Goal: Task Accomplishment & Management: Use online tool/utility

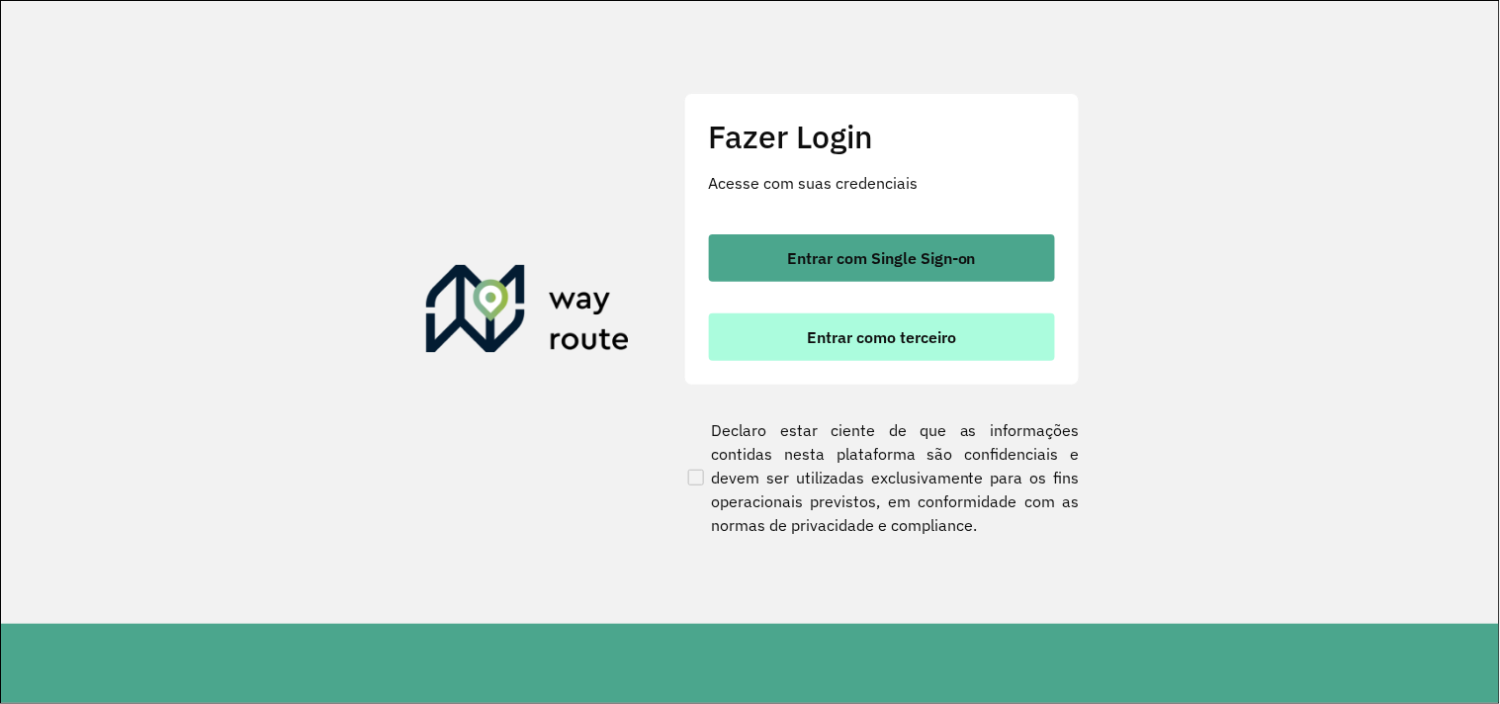
click at [847, 352] on button "Entrar como terceiro" at bounding box center [882, 337] width 346 height 47
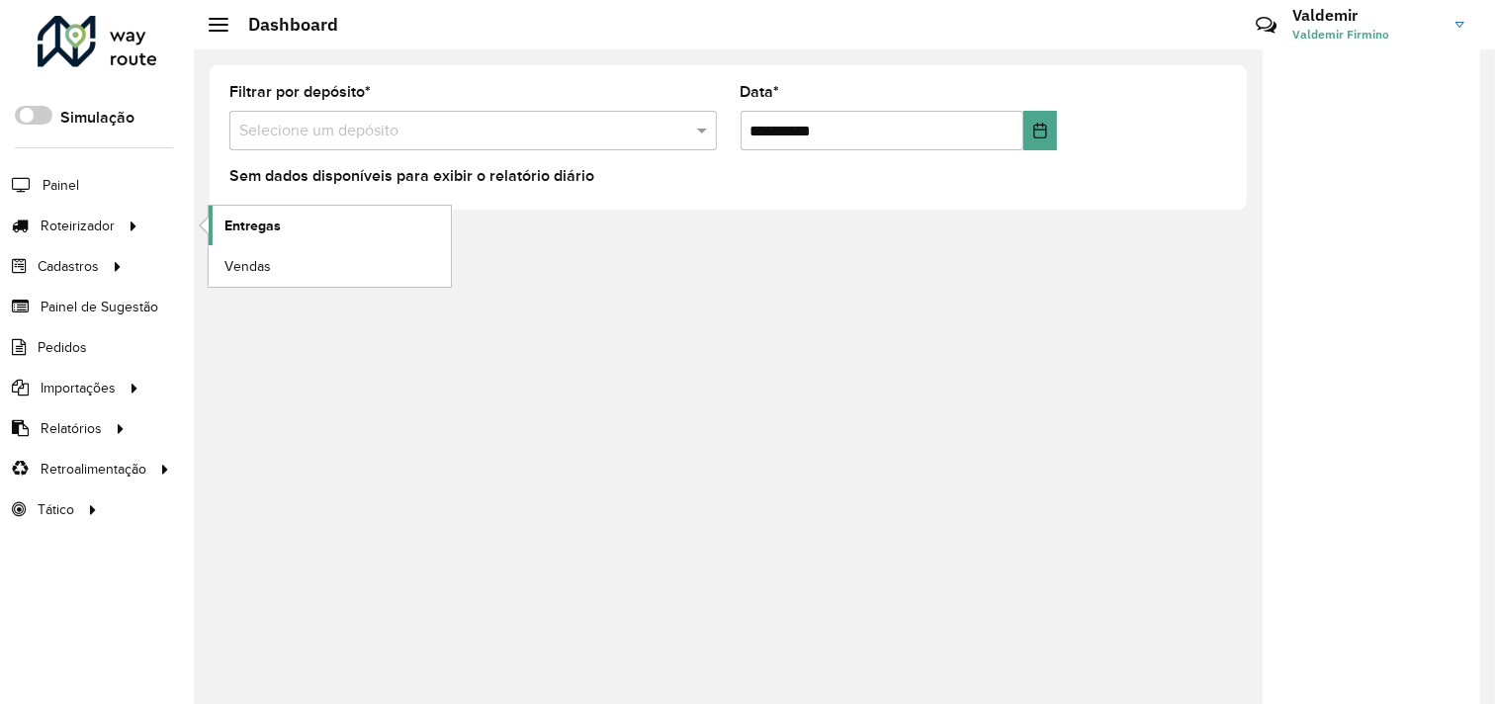
click at [265, 230] on span "Entregas" at bounding box center [253, 226] width 56 height 21
click at [489, 303] on div "**********" at bounding box center [845, 376] width 1302 height 655
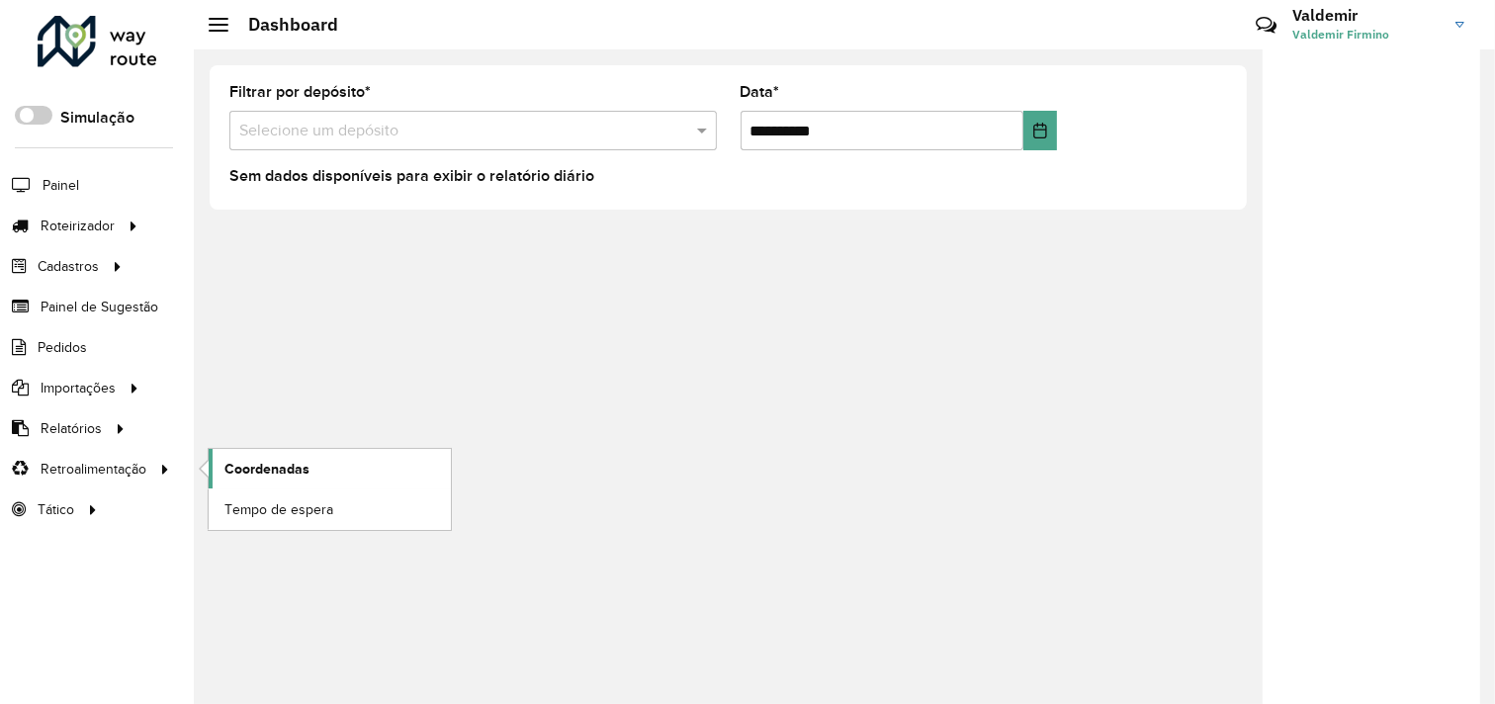
click at [307, 488] on link "Coordenadas" at bounding box center [330, 469] width 242 height 40
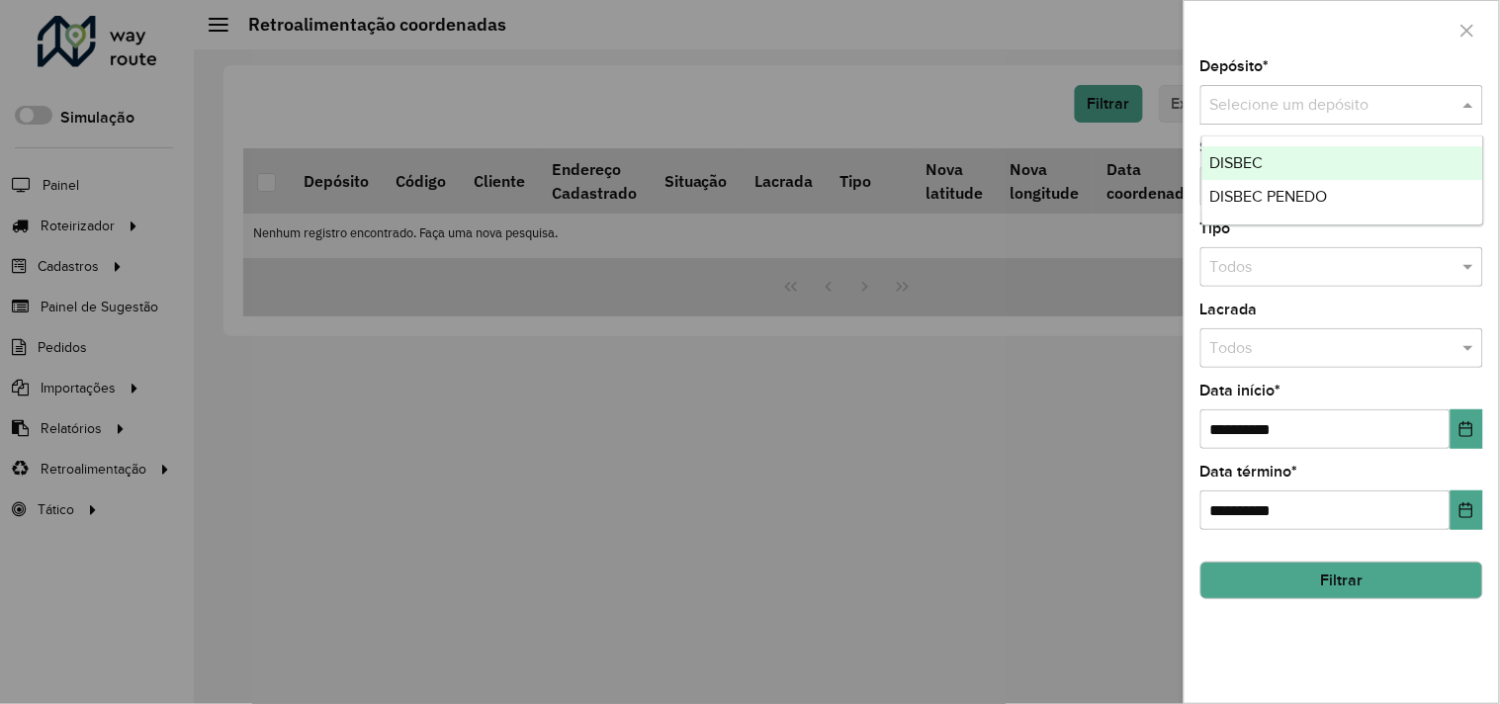
click at [1274, 106] on input "text" at bounding box center [1323, 106] width 224 height 24
click at [1263, 158] on span "DISBEC" at bounding box center [1237, 162] width 53 height 17
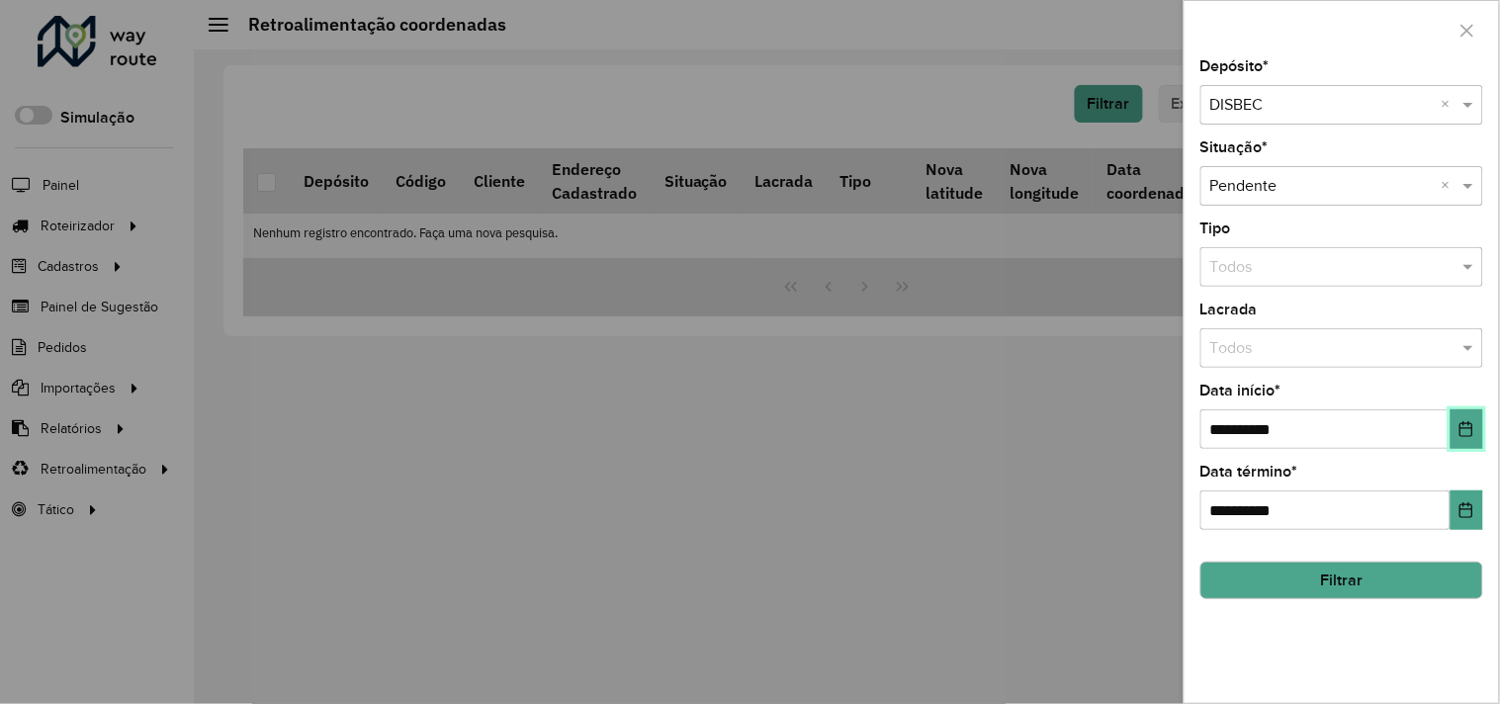
click at [1472, 435] on icon "Choose Date" at bounding box center [1467, 429] width 16 height 16
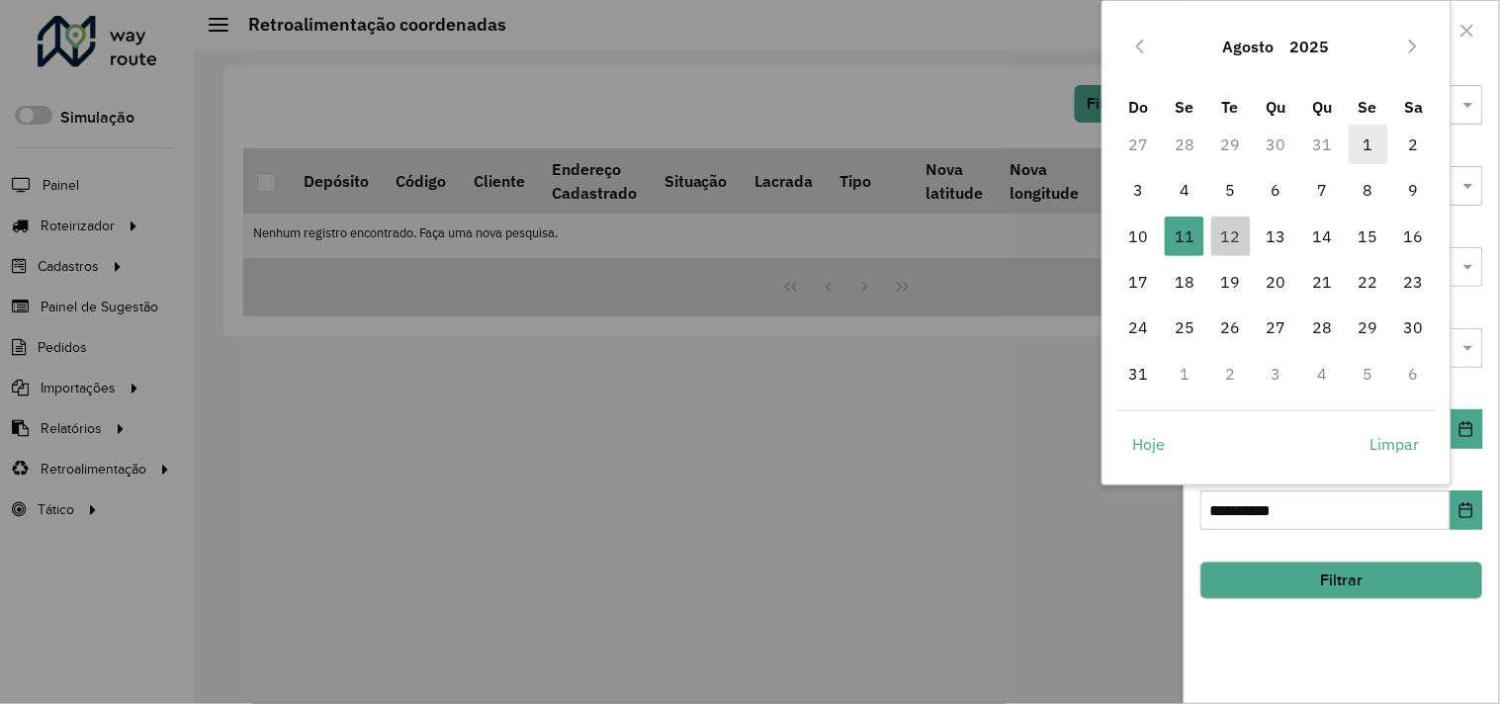
click at [1361, 145] on span "1" at bounding box center [1369, 145] width 40 height 40
type input "**********"
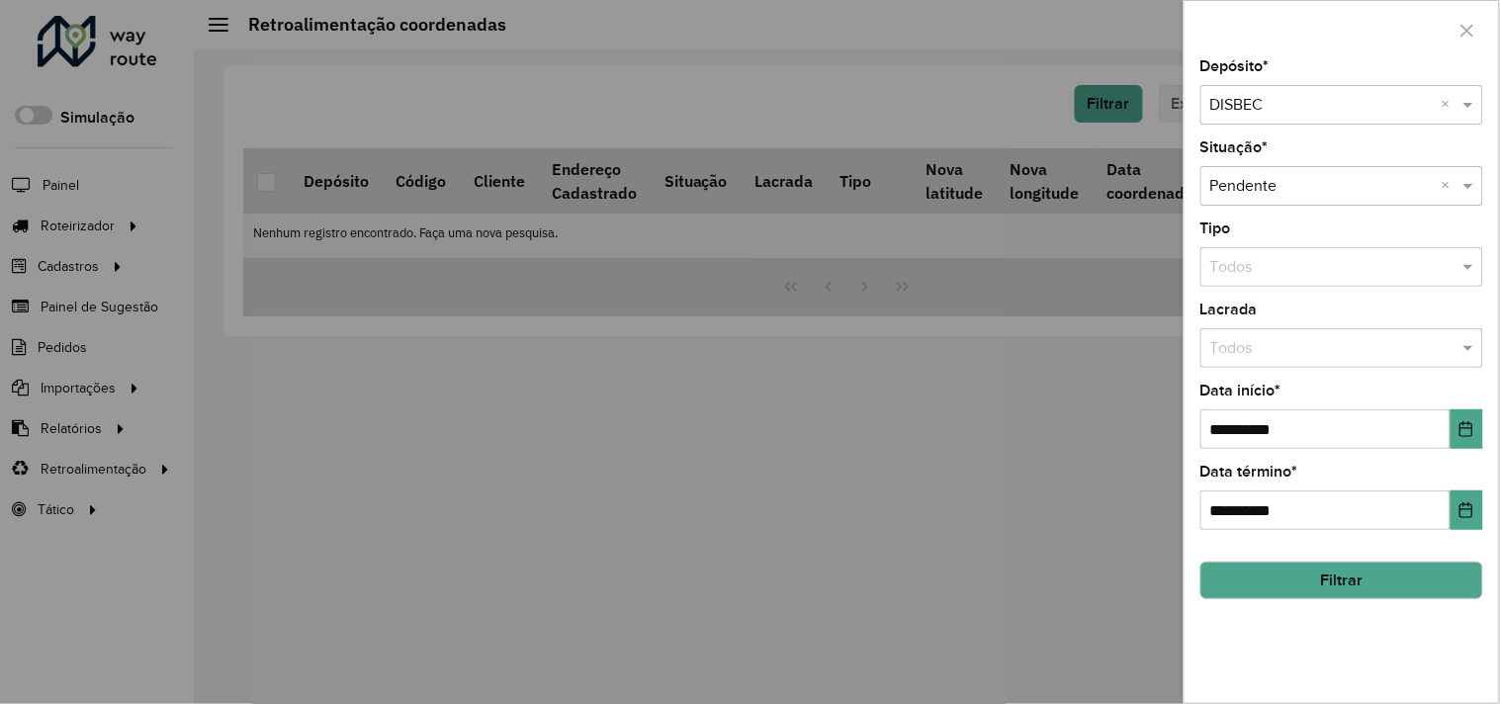
click at [1301, 587] on button "Filtrar" at bounding box center [1342, 581] width 283 height 38
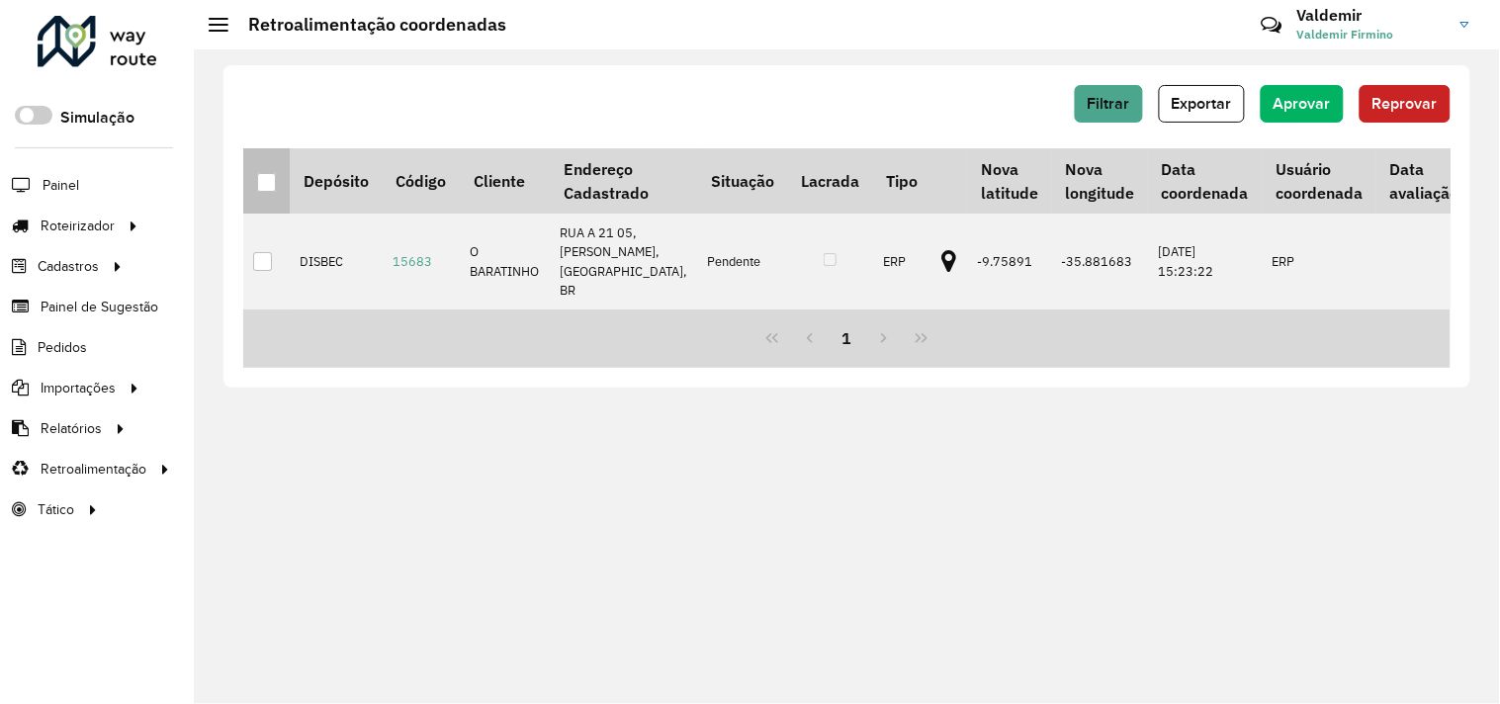
click at [263, 191] on div at bounding box center [266, 182] width 19 height 19
click at [264, 196] on th at bounding box center [266, 180] width 46 height 65
click at [271, 190] on div at bounding box center [266, 182] width 19 height 19
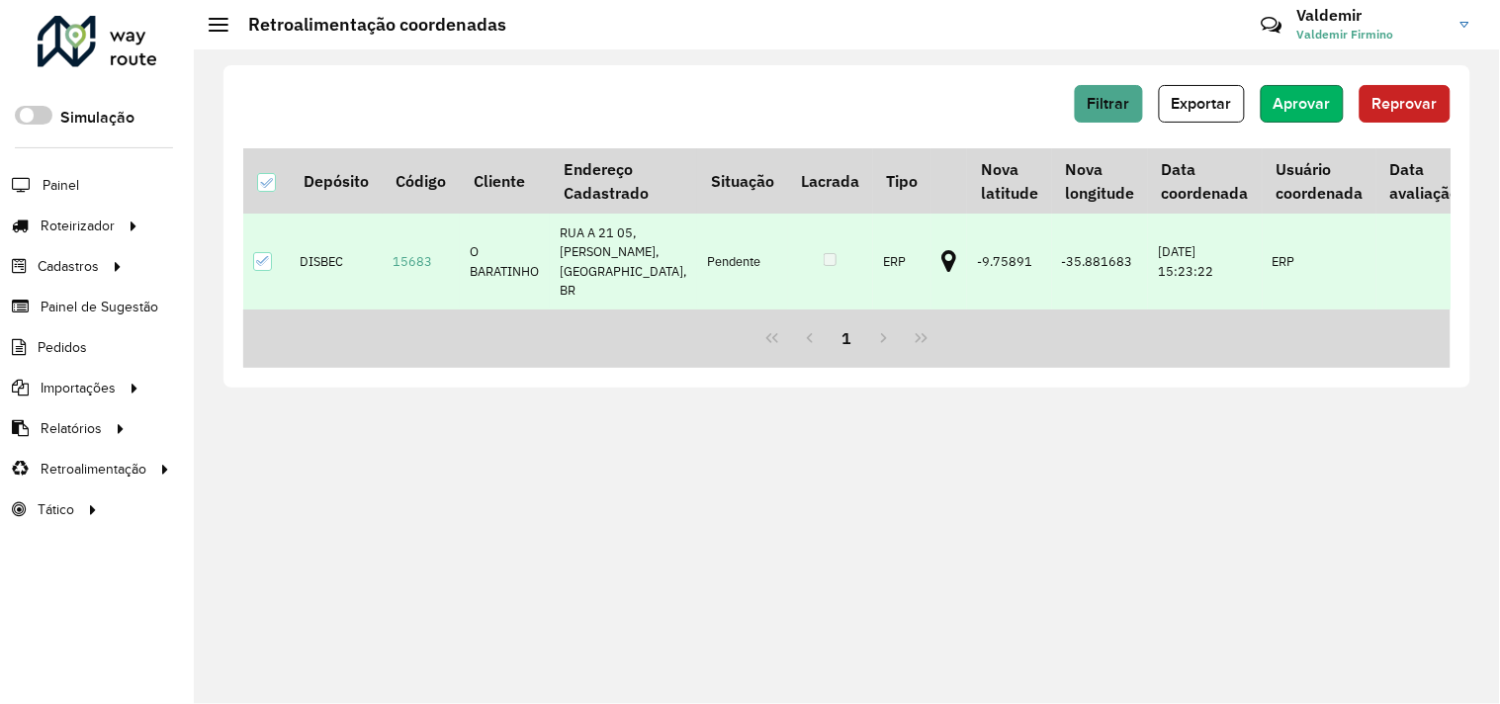
click at [1281, 113] on button "Aprovar" at bounding box center [1302, 104] width 83 height 38
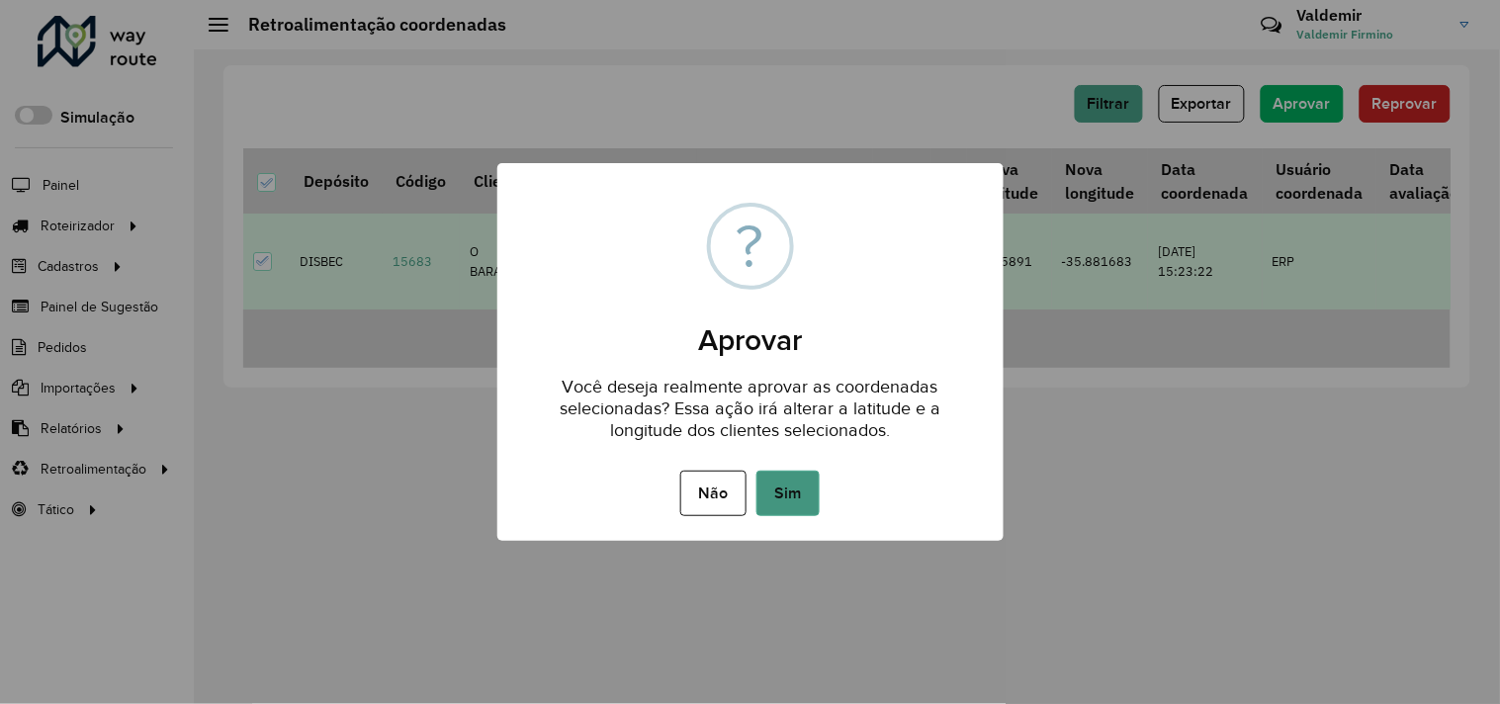
click at [798, 477] on button "Sim" at bounding box center [788, 493] width 63 height 45
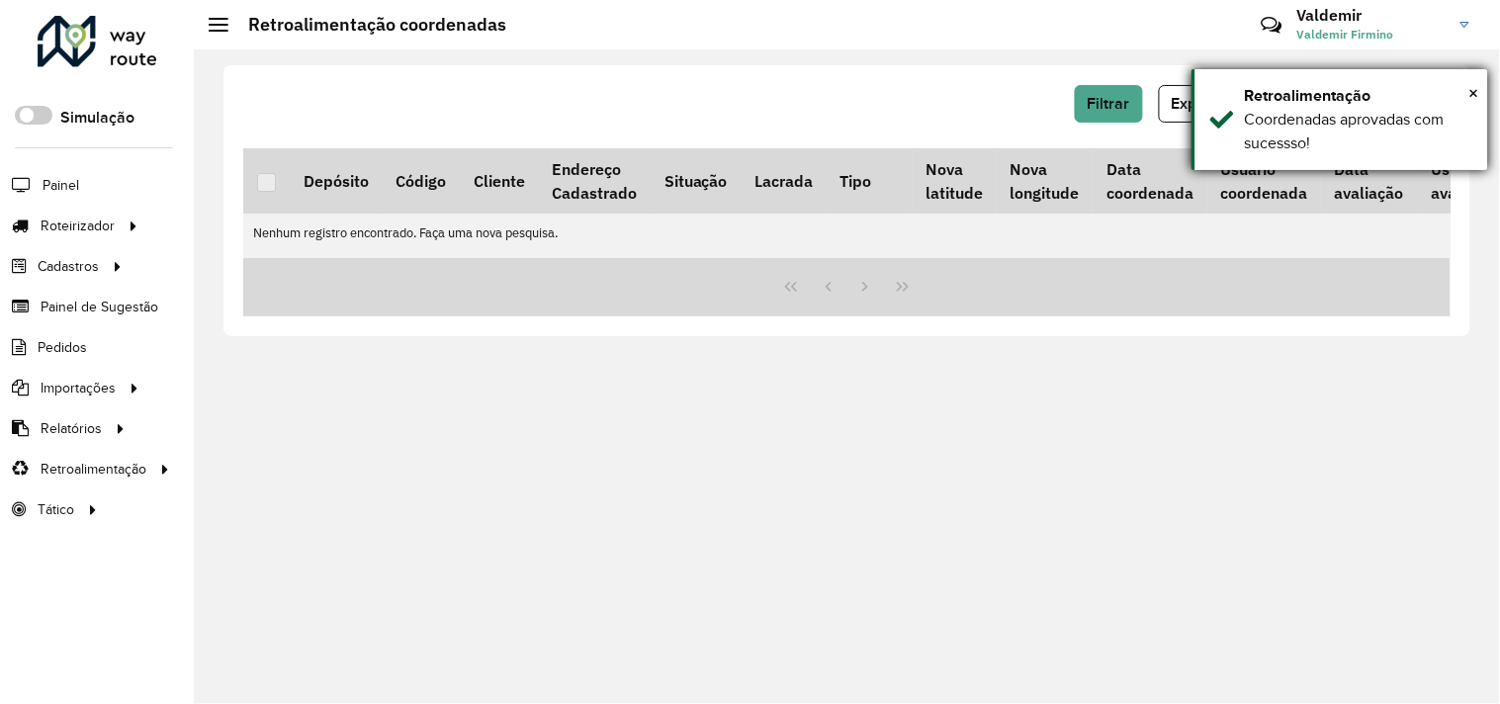
click at [1245, 114] on div "Coordenadas aprovadas com sucessso!" at bounding box center [1359, 131] width 228 height 47
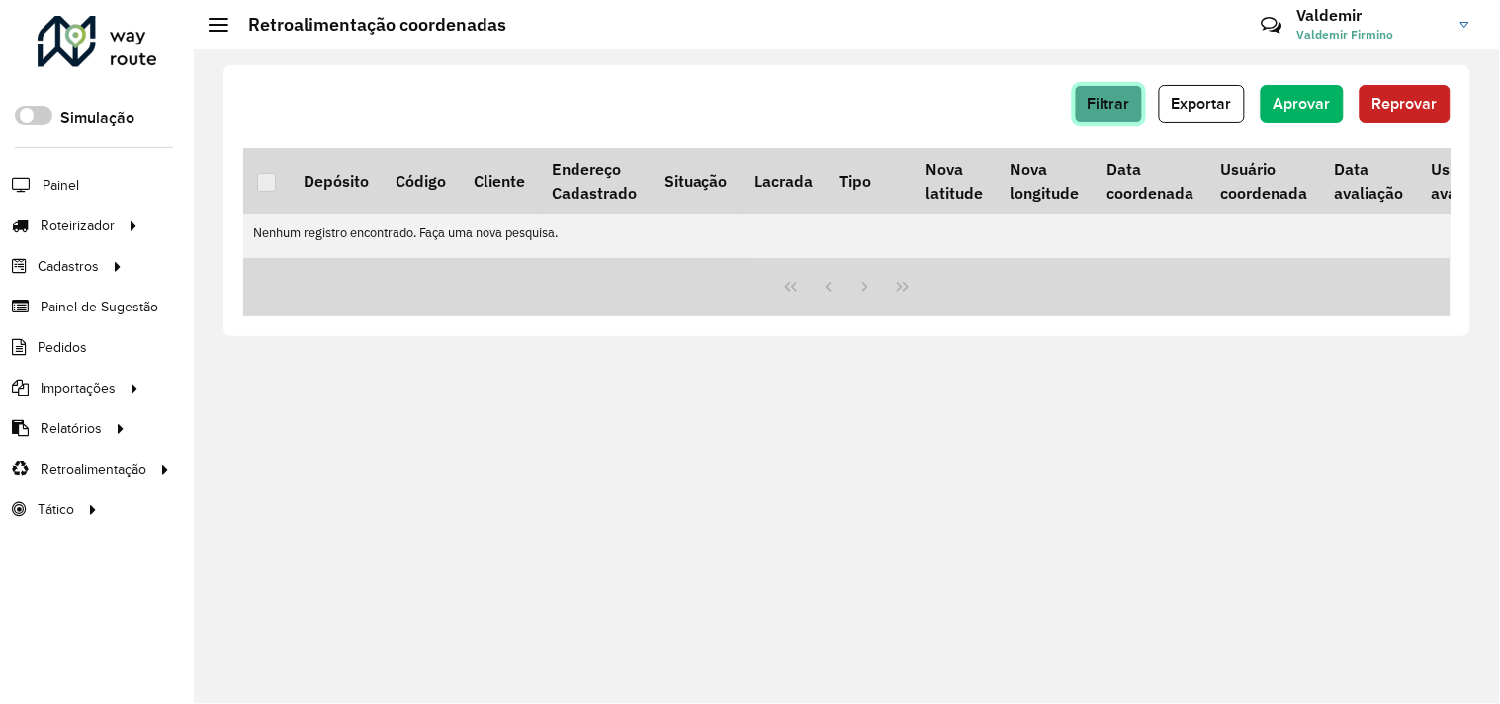
click at [1081, 115] on button "Filtrar" at bounding box center [1109, 104] width 68 height 38
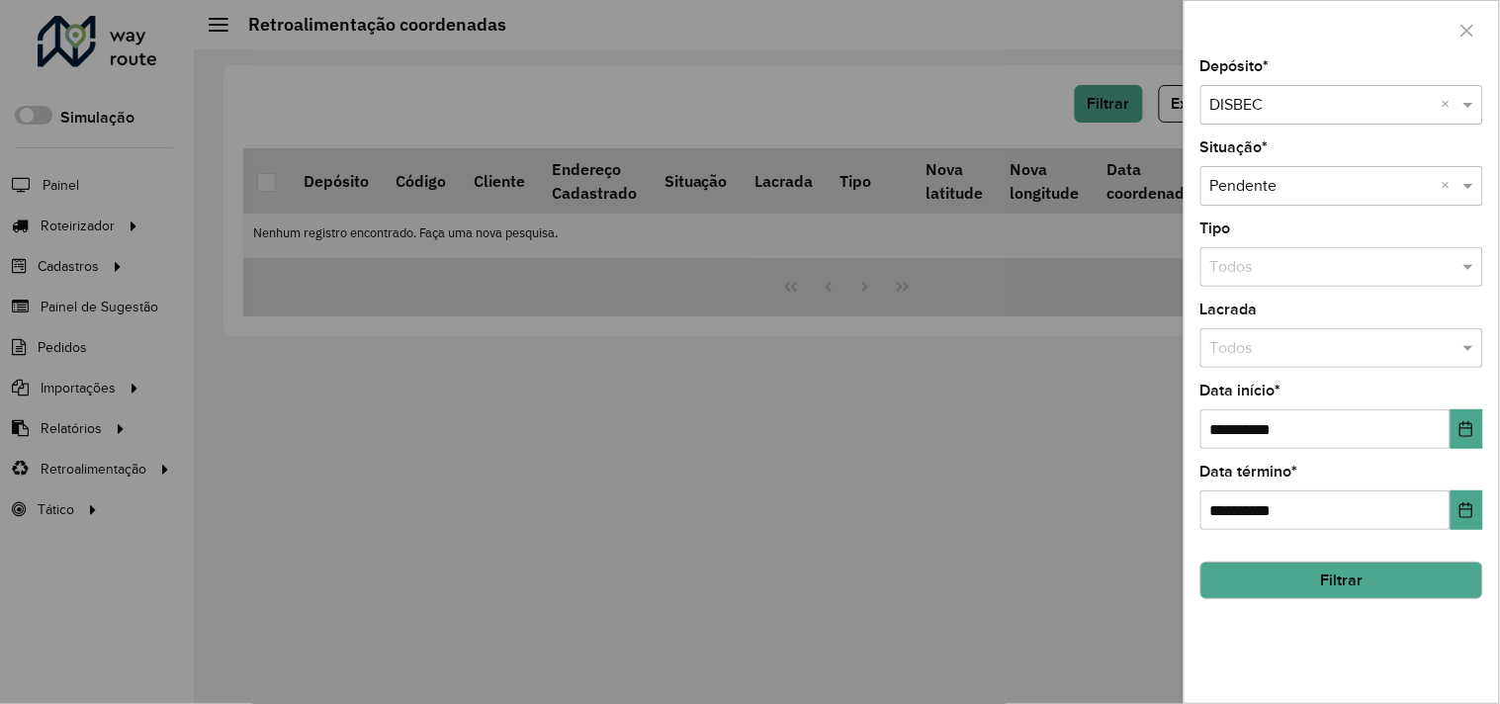
click at [1236, 105] on input "text" at bounding box center [1323, 106] width 224 height 24
drag, startPoint x: 1266, startPoint y: 185, endPoint x: 1262, endPoint y: 166, distance: 19.2
click at [1266, 183] on ng-dropdown-panel "DISBEC PENEDO" at bounding box center [1343, 163] width 283 height 56
click at [1262, 166] on span "DISBEC PENEDO" at bounding box center [1270, 162] width 118 height 17
click at [1291, 585] on button "Filtrar" at bounding box center [1342, 581] width 283 height 38
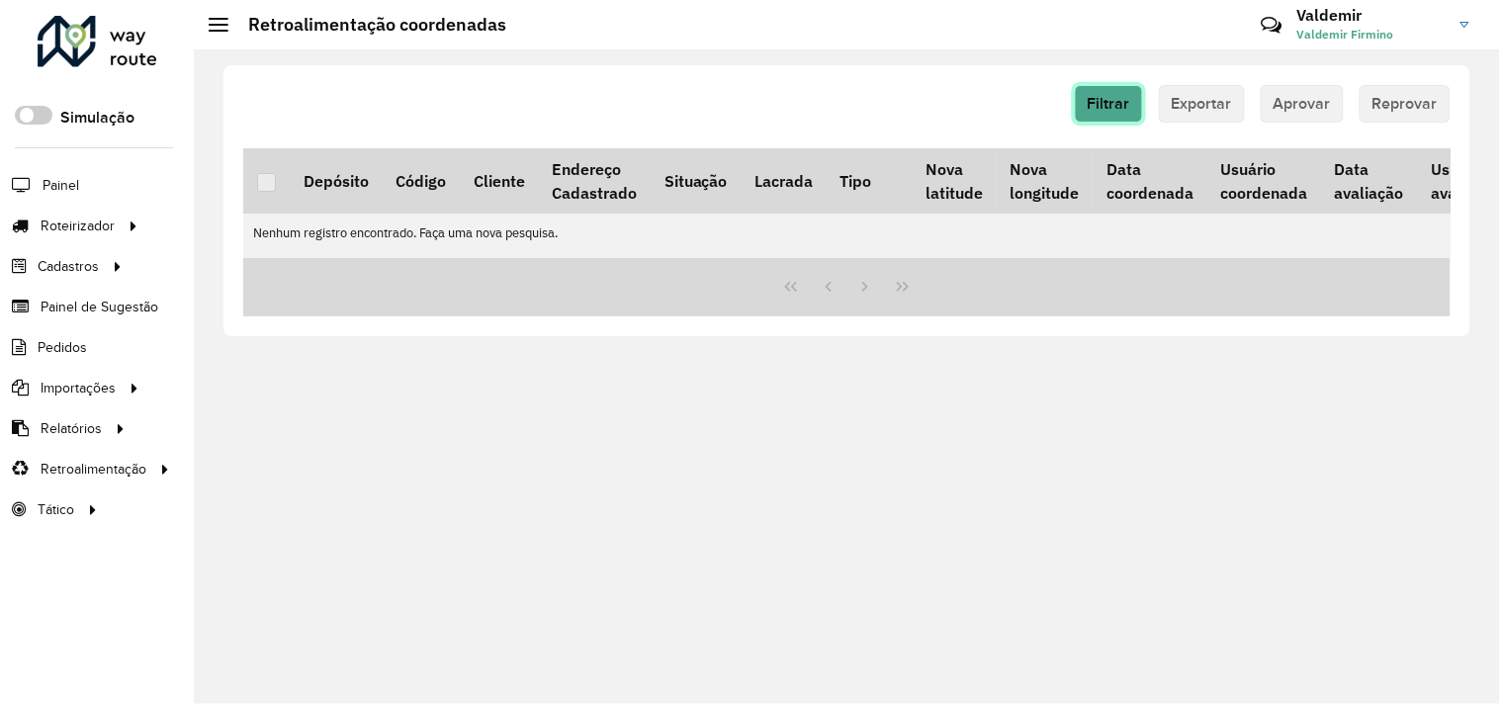
click at [1110, 106] on span "Filtrar" at bounding box center [1109, 103] width 43 height 17
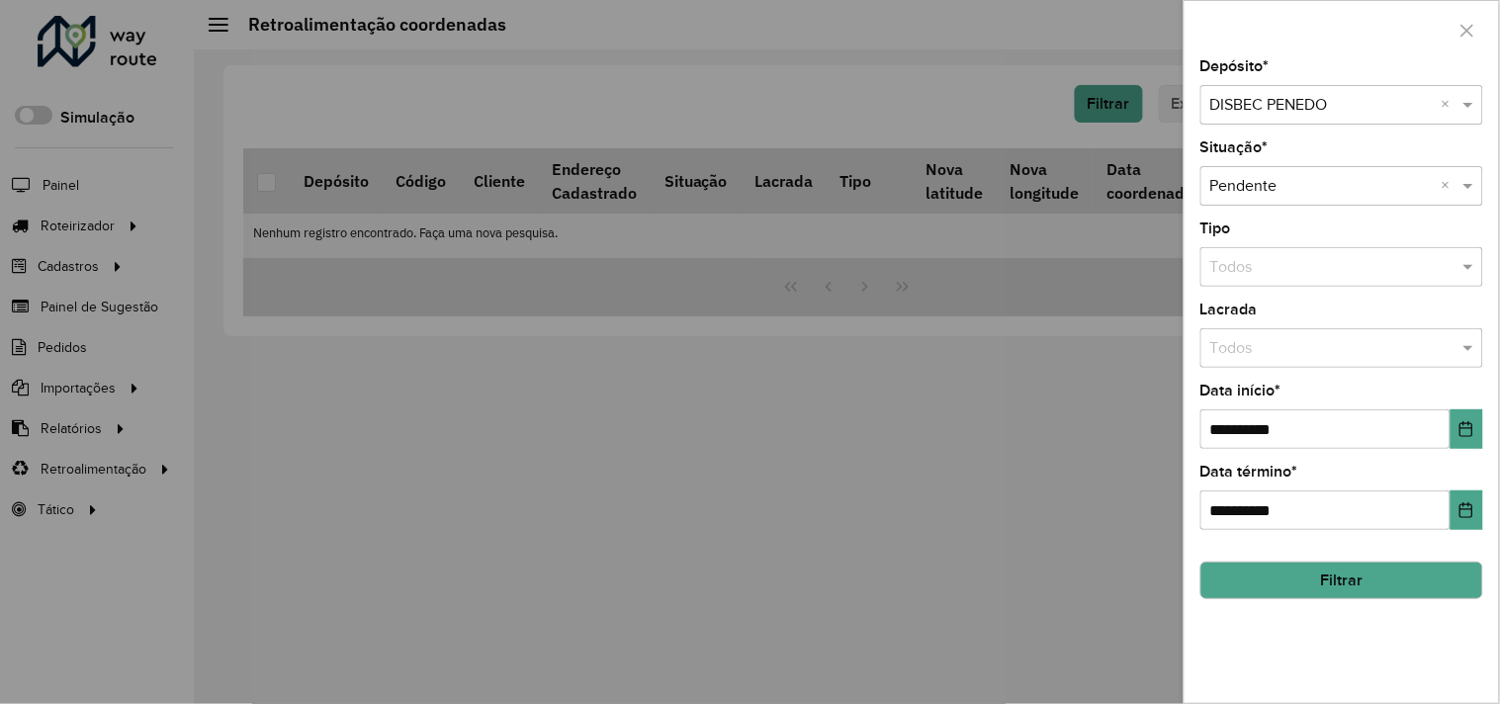
click at [1239, 102] on input "text" at bounding box center [1323, 106] width 224 height 24
click at [1248, 144] on ng-dropdown-panel "DISBEC" at bounding box center [1343, 163] width 283 height 56
click at [1229, 175] on div "DISBEC" at bounding box center [1343, 163] width 281 height 34
click at [750, 399] on div at bounding box center [750, 352] width 1500 height 704
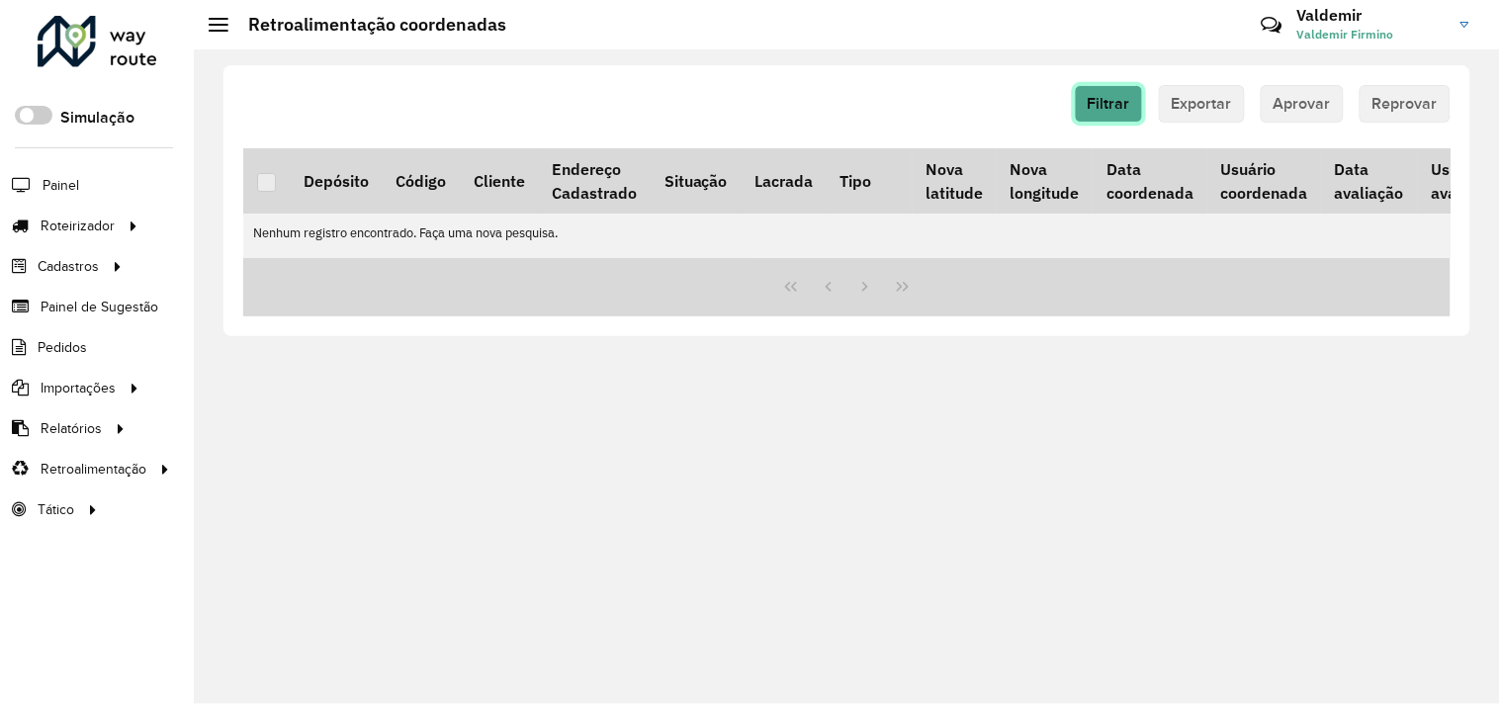
click at [1118, 102] on span "Filtrar" at bounding box center [1109, 103] width 43 height 17
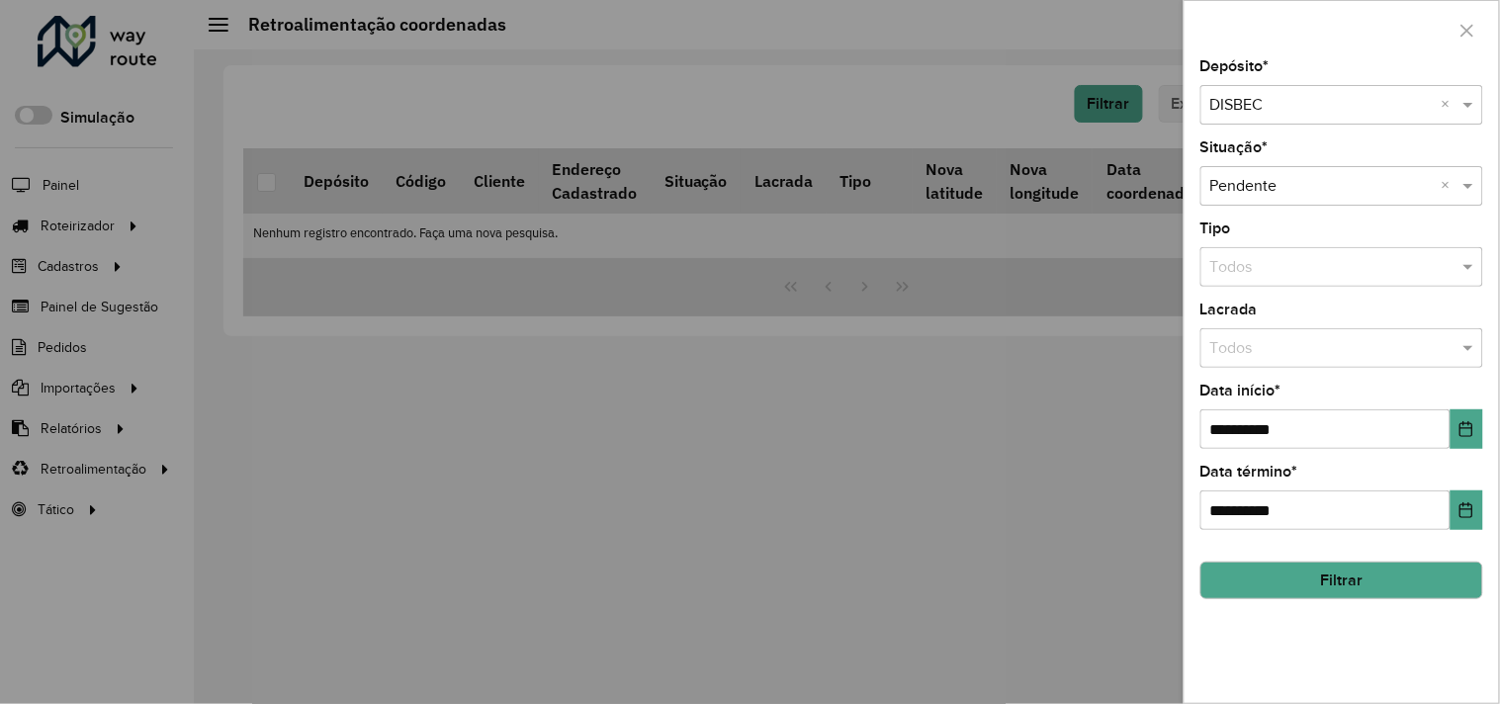
click at [1006, 102] on div at bounding box center [750, 352] width 1500 height 704
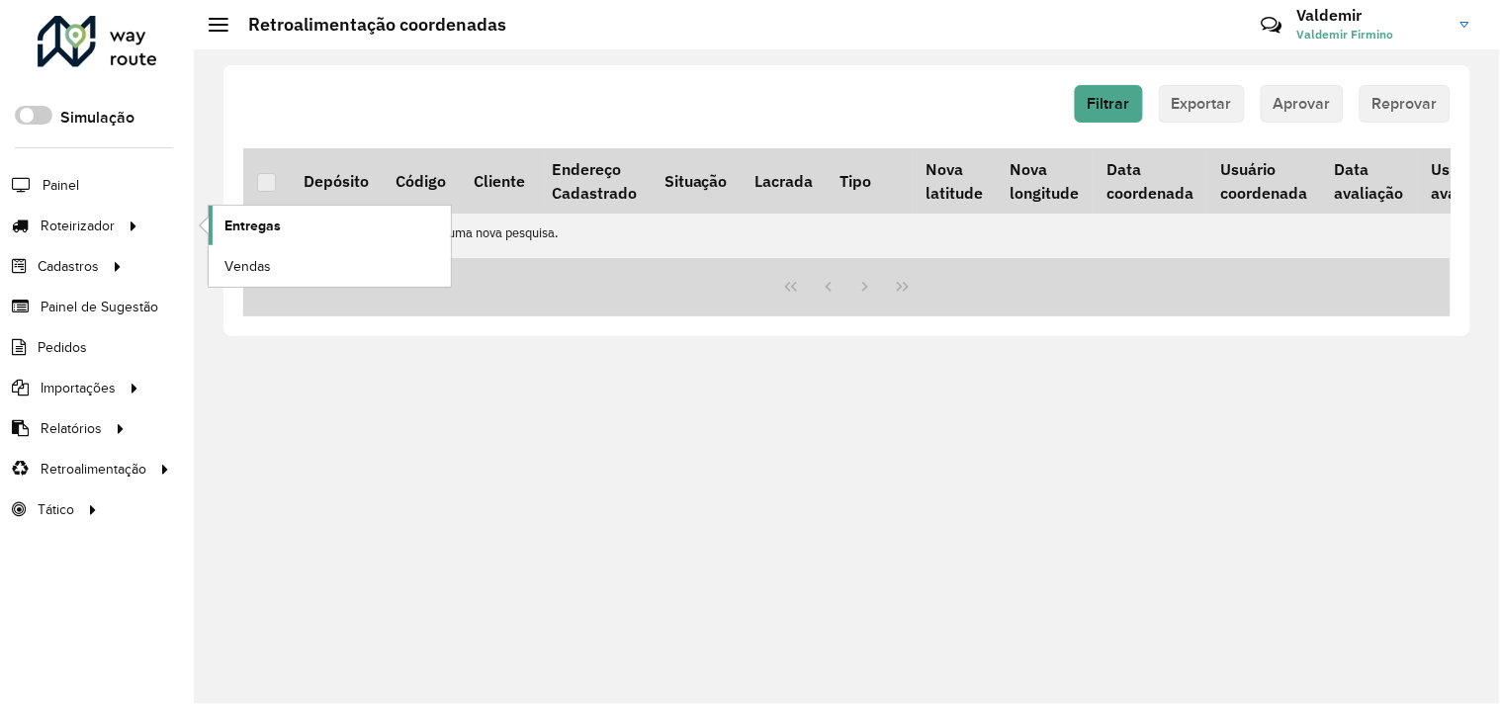
click at [257, 216] on span "Entregas" at bounding box center [253, 226] width 56 height 21
click at [289, 222] on link "Entregas" at bounding box center [330, 226] width 242 height 40
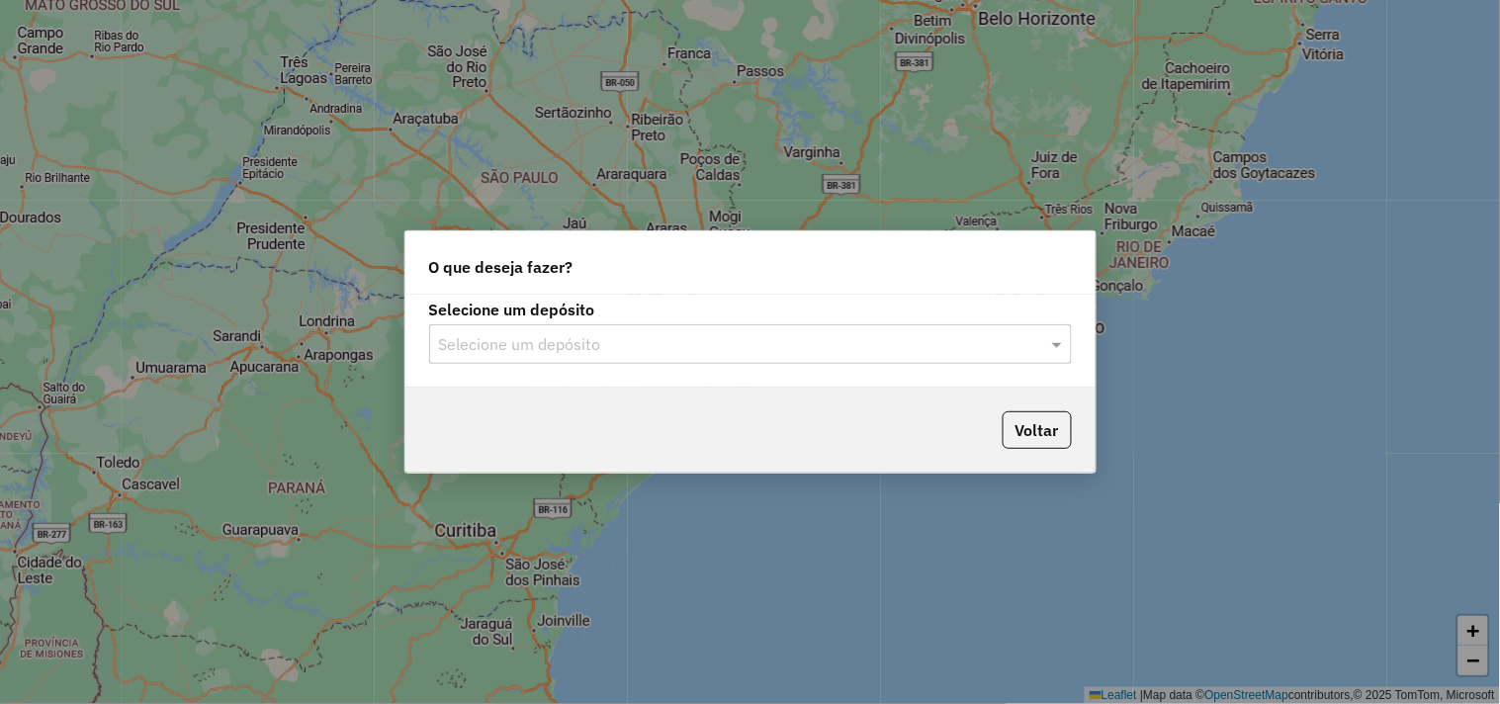
click at [469, 340] on input "text" at bounding box center [731, 345] width 584 height 24
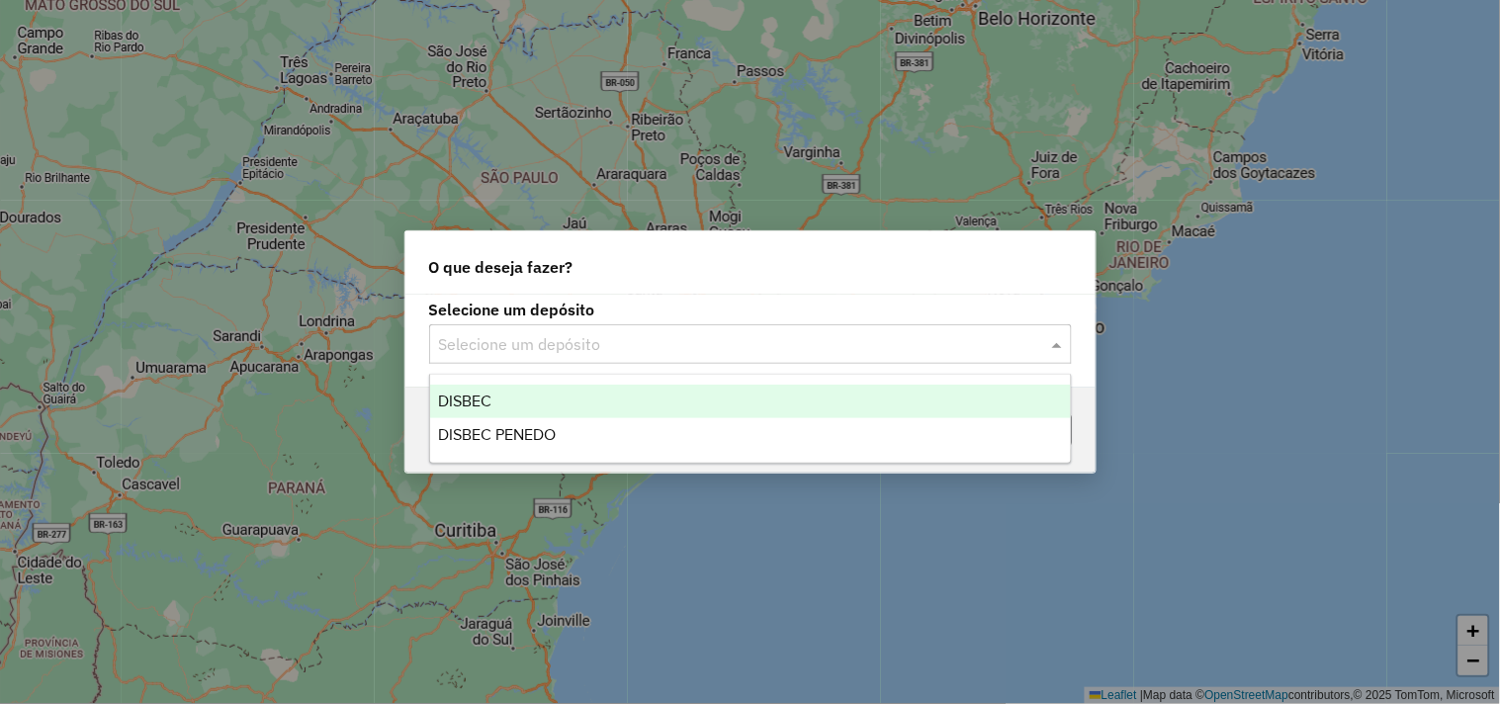
click at [491, 400] on span "DISBEC" at bounding box center [464, 401] width 53 height 17
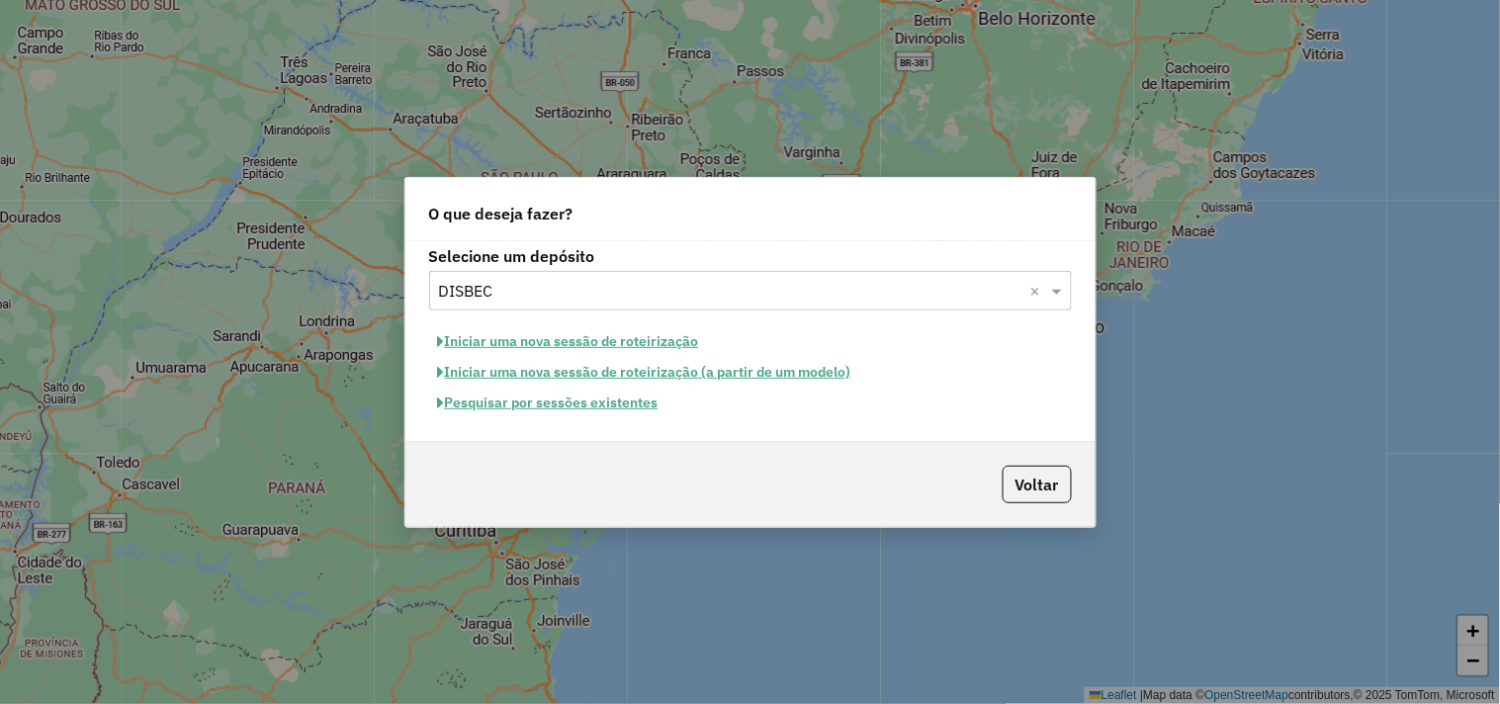
click at [511, 409] on button "Pesquisar por sessões existentes" at bounding box center [548, 403] width 238 height 31
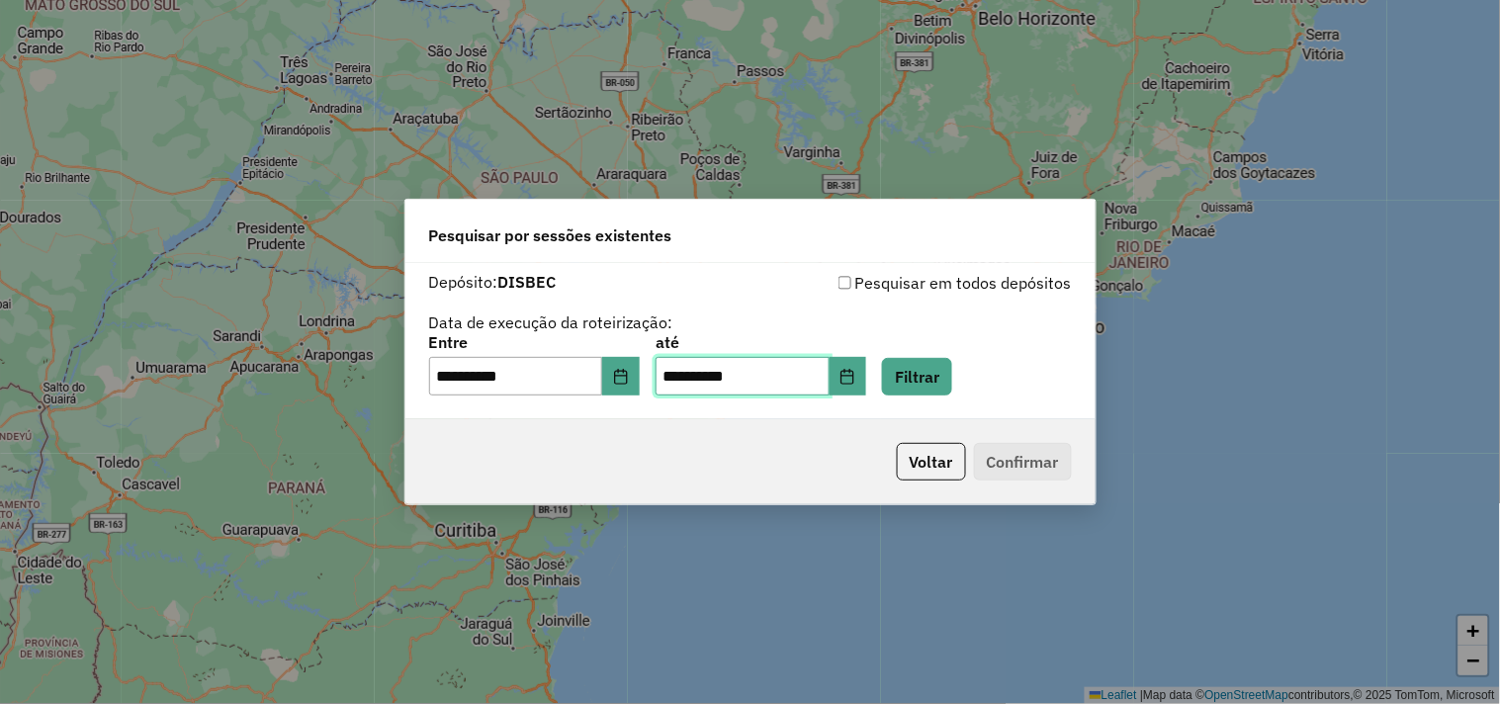
click at [696, 384] on input "**********" at bounding box center [743, 377] width 174 height 40
click at [693, 380] on input "**********" at bounding box center [743, 377] width 174 height 40
type input "********"
type input "**********"
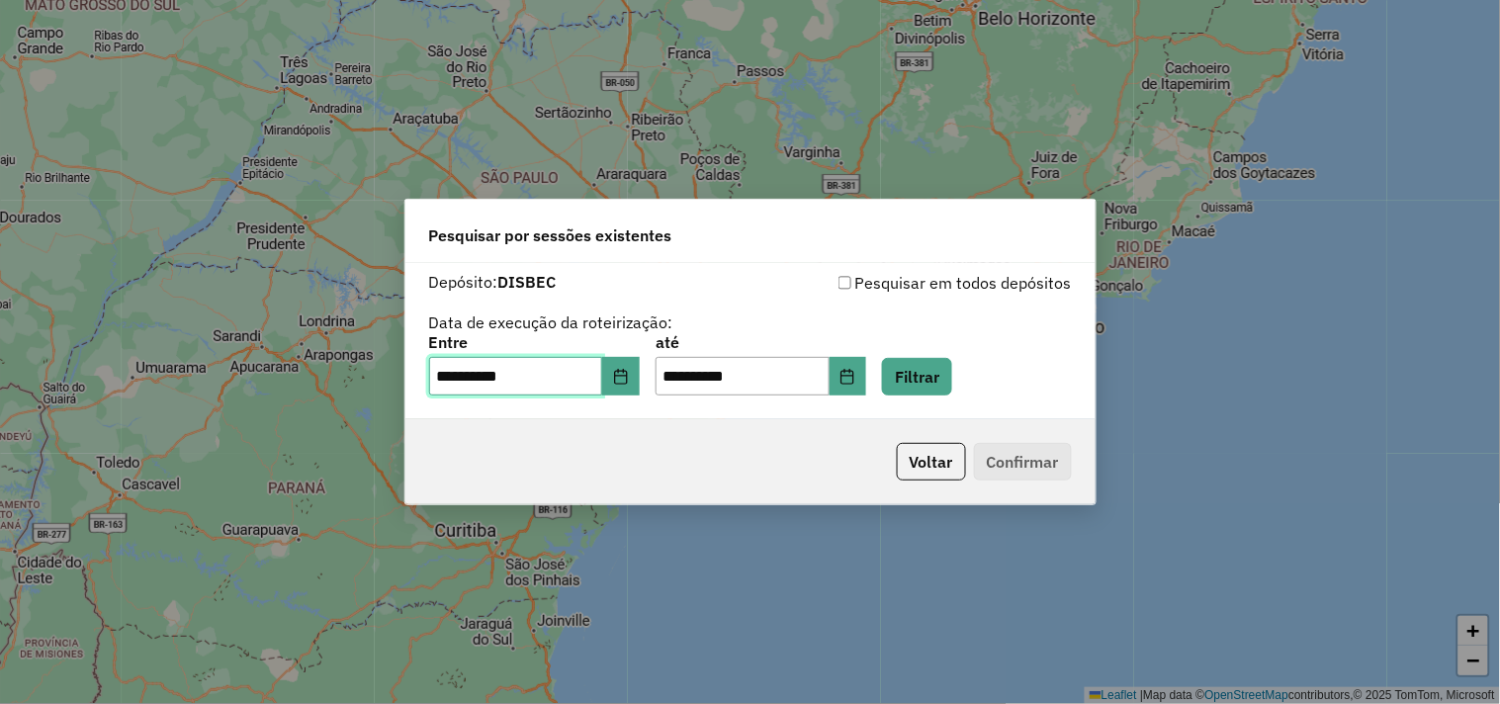
drag, startPoint x: 453, startPoint y: 378, endPoint x: 388, endPoint y: 462, distance: 106.4
click at [450, 383] on input "**********" at bounding box center [516, 377] width 174 height 40
type input "**********"
click at [944, 377] on button "Filtrar" at bounding box center [917, 377] width 70 height 38
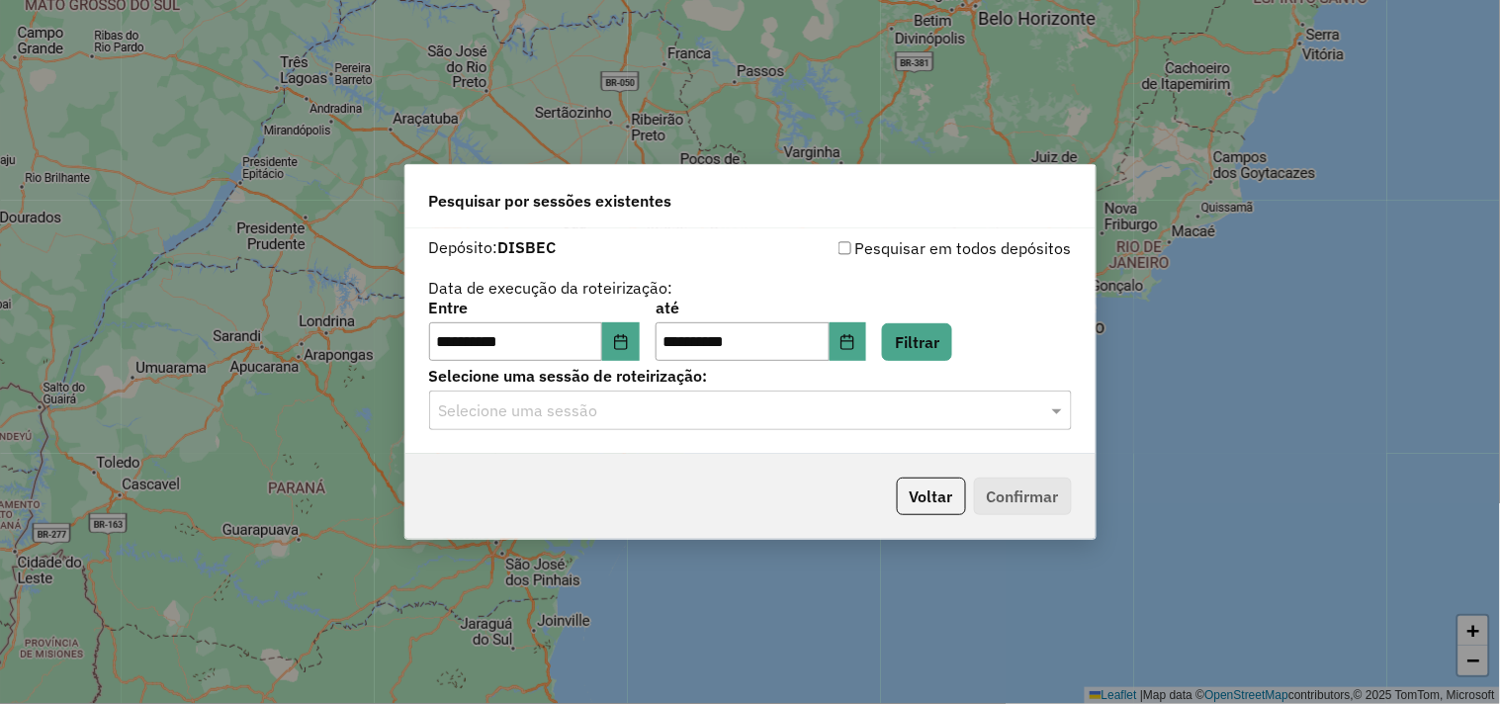
click at [631, 416] on input "text" at bounding box center [731, 412] width 584 height 24
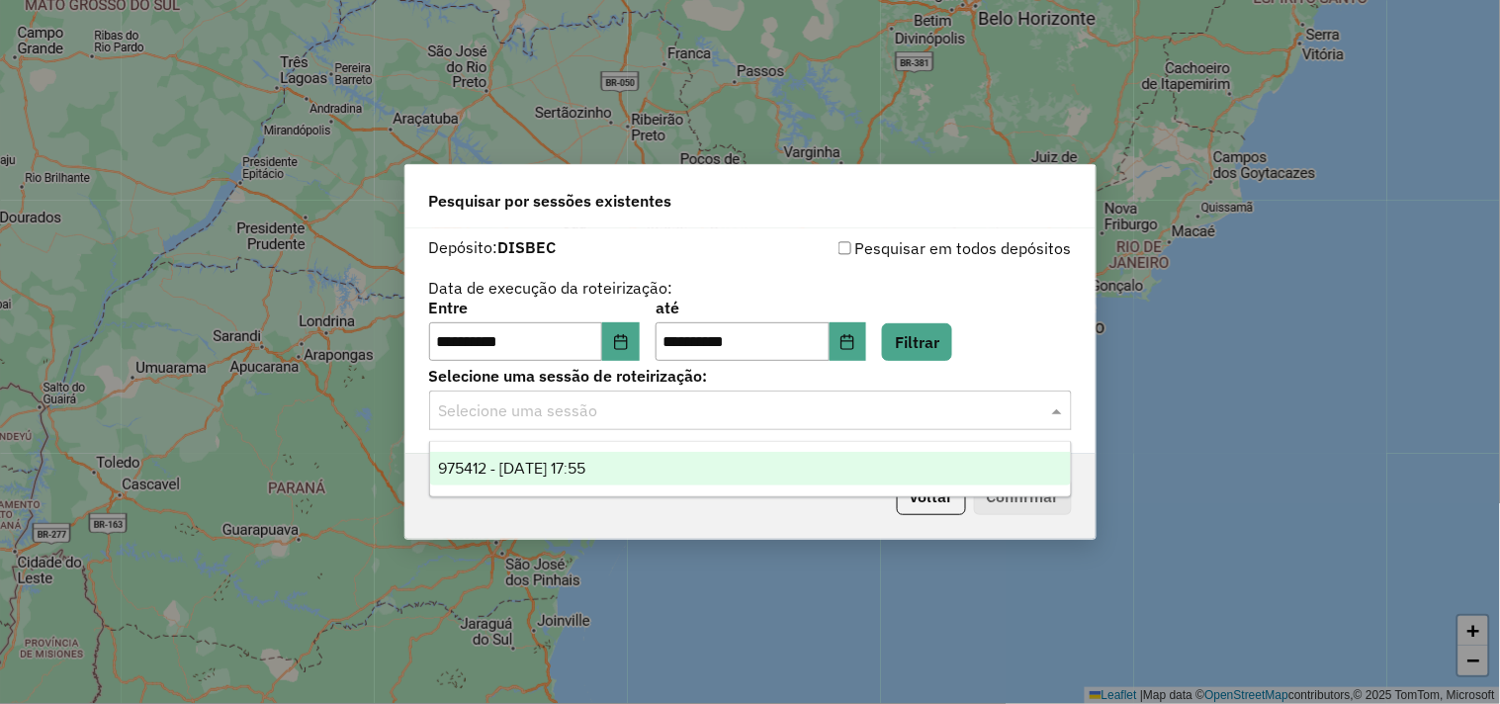
click at [628, 470] on div "975412 - 06/08/2025 17:55" at bounding box center [750, 469] width 641 height 34
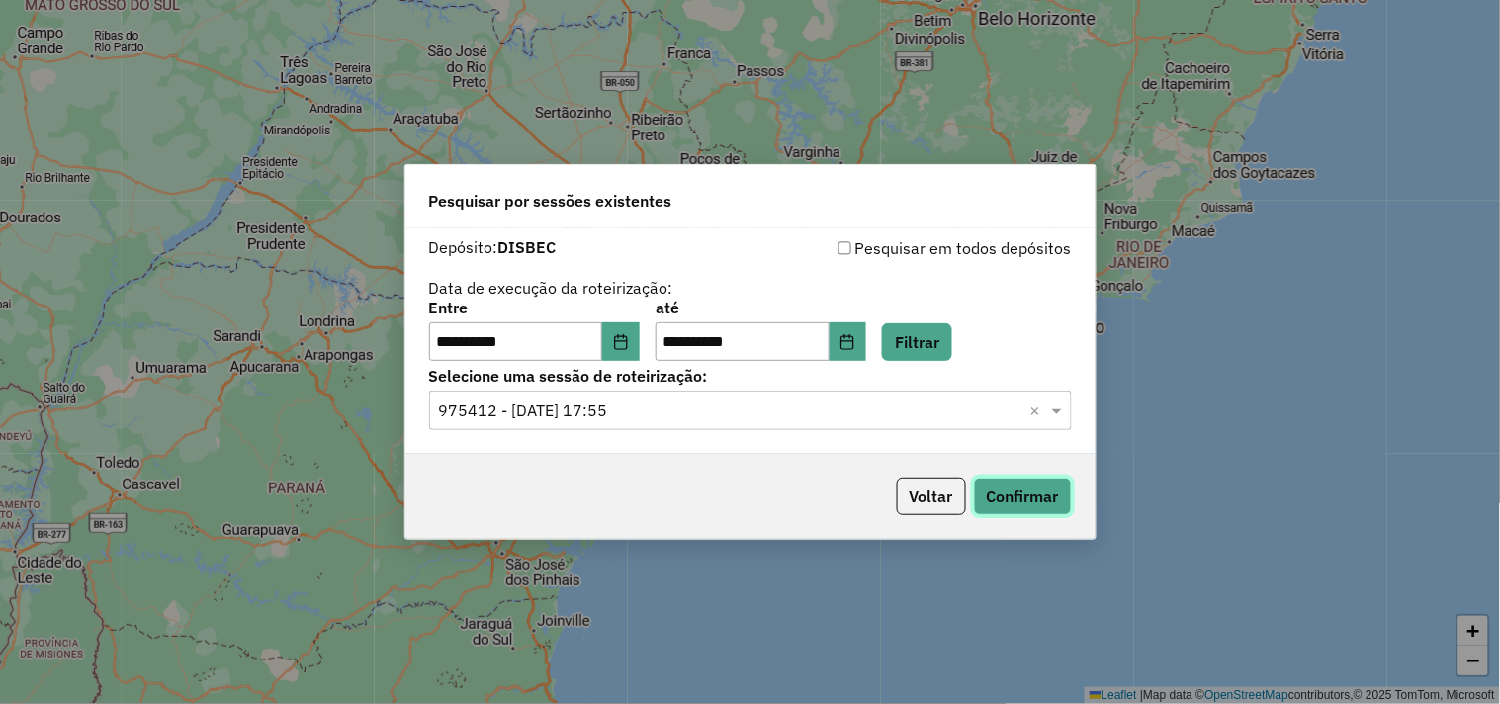
click at [1009, 502] on button "Confirmar" at bounding box center [1023, 497] width 98 height 38
click at [902, 492] on button "Voltar" at bounding box center [931, 497] width 69 height 38
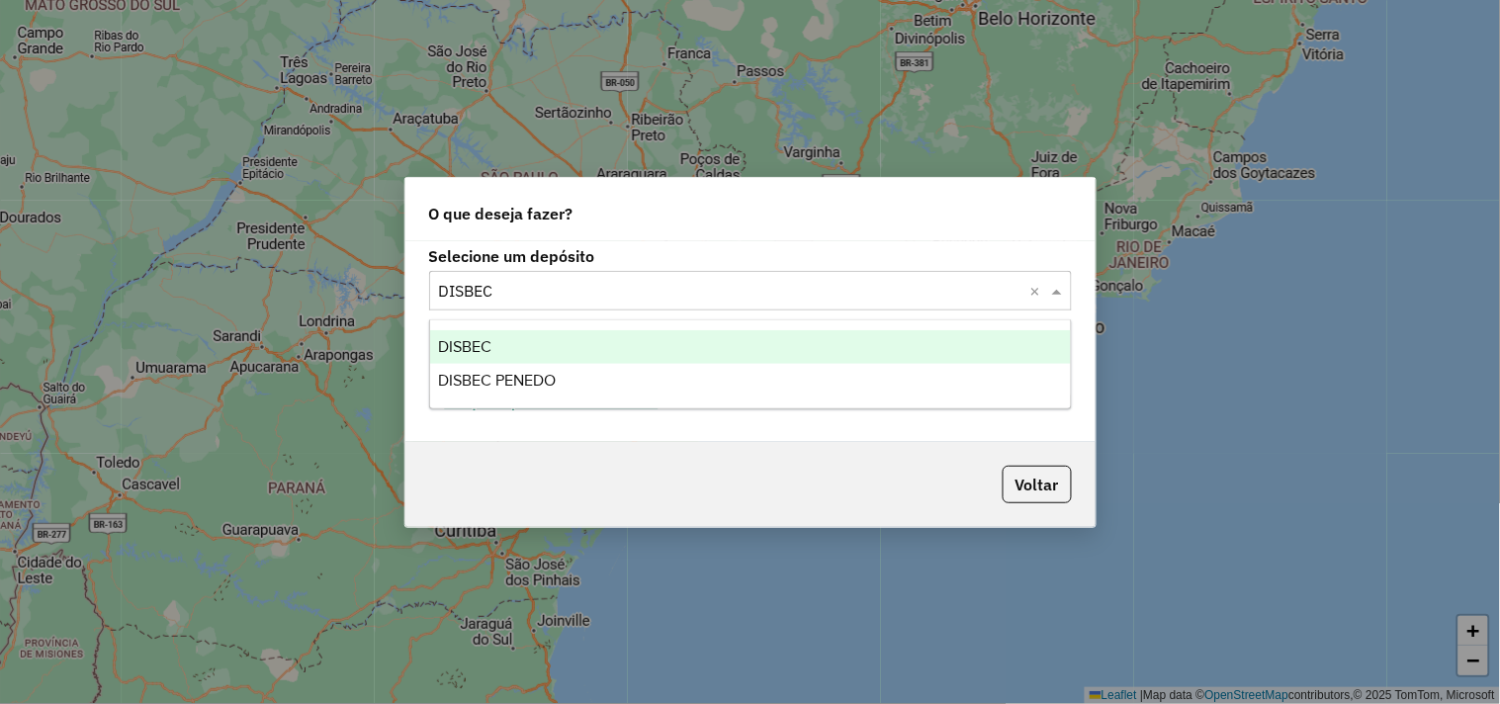
click at [584, 287] on input "text" at bounding box center [731, 292] width 584 height 24
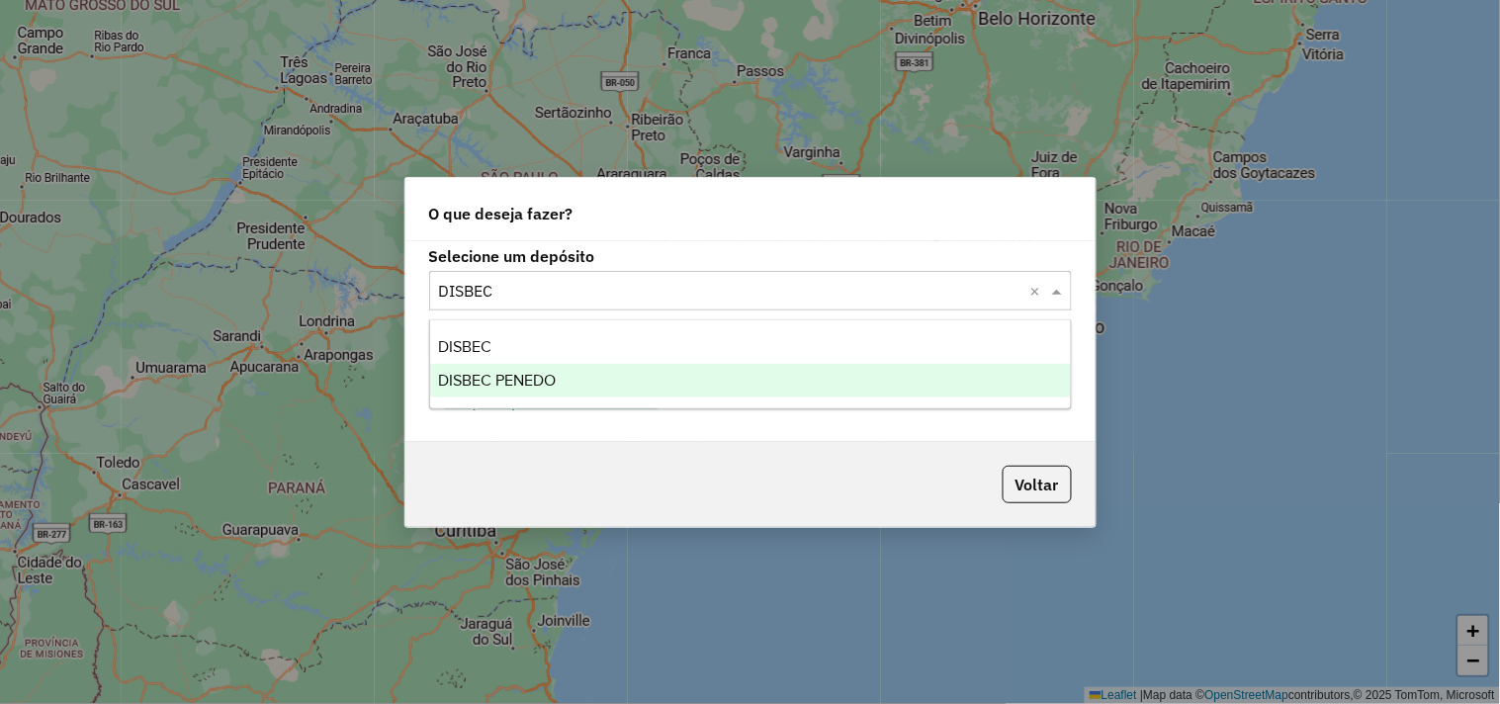
click at [567, 378] on div "DISBEC PENEDO" at bounding box center [750, 381] width 641 height 34
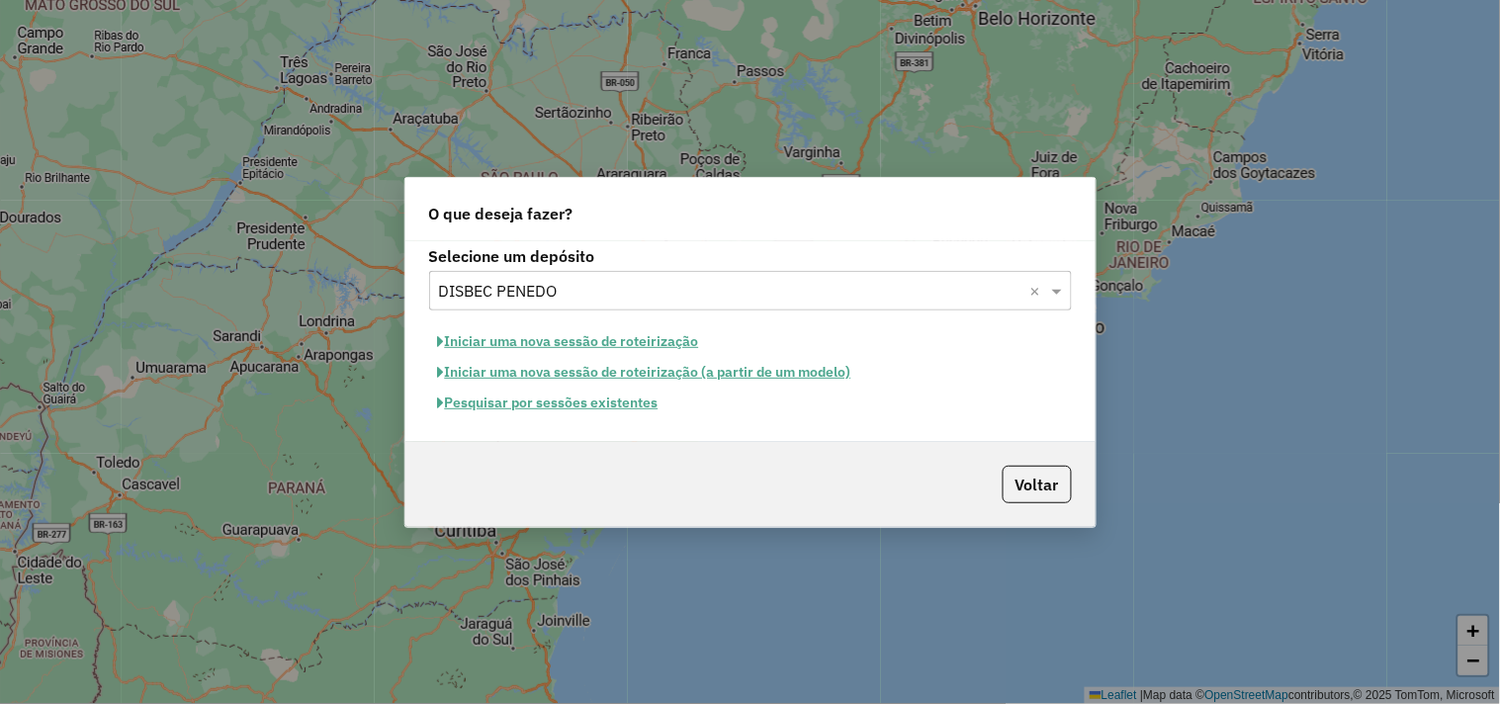
click at [590, 404] on button "Pesquisar por sessões existentes" at bounding box center [548, 403] width 238 height 31
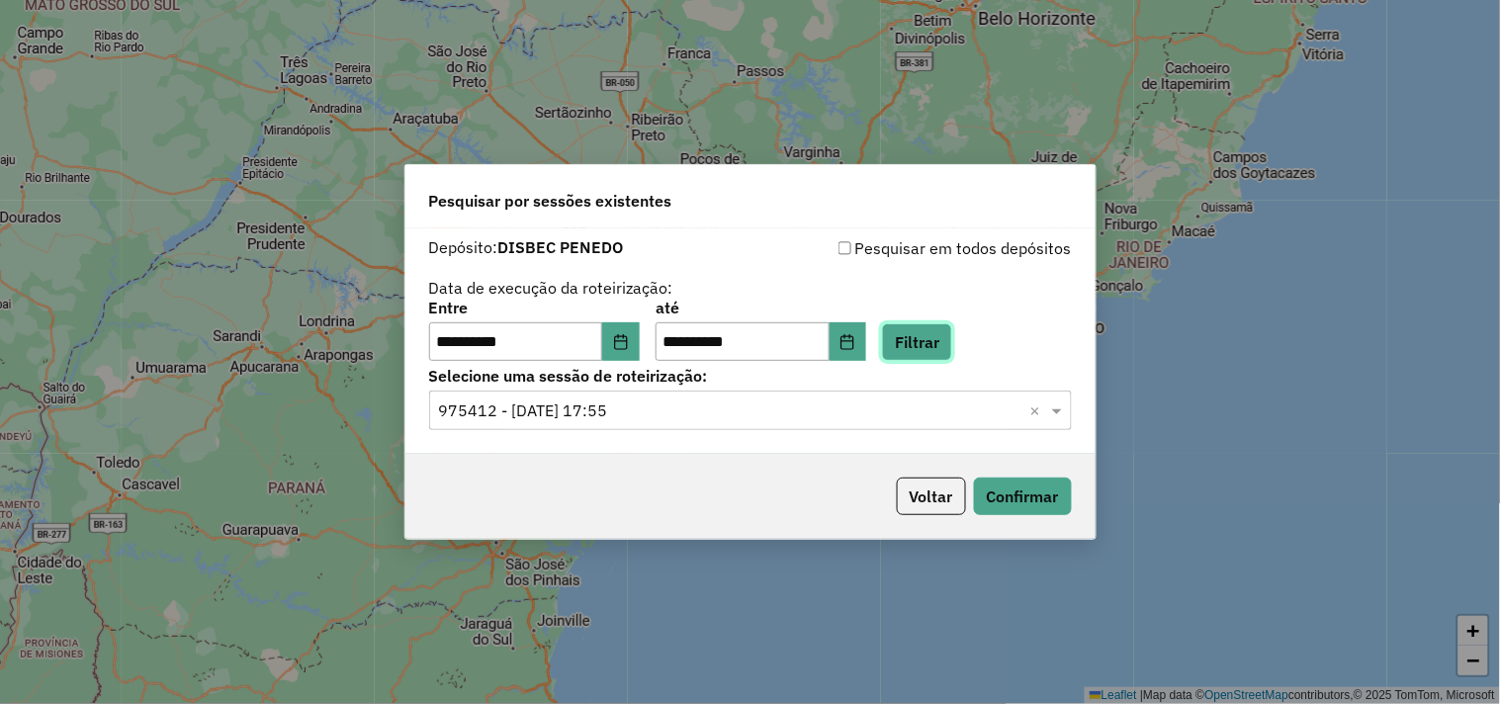
click at [933, 339] on button "Filtrar" at bounding box center [917, 342] width 70 height 38
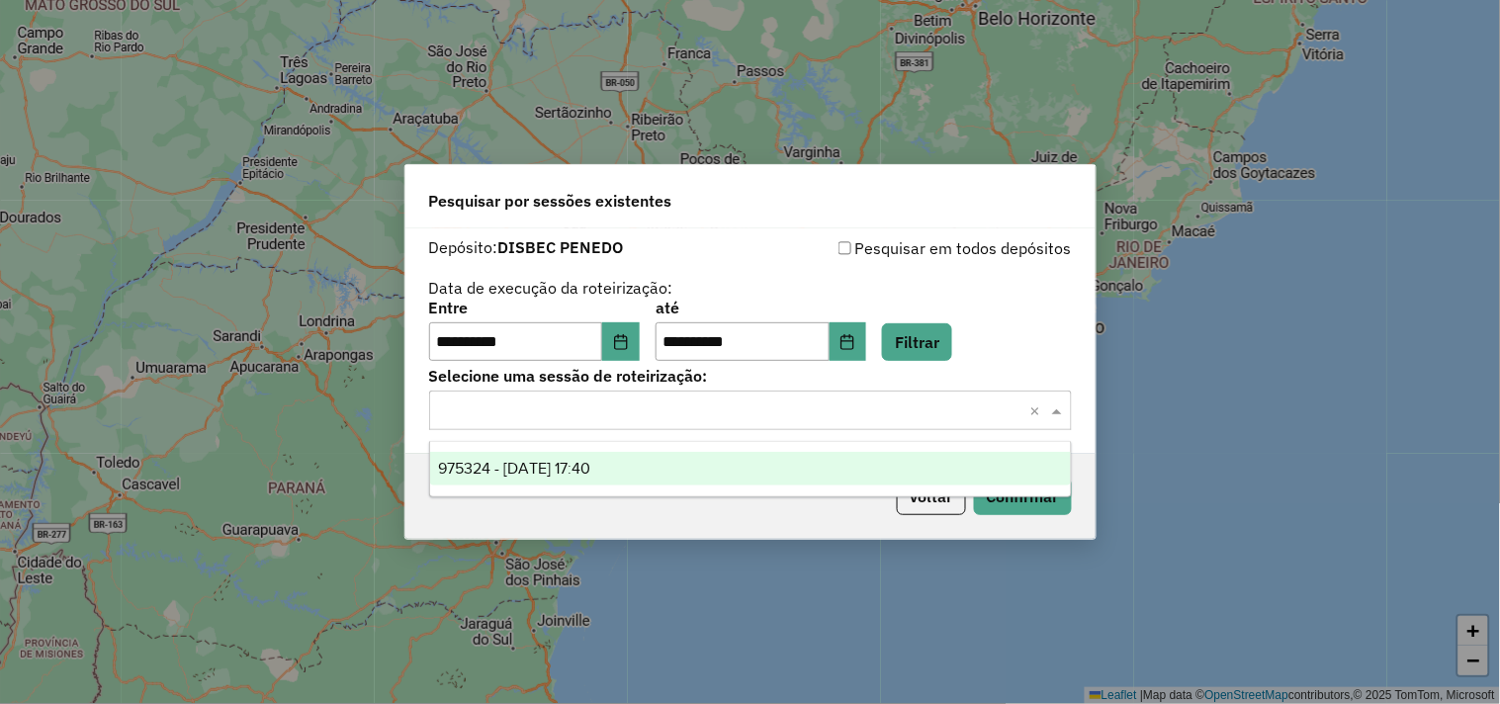
click at [639, 412] on input "text" at bounding box center [731, 412] width 584 height 24
click at [637, 467] on div "975324 - 06/08/2025 17:40" at bounding box center [750, 469] width 641 height 34
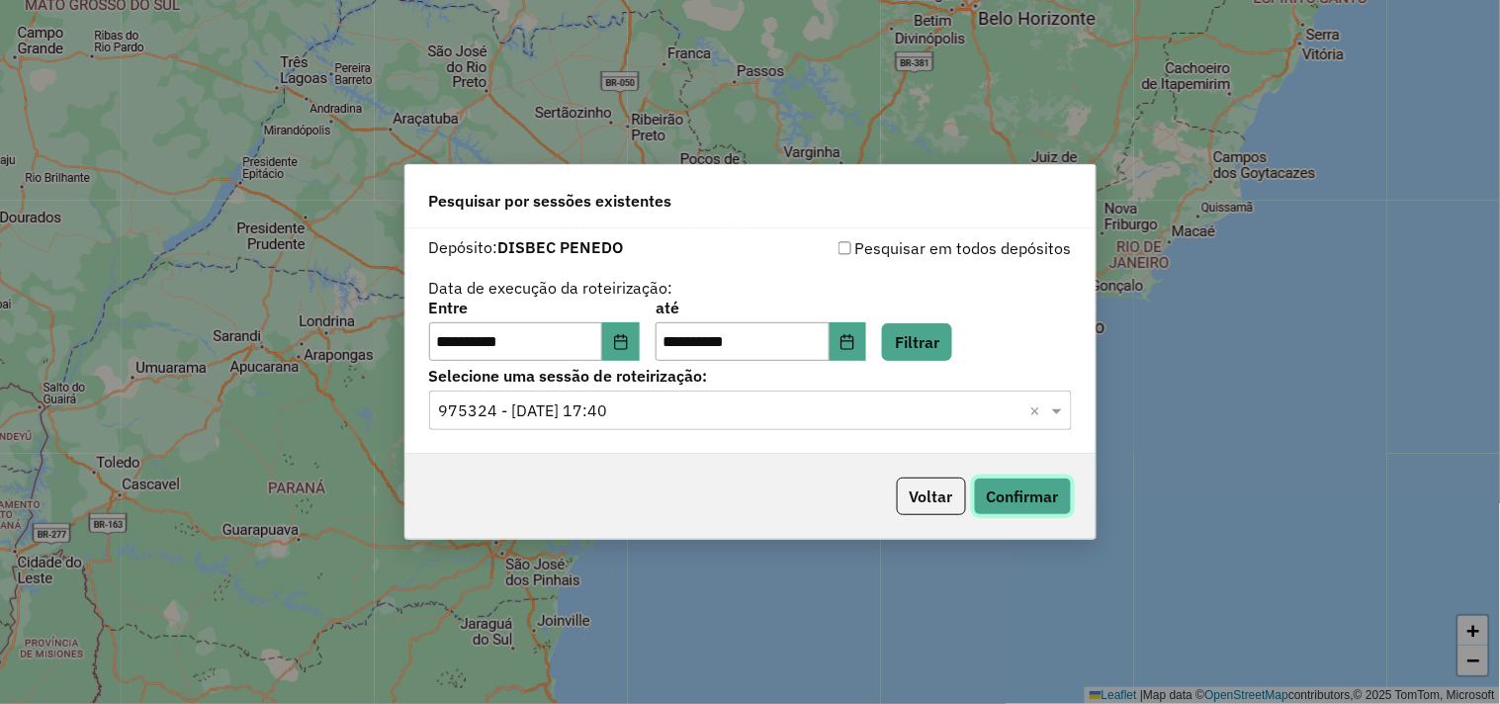
click at [1007, 493] on button "Confirmar" at bounding box center [1023, 497] width 98 height 38
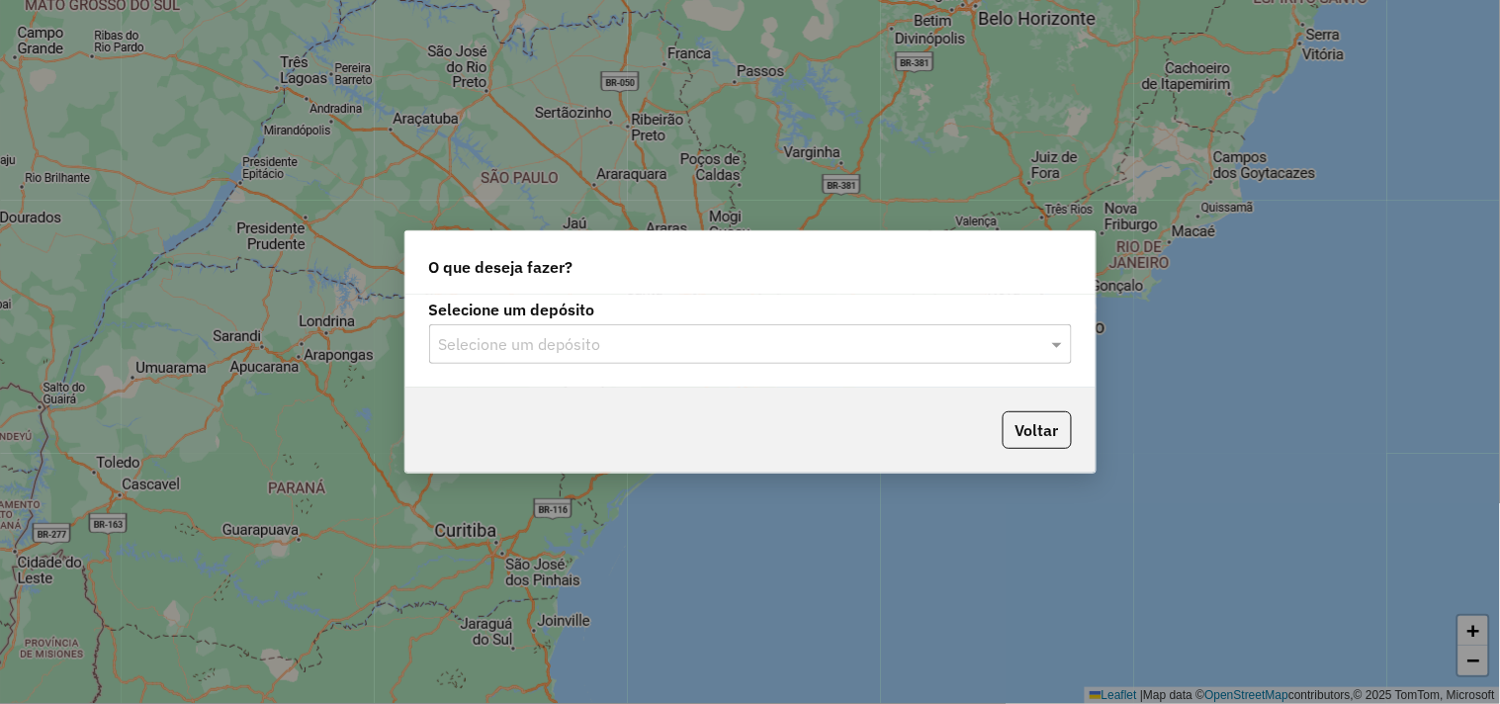
click at [522, 346] on input "text" at bounding box center [731, 345] width 584 height 24
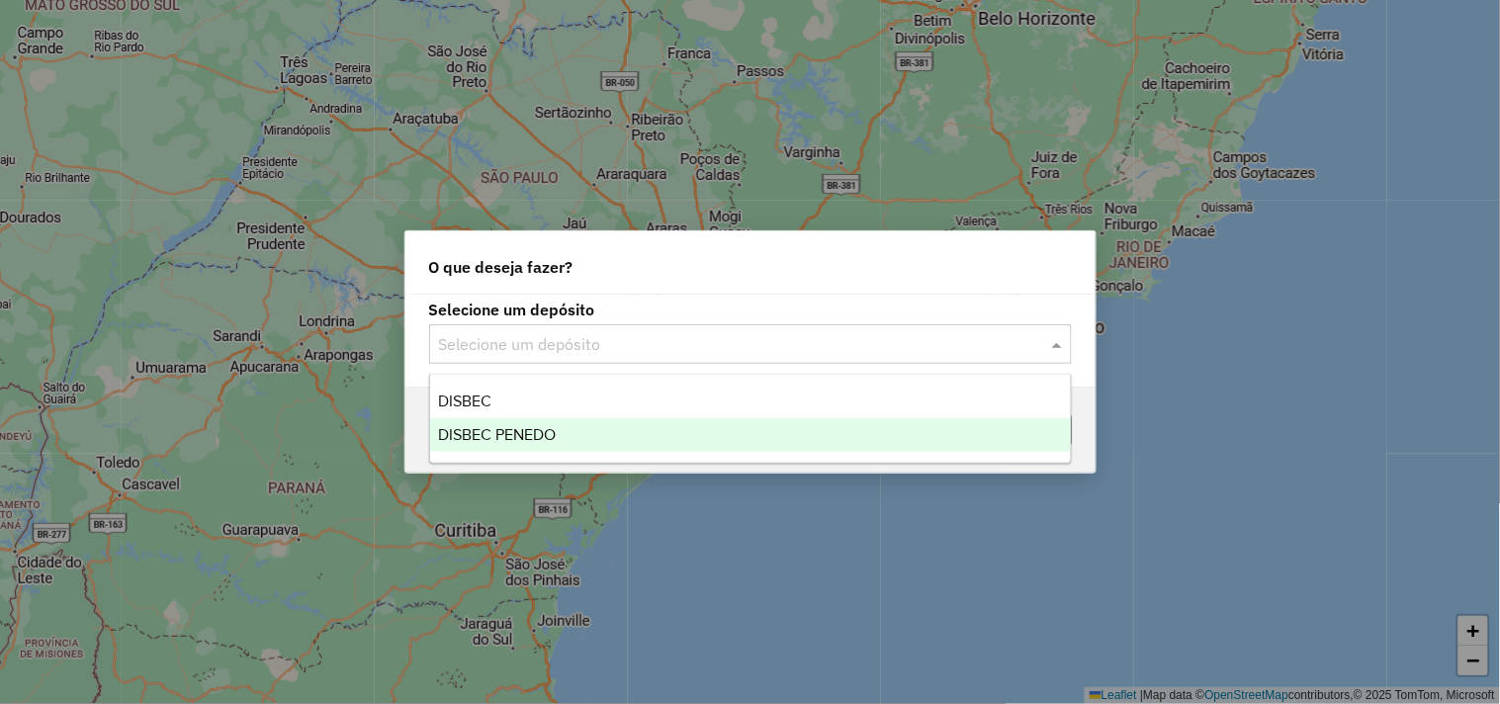
click at [531, 440] on span "DISBEC PENEDO" at bounding box center [497, 434] width 118 height 17
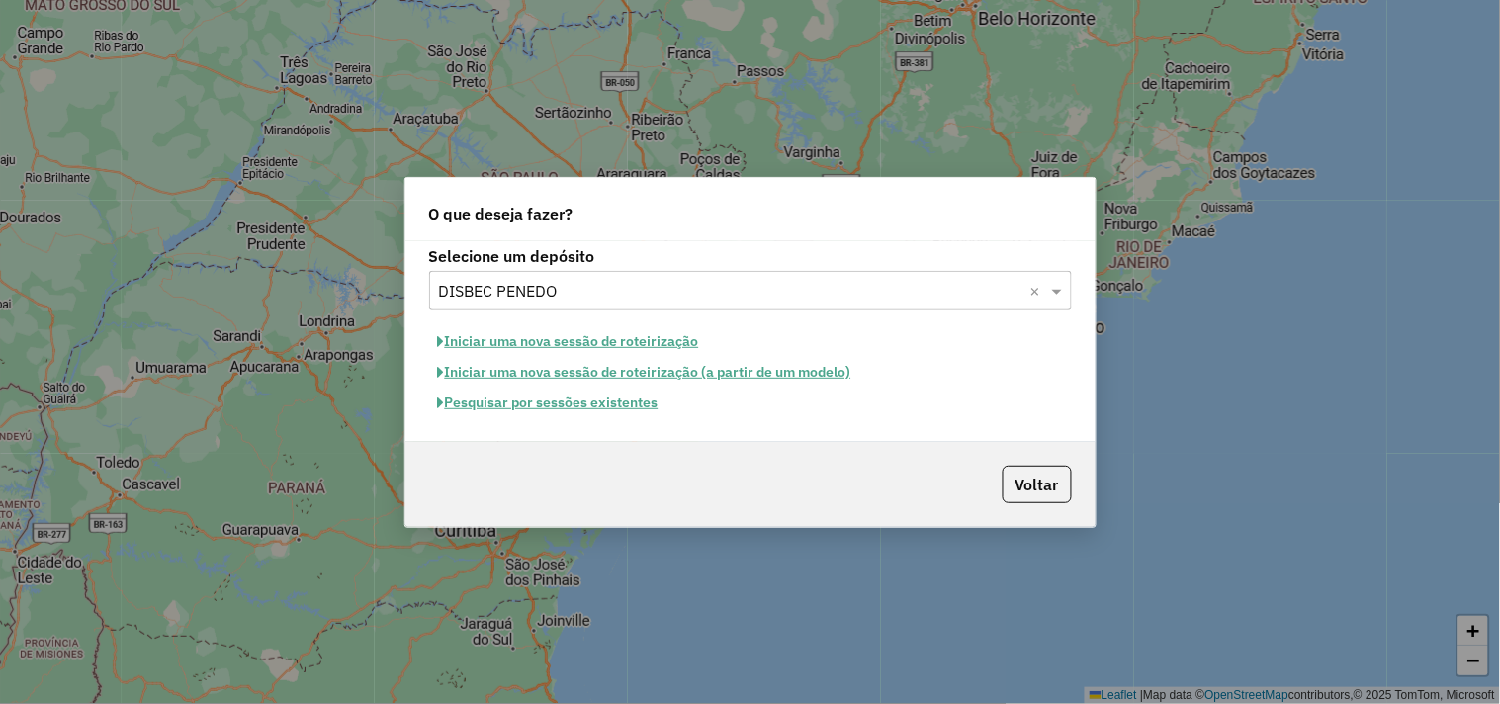
click at [646, 340] on button "Iniciar uma nova sessão de roteirização" at bounding box center [568, 341] width 279 height 31
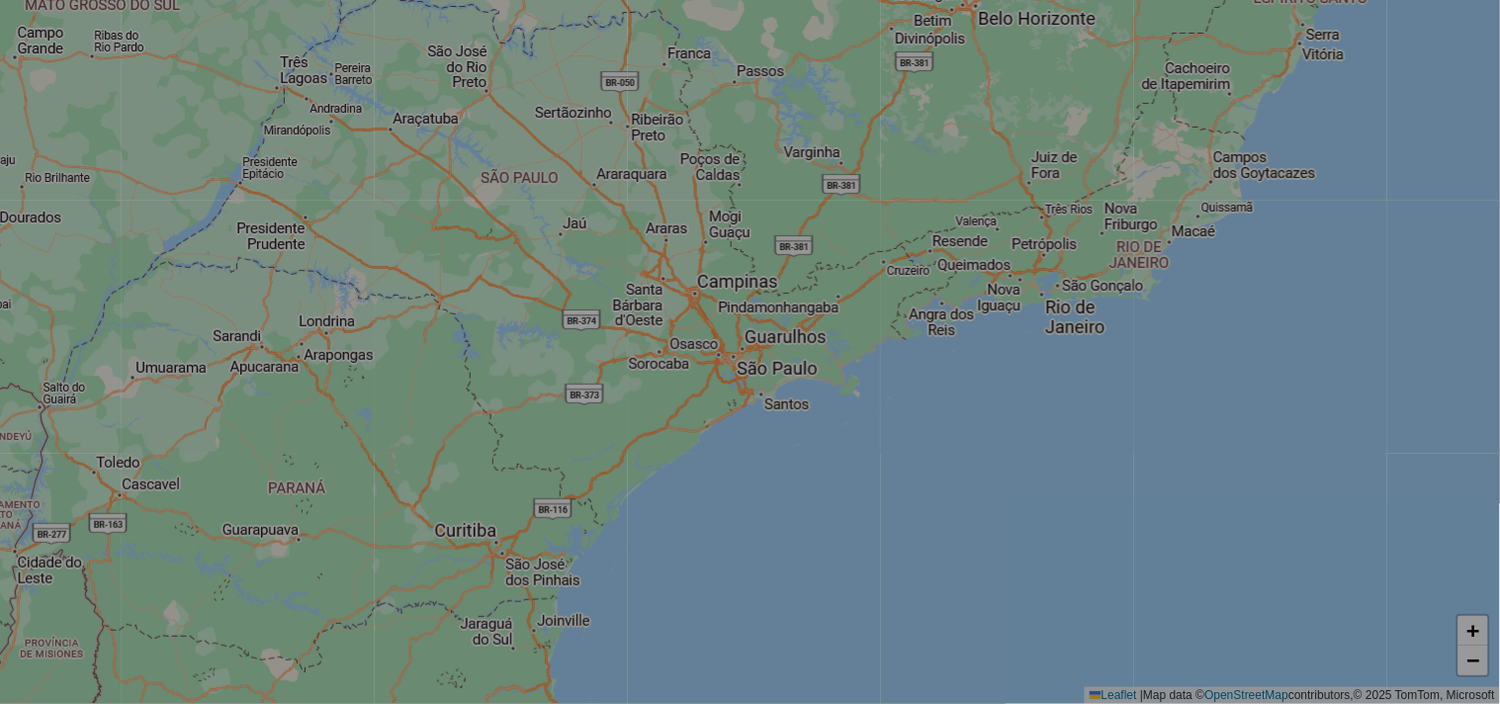
select select "*"
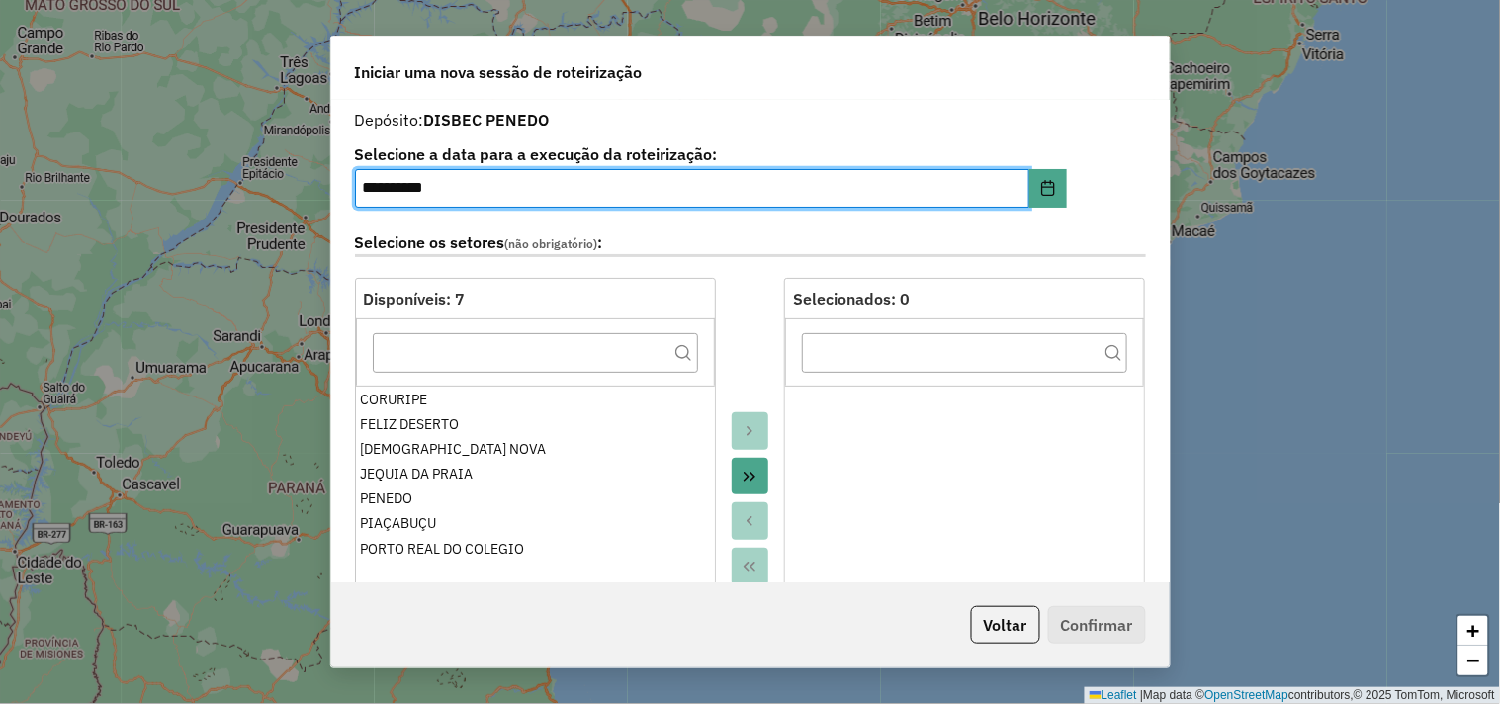
click at [744, 473] on icon "Move All to Target" at bounding box center [750, 477] width 12 height 10
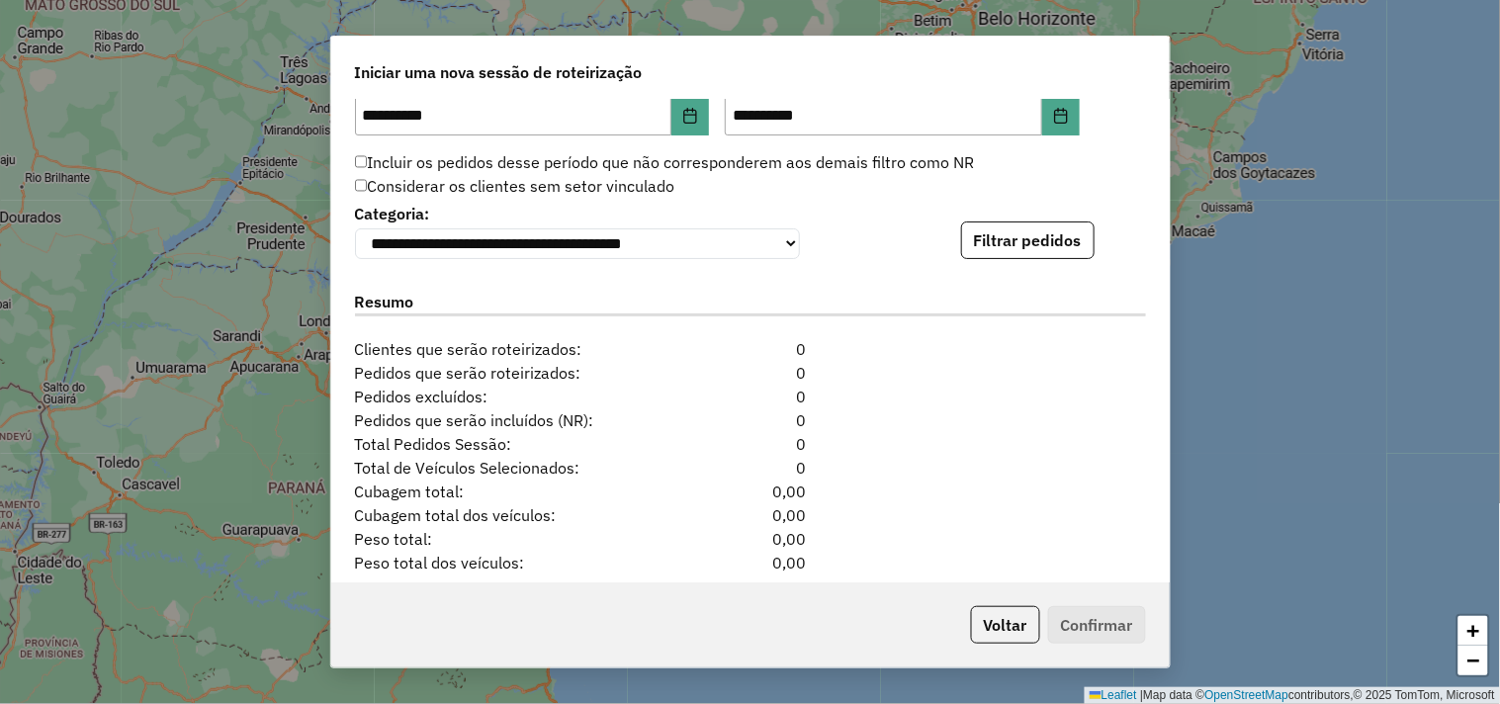
scroll to position [1978, 0]
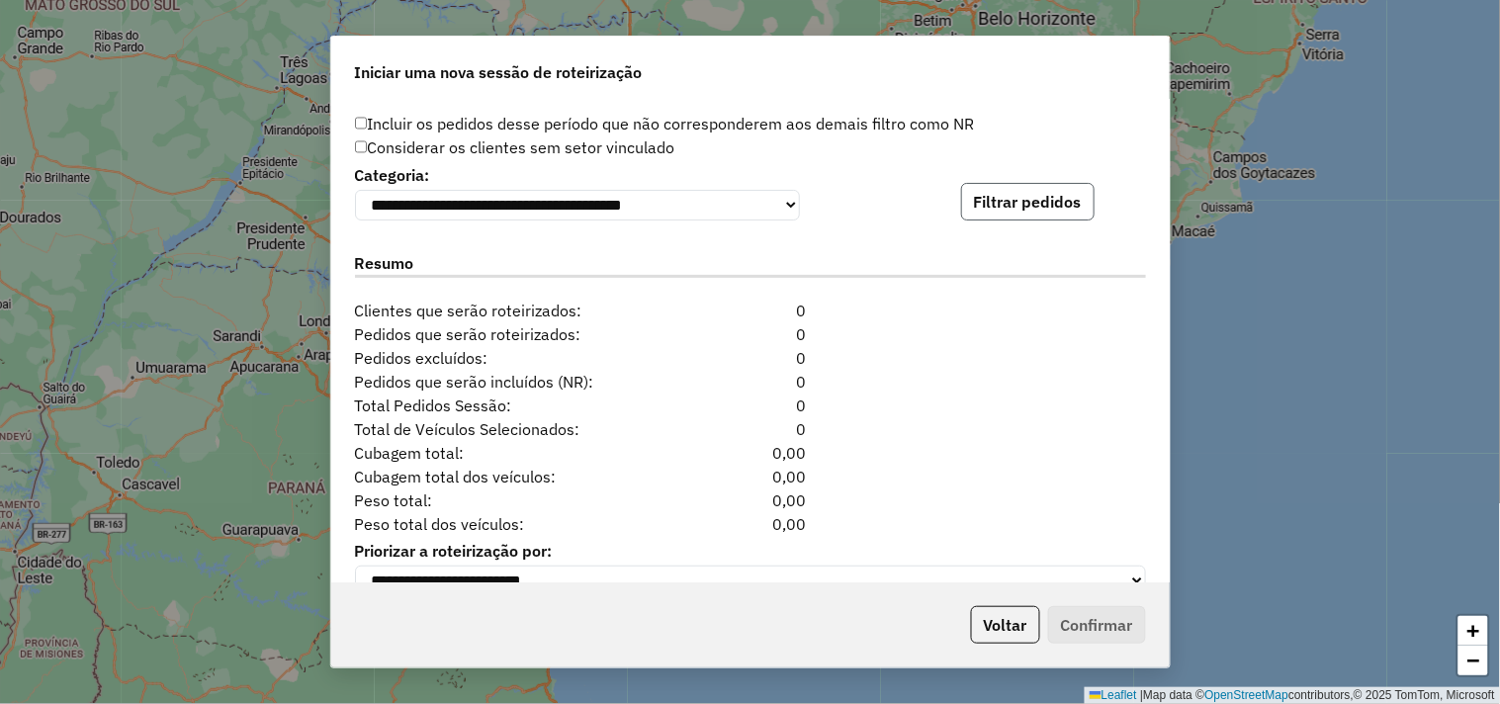
click at [1000, 209] on button "Filtrar pedidos" at bounding box center [1028, 202] width 134 height 38
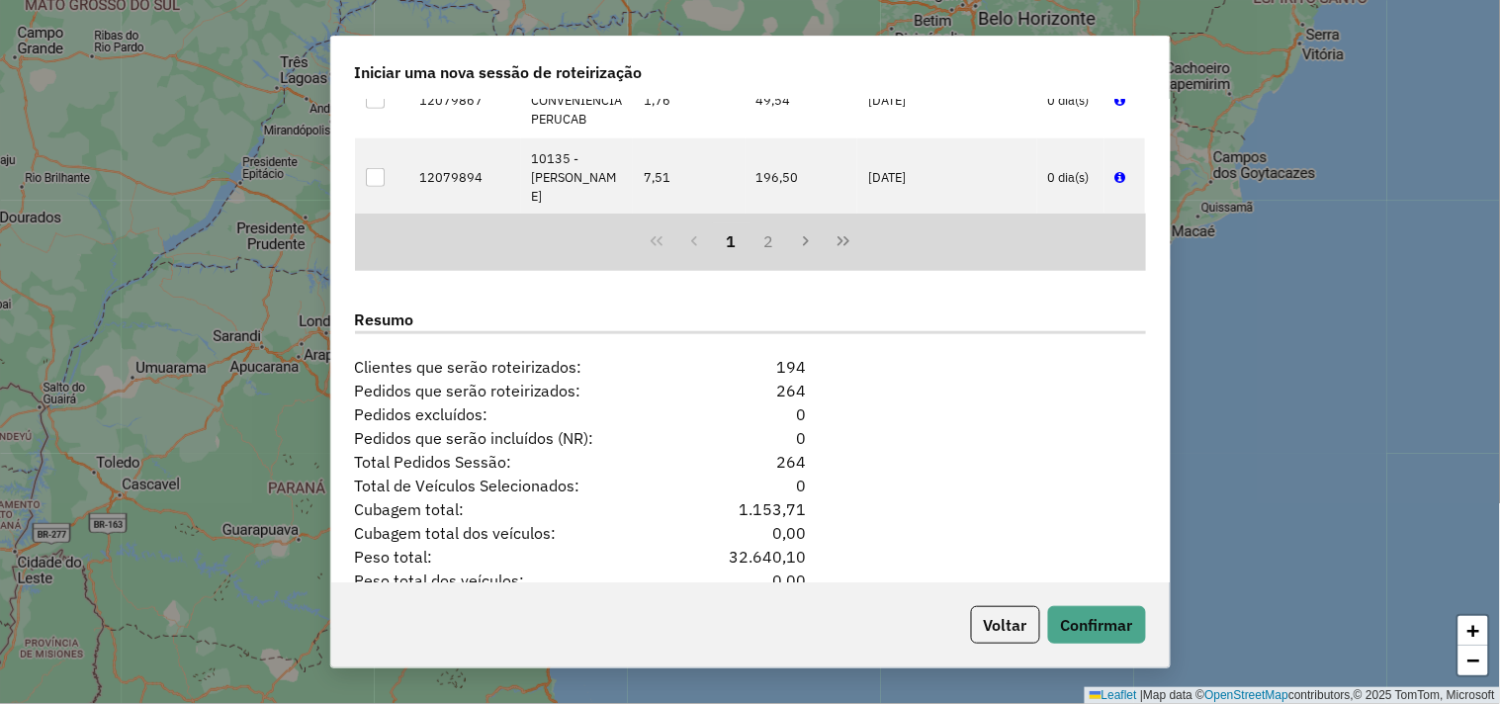
scroll to position [2417, 0]
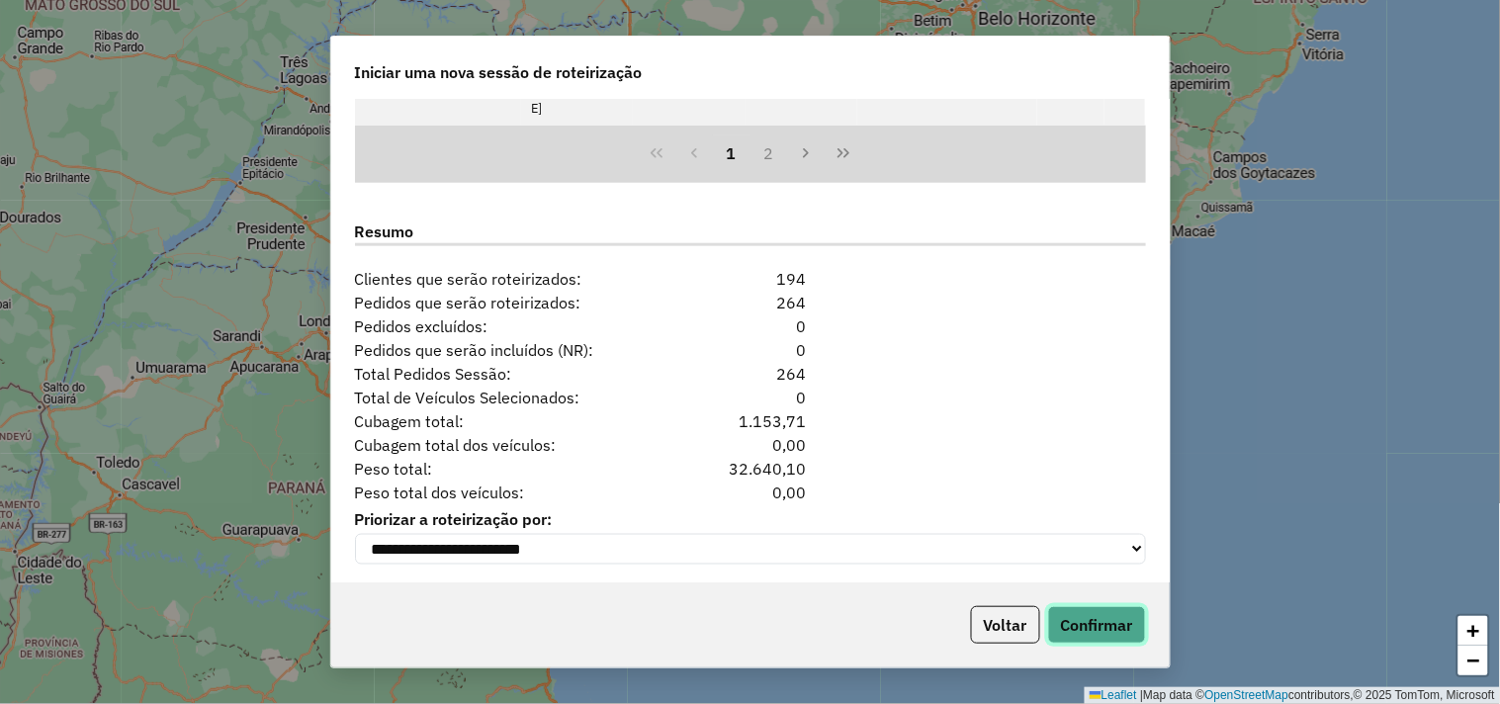
click at [1101, 607] on button "Confirmar" at bounding box center [1097, 625] width 98 height 38
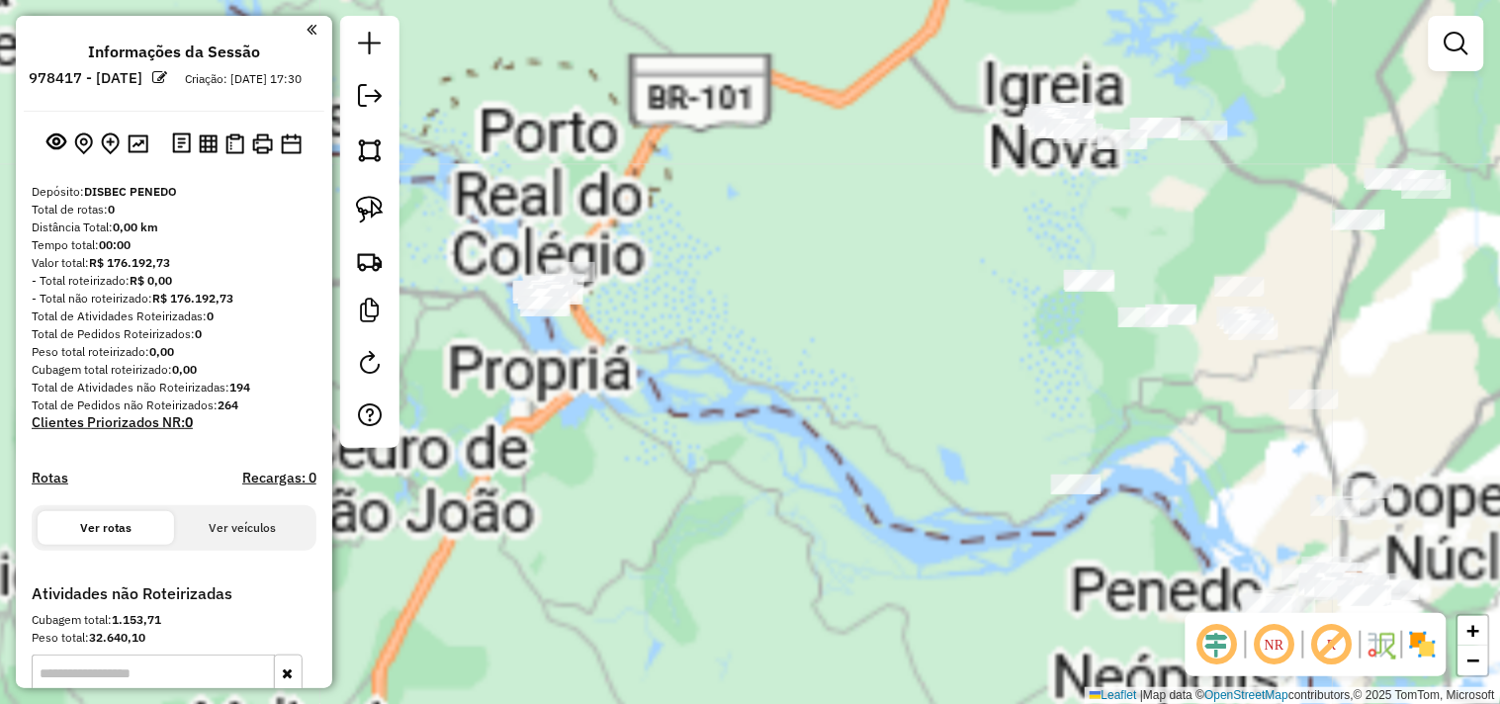
drag, startPoint x: 566, startPoint y: 374, endPoint x: 658, endPoint y: 429, distance: 107.4
click at [658, 429] on div "Janela de atendimento Grade de atendimento Capacidade Transportadoras Veículos …" at bounding box center [750, 352] width 1500 height 704
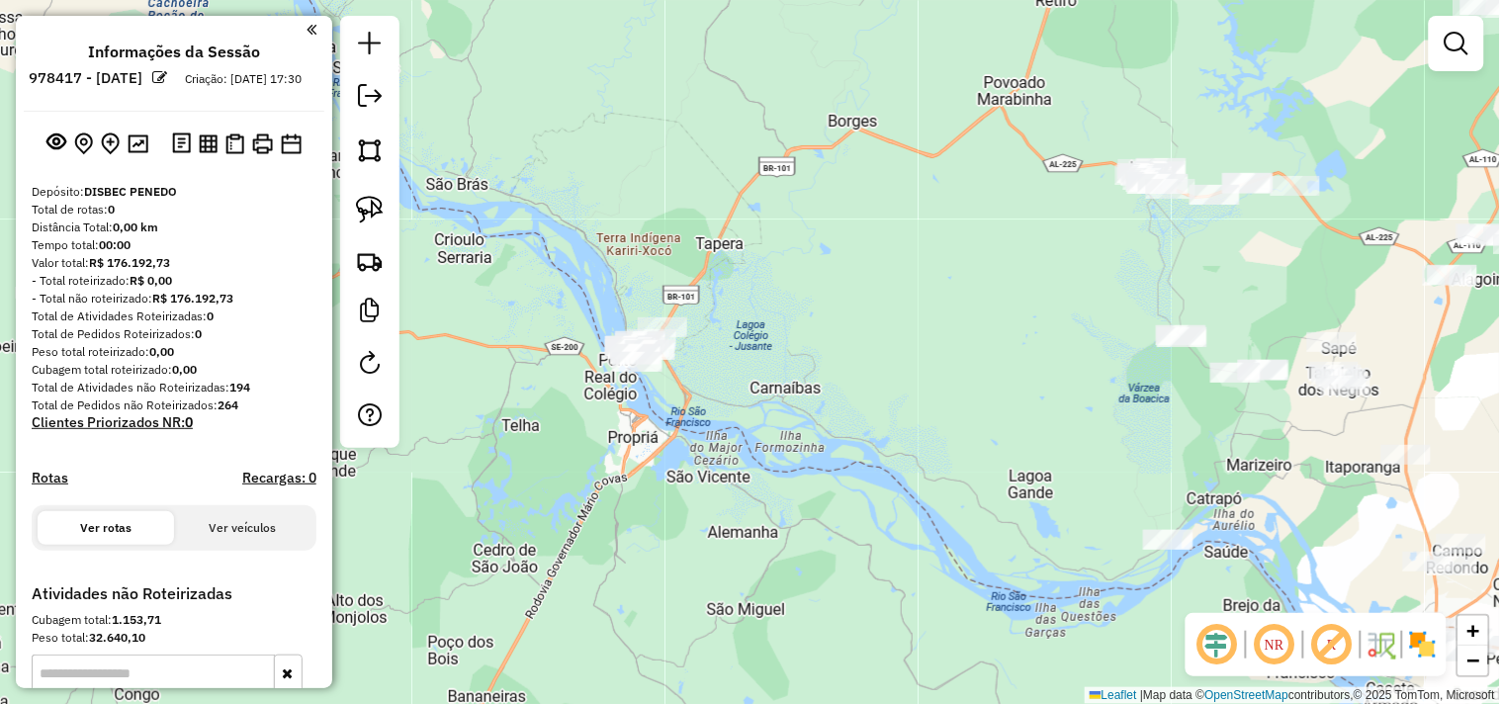
drag, startPoint x: 369, startPoint y: 204, endPoint x: 649, endPoint y: 270, distance: 287.6
click at [369, 203] on img at bounding box center [370, 210] width 28 height 28
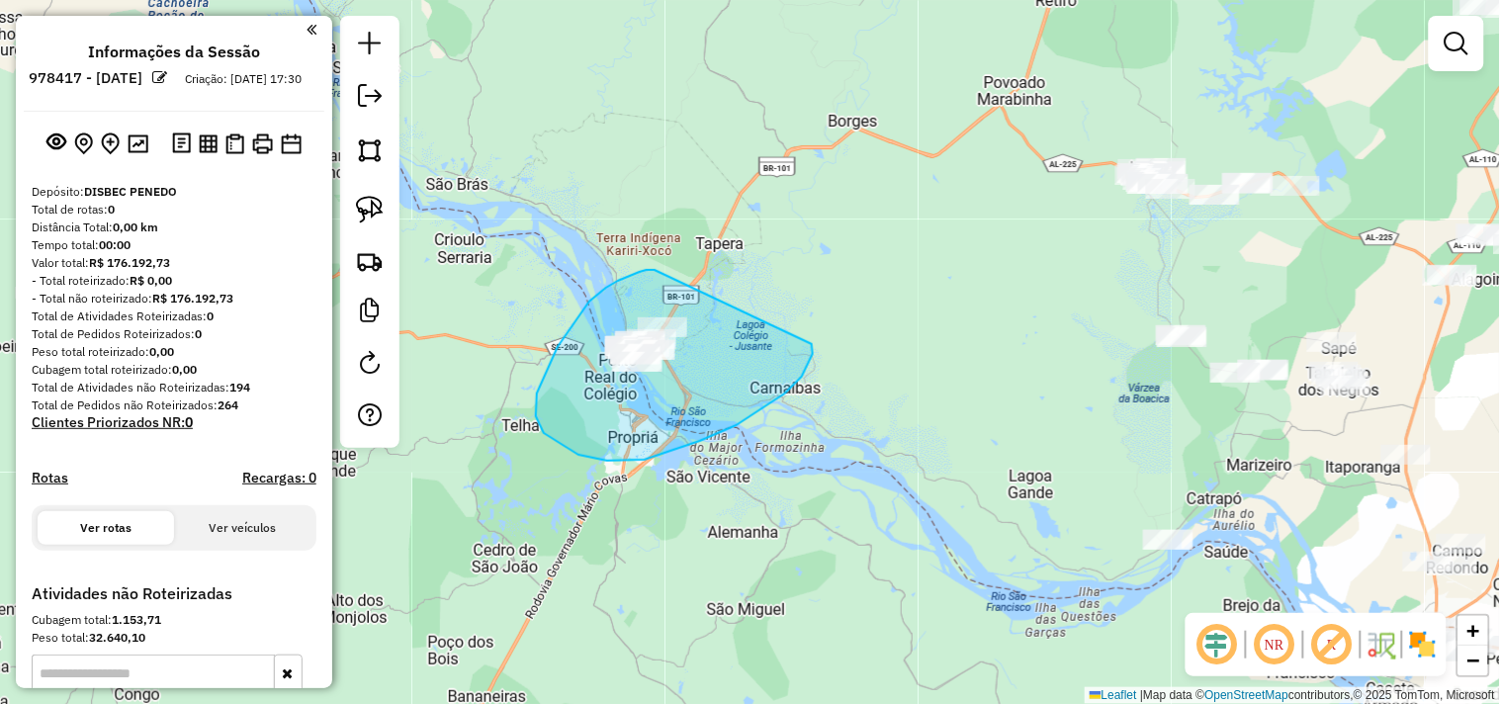
drag, startPoint x: 655, startPoint y: 270, endPoint x: 811, endPoint y: 342, distance: 172.1
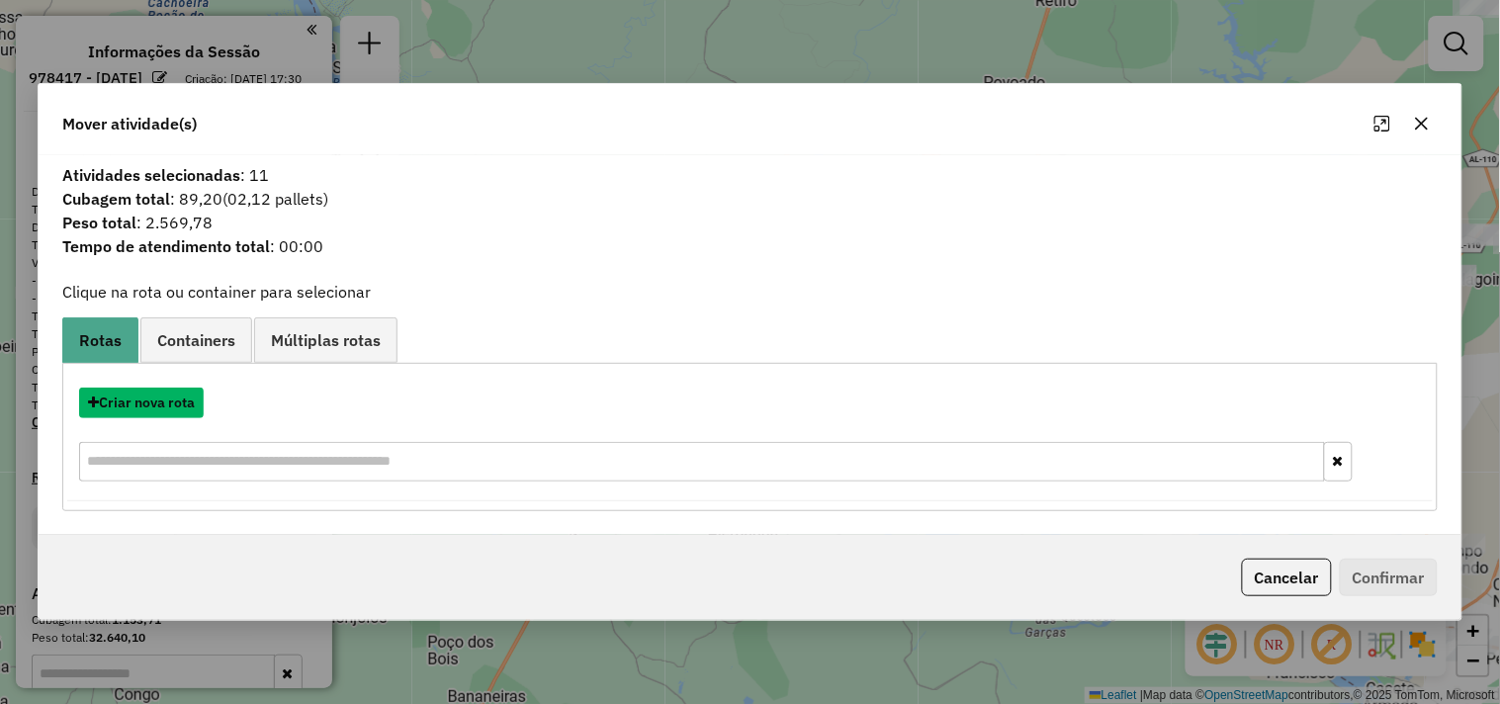
click at [161, 397] on button "Criar nova rota" at bounding box center [141, 403] width 125 height 31
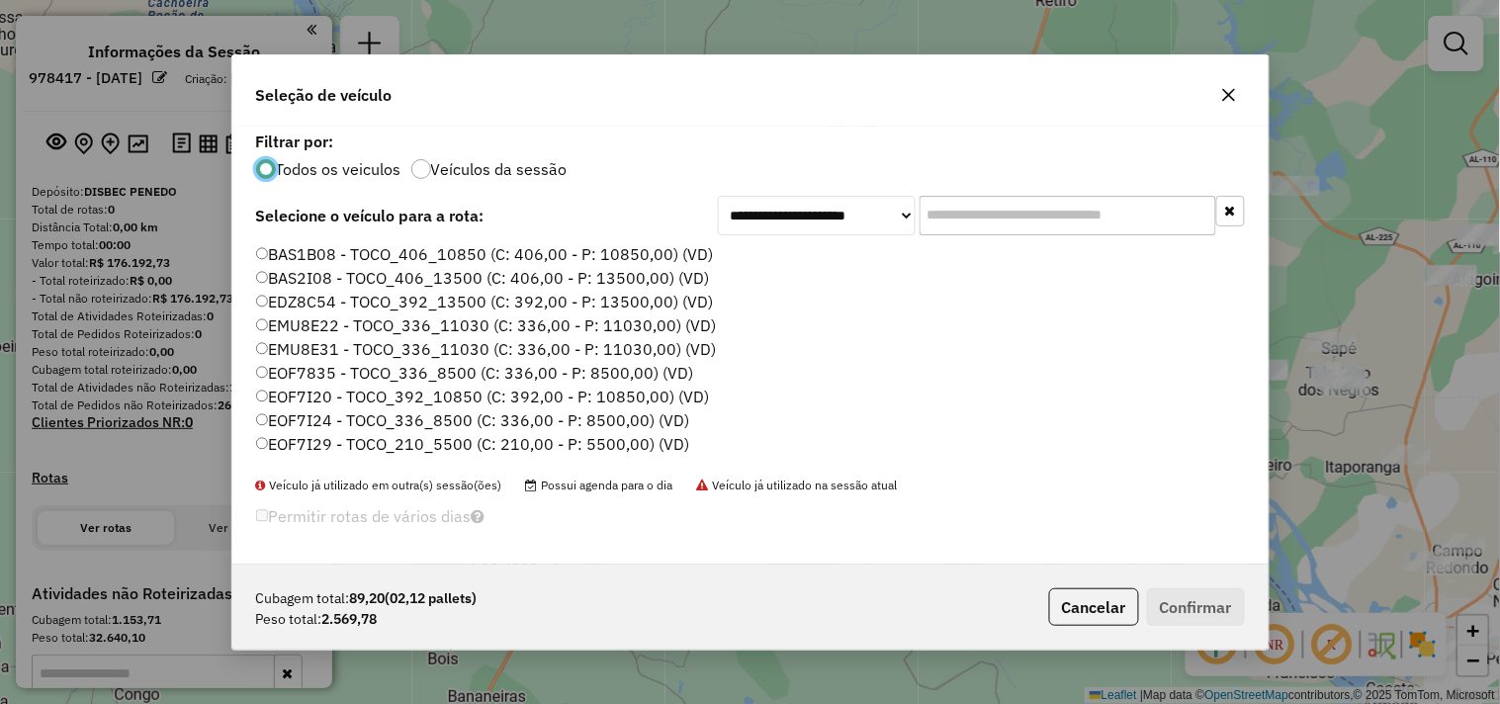
scroll to position [11, 5]
drag, startPoint x: 953, startPoint y: 215, endPoint x: 744, endPoint y: 370, distance: 260.9
click at [952, 216] on input "text" at bounding box center [1068, 216] width 297 height 40
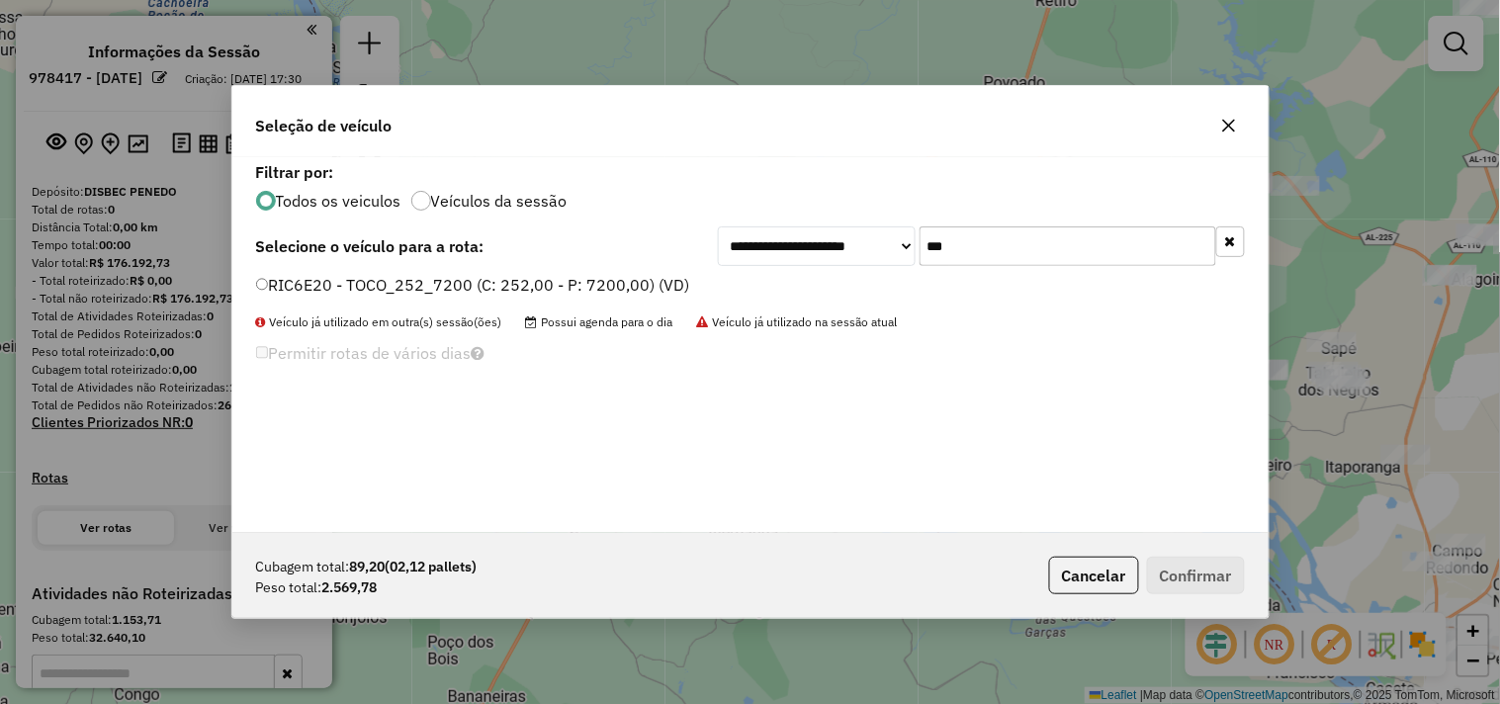
type input "***"
click at [636, 277] on label "RIC6E20 - TOCO_252_7200 (C: 252,00 - P: 7200,00) (VD)" at bounding box center [473, 285] width 434 height 24
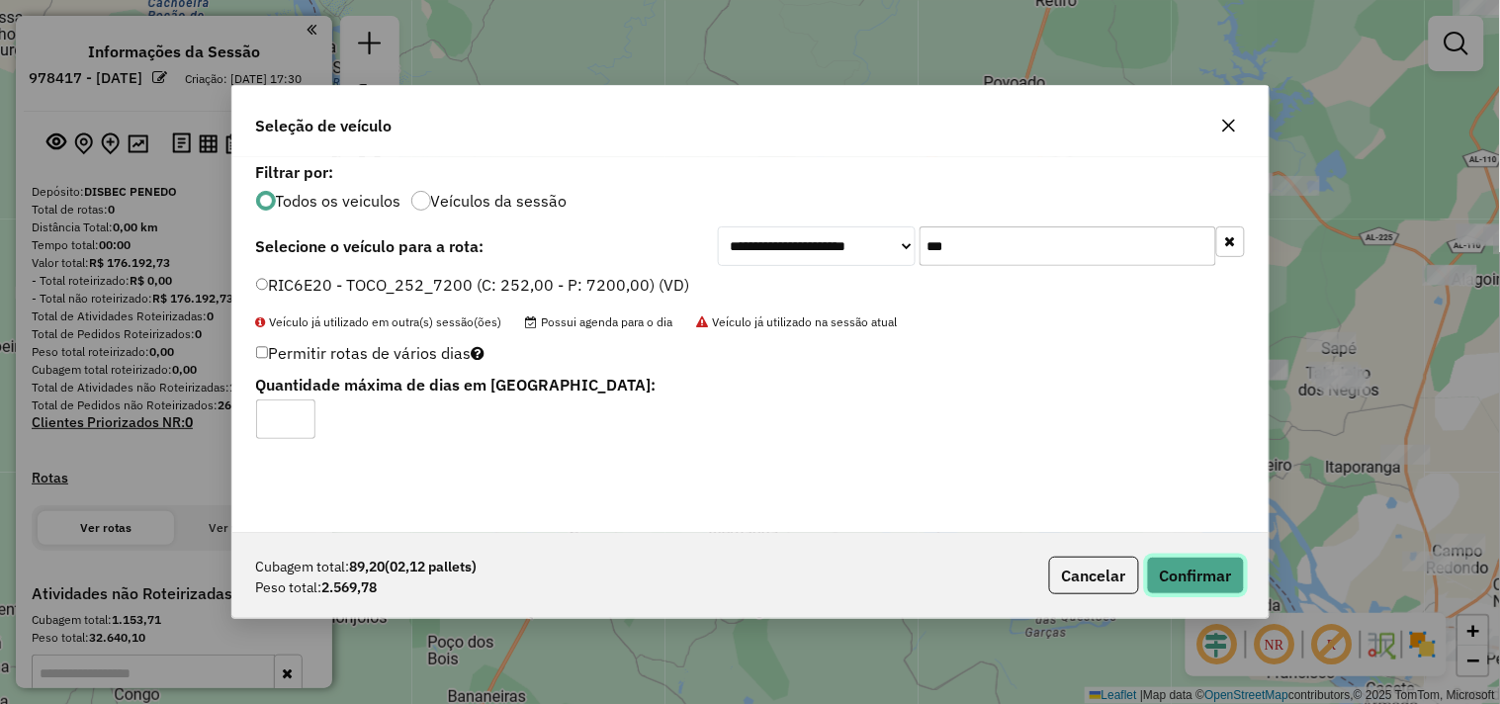
click at [1197, 568] on button "Confirmar" at bounding box center [1196, 576] width 98 height 38
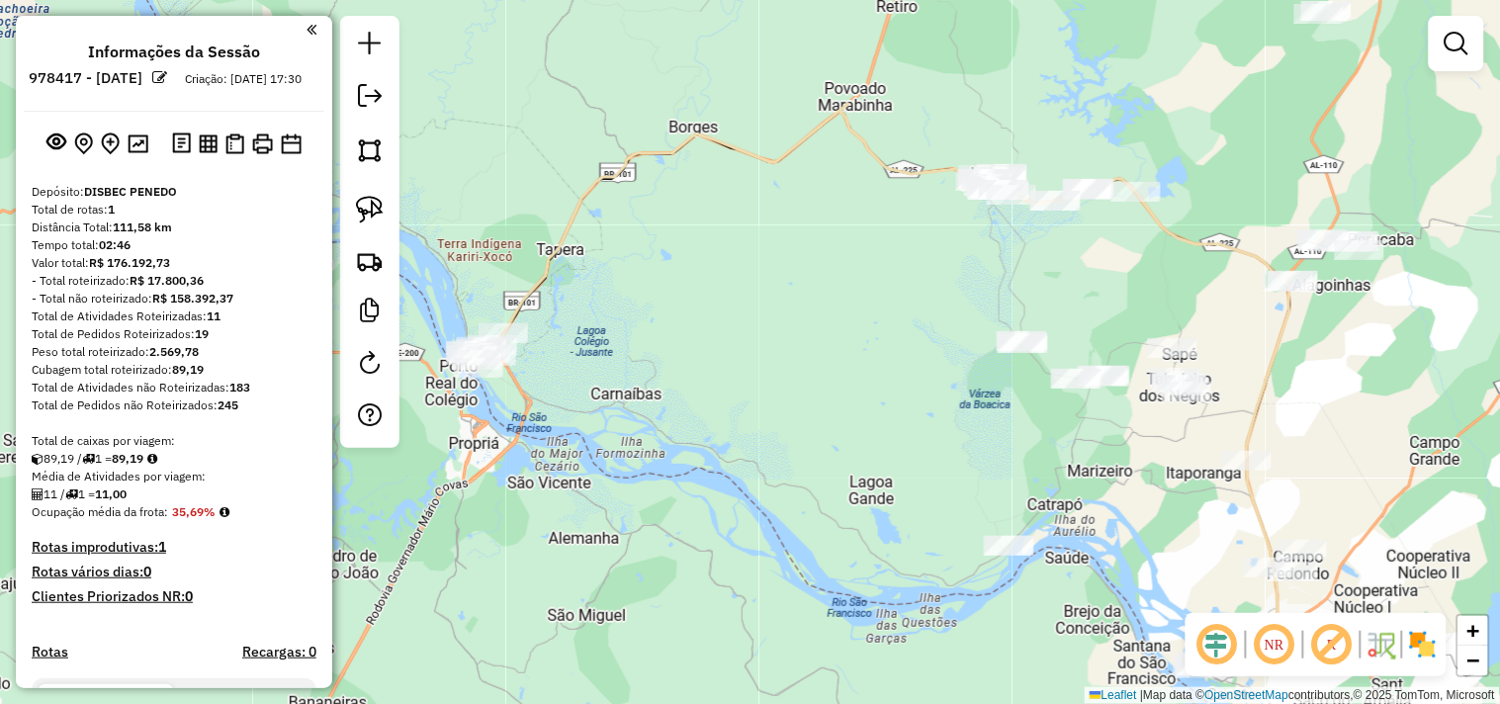
drag, startPoint x: 1240, startPoint y: 471, endPoint x: 880, endPoint y: 471, distance: 360.0
click at [880, 471] on div "Janela de atendimento Grade de atendimento Capacidade Transportadoras Veículos …" at bounding box center [750, 352] width 1500 height 704
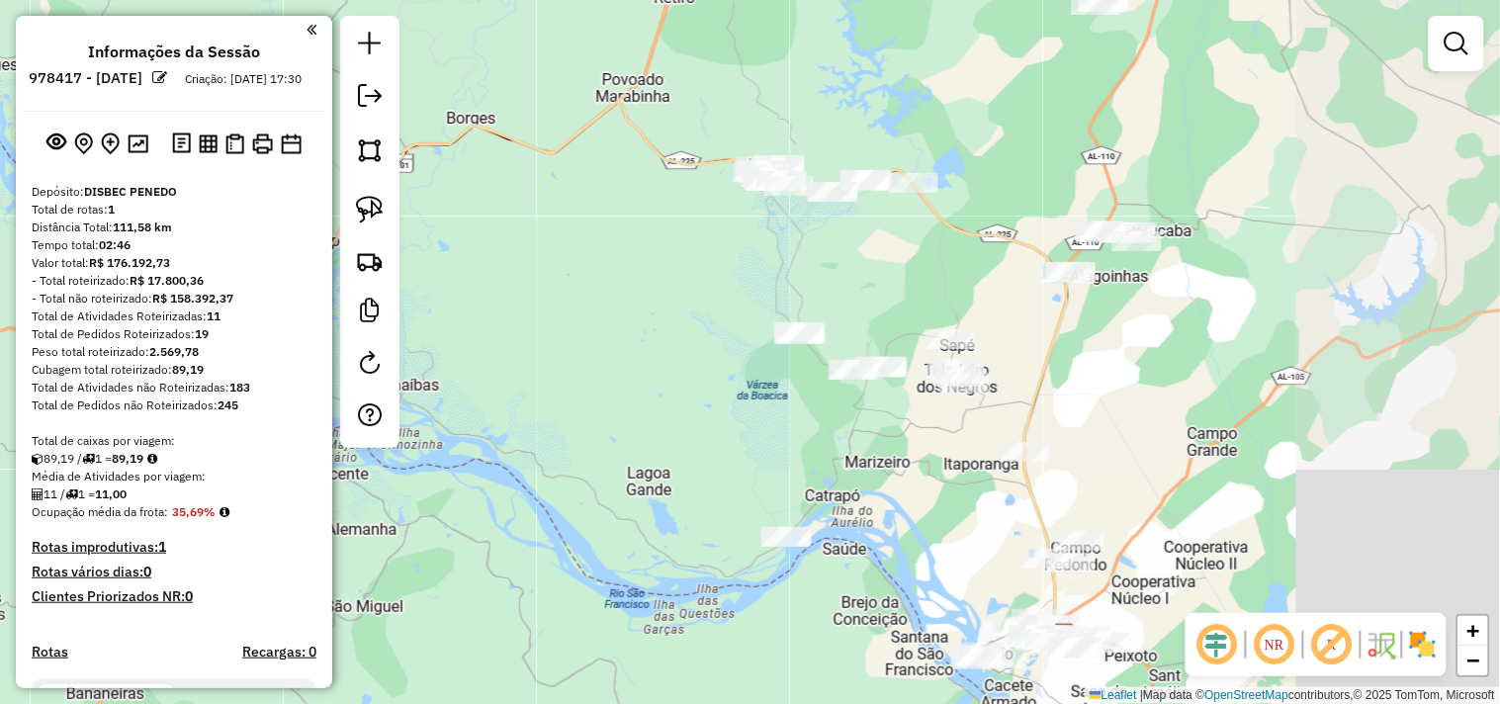
drag, startPoint x: 918, startPoint y: 485, endPoint x: 837, endPoint y: 402, distance: 116.1
click at [837, 402] on div "Janela de atendimento Grade de atendimento Capacidade Transportadoras Veículos …" at bounding box center [750, 352] width 1500 height 704
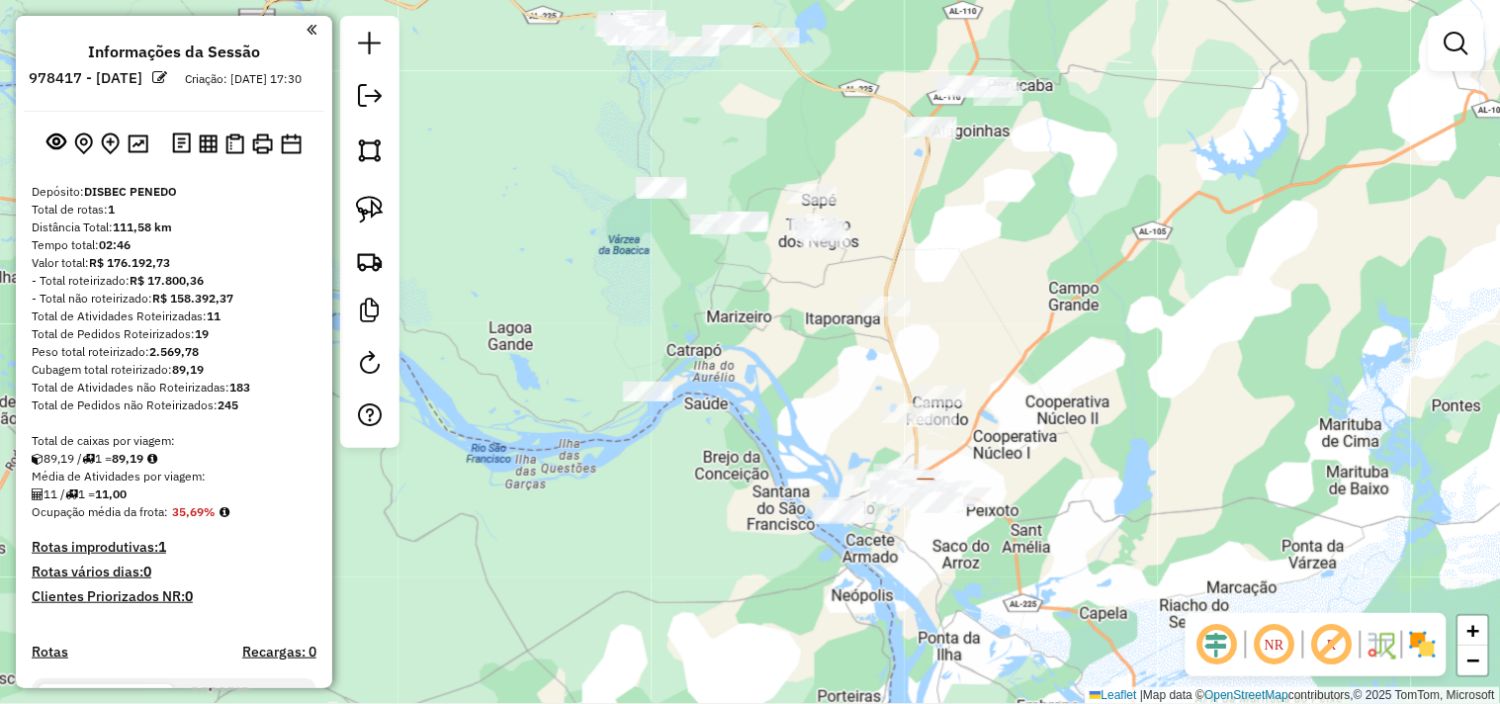
drag, startPoint x: 872, startPoint y: 465, endPoint x: 815, endPoint y: 403, distance: 84.7
click at [815, 403] on div "Janela de atendimento Grade de atendimento Capacidade Transportadoras Veículos …" at bounding box center [750, 352] width 1500 height 704
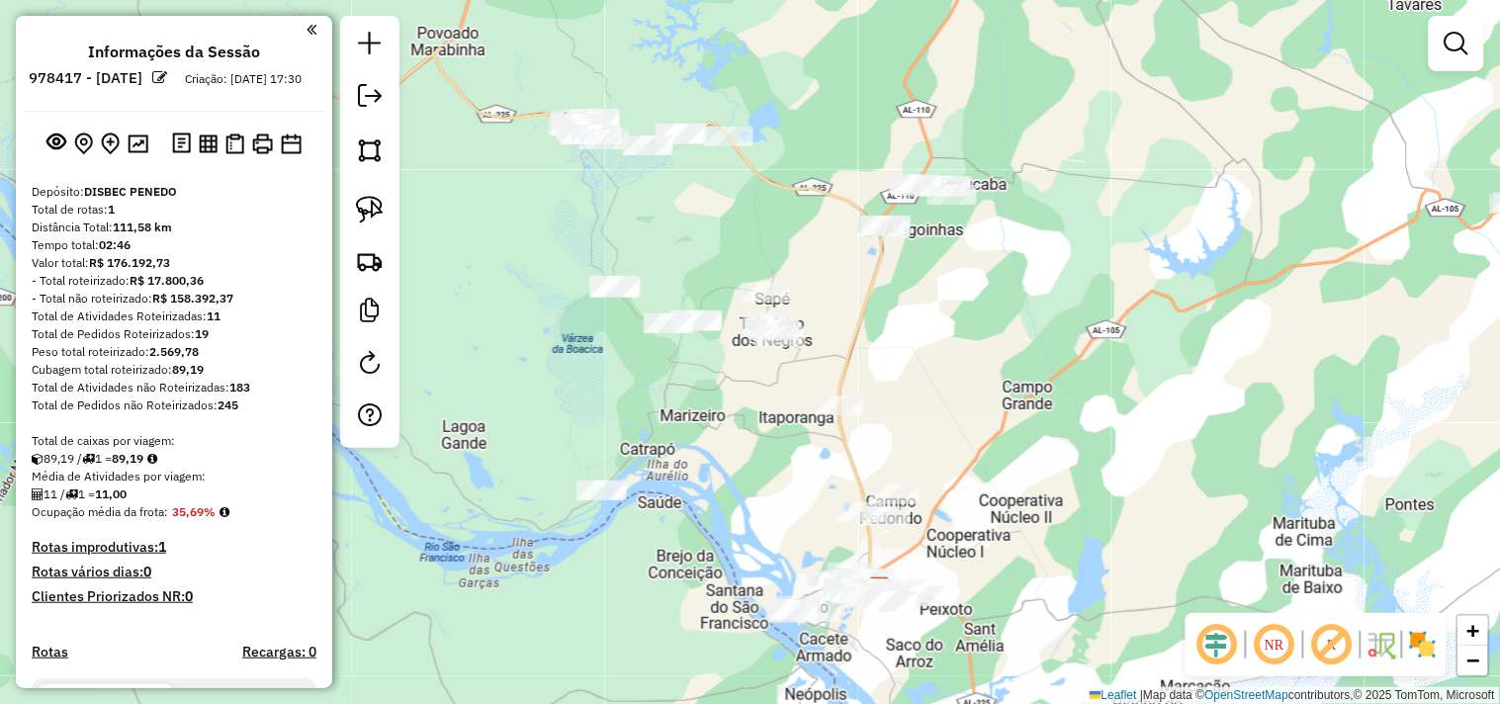
drag, startPoint x: 811, startPoint y: 392, endPoint x: 765, endPoint y: 489, distance: 107.5
click at [765, 489] on div "Janela de atendimento Grade de atendimento Capacidade Transportadoras Veículos …" at bounding box center [750, 352] width 1500 height 704
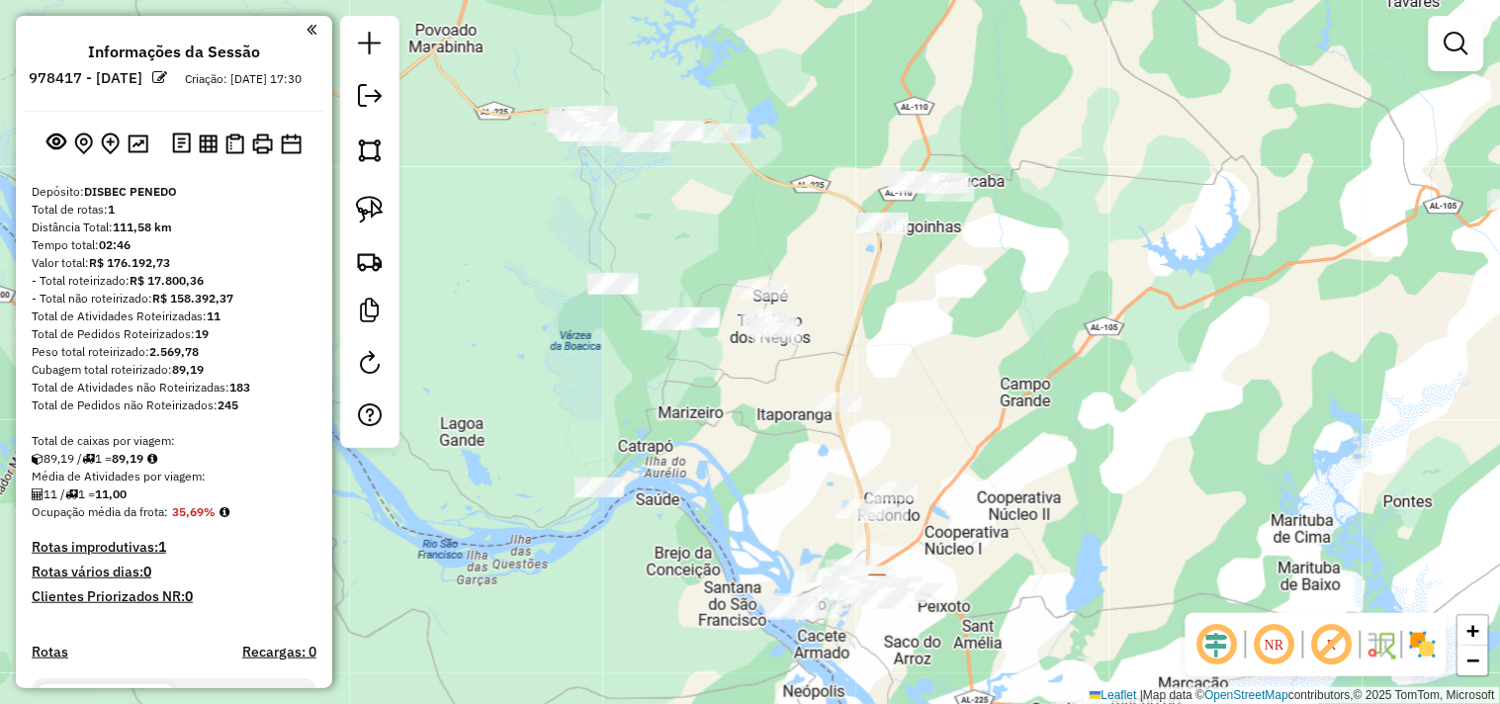
drag, startPoint x: 776, startPoint y: 440, endPoint x: 733, endPoint y: 394, distance: 63.7
click at [733, 394] on div "Janela de atendimento Grade de atendimento Capacidade Transportadoras Veículos …" at bounding box center [750, 352] width 1500 height 704
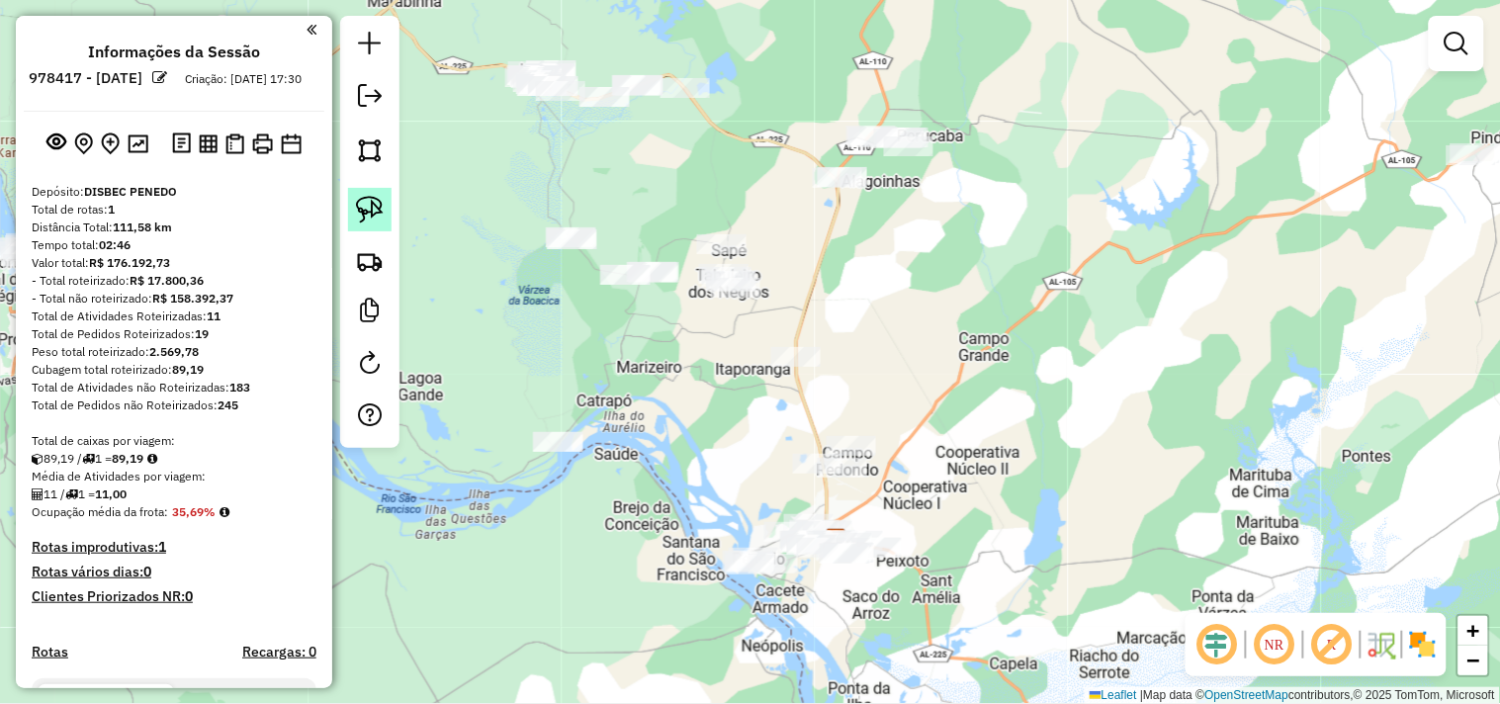
click at [370, 215] on img at bounding box center [370, 210] width 28 height 28
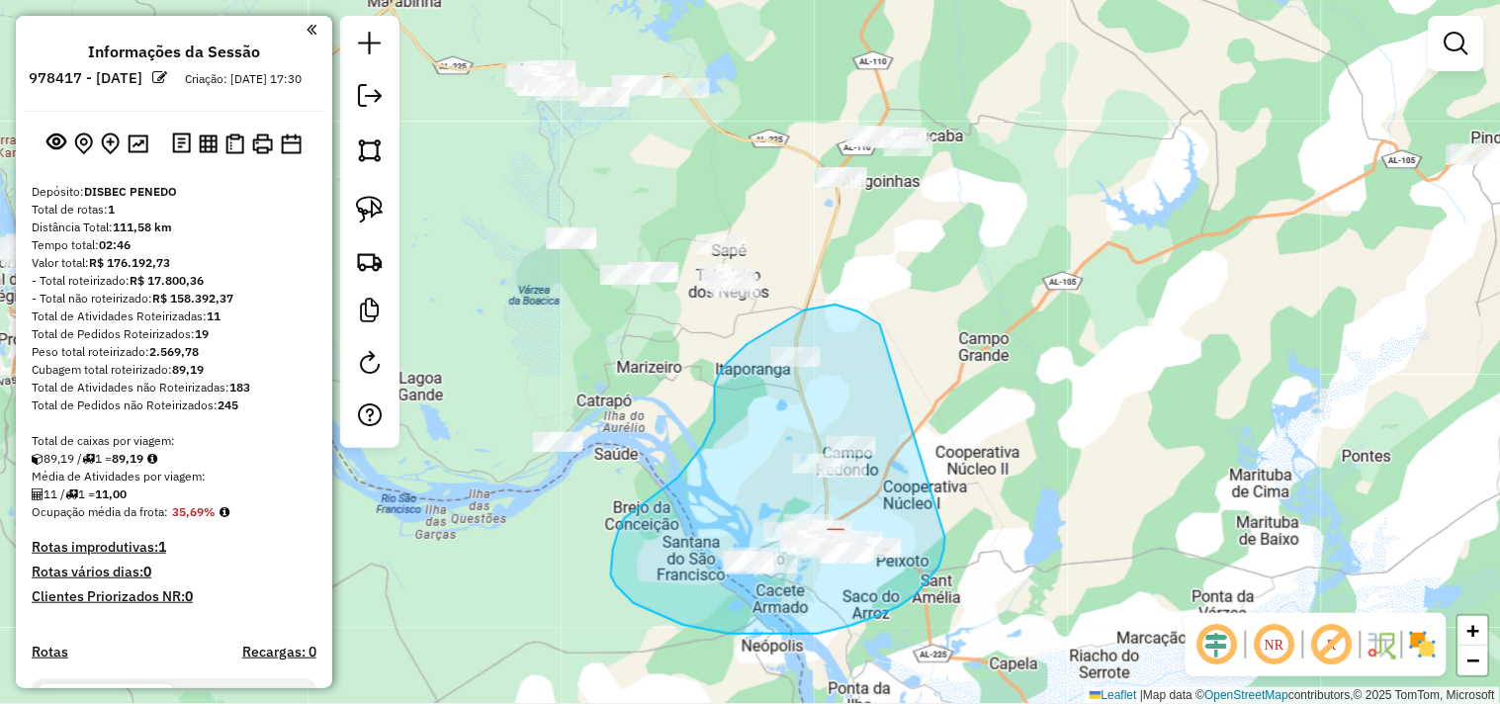
drag, startPoint x: 848, startPoint y: 309, endPoint x: 932, endPoint y: 536, distance: 242.5
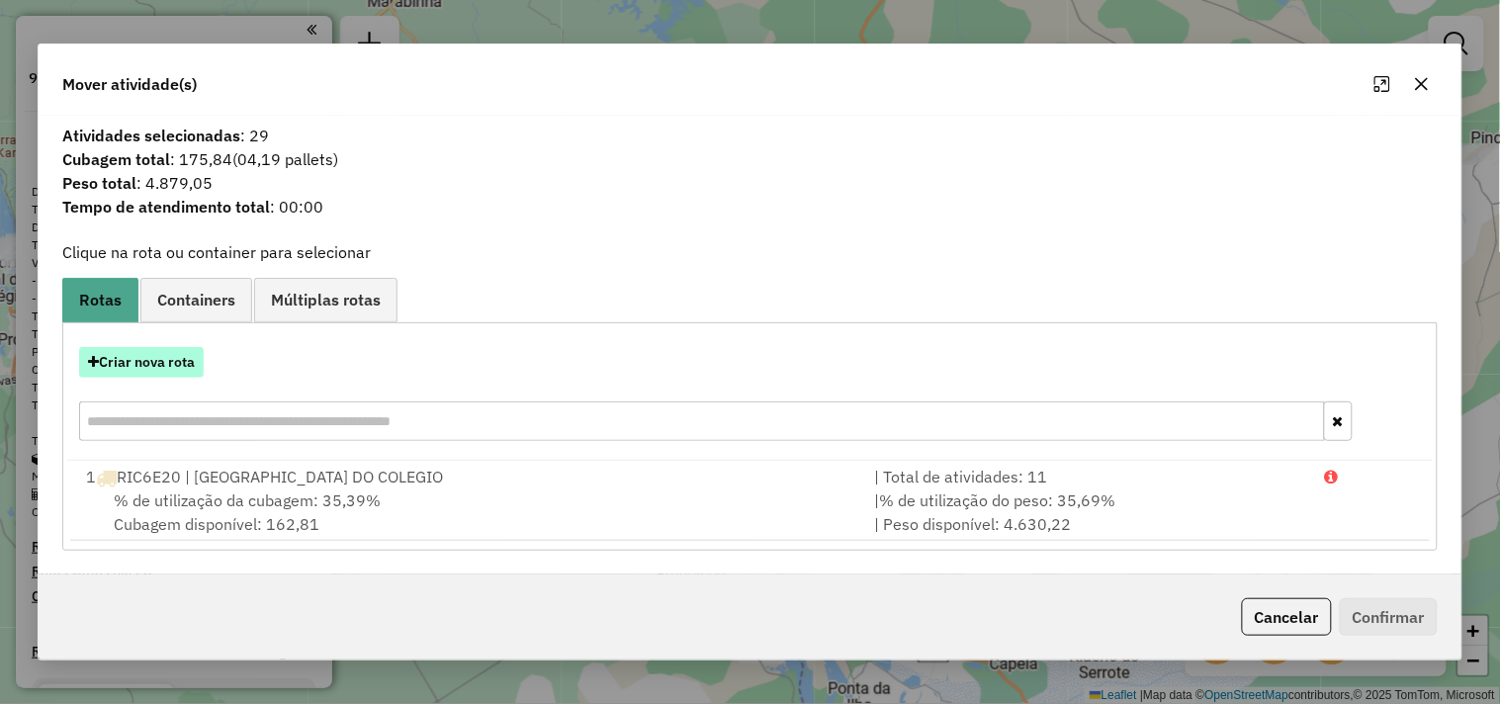
click at [165, 366] on button "Criar nova rota" at bounding box center [141, 362] width 125 height 31
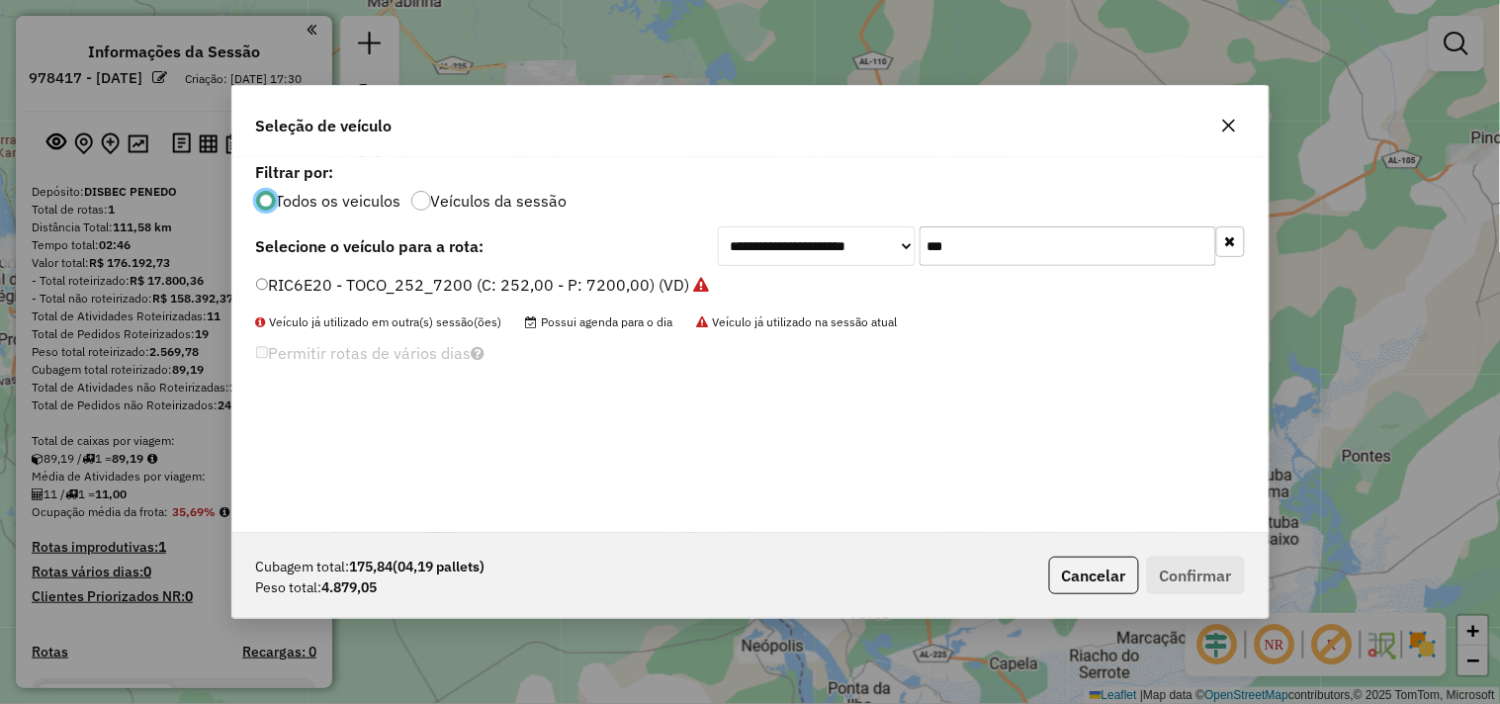
click at [971, 250] on input "***" at bounding box center [1068, 246] width 297 height 40
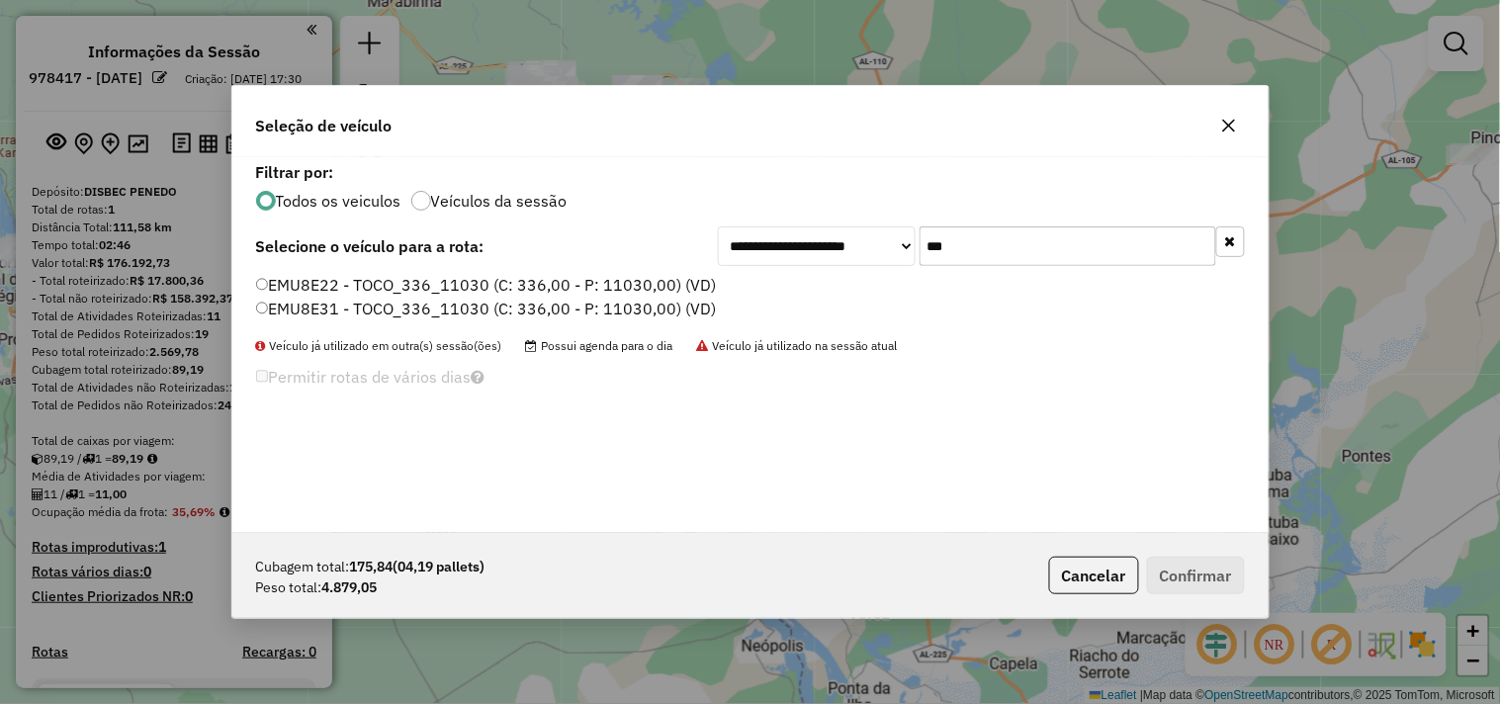
type input "***"
click at [478, 284] on label "EMU8E22 - TOCO_336_11030 (C: 336,00 - P: 11030,00) (VD)" at bounding box center [486, 285] width 461 height 24
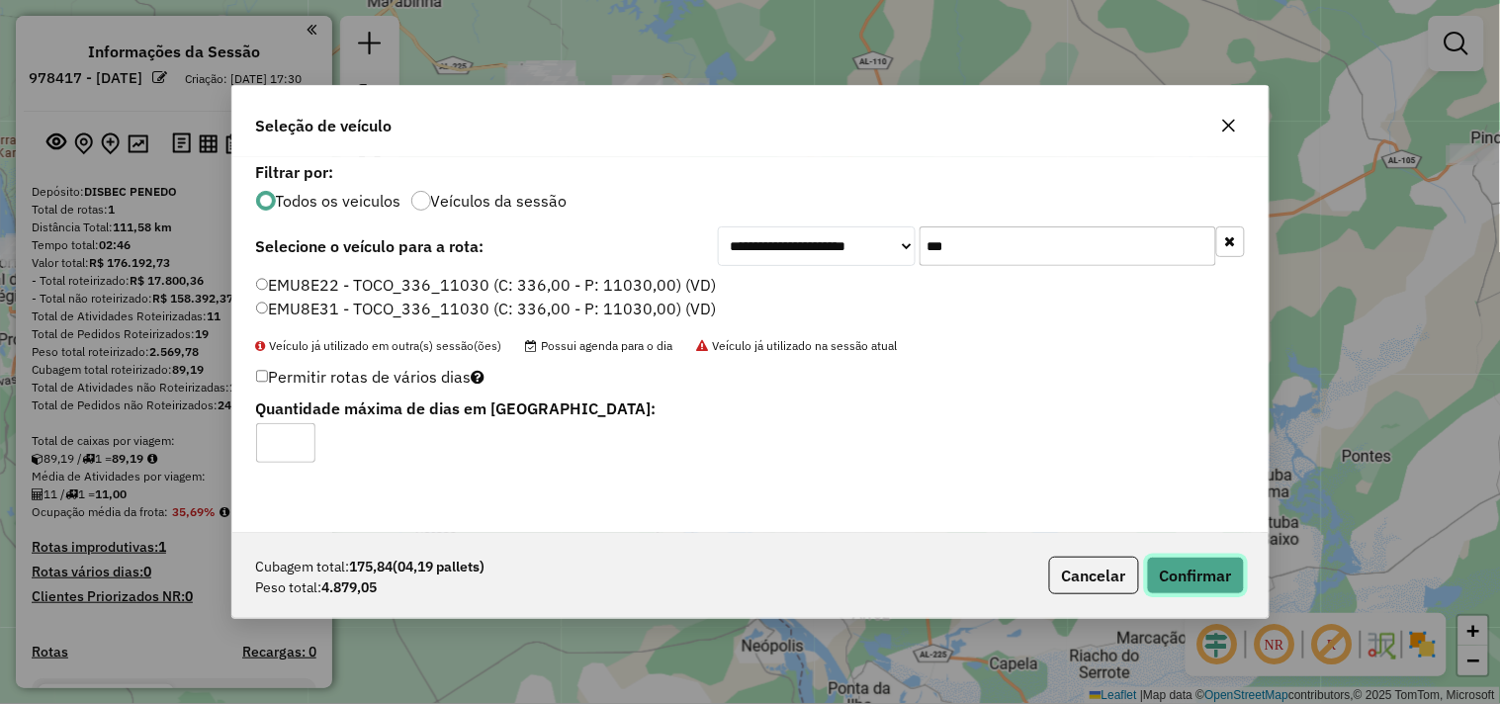
click at [1190, 571] on button "Confirmar" at bounding box center [1196, 576] width 98 height 38
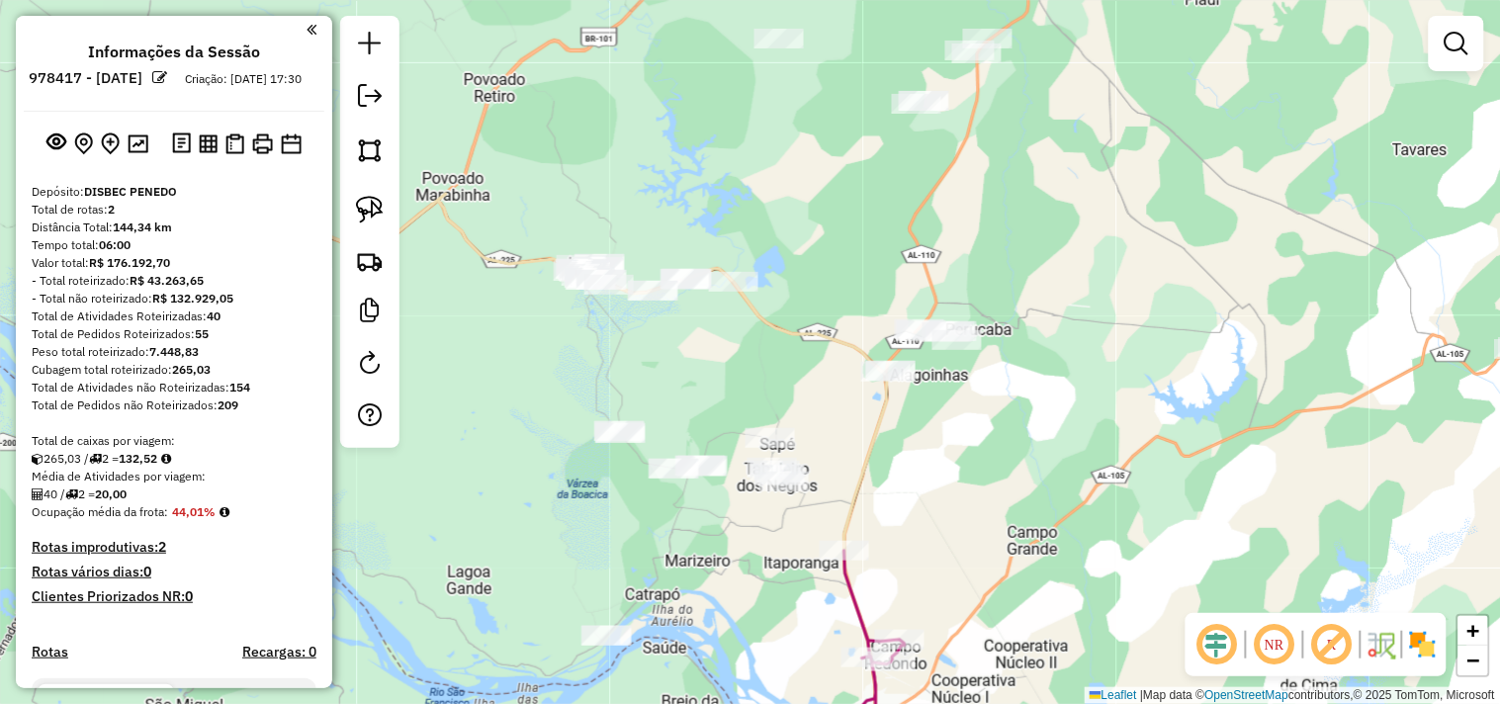
drag, startPoint x: 865, startPoint y: 319, endPoint x: 881, endPoint y: 408, distance: 90.4
click at [882, 409] on icon at bounding box center [494, 464] width 785 height 541
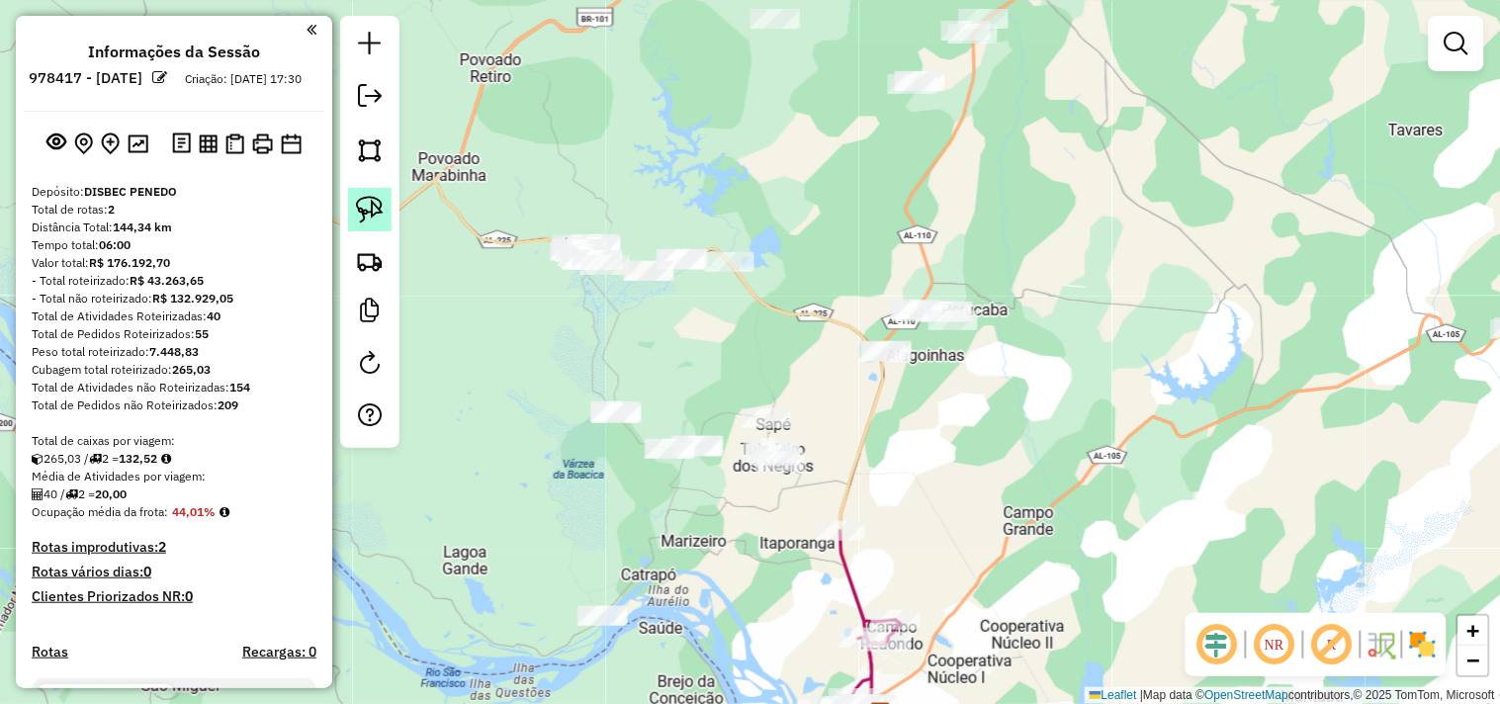
click at [362, 223] on img at bounding box center [370, 210] width 28 height 28
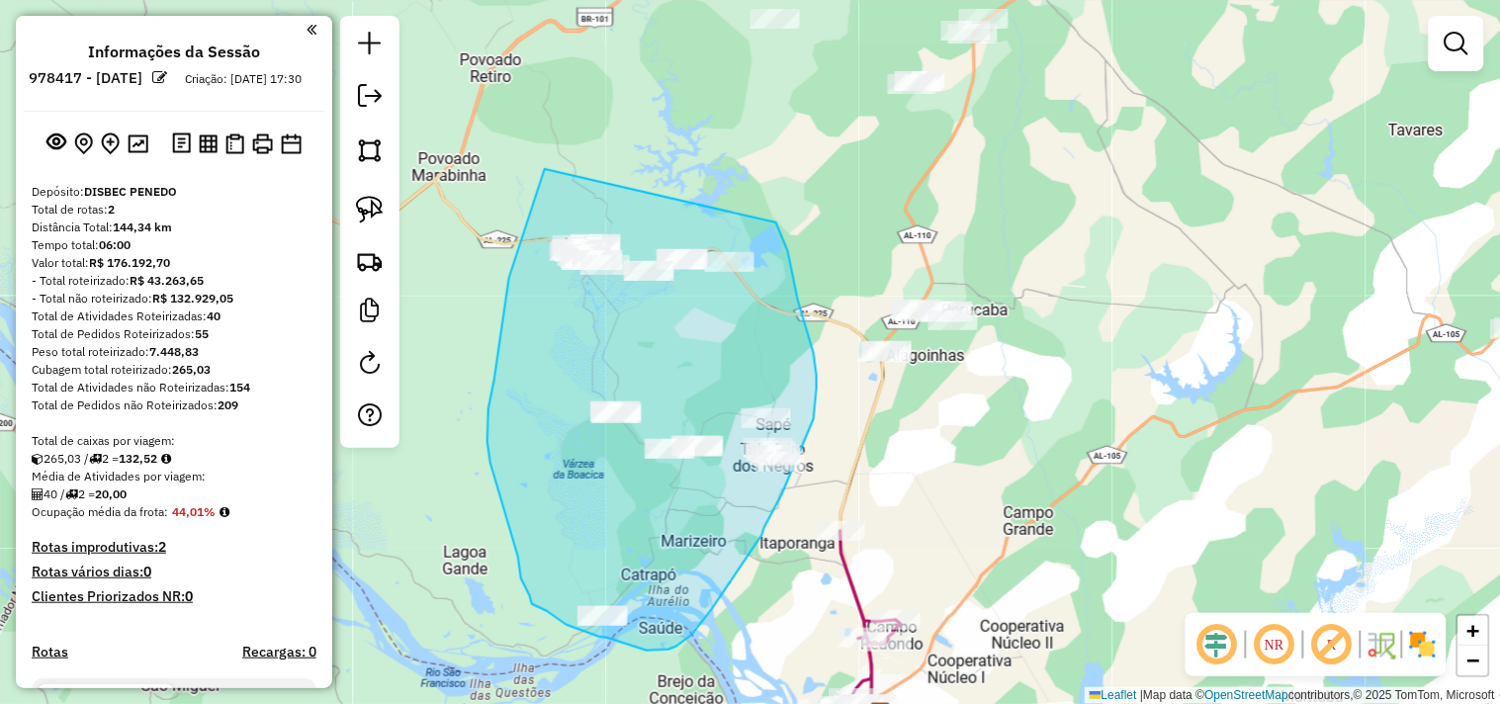
drag, startPoint x: 545, startPoint y: 169, endPoint x: 754, endPoint y: 234, distance: 218.7
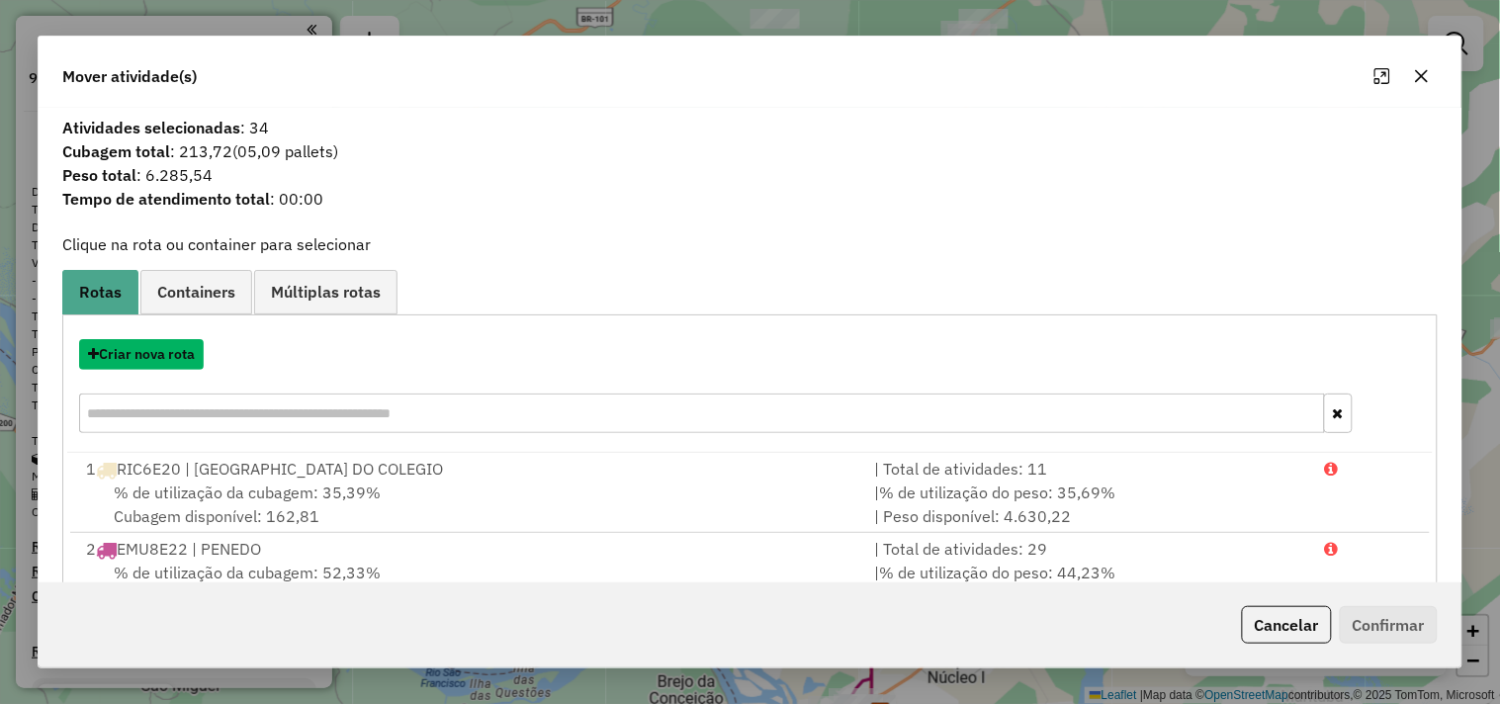
click at [135, 352] on button "Criar nova rota" at bounding box center [141, 354] width 125 height 31
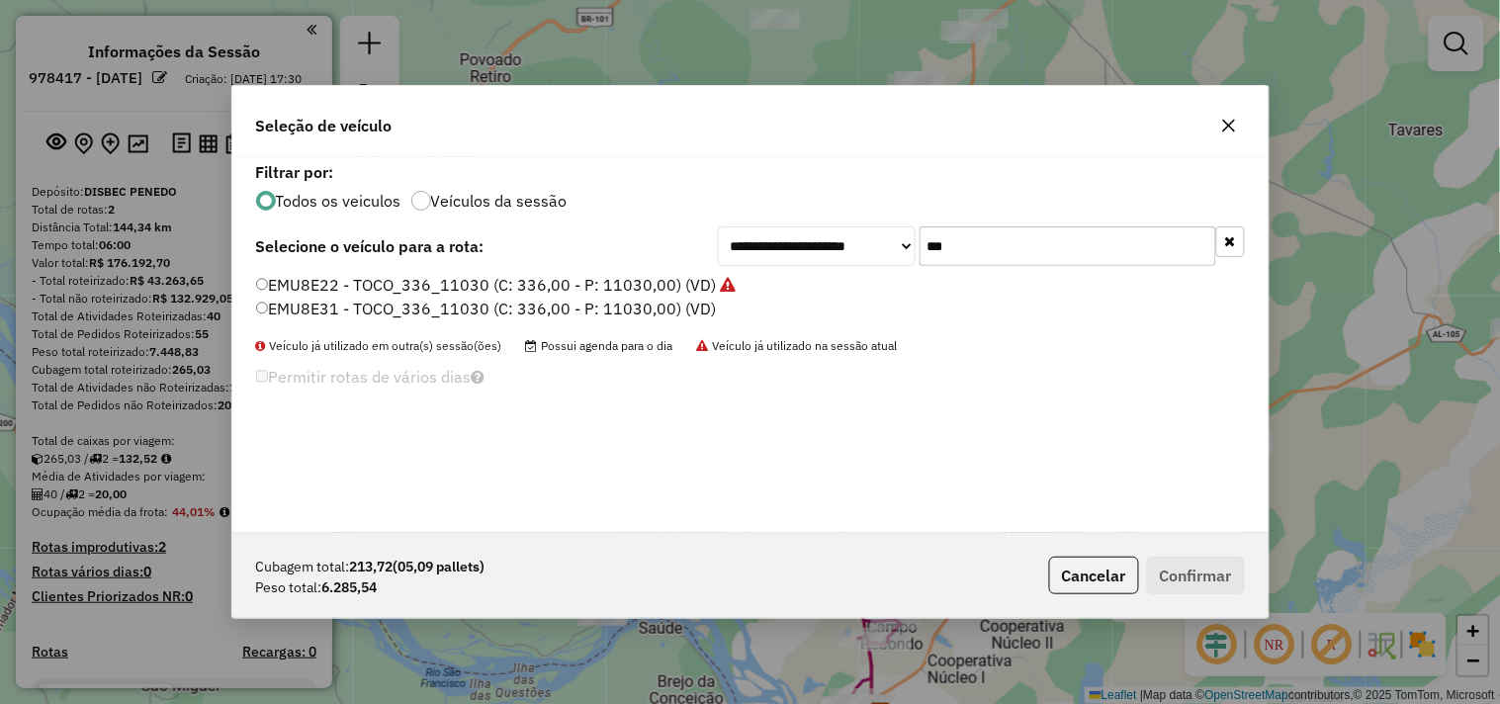
click at [955, 244] on input "***" at bounding box center [1068, 246] width 297 height 40
type input "***"
click at [336, 281] on label "FLU4I54 - TOCO_336_10920 (C: 336,00 - P: 10920,00) (VD)" at bounding box center [482, 285] width 453 height 24
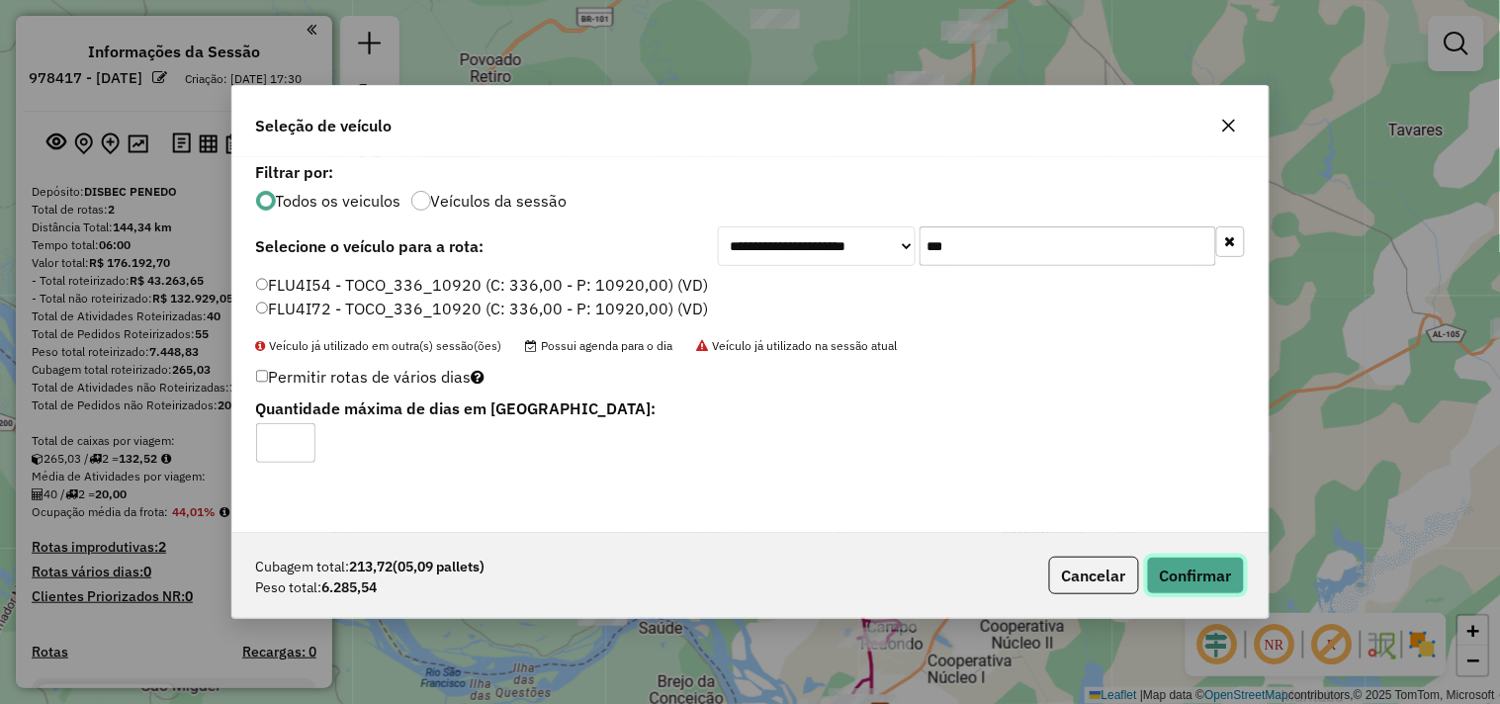
click at [1182, 565] on button "Confirmar" at bounding box center [1196, 576] width 98 height 38
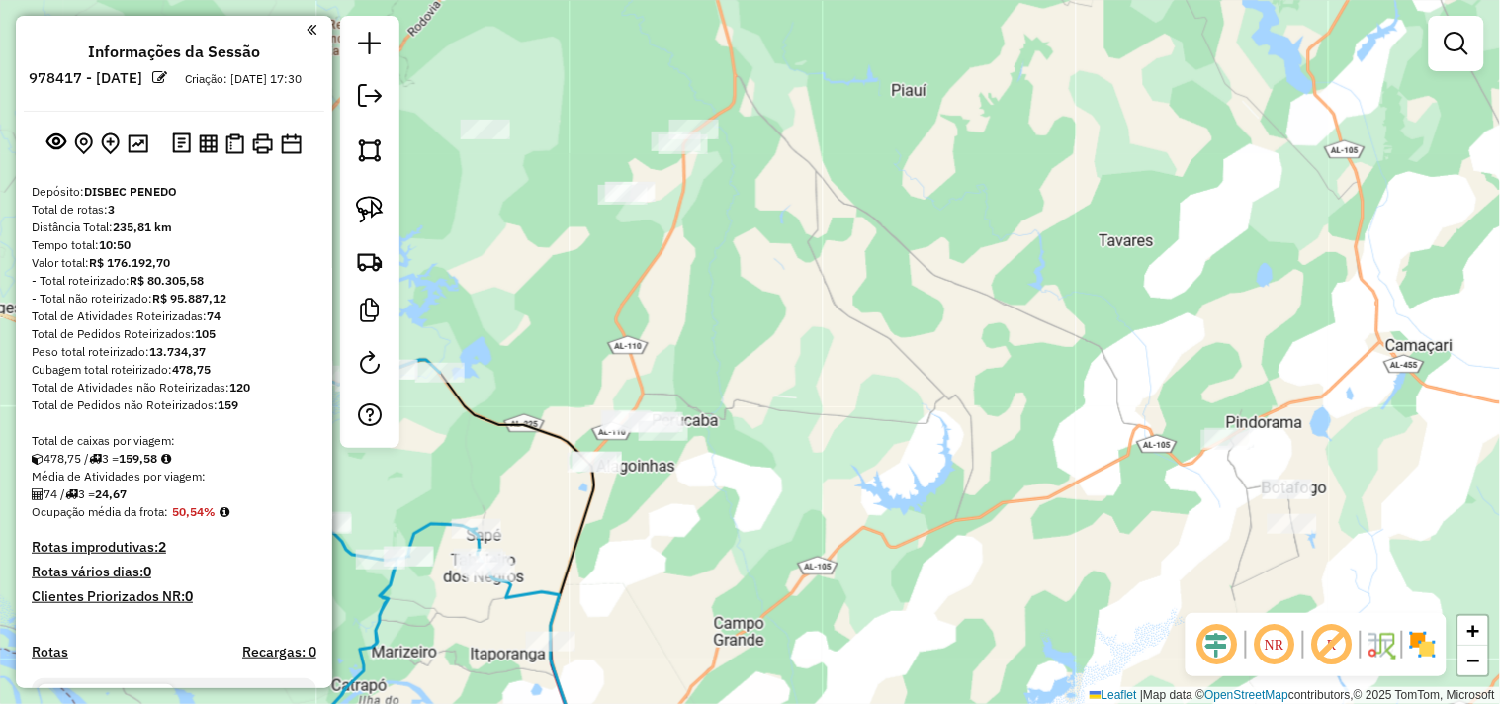
drag, startPoint x: 1085, startPoint y: 322, endPoint x: 802, endPoint y: 437, distance: 305.2
click at [803, 437] on div "Janela de atendimento Grade de atendimento Capacidade Transportadoras Veículos …" at bounding box center [750, 352] width 1500 height 704
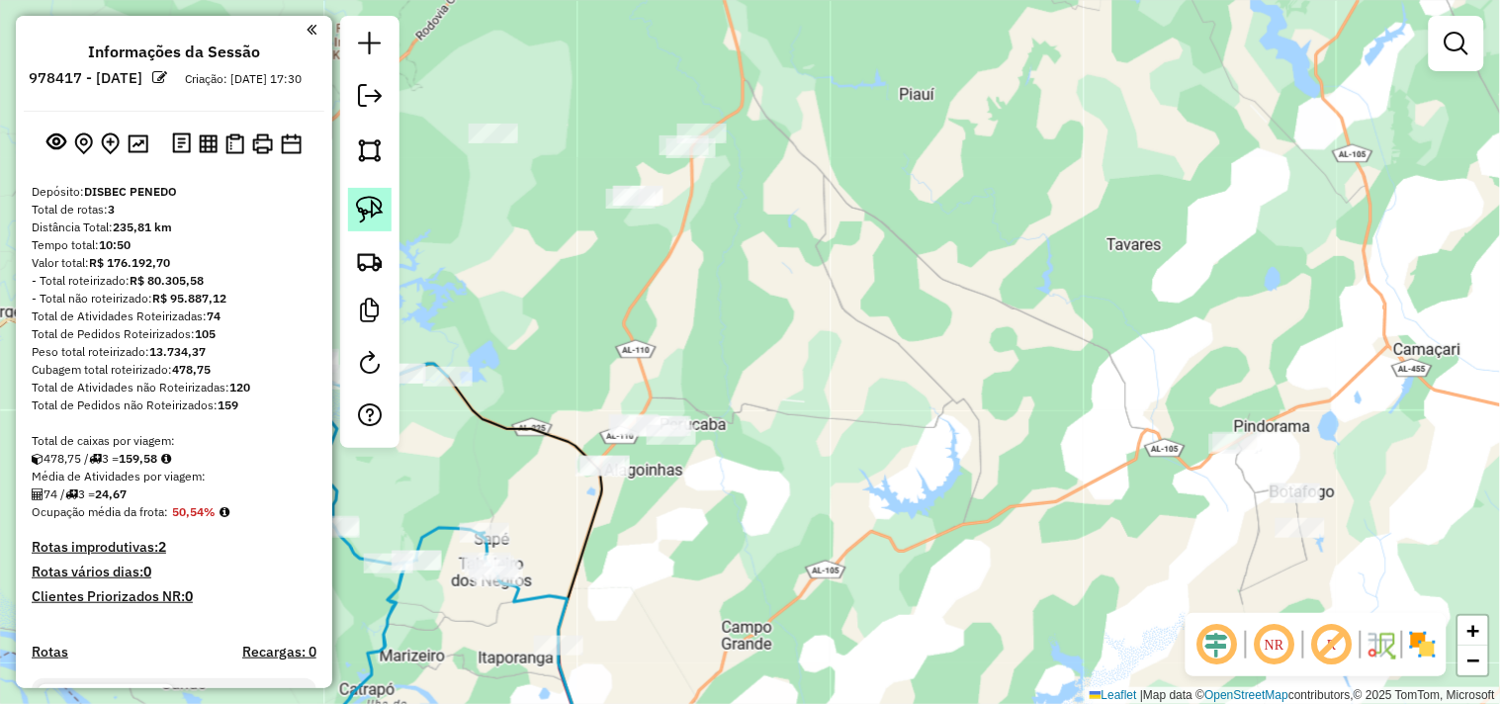
click at [373, 199] on img at bounding box center [370, 210] width 28 height 28
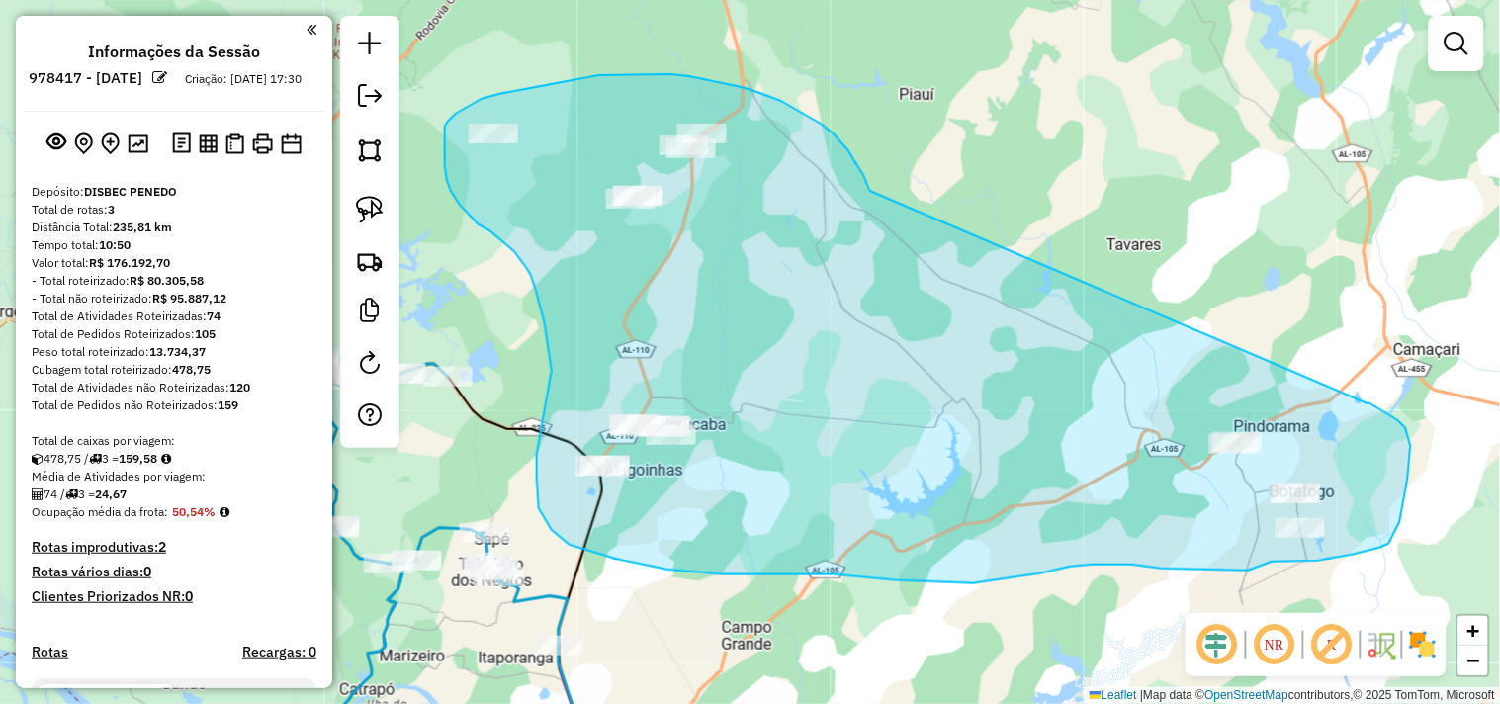
drag, startPoint x: 864, startPoint y: 176, endPoint x: 1356, endPoint y: 397, distance: 538.8
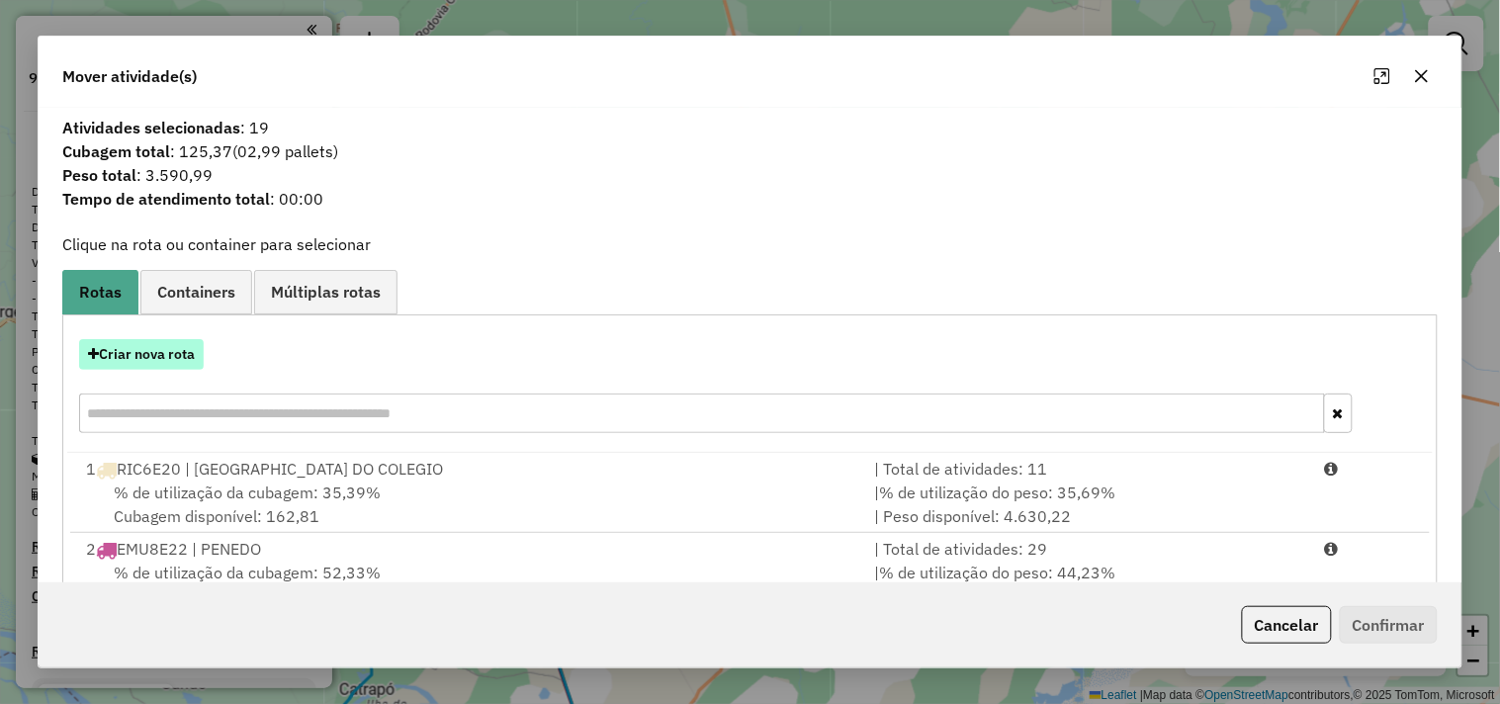
click at [175, 352] on button "Criar nova rota" at bounding box center [141, 354] width 125 height 31
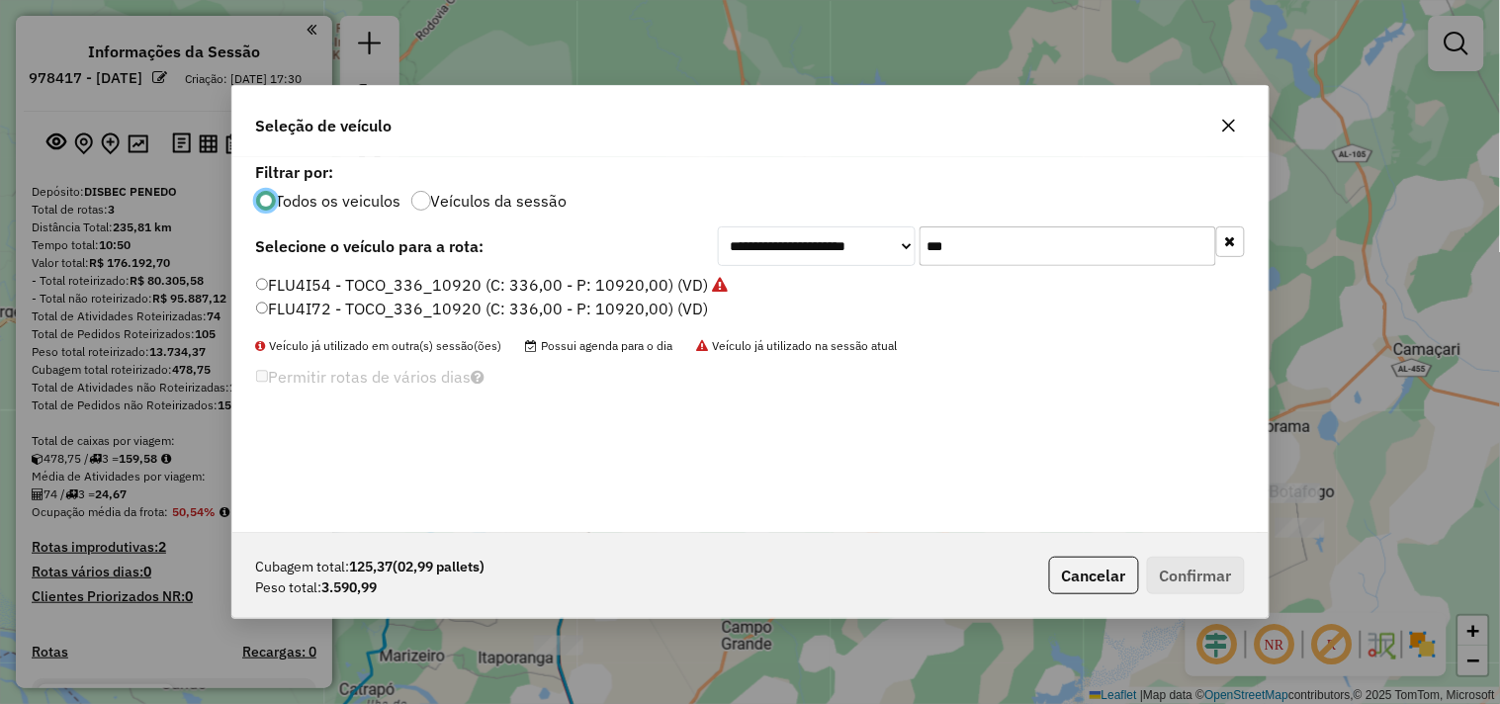
click at [1070, 261] on input "***" at bounding box center [1068, 246] width 297 height 40
type input "***"
click at [387, 304] on label "TNK1C80 - TOCO_336_8500 (C: 336,00 - P: 8500,00) (VD)" at bounding box center [475, 309] width 439 height 24
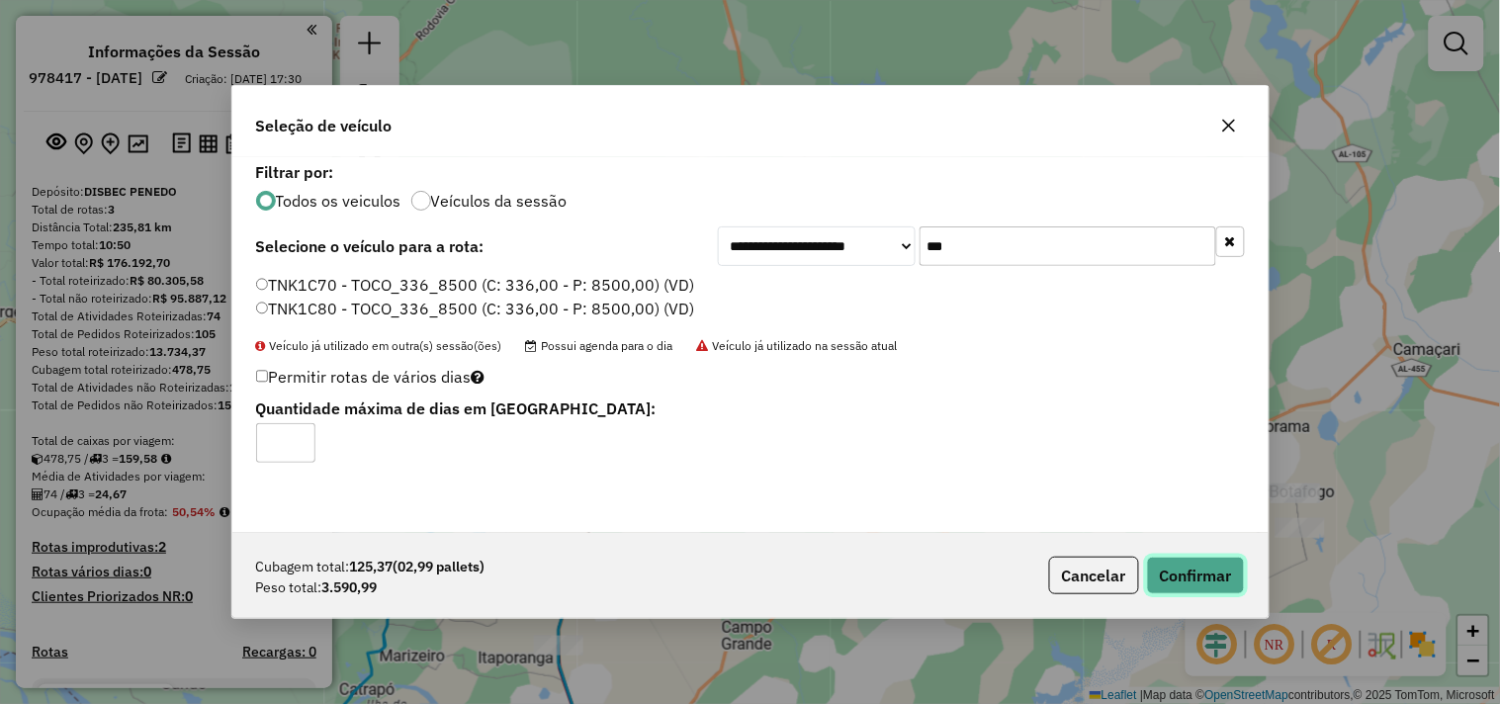
click at [1175, 574] on button "Confirmar" at bounding box center [1196, 576] width 98 height 38
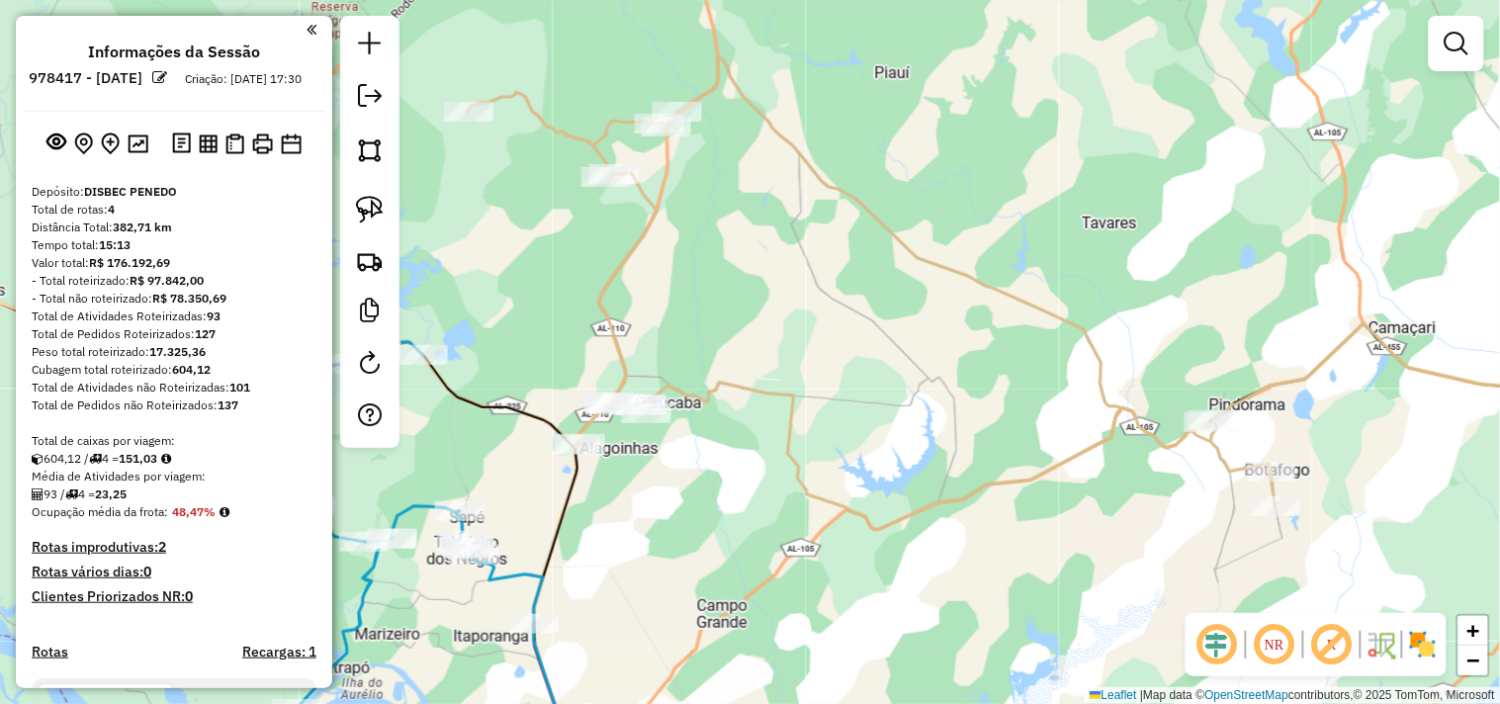
drag, startPoint x: 849, startPoint y: 490, endPoint x: 764, endPoint y: 359, distance: 155.8
click at [802, 432] on div "Janela de atendimento Grade de atendimento Capacidade Transportadoras Veículos …" at bounding box center [750, 352] width 1500 height 704
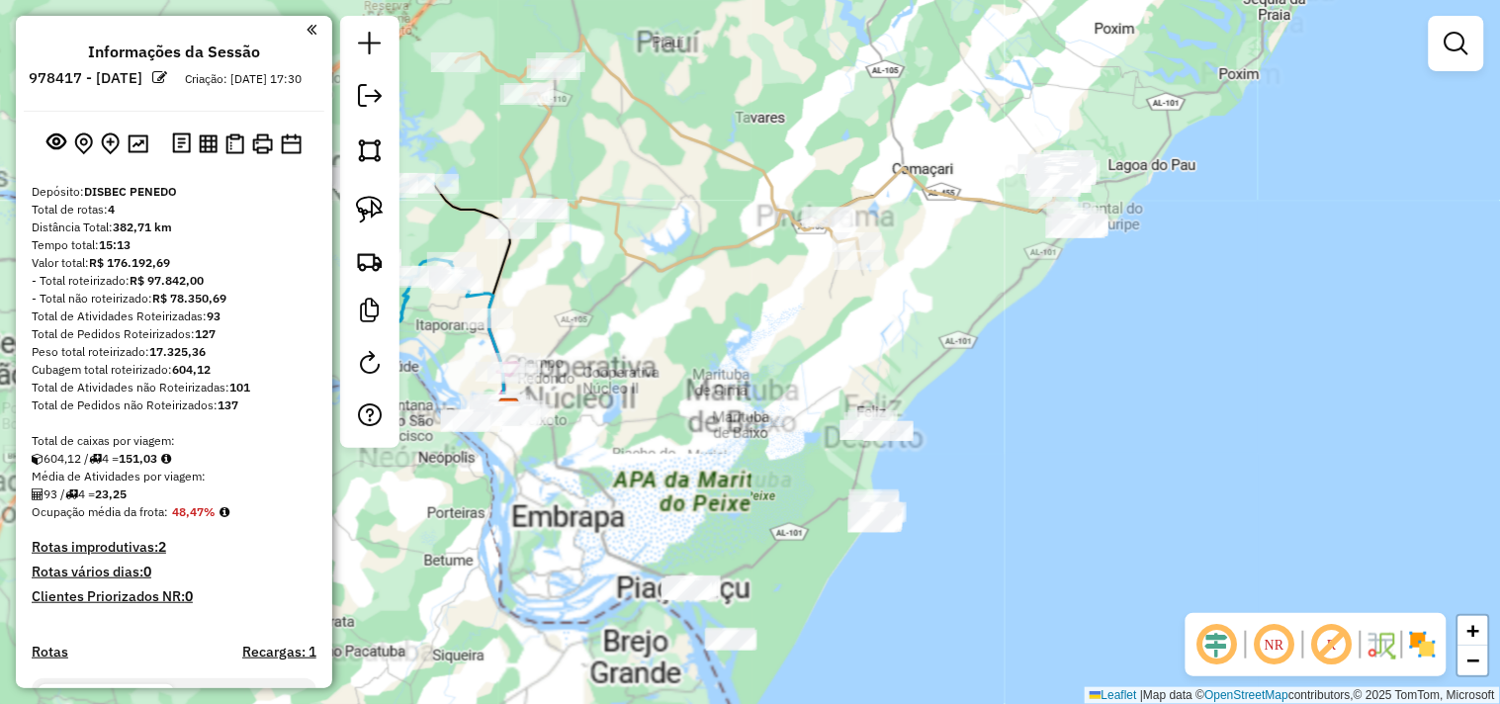
drag, startPoint x: 765, startPoint y: 504, endPoint x: 758, endPoint y: 420, distance: 84.4
click at [758, 422] on div "Janela de atendimento Grade de atendimento Capacidade Transportadoras Veículos …" at bounding box center [750, 352] width 1500 height 704
click at [758, 420] on div "Janela de atendimento Grade de atendimento Capacidade Transportadoras Veículos …" at bounding box center [750, 352] width 1500 height 704
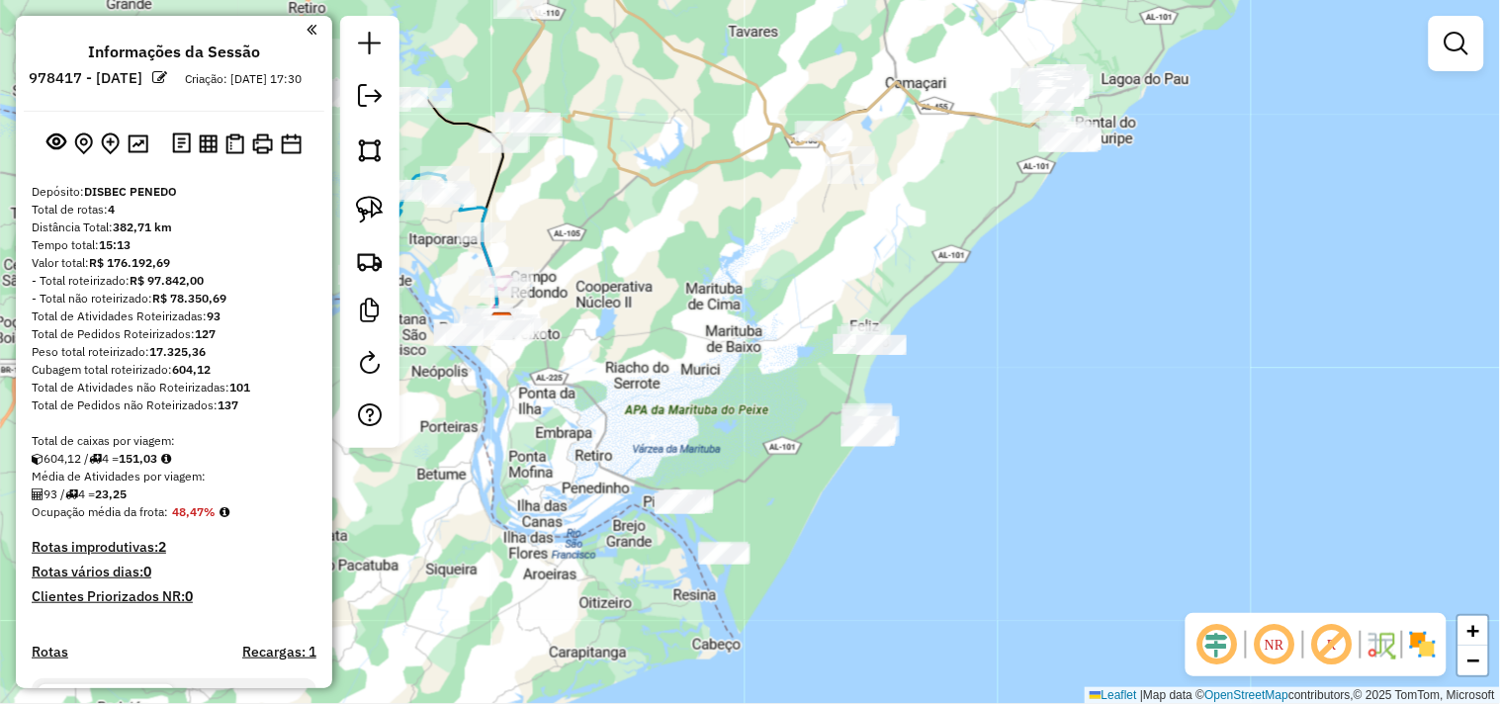
click at [394, 208] on div at bounding box center [369, 232] width 59 height 432
click at [387, 210] on link at bounding box center [370, 210] width 44 height 44
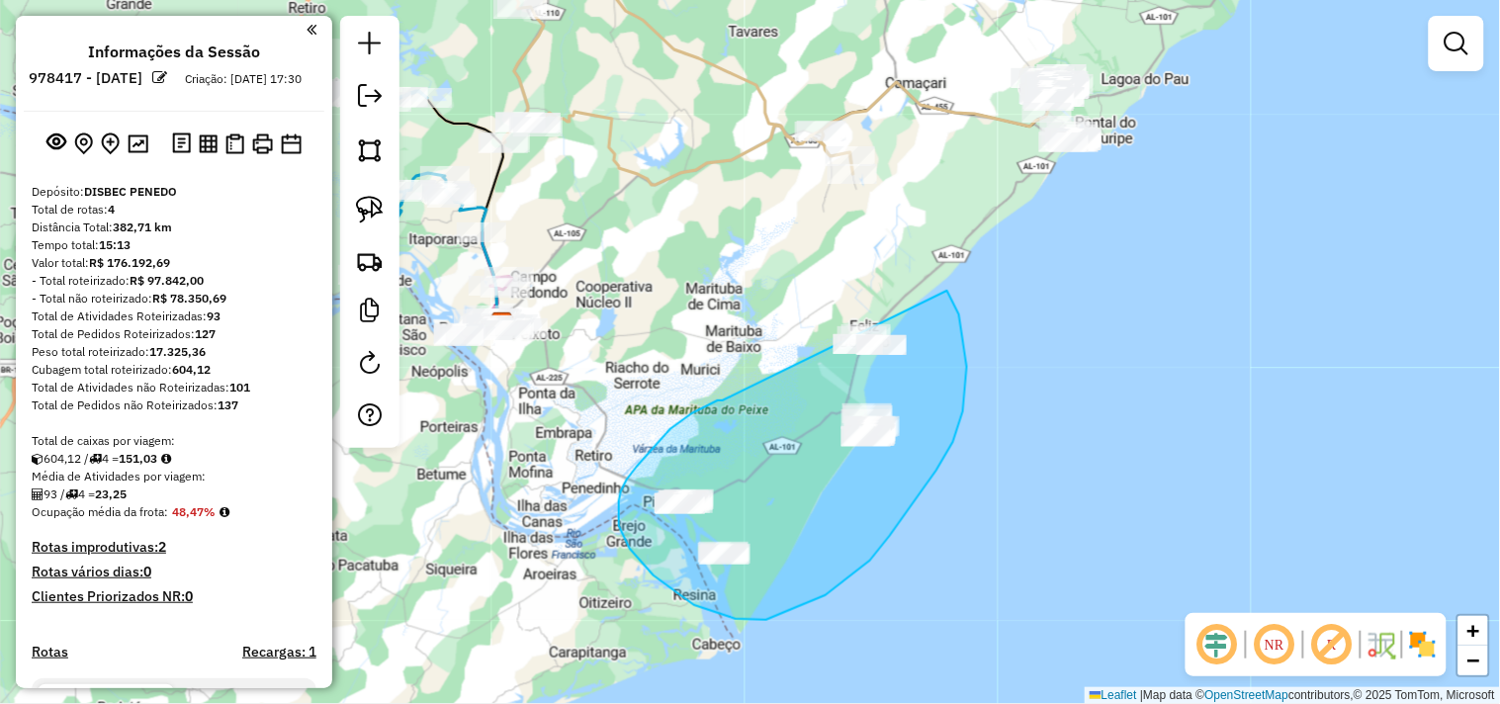
drag, startPoint x: 722, startPoint y: 401, endPoint x: 911, endPoint y: 241, distance: 247.1
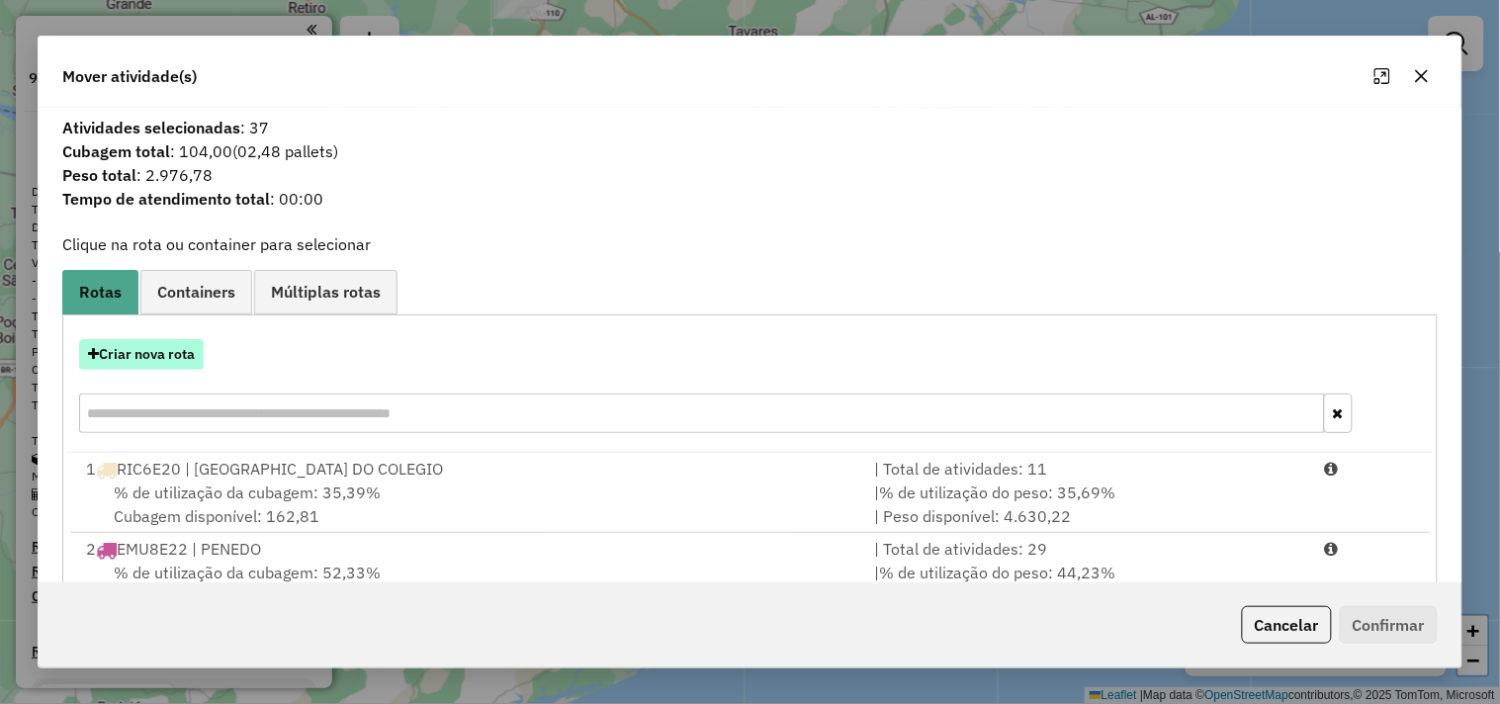
click at [155, 351] on button "Criar nova rota" at bounding box center [141, 354] width 125 height 31
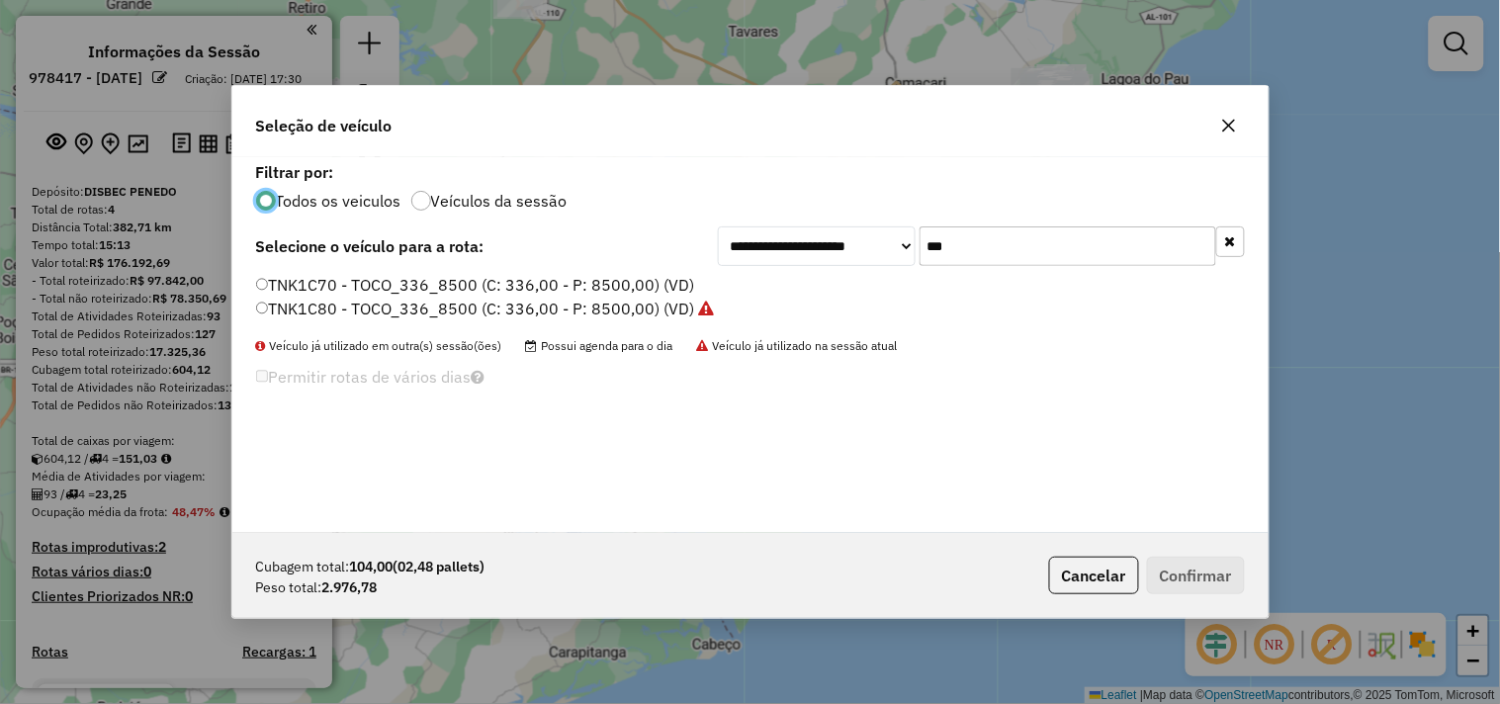
click at [947, 249] on input "***" at bounding box center [1068, 246] width 297 height 40
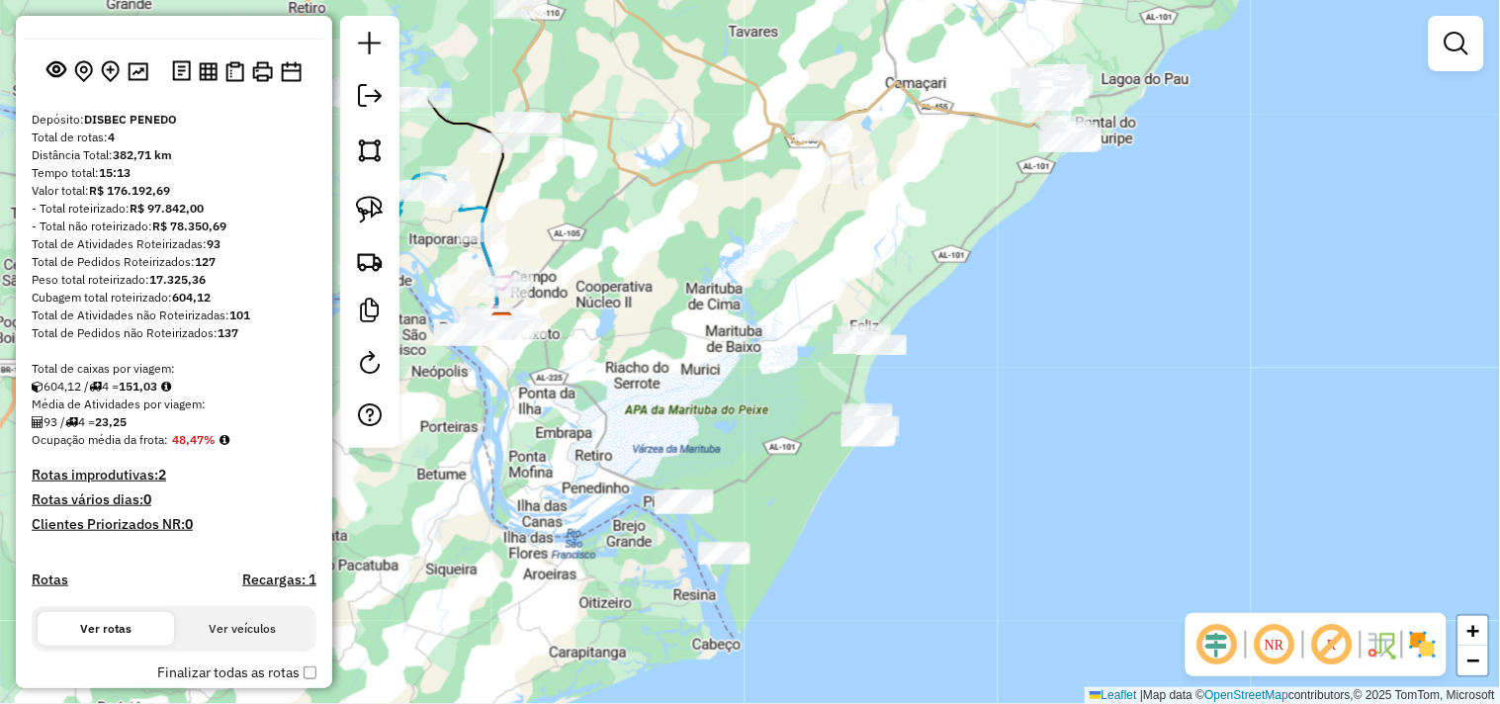
scroll to position [110, 0]
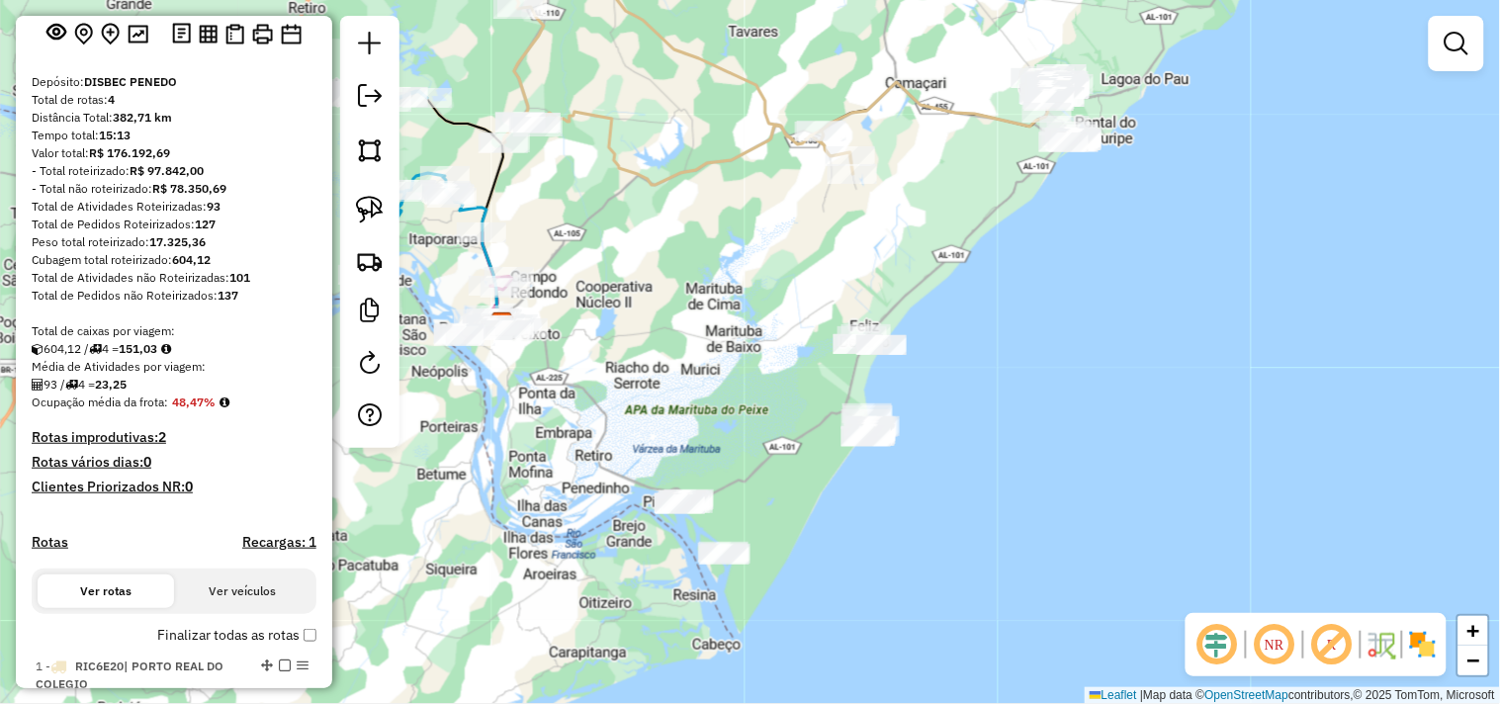
click at [44, 551] on h4 "Rotas" at bounding box center [50, 542] width 37 height 17
select select "*"
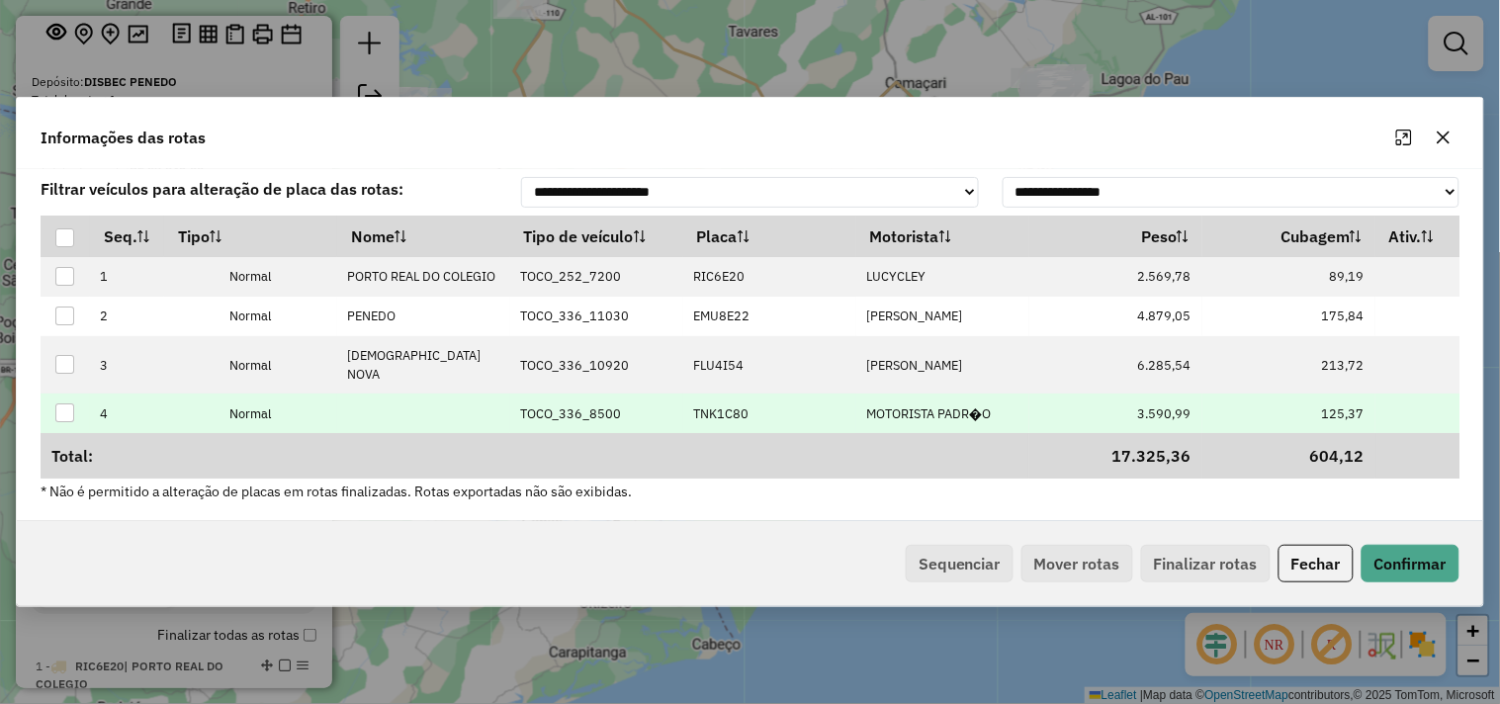
click at [737, 416] on p-celleditor "TNK1C80" at bounding box center [720, 413] width 55 height 17
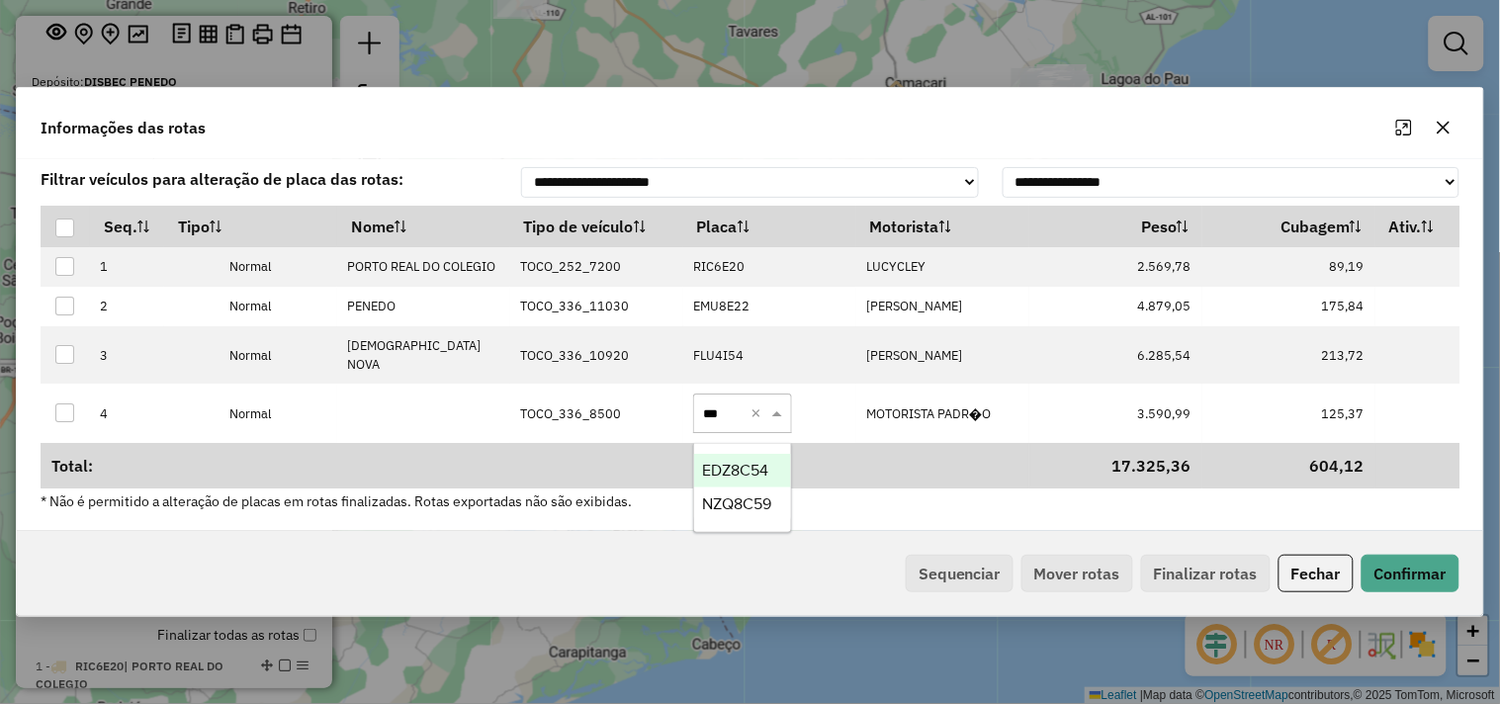
type input "****"
click at [728, 465] on span "NZQ8C59" at bounding box center [736, 470] width 69 height 17
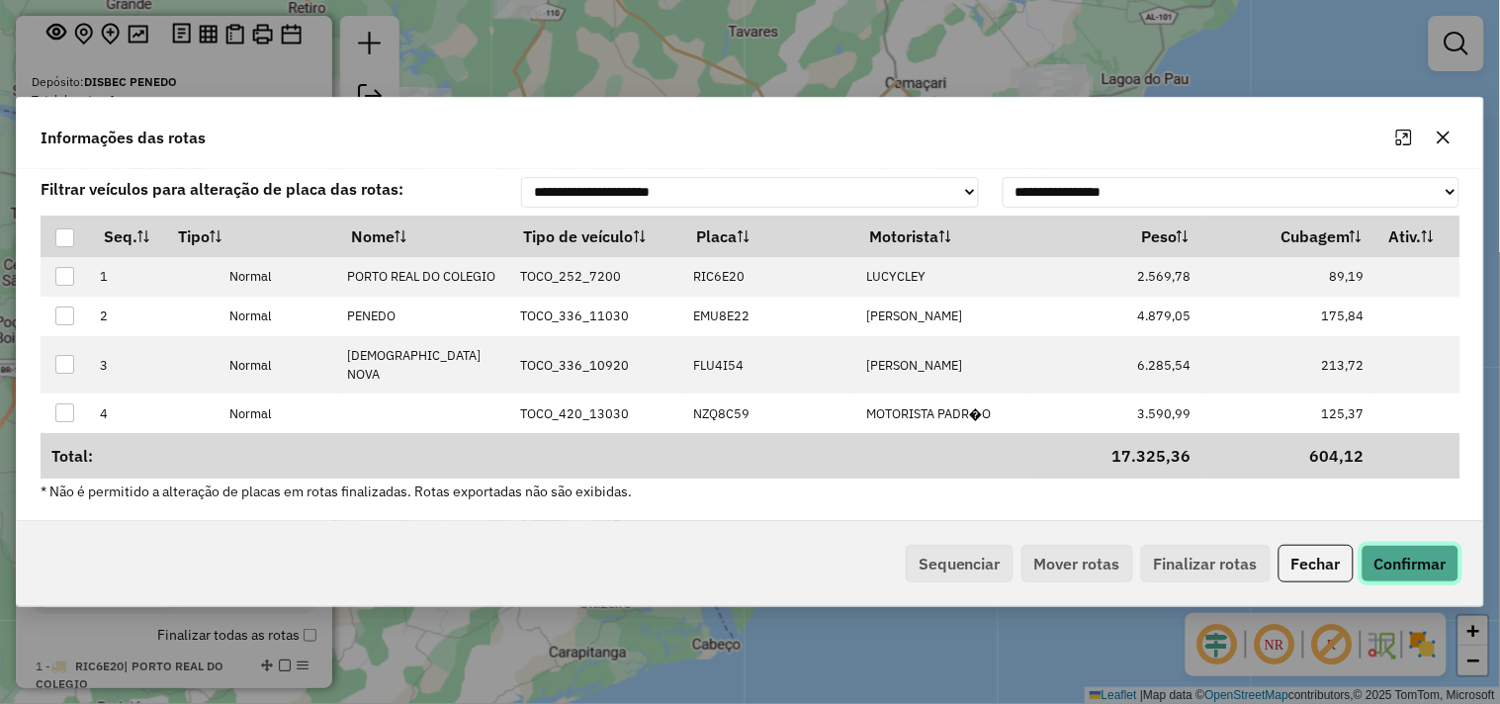
click at [1417, 564] on button "Confirmar" at bounding box center [1411, 564] width 98 height 38
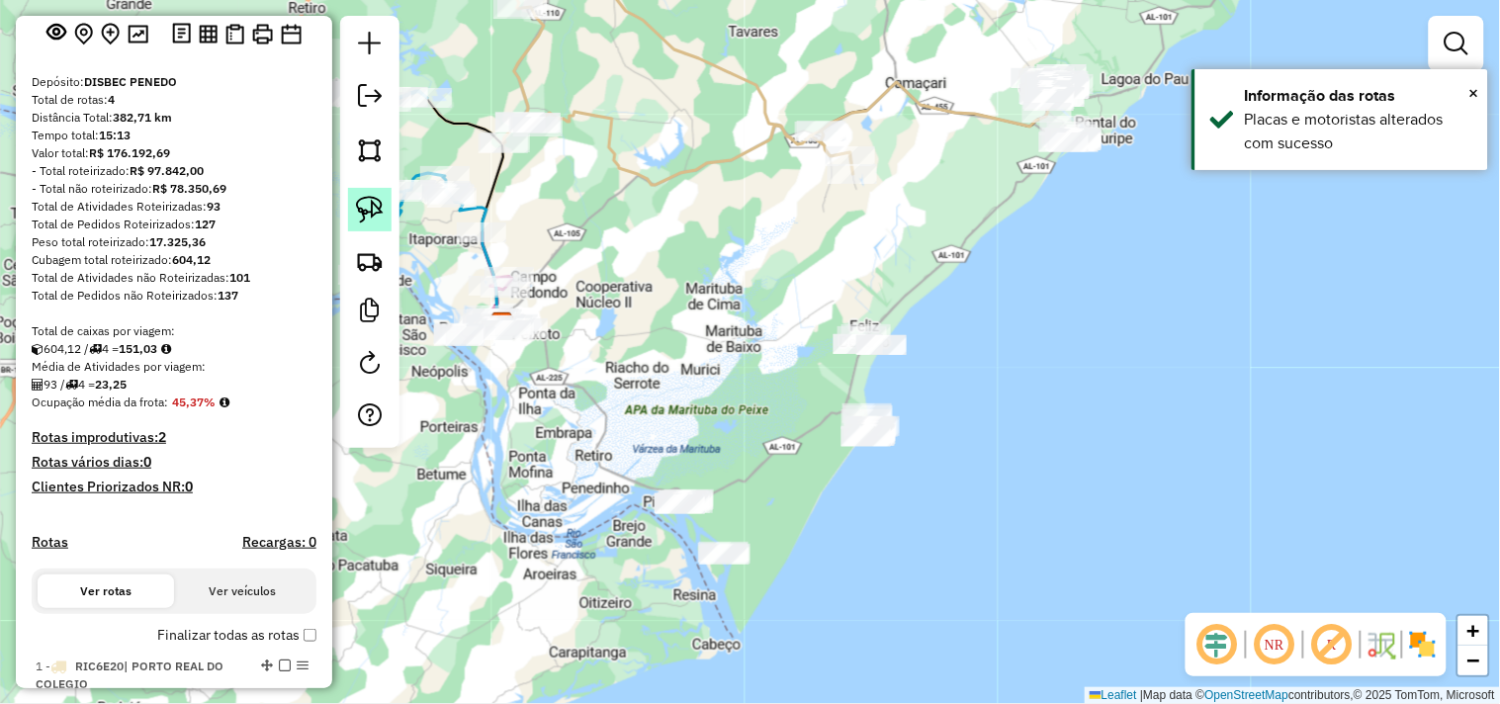
click at [362, 214] on img at bounding box center [370, 210] width 28 height 28
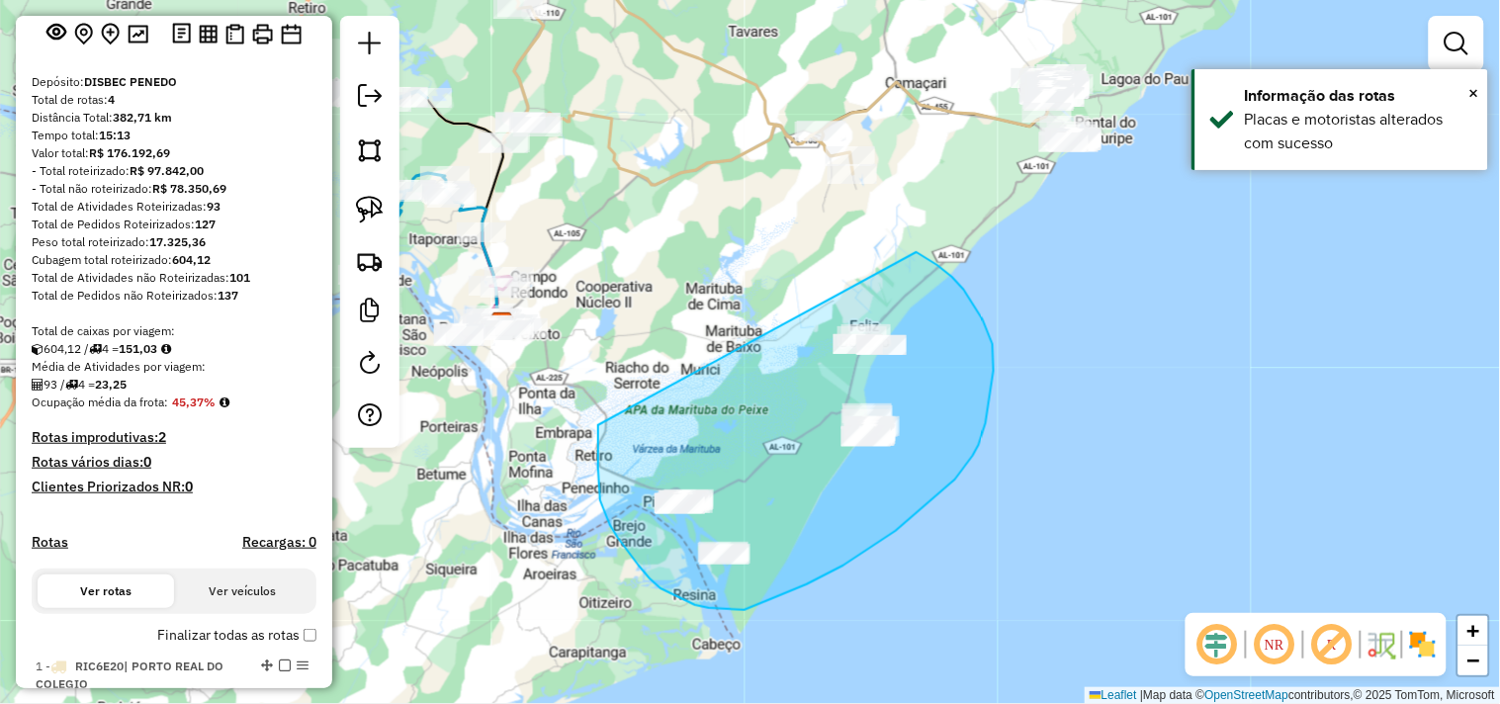
drag, startPoint x: 598, startPoint y: 435, endPoint x: 916, endPoint y: 252, distance: 366.4
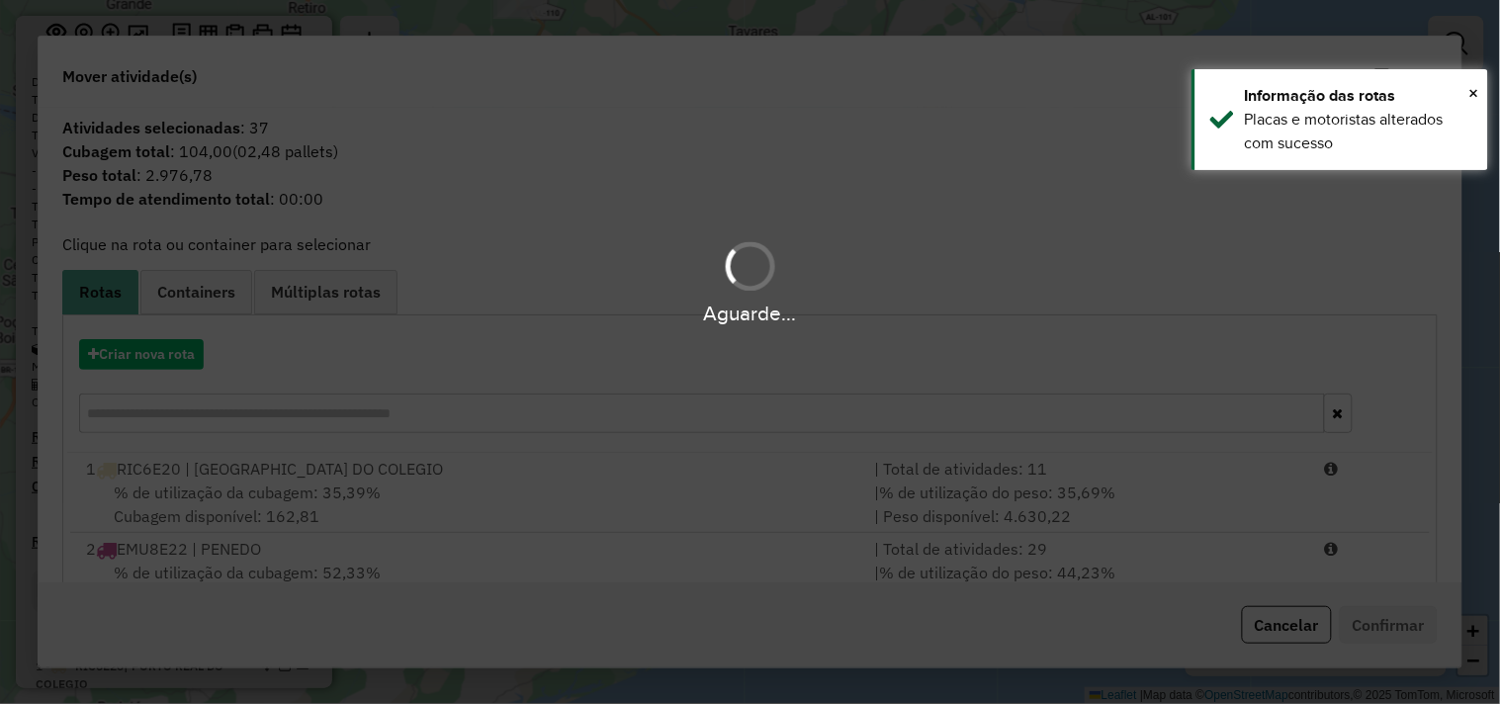
click at [186, 361] on hb-app "Aguarde... Pop-up bloqueado! Seu navegador bloqueou automáticamente a abertura …" at bounding box center [750, 352] width 1500 height 704
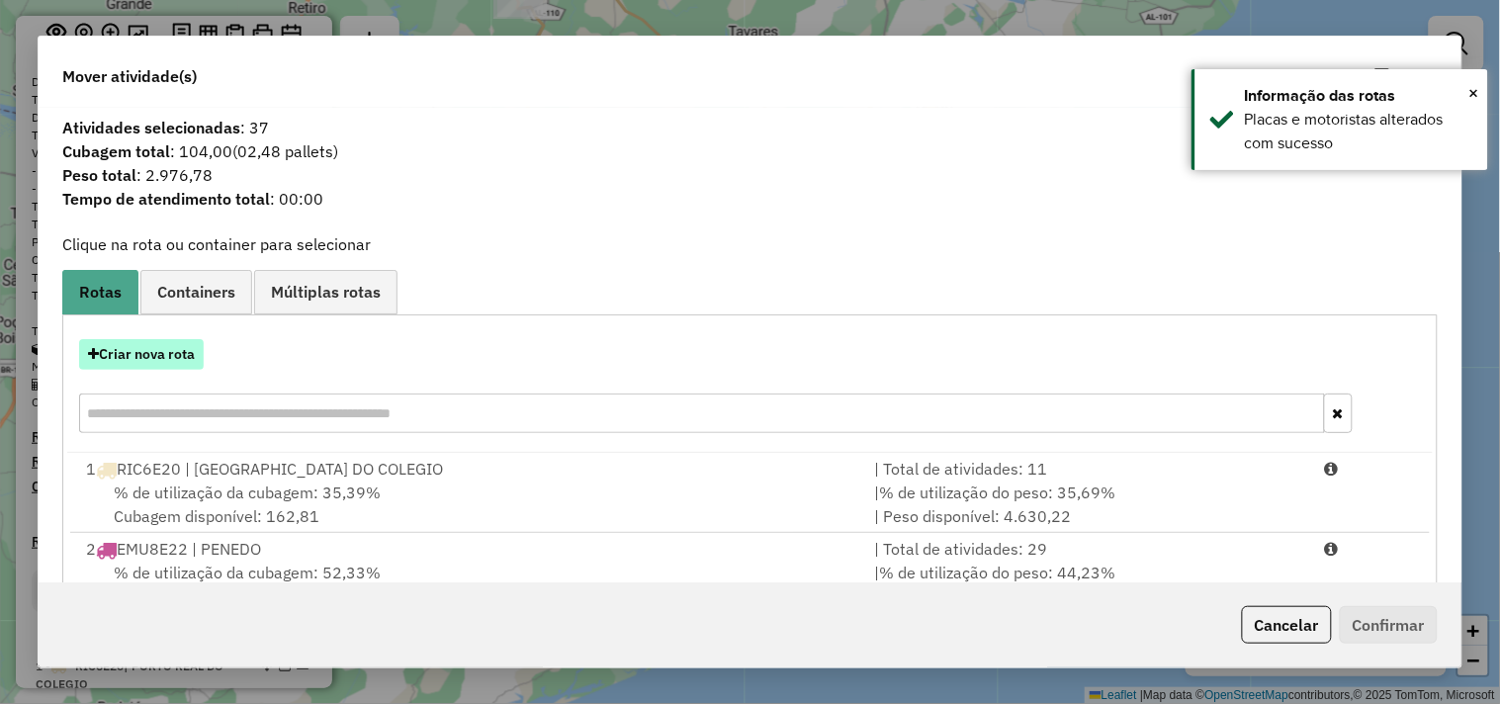
click at [164, 357] on button "Criar nova rota" at bounding box center [141, 354] width 125 height 31
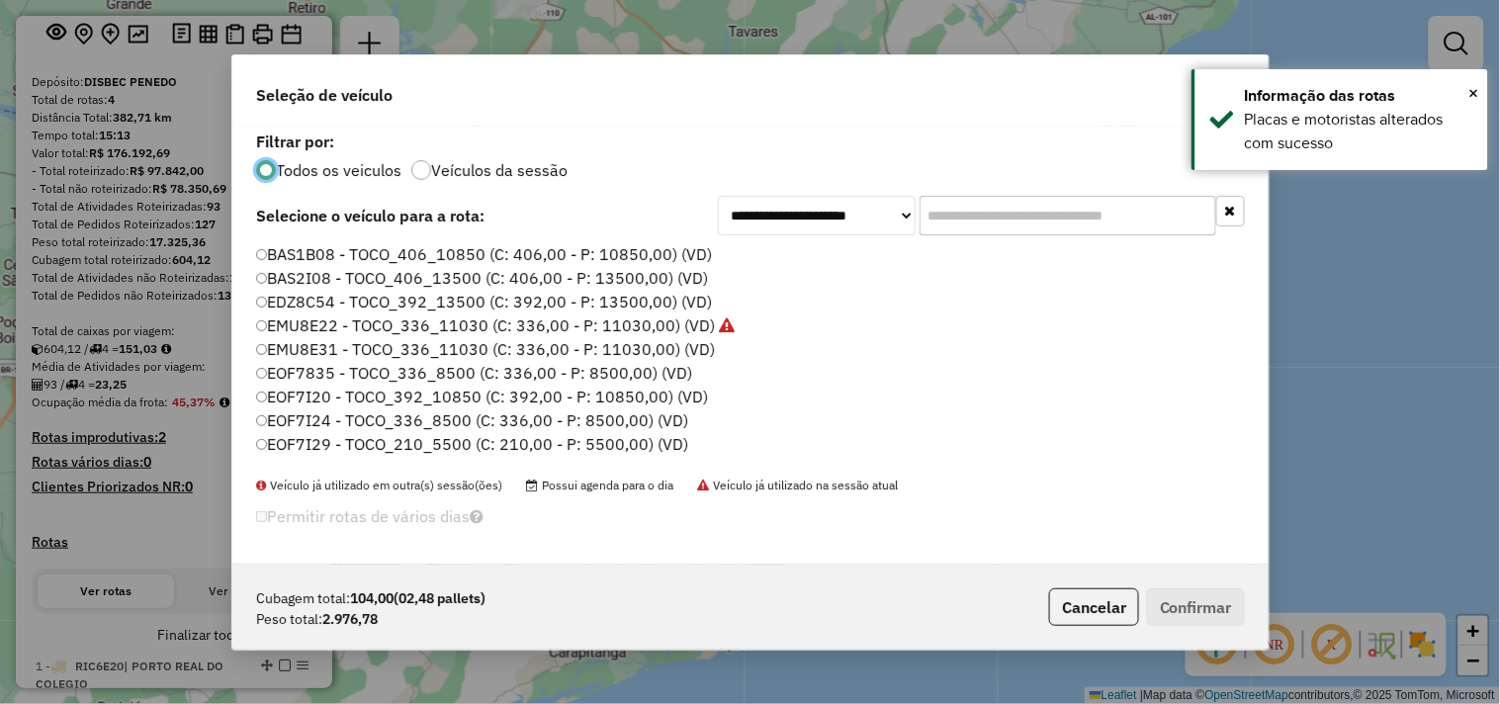
scroll to position [11, 5]
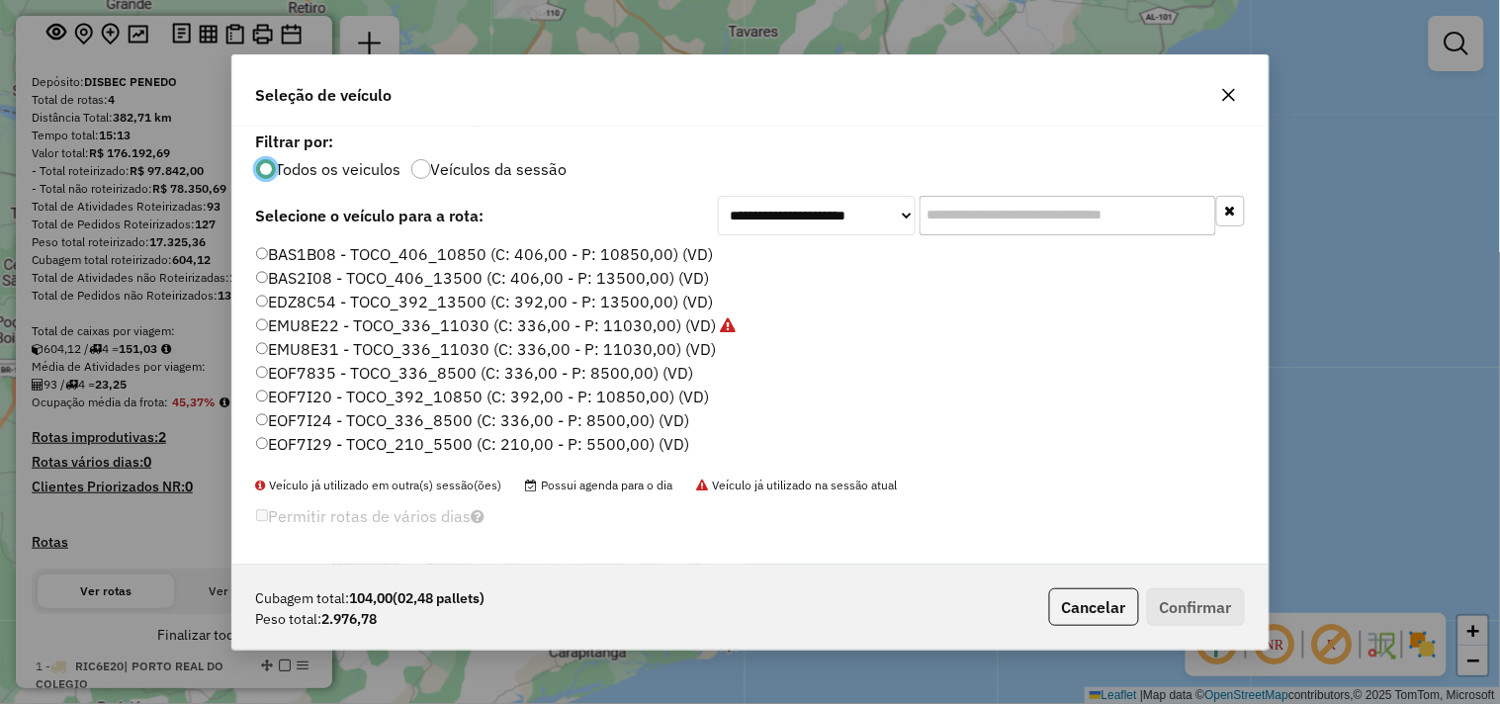
click at [1084, 221] on input "text" at bounding box center [1068, 216] width 297 height 40
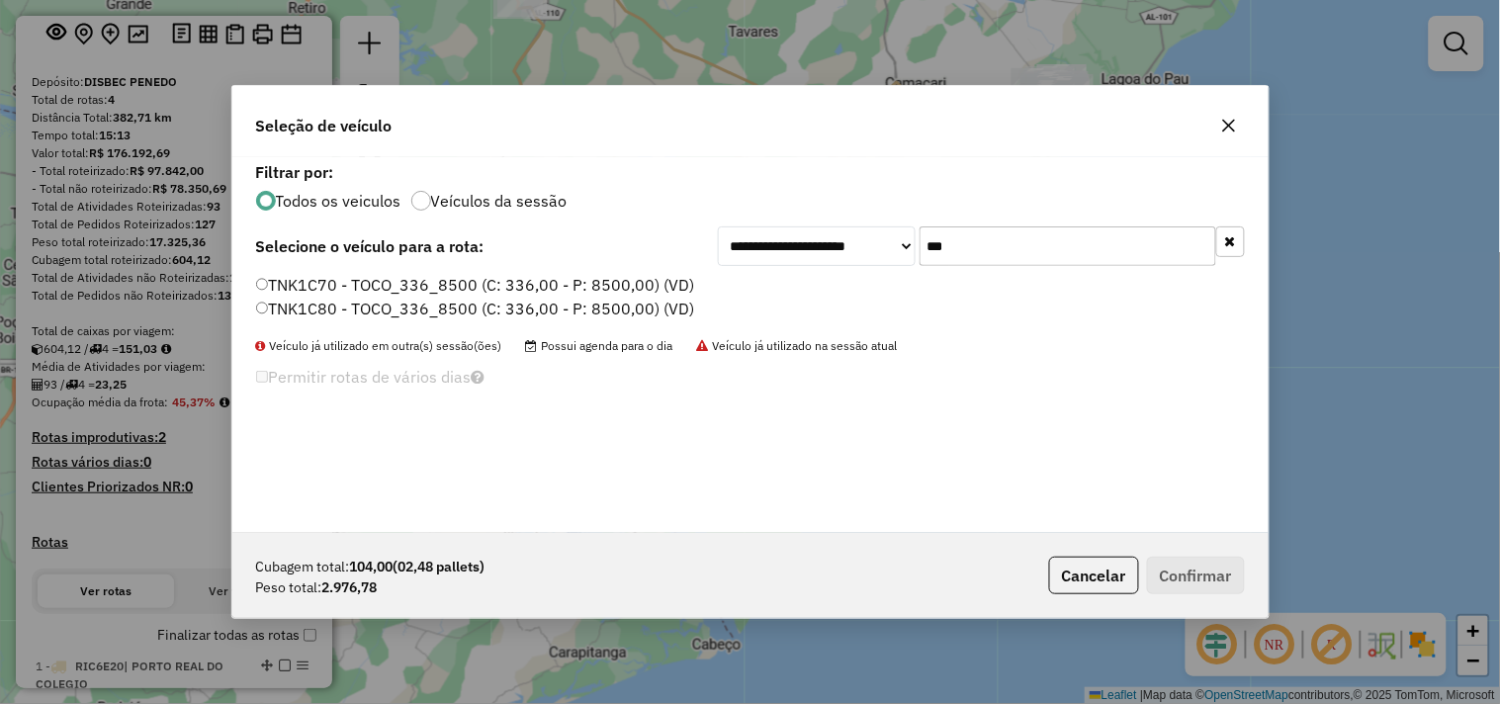
type input "***"
click at [324, 308] on label "TNK1C80 - TOCO_336_8500 (C: 336,00 - P: 8500,00) (VD)" at bounding box center [475, 309] width 439 height 24
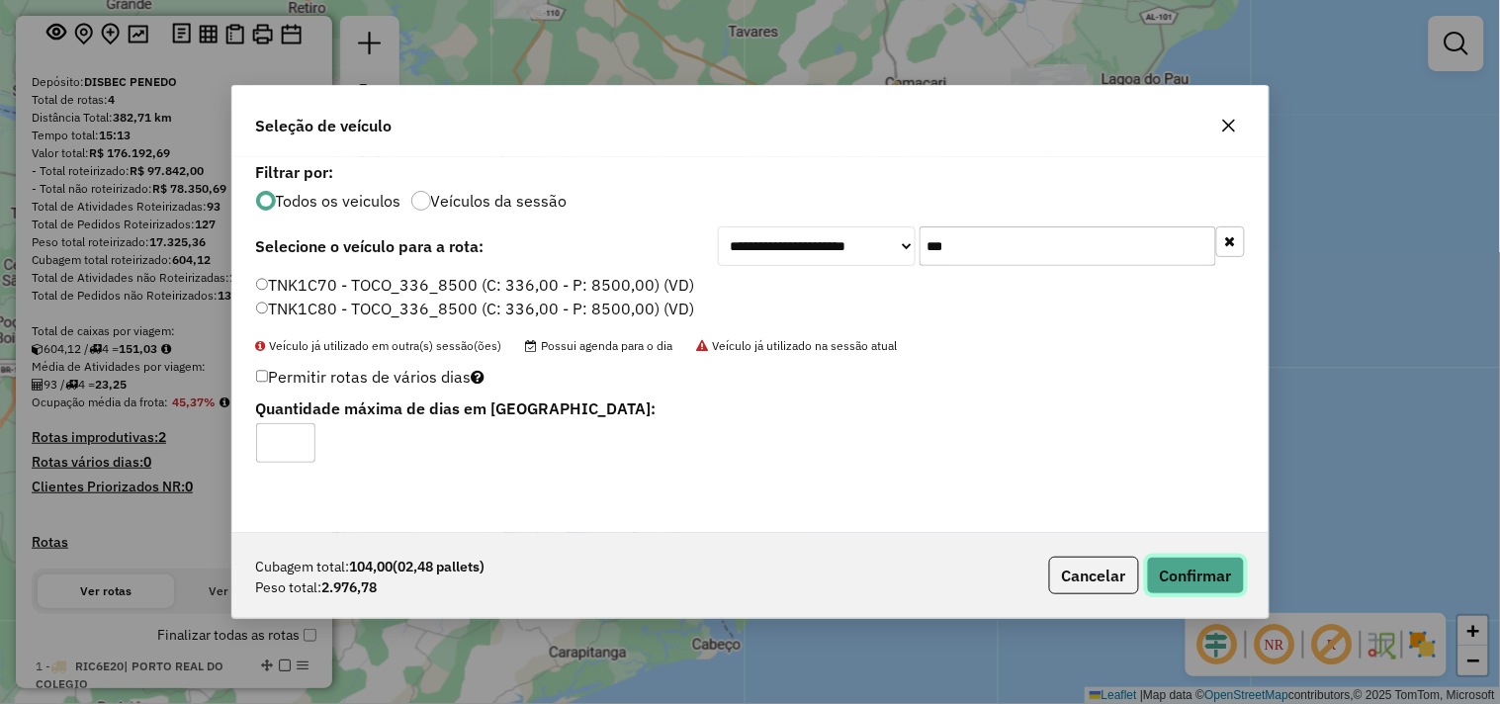
click at [1198, 572] on button "Confirmar" at bounding box center [1196, 576] width 98 height 38
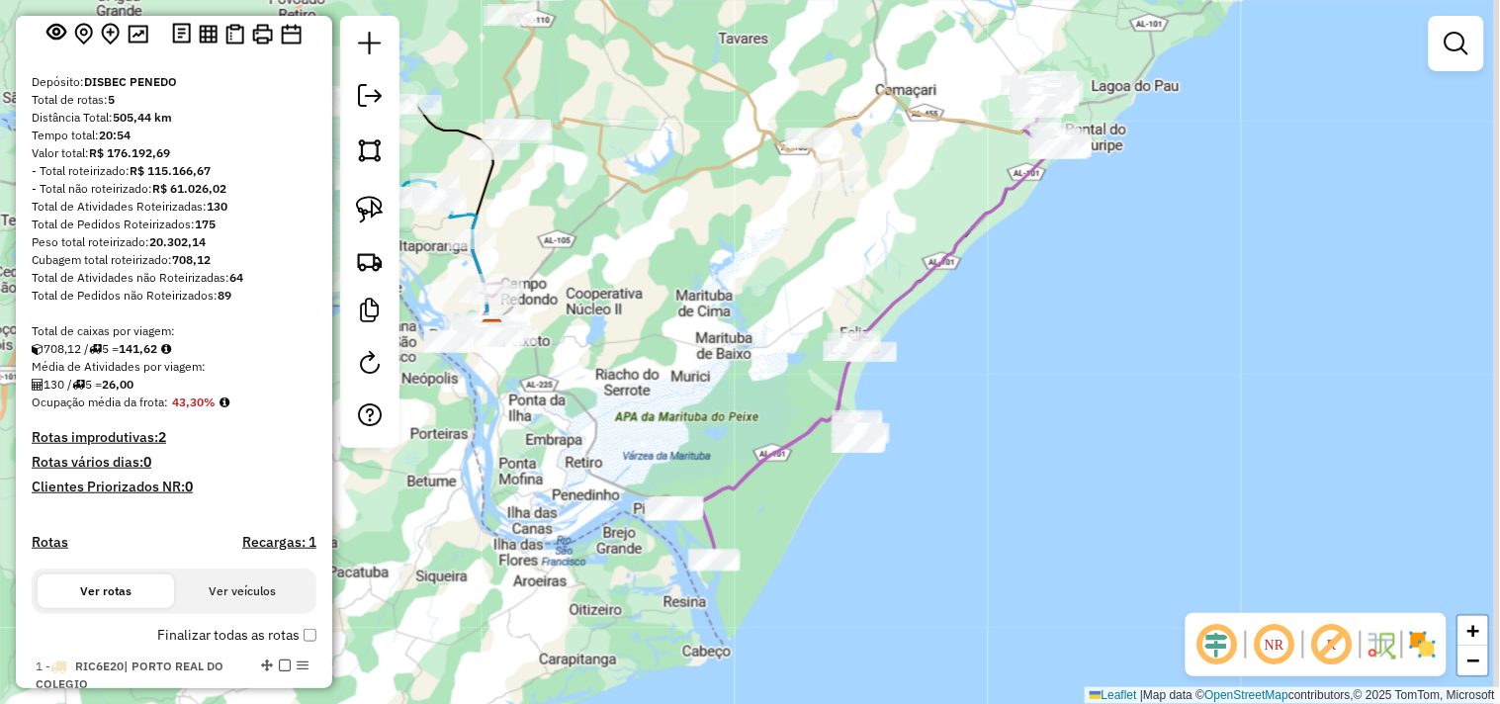
drag, startPoint x: 1085, startPoint y: 290, endPoint x: 811, endPoint y: 534, distance: 367.1
click at [815, 537] on div "Janela de atendimento Grade de atendimento Capacidade Transportadoras Veículos …" at bounding box center [750, 352] width 1500 height 704
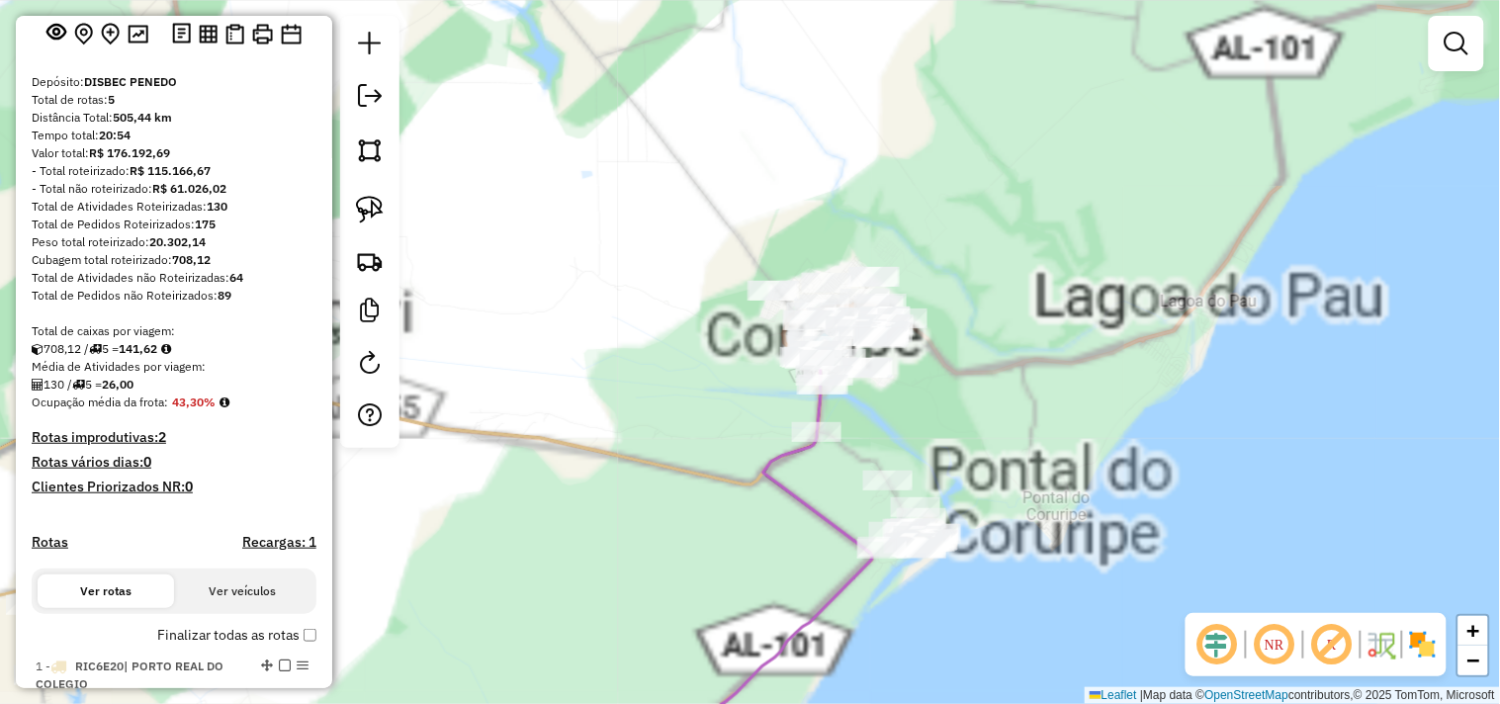
drag, startPoint x: 871, startPoint y: 459, endPoint x: 837, endPoint y: 427, distance: 46.9
click at [837, 427] on div "Janela de atendimento Grade de atendimento Capacidade Transportadoras Veículos …" at bounding box center [750, 352] width 1500 height 704
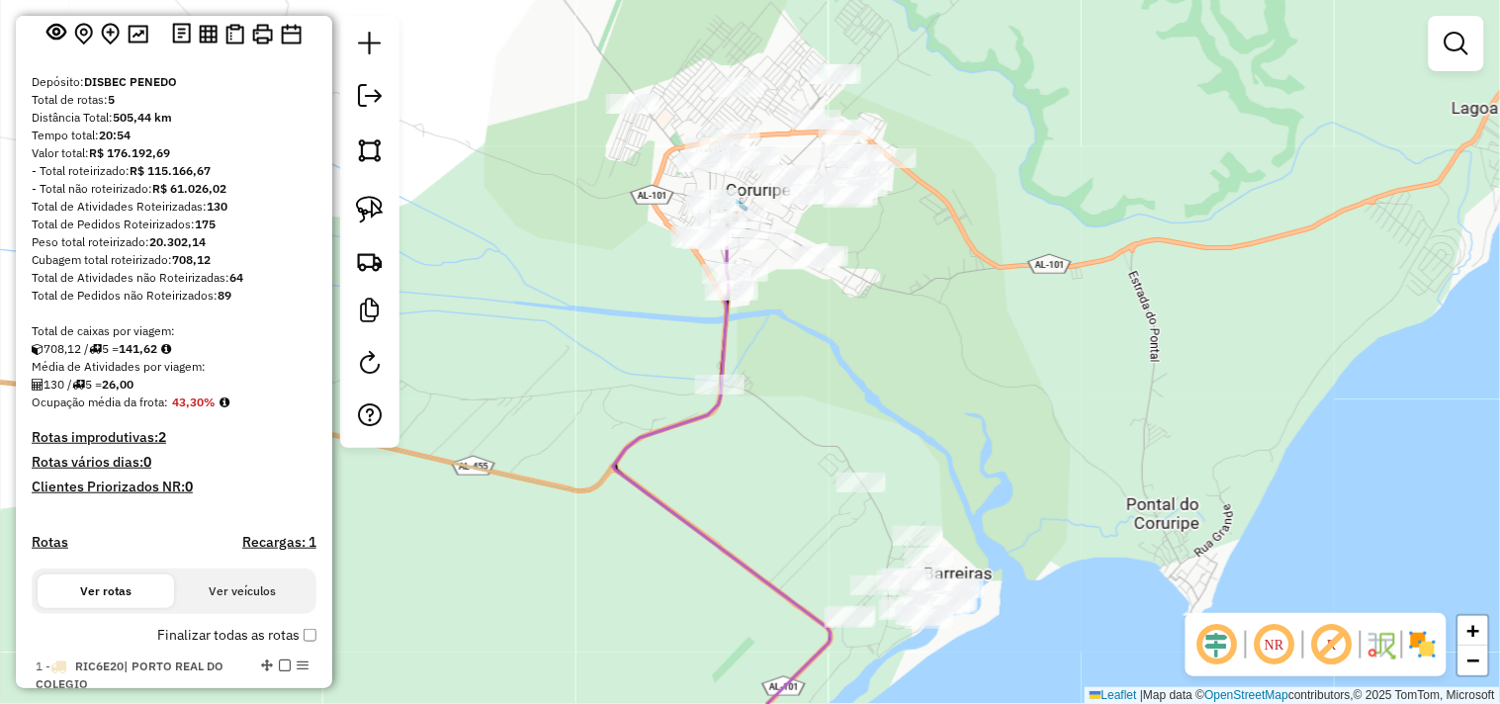
drag, startPoint x: 834, startPoint y: 450, endPoint x: 804, endPoint y: 417, distance: 44.1
click at [804, 417] on div "Janela de atendimento Grade de atendimento Capacidade Transportadoras Veículos …" at bounding box center [750, 352] width 1500 height 704
click at [383, 223] on img at bounding box center [370, 210] width 28 height 28
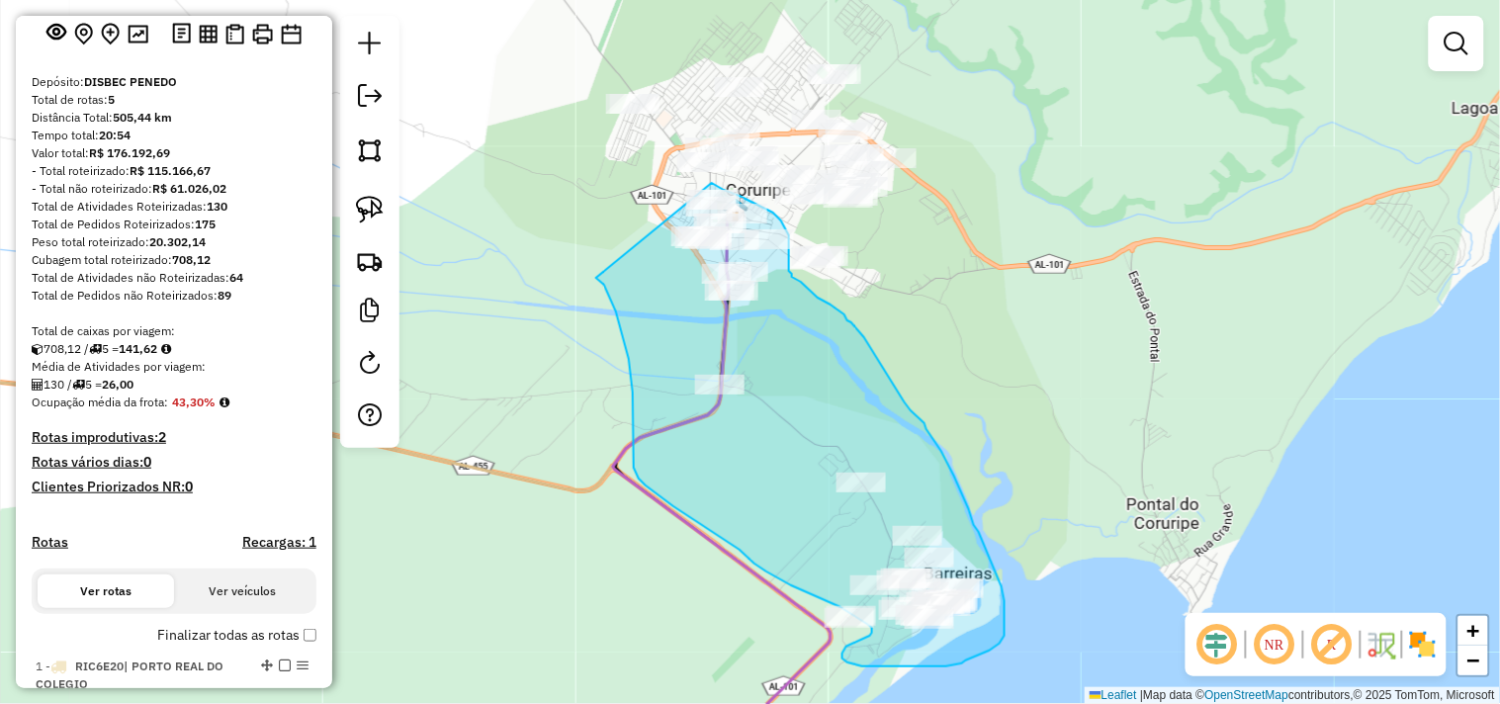
drag, startPoint x: 604, startPoint y: 285, endPoint x: 685, endPoint y: 178, distance: 134.1
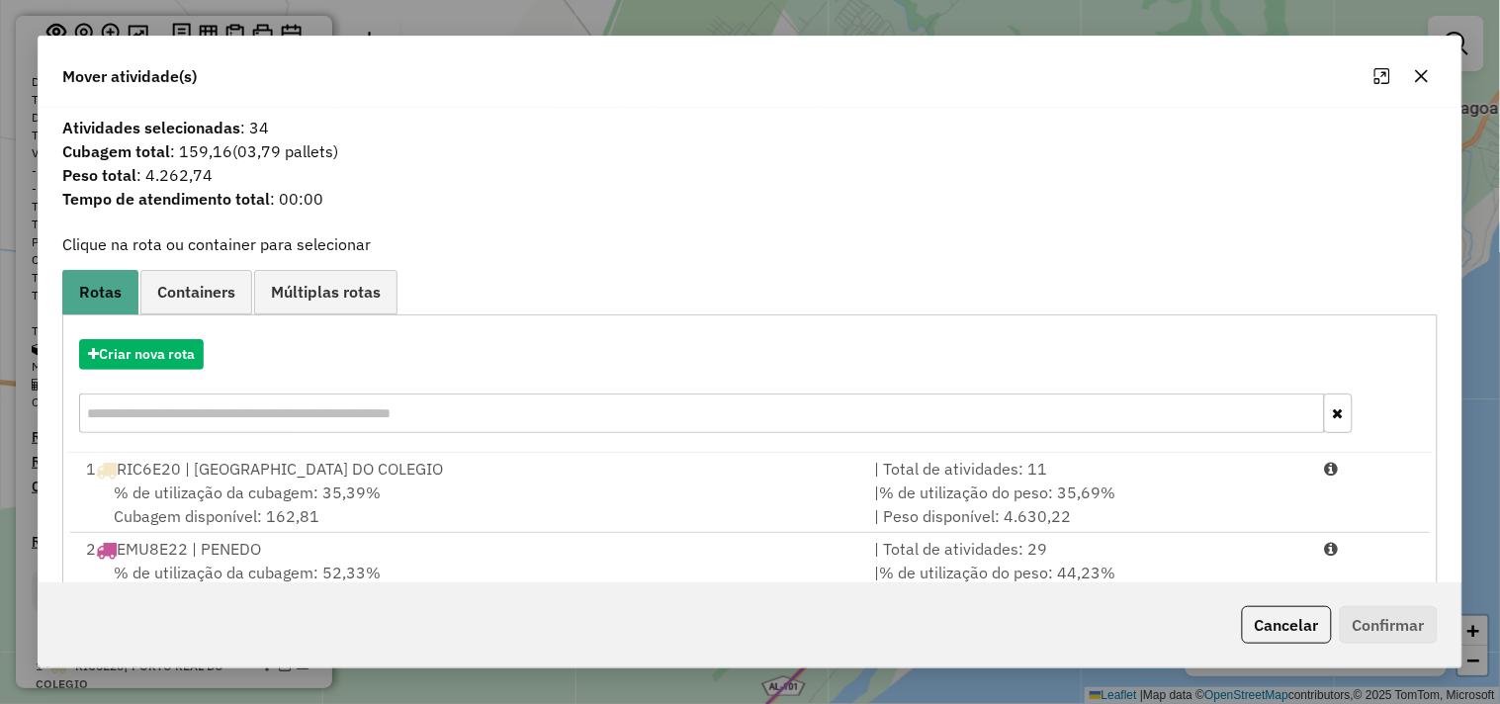
click at [173, 378] on div "Criar nova rota" at bounding box center [750, 388] width 1366 height 129
click at [191, 353] on button "Criar nova rota" at bounding box center [141, 354] width 125 height 31
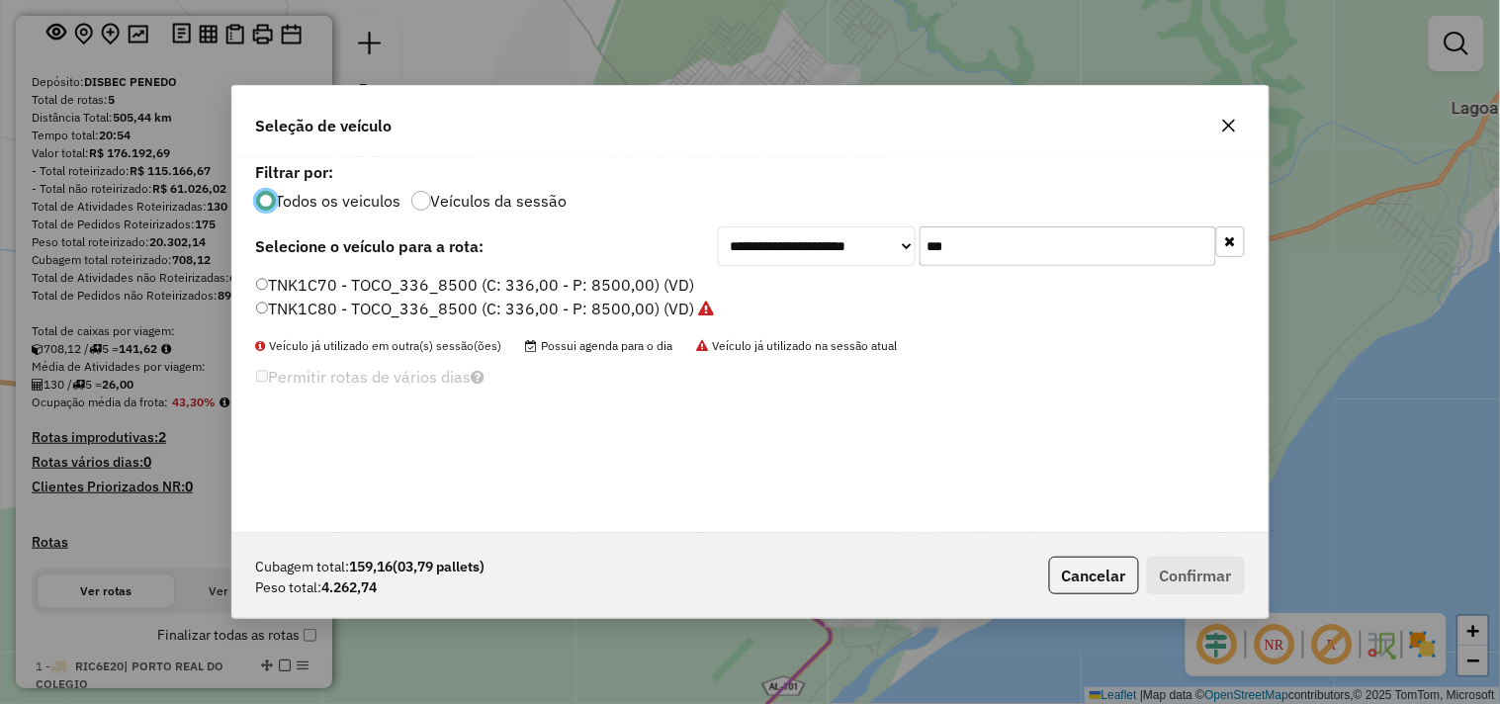
click at [1066, 220] on div "**********" at bounding box center [750, 345] width 1036 height 376
click at [1066, 219] on div "**********" at bounding box center [750, 345] width 1036 height 376
click at [1046, 238] on input "***" at bounding box center [1068, 246] width 297 height 40
click at [1040, 239] on input "***" at bounding box center [1068, 246] width 297 height 40
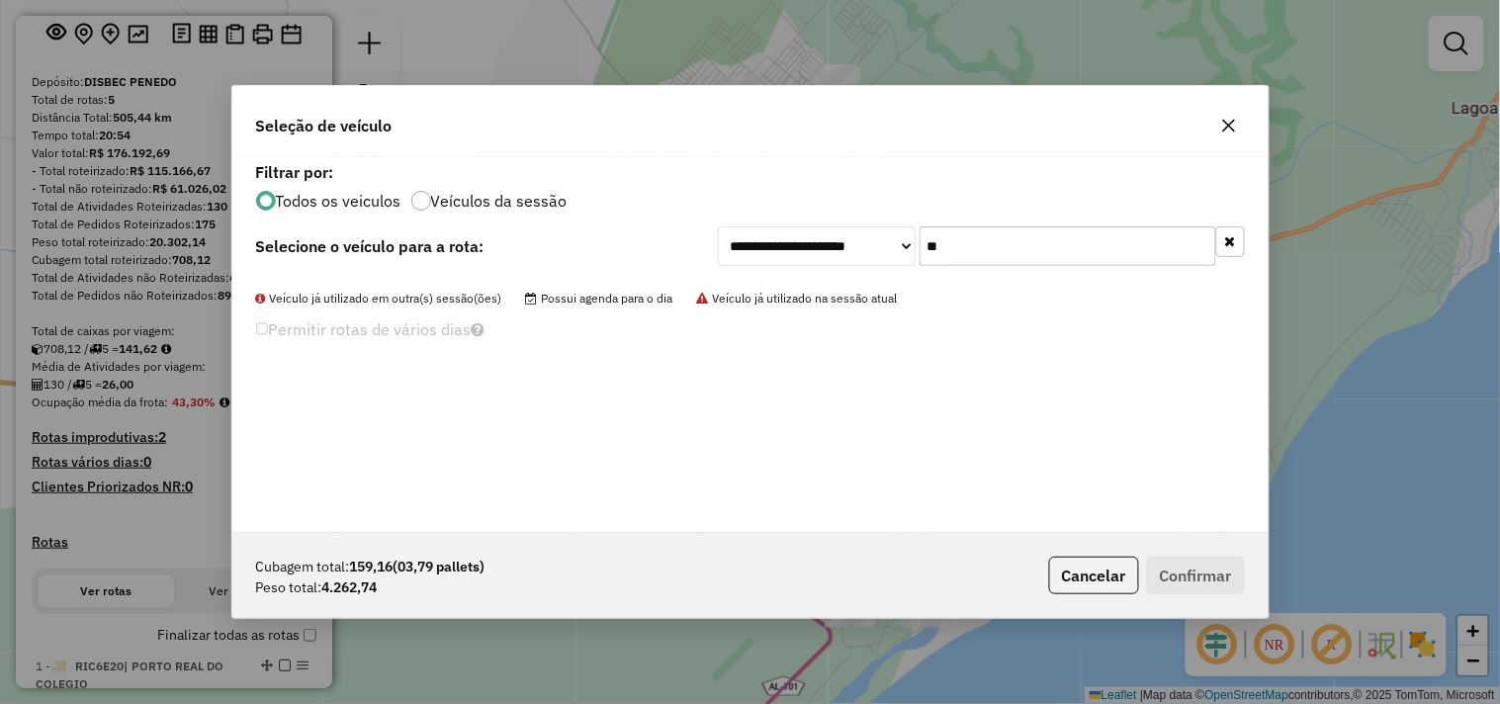
type input "*"
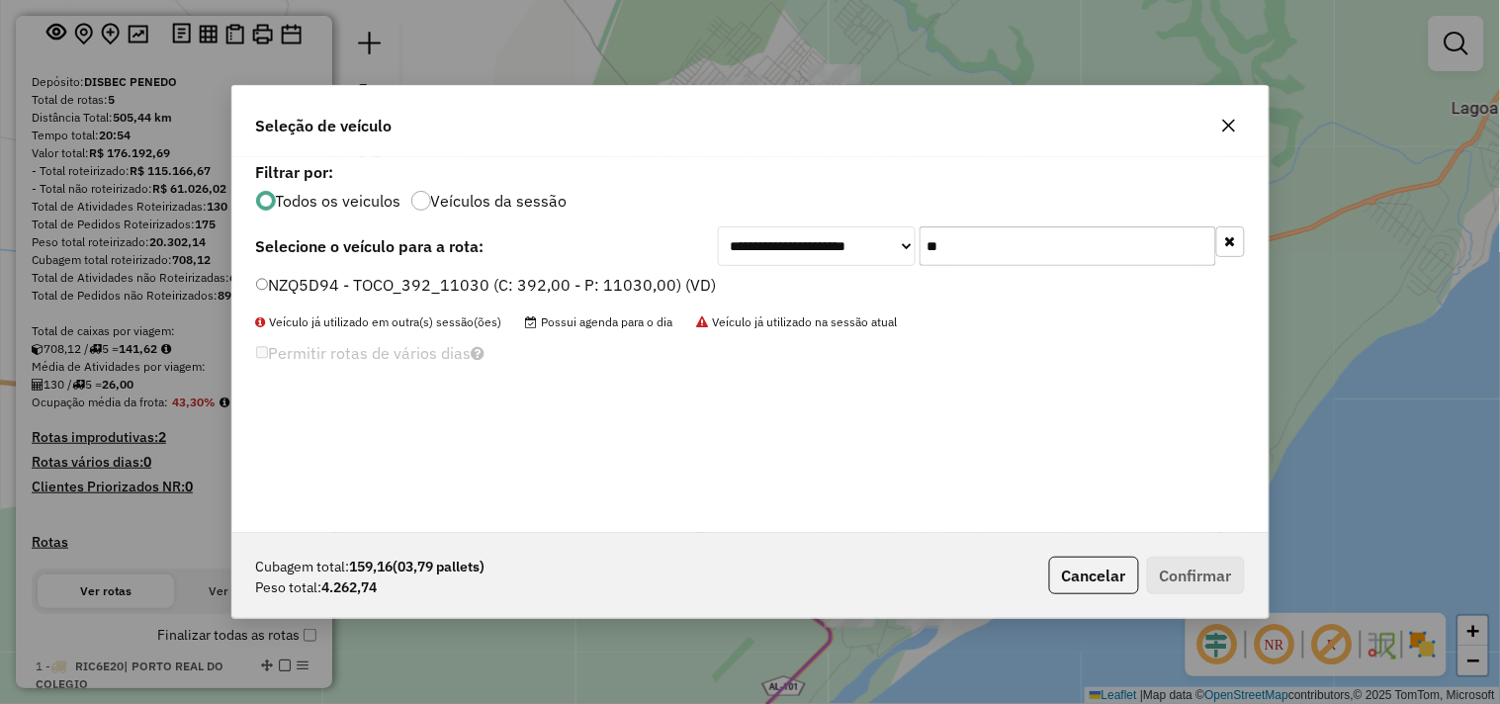
type input "**"
click at [676, 284] on label "NZQ5D94 - TOCO_392_11030 (C: 392,00 - P: 11030,00) (VD)" at bounding box center [486, 285] width 461 height 24
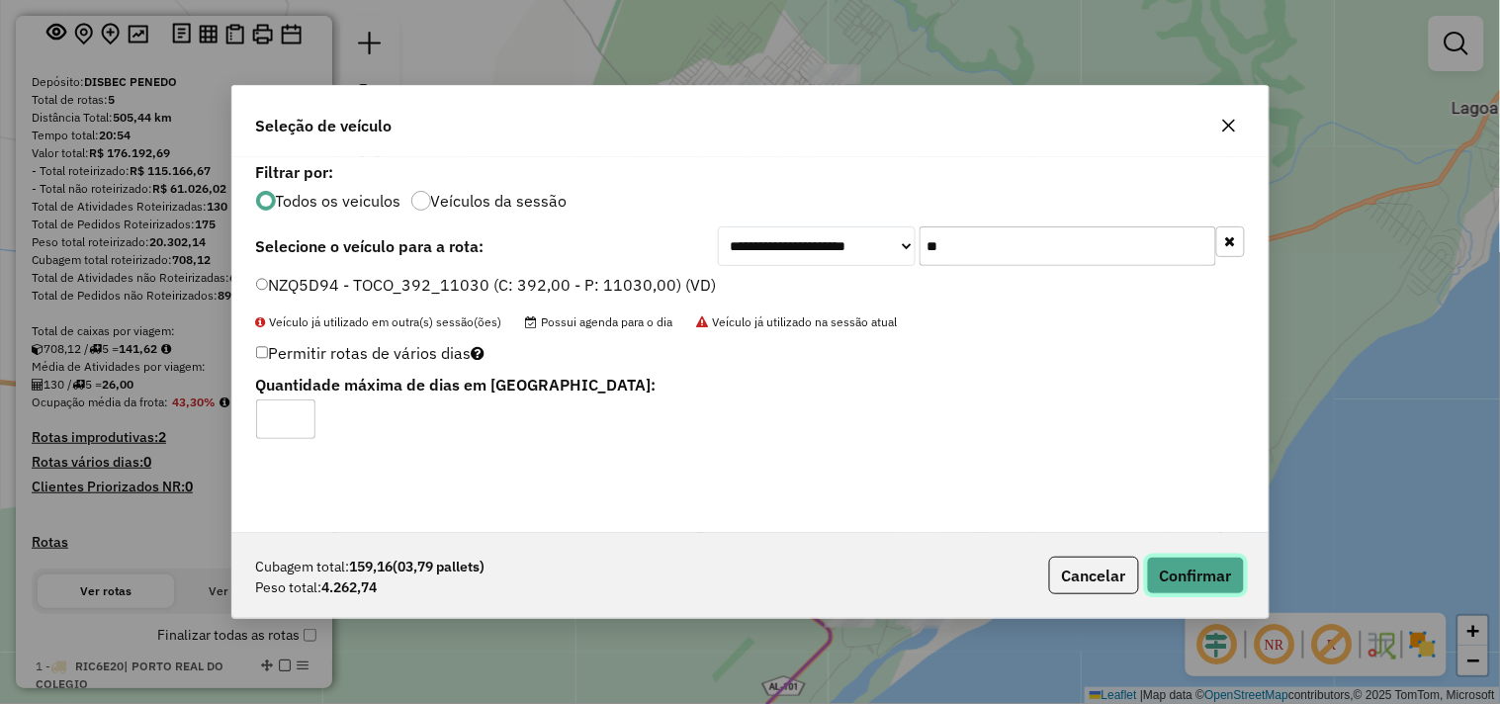
click at [1173, 567] on button "Confirmar" at bounding box center [1196, 576] width 98 height 38
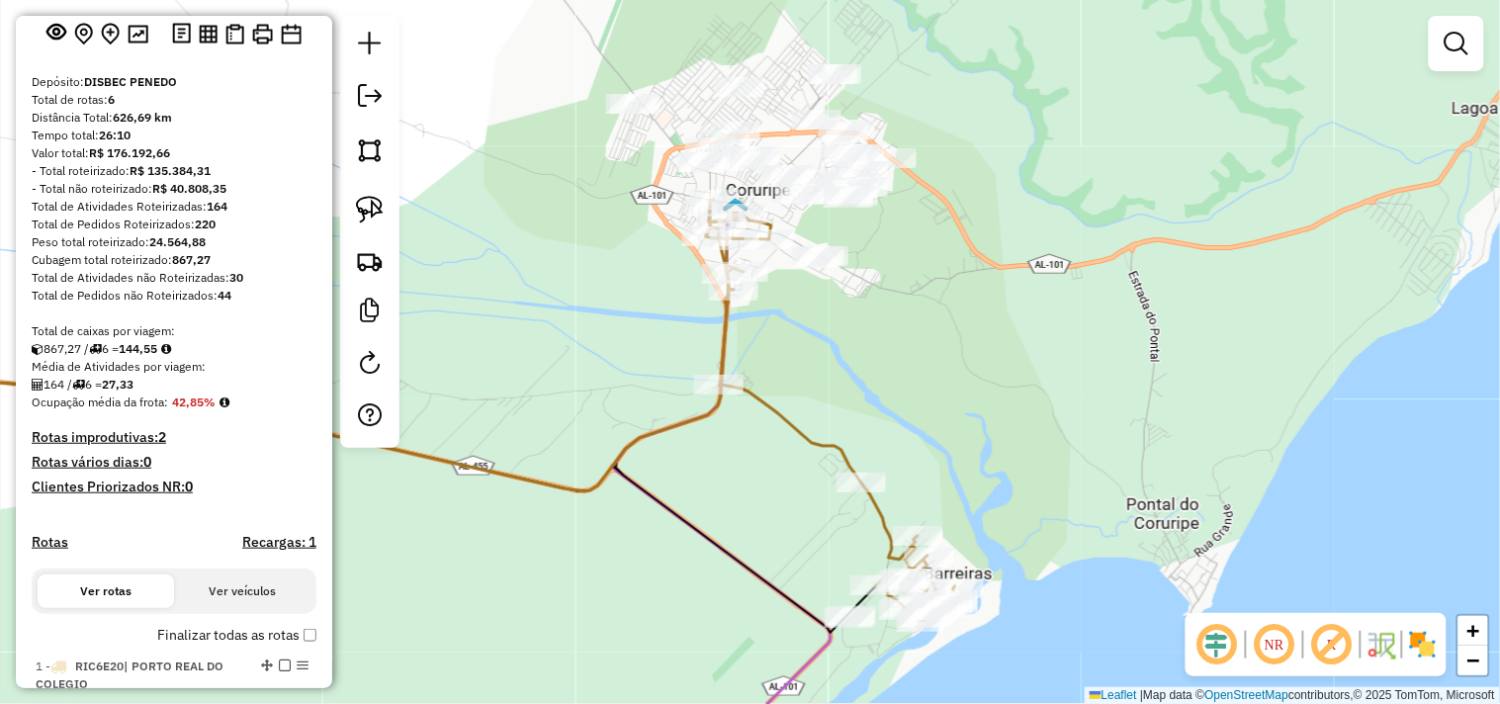
click at [688, 392] on div "**********" at bounding box center [751, 347] width 726 height 263
drag, startPoint x: 843, startPoint y: 360, endPoint x: 834, endPoint y: 380, distance: 21.7
click at [834, 380] on div "Janela de atendimento Grade de atendimento Capacidade Transportadoras Veículos …" at bounding box center [750, 352] width 1500 height 704
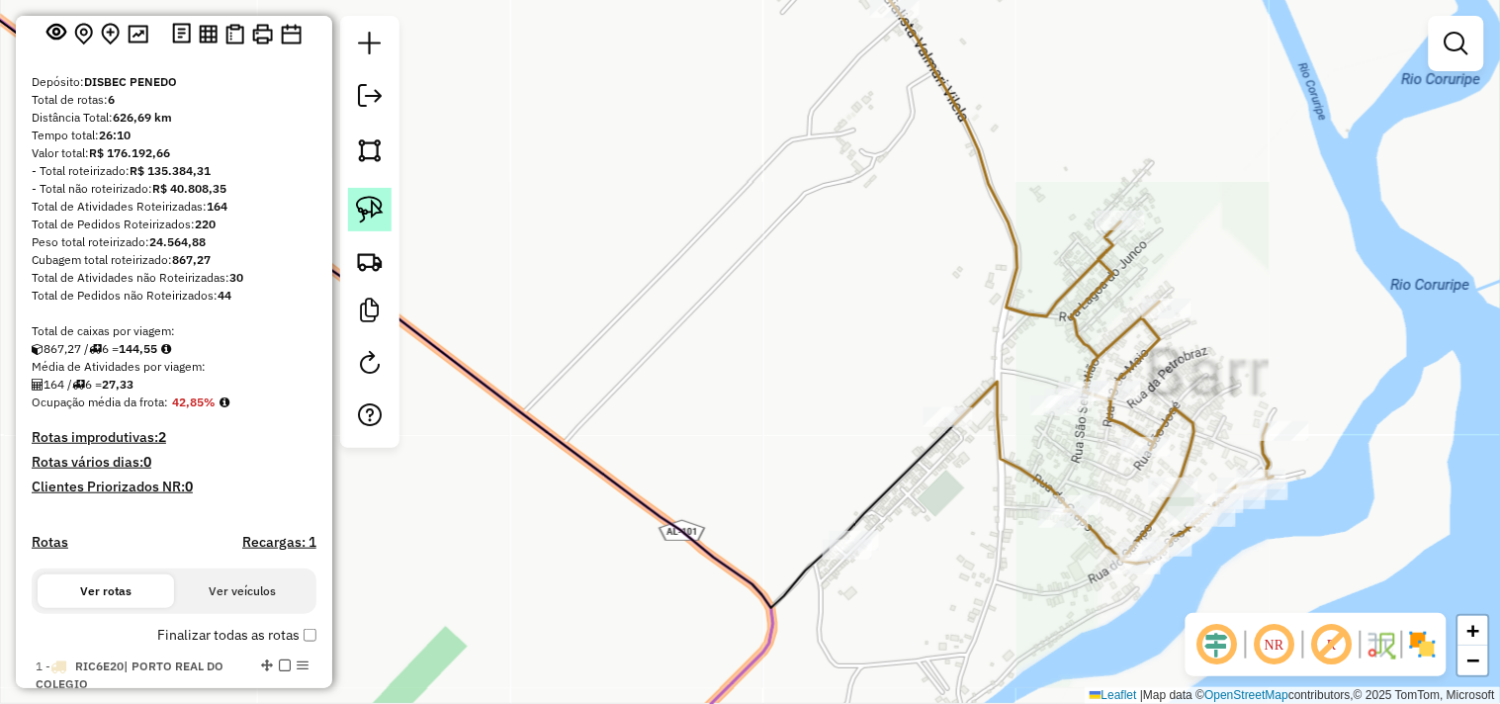
click at [371, 208] on img at bounding box center [370, 210] width 28 height 28
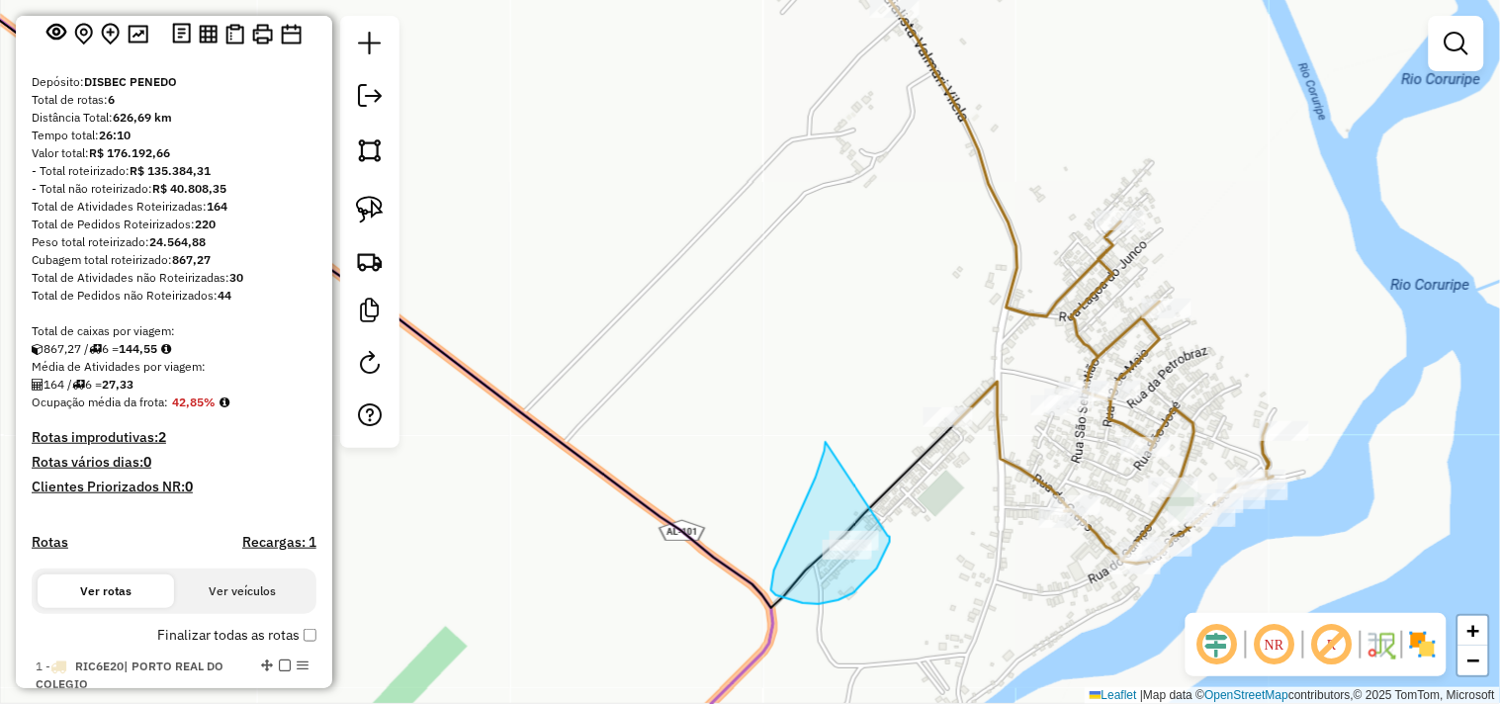
drag, startPoint x: 826, startPoint y: 447, endPoint x: 888, endPoint y: 536, distance: 108.7
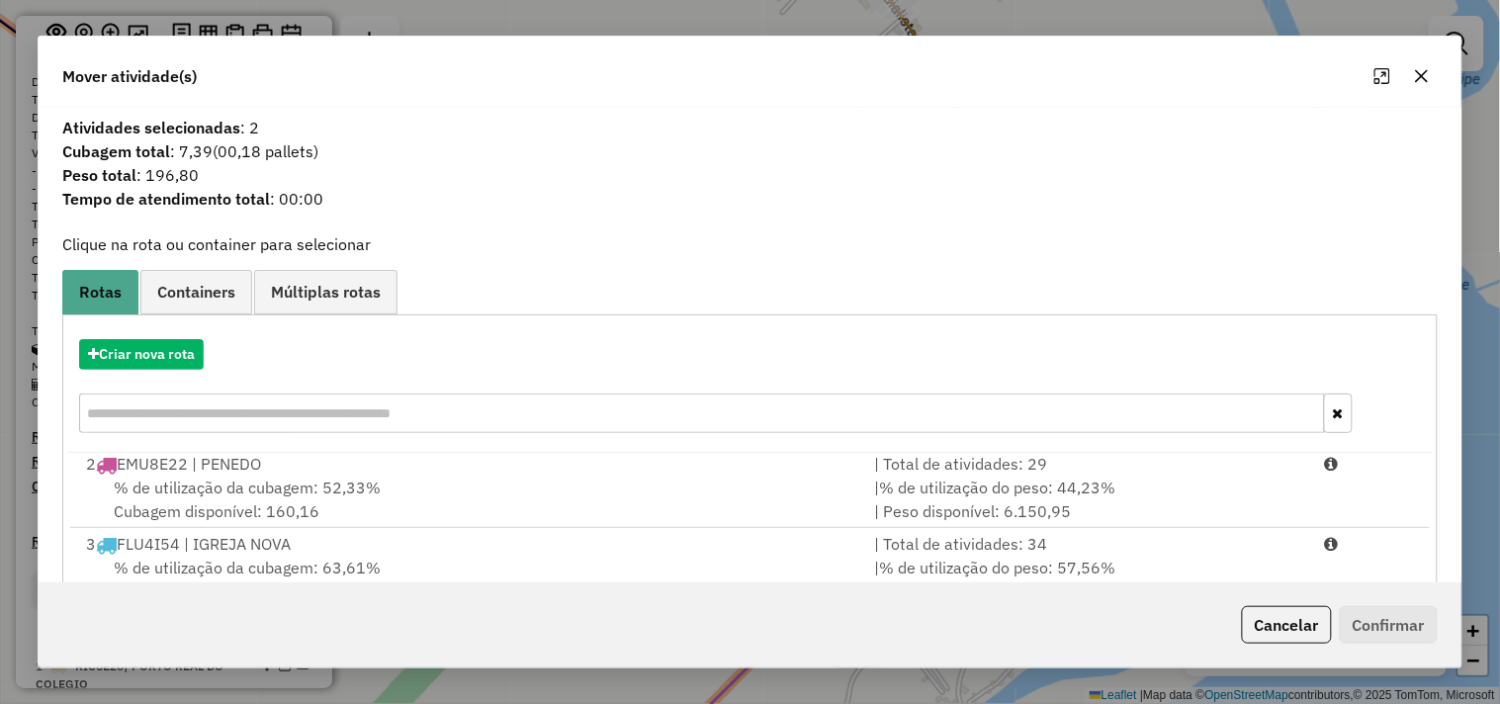
scroll to position [299, 0]
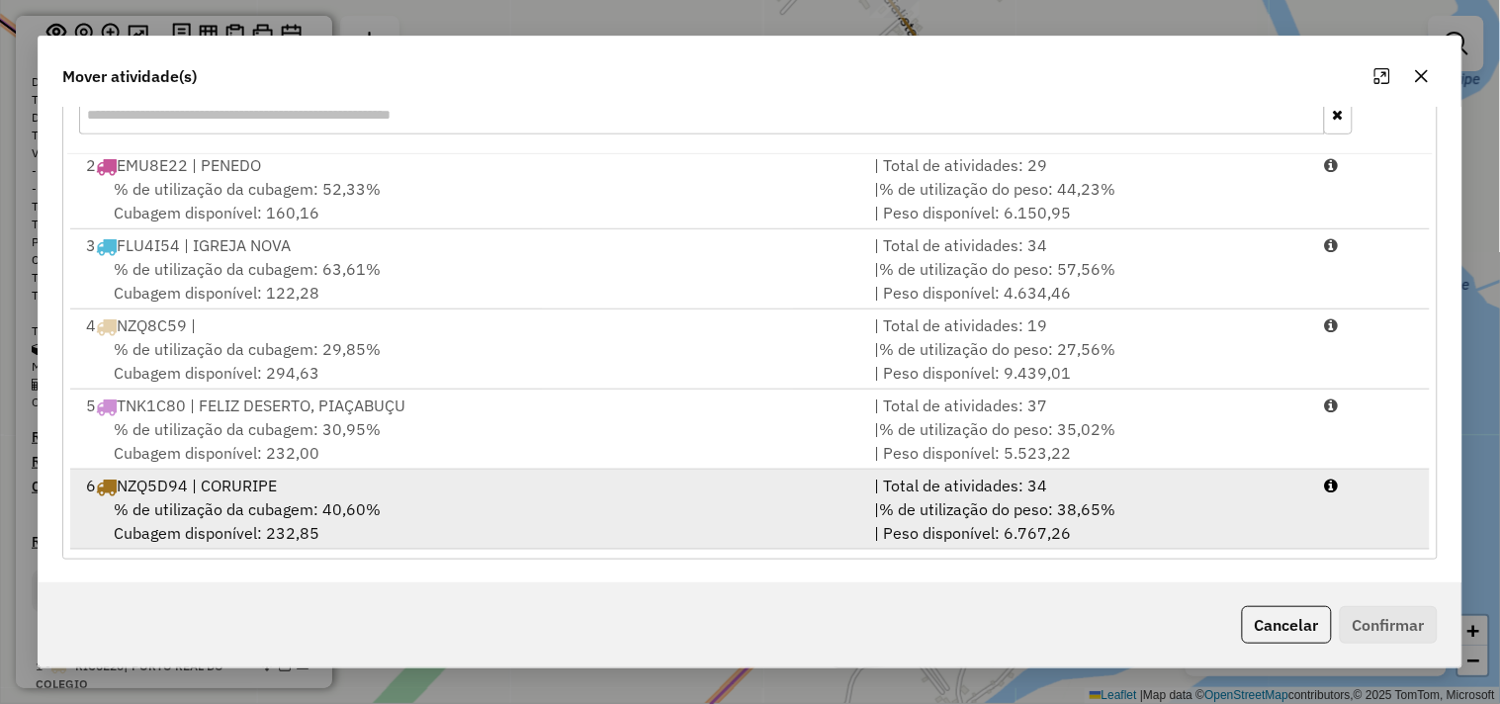
click at [529, 497] on div "% de utilização da cubagem: 40,60% Cubagem disponível: 232,85" at bounding box center [468, 520] width 788 height 47
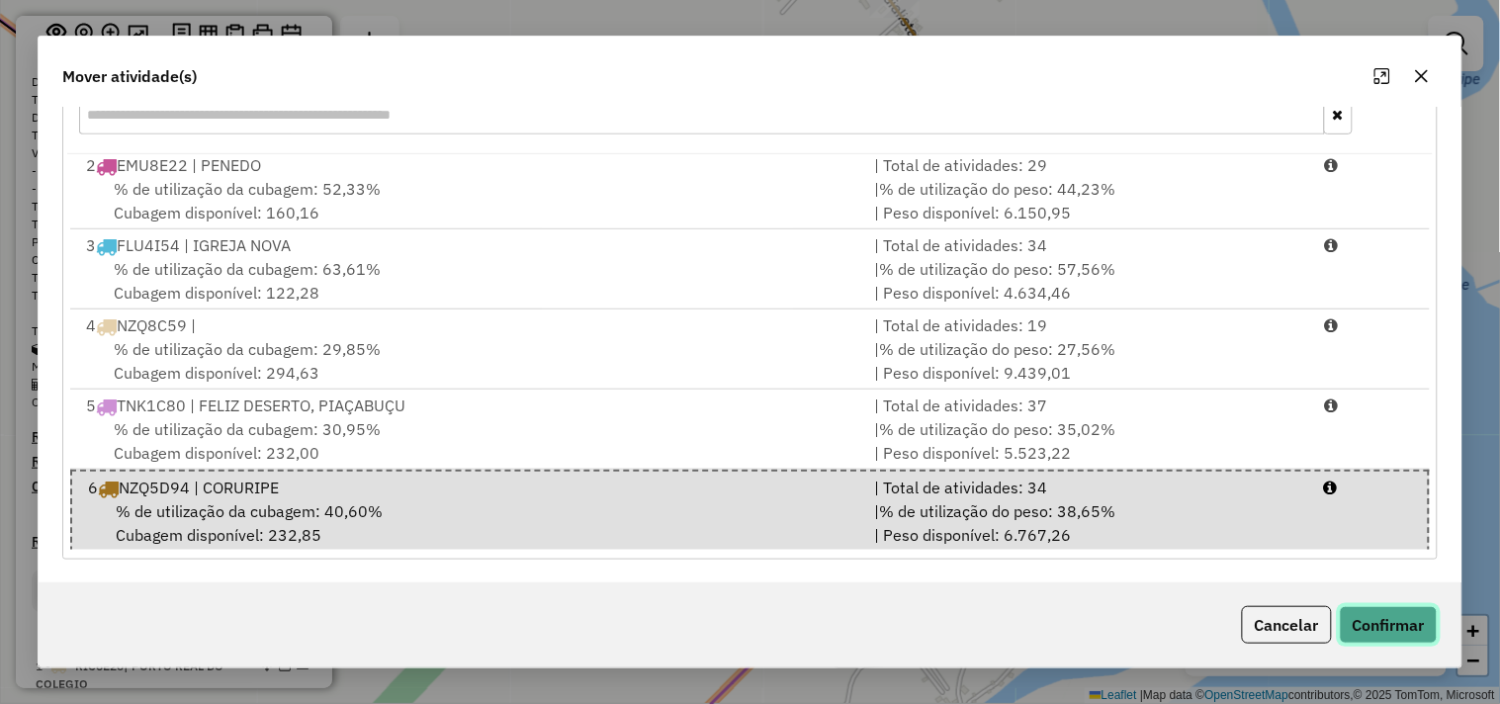
click at [1400, 627] on button "Confirmar" at bounding box center [1389, 625] width 98 height 38
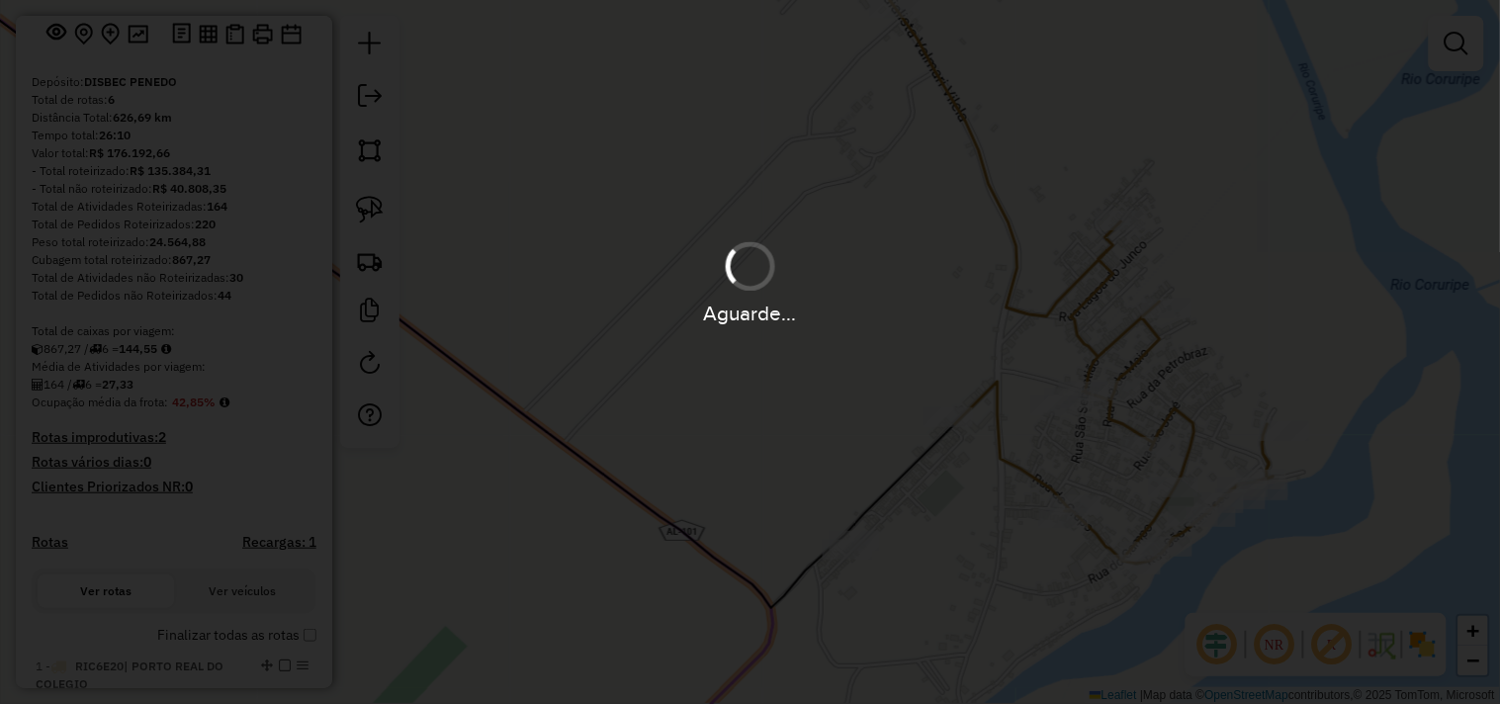
scroll to position [0, 0]
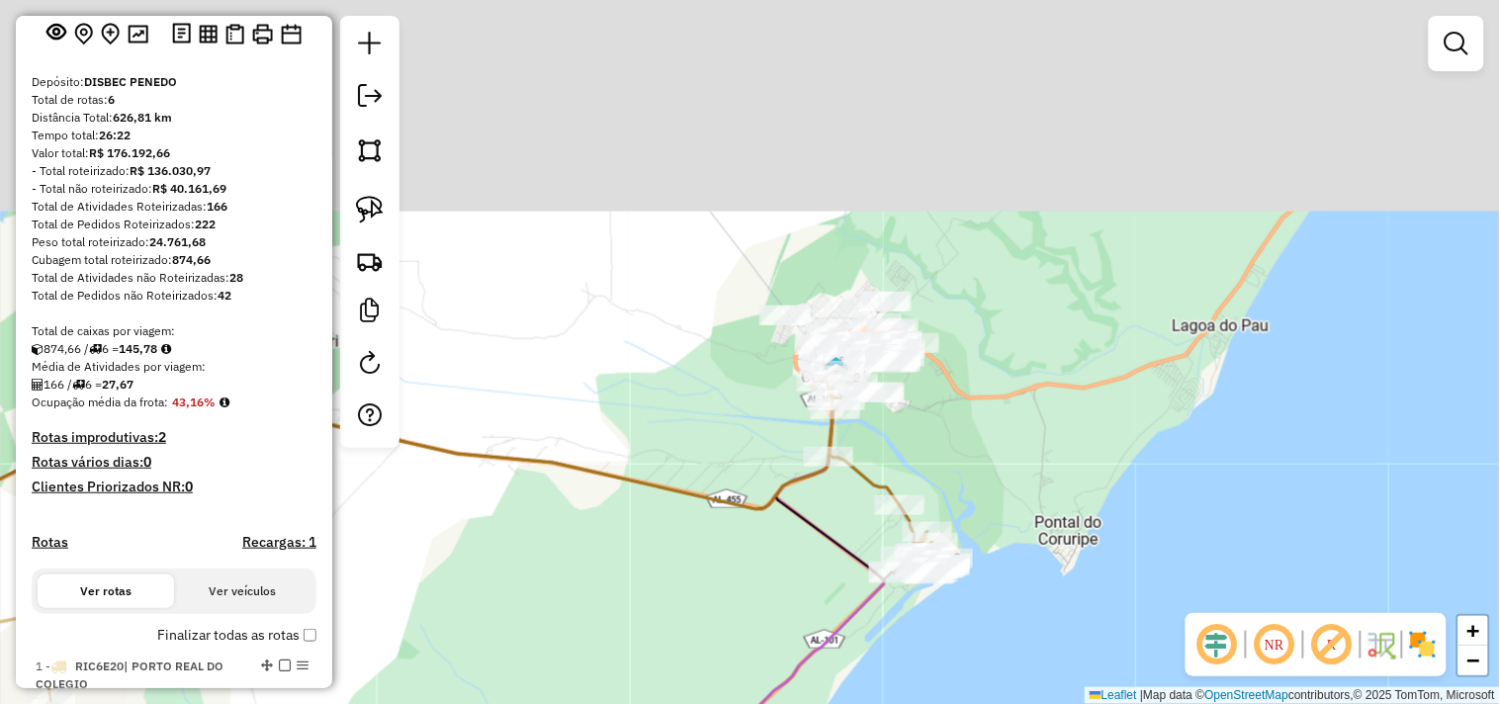
drag, startPoint x: 937, startPoint y: 106, endPoint x: 985, endPoint y: 429, distance: 327.0
click at [987, 428] on div "Janela de atendimento Grade de atendimento Capacidade Transportadoras Veículos …" at bounding box center [750, 352] width 1500 height 704
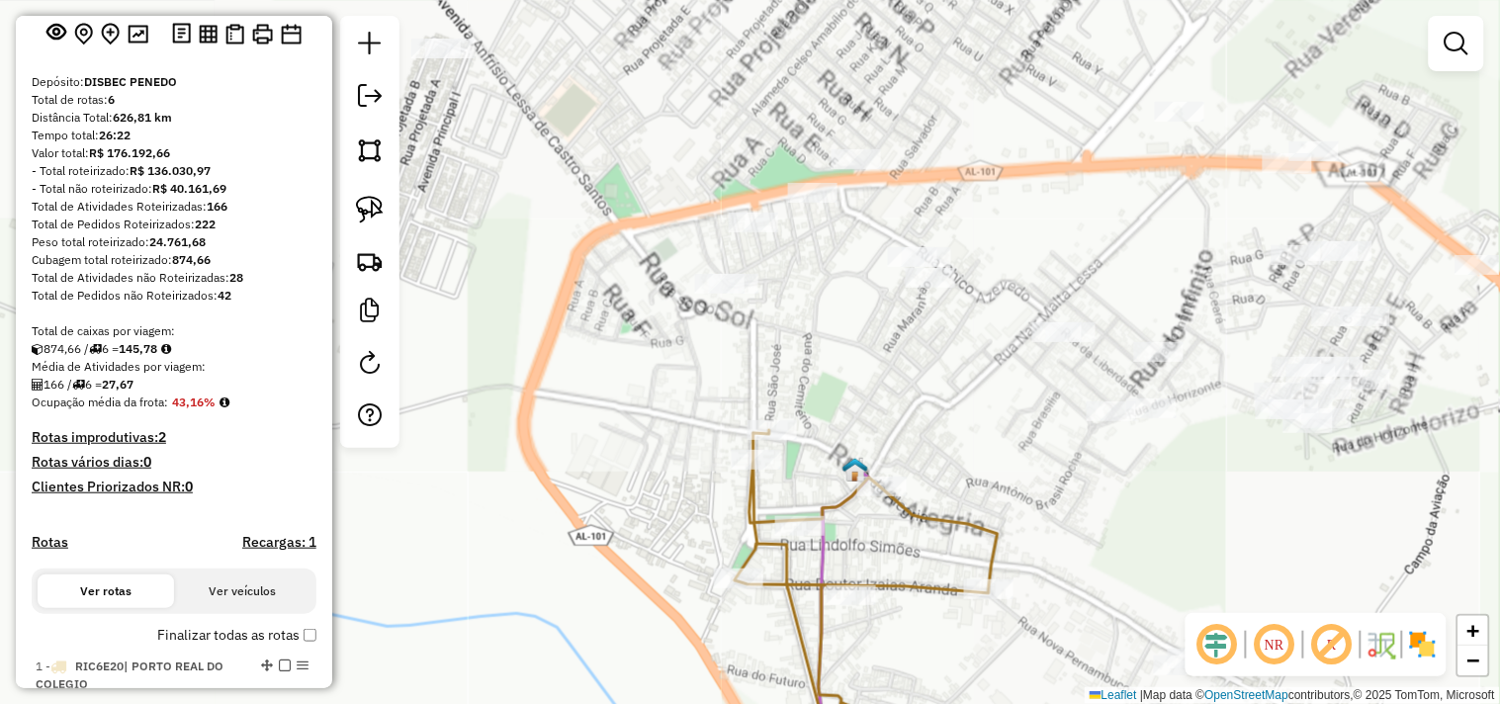
click at [856, 373] on div "Janela de atendimento Grade de atendimento Capacidade Transportadoras Veículos …" at bounding box center [750, 352] width 1500 height 704
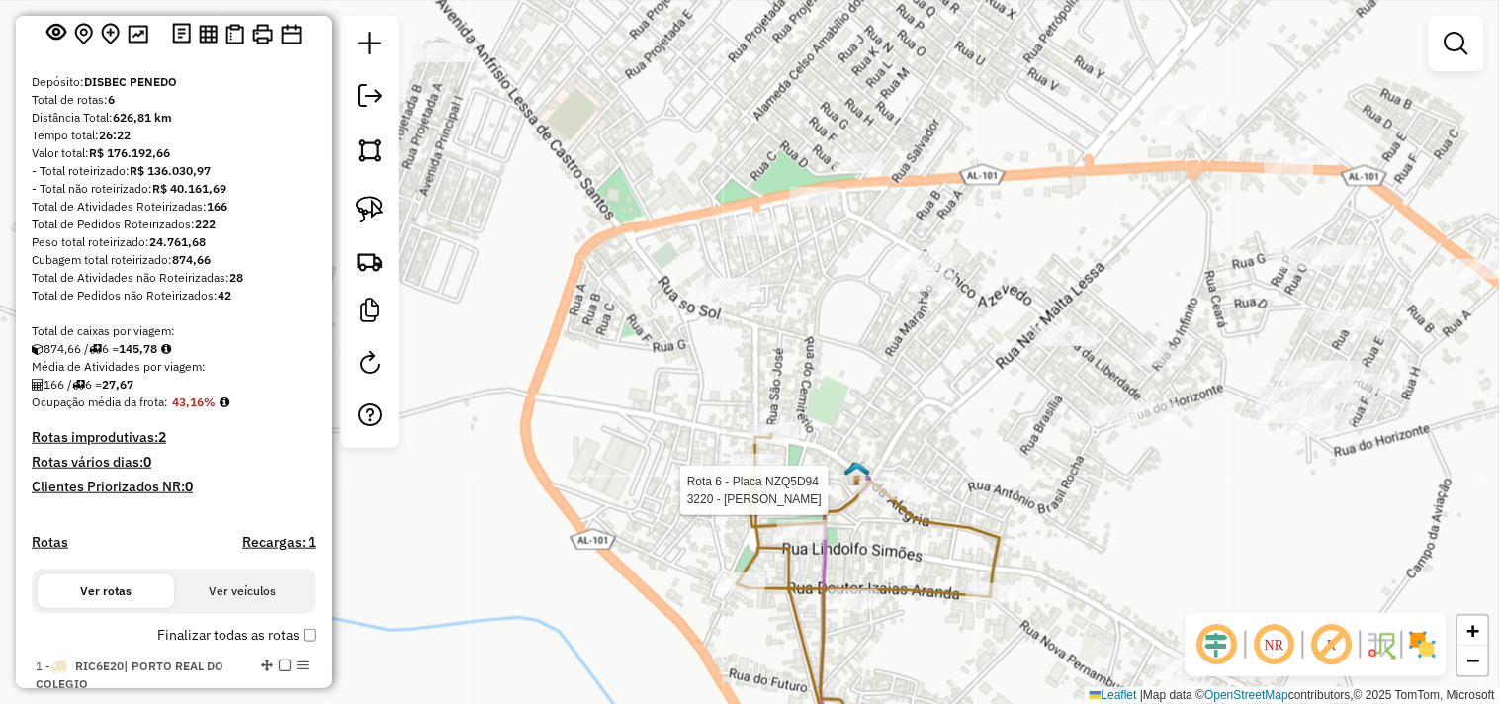
select select "**********"
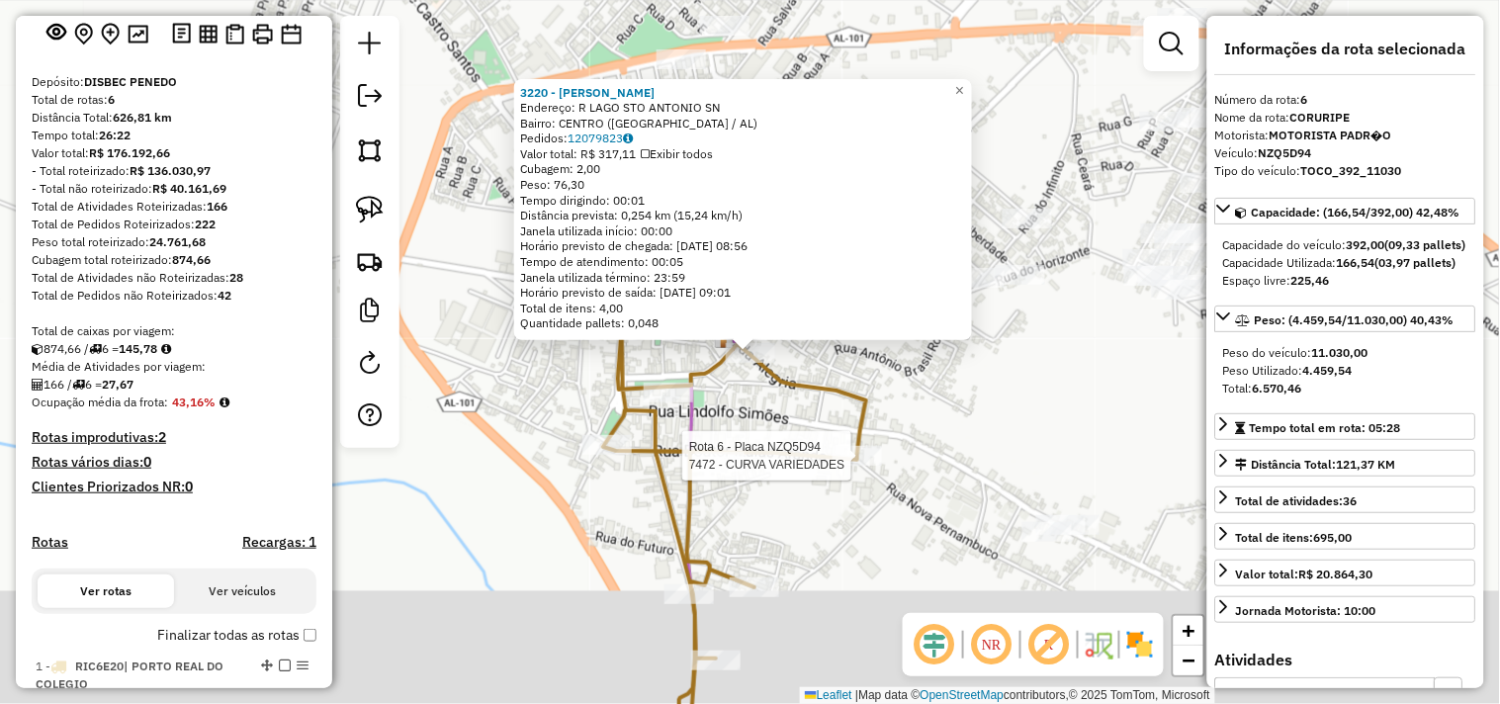
scroll to position [1074, 0]
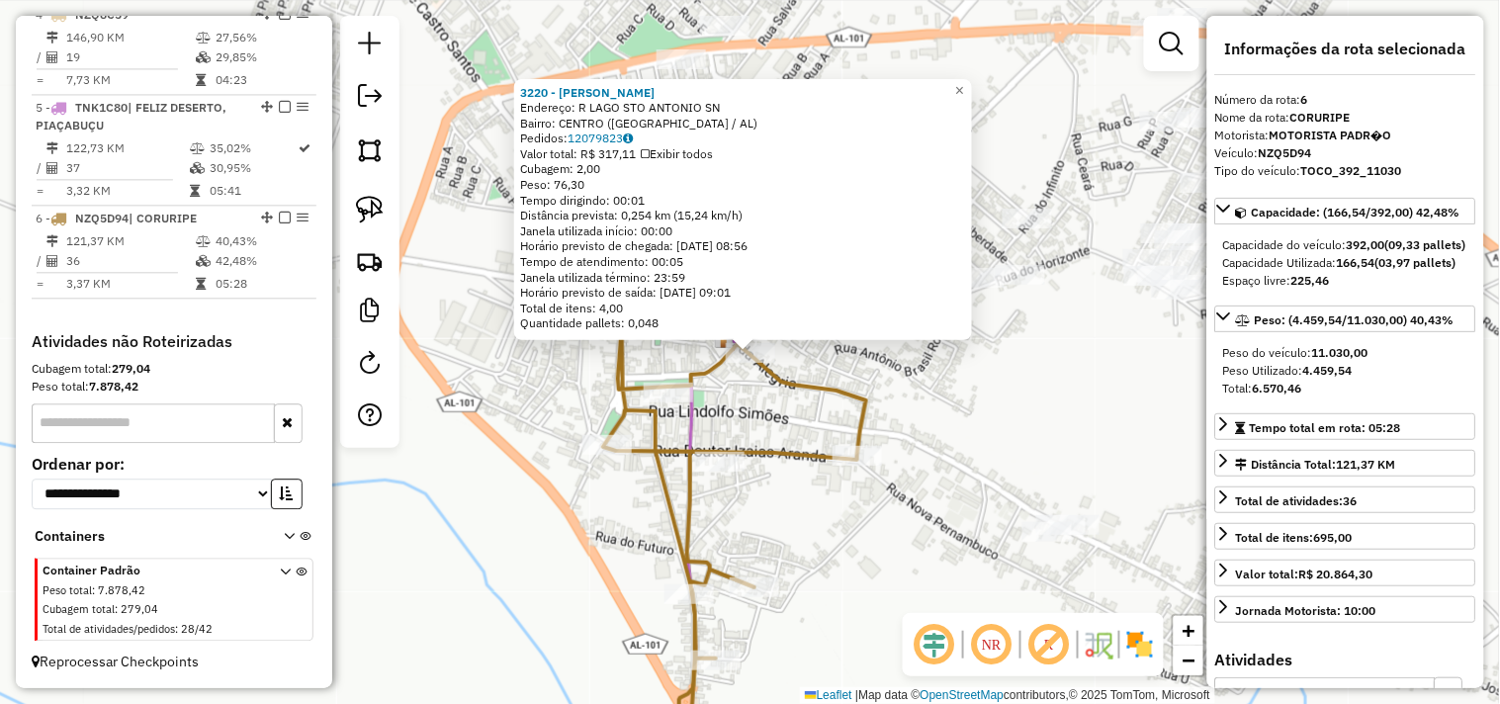
click at [966, 418] on div "3220 - TEREZINHA JOB DA SILVA Endereço: R LAGO STO ANTONIO SN Bairro: CENTRO (C…" at bounding box center [750, 352] width 1500 height 704
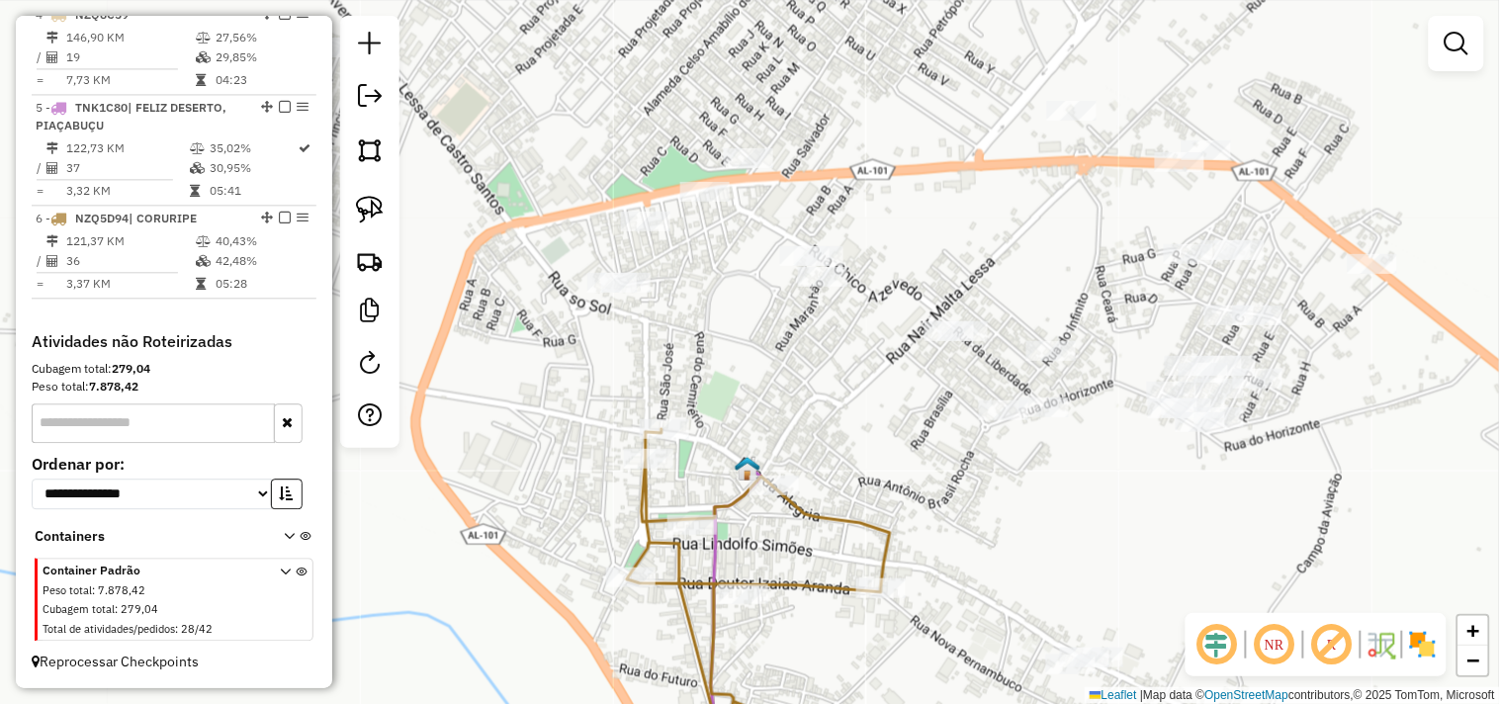
drag, startPoint x: 887, startPoint y: 327, endPoint x: 905, endPoint y: 465, distance: 138.6
click at [913, 469] on div "Janela de atendimento Grade de atendimento Capacidade Transportadoras Veículos …" at bounding box center [750, 352] width 1500 height 704
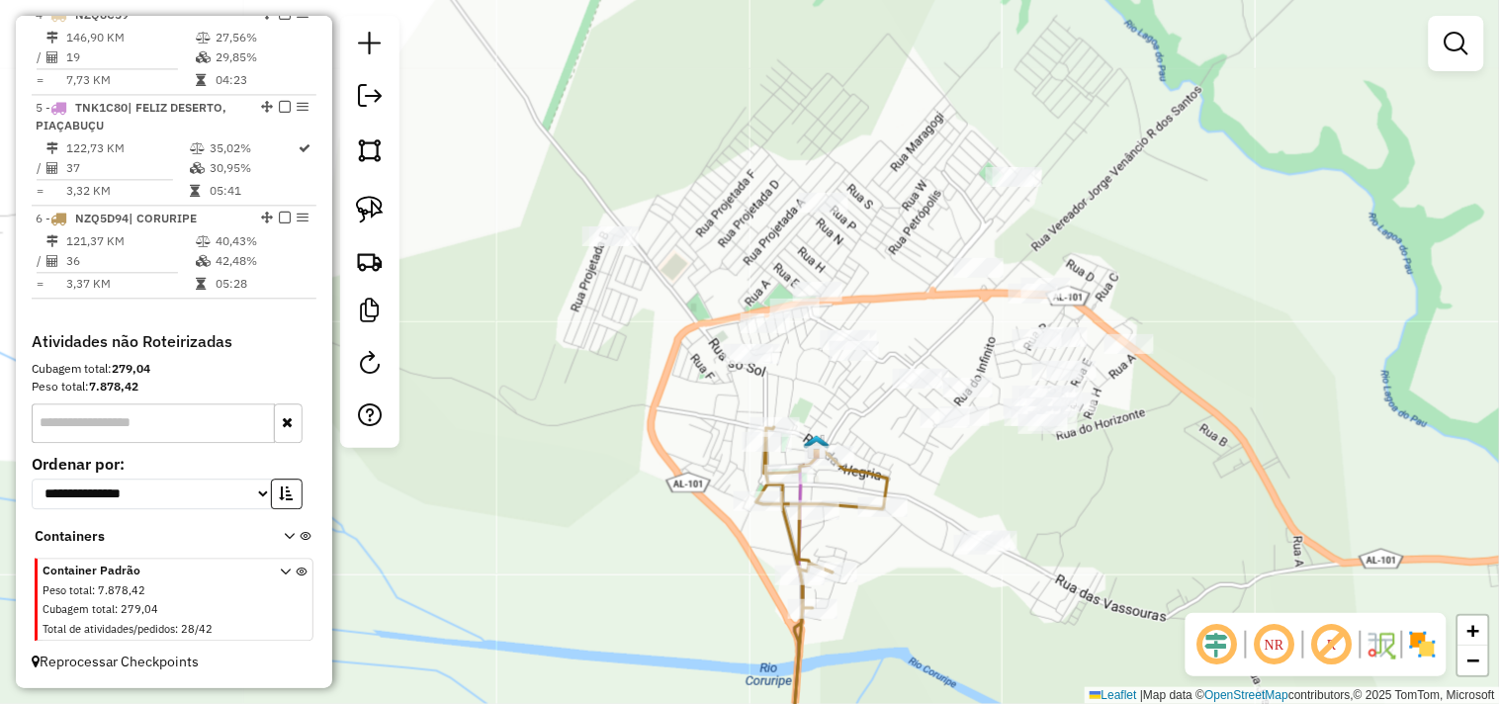
click at [901, 458] on div "Janela de atendimento Grade de atendimento Capacidade Transportadoras Veículos …" at bounding box center [750, 352] width 1500 height 704
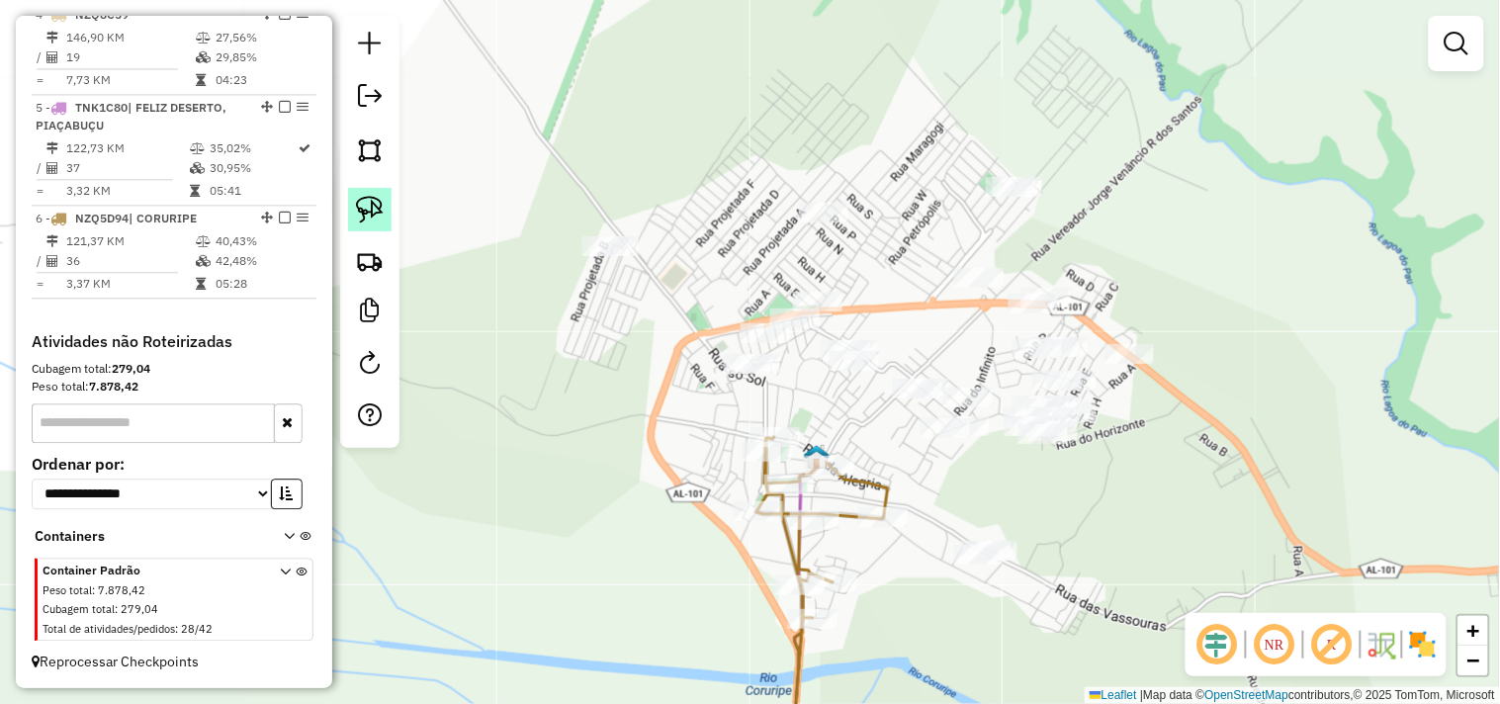
click at [363, 210] on img at bounding box center [370, 210] width 28 height 28
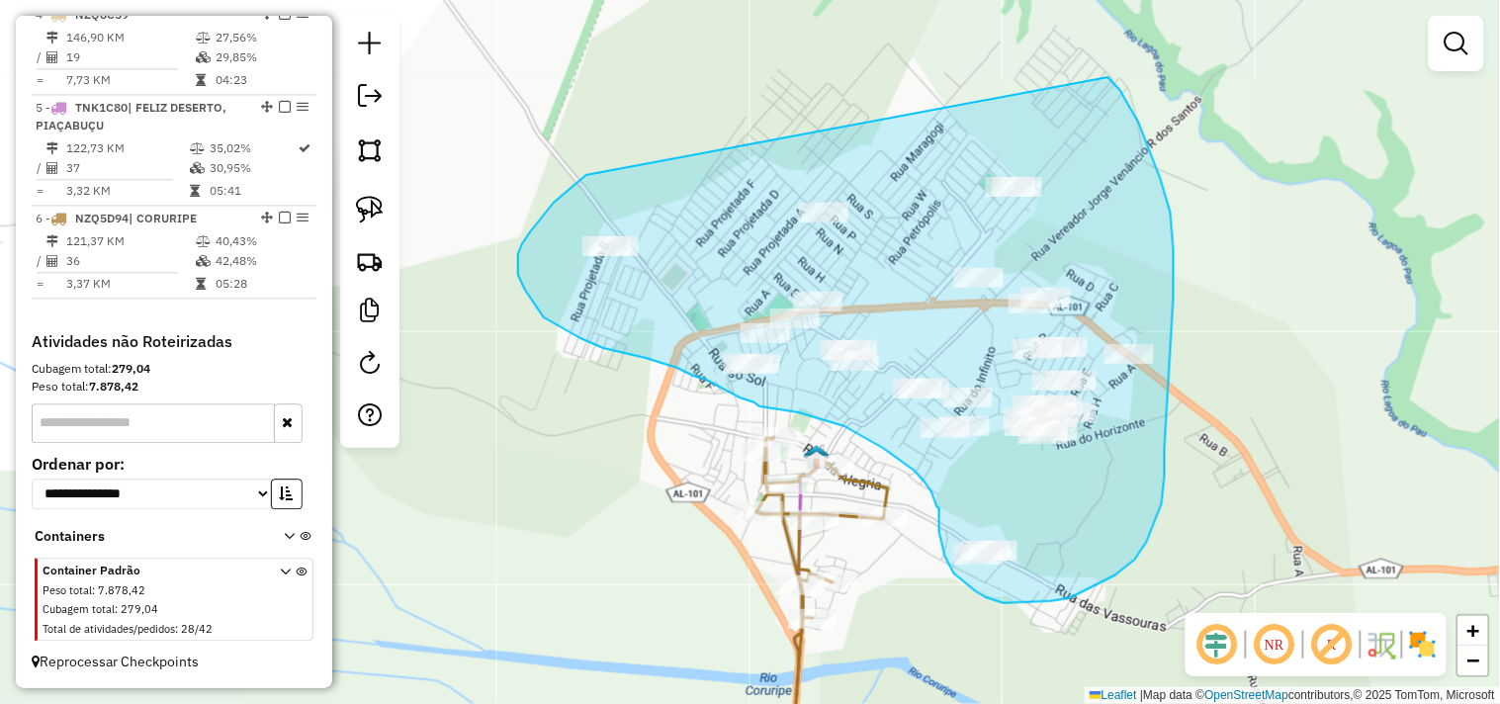
drag, startPoint x: 586, startPoint y: 175, endPoint x: 1109, endPoint y: 77, distance: 531.3
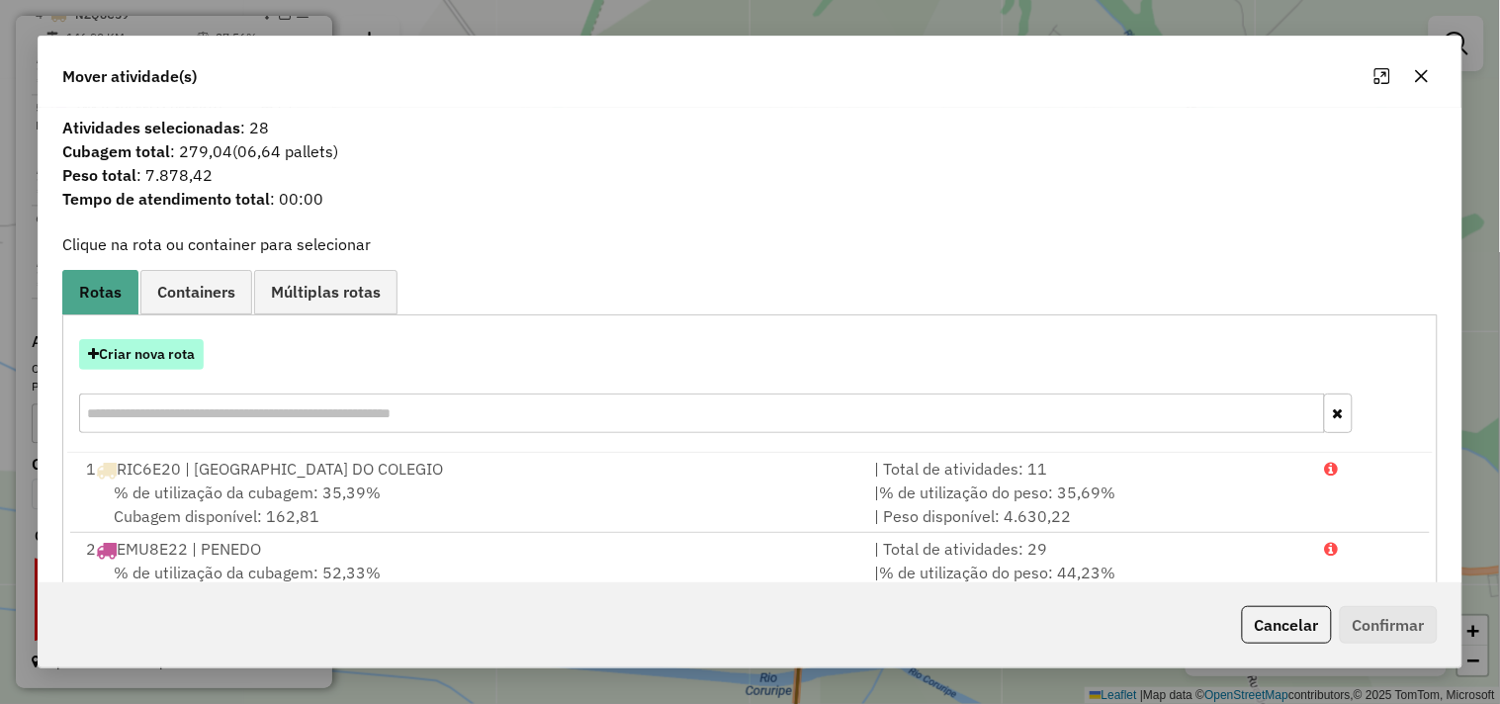
click at [182, 359] on button "Criar nova rota" at bounding box center [141, 354] width 125 height 31
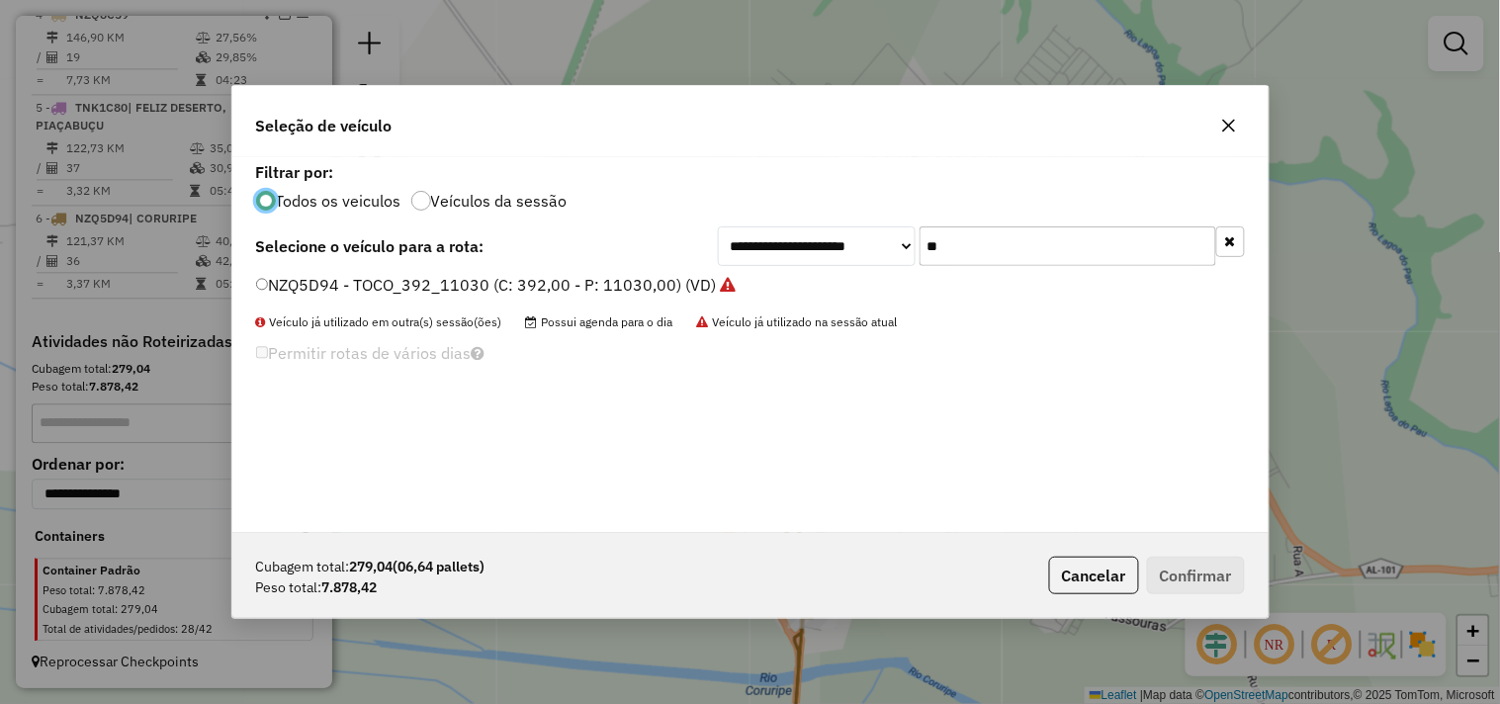
scroll to position [11, 5]
click at [1065, 249] on input "**" at bounding box center [1068, 246] width 297 height 40
type input "**"
click at [686, 278] on label "NZQ4G92 - TOCO_406_11030 (C: 406,00 - P: 11030,00) (VD)" at bounding box center [486, 285] width 461 height 24
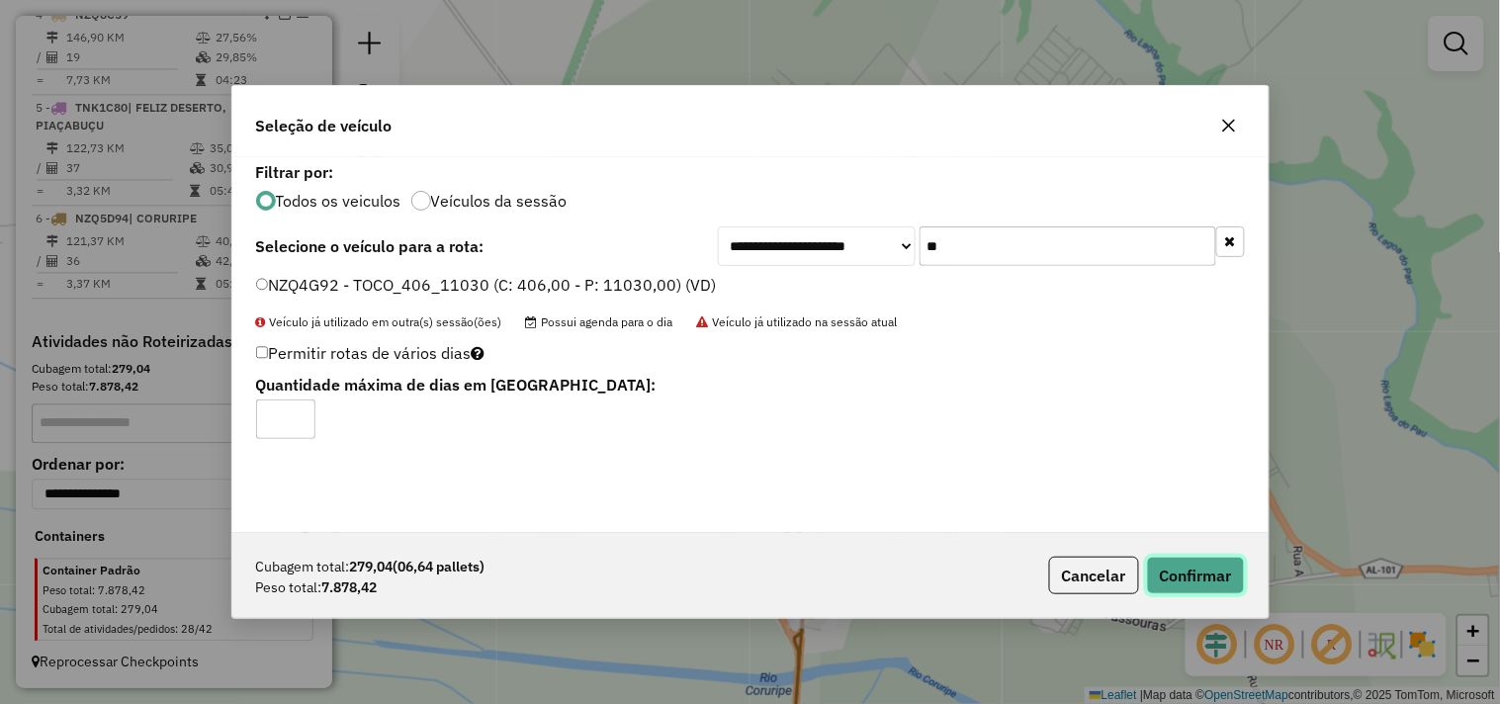
click at [1210, 572] on button "Confirmar" at bounding box center [1196, 576] width 98 height 38
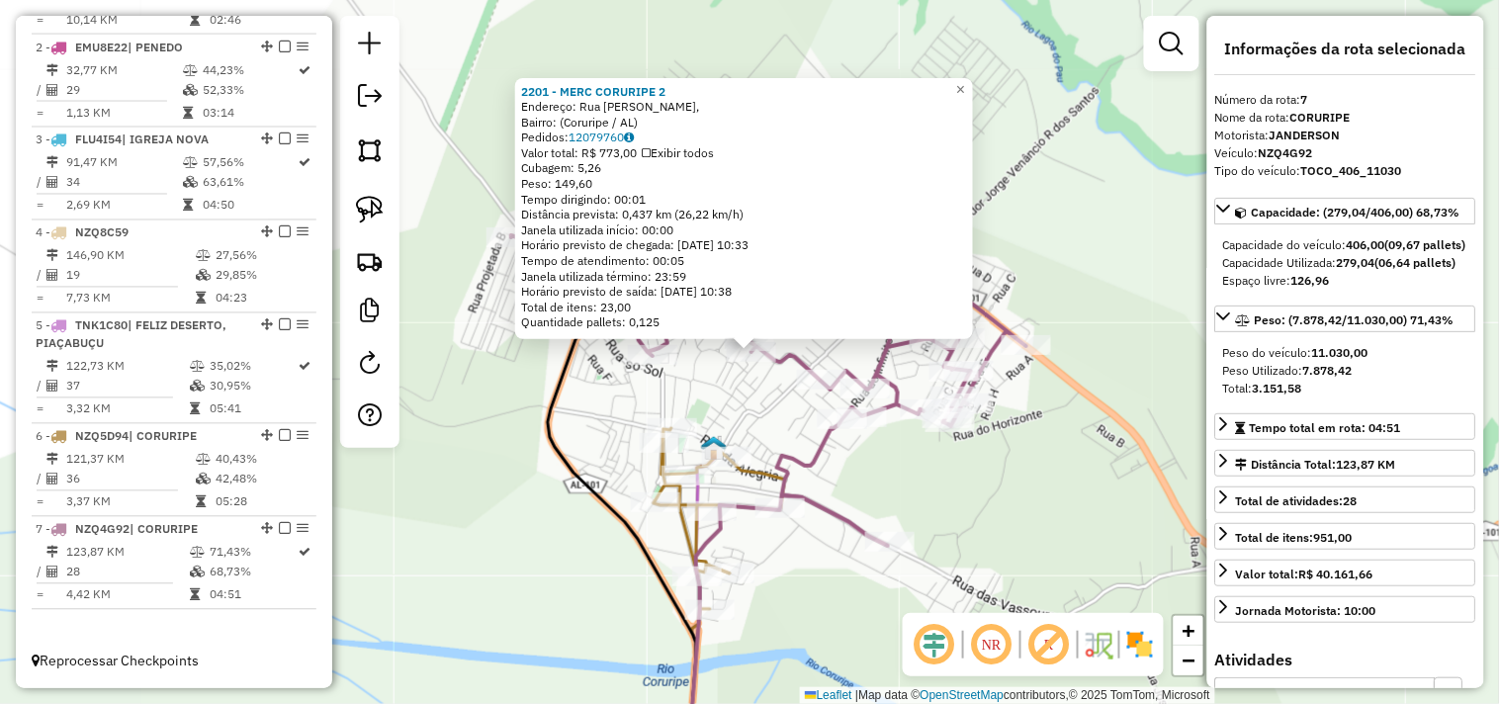
scroll to position [439, 0]
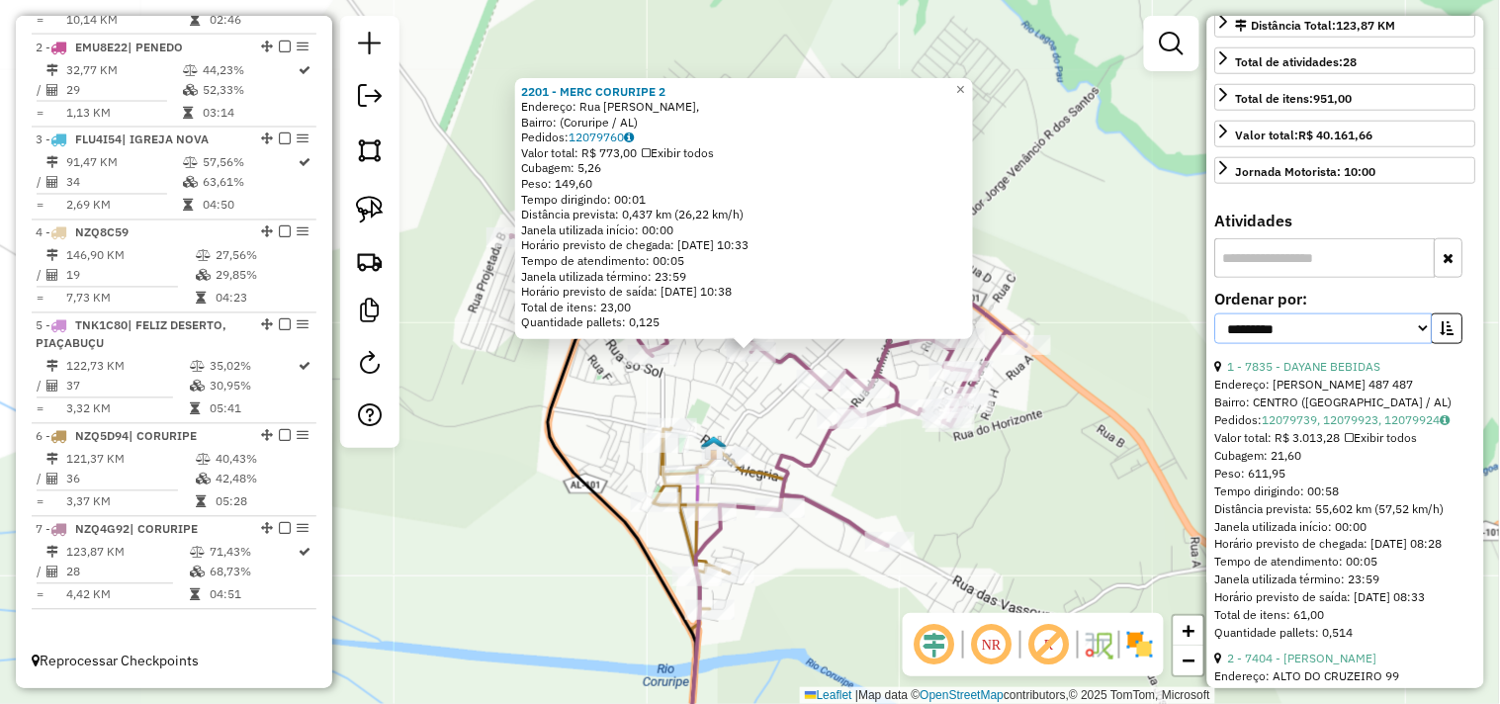
click at [1319, 344] on select "**********" at bounding box center [1325, 329] width 218 height 31
select select "*********"
click at [1216, 344] on select "**********" at bounding box center [1325, 329] width 218 height 31
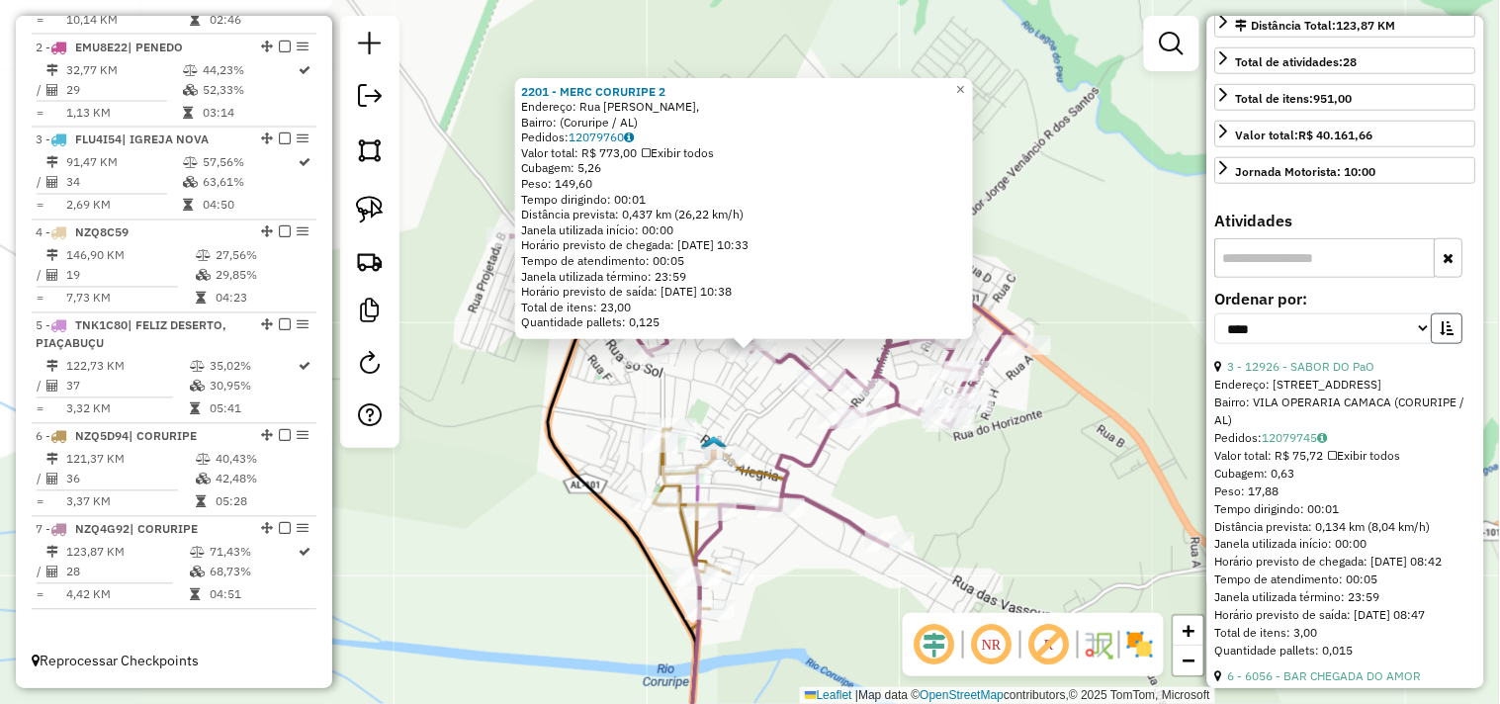
click at [1458, 344] on button "button" at bounding box center [1448, 329] width 32 height 31
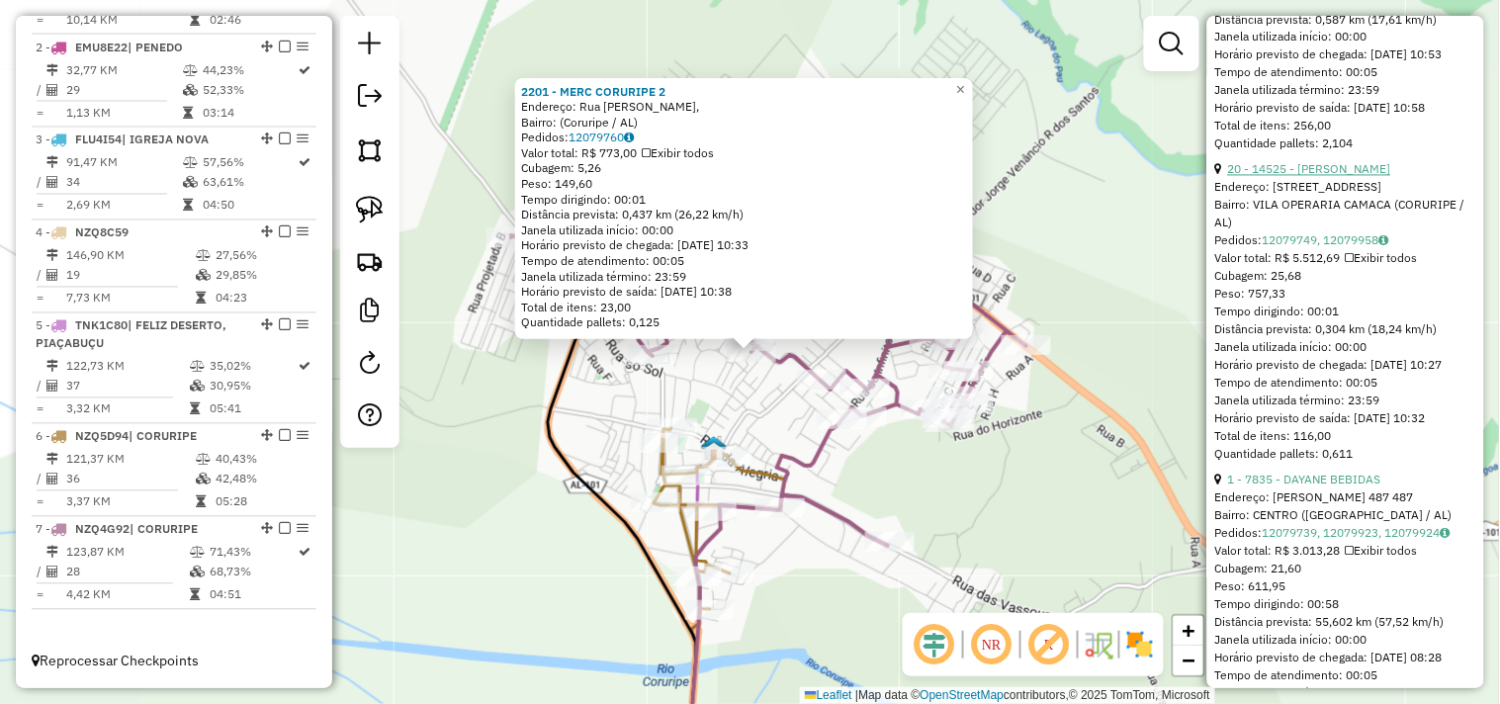
scroll to position [1209, 0]
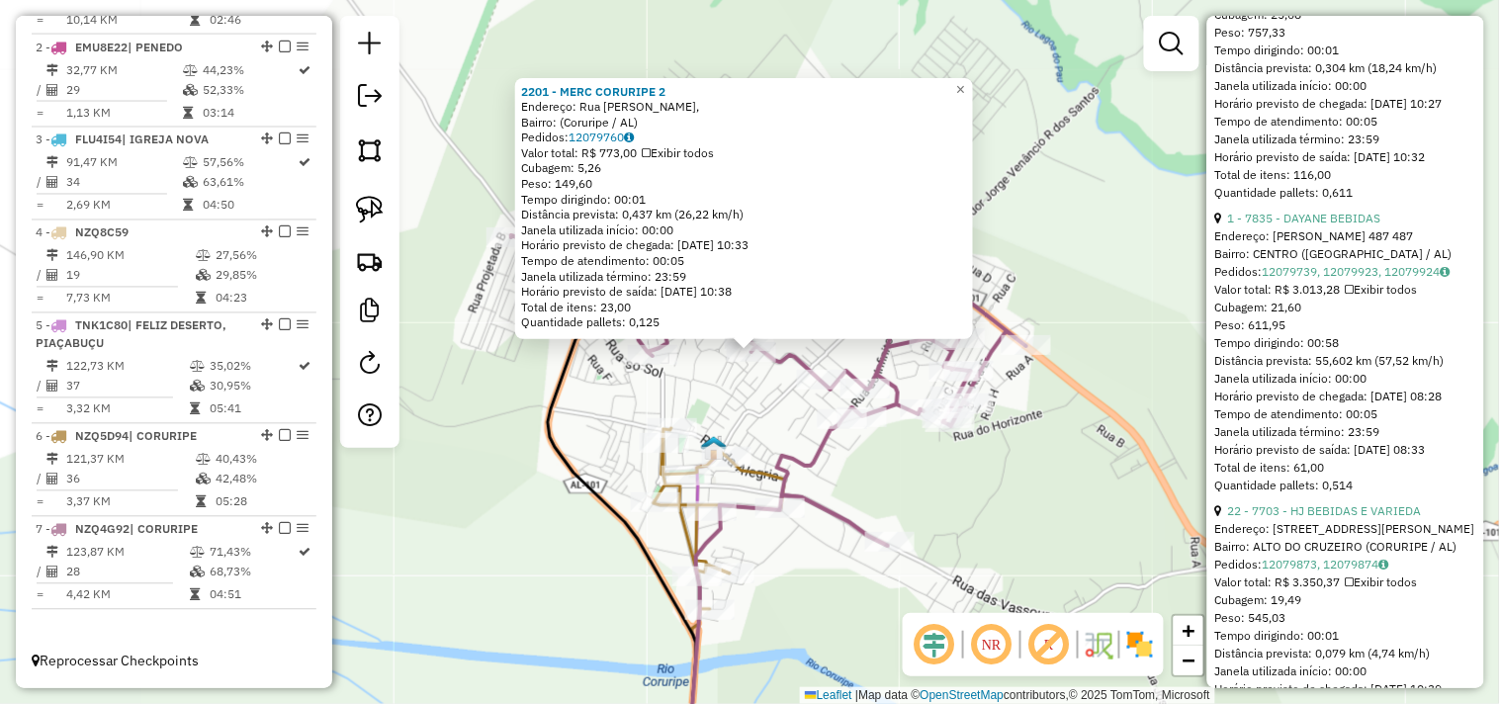
click at [924, 529] on div "2201 - MERC CORURIPE 2 Endereço: Rua Adalmo Luiz Almeida Simões, Bairro: (Corur…" at bounding box center [750, 352] width 1500 height 704
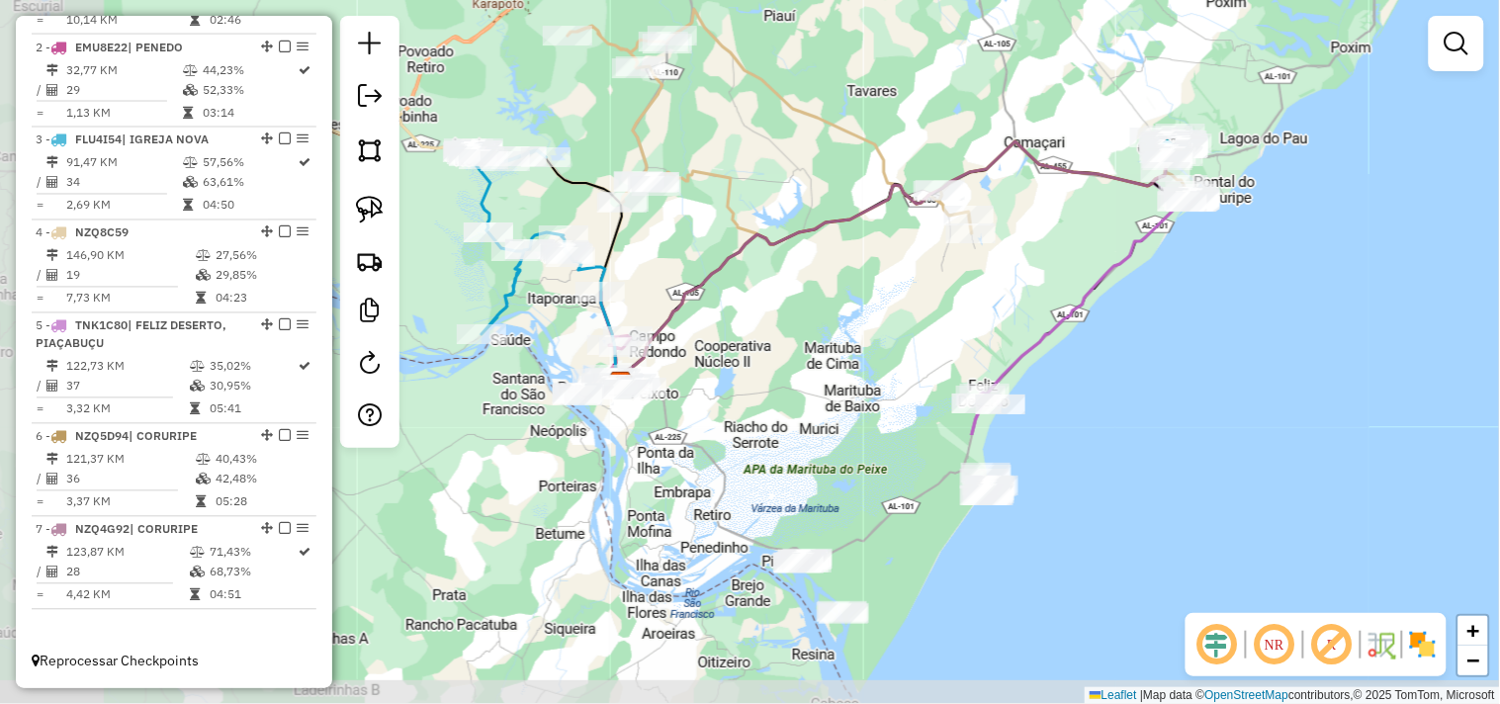
drag, startPoint x: 776, startPoint y: 566, endPoint x: 1091, endPoint y: 228, distance: 461.1
click at [1090, 228] on div "Janela de atendimento Grade de atendimento Capacidade Transportadoras Veículos …" at bounding box center [750, 352] width 1500 height 704
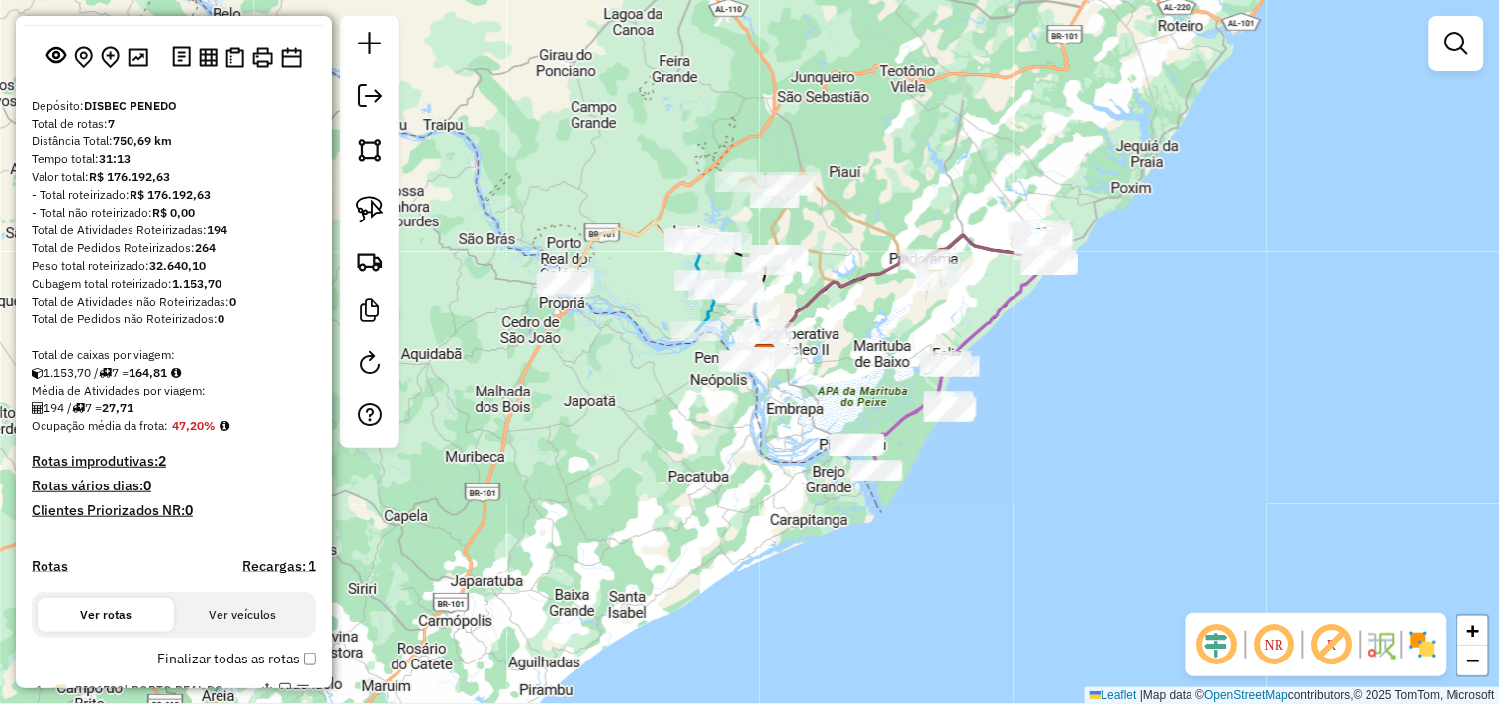
scroll to position [0, 0]
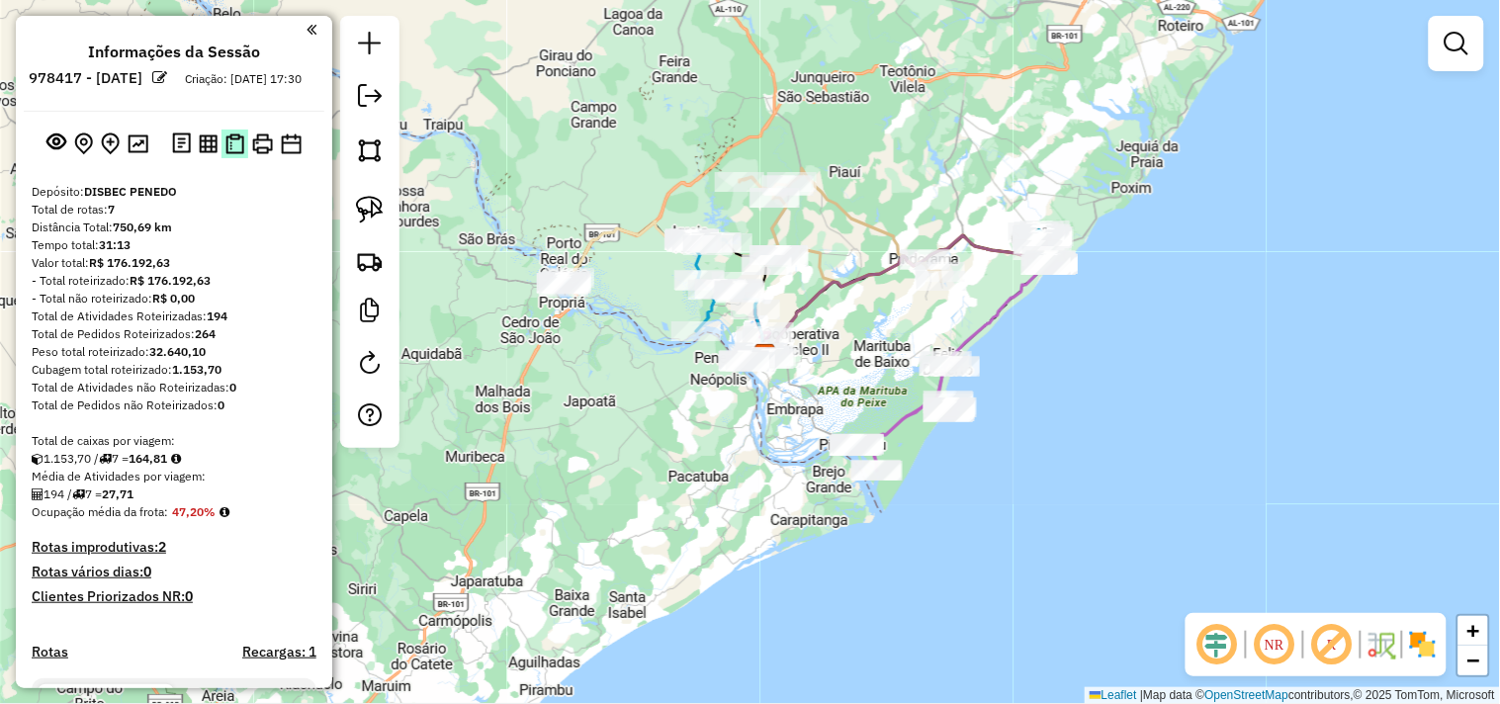
click at [238, 154] on img at bounding box center [234, 144] width 19 height 21
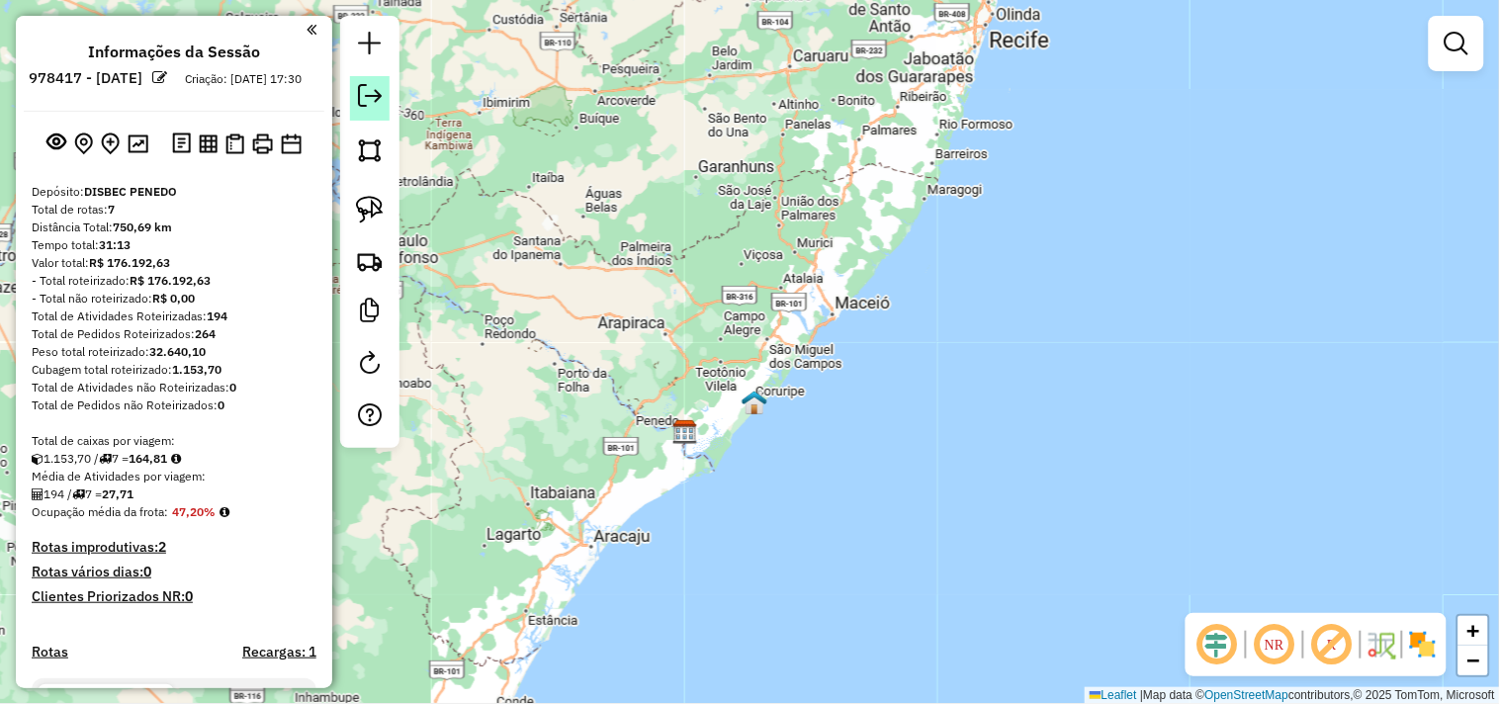
click at [371, 109] on link at bounding box center [370, 98] width 40 height 45
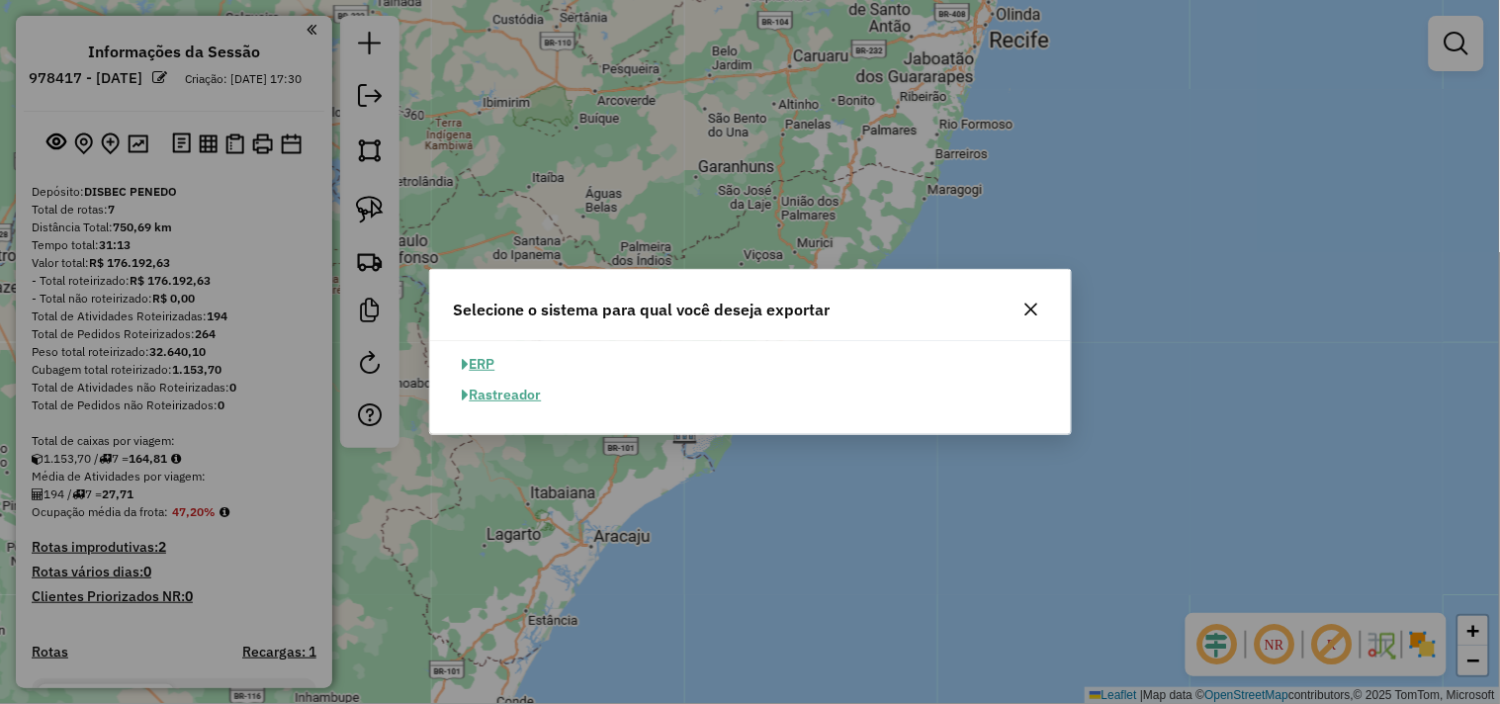
click at [487, 352] on button "ERP" at bounding box center [479, 364] width 50 height 31
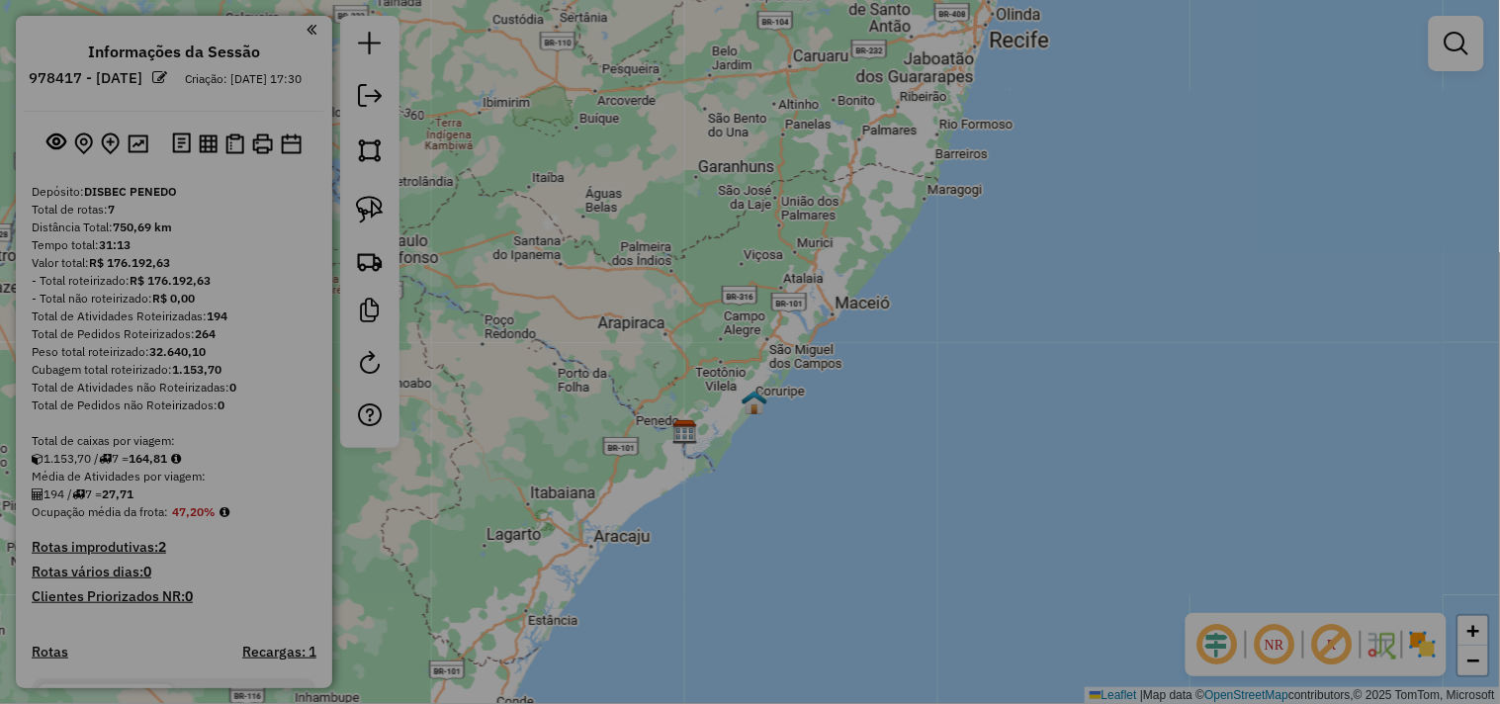
select select "**"
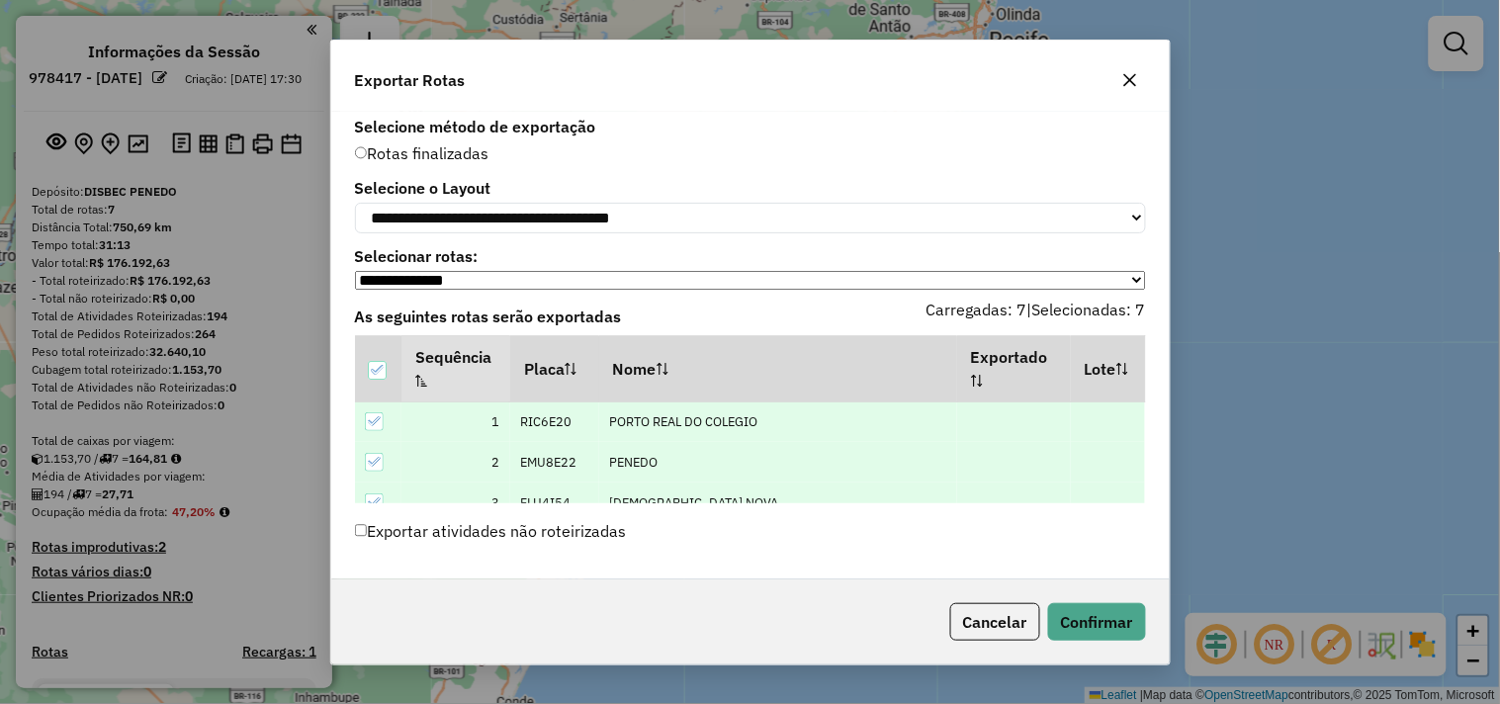
scroll to position [184, 0]
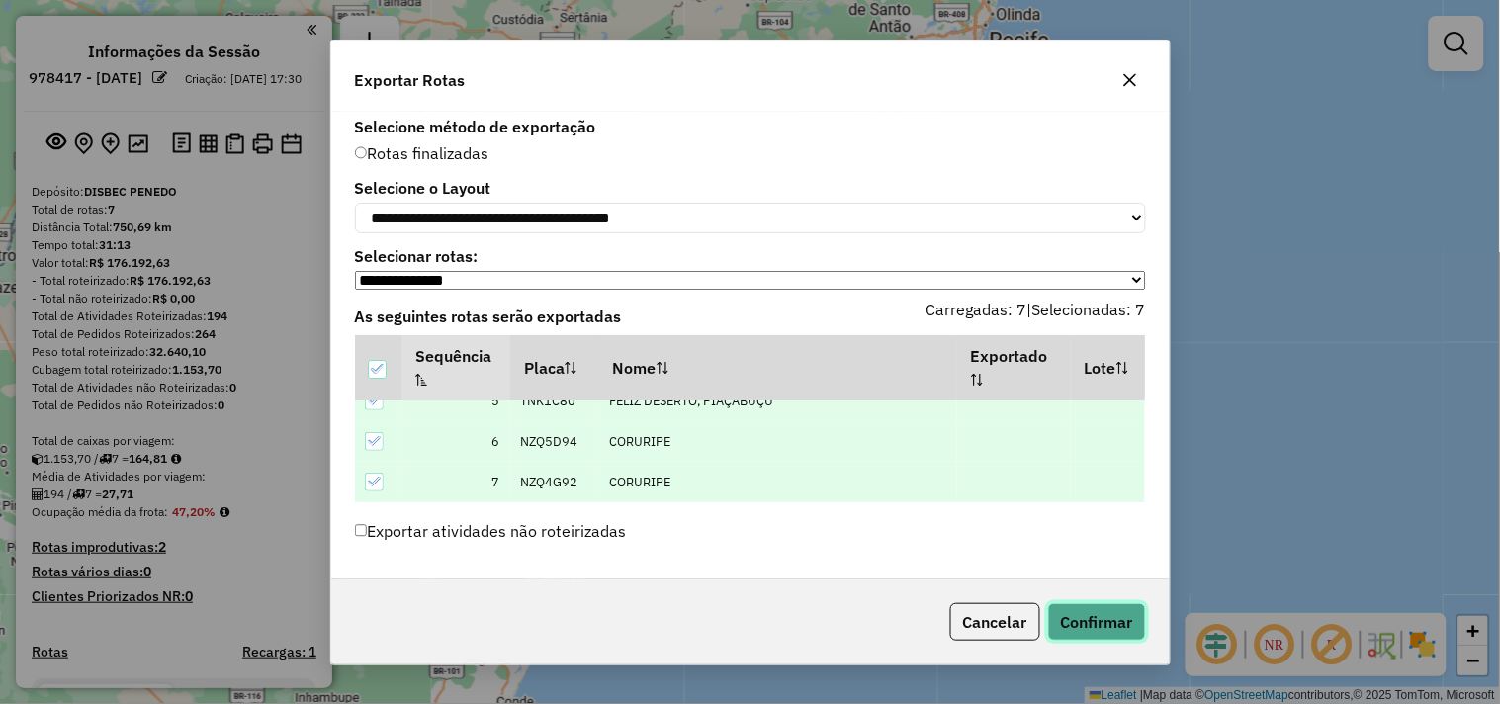
click at [1109, 619] on button "Confirmar" at bounding box center [1097, 622] width 98 height 38
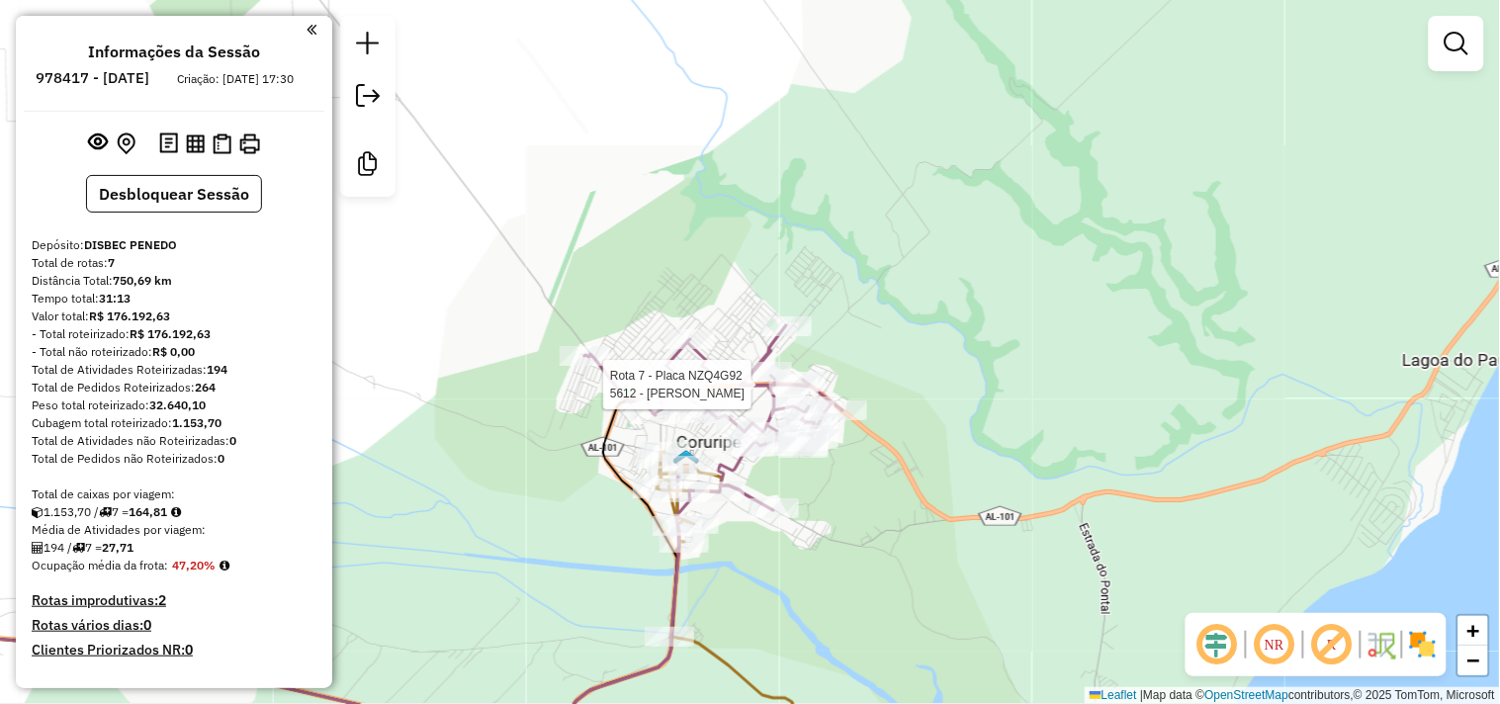
select select "*********"
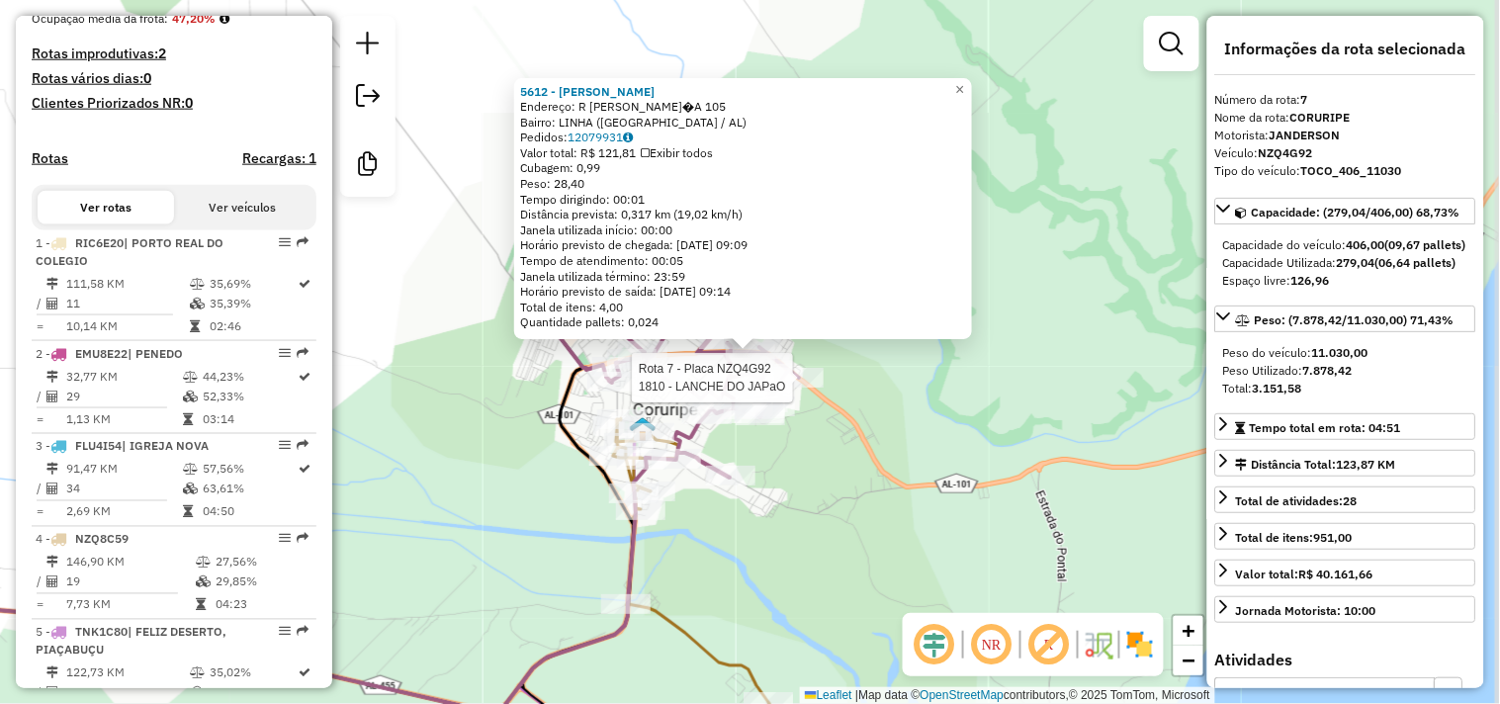
scroll to position [826, 0]
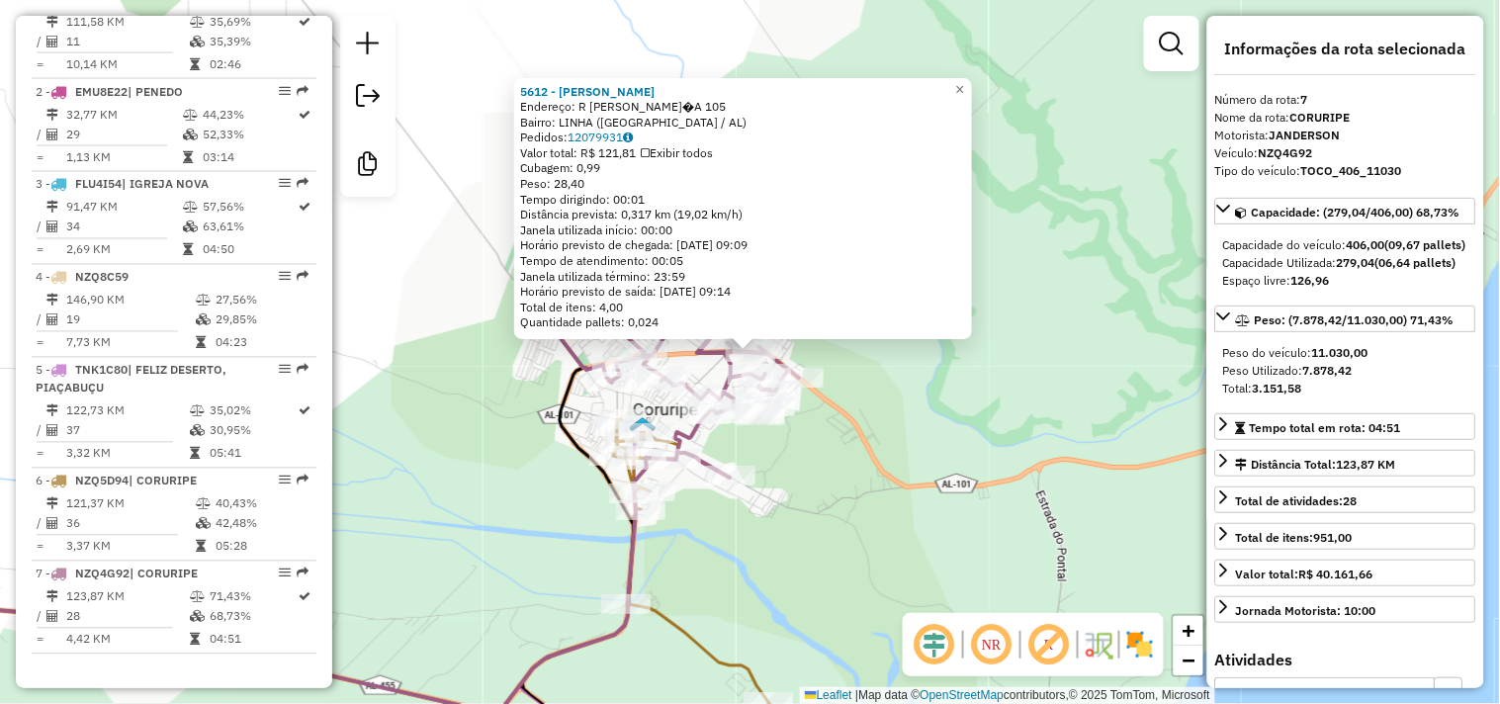
click at [812, 469] on div "Rota 7 - Placa NZQ4G92 5612 - ANABEL MIRANDA REIS 5612 - ANABEL MIRANDA REIS En…" at bounding box center [750, 352] width 1500 height 704
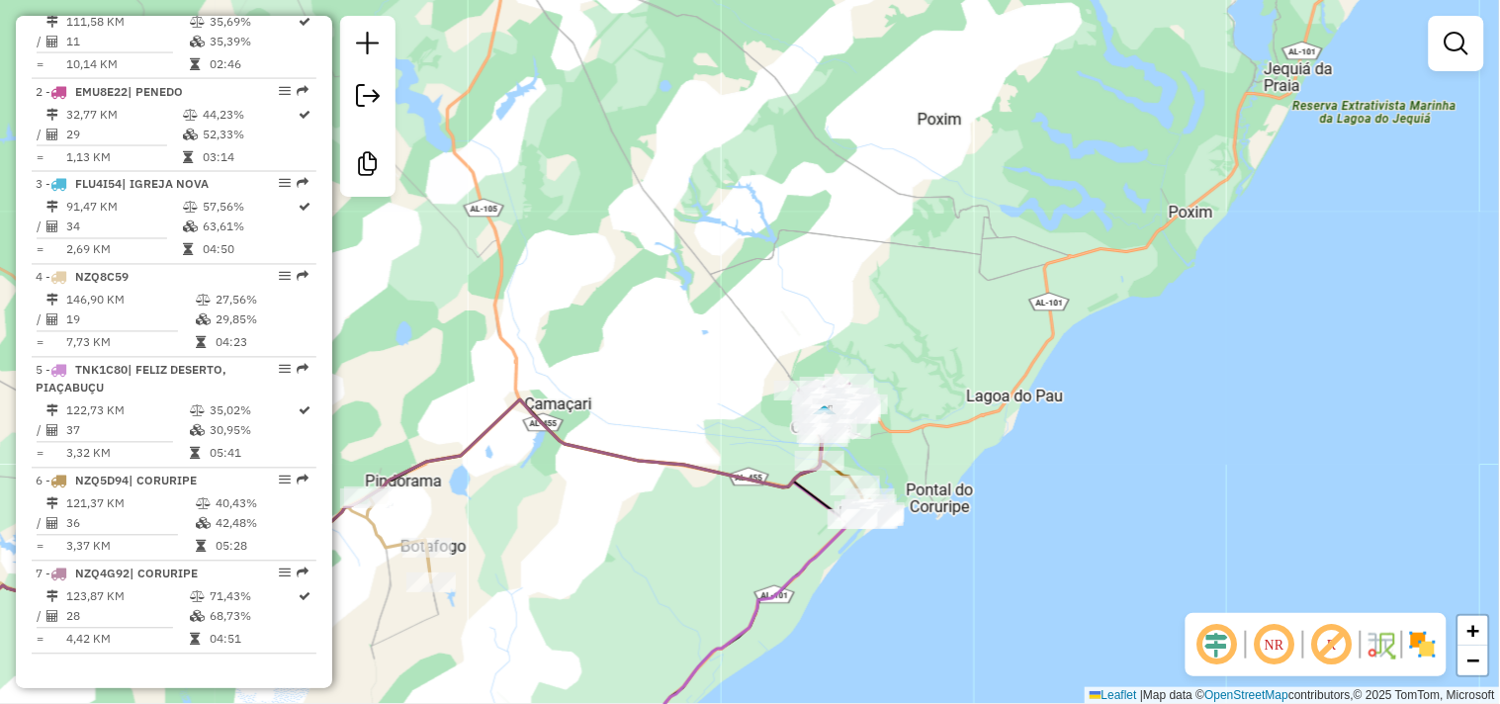
drag, startPoint x: 655, startPoint y: 451, endPoint x: 910, endPoint y: 281, distance: 306.7
click at [908, 282] on div "Janela de atendimento Grade de atendimento Capacidade Transportadoras Veículos …" at bounding box center [750, 352] width 1500 height 704
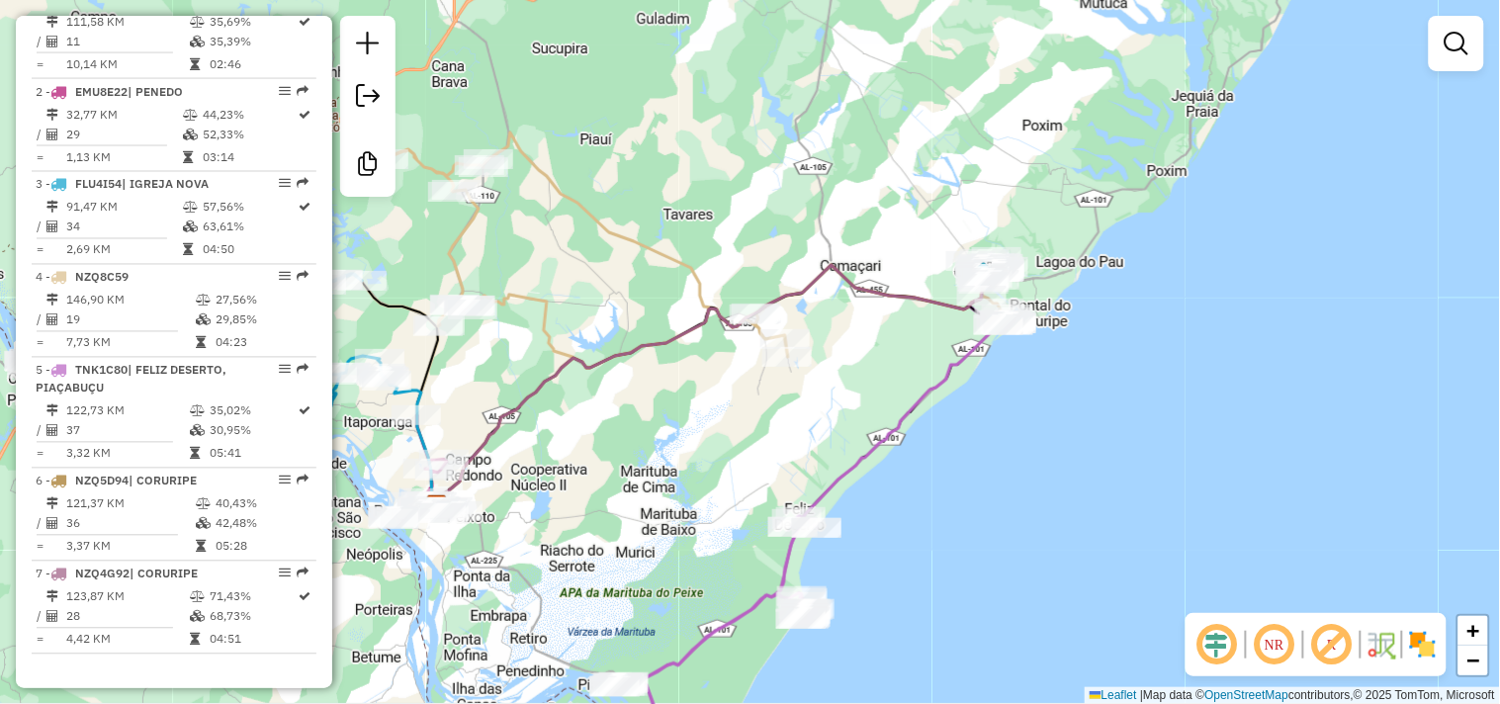
drag, startPoint x: 745, startPoint y: 244, endPoint x: 928, endPoint y: 241, distance: 183.0
click at [926, 241] on div "Janela de atendimento Grade de atendimento Capacidade Transportadoras Veículos …" at bounding box center [750, 352] width 1500 height 704
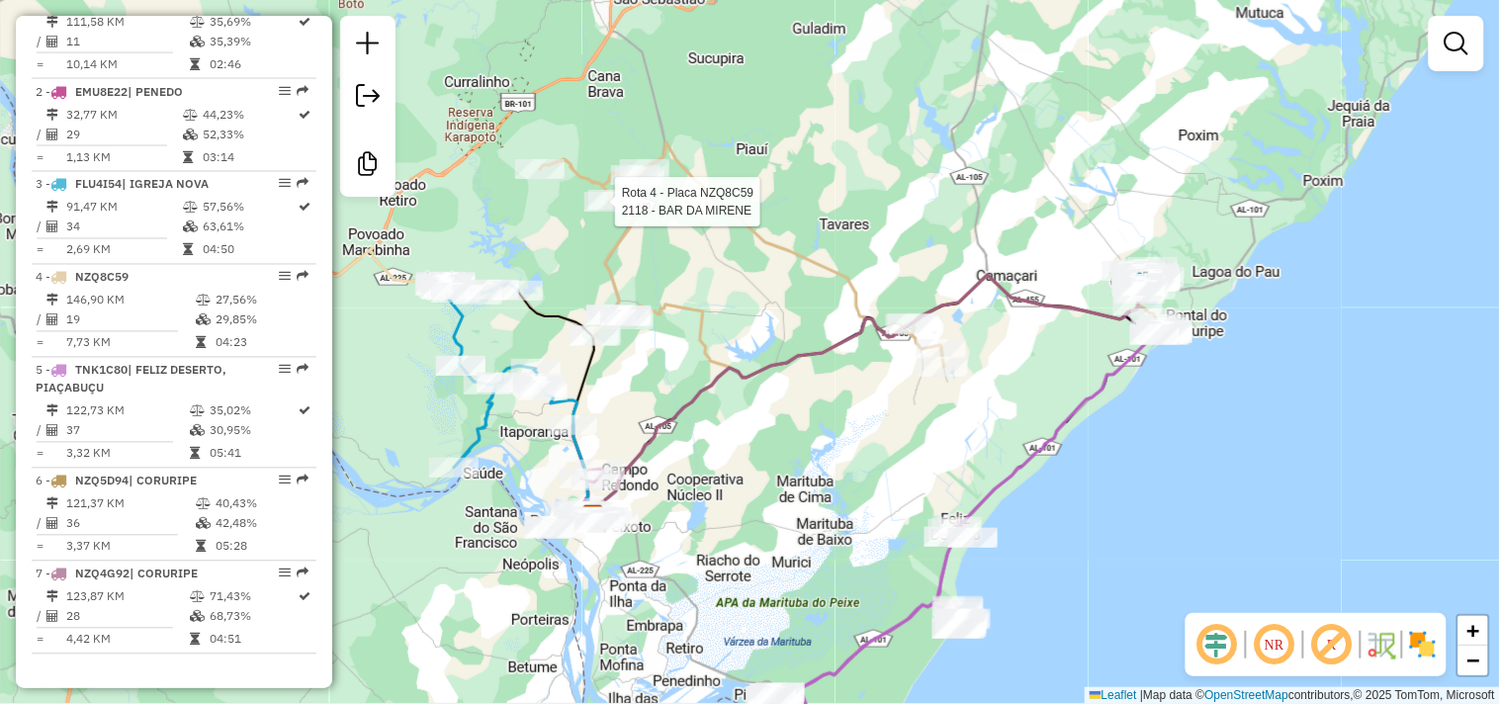
select select "*********"
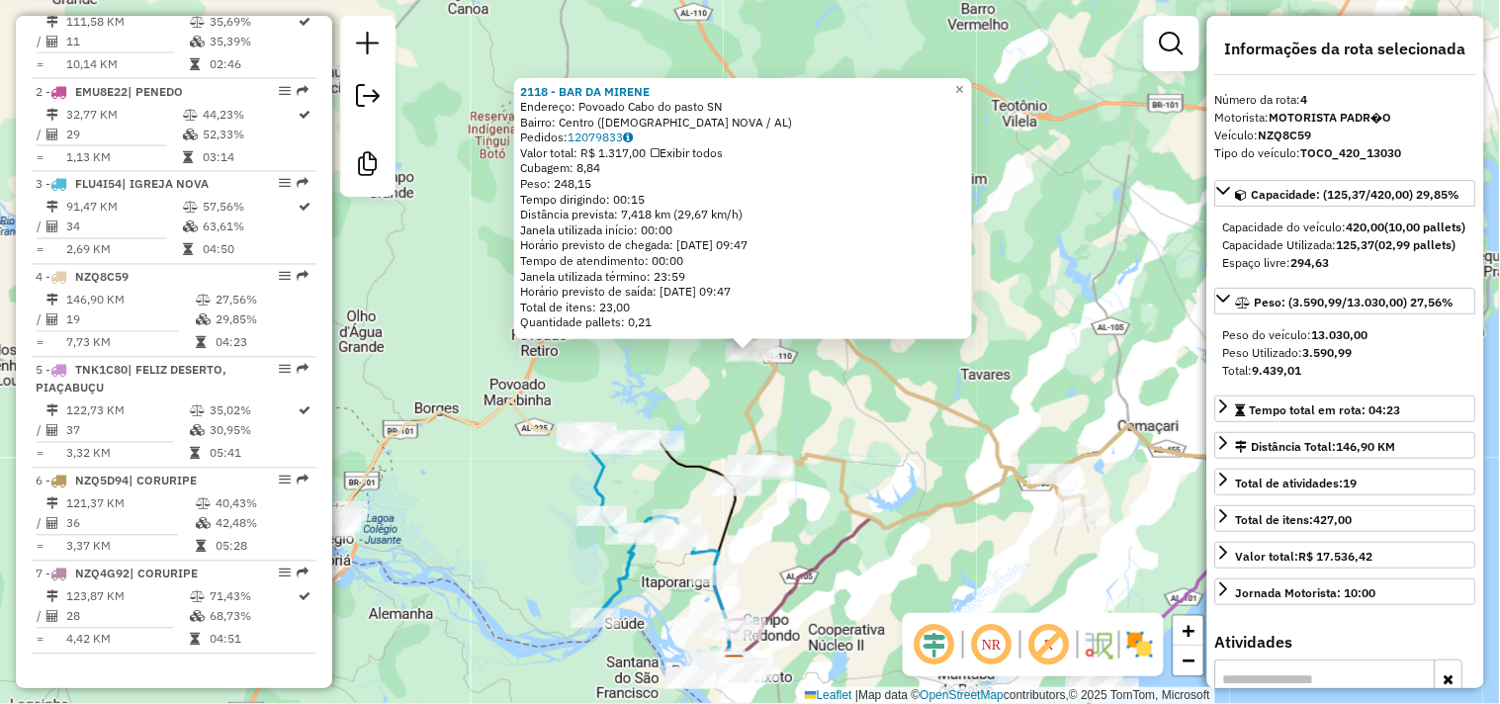
click at [918, 460] on div "2118 - BAR DA MIRENE Endereço: Povoado Cabo do pasto SN Bairro: Centro (IGREJA …" at bounding box center [750, 352] width 1500 height 704
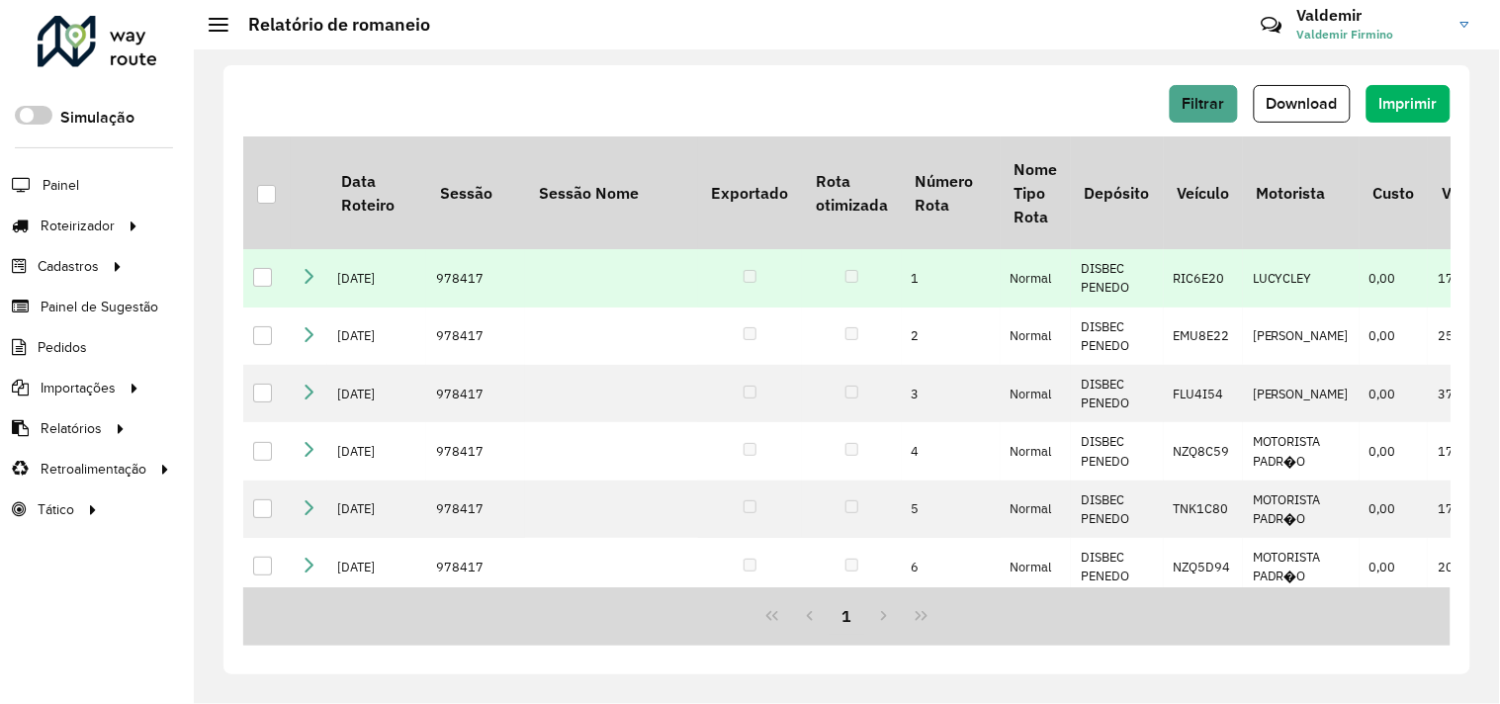
click at [311, 284] on icon at bounding box center [309, 276] width 16 height 16
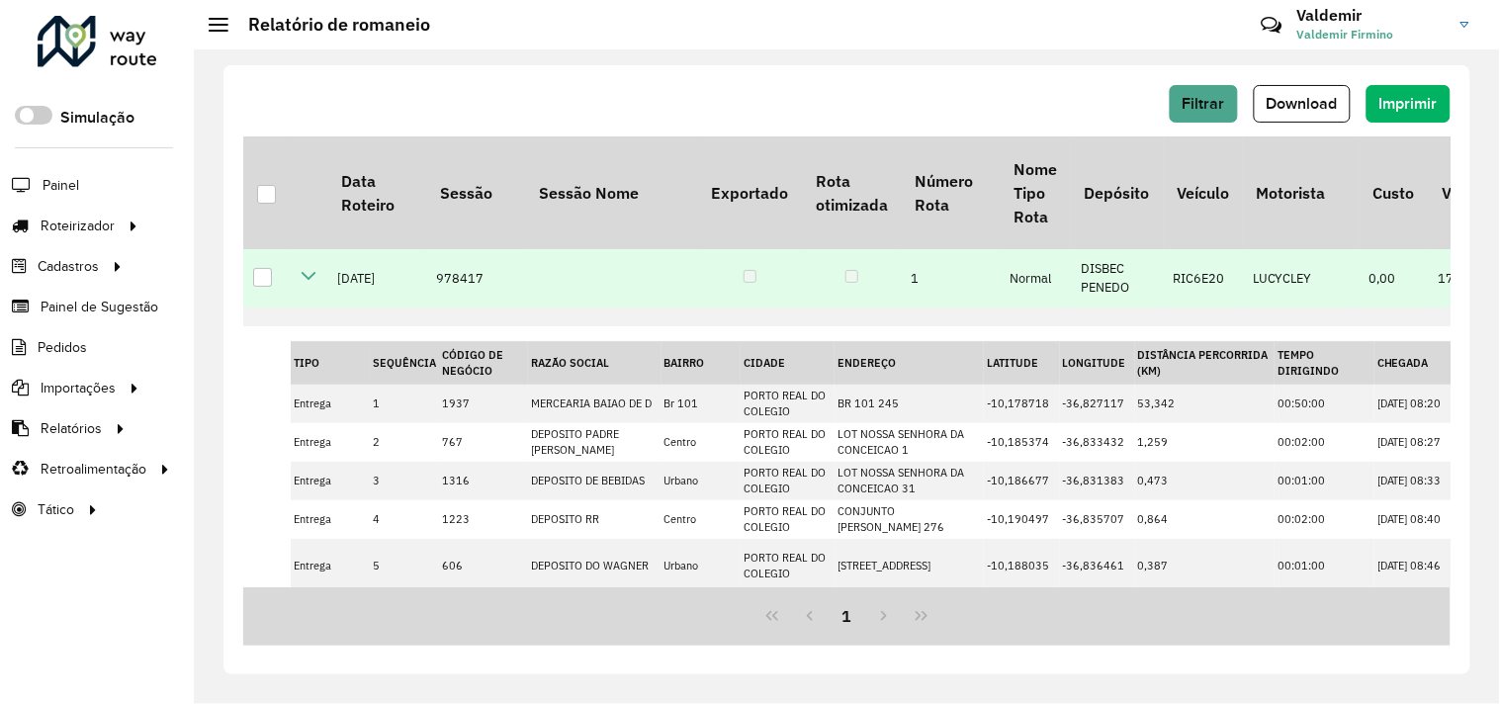
click at [309, 281] on icon at bounding box center [309, 276] width 16 height 16
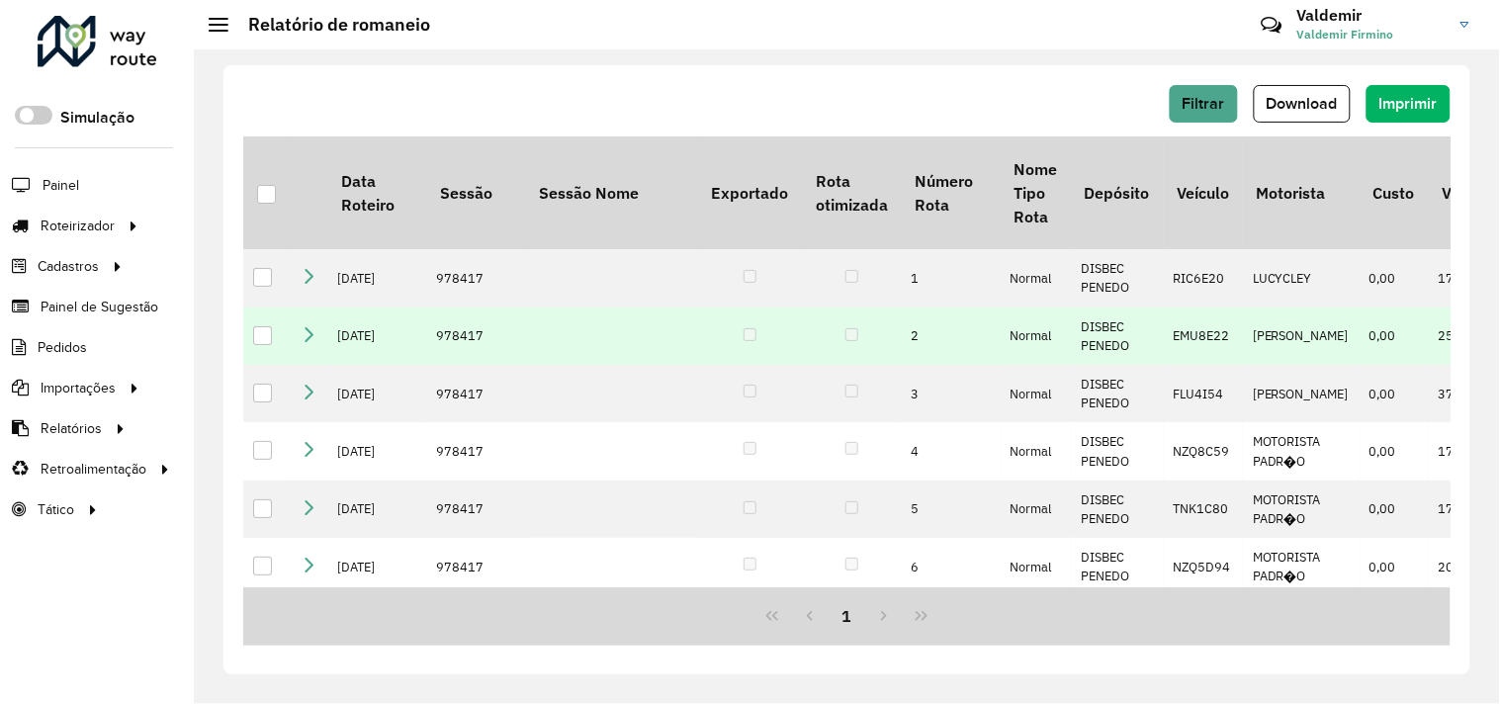
click at [303, 342] on icon at bounding box center [309, 334] width 16 height 16
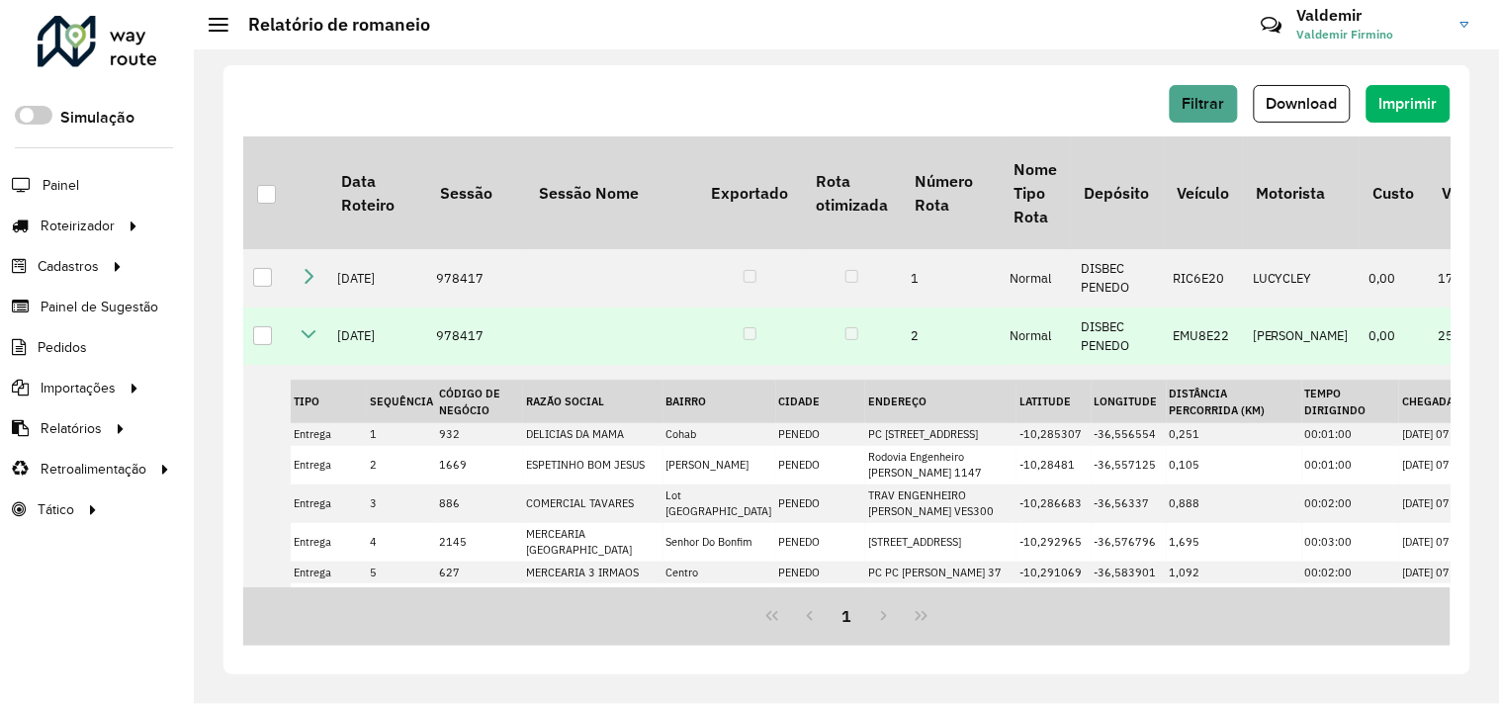
click at [309, 342] on icon at bounding box center [309, 334] width 16 height 16
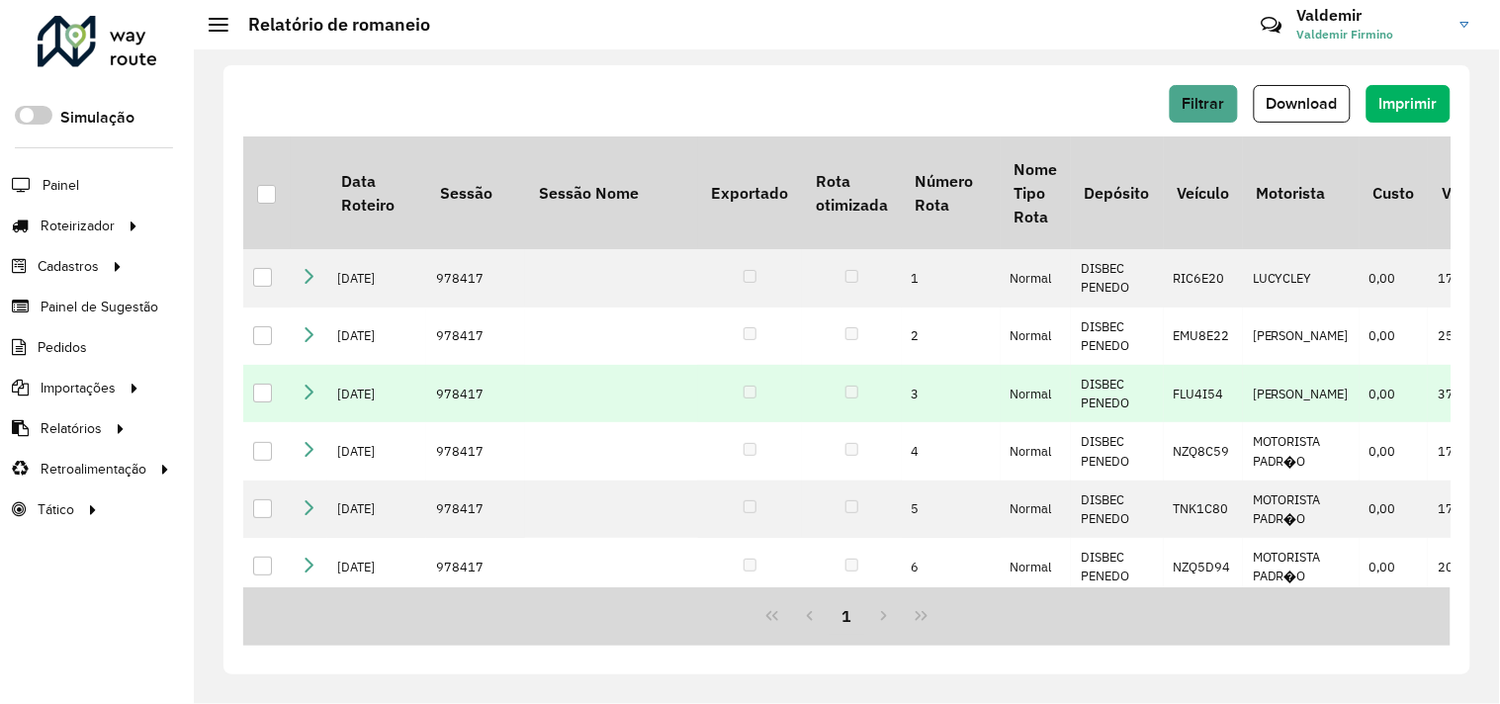
click at [308, 400] on icon at bounding box center [309, 392] width 16 height 16
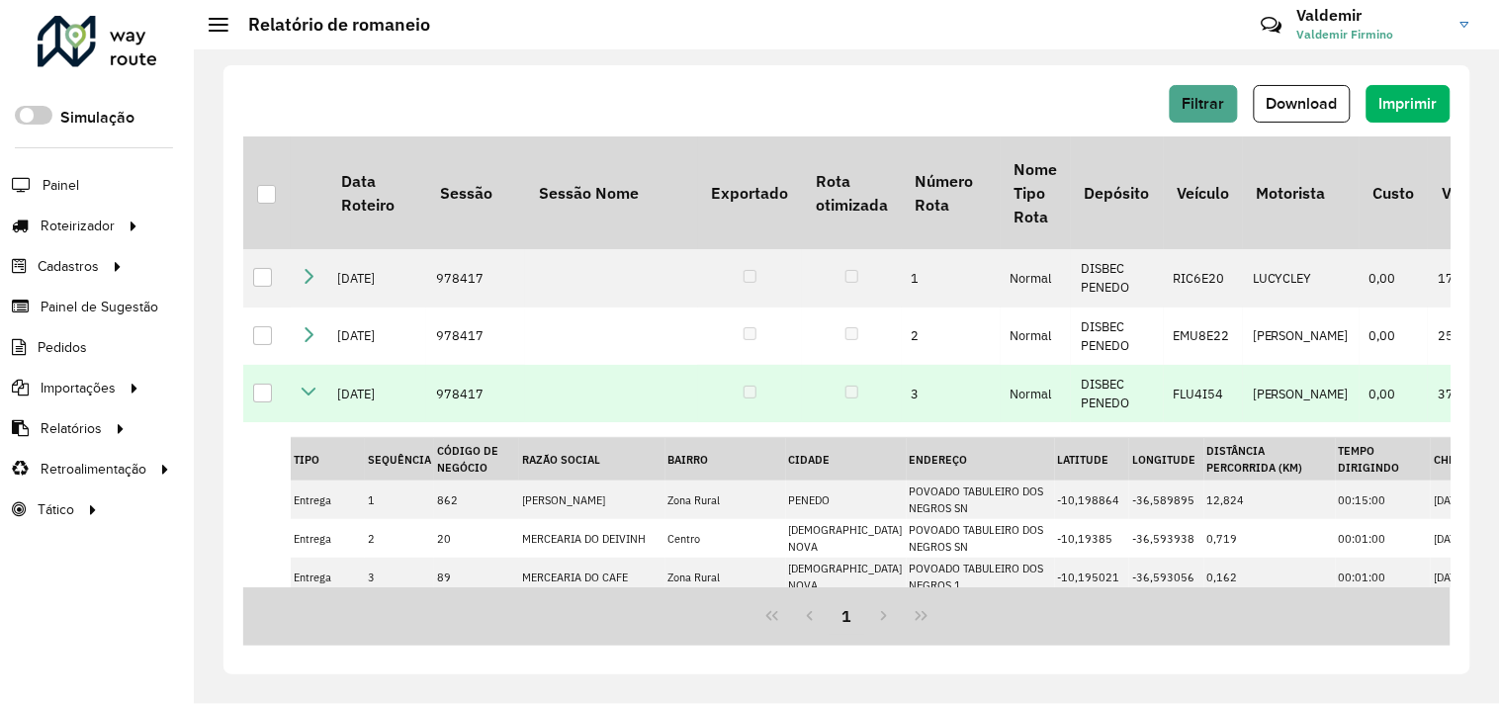
click at [315, 400] on icon at bounding box center [309, 392] width 16 height 16
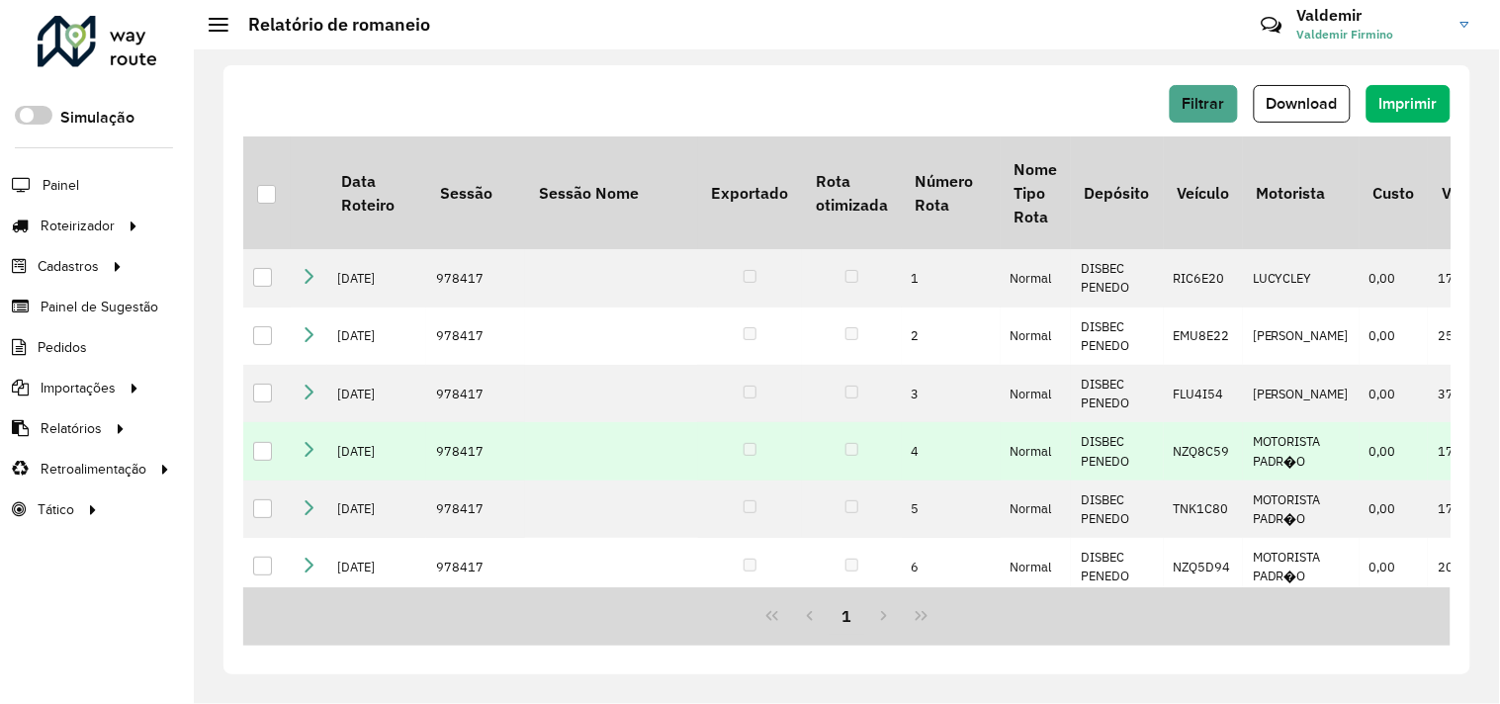
click at [312, 457] on icon at bounding box center [309, 449] width 16 height 16
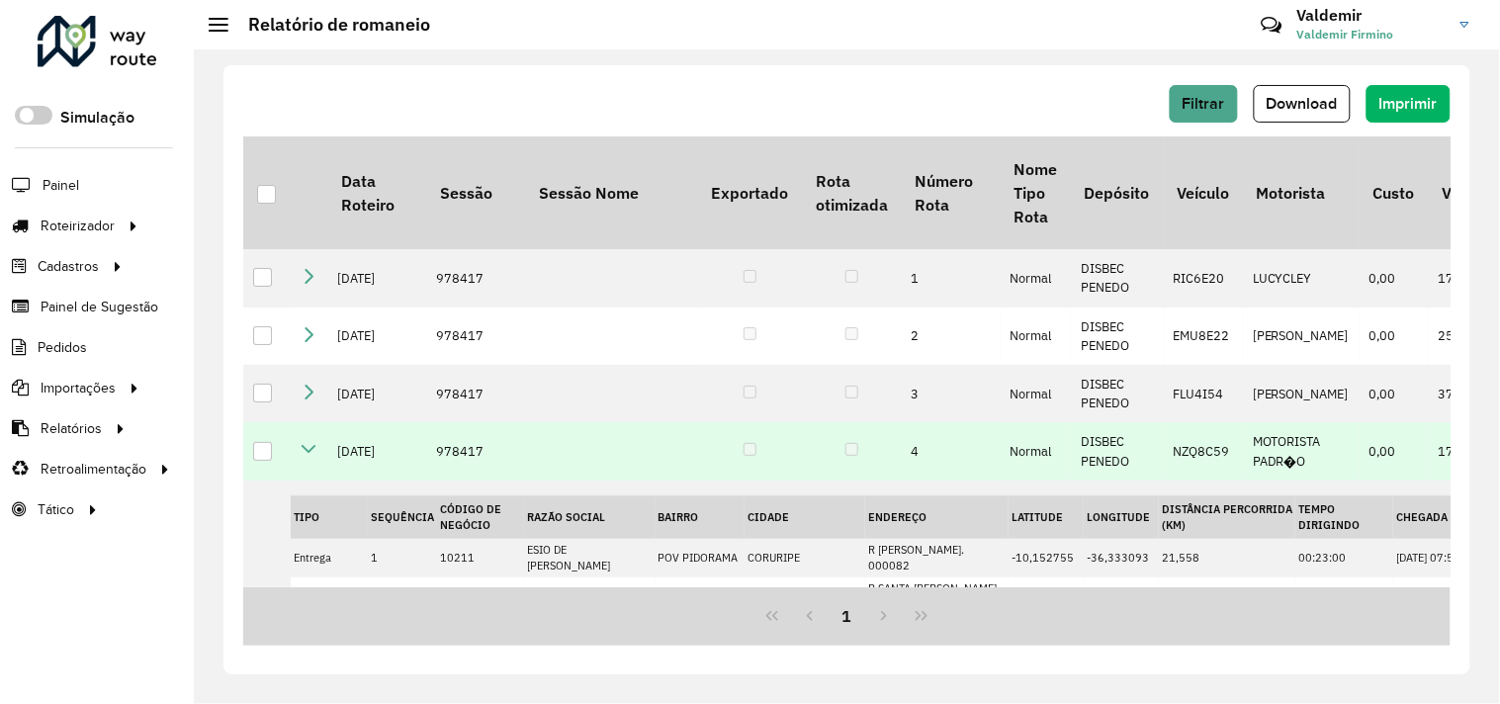
click at [311, 457] on icon at bounding box center [309, 449] width 16 height 16
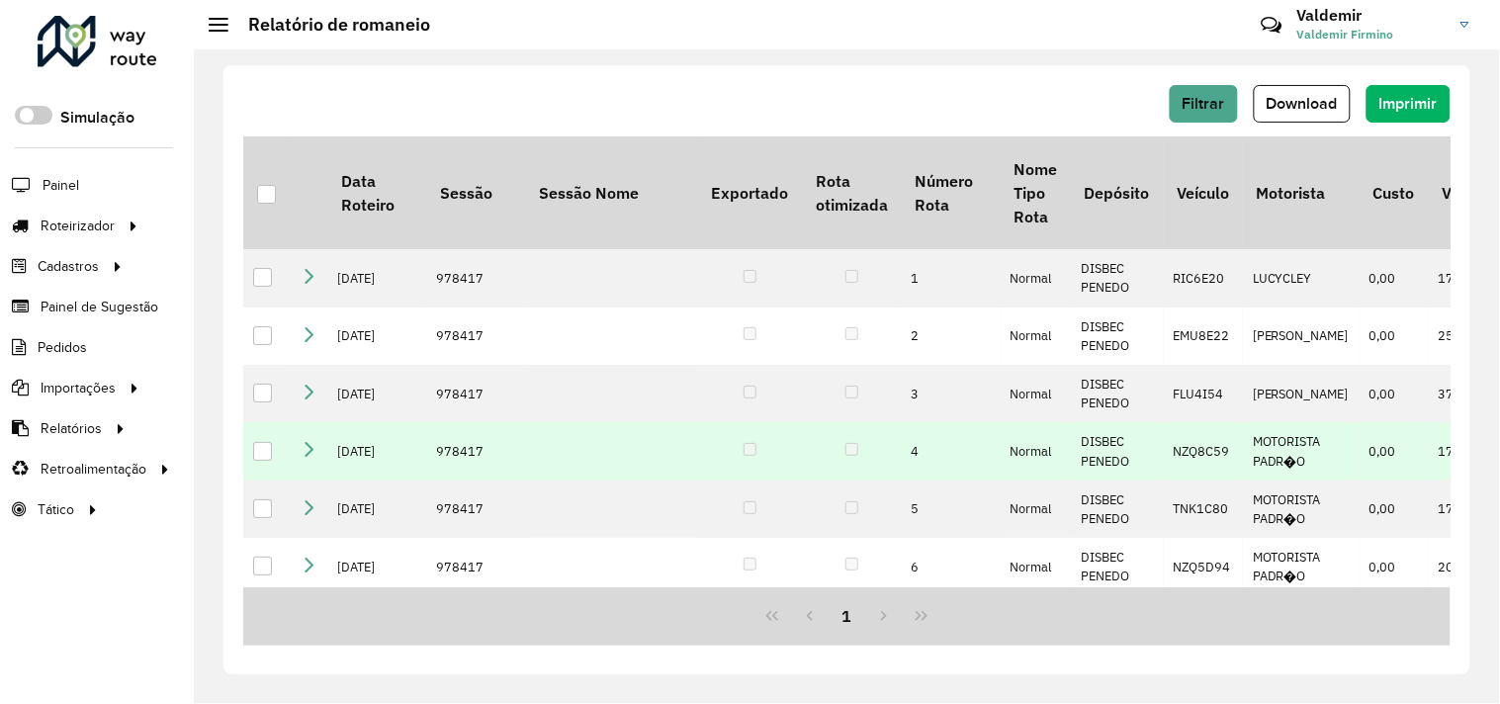
scroll to position [109, 0]
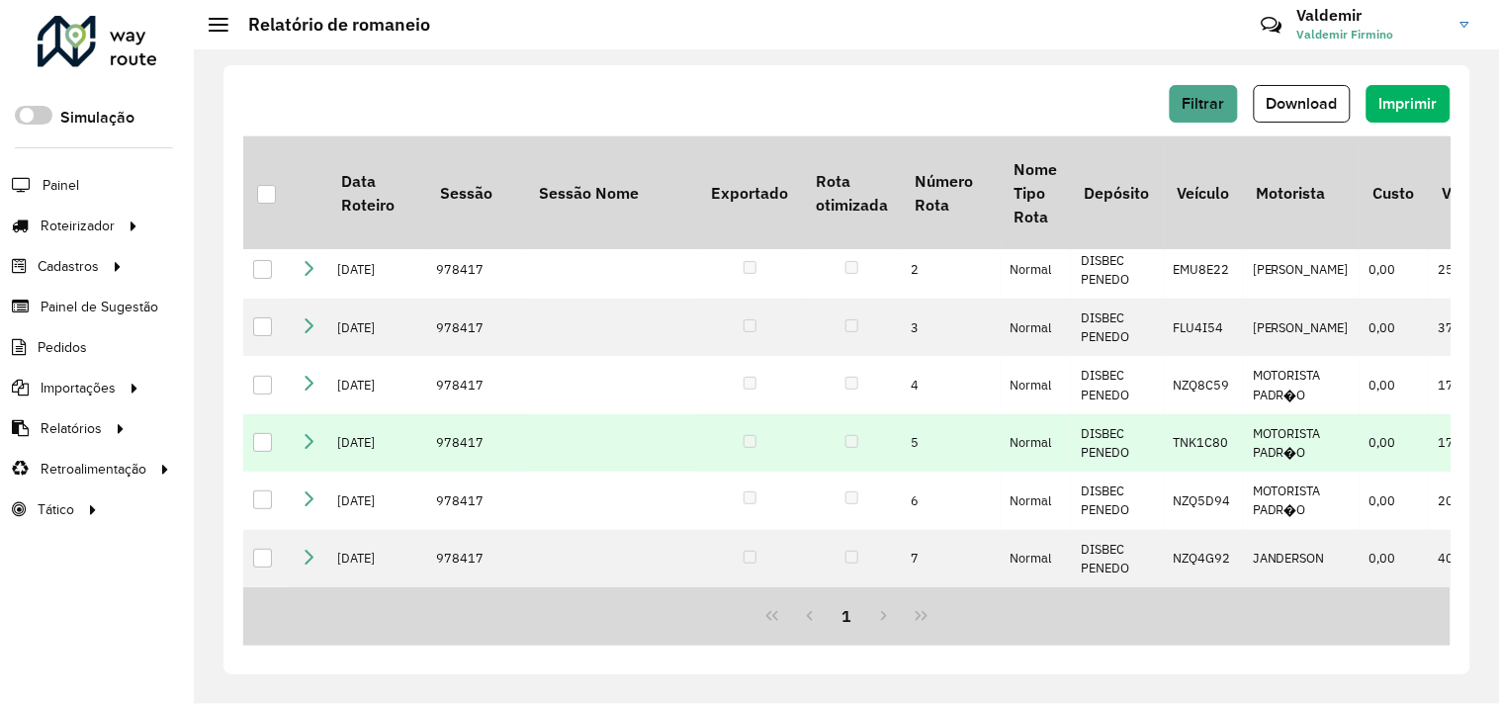
click at [305, 433] on icon at bounding box center [309, 441] width 16 height 16
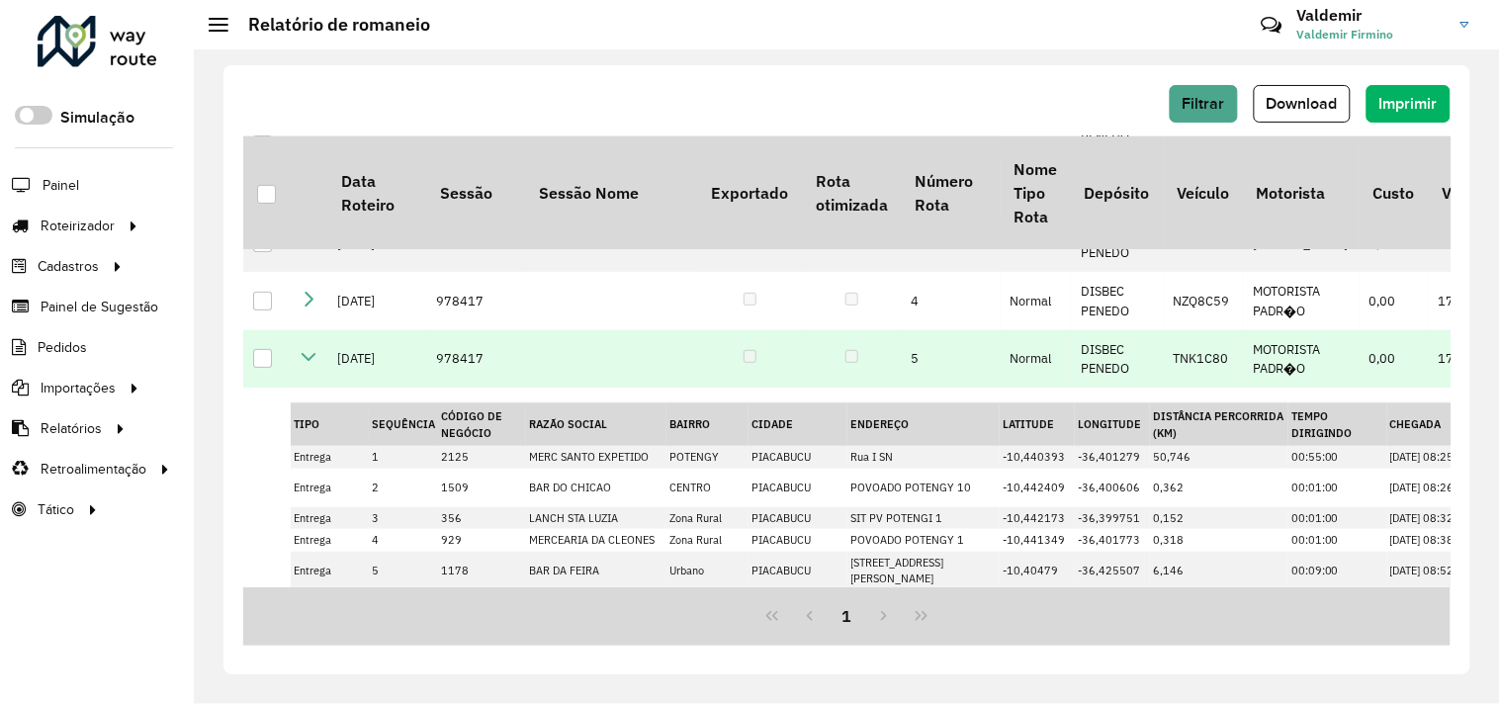
scroll to position [136, 0]
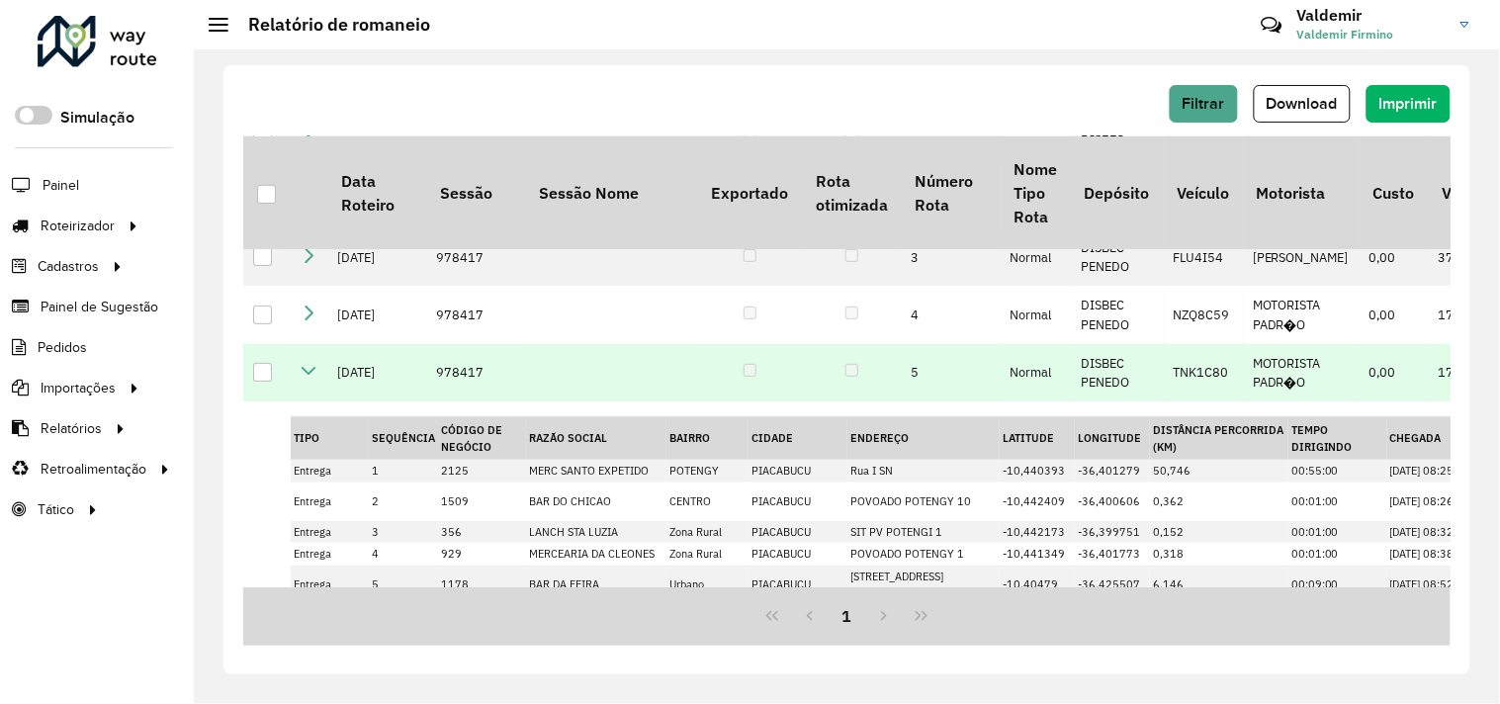
click at [309, 379] on icon at bounding box center [309, 371] width 16 height 16
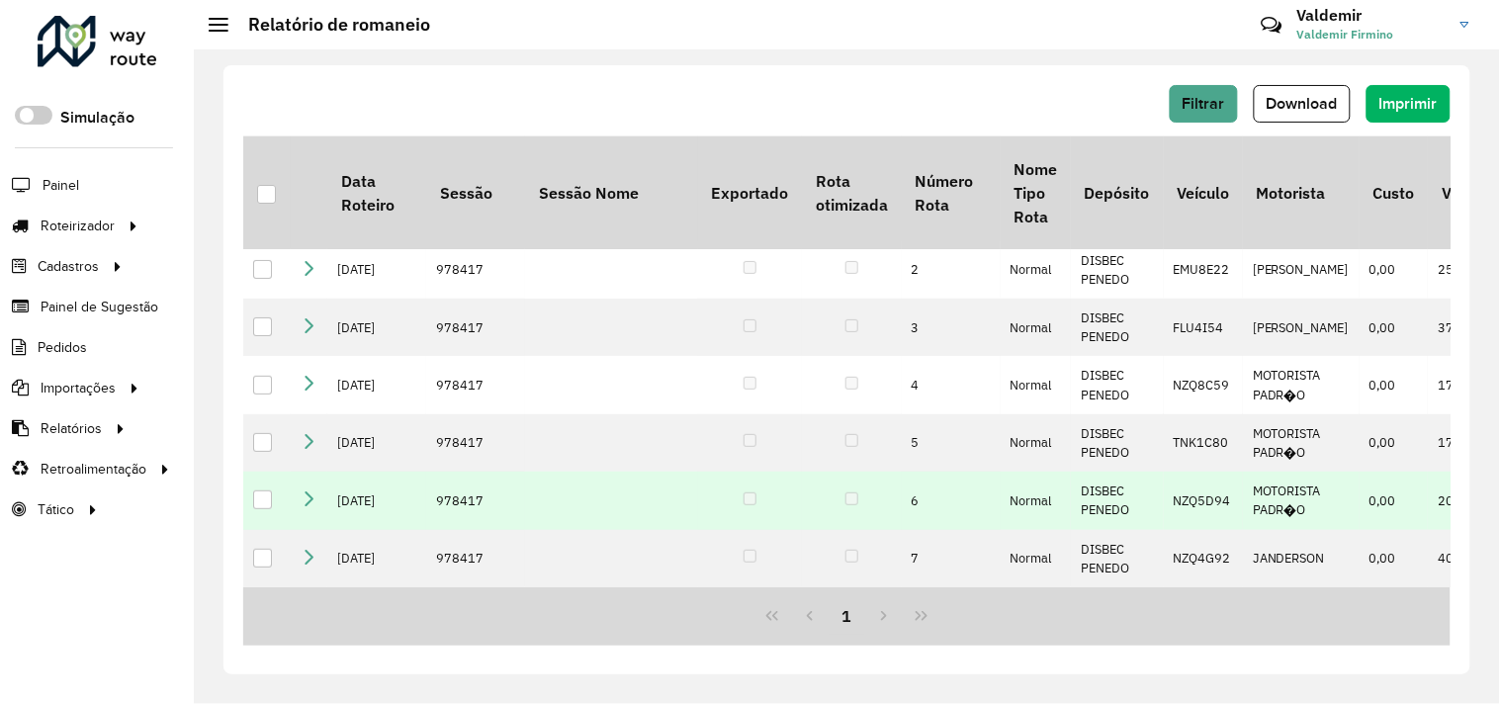
click at [301, 492] on icon at bounding box center [309, 499] width 16 height 16
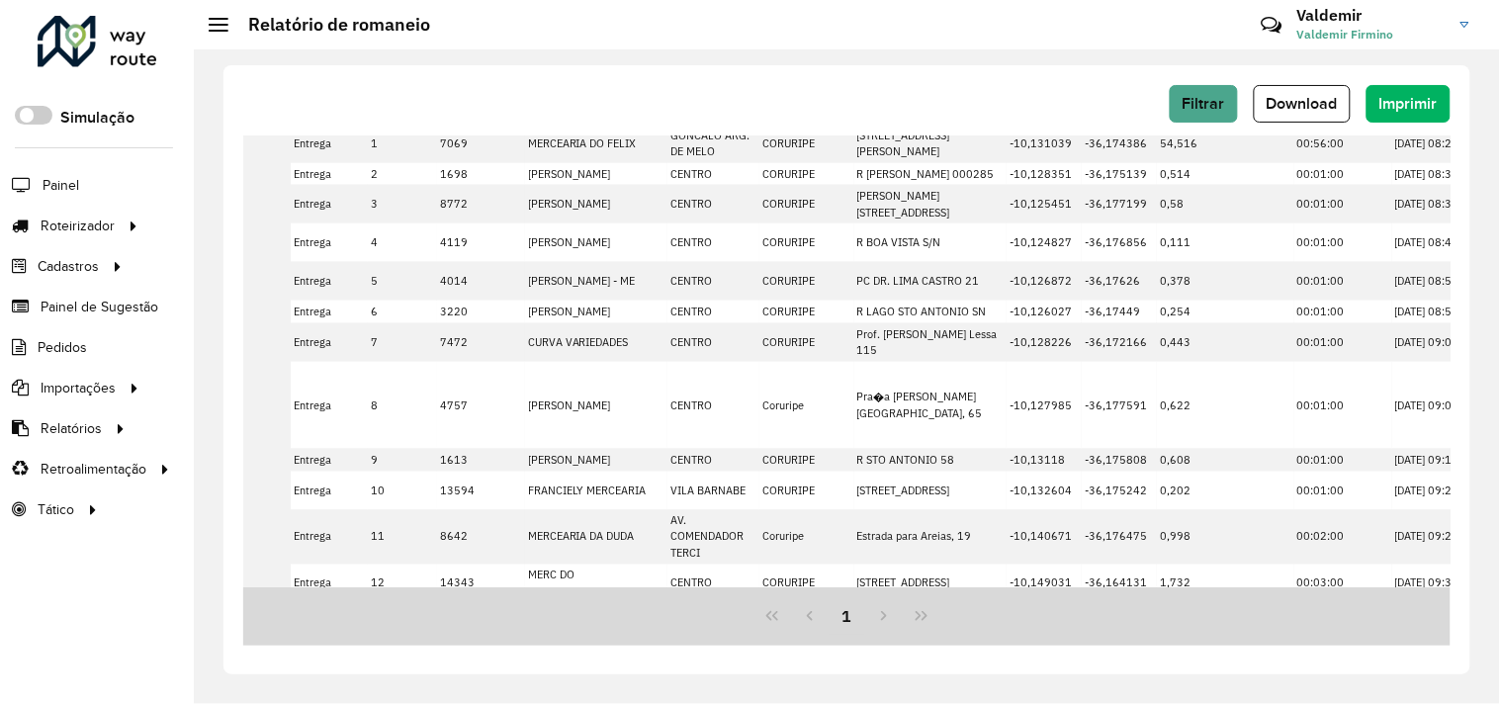
scroll to position [148, 0]
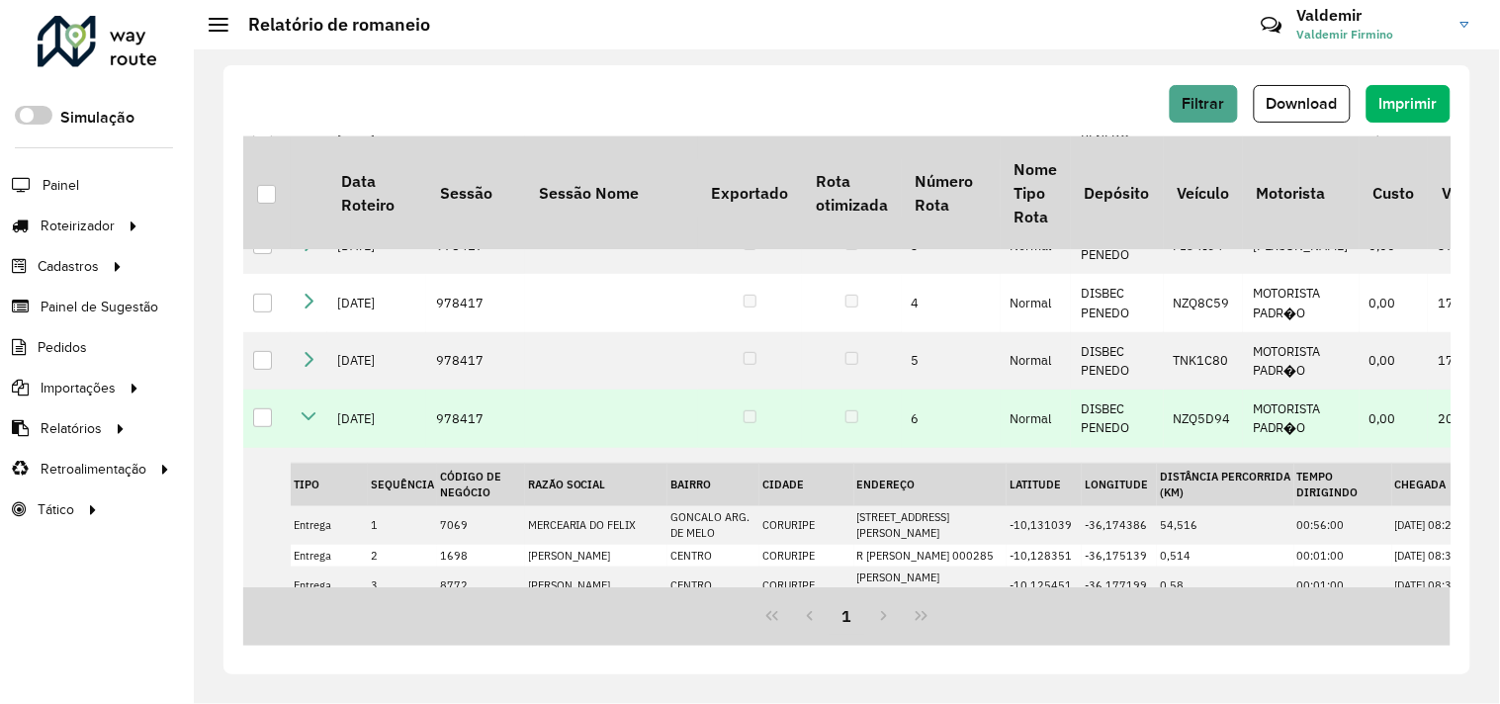
click at [302, 447] on td at bounding box center [309, 418] width 37 height 57
click at [305, 424] on icon at bounding box center [309, 416] width 16 height 16
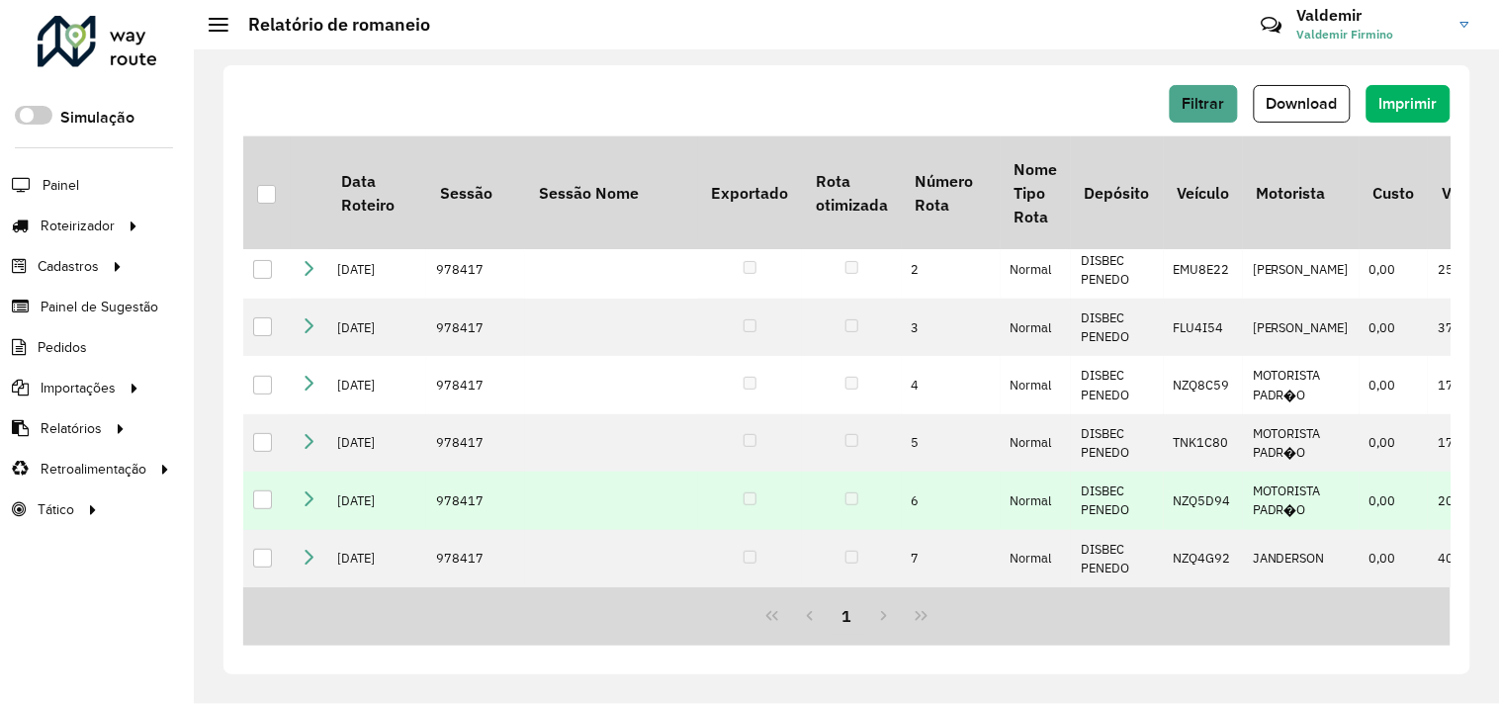
scroll to position [109, 0]
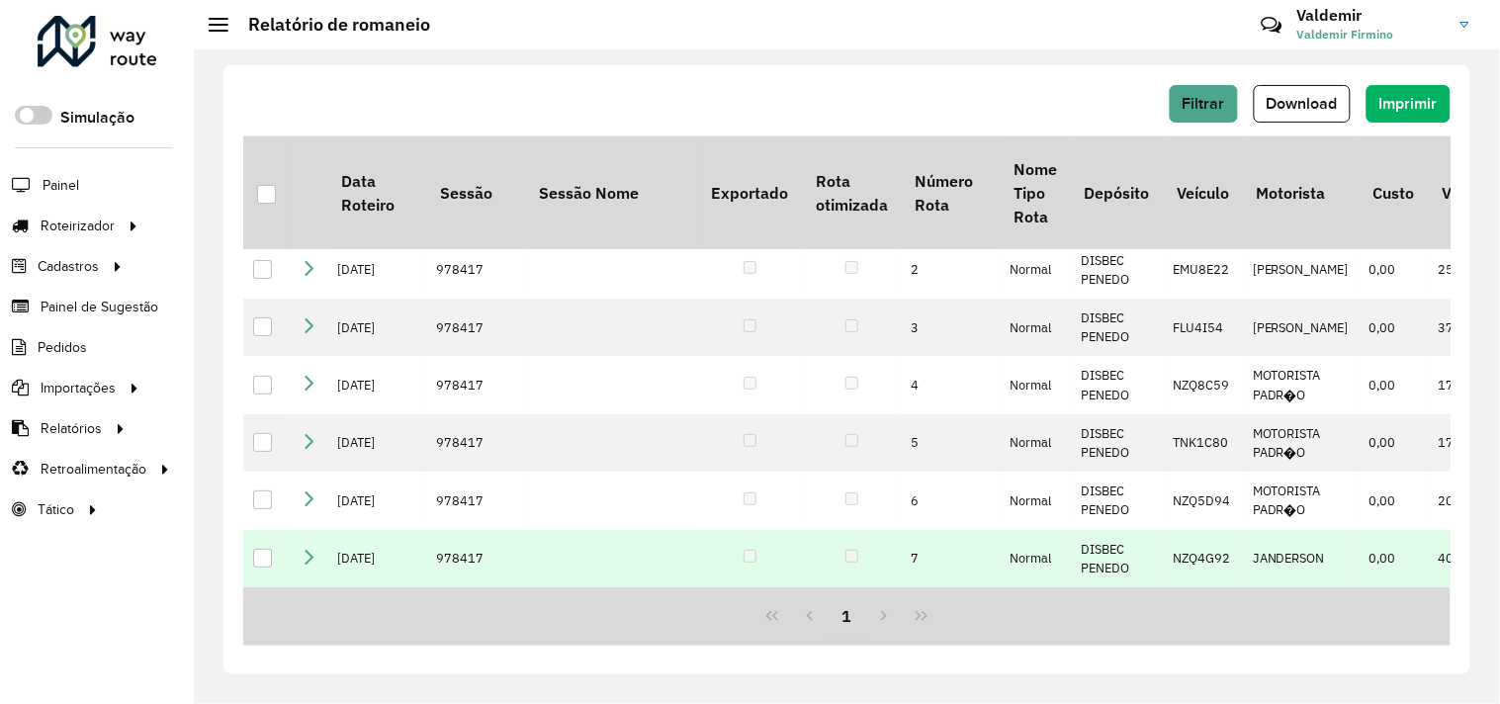
click at [303, 558] on icon at bounding box center [309, 557] width 16 height 16
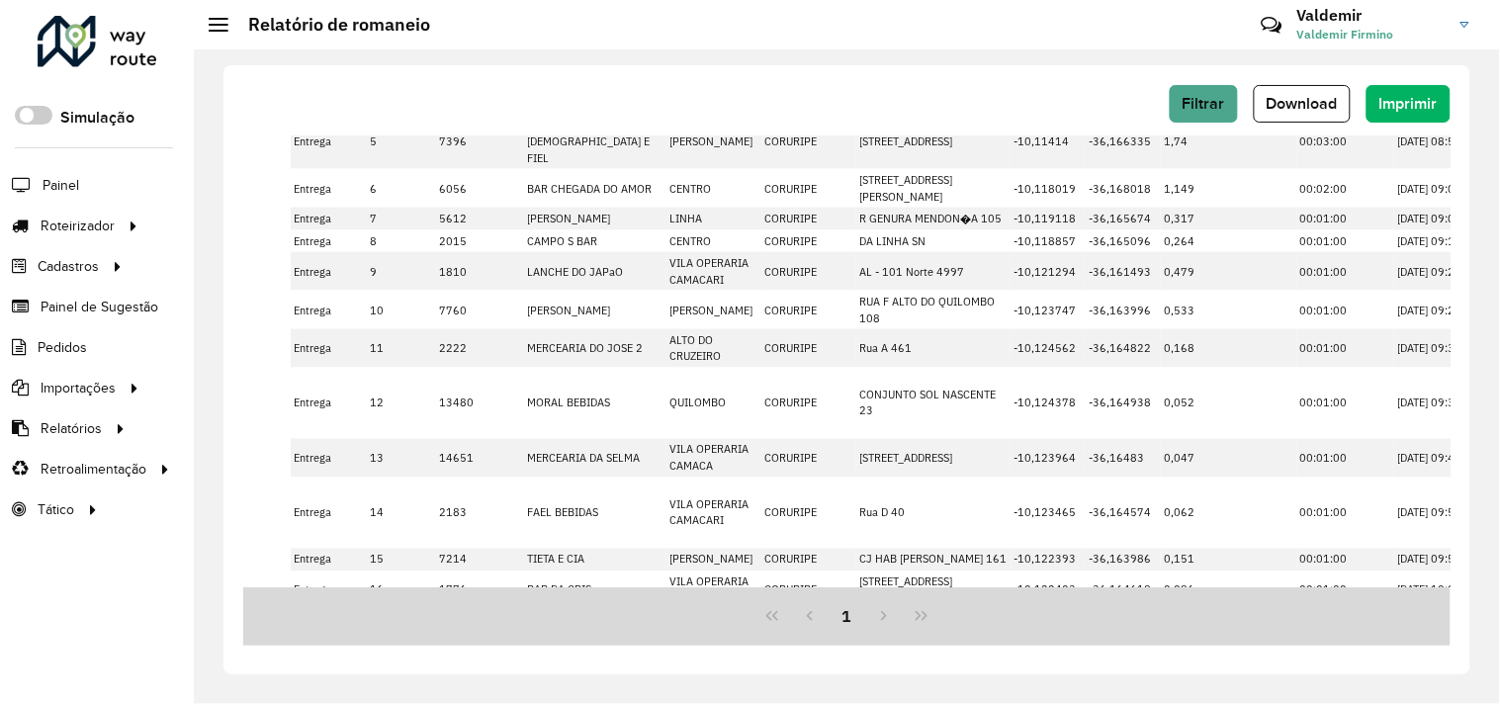
scroll to position [312, 0]
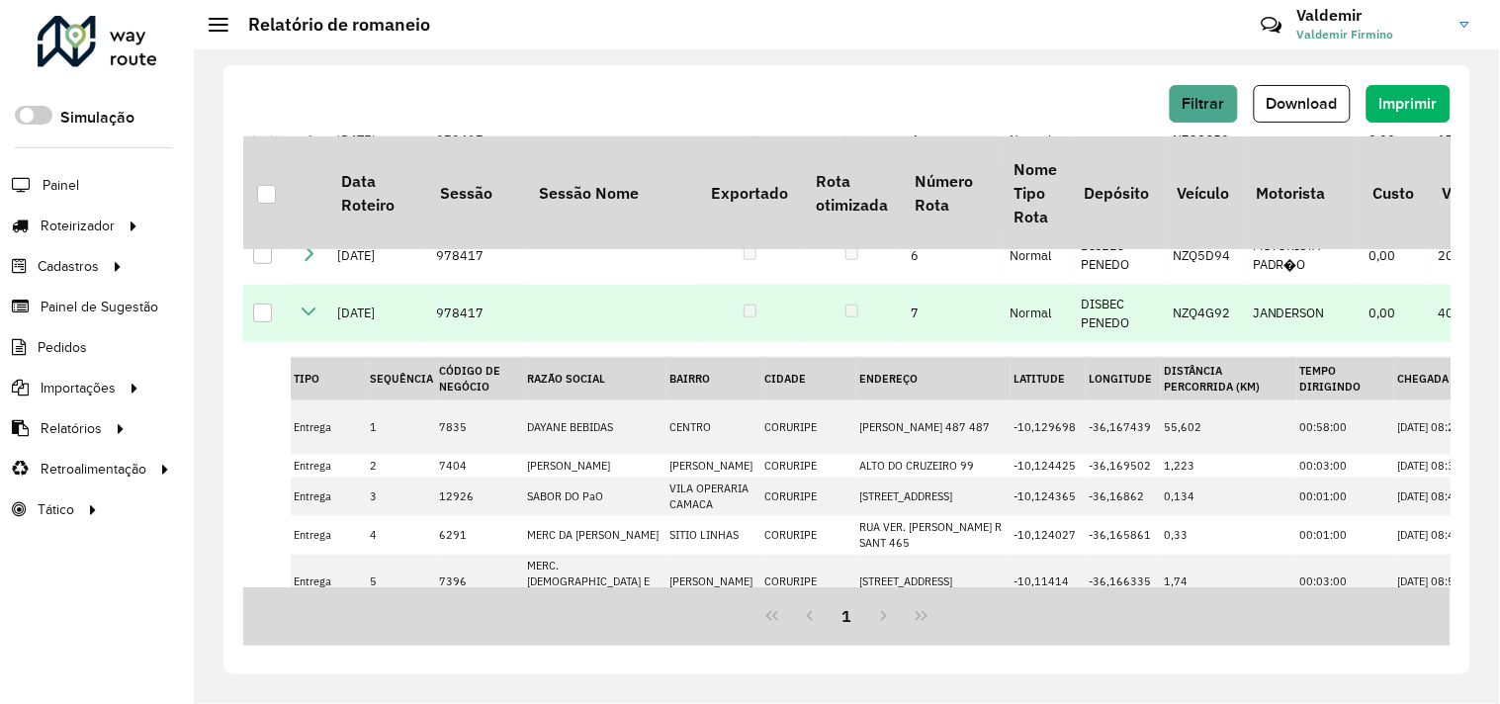
click at [313, 319] on icon at bounding box center [309, 312] width 16 height 16
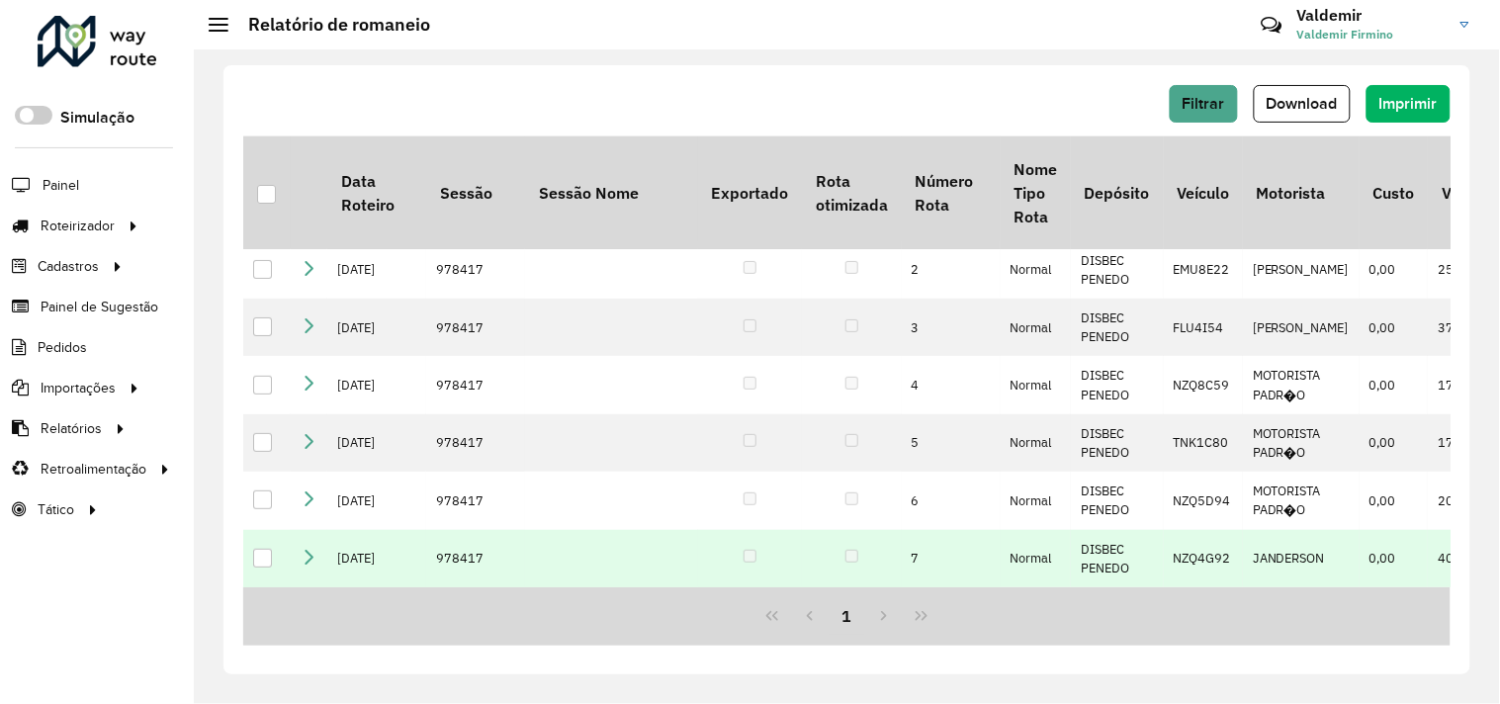
scroll to position [109, 0]
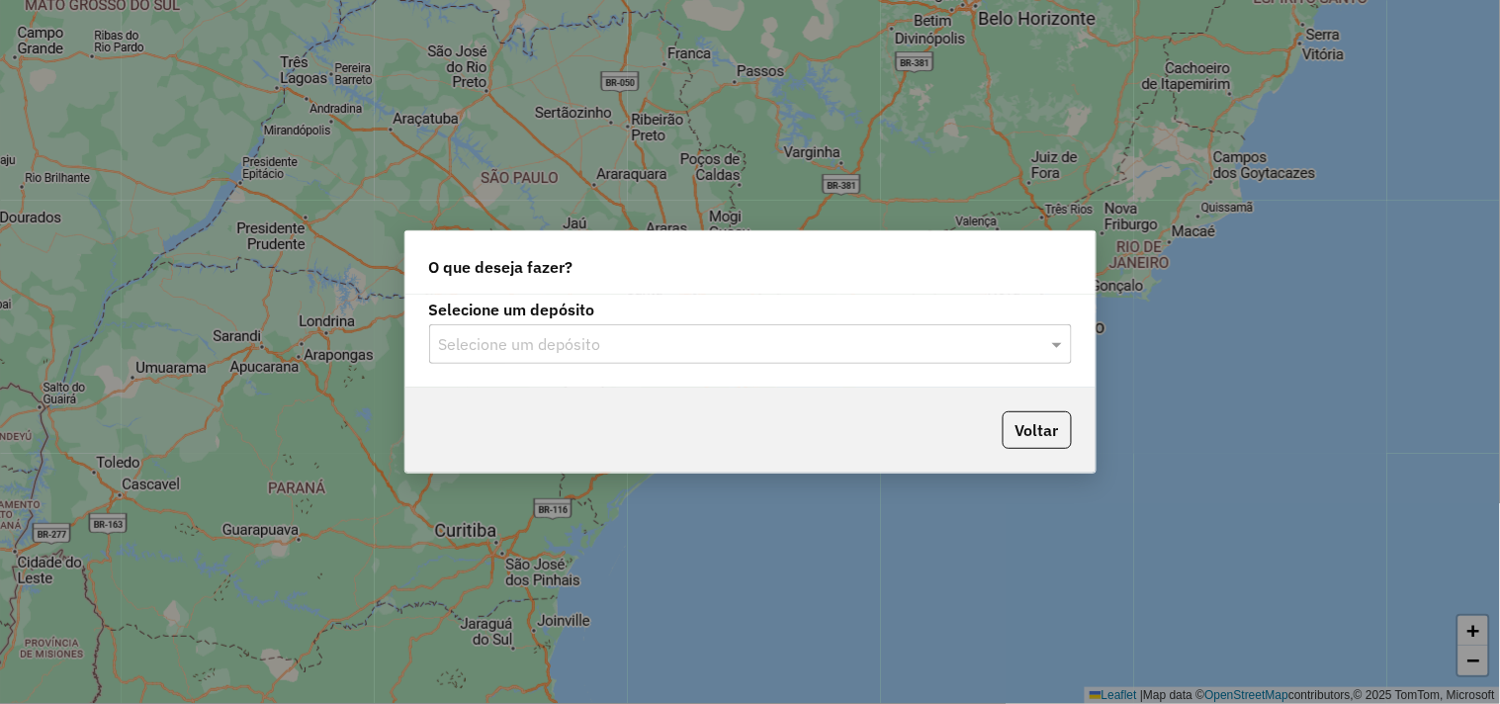
click at [585, 334] on input "text" at bounding box center [731, 345] width 584 height 24
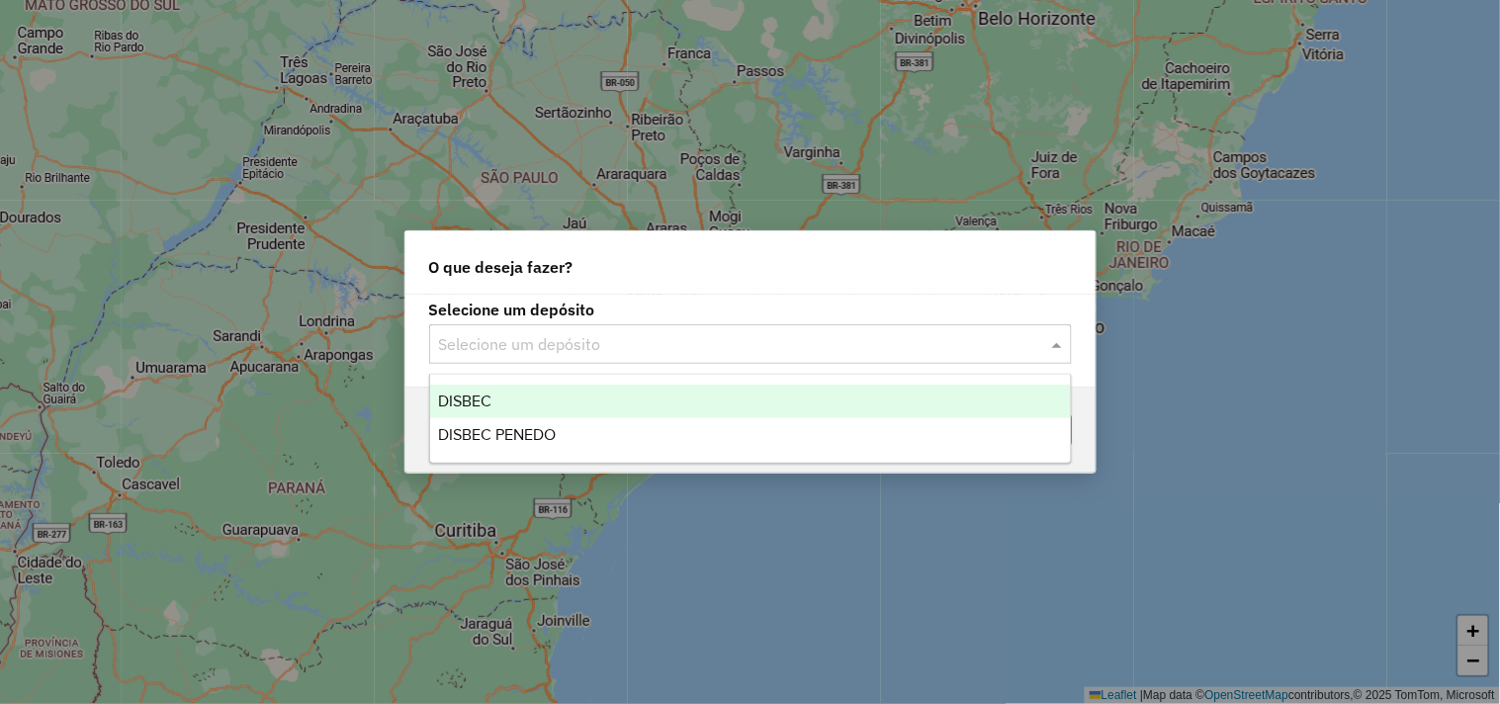
click at [548, 394] on div "DISBEC" at bounding box center [750, 402] width 641 height 34
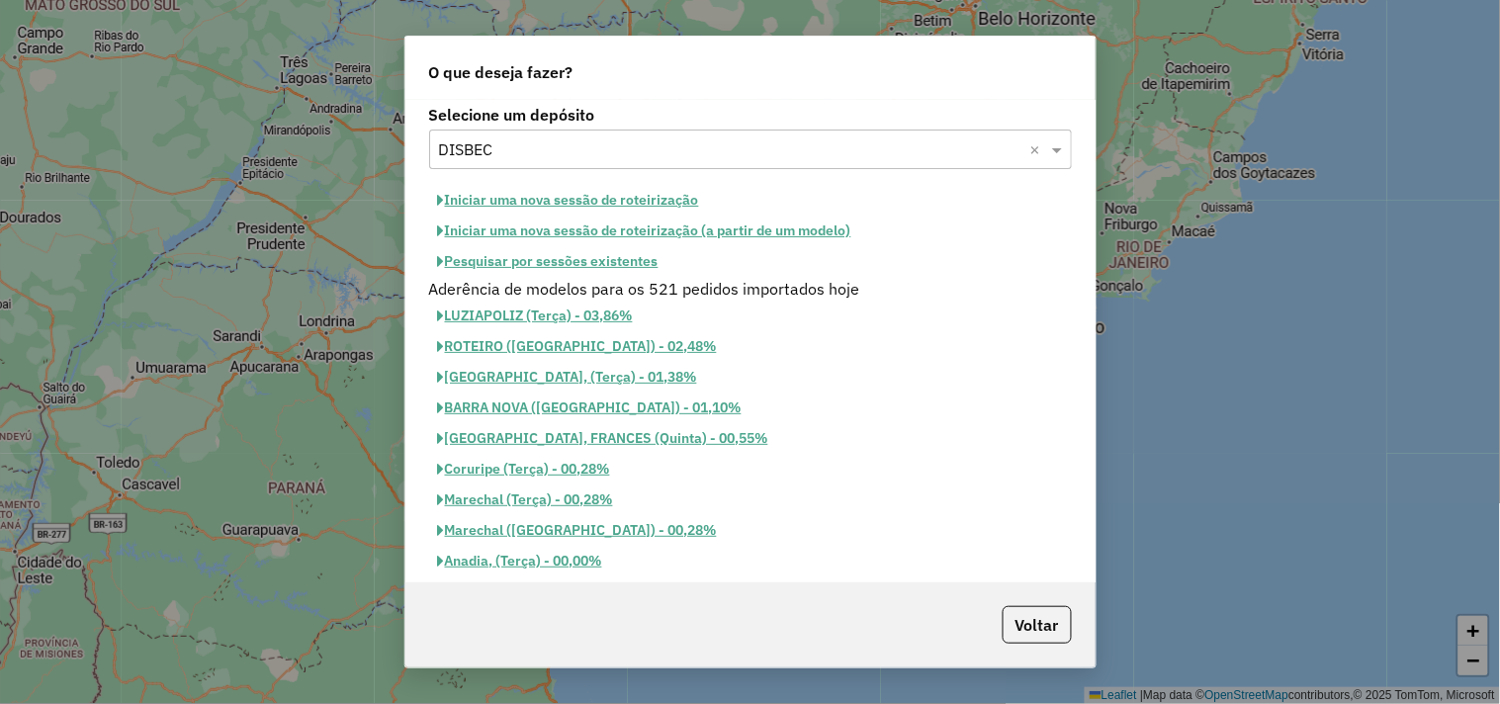
click at [587, 199] on button "Iniciar uma nova sessão de roteirização" at bounding box center [568, 200] width 279 height 31
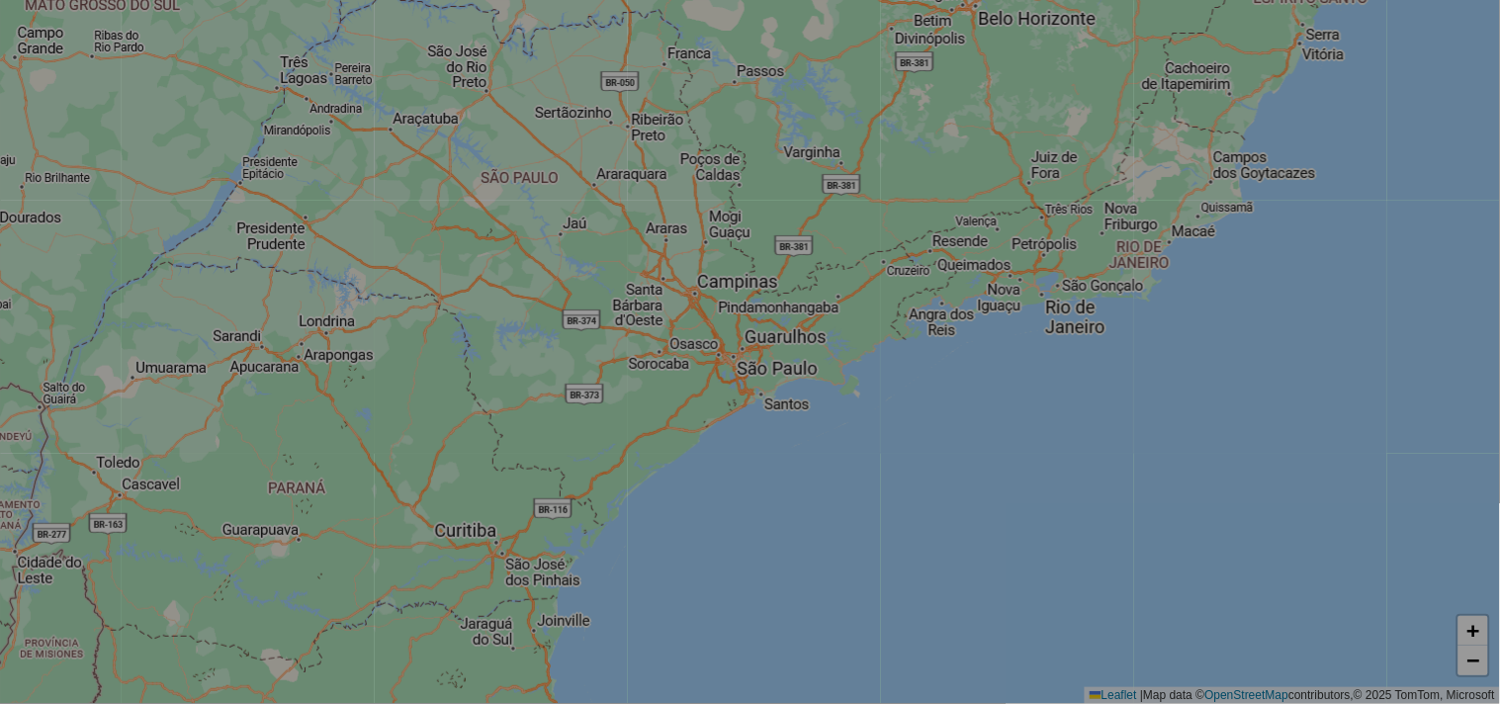
select select "*"
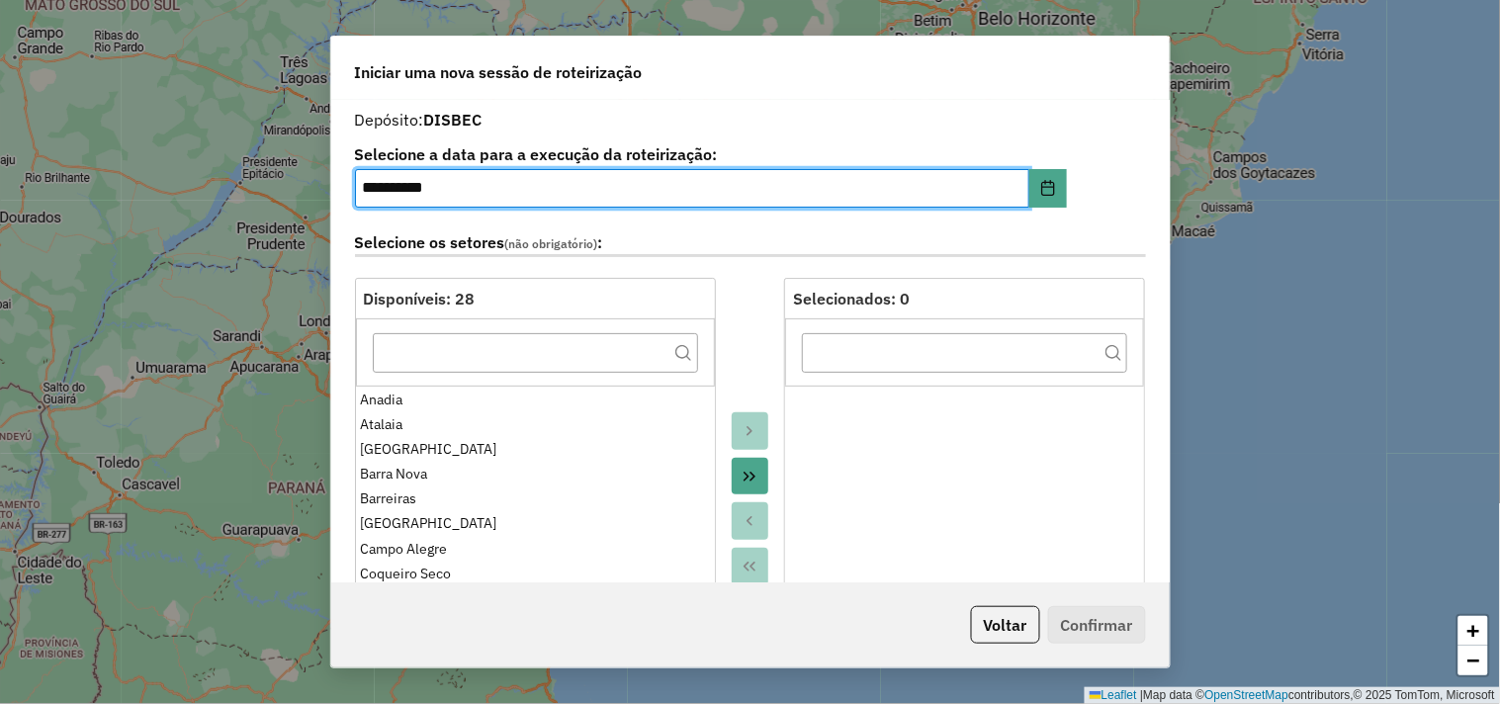
click at [743, 471] on icon "Move All to Target" at bounding box center [750, 477] width 16 height 16
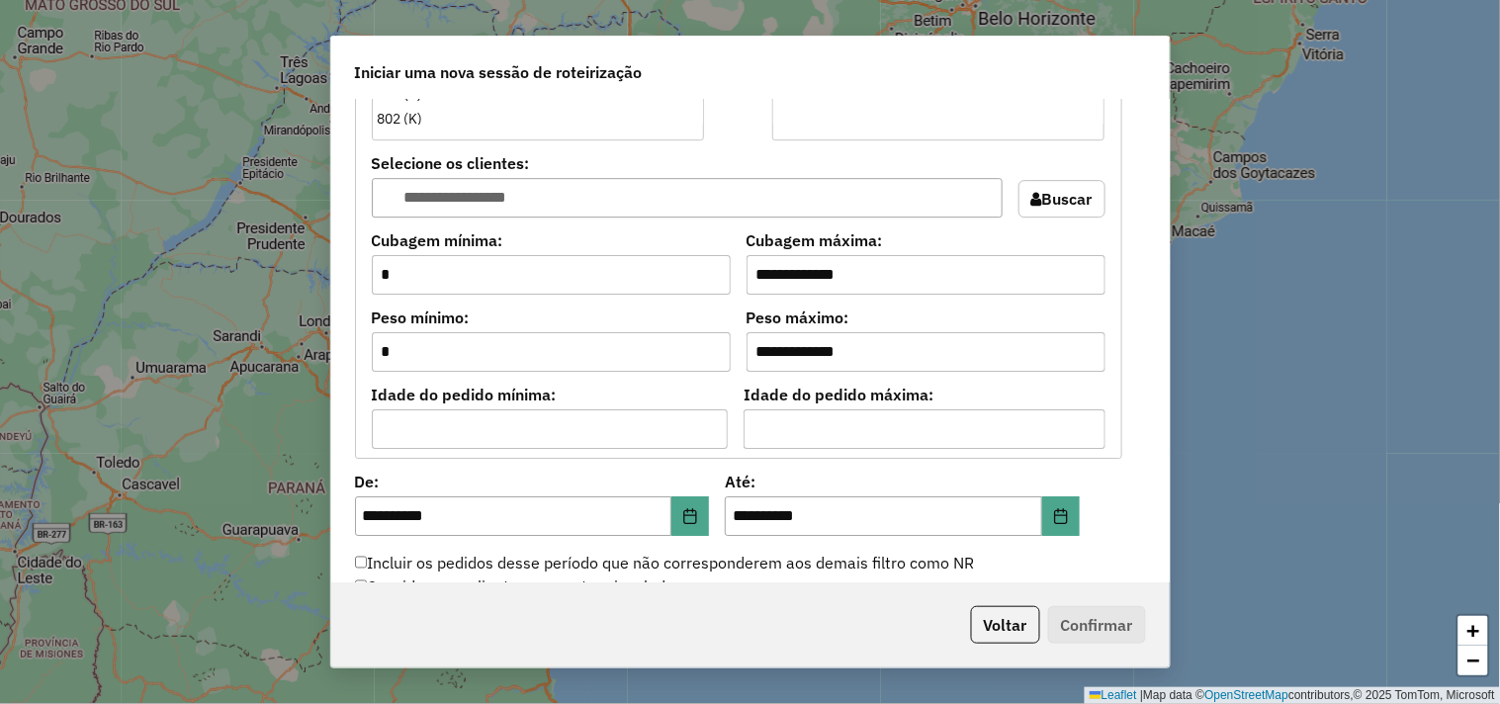
scroll to position [1757, 0]
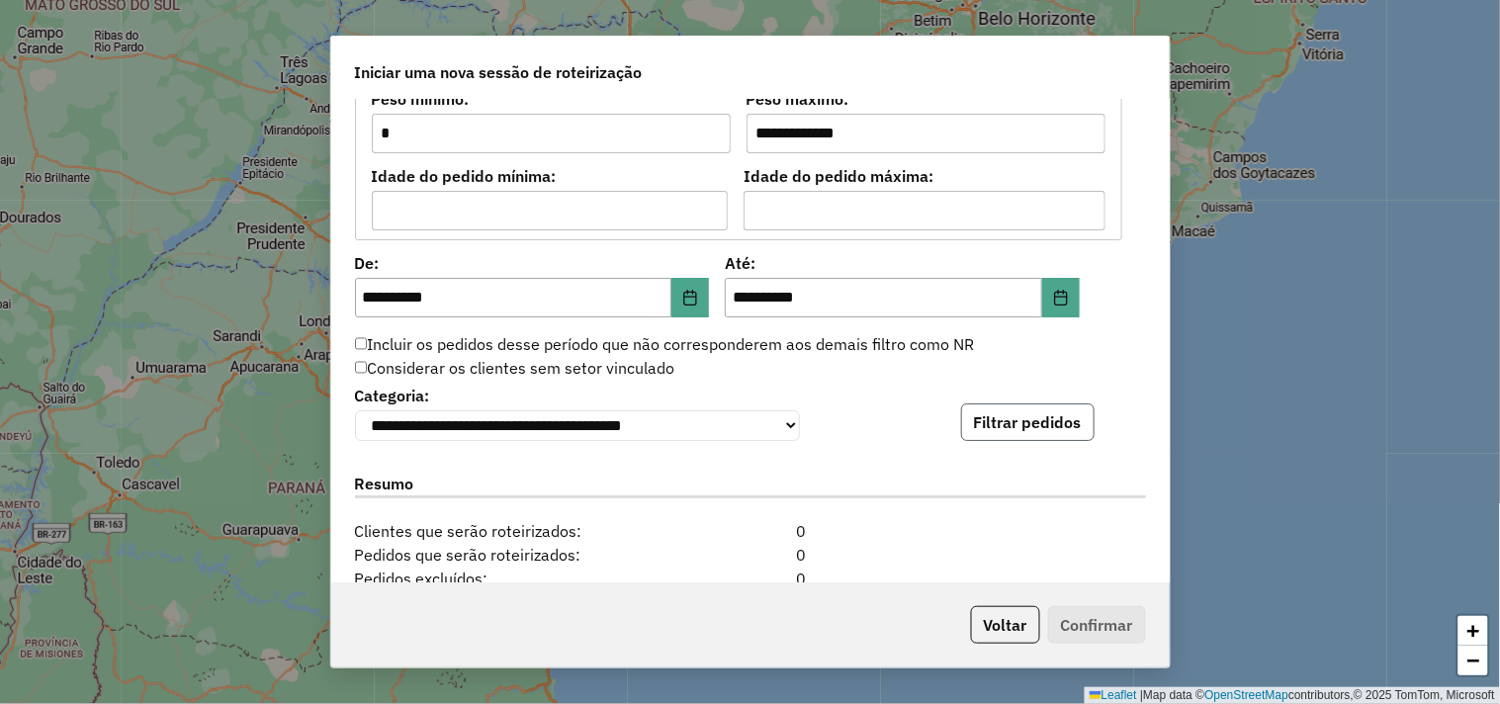
click at [1035, 430] on button "Filtrar pedidos" at bounding box center [1028, 423] width 134 height 38
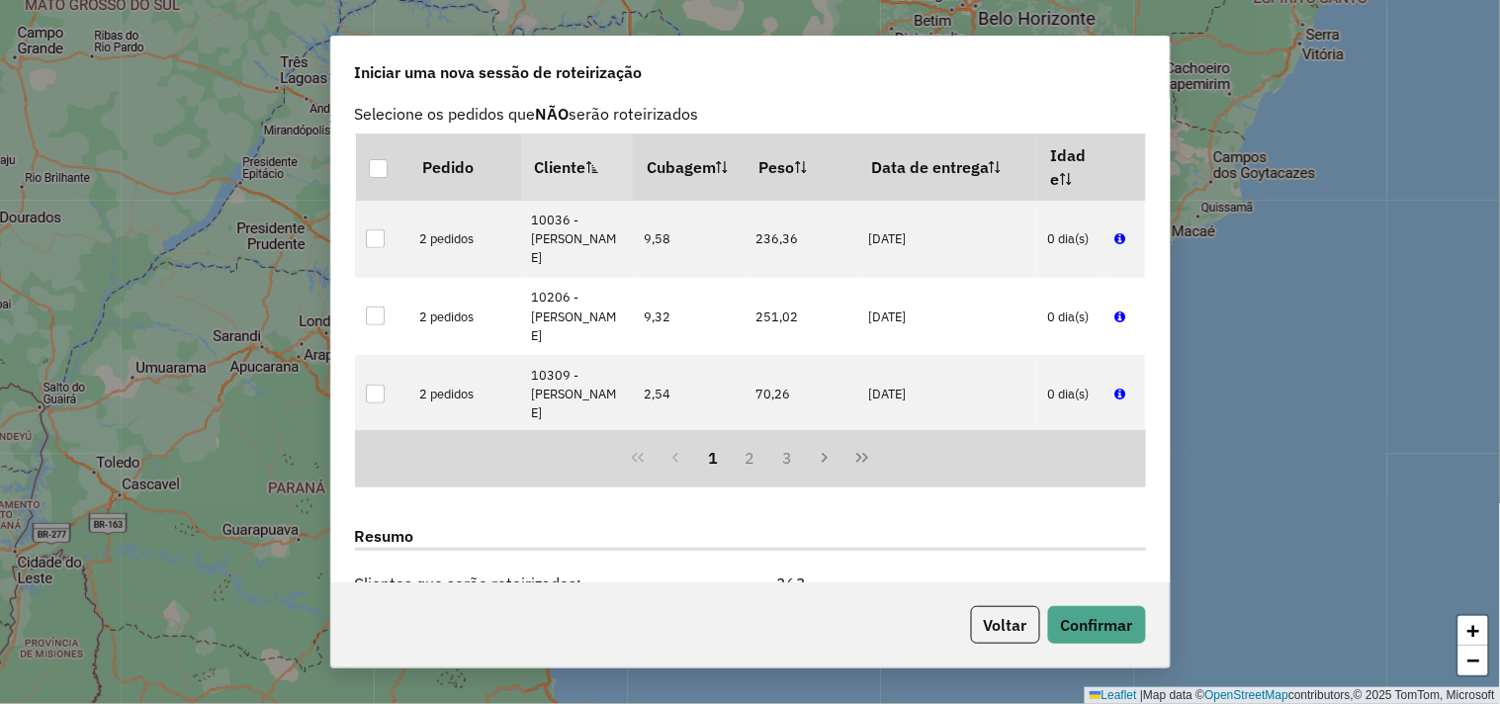
scroll to position [2307, 0]
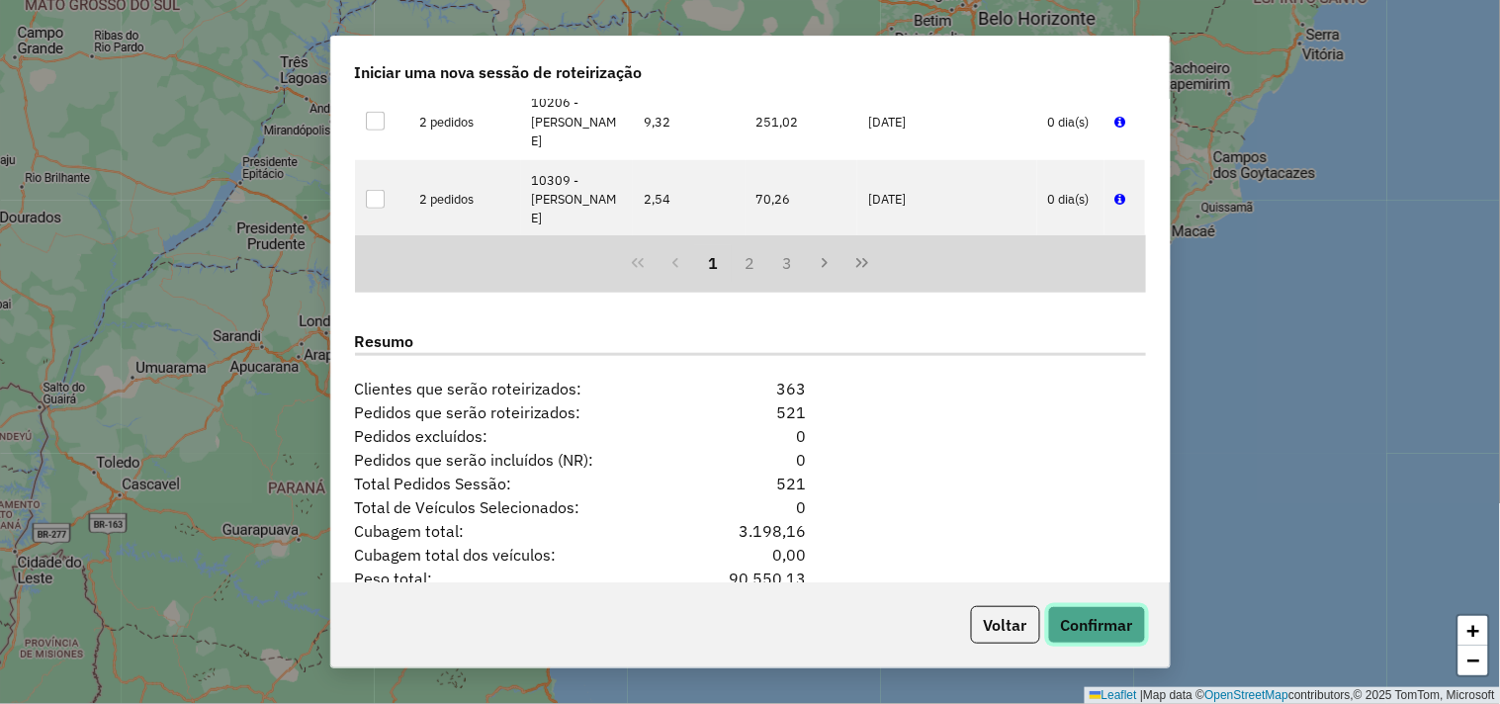
click at [1066, 630] on button "Confirmar" at bounding box center [1097, 625] width 98 height 38
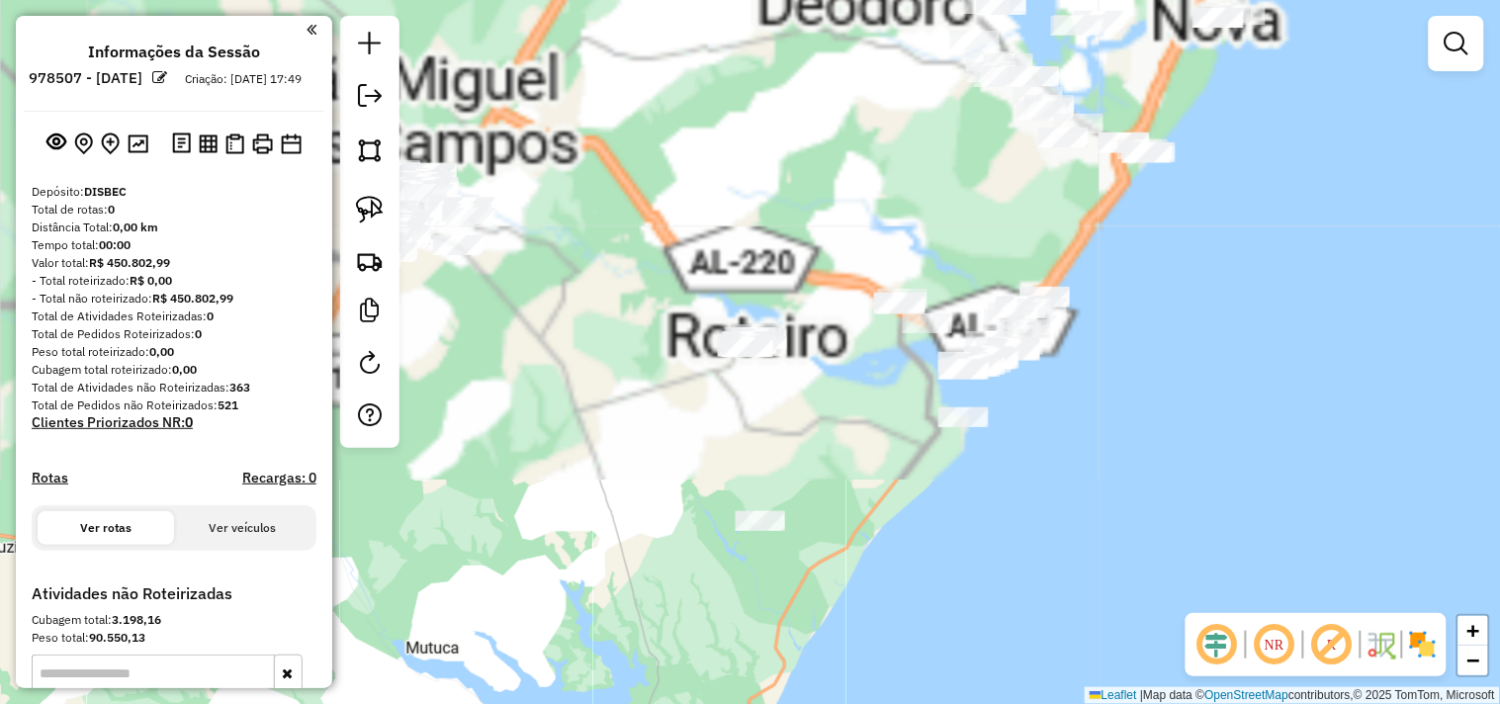
drag, startPoint x: 913, startPoint y: 417, endPoint x: 724, endPoint y: 483, distance: 199.9
click at [732, 483] on div "Janela de atendimento Grade de atendimento Capacidade Transportadoras Veículos …" at bounding box center [750, 352] width 1500 height 704
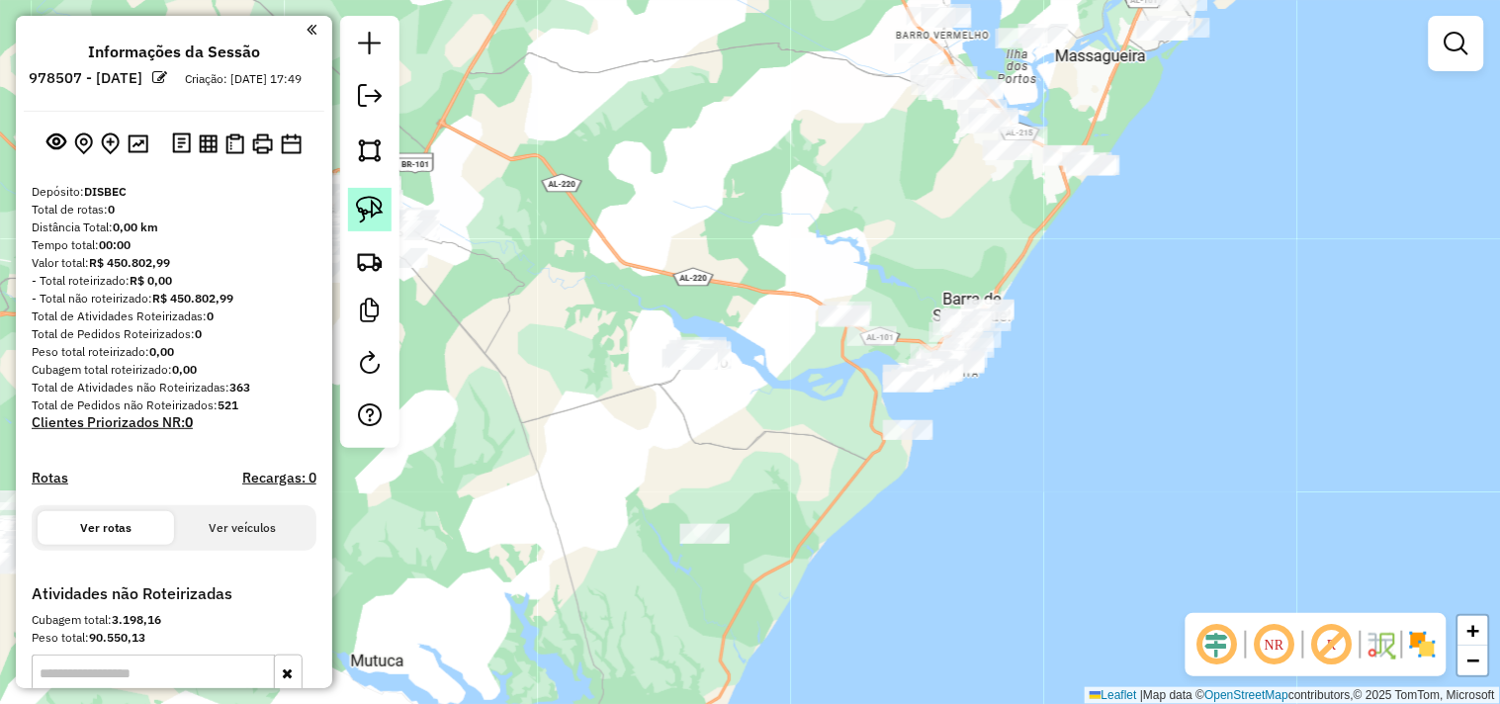
click at [372, 211] on img at bounding box center [370, 210] width 28 height 28
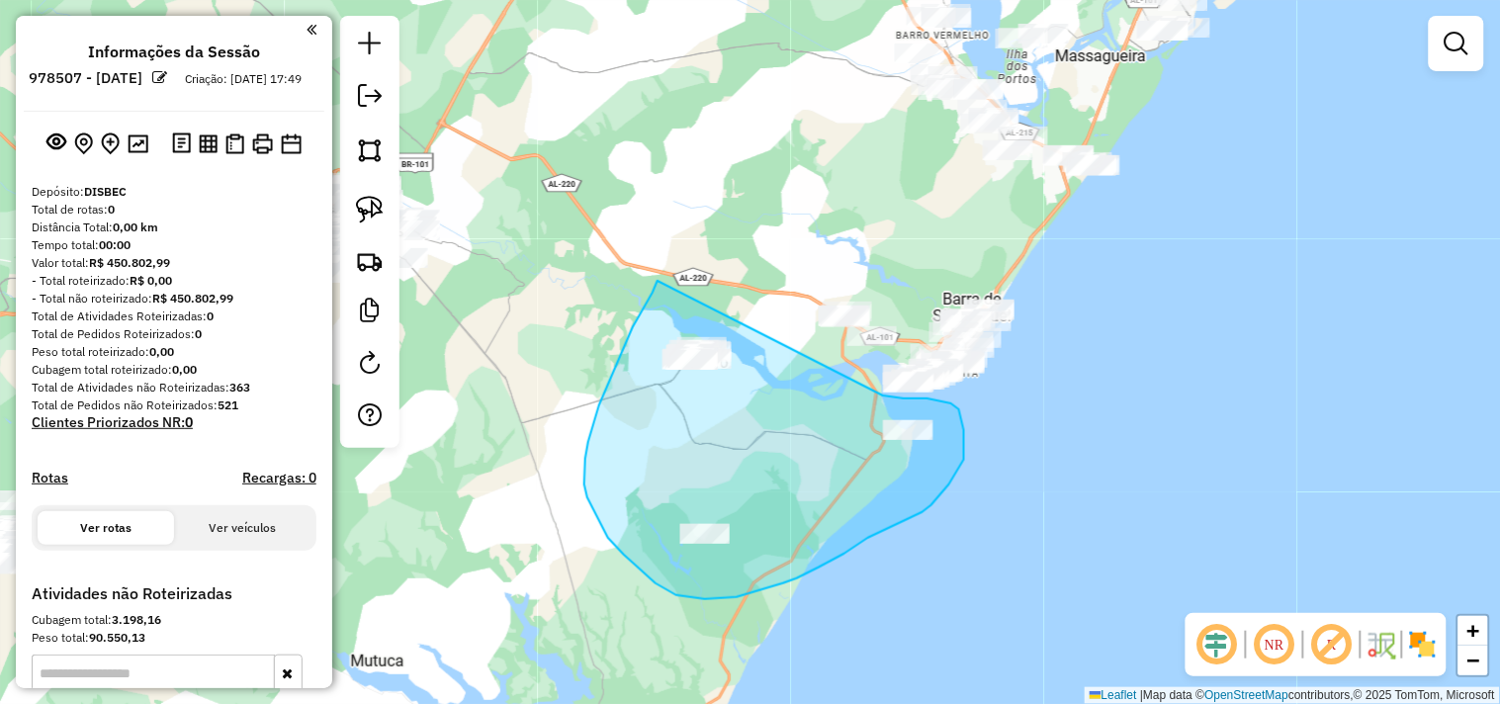
drag, startPoint x: 658, startPoint y: 281, endPoint x: 880, endPoint y: 396, distance: 250.4
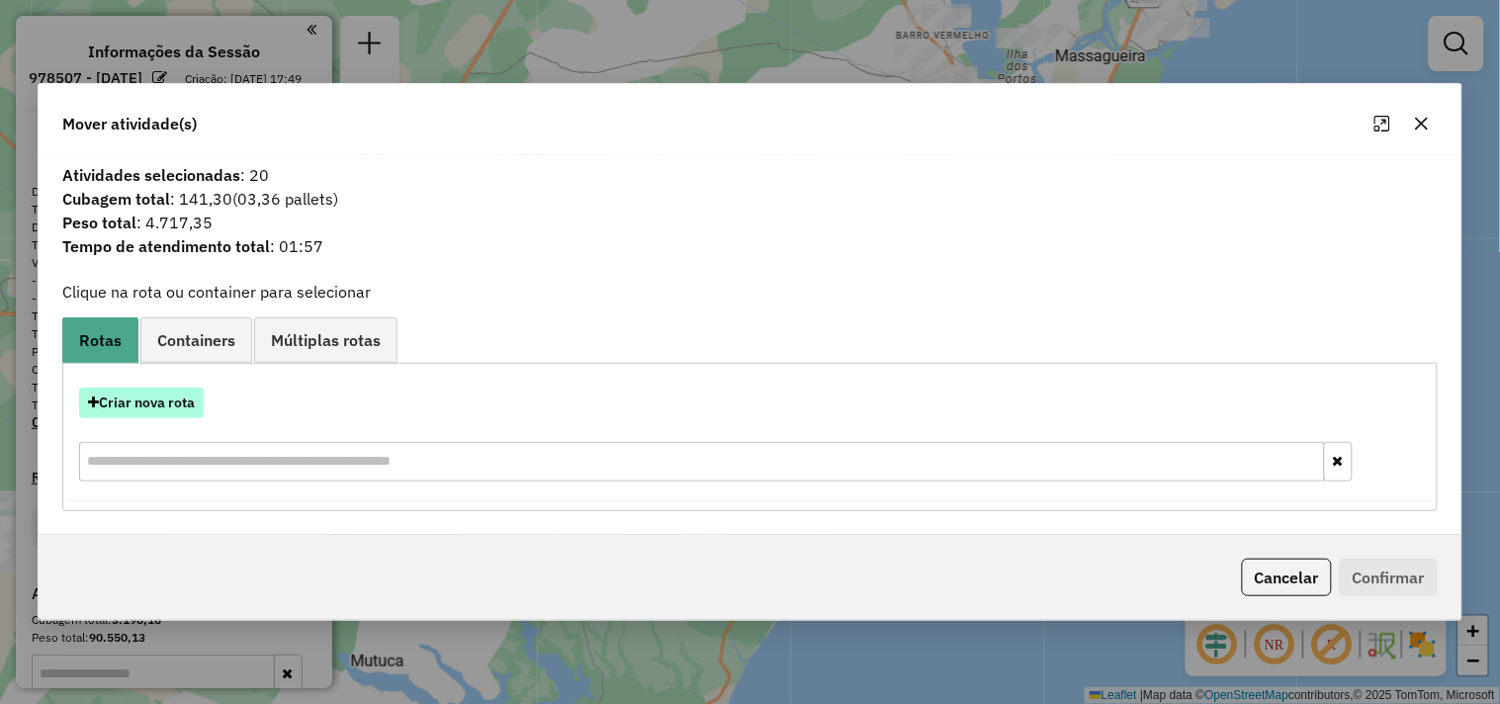
click at [155, 400] on button "Criar nova rota" at bounding box center [141, 403] width 125 height 31
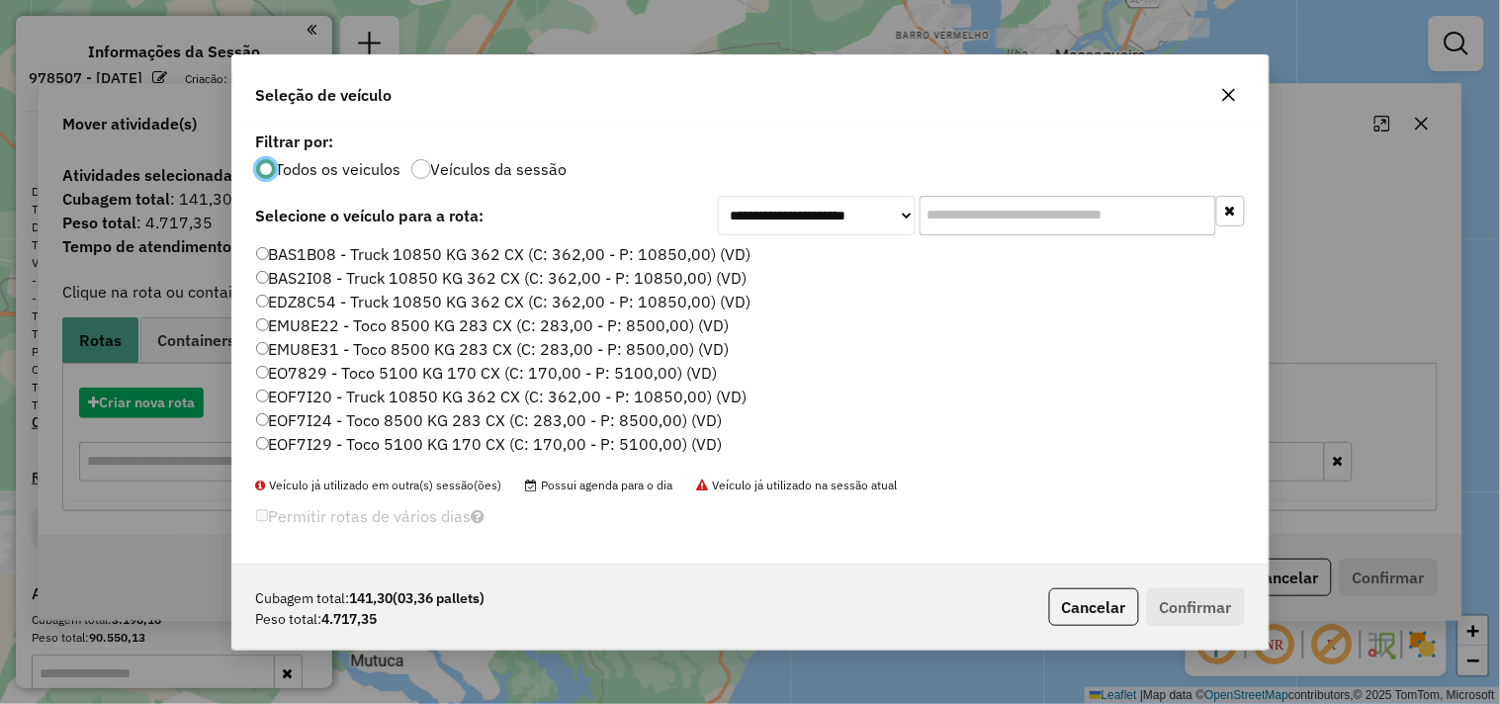
scroll to position [11, 5]
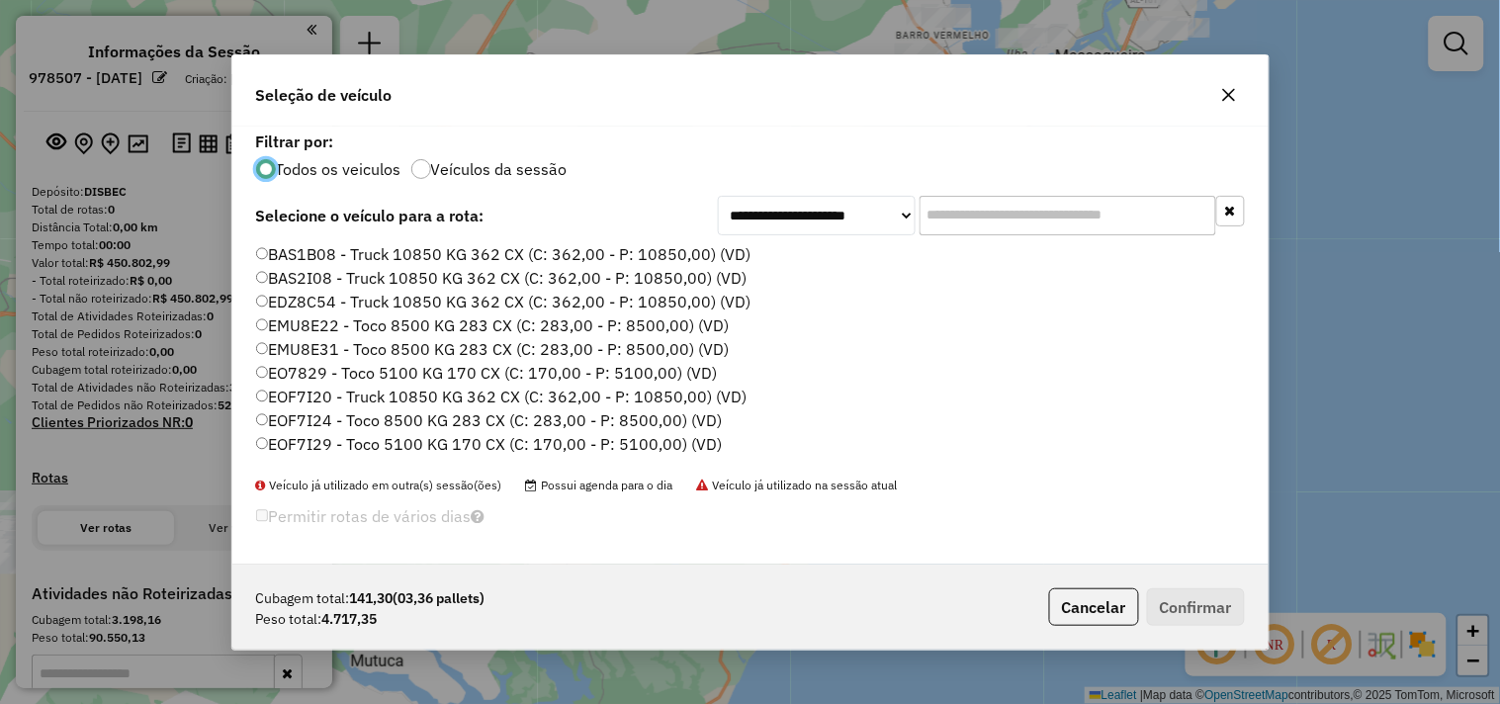
click at [934, 215] on input "text" at bounding box center [1068, 216] width 297 height 40
type input "***"
click at [336, 341] on label "EOF7I95 - Toco 5100 KG 170 CX (C: 170,00 - P: 5100,00) (VD)" at bounding box center [489, 349] width 467 height 24
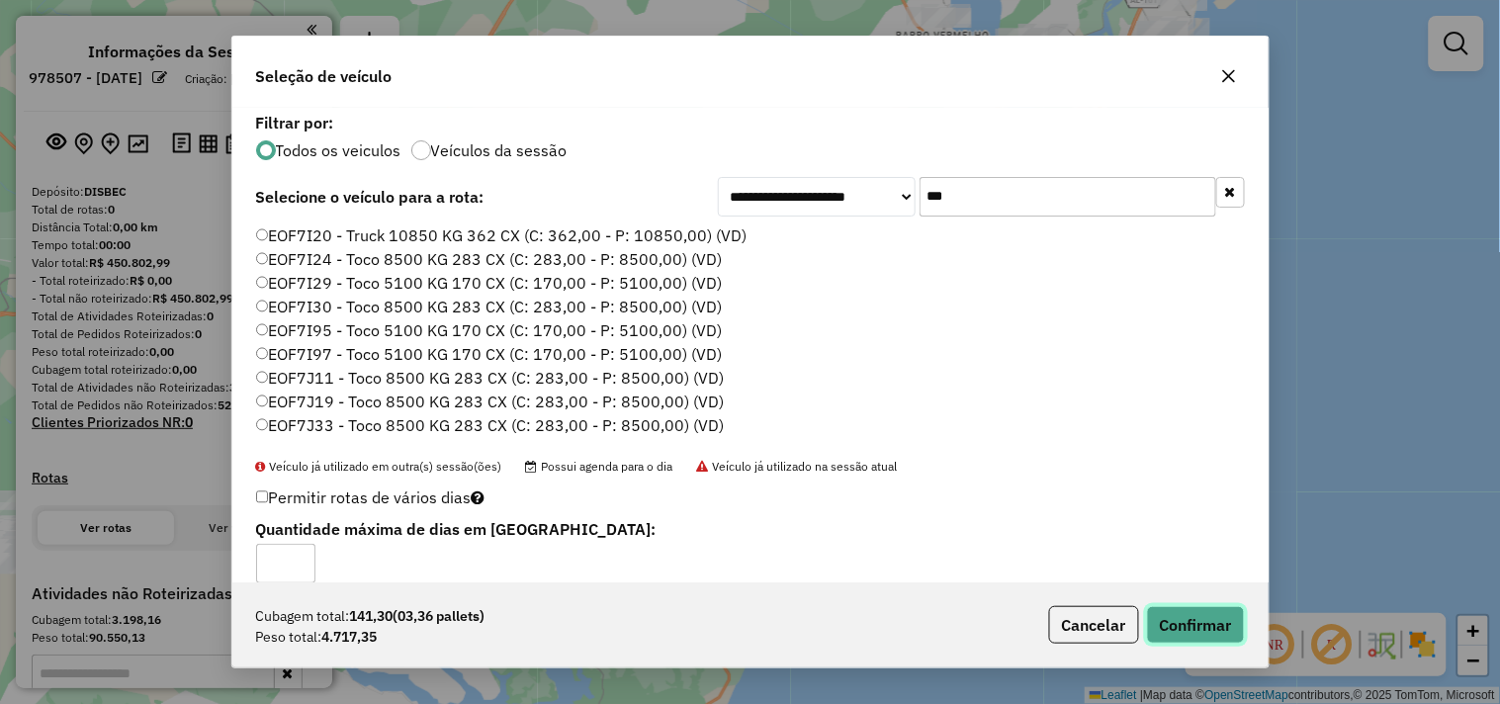
click at [1180, 620] on button "Confirmar" at bounding box center [1196, 625] width 98 height 38
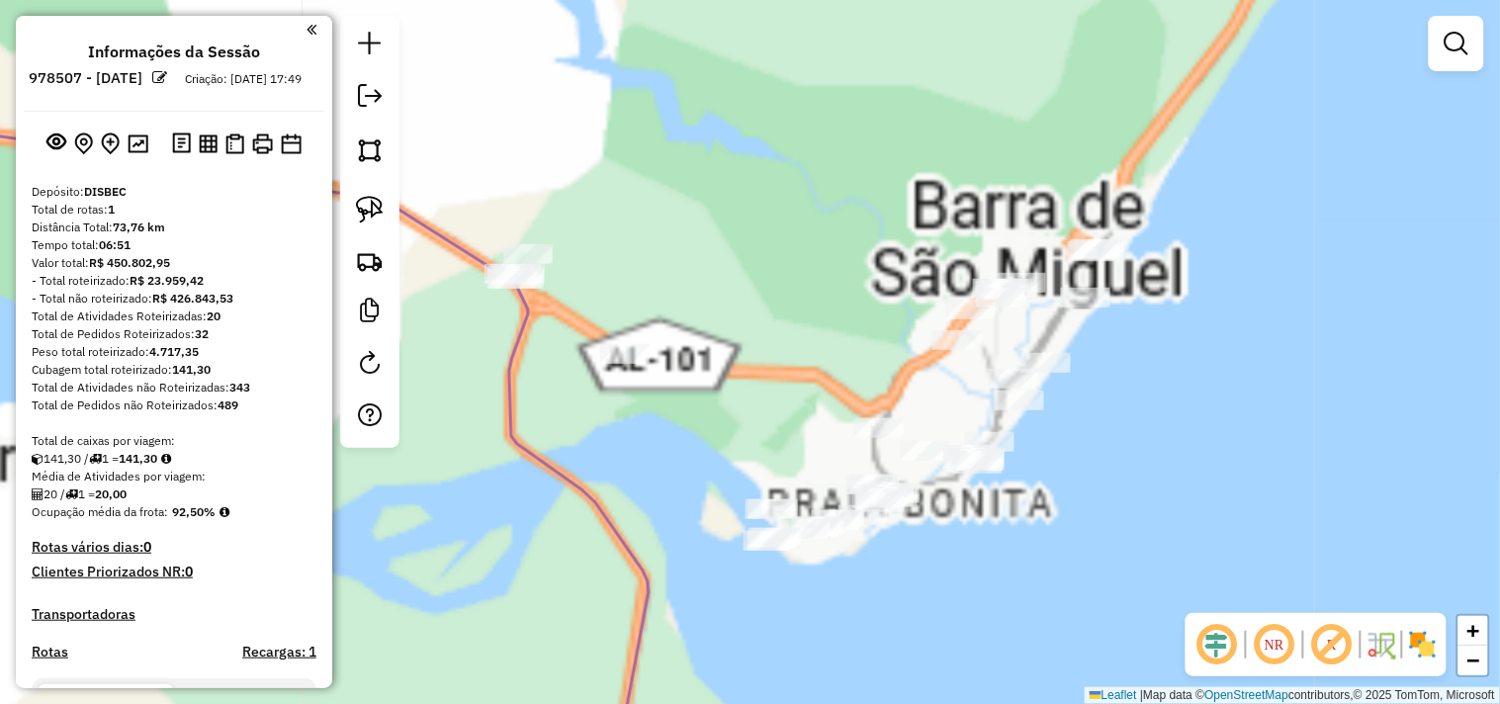
drag, startPoint x: 982, startPoint y: 477, endPoint x: 1036, endPoint y: 519, distance: 69.0
click at [1036, 519] on div "Janela de atendimento Grade de atendimento Capacidade Transportadoras Veículos …" at bounding box center [750, 352] width 1500 height 704
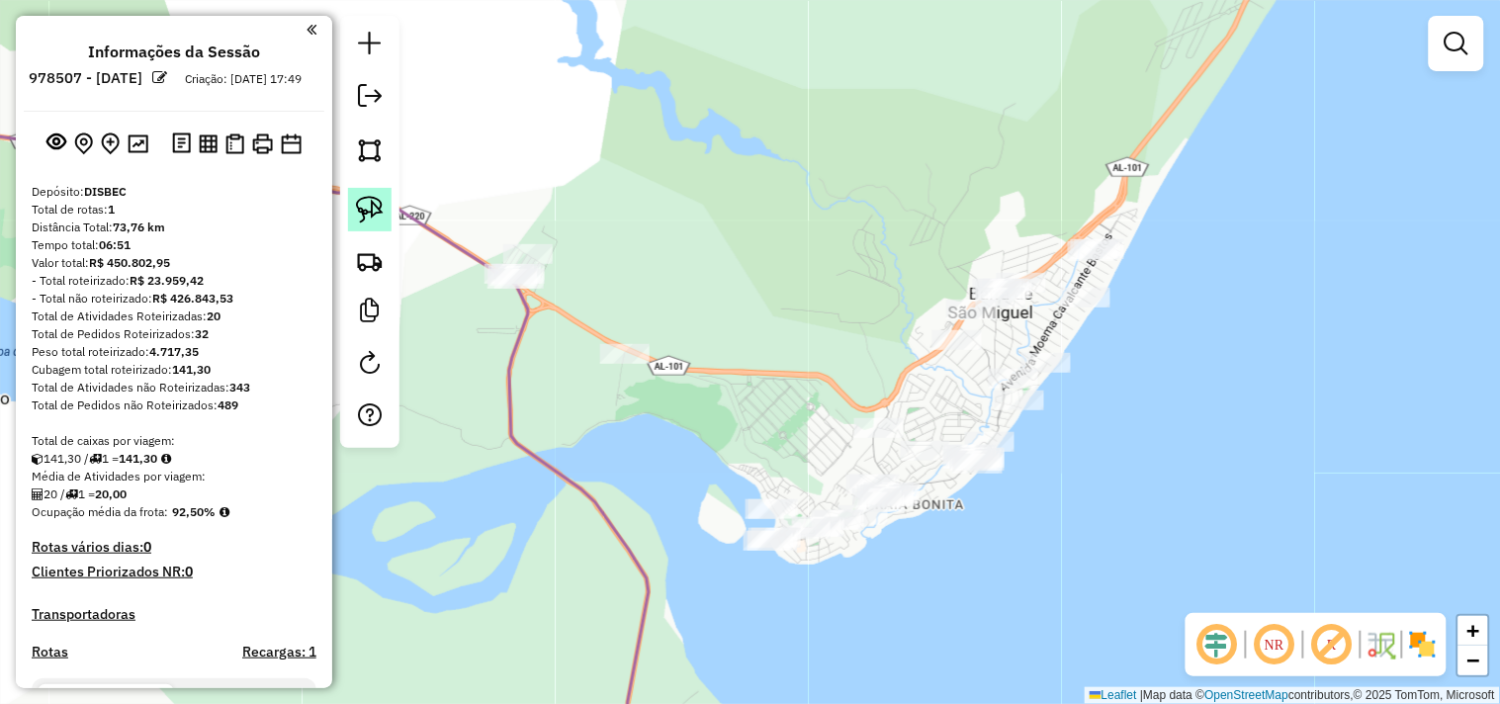
click at [372, 204] on img at bounding box center [370, 210] width 28 height 28
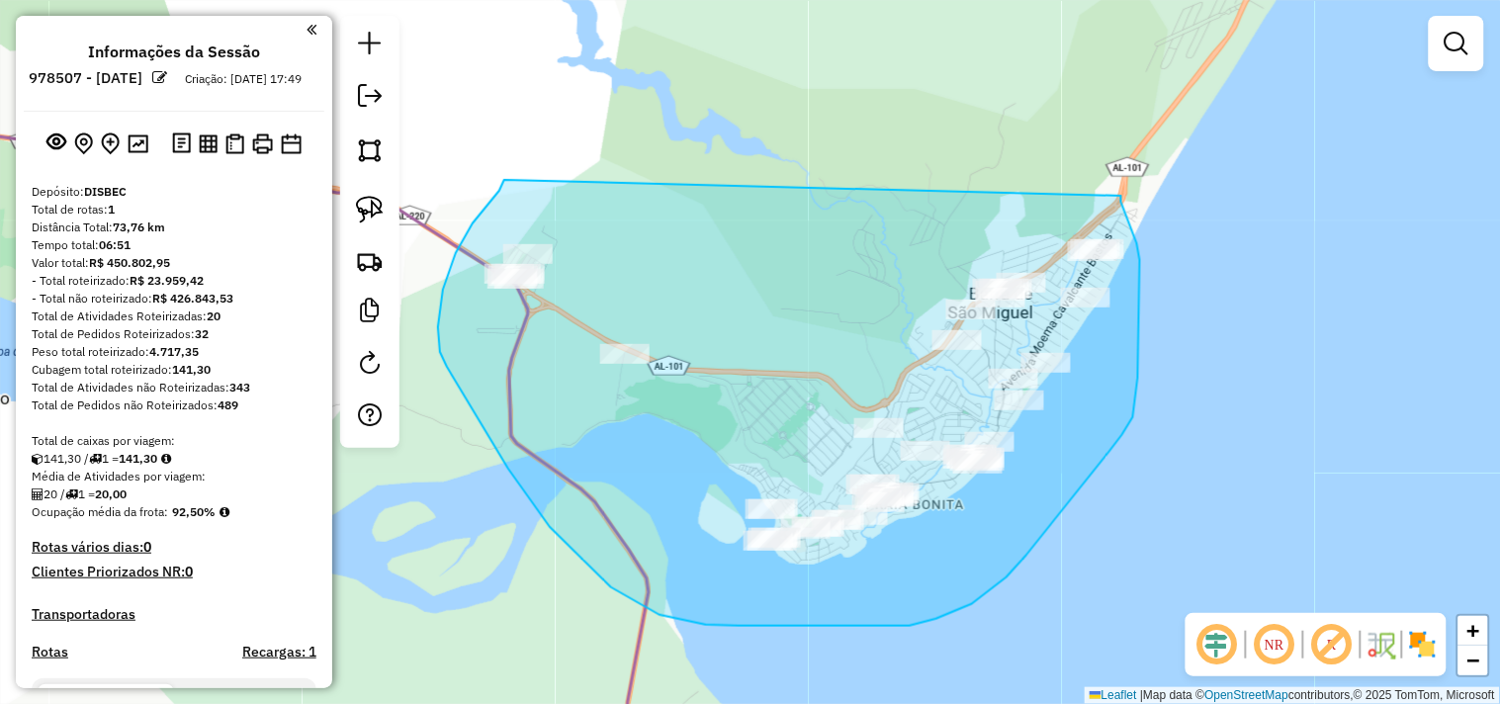
drag, startPoint x: 504, startPoint y: 180, endPoint x: 1095, endPoint y: 214, distance: 591.4
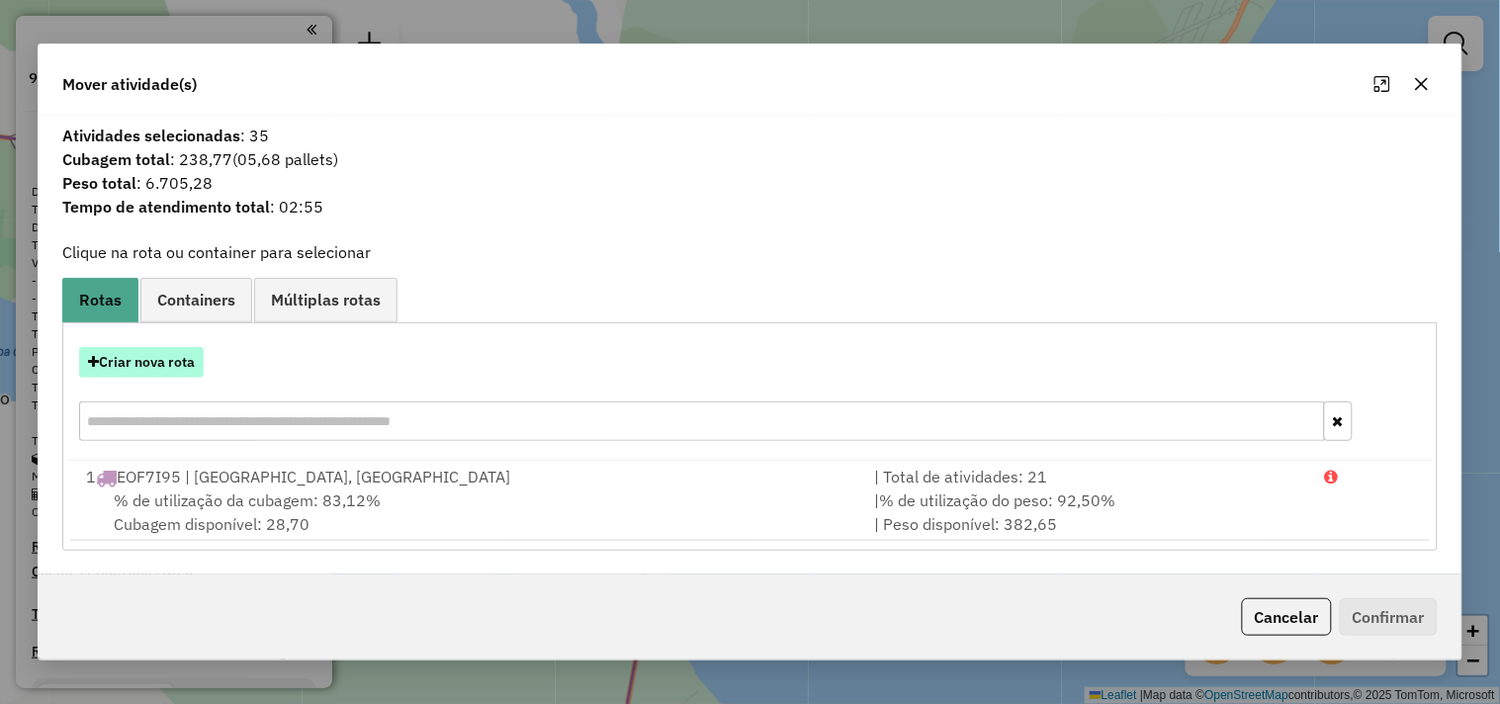
click at [165, 363] on button "Criar nova rota" at bounding box center [141, 362] width 125 height 31
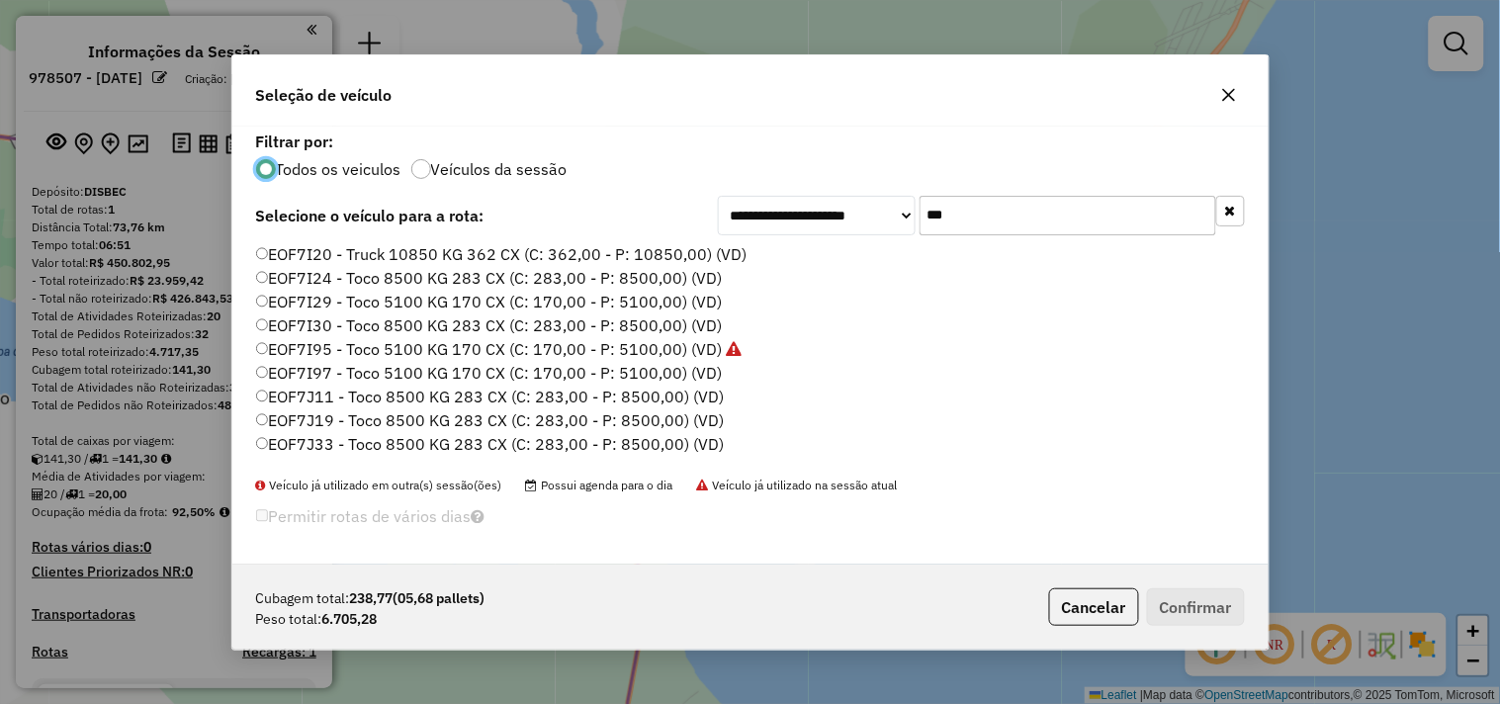
click at [985, 225] on input "***" at bounding box center [1068, 216] width 297 height 40
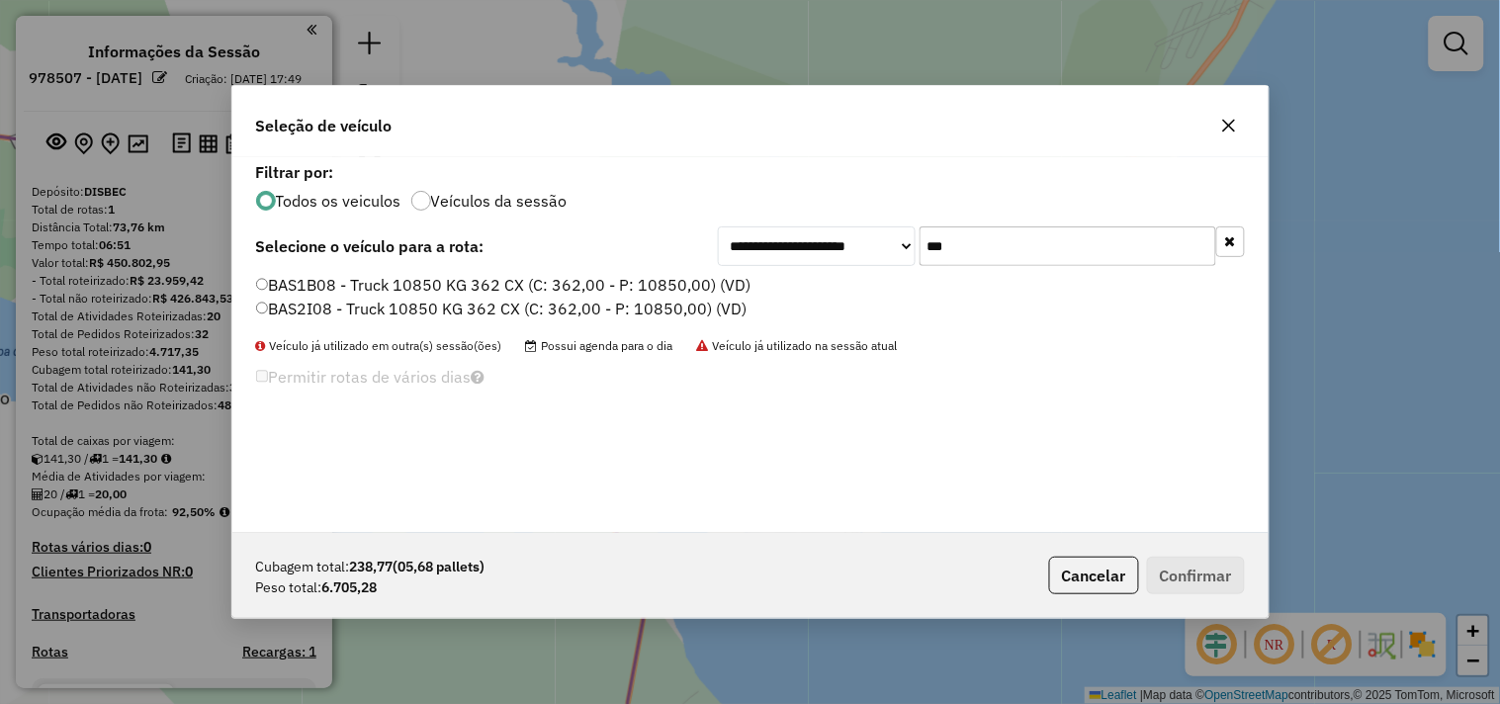
type input "***"
click at [461, 287] on label "BAS1B08 - Truck 10850 KG 362 CX (C: 362,00 - P: 10850,00) (VD)" at bounding box center [503, 285] width 495 height 24
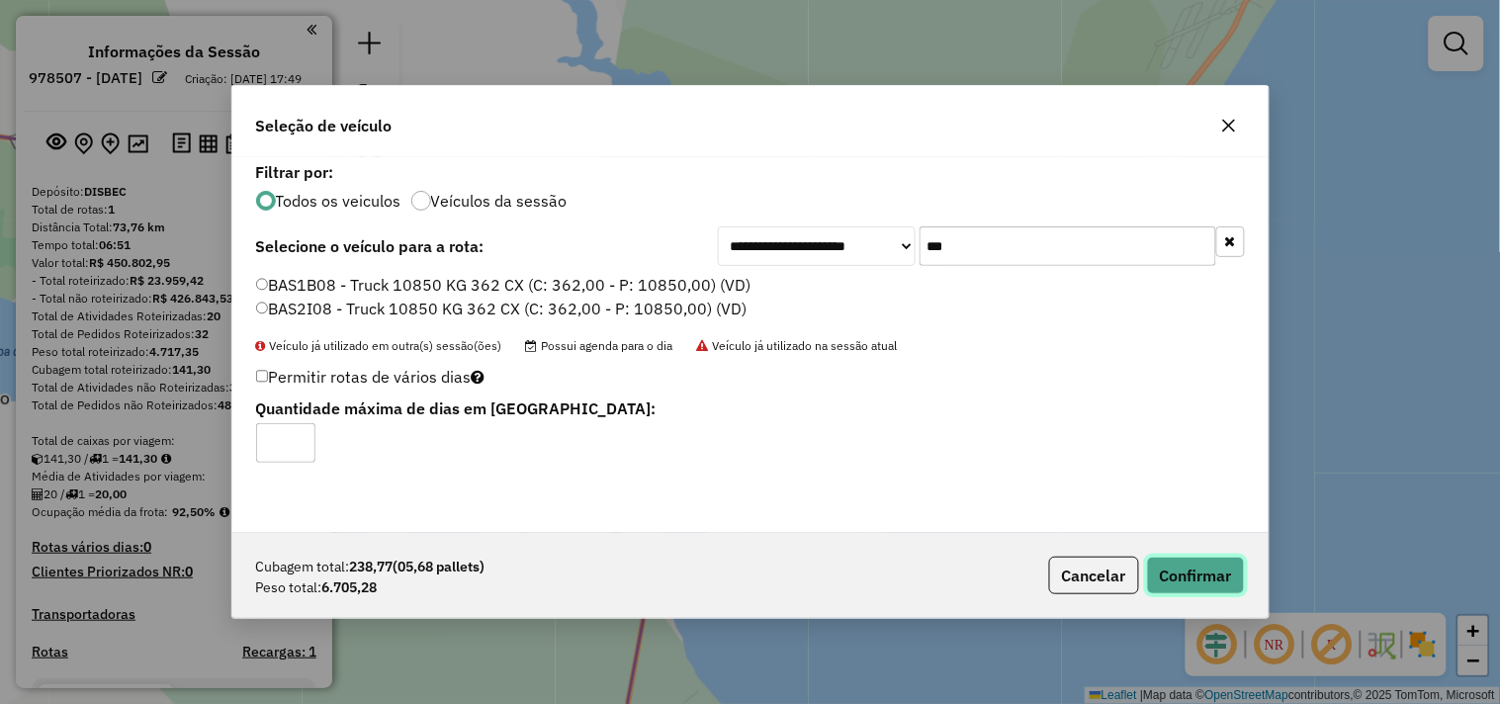
click at [1189, 579] on button "Confirmar" at bounding box center [1196, 576] width 98 height 38
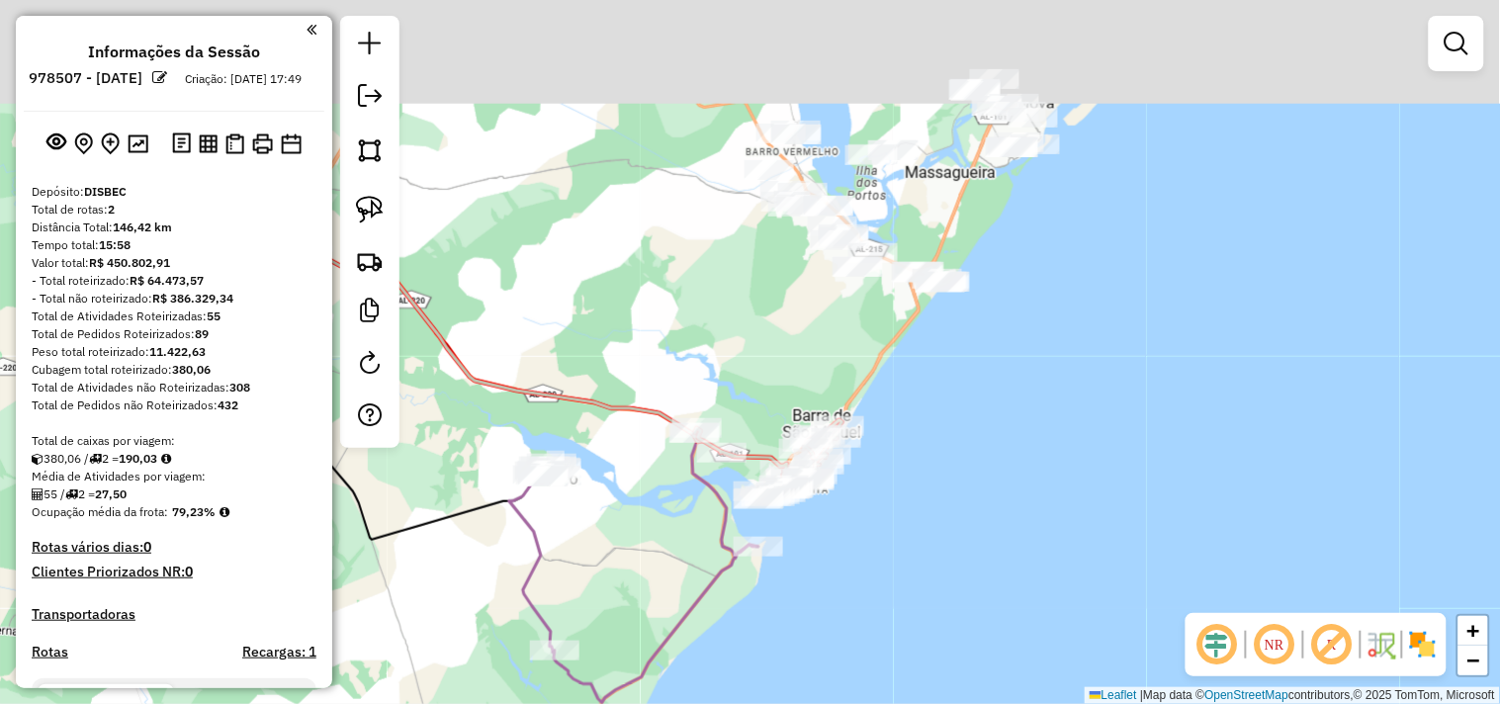
drag, startPoint x: 835, startPoint y: 242, endPoint x: 793, endPoint y: 367, distance: 131.4
click at [793, 367] on div "Janela de atendimento Grade de atendimento Capacidade Transportadoras Veículos …" at bounding box center [750, 352] width 1500 height 704
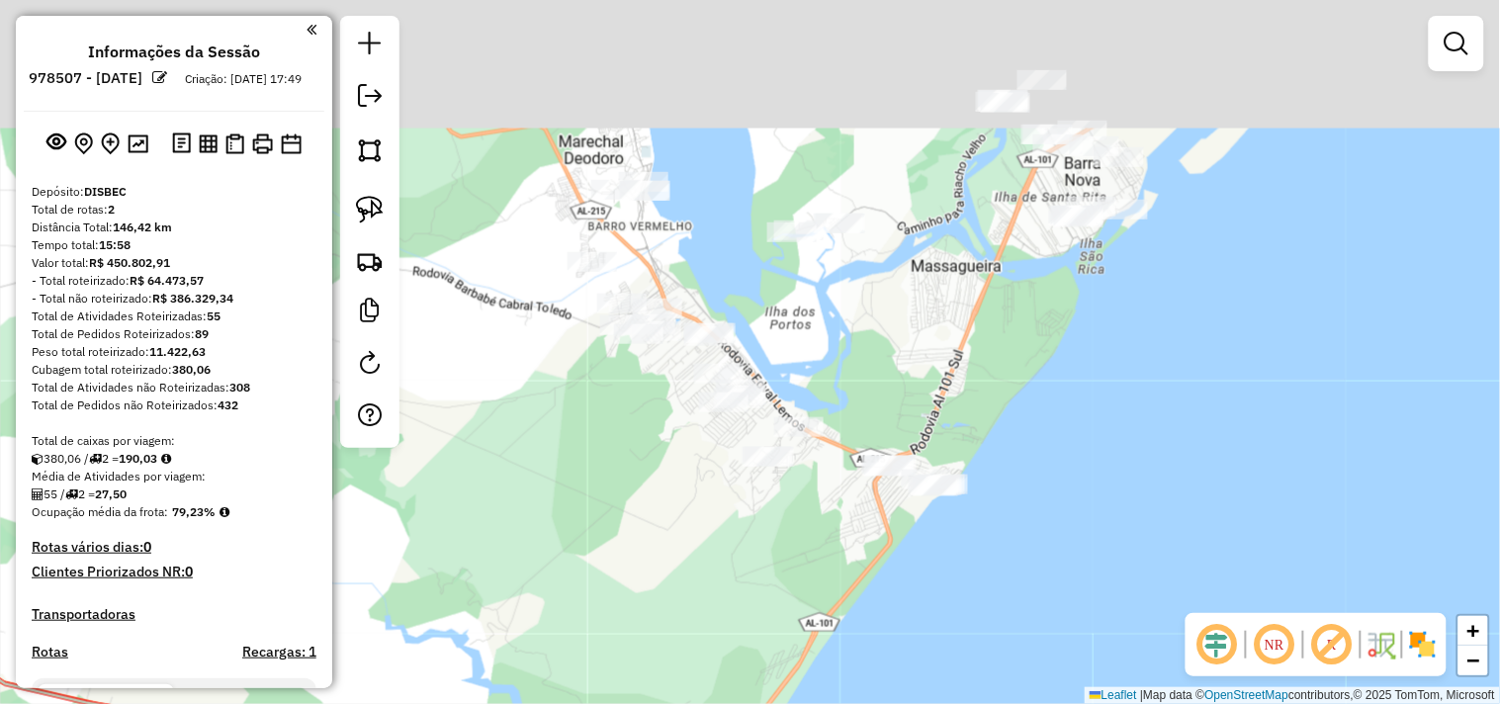
drag, startPoint x: 880, startPoint y: 333, endPoint x: 872, endPoint y: 368, distance: 35.5
click at [872, 368] on div "Janela de atendimento Grade de atendimento Capacidade Transportadoras Veículos …" at bounding box center [750, 352] width 1500 height 704
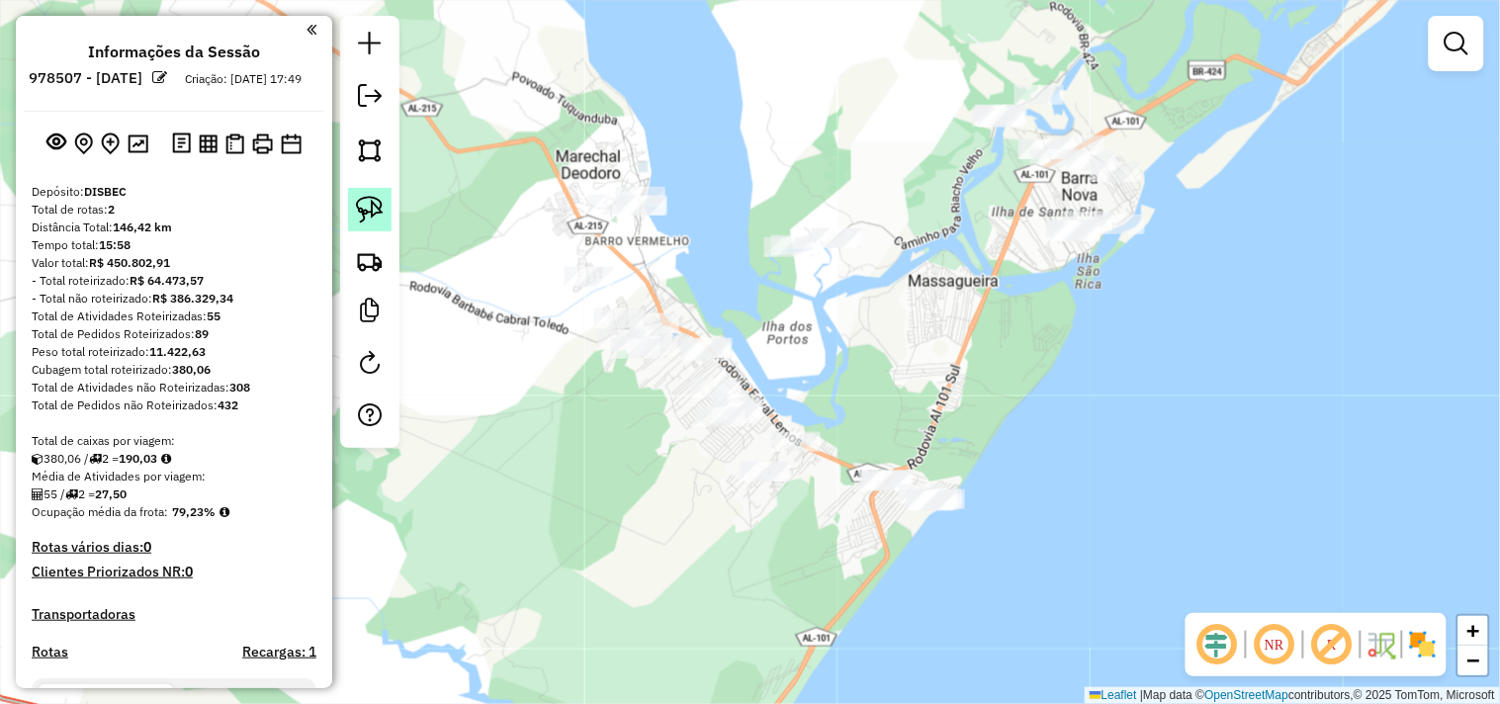
click at [386, 212] on link at bounding box center [370, 210] width 44 height 44
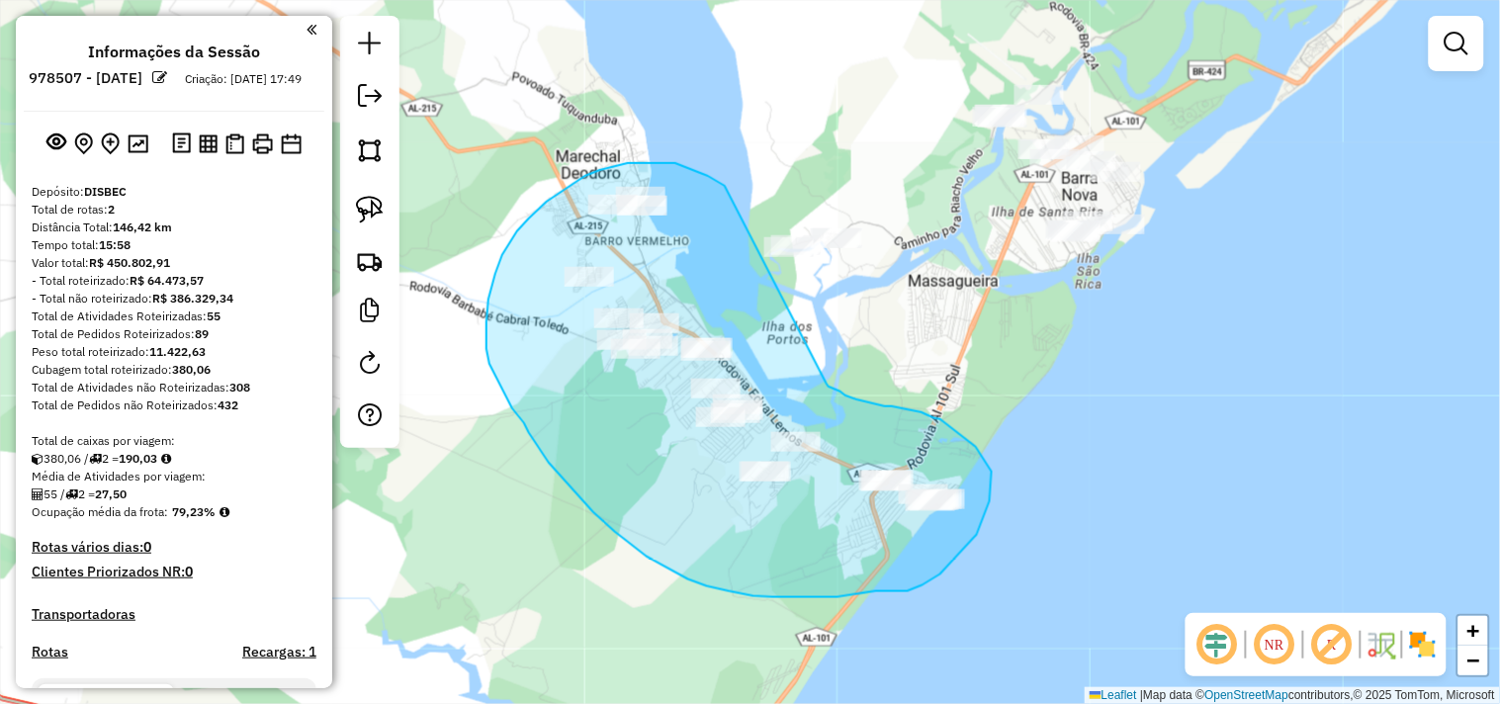
drag, startPoint x: 690, startPoint y: 169, endPoint x: 827, endPoint y: 384, distance: 254.3
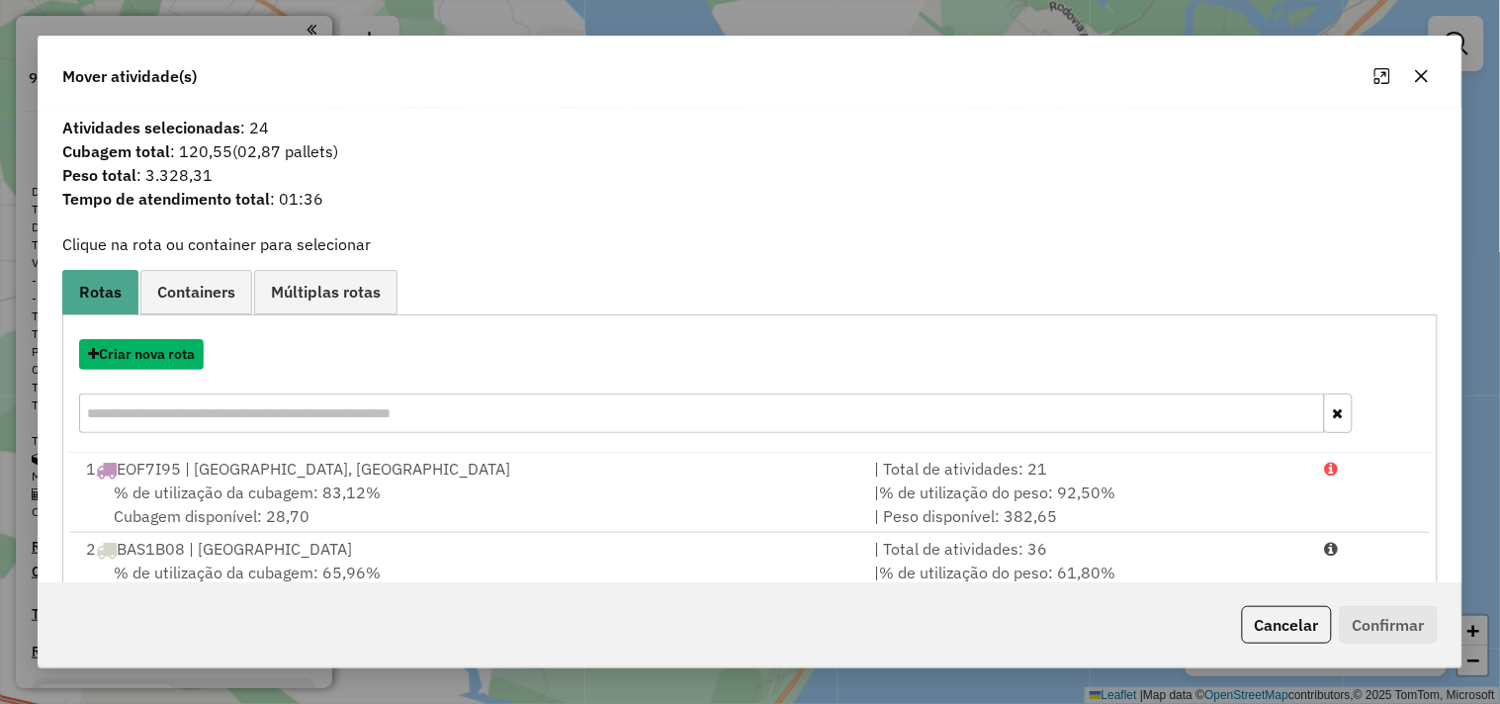
click at [169, 361] on button "Criar nova rota" at bounding box center [141, 354] width 125 height 31
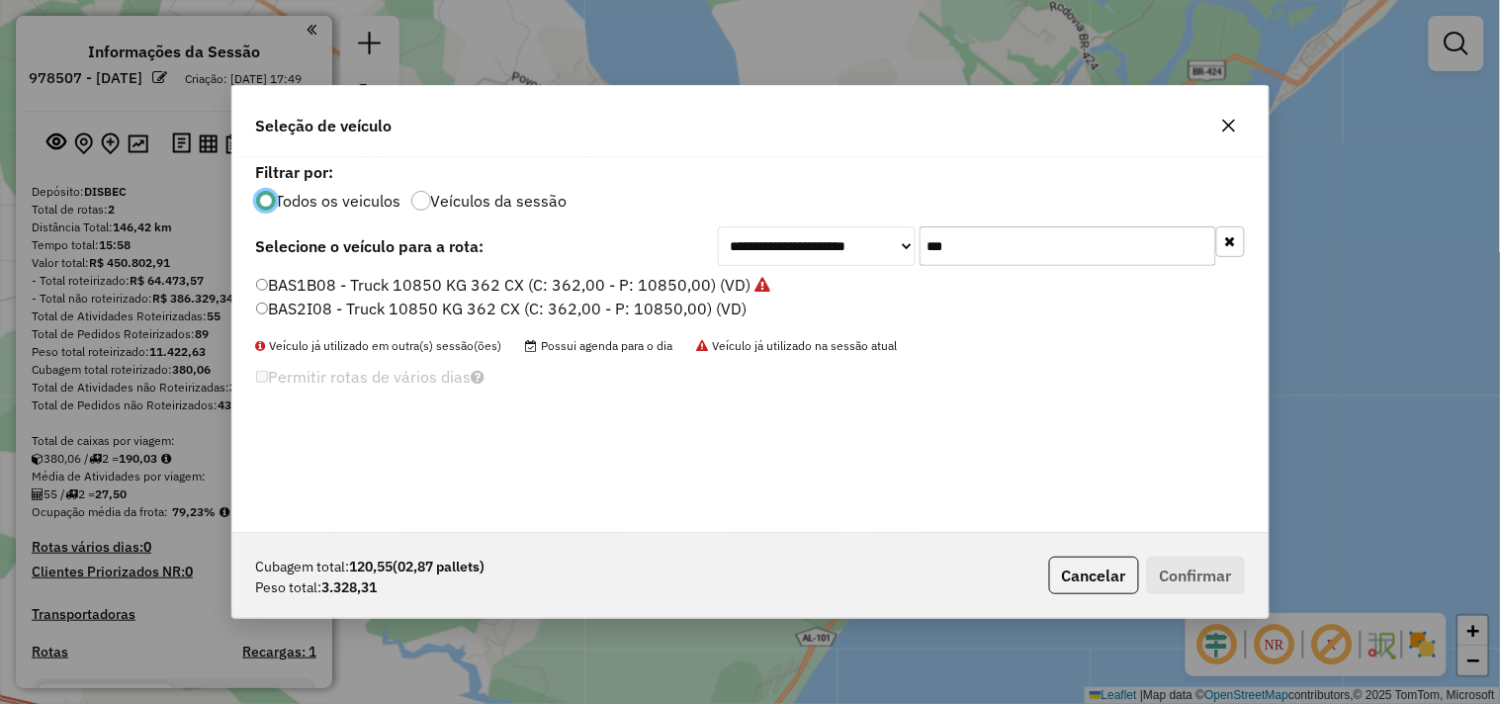
click at [962, 242] on input "***" at bounding box center [1068, 246] width 297 height 40
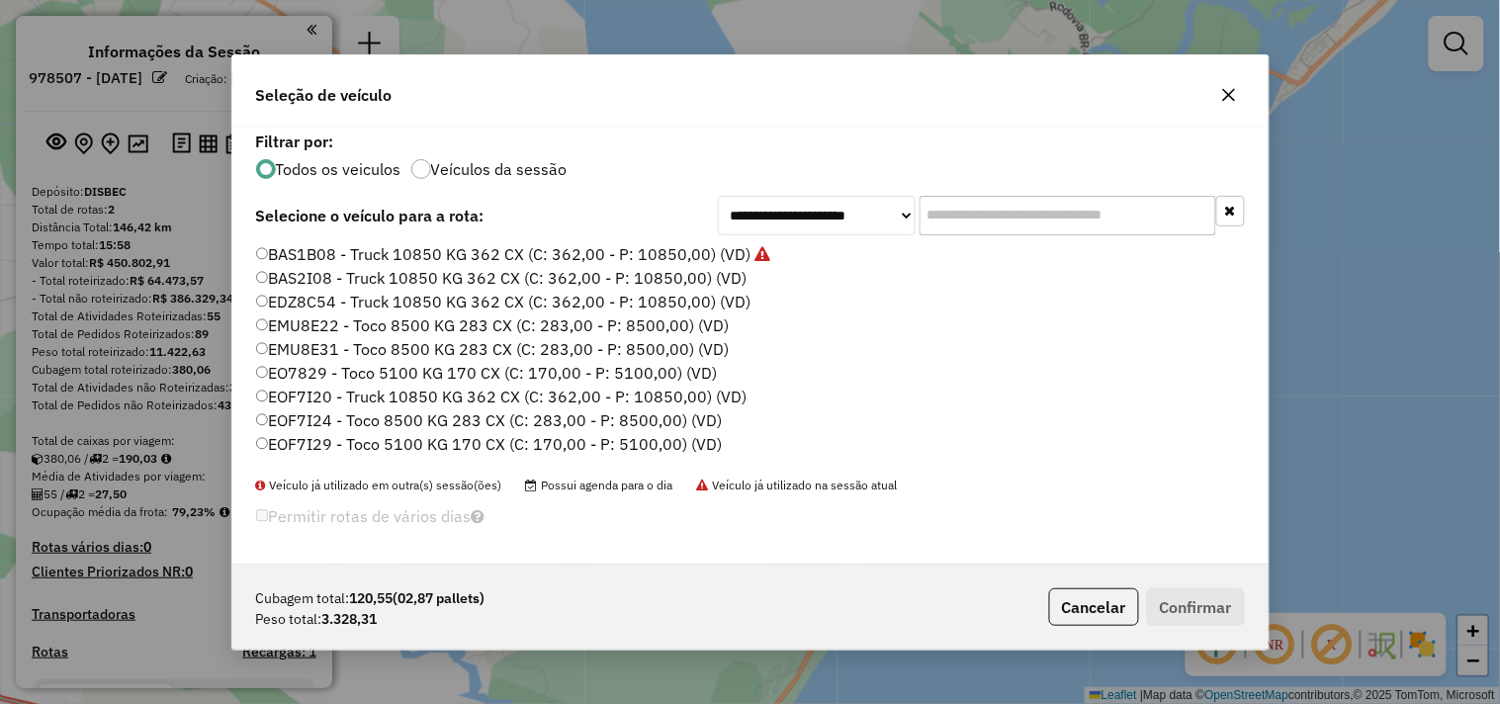
click at [369, 346] on label "EMU8E31 - Toco 8500 KG 283 CX (C: 283,00 - P: 8500,00) (VD)" at bounding box center [493, 349] width 474 height 24
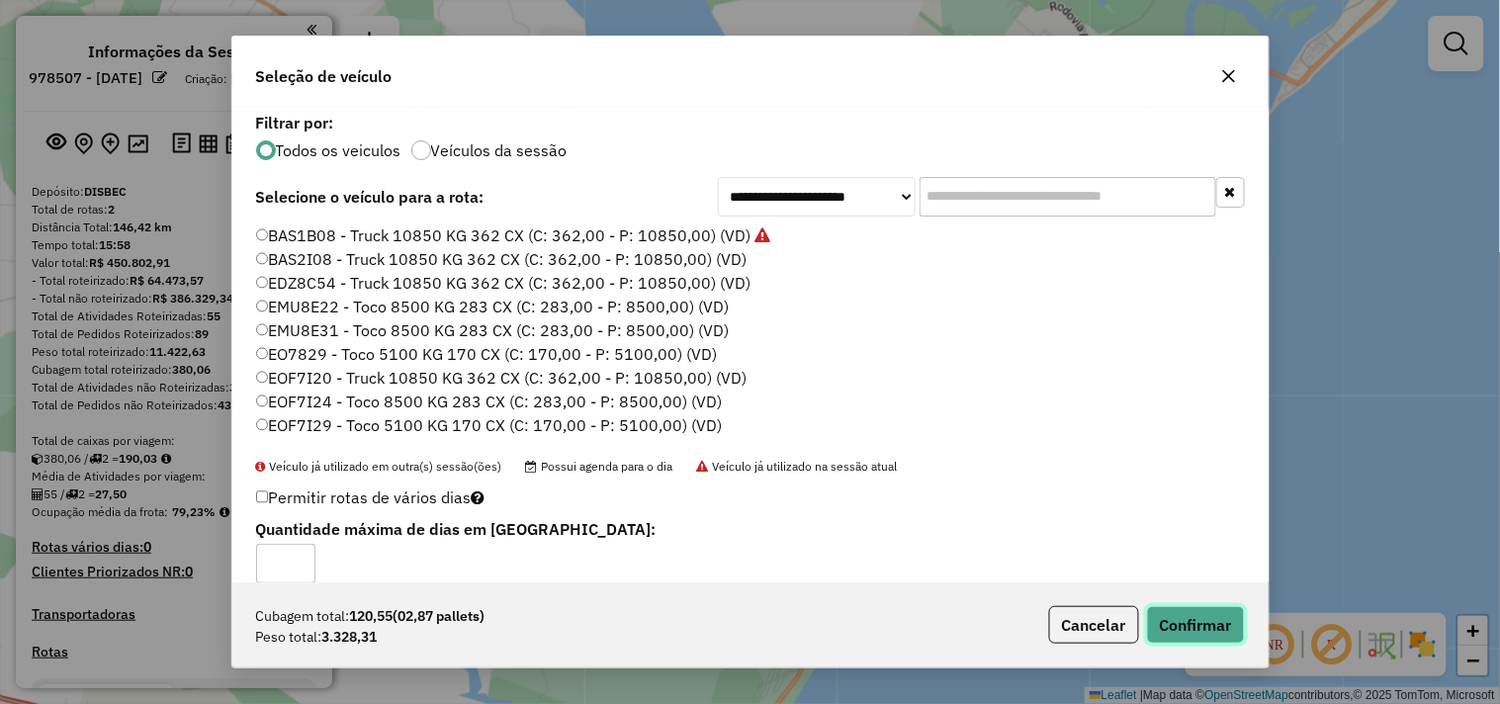
click at [1175, 619] on button "Confirmar" at bounding box center [1196, 625] width 98 height 38
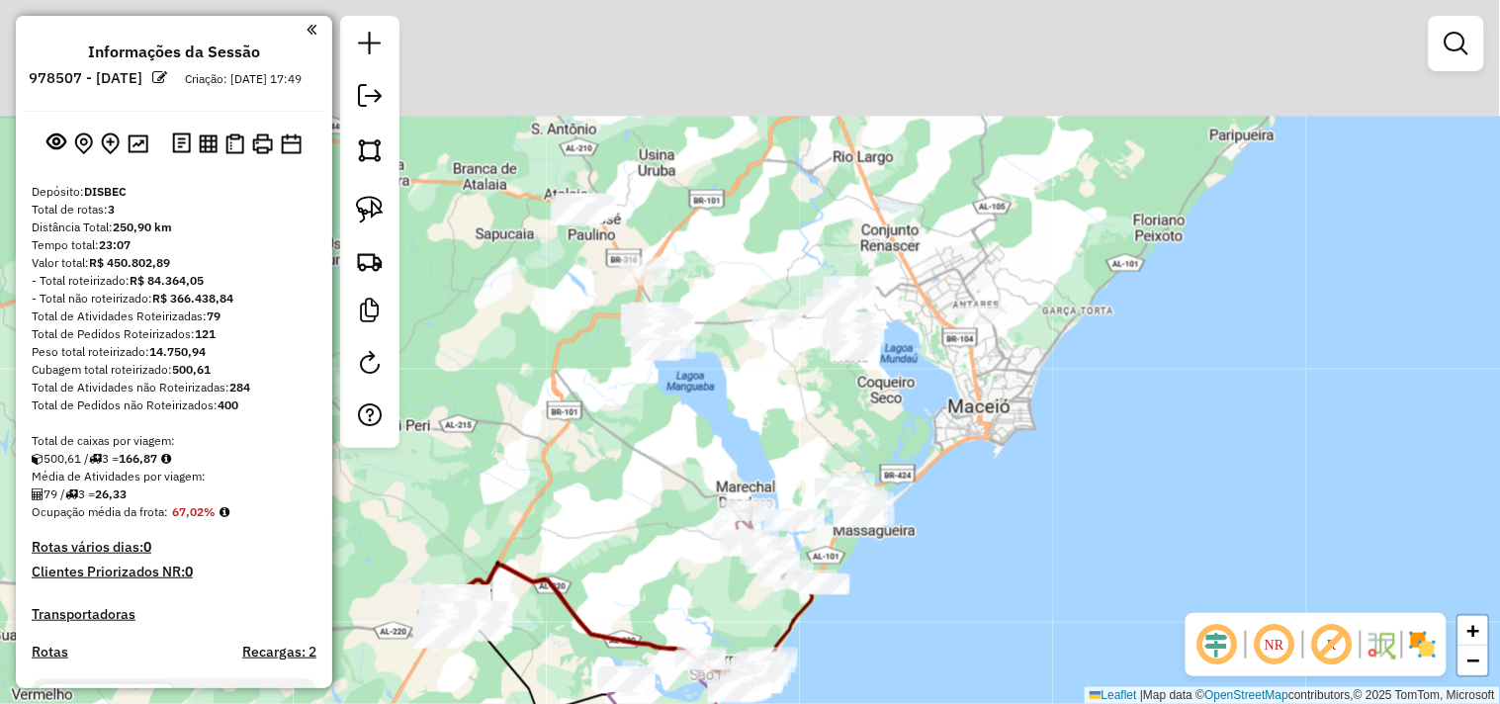
drag, startPoint x: 854, startPoint y: 426, endPoint x: 825, endPoint y: 482, distance: 62.4
click at [847, 439] on div "Janela de atendimento Grade de atendimento Capacidade Transportadoras Veículos …" at bounding box center [750, 352] width 1500 height 704
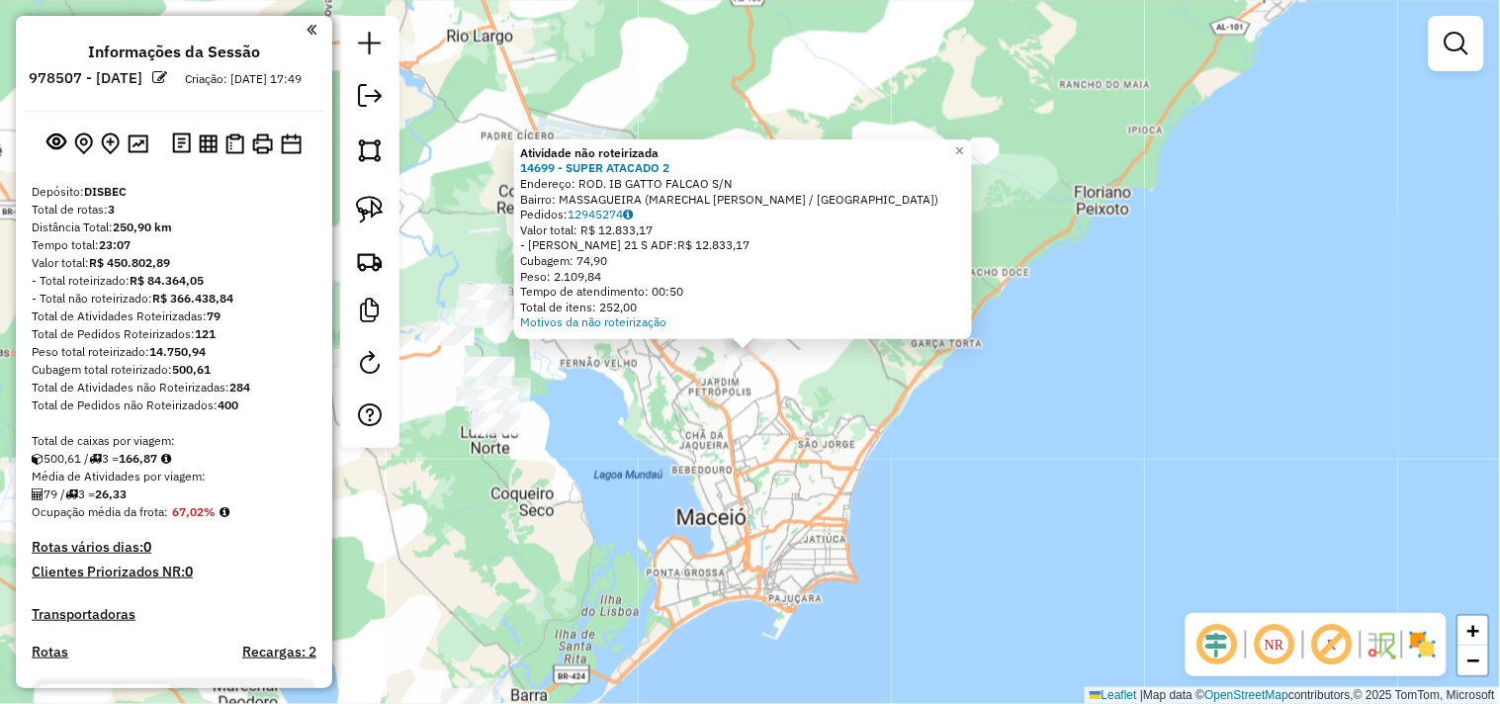
click at [565, 548] on div "Atividade não roteirizada 14699 - SUPER ATACADO 2 Endereço: ROD. IB GATTO FALCA…" at bounding box center [750, 352] width 1500 height 704
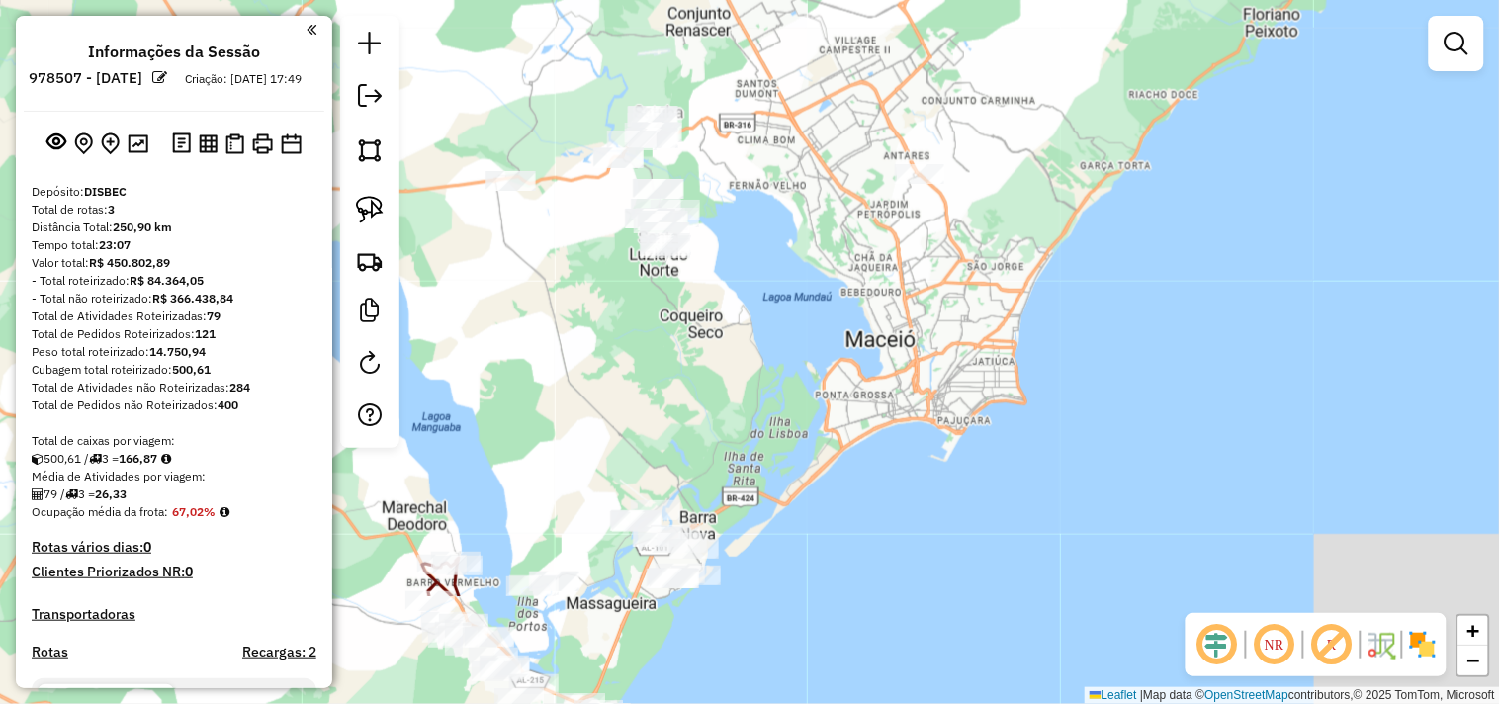
drag, startPoint x: 560, startPoint y: 617, endPoint x: 811, endPoint y: 315, distance: 393.3
click at [814, 314] on div "Janela de atendimento Grade de atendimento Capacidade Transportadoras Veículos …" at bounding box center [750, 352] width 1500 height 704
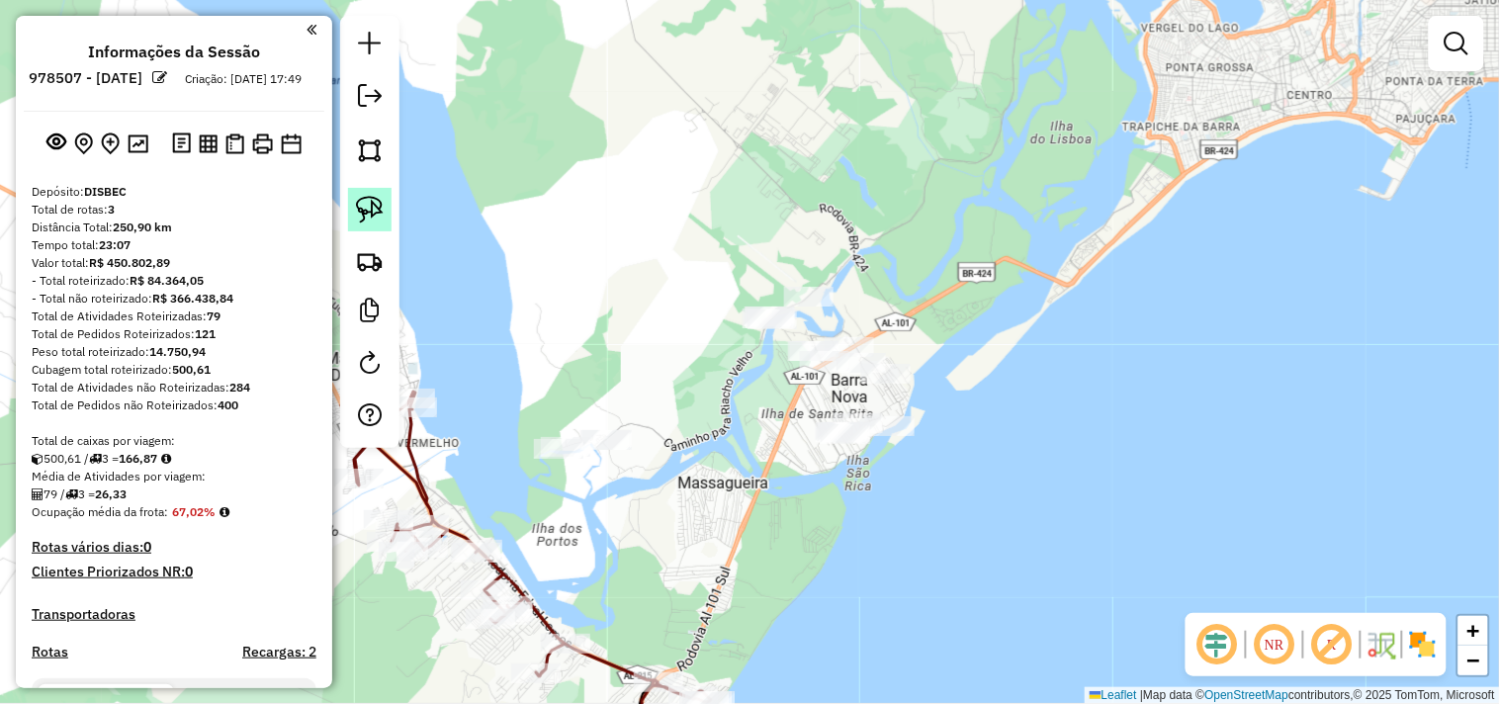
click at [382, 206] on img at bounding box center [370, 210] width 28 height 28
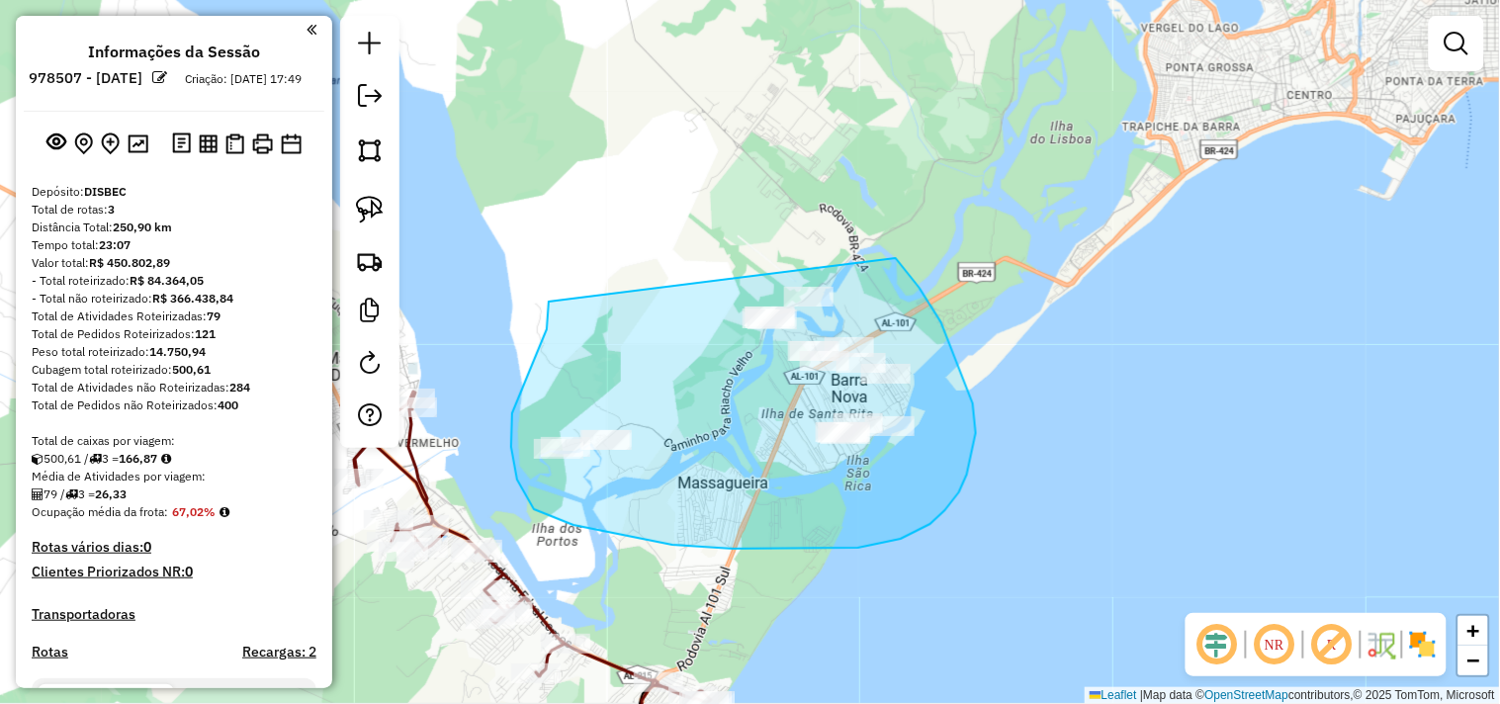
drag, startPoint x: 547, startPoint y: 329, endPoint x: 822, endPoint y: 211, distance: 299.5
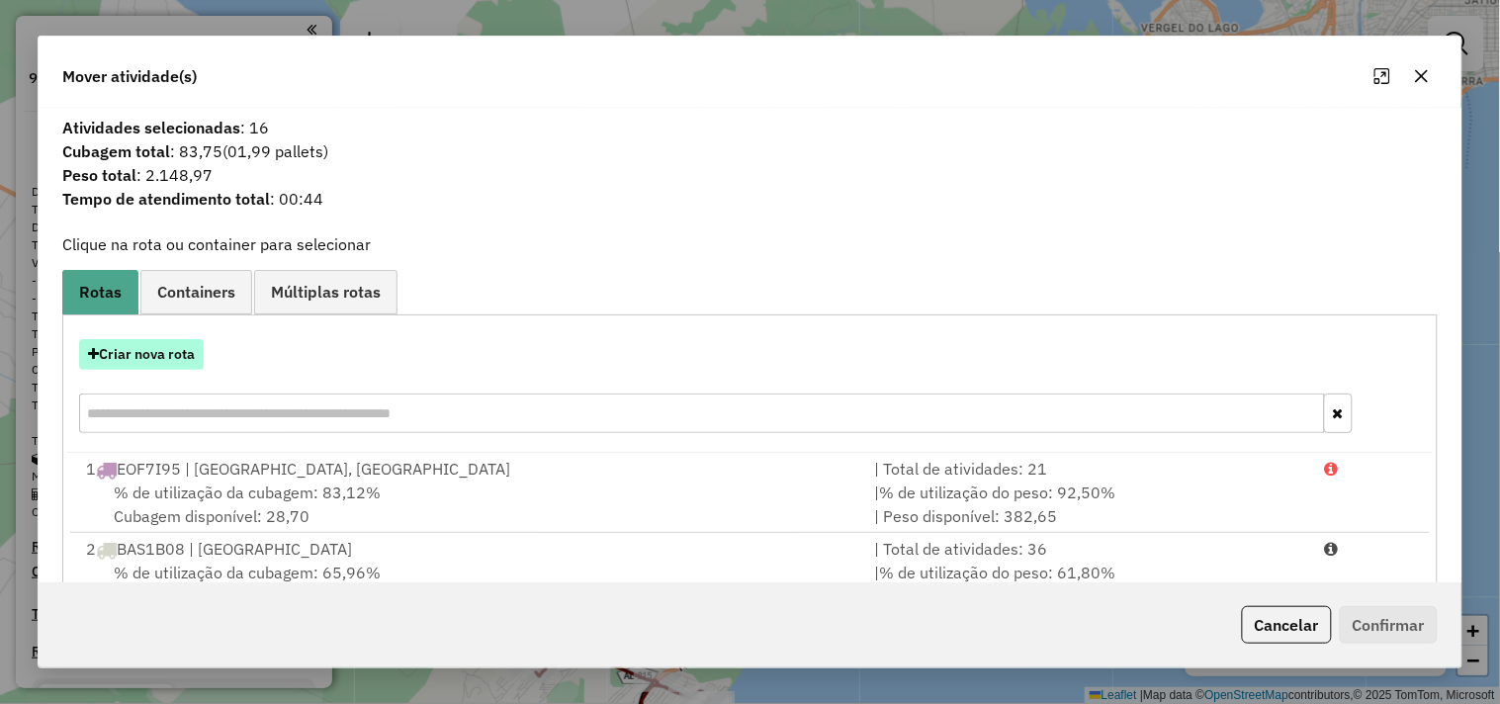
click at [127, 356] on button "Criar nova rota" at bounding box center [141, 354] width 125 height 31
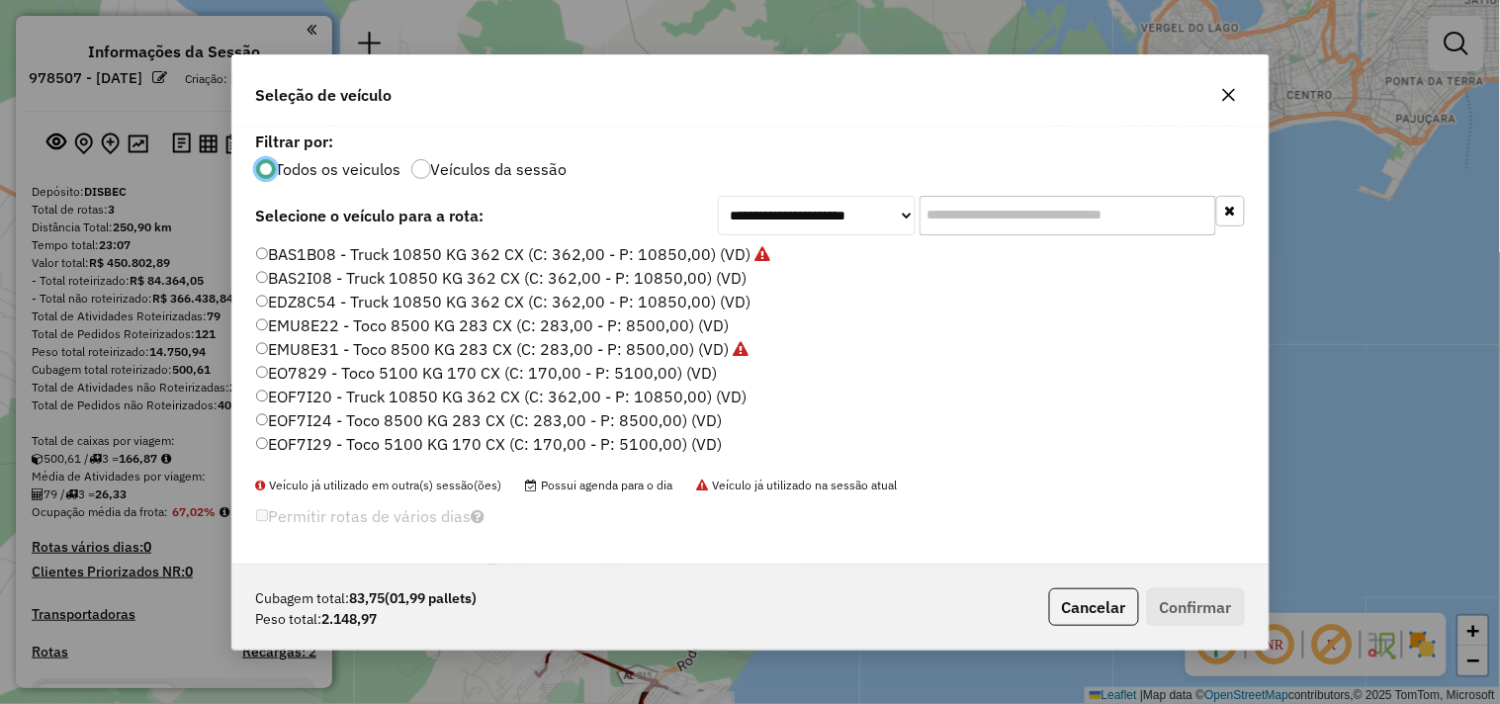
drag, startPoint x: 1005, startPoint y: 205, endPoint x: 993, endPoint y: 212, distance: 13.7
click at [1005, 205] on input "text" at bounding box center [1068, 216] width 297 height 40
type input "***"
click at [359, 303] on label "EOF7I29 - Toco 5100 KG 170 CX (C: 170,00 - P: 5100,00) (VD)" at bounding box center [489, 302] width 467 height 24
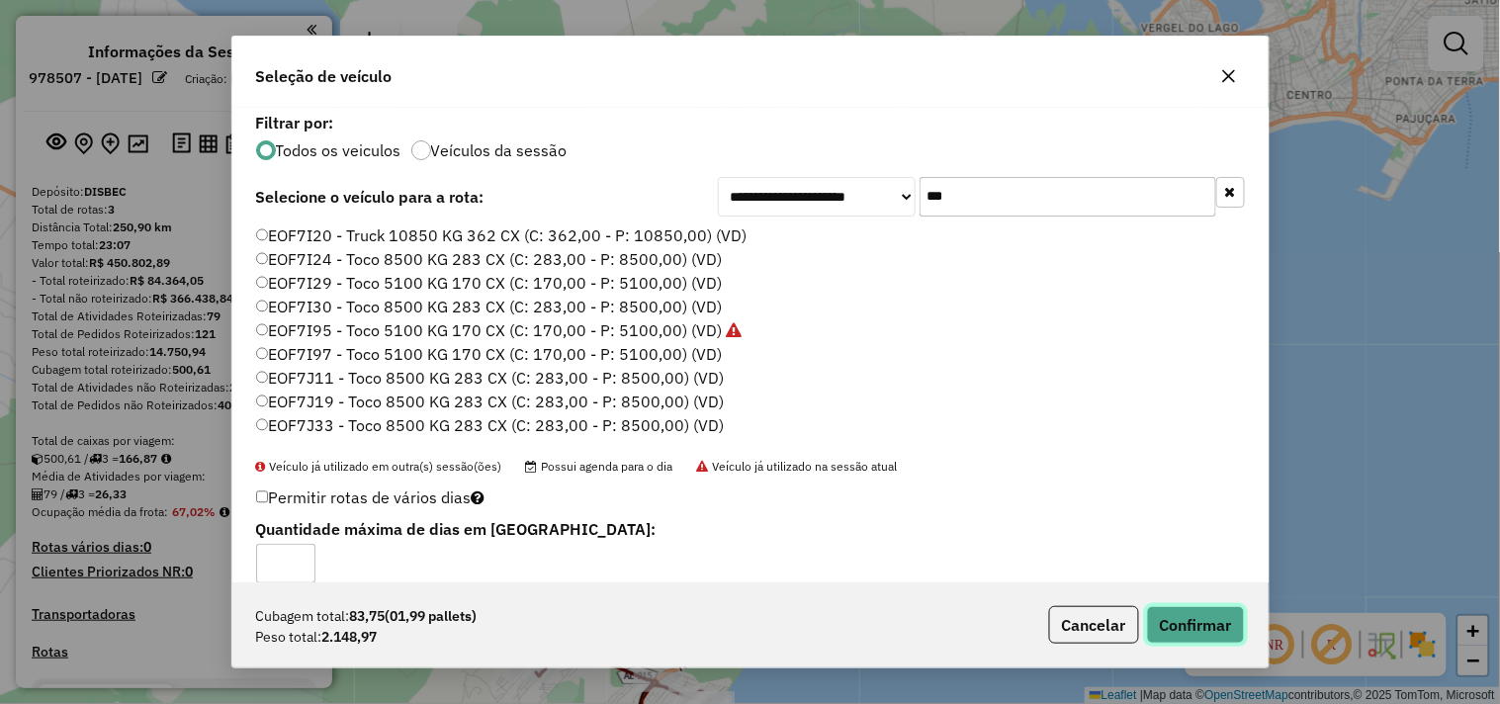
click at [1175, 636] on button "Confirmar" at bounding box center [1196, 625] width 98 height 38
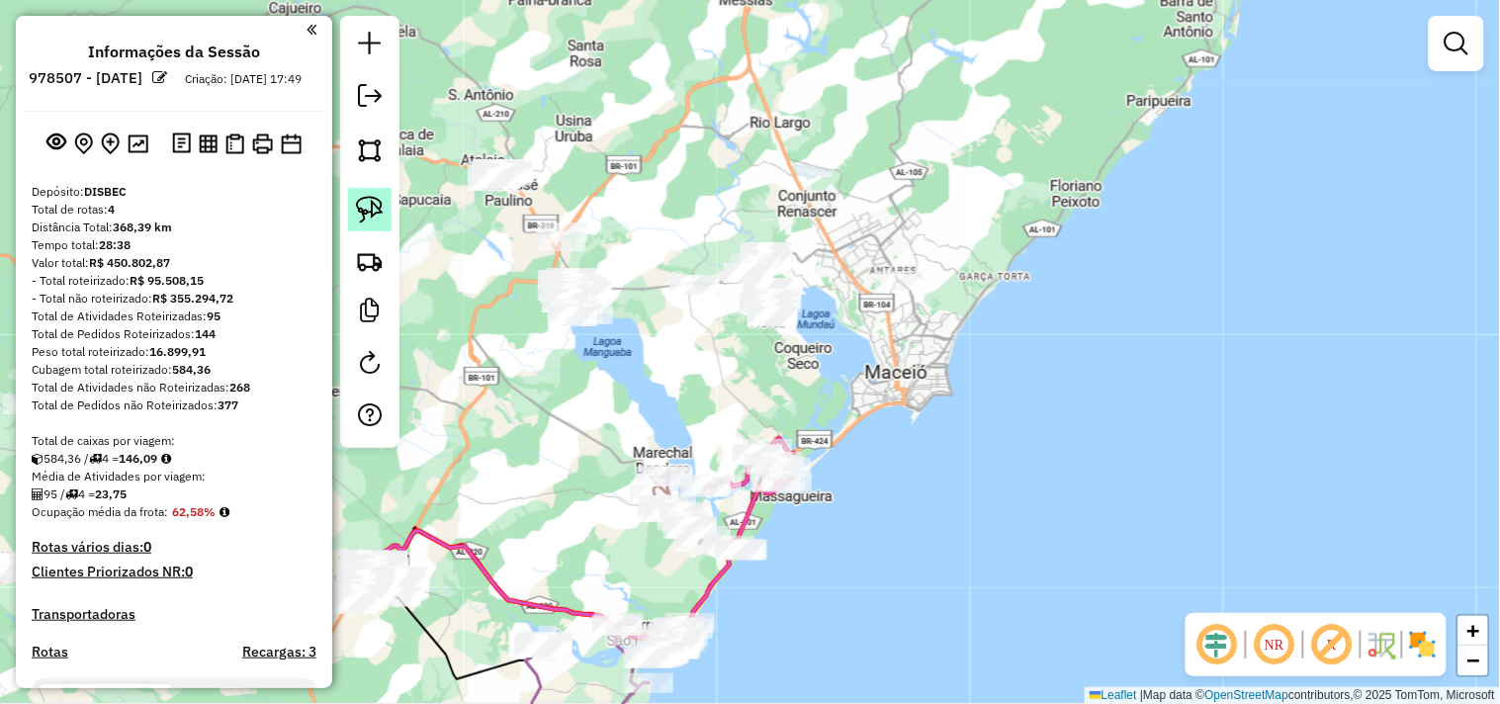
click at [372, 229] on link at bounding box center [370, 210] width 44 height 44
drag, startPoint x: 856, startPoint y: 234, endPoint x: 1022, endPoint y: 272, distance: 169.4
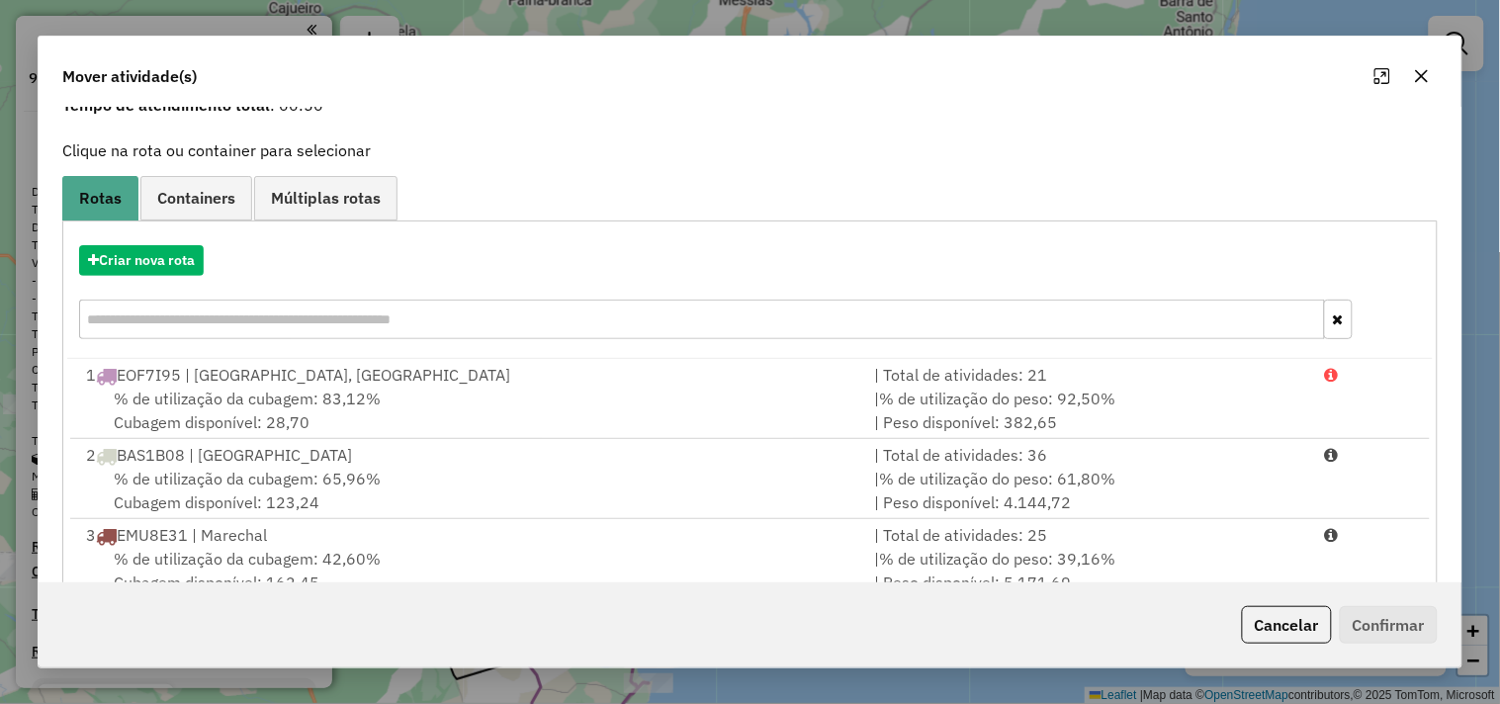
scroll to position [224, 0]
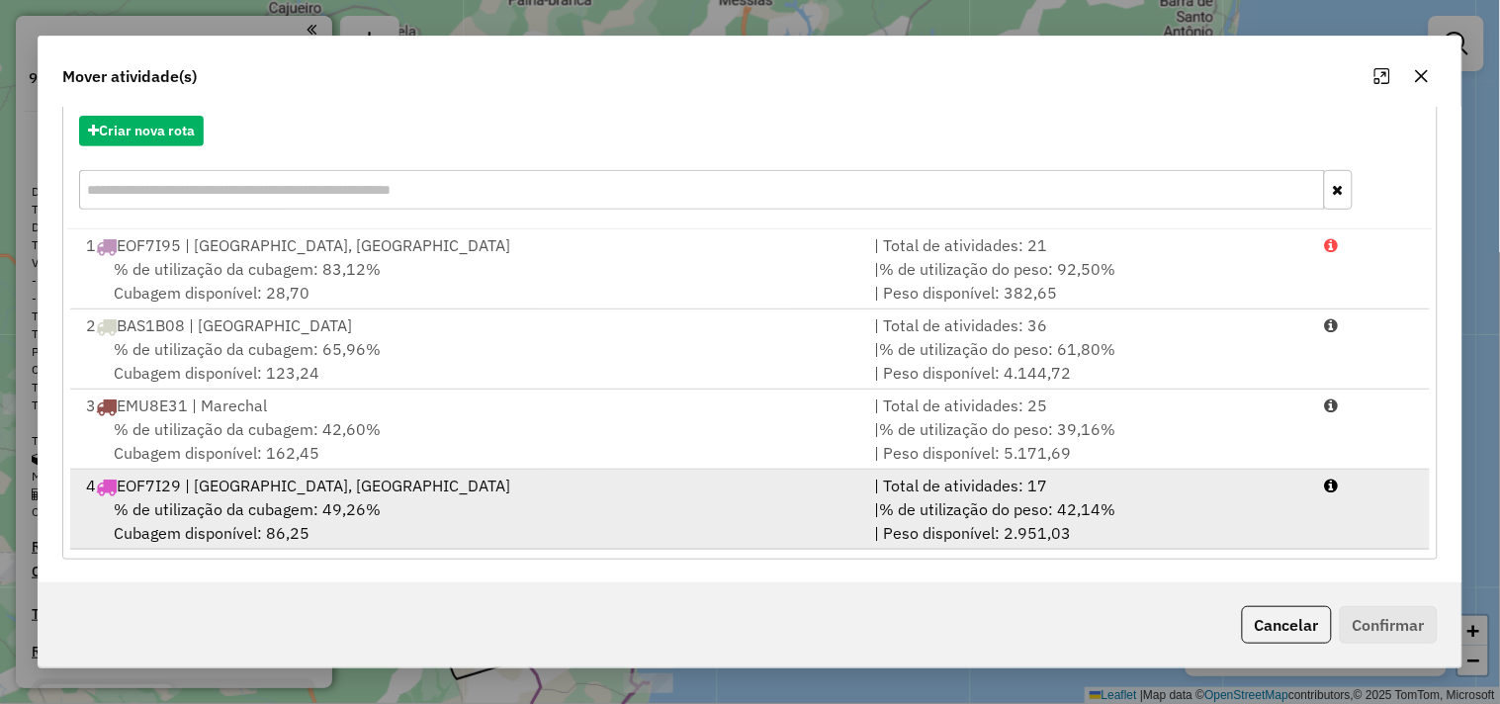
click at [430, 499] on div "% de utilização da cubagem: 49,26% Cubagem disponível: 86,25" at bounding box center [468, 520] width 788 height 47
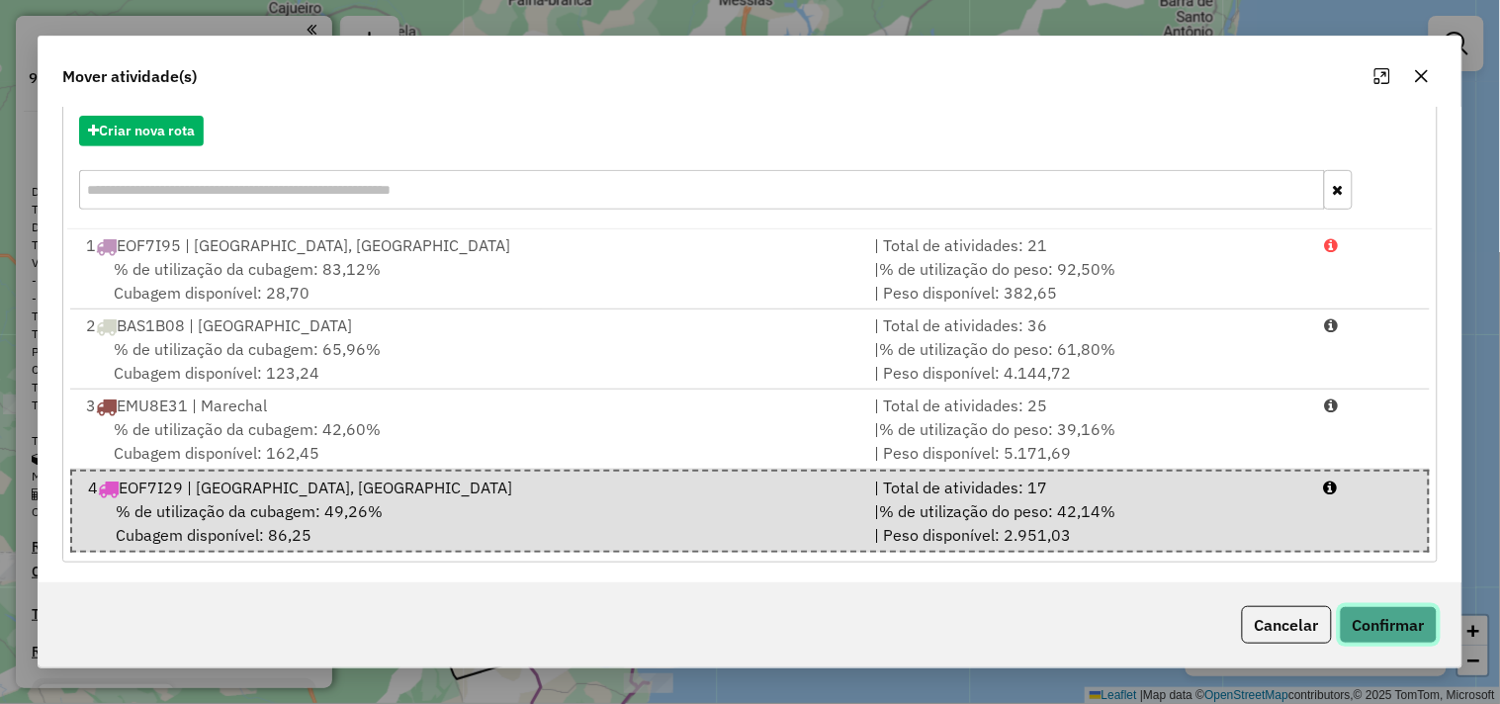
click at [1366, 613] on button "Confirmar" at bounding box center [1389, 625] width 98 height 38
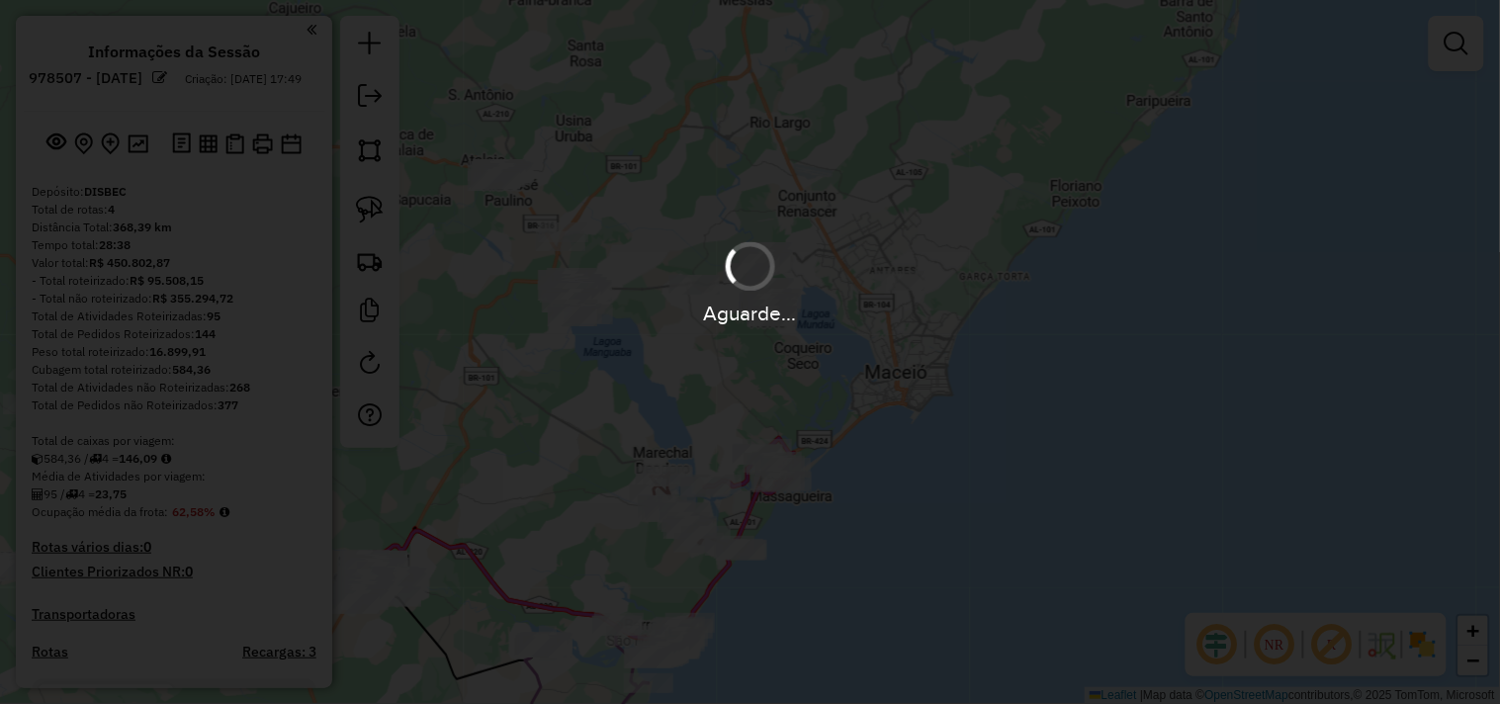
scroll to position [0, 0]
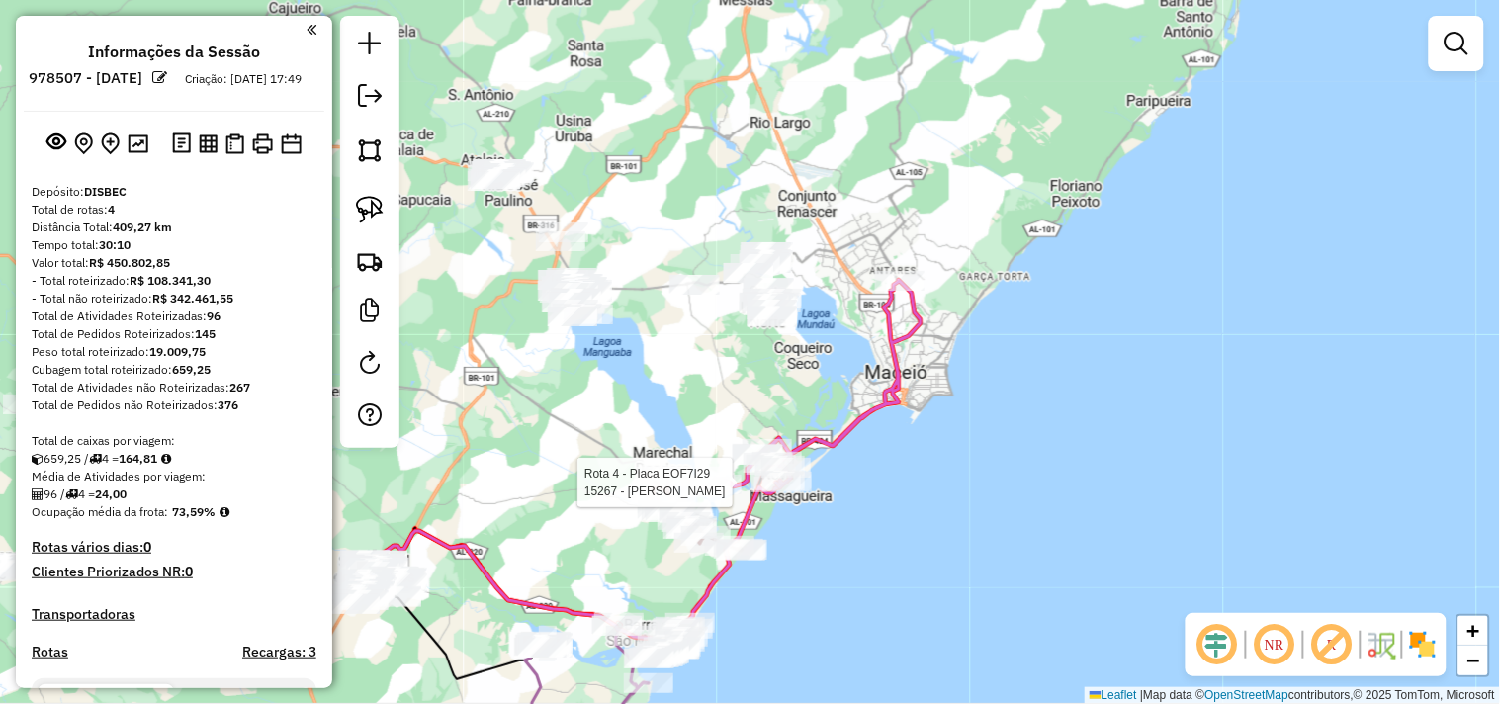
select select "**********"
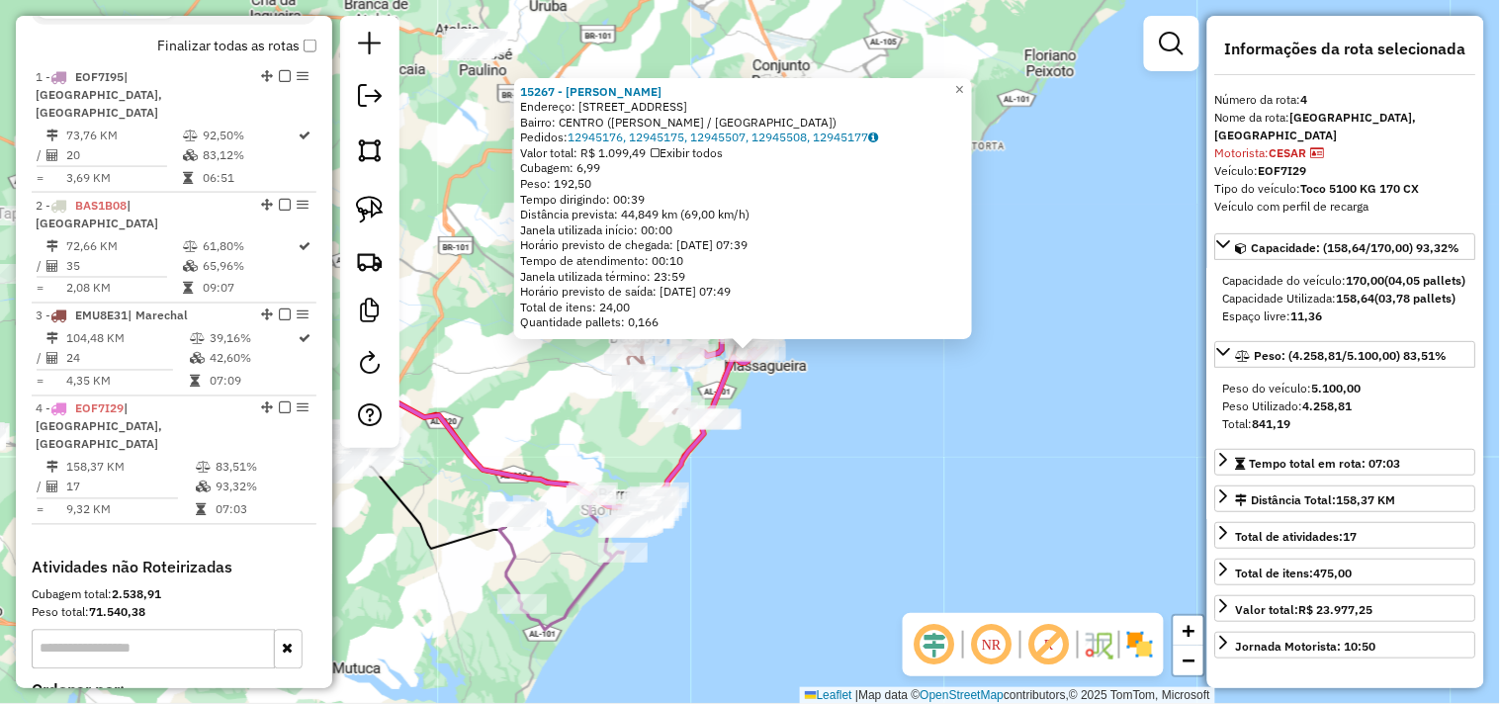
scroll to position [906, 0]
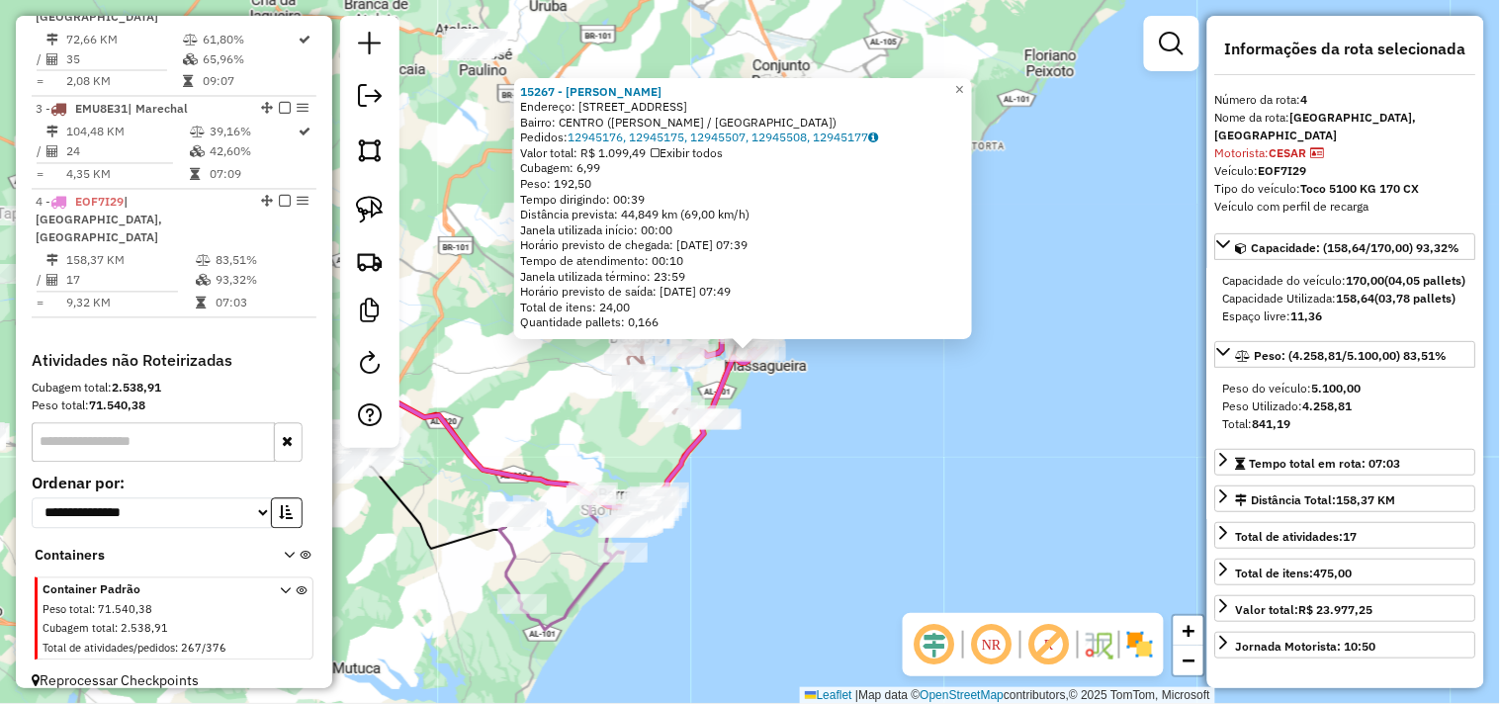
click at [887, 501] on div "15267 - JOSE ALBERTO DA SILV Endereço: Rua Xareu 104 Bairro: CENTRO (MARECHAL D…" at bounding box center [750, 352] width 1500 height 704
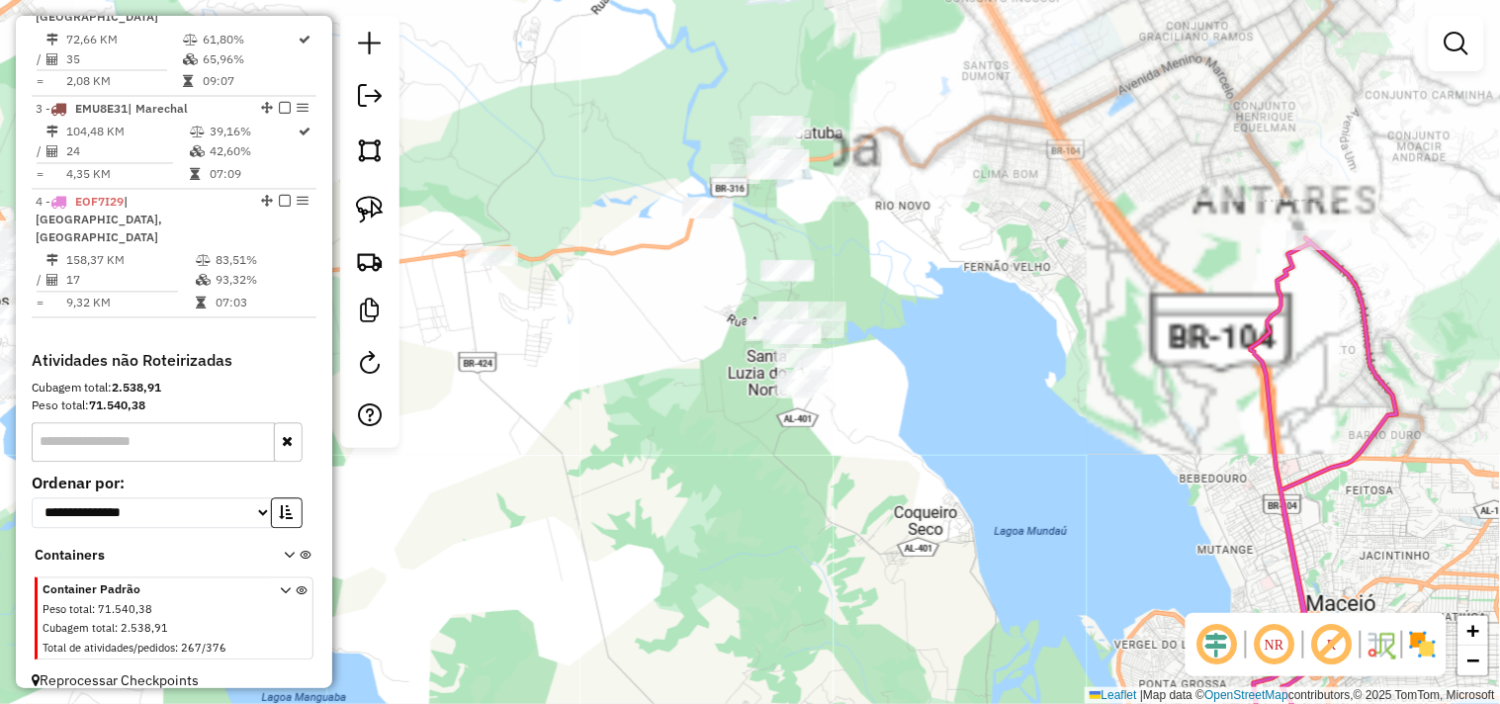
drag, startPoint x: 729, startPoint y: 410, endPoint x: 763, endPoint y: 433, distance: 40.6
click at [765, 438] on div "Janela de atendimento Grade de atendimento Capacidade Transportadoras Veículos …" at bounding box center [750, 352] width 1500 height 704
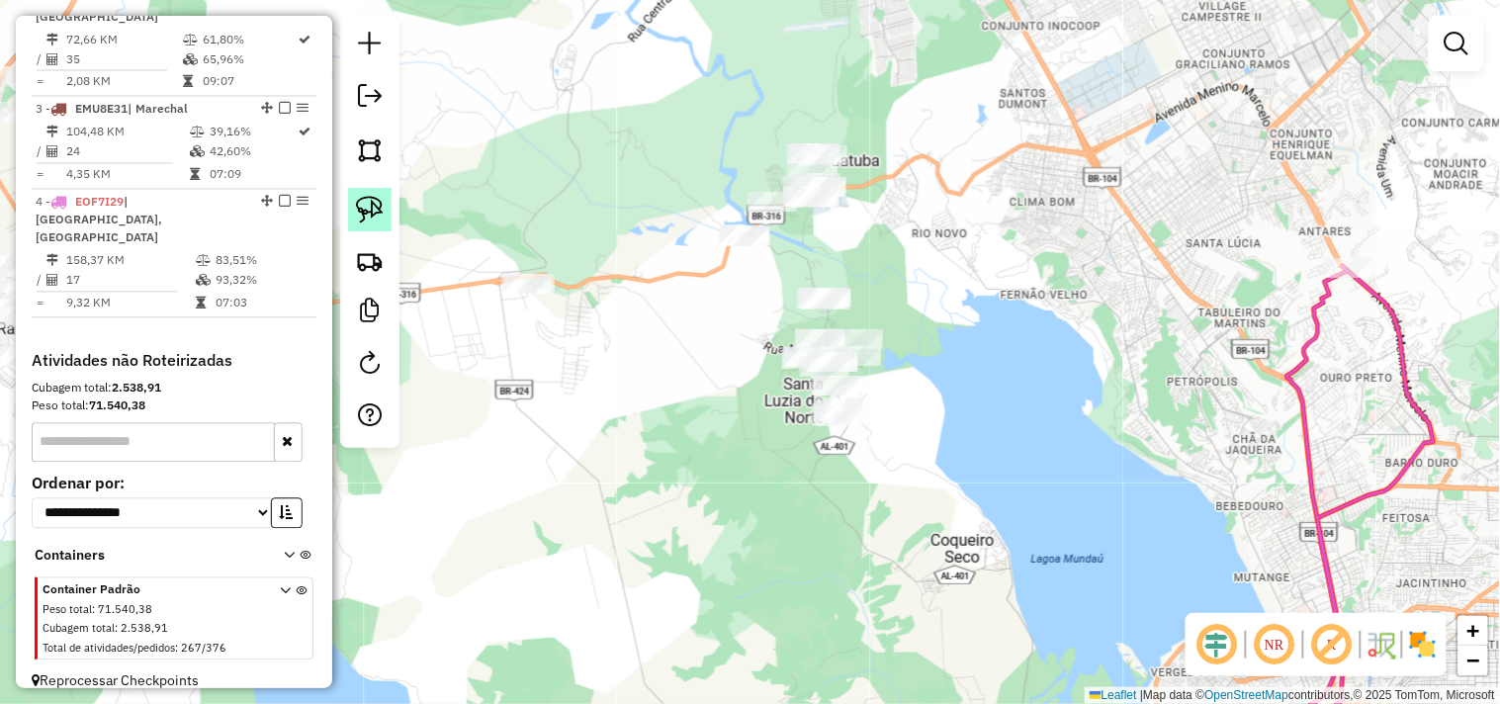
click at [372, 214] on img at bounding box center [370, 210] width 28 height 28
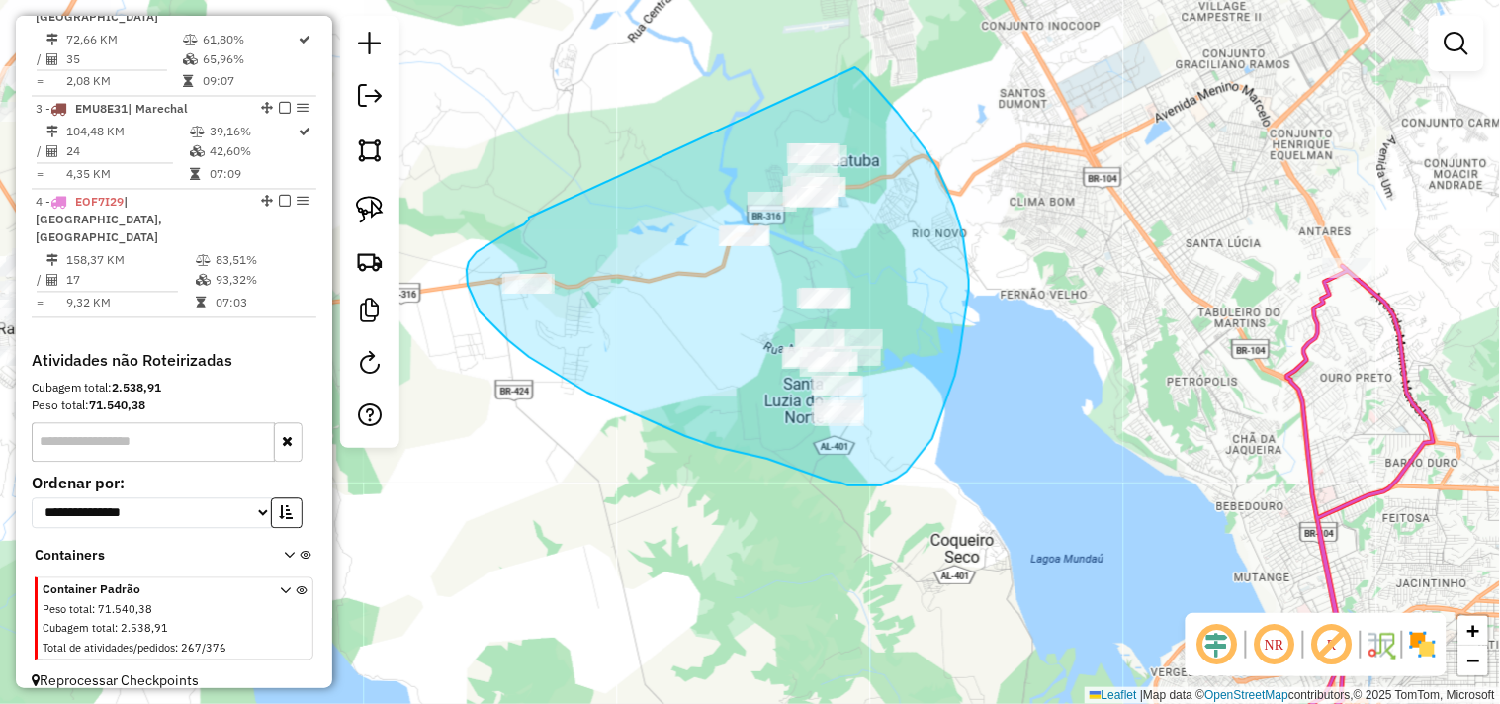
drag, startPoint x: 524, startPoint y: 225, endPoint x: 856, endPoint y: 67, distance: 366.7
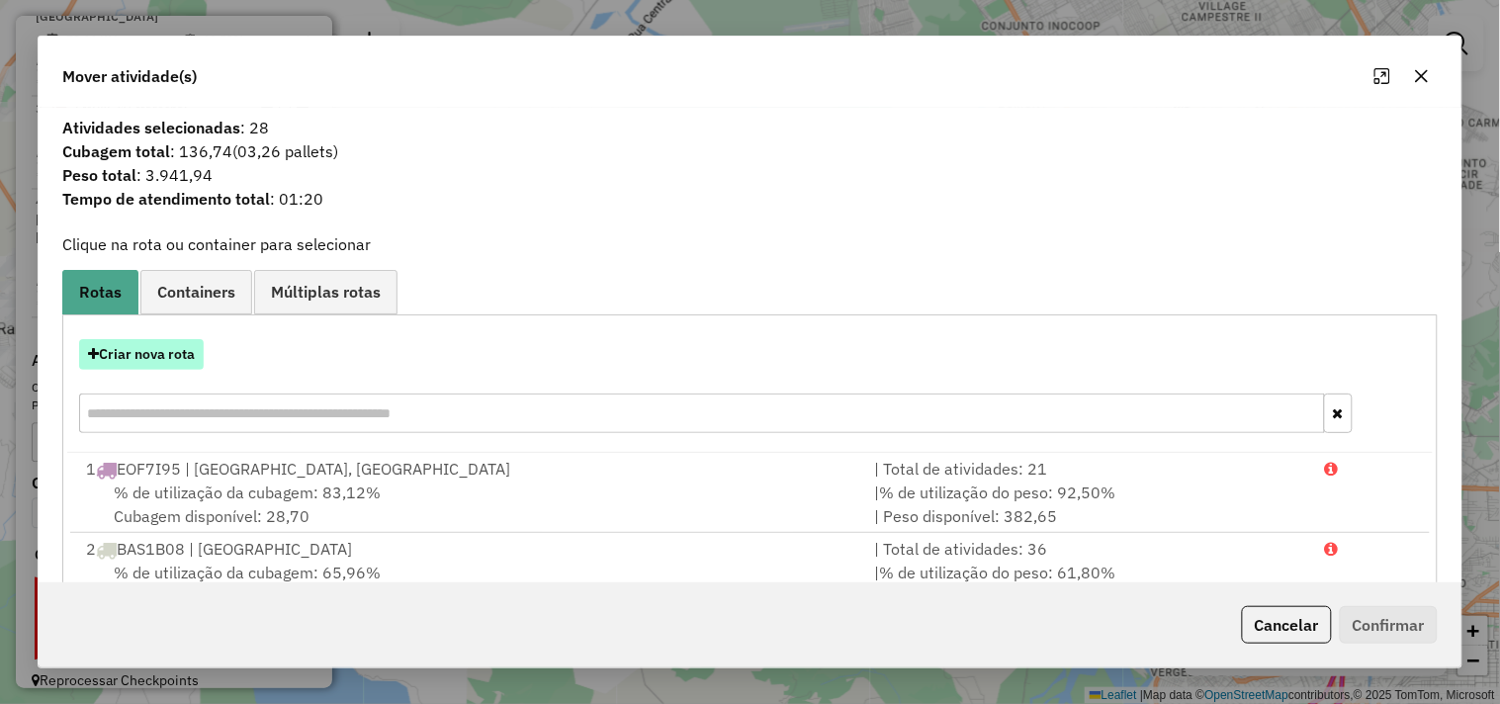
click at [179, 361] on button "Criar nova rota" at bounding box center [141, 354] width 125 height 31
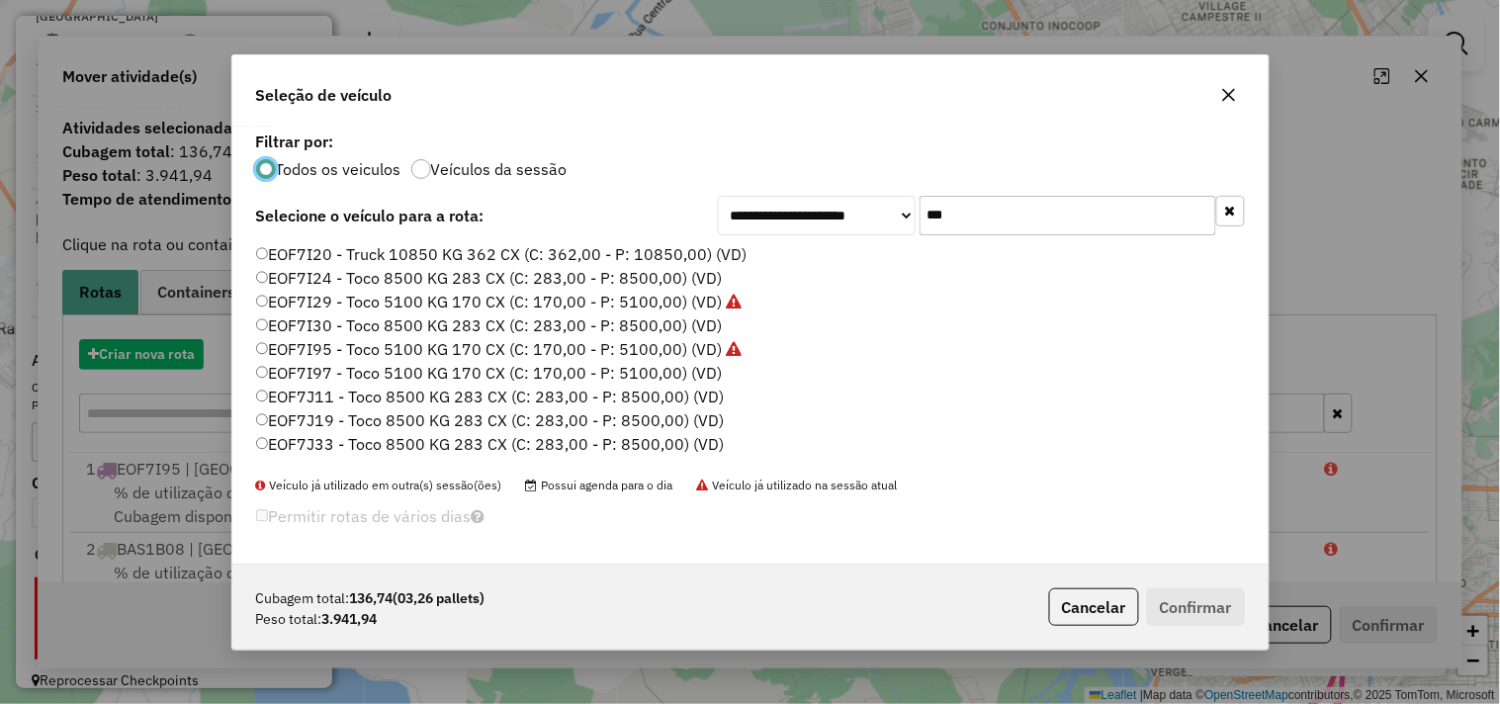
scroll to position [11, 5]
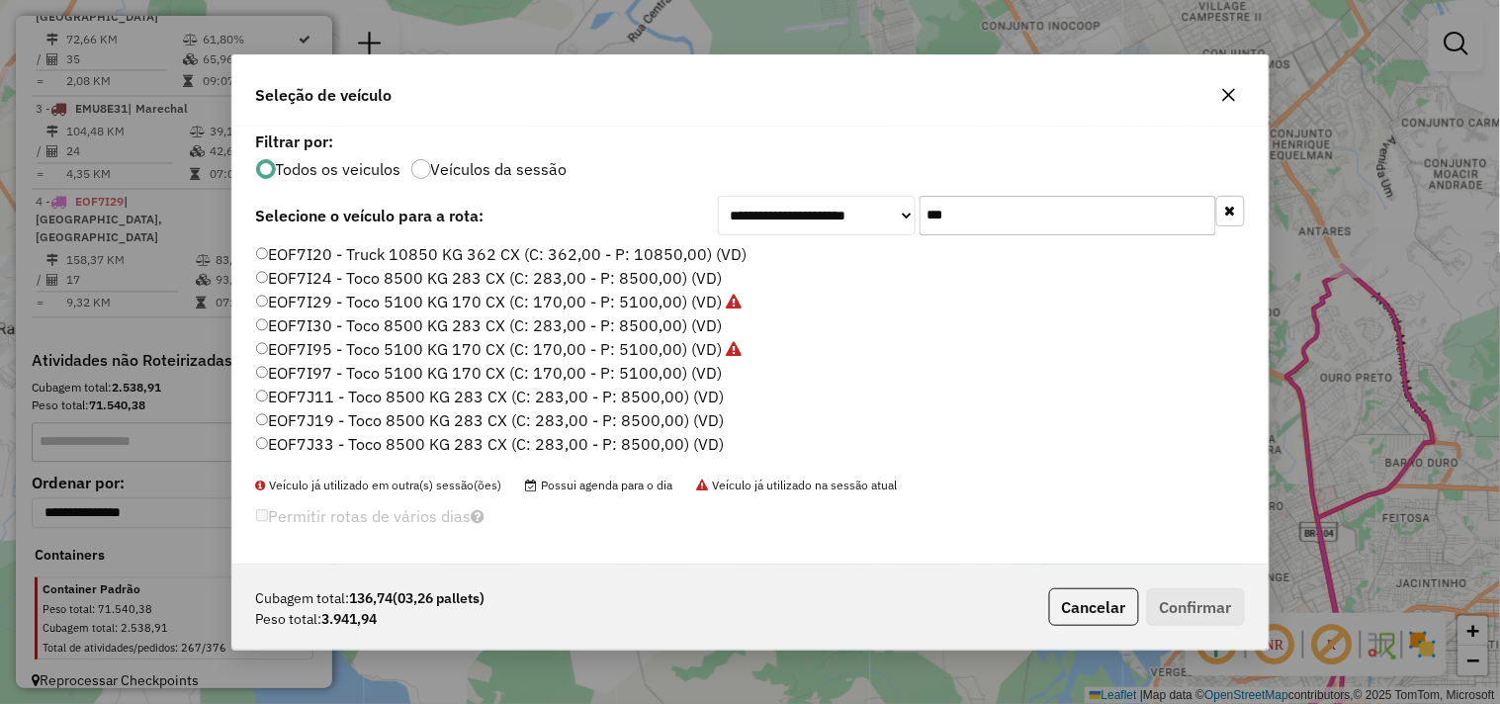
click at [971, 211] on input "***" at bounding box center [1068, 216] width 297 height 40
type input "***"
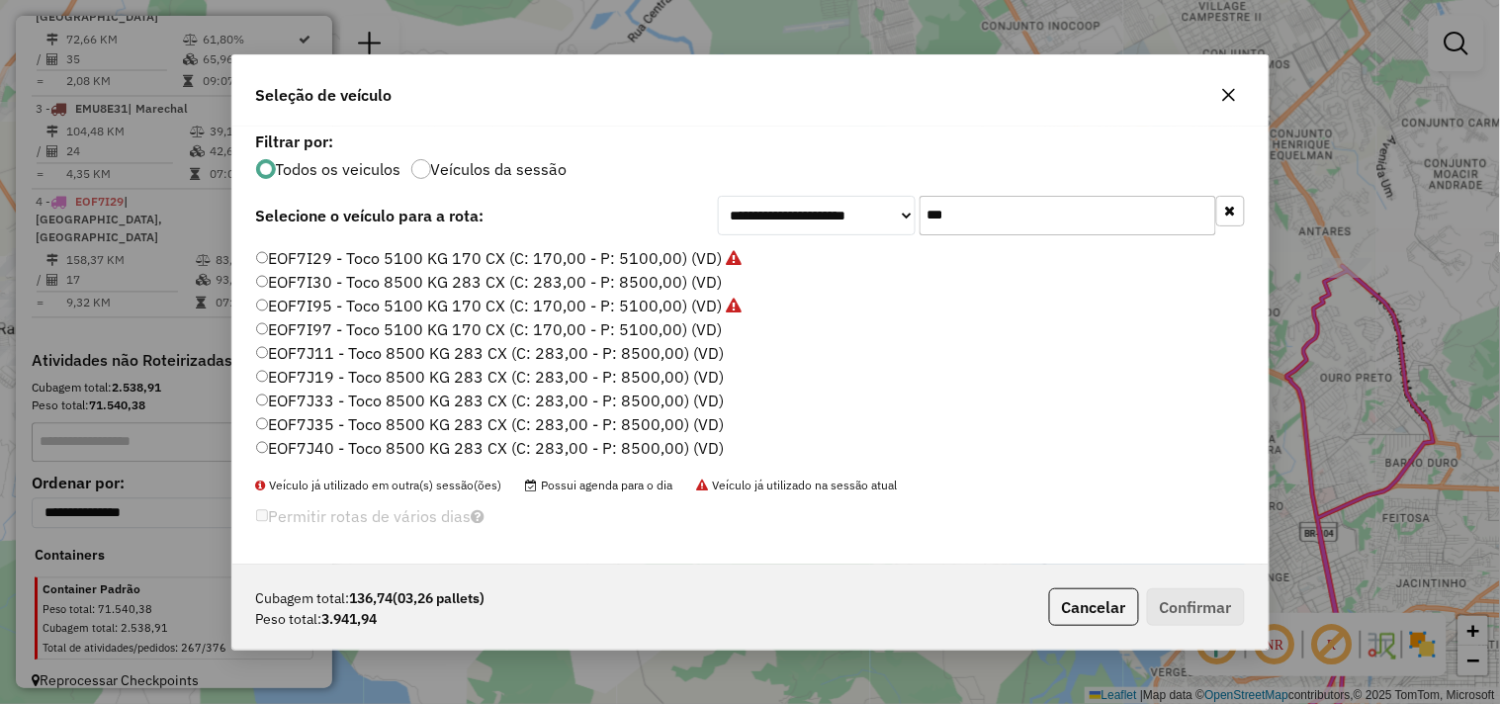
click at [354, 376] on label "EOF7J19 - Toco 8500 KG 283 CX (C: 283,00 - P: 8500,00) (VD)" at bounding box center [490, 377] width 469 height 24
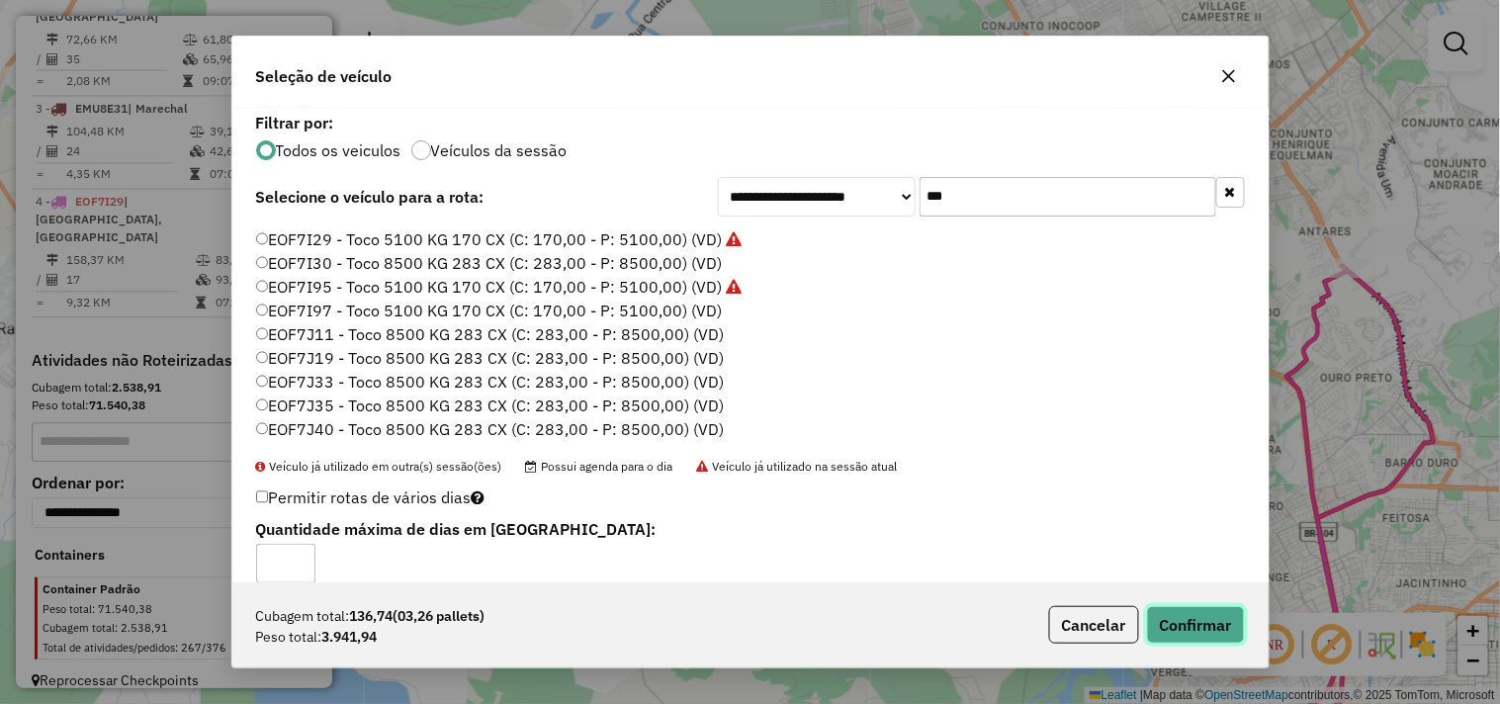
click at [1187, 621] on button "Confirmar" at bounding box center [1196, 625] width 98 height 38
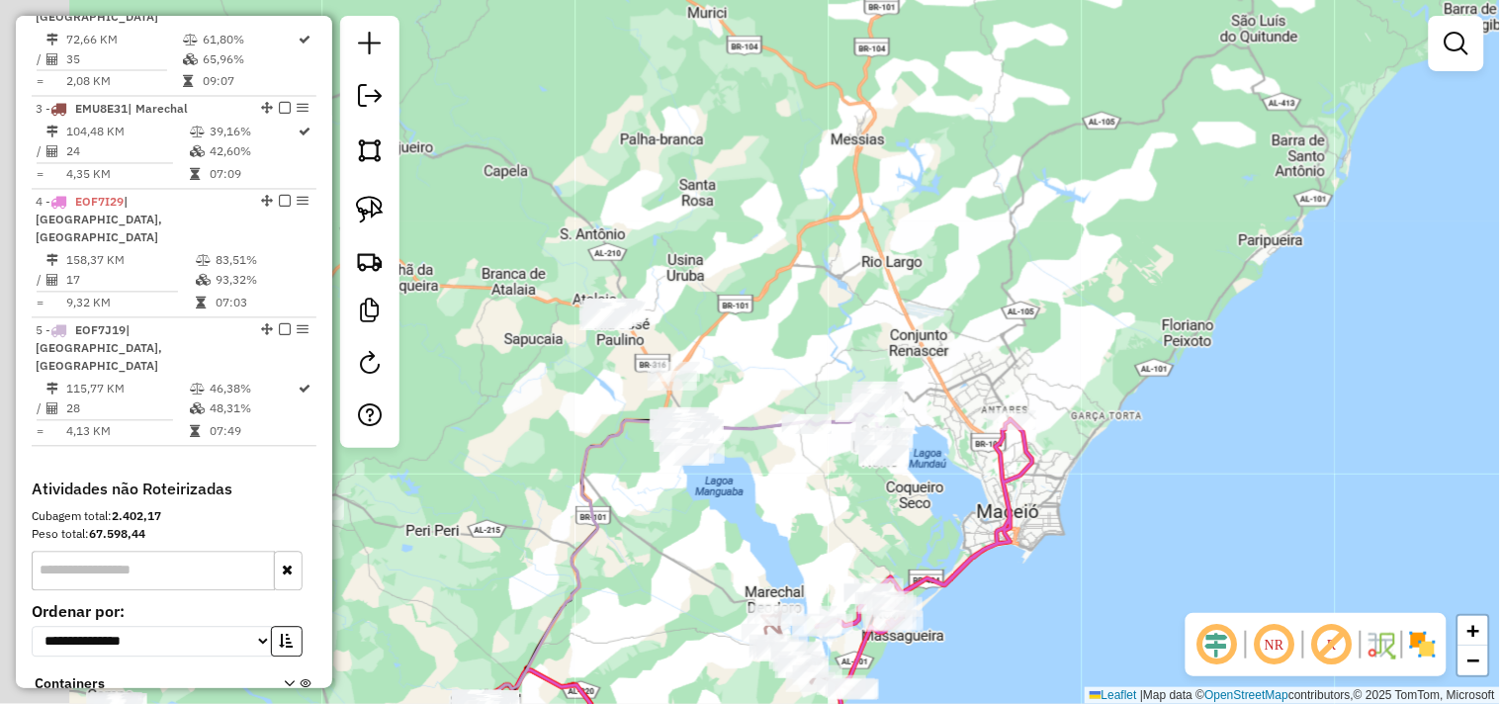
drag, startPoint x: 708, startPoint y: 508, endPoint x: 736, endPoint y: 497, distance: 29.8
click at [747, 508] on div "Janela de atendimento Grade de atendimento Capacidade Transportadoras Veículos …" at bounding box center [750, 352] width 1500 height 704
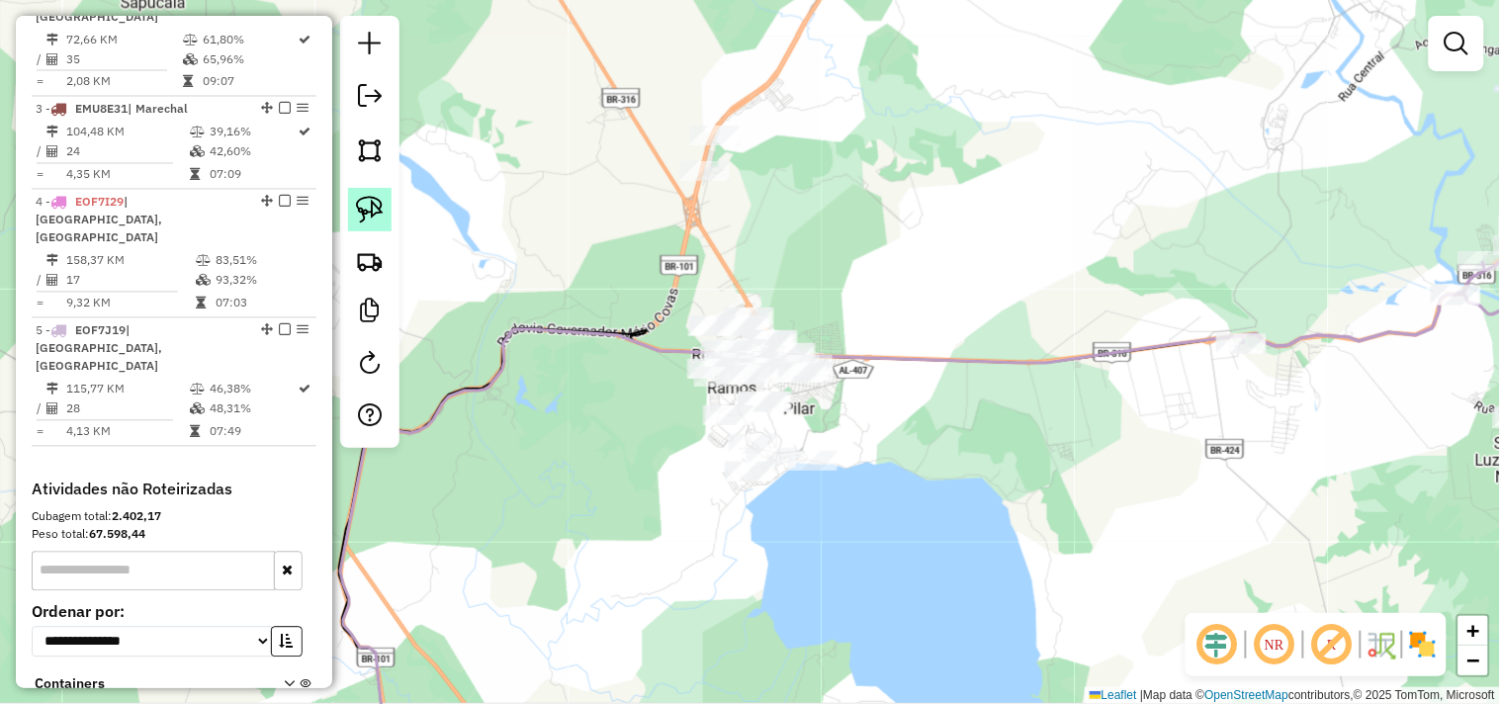
click at [352, 220] on link at bounding box center [370, 210] width 44 height 44
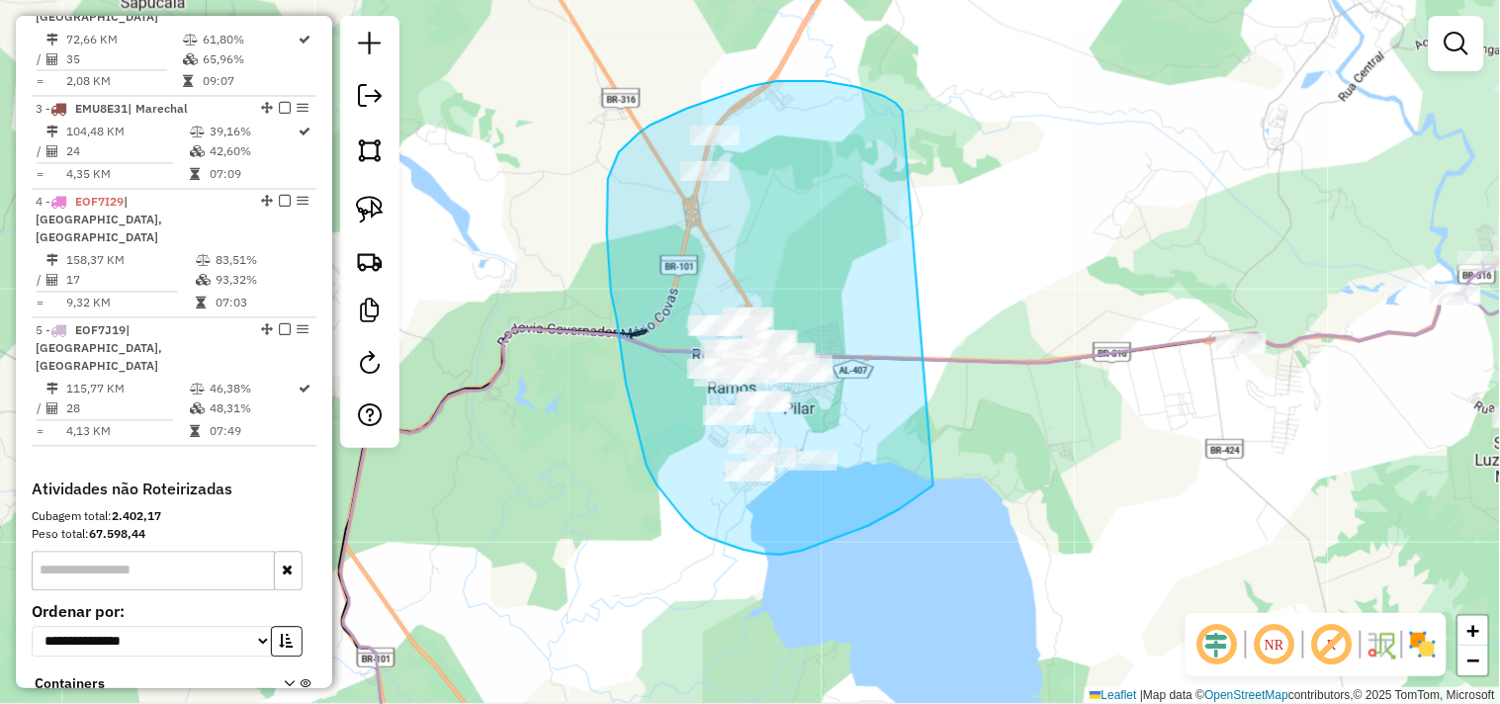
drag, startPoint x: 896, startPoint y: 103, endPoint x: 934, endPoint y: 486, distance: 384.6
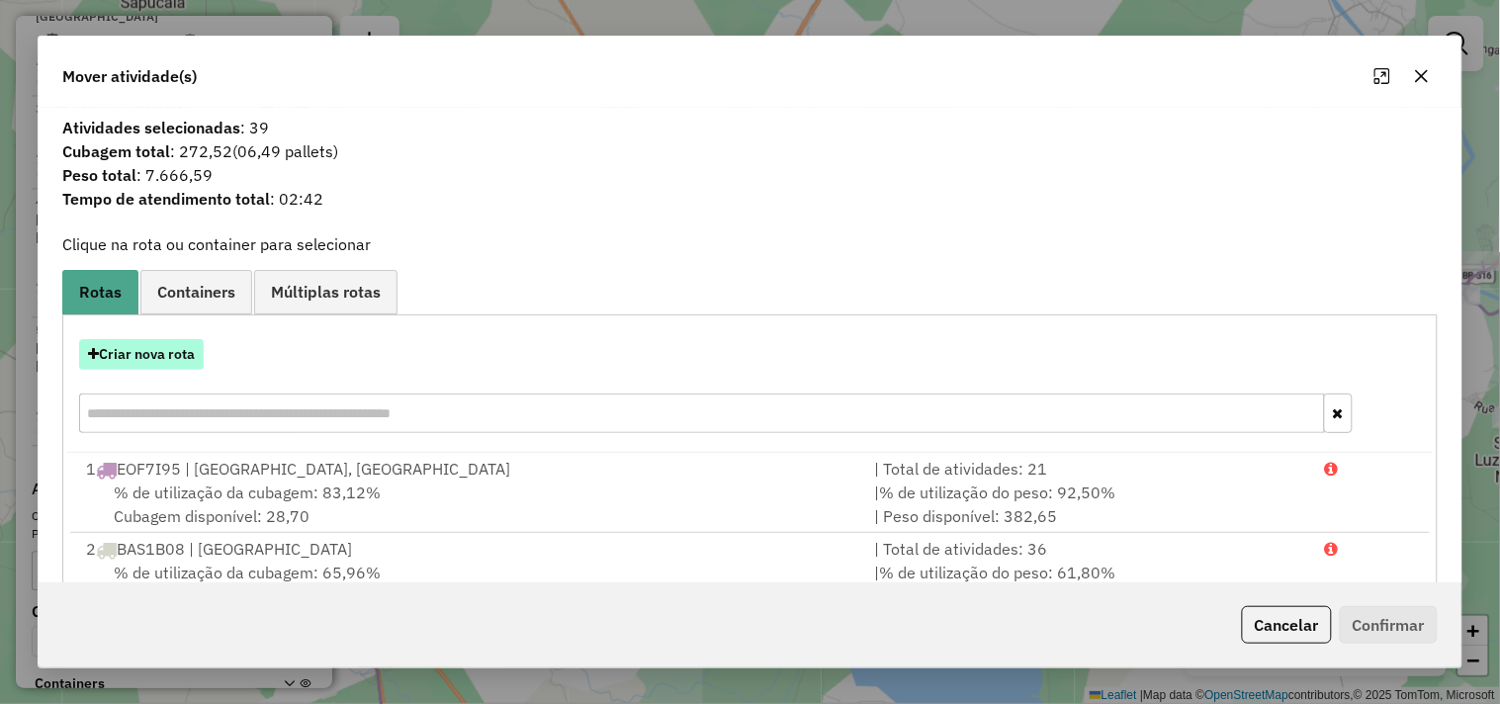
click at [181, 363] on button "Criar nova rota" at bounding box center [141, 354] width 125 height 31
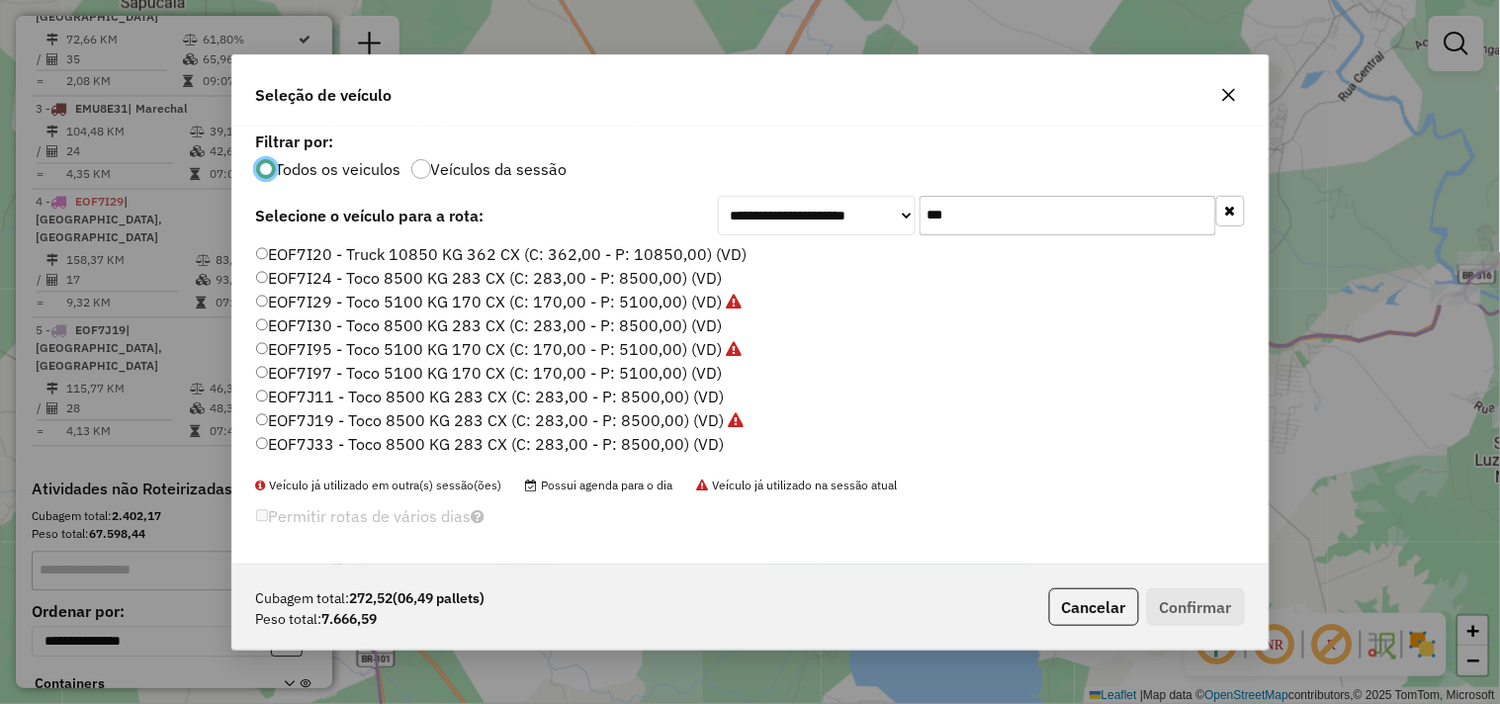
scroll to position [11, 5]
click at [965, 213] on input "***" at bounding box center [1068, 216] width 297 height 40
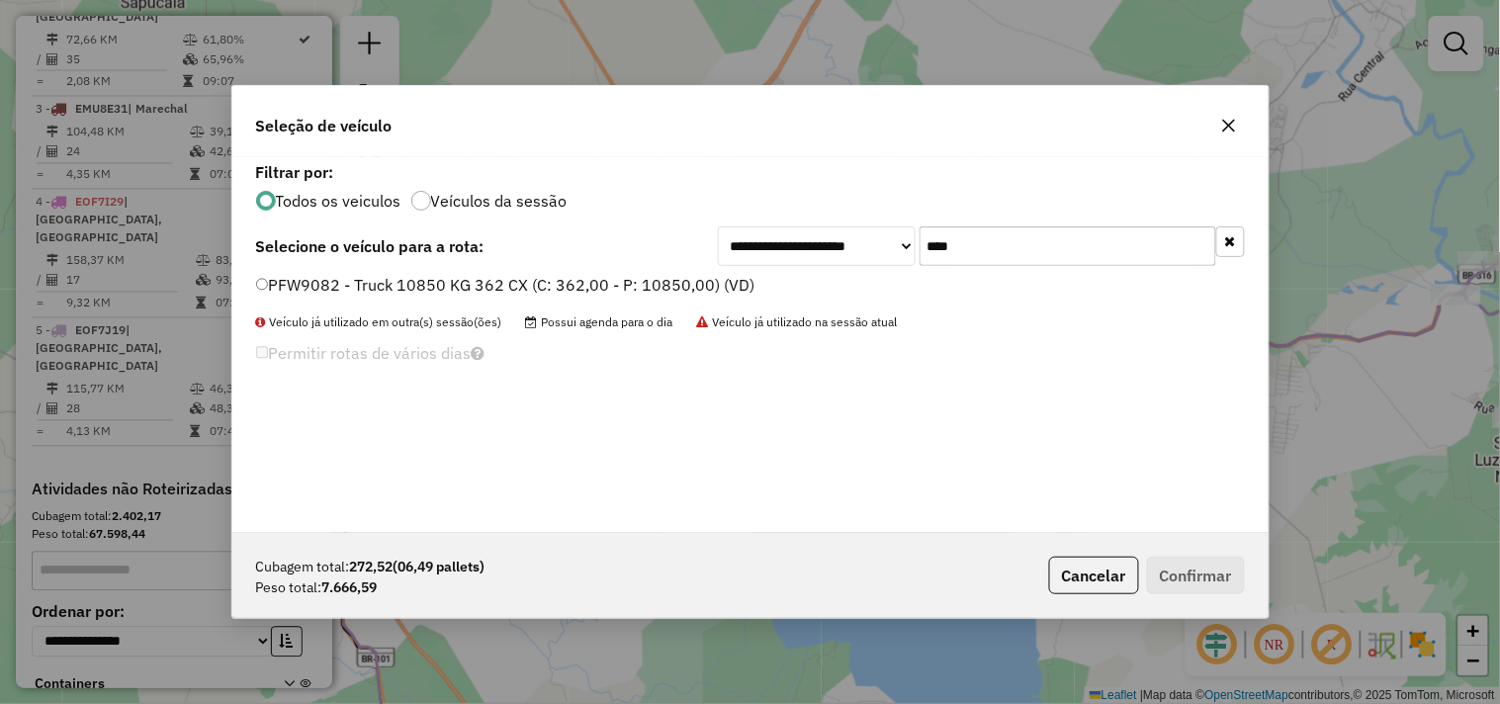
type input "****"
click at [694, 278] on label "PFW9082 - Truck 10850 KG 362 CX (C: 362,00 - P: 10850,00) (VD)" at bounding box center [505, 285] width 499 height 24
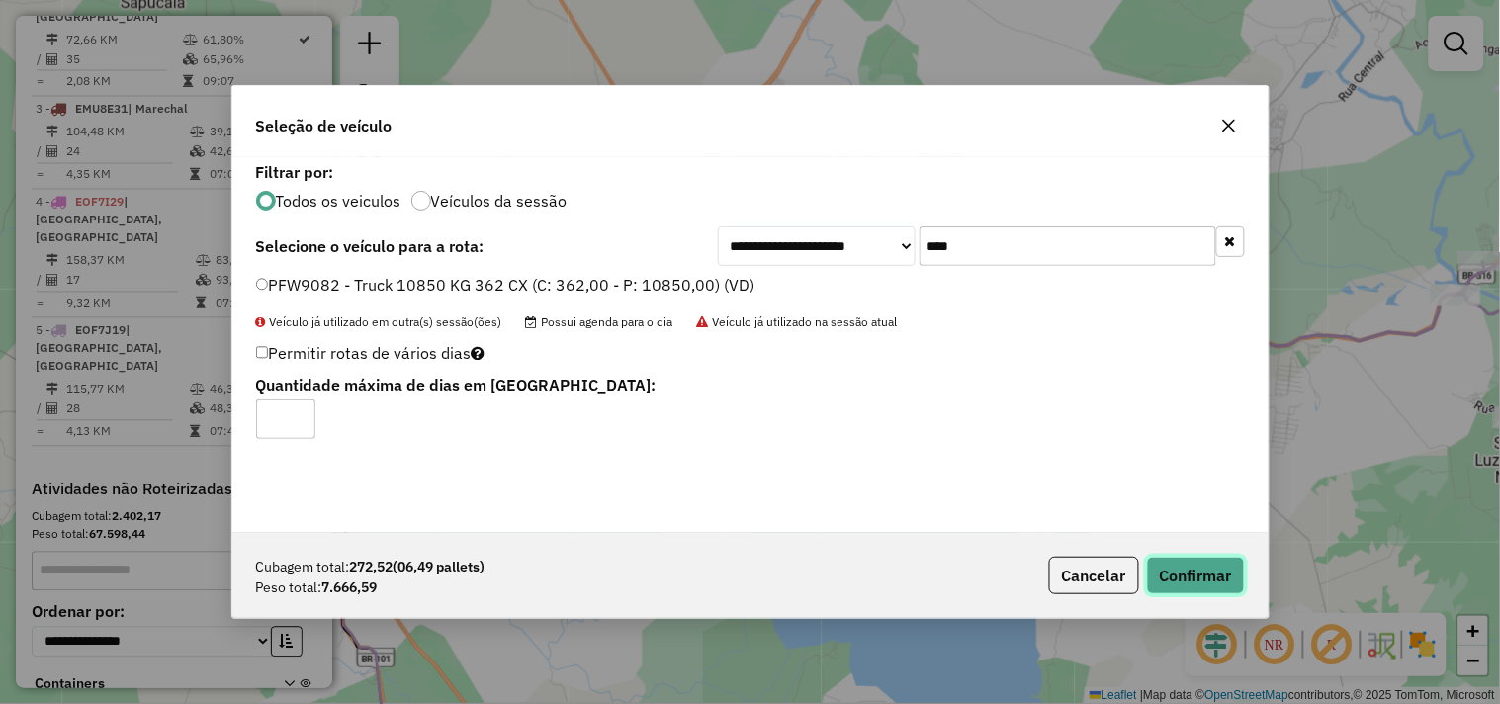
drag, startPoint x: 1177, startPoint y: 569, endPoint x: 1121, endPoint y: 549, distance: 59.7
click at [1175, 569] on button "Confirmar" at bounding box center [1196, 576] width 98 height 38
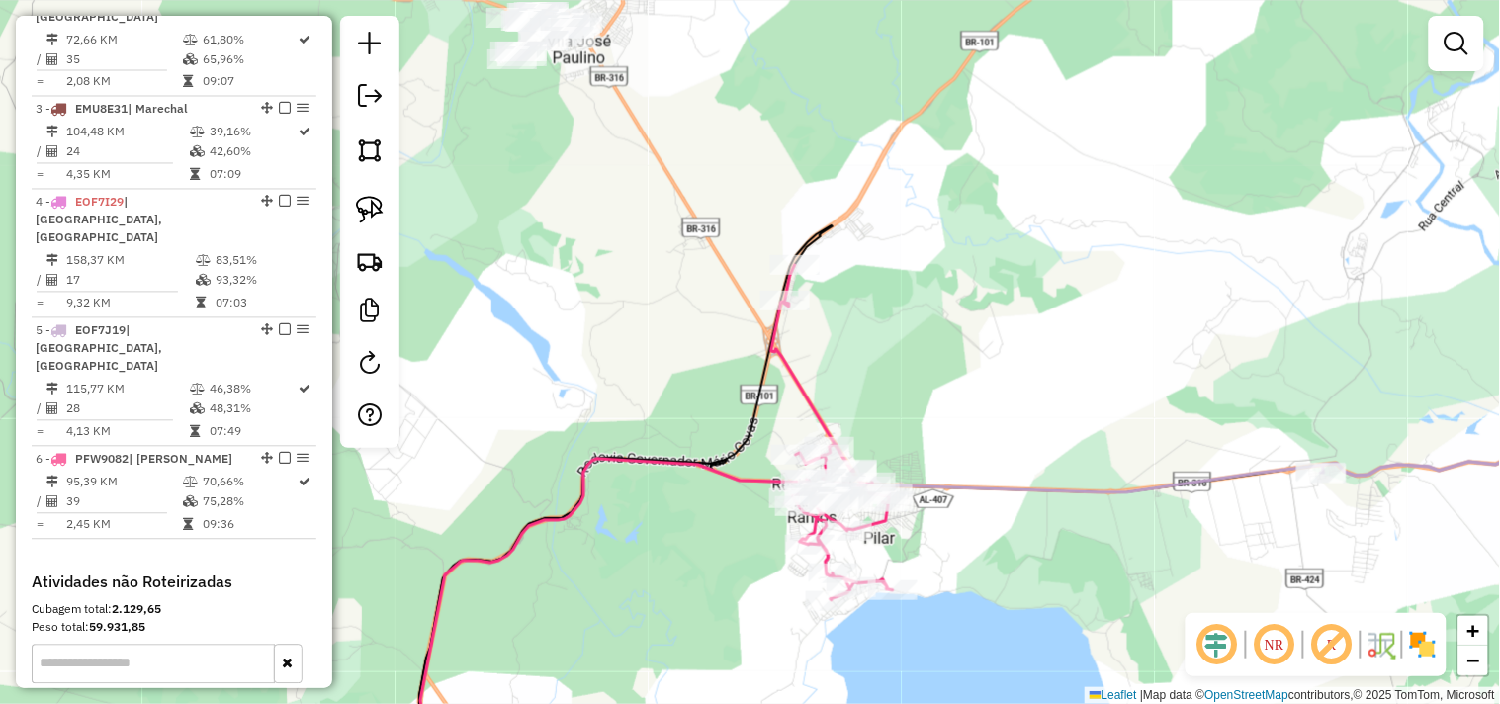
drag, startPoint x: 586, startPoint y: 361, endPoint x: 722, endPoint y: 544, distance: 227.7
click at [722, 544] on div "Janela de atendimento Grade de atendimento Capacidade Transportadoras Veículos …" at bounding box center [750, 352] width 1500 height 704
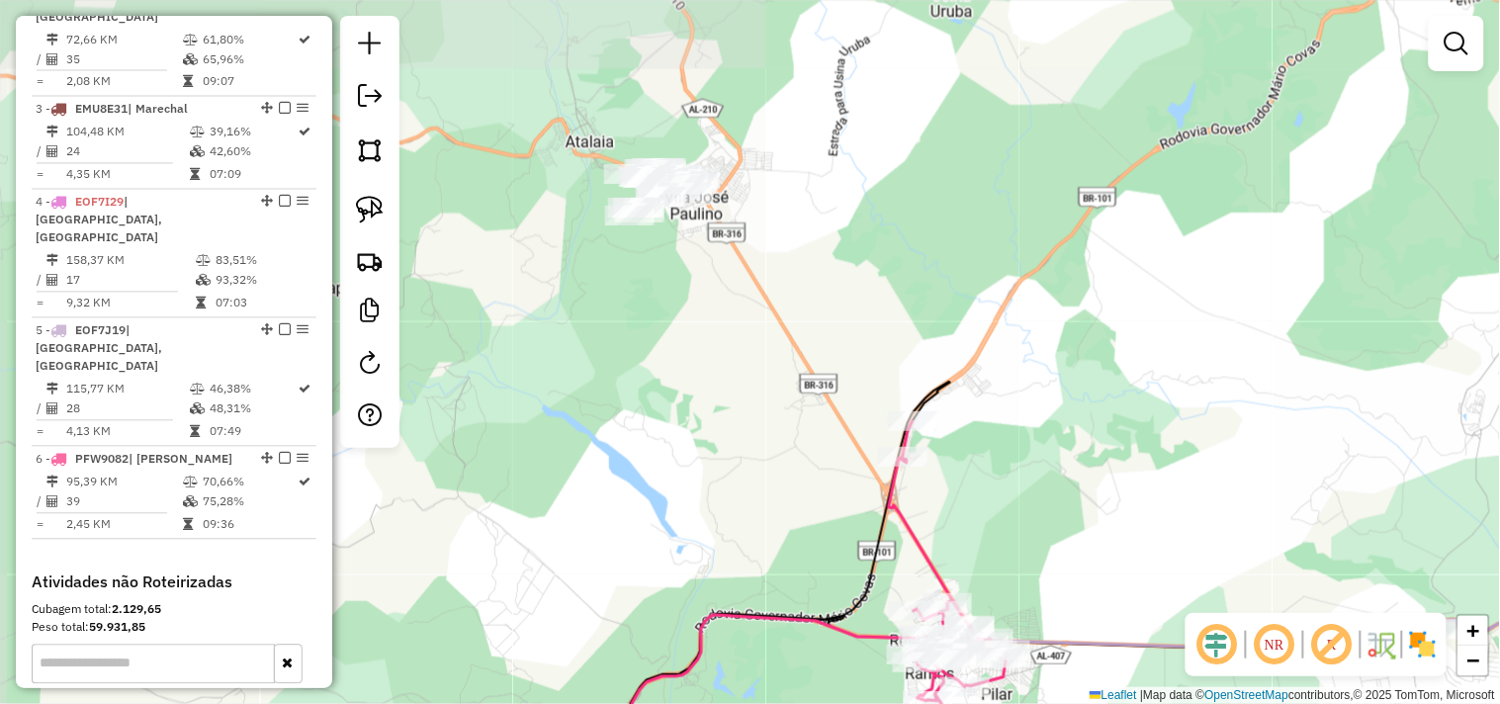
drag, startPoint x: 678, startPoint y: 364, endPoint x: 675, endPoint y: 429, distance: 65.3
click at [676, 428] on div "Janela de atendimento Grade de atendimento Capacidade Transportadoras Veículos …" at bounding box center [750, 352] width 1500 height 704
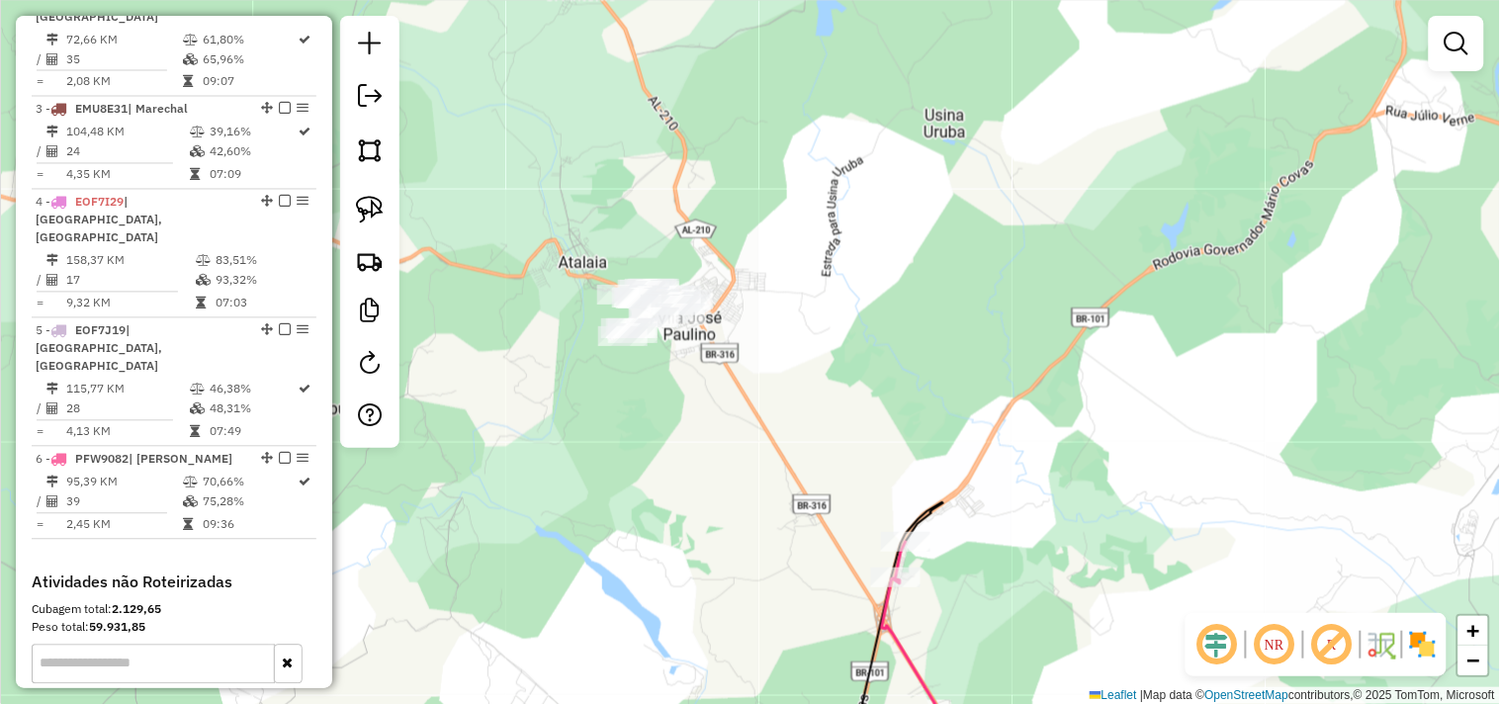
click at [392, 212] on div at bounding box center [369, 232] width 59 height 432
click at [358, 205] on img at bounding box center [370, 210] width 28 height 28
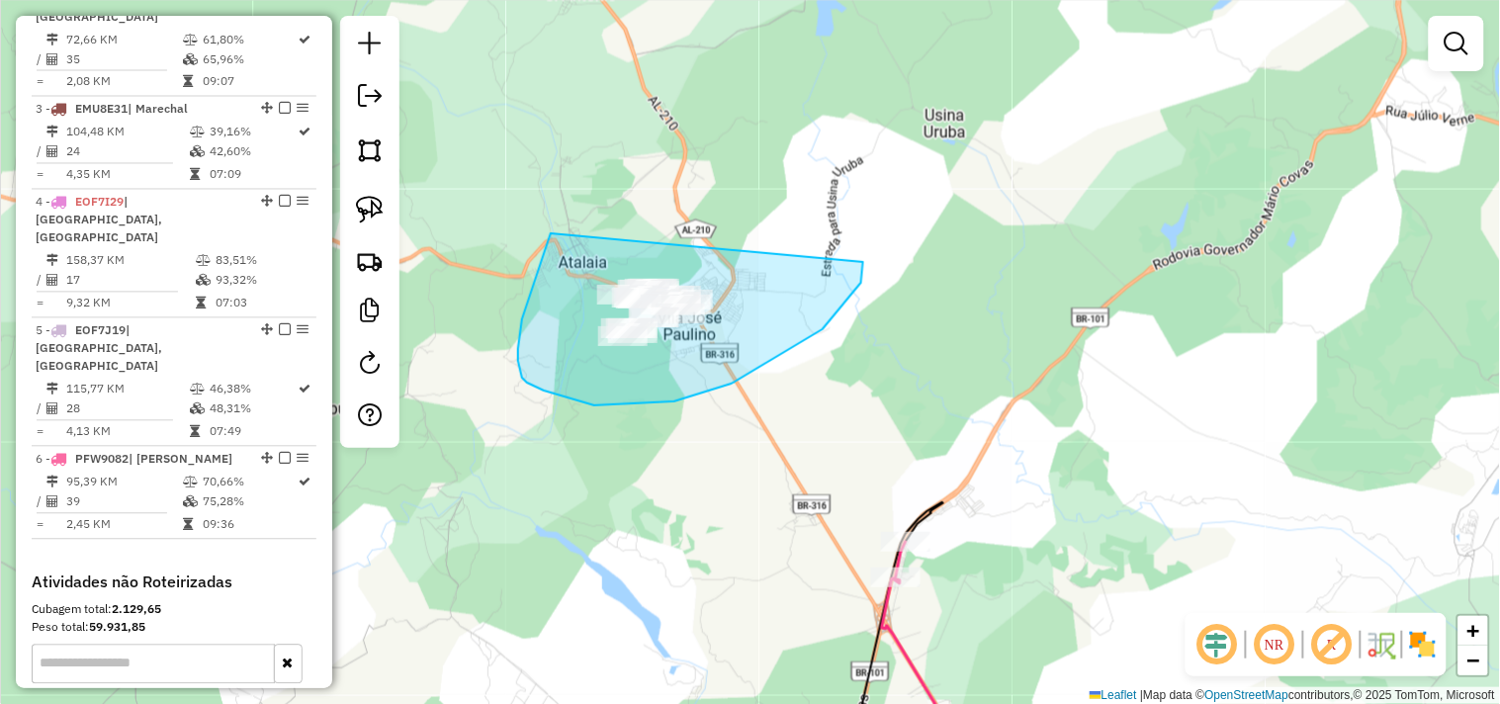
drag, startPoint x: 532, startPoint y: 293, endPoint x: 832, endPoint y: 279, distance: 300.0
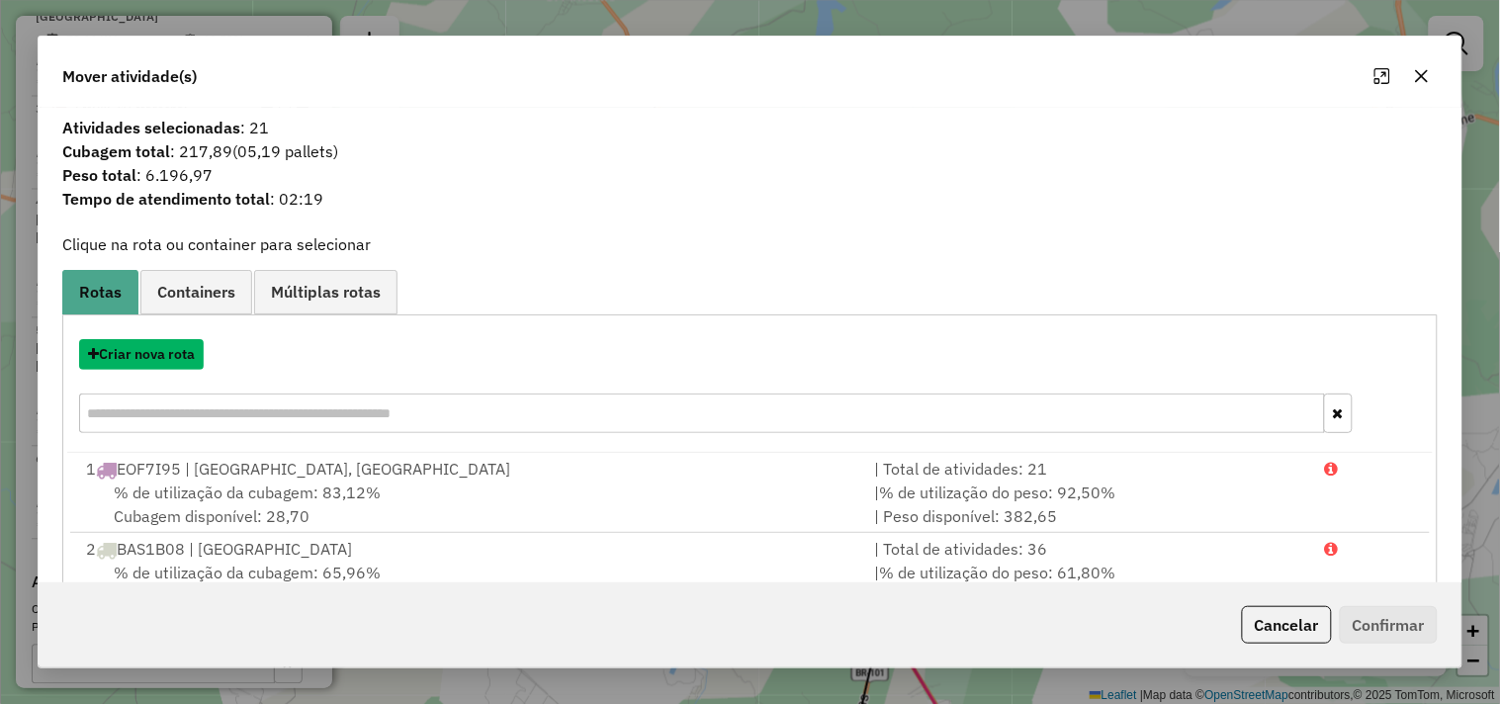
click at [163, 359] on button "Criar nova rota" at bounding box center [141, 354] width 125 height 31
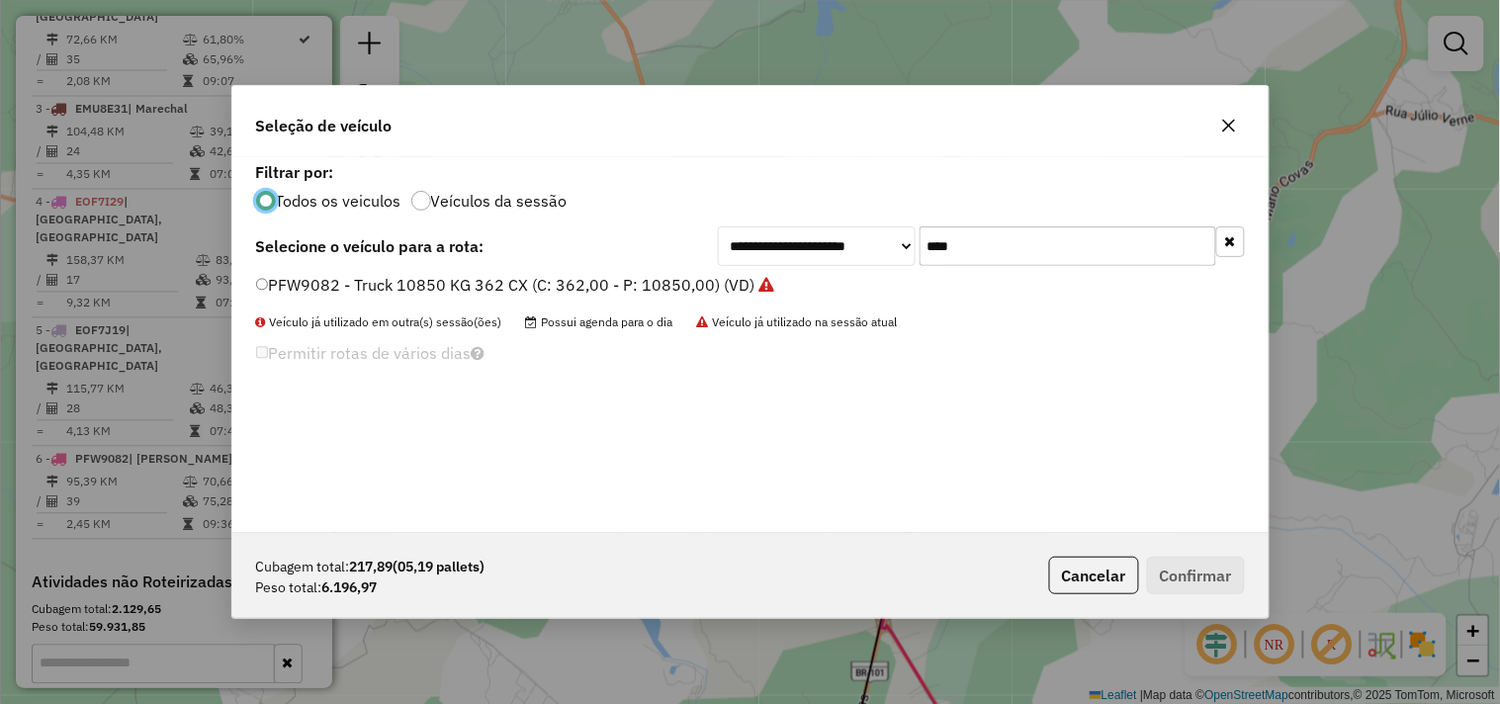
click at [967, 241] on input "****" at bounding box center [1068, 246] width 297 height 40
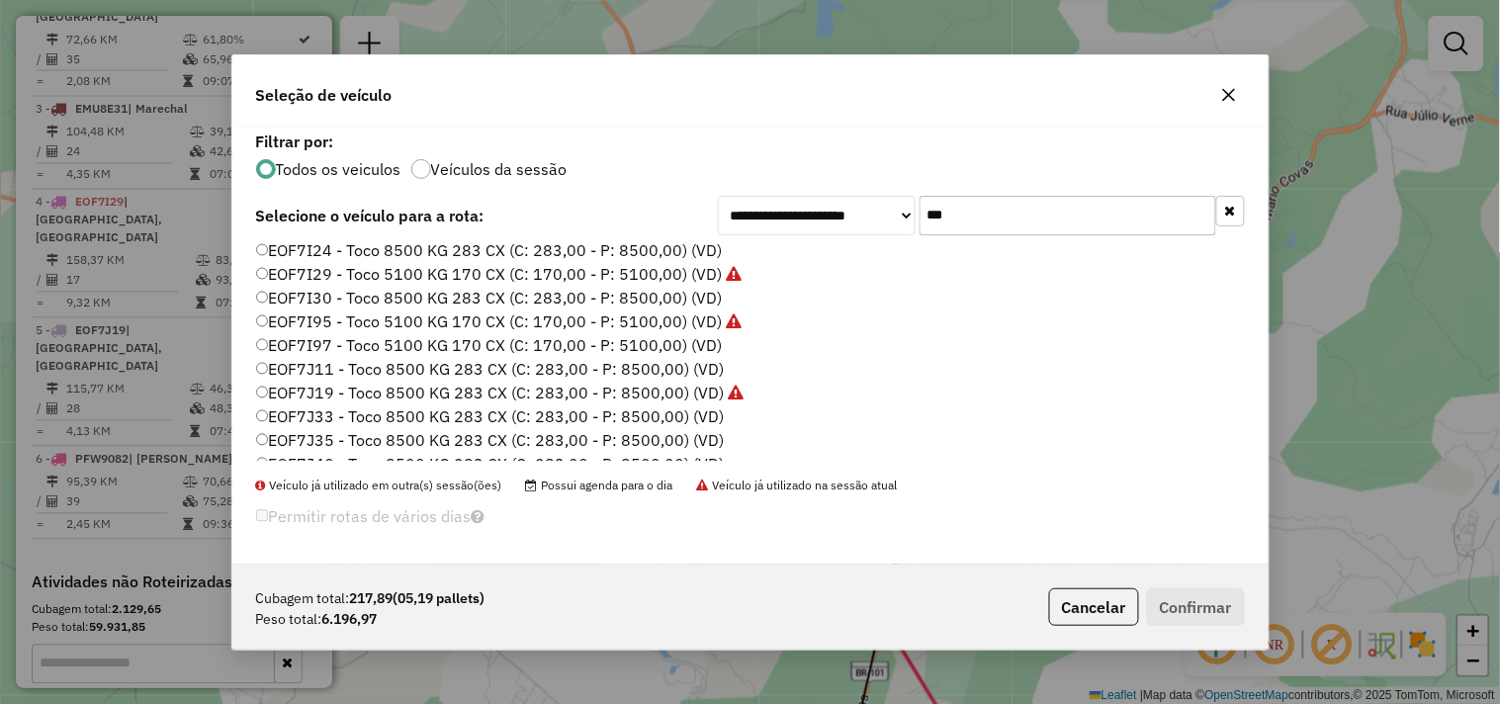
scroll to position [44, 0]
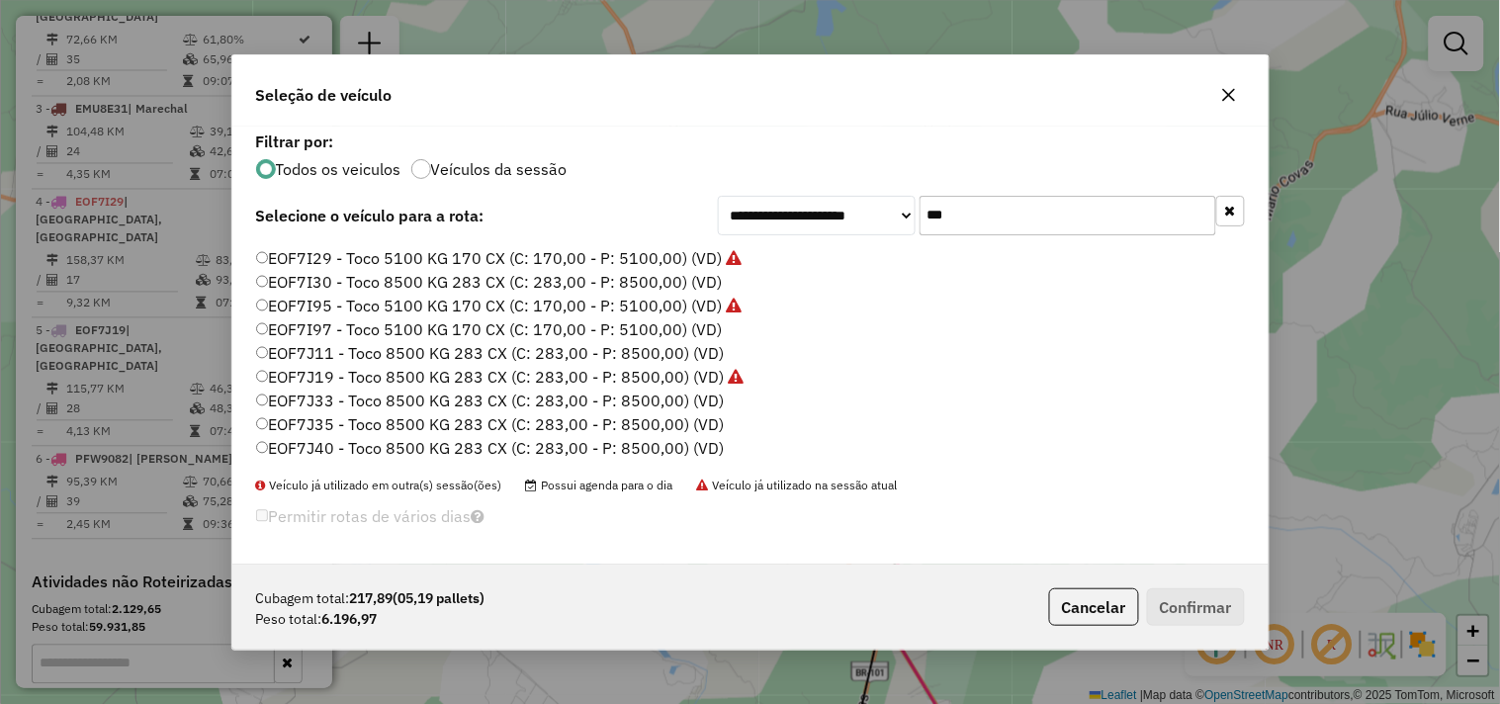
type input "***"
click at [329, 398] on label "EOF7J33 - Toco 8500 KG 283 CX (C: 283,00 - P: 8500,00) (VD)" at bounding box center [490, 401] width 469 height 24
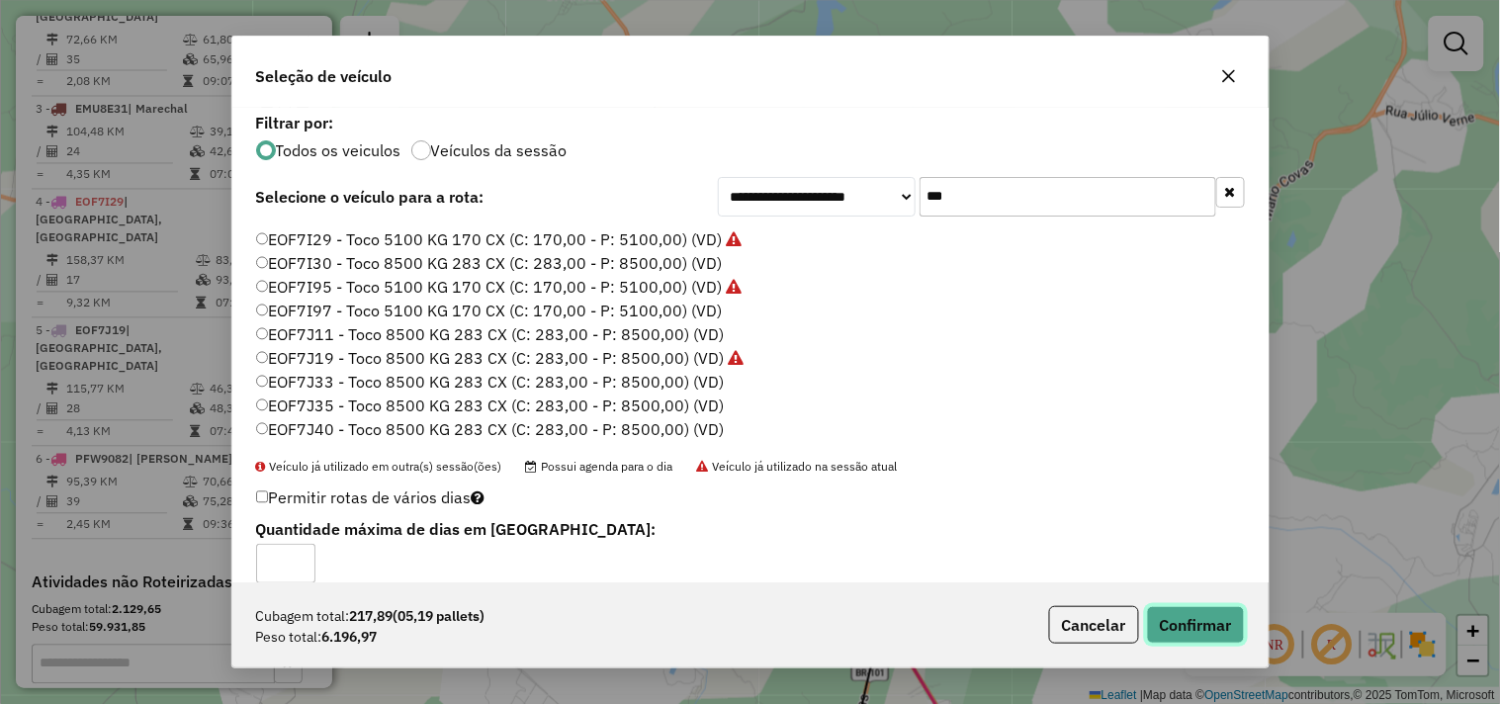
click at [1182, 618] on button "Confirmar" at bounding box center [1196, 625] width 98 height 38
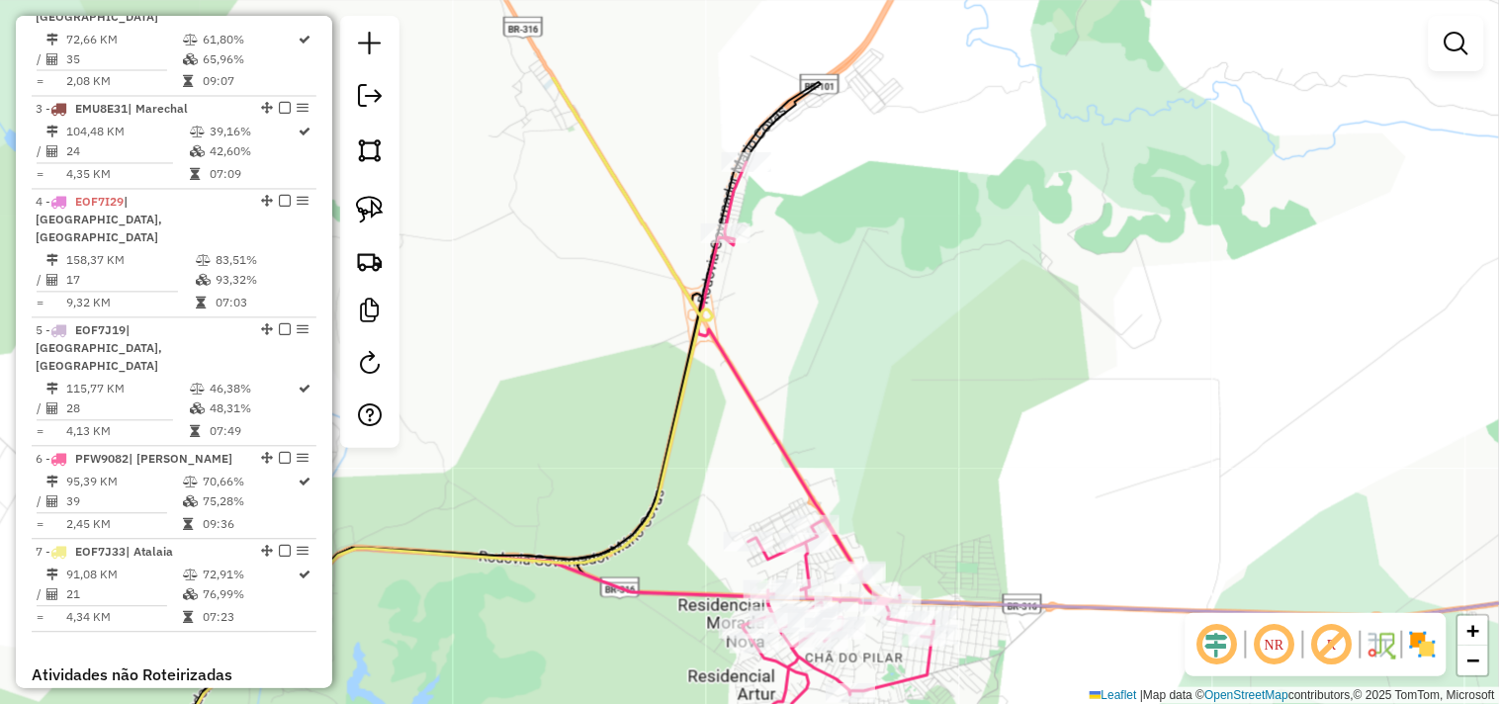
click at [952, 447] on div "Janela de atendimento Grade de atendimento Capacidade Transportadoras Veículos …" at bounding box center [750, 352] width 1500 height 704
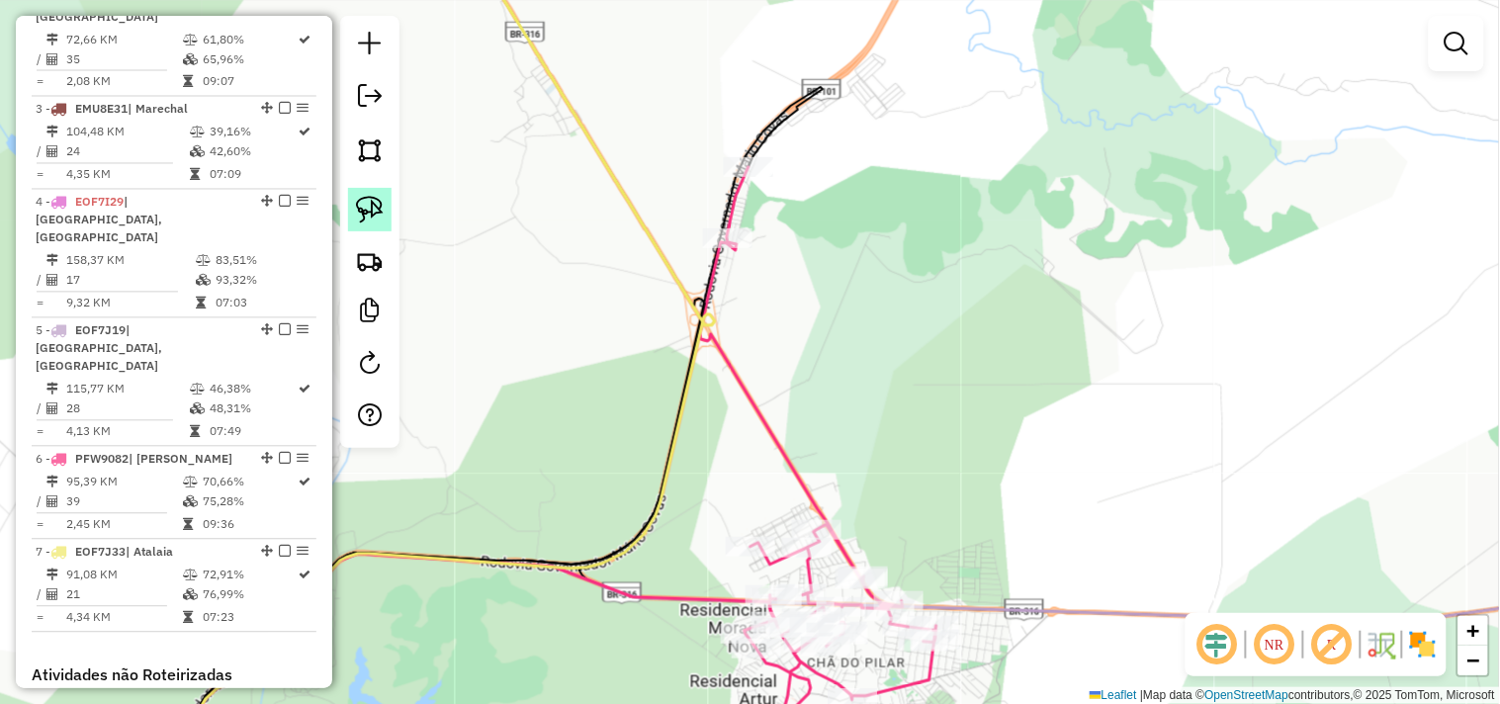
click at [381, 214] on img at bounding box center [370, 210] width 28 height 28
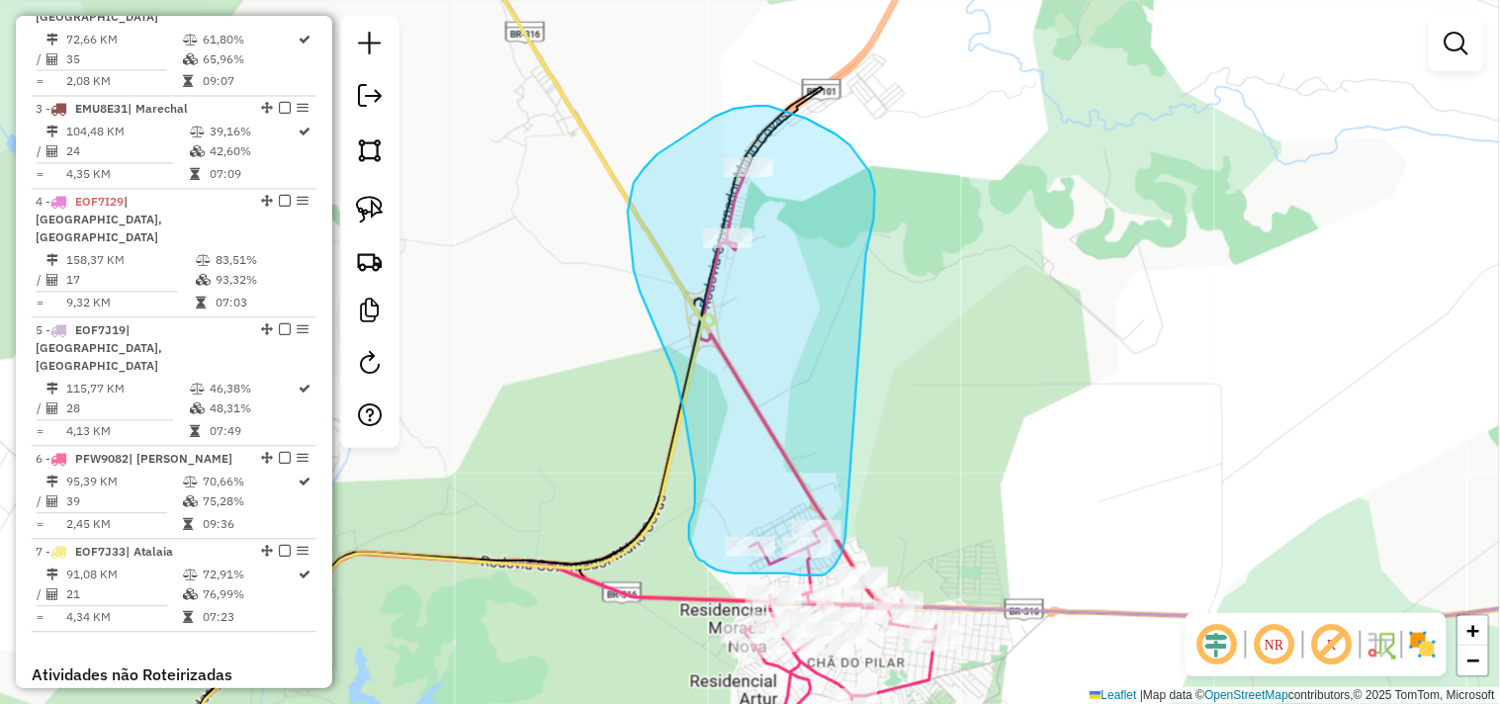
drag, startPoint x: 872, startPoint y: 230, endPoint x: 846, endPoint y: 534, distance: 304.8
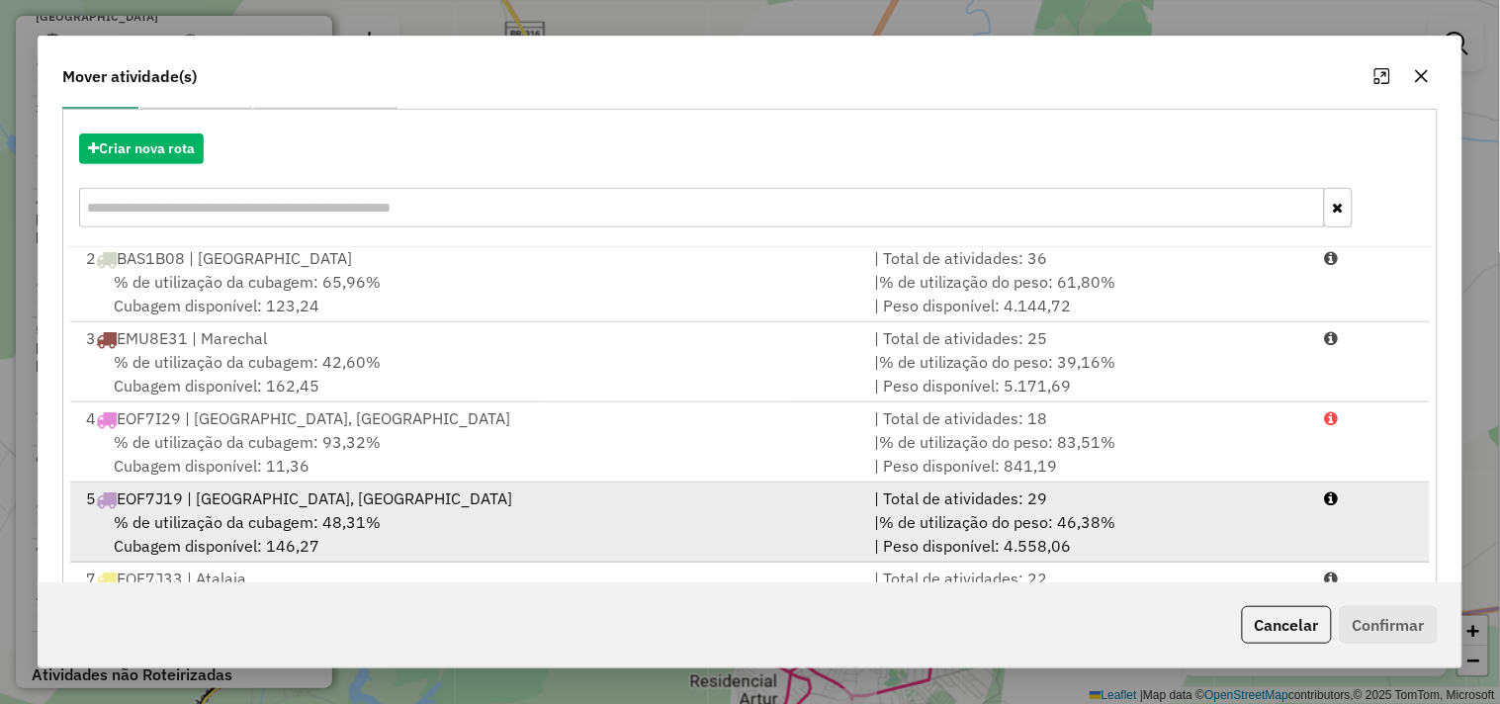
scroll to position [299, 0]
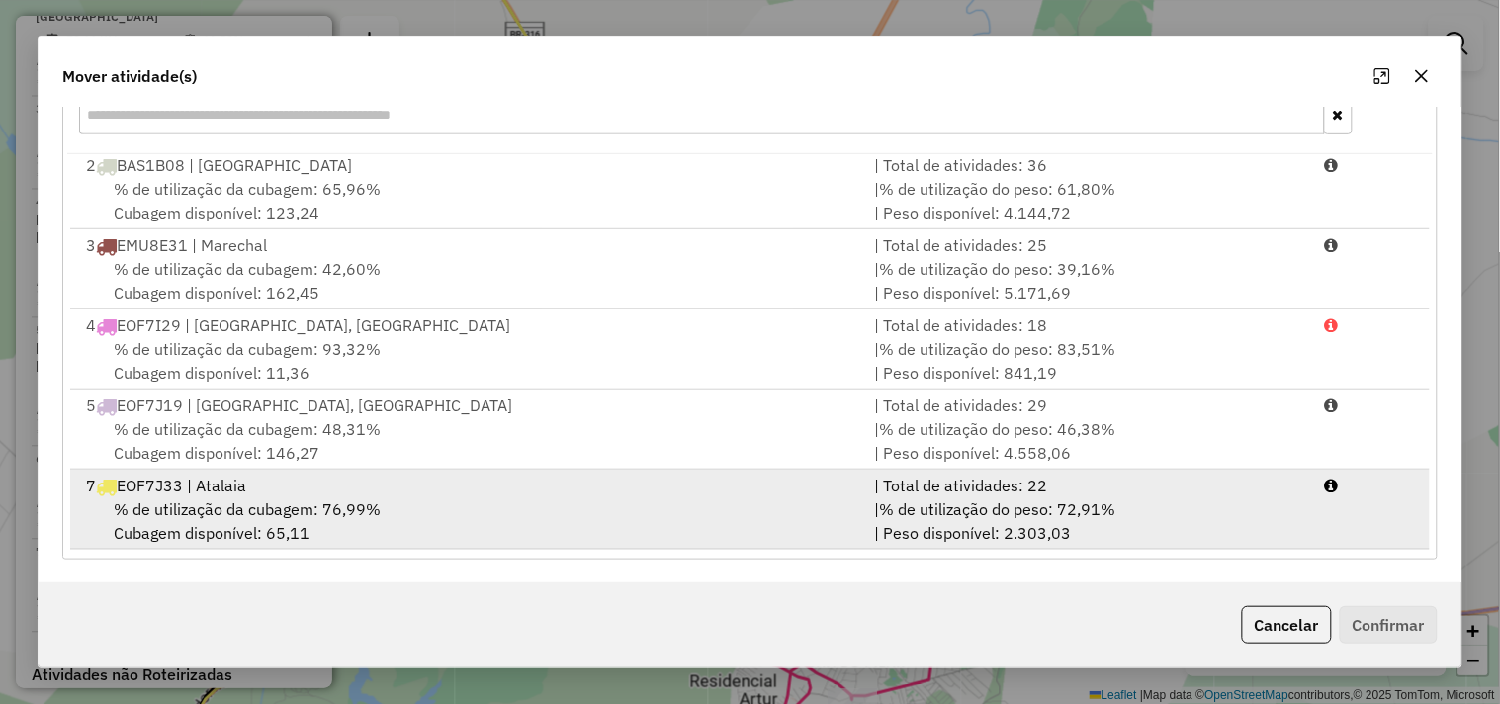
click at [350, 509] on span "% de utilização da cubagem: 76,99%" at bounding box center [247, 509] width 267 height 20
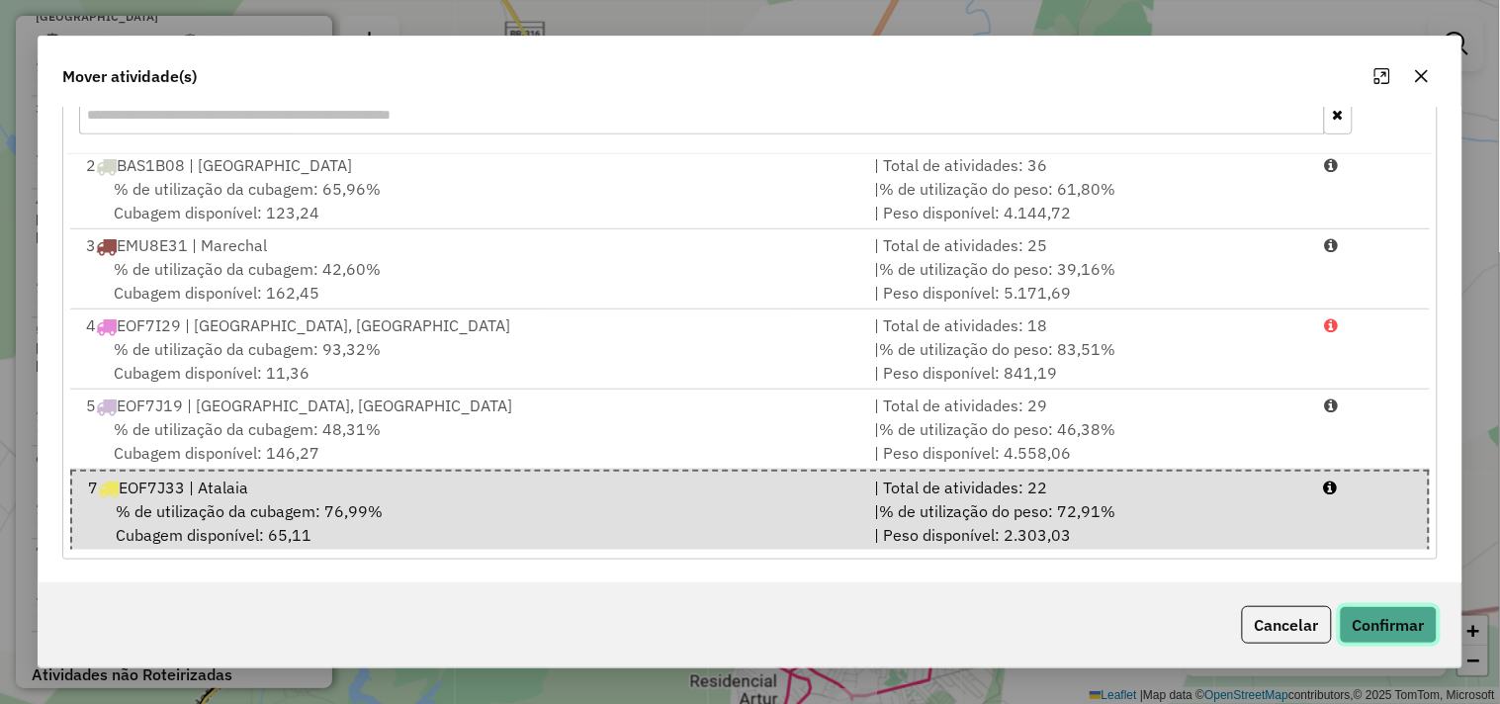
click at [1369, 624] on button "Confirmar" at bounding box center [1389, 625] width 98 height 38
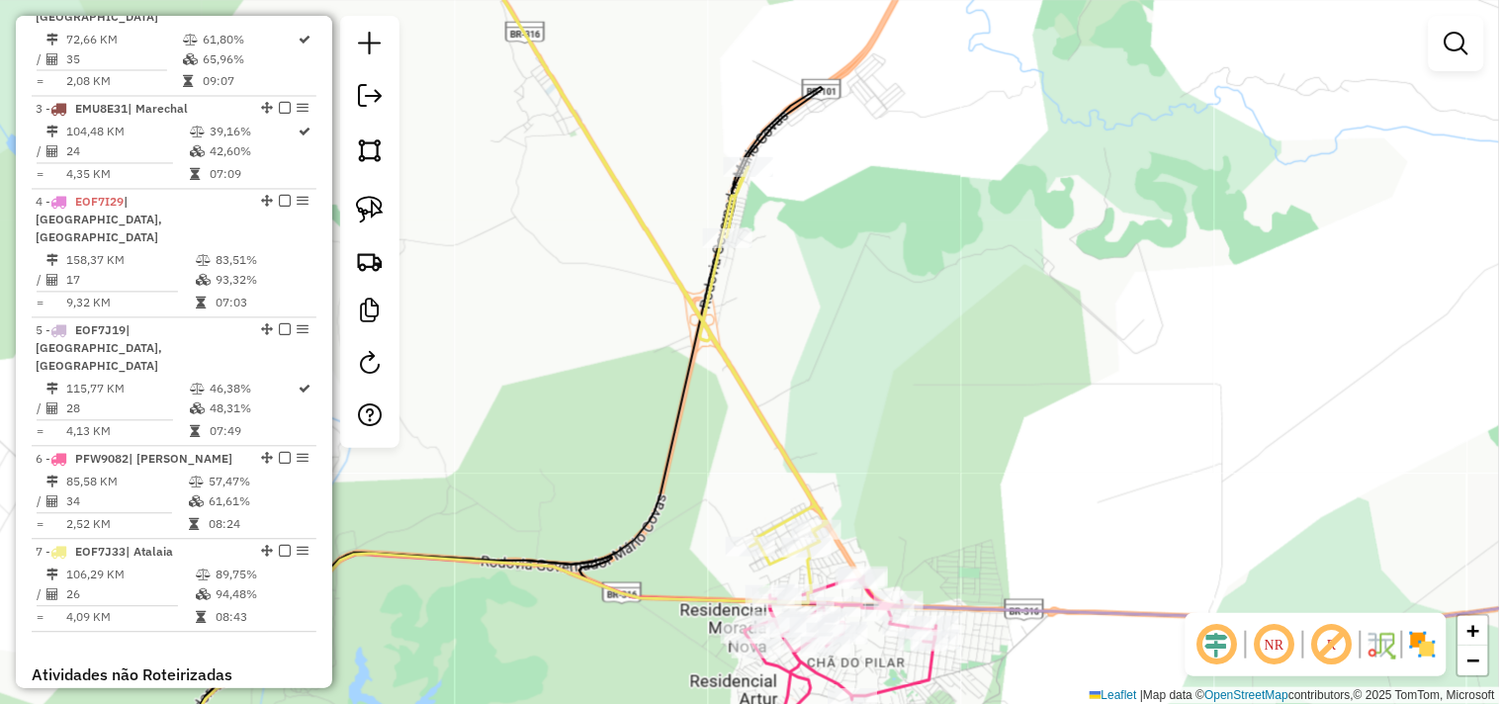
scroll to position [0, 0]
select select "**********"
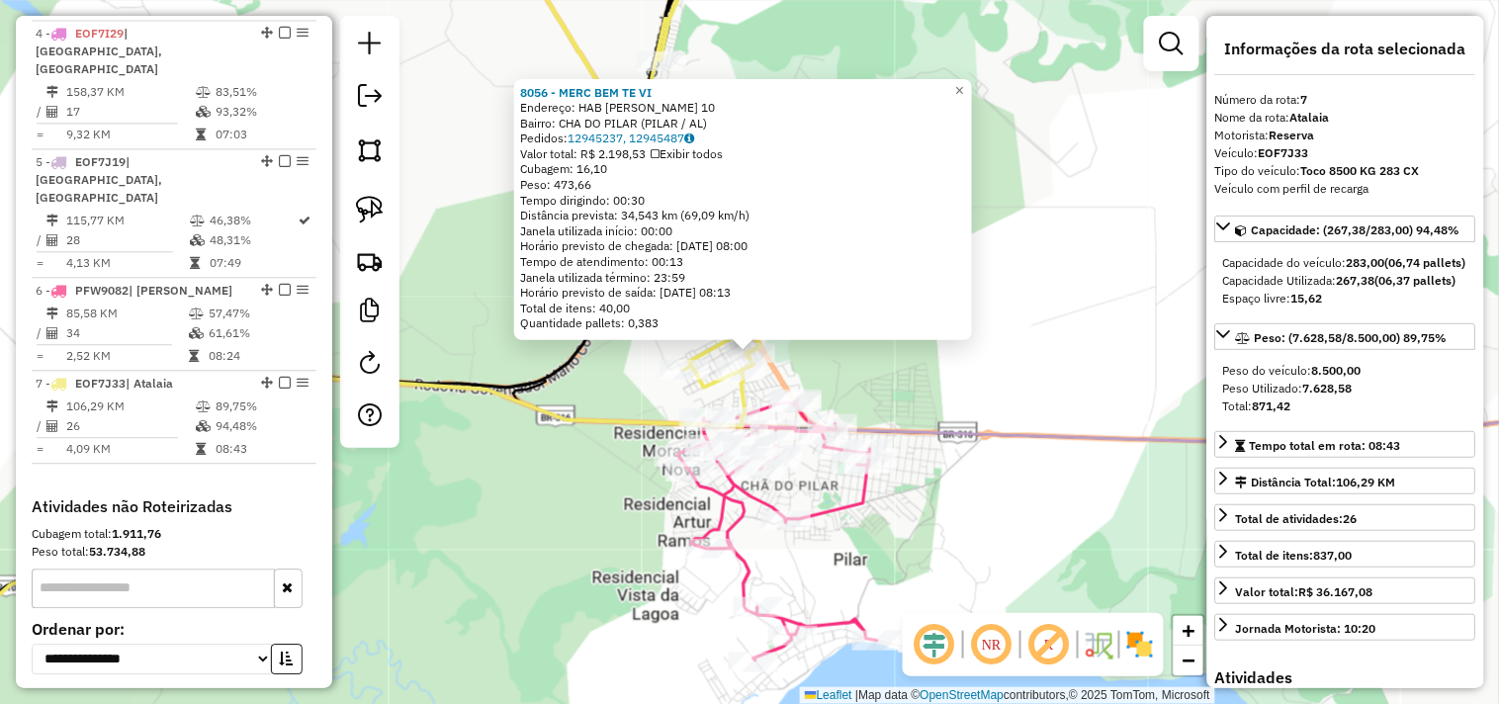
scroll to position [1203, 0]
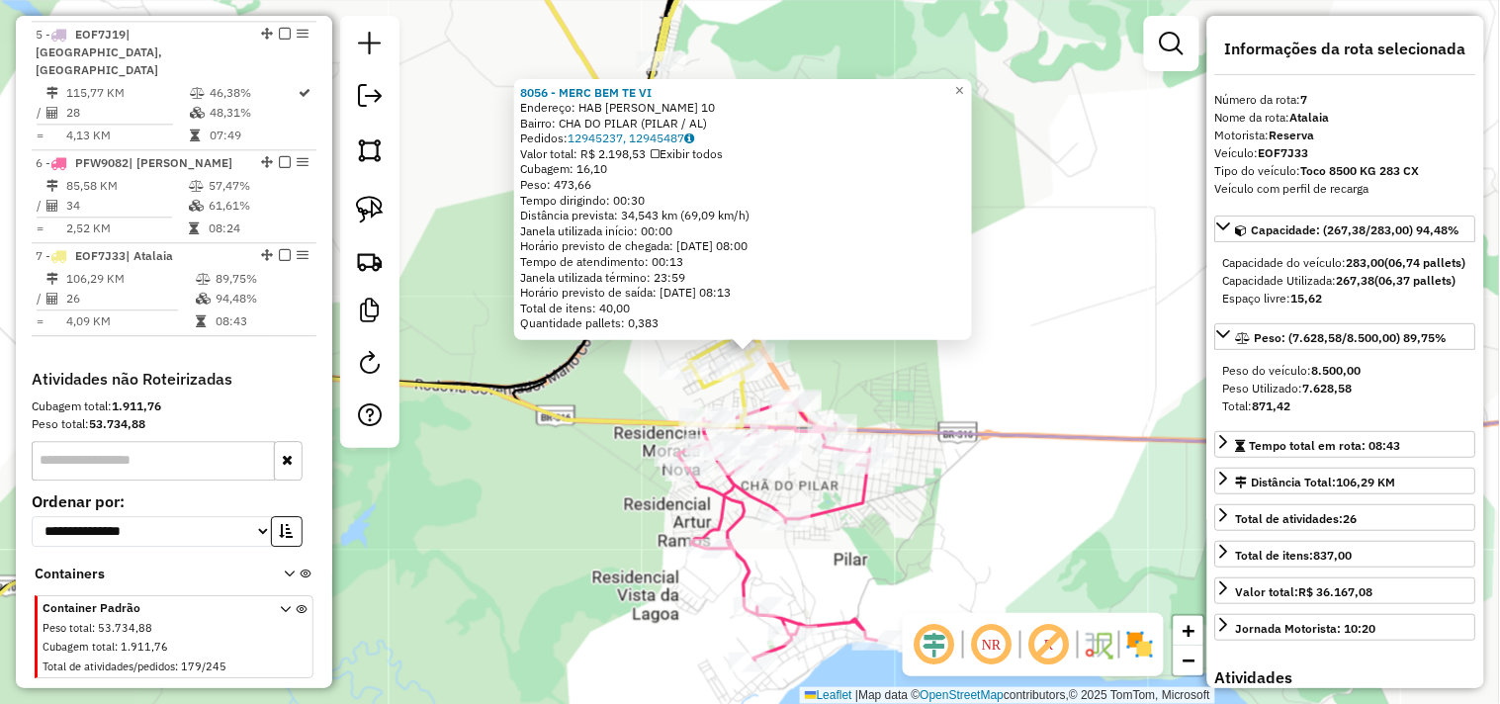
click at [937, 387] on div "8056 - MERC BEM TE VI Endereço: HAB BENEDITO C DE BARROS 10 Bairro: CHA DO PILA…" at bounding box center [750, 352] width 1500 height 704
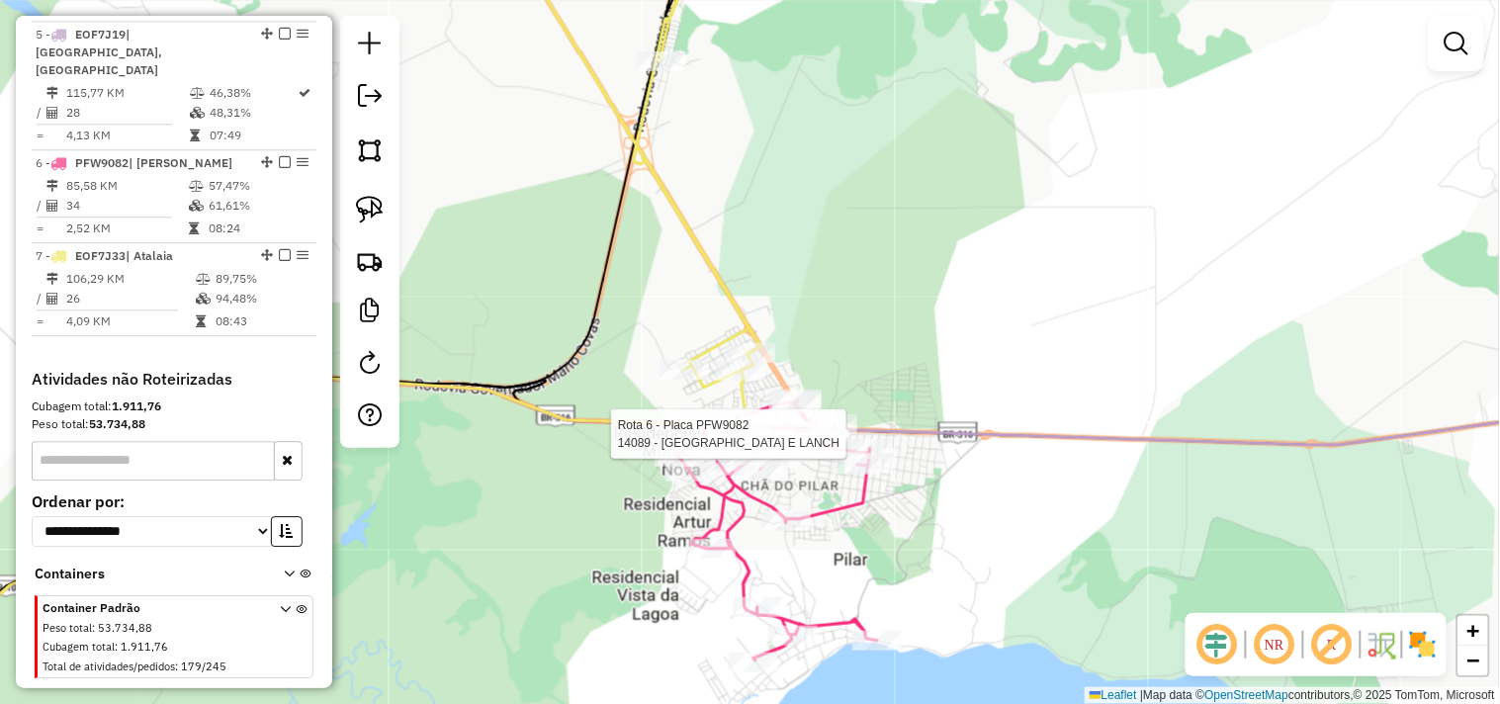
select select "**********"
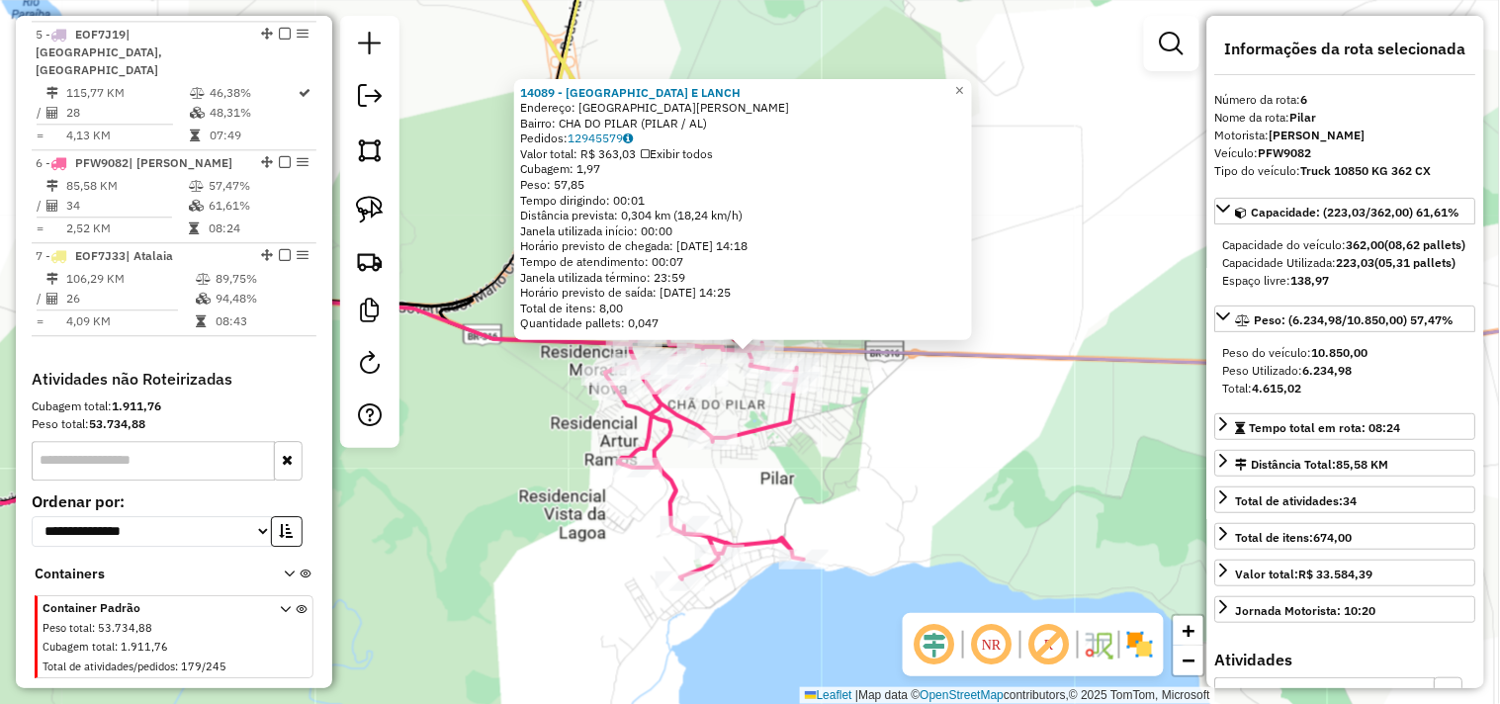
click at [990, 486] on div "14089 - CHURRASCARIA E LANCH Endereço: AVENIDA RUBENS CANUTO SN Bairro: CHA DO …" at bounding box center [750, 352] width 1500 height 704
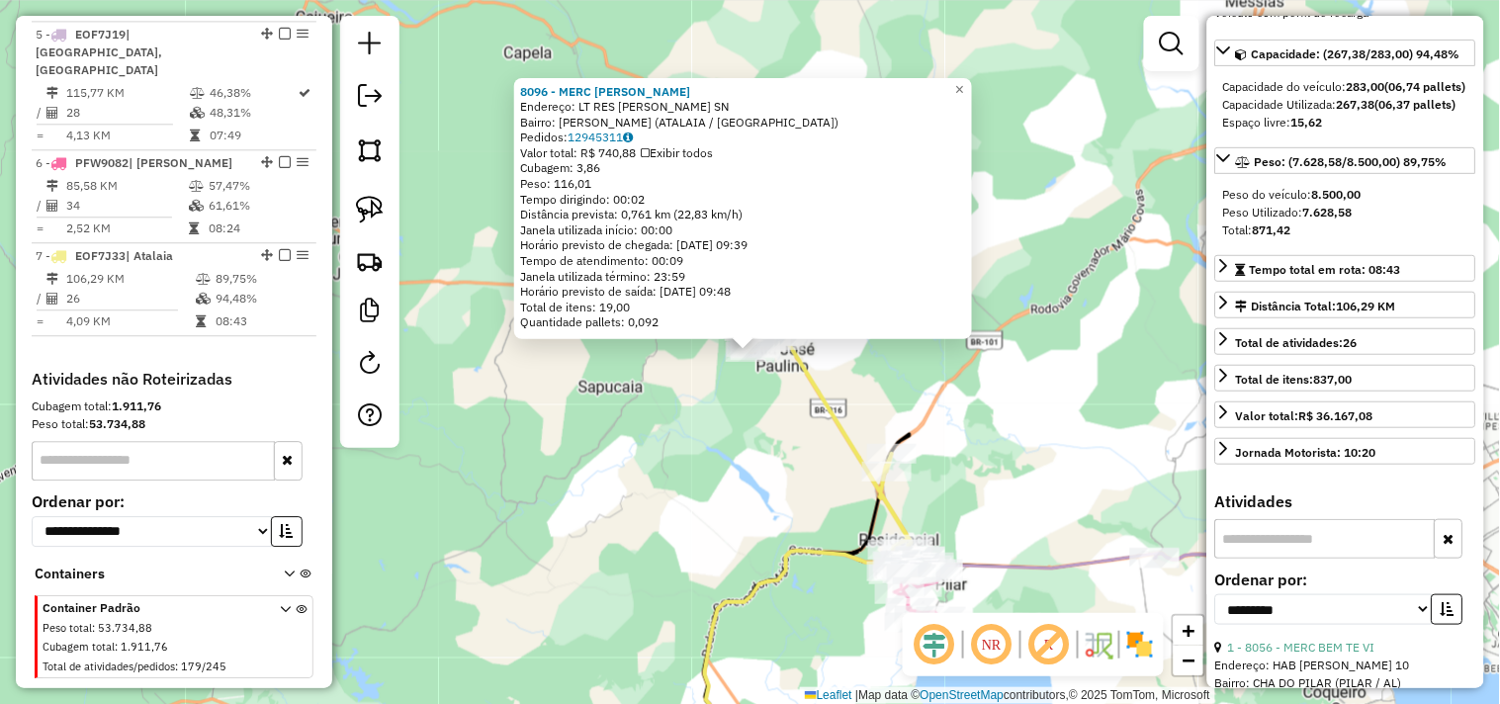
scroll to position [439, 0]
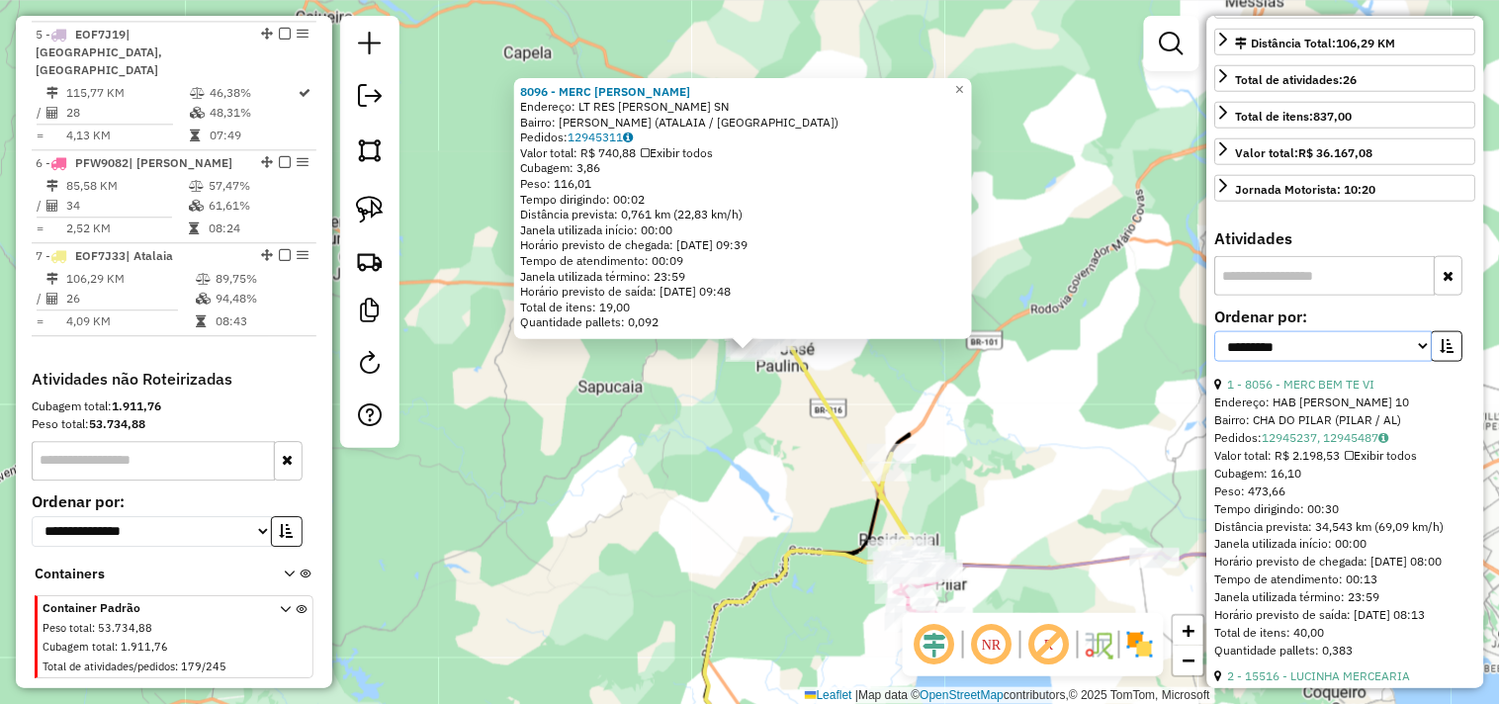
click at [1302, 362] on select "**********" at bounding box center [1325, 346] width 218 height 31
select select "*********"
click at [1216, 362] on select "**********" at bounding box center [1325, 346] width 218 height 31
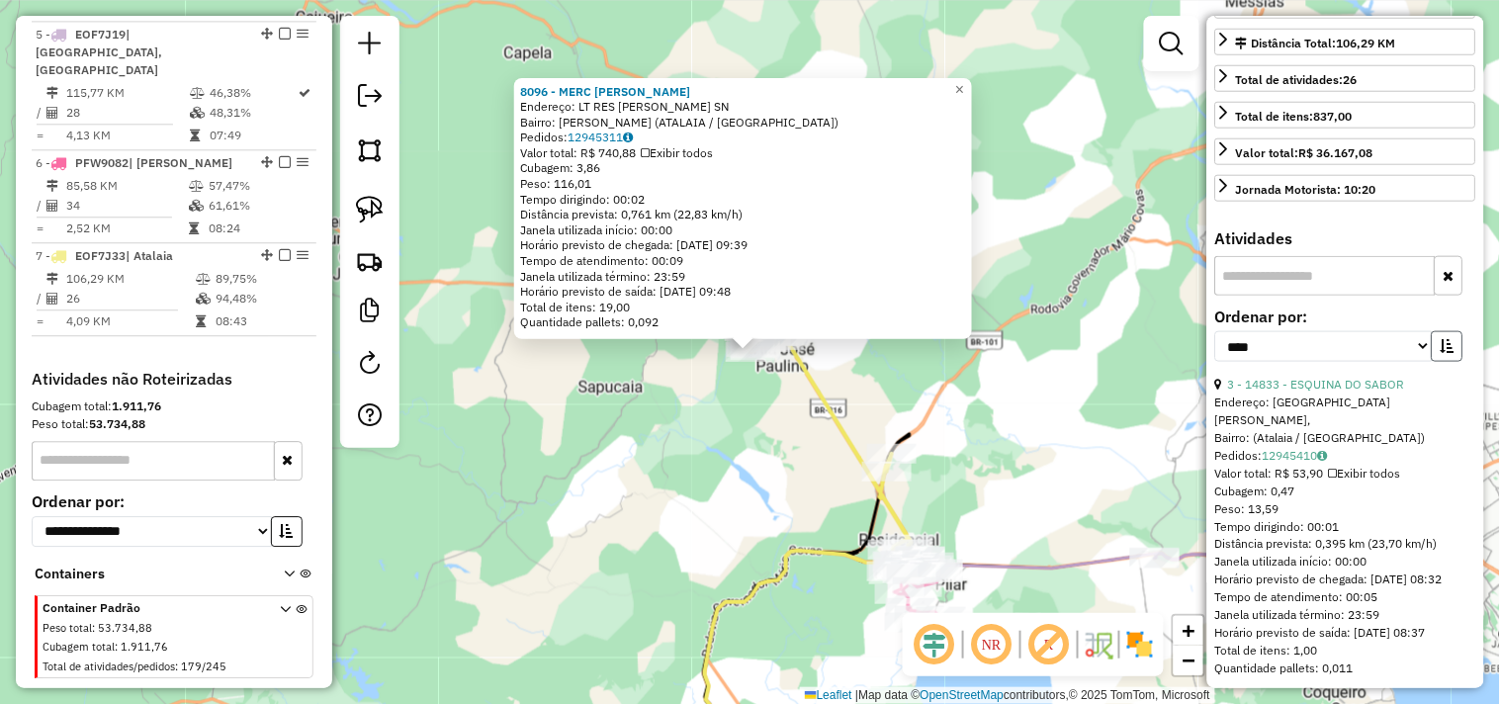
click at [1441, 353] on icon "button" at bounding box center [1448, 346] width 14 height 14
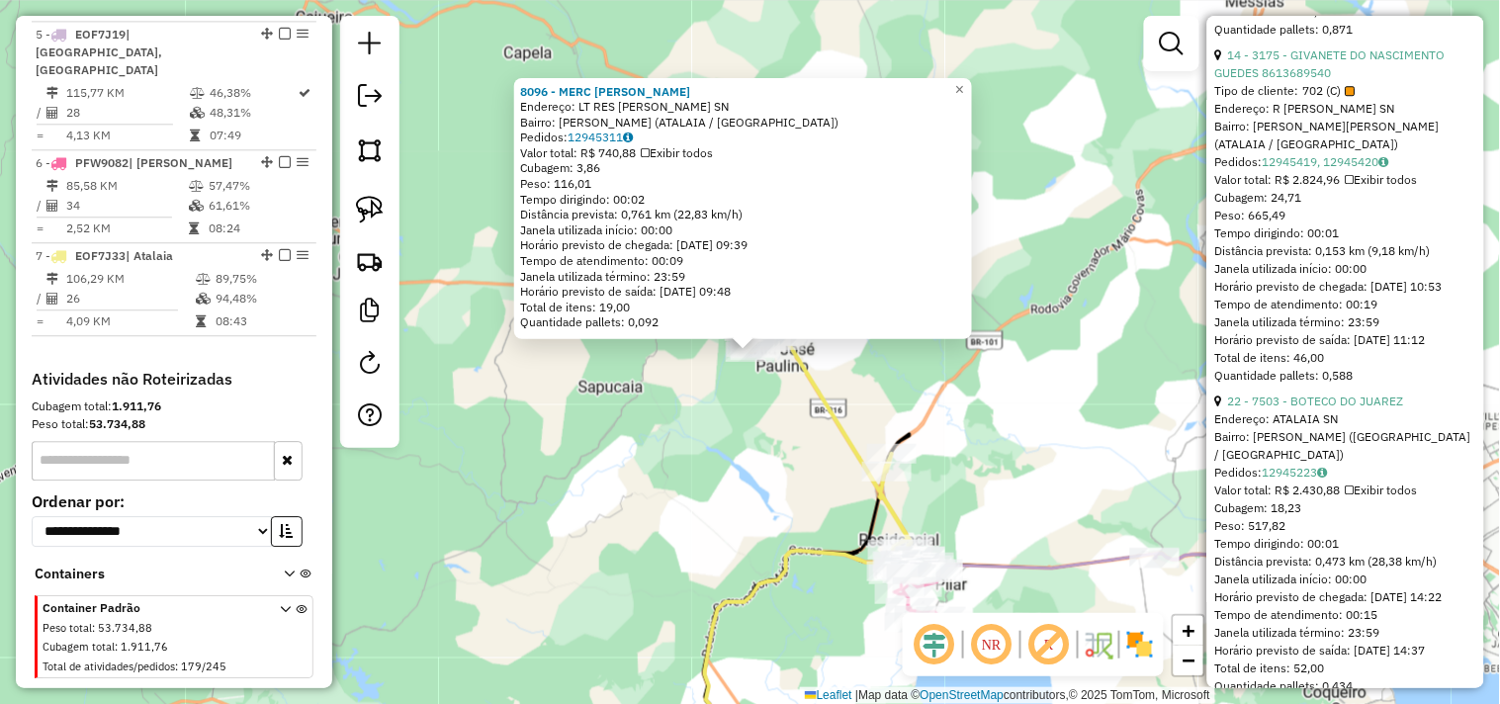
scroll to position [1428, 0]
click at [762, 480] on div "8096 - MERC BARTOLOMEU Endereço: LT RES MARIA DE NAZAR SN Bairro: JOSE PAULINO …" at bounding box center [750, 352] width 1500 height 704
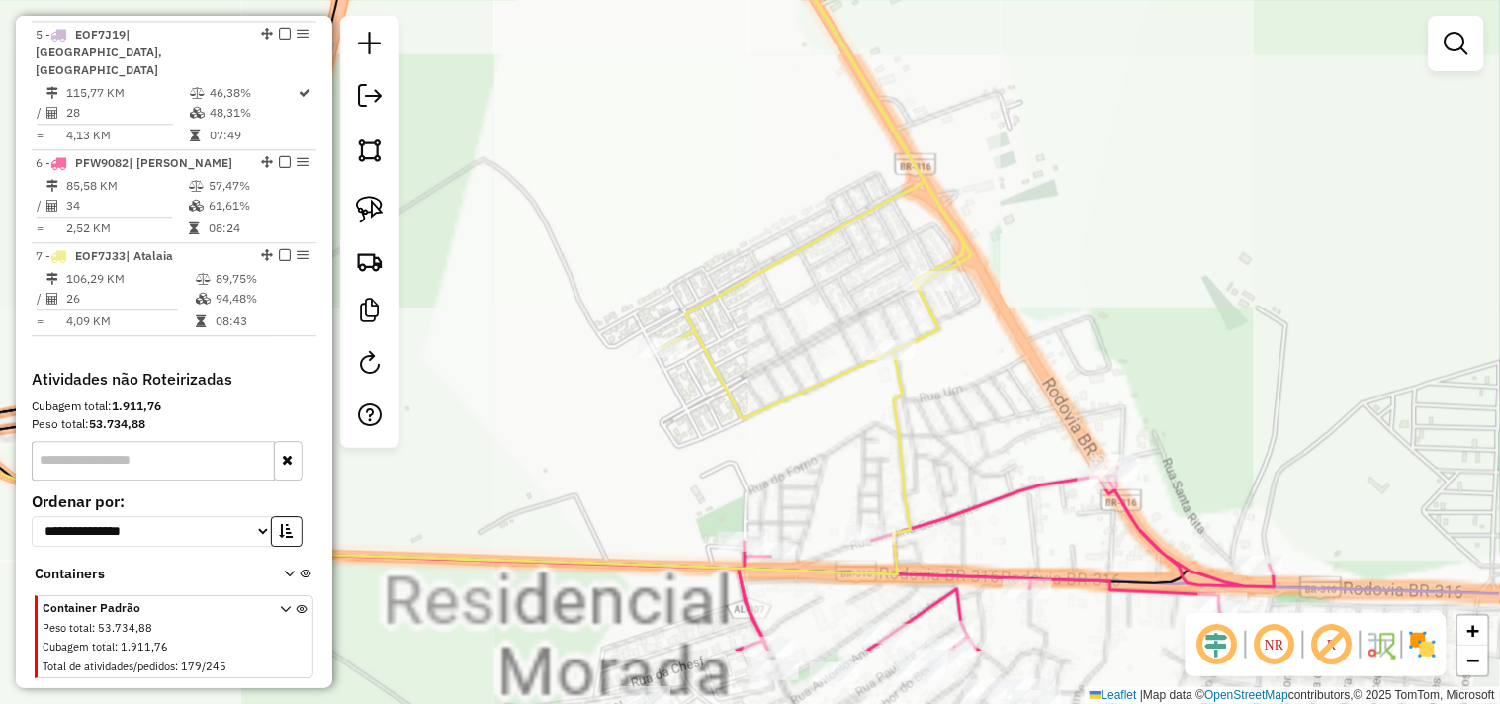
drag, startPoint x: 874, startPoint y: 577, endPoint x: 917, endPoint y: 457, distance: 127.0
click at [917, 457] on icon at bounding box center [411, 428] width 1056 height 294
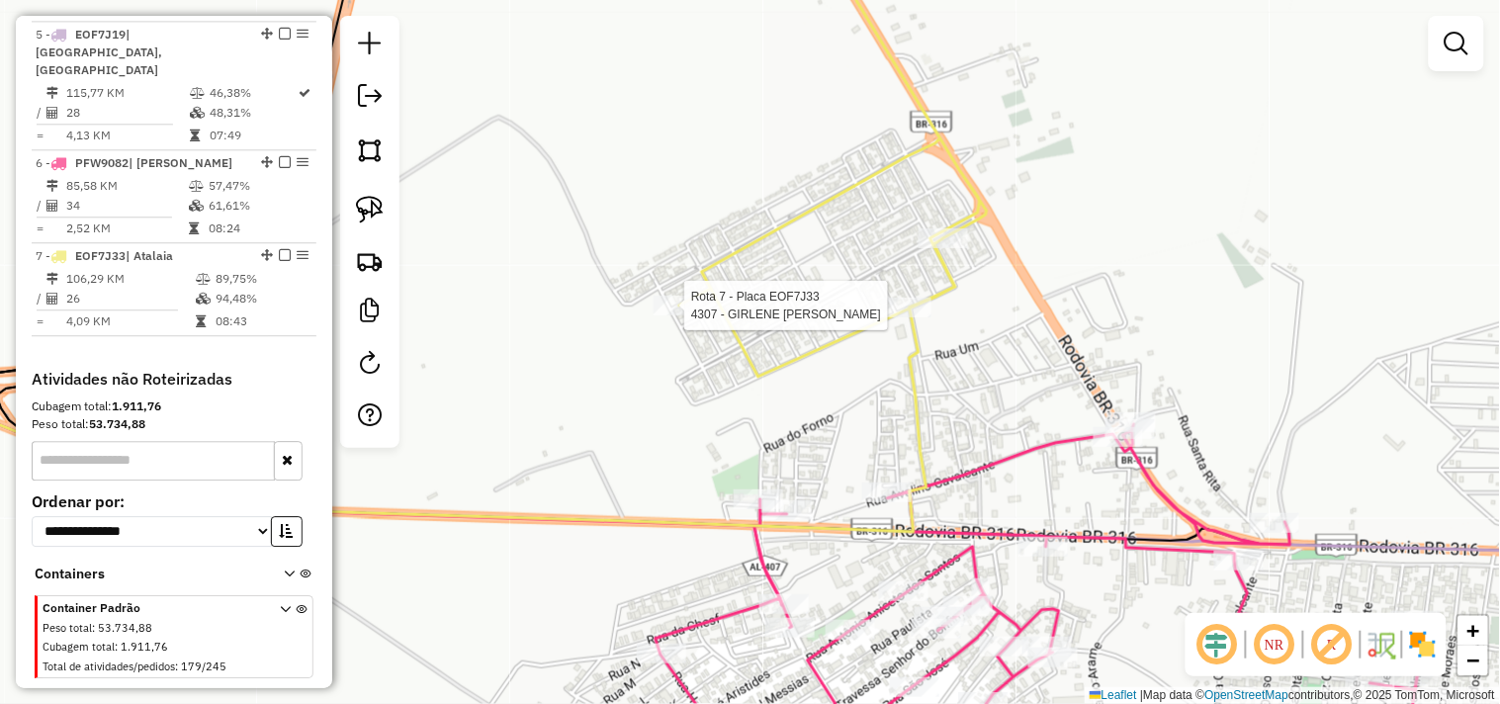
select select "*********"
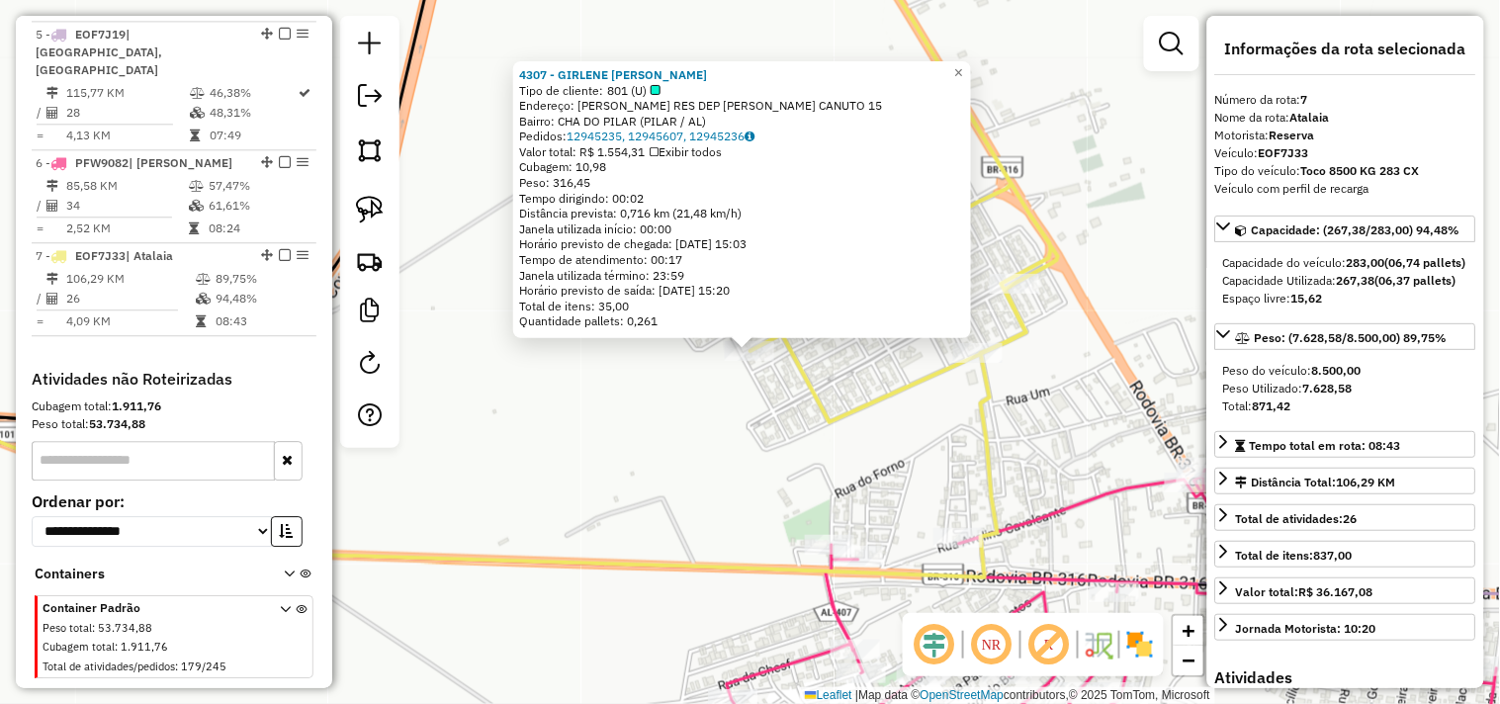
click at [897, 407] on div "4307 - GIRLENE GALDINO DOS SANTOS Tipo de cliente: 801 (U) Endereço: CJ CJ RES …" at bounding box center [750, 352] width 1500 height 704
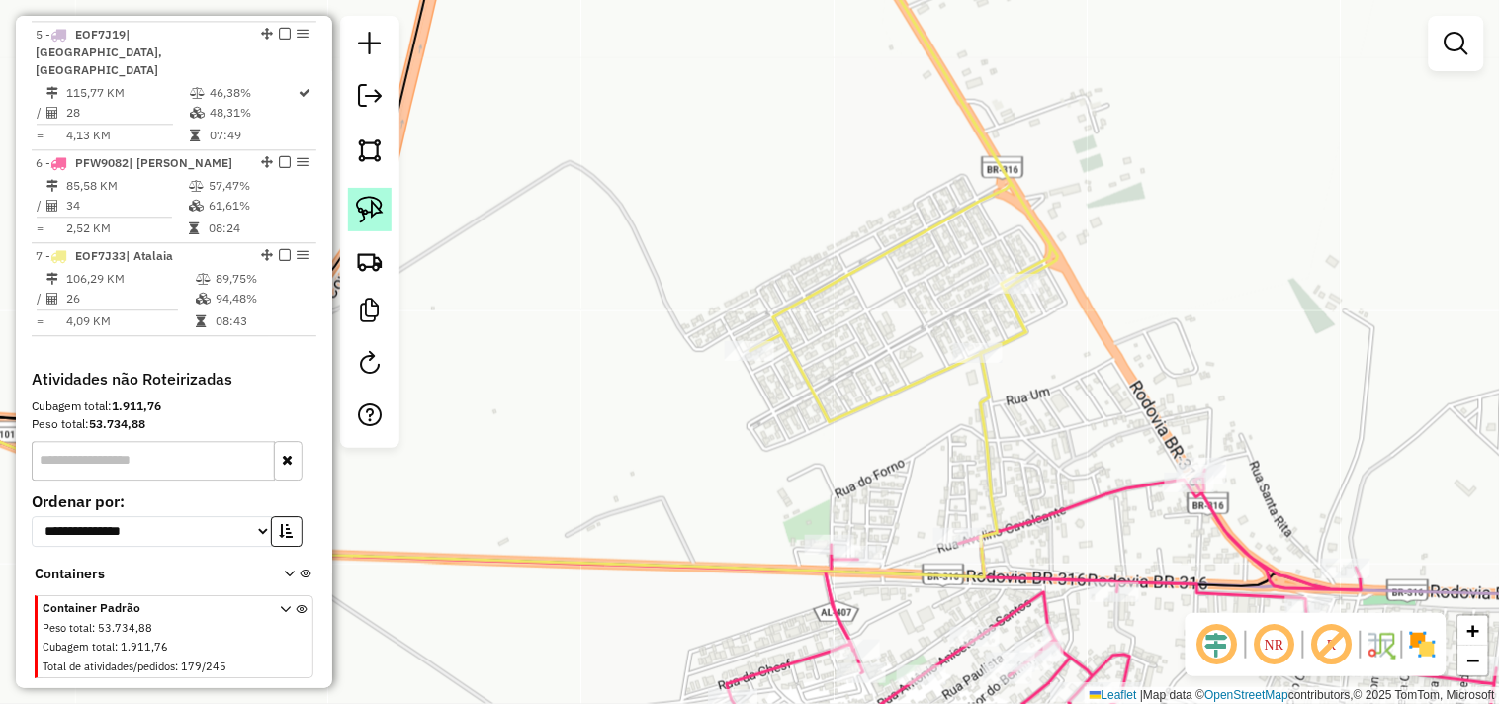
click at [376, 214] on img at bounding box center [370, 210] width 28 height 28
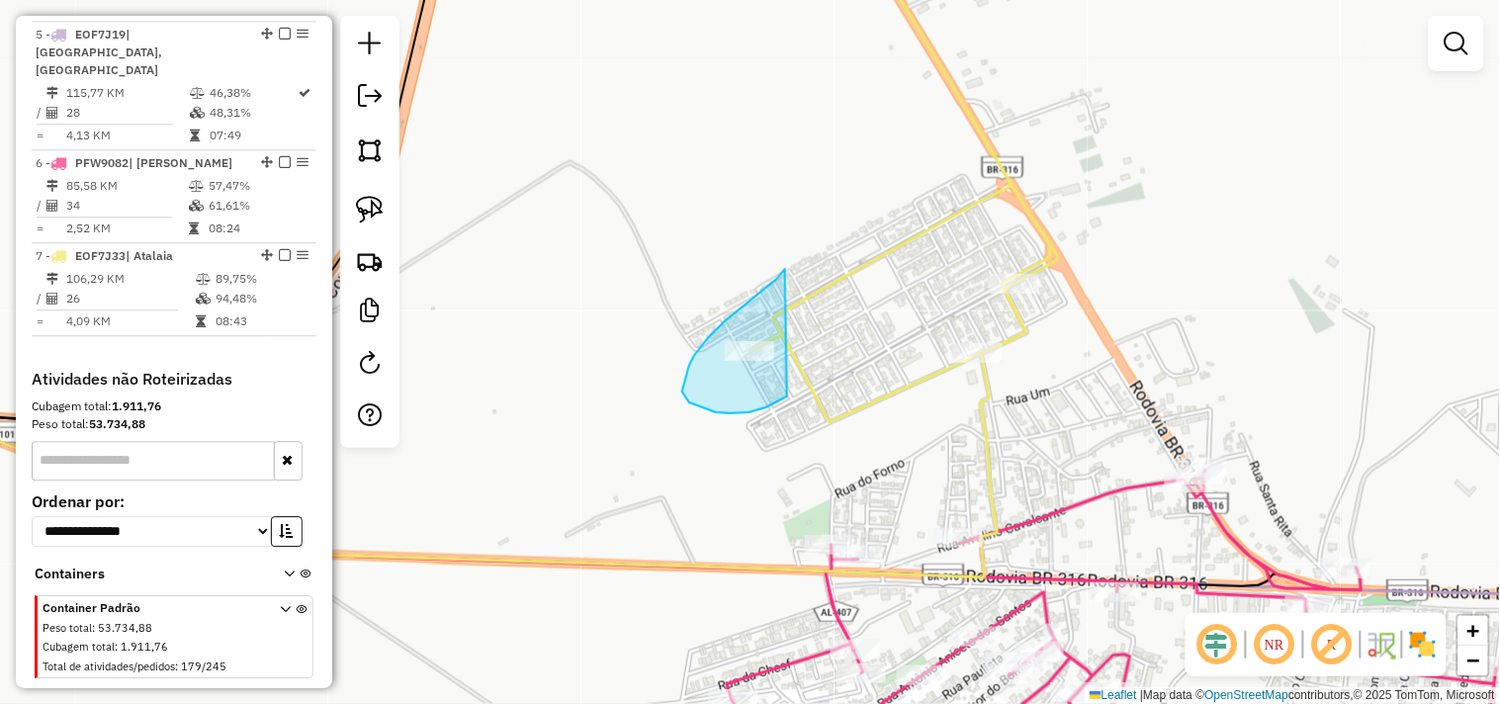
drag, startPoint x: 779, startPoint y: 275, endPoint x: 792, endPoint y: 393, distance: 118.4
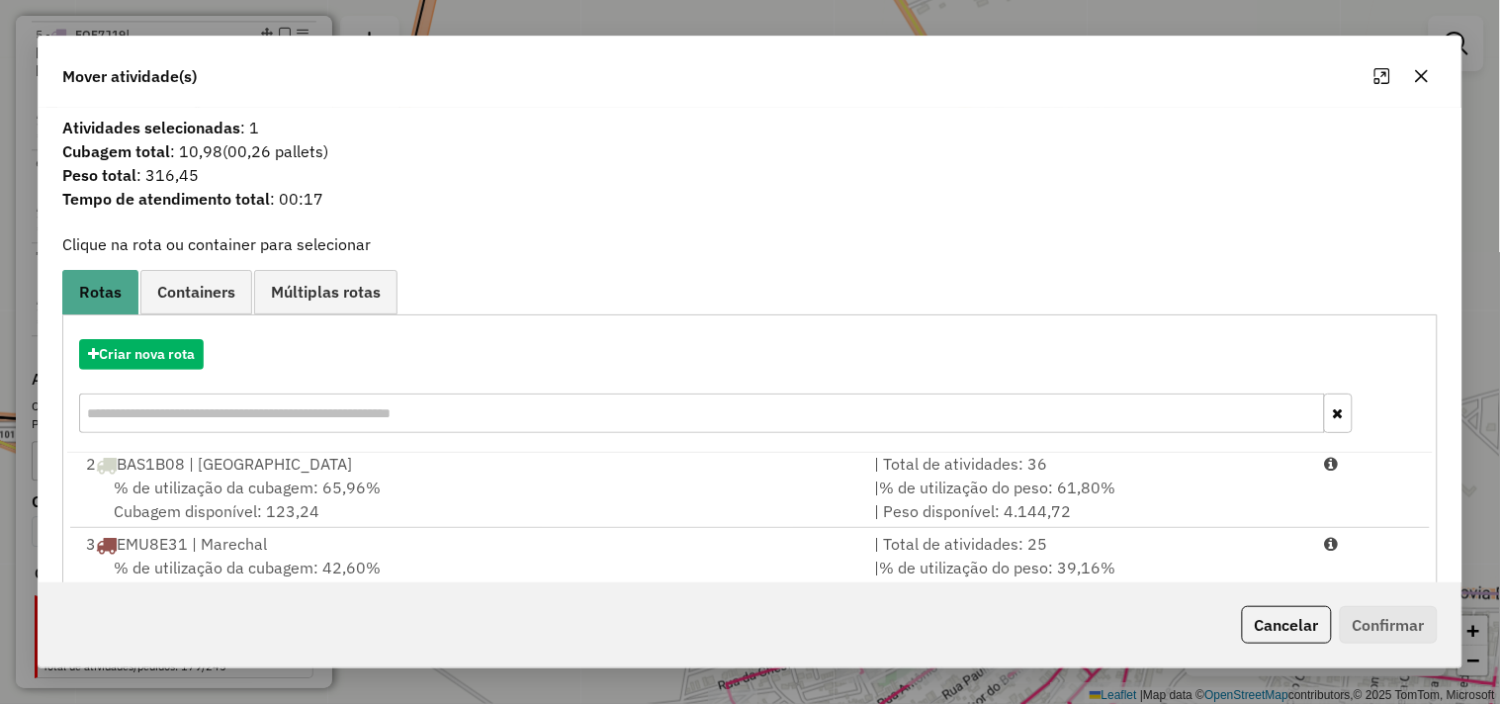
scroll to position [299, 0]
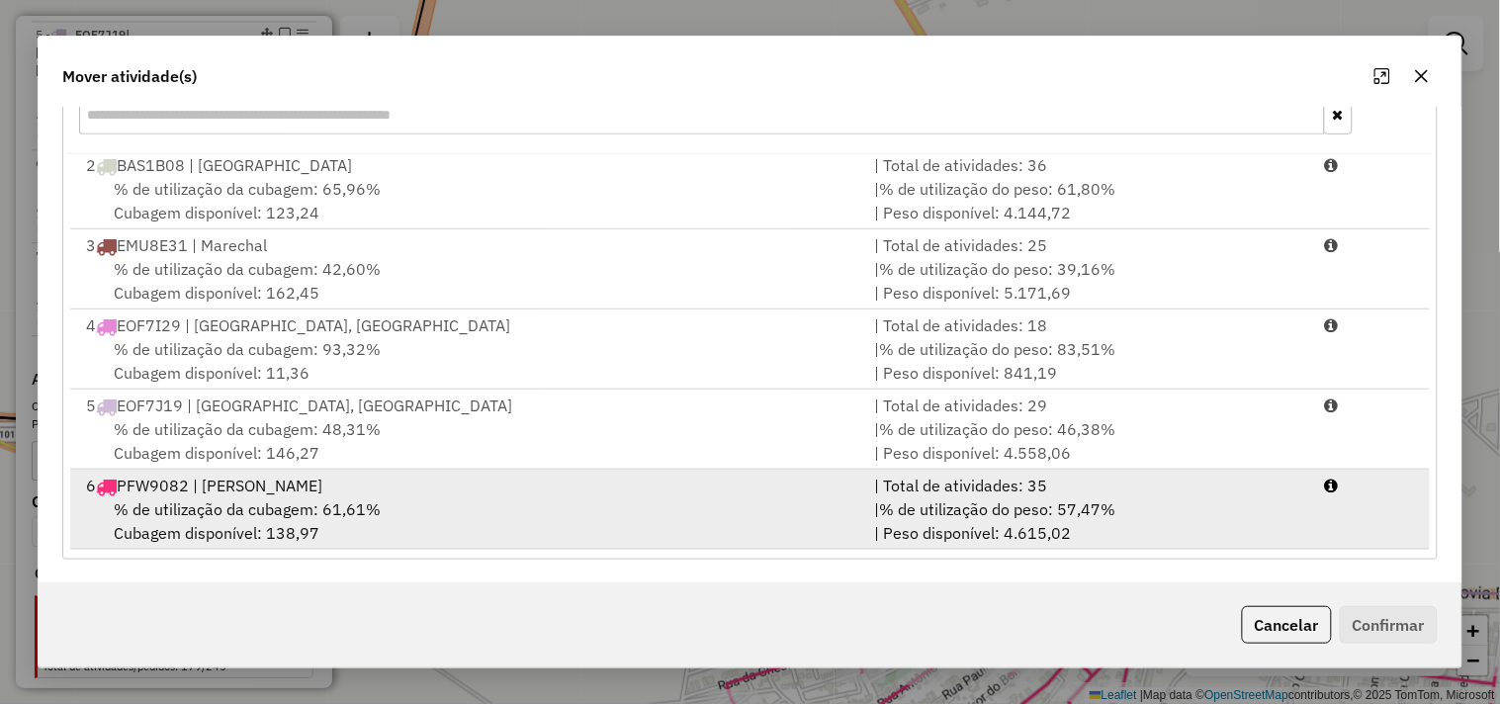
click at [425, 506] on div "% de utilização da cubagem: 61,61% Cubagem disponível: 138,97" at bounding box center [468, 520] width 788 height 47
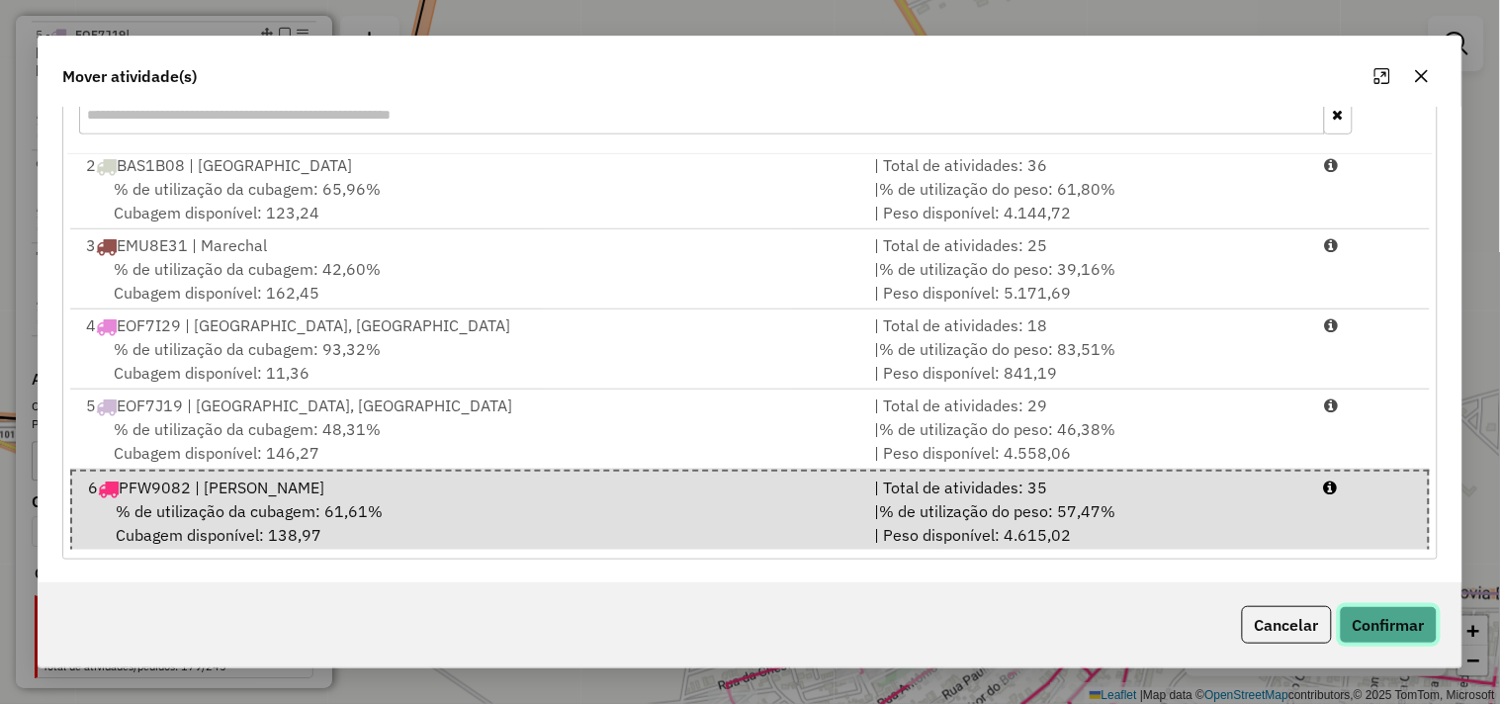
click at [1382, 624] on button "Confirmar" at bounding box center [1389, 625] width 98 height 38
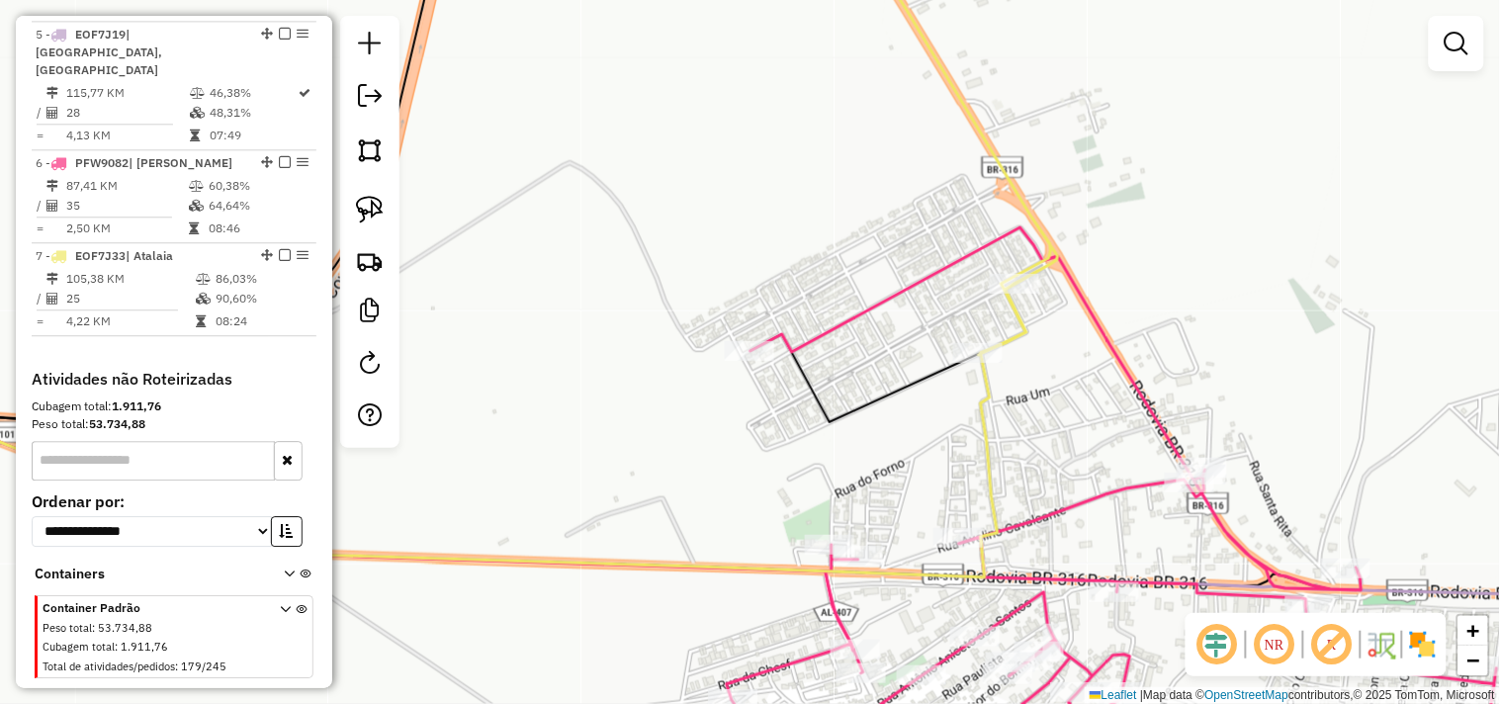
scroll to position [0, 0]
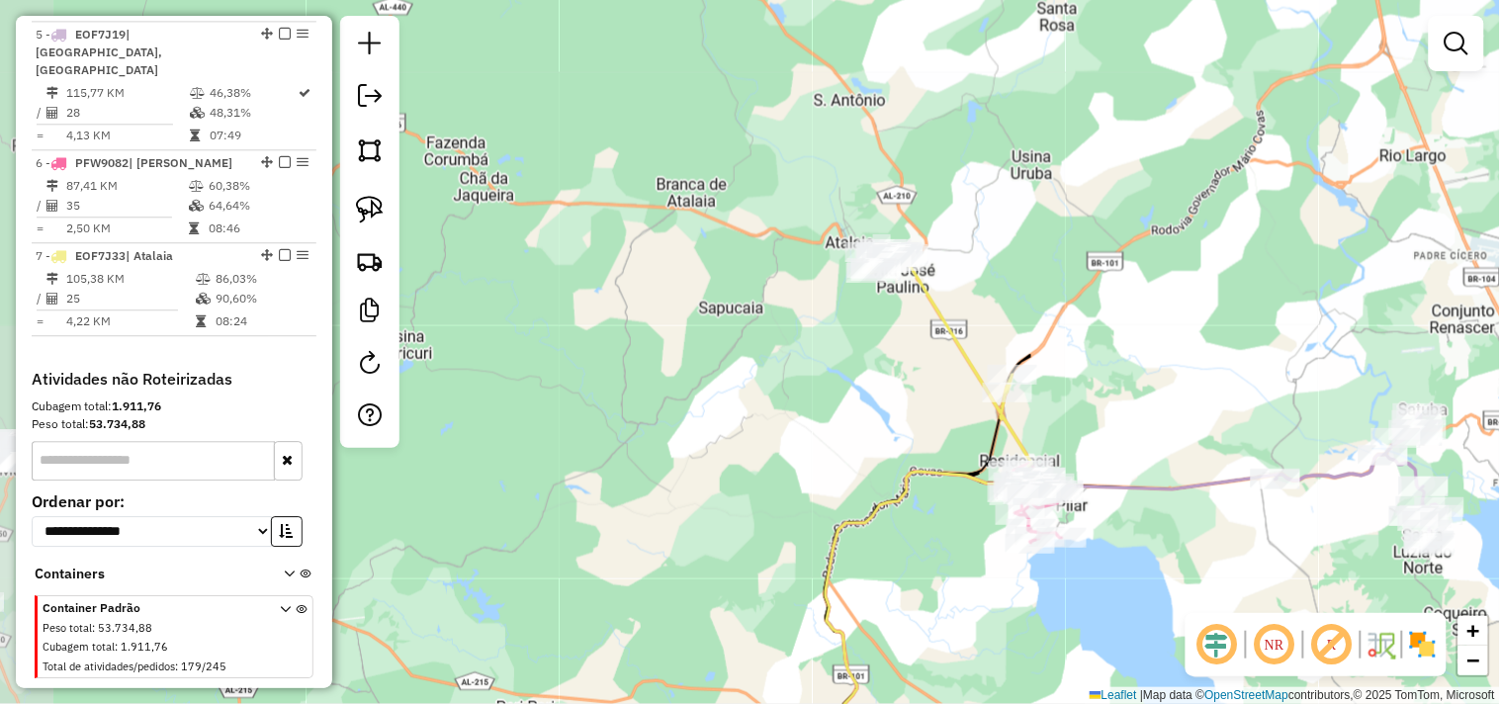
drag, startPoint x: 1147, startPoint y: 522, endPoint x: 930, endPoint y: 366, distance: 267.9
click at [955, 391] on div "Rota 6 - Placa PFW9082 13087 - MERC E DEP ADAMS Janela de atendimento Grade de …" at bounding box center [750, 352] width 1500 height 704
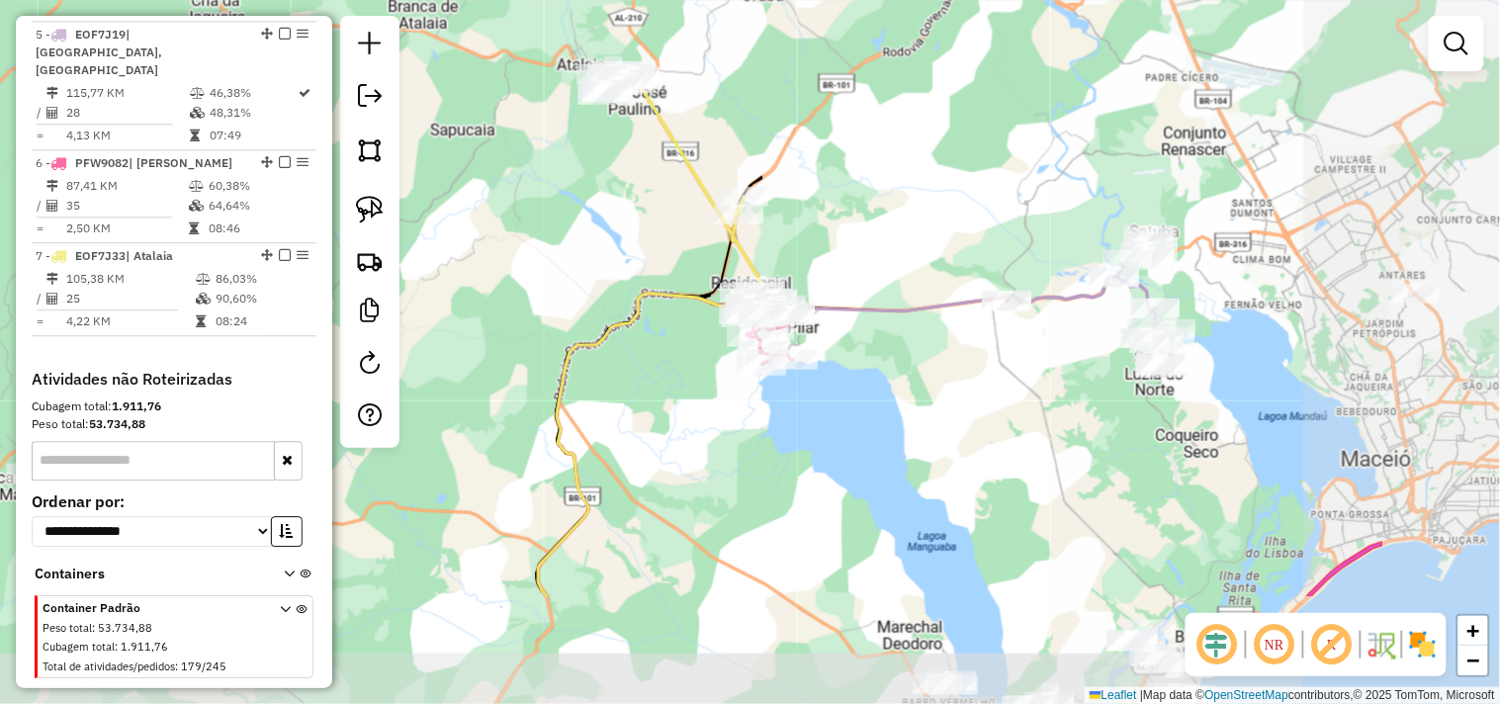
drag, startPoint x: 1036, startPoint y: 470, endPoint x: 947, endPoint y: 280, distance: 209.3
click at [947, 281] on div "Janela de atendimento Grade de atendimento Capacidade Transportadoras Veículos …" at bounding box center [750, 352] width 1500 height 704
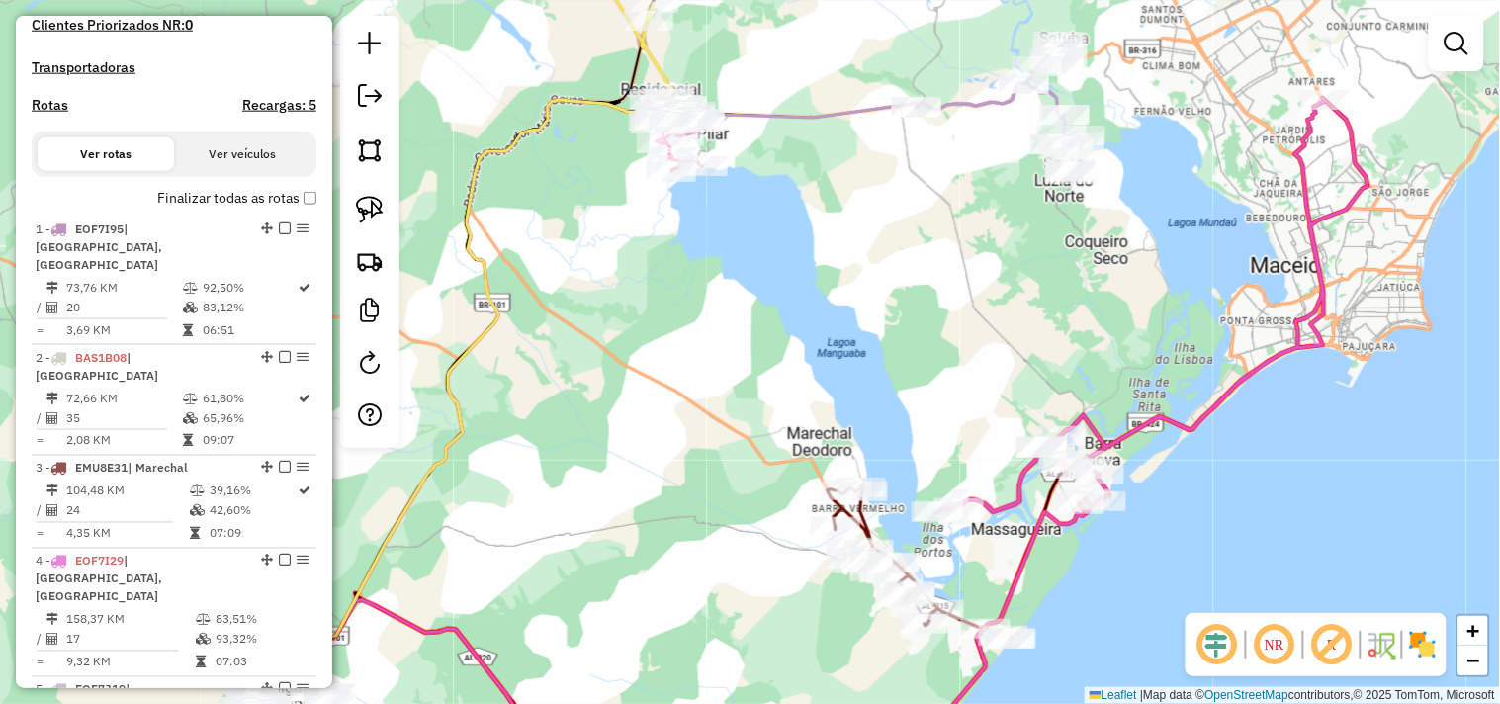
scroll to position [544, 0]
click at [67, 120] on div "Rotas Recargas: 5" at bounding box center [174, 112] width 285 height 15
click at [64, 117] on h4 "Rotas" at bounding box center [50, 108] width 37 height 17
select select "*"
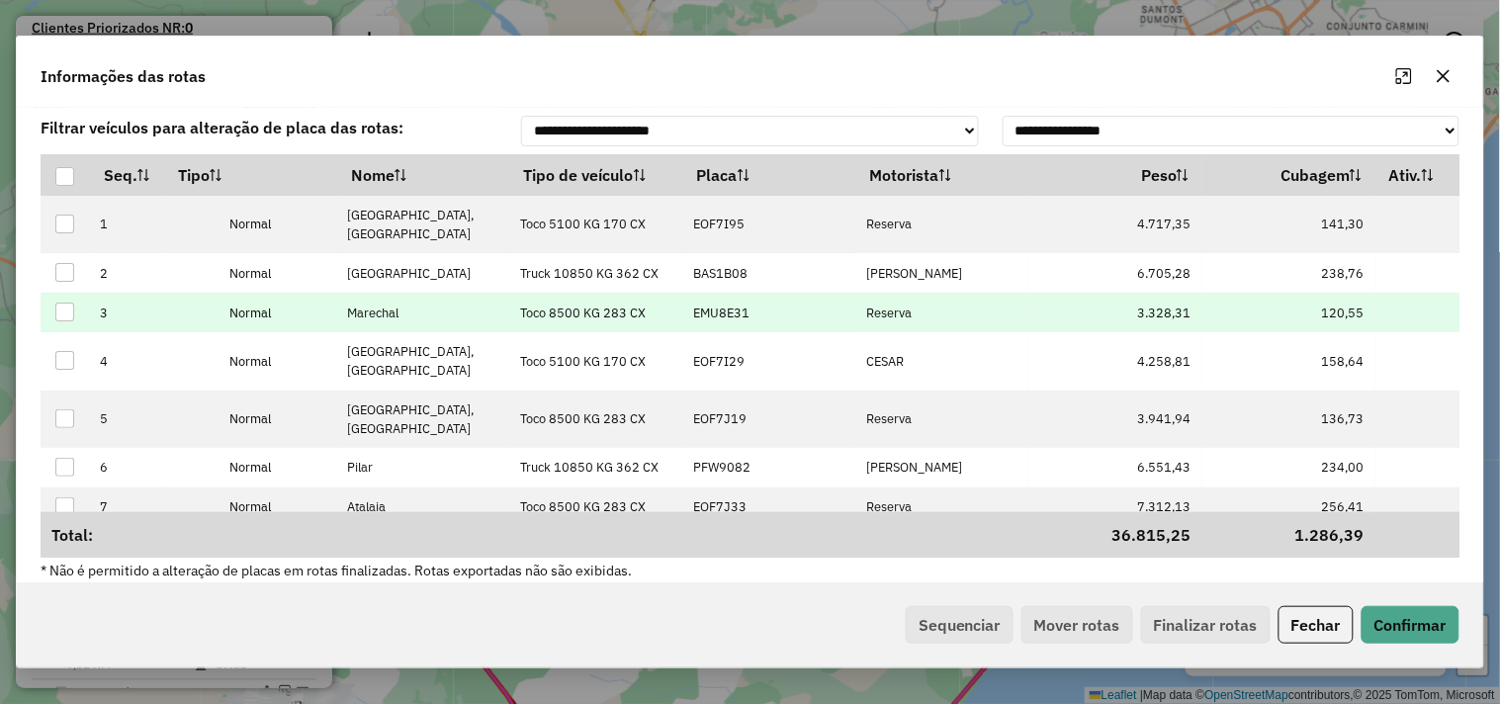
click at [745, 310] on p-celleditor "EMU8E31" at bounding box center [721, 313] width 56 height 17
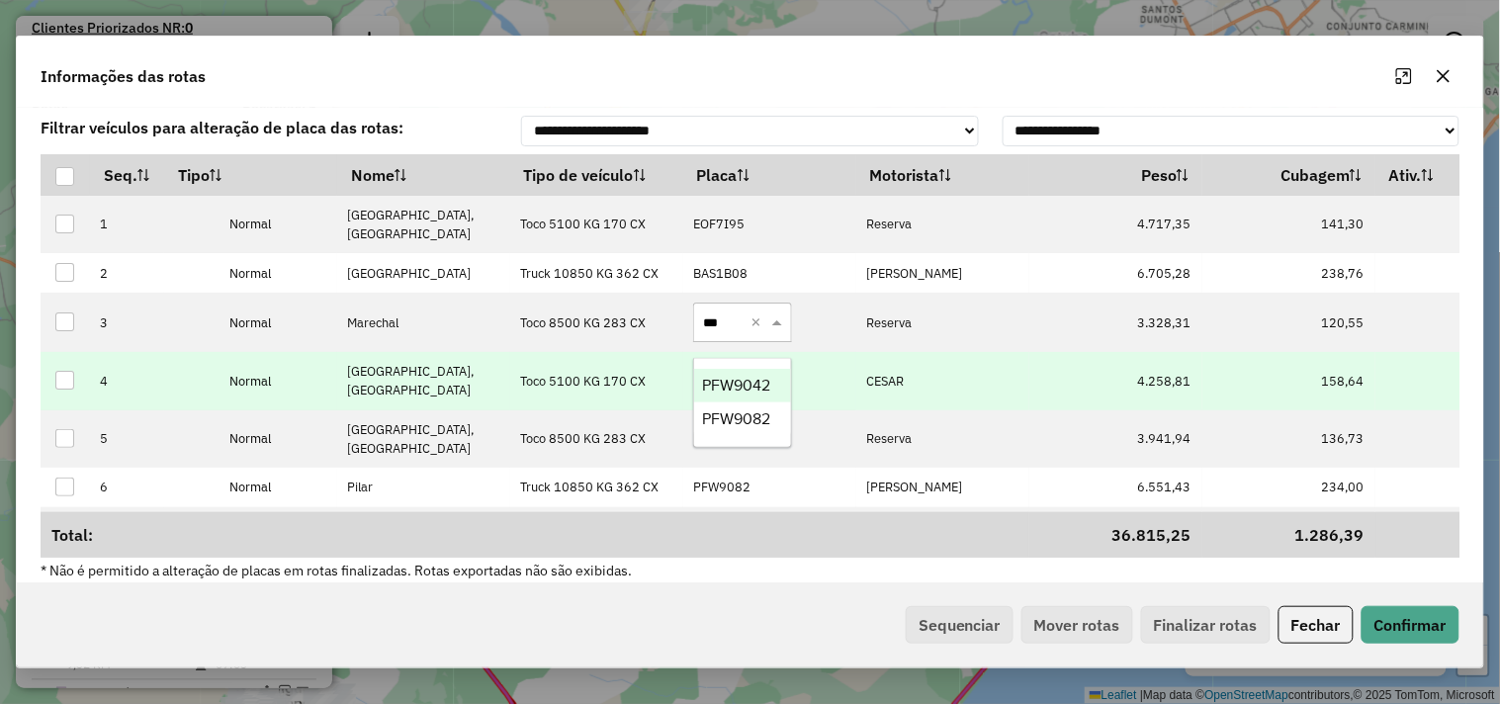
type input "****"
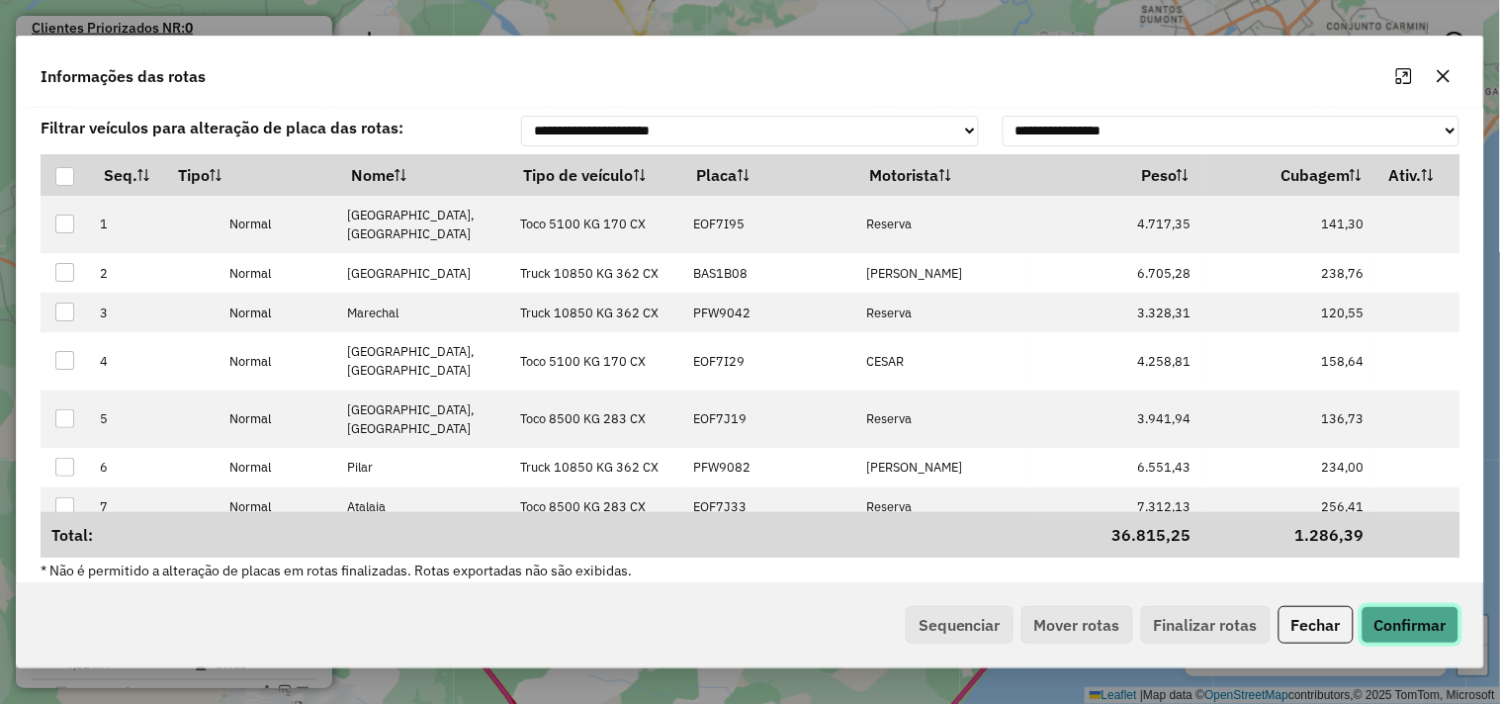
click at [1381, 635] on button "Confirmar" at bounding box center [1411, 625] width 98 height 38
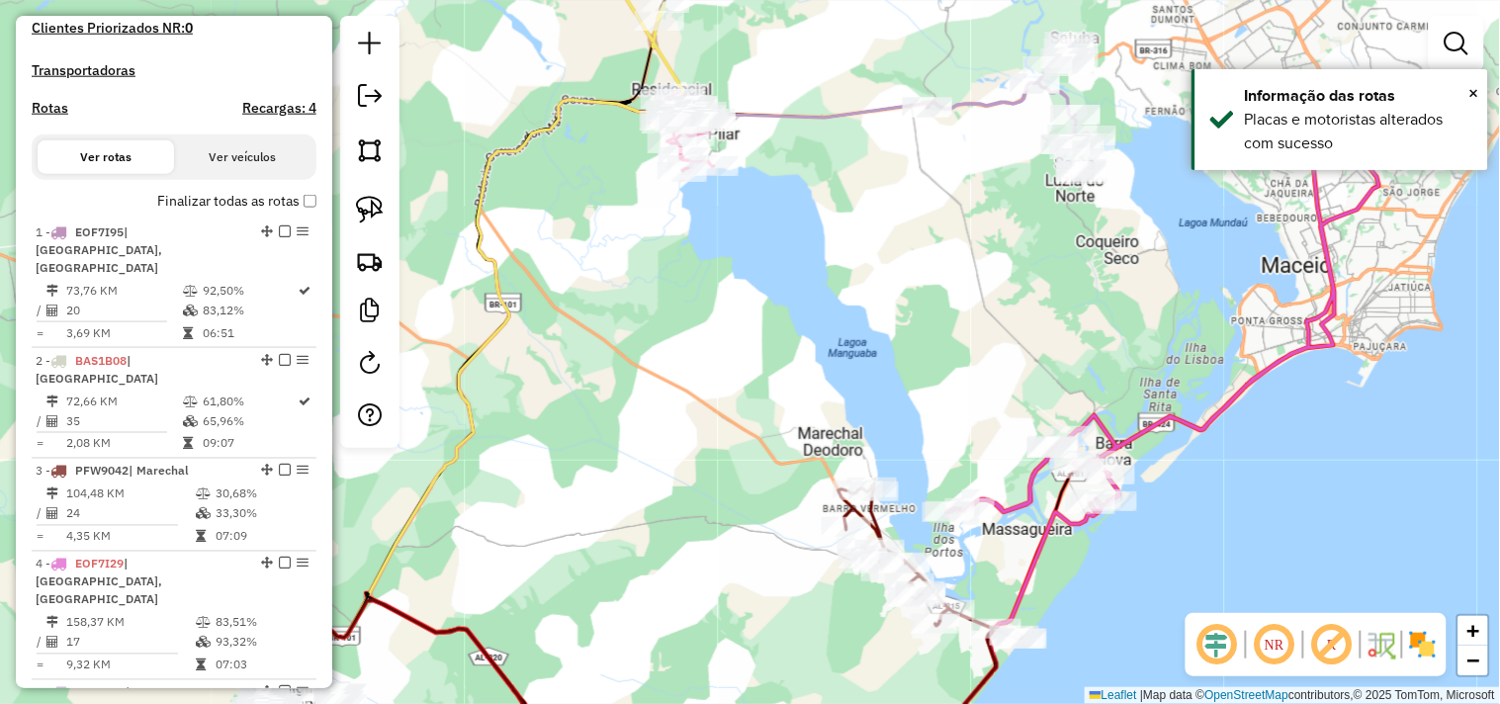
drag, startPoint x: 733, startPoint y: 428, endPoint x: 1132, endPoint y: 425, distance: 399.6
click at [1130, 425] on div "Janela de atendimento Grade de atendimento Capacidade Transportadoras Veículos …" at bounding box center [750, 352] width 1500 height 704
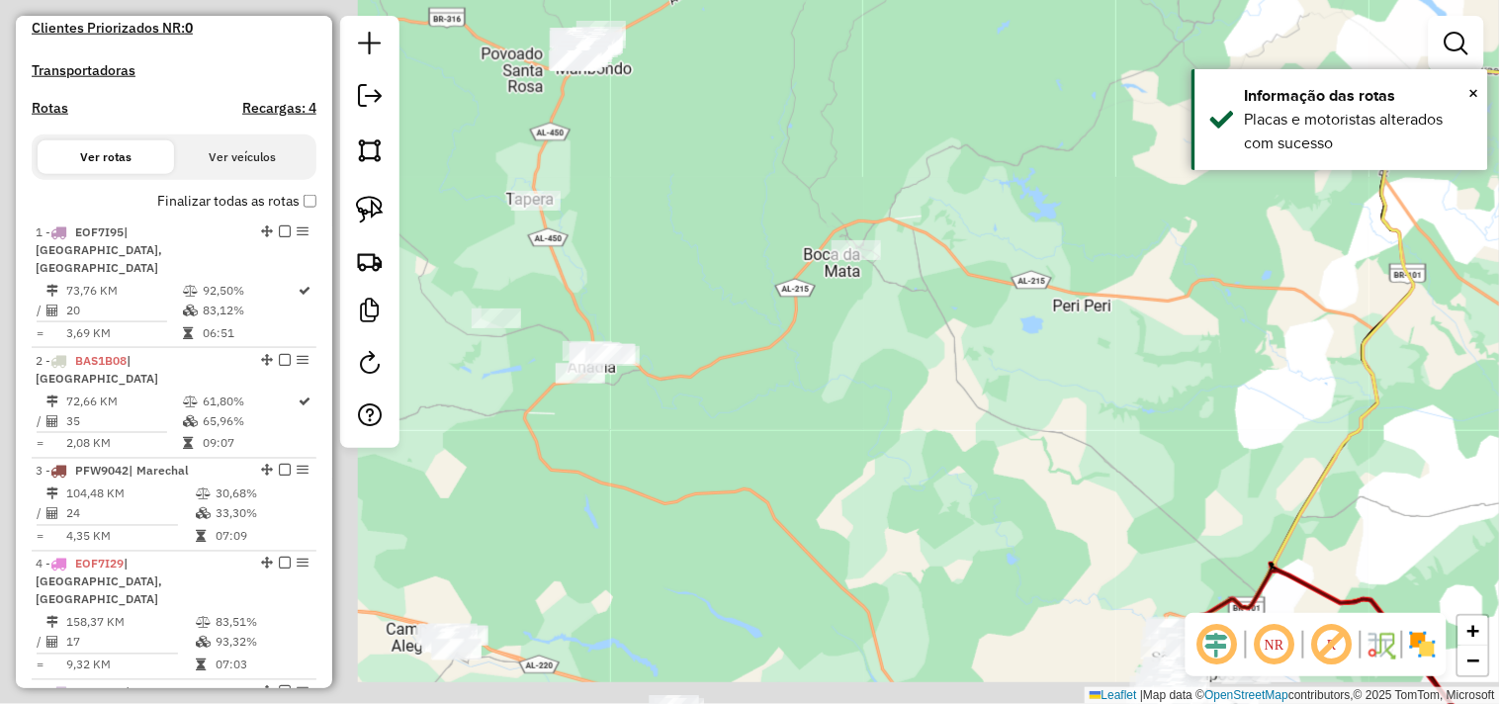
drag, startPoint x: 674, startPoint y: 418, endPoint x: 1154, endPoint y: 392, distance: 481.4
click at [1161, 391] on div "Janela de atendimento Grade de atendimento Capacidade Transportadoras Veículos …" at bounding box center [750, 352] width 1500 height 704
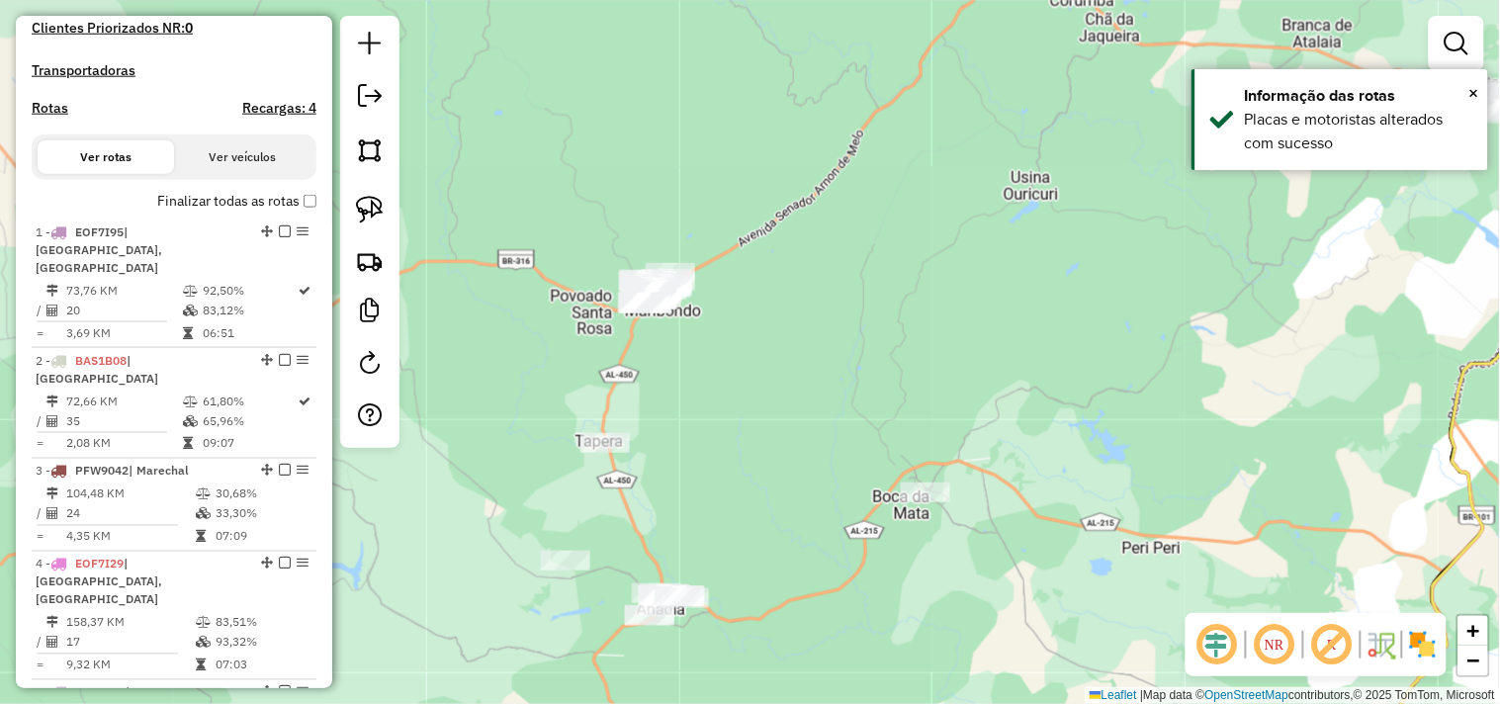
drag, startPoint x: 706, startPoint y: 294, endPoint x: 733, endPoint y: 476, distance: 183.9
click at [742, 490] on div "Janela de atendimento Grade de atendimento Capacidade Transportadoras Veículos …" at bounding box center [750, 352] width 1500 height 704
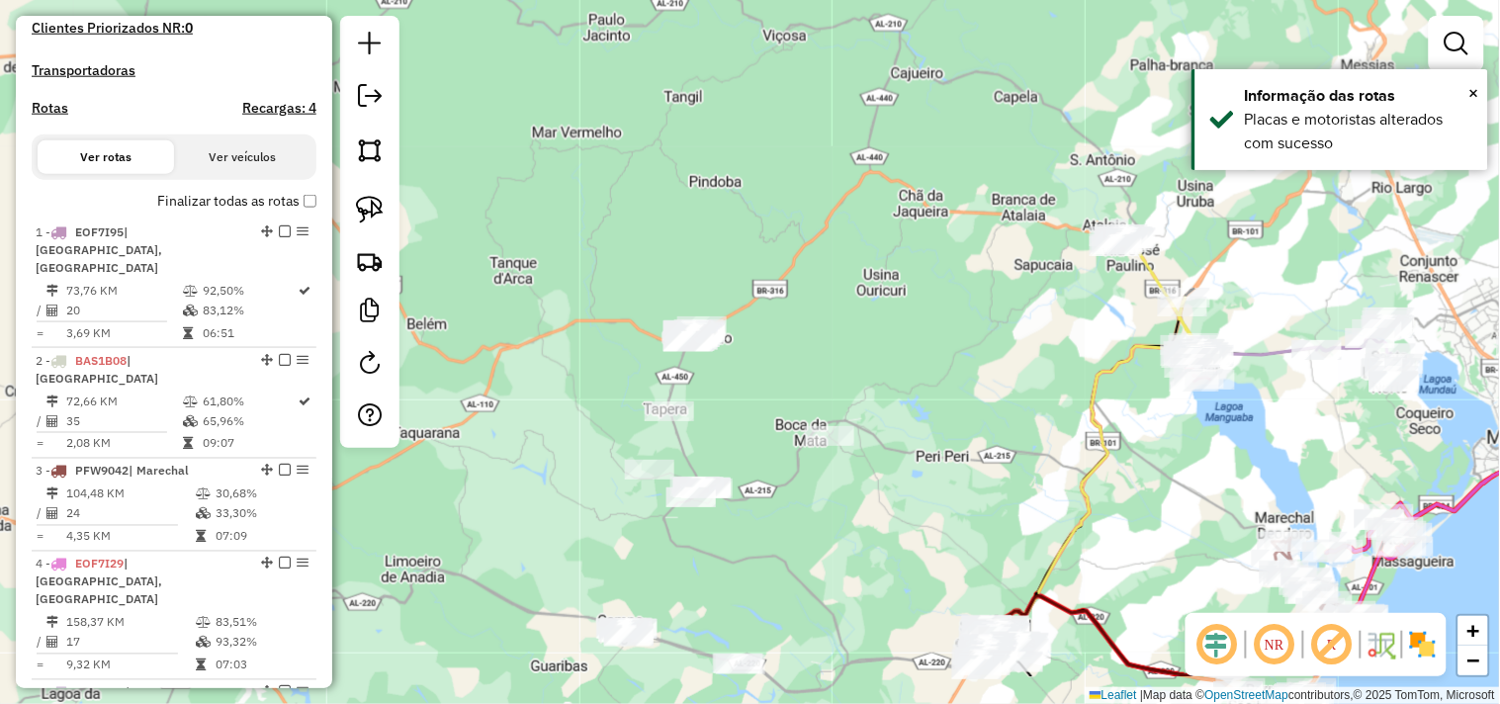
drag, startPoint x: 695, startPoint y: 476, endPoint x: 767, endPoint y: 377, distance: 122.5
click at [767, 377] on div "Janela de atendimento Grade de atendimento Capacidade Transportadoras Veículos …" at bounding box center [750, 352] width 1500 height 704
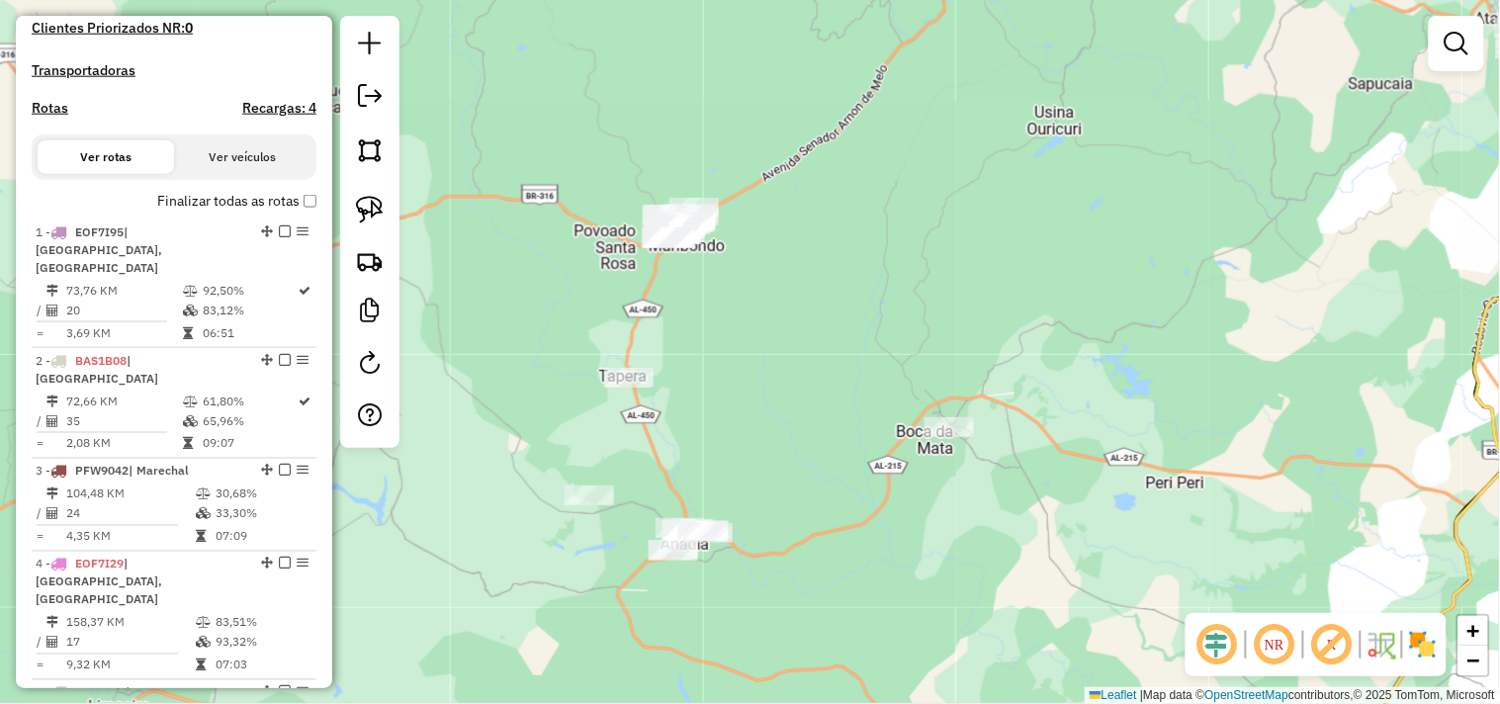
drag, startPoint x: 754, startPoint y: 467, endPoint x: 776, endPoint y: 505, distance: 44.8
click at [776, 505] on div "Janela de atendimento Grade de atendimento Capacidade Transportadoras Veículos …" at bounding box center [750, 352] width 1500 height 704
click at [394, 225] on div at bounding box center [369, 232] width 59 height 432
click at [379, 209] on img at bounding box center [370, 210] width 28 height 28
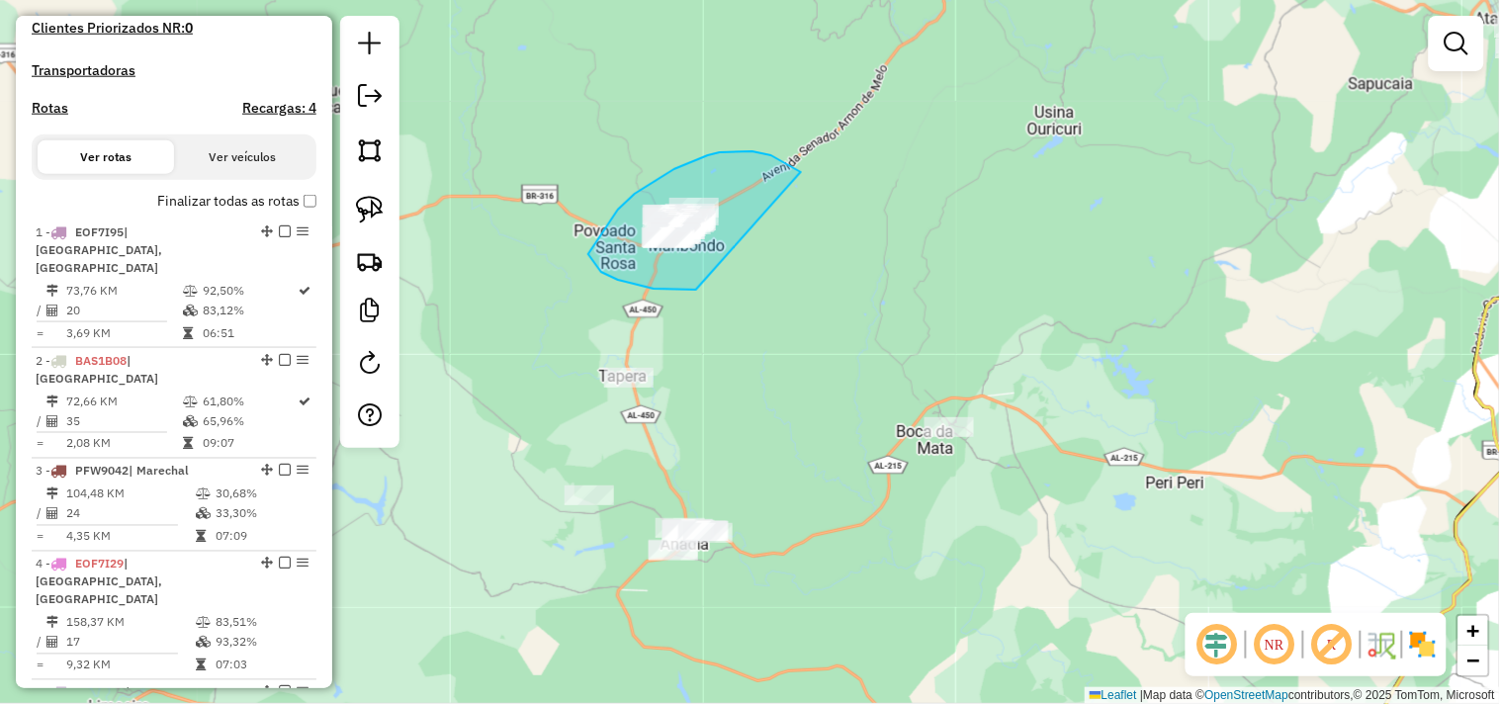
drag, startPoint x: 797, startPoint y: 169, endPoint x: 725, endPoint y: 282, distance: 133.9
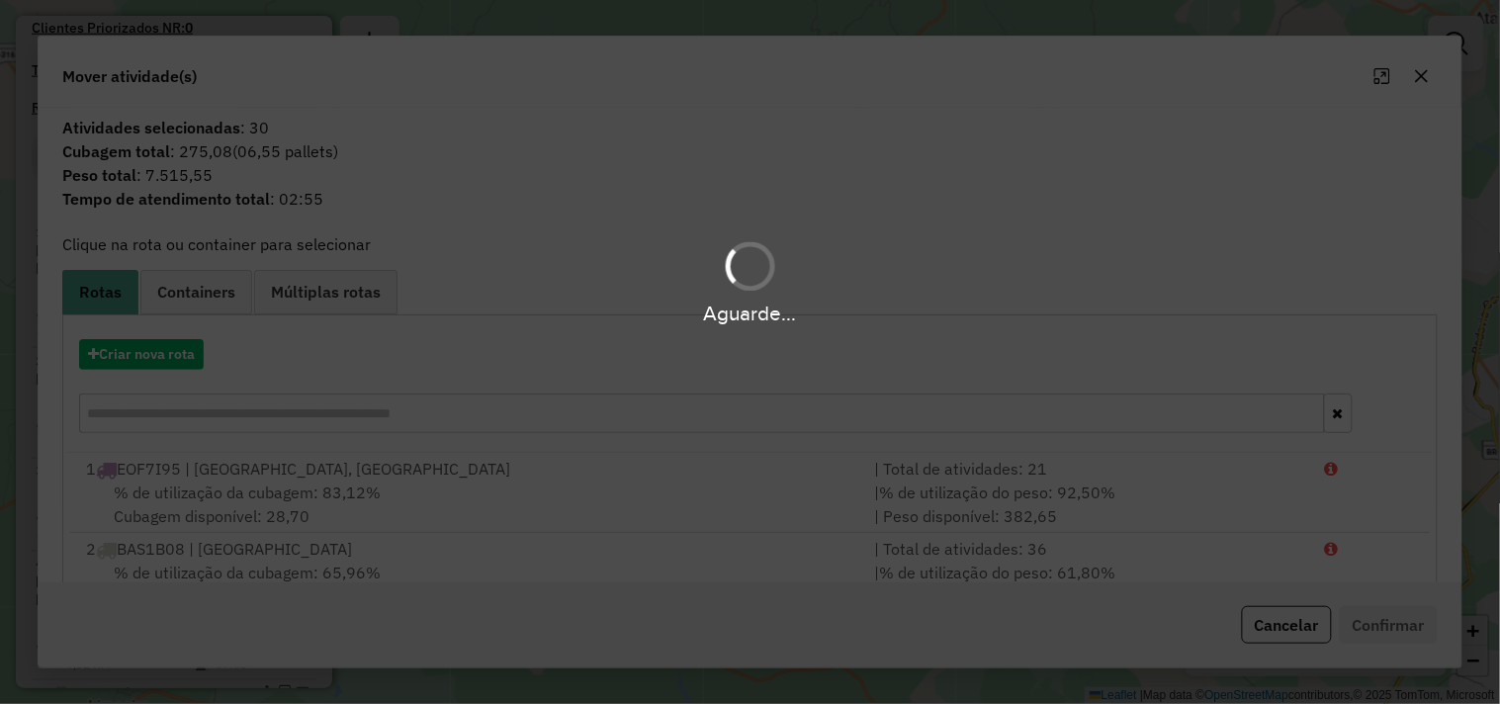
click at [130, 366] on div "Aguarde..." at bounding box center [750, 352] width 1500 height 704
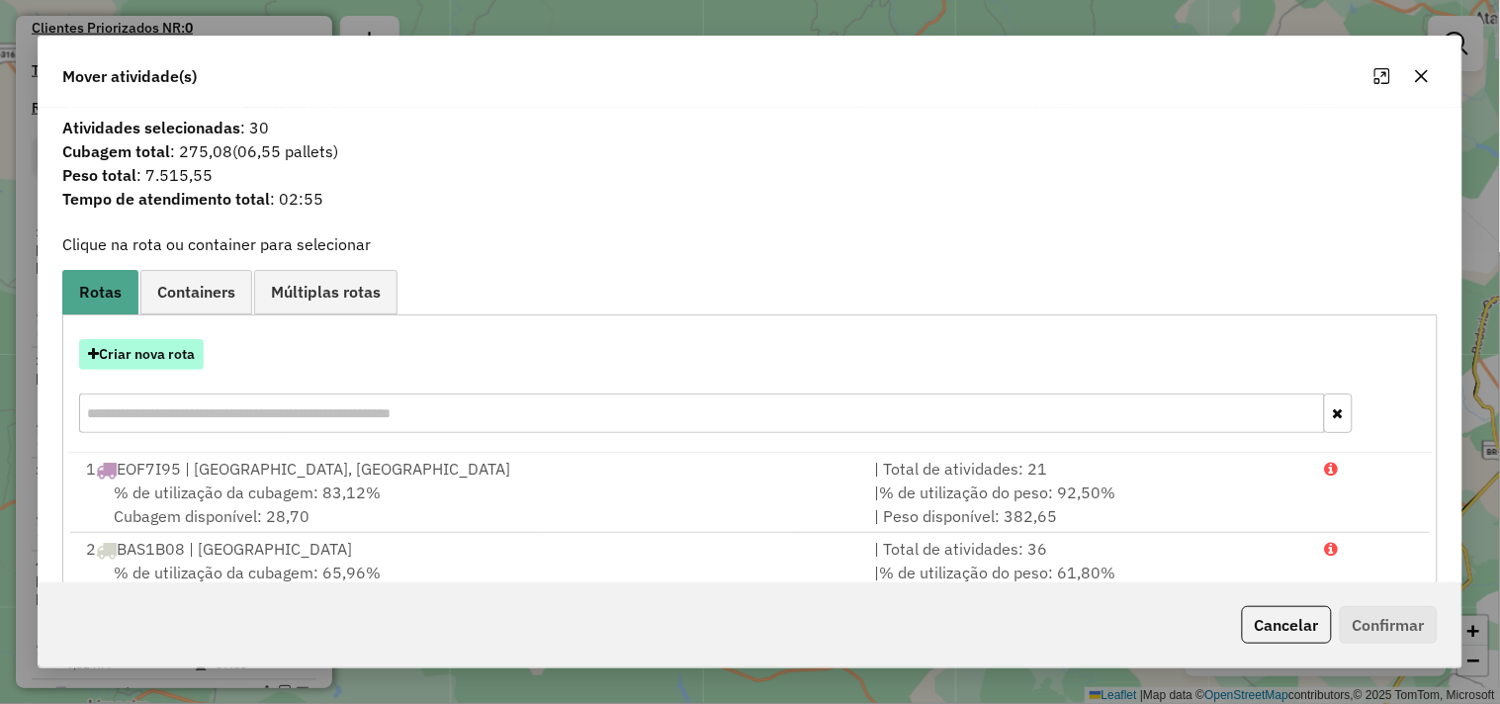
click at [149, 356] on button "Criar nova rota" at bounding box center [141, 354] width 125 height 31
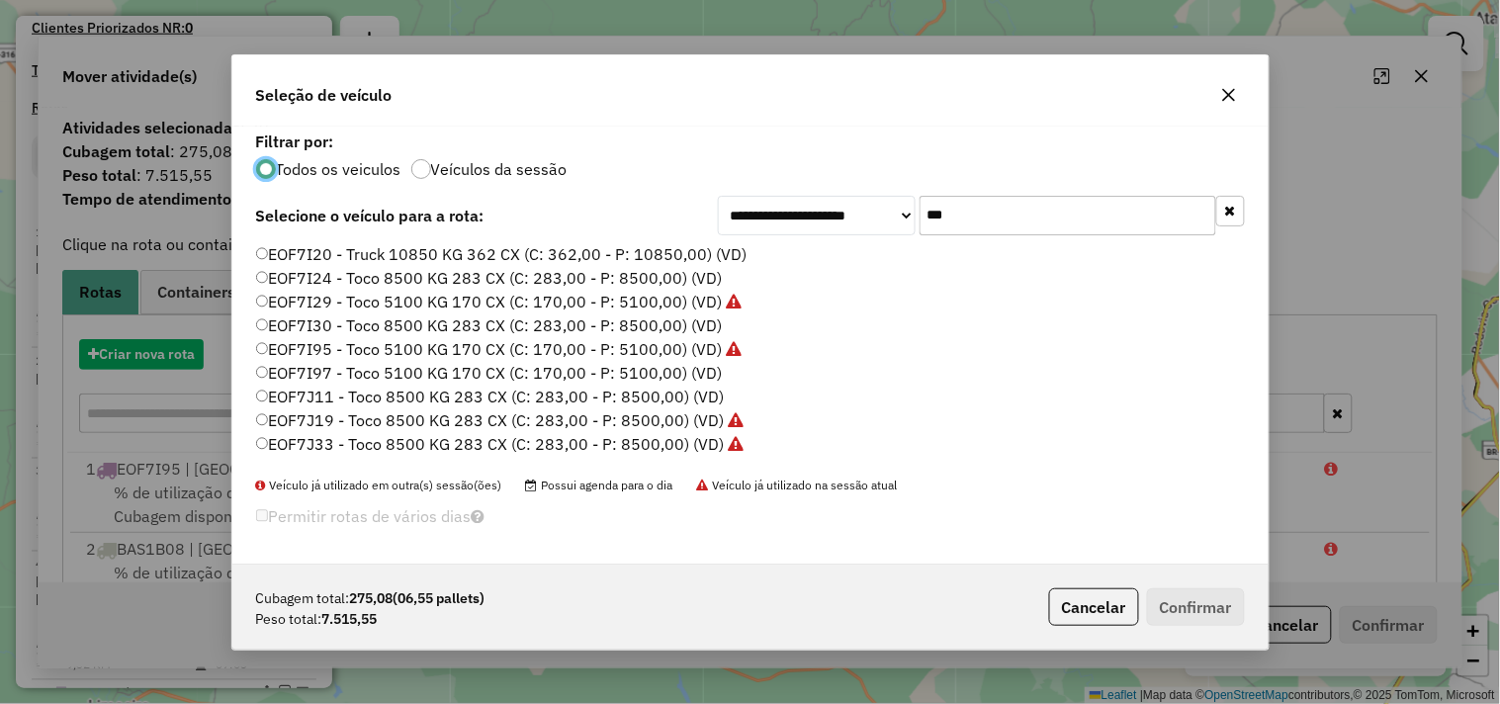
scroll to position [11, 5]
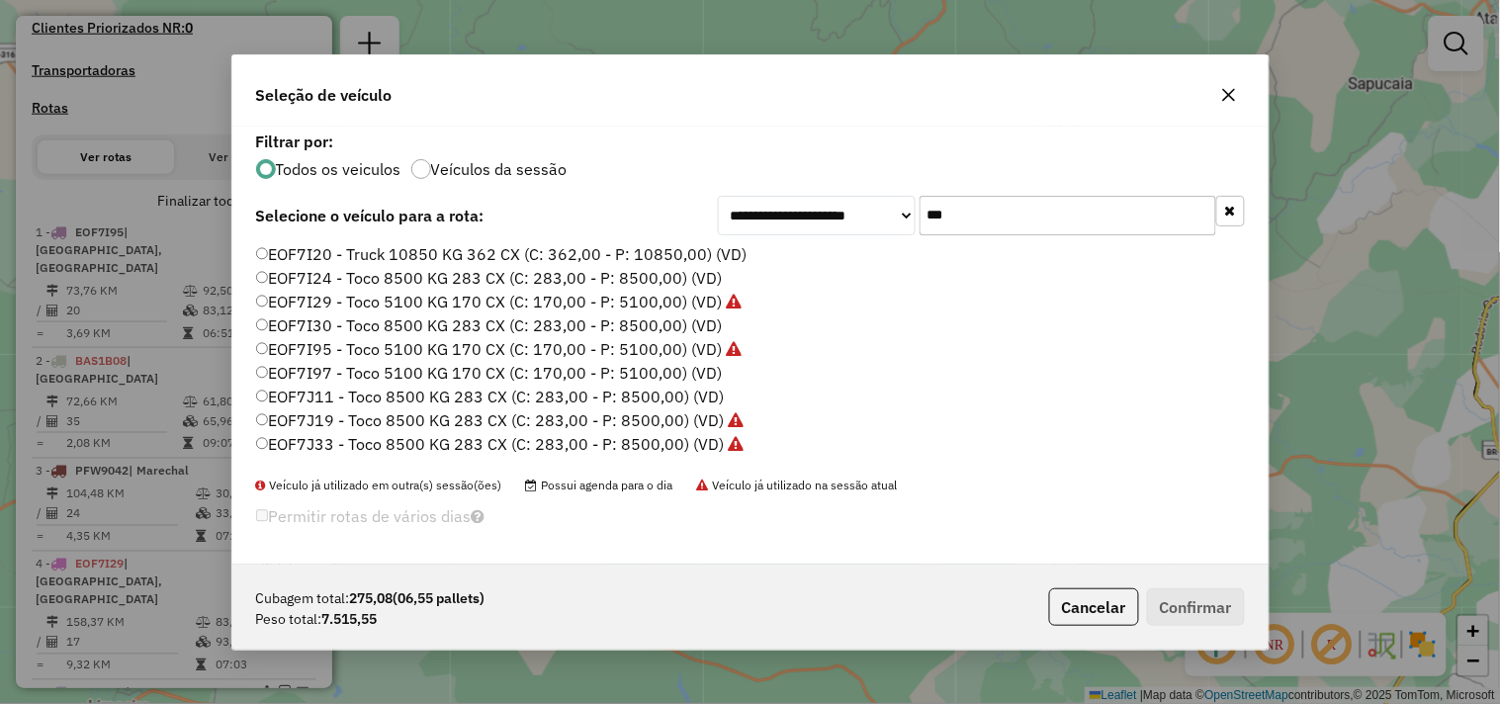
click at [1001, 209] on input "***" at bounding box center [1068, 216] width 297 height 40
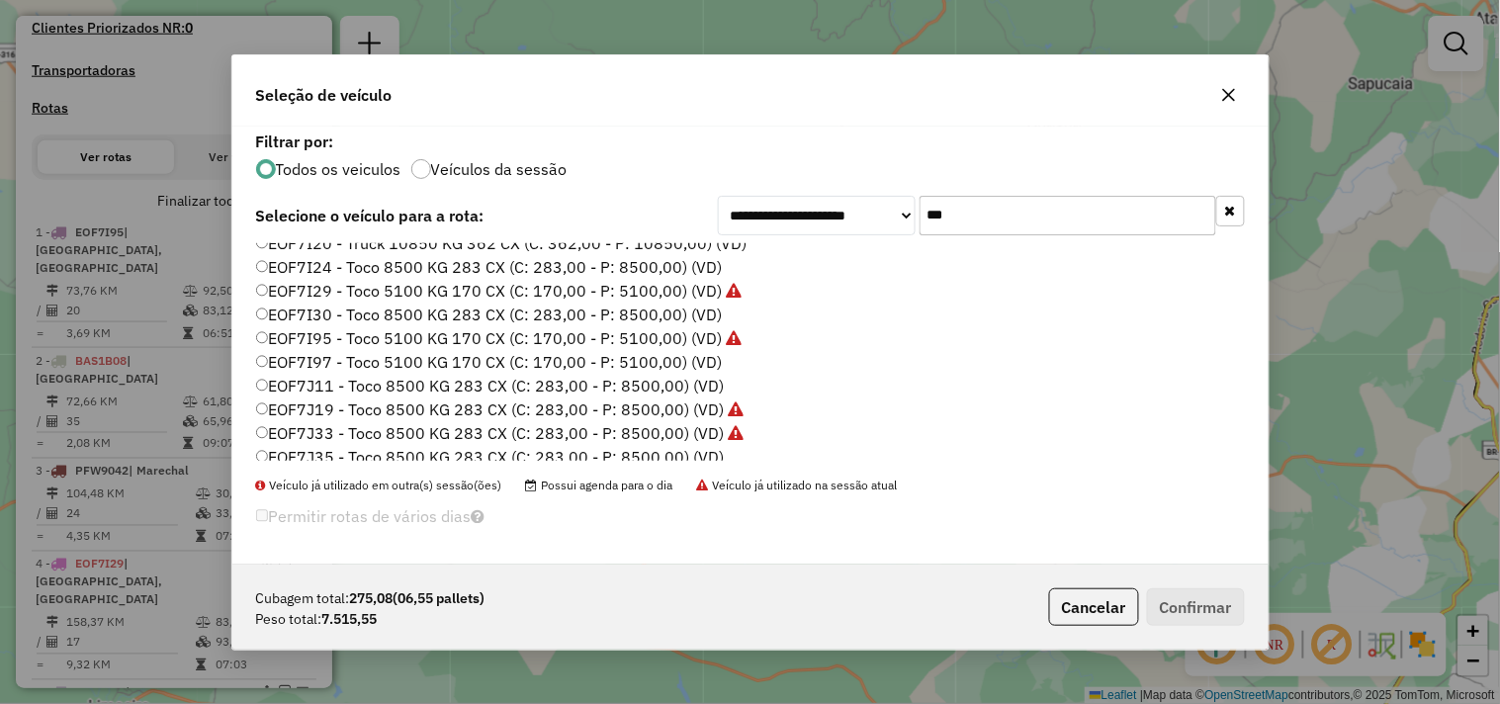
scroll to position [44, 0]
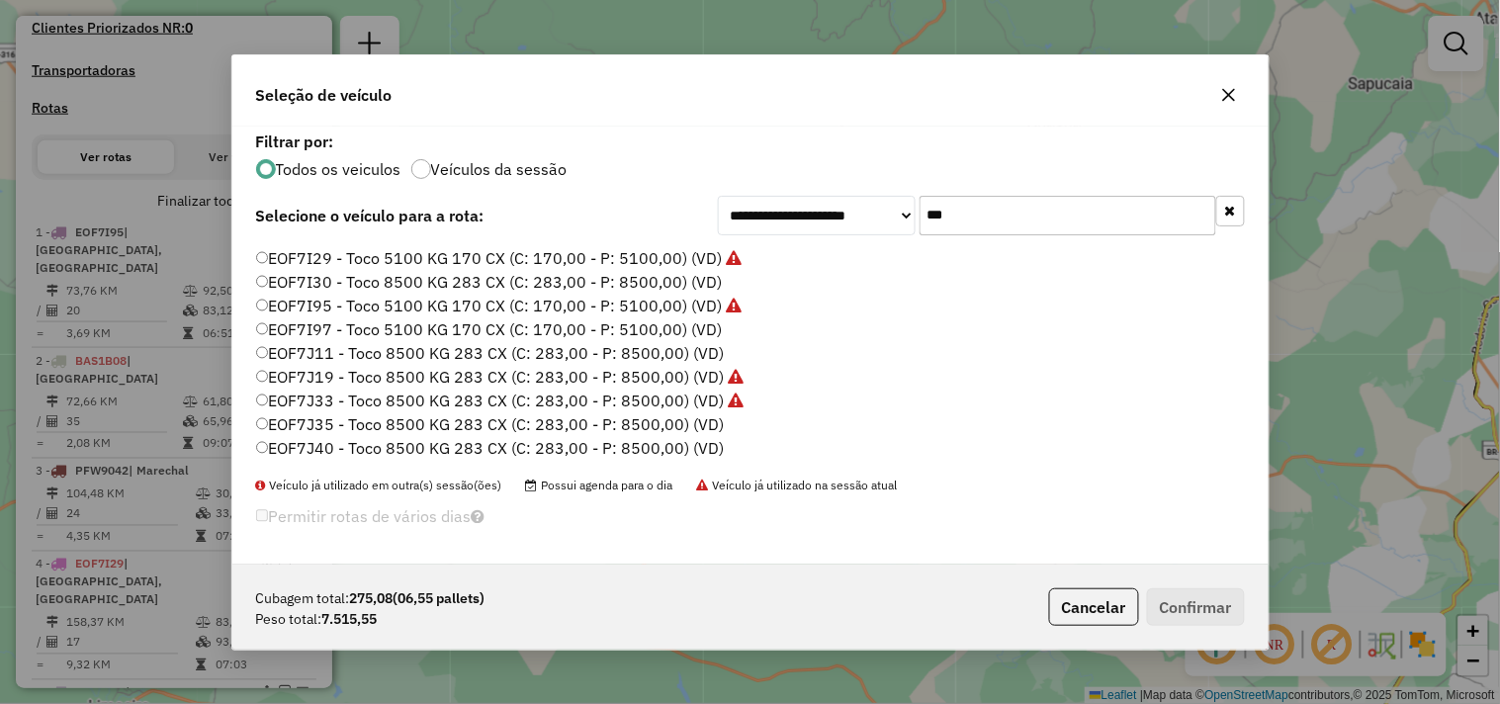
click at [411, 426] on label "EOF7J35 - Toco 8500 KG 283 CX (C: 283,00 - P: 8500,00) (VD)" at bounding box center [490, 424] width 469 height 24
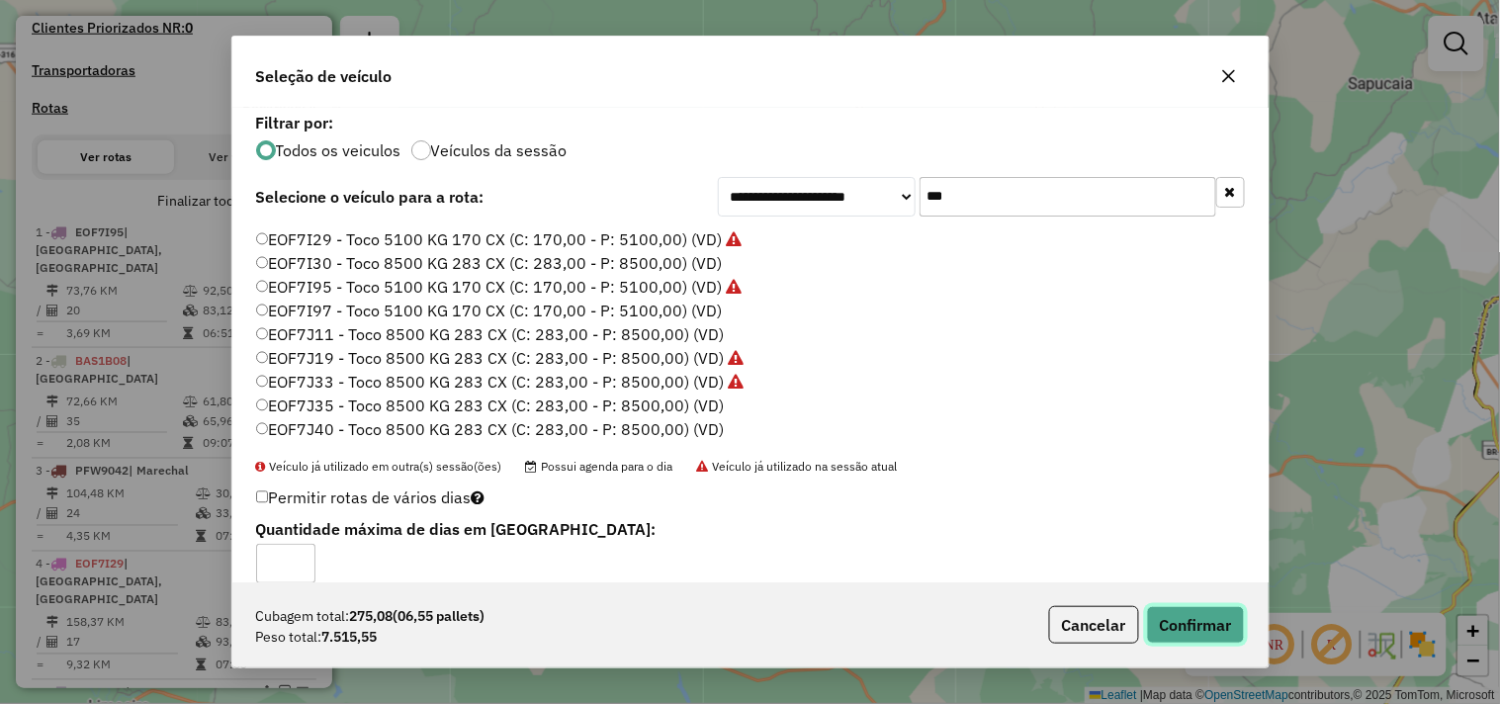
click at [1165, 615] on button "Confirmar" at bounding box center [1196, 625] width 98 height 38
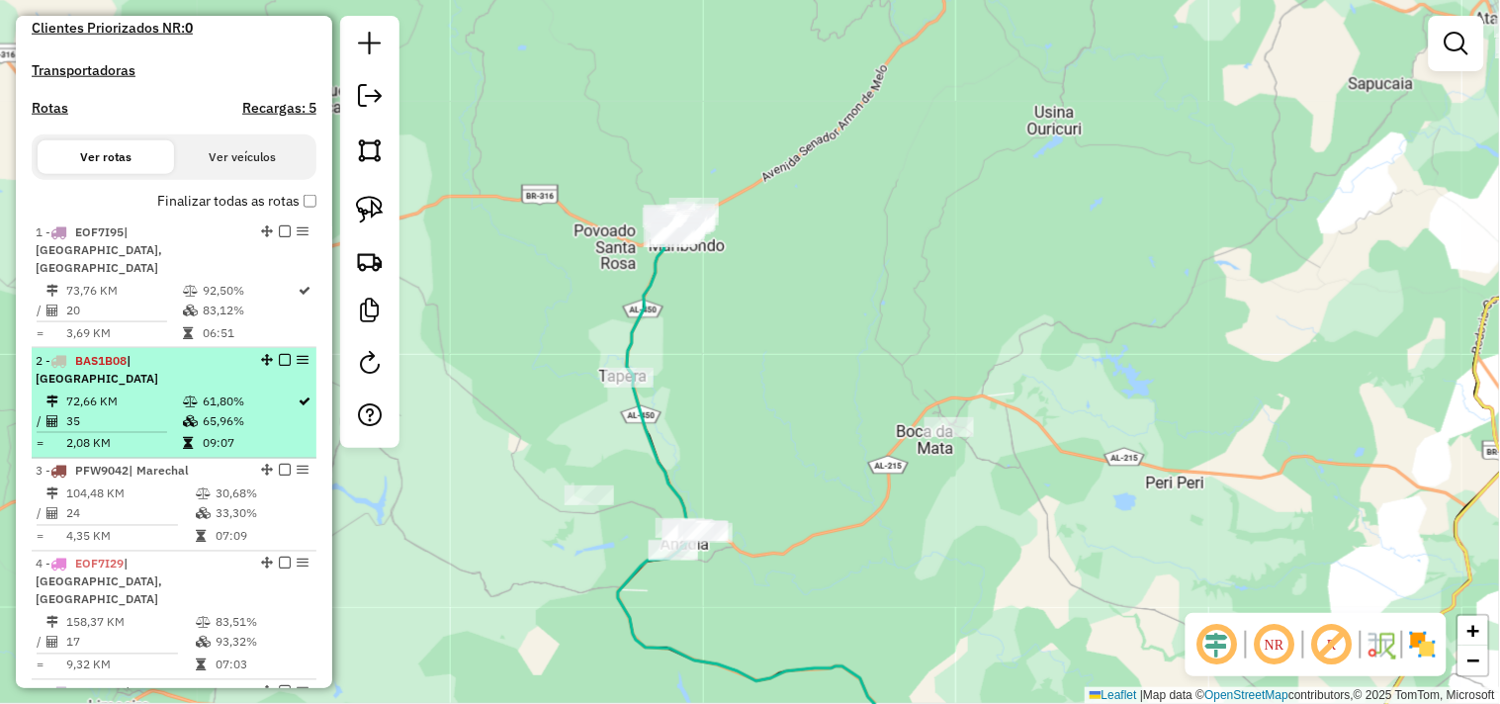
scroll to position [0, 0]
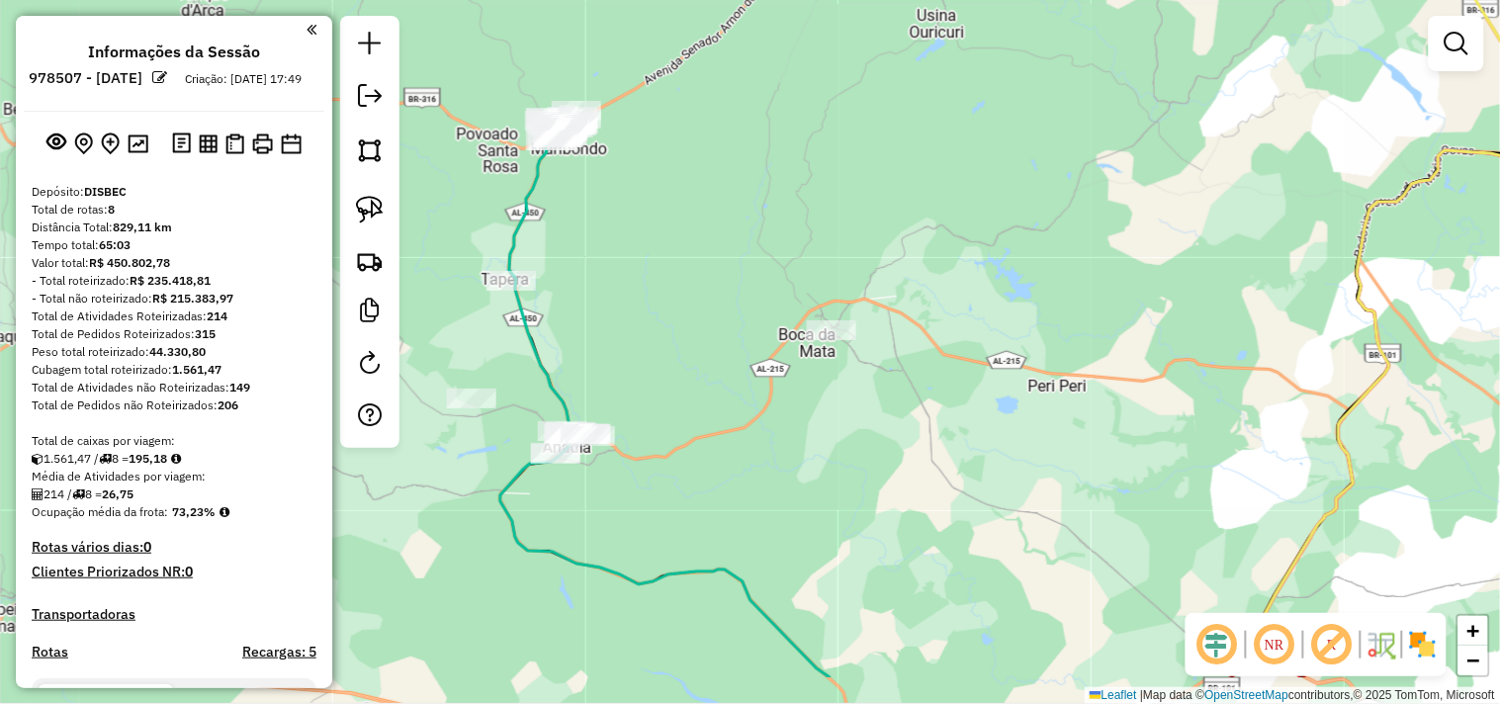
drag, startPoint x: 1188, startPoint y: 544, endPoint x: 925, endPoint y: 349, distance: 327.4
click at [996, 393] on div "Janela de atendimento Grade de atendimento Capacidade Transportadoras Veículos …" at bounding box center [750, 352] width 1500 height 704
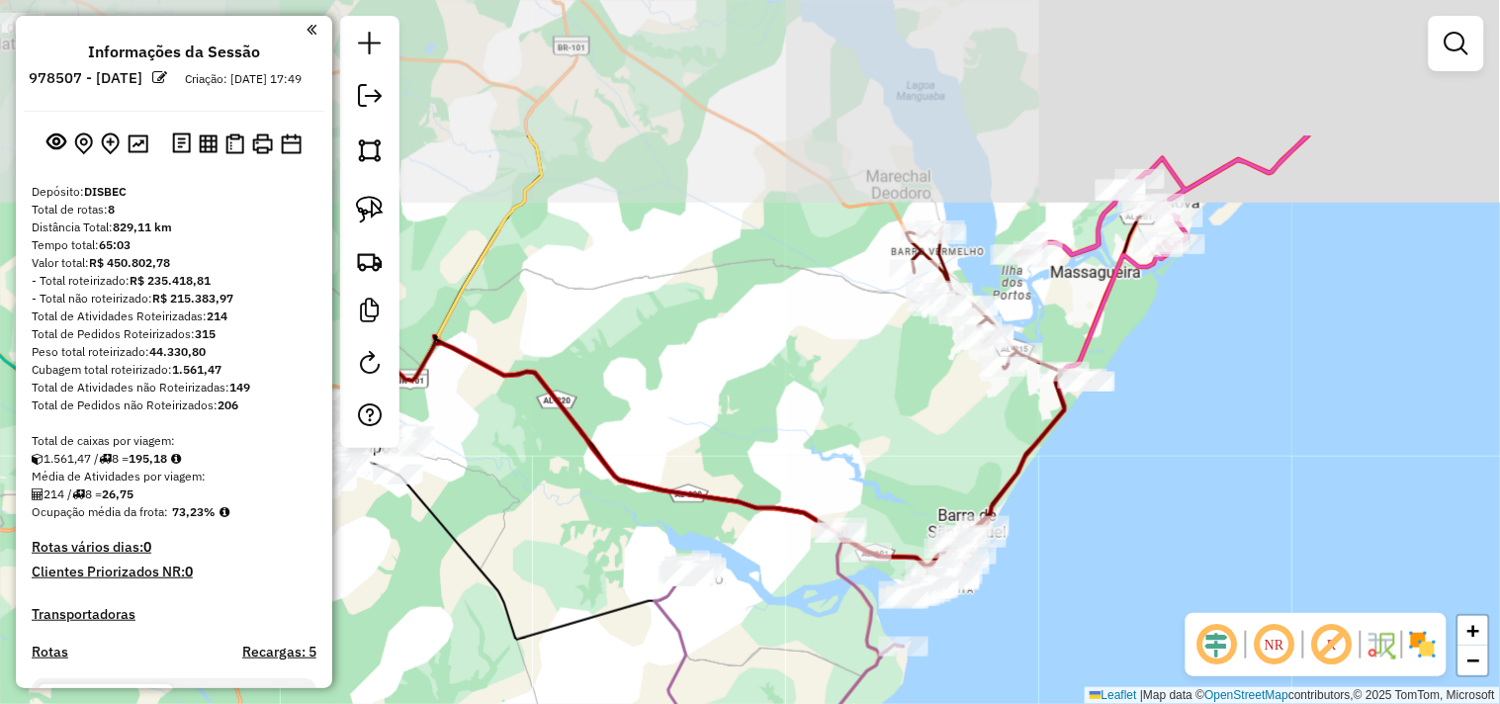
click at [1089, 486] on div "Rota 2 - Placa BAS1B08 15457 - BARRACA DA VERA Rota 2 - Placa BAS1B08 14471 - B…" at bounding box center [750, 352] width 1500 height 704
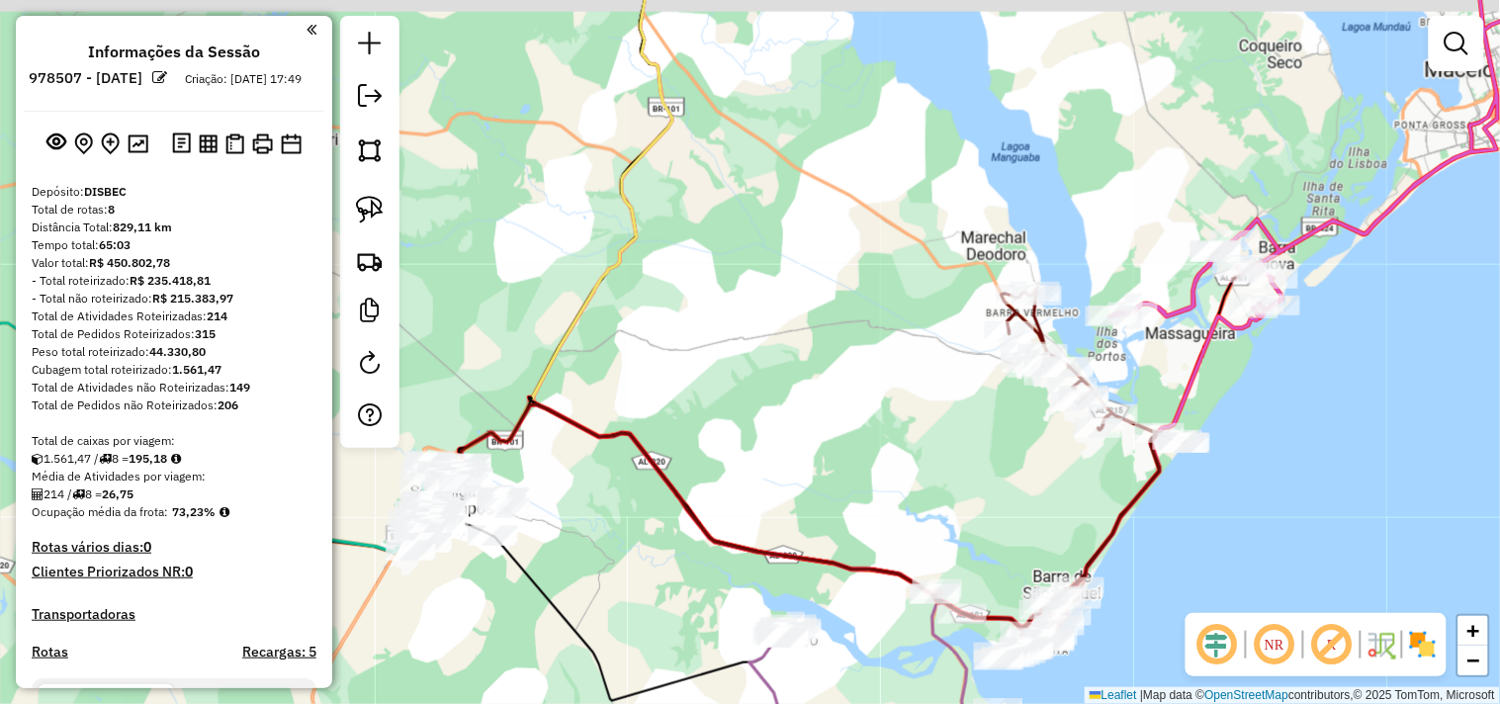
drag, startPoint x: 798, startPoint y: 195, endPoint x: 1111, endPoint y: 388, distance: 367.2
click at [1059, 344] on div "Janela de atendimento Grade de atendimento Capacidade Transportadoras Veículos …" at bounding box center [750, 352] width 1500 height 704
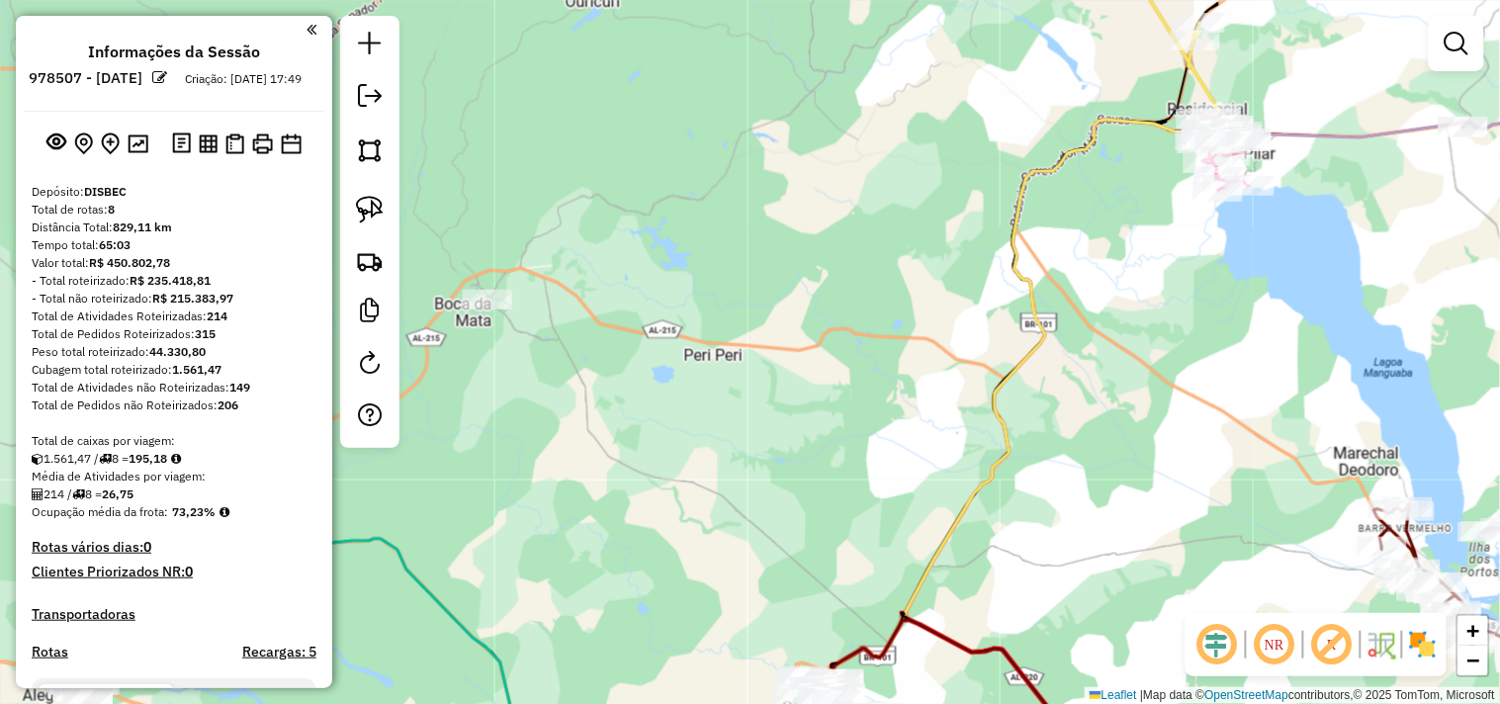
drag, startPoint x: 730, startPoint y: 326, endPoint x: 1010, endPoint y: 496, distance: 327.5
click at [1015, 495] on div "Janela de atendimento Grade de atendimento Capacidade Transportadoras Veículos …" at bounding box center [750, 352] width 1500 height 704
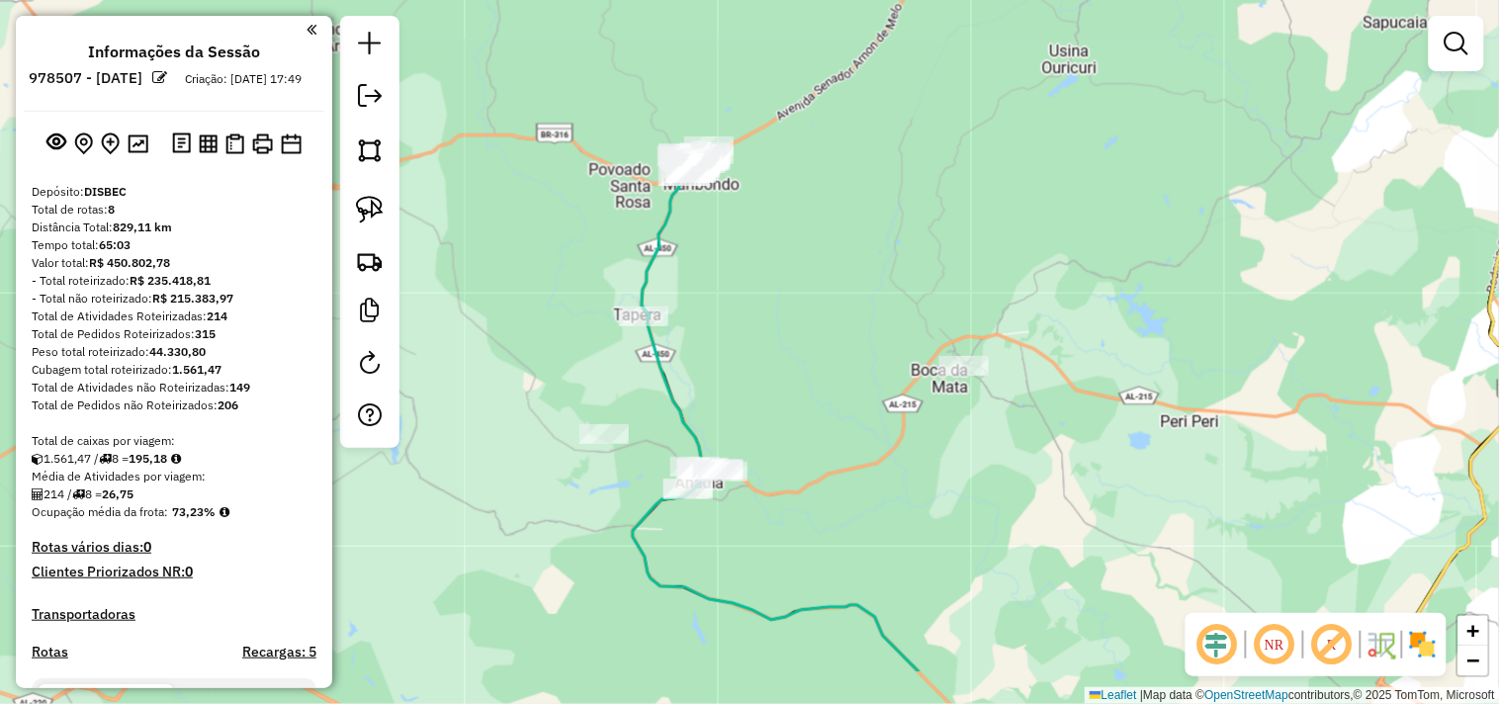
drag, startPoint x: 683, startPoint y: 411, endPoint x: 771, endPoint y: 342, distance: 112.0
click at [771, 342] on div "Janela de atendimento Grade de atendimento Capacidade Transportadoras Veículos …" at bounding box center [750, 352] width 1500 height 704
click at [371, 220] on img at bounding box center [370, 210] width 28 height 28
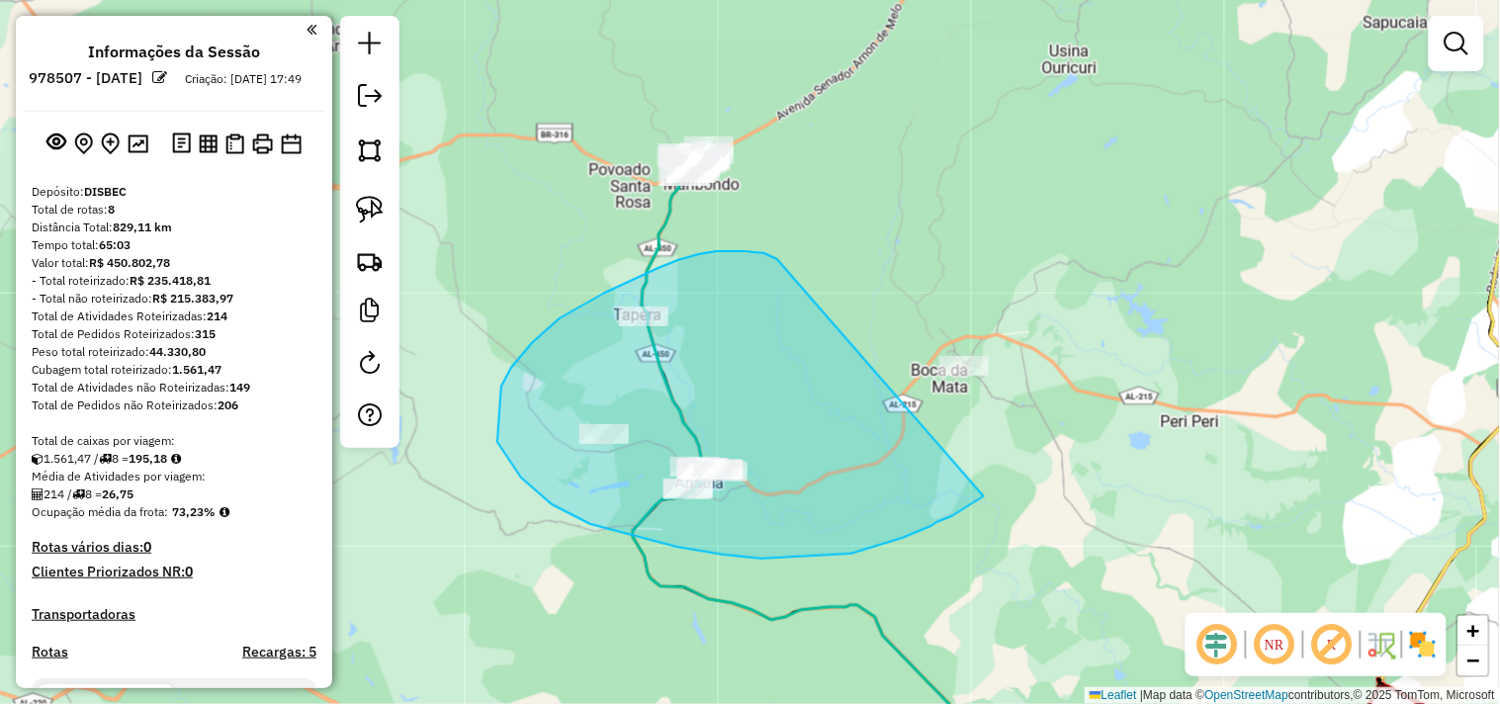
drag, startPoint x: 773, startPoint y: 257, endPoint x: 1029, endPoint y: 326, distance: 264.4
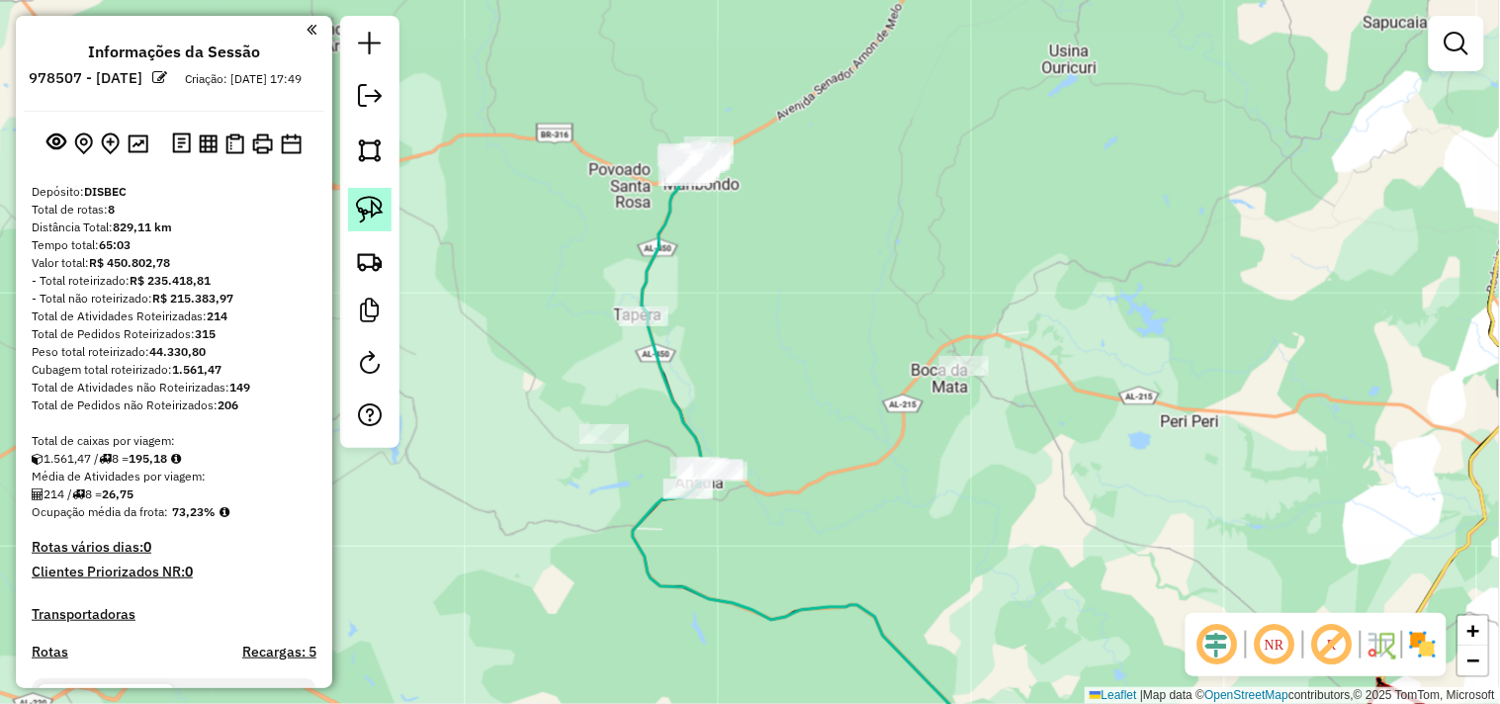
click at [356, 222] on img at bounding box center [370, 210] width 28 height 28
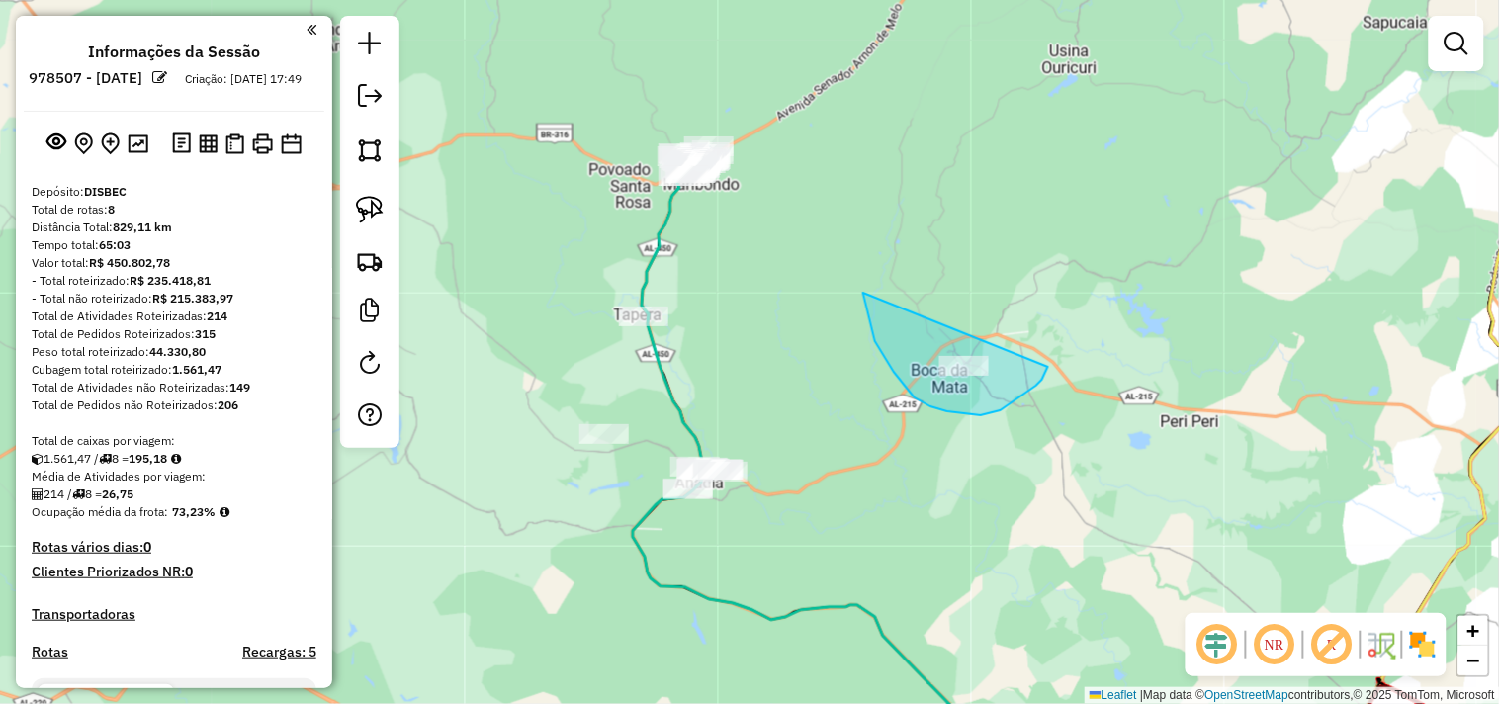
drag, startPoint x: 864, startPoint y: 297, endPoint x: 1049, endPoint y: 356, distance: 194.2
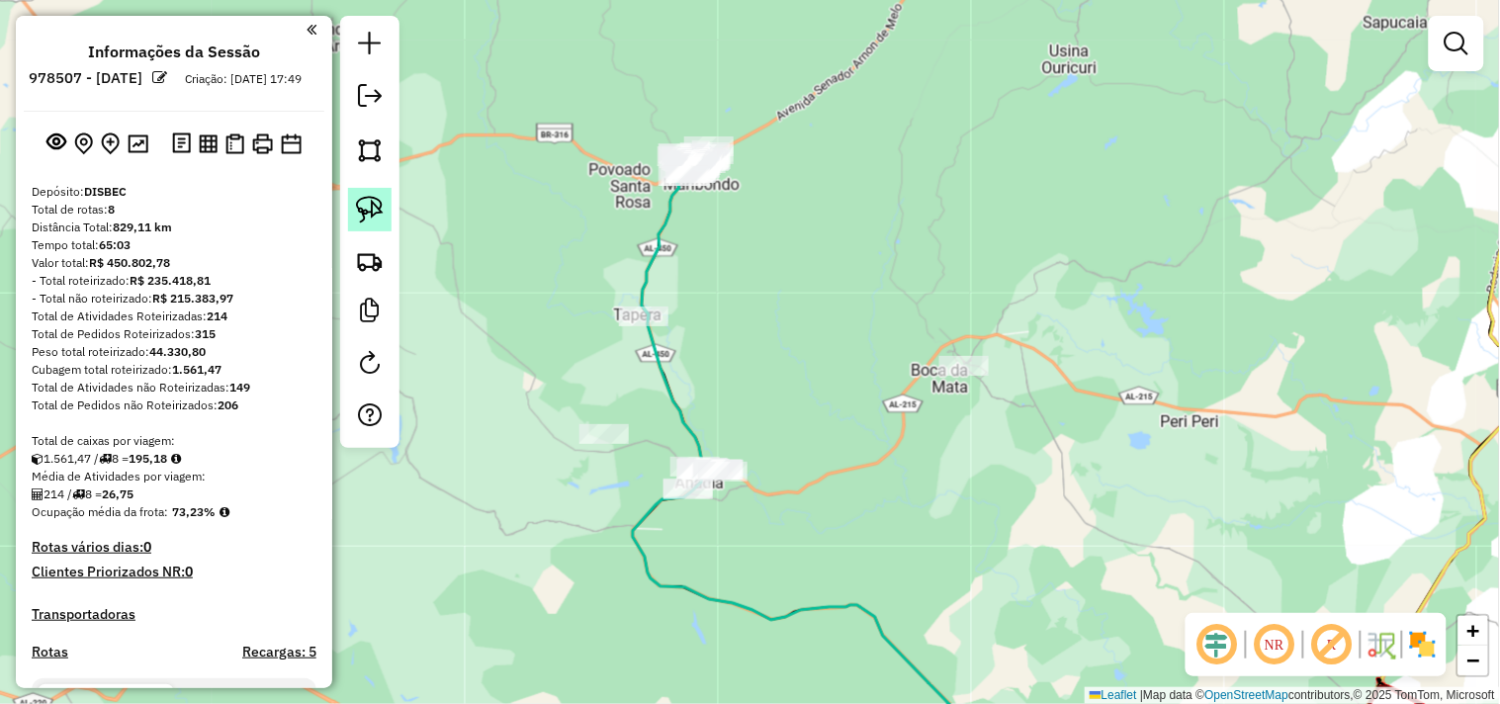
click at [366, 222] on img at bounding box center [370, 210] width 28 height 28
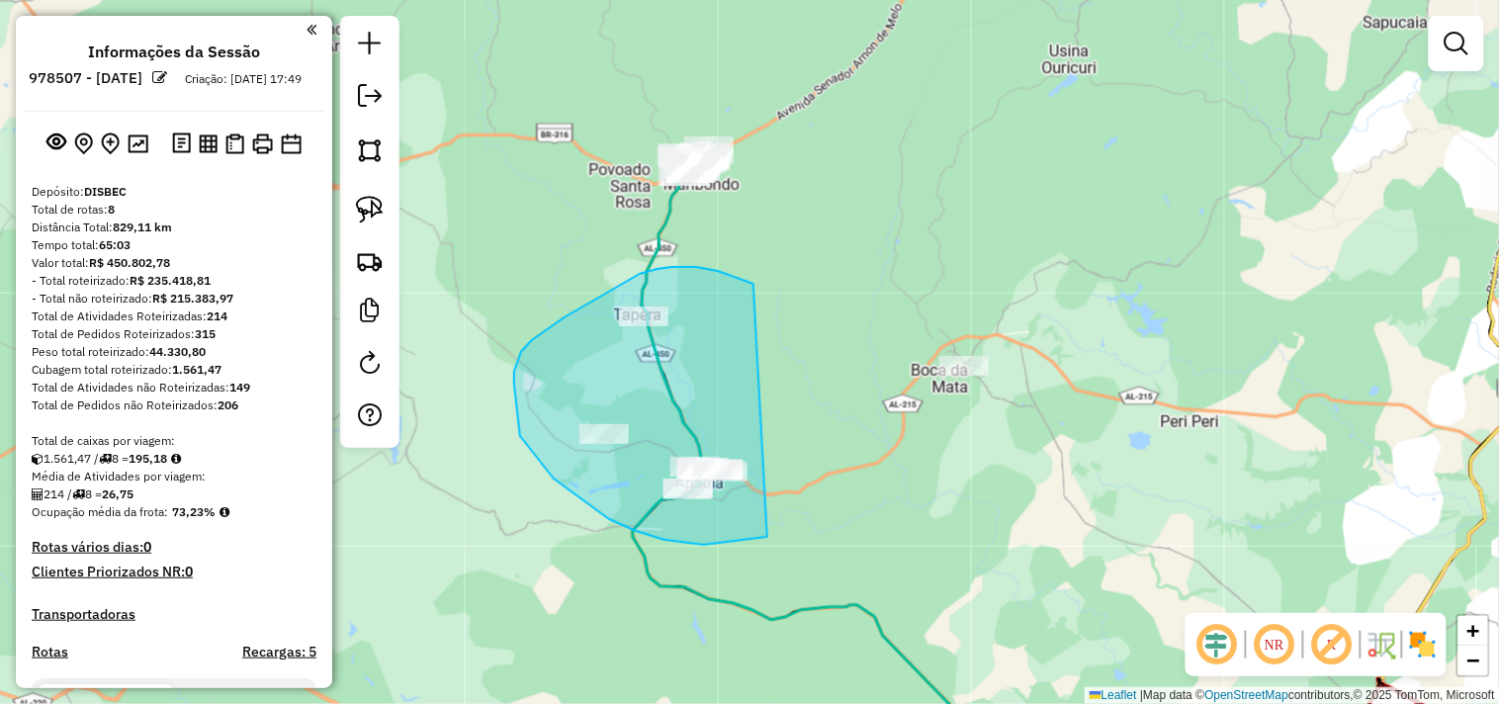
drag, startPoint x: 658, startPoint y: 269, endPoint x: 857, endPoint y: 491, distance: 298.3
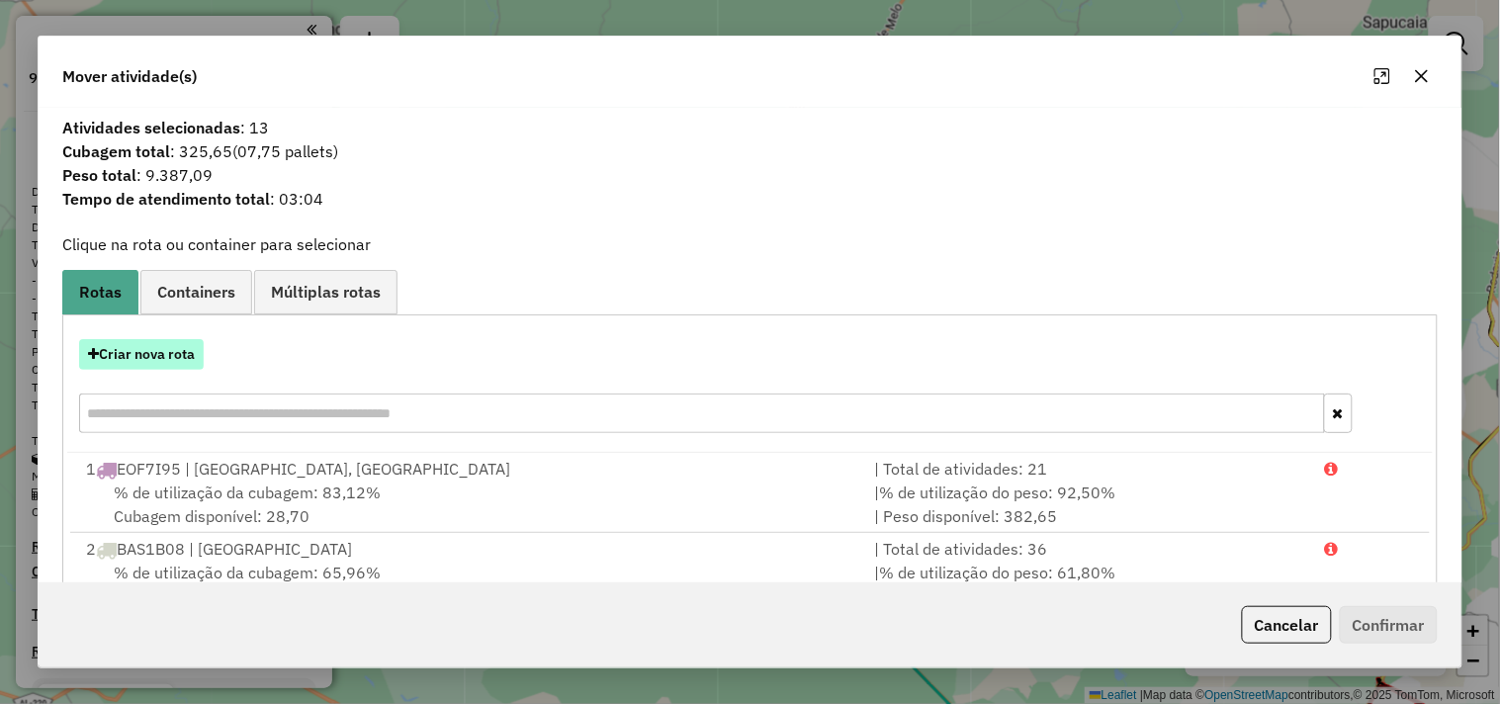
click at [150, 350] on button "Criar nova rota" at bounding box center [141, 354] width 125 height 31
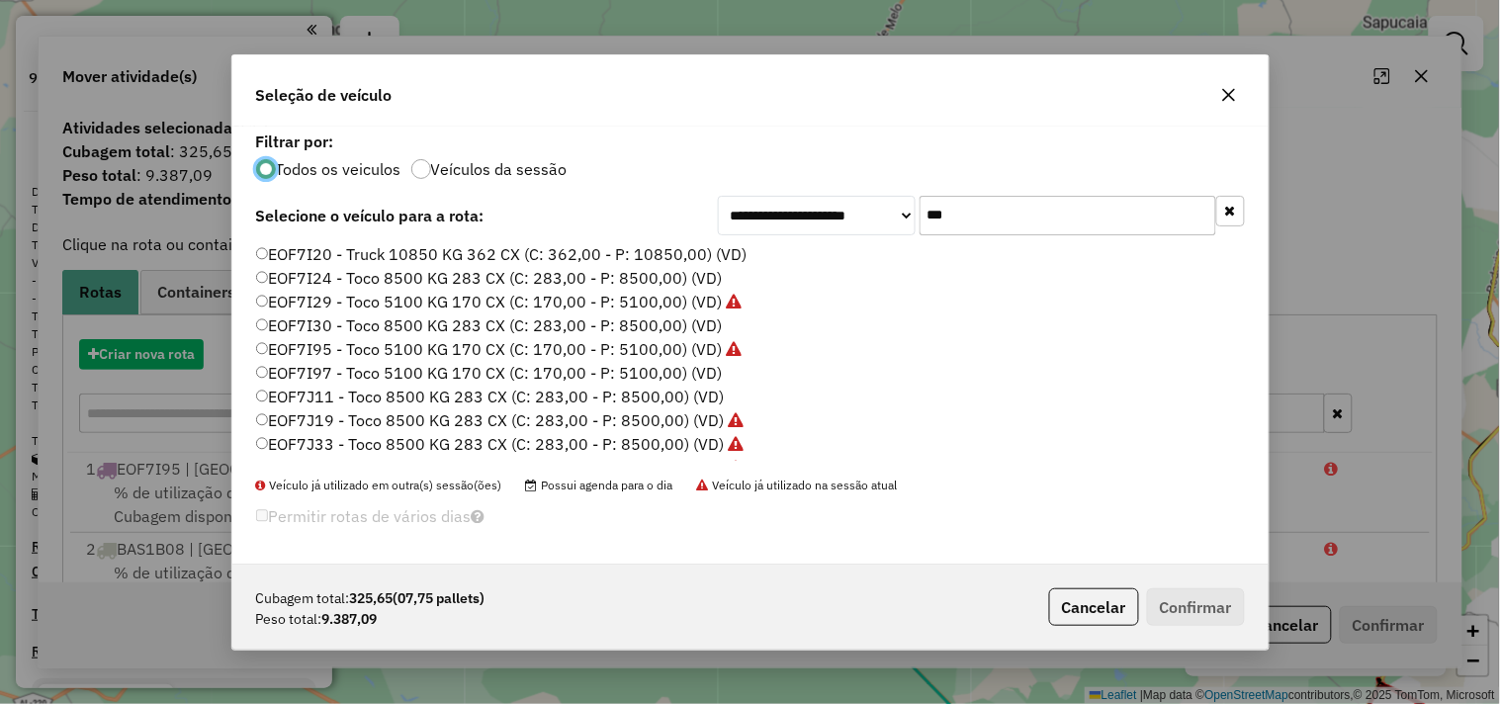
scroll to position [11, 5]
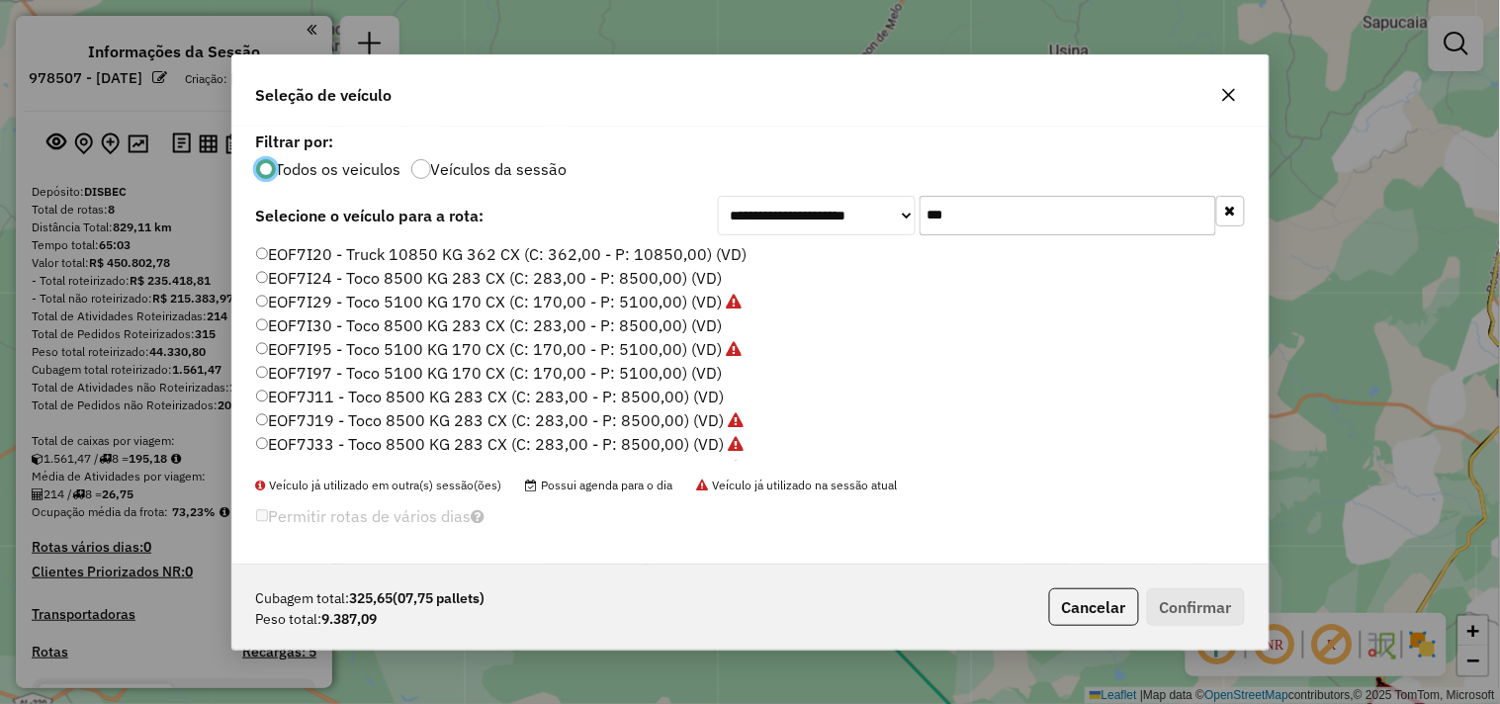
click at [955, 228] on input "***" at bounding box center [1068, 216] width 297 height 40
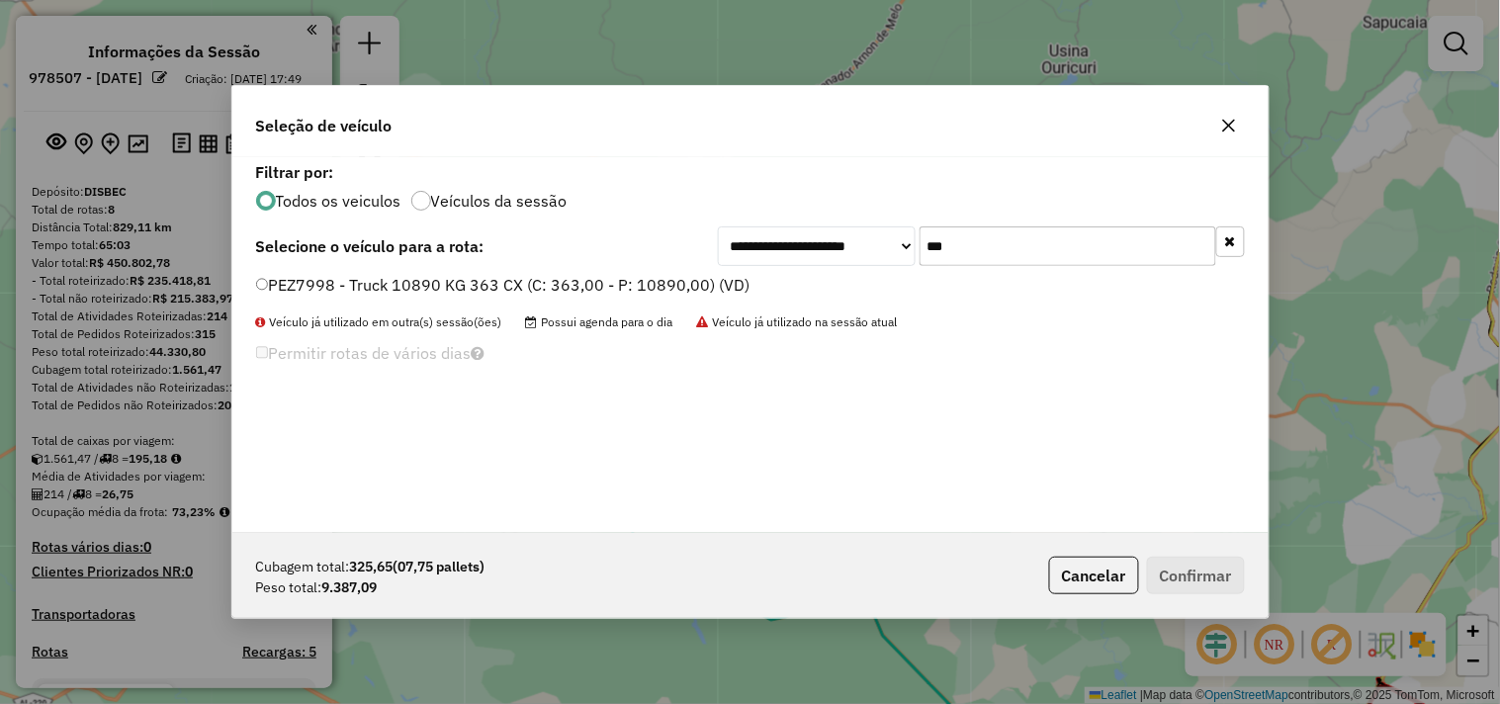
type input "***"
click at [671, 282] on label "PEZ7998 - Truck 10890 KG 363 CX (C: 363,00 - P: 10890,00) (VD)" at bounding box center [503, 285] width 495 height 24
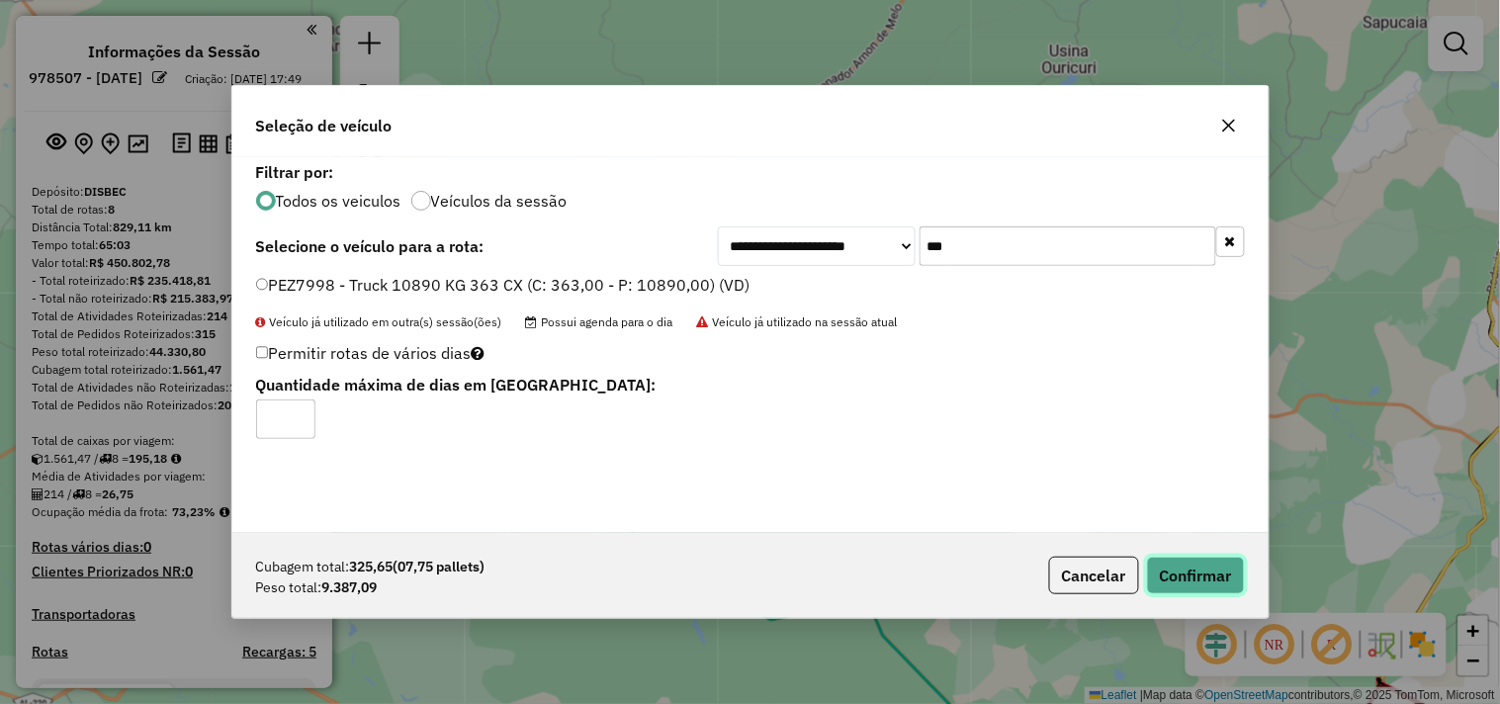
click at [1200, 572] on button "Confirmar" at bounding box center [1196, 576] width 98 height 38
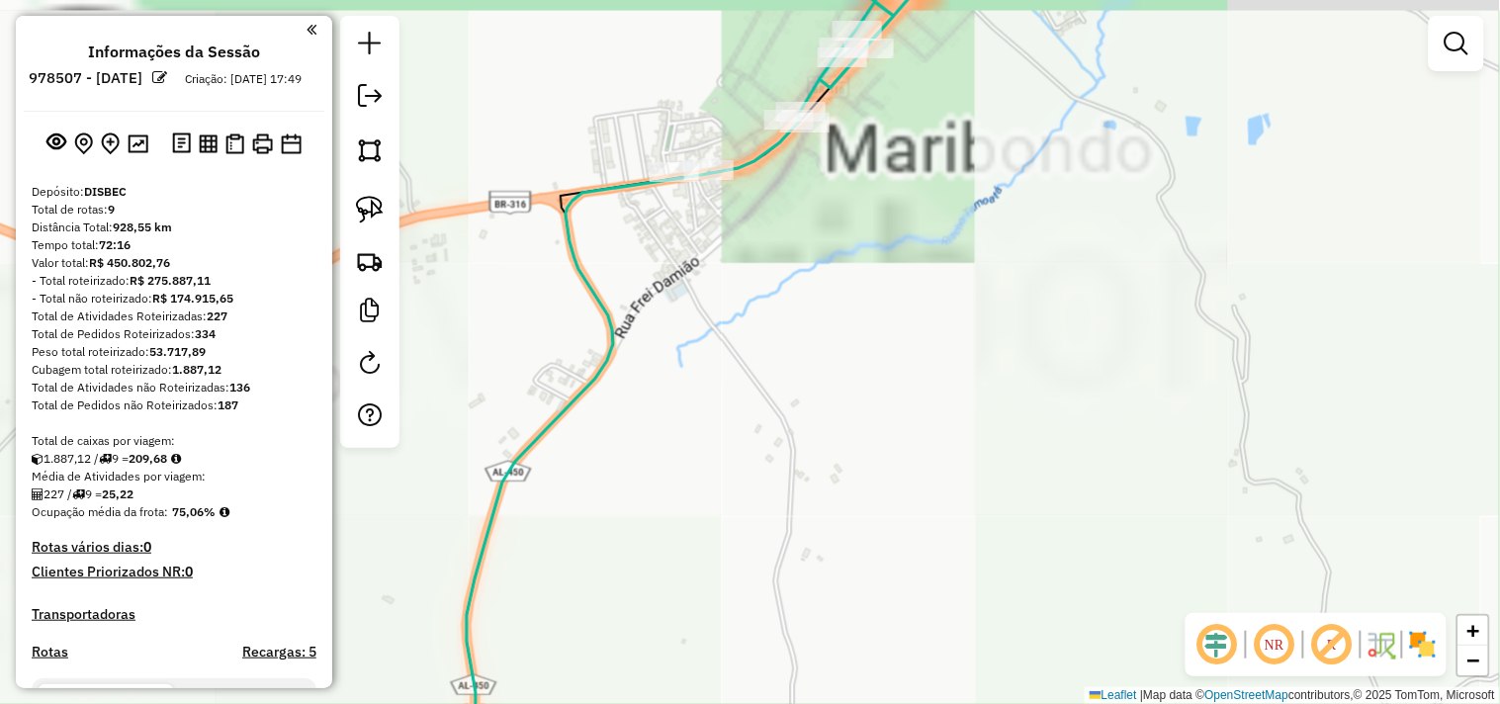
drag, startPoint x: 819, startPoint y: 178, endPoint x: 772, endPoint y: 271, distance: 103.9
click at [774, 271] on div "Janela de atendimento Grade de atendimento Capacidade Transportadoras Veículos …" at bounding box center [750, 352] width 1500 height 704
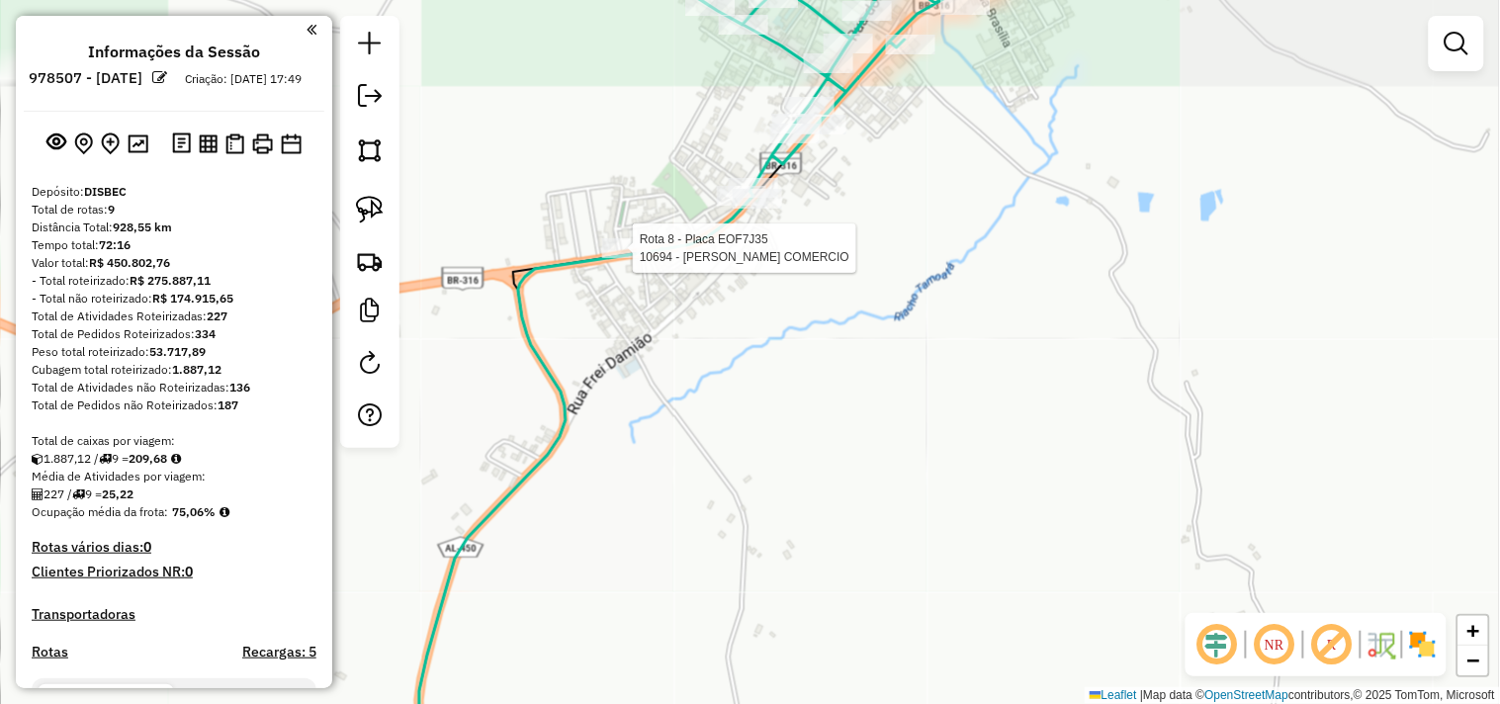
select select "*********"
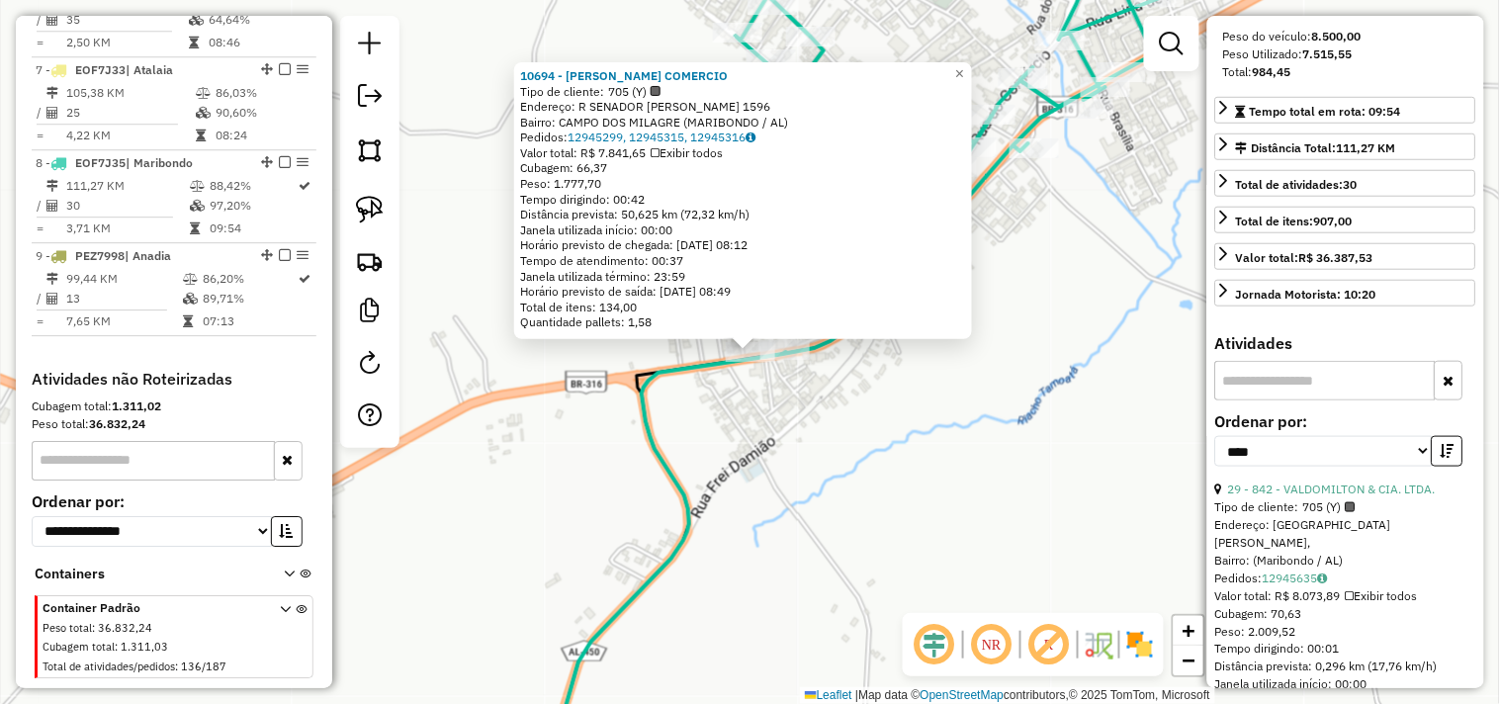
scroll to position [549, 0]
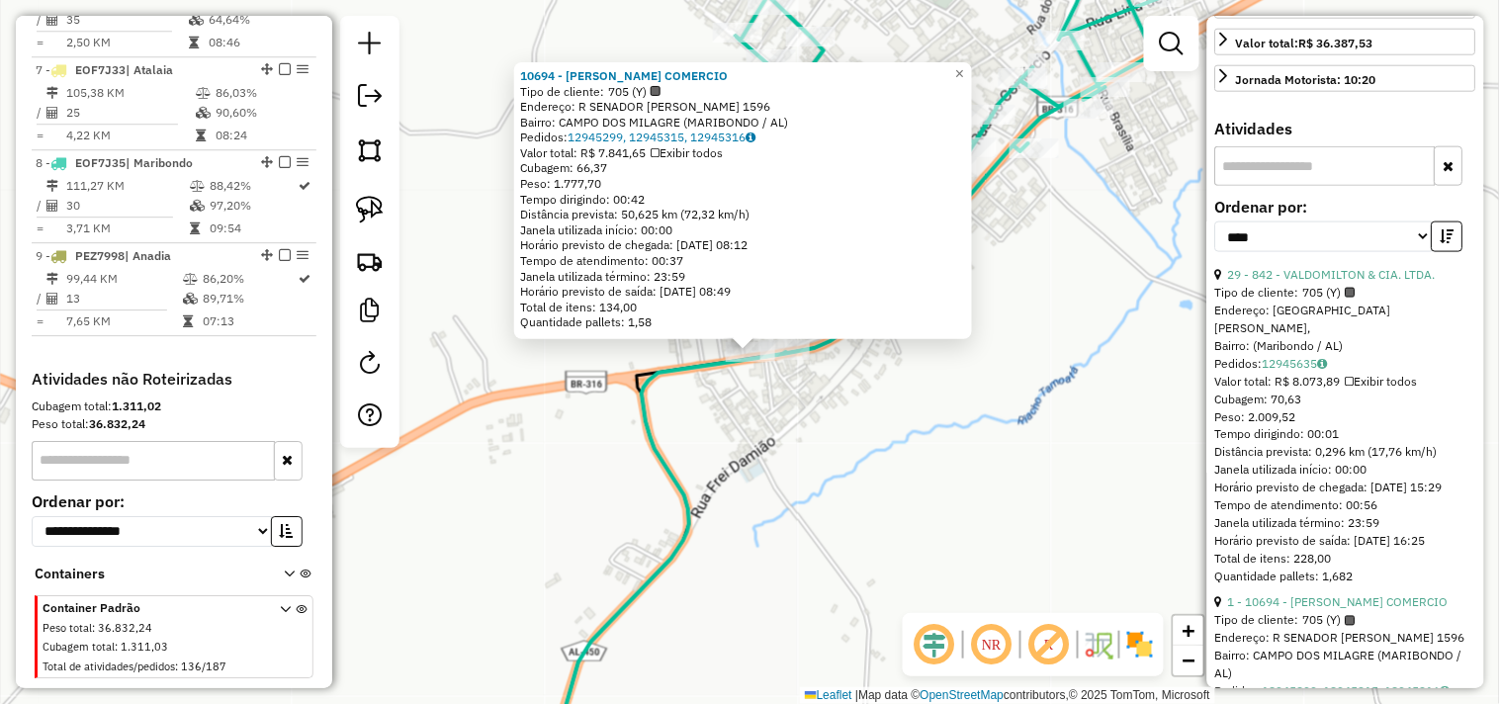
click at [808, 448] on div "10694 - VALMIR AZARIAS DOS SANTOS COMERCIO Tipo de cliente: 705 (Y) Endereço: R…" at bounding box center [750, 352] width 1500 height 704
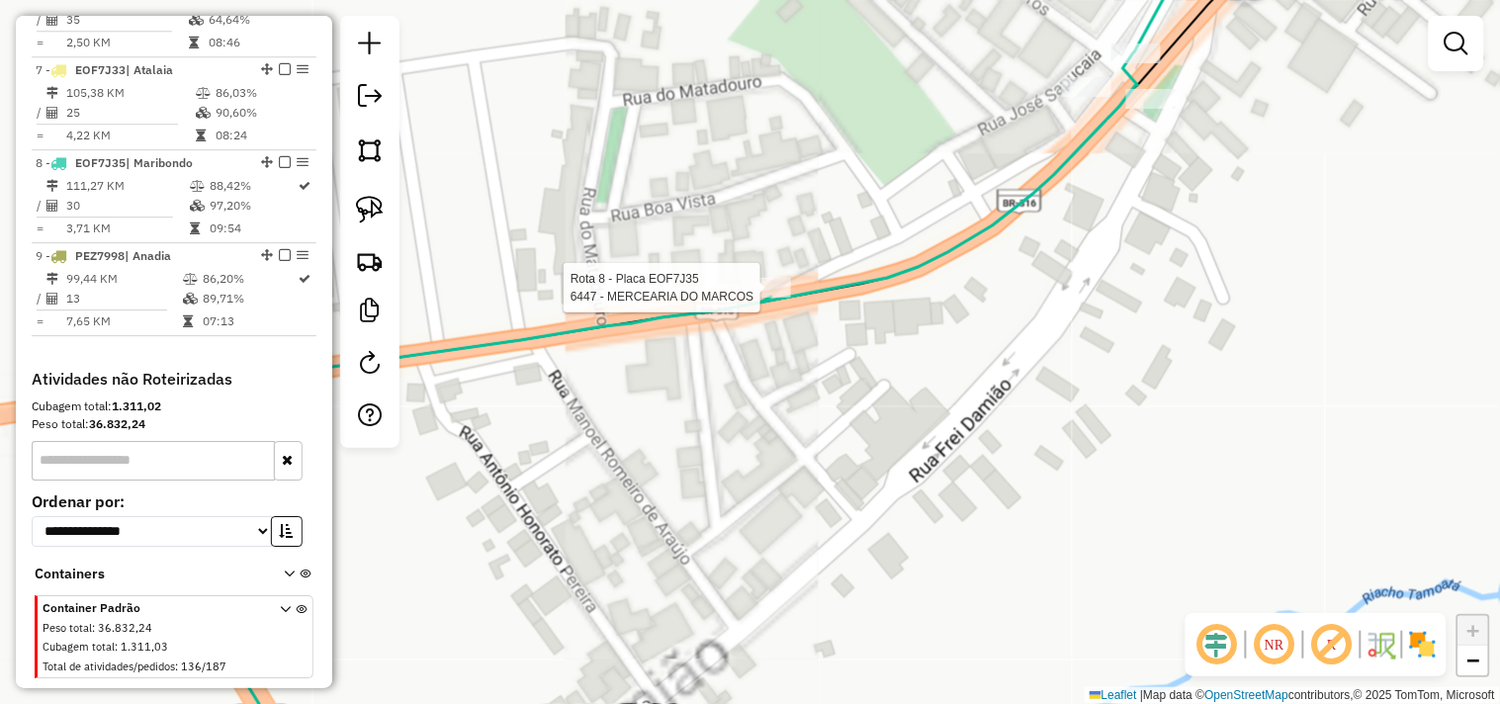
select select "*********"
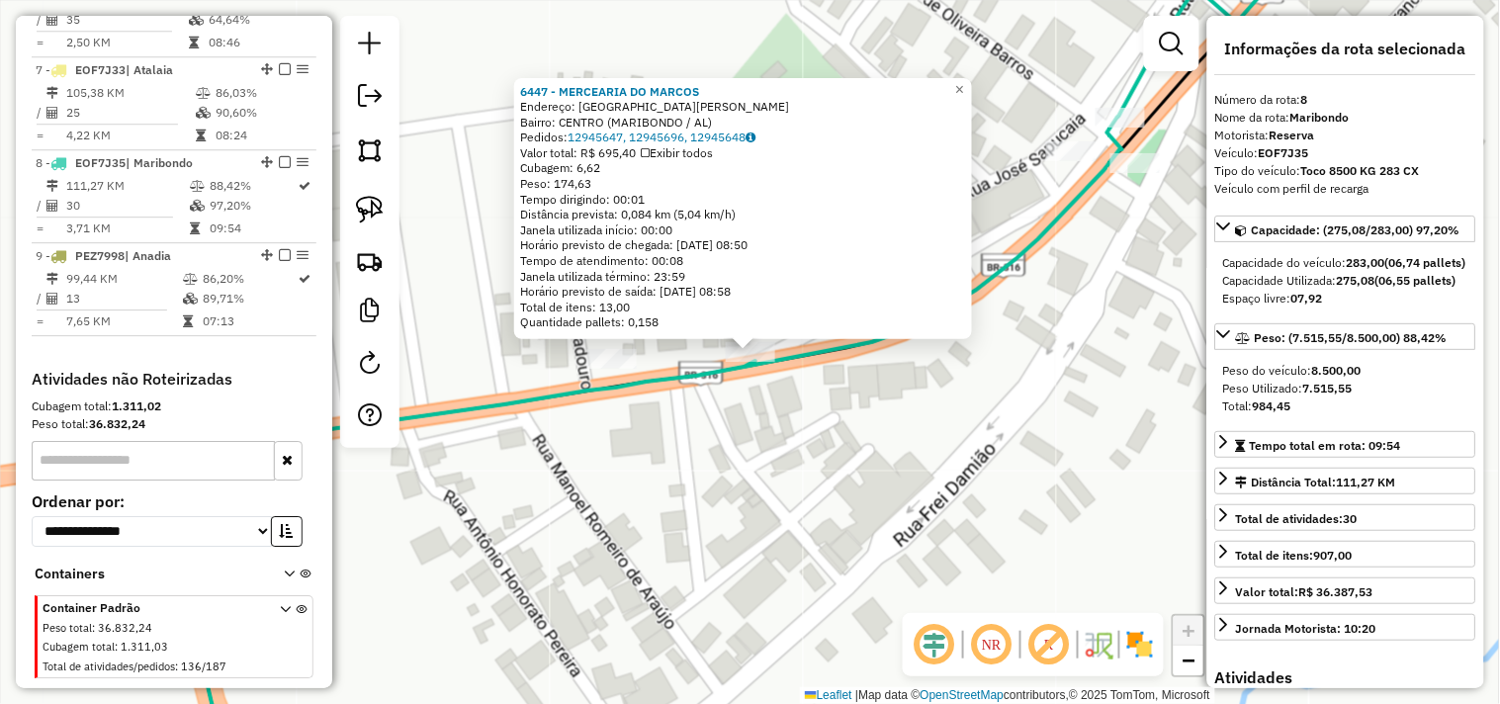
drag, startPoint x: 759, startPoint y: 445, endPoint x: 775, endPoint y: 435, distance: 19.5
click at [762, 443] on div "6447 - MERCEARIA DO MARCOS Endereço: AVENIDA ARNON DE MELO SN Bairro: CENTRO (M…" at bounding box center [750, 352] width 1500 height 704
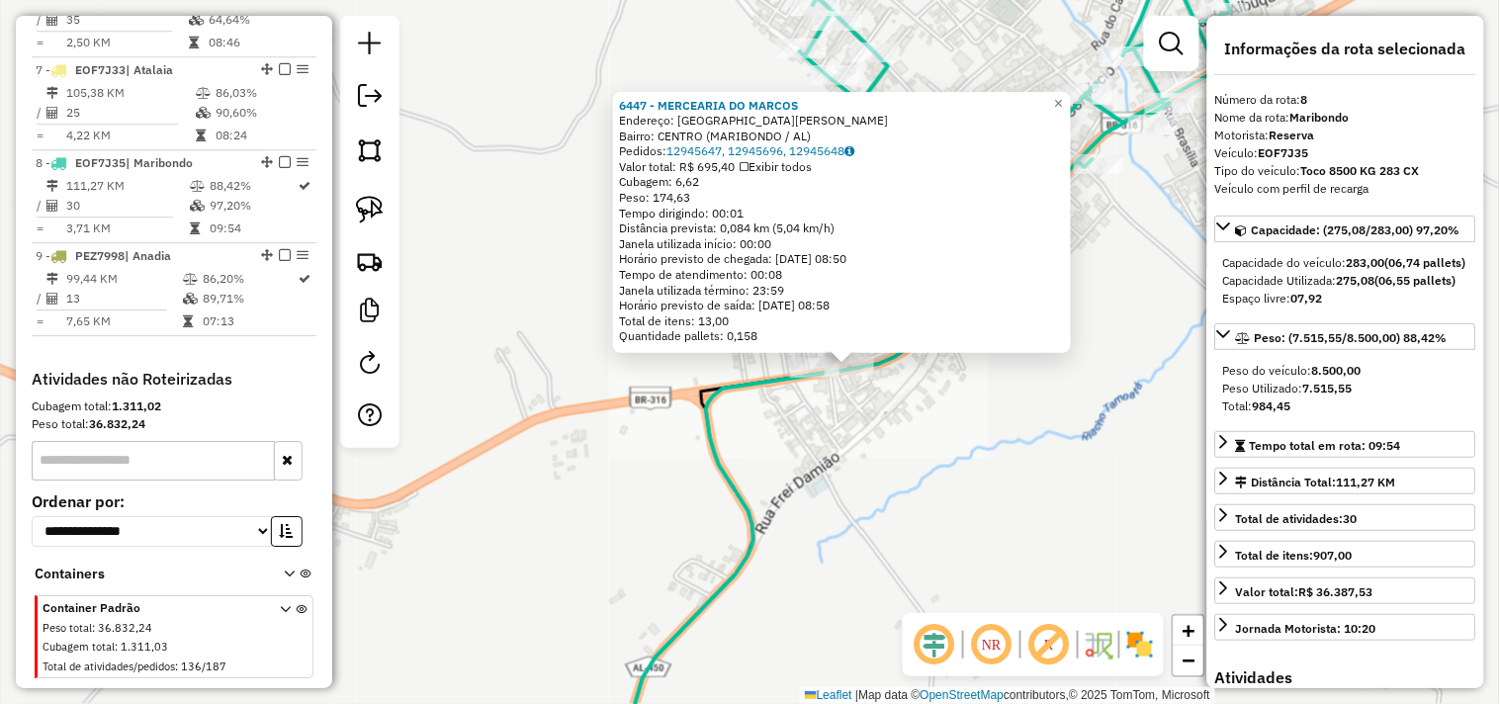
click at [1005, 388] on div "6447 - MERCEARIA DO MARCOS Endereço: AVENIDA ARNON DE MELO SN Bairro: CENTRO (M…" at bounding box center [750, 352] width 1500 height 704
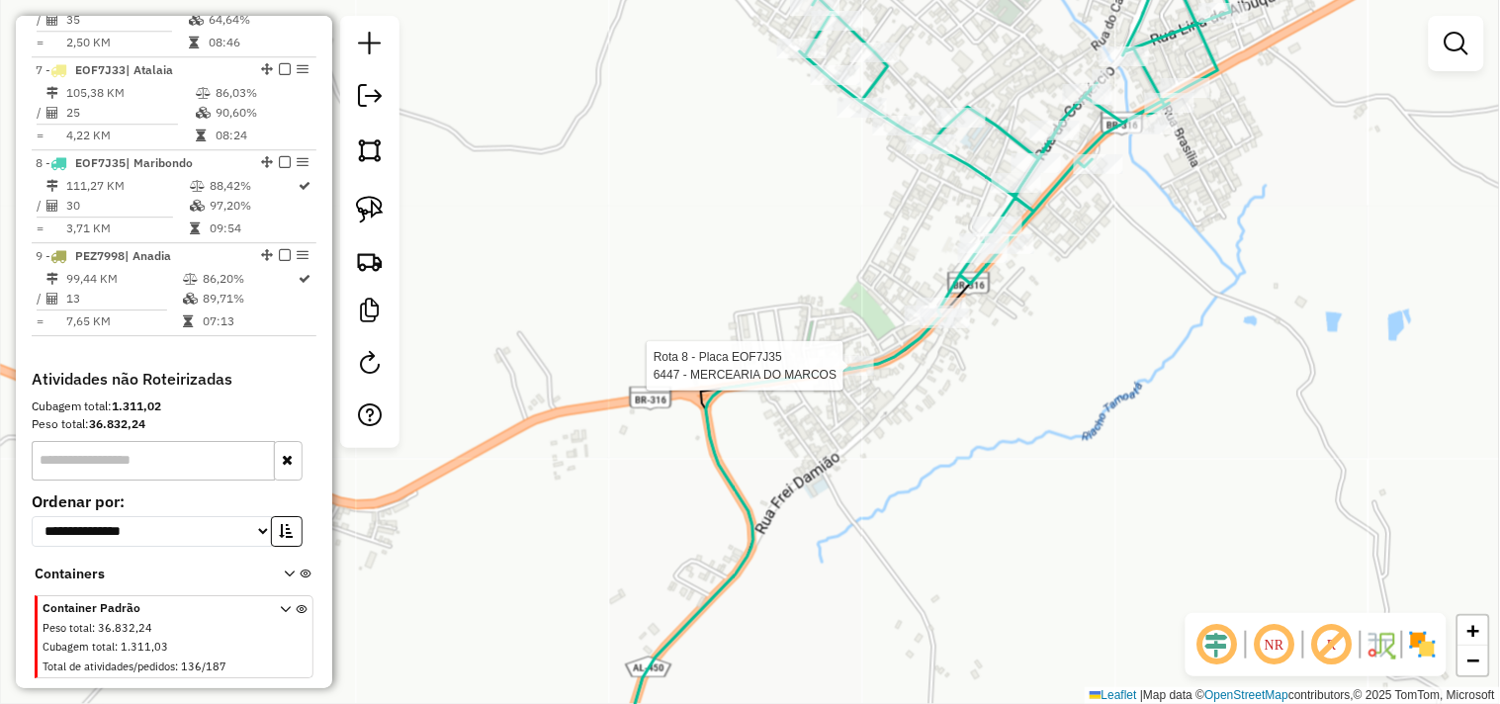
select select "*********"
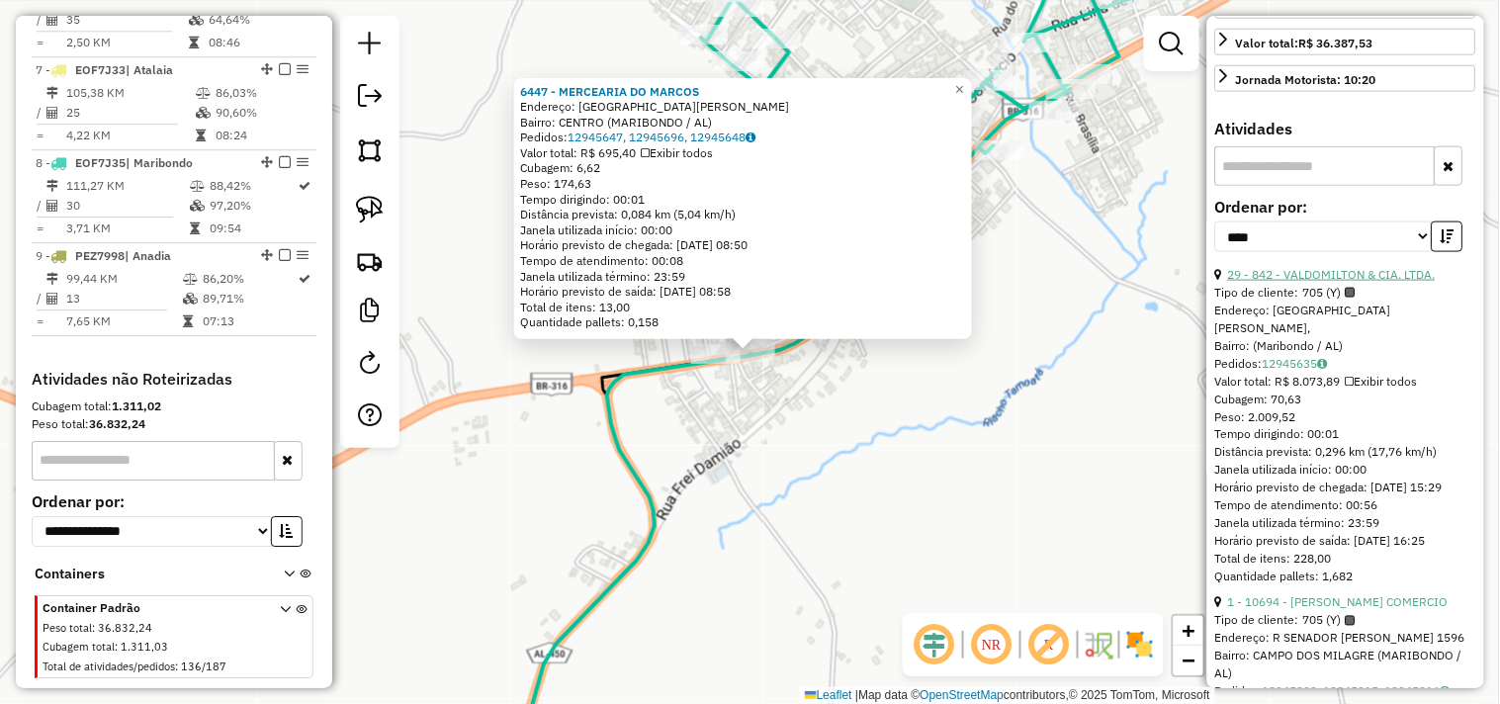
click at [1320, 282] on link "29 - 842 - VALDOMILTON & CIA. LTDA." at bounding box center [1332, 274] width 208 height 15
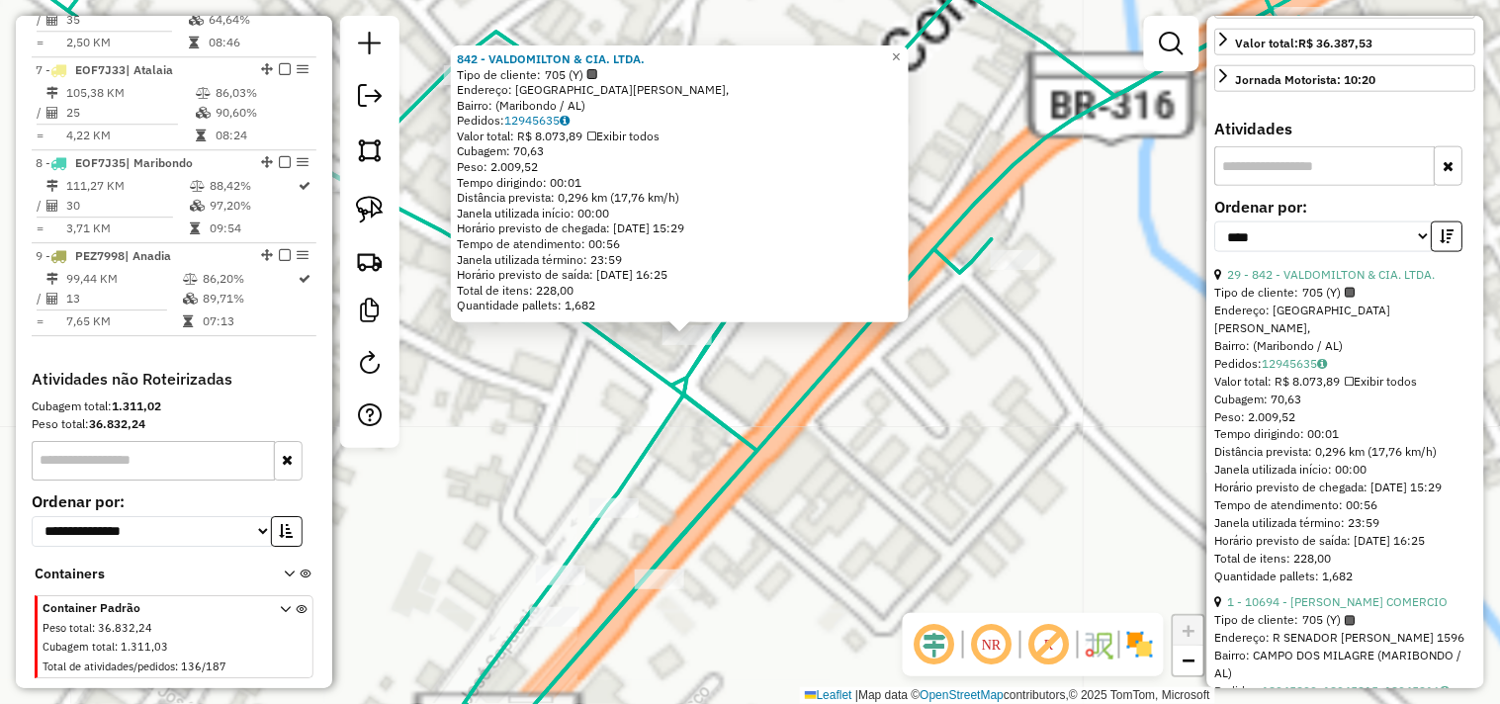
click at [571, 425] on div "842 - VALDOMILTON & CIA. LTDA. Tipo de cliente: 705 (Y) Endereço: Rua Antônio S…" at bounding box center [750, 352] width 1500 height 704
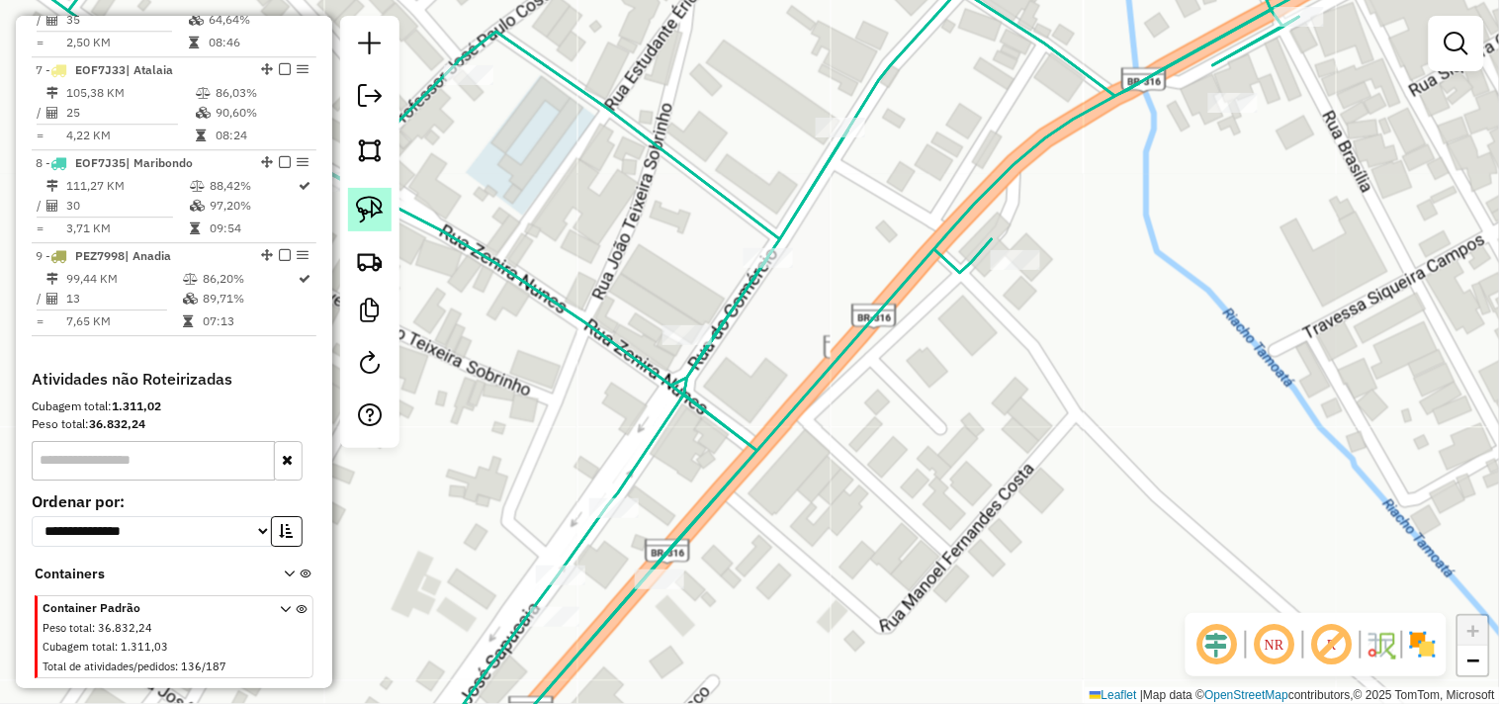
click at [370, 214] on img at bounding box center [370, 210] width 28 height 28
drag, startPoint x: 641, startPoint y: 301, endPoint x: 719, endPoint y: 313, distance: 79.0
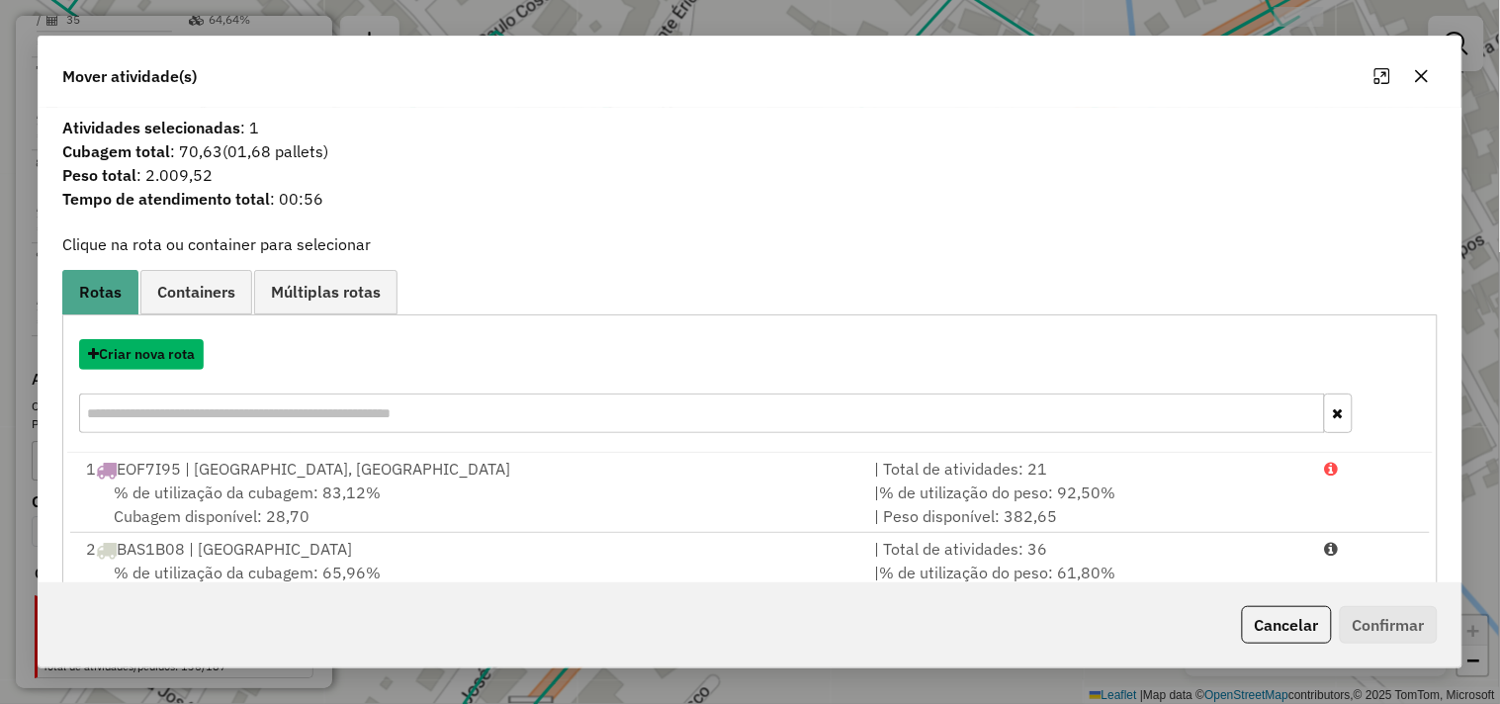
click at [189, 360] on button "Criar nova rota" at bounding box center [141, 354] width 125 height 31
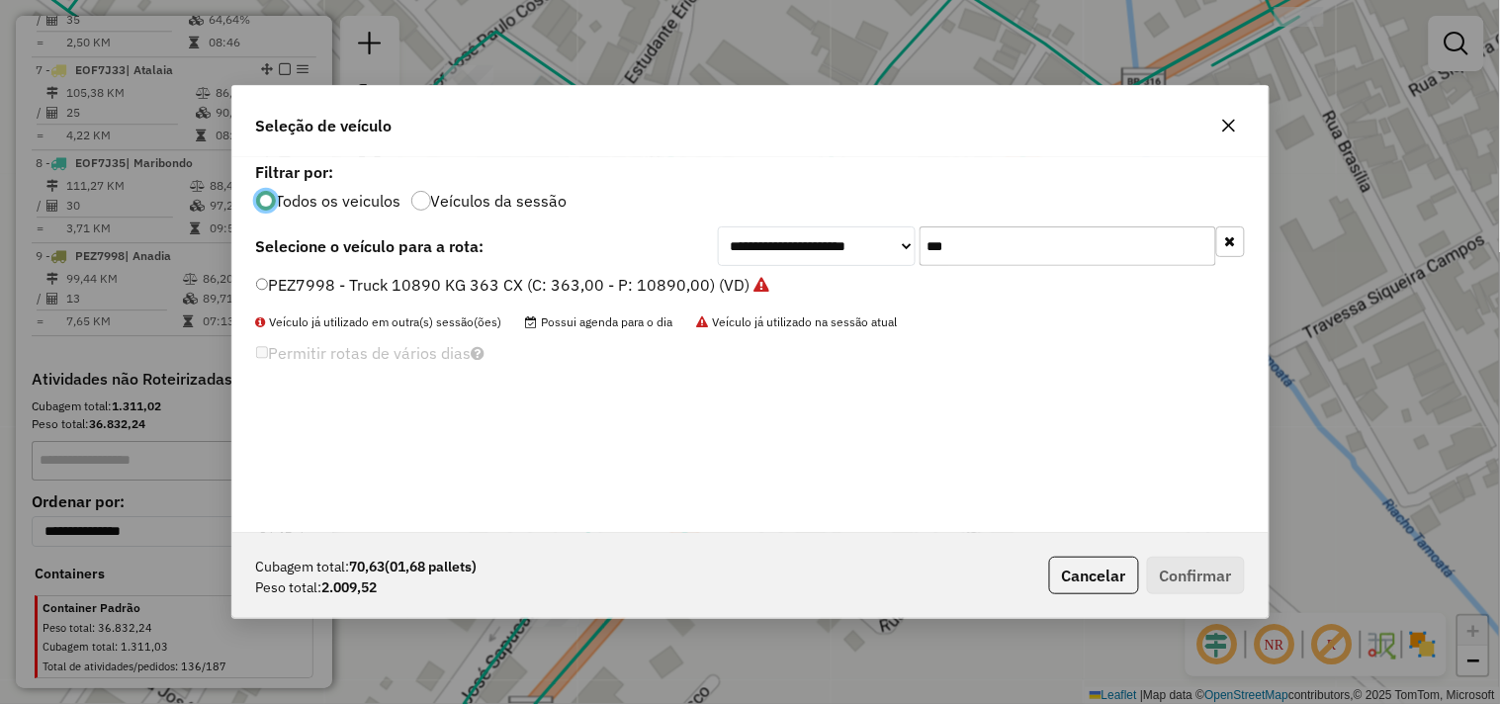
scroll to position [11, 5]
click at [952, 239] on input "***" at bounding box center [1068, 246] width 297 height 40
type input "***"
click at [590, 289] on label "MUS6D36 - Toco 8500 KG 283 CX (C: 283,00 - P: 8500,00) (VD)" at bounding box center [494, 285] width 476 height 24
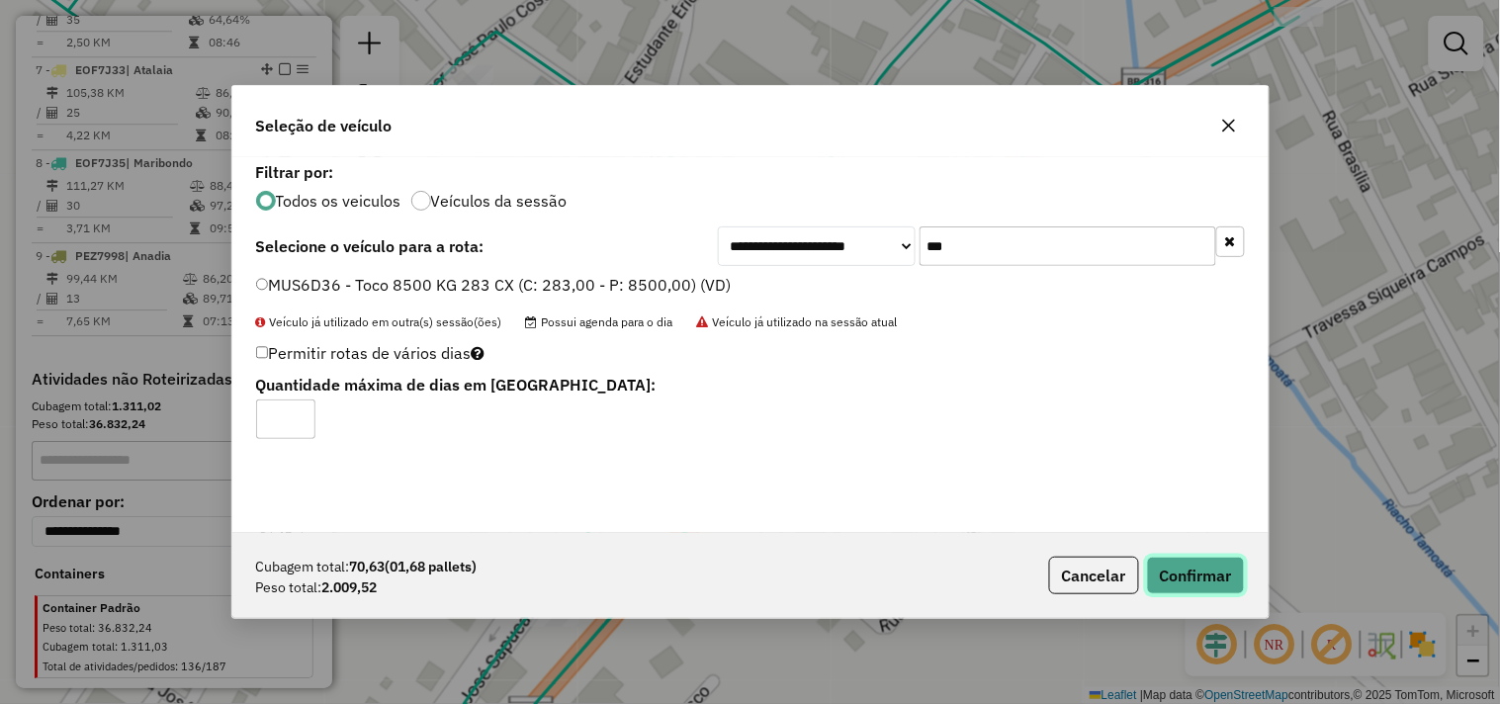
drag, startPoint x: 1205, startPoint y: 565, endPoint x: 1131, endPoint y: 529, distance: 81.4
click at [1204, 565] on button "Confirmar" at bounding box center [1196, 576] width 98 height 38
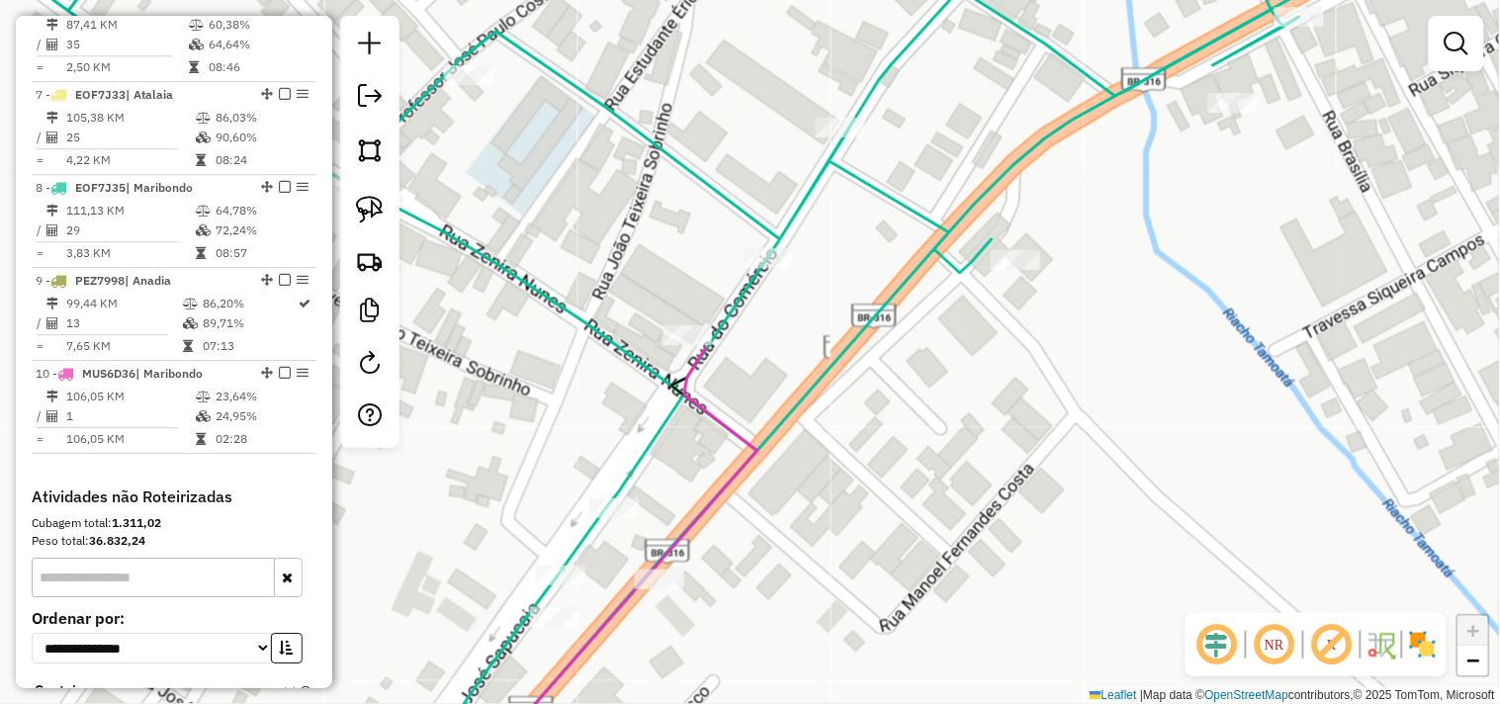
scroll to position [1414, 0]
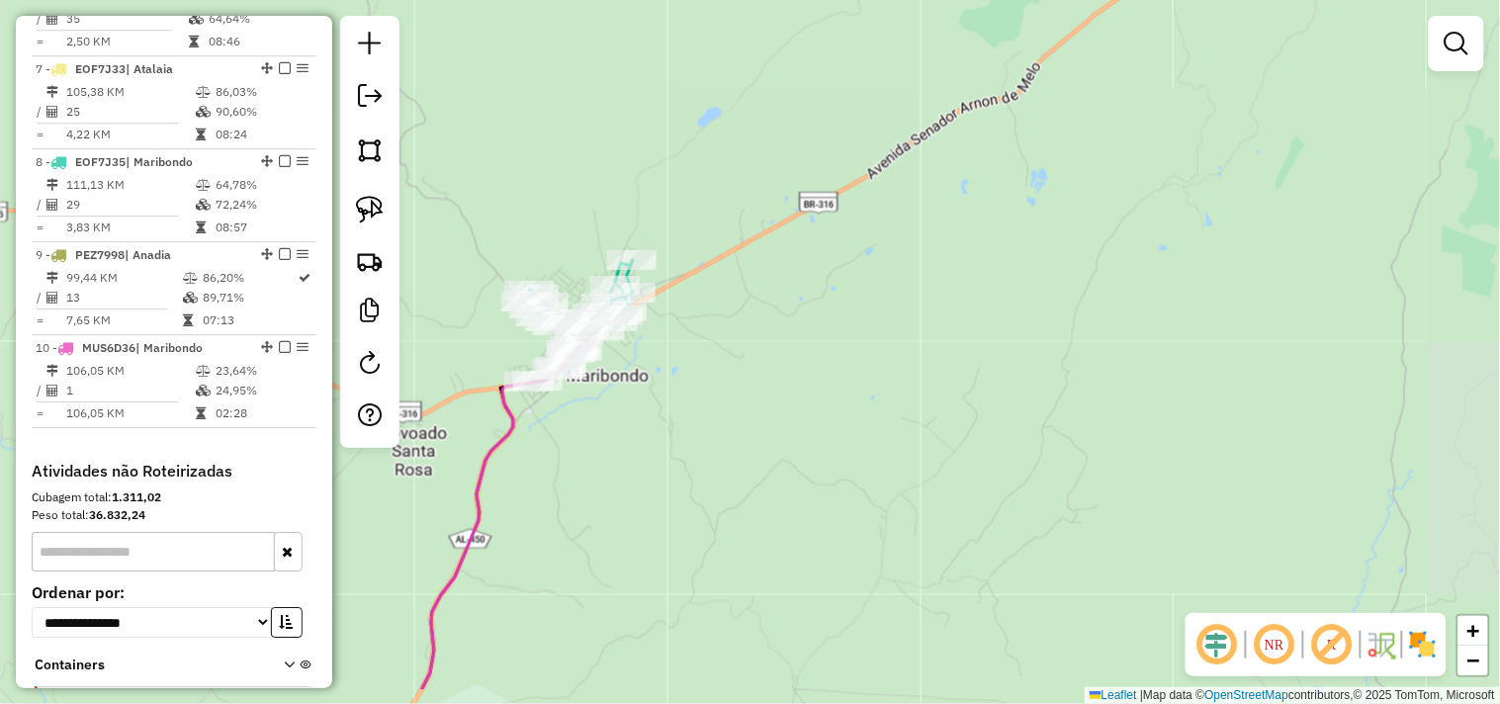
drag, startPoint x: 776, startPoint y: 502, endPoint x: 723, endPoint y: 435, distance: 85.9
click at [735, 450] on div "Janela de atendimento Grade de atendimento Capacidade Transportadoras Veículos …" at bounding box center [750, 352] width 1500 height 704
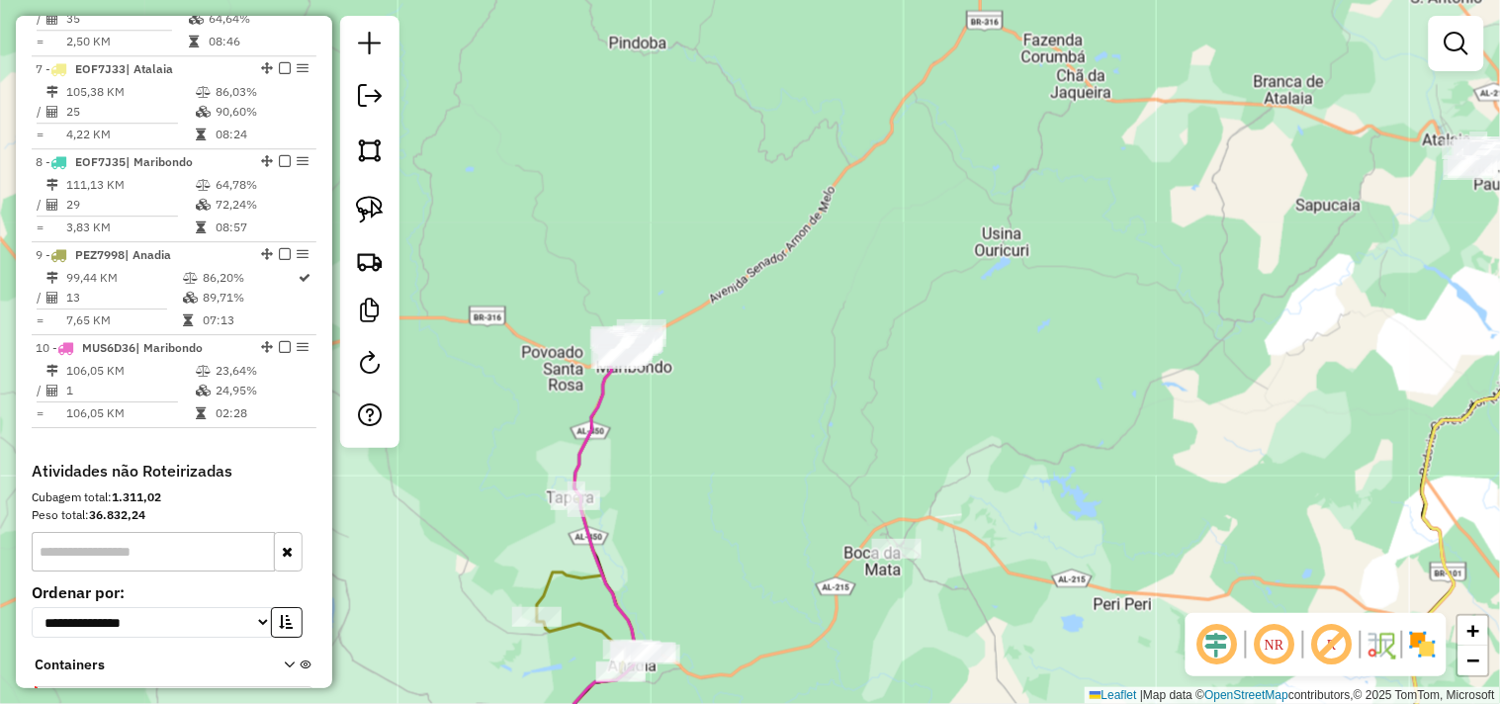
drag, startPoint x: 804, startPoint y: 507, endPoint x: 667, endPoint y: 398, distance: 175.9
click at [677, 406] on div "Janela de atendimento Grade de atendimento Capacidade Transportadoras Veículos …" at bounding box center [750, 352] width 1500 height 704
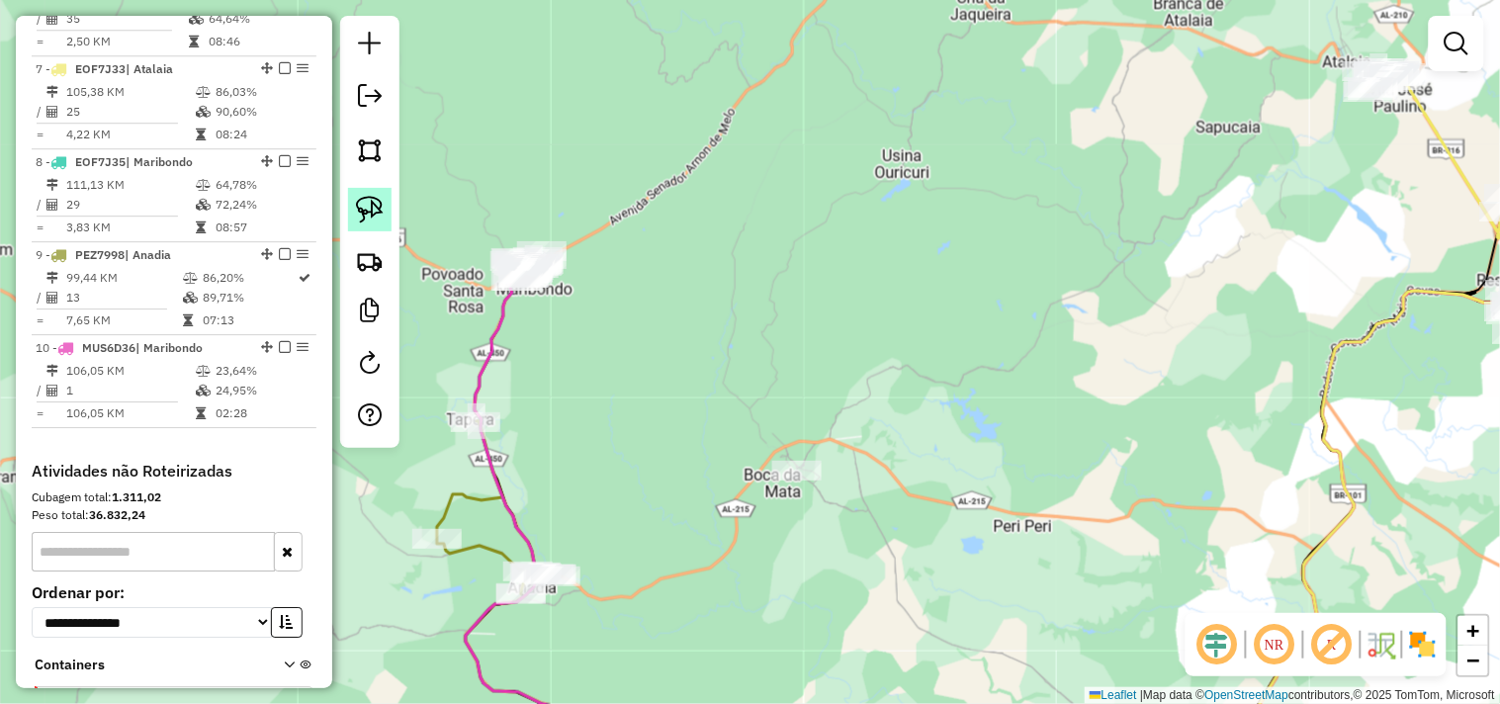
drag, startPoint x: 368, startPoint y: 195, endPoint x: 377, endPoint y: 202, distance: 11.3
click at [368, 196] on link at bounding box center [370, 210] width 44 height 44
drag, startPoint x: 783, startPoint y: 437, endPoint x: 861, endPoint y: 481, distance: 89.4
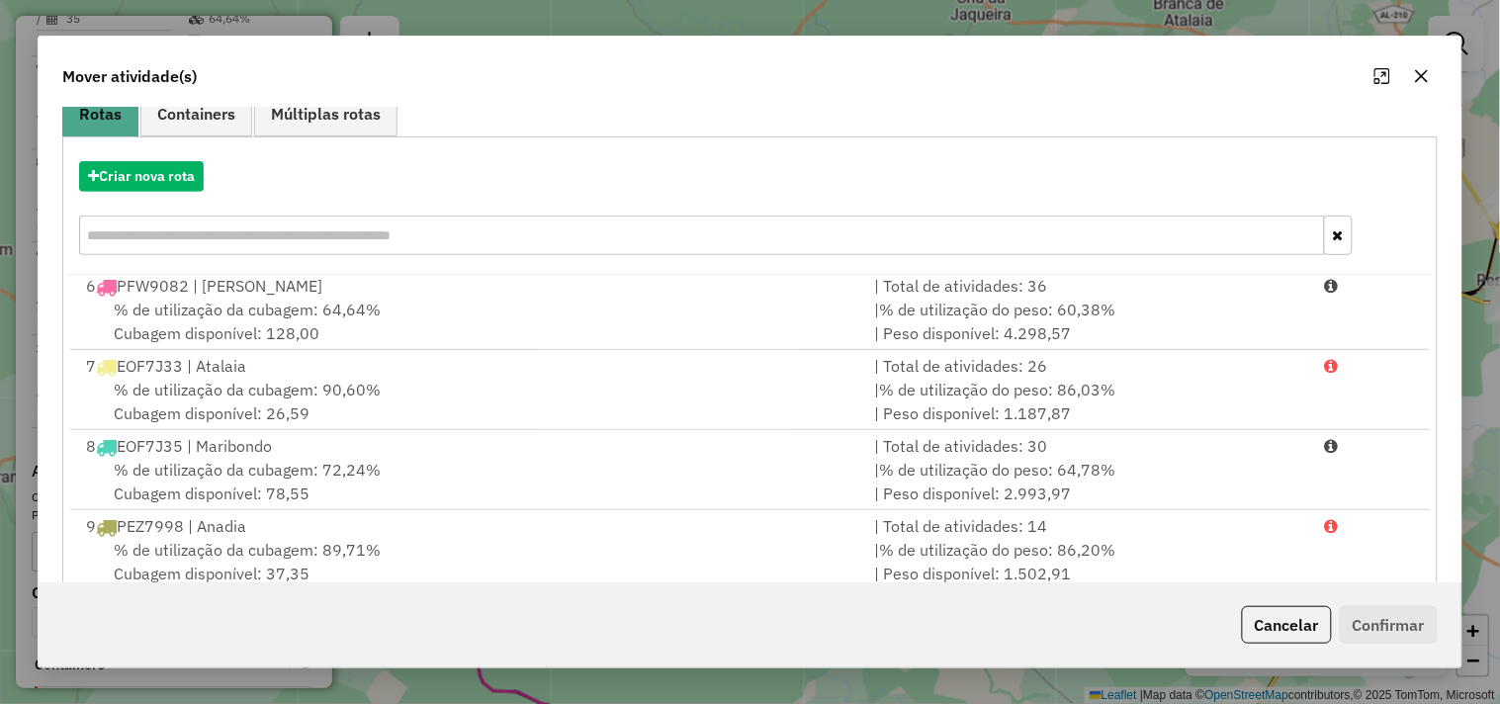
scroll to position [299, 0]
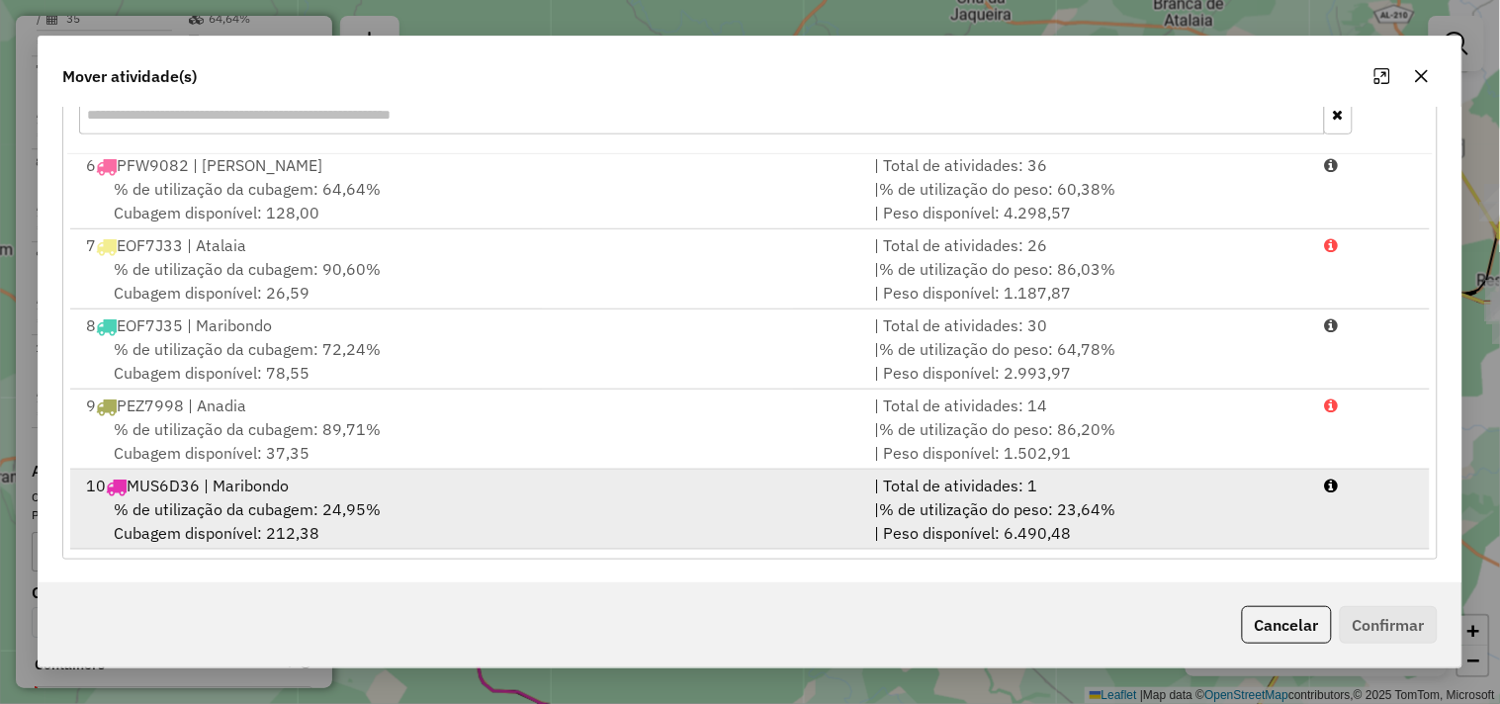
click at [371, 497] on div "% de utilização da cubagem: 24,95% Cubagem disponível: 212,38" at bounding box center [468, 520] width 788 height 47
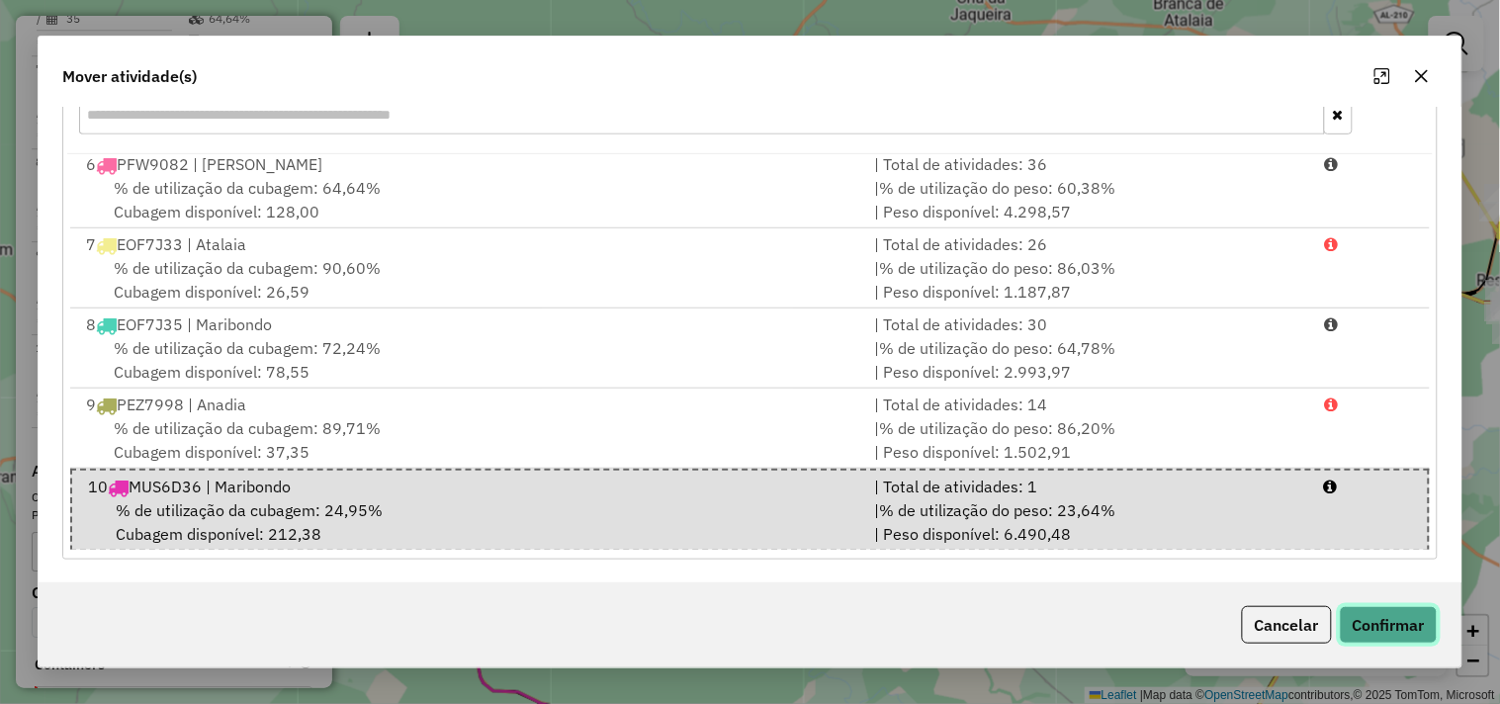
click at [1405, 610] on button "Confirmar" at bounding box center [1389, 625] width 98 height 38
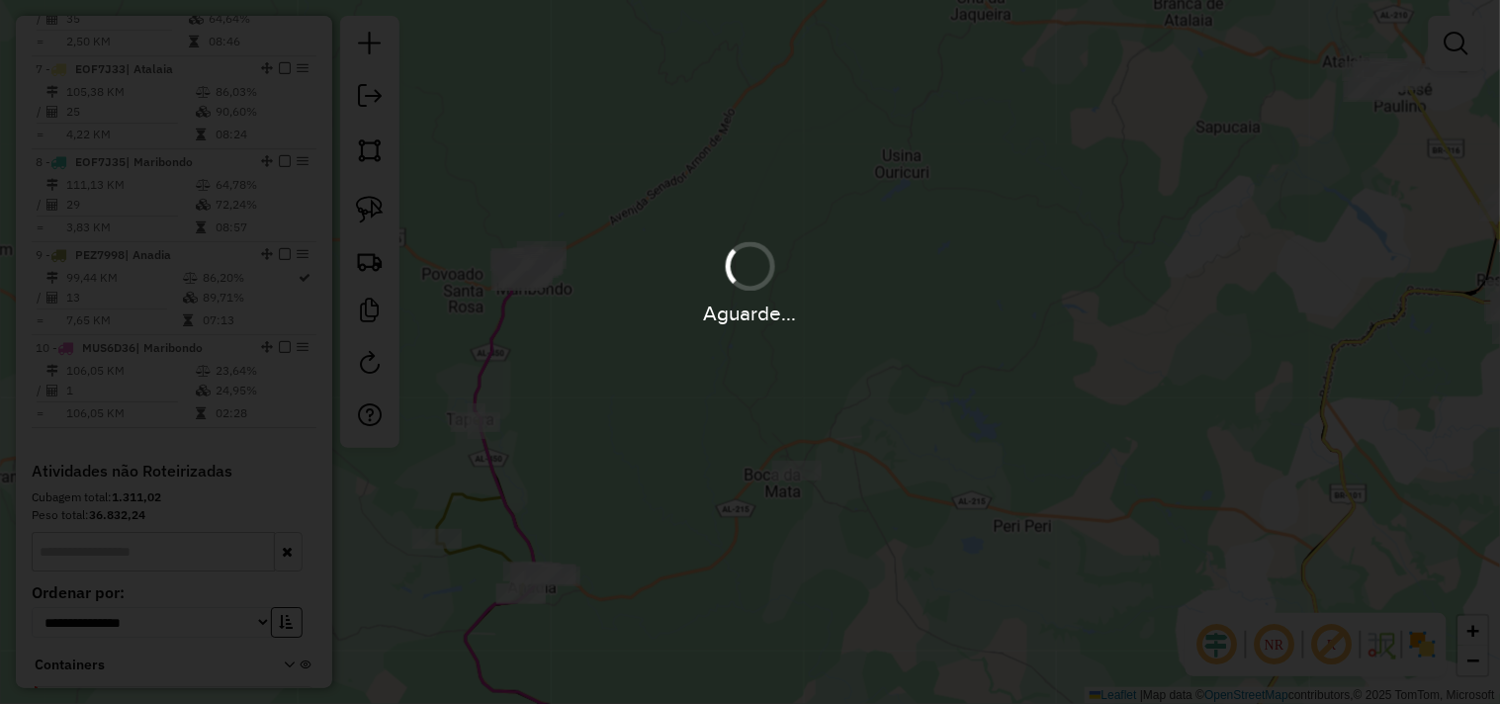
scroll to position [0, 0]
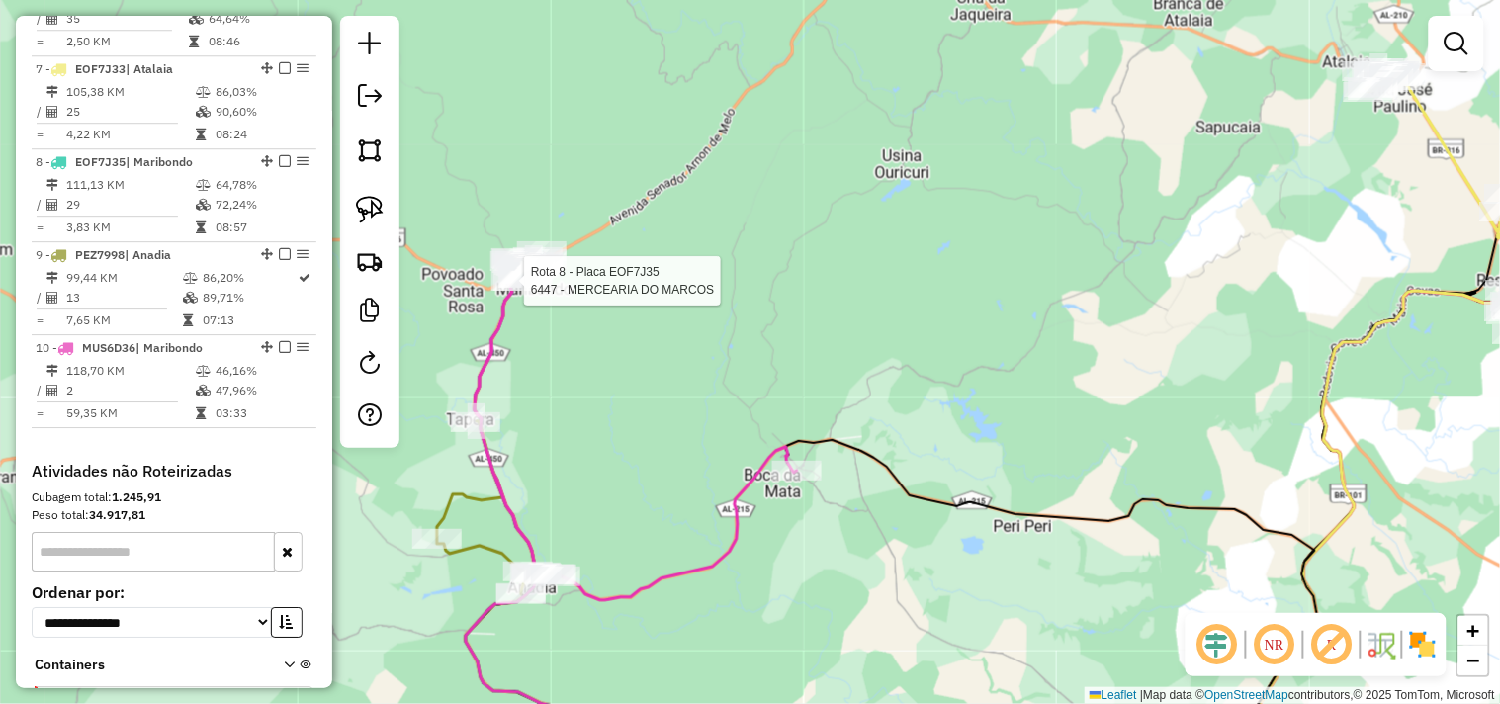
select select "*********"
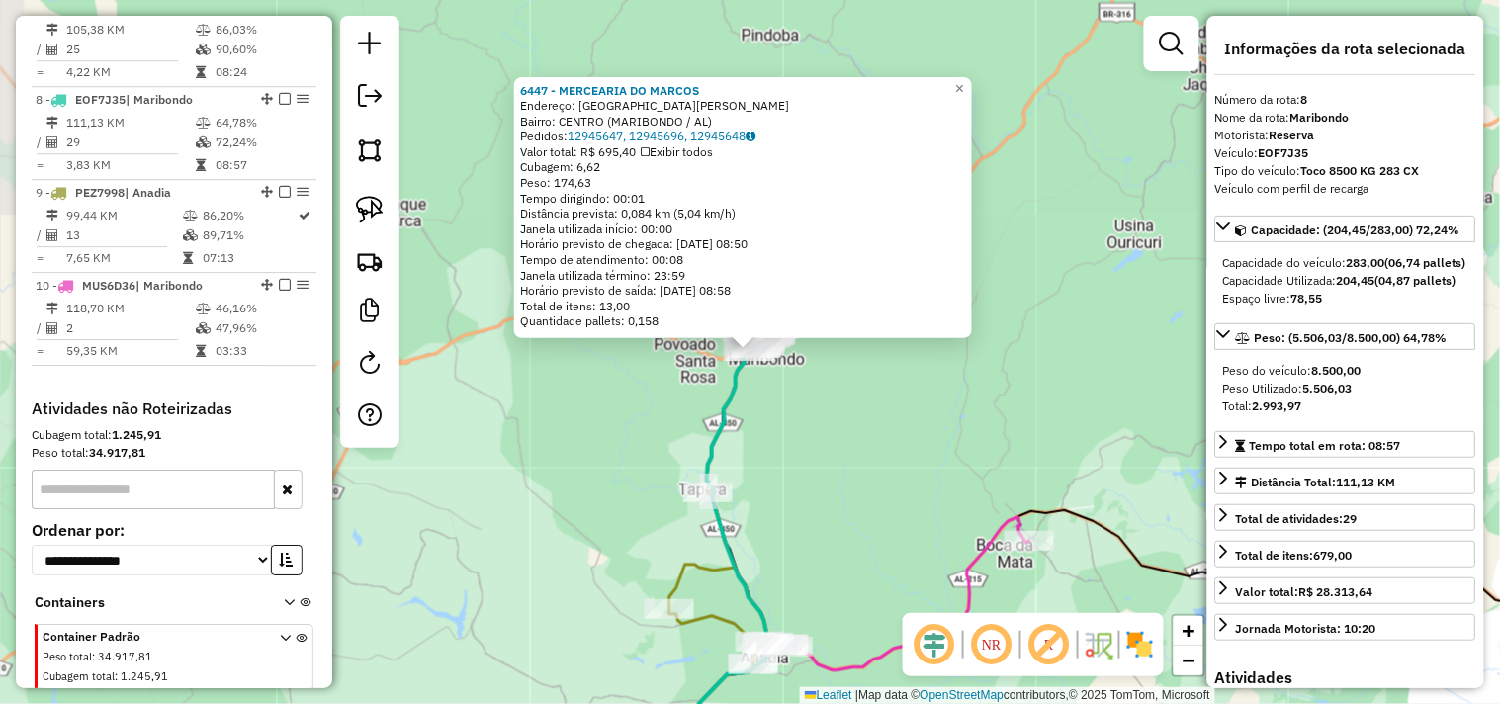
scroll to position [1506, 0]
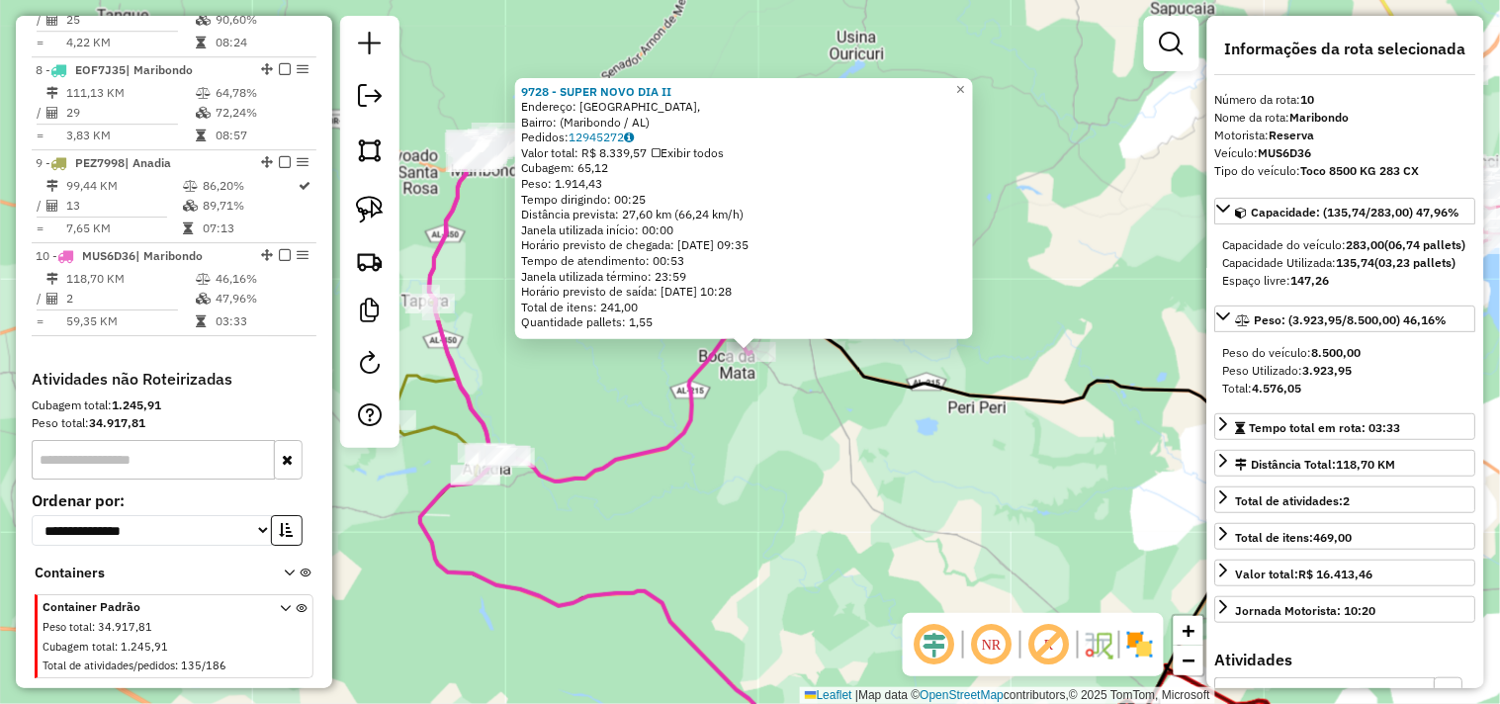
click at [809, 486] on div "9728 - SUPER NOVO DIA II Endereço: Rua do Comércio, Bairro: (Maribondo / AL) Pe…" at bounding box center [750, 352] width 1500 height 704
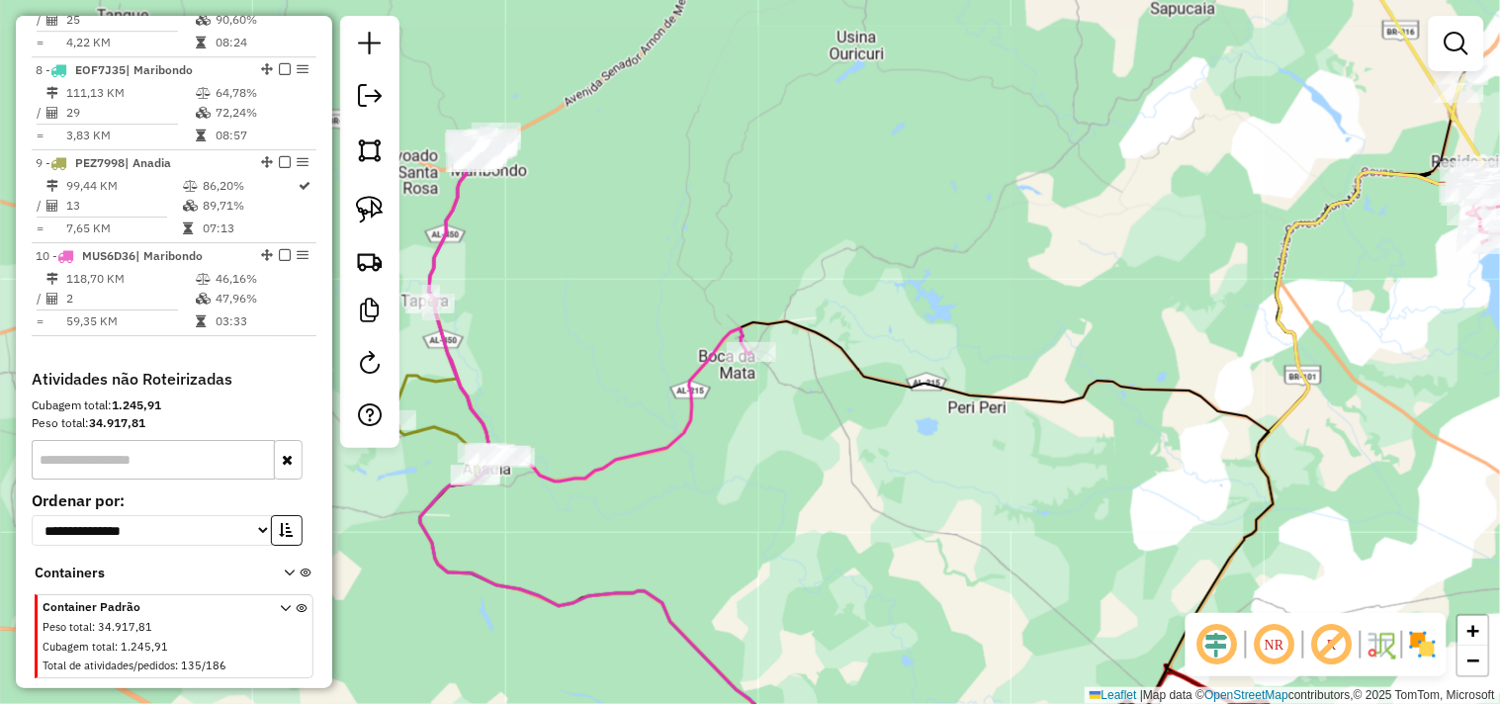
drag, startPoint x: 611, startPoint y: 349, endPoint x: 797, endPoint y: 481, distance: 227.8
click at [793, 472] on div "Janela de atendimento Grade de atendimento Capacidade Transportadoras Veículos …" at bounding box center [750, 352] width 1500 height 704
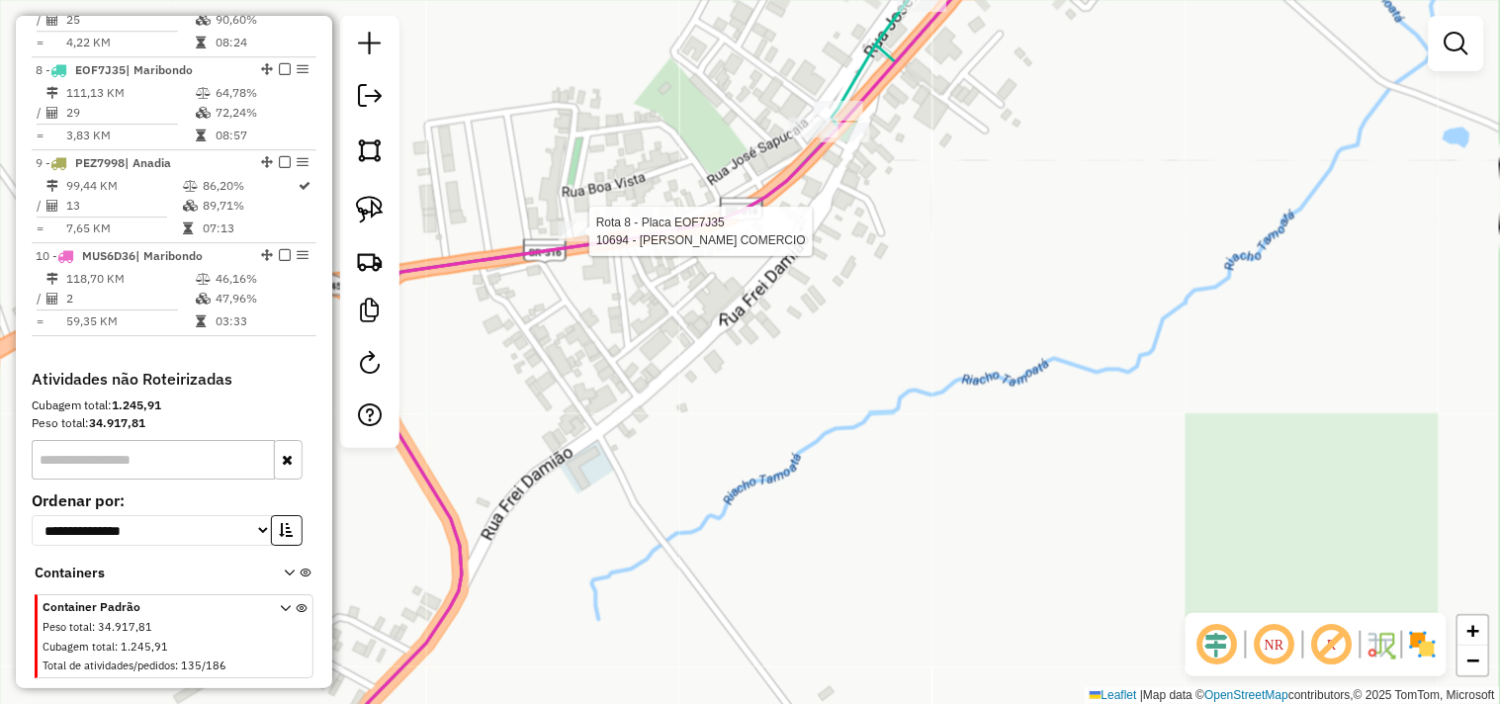
select select "*********"
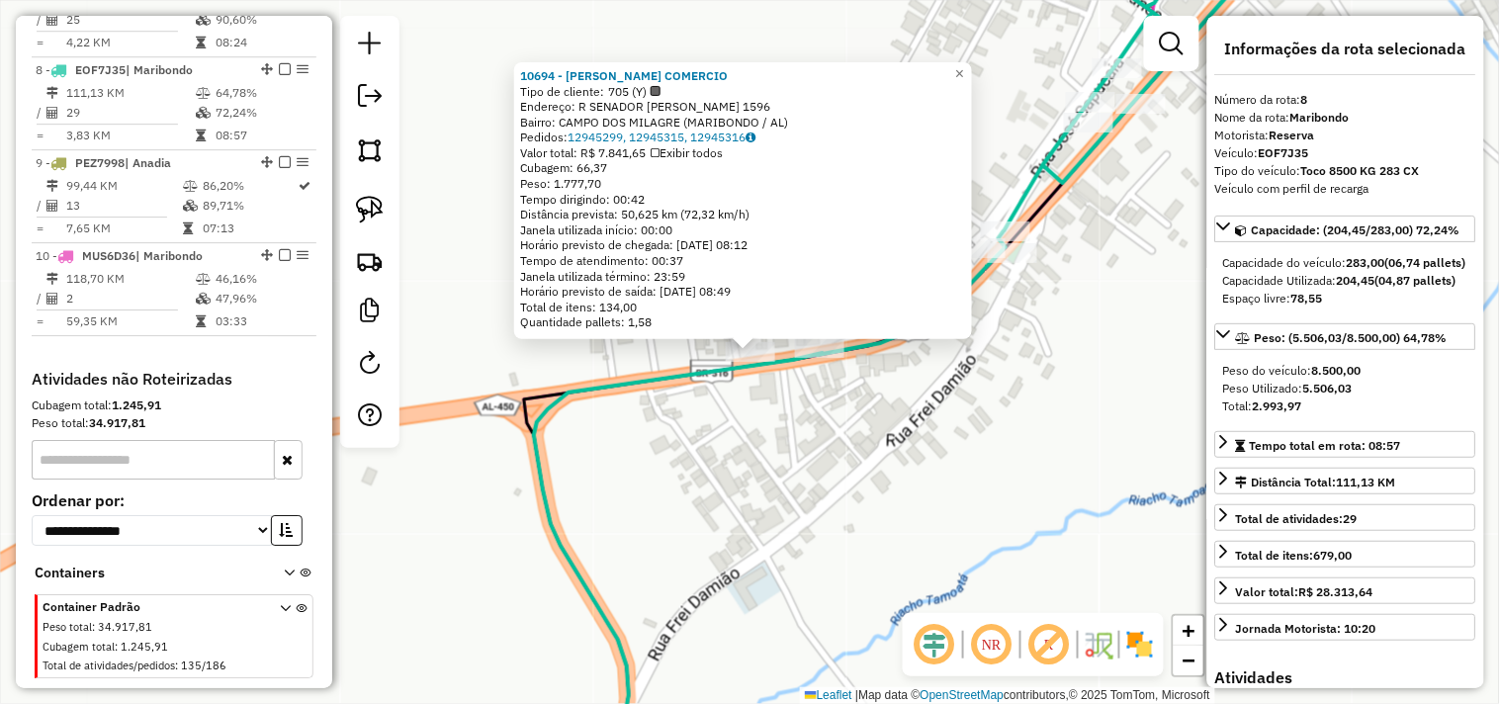
click at [769, 430] on div "10694 - VALMIR AZARIAS DOS SANTOS COMERCIO Tipo de cliente: 705 (Y) Endereço: R…" at bounding box center [750, 352] width 1500 height 704
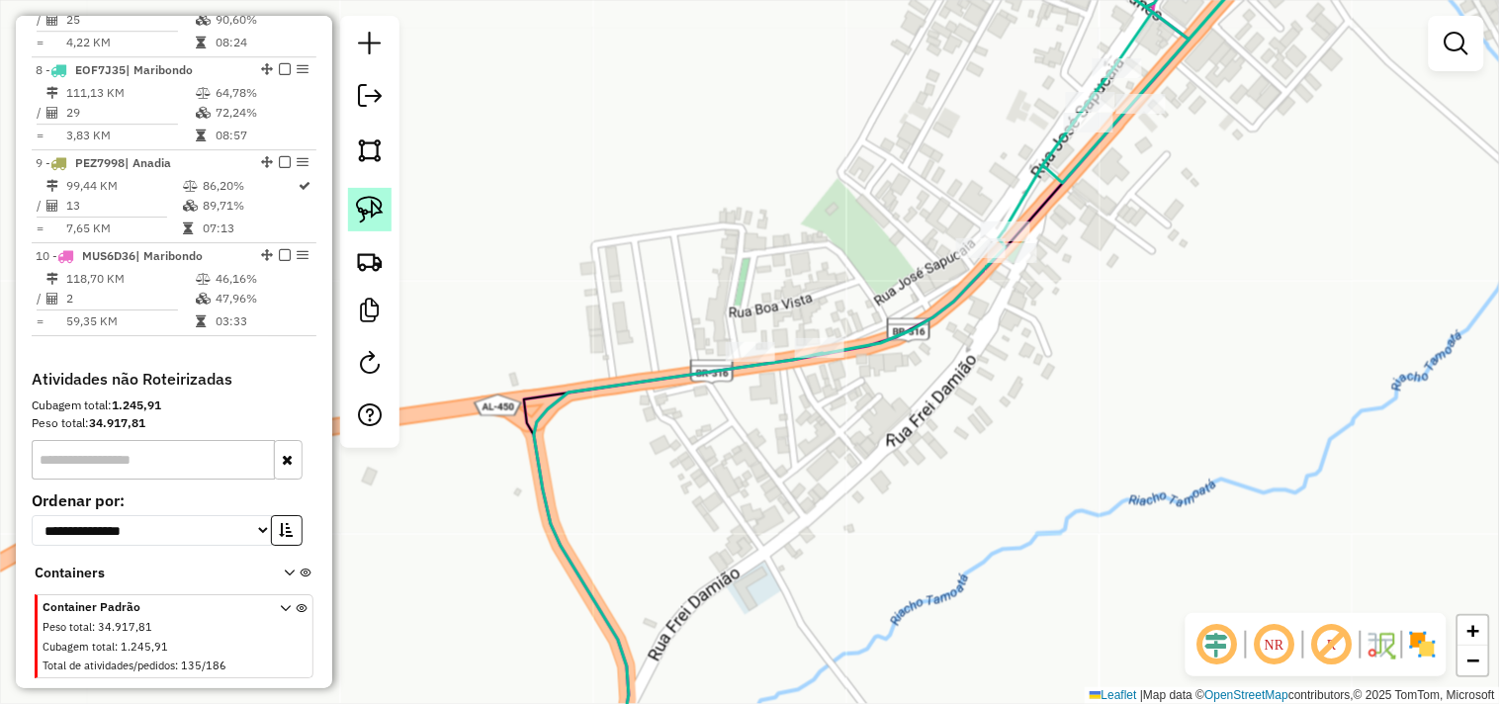
click at [362, 196] on img at bounding box center [370, 210] width 28 height 28
drag, startPoint x: 704, startPoint y: 302, endPoint x: 788, endPoint y: 323, distance: 86.8
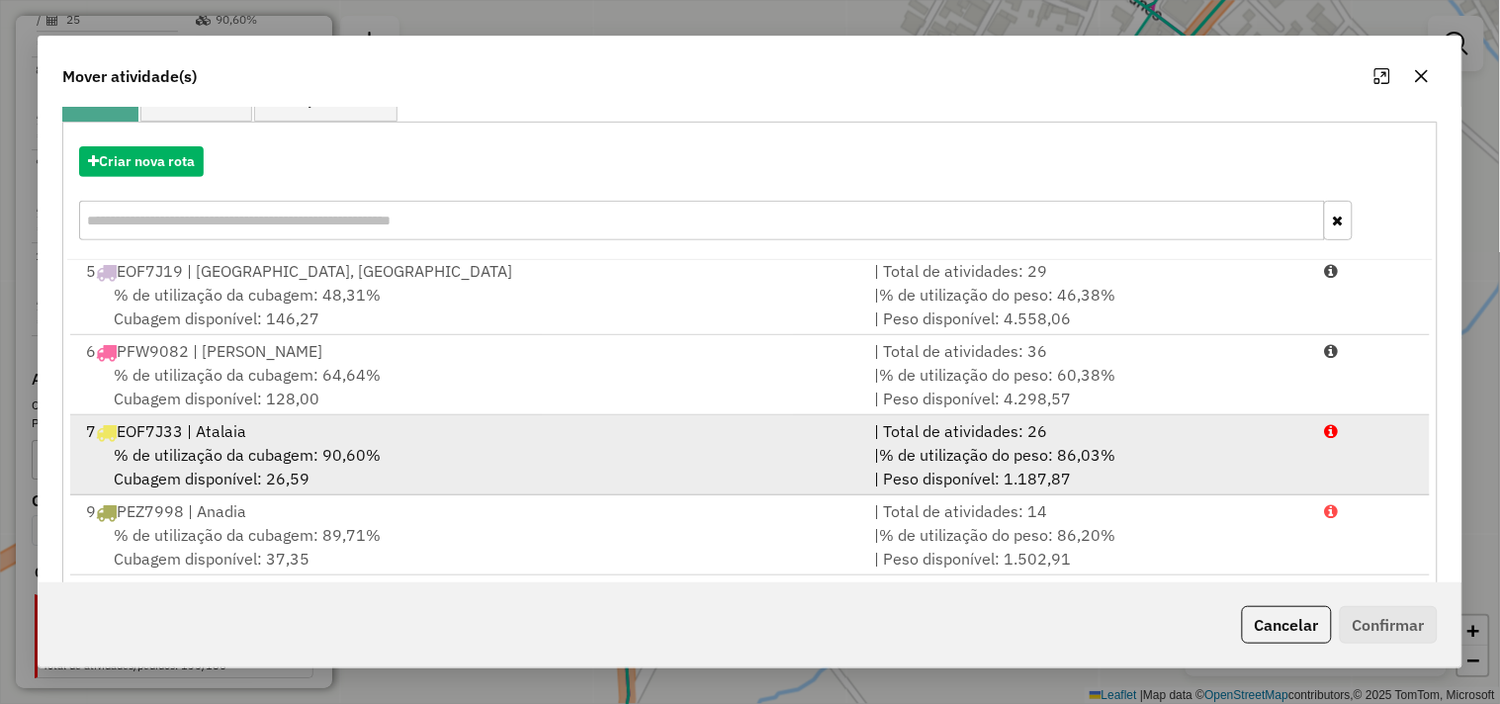
scroll to position [299, 0]
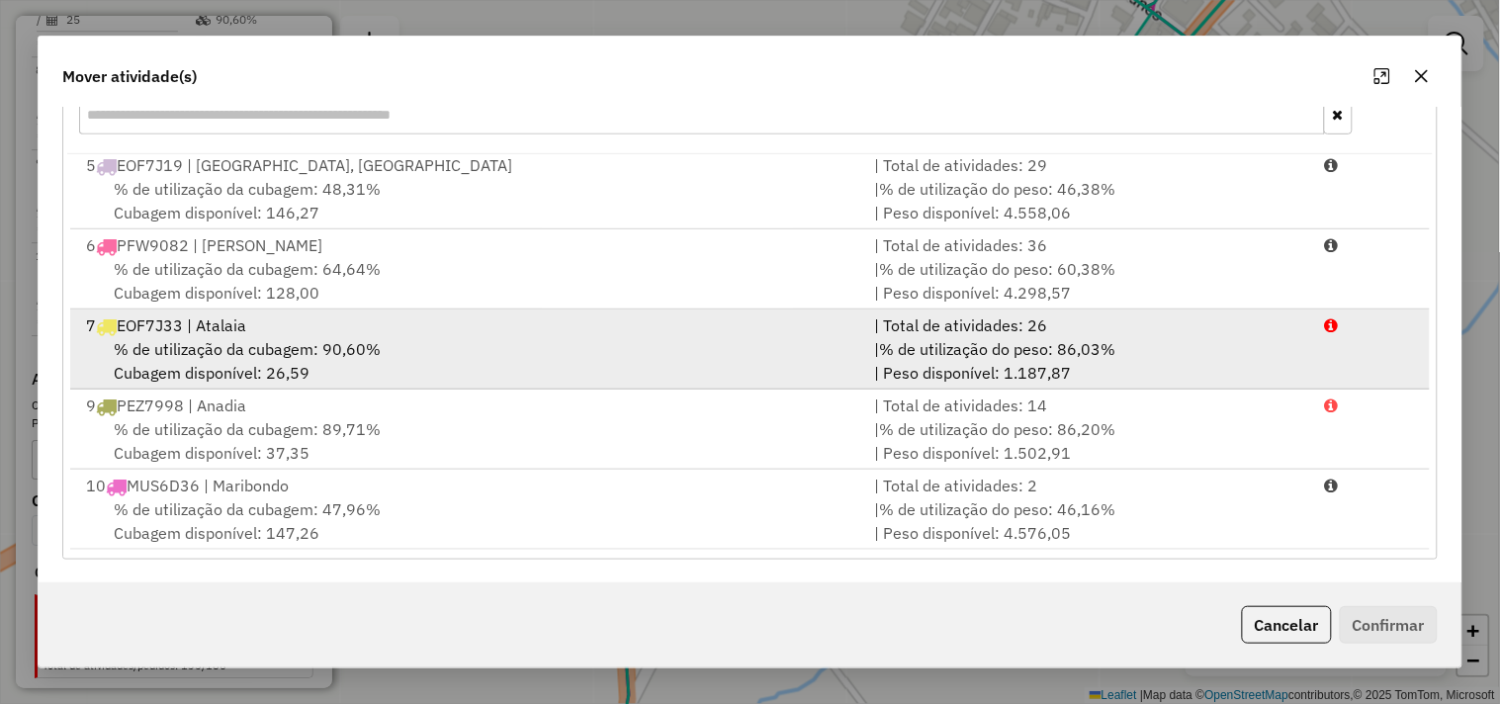
click at [427, 493] on div "10 MUS6D36 | Maribondo" at bounding box center [468, 486] width 788 height 24
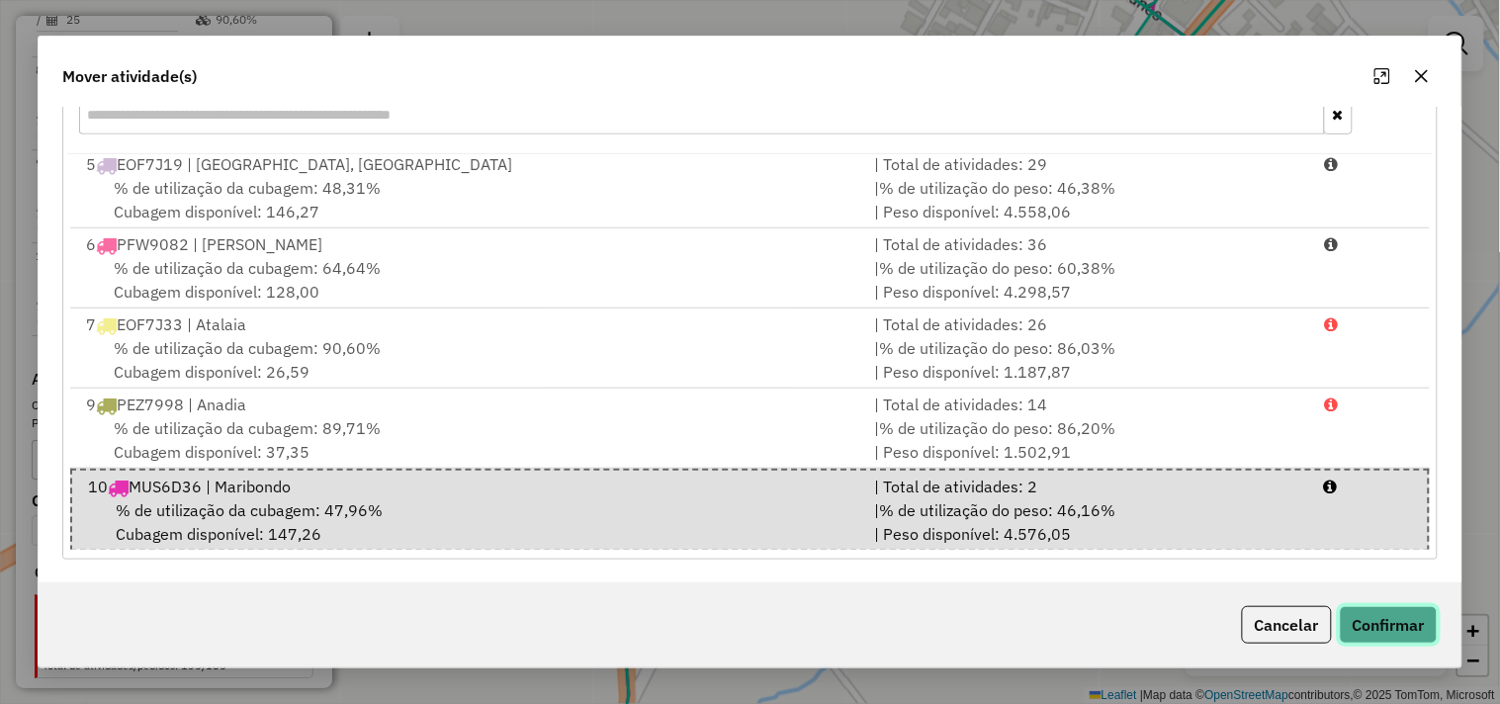
click at [1420, 639] on button "Confirmar" at bounding box center [1389, 625] width 98 height 38
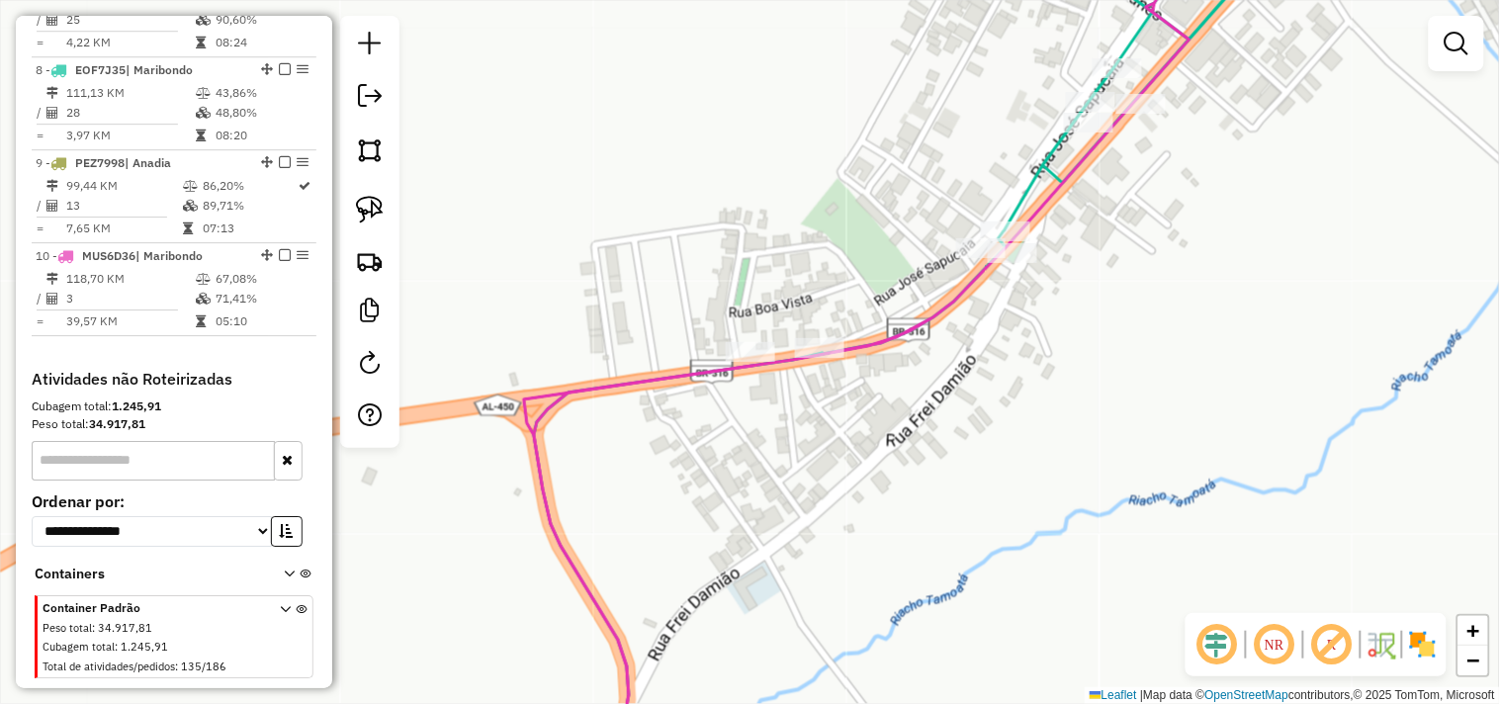
scroll to position [0, 0]
select select "*********"
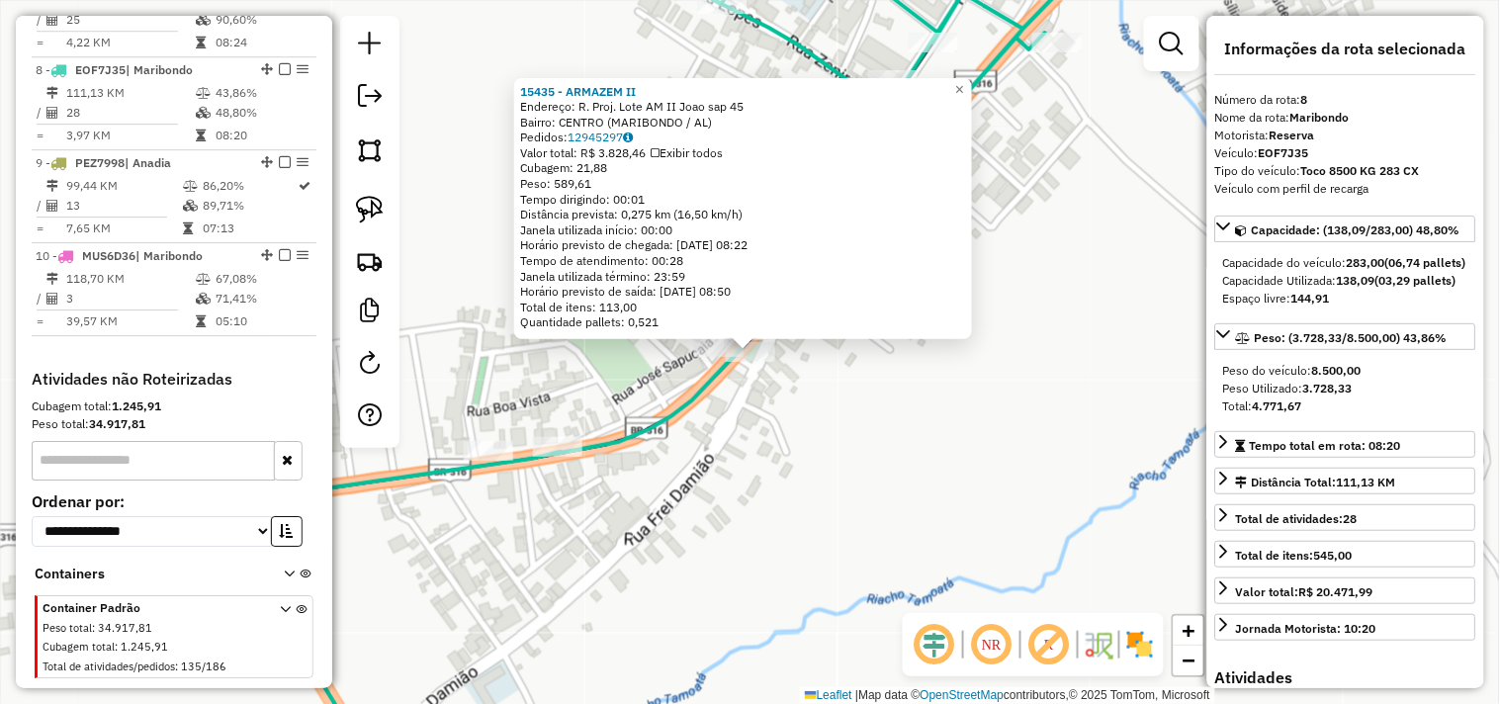
click at [864, 457] on div "15435 - ARMAZEM II Endereço: R. Proj. Lote AM II Joao sap 45 Bairro: CENTRO (MA…" at bounding box center [750, 352] width 1500 height 704
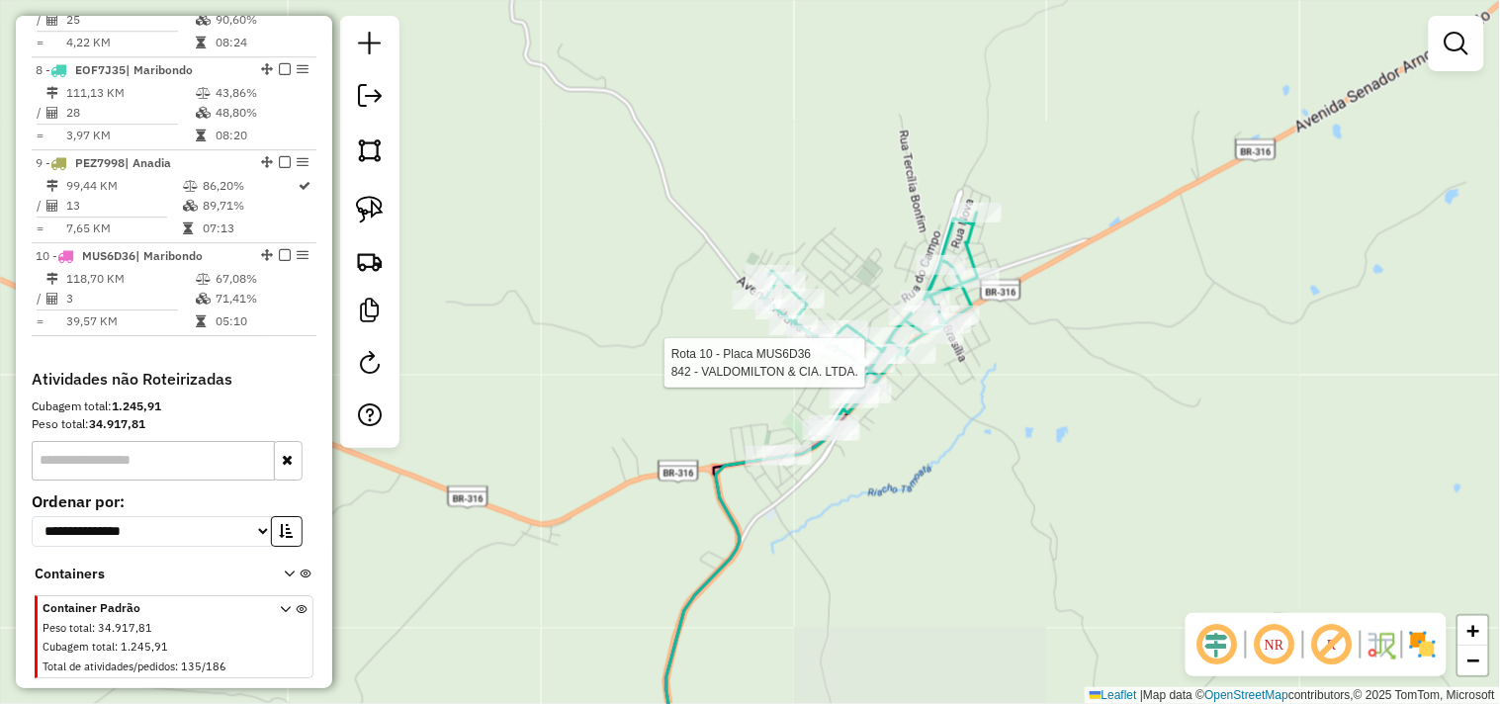
select select "*********"
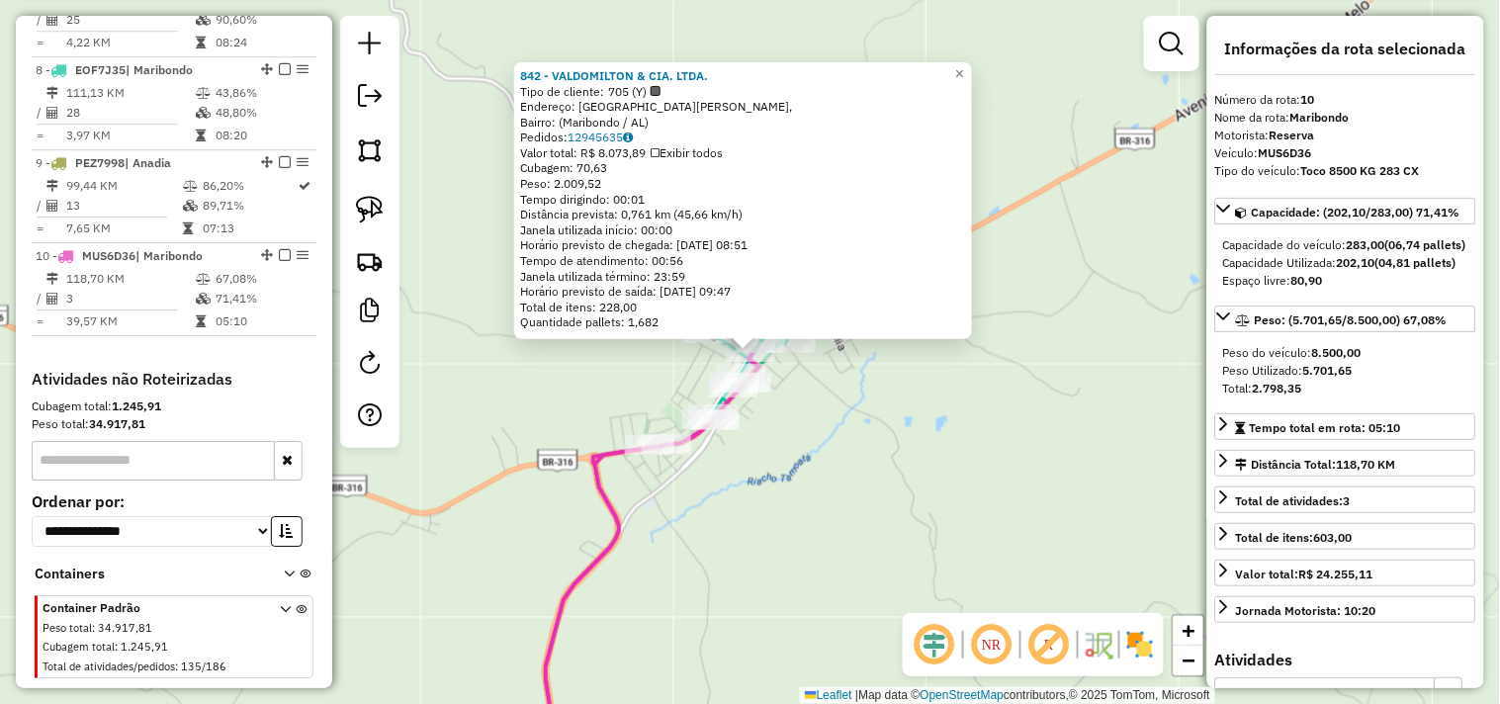
click at [848, 450] on div "842 - VALDOMILTON & CIA. LTDA. Tipo de cliente: 705 (Y) Endereço: Rua Antônio S…" at bounding box center [750, 352] width 1500 height 704
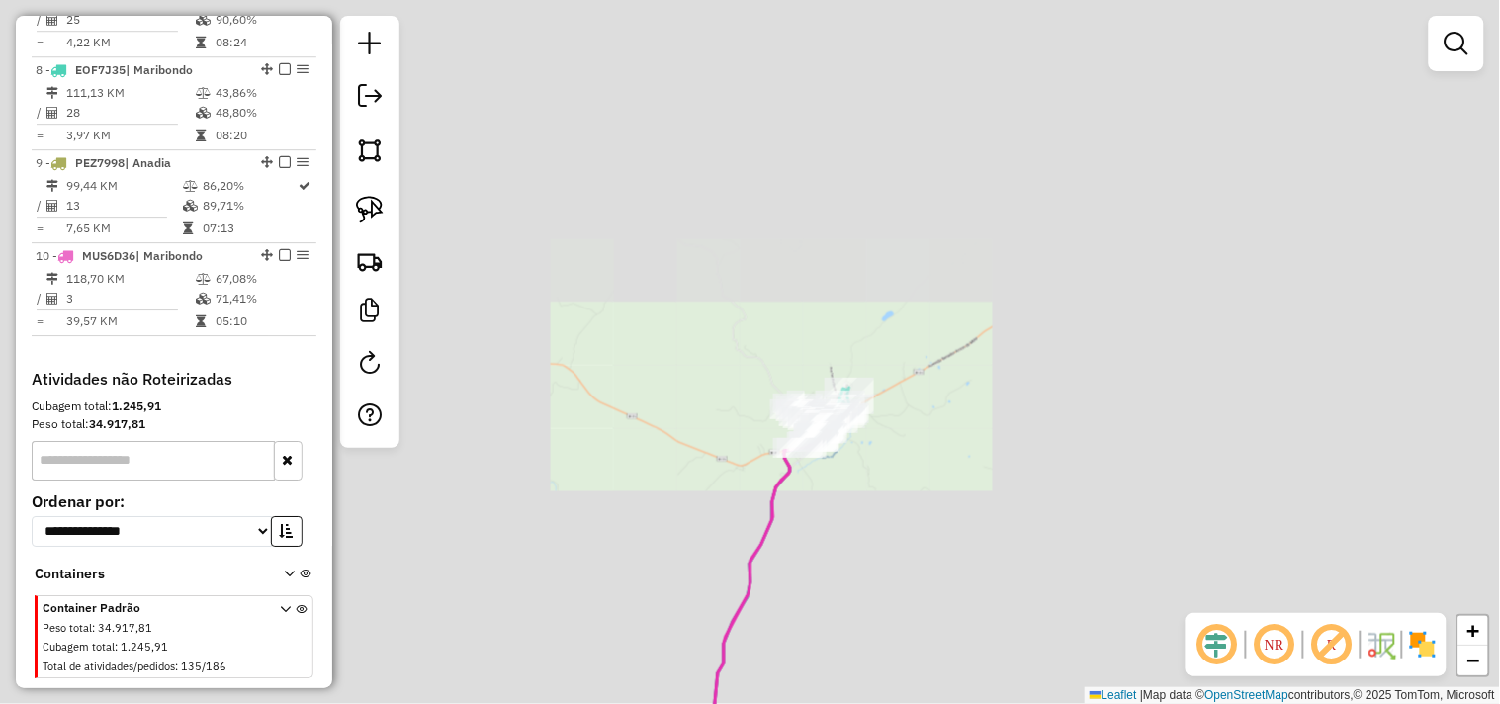
drag, startPoint x: 920, startPoint y: 406, endPoint x: 975, endPoint y: 260, distance: 156.5
click at [952, 323] on div "Janela de atendimento Grade de atendimento Capacidade Transportadoras Veículos …" at bounding box center [750, 352] width 1500 height 704
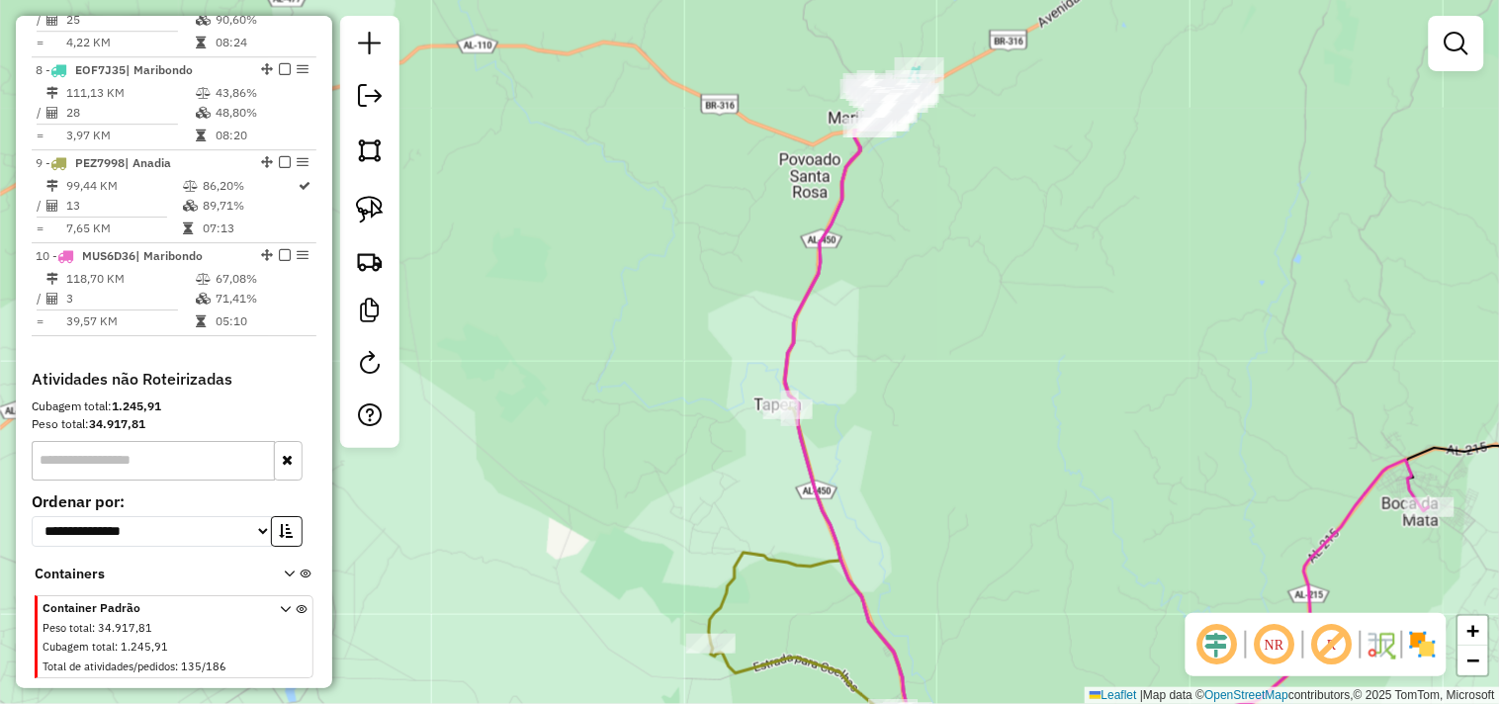
drag, startPoint x: 903, startPoint y: 452, endPoint x: 990, endPoint y: 166, distance: 298.8
click at [990, 170] on div "Janela de atendimento Grade de atendimento Capacidade Transportadoras Veículos …" at bounding box center [750, 352] width 1500 height 704
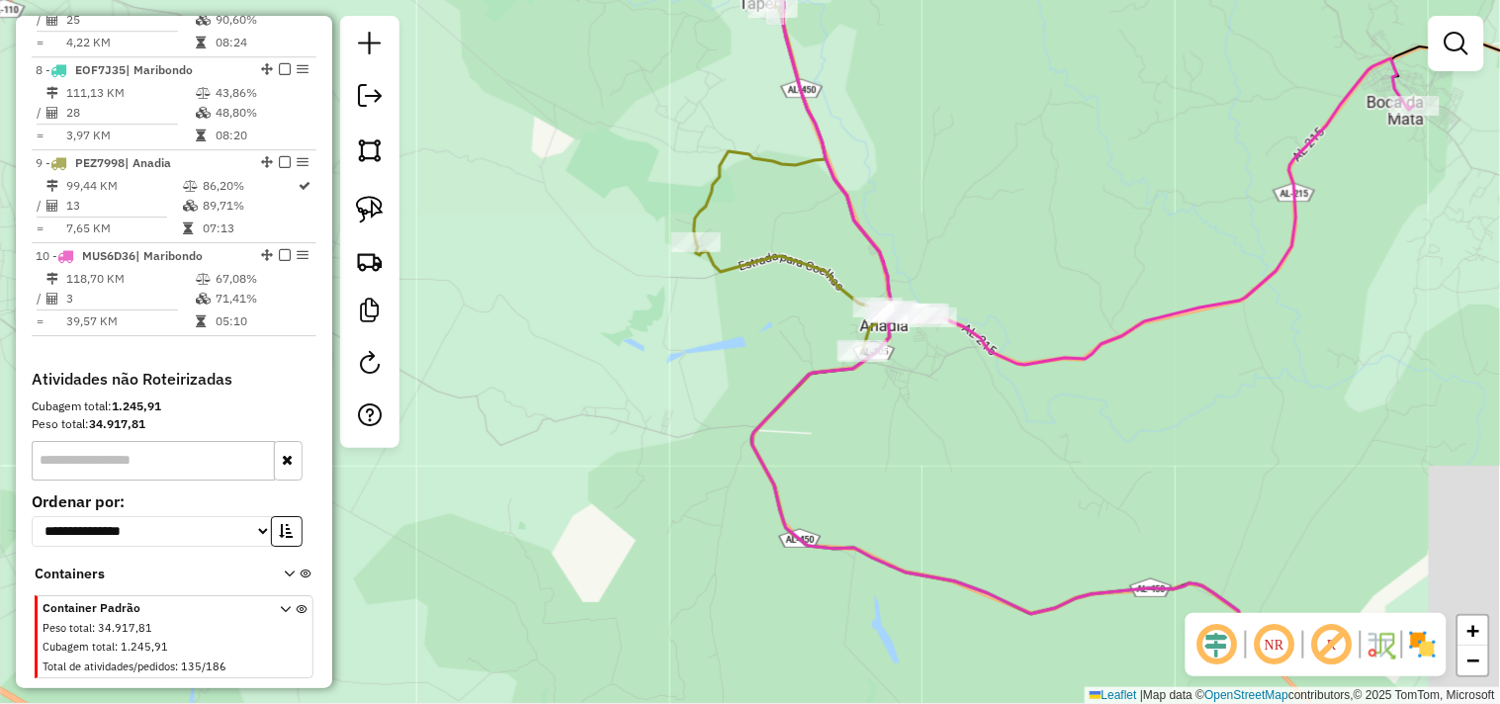
drag, startPoint x: 1010, startPoint y: 502, endPoint x: 806, endPoint y: 324, distance: 270.6
click at [846, 349] on div "Janela de atendimento Grade de atendimento Capacidade Transportadoras Veículos …" at bounding box center [750, 352] width 1500 height 704
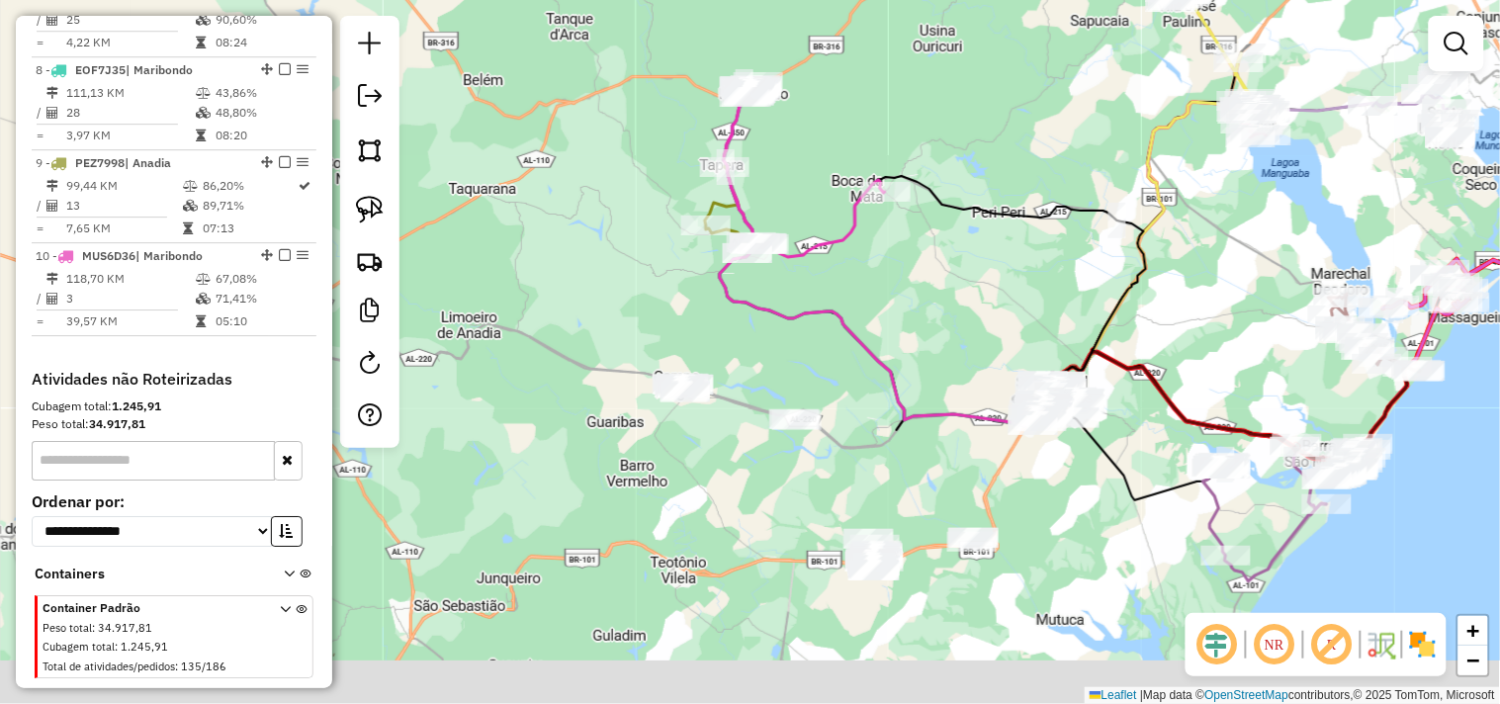
drag, startPoint x: 789, startPoint y: 314, endPoint x: 710, endPoint y: 179, distance: 156.1
click at [720, 179] on icon at bounding box center [888, 261] width 336 height 329
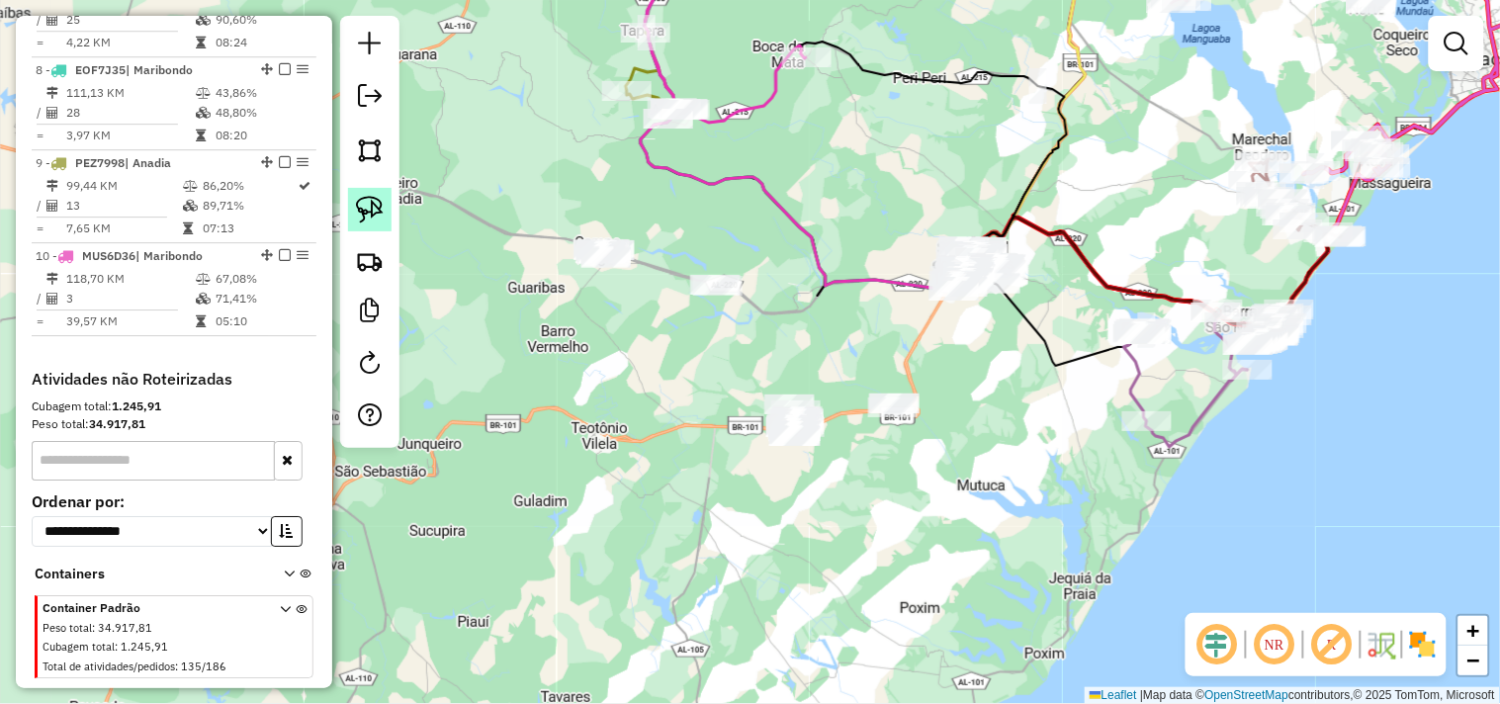
click at [368, 211] on img at bounding box center [370, 210] width 28 height 28
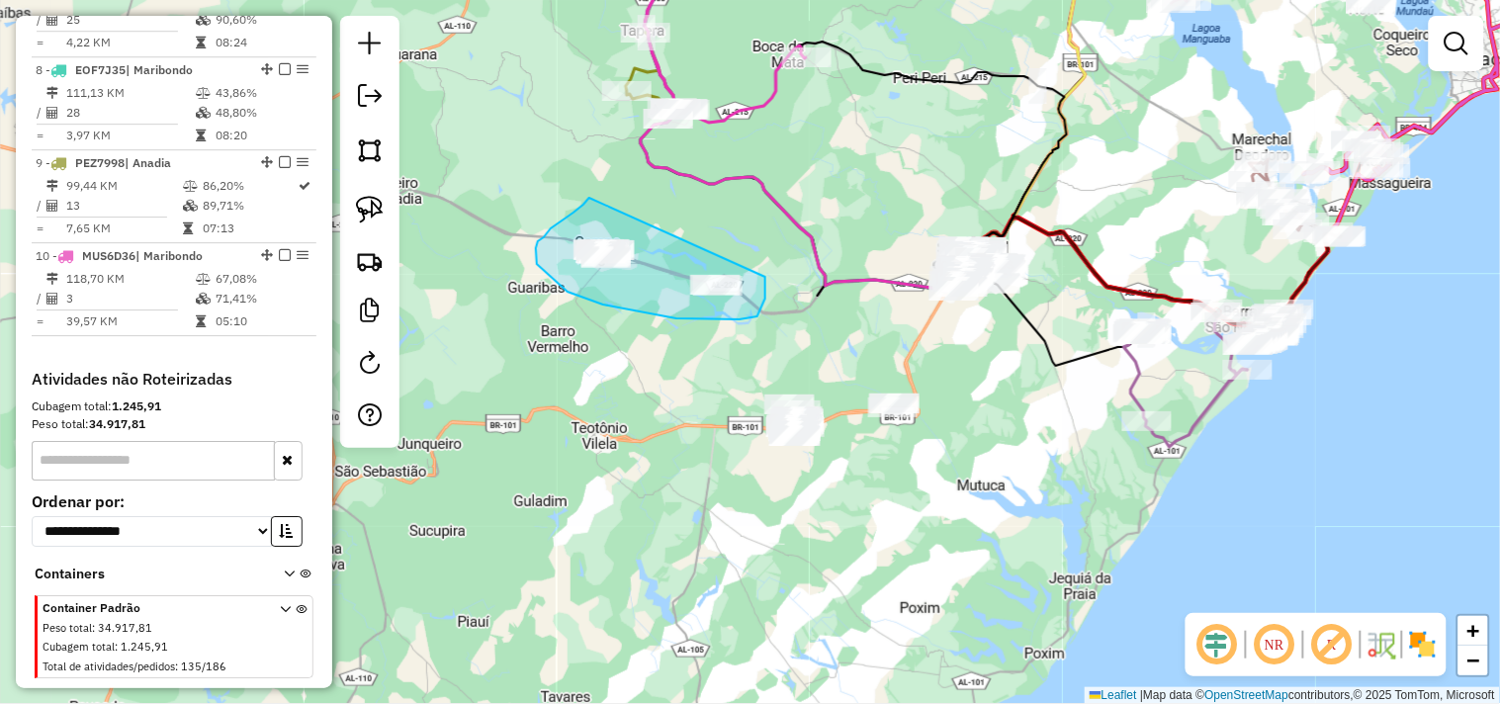
drag, startPoint x: 584, startPoint y: 205, endPoint x: 765, endPoint y: 271, distance: 193.7
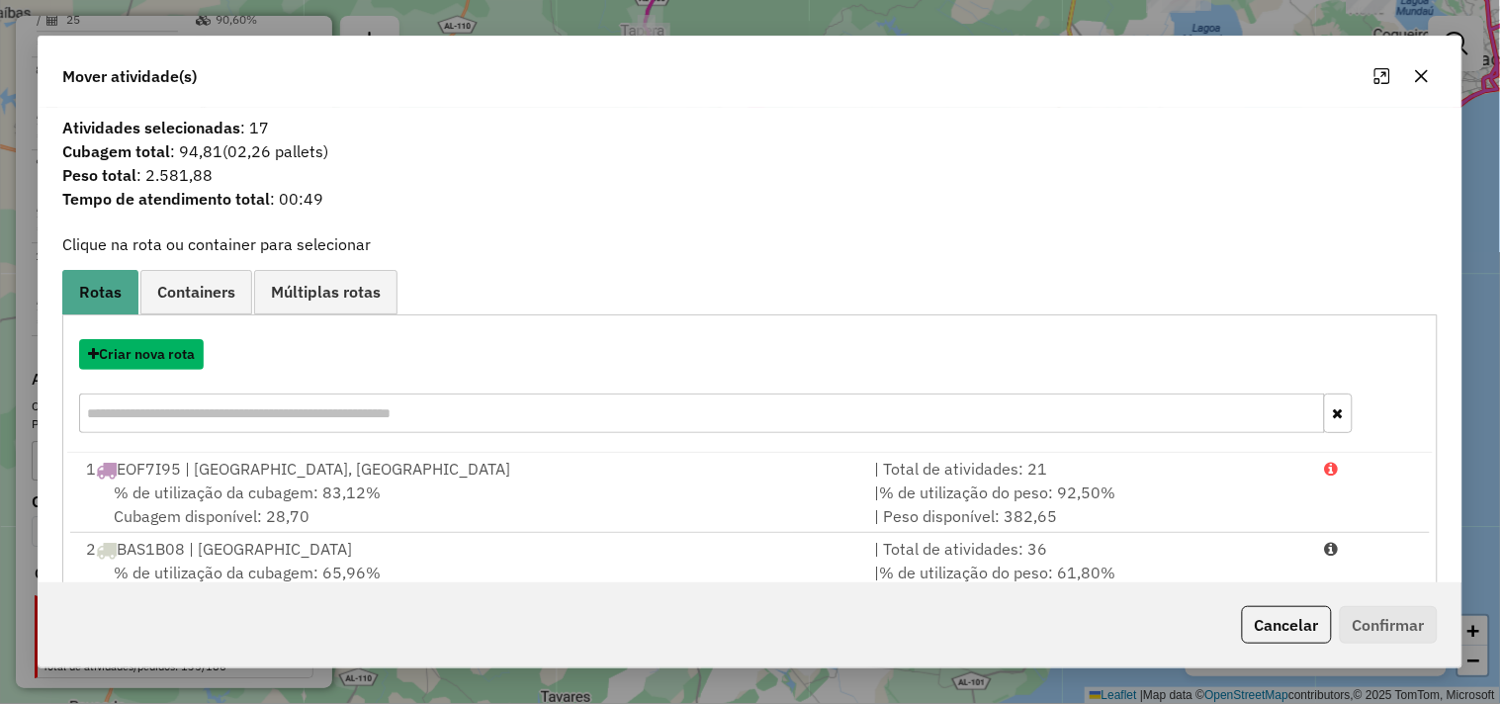
click at [198, 354] on button "Criar nova rota" at bounding box center [141, 354] width 125 height 31
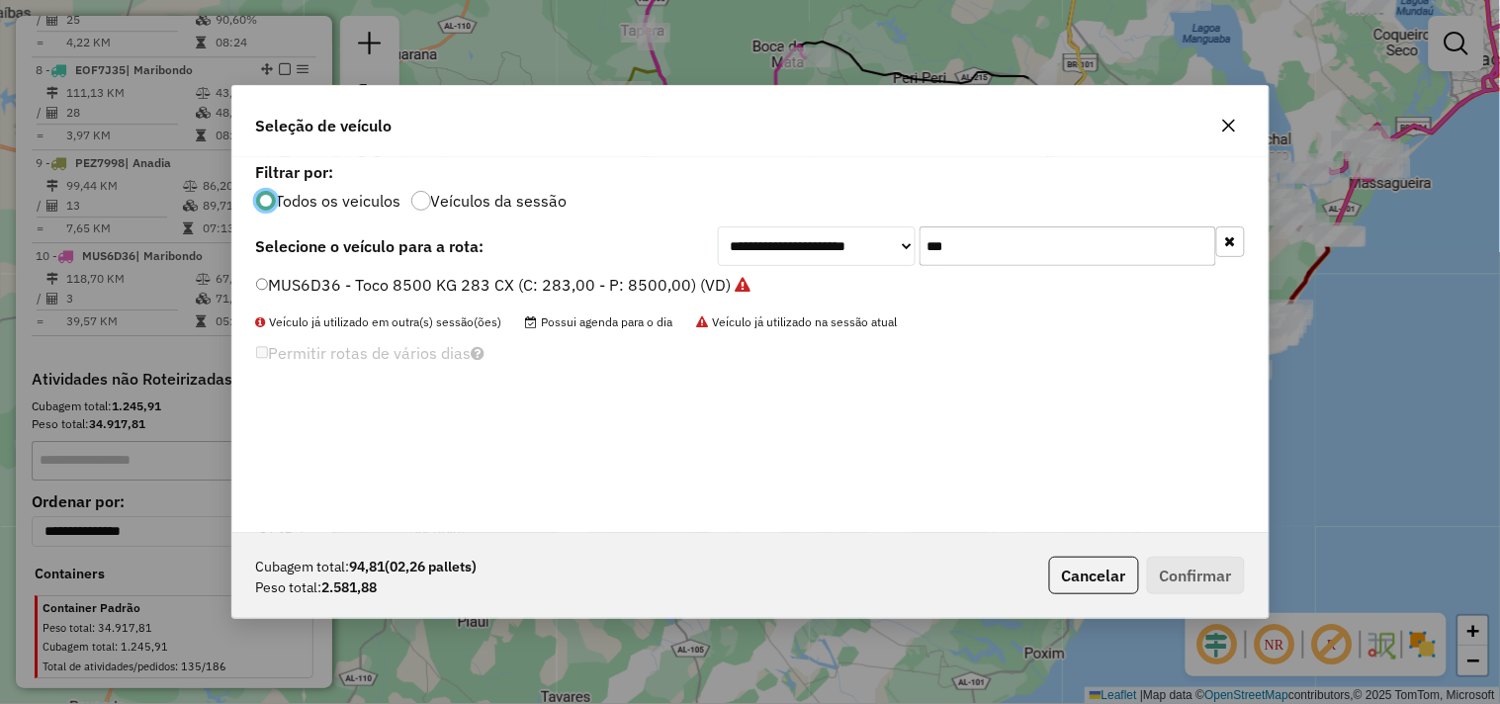
scroll to position [11, 5]
click at [1009, 258] on input "***" at bounding box center [1068, 246] width 297 height 40
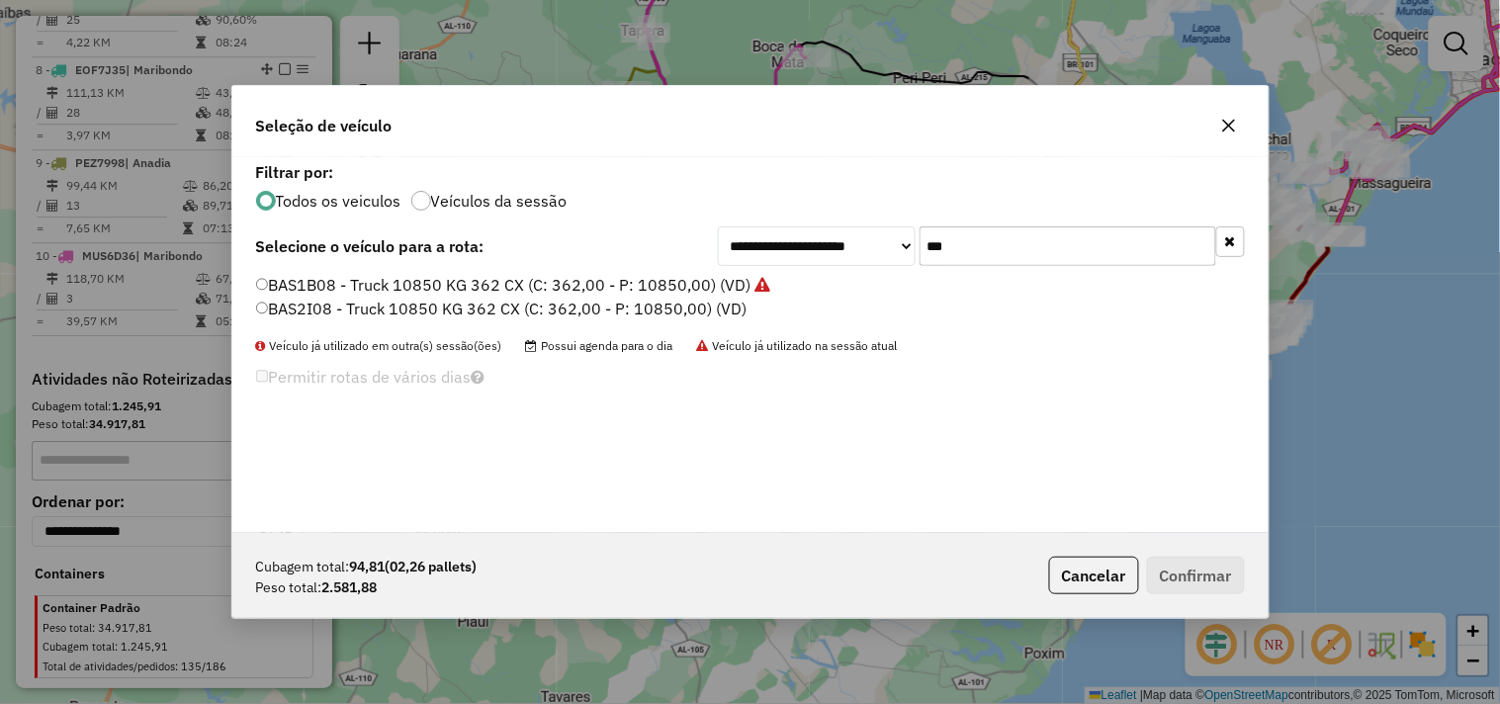
type input "***"
click at [391, 305] on label "BAS2I08 - Truck 10850 KG 362 CX (C: 362,00 - P: 10850,00) (VD)" at bounding box center [502, 309] width 492 height 24
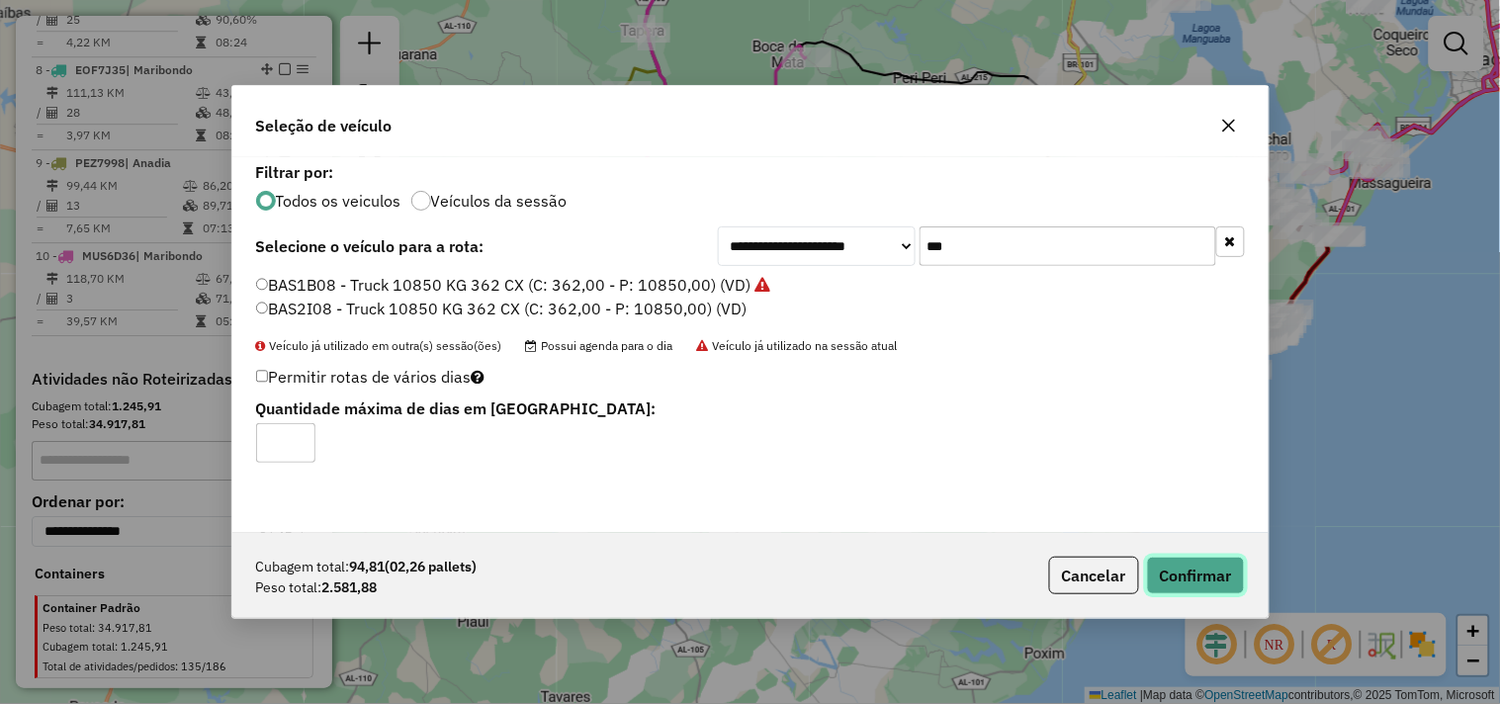
click at [1184, 562] on button "Confirmar" at bounding box center [1196, 576] width 98 height 38
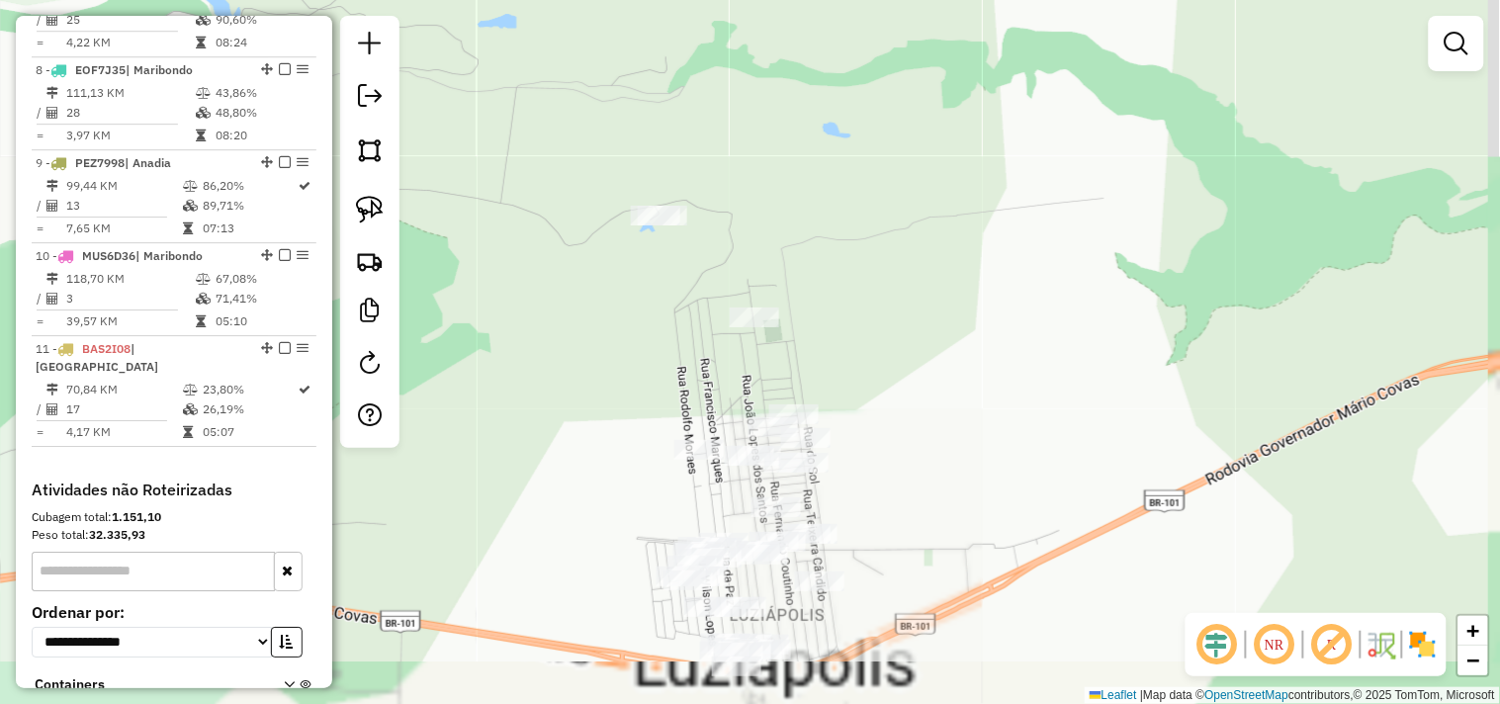
drag, startPoint x: 936, startPoint y: 438, endPoint x: 837, endPoint y: 400, distance: 106.2
click at [837, 400] on div "Janela de atendimento Grade de atendimento Capacidade Transportadoras Veículos …" at bounding box center [750, 352] width 1500 height 704
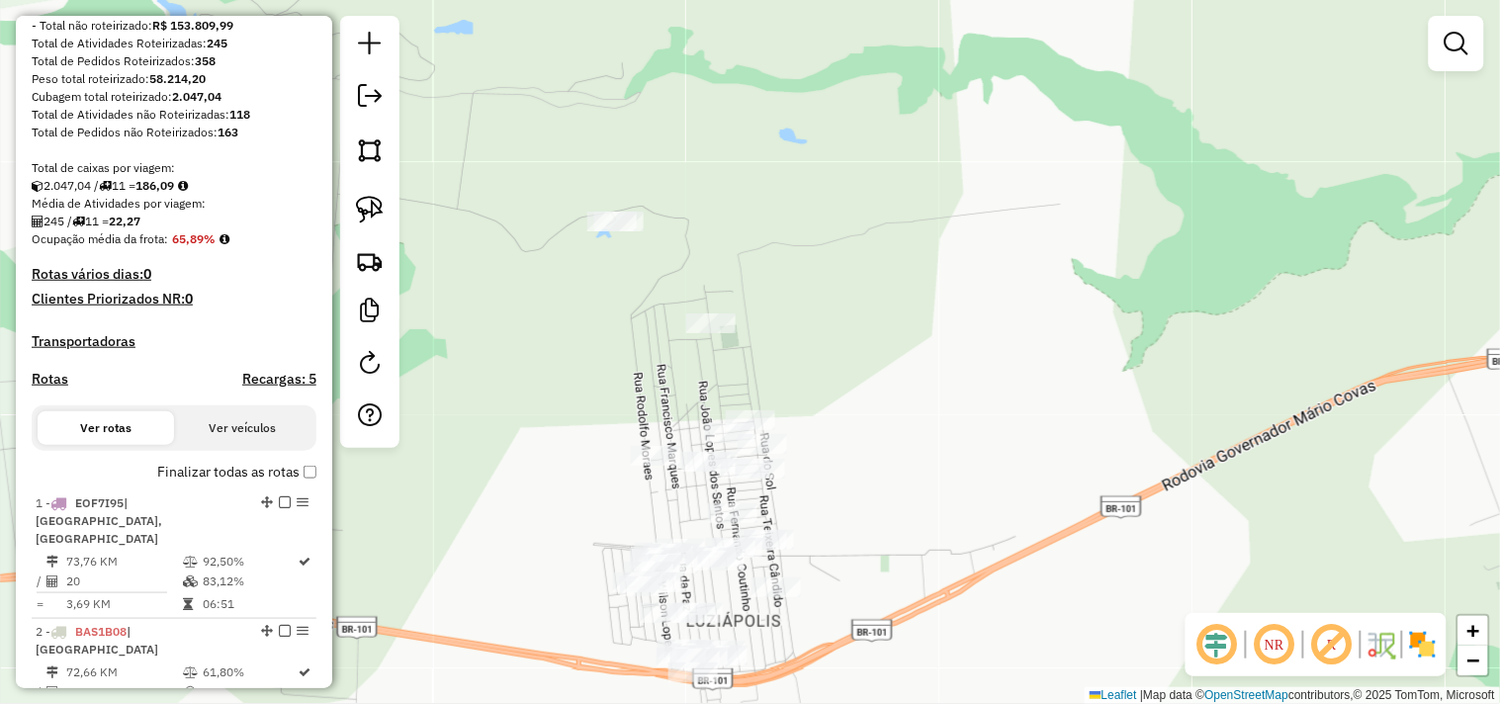
scroll to position [0, 0]
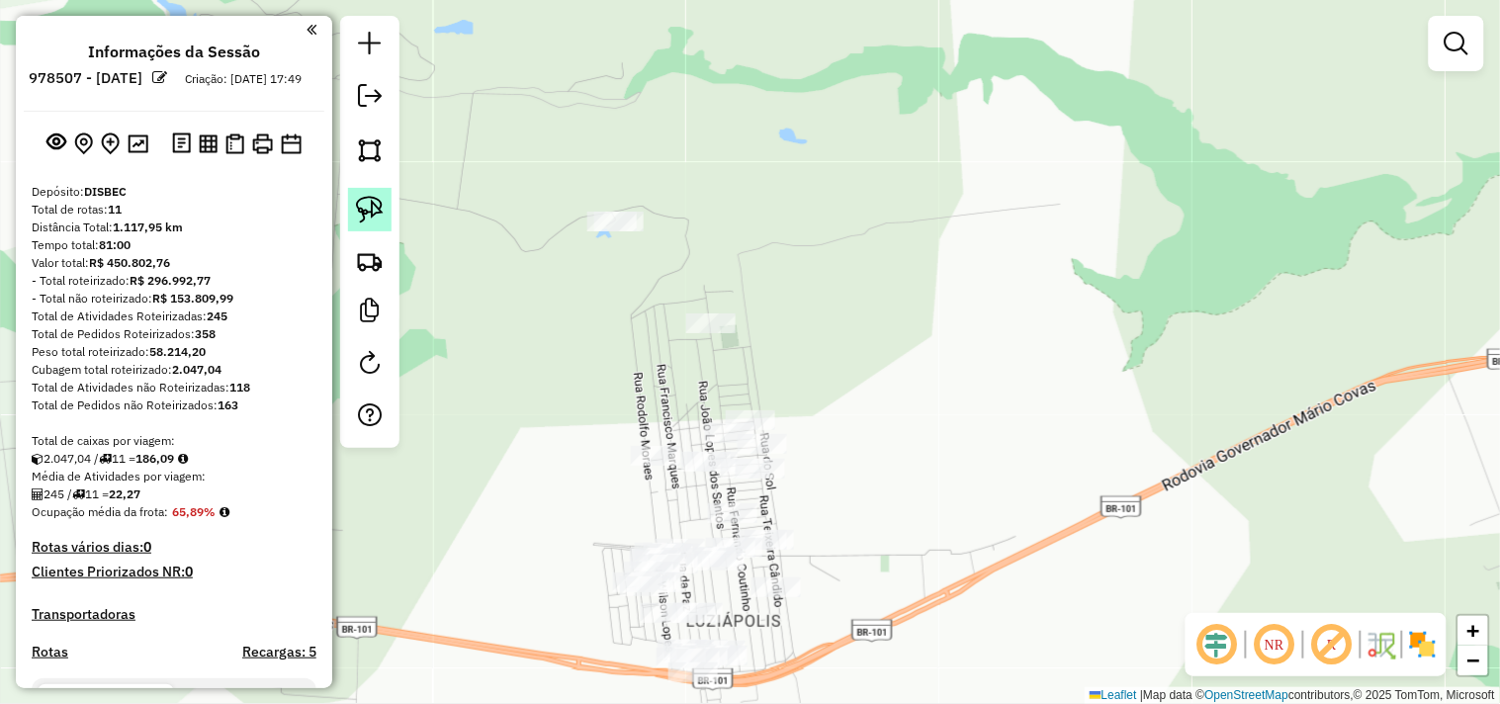
click at [361, 210] on img at bounding box center [370, 210] width 28 height 28
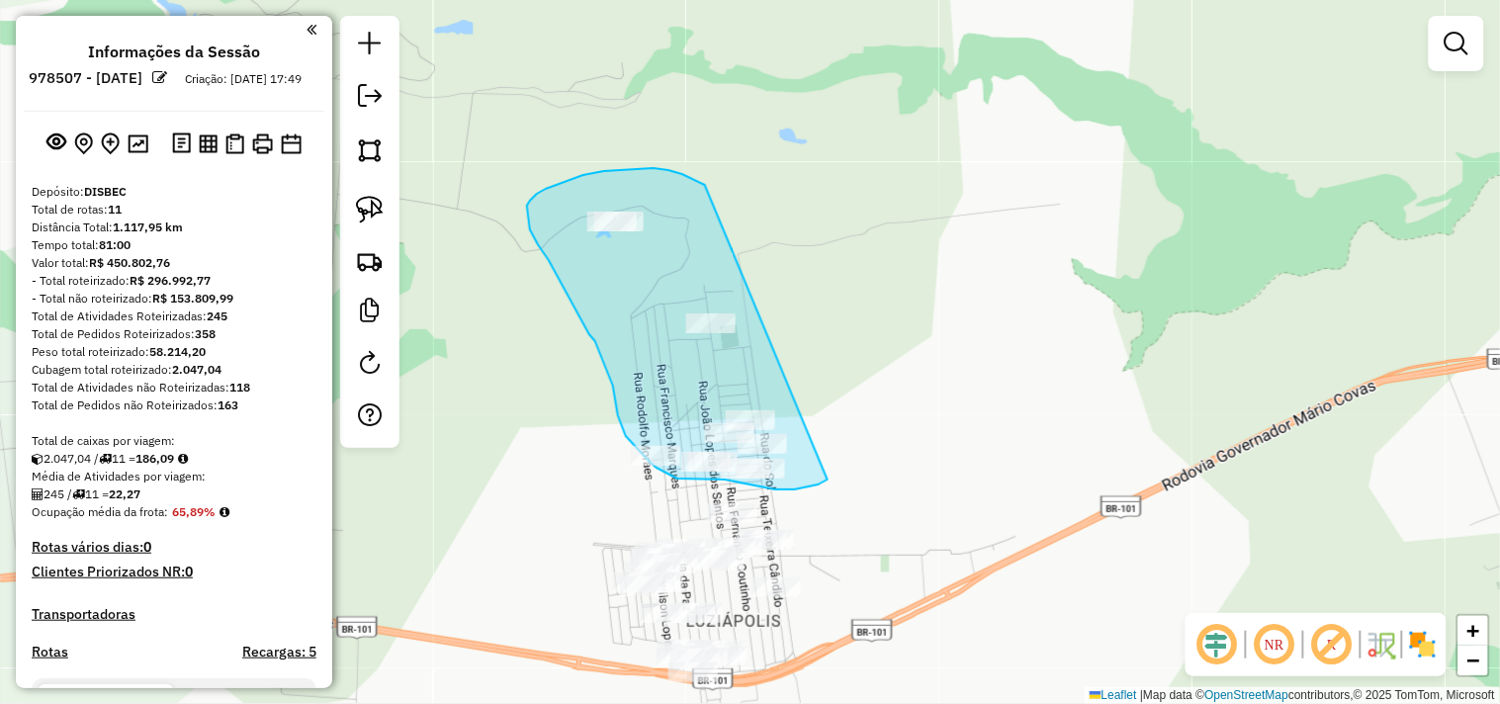
drag, startPoint x: 682, startPoint y: 174, endPoint x: 845, endPoint y: 431, distance: 304.0
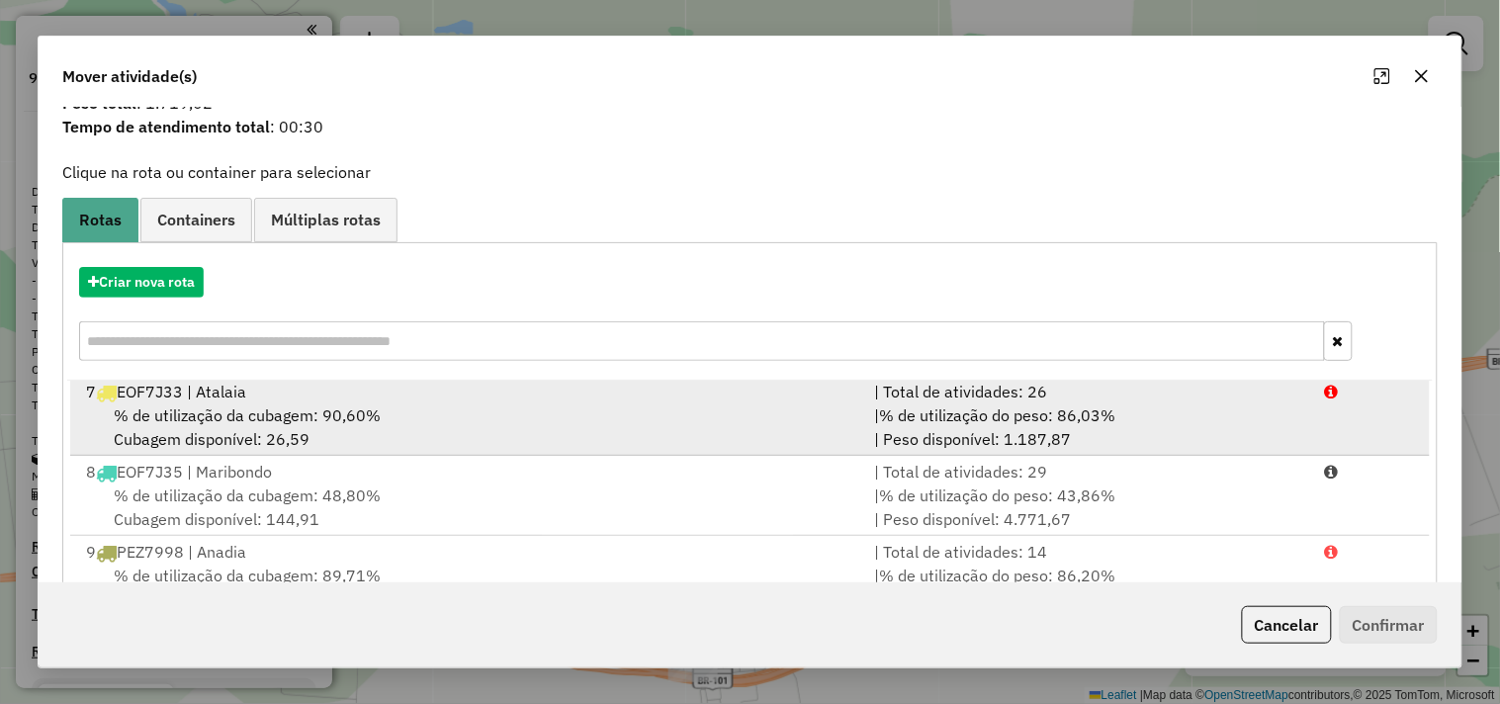
scroll to position [110, 0]
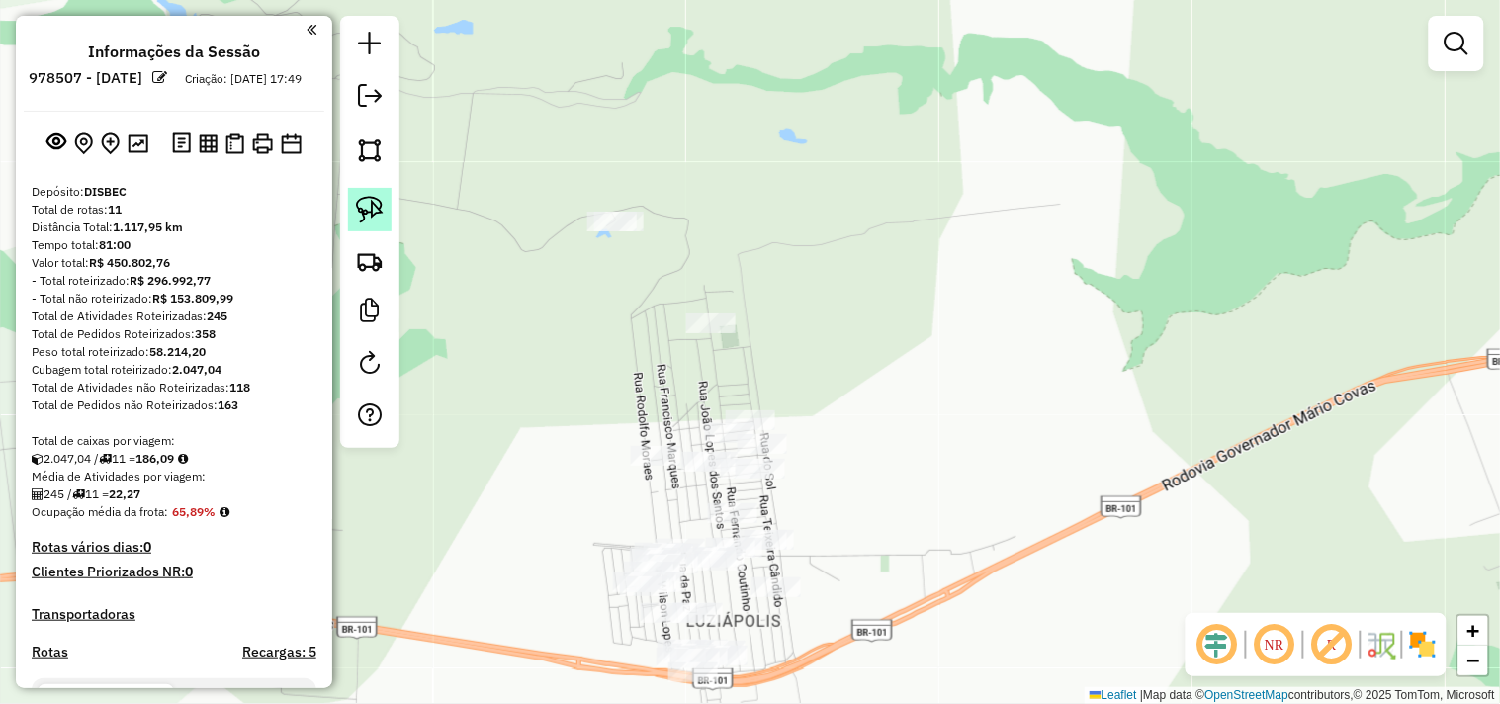
click at [371, 206] on img at bounding box center [370, 210] width 28 height 28
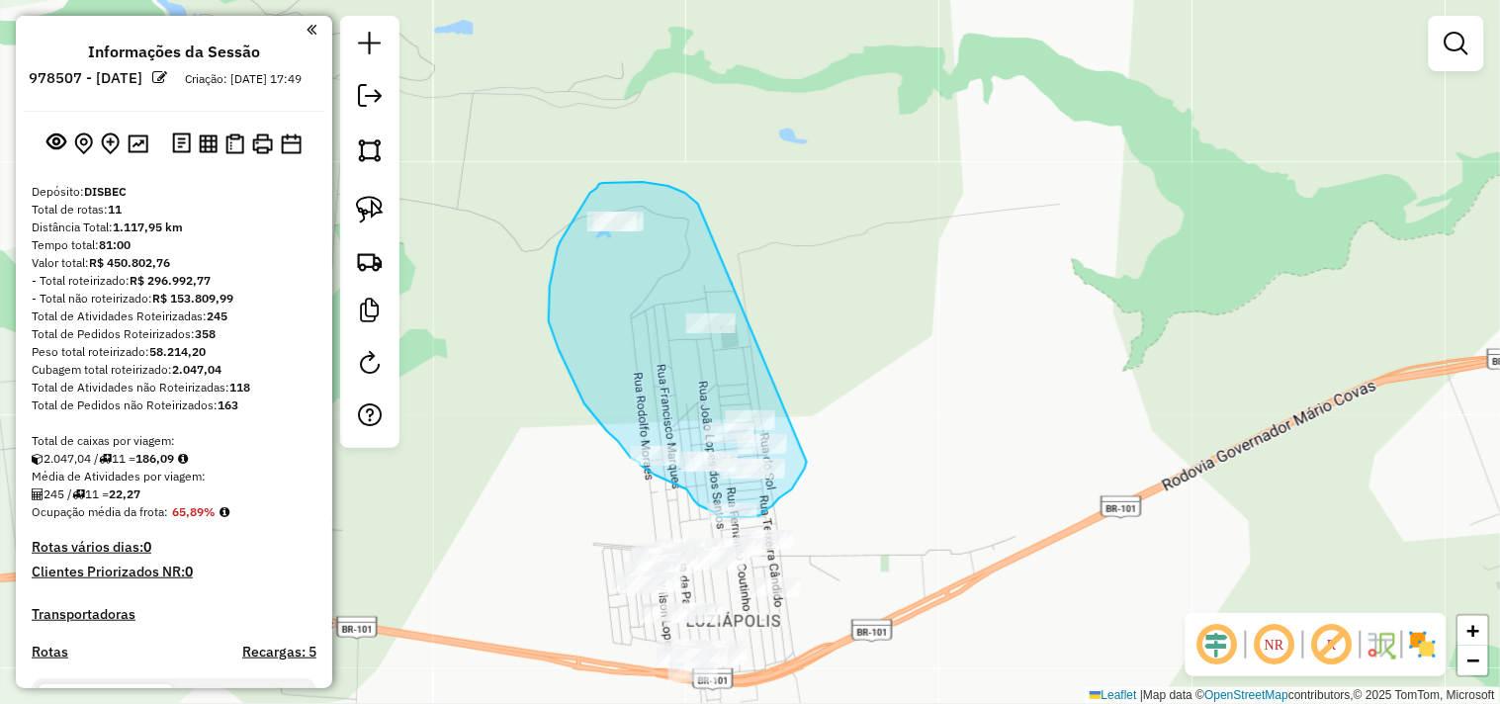
drag, startPoint x: 638, startPoint y: 182, endPoint x: 815, endPoint y: 423, distance: 299.3
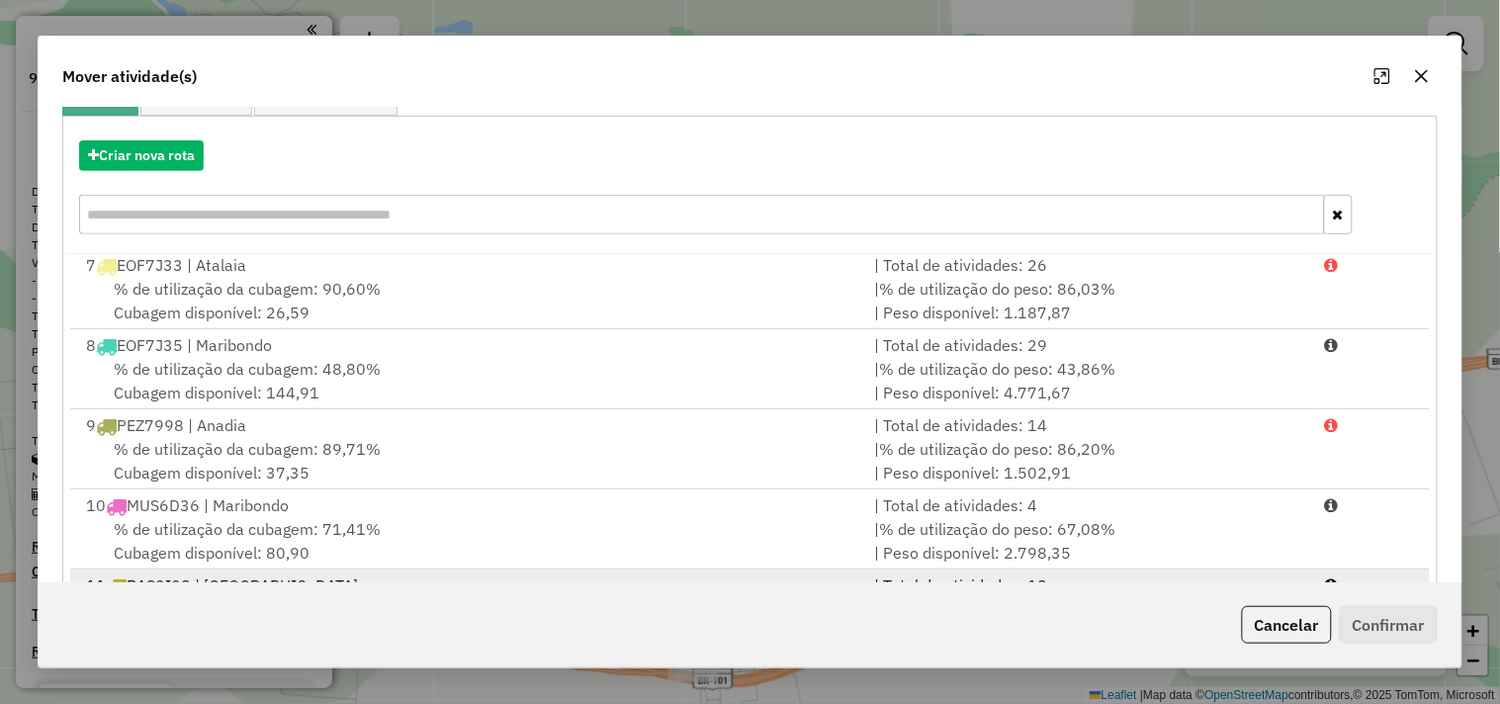
scroll to position [299, 0]
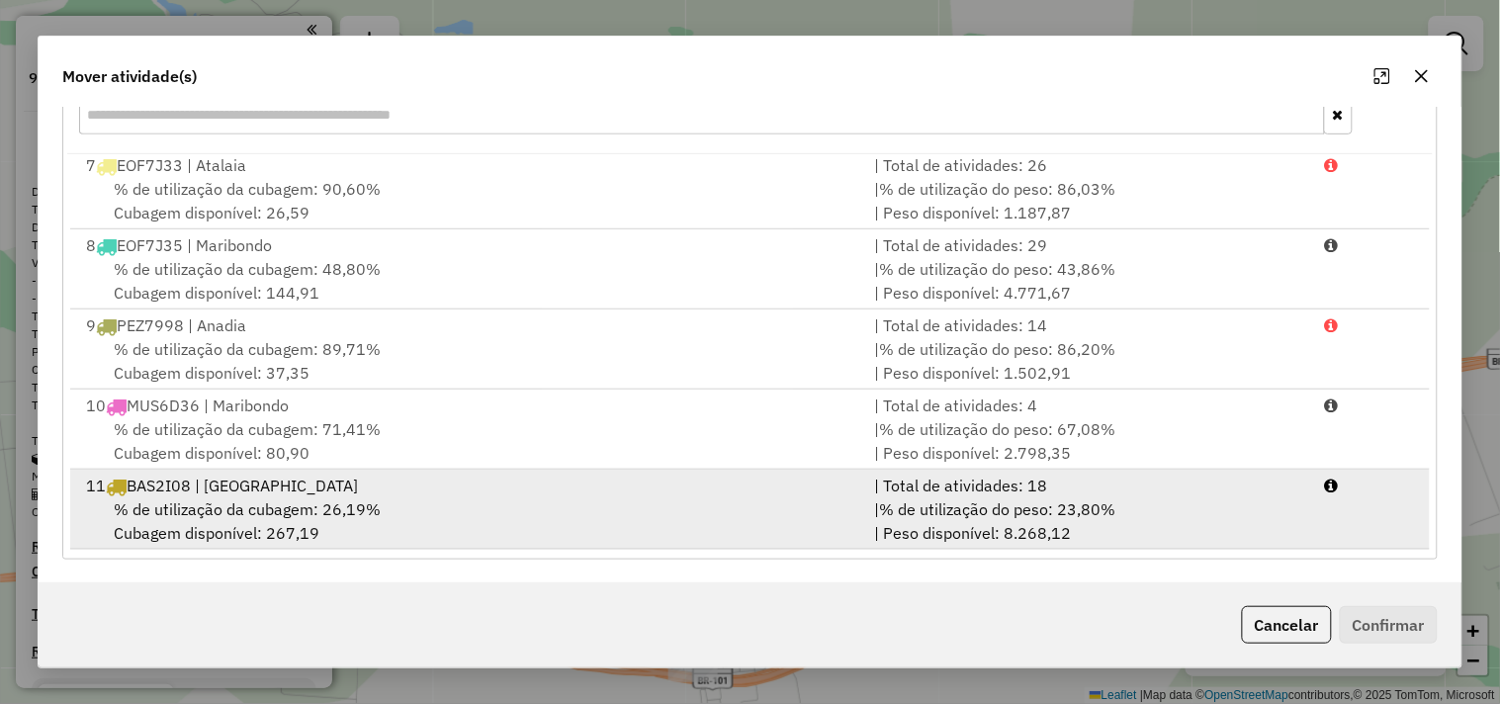
click at [354, 485] on div "11 BAS2I08 | Campo Alegre" at bounding box center [468, 486] width 788 height 24
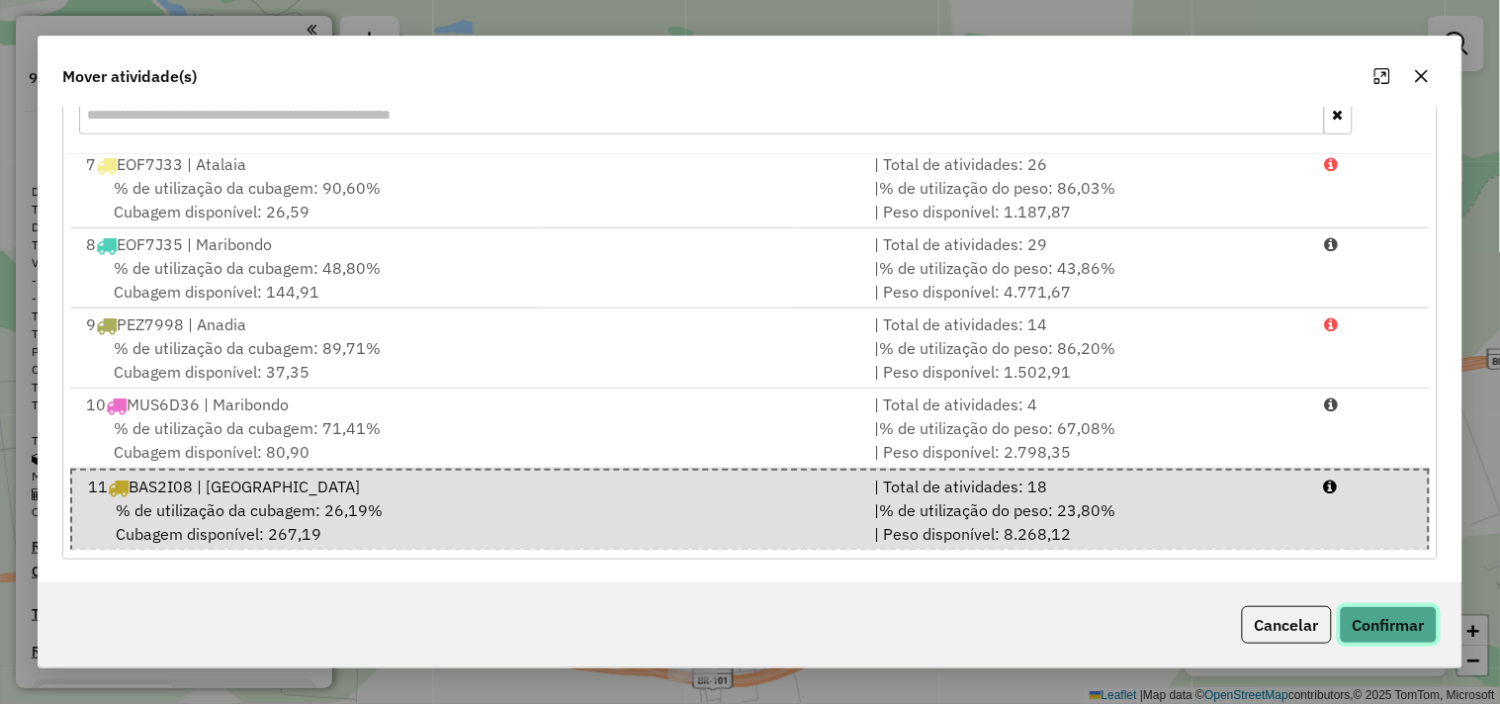
click at [1376, 633] on button "Confirmar" at bounding box center [1389, 625] width 98 height 38
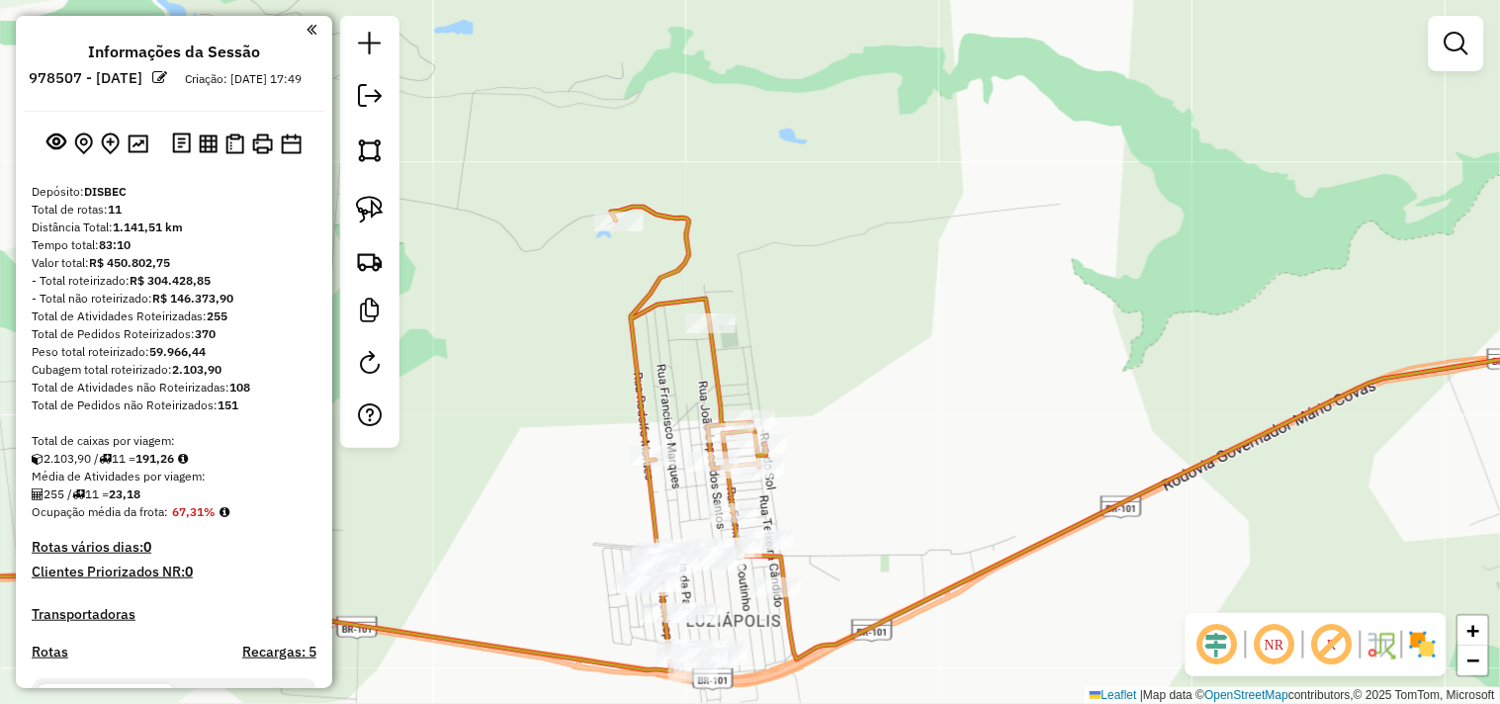
scroll to position [0, 0]
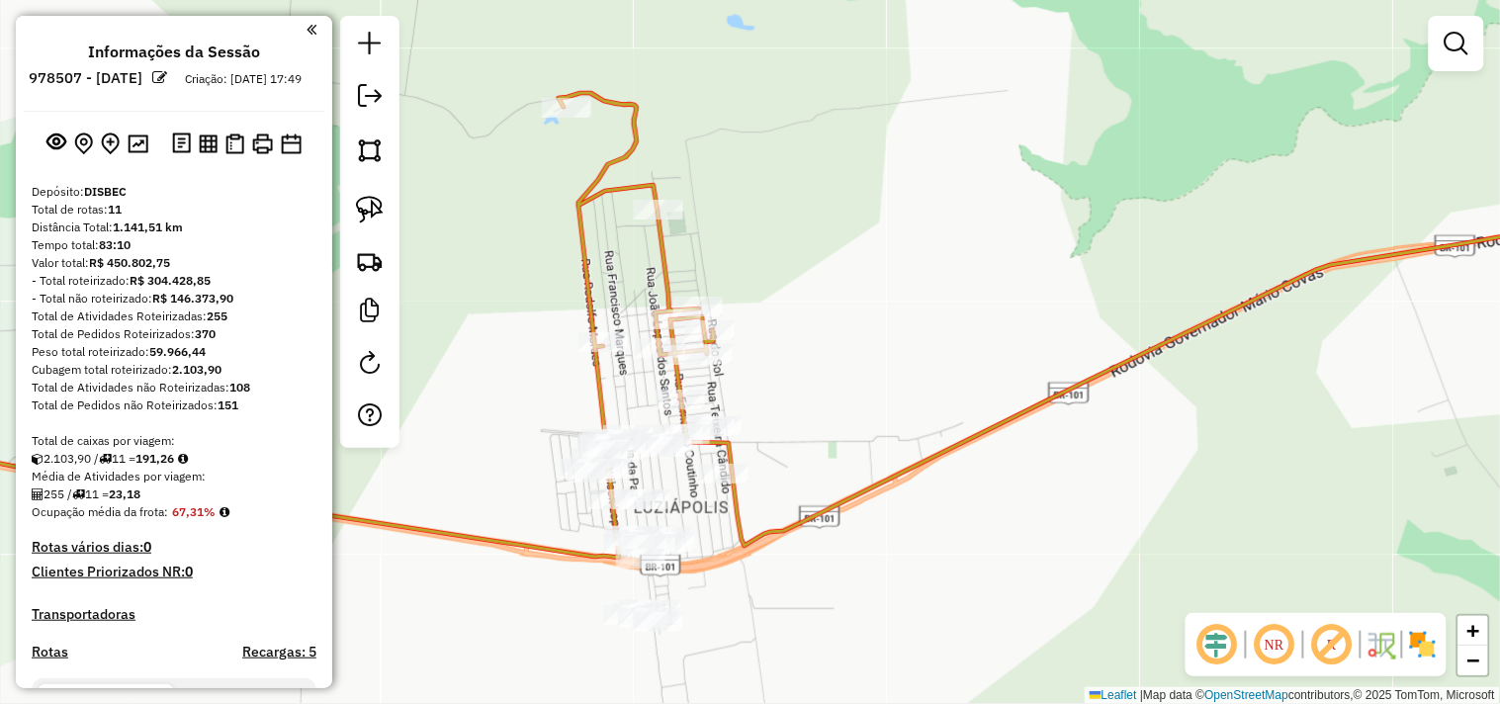
drag, startPoint x: 994, startPoint y: 411, endPoint x: 915, endPoint y: 224, distance: 203.9
click at [915, 224] on div "Janela de atendimento Grade de atendimento Capacidade Transportadoras Veículos …" at bounding box center [750, 352] width 1500 height 704
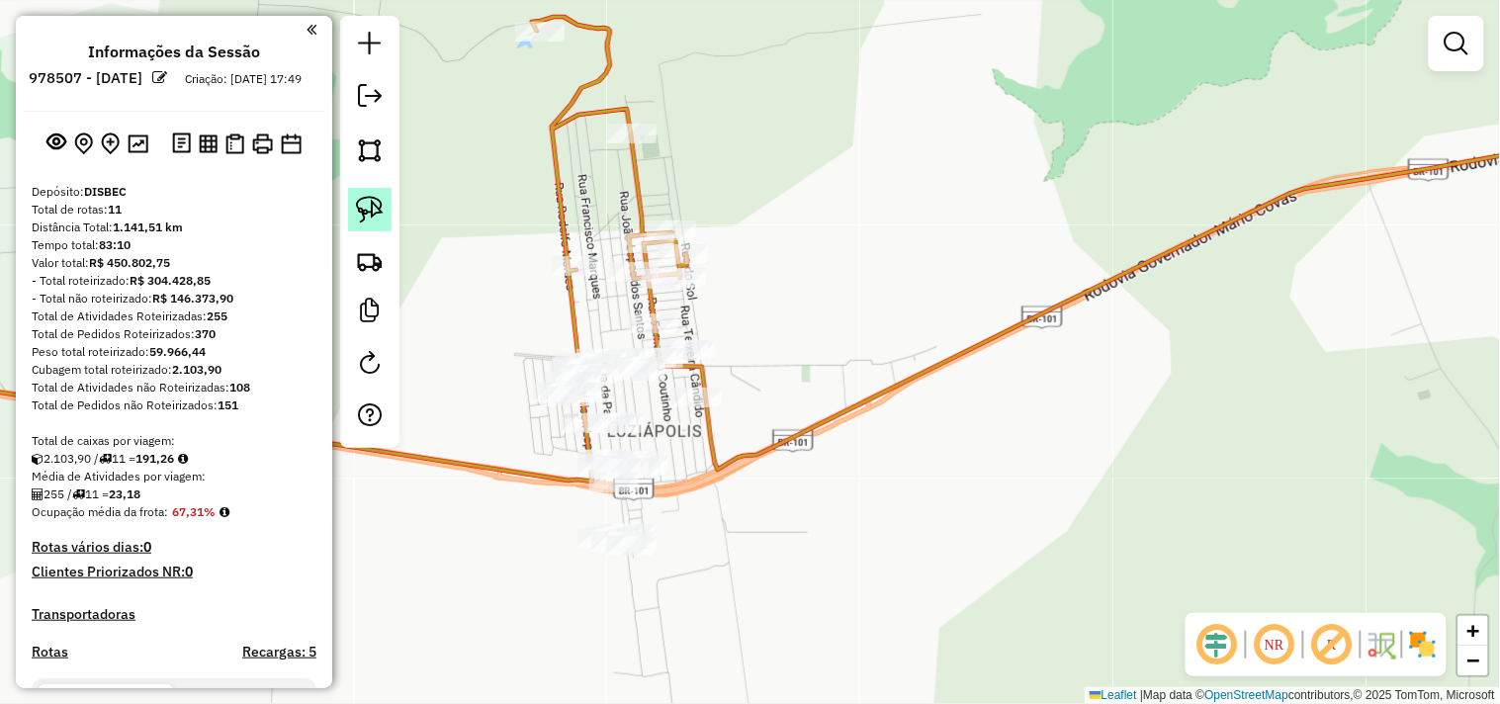
click at [369, 224] on img at bounding box center [370, 210] width 28 height 28
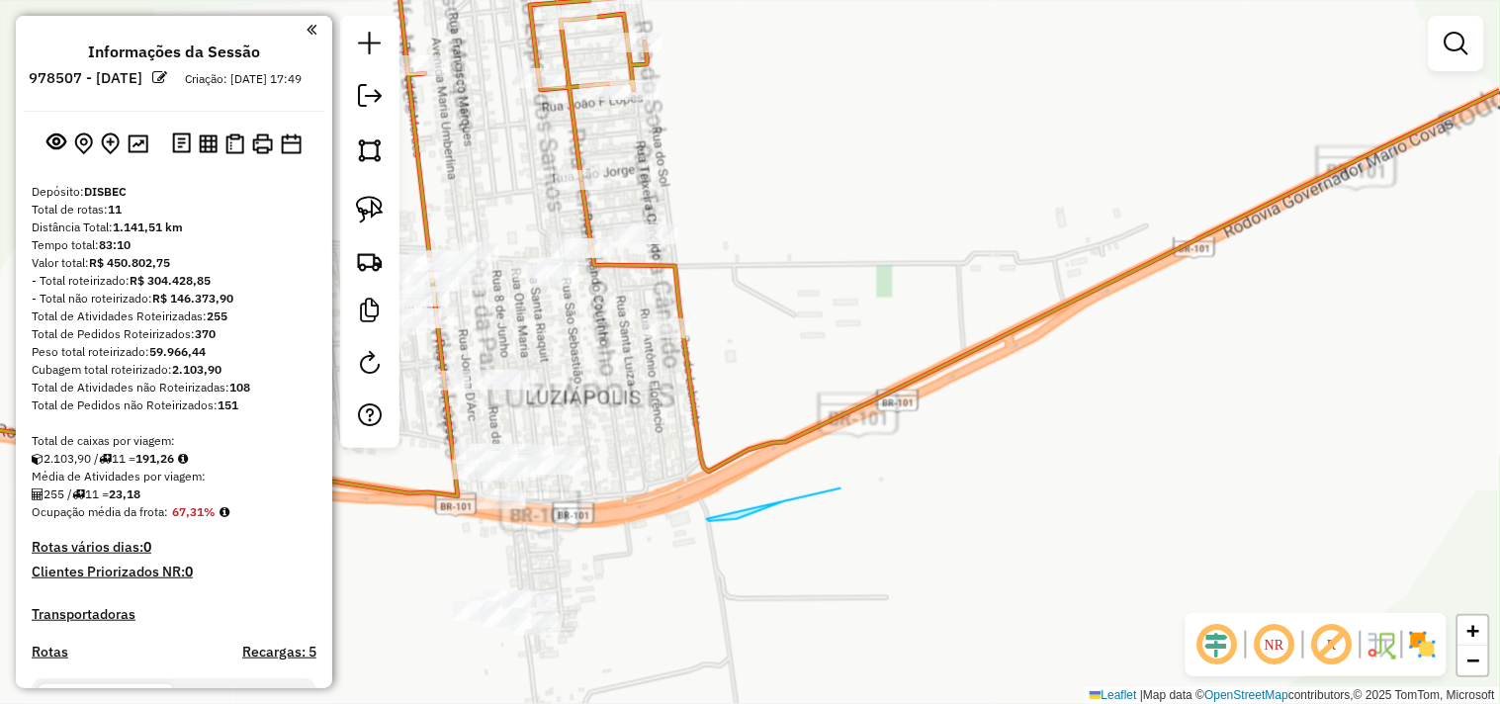
drag, startPoint x: 707, startPoint y: 519, endPoint x: 845, endPoint y: 487, distance: 141.3
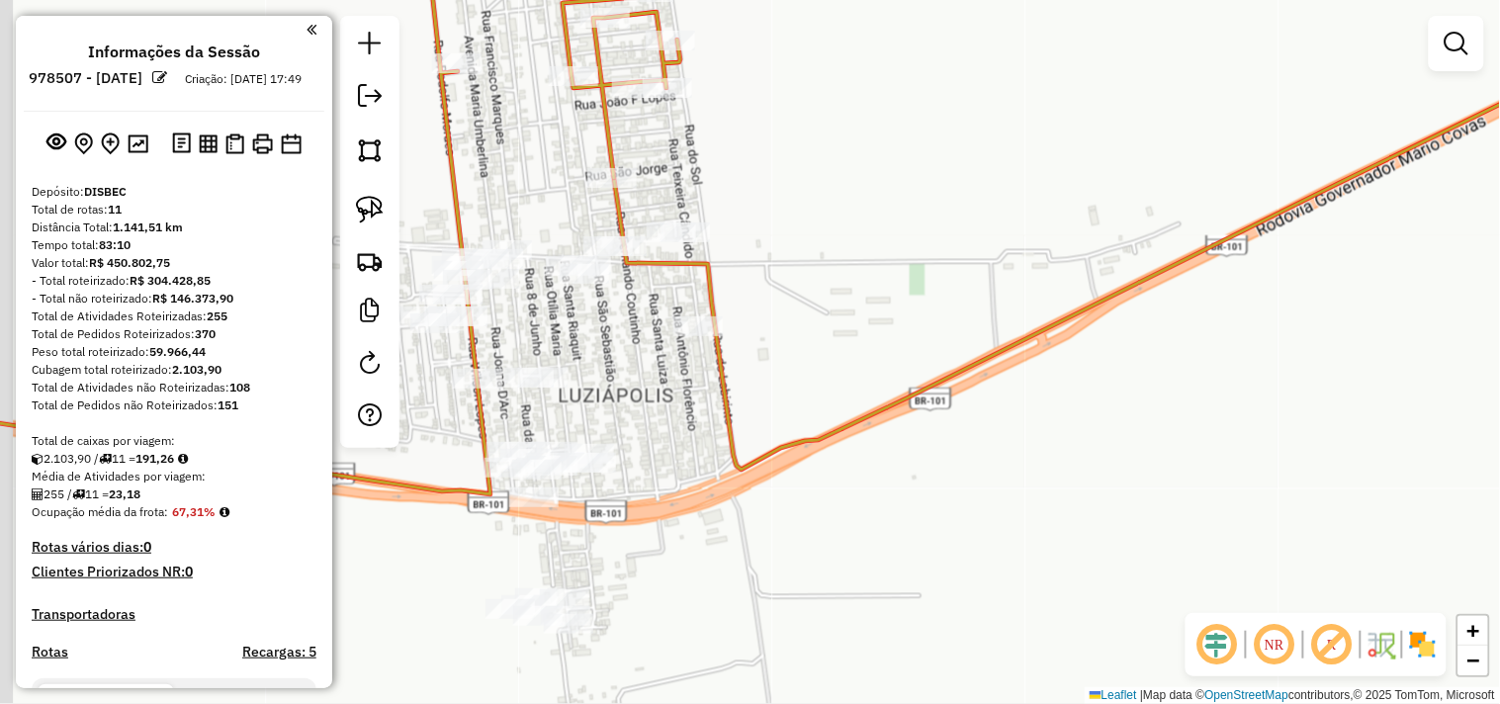
drag, startPoint x: 743, startPoint y: 455, endPoint x: 947, endPoint y: 453, distance: 204.7
click at [947, 453] on icon at bounding box center [1149, 242] width 1070 height 455
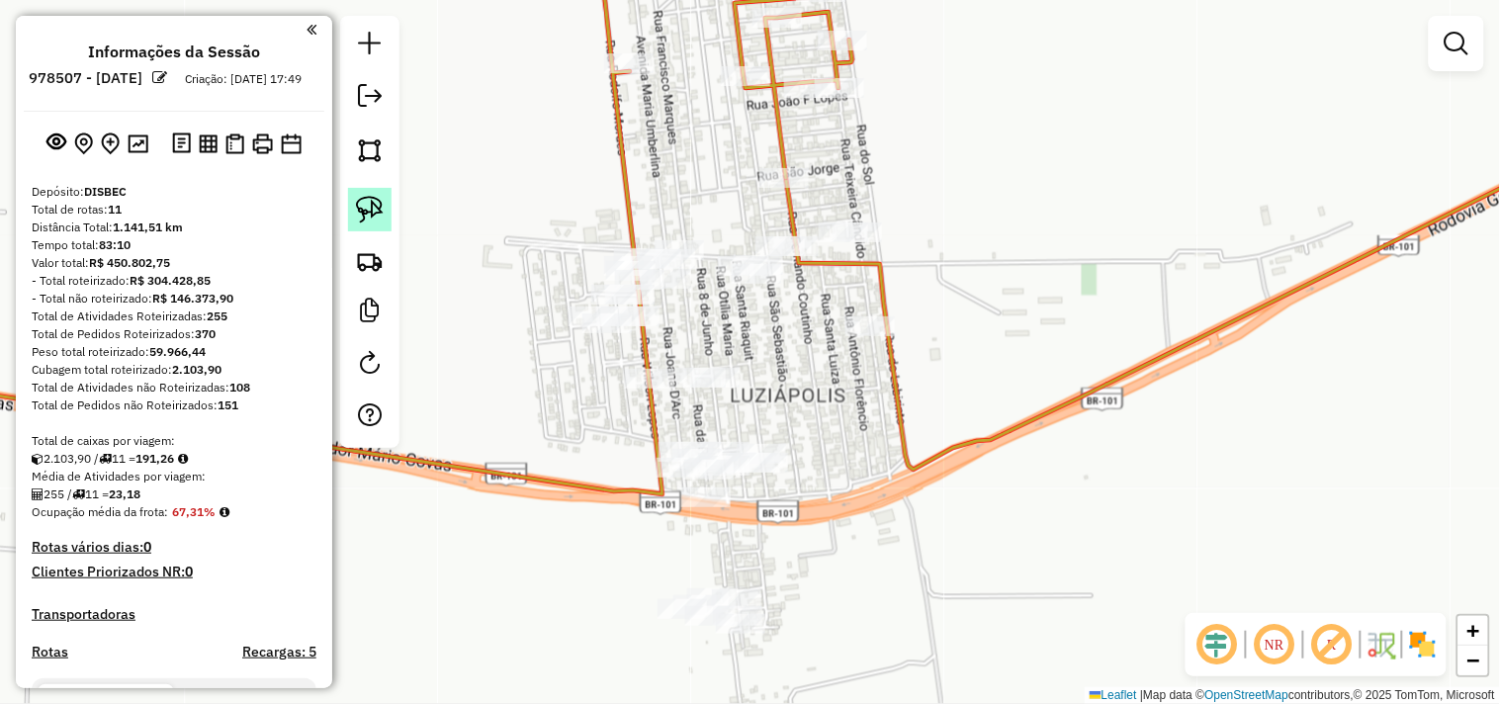
click at [356, 200] on img at bounding box center [370, 210] width 28 height 28
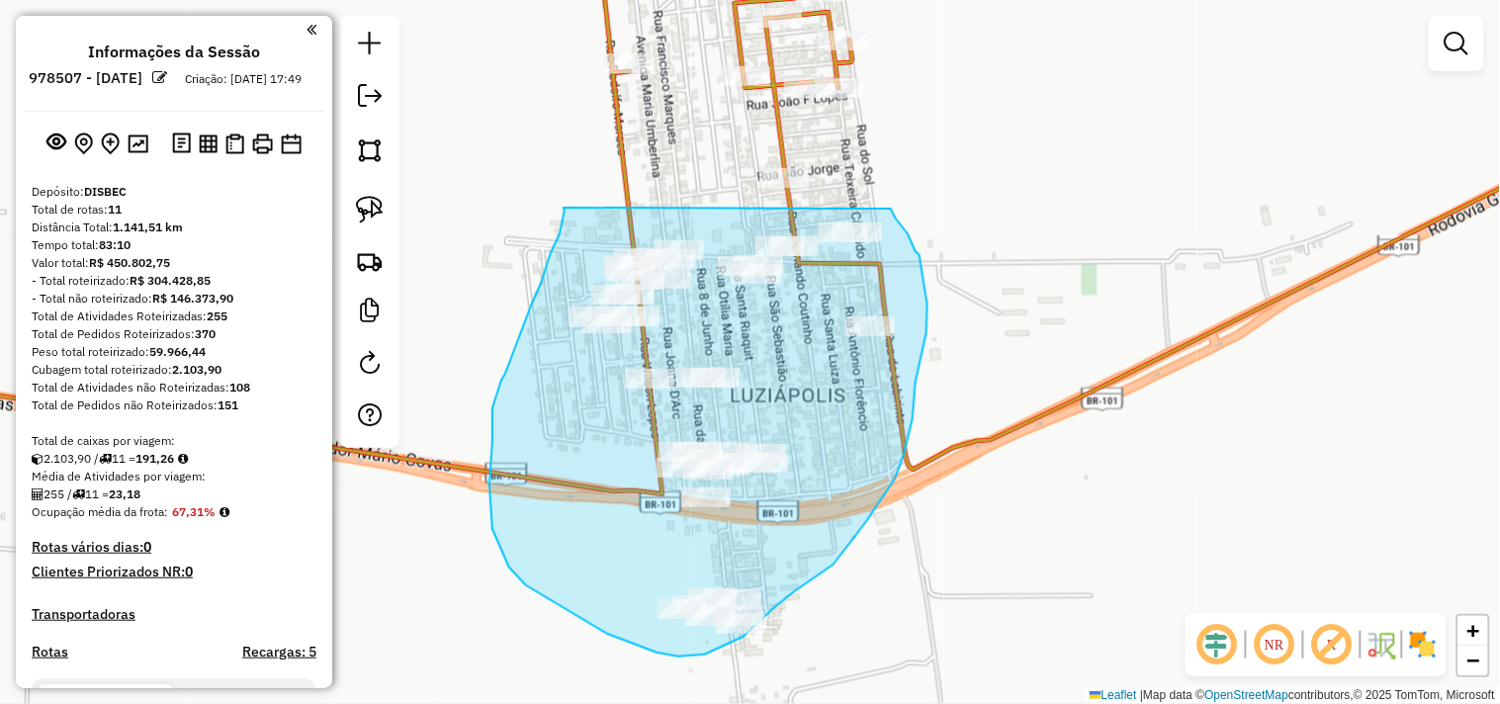
drag, startPoint x: 551, startPoint y: 253, endPoint x: 882, endPoint y: 203, distance: 335.1
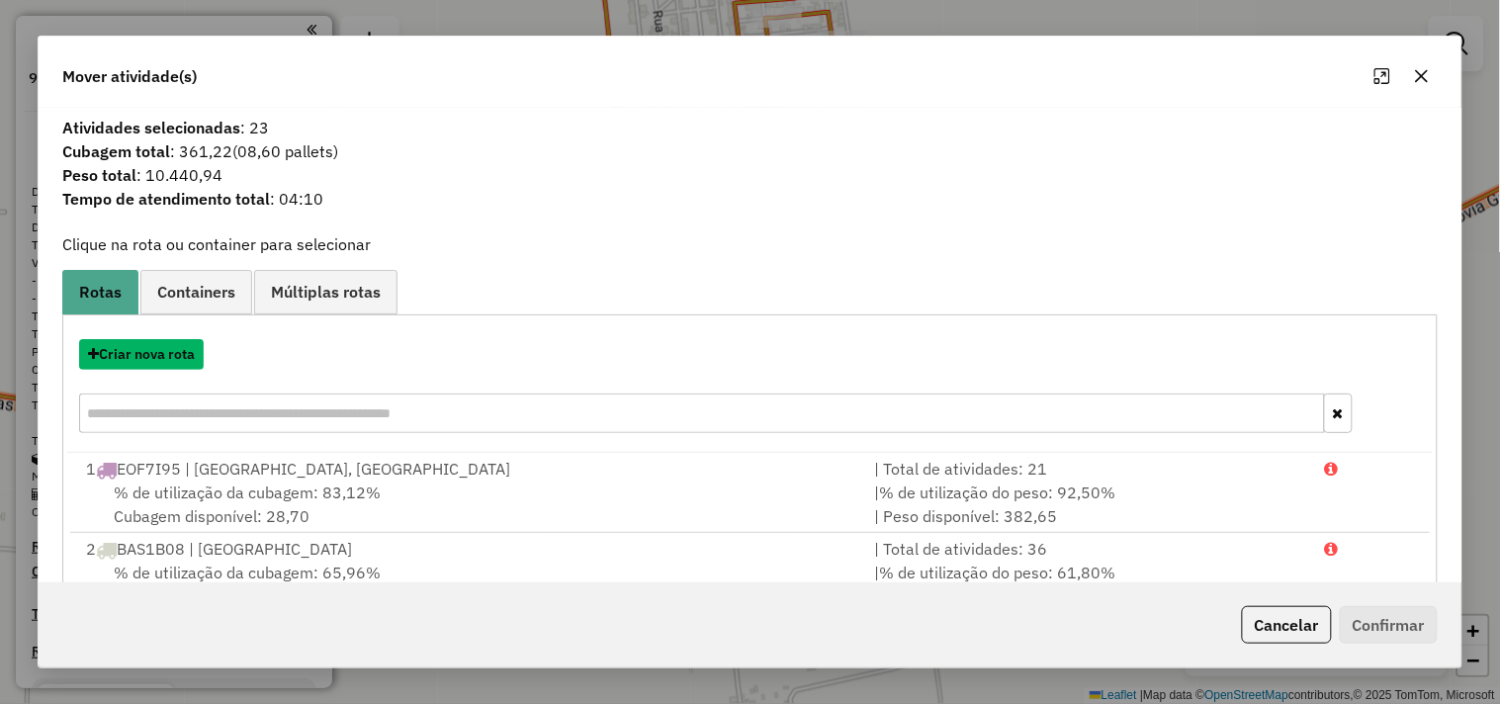
click at [158, 354] on button "Criar nova rota" at bounding box center [141, 354] width 125 height 31
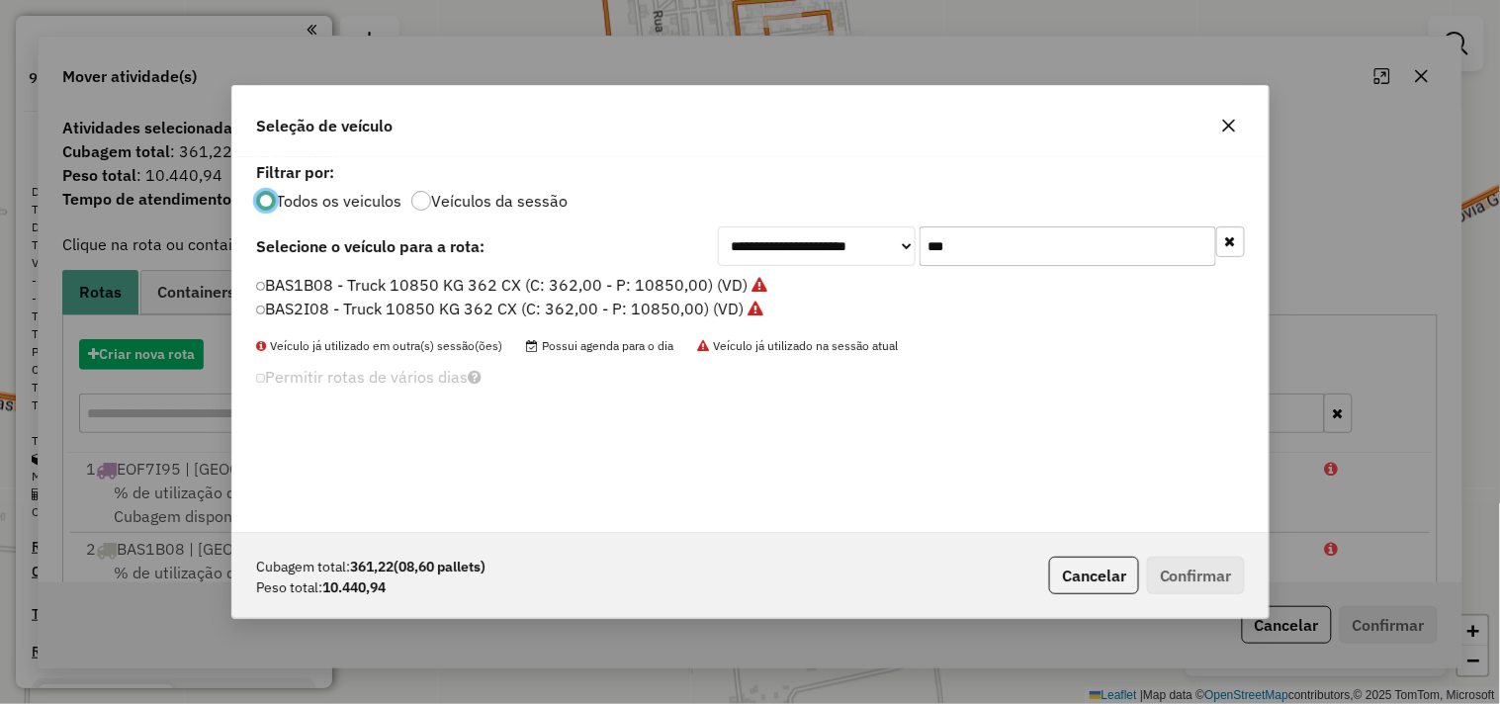
scroll to position [11, 5]
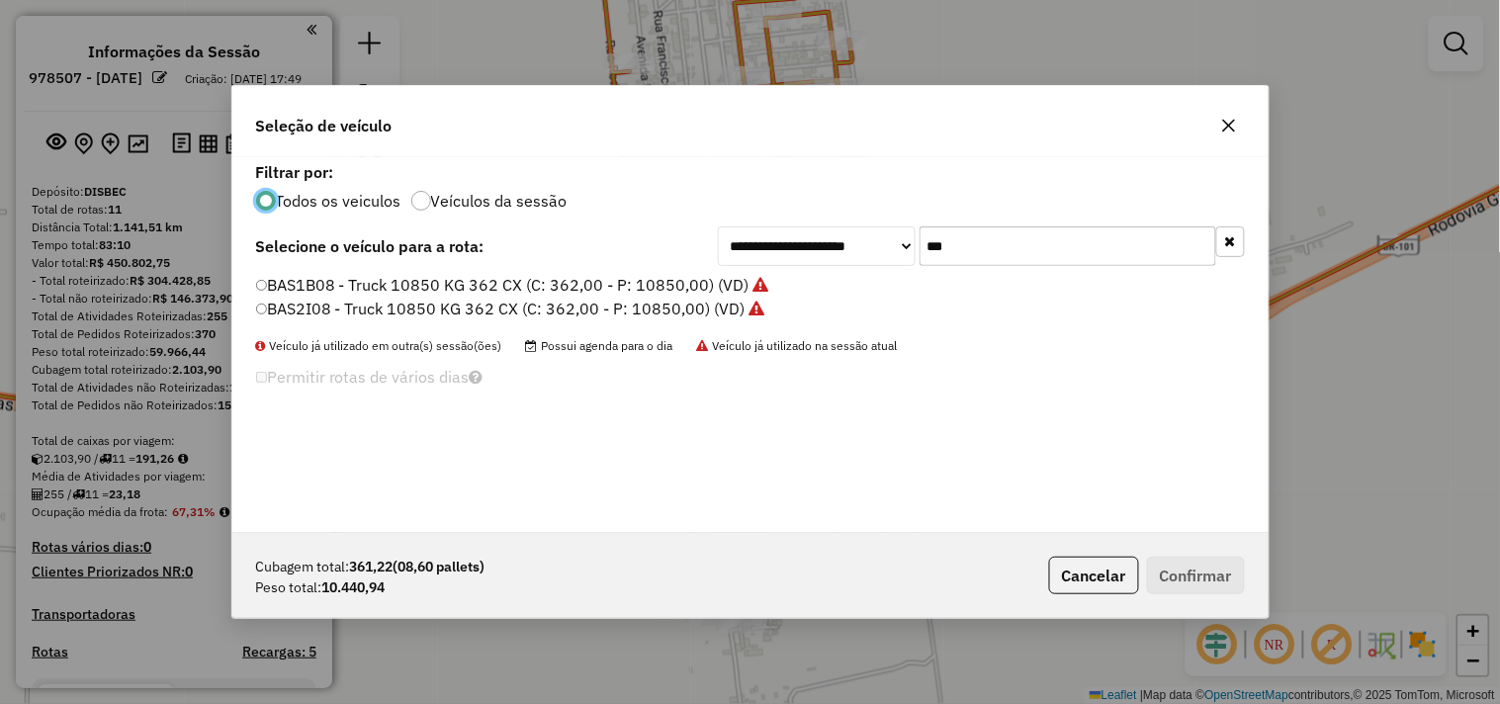
click at [1054, 253] on input "***" at bounding box center [1068, 246] width 297 height 40
type input "**"
click at [475, 282] on label "NZQ6E31 - Truck 10850 KG 362 CX (C: 362,00 - P: 10850,00) (VD)" at bounding box center [504, 285] width 496 height 24
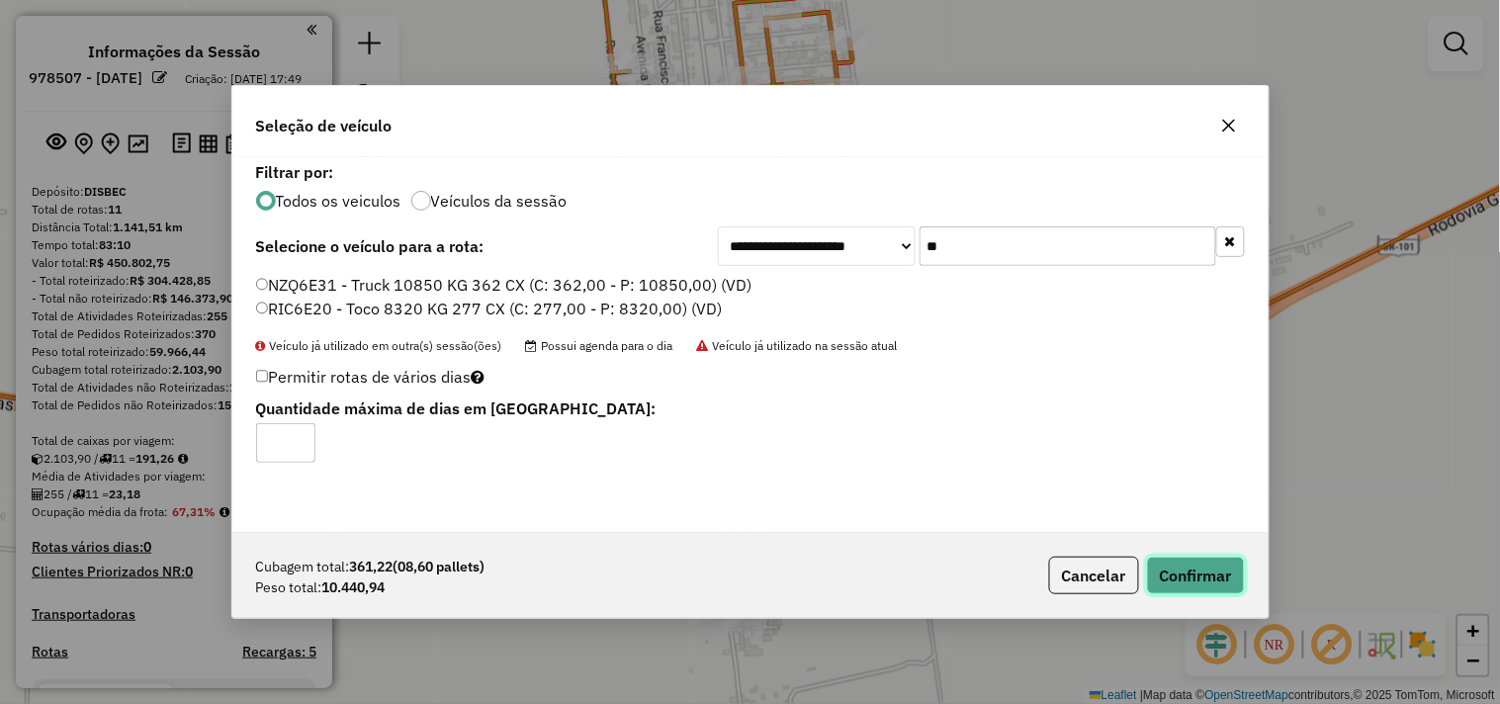
click at [1177, 575] on button "Confirmar" at bounding box center [1196, 576] width 98 height 38
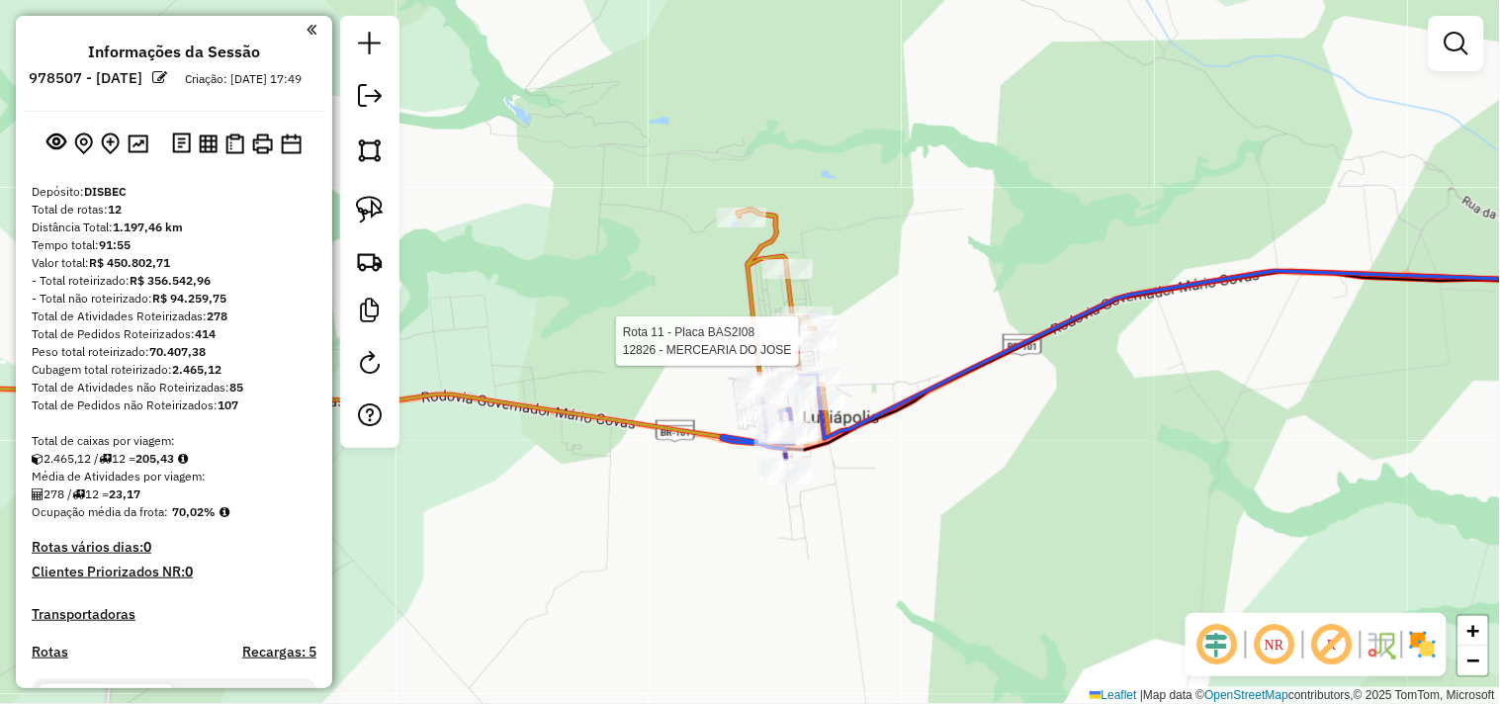
select select "*********"
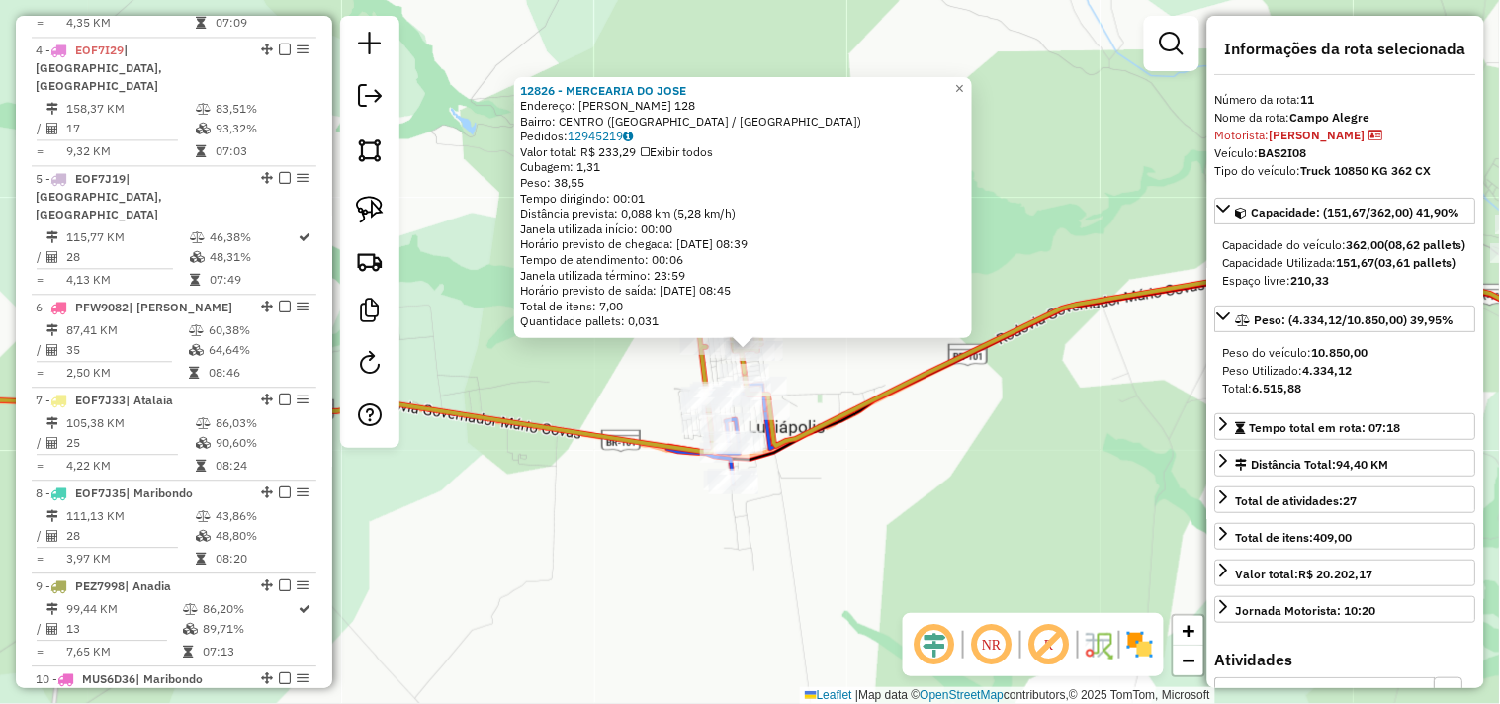
scroll to position [1667, 0]
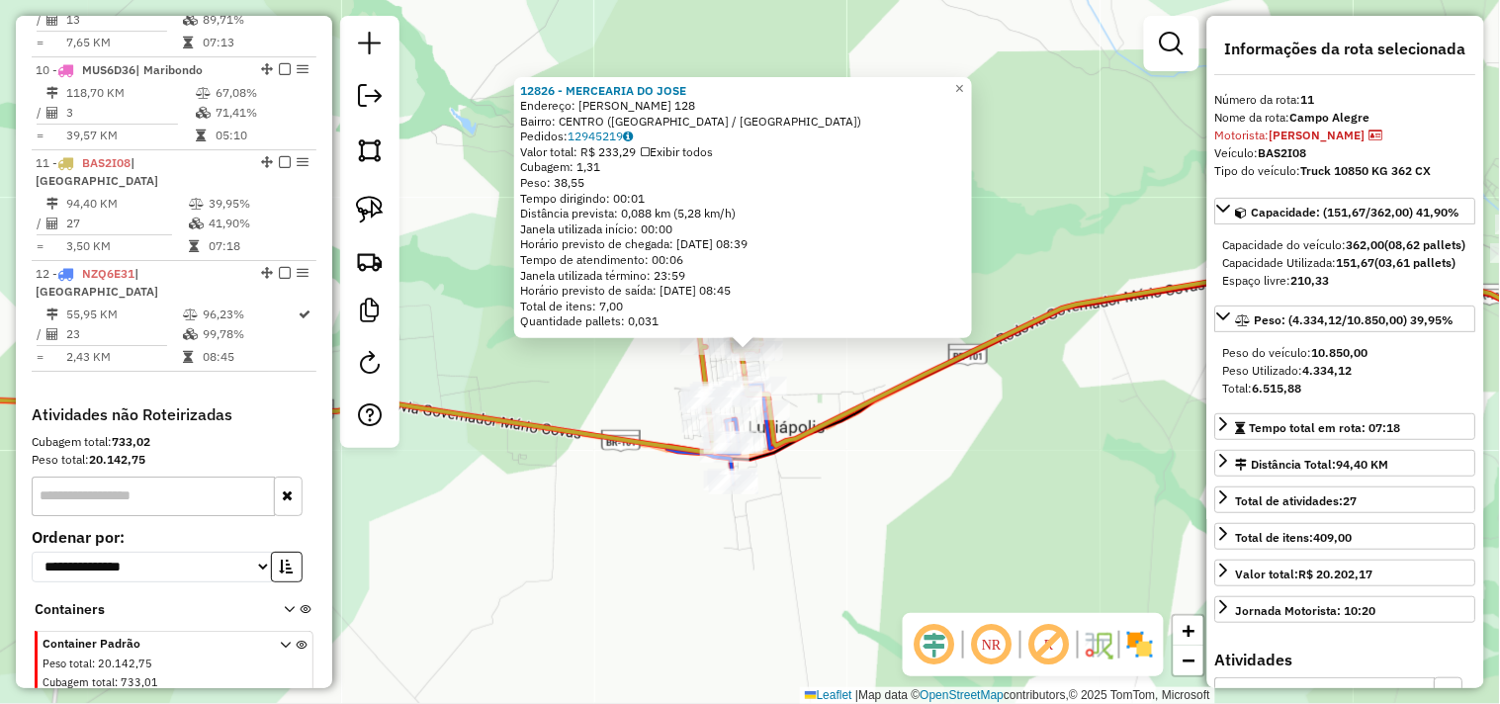
click at [928, 516] on div "12826 - MERCEARIA DO JOSE Endereço: JOSE MANOEL DE CAVALHO 128 Bairro: CENTRO (…" at bounding box center [750, 352] width 1500 height 704
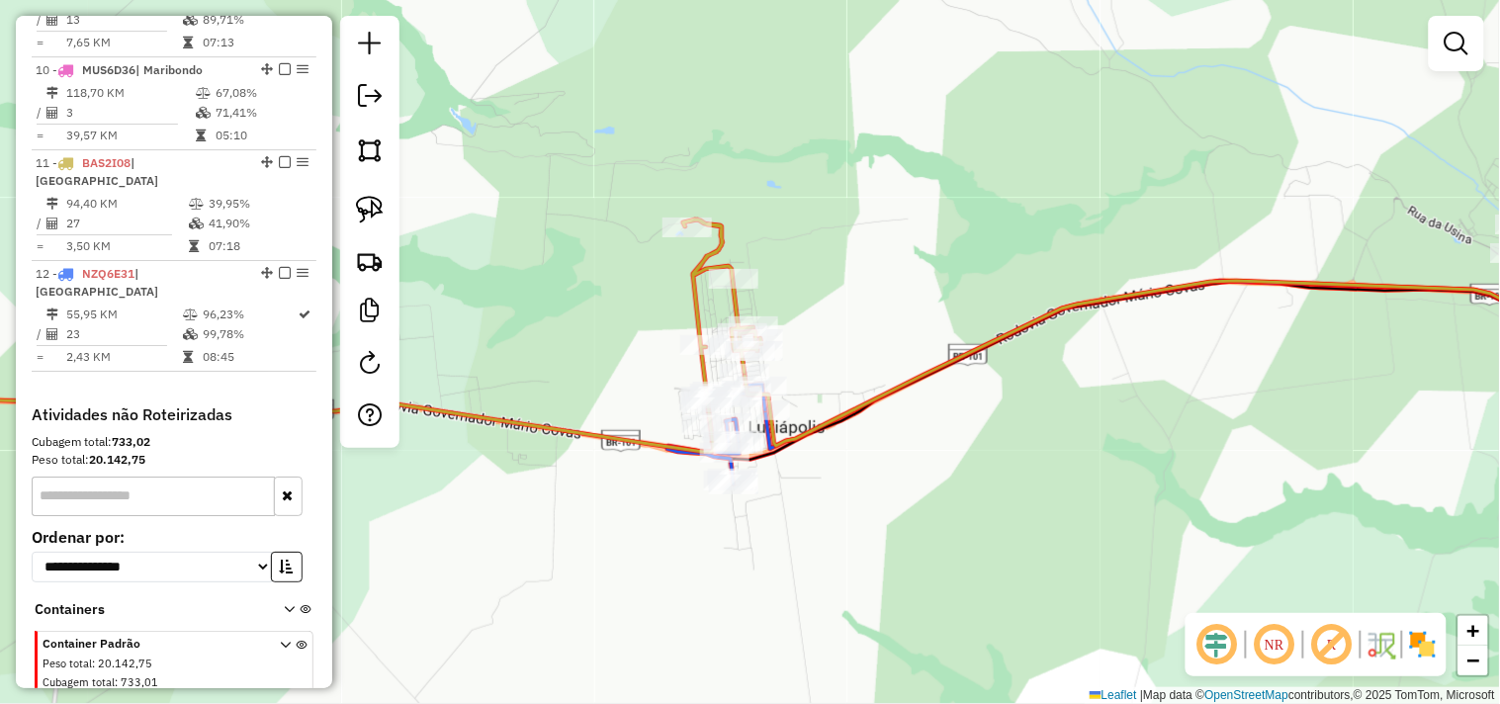
drag, startPoint x: 1263, startPoint y: 438, endPoint x: 707, endPoint y: 418, distance: 556.2
click at [756, 418] on div "Janela de atendimento Grade de atendimento Capacidade Transportadoras Veículos …" at bounding box center [750, 352] width 1500 height 704
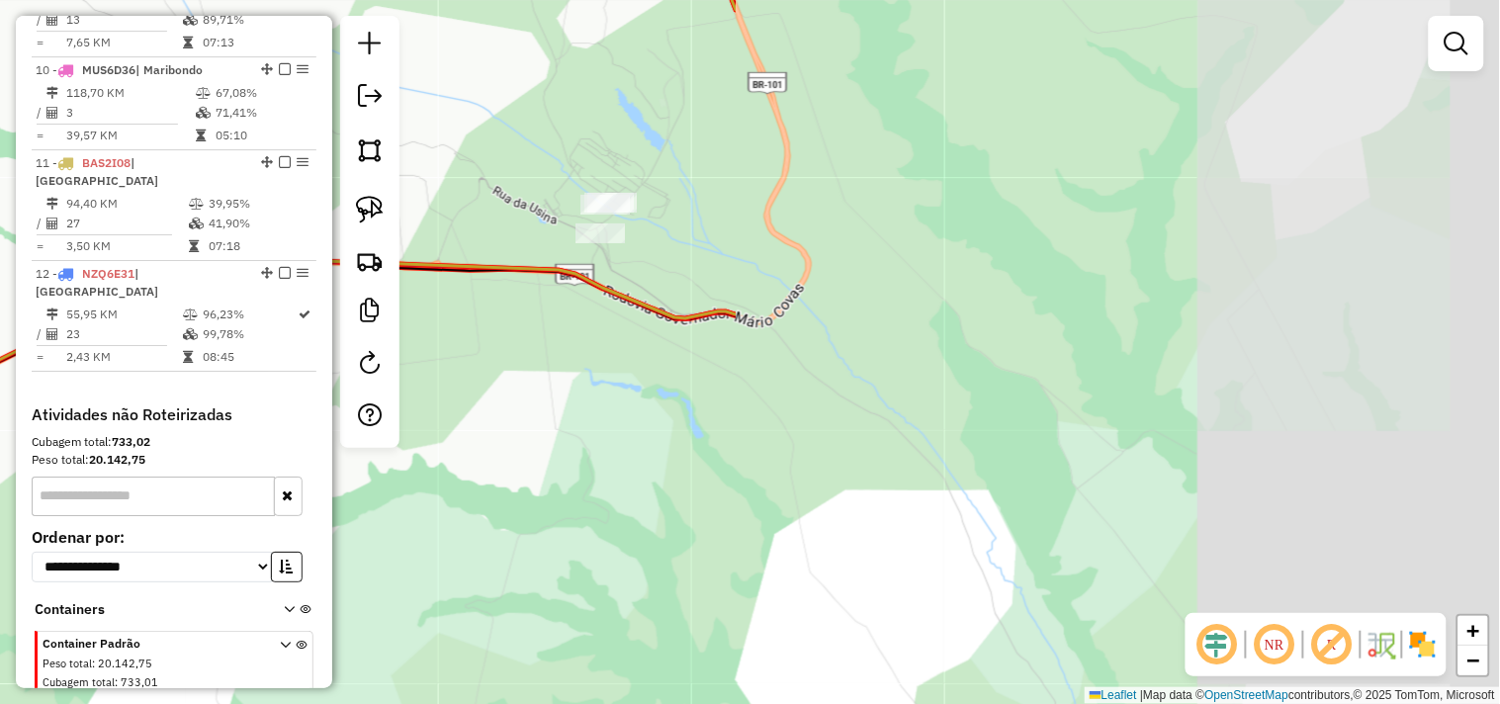
drag, startPoint x: 458, startPoint y: 269, endPoint x: 574, endPoint y: 294, distance: 118.3
click at [574, 294] on icon at bounding box center [282, 168] width 907 height 516
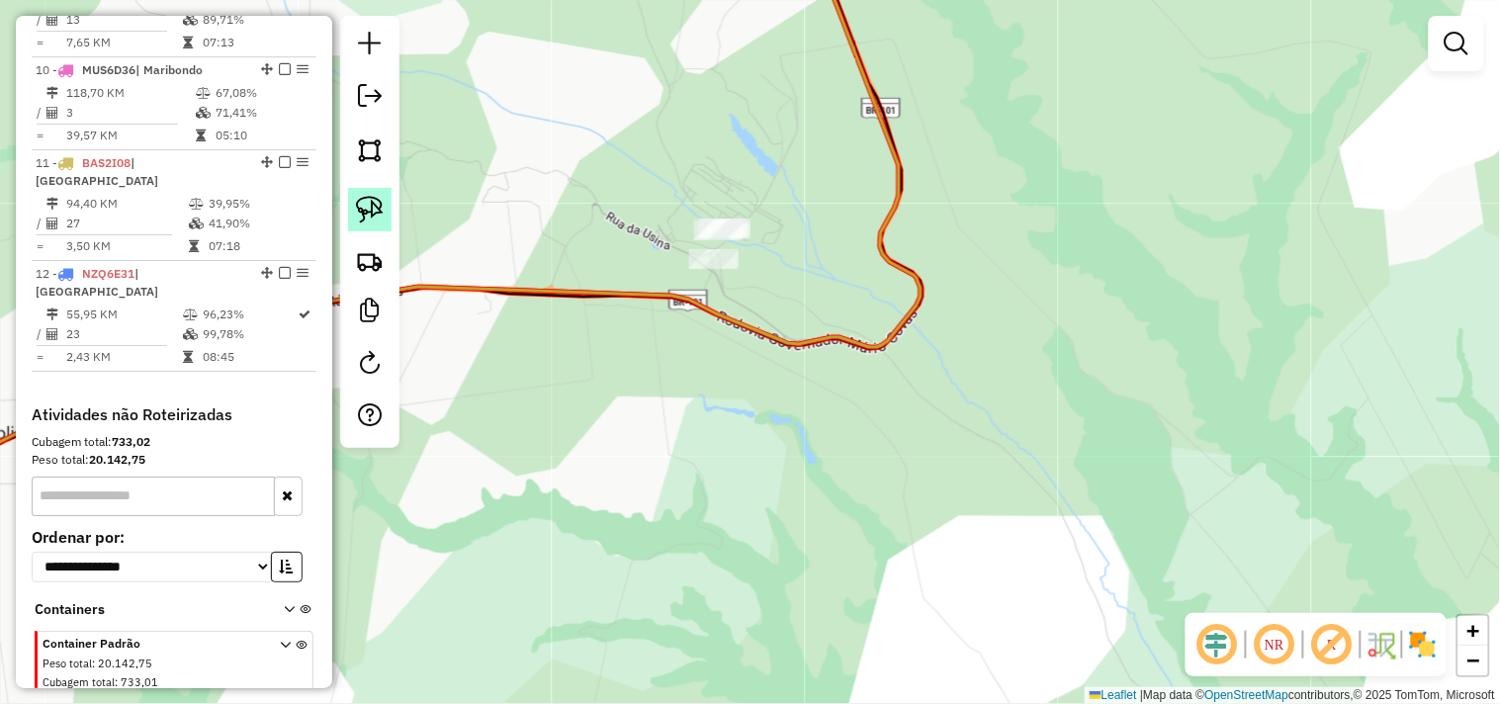
click at [349, 210] on link at bounding box center [370, 210] width 44 height 44
drag, startPoint x: 755, startPoint y: 175, endPoint x: 871, endPoint y: 227, distance: 127.9
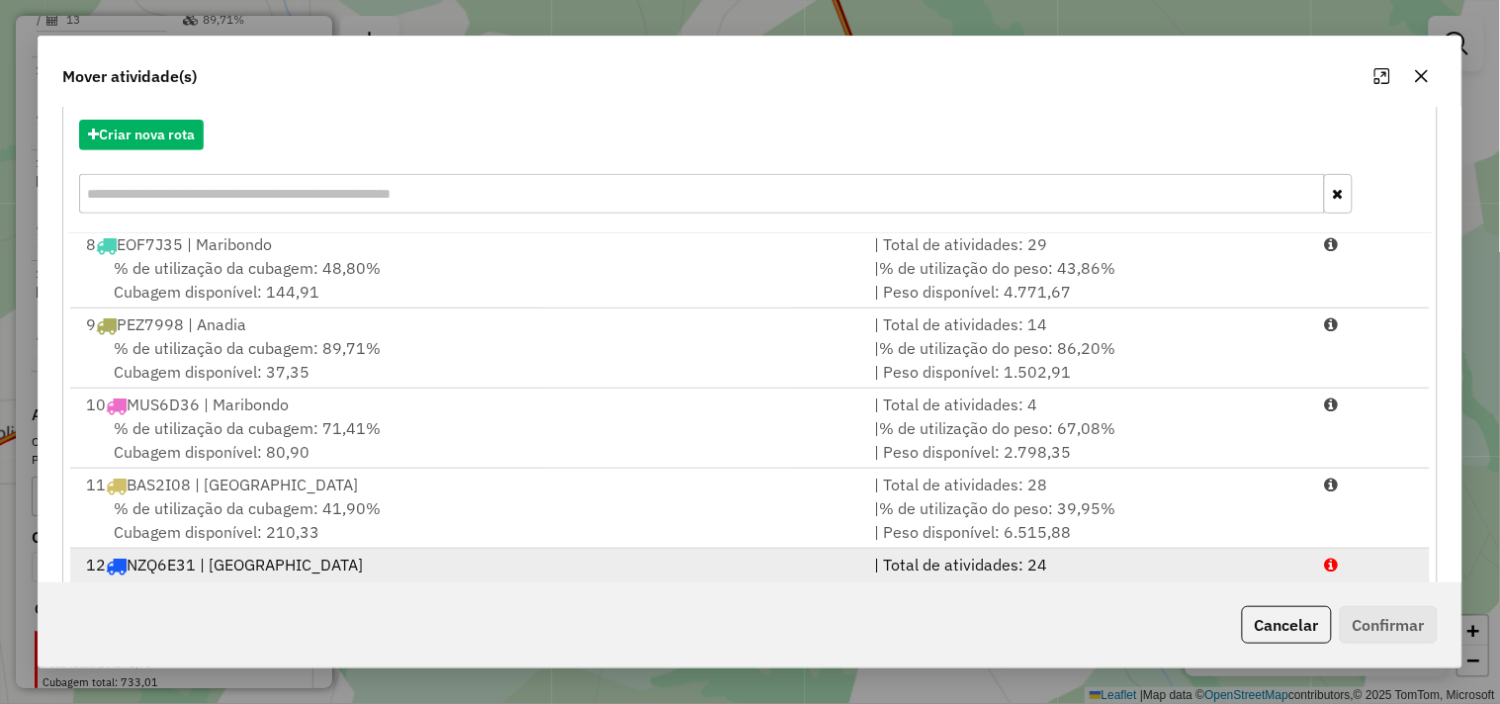
scroll to position [299, 0]
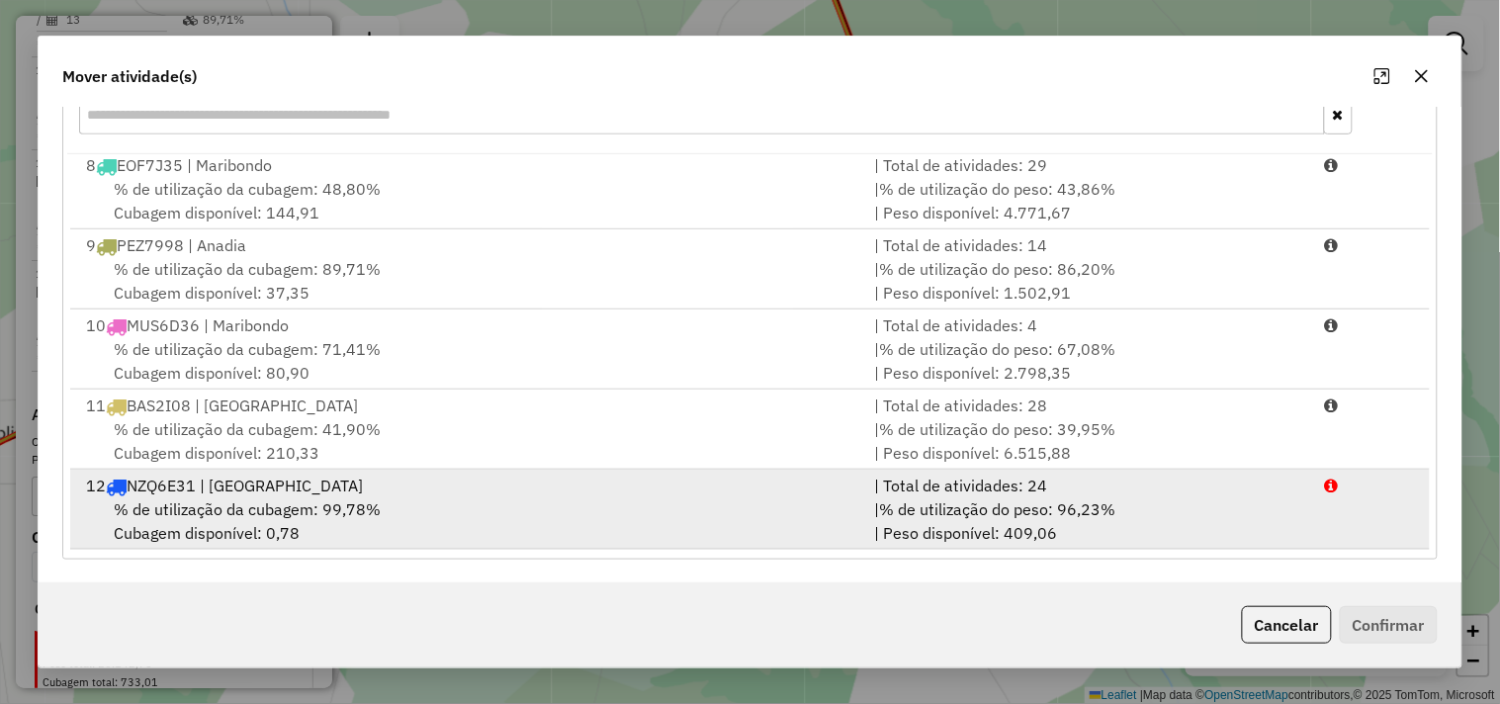
click at [307, 491] on div "12 NZQ6E31 | Luziapolis" at bounding box center [468, 486] width 788 height 24
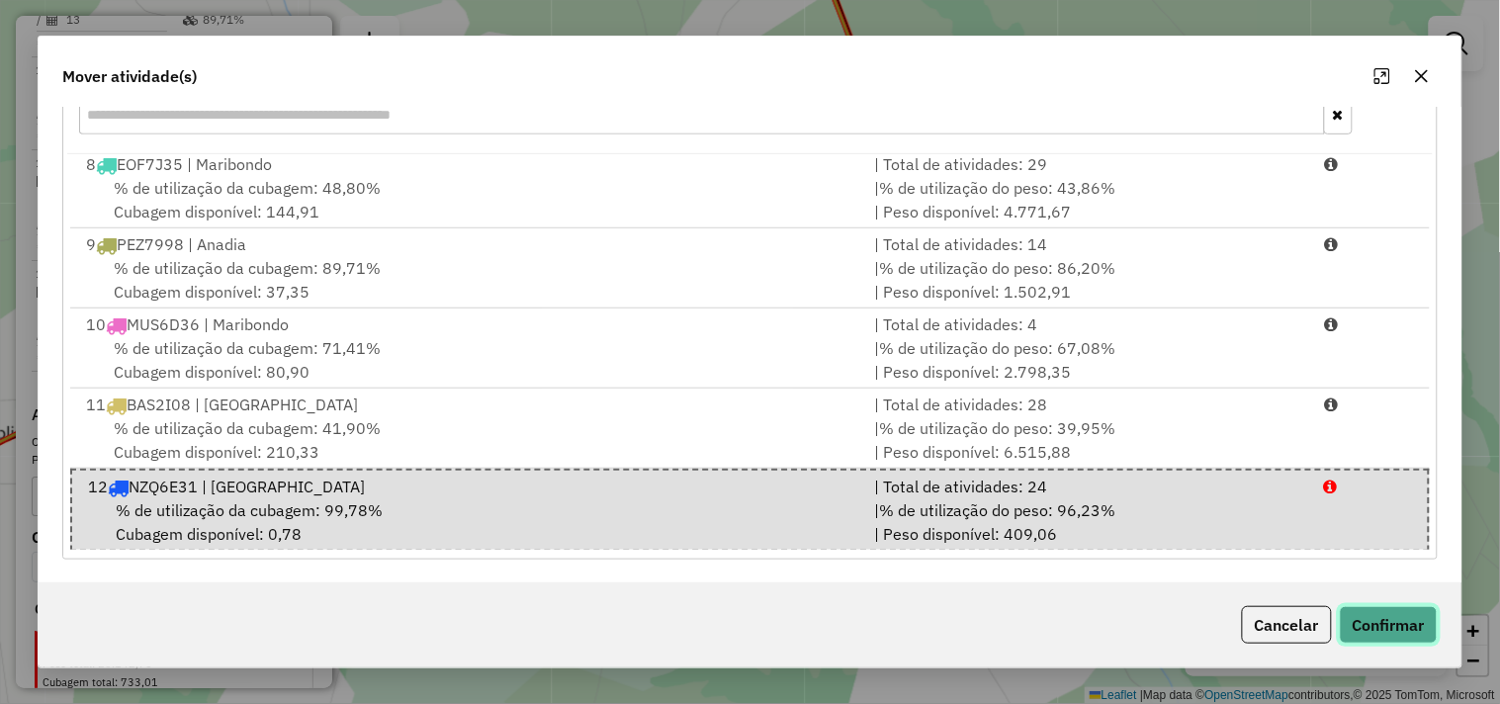
click at [1397, 630] on button "Confirmar" at bounding box center [1389, 625] width 98 height 38
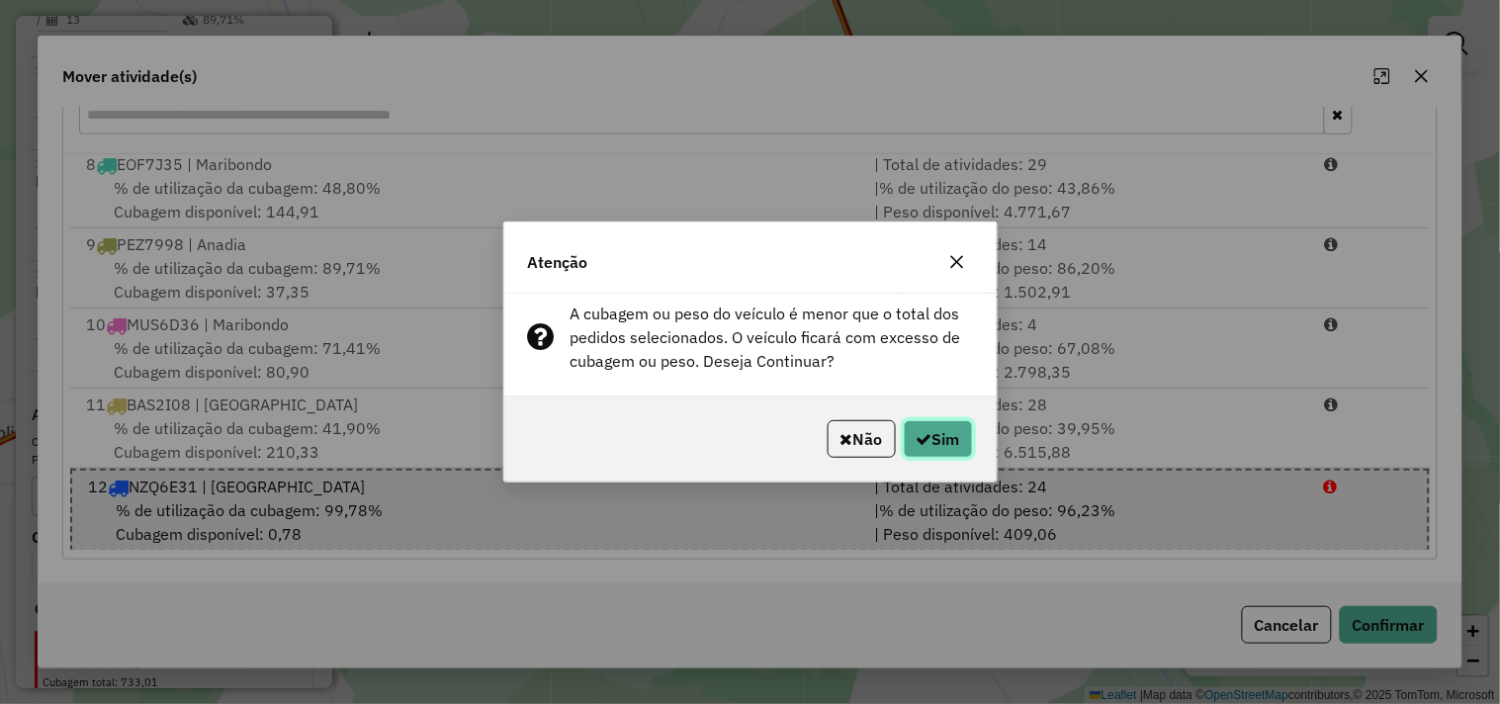
click at [953, 442] on button "Sim" at bounding box center [938, 439] width 69 height 38
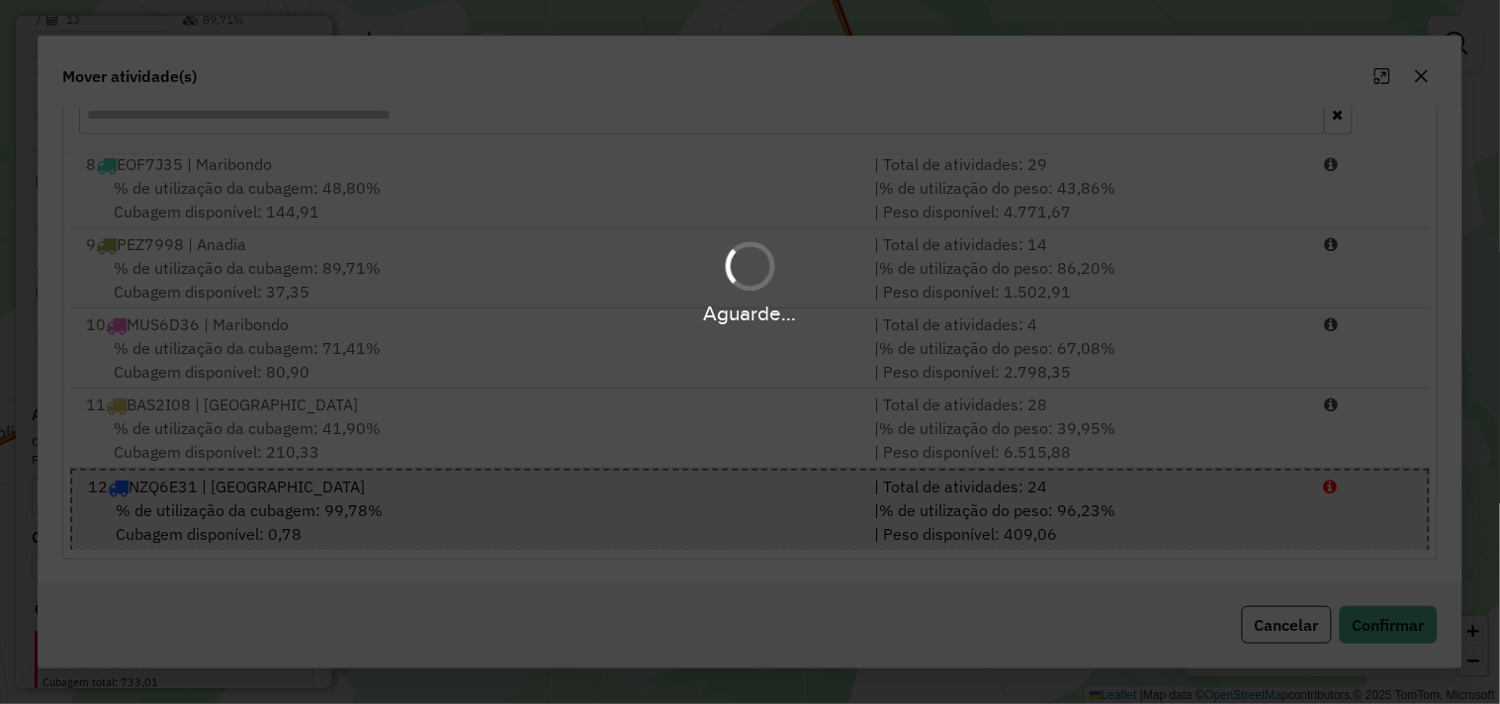
scroll to position [0, 0]
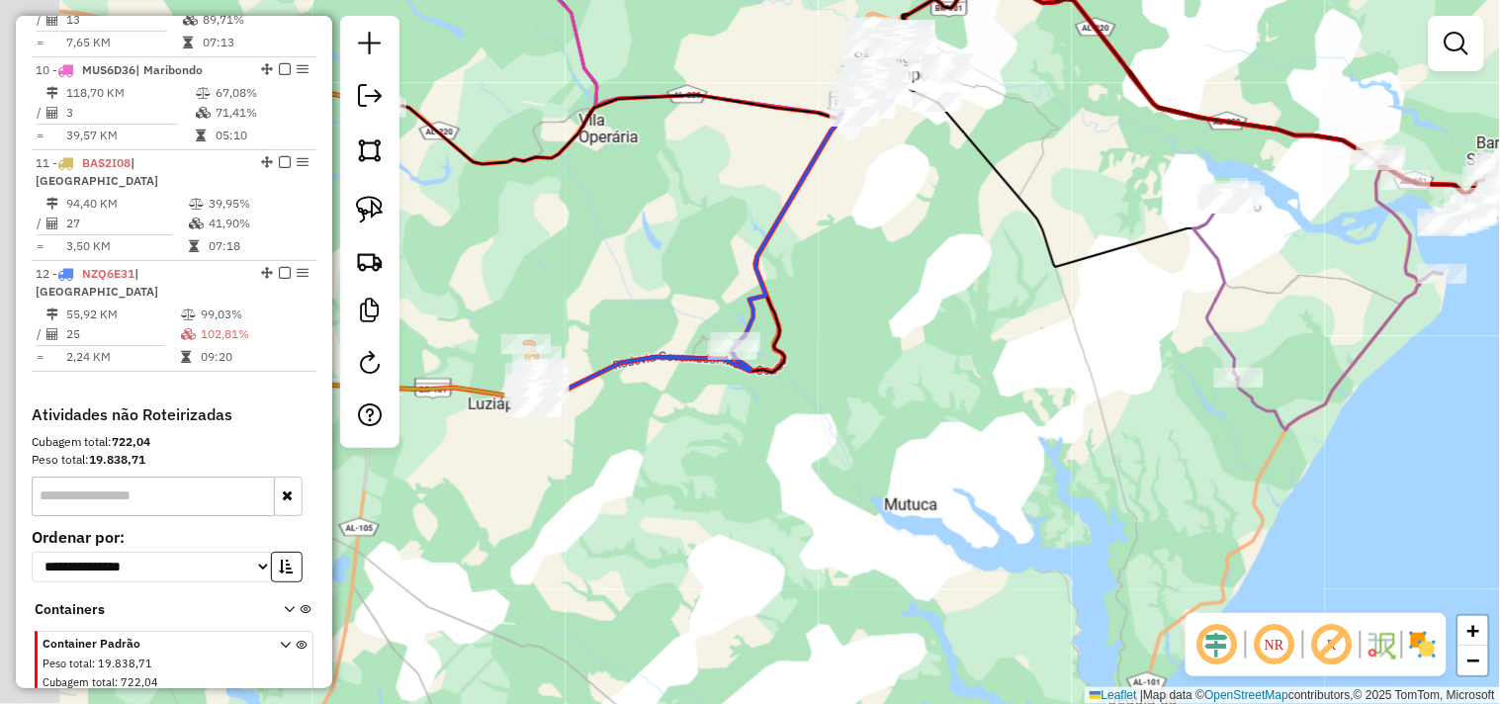
drag, startPoint x: 885, startPoint y: 346, endPoint x: 1009, endPoint y: 323, distance: 125.7
click at [1006, 324] on div "Janela de atendimento Grade de atendimento Capacidade Transportadoras Veículos …" at bounding box center [750, 352] width 1500 height 704
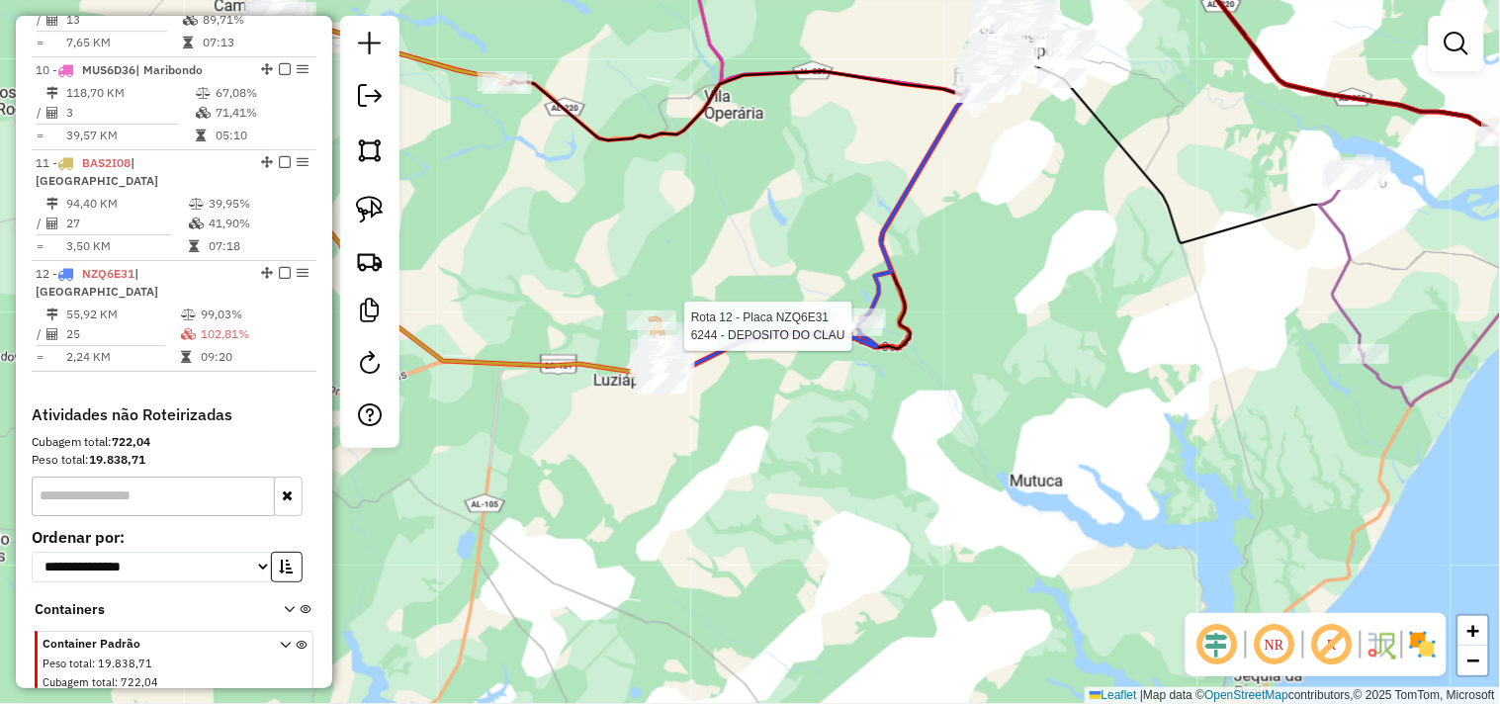
select select "*********"
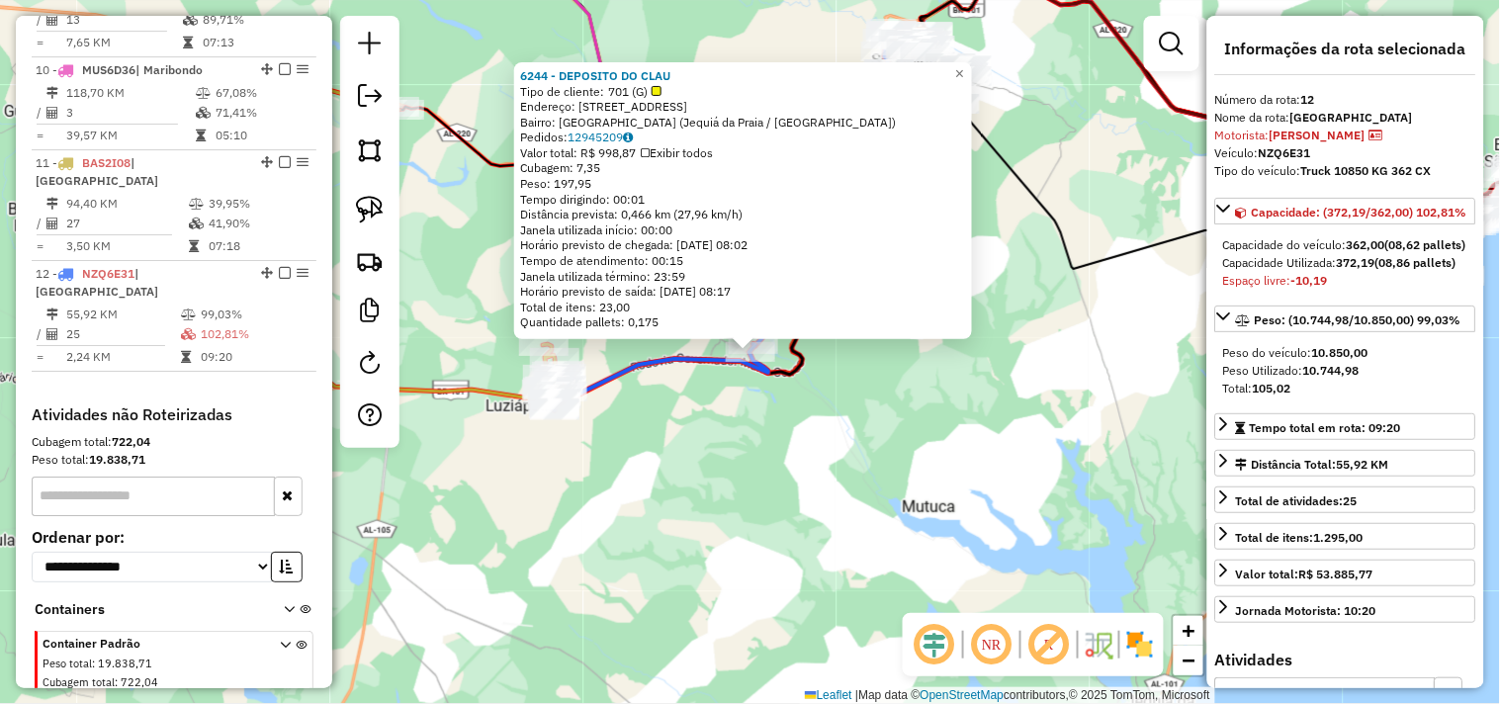
click at [651, 493] on div "6244 - DEPOSITO DO CLAU Tipo de cliente: 701 (G) Endereço: Rua da Igreja, 176 B…" at bounding box center [750, 352] width 1500 height 704
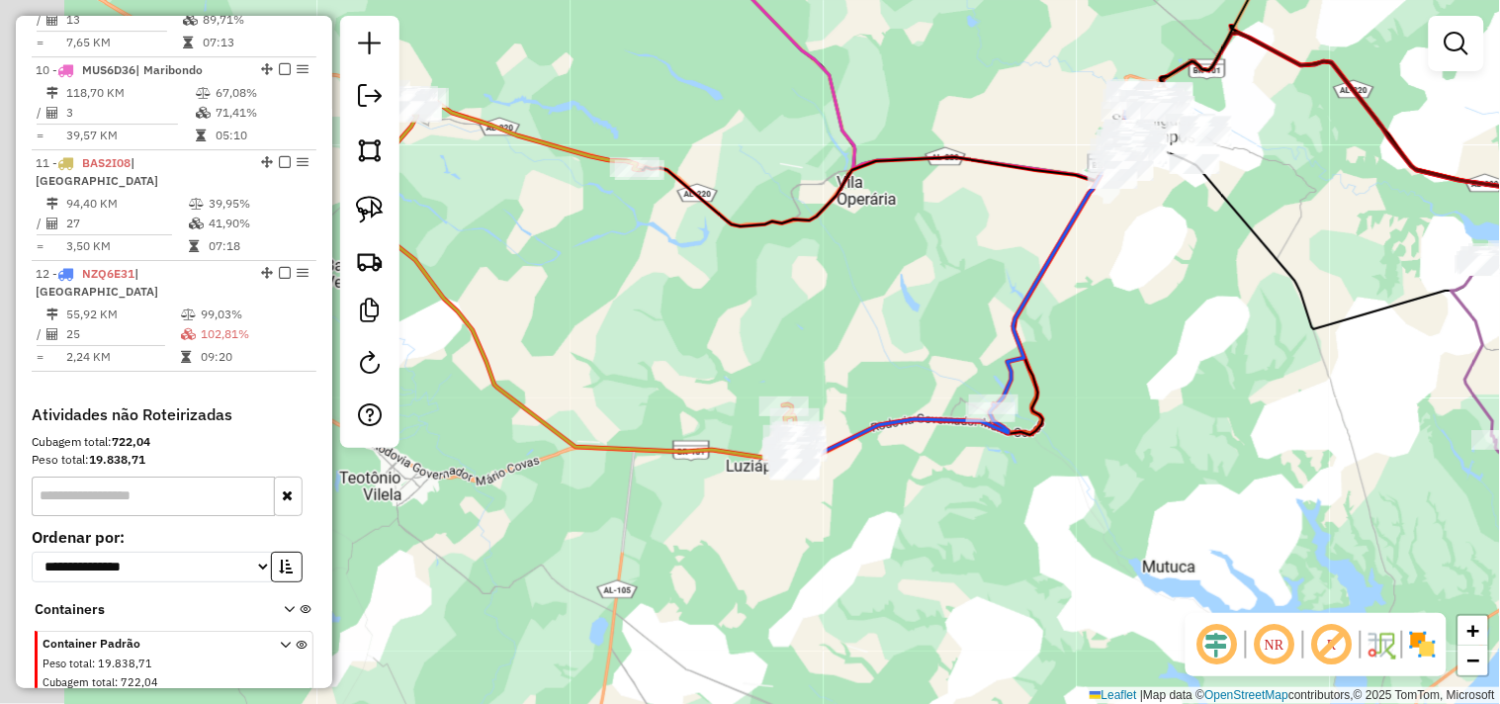
drag, startPoint x: 640, startPoint y: 481, endPoint x: 993, endPoint y: 544, distance: 358.7
click at [995, 551] on div "Janela de atendimento Grade de atendimento Capacidade Transportadoras Veículos …" at bounding box center [750, 352] width 1500 height 704
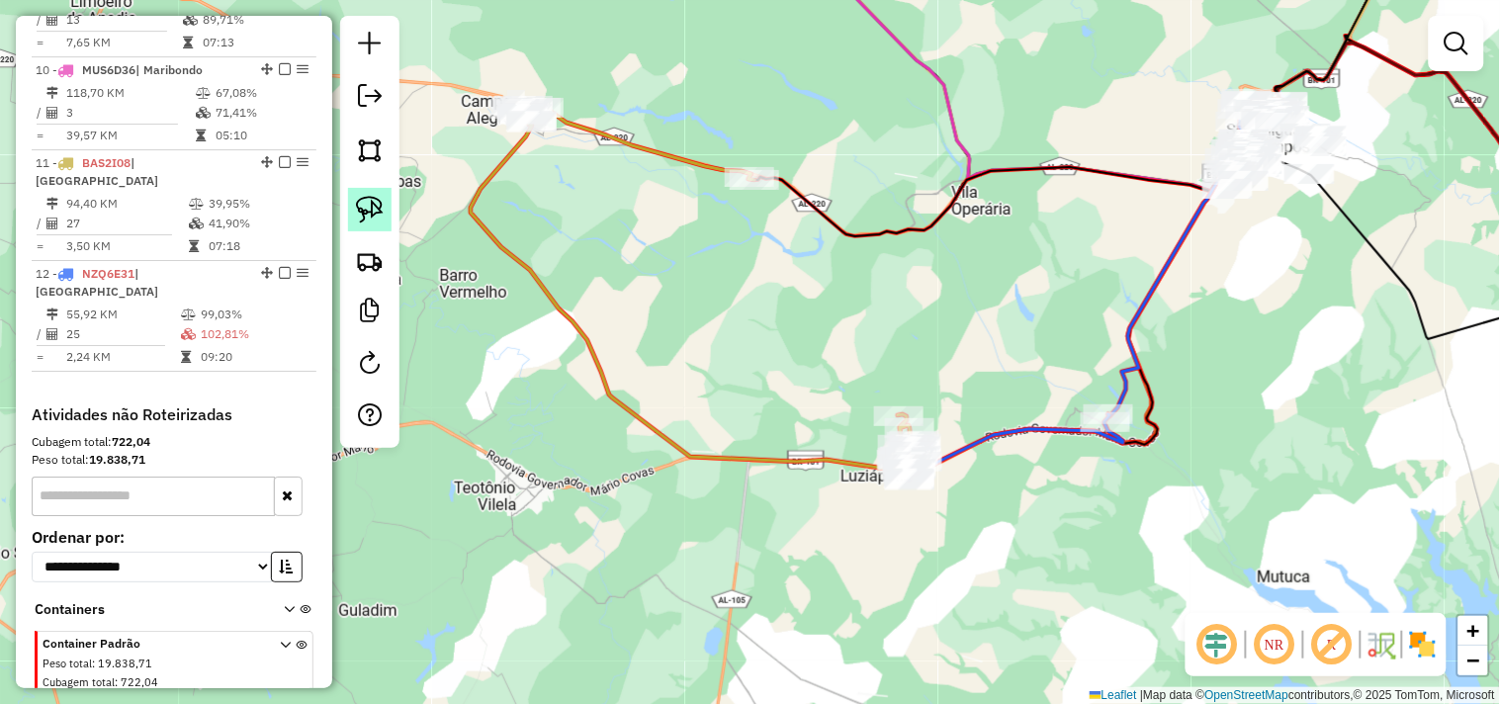
click at [369, 212] on img at bounding box center [370, 210] width 28 height 28
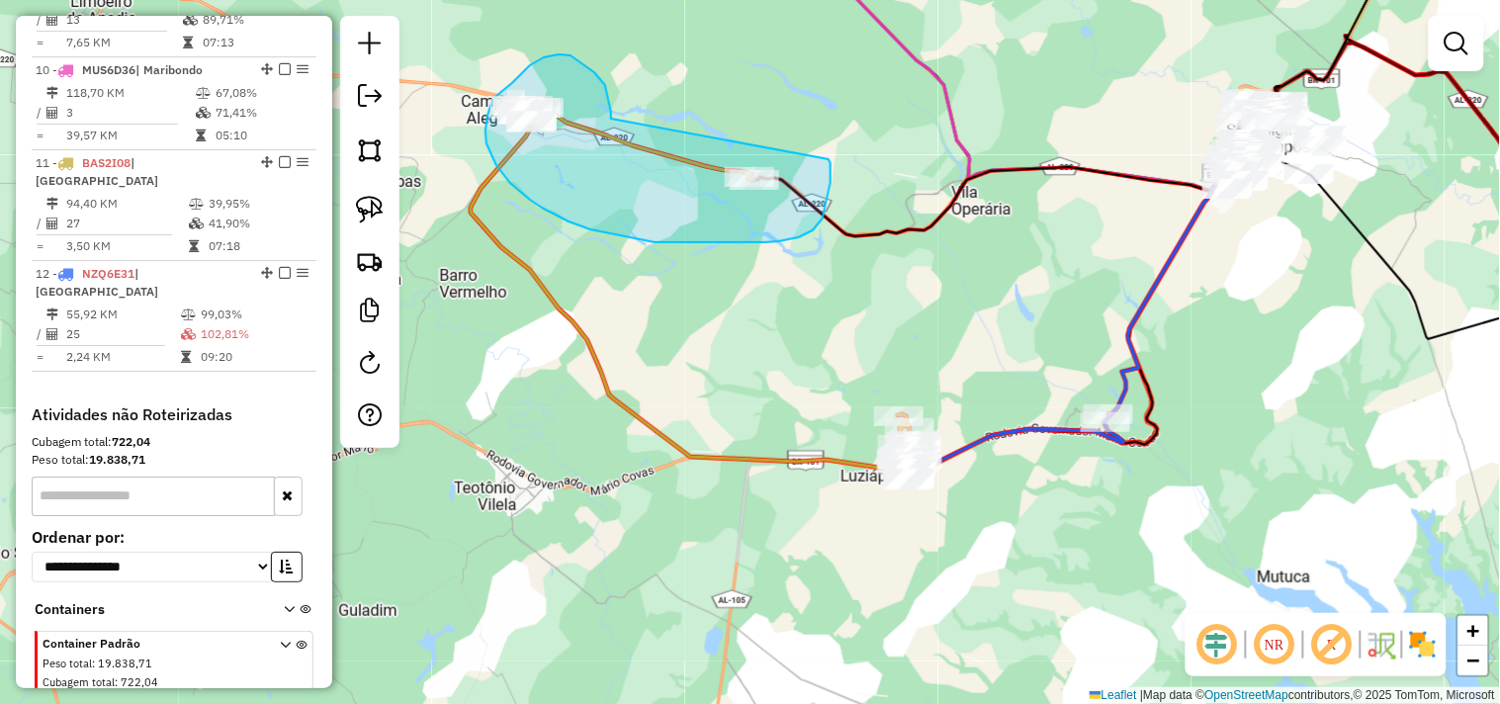
drag, startPoint x: 598, startPoint y: 77, endPoint x: 828, endPoint y: 158, distance: 243.4
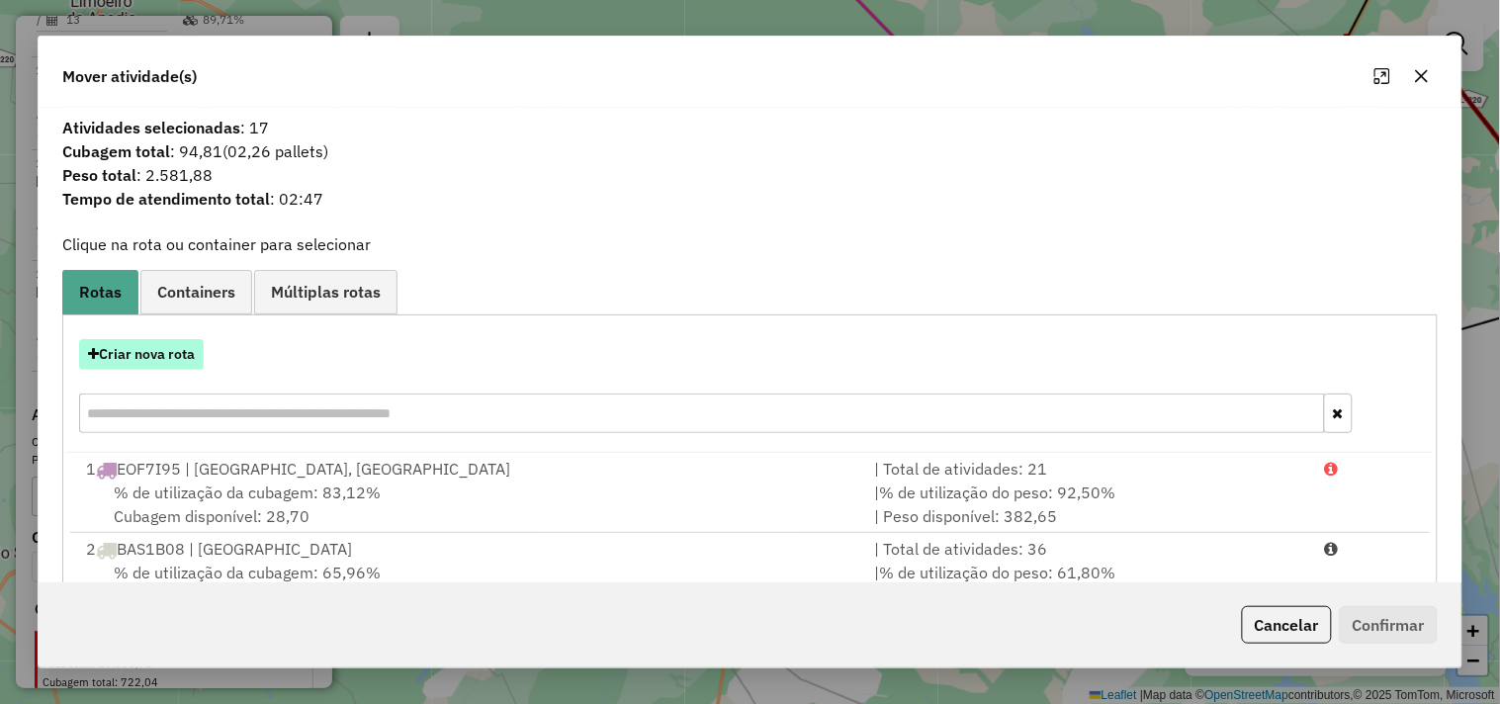
click at [161, 352] on button "Criar nova rota" at bounding box center [141, 354] width 125 height 31
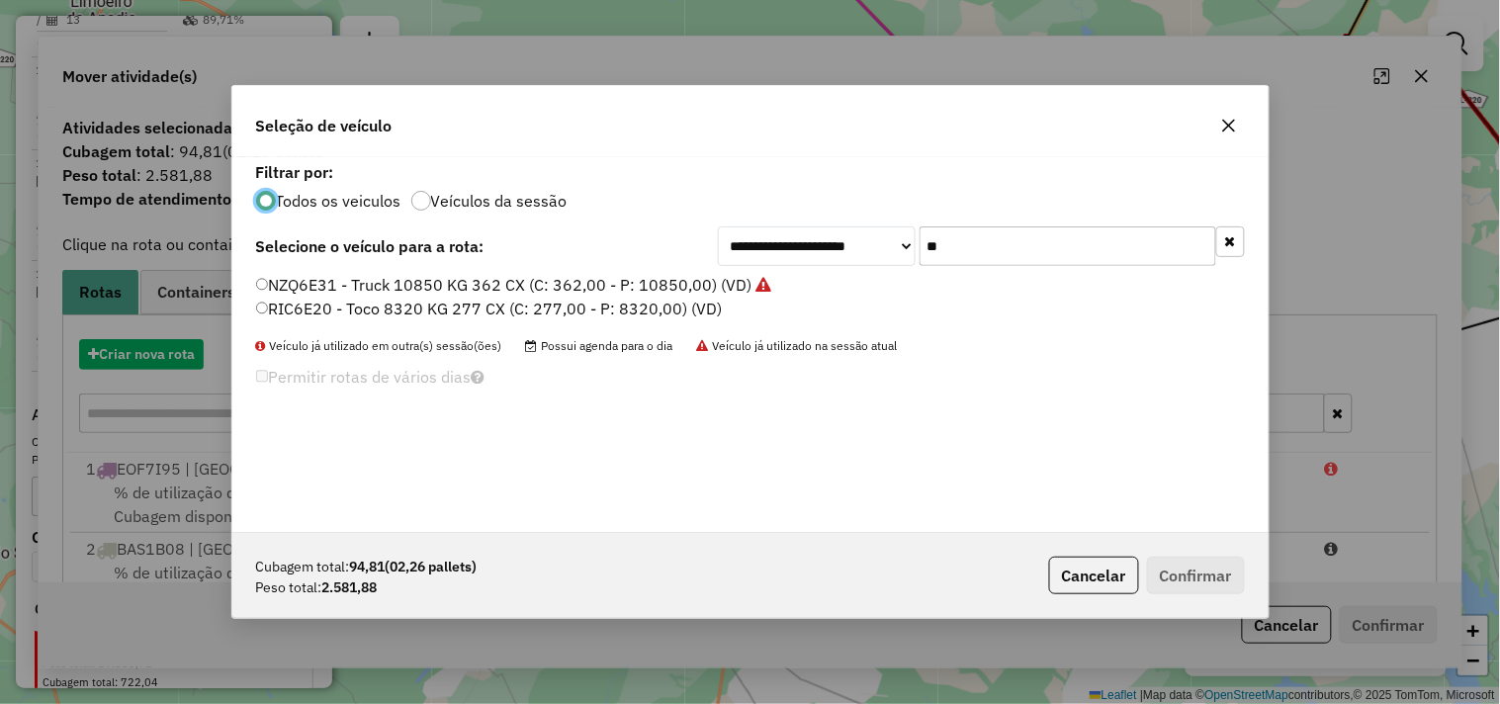
scroll to position [11, 5]
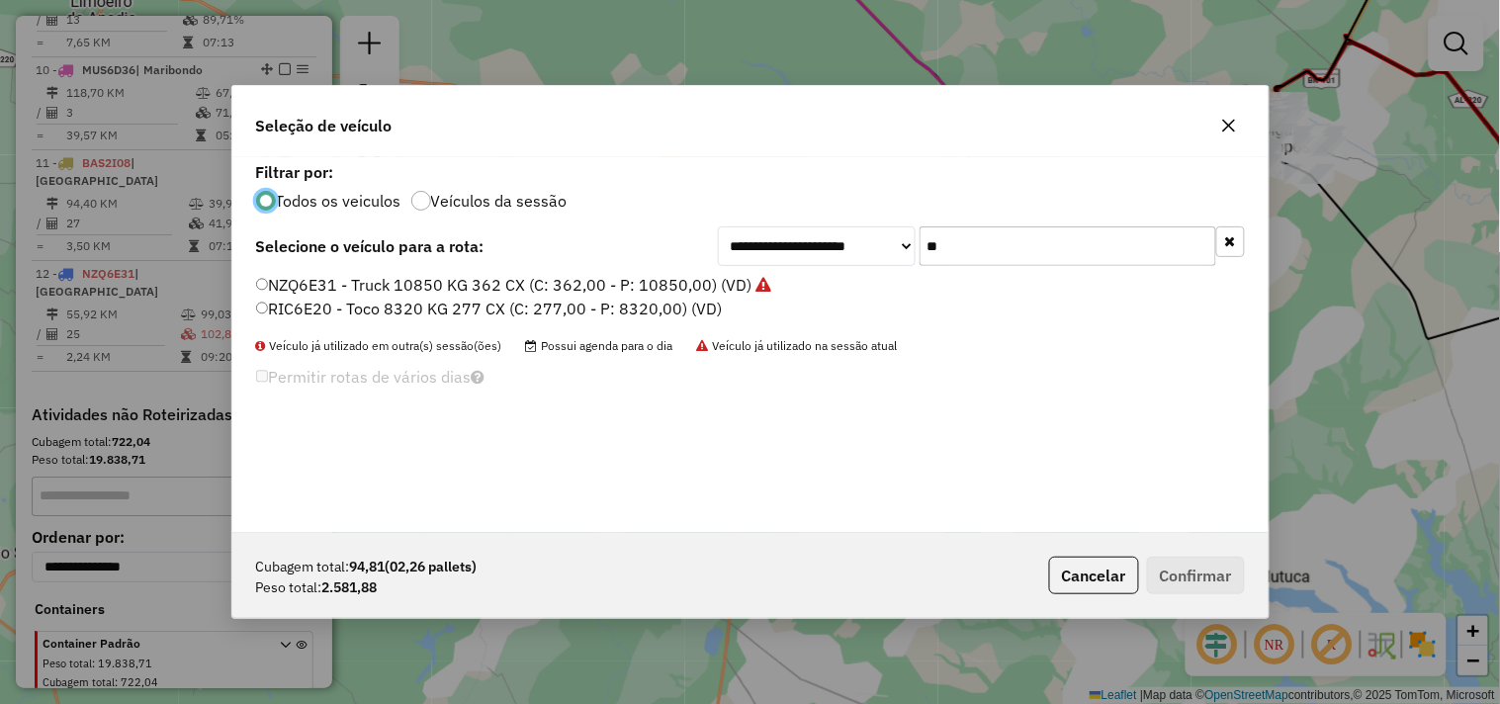
click at [981, 252] on input "**" at bounding box center [1068, 246] width 297 height 40
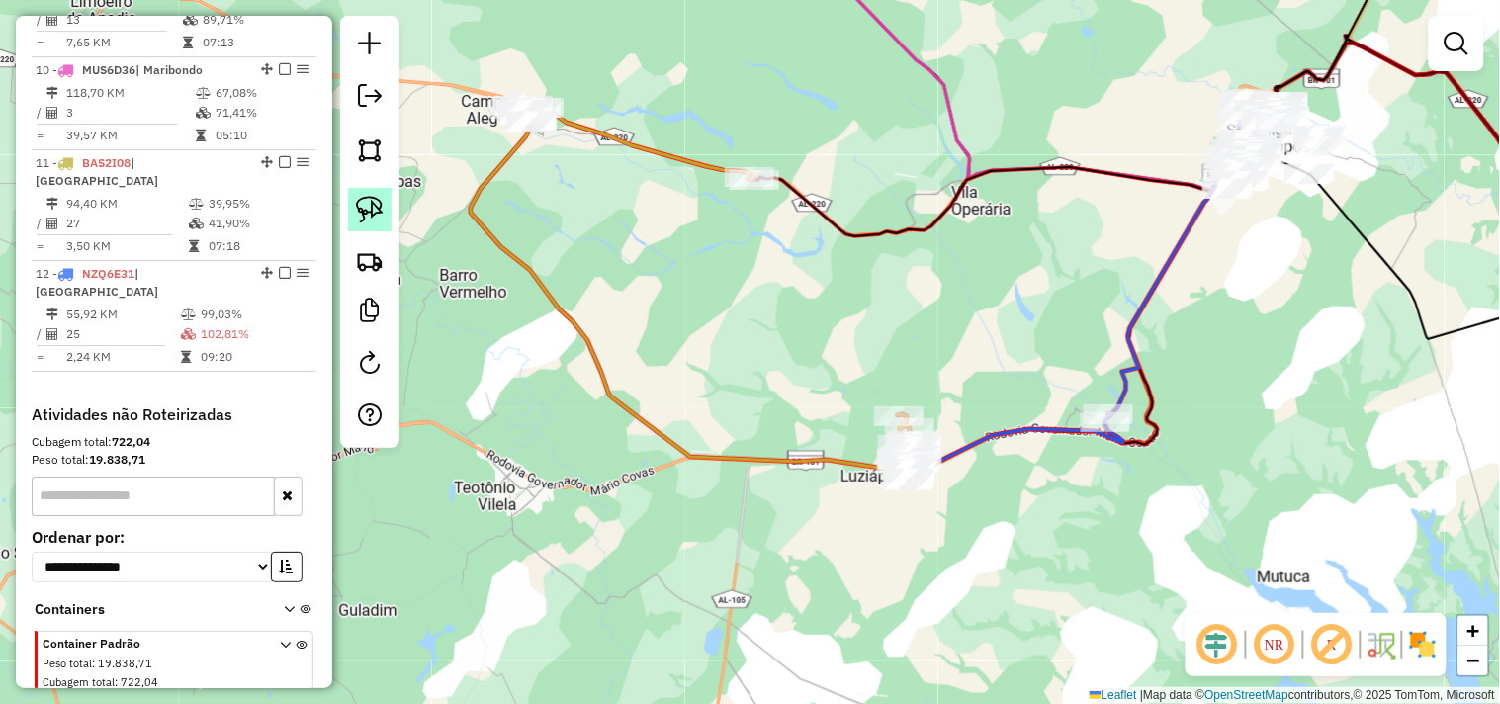
click at [384, 206] on link at bounding box center [370, 210] width 44 height 44
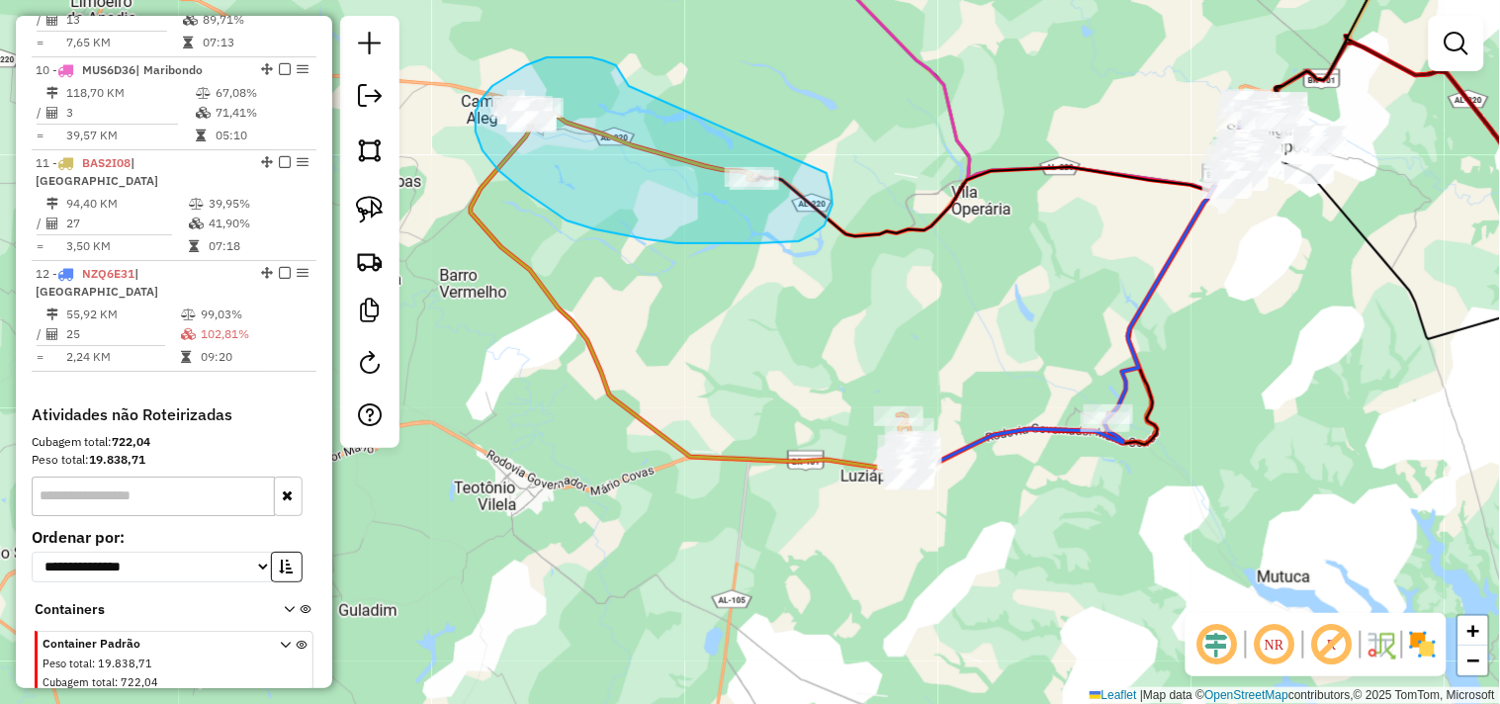
drag, startPoint x: 601, startPoint y: 60, endPoint x: 821, endPoint y: 159, distance: 240.8
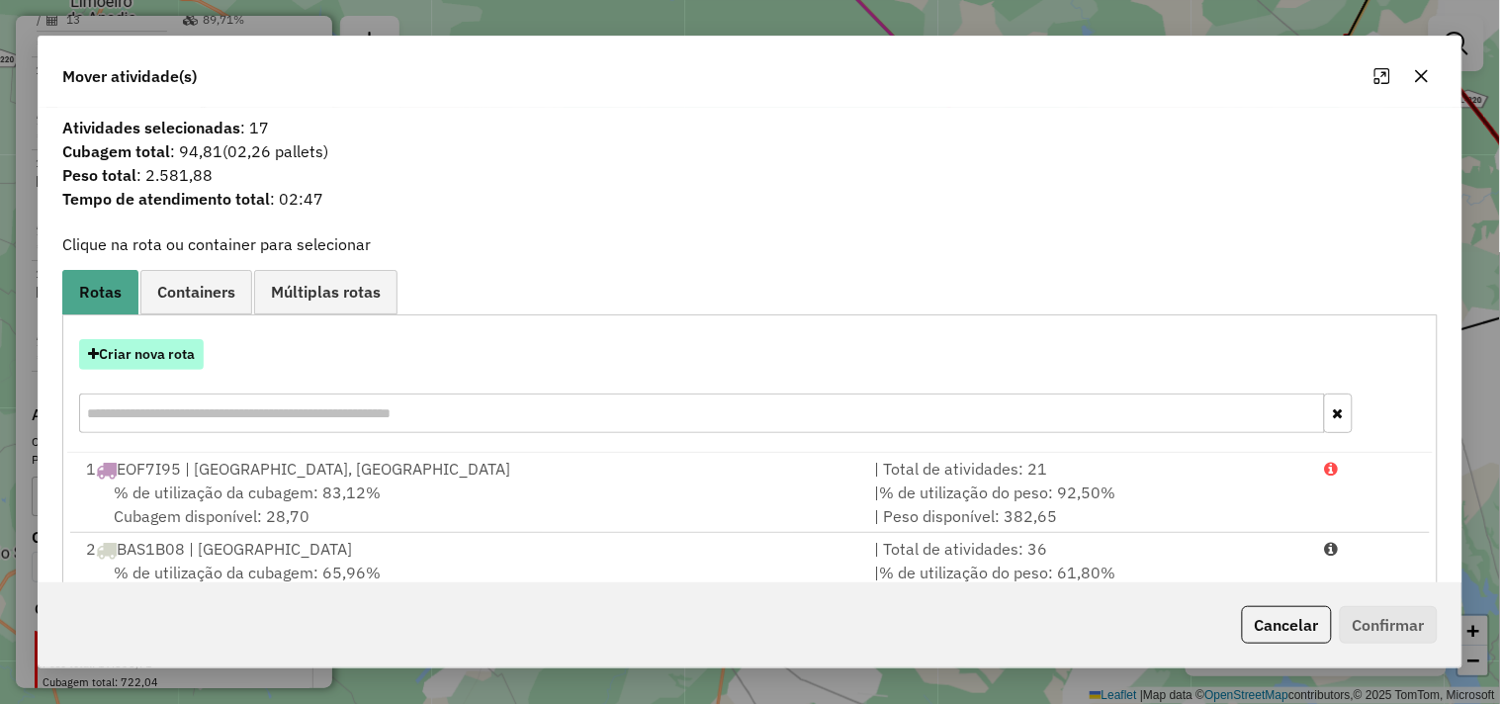
click at [173, 354] on button "Criar nova rota" at bounding box center [141, 354] width 125 height 31
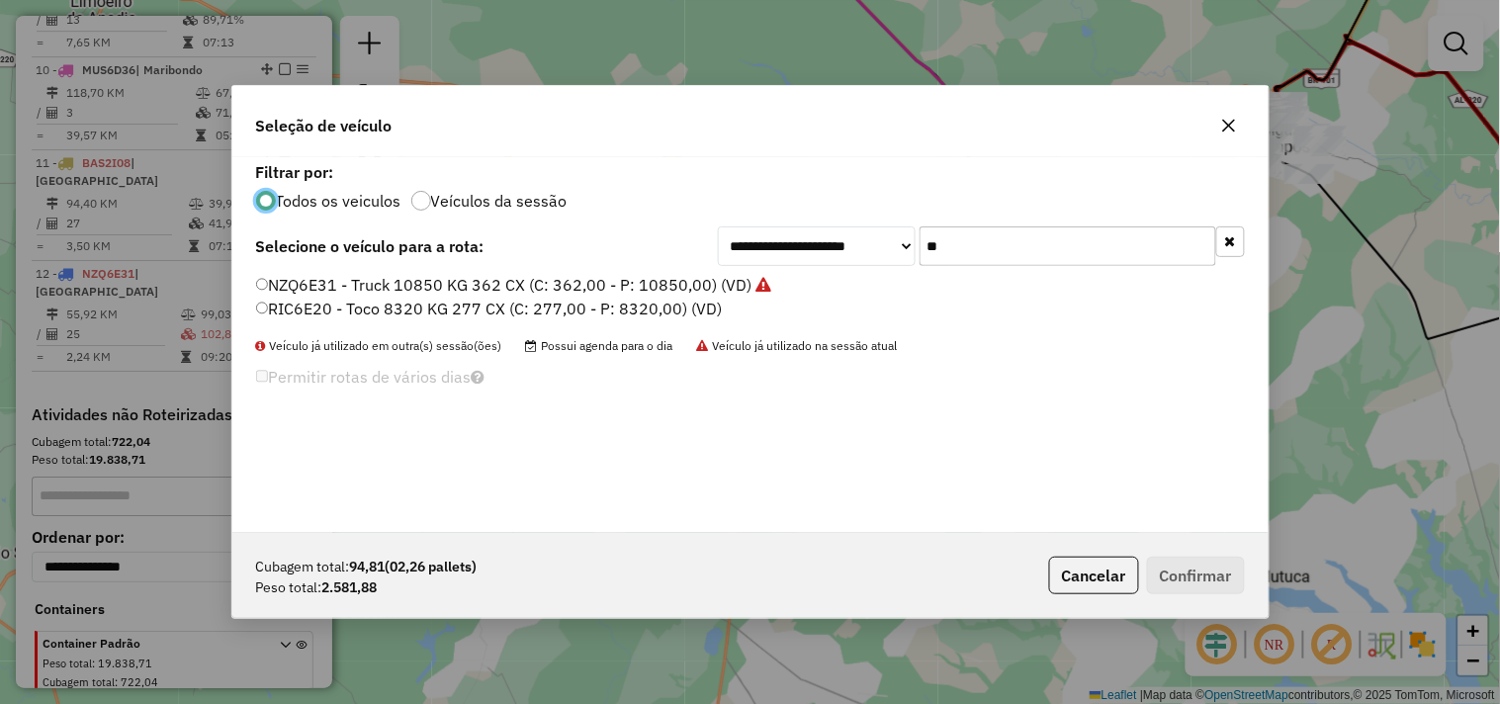
click at [1056, 258] on input "**" at bounding box center [1068, 246] width 297 height 40
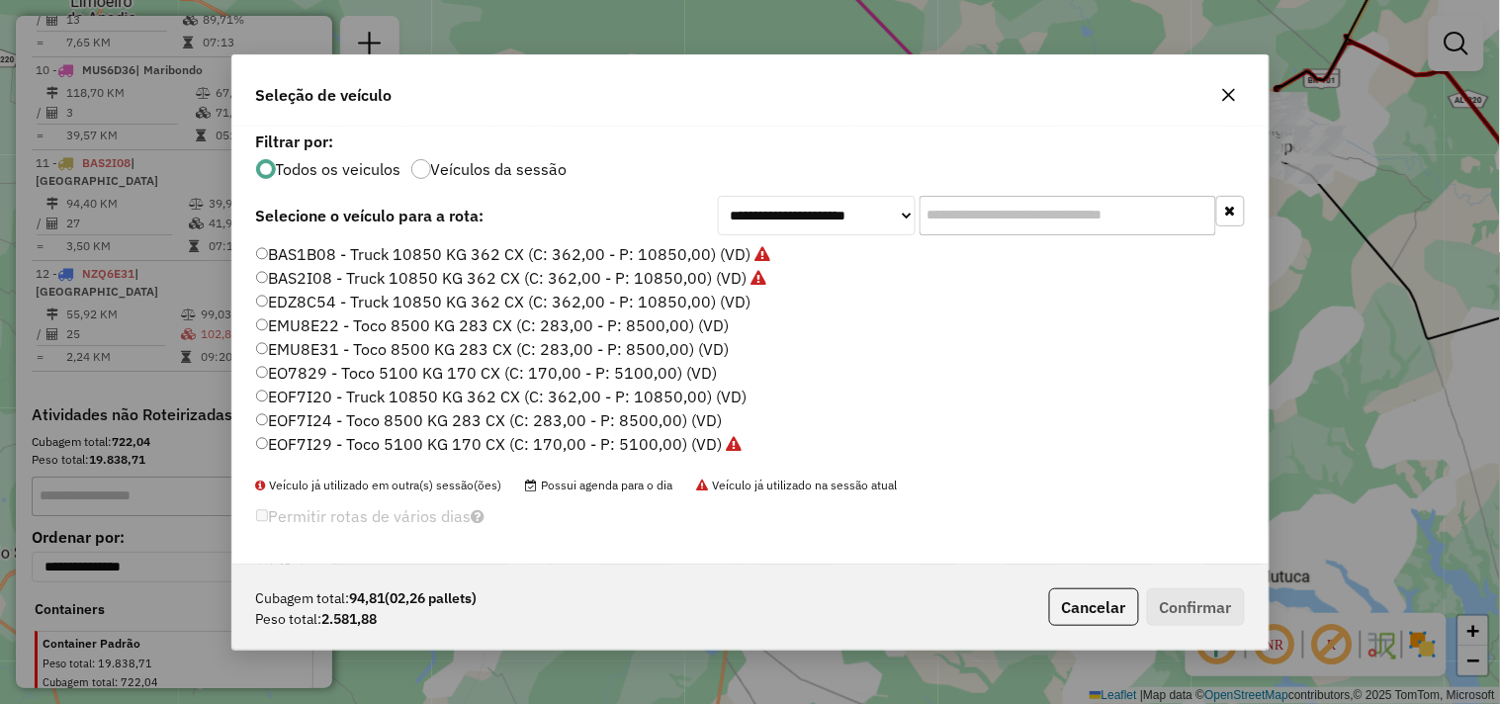
click at [386, 341] on label "EMU8E31 - Toco 8500 KG 283 CX (C: 283,00 - P: 8500,00) (VD)" at bounding box center [493, 349] width 474 height 24
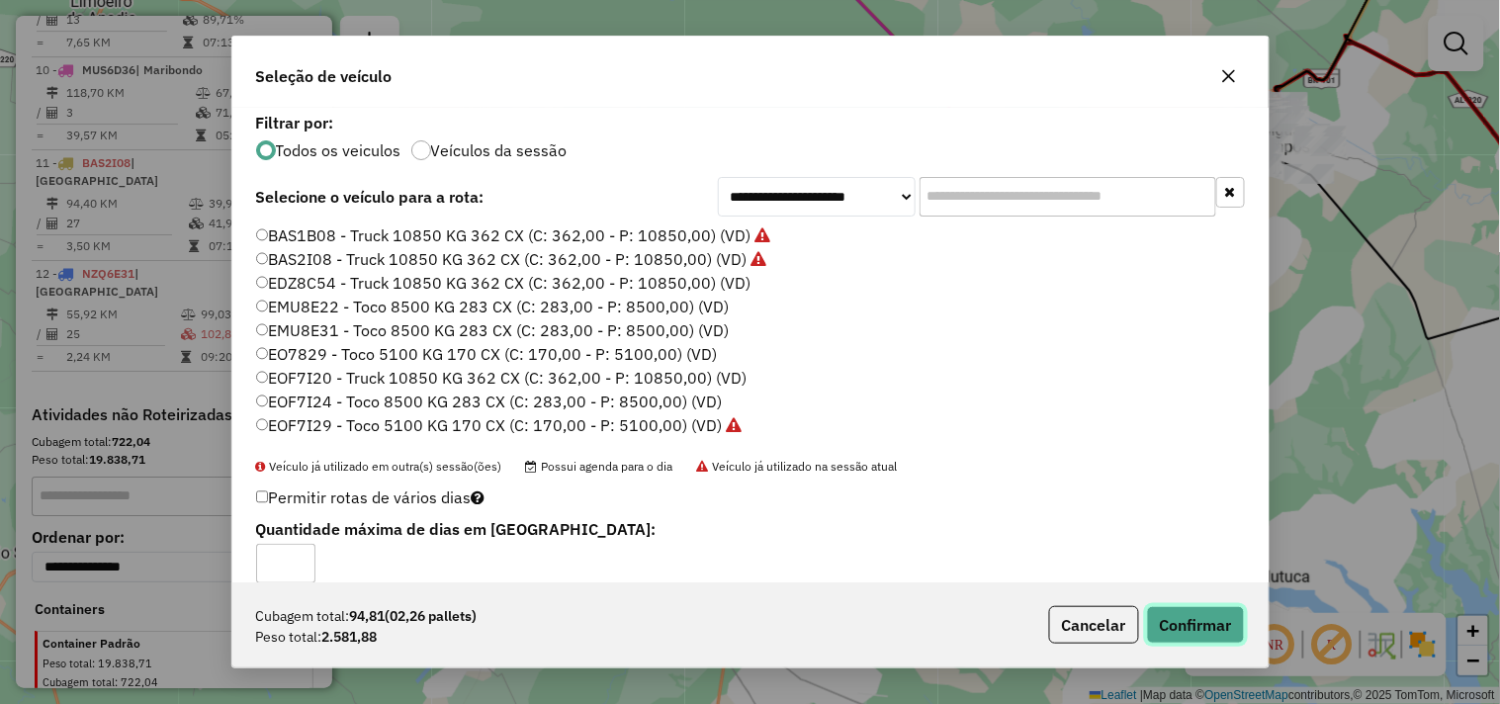
click at [1165, 633] on button "Confirmar" at bounding box center [1196, 625] width 98 height 38
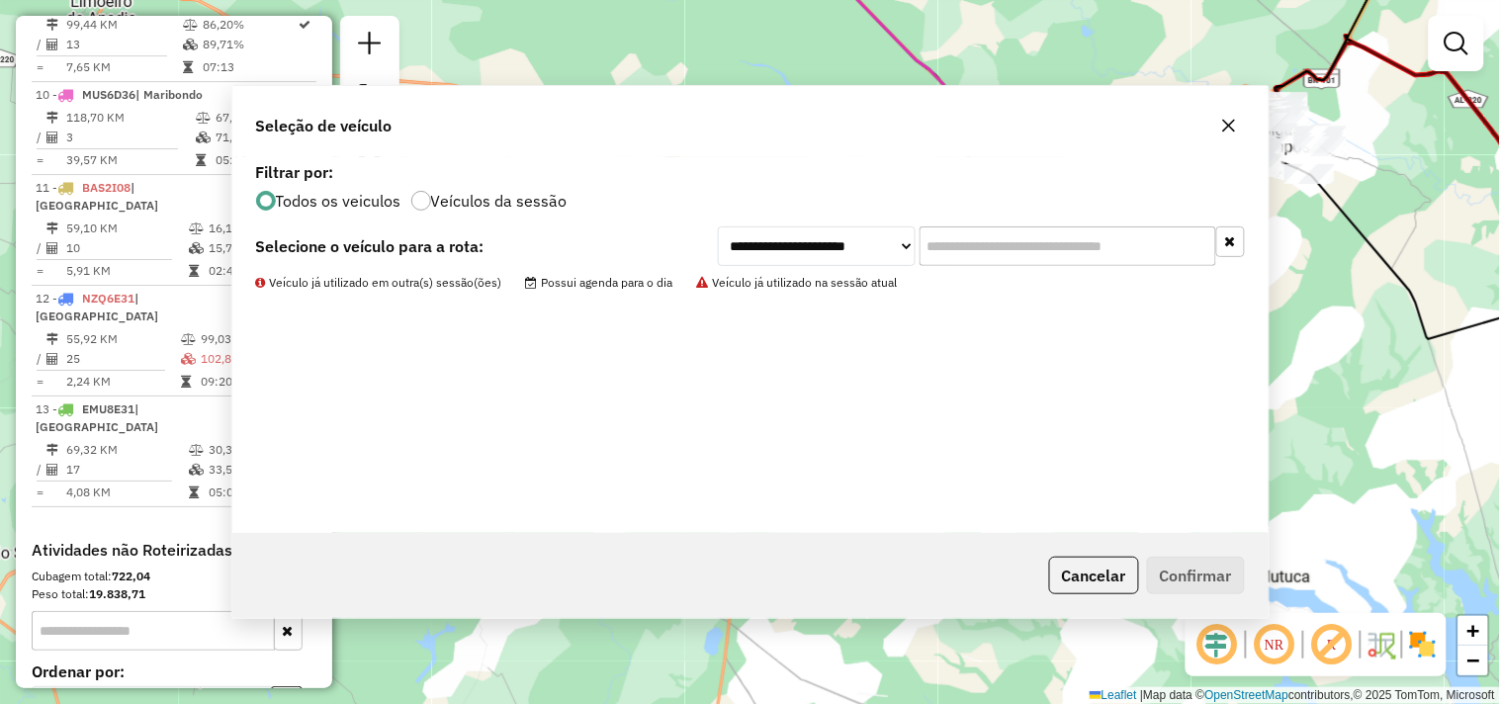
scroll to position [1692, 0]
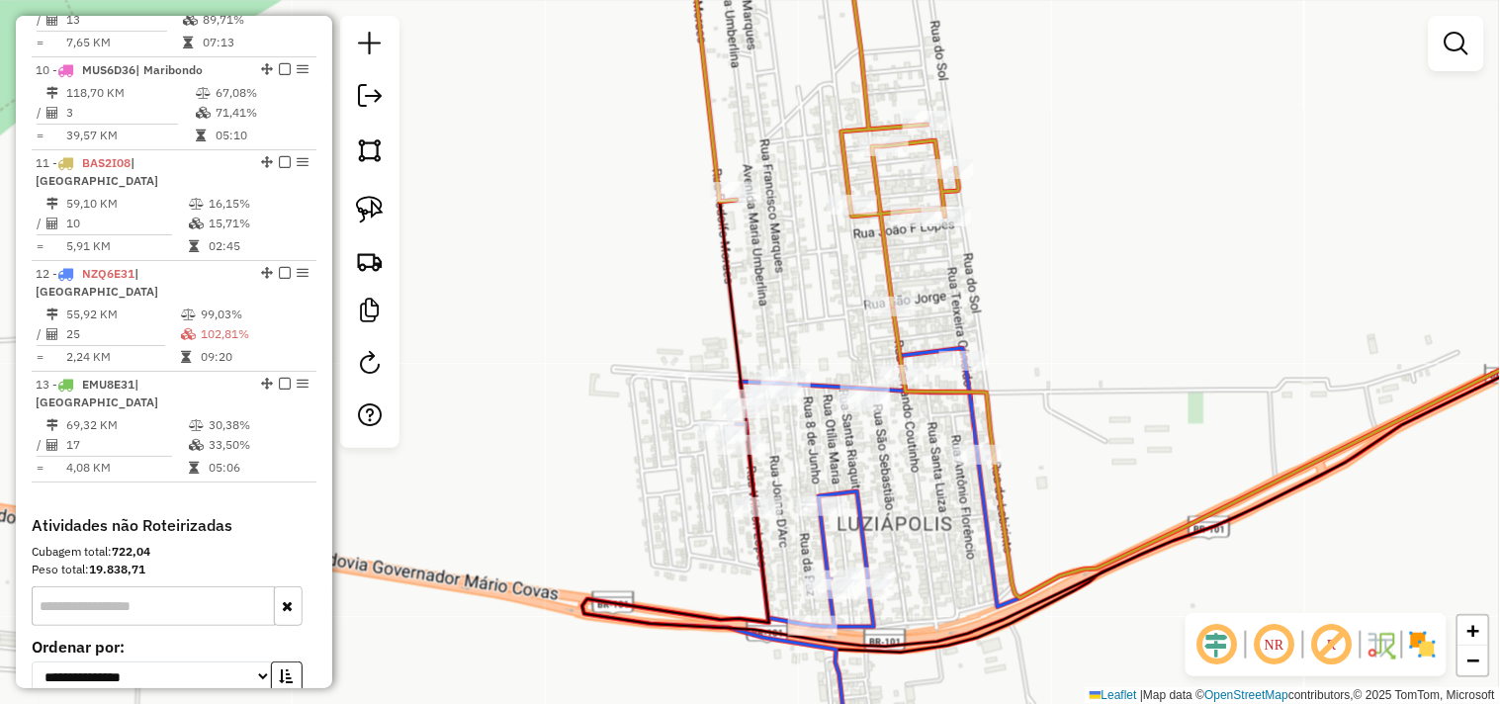
drag, startPoint x: 888, startPoint y: 468, endPoint x: 881, endPoint y: 457, distance: 12.9
click at [881, 457] on div "Janela de atendimento Grade de atendimento Capacidade Transportadoras Veículos …" at bounding box center [750, 352] width 1500 height 704
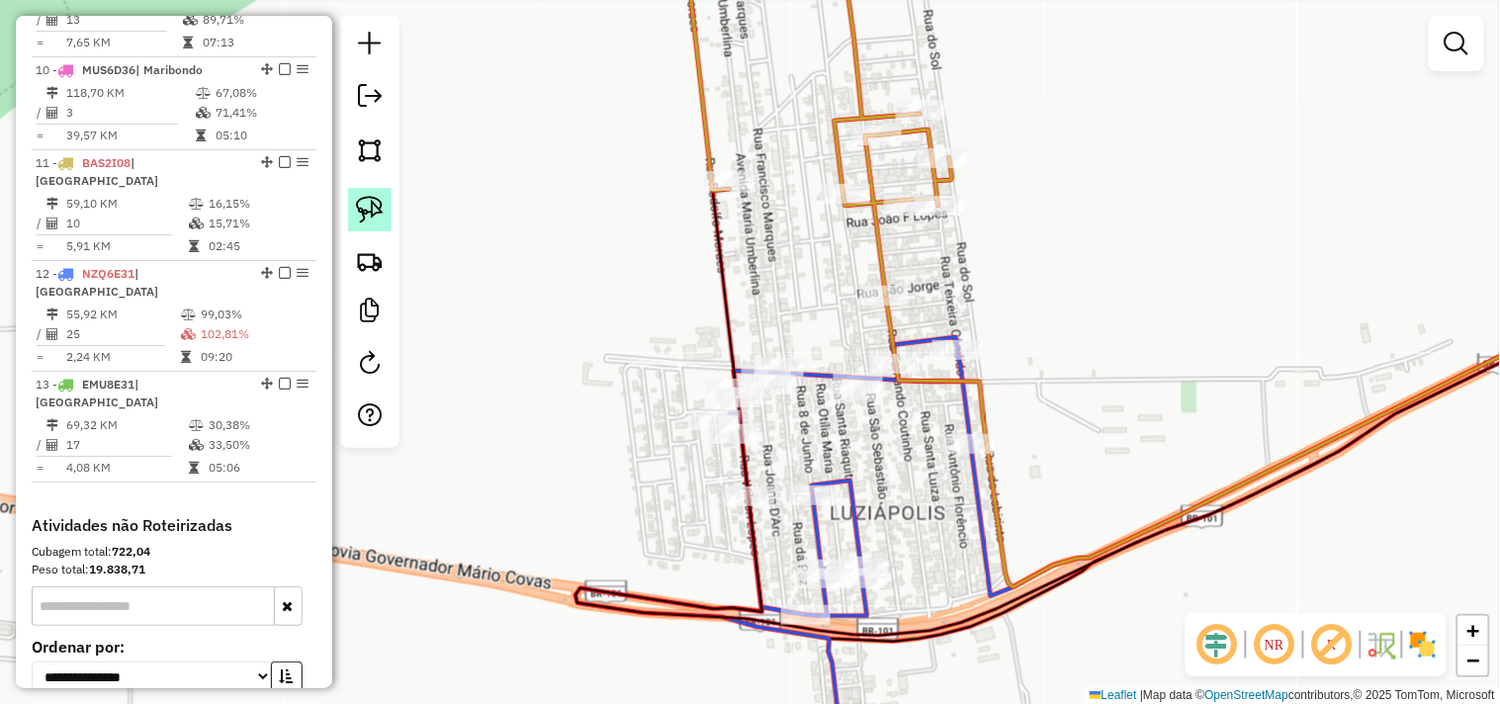
click at [379, 215] on img at bounding box center [370, 210] width 28 height 28
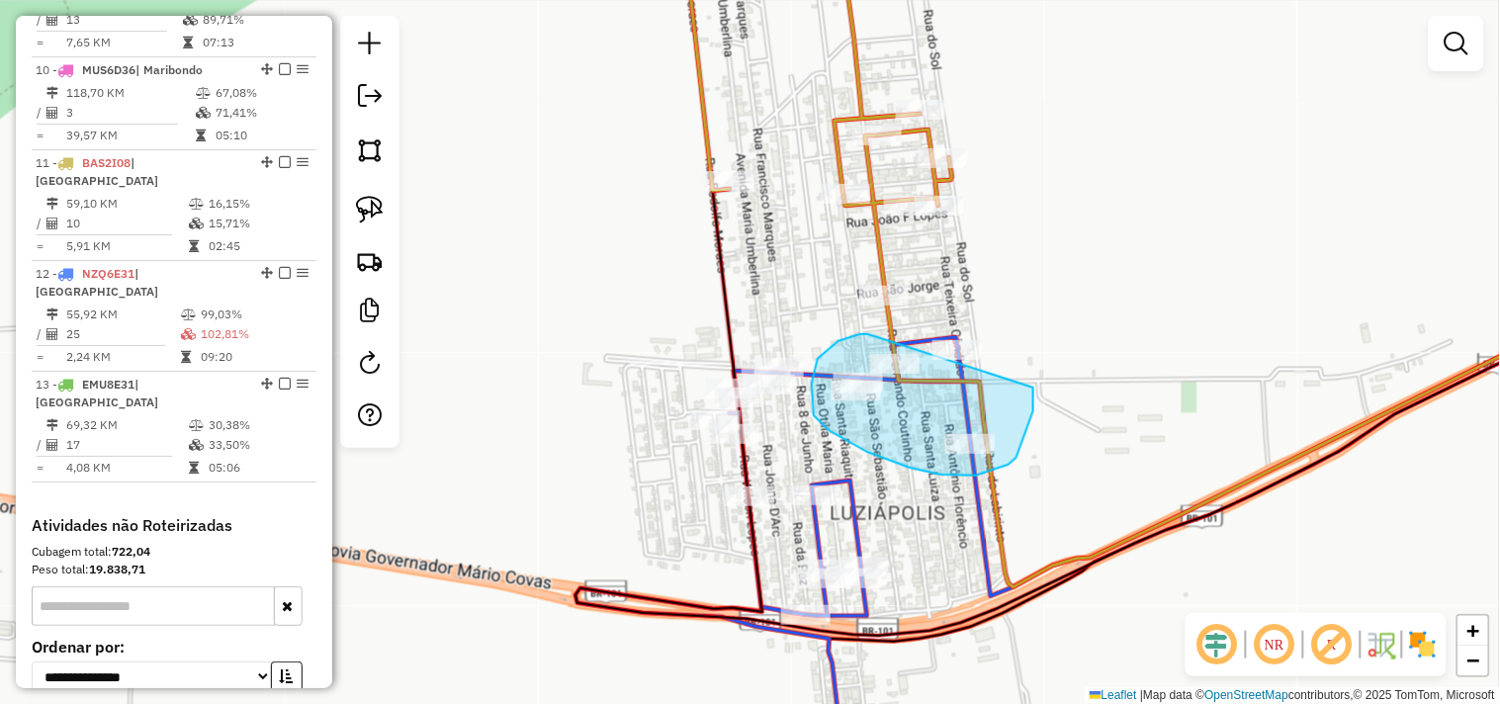
drag, startPoint x: 865, startPoint y: 334, endPoint x: 996, endPoint y: 282, distance: 140.7
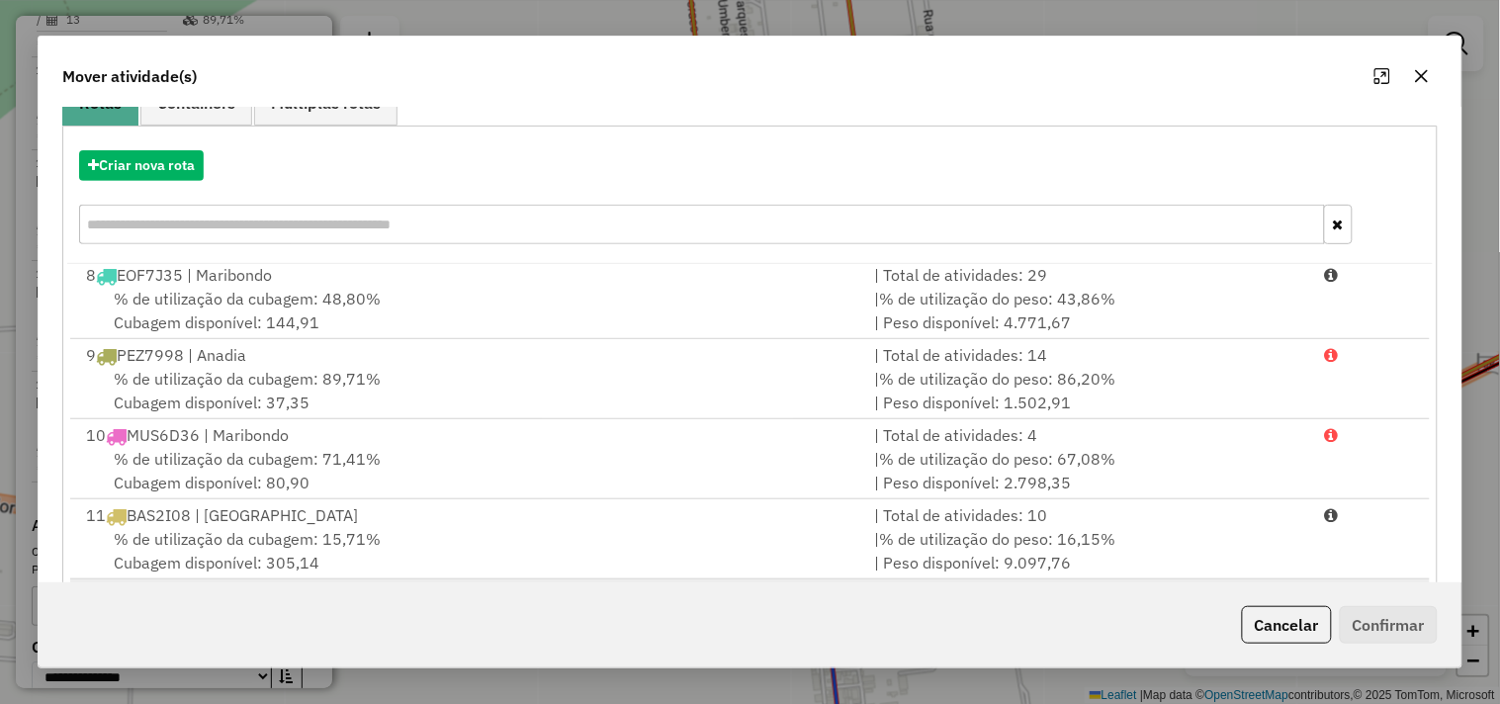
scroll to position [299, 0]
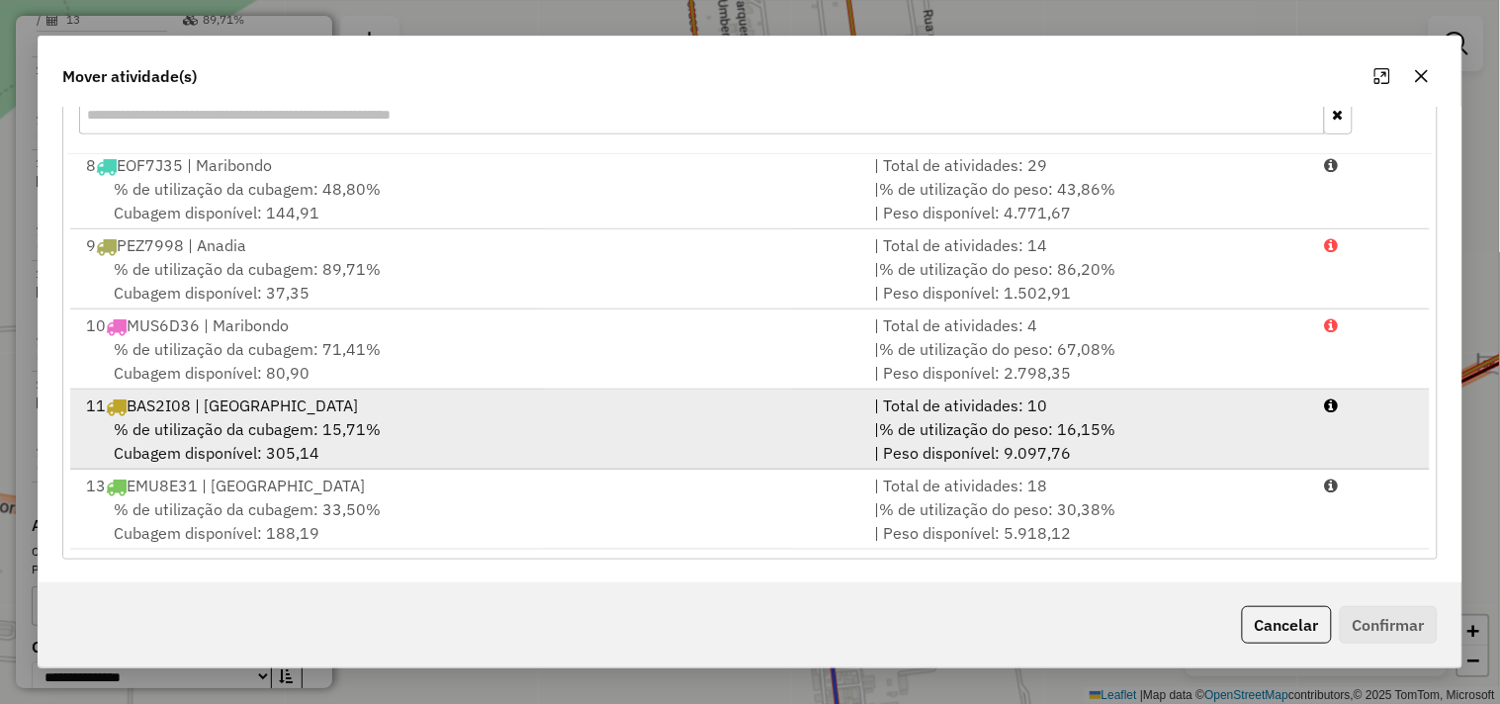
click at [443, 425] on div "% de utilização da cubagem: 15,71% Cubagem disponível: 305,14" at bounding box center [468, 440] width 788 height 47
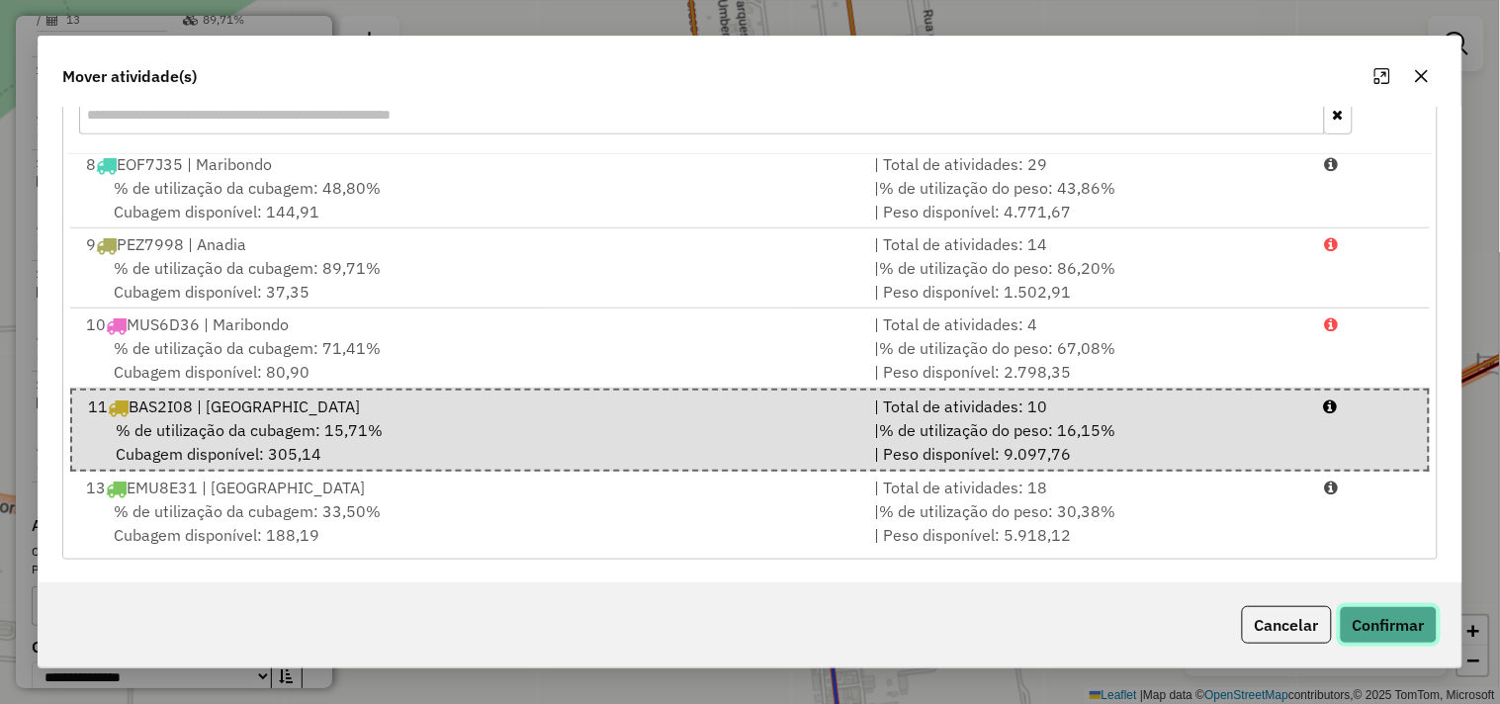
click at [1409, 618] on button "Confirmar" at bounding box center [1389, 625] width 98 height 38
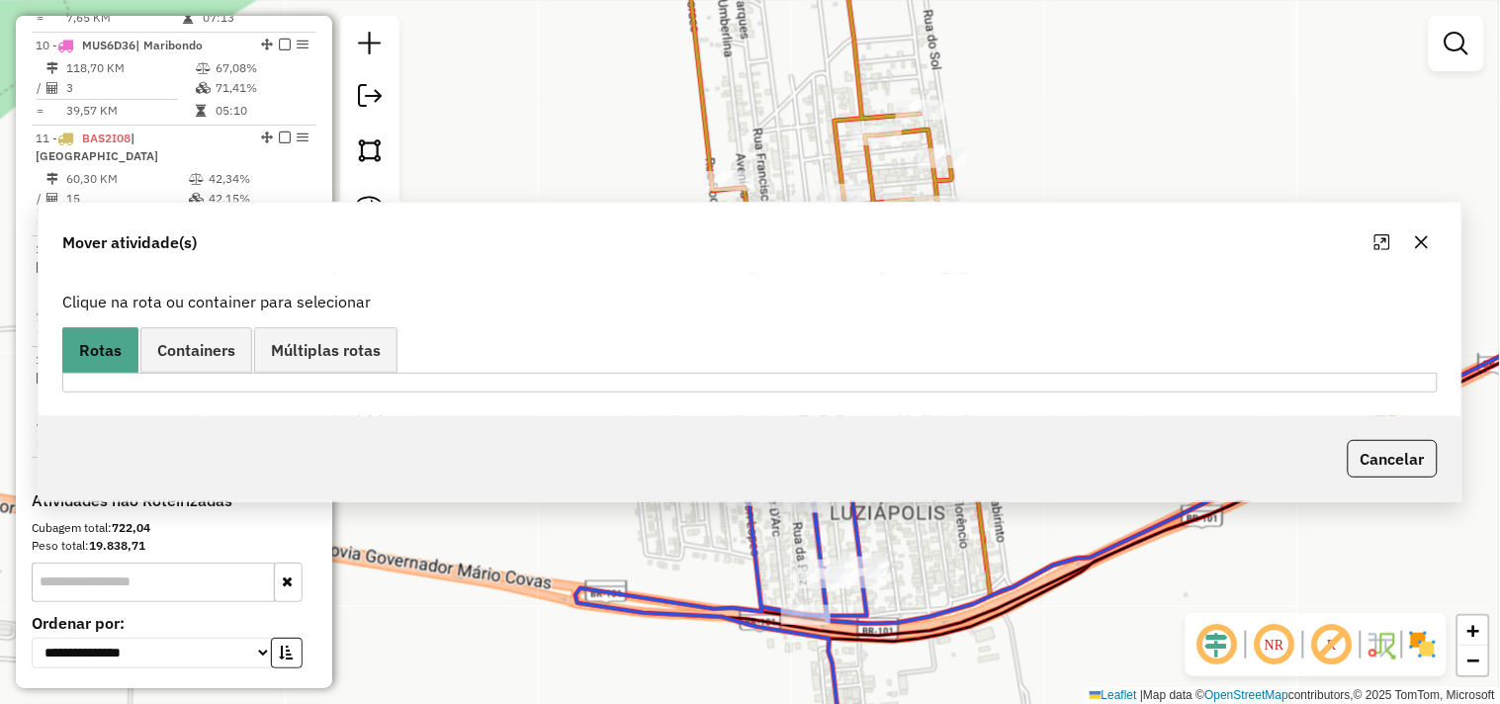
scroll to position [0, 0]
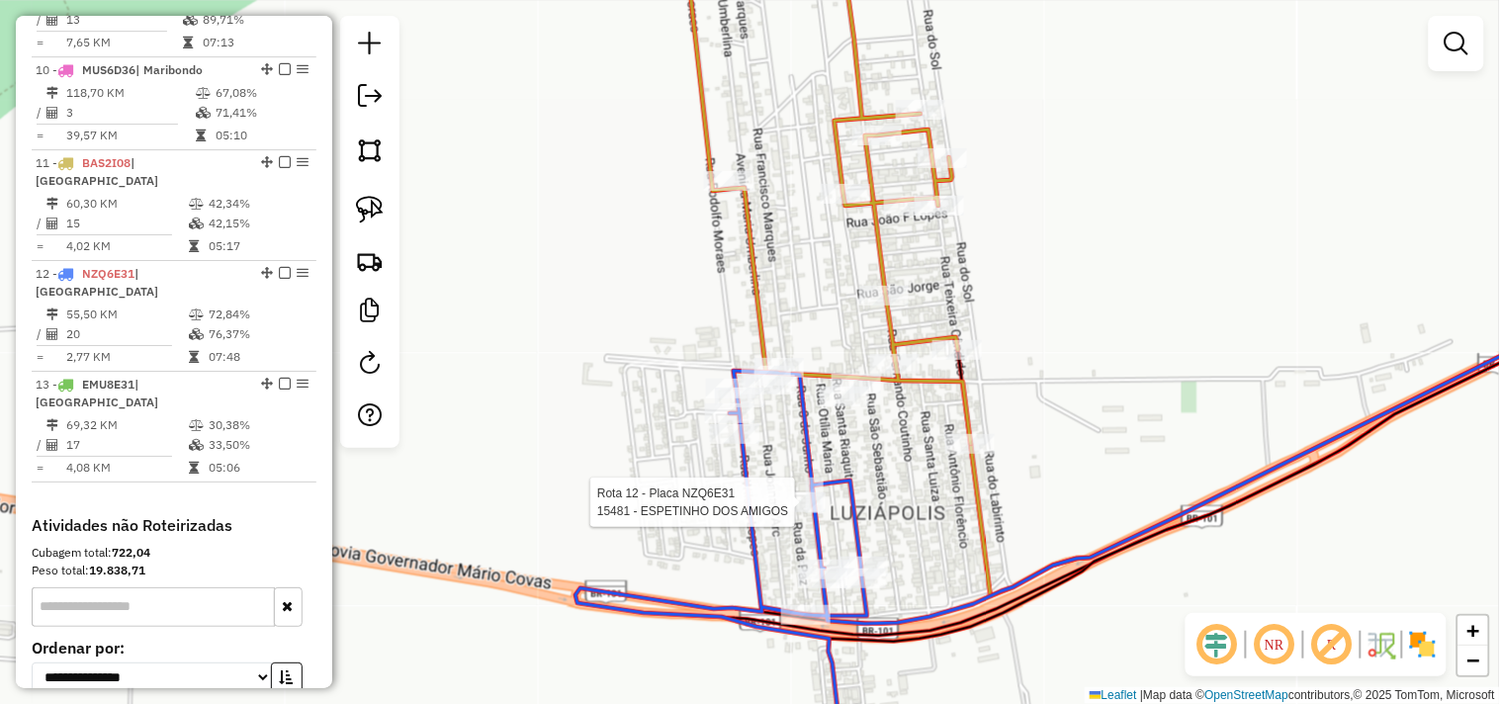
select select "*********"
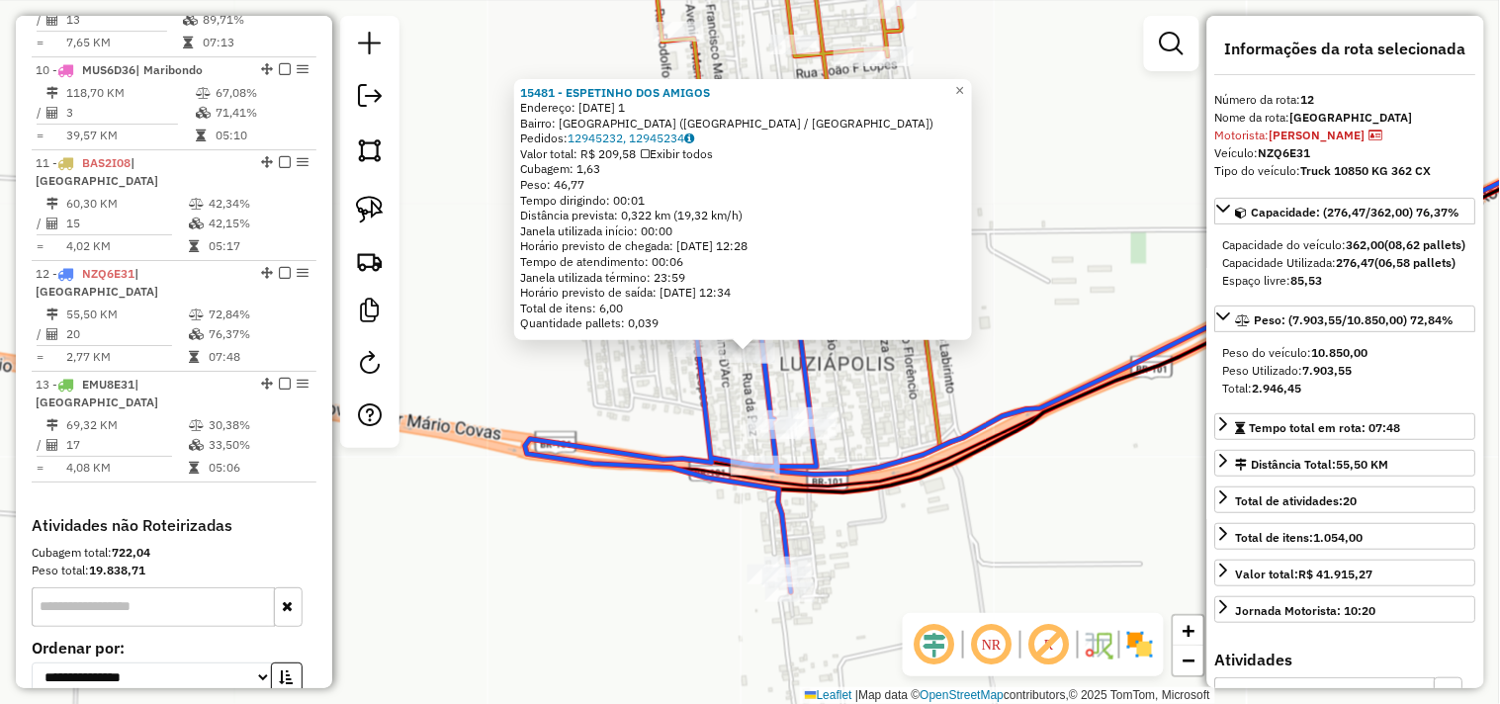
scroll to position [1760, 0]
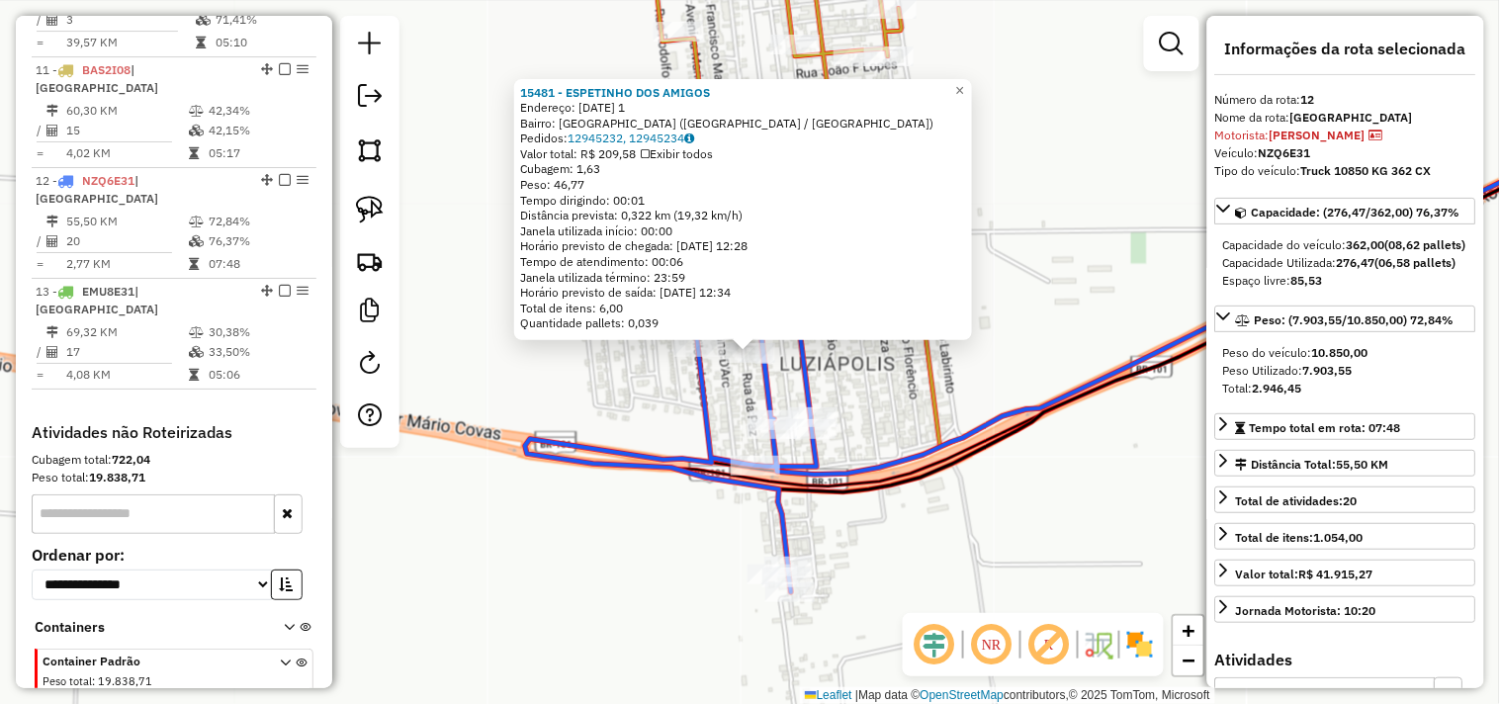
click at [946, 515] on div "15481 - ESPETINHO DOS AMIGOS Endereço: 8 de Junho 1 Bairro: SANTA LUZIA LUZIAPO…" at bounding box center [750, 352] width 1500 height 704
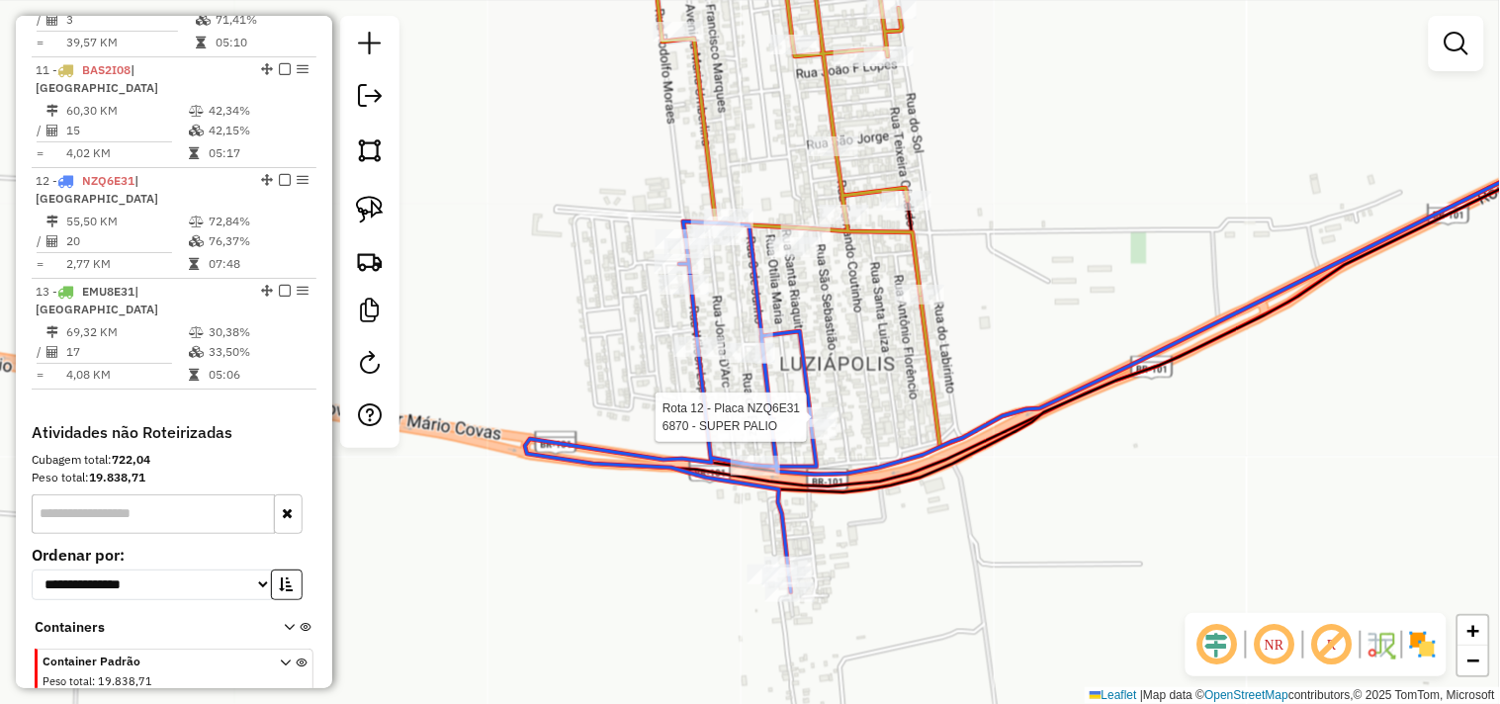
select select "*********"
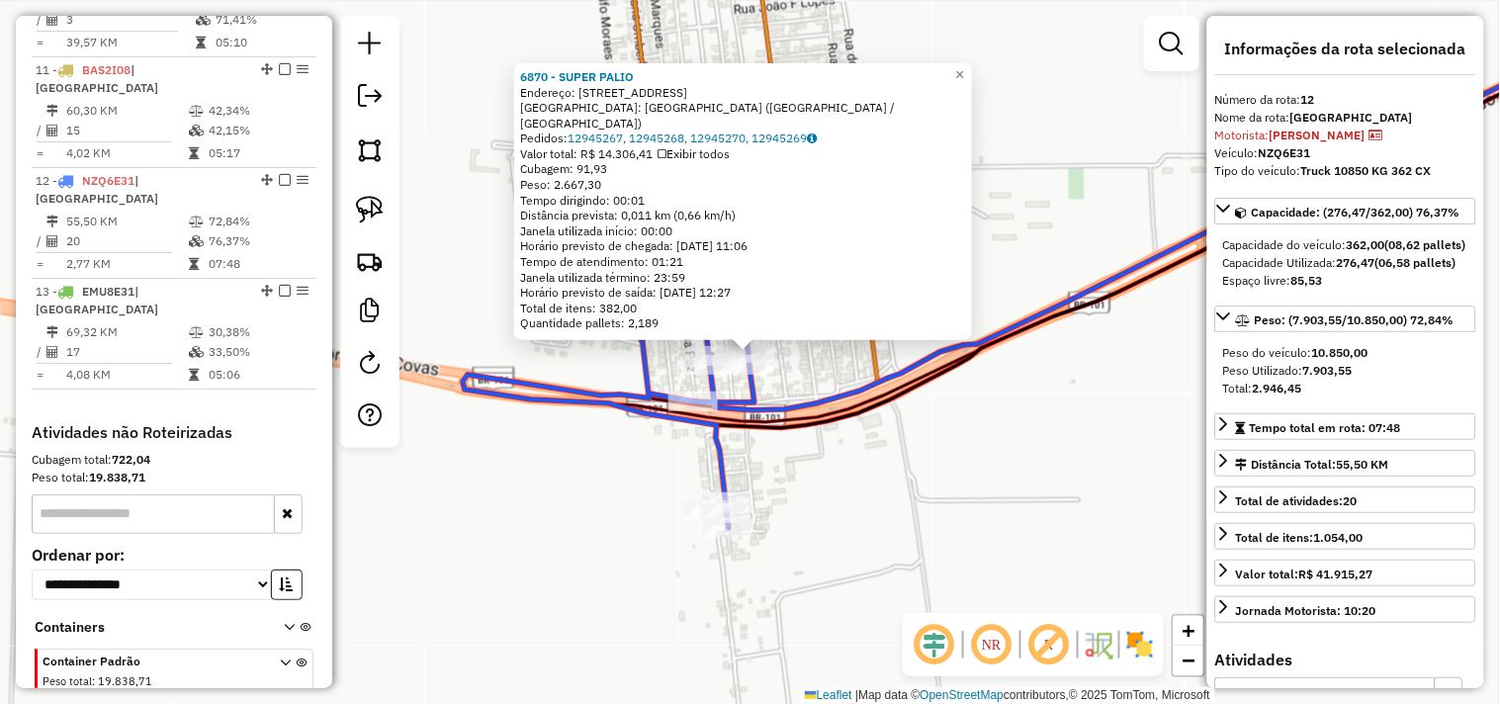
click at [903, 496] on div "6870 - SUPER PALIO Endereço: Rua Oito de Junho, 331 Bairro: Luziápolis (Campo A…" at bounding box center [750, 352] width 1500 height 704
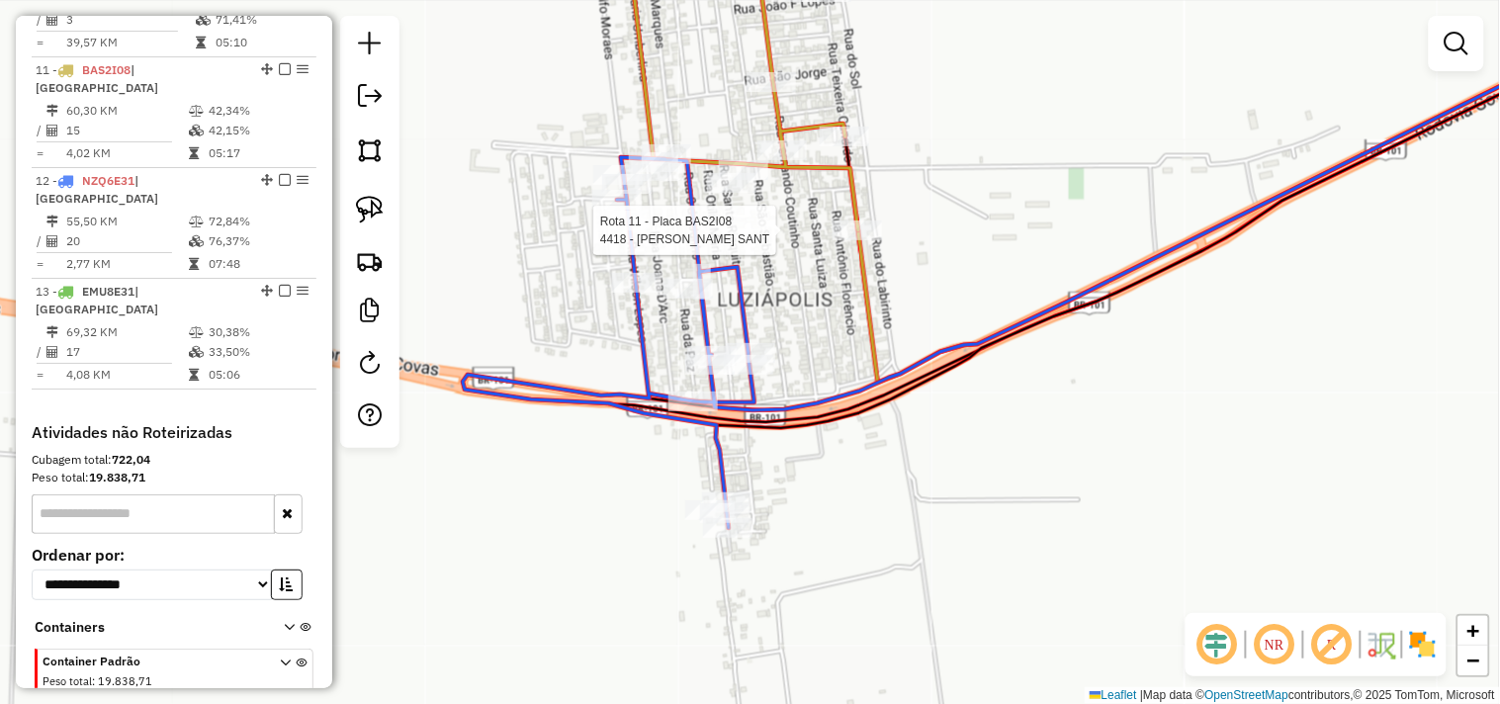
select select "*********"
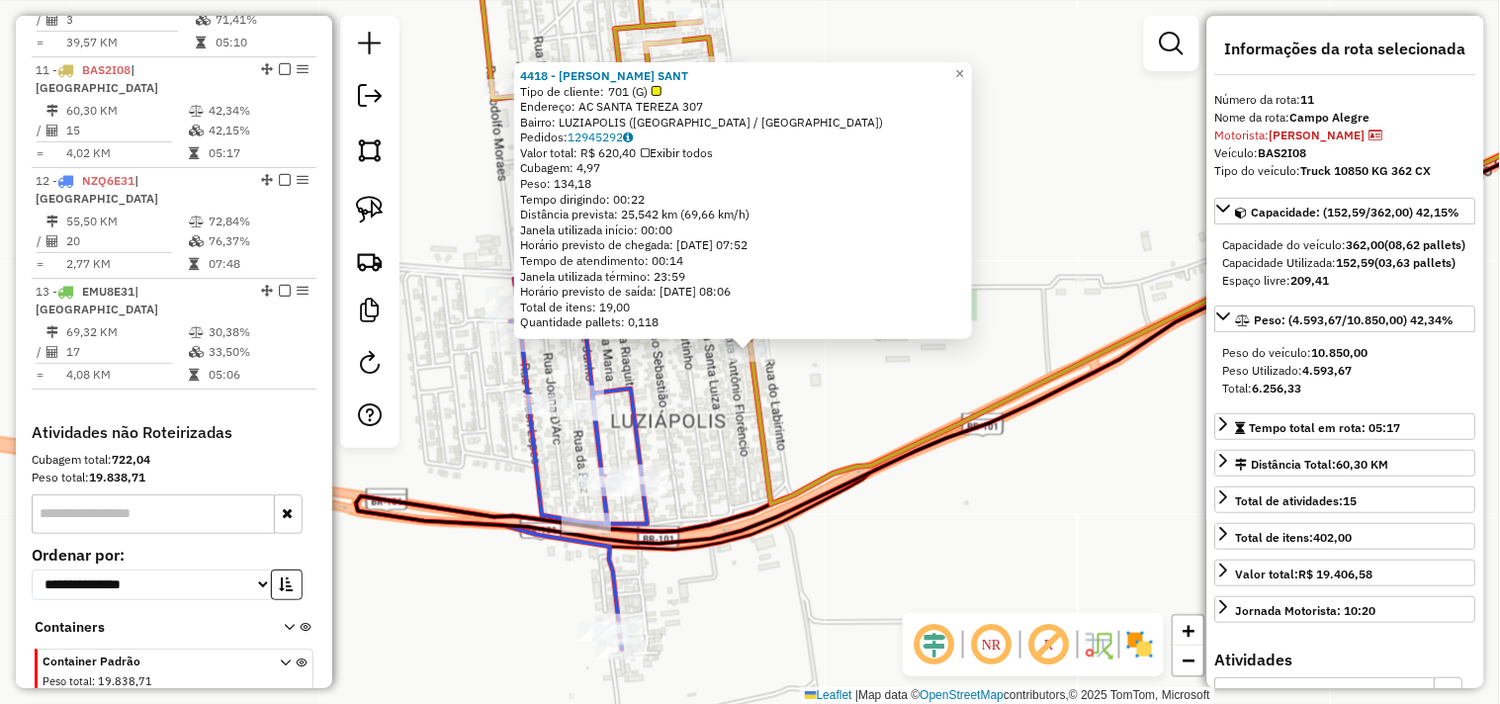
click at [922, 528] on div "4418 - MARINALVA RIBEIRO DA SILVA SANT Tipo de cliente: 701 (G) Endereço: AC SA…" at bounding box center [750, 352] width 1500 height 704
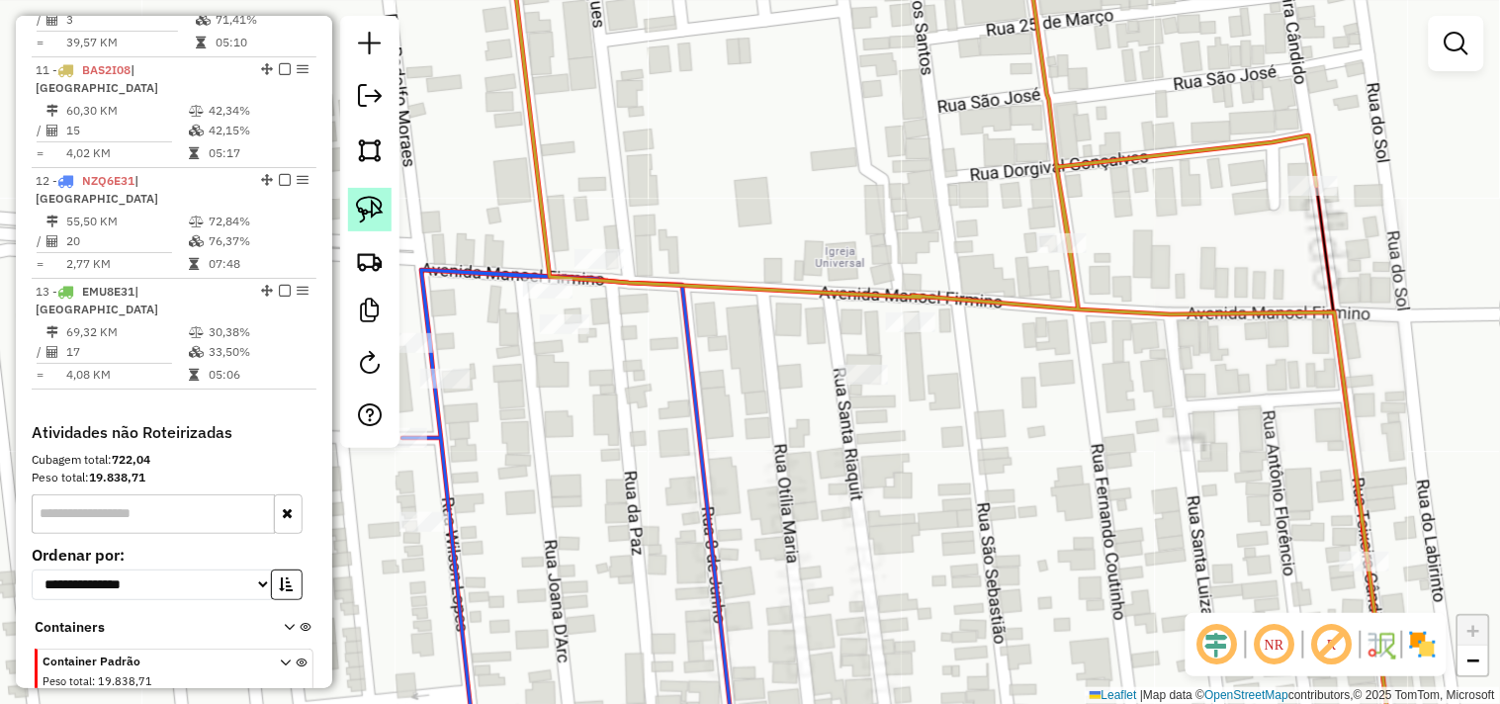
click at [379, 193] on link at bounding box center [370, 210] width 44 height 44
drag, startPoint x: 486, startPoint y: 222, endPoint x: 671, endPoint y: 181, distance: 189.3
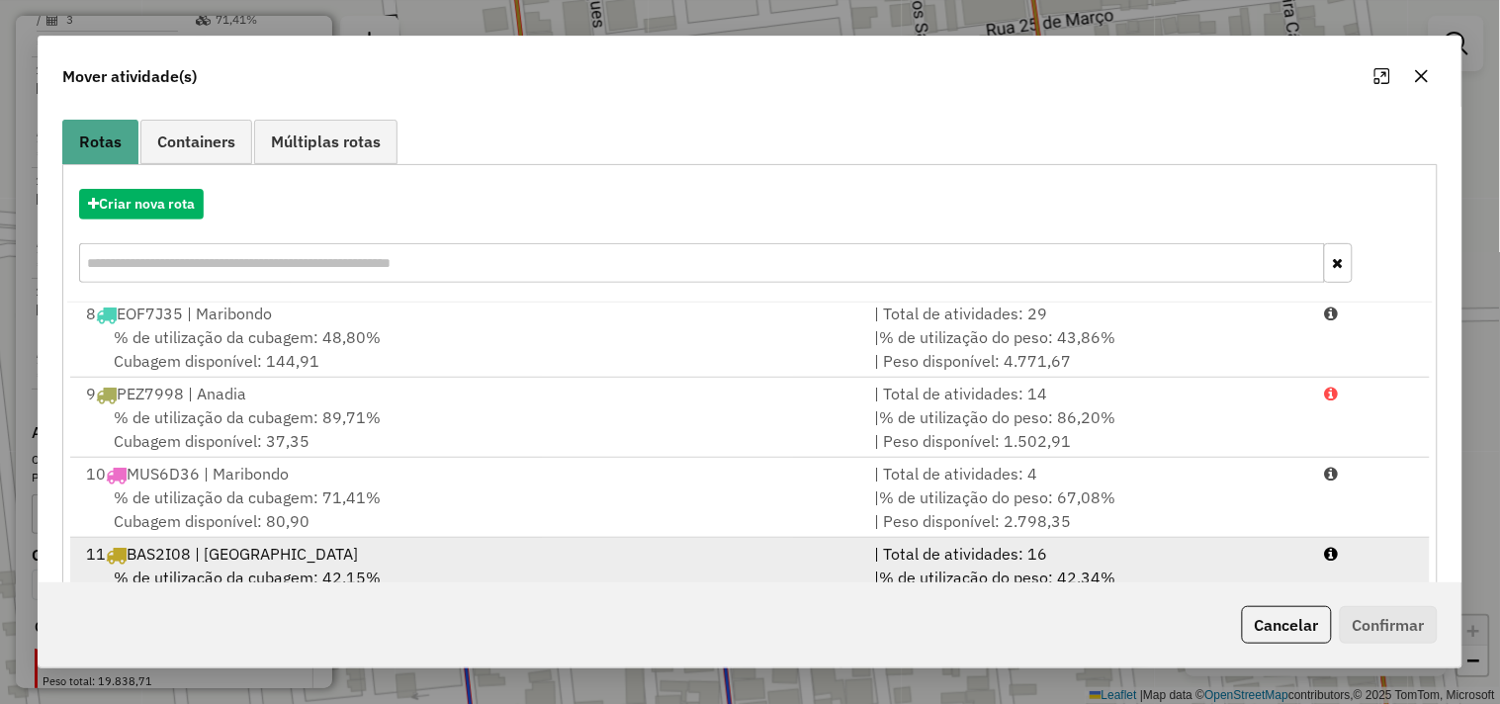
scroll to position [299, 0]
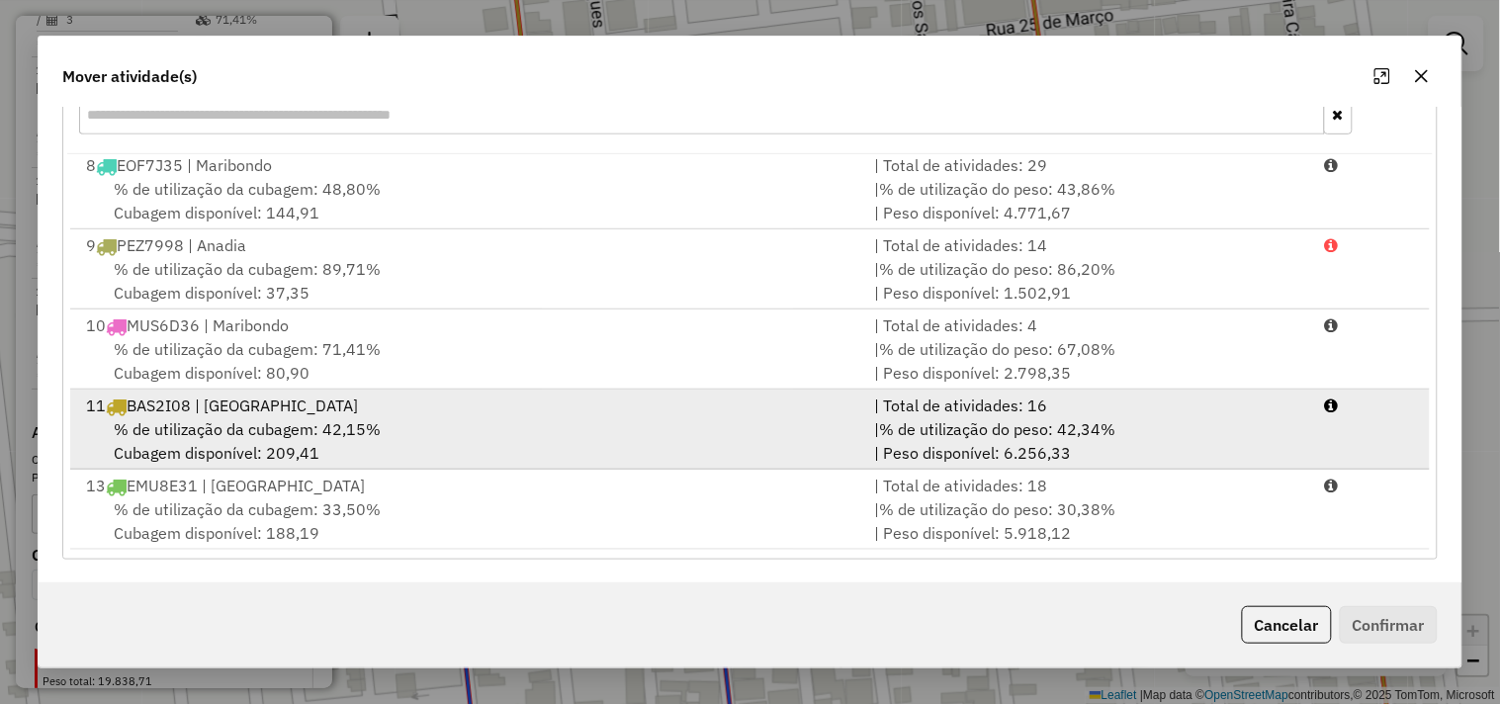
click at [433, 429] on div "% de utilização da cubagem: 42,15% Cubagem disponível: 209,41" at bounding box center [468, 440] width 788 height 47
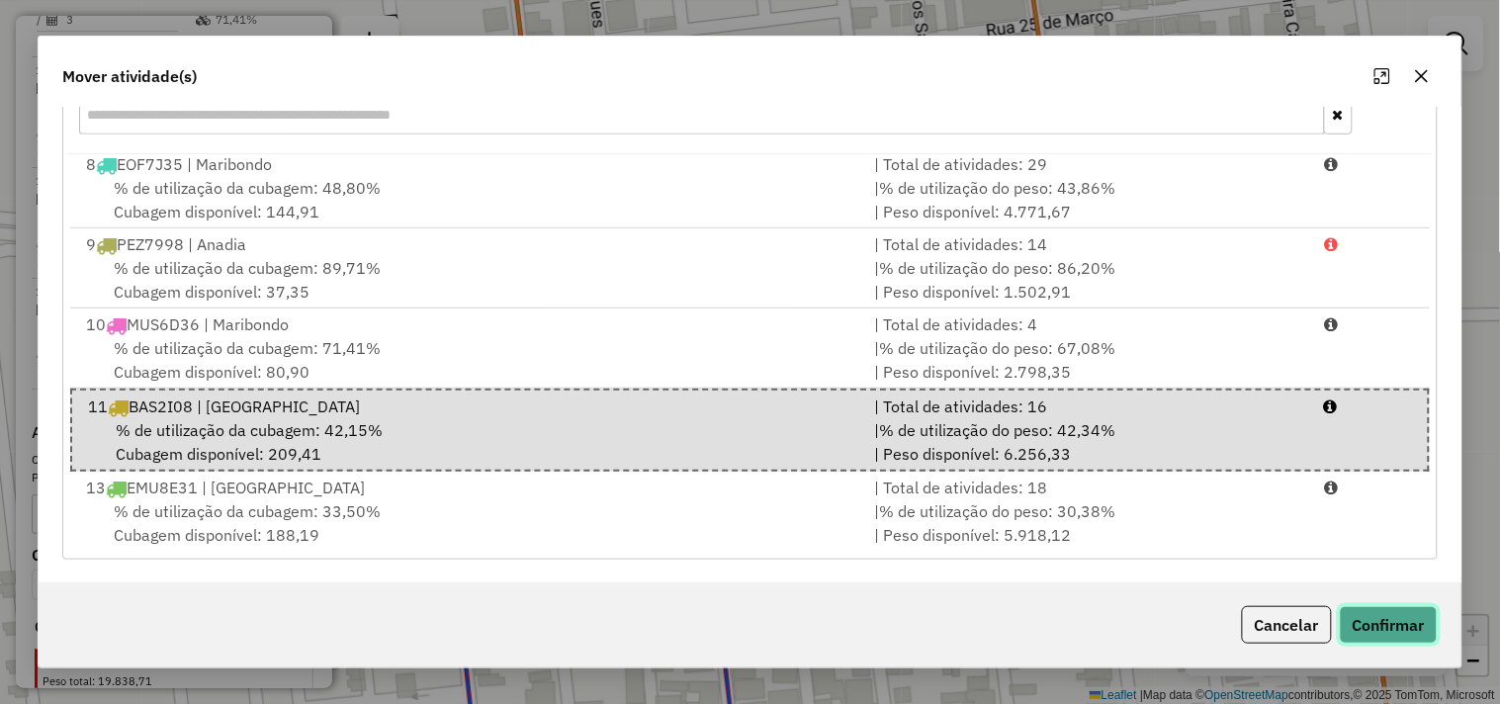
click at [1371, 624] on button "Confirmar" at bounding box center [1389, 625] width 98 height 38
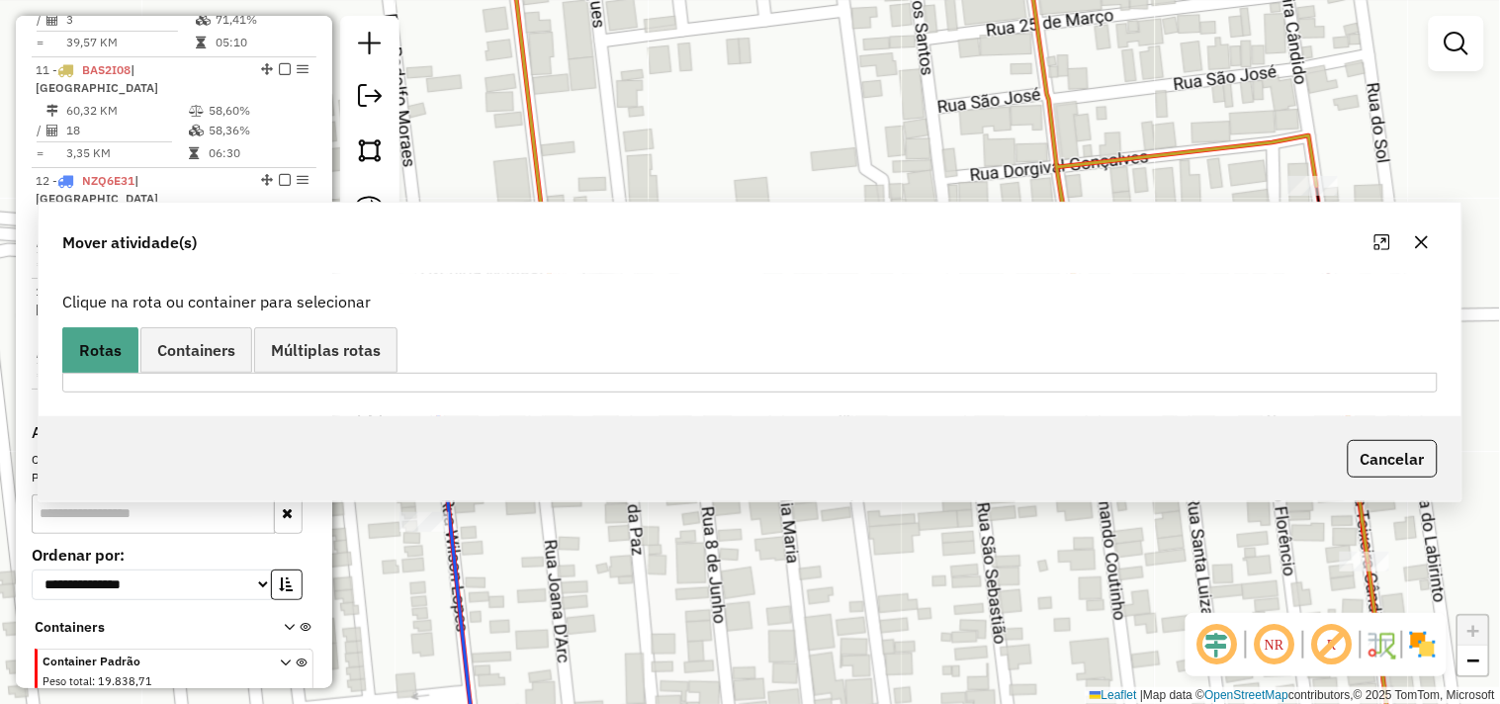
scroll to position [0, 0]
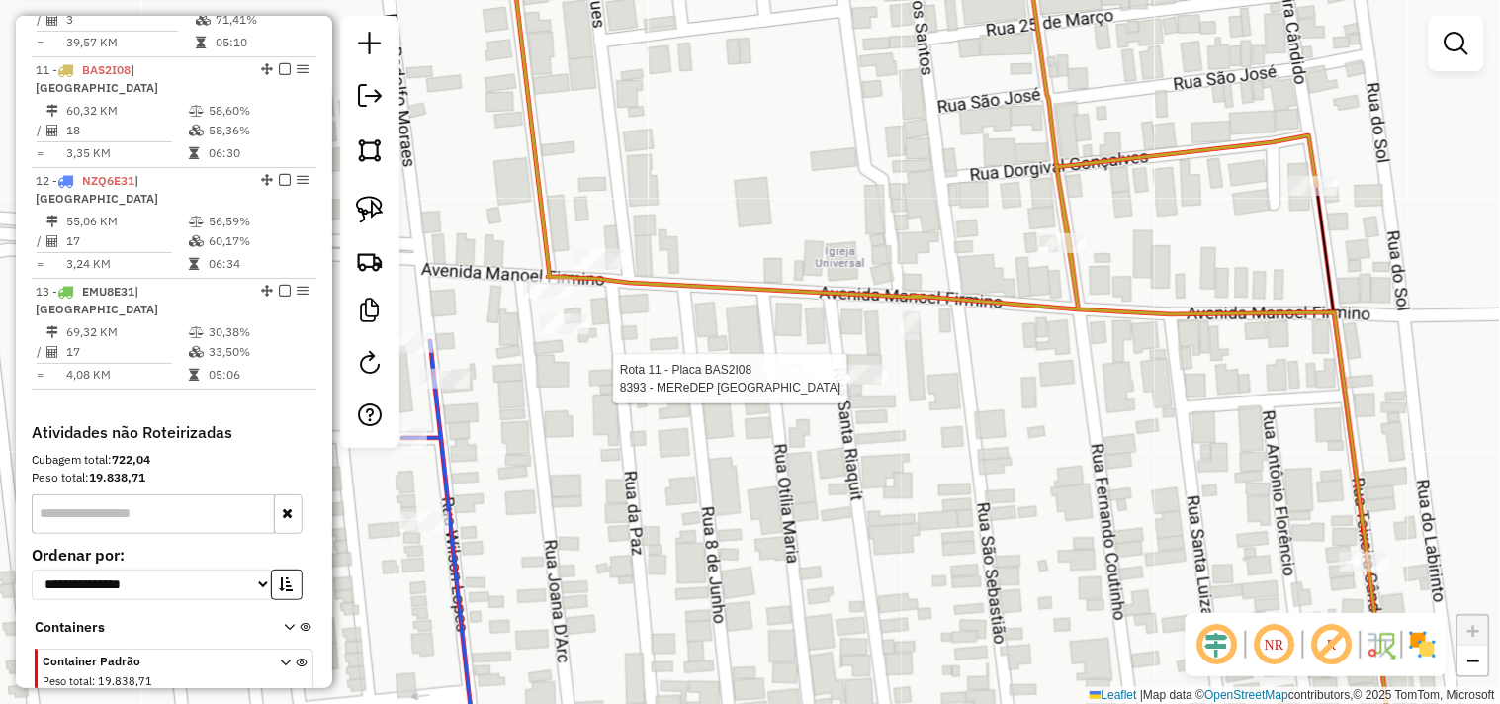
select select "*********"
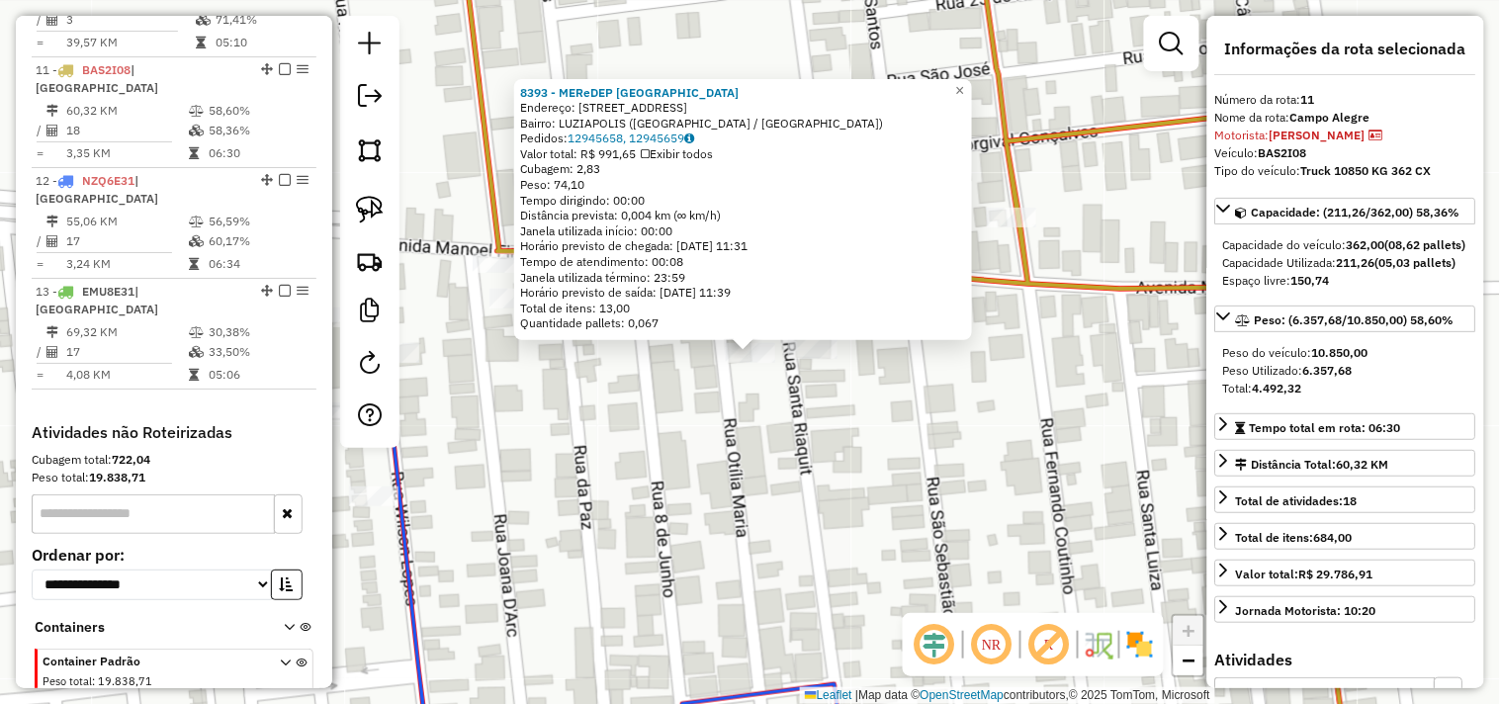
click at [735, 457] on div "8393 - MEReDEP VAL DA GALI Endereço: RUA S O SEBASTI O 543 Bairro: LUZIAPOLIS (…" at bounding box center [750, 352] width 1500 height 704
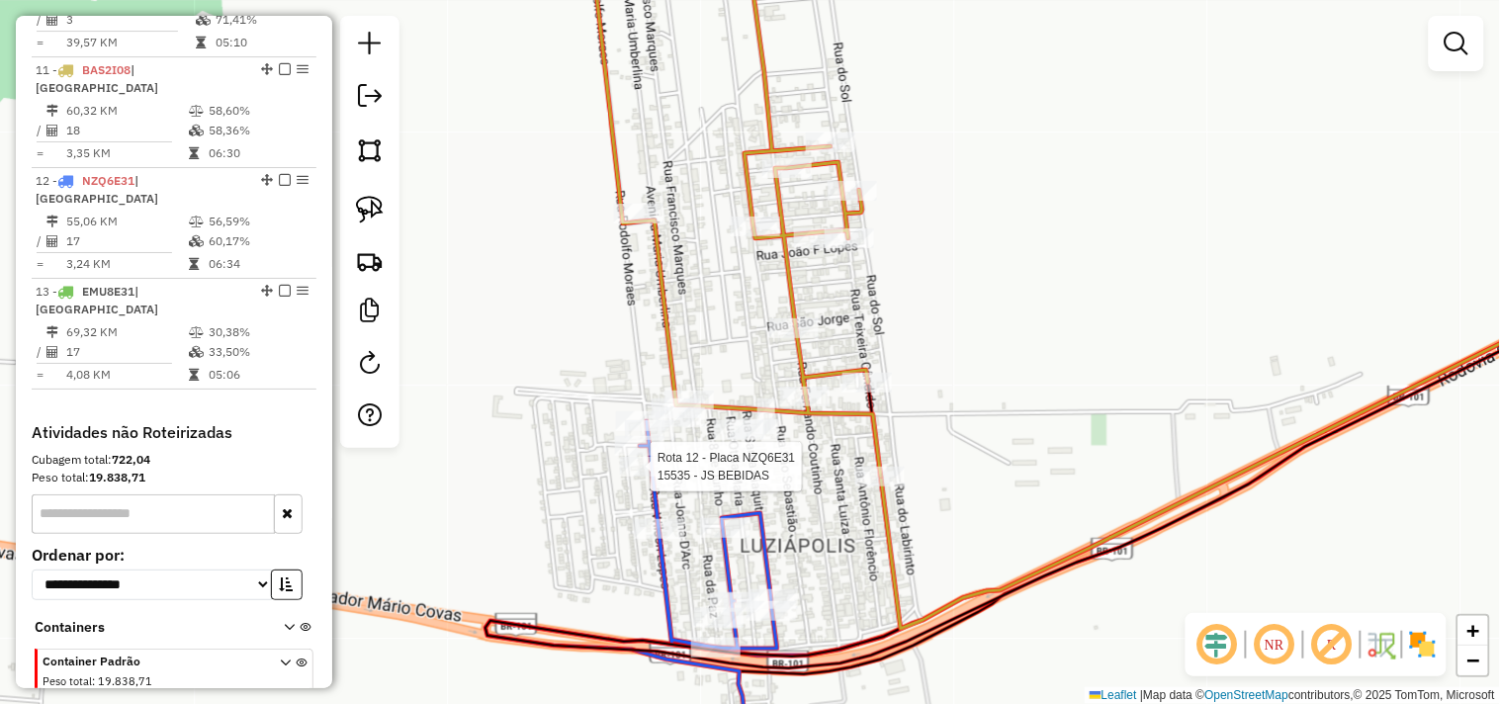
select select "*********"
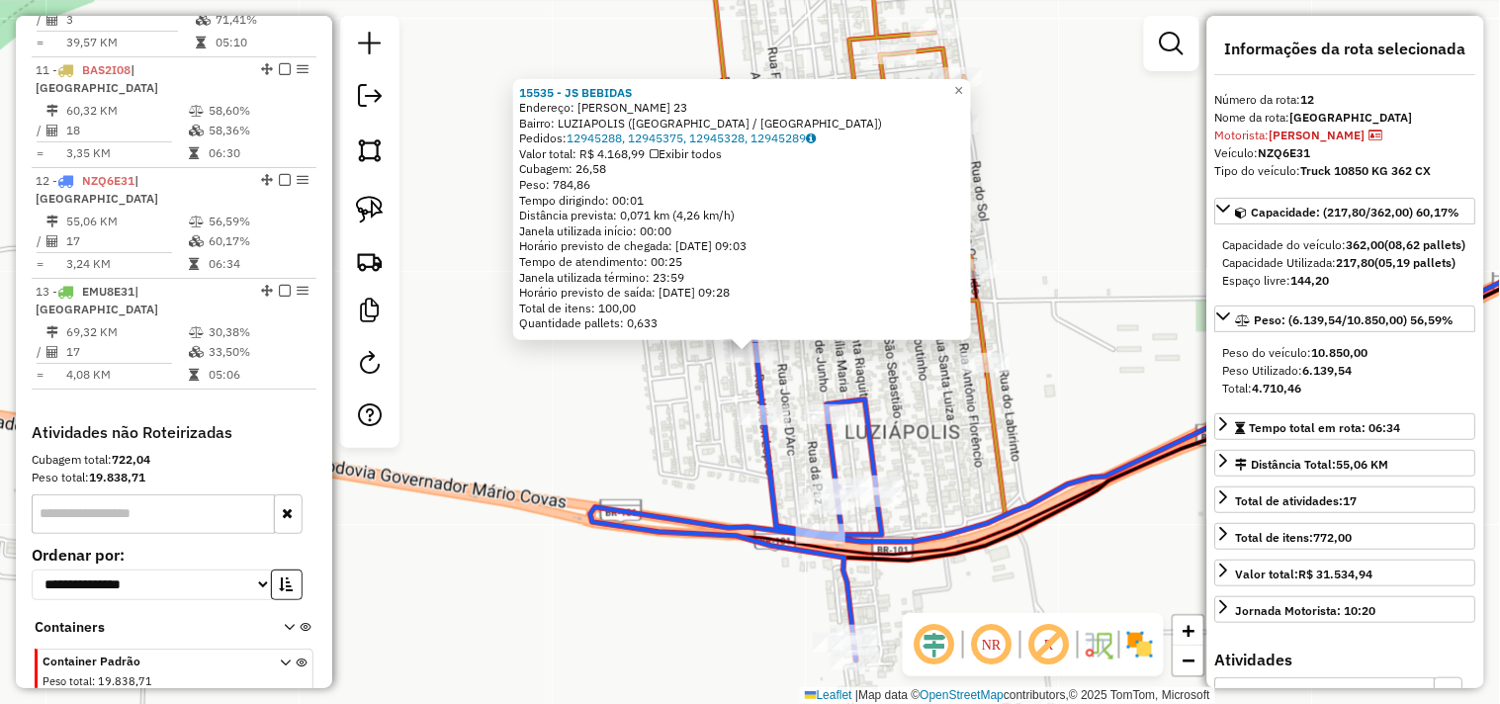
click at [590, 529] on icon at bounding box center [1120, 434] width 1061 height 453
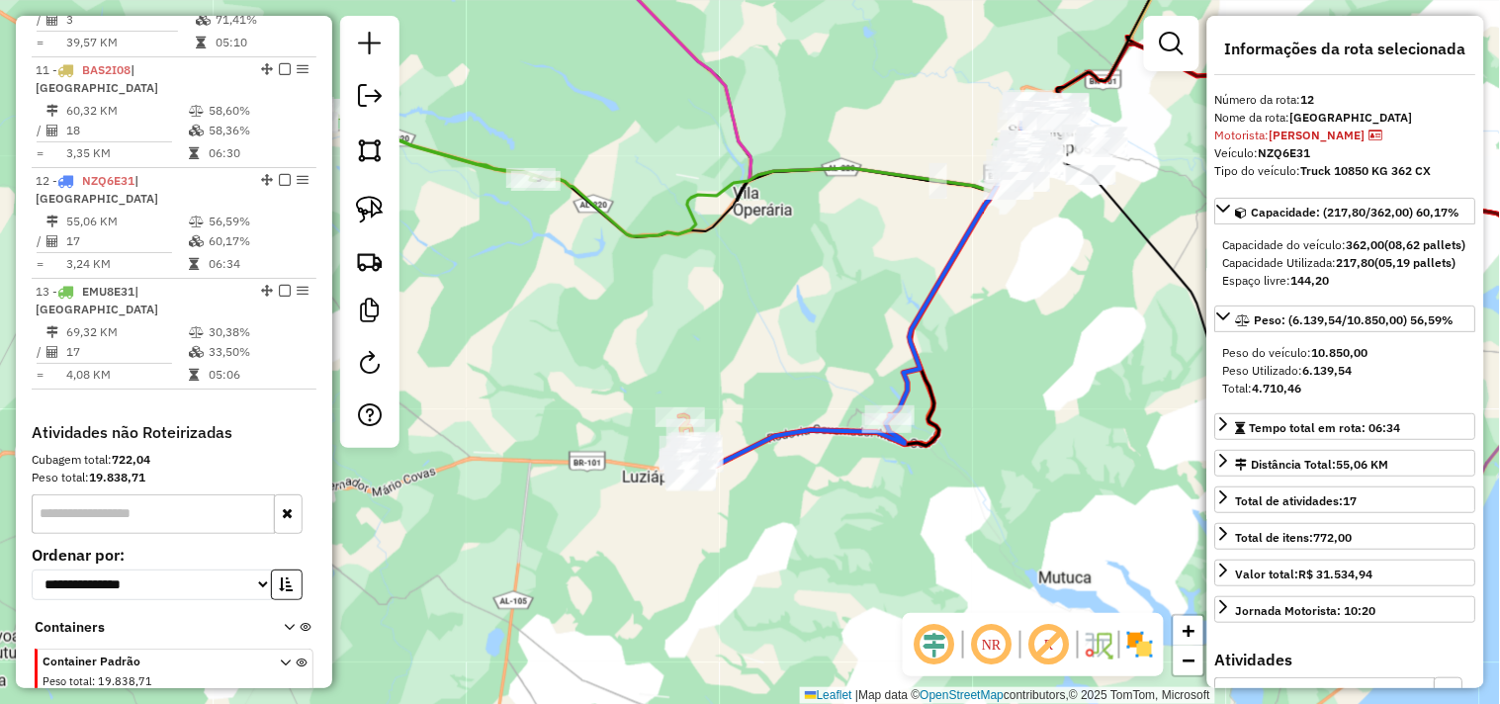
click at [864, 332] on div "Janela de atendimento Grade de atendimento Capacidade Transportadoras Veículos …" at bounding box center [750, 352] width 1500 height 704
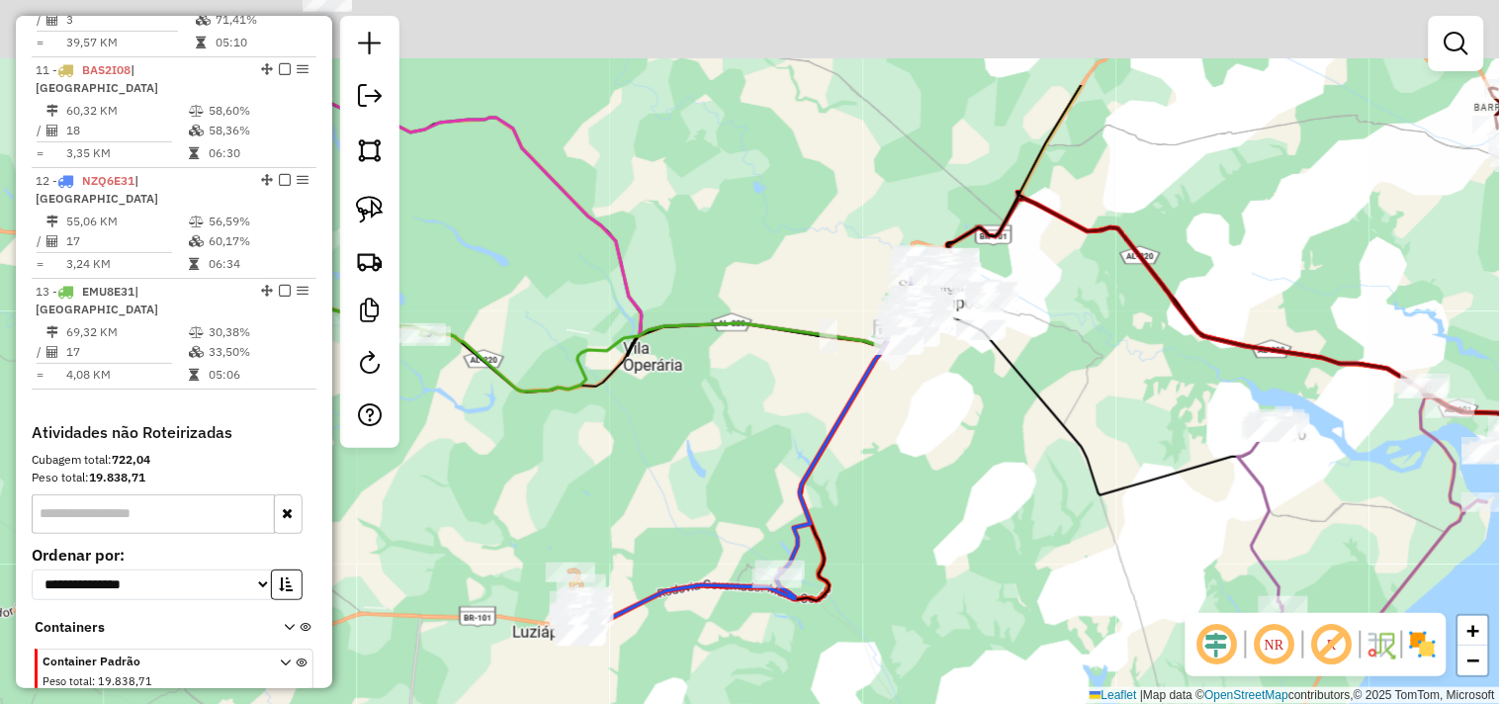
drag, startPoint x: 1012, startPoint y: 348, endPoint x: 846, endPoint y: 435, distance: 187.6
click at [823, 539] on div "Janela de atendimento Grade de atendimento Capacidade Transportadoras Veículos …" at bounding box center [750, 352] width 1500 height 704
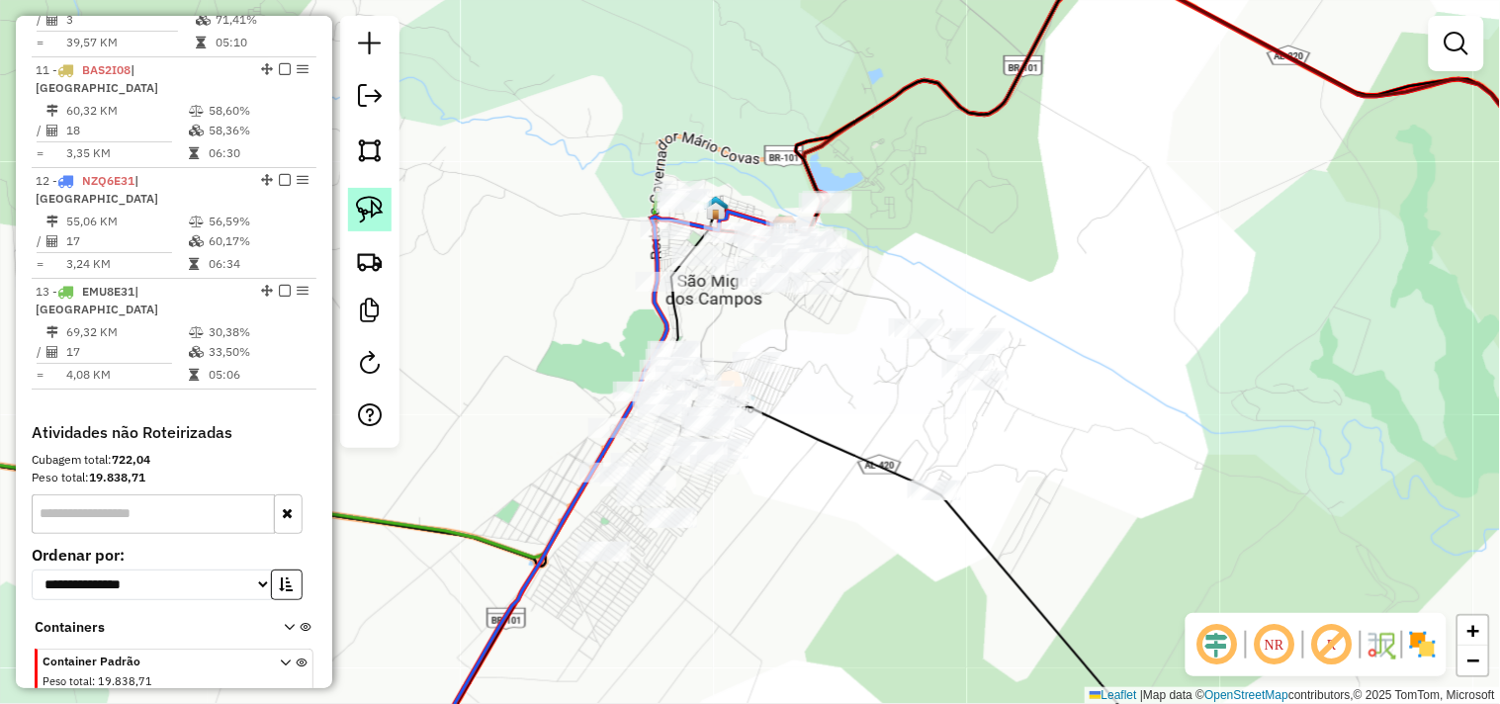
click at [373, 220] on img at bounding box center [370, 210] width 28 height 28
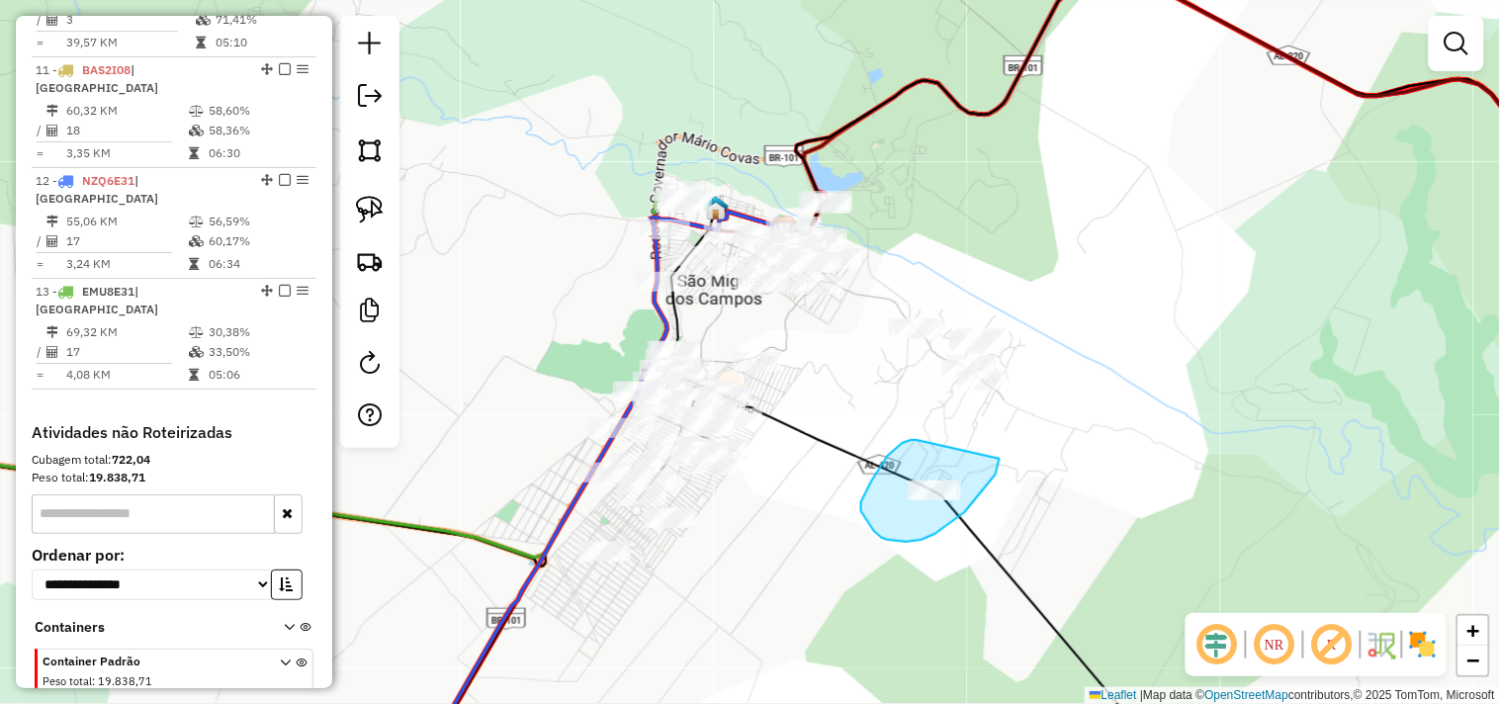
drag, startPoint x: 917, startPoint y: 440, endPoint x: 1000, endPoint y: 457, distance: 84.8
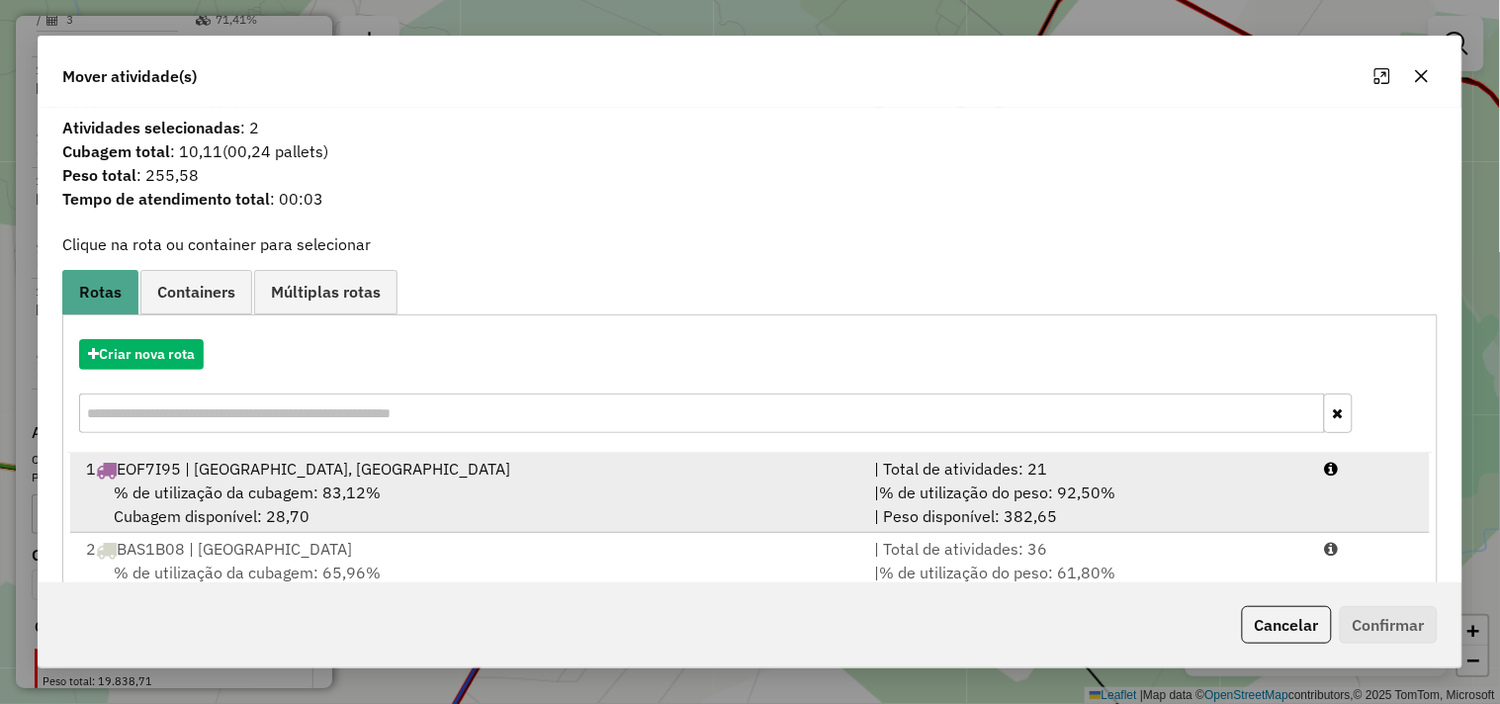
click at [328, 479] on div "1 EOF7I95 | Praia do Gunga, Roteiro" at bounding box center [468, 469] width 788 height 24
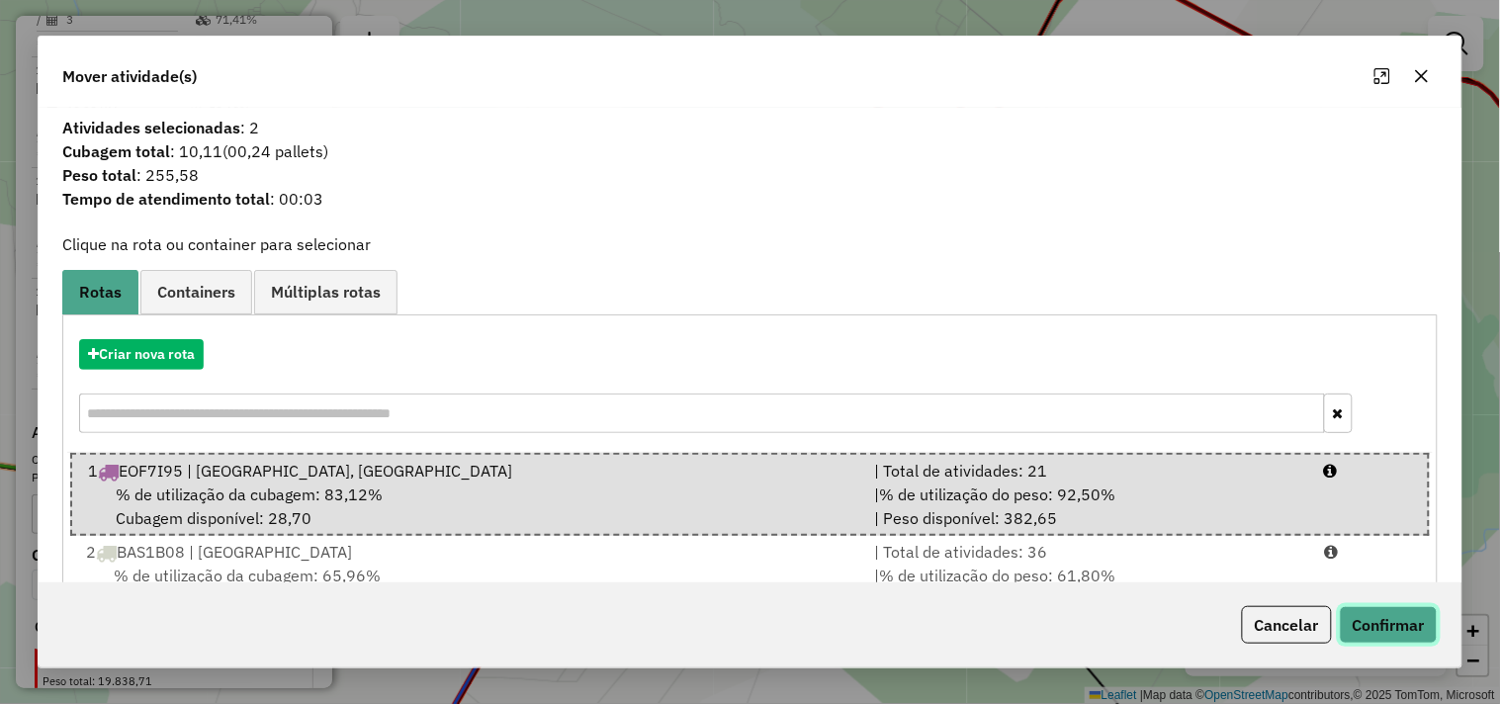
click at [1385, 627] on button "Confirmar" at bounding box center [1389, 625] width 98 height 38
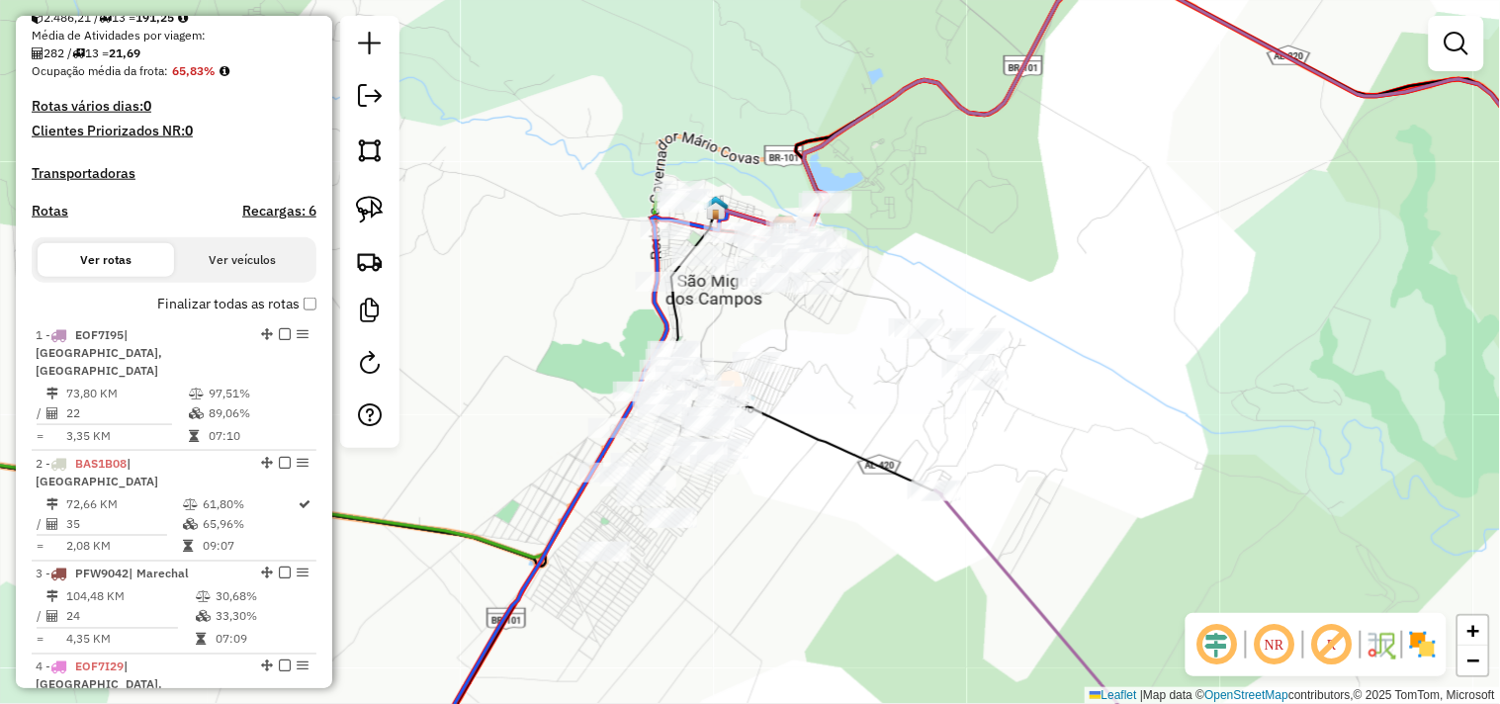
scroll to position [222, 0]
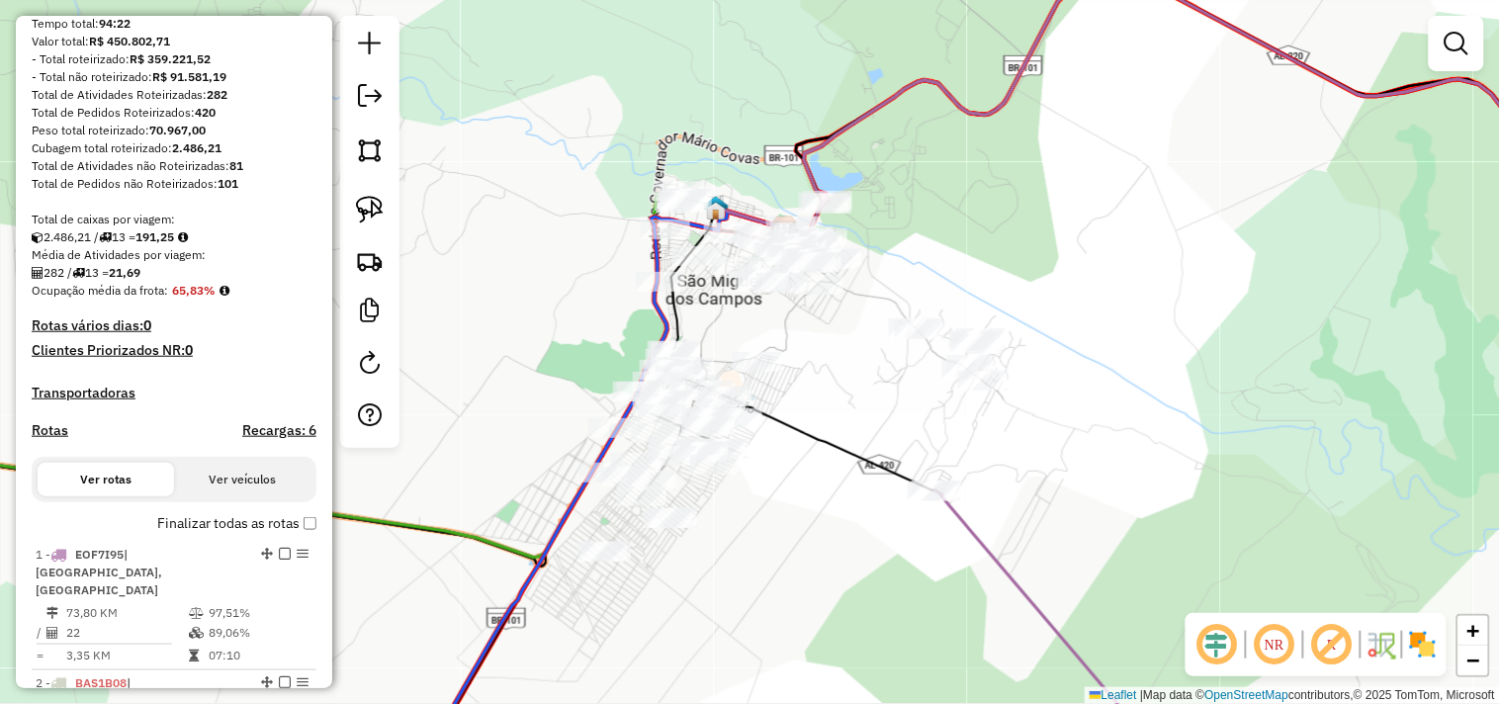
click at [51, 439] on h4 "Rotas" at bounding box center [50, 430] width 37 height 17
select select "*"
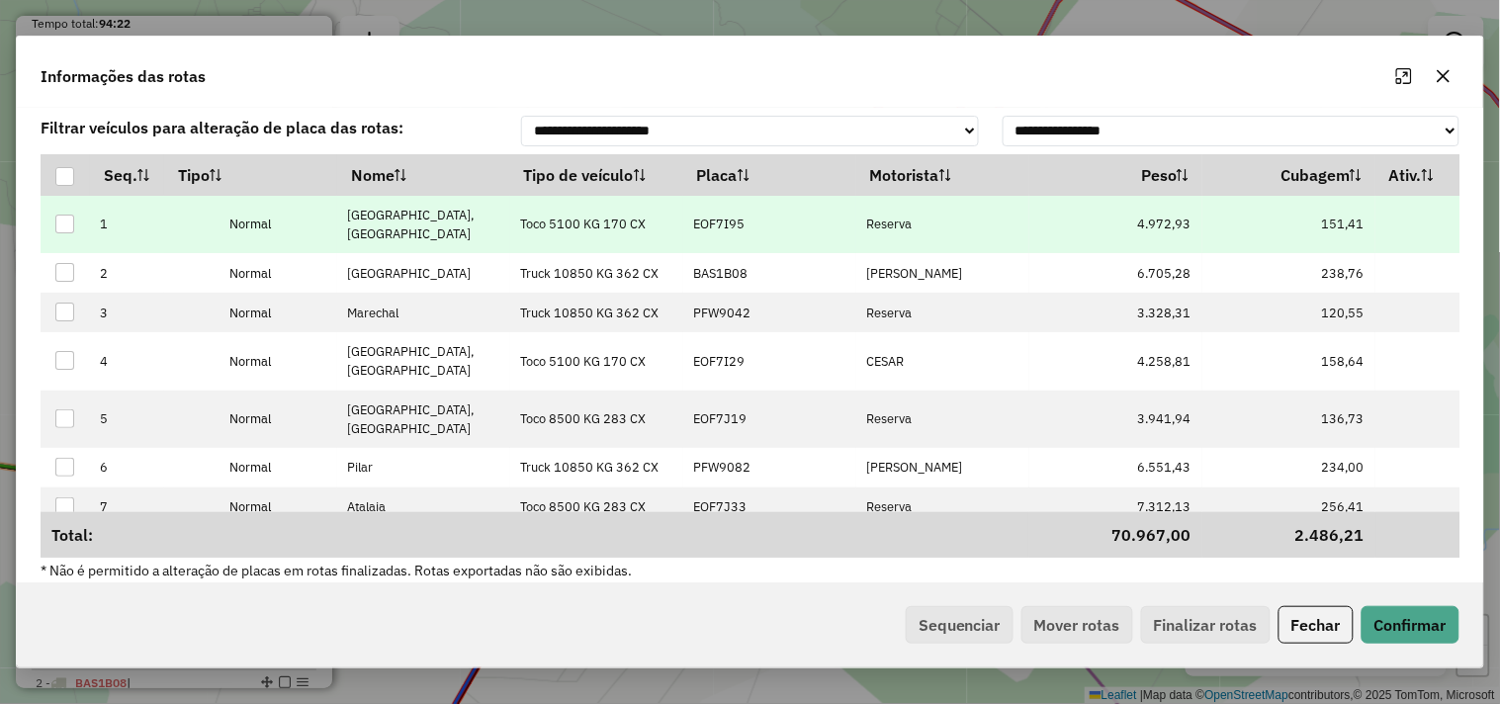
click at [718, 232] on p-celleditor "EOF7I95" at bounding box center [718, 224] width 51 height 17
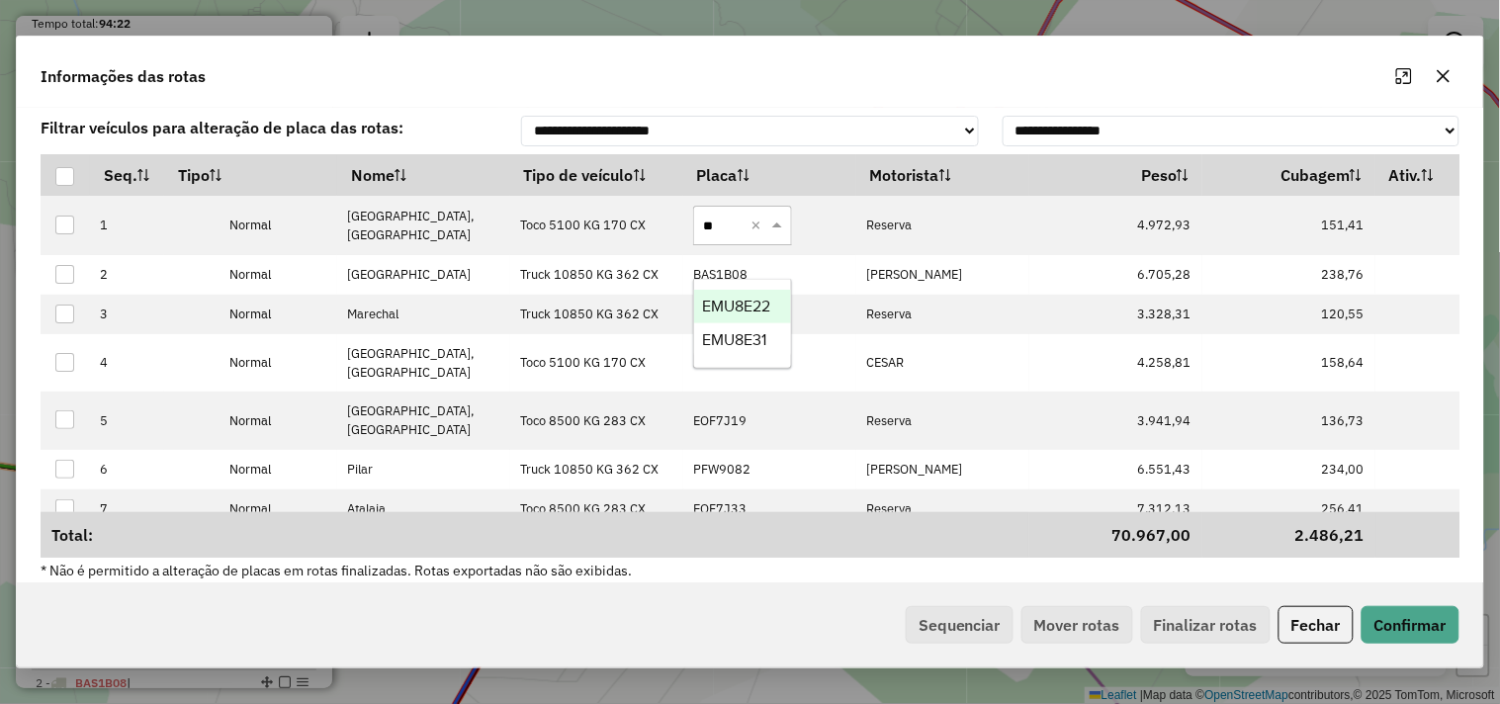
type input "***"
click at [769, 338] on div "EMU8E31" at bounding box center [742, 340] width 97 height 34
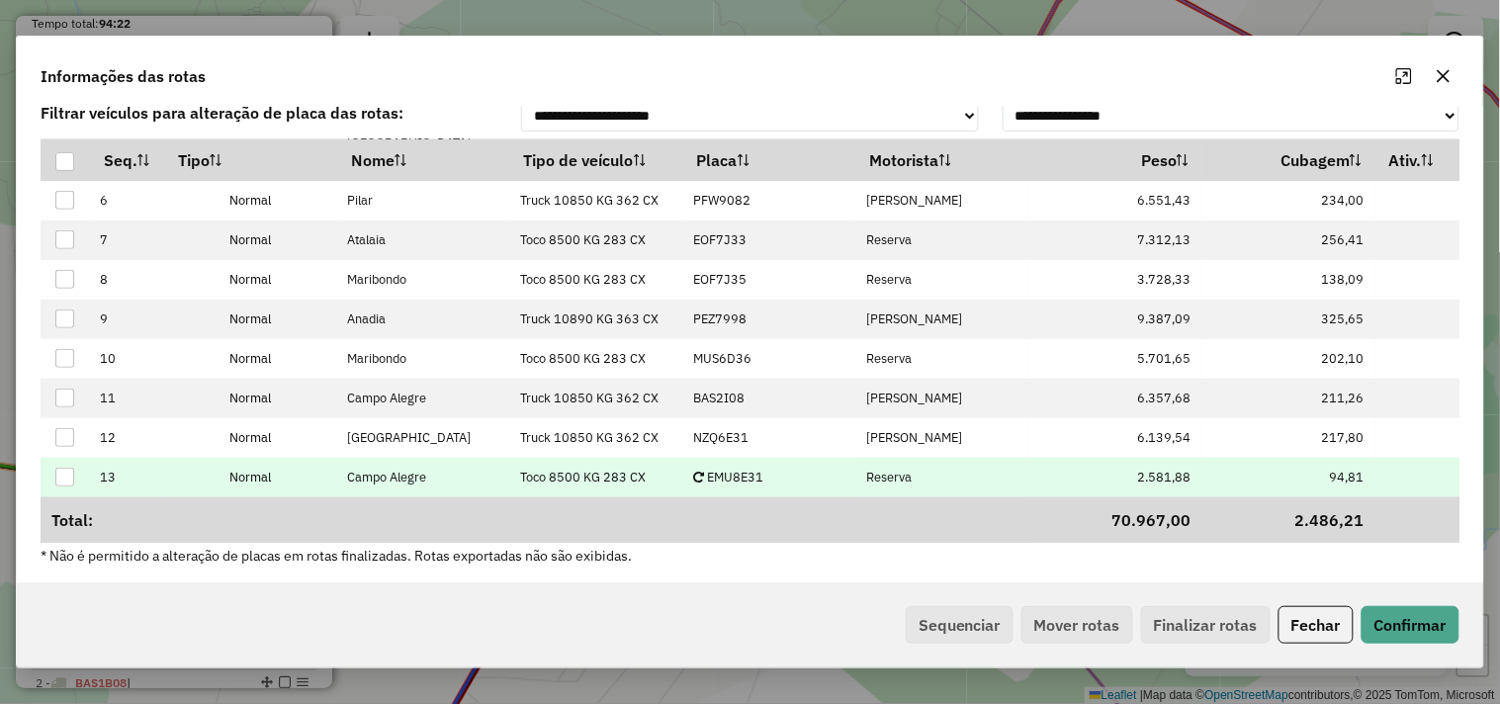
scroll to position [16, 0]
click at [762, 468] on p-celleditor "EMU8E31" at bounding box center [728, 476] width 70 height 17
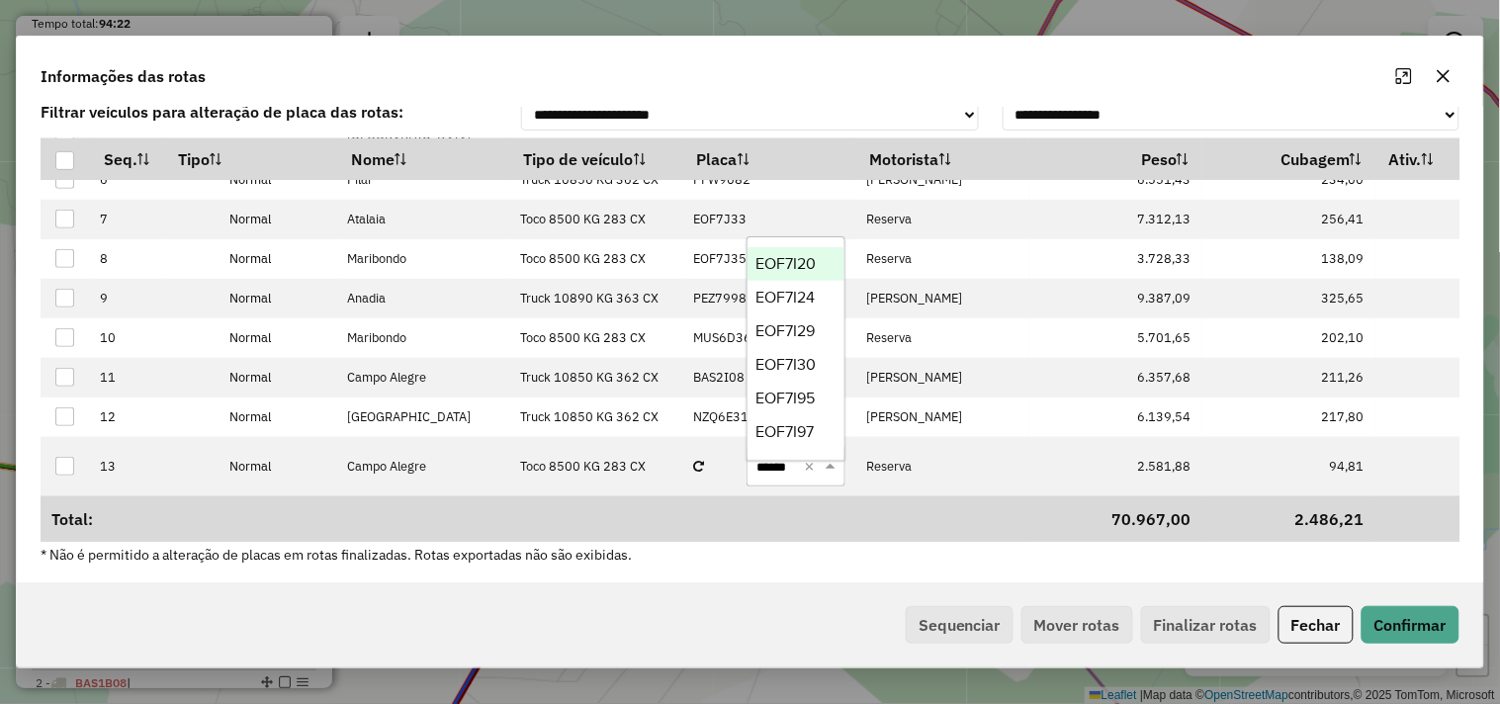
type input "*******"
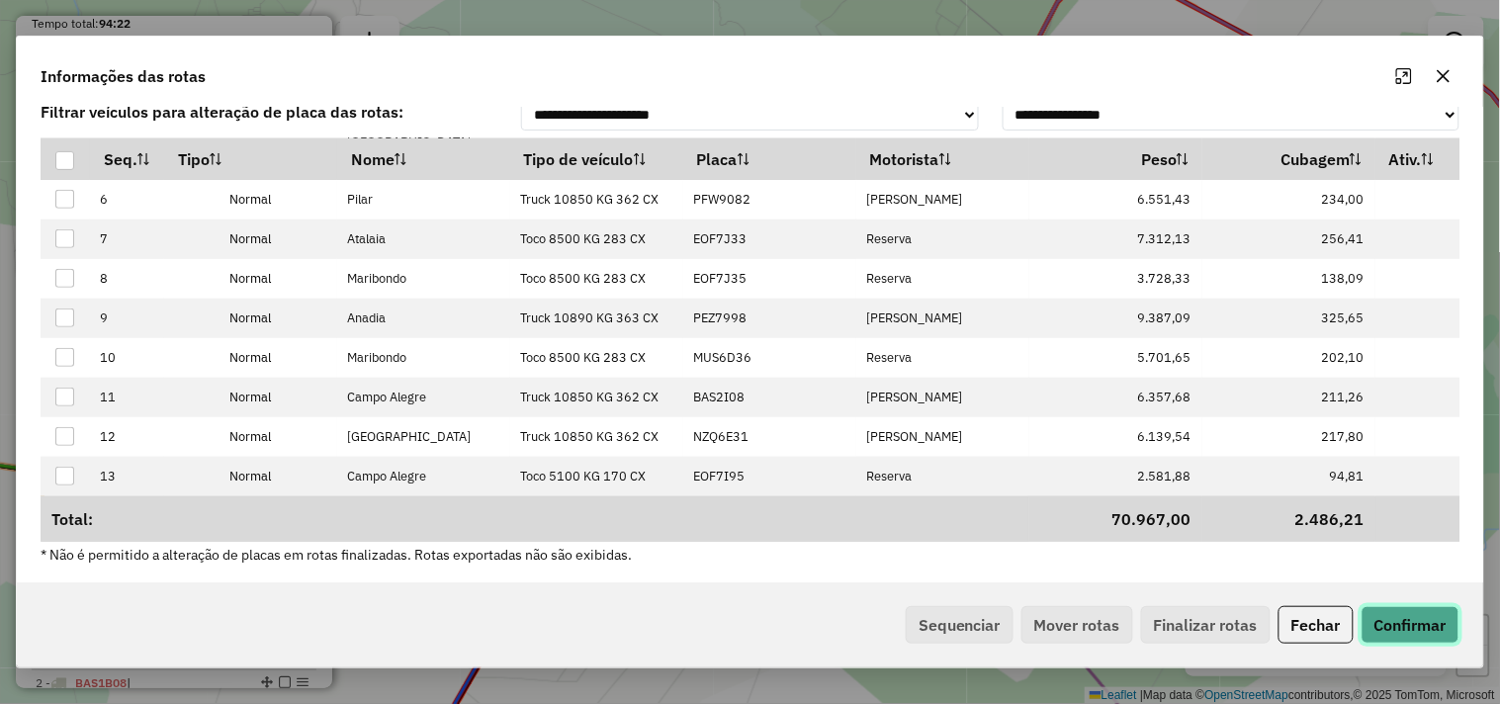
click at [1400, 614] on button "Confirmar" at bounding box center [1411, 625] width 98 height 38
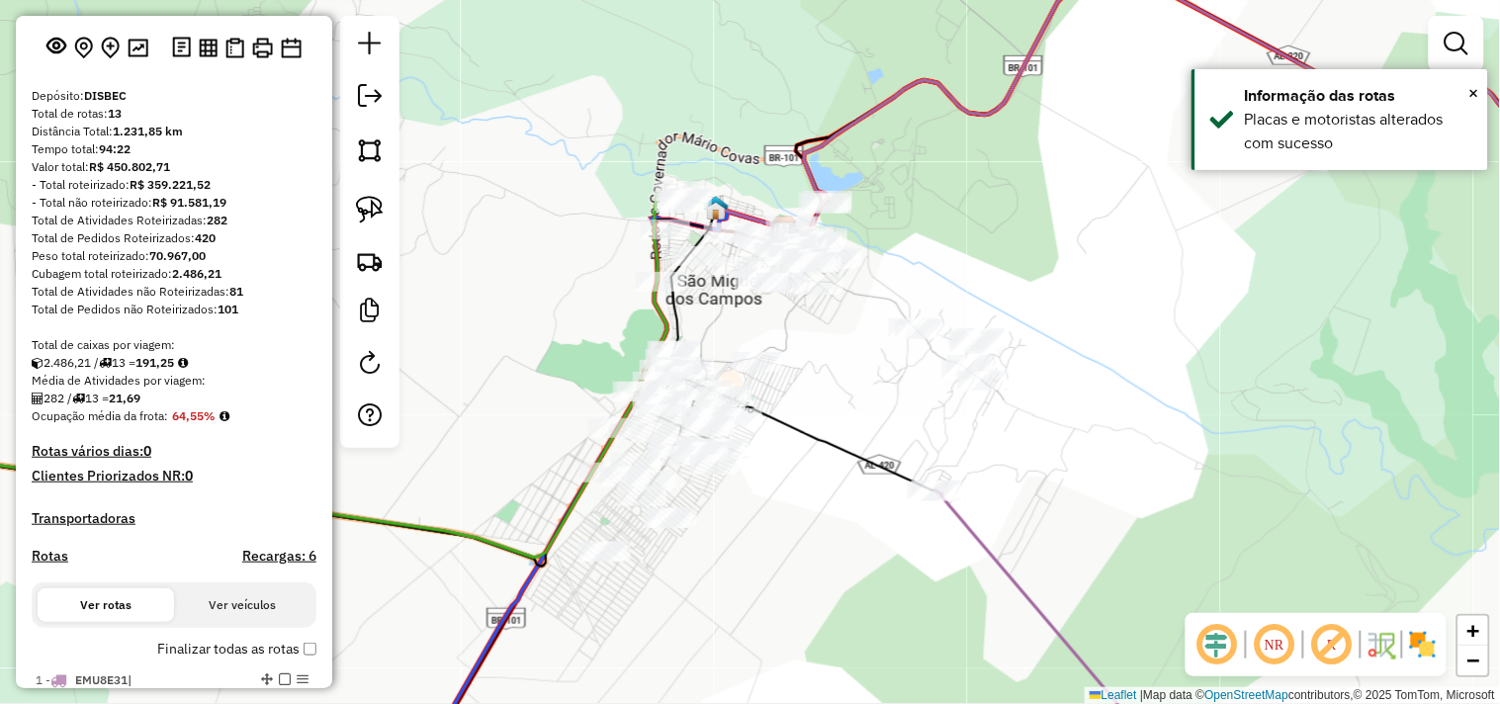
scroll to position [0, 0]
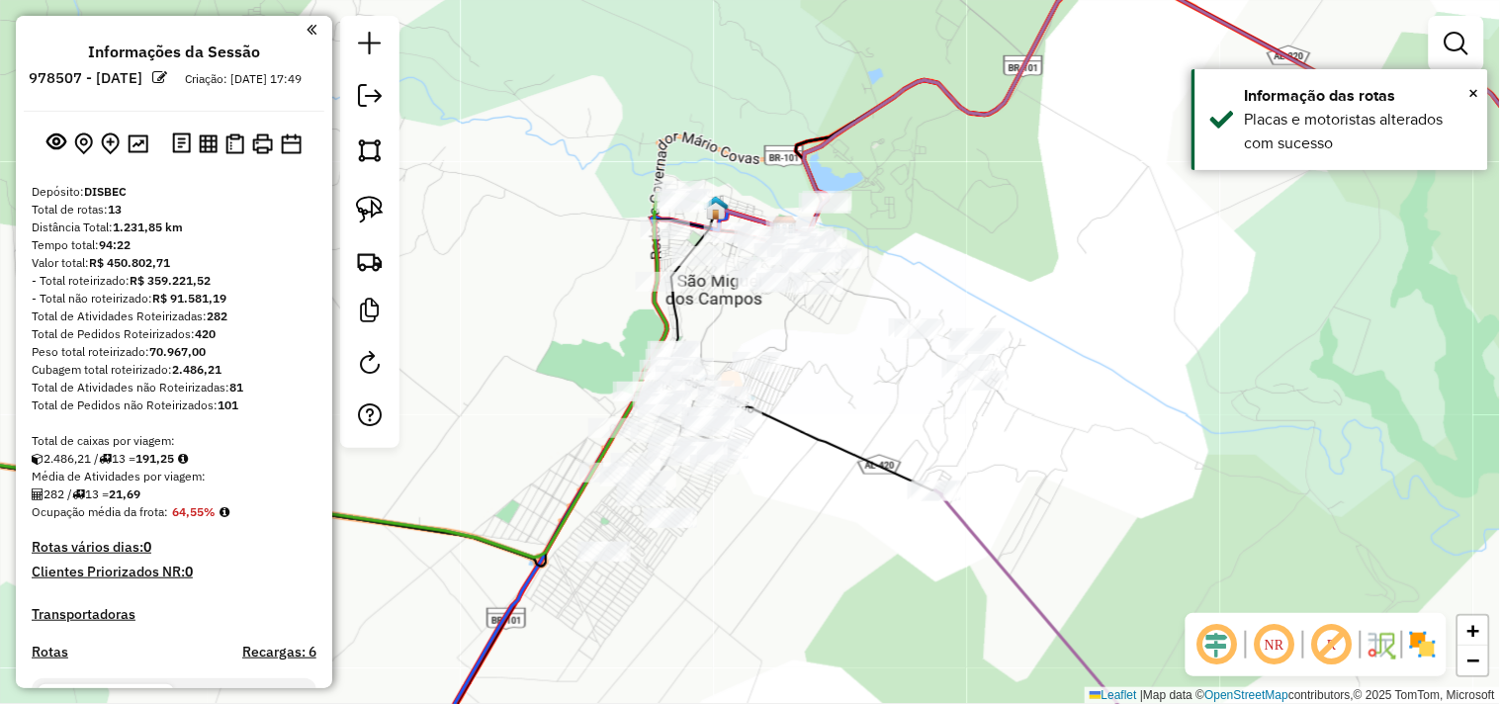
drag, startPoint x: 849, startPoint y: 333, endPoint x: 793, endPoint y: 348, distance: 57.3
click at [817, 357] on div "Janela de atendimento Grade de atendimento Capacidade Transportadoras Veículos …" at bounding box center [750, 352] width 1500 height 704
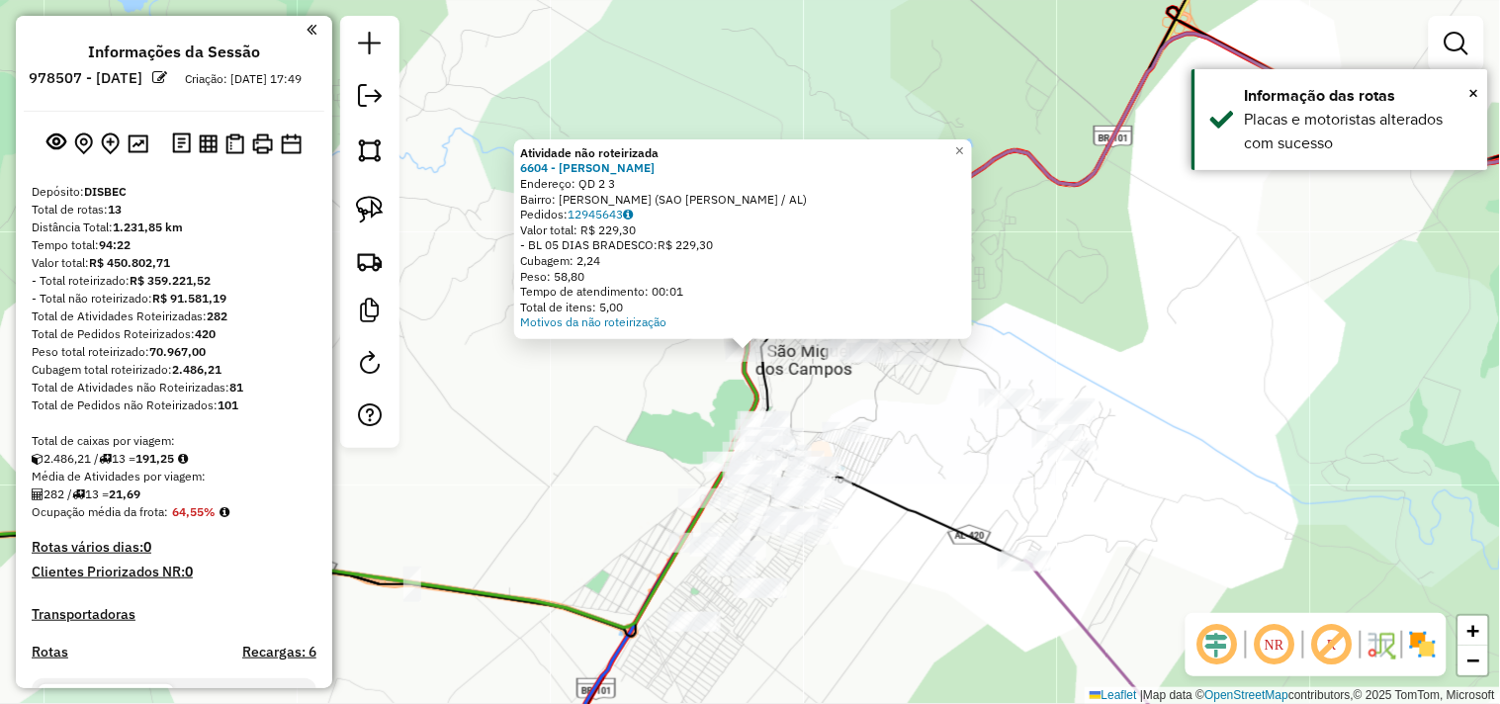
click at [651, 402] on div "Atividade não roteirizada 6604 - ROBERTO PNEUS Endereço: QD 2 3 Bairro: DIOGENE…" at bounding box center [750, 352] width 1500 height 704
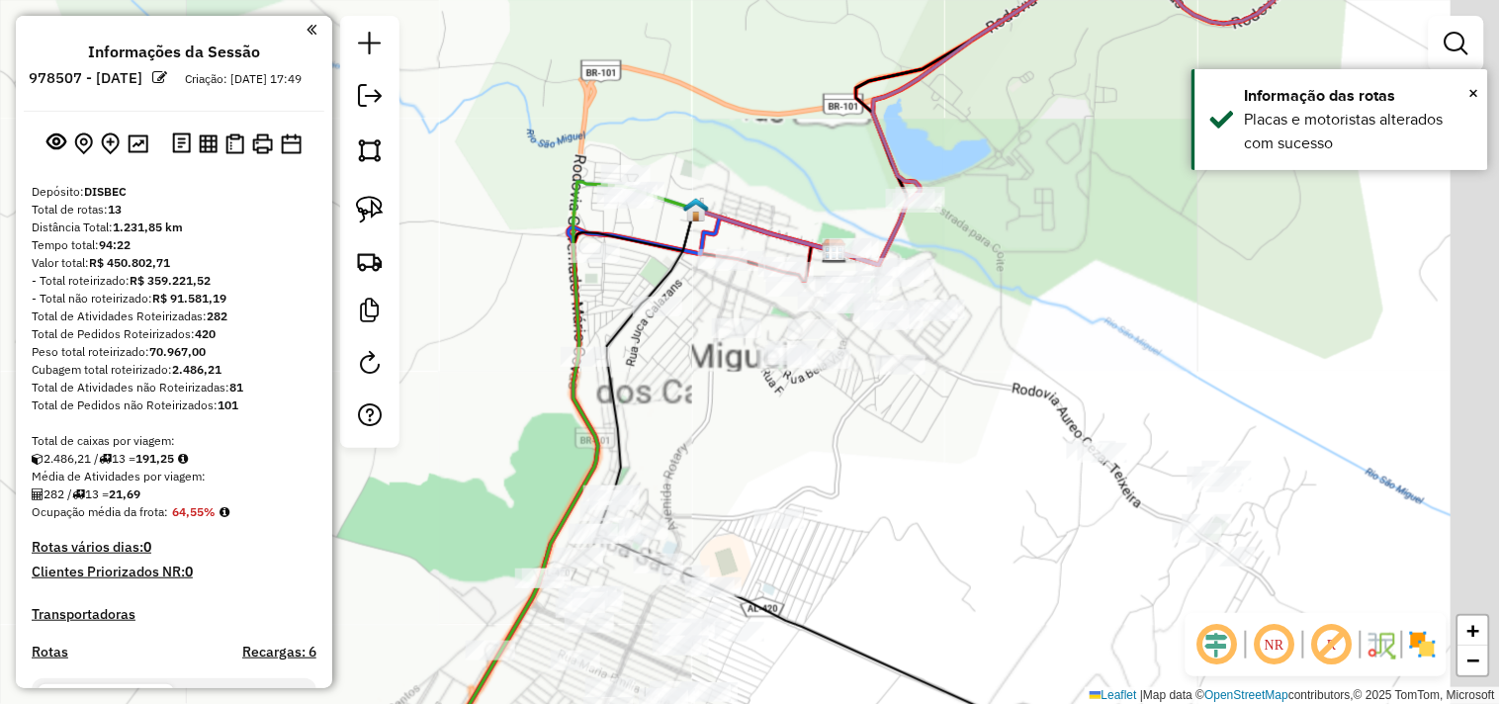
drag, startPoint x: 864, startPoint y: 394, endPoint x: 805, endPoint y: 443, distance: 77.2
click at [805, 443] on div "Janela de atendimento Grade de atendimento Capacidade Transportadoras Veículos …" at bounding box center [750, 352] width 1500 height 704
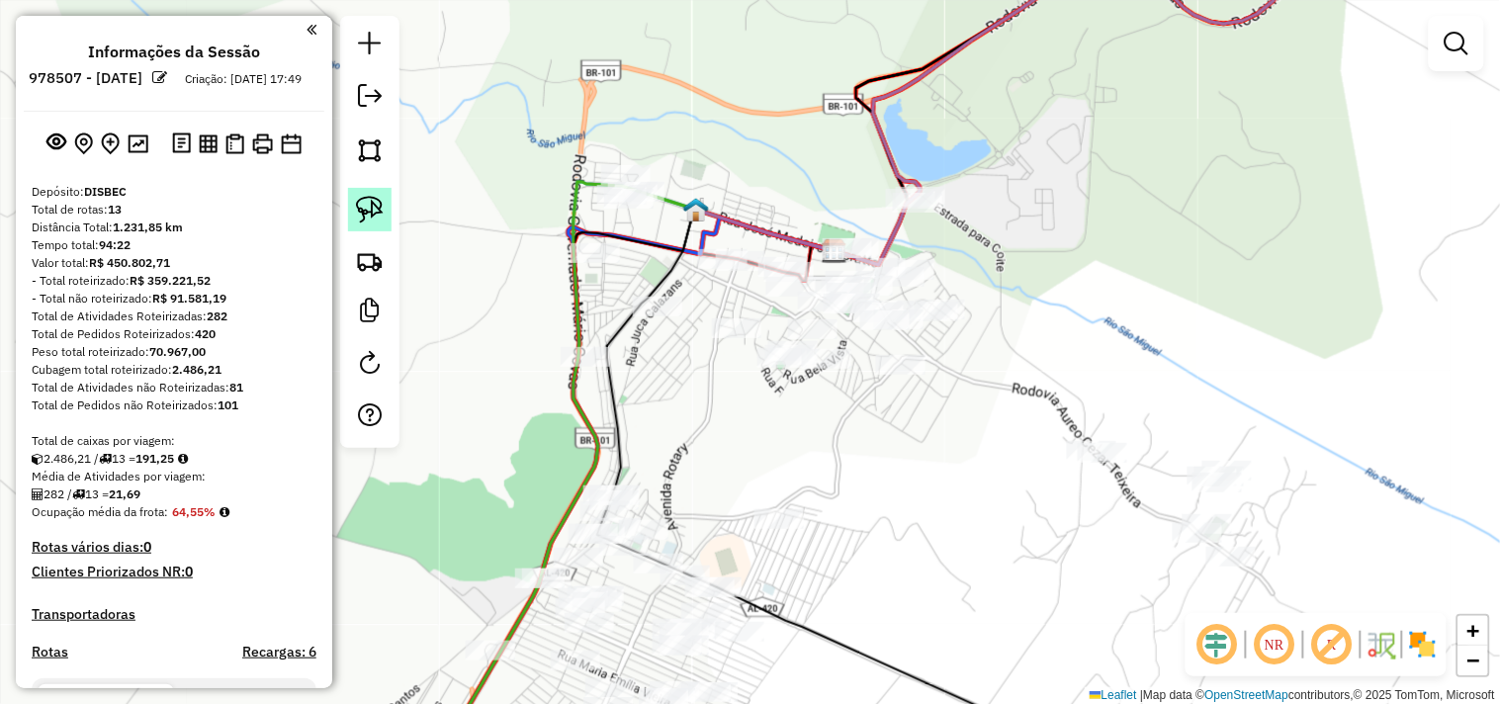
click at [382, 221] on img at bounding box center [370, 210] width 28 height 28
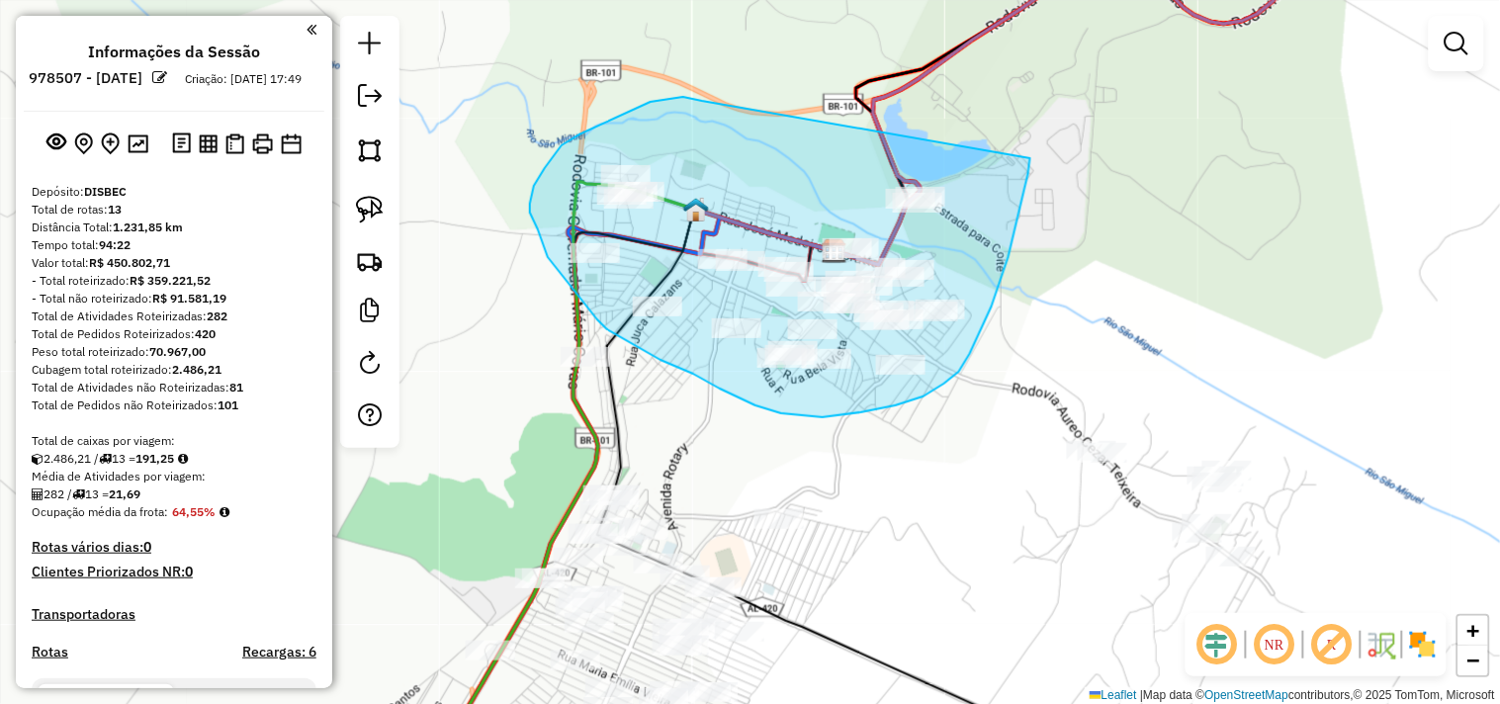
drag, startPoint x: 692, startPoint y: 99, endPoint x: 1029, endPoint y: 123, distance: 337.1
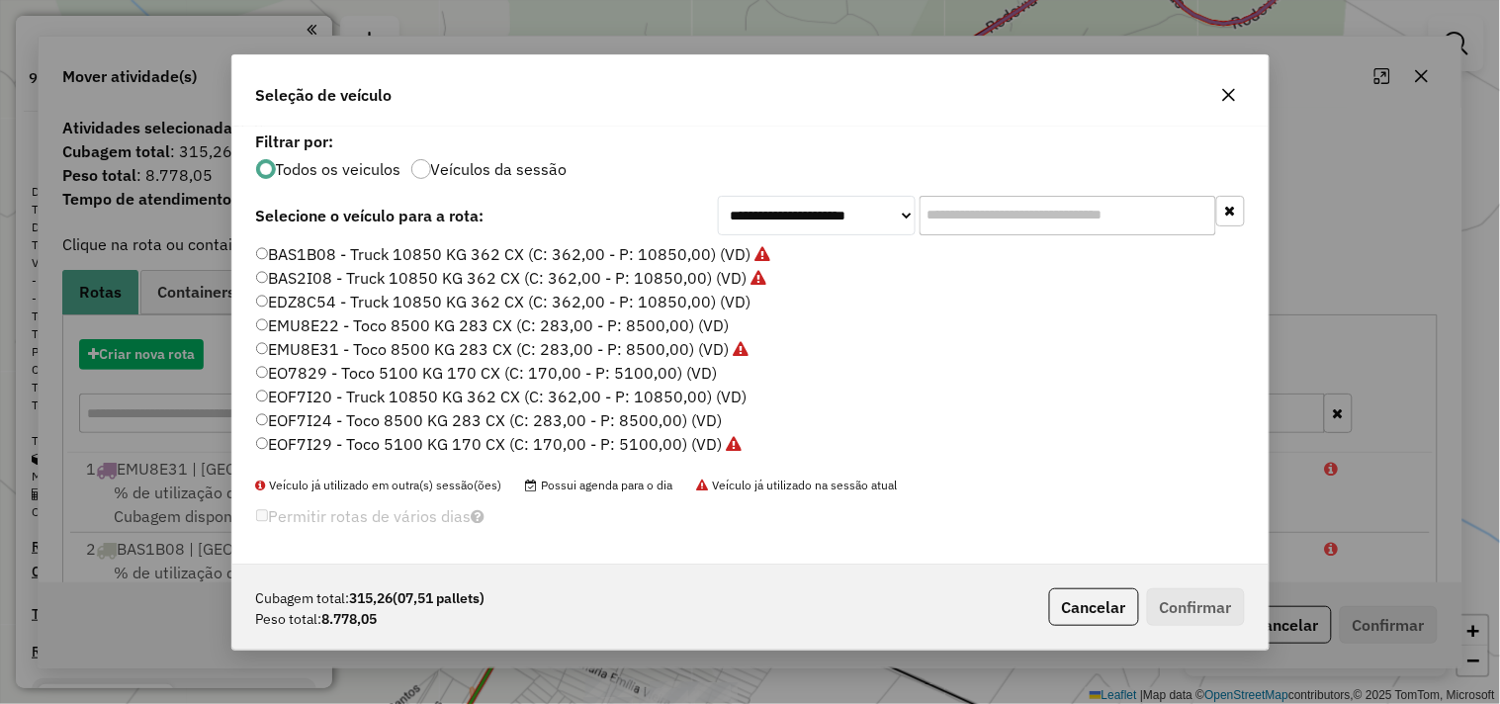
scroll to position [11, 5]
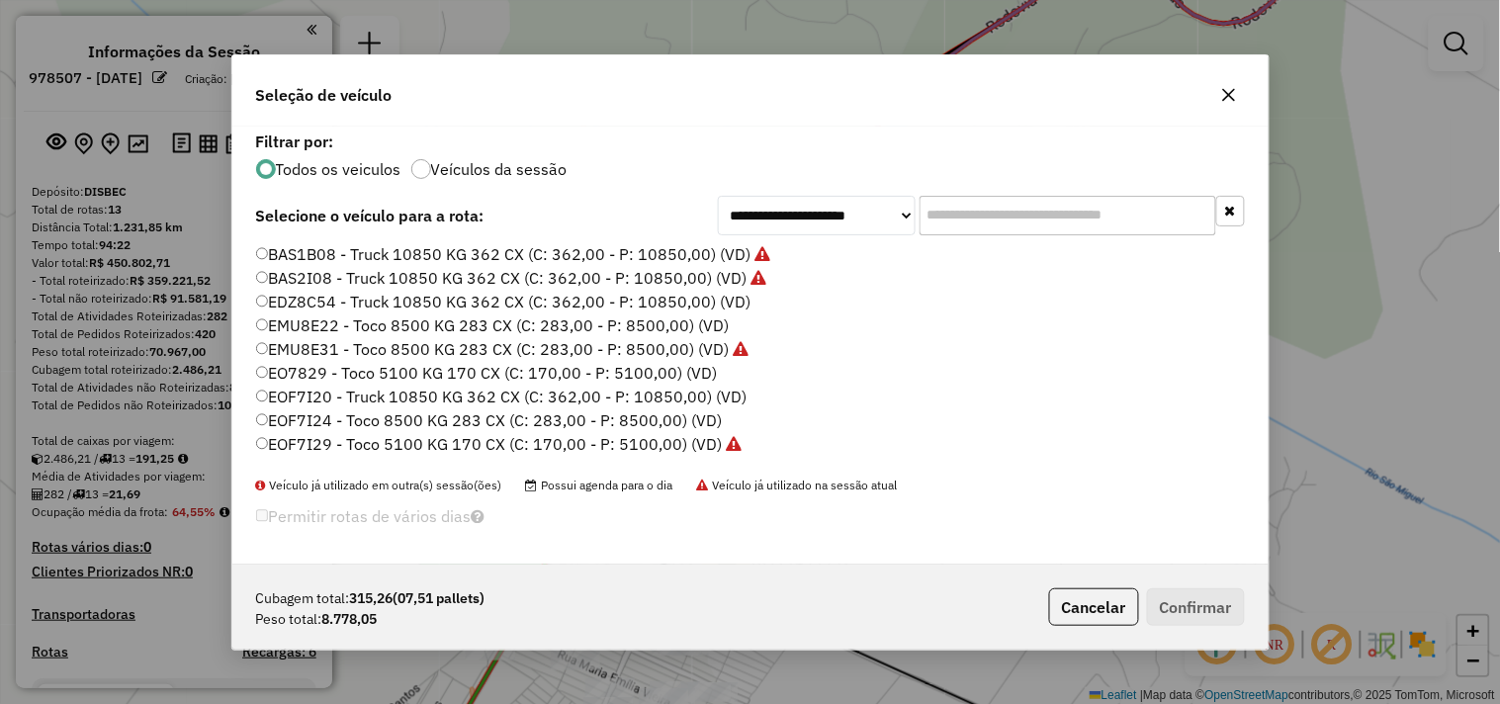
click at [1007, 213] on input "text" at bounding box center [1068, 216] width 297 height 40
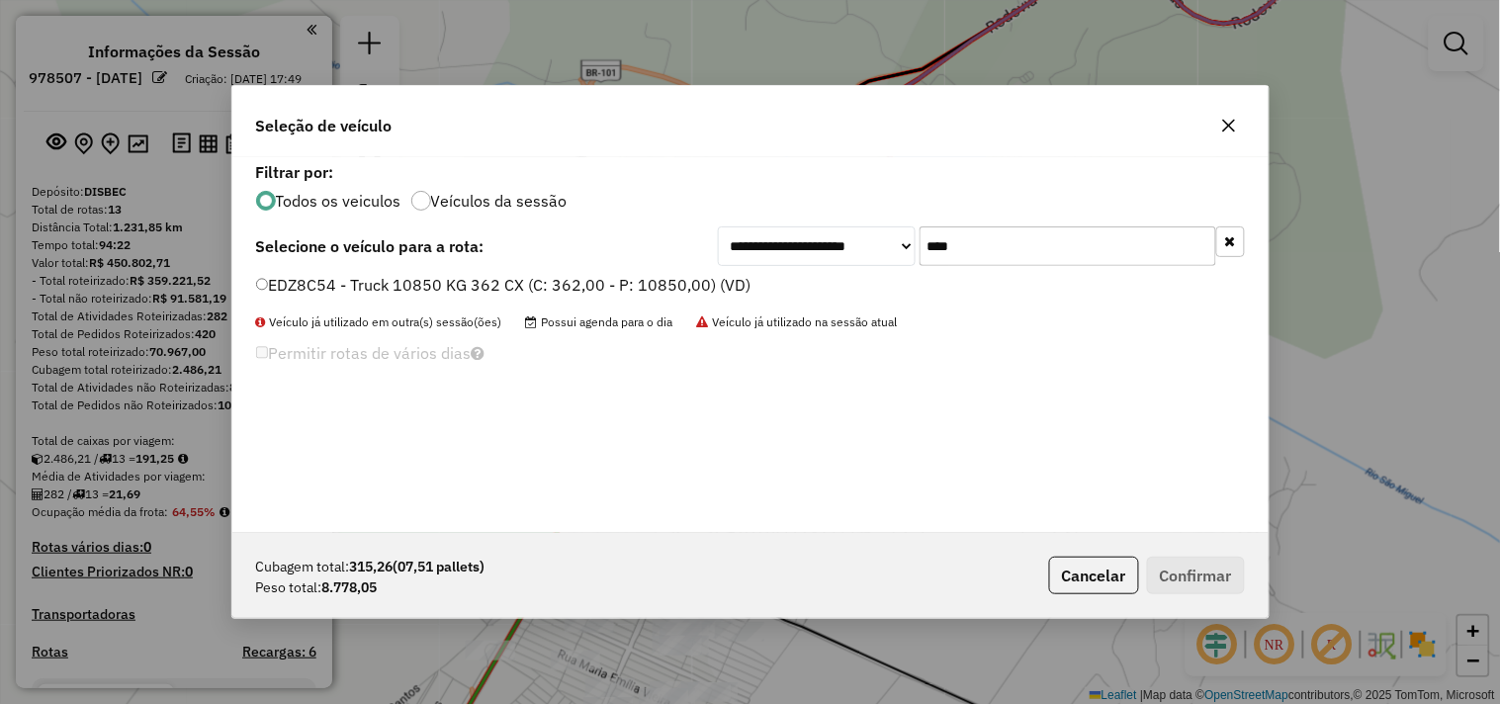
type input "****"
click at [638, 284] on label "EDZ8C54 - Truck 10850 KG 362 CX (C: 362,00 - P: 10850,00) (VD)" at bounding box center [503, 285] width 495 height 24
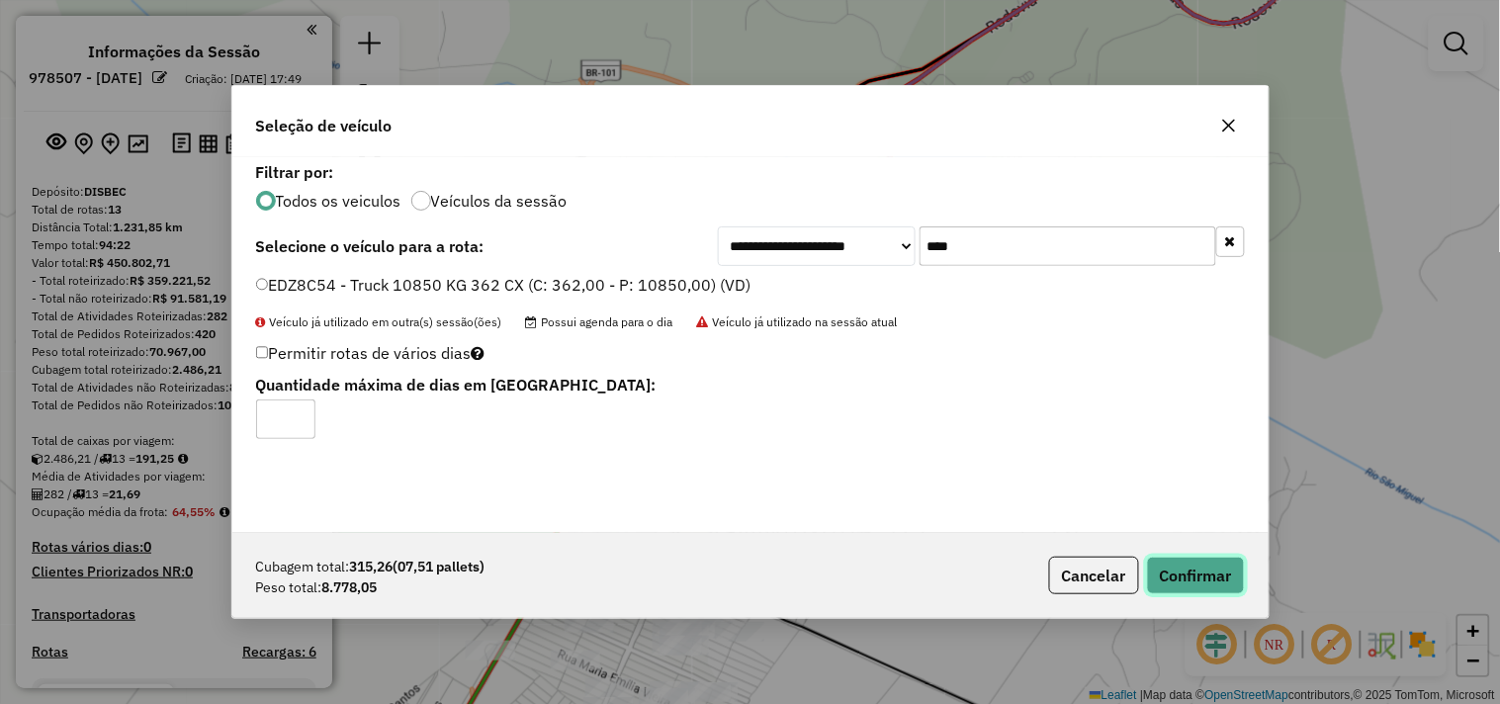
click at [1178, 565] on button "Confirmar" at bounding box center [1196, 576] width 98 height 38
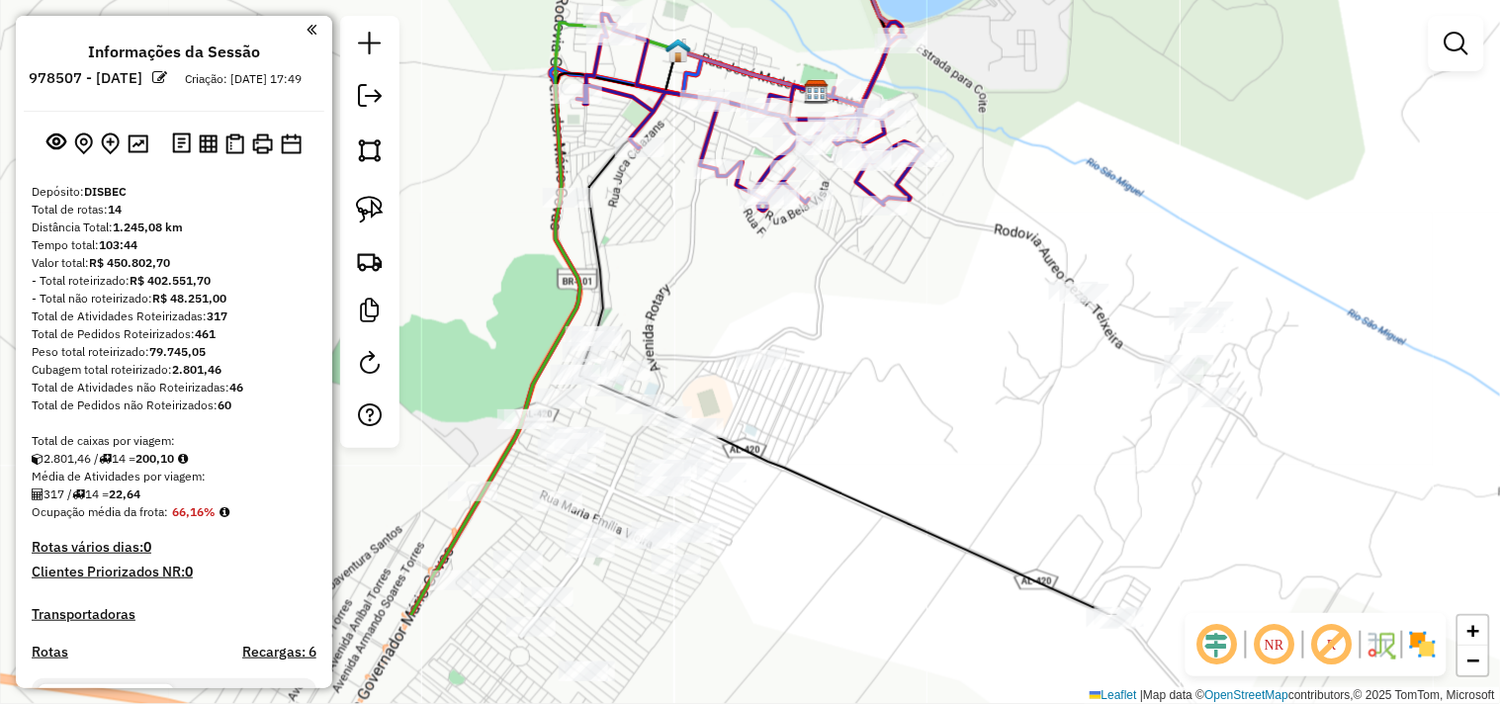
drag, startPoint x: 938, startPoint y: 575, endPoint x: 902, endPoint y: 357, distance: 220.5
click at [902, 358] on div "Janela de atendimento Grade de atendimento Capacidade Transportadoras Veículos …" at bounding box center [750, 352] width 1500 height 704
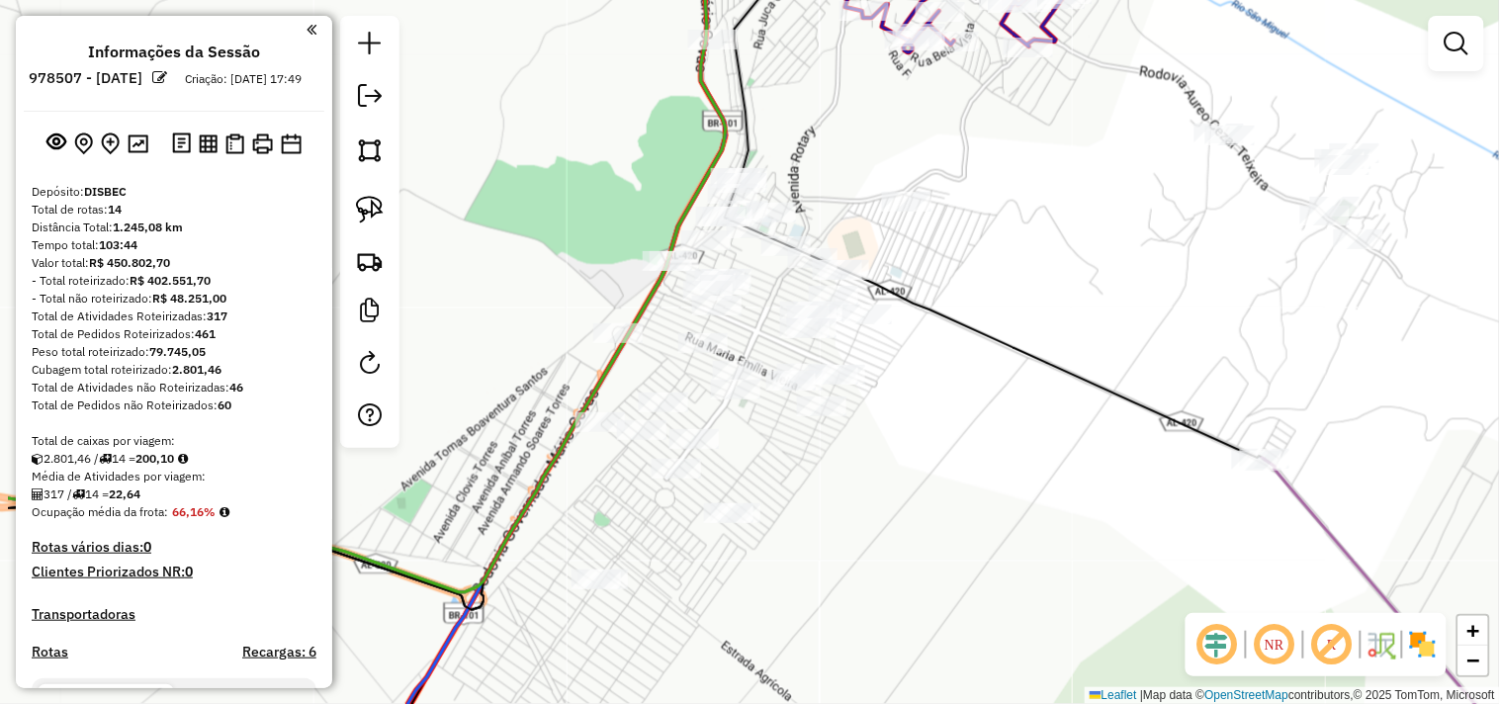
drag, startPoint x: 920, startPoint y: 386, endPoint x: 1058, endPoint y: 311, distance: 157.5
click at [1058, 311] on div "Janela de atendimento Grade de atendimento Capacidade Transportadoras Veículos …" at bounding box center [750, 352] width 1500 height 704
click at [387, 227] on link at bounding box center [370, 210] width 44 height 44
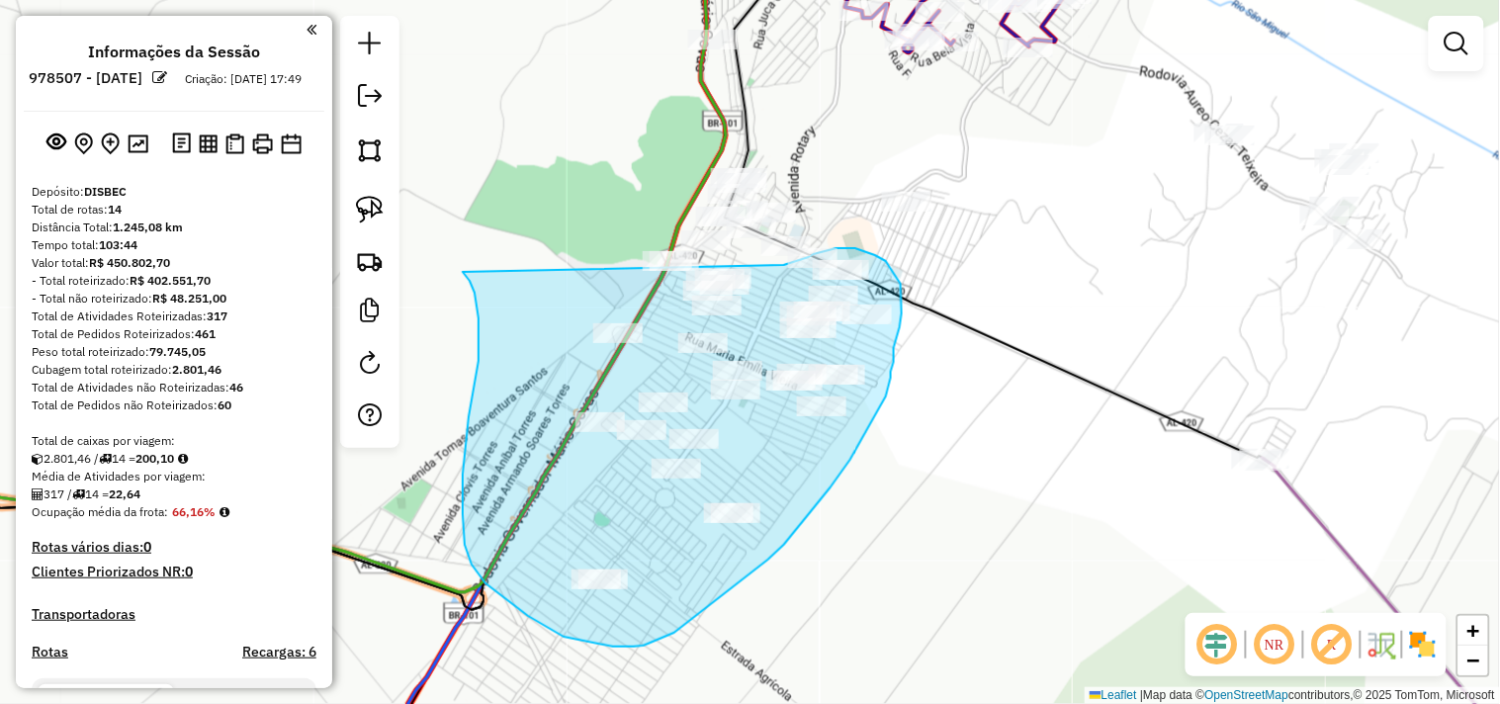
drag, startPoint x: 463, startPoint y: 272, endPoint x: 781, endPoint y: 268, distance: 318.5
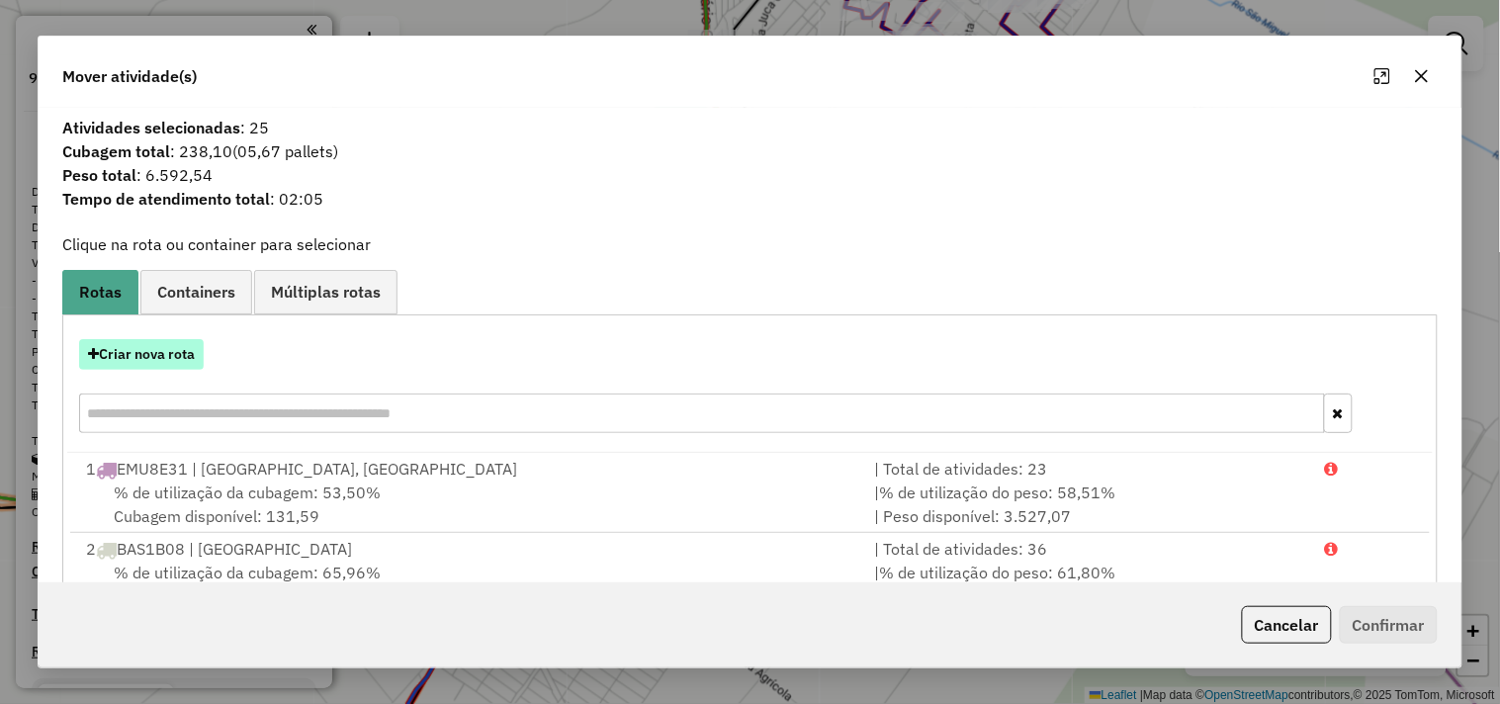
click at [173, 346] on button "Criar nova rota" at bounding box center [141, 354] width 125 height 31
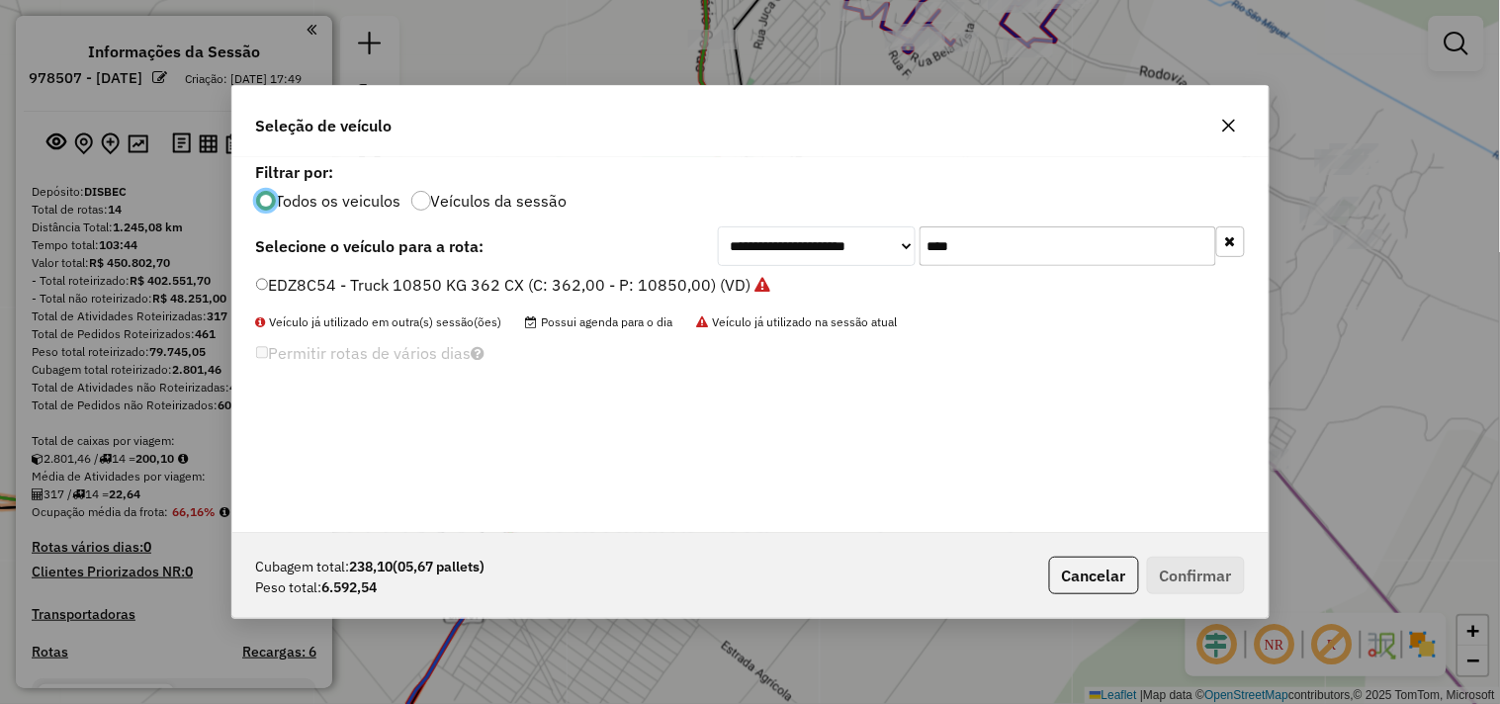
click at [1030, 230] on input "****" at bounding box center [1068, 246] width 297 height 40
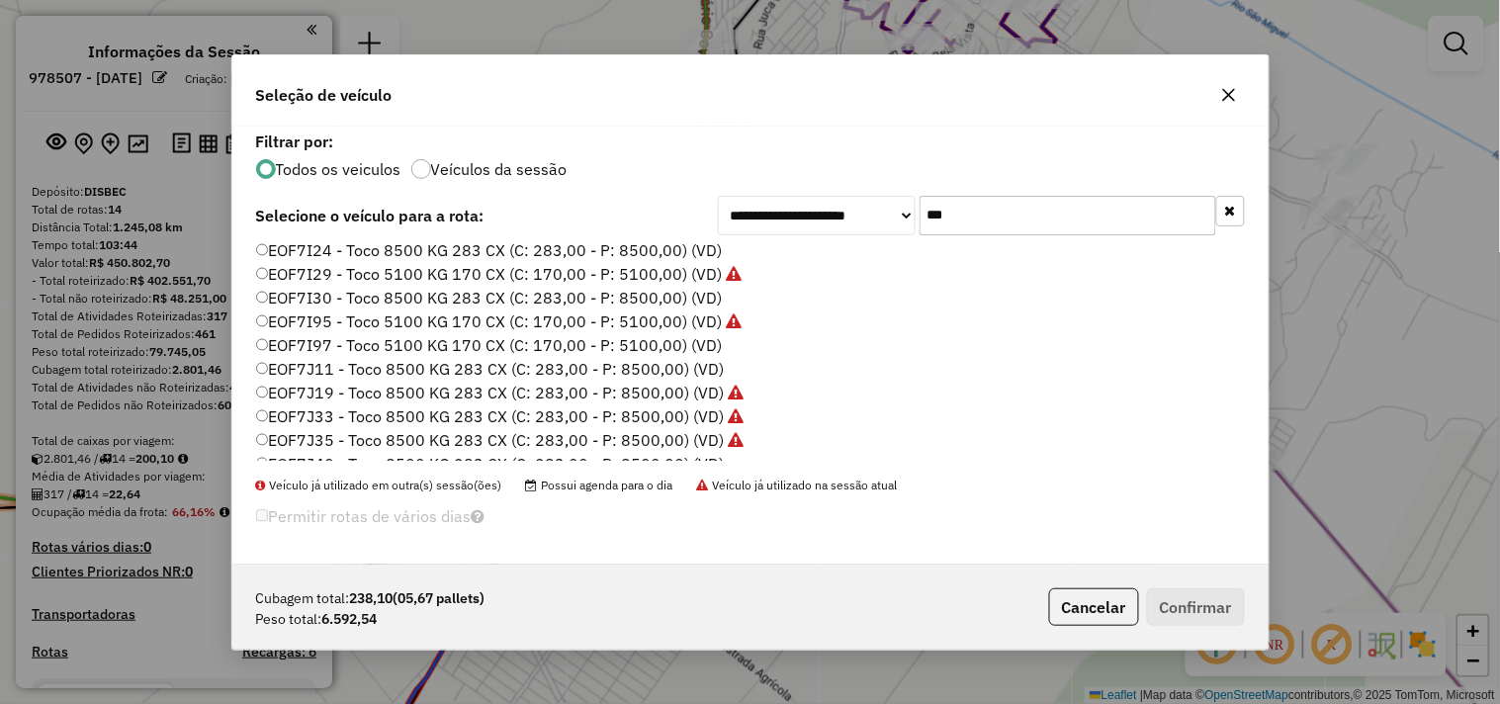
scroll to position [44, 0]
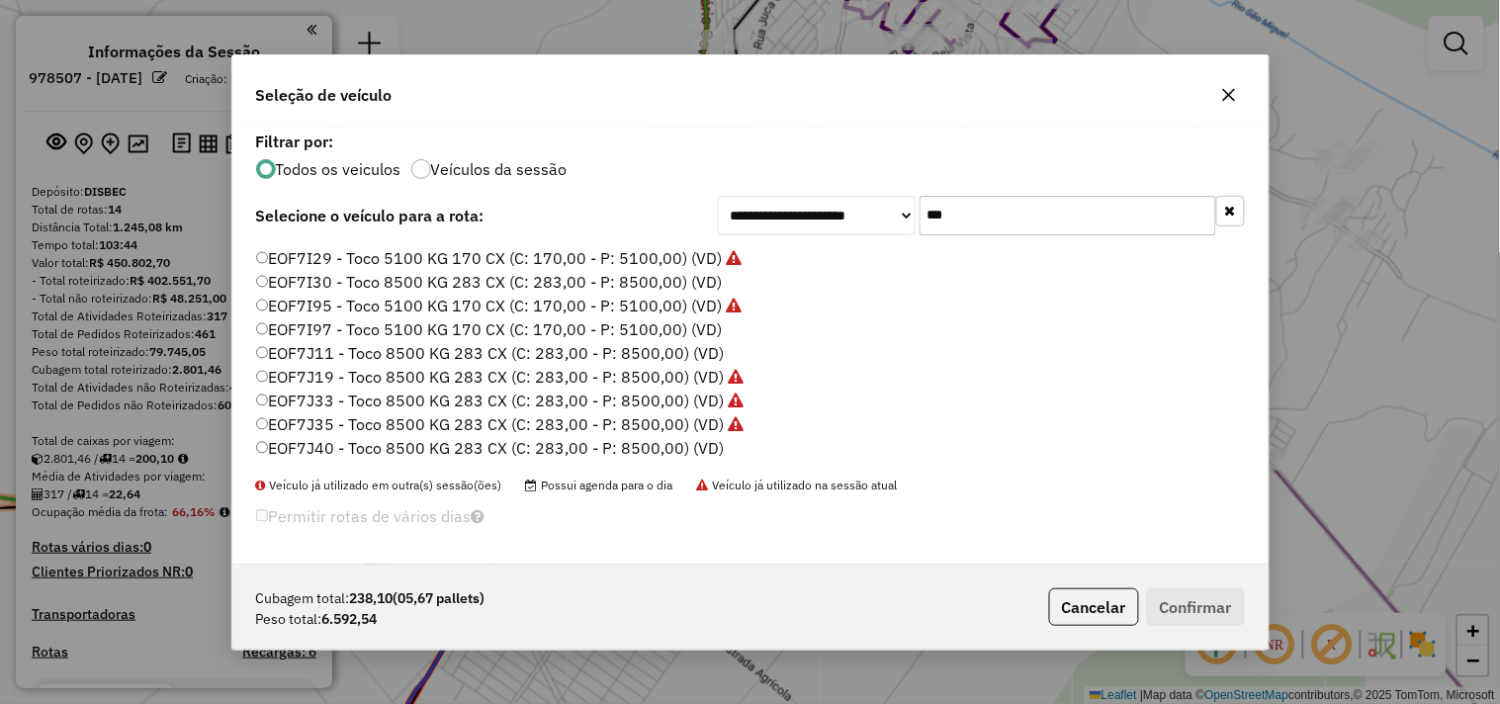
type input "***"
click at [346, 354] on label "EOF7J11 - Toco 8500 KG 283 CX (C: 283,00 - P: 8500,00) (VD)" at bounding box center [490, 353] width 469 height 24
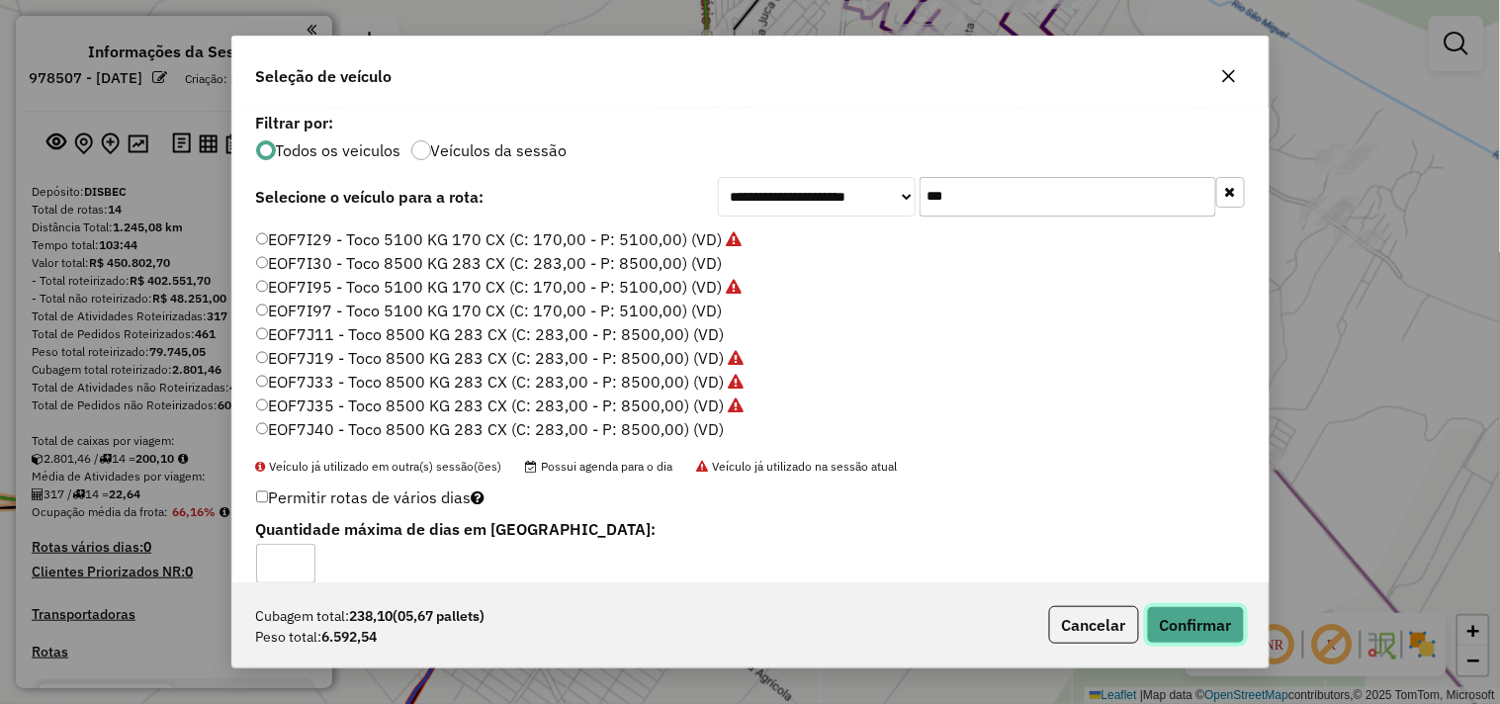
click at [1192, 628] on button "Confirmar" at bounding box center [1196, 625] width 98 height 38
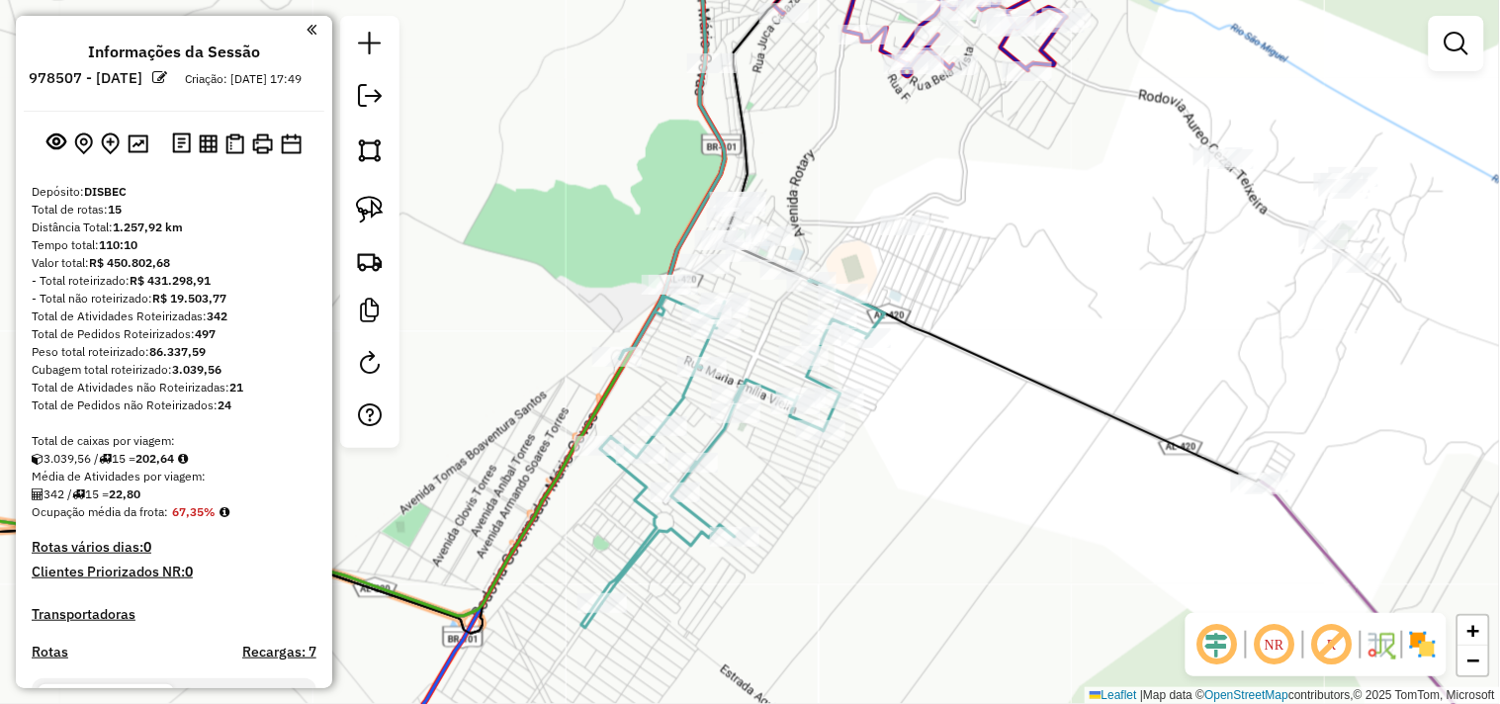
drag, startPoint x: 1016, startPoint y: 275, endPoint x: 945, endPoint y: 401, distance: 144.4
click at [957, 398] on div "Janela de atendimento Grade de atendimento Capacidade Transportadoras Veículos …" at bounding box center [750, 352] width 1500 height 704
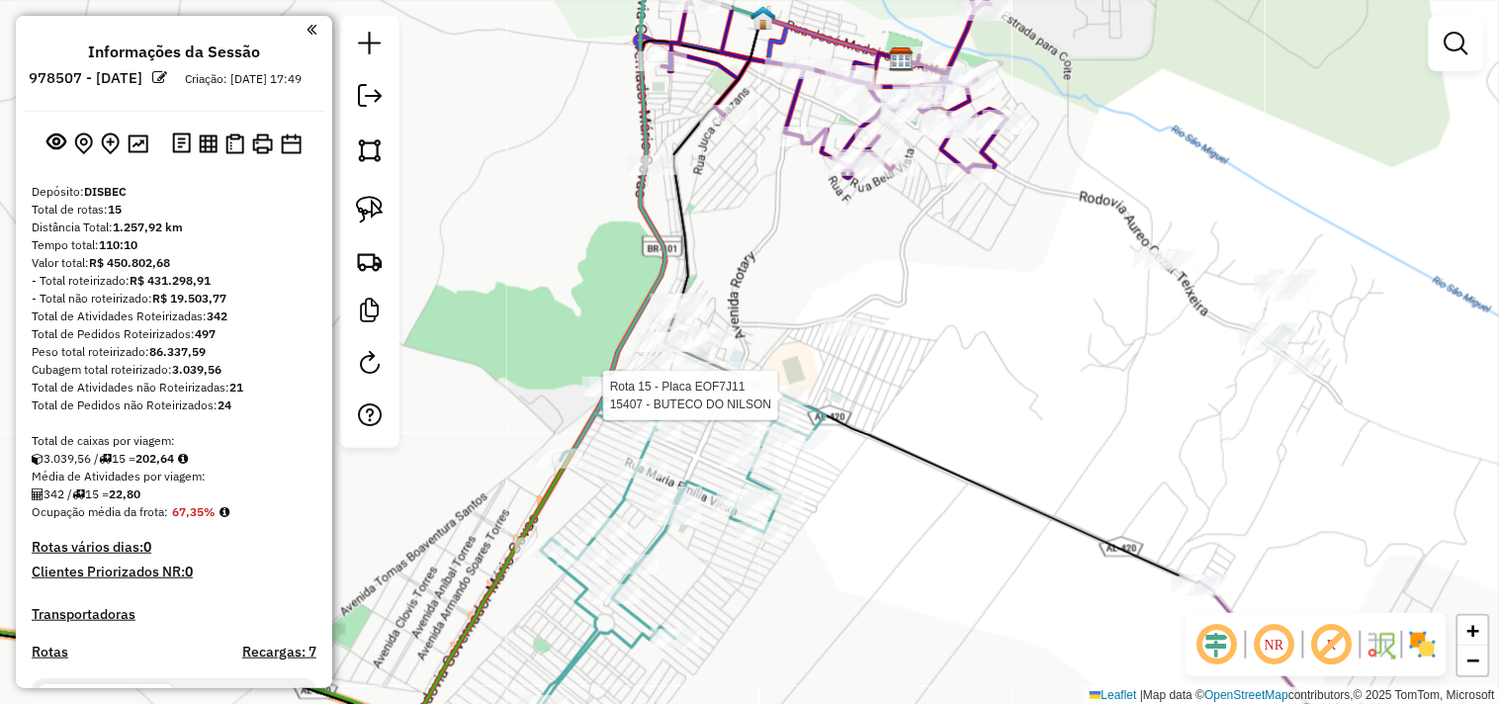
select select "*********"
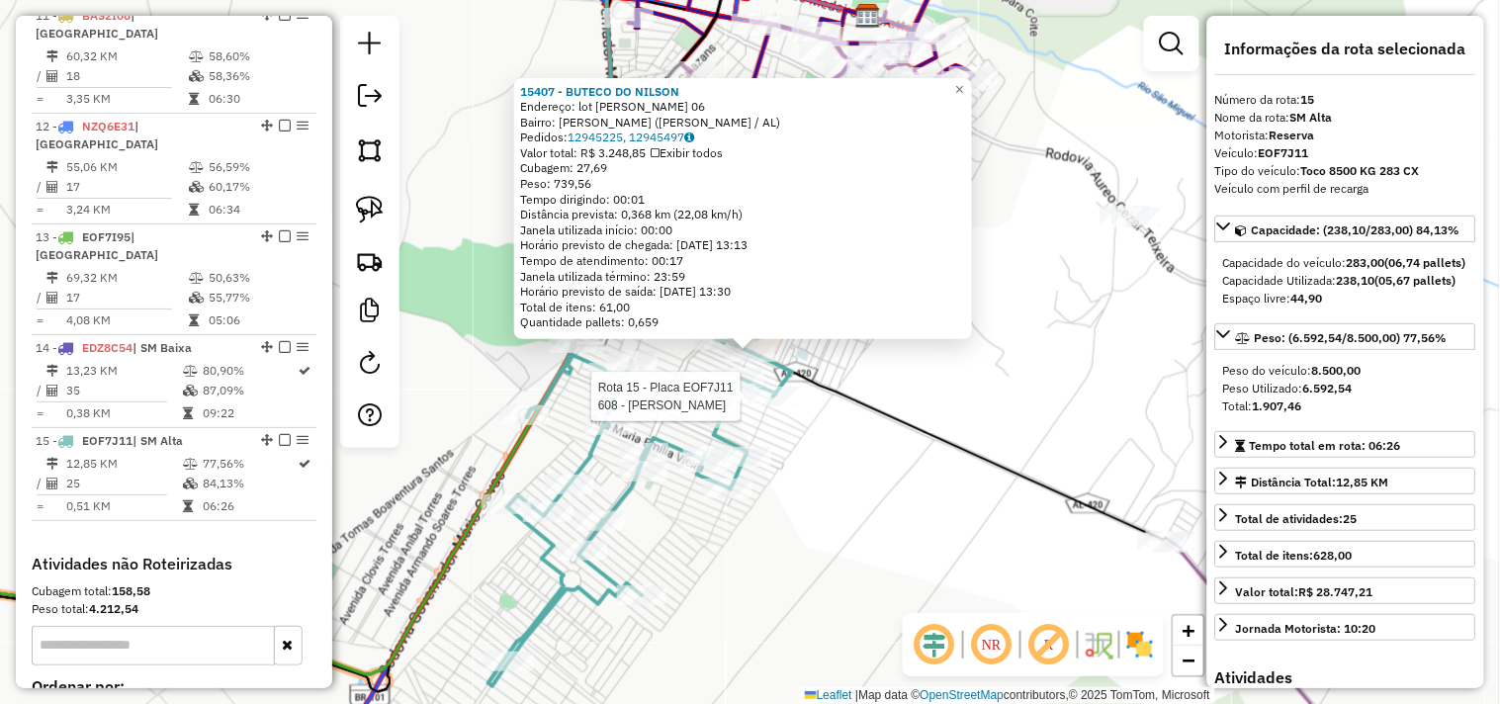
scroll to position [1945, 0]
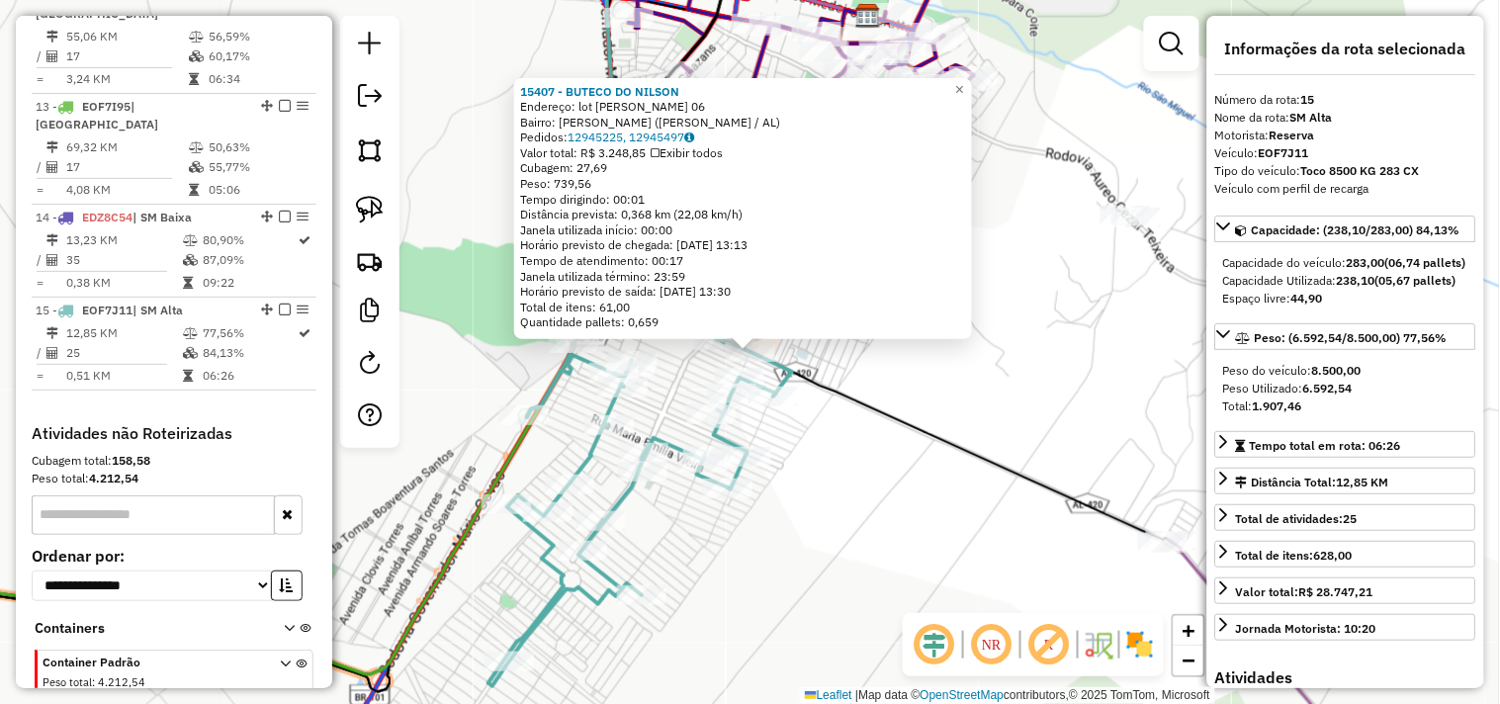
click at [882, 518] on div "15407 - BUTECO DO NILSON Endereço: lot Edgar palmeira 06 Bairro: EDGAR SOARES P…" at bounding box center [750, 352] width 1500 height 704
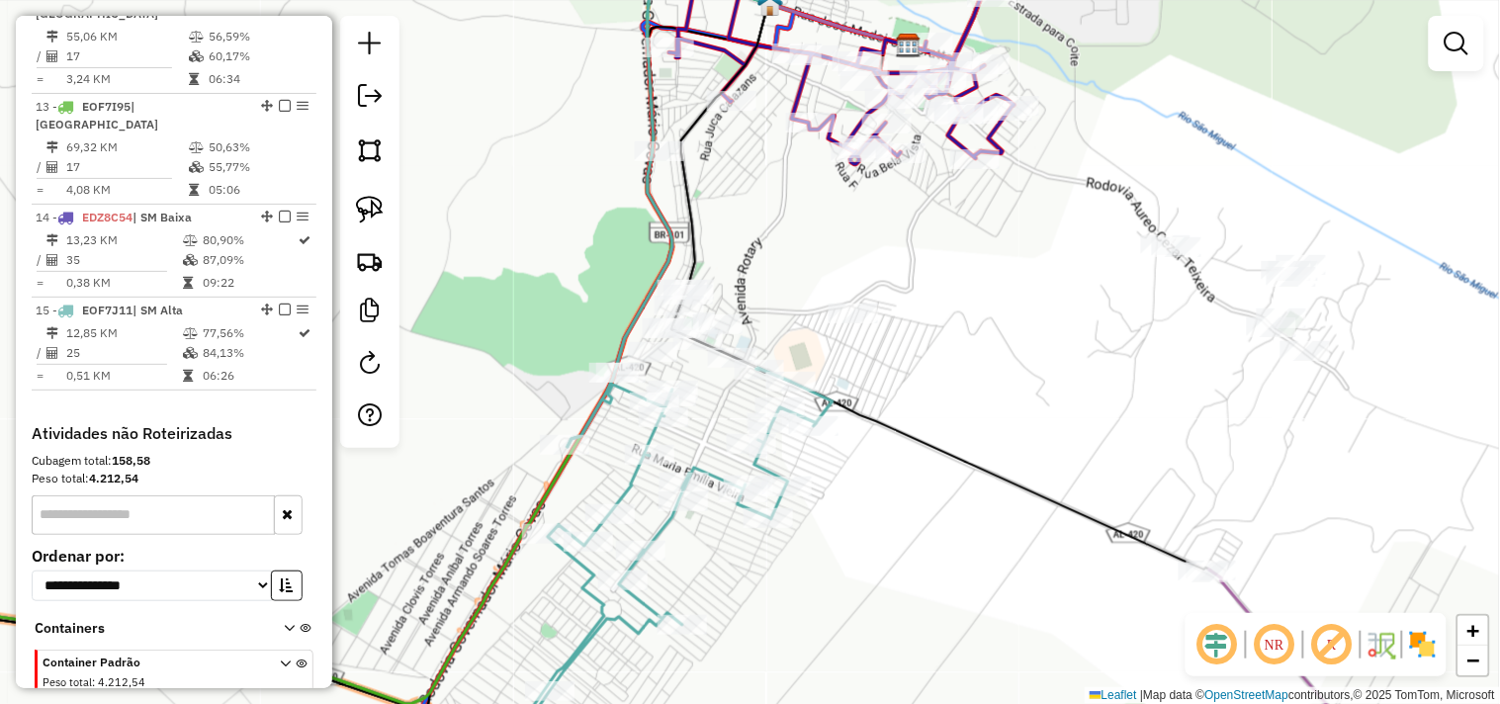
drag, startPoint x: 885, startPoint y: 374, endPoint x: 903, endPoint y: 390, distance: 23.8
click at [903, 390] on div "Janela de atendimento Grade de atendimento Capacidade Transportadoras Veículos …" at bounding box center [750, 352] width 1500 height 704
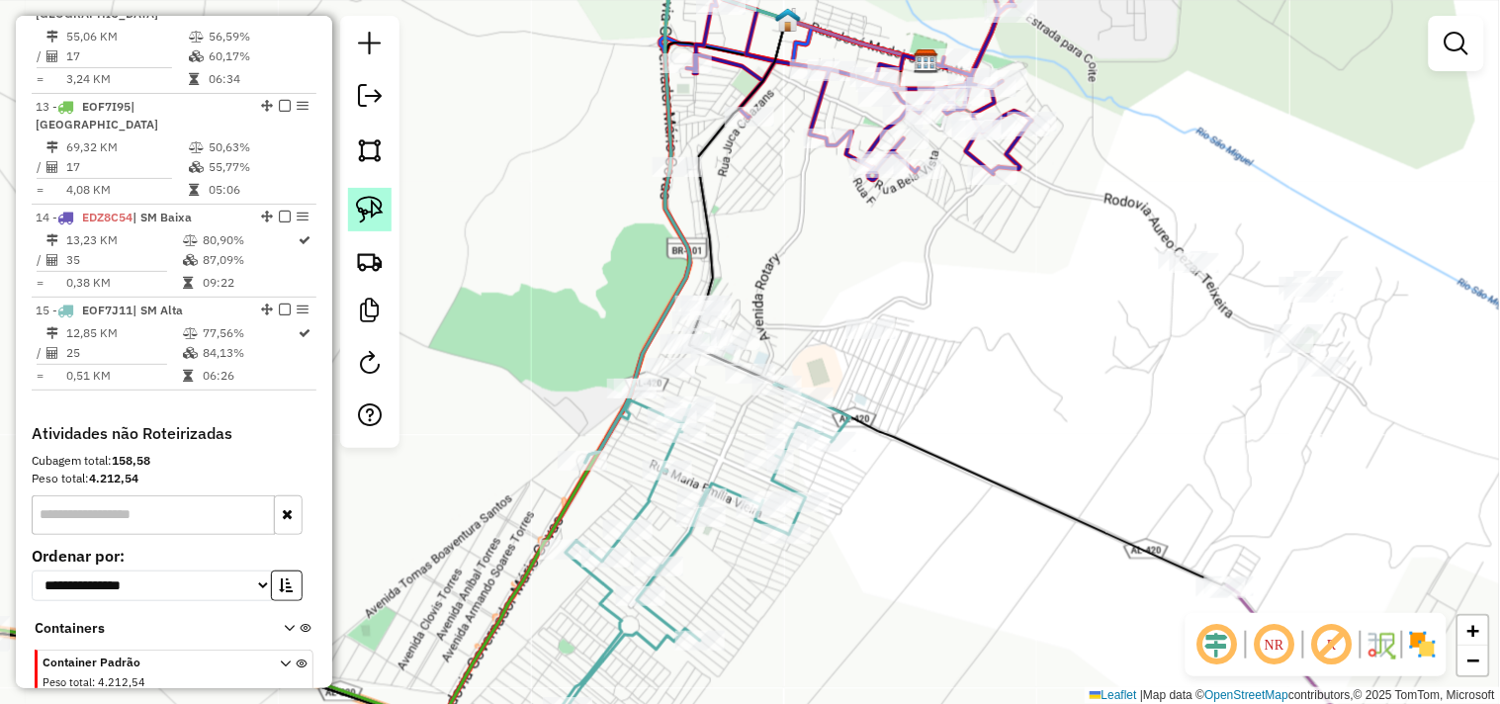
click at [363, 213] on img at bounding box center [370, 210] width 28 height 28
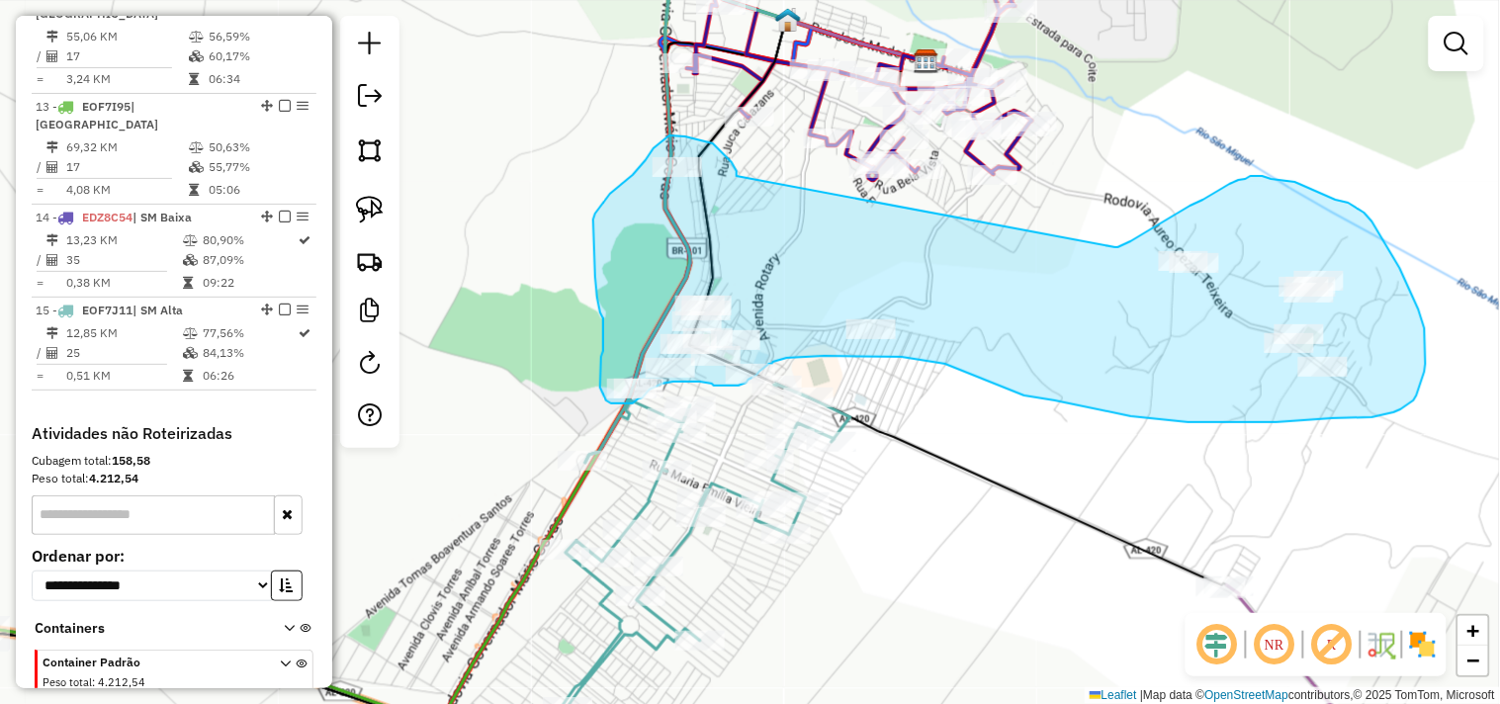
drag, startPoint x: 732, startPoint y: 162, endPoint x: 1103, endPoint y: 251, distance: 381.4
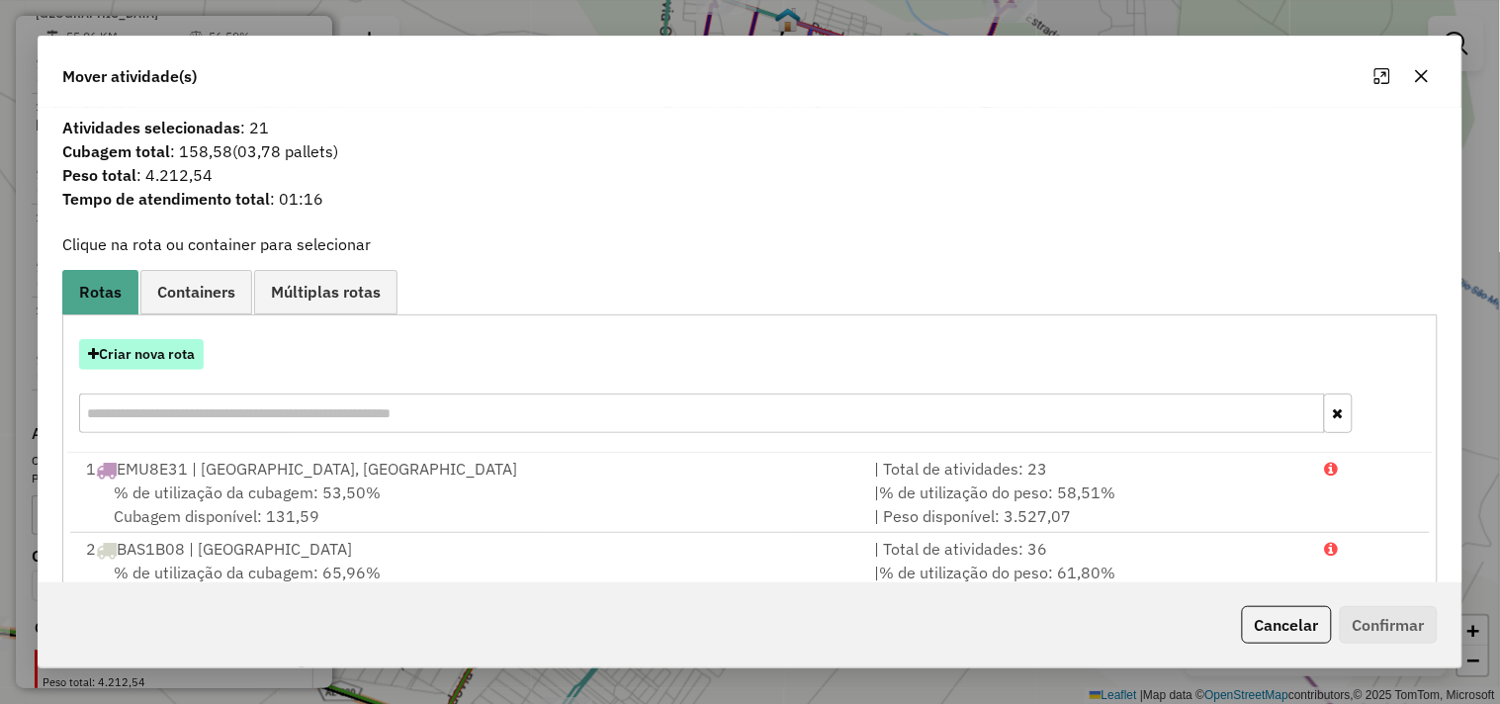
click at [182, 359] on button "Criar nova rota" at bounding box center [141, 354] width 125 height 31
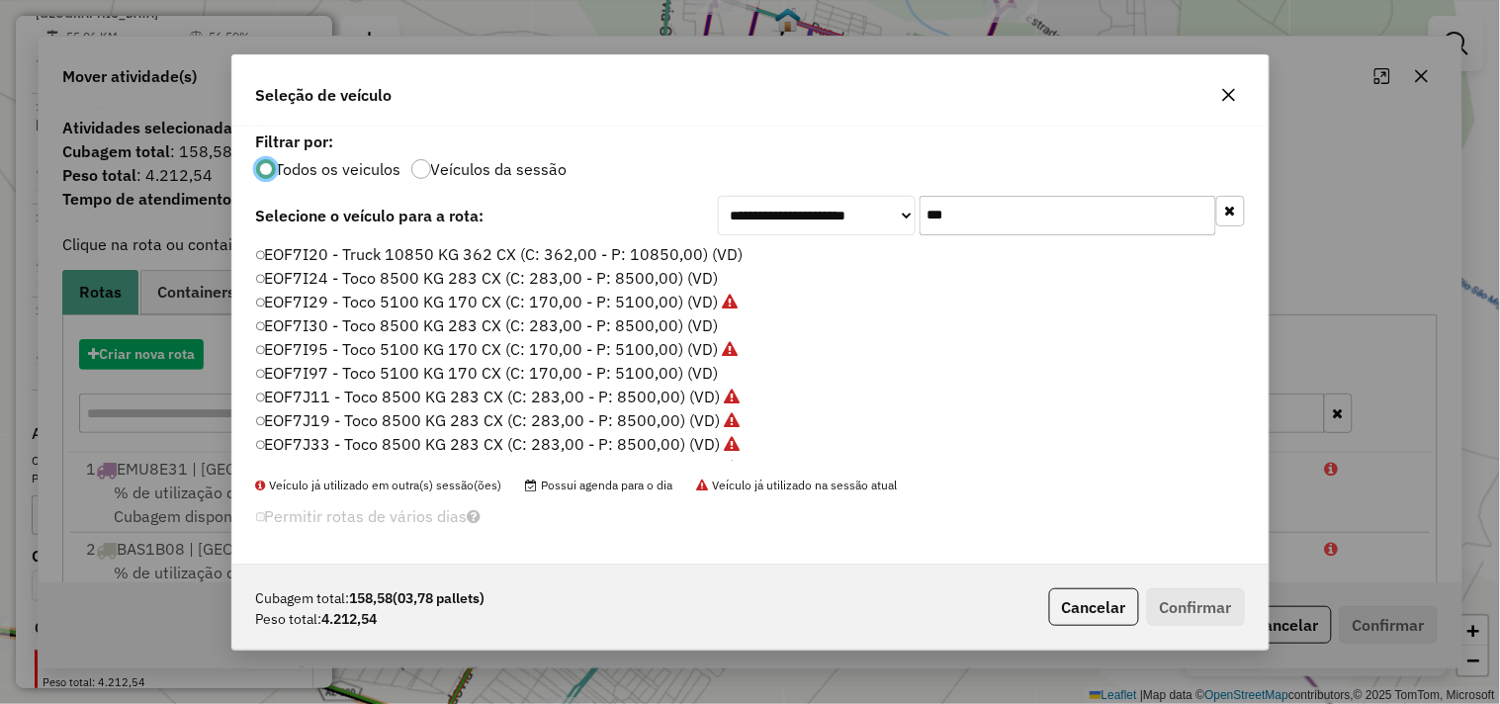
scroll to position [11, 5]
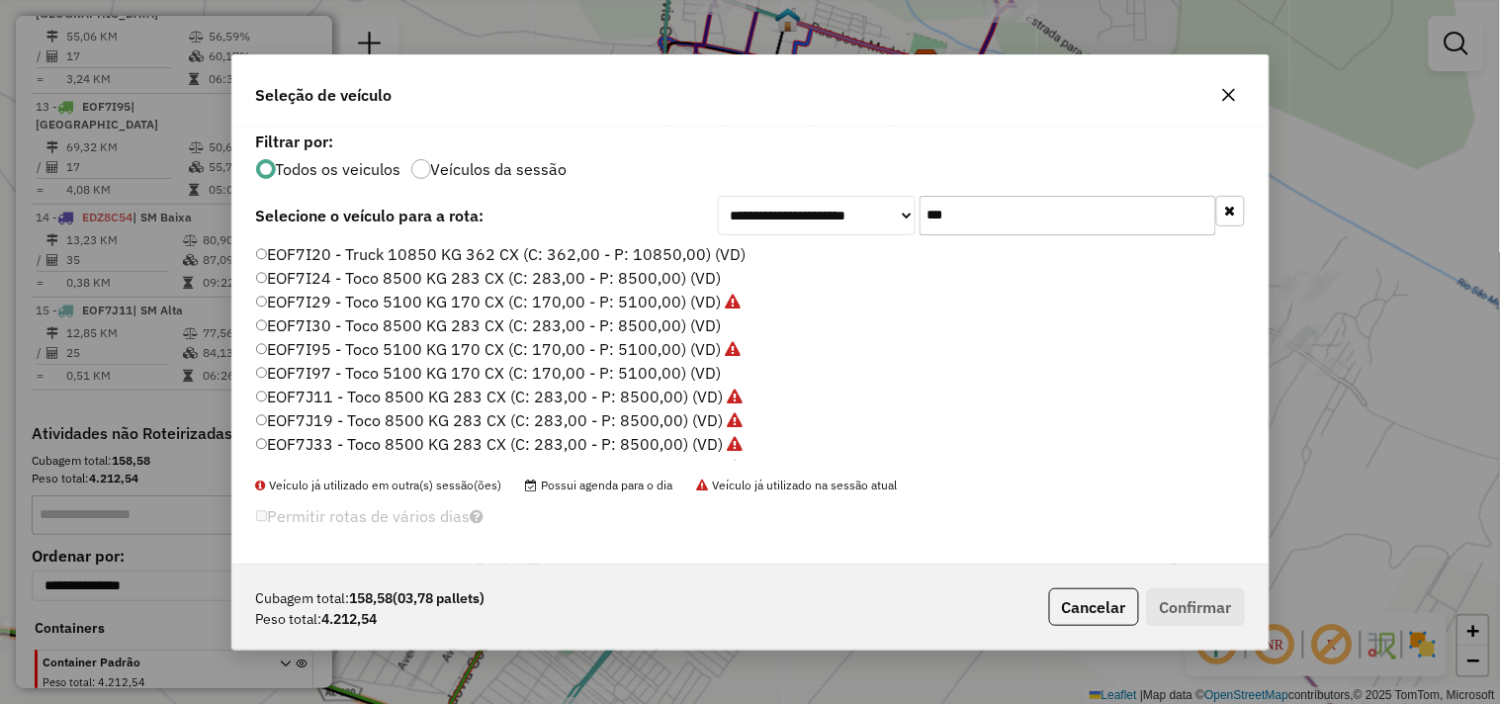
click at [1004, 223] on input "***" at bounding box center [1068, 216] width 297 height 40
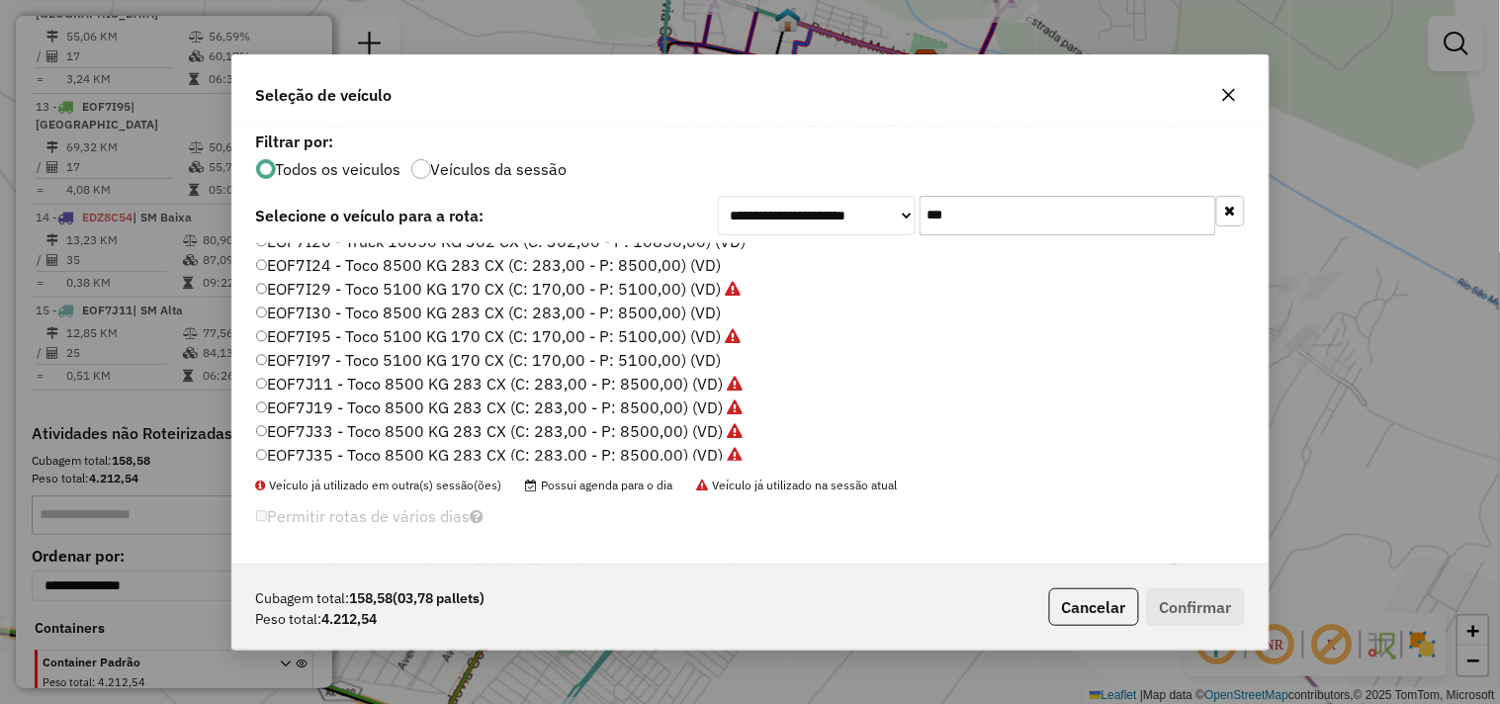
scroll to position [0, 0]
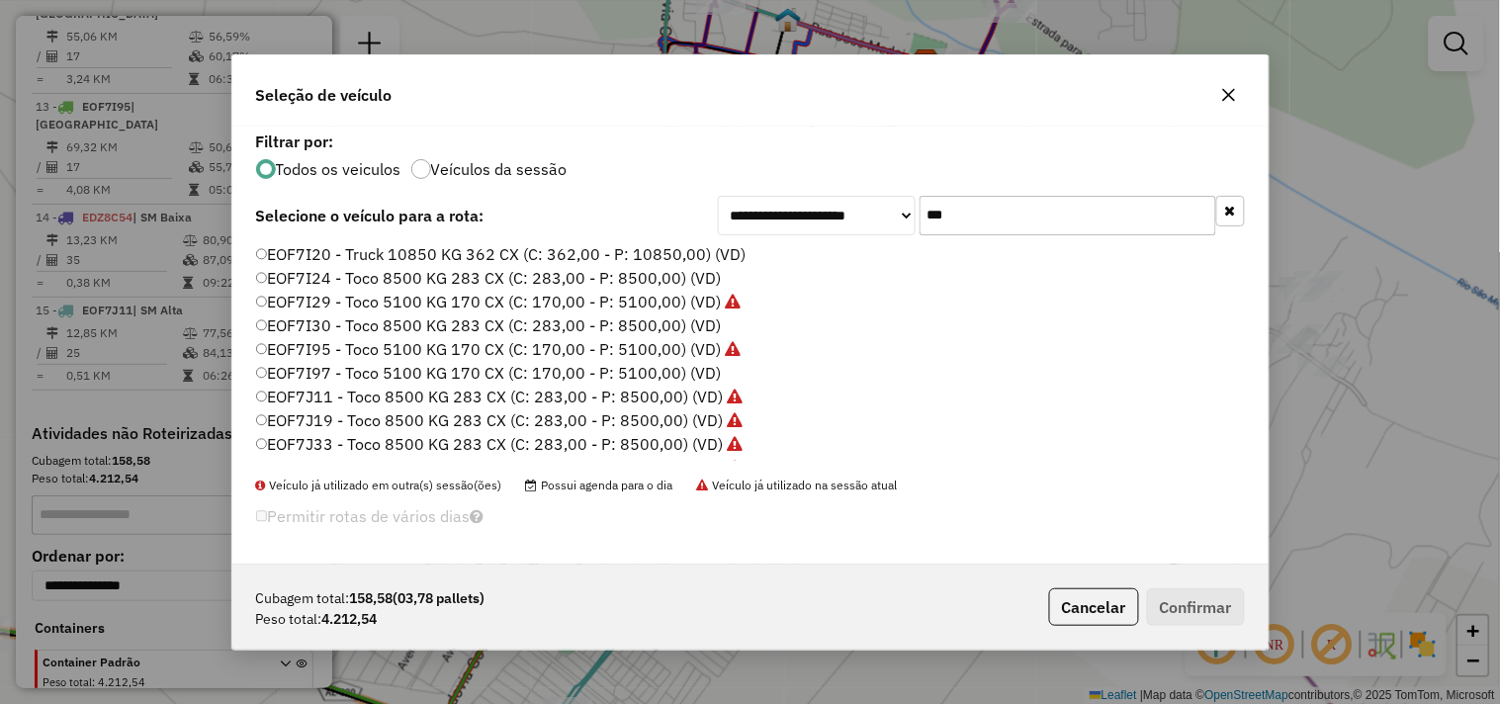
click at [380, 342] on label "EOF7I95 - Toco 5100 KG 170 CX (C: 170,00 - P: 5100,00) (VD)" at bounding box center [499, 349] width 486 height 24
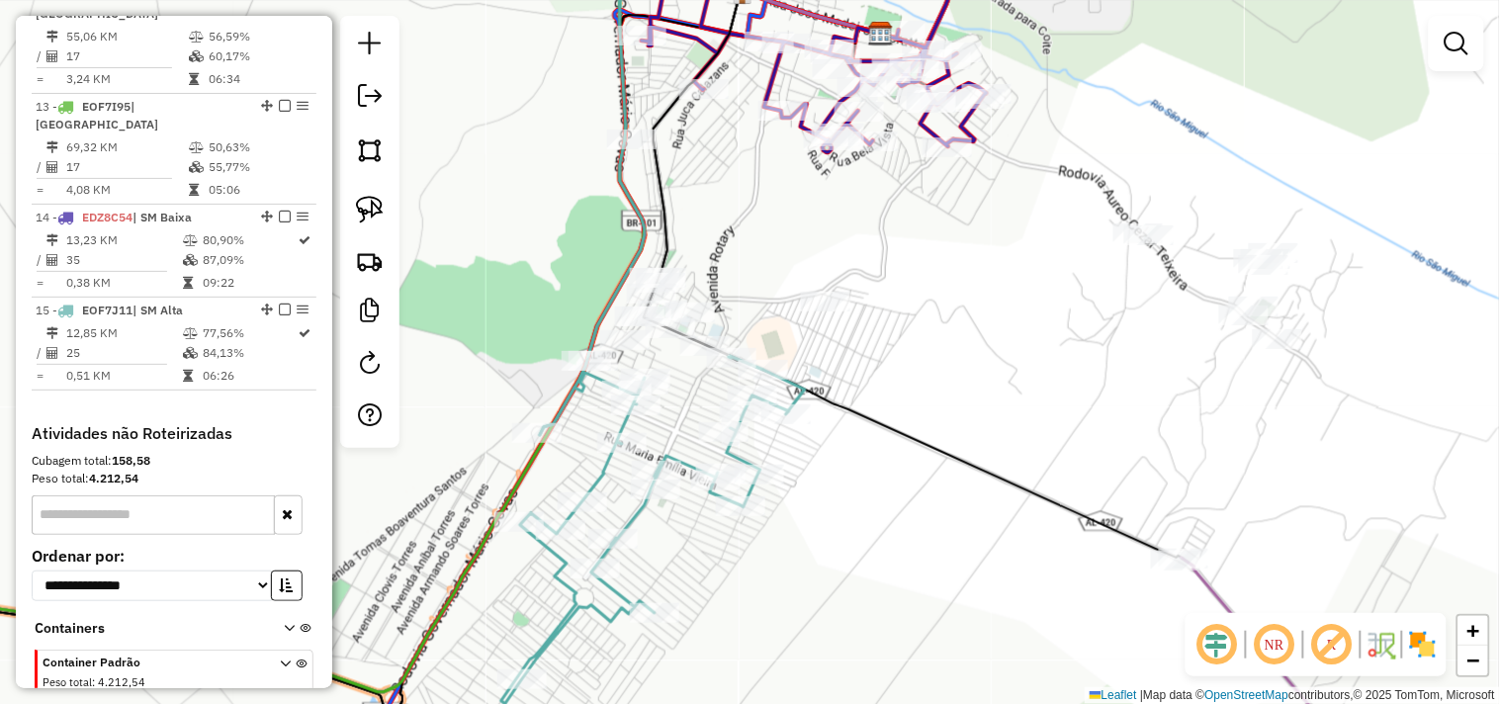
drag, startPoint x: 1000, startPoint y: 427, endPoint x: 931, endPoint y: 387, distance: 80.2
click at [931, 387] on div "Janela de atendimento Grade de atendimento Capacidade Transportadoras Veículos …" at bounding box center [750, 352] width 1500 height 704
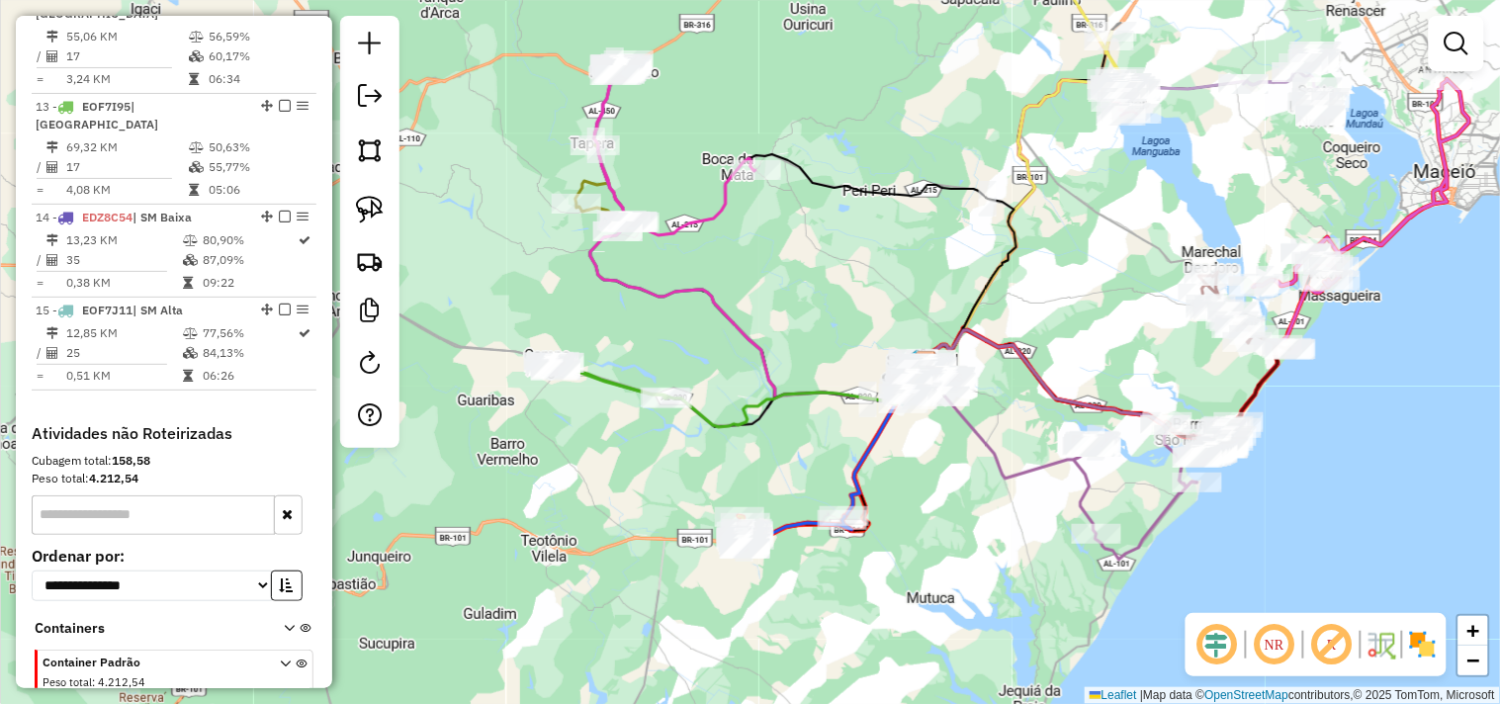
drag, startPoint x: 956, startPoint y: 489, endPoint x: 946, endPoint y: 479, distance: 14.7
click at [946, 479] on div "Janela de atendimento Grade de atendimento Capacidade Transportadoras Veículos …" at bounding box center [750, 352] width 1500 height 704
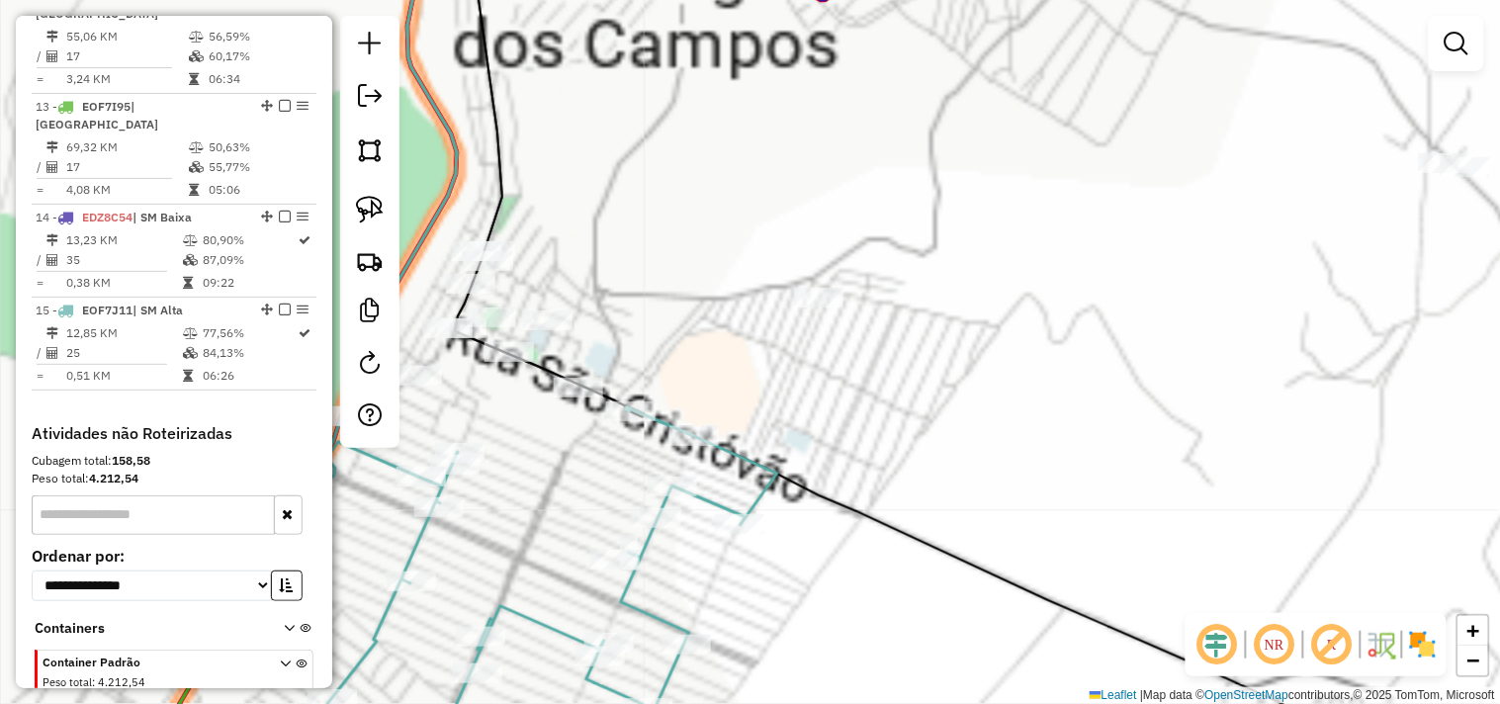
drag, startPoint x: 967, startPoint y: 398, endPoint x: 1070, endPoint y: 440, distance: 111.3
click at [1063, 442] on div "Janela de atendimento Grade de atendimento Capacidade Transportadoras Veículos …" at bounding box center [750, 352] width 1500 height 704
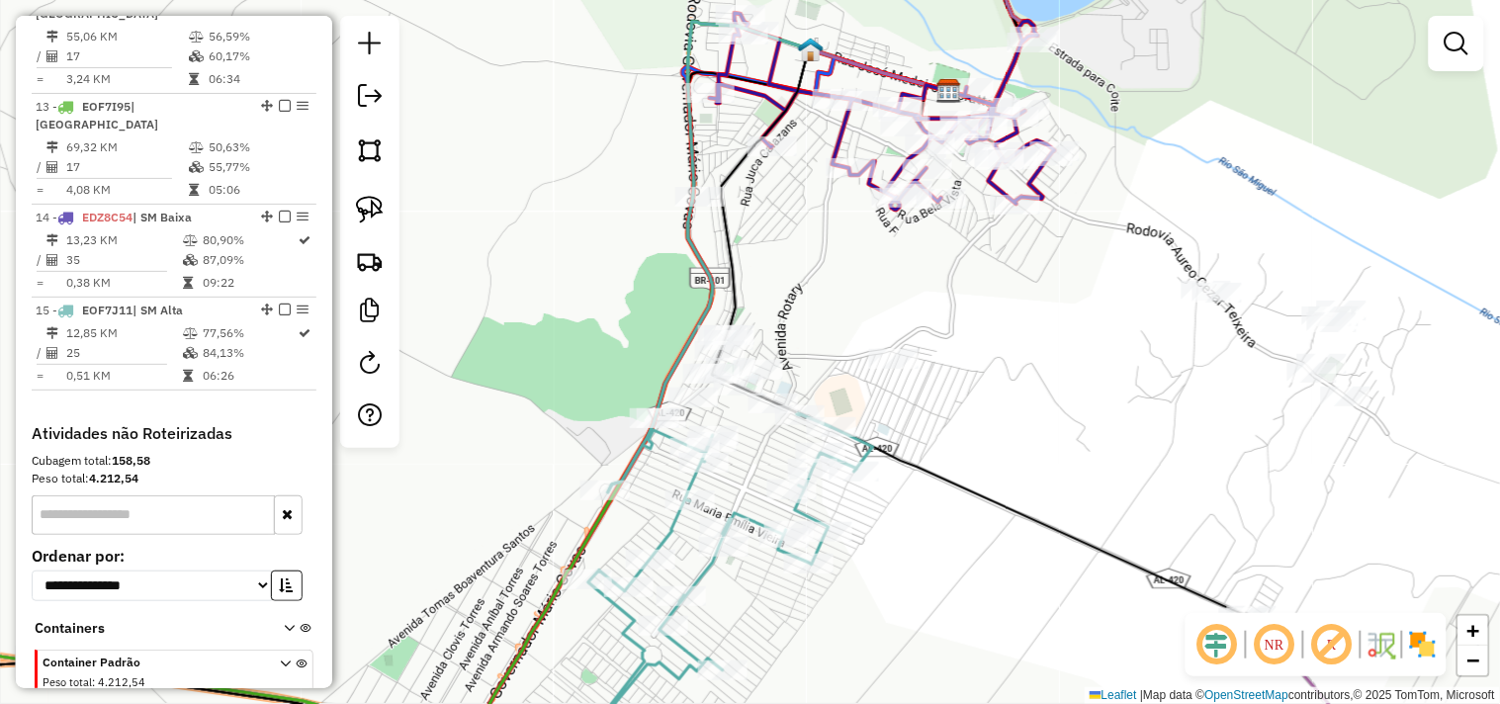
drag, startPoint x: 1151, startPoint y: 436, endPoint x: 1051, endPoint y: 404, distance: 105.1
click at [1051, 404] on div "Janela de atendimento Grade de atendimento Capacidade Transportadoras Veículos …" at bounding box center [750, 352] width 1500 height 704
click at [388, 201] on link at bounding box center [370, 210] width 44 height 44
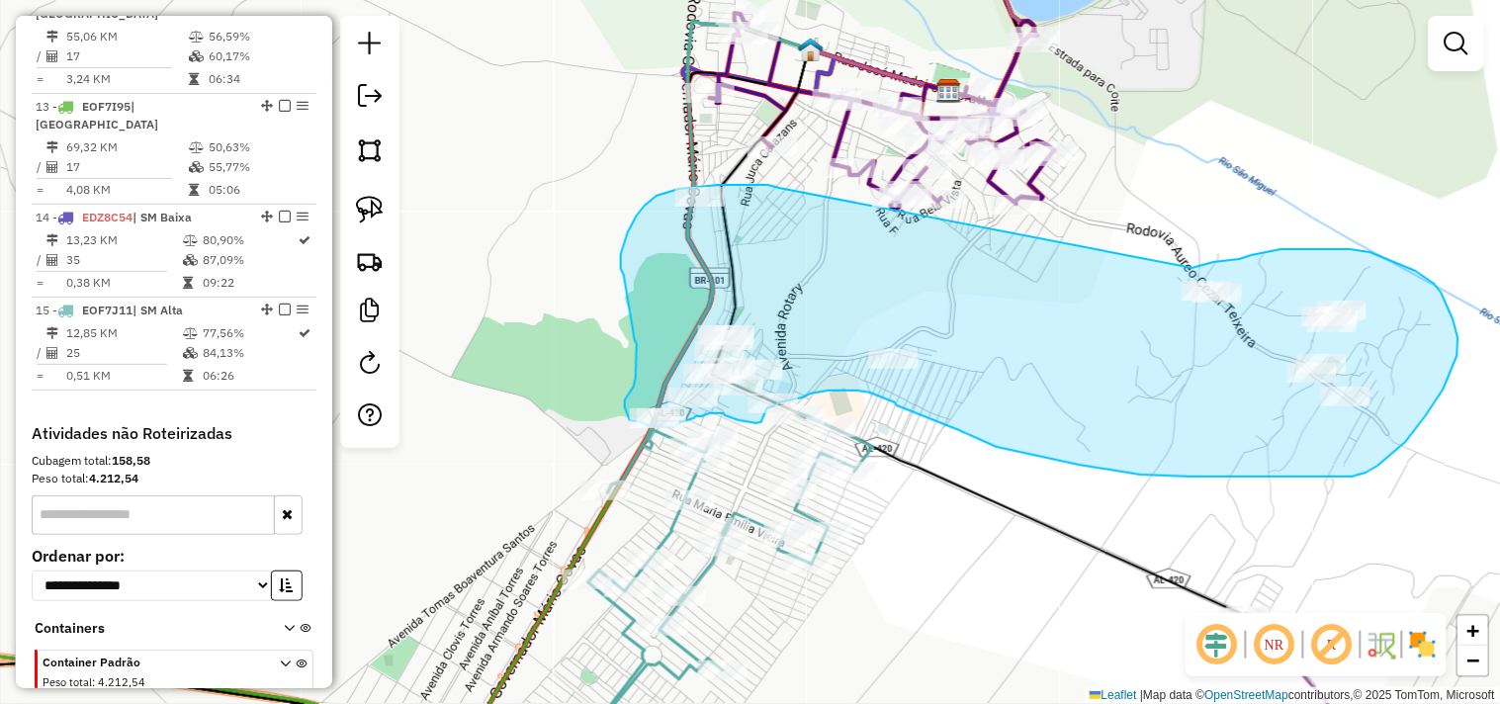
drag, startPoint x: 763, startPoint y: 185, endPoint x: 1141, endPoint y: 274, distance: 389.1
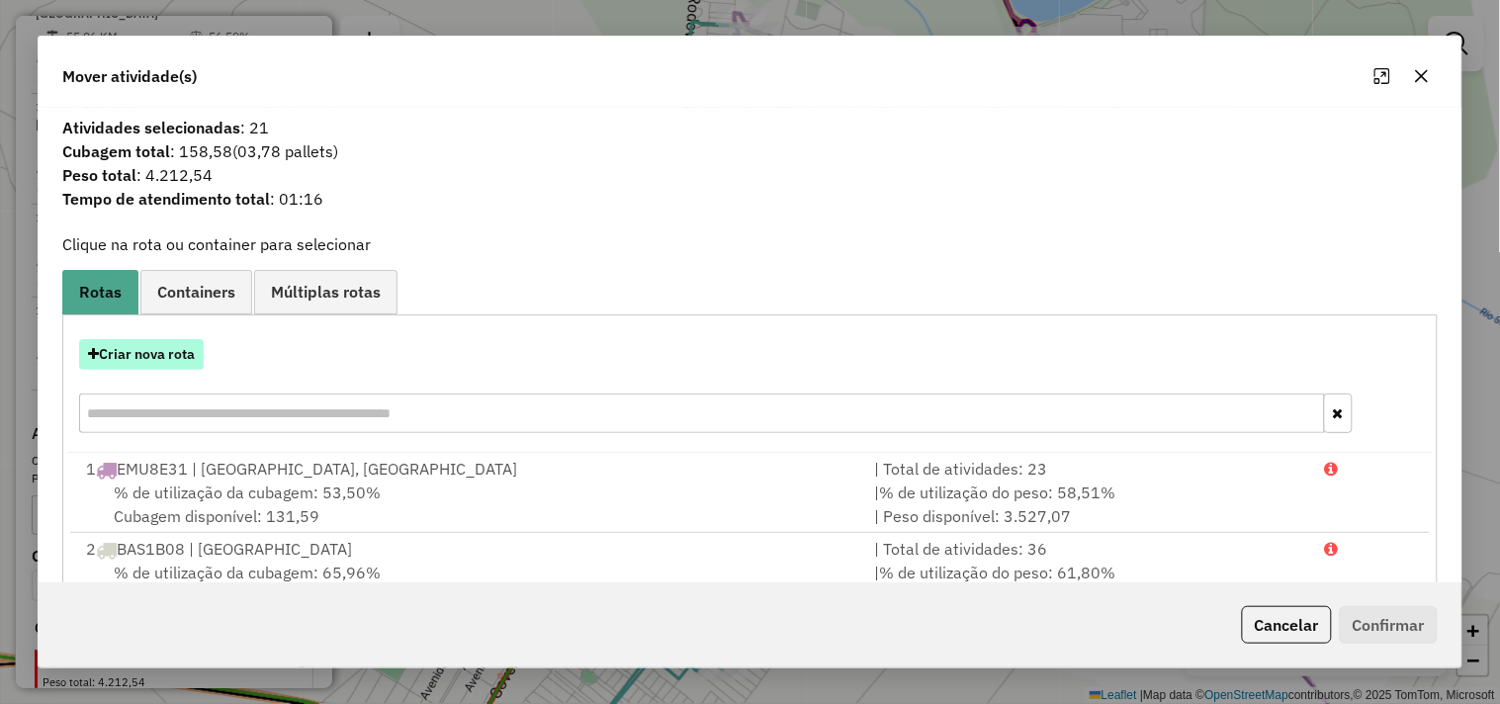
click at [181, 354] on button "Criar nova rota" at bounding box center [141, 354] width 125 height 31
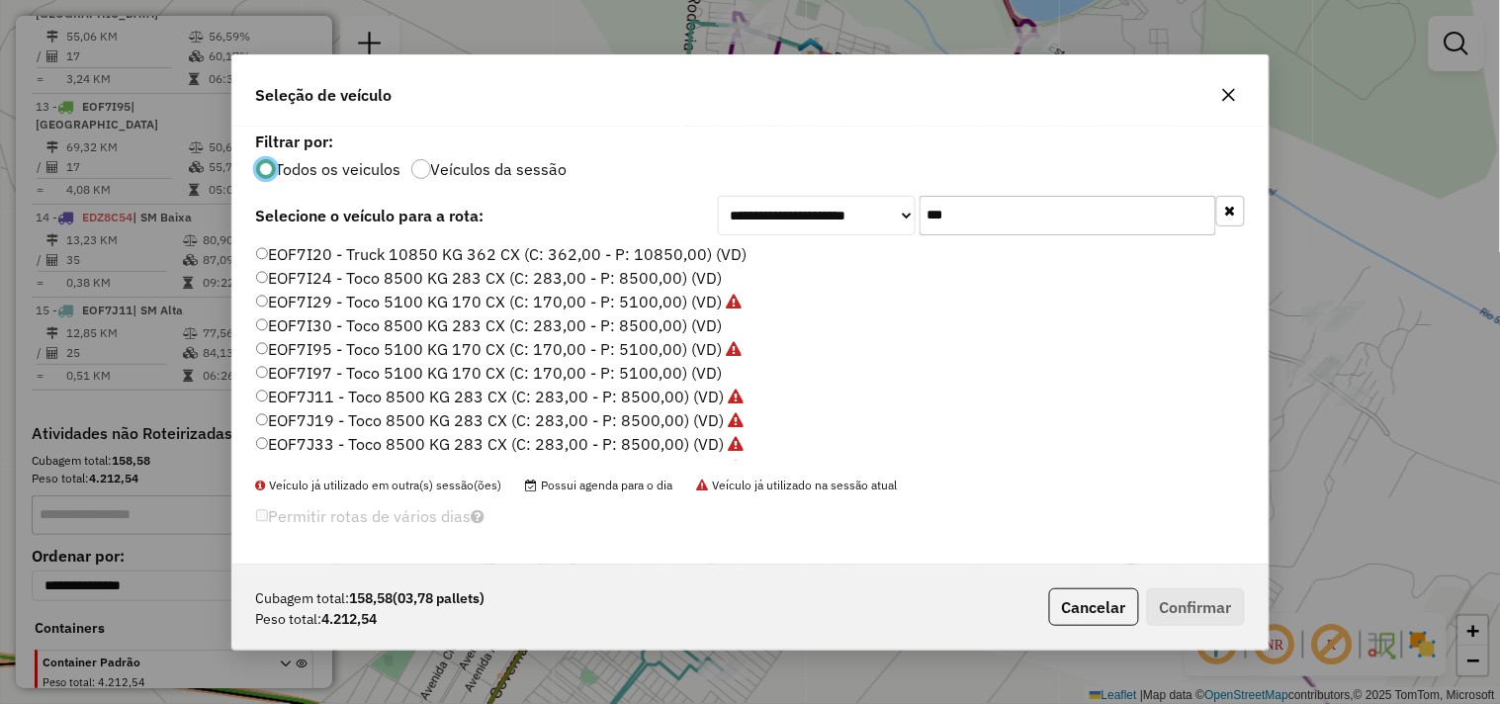
scroll to position [11, 5]
click at [990, 223] on input "***" at bounding box center [1068, 216] width 297 height 40
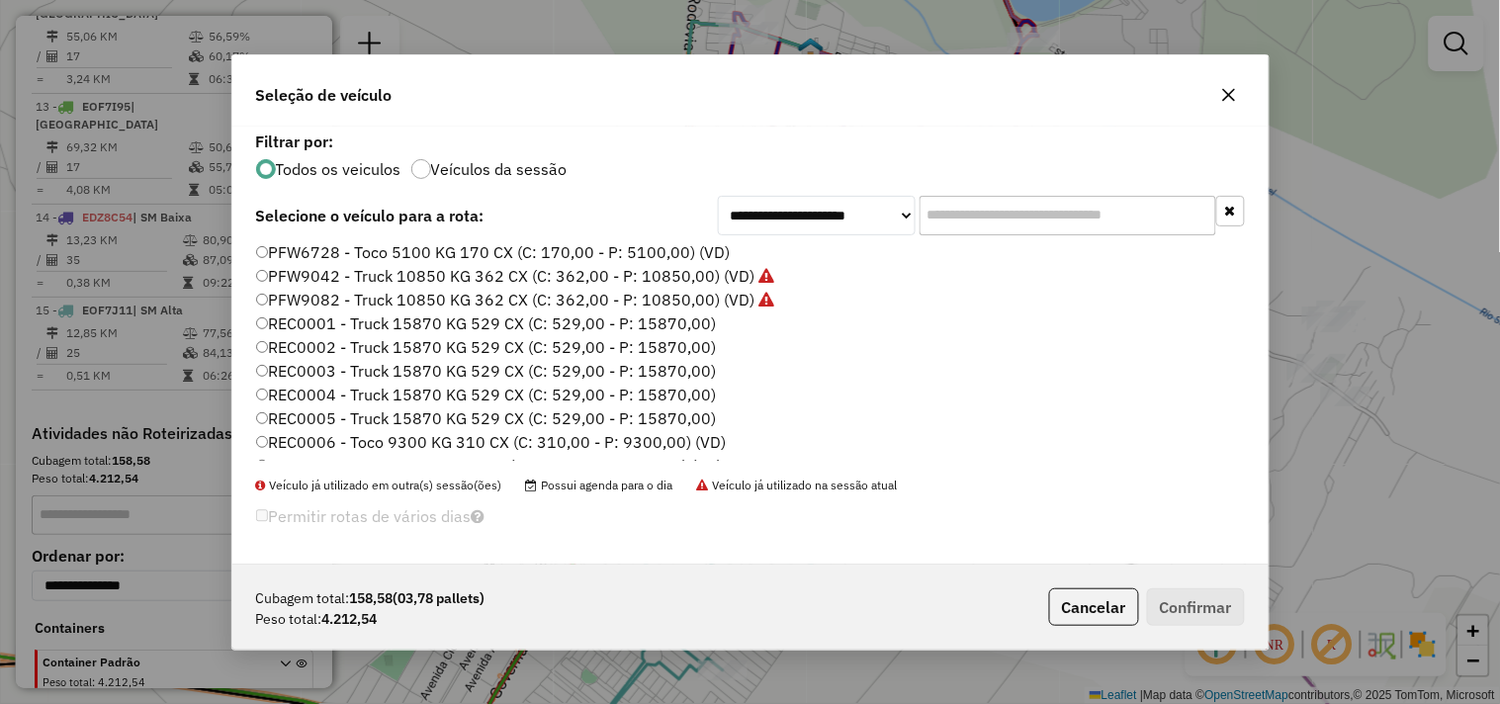
scroll to position [1278, 0]
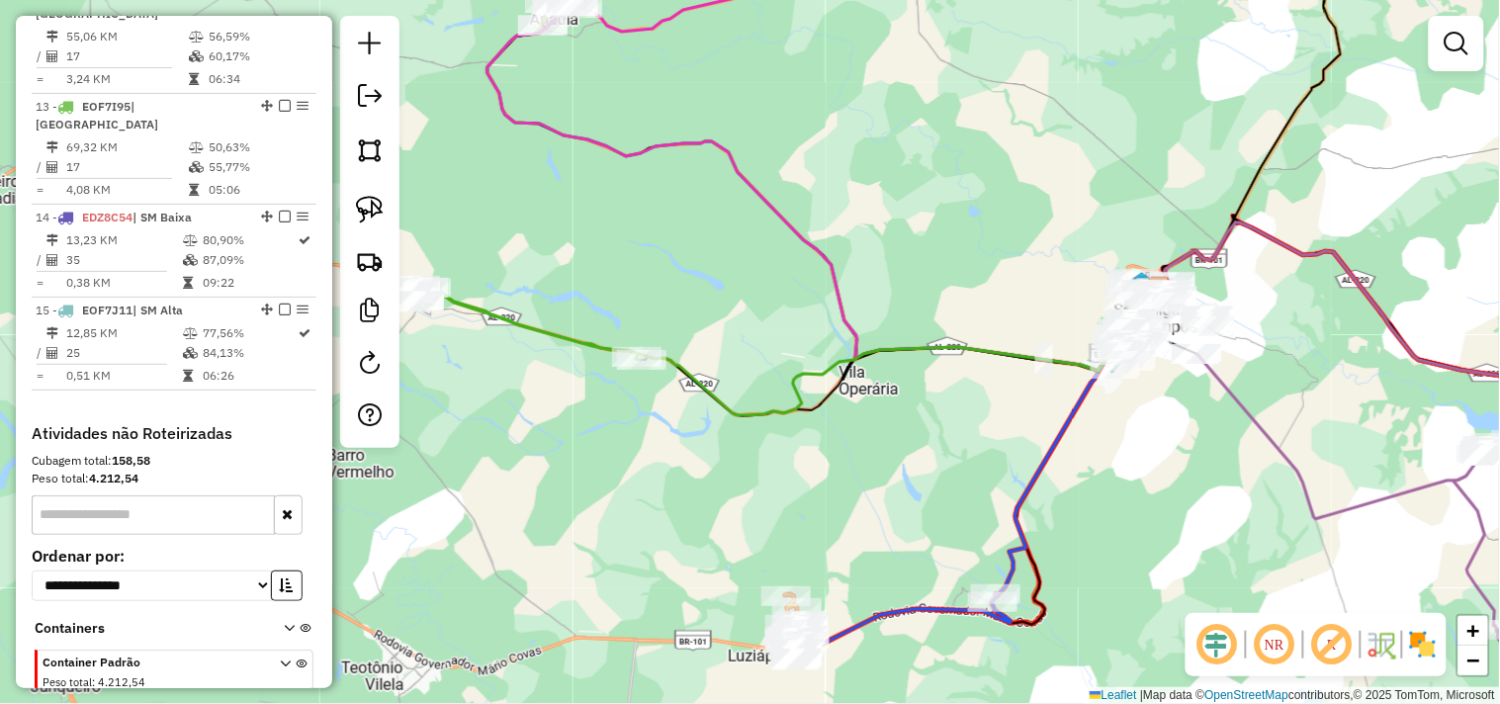
drag, startPoint x: 590, startPoint y: 396, endPoint x: 1059, endPoint y: 426, distance: 469.8
click at [1059, 426] on icon at bounding box center [1078, 440] width 164 height 313
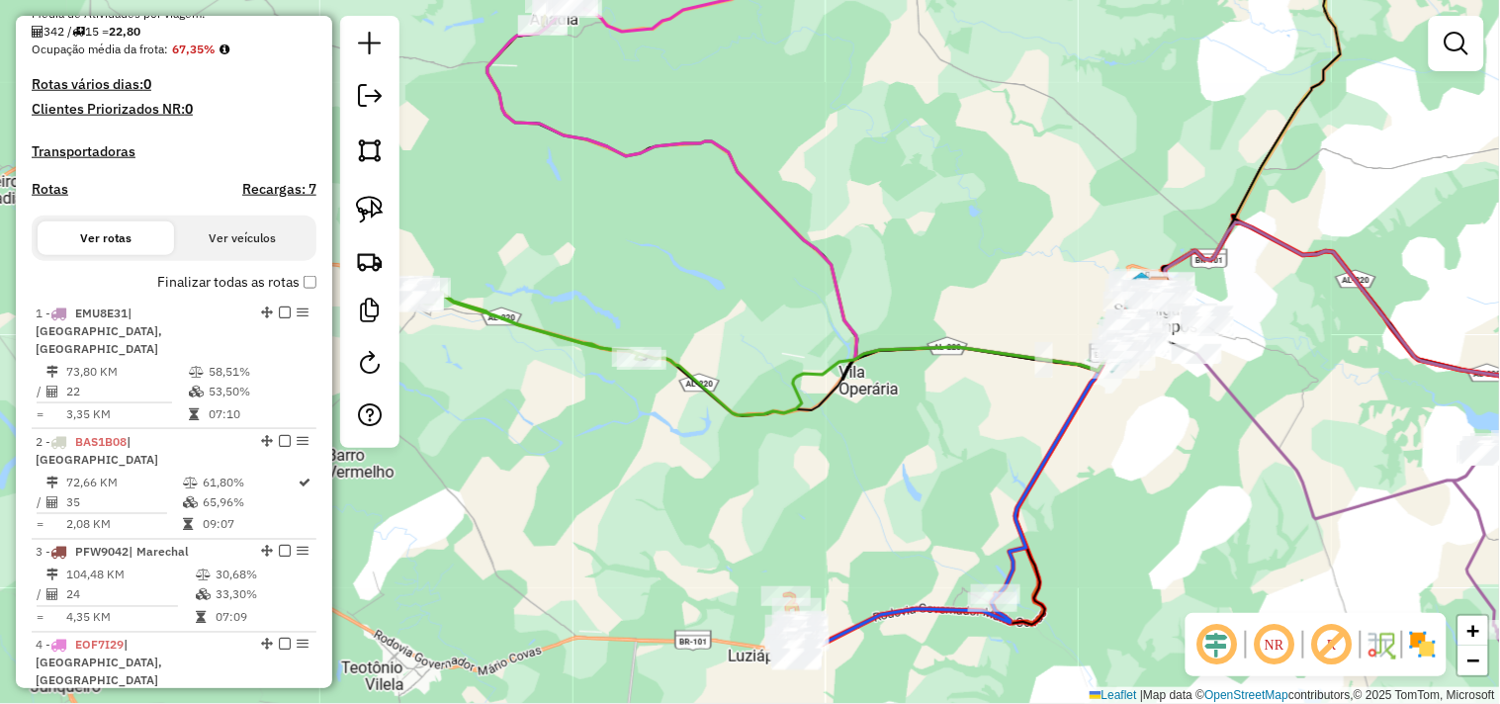
scroll to position [298, 0]
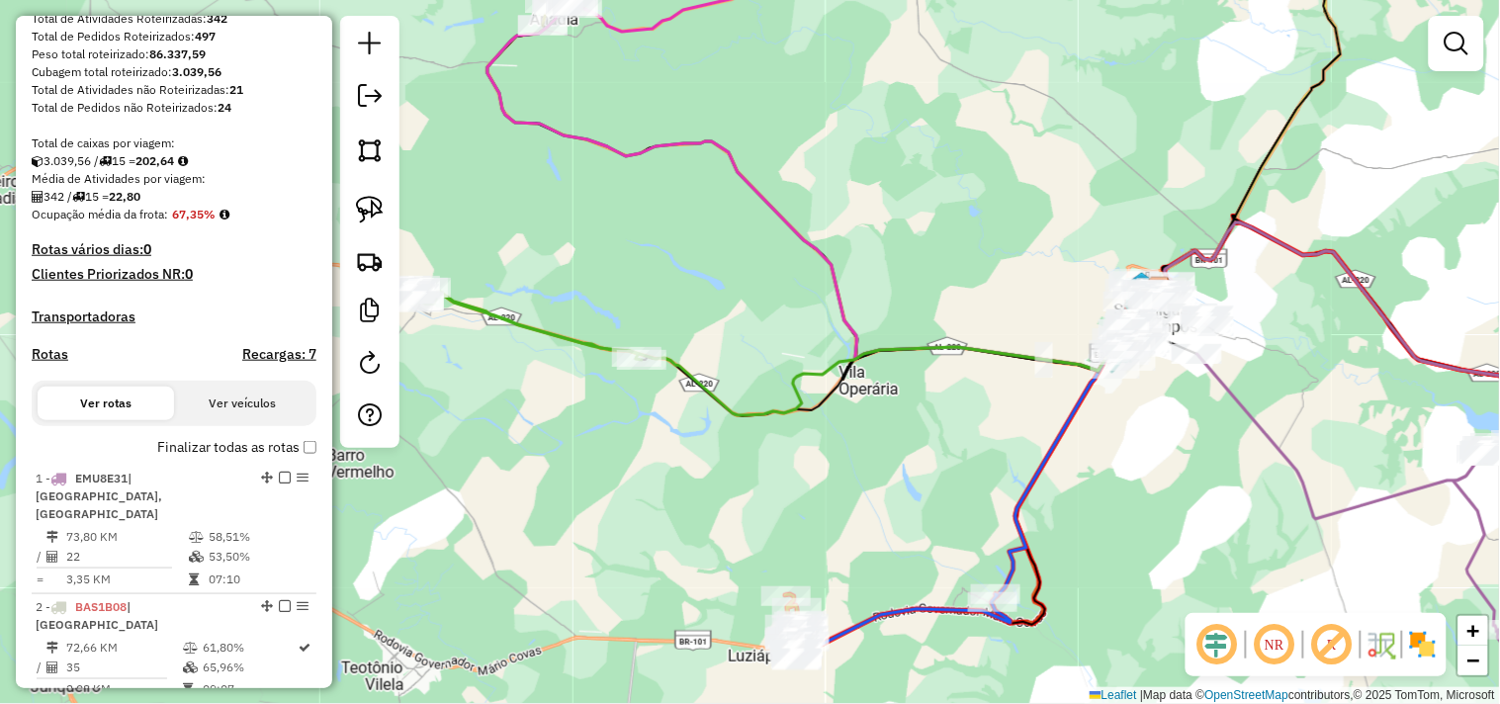
click at [50, 363] on h4 "Rotas" at bounding box center [50, 354] width 37 height 17
select select "*"
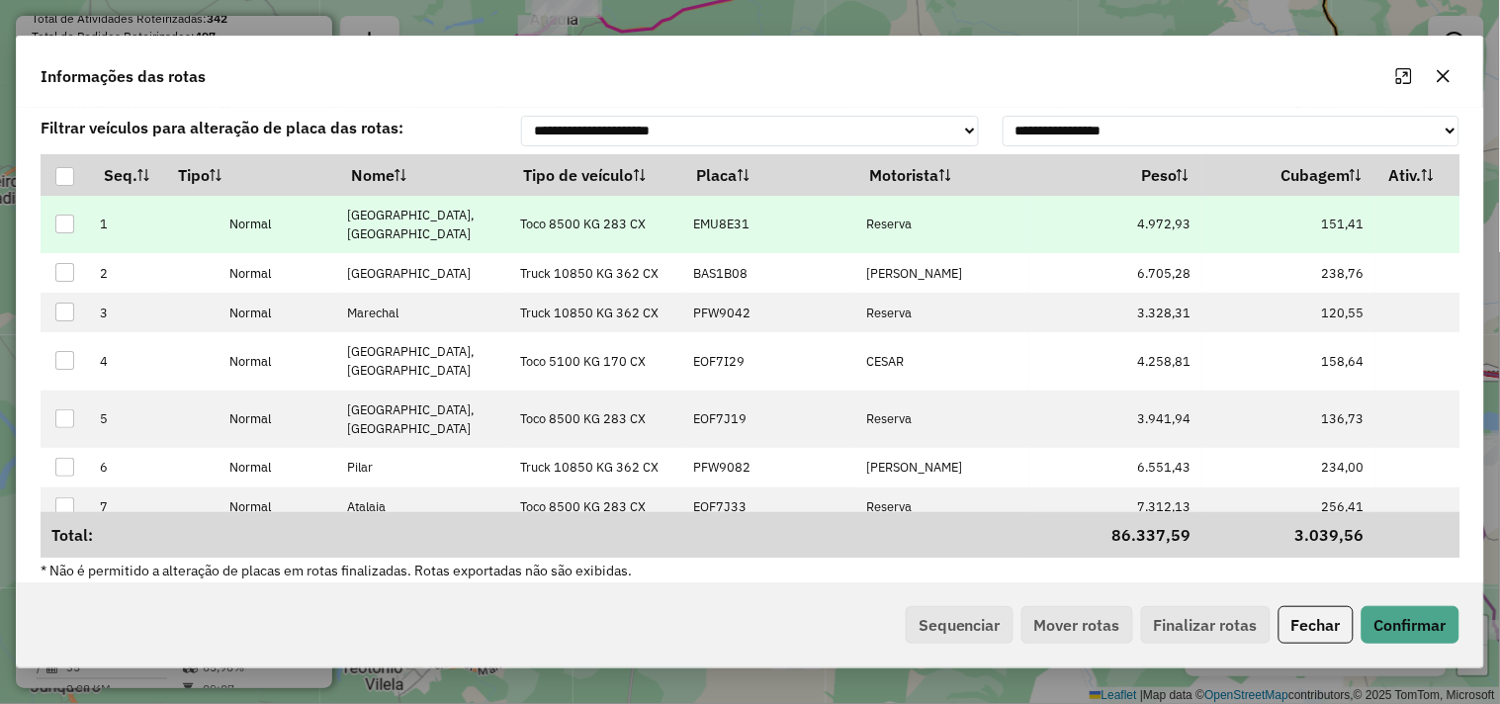
click at [743, 232] on p-celleditor "EMU8E31" at bounding box center [721, 224] width 56 height 17
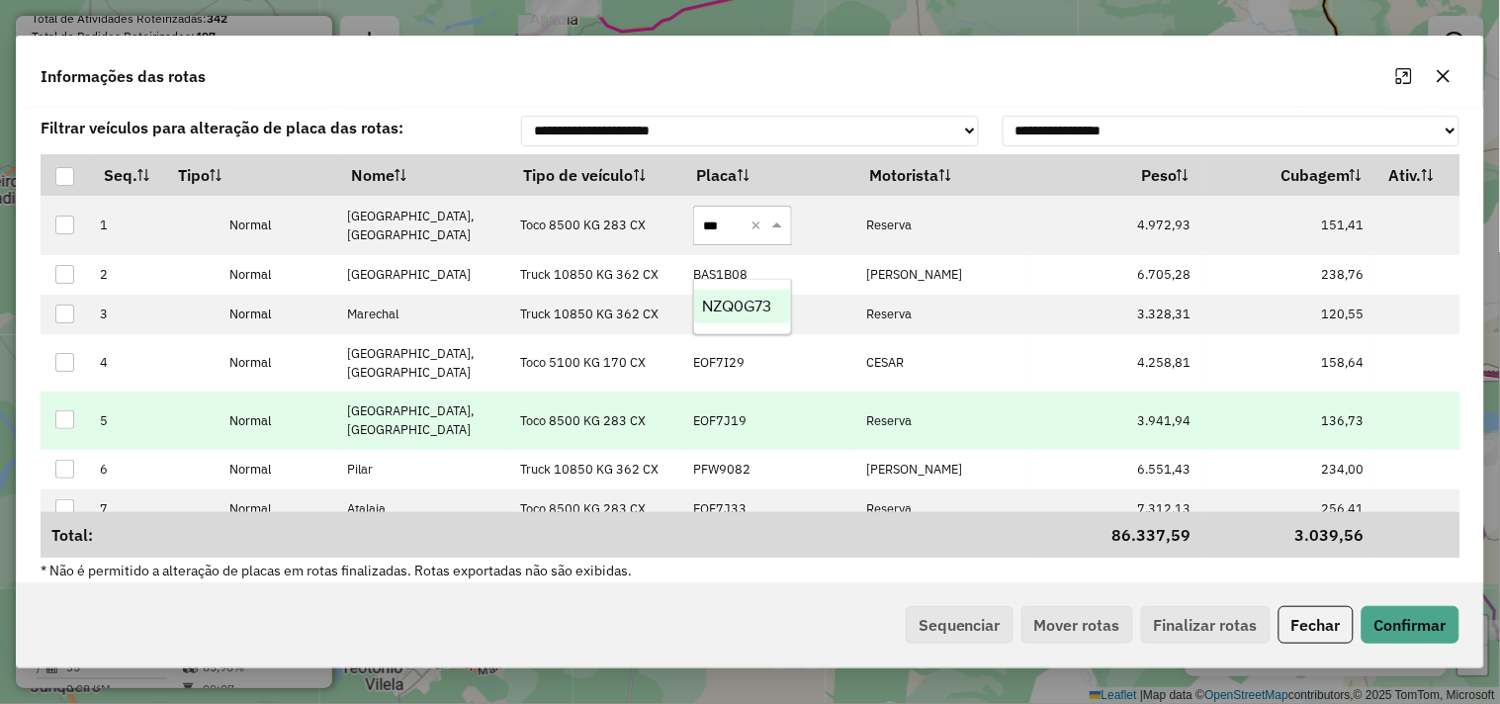
type input "****"
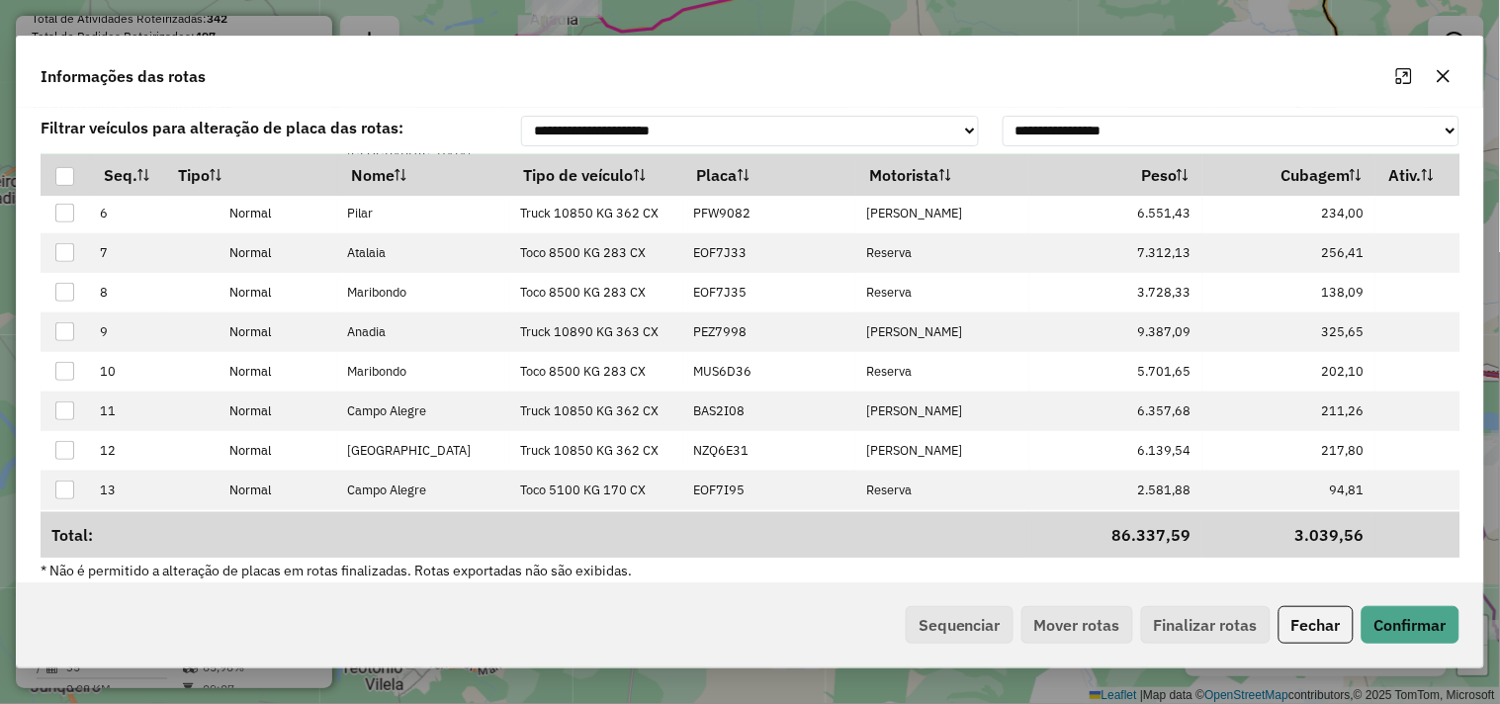
scroll to position [398, 0]
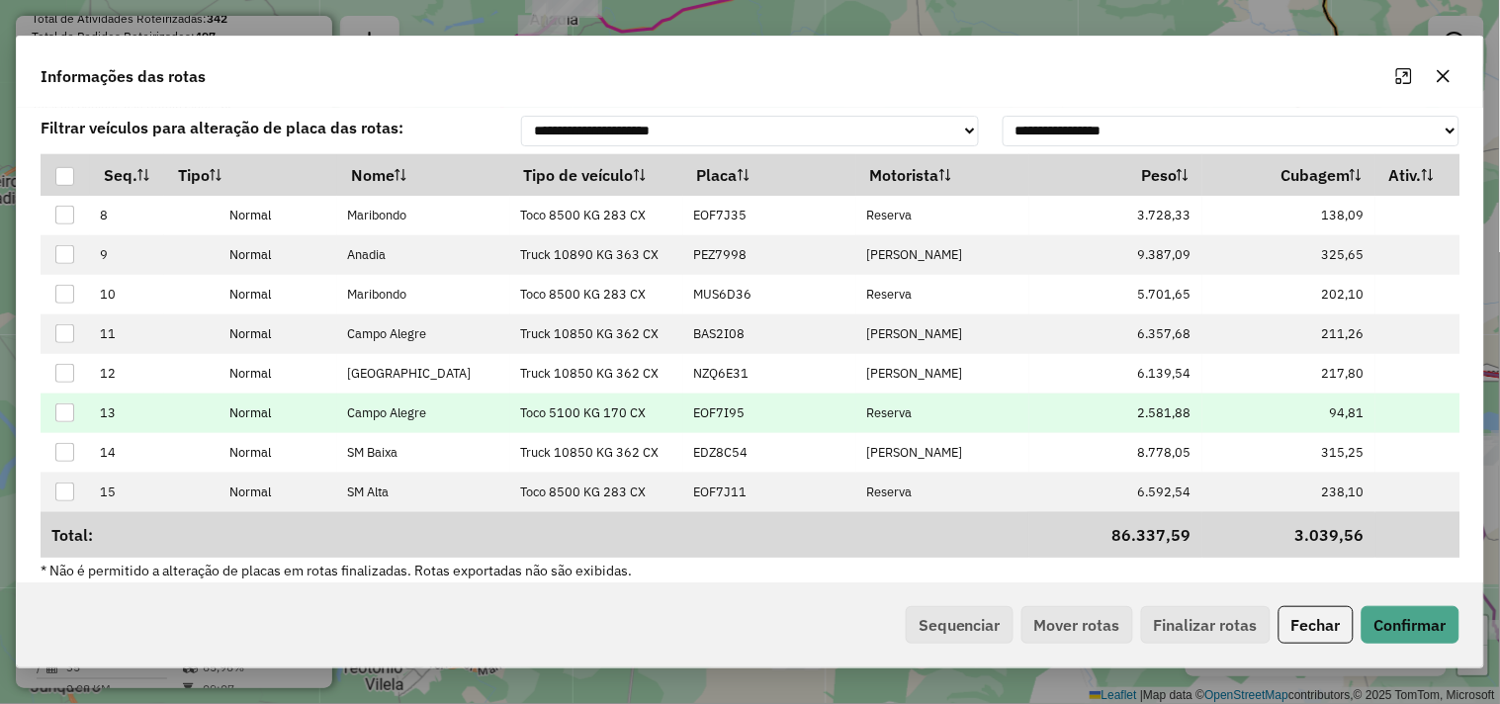
click at [733, 405] on p-celleditor "EOF7I95" at bounding box center [718, 413] width 51 height 17
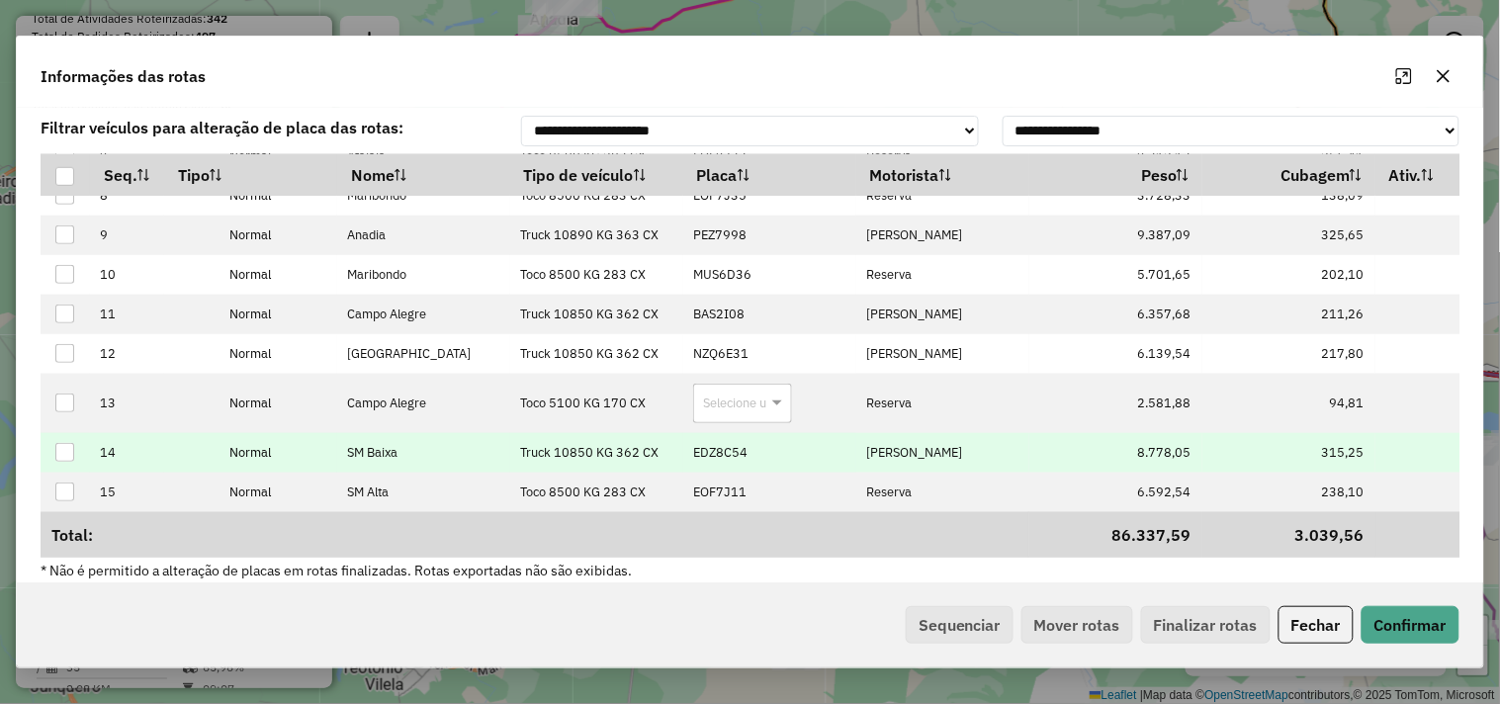
scroll to position [417, 0]
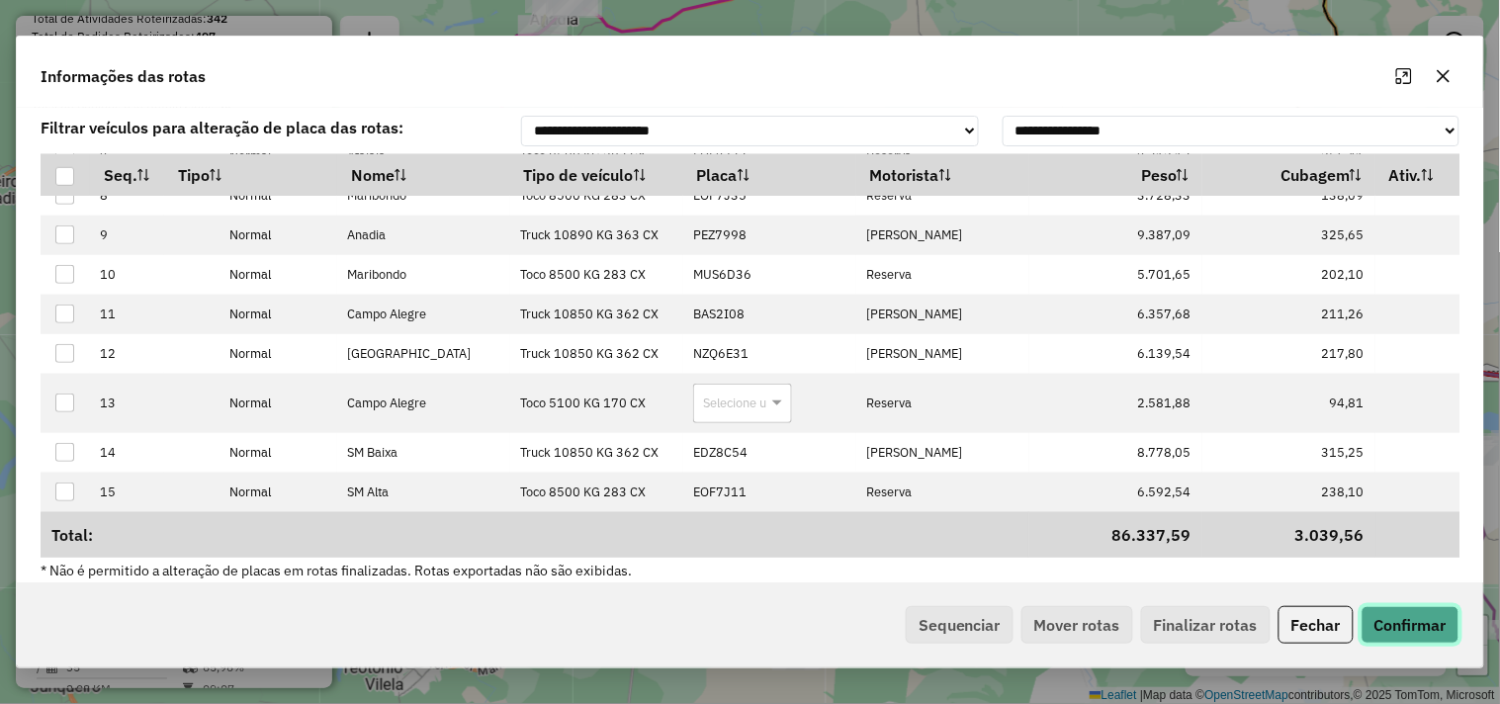
click at [1400, 630] on button "Confirmar" at bounding box center [1411, 625] width 98 height 38
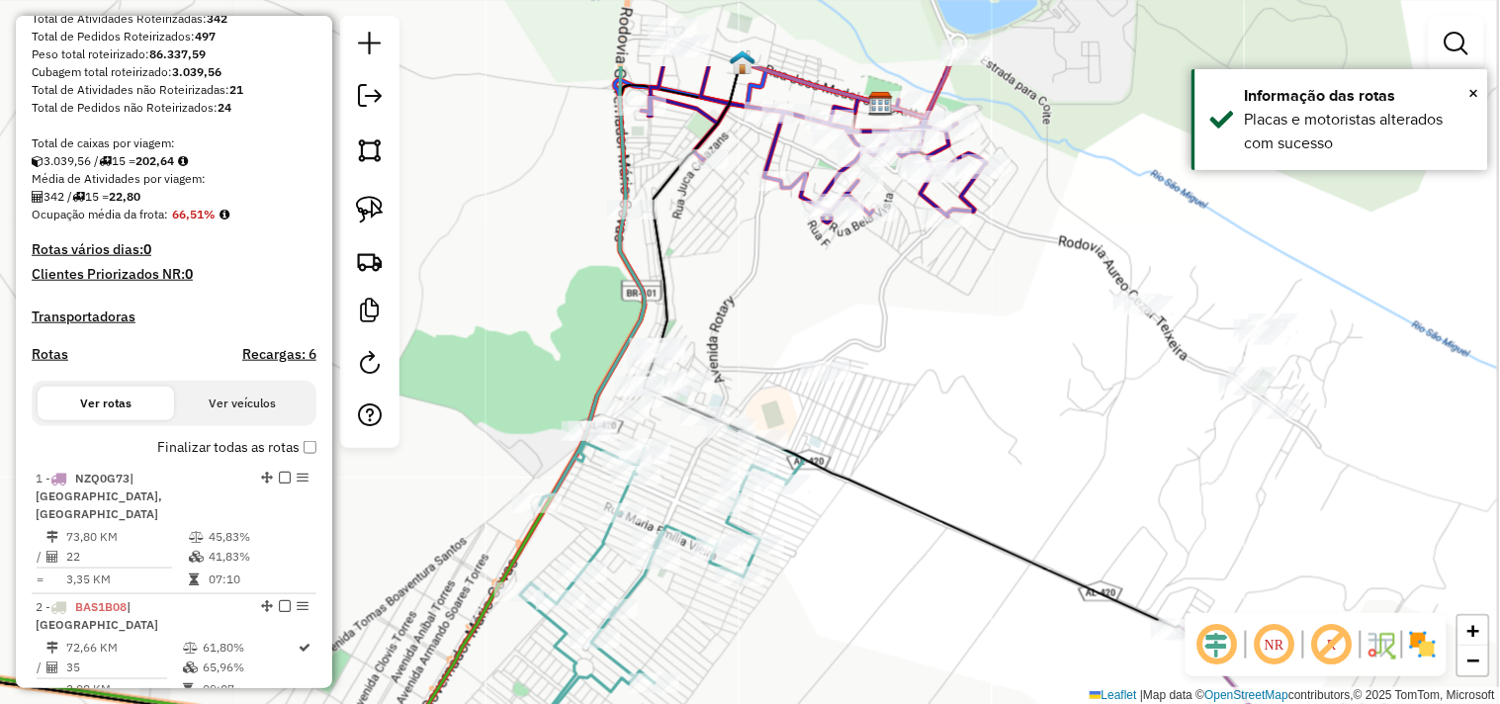
drag, startPoint x: 1173, startPoint y: 367, endPoint x: 1040, endPoint y: 460, distance: 161.9
click at [1040, 460] on div "Janela de atendimento Grade de atendimento Capacidade Transportadoras Veículos …" at bounding box center [750, 352] width 1500 height 704
click at [367, 222] on img at bounding box center [370, 210] width 28 height 28
drag, startPoint x: 690, startPoint y: 212, endPoint x: 582, endPoint y: 289, distance: 133.4
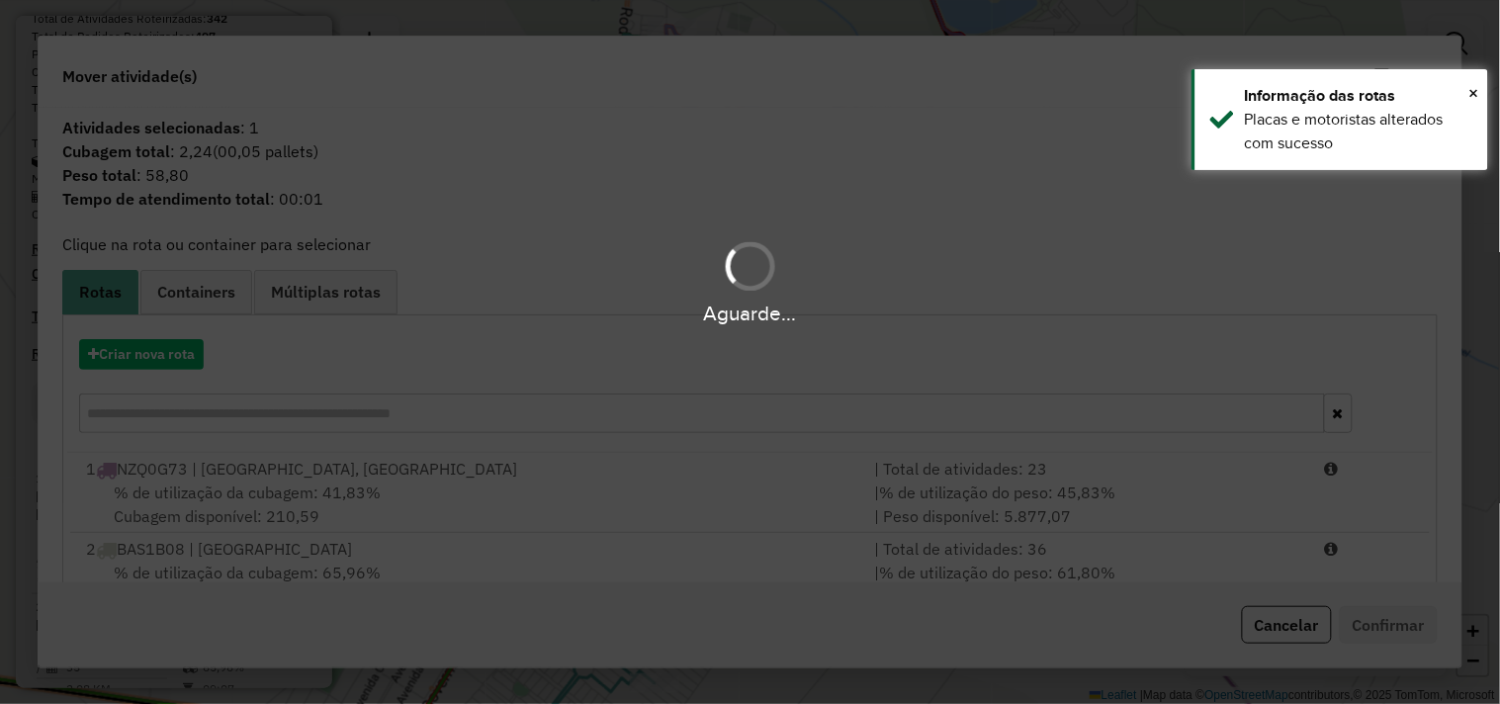
click at [547, 409] on hb-app "Aguarde... Pop-up bloqueado! Seu navegador bloqueou automáticamente a abertura …" at bounding box center [750, 352] width 1500 height 704
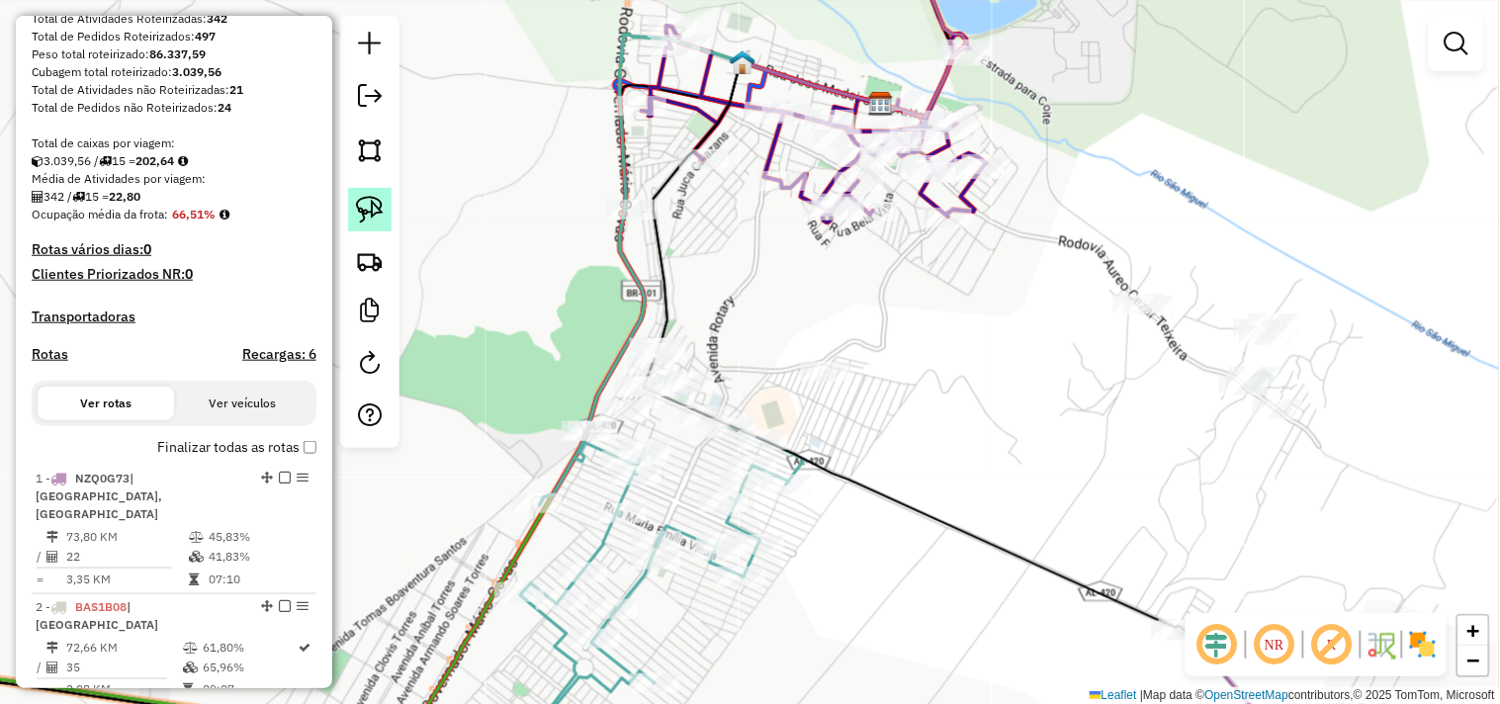
click at [364, 221] on img at bounding box center [370, 210] width 28 height 28
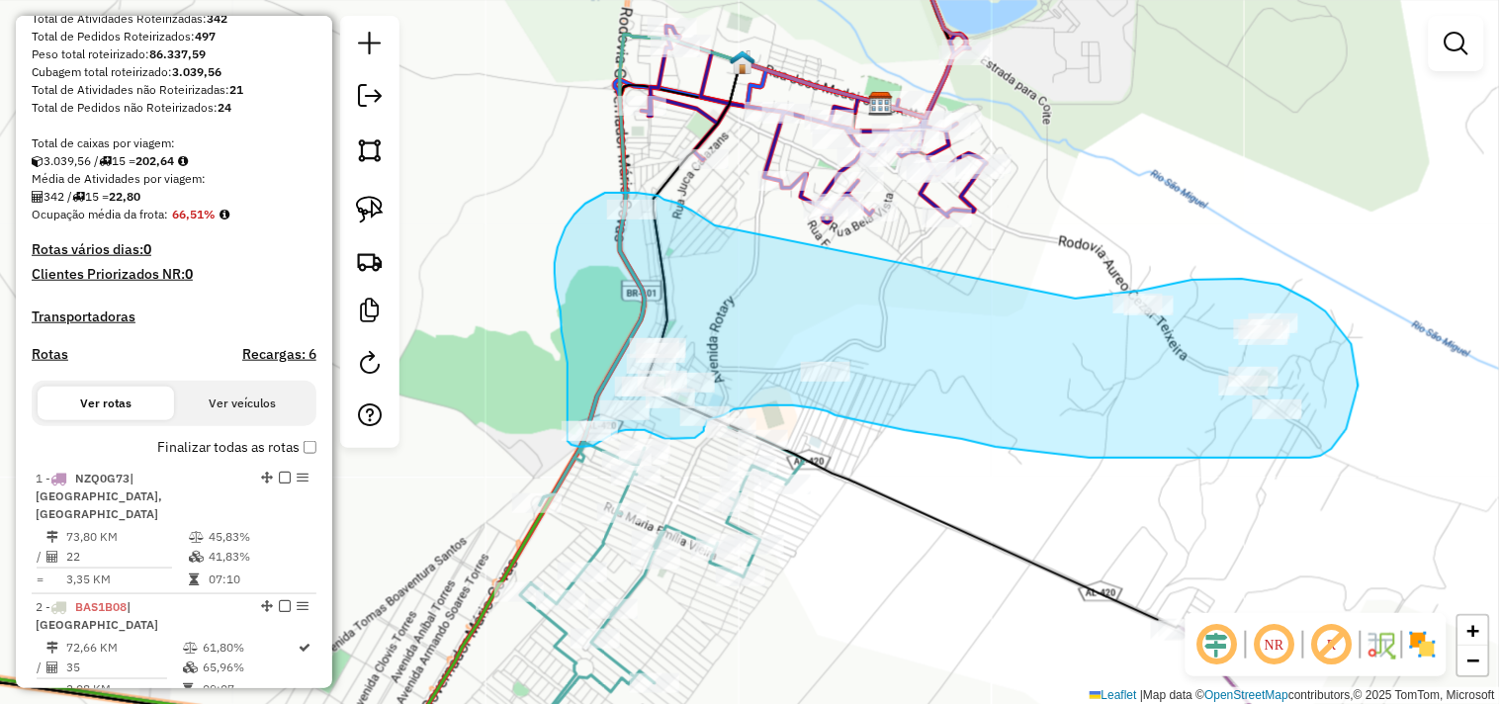
drag, startPoint x: 692, startPoint y: 211, endPoint x: 1062, endPoint y: 304, distance: 381.4
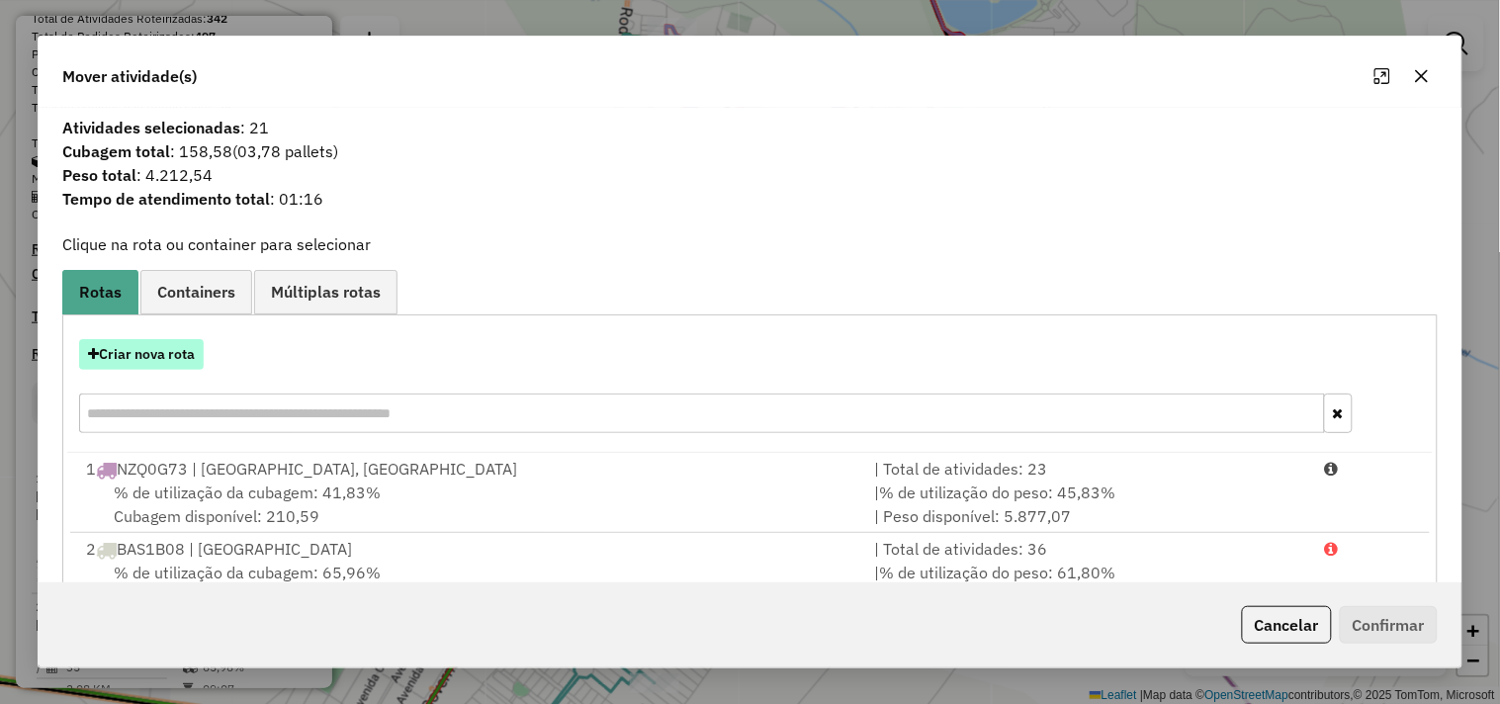
click at [188, 357] on button "Criar nova rota" at bounding box center [141, 354] width 125 height 31
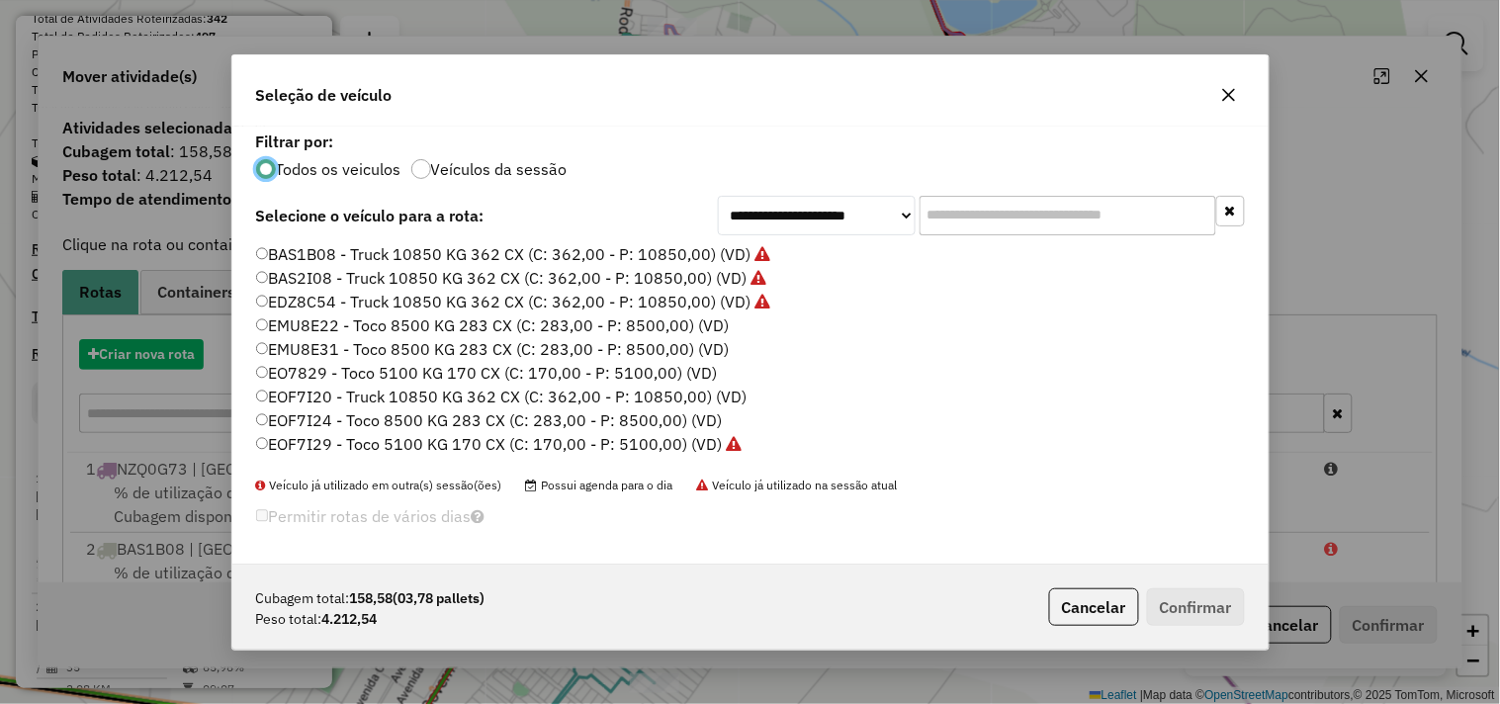
scroll to position [11, 5]
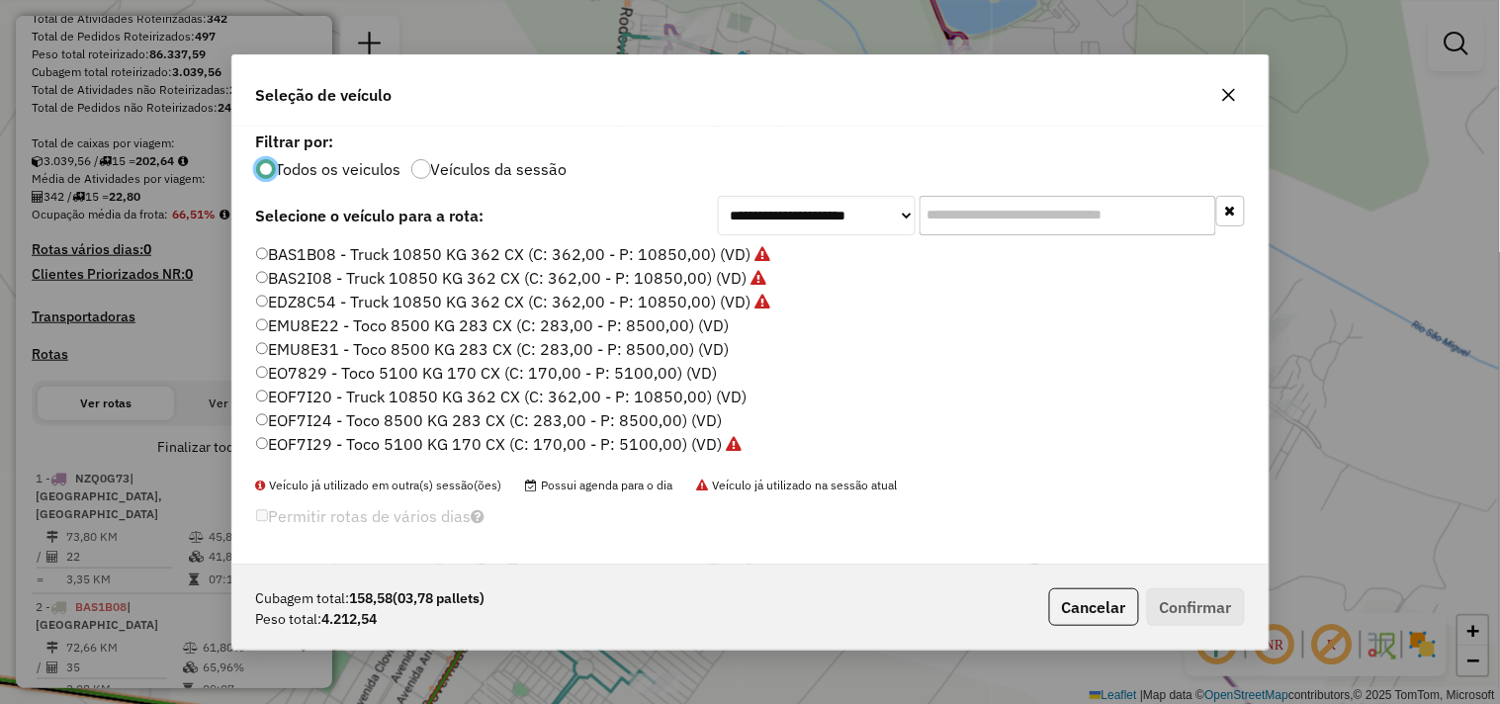
drag, startPoint x: 985, startPoint y: 208, endPoint x: 934, endPoint y: 254, distance: 69.3
click at [985, 208] on input "text" at bounding box center [1068, 216] width 297 height 40
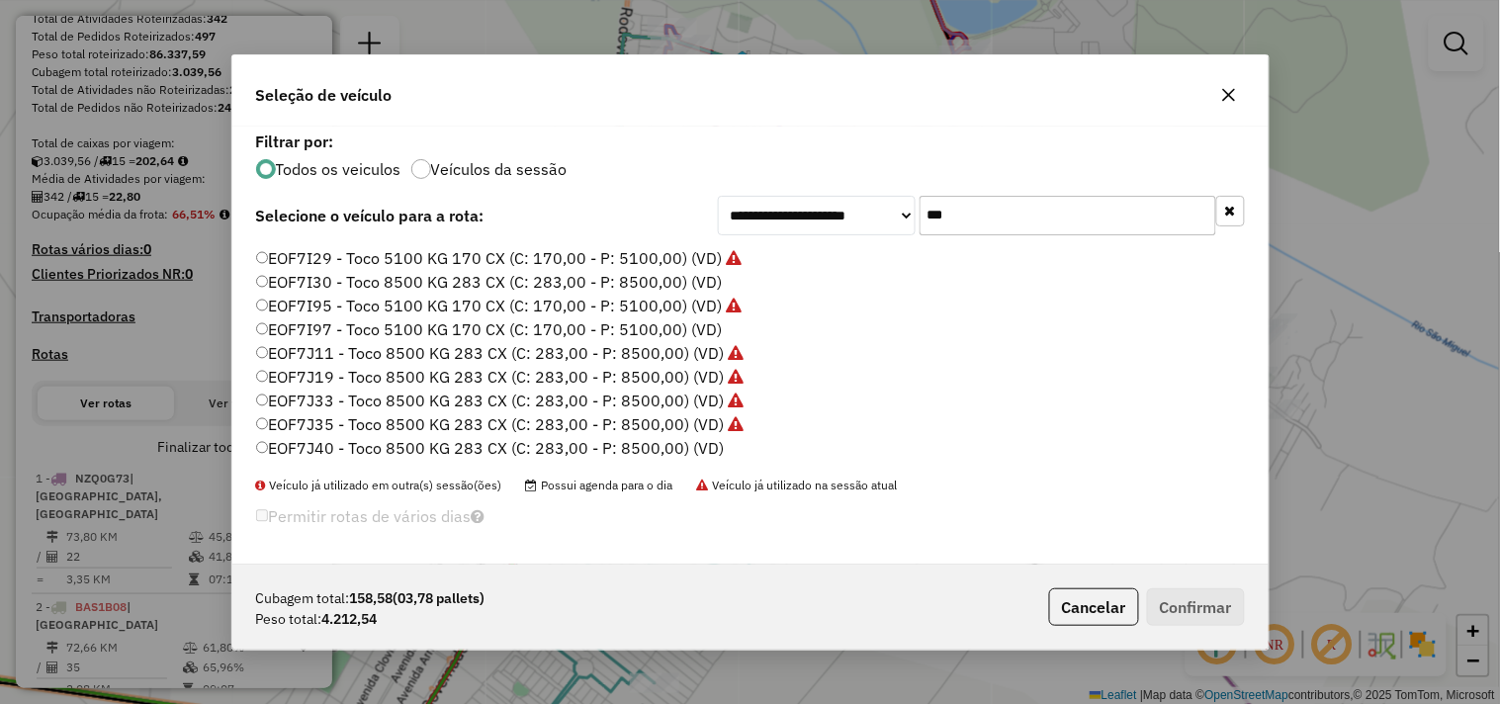
scroll to position [0, 0]
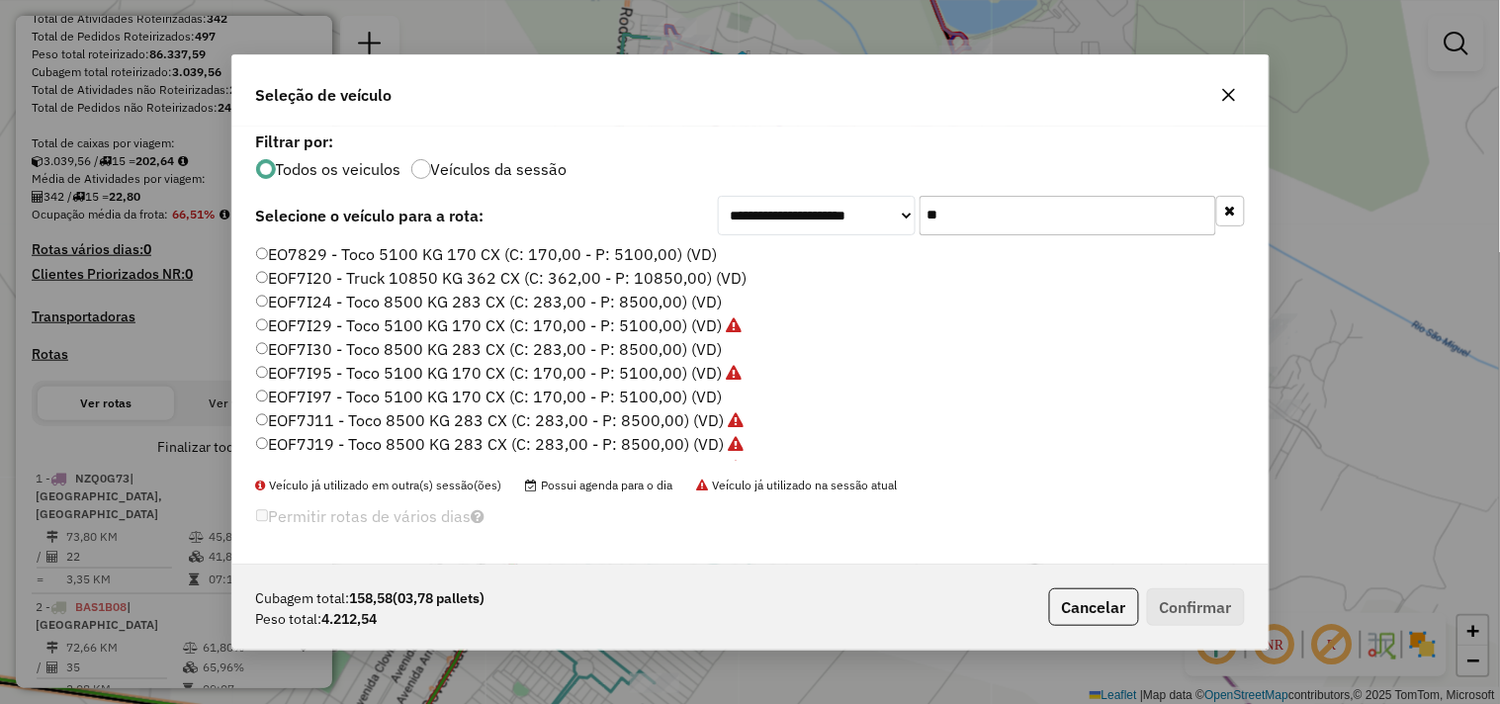
type input "*"
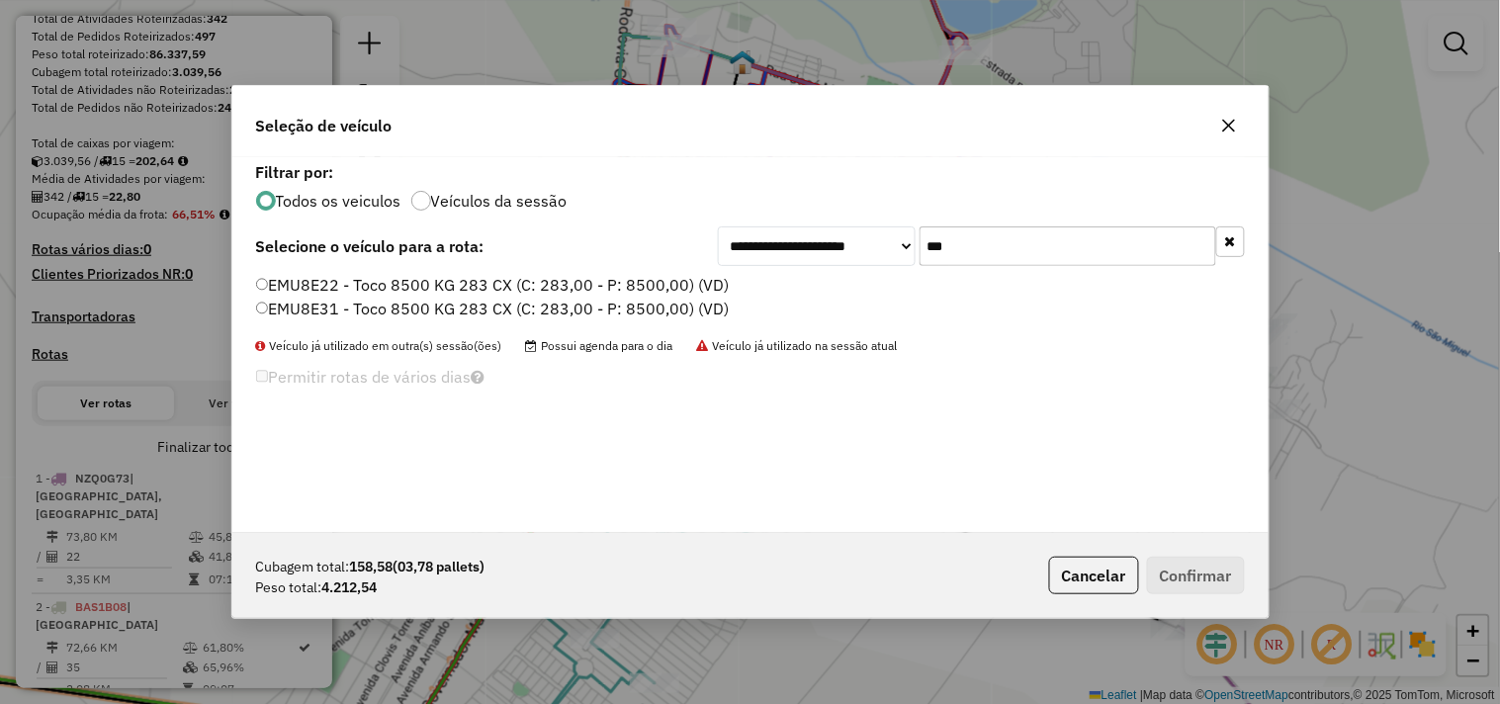
type input "***"
click at [416, 304] on label "EMU8E31 - Toco 8500 KG 283 CX (C: 283,00 - P: 8500,00) (VD)" at bounding box center [493, 309] width 474 height 24
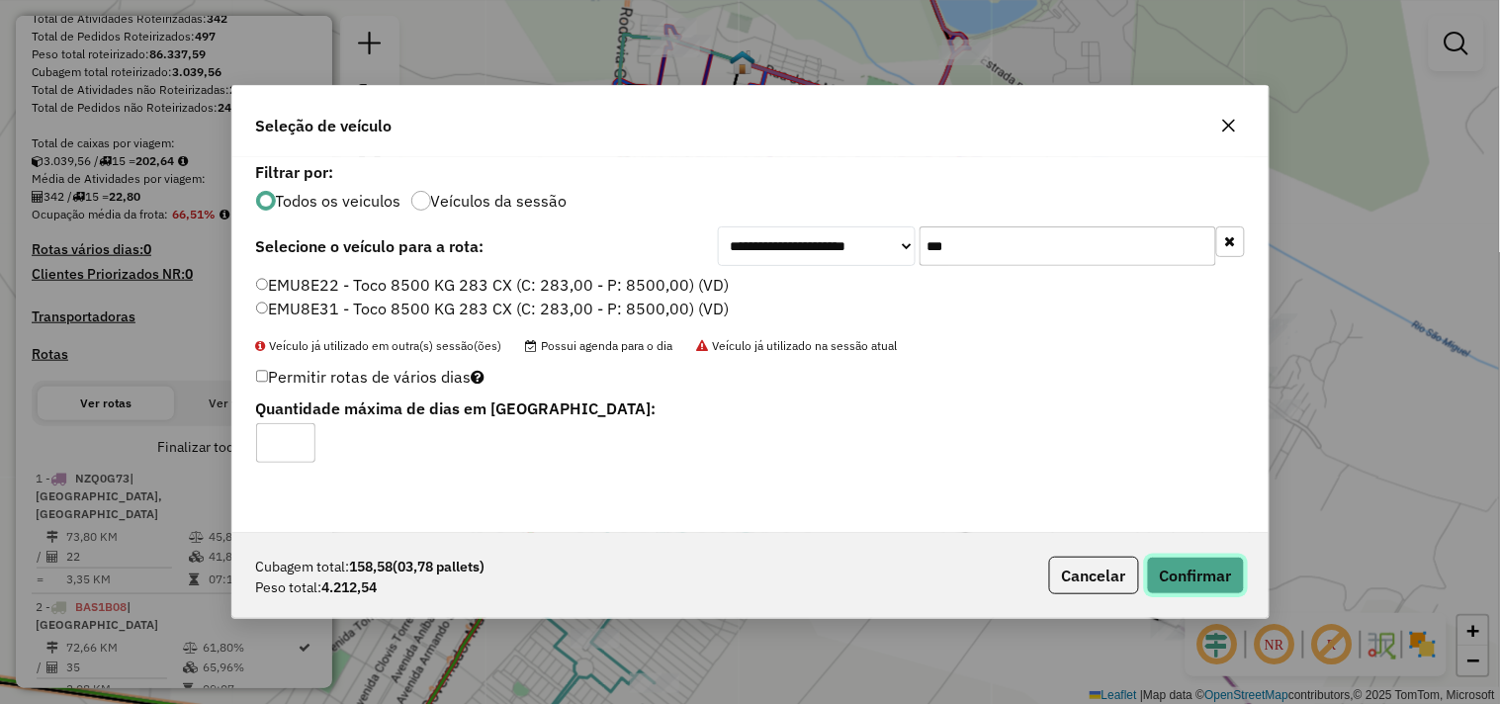
click at [1212, 570] on button "Confirmar" at bounding box center [1196, 576] width 98 height 38
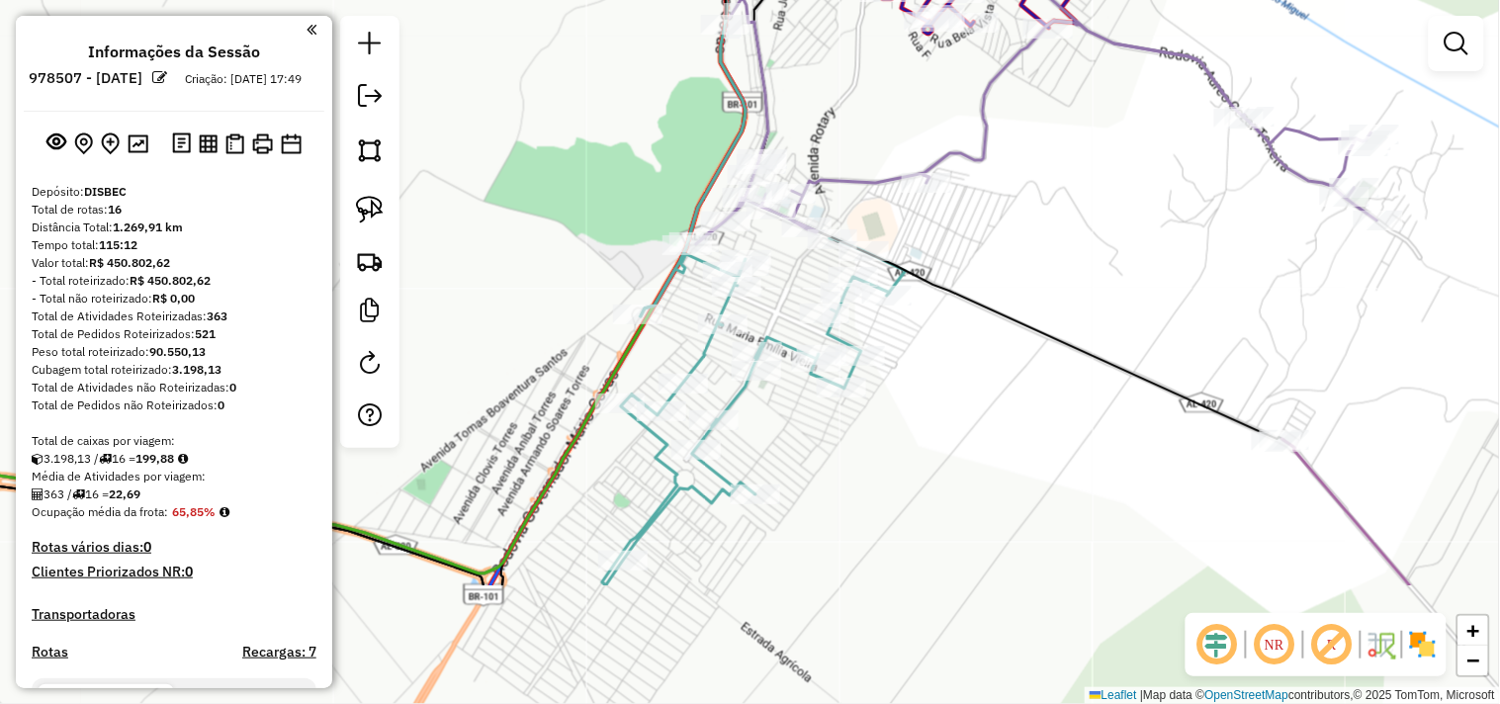
drag, startPoint x: 1013, startPoint y: 437, endPoint x: 1113, endPoint y: 221, distance: 238.5
click at [1118, 227] on div "Janela de atendimento Grade de atendimento Capacidade Transportadoras Veículos …" at bounding box center [750, 352] width 1500 height 704
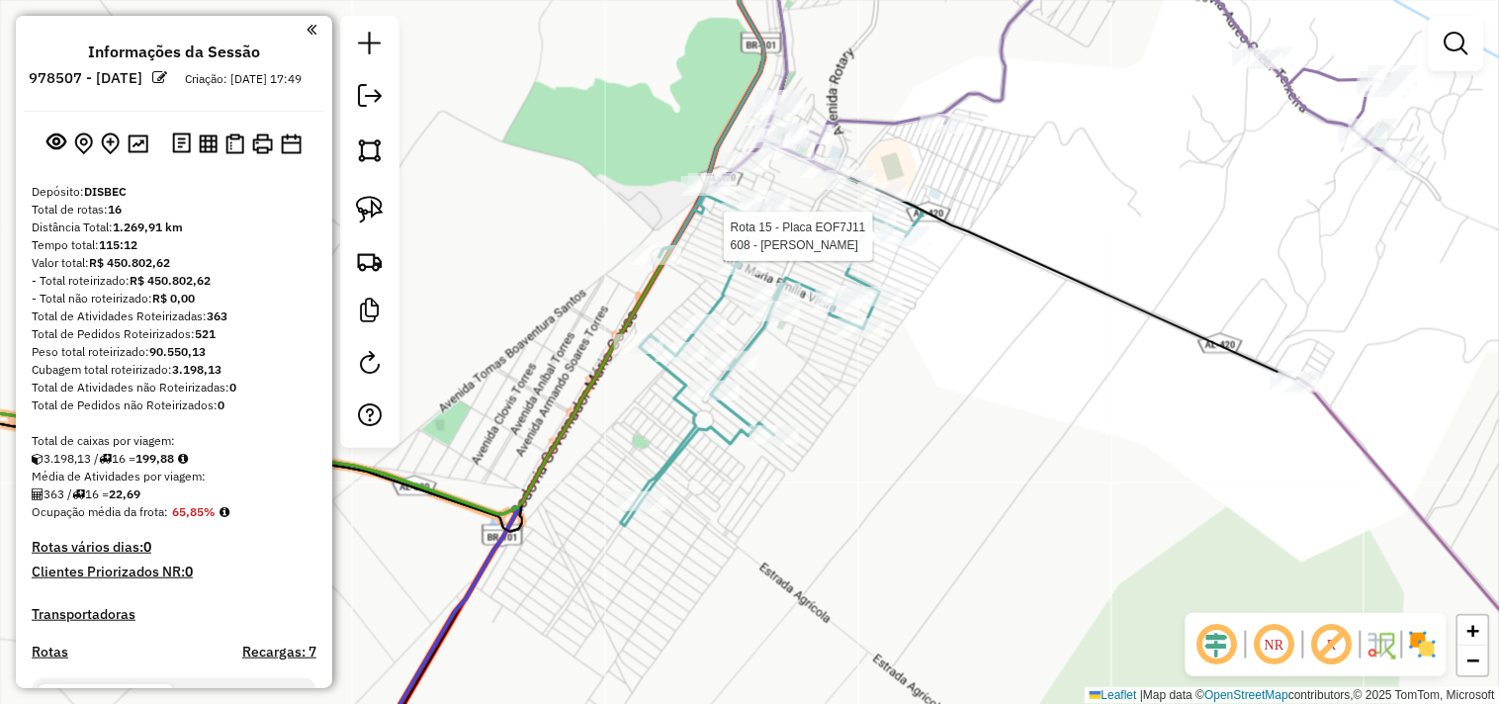
select select "*********"
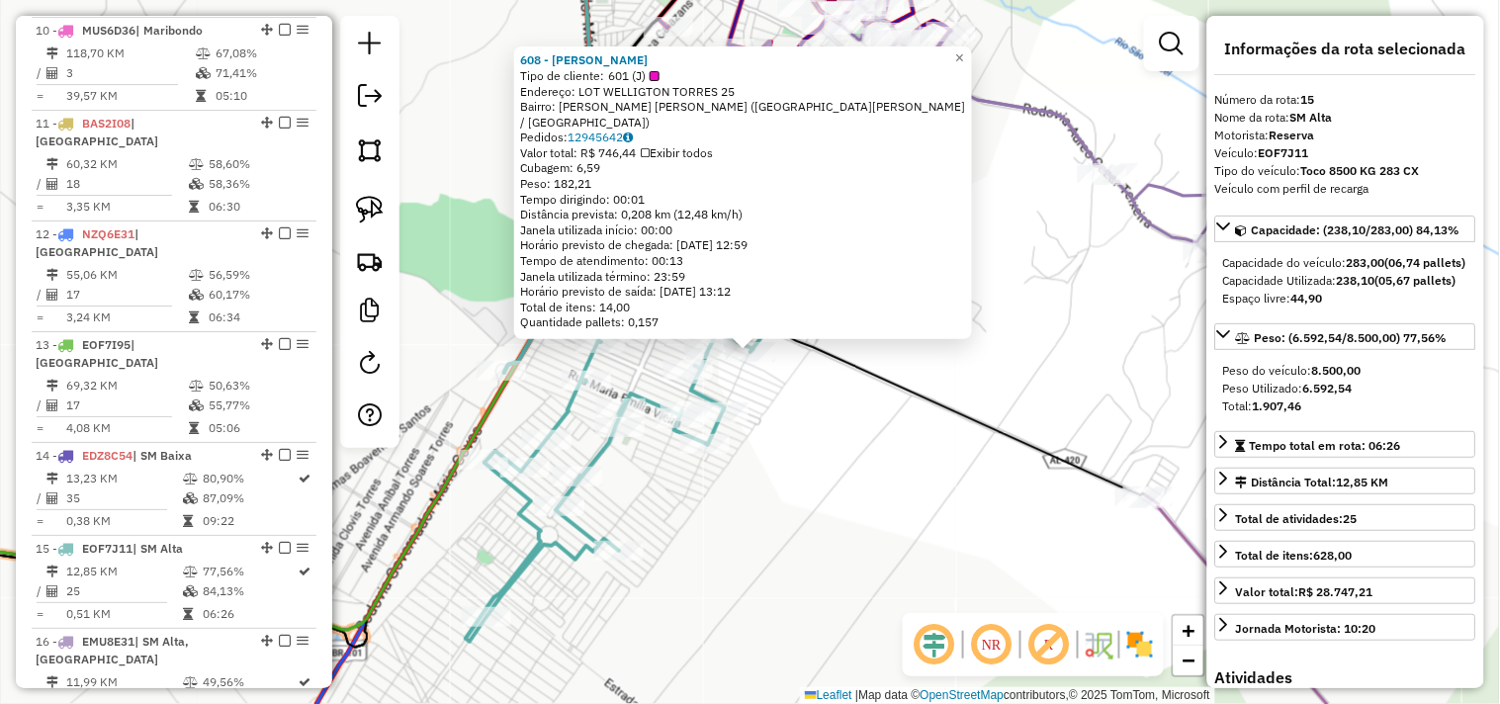
scroll to position [1746, 0]
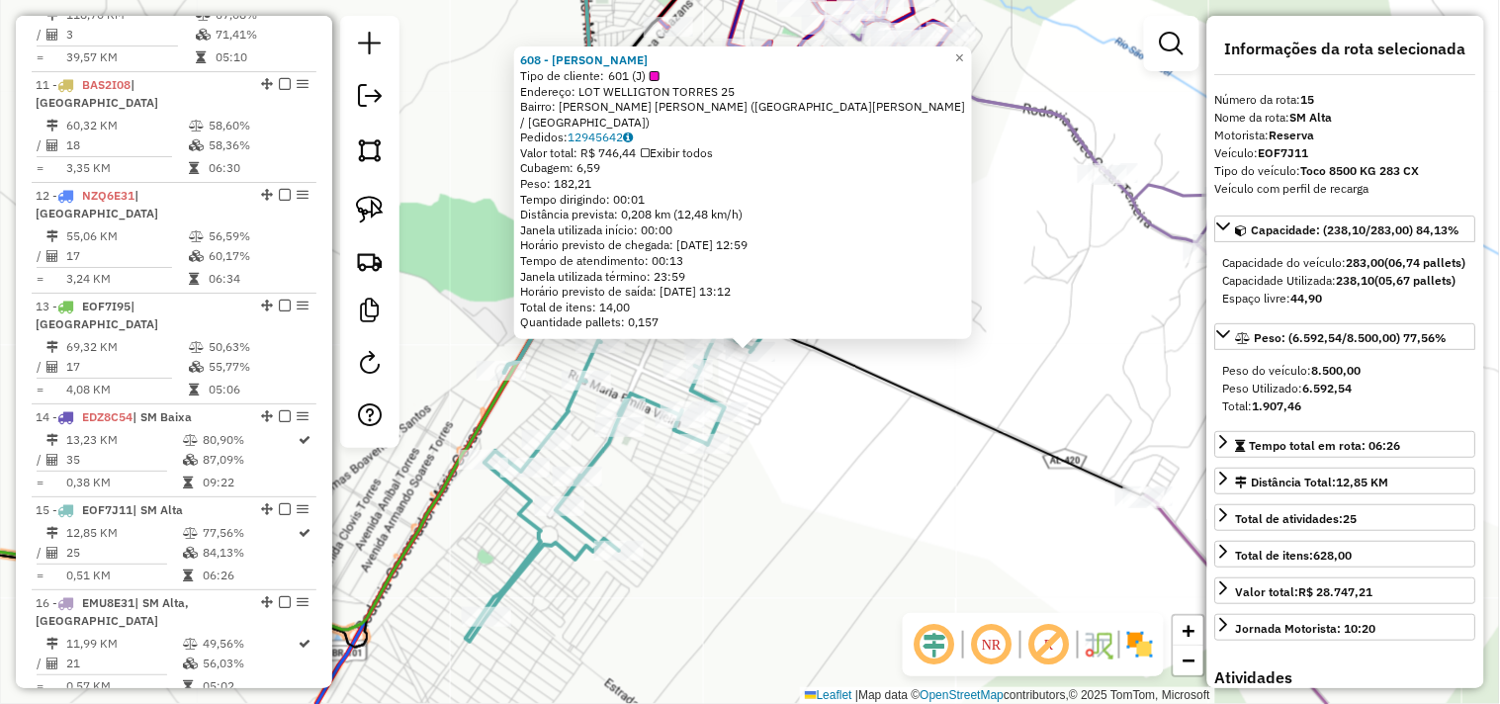
click at [913, 476] on div "608 - JOAO NUNES DA SILVA Tipo de cliente: 601 (J) Endereço: LOT WELLIGTON TORR…" at bounding box center [750, 352] width 1500 height 704
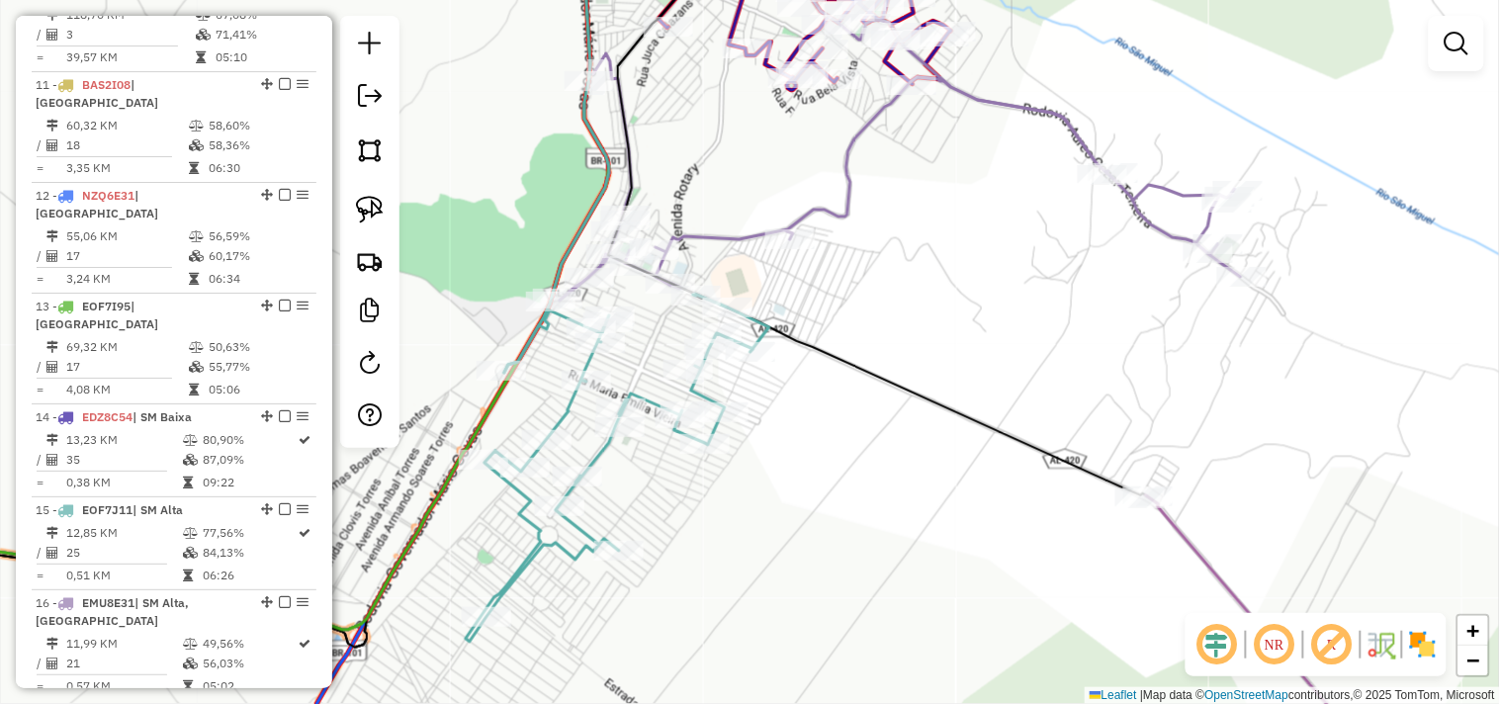
click at [993, 555] on div "Janela de atendimento Grade de atendimento Capacidade Transportadoras Veículos …" at bounding box center [750, 352] width 1500 height 704
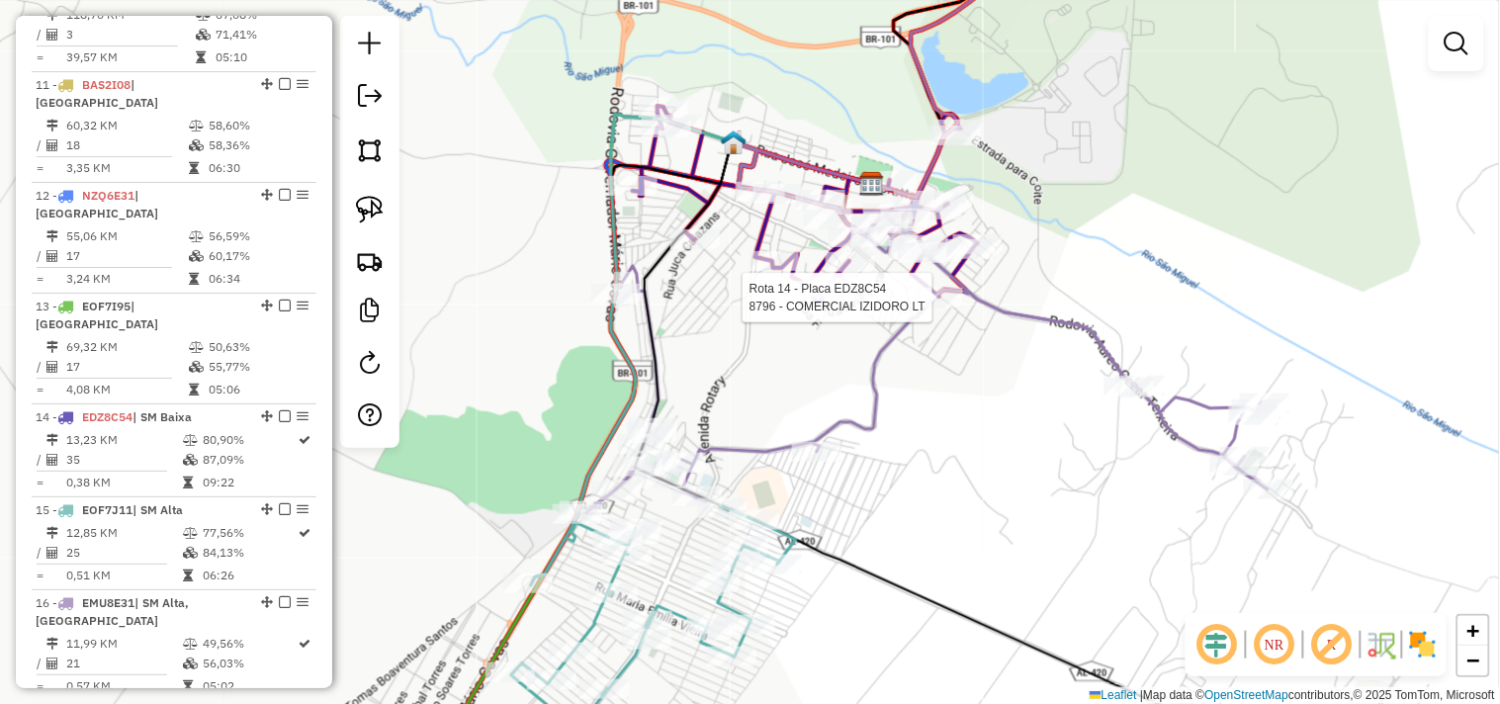
select select "*********"
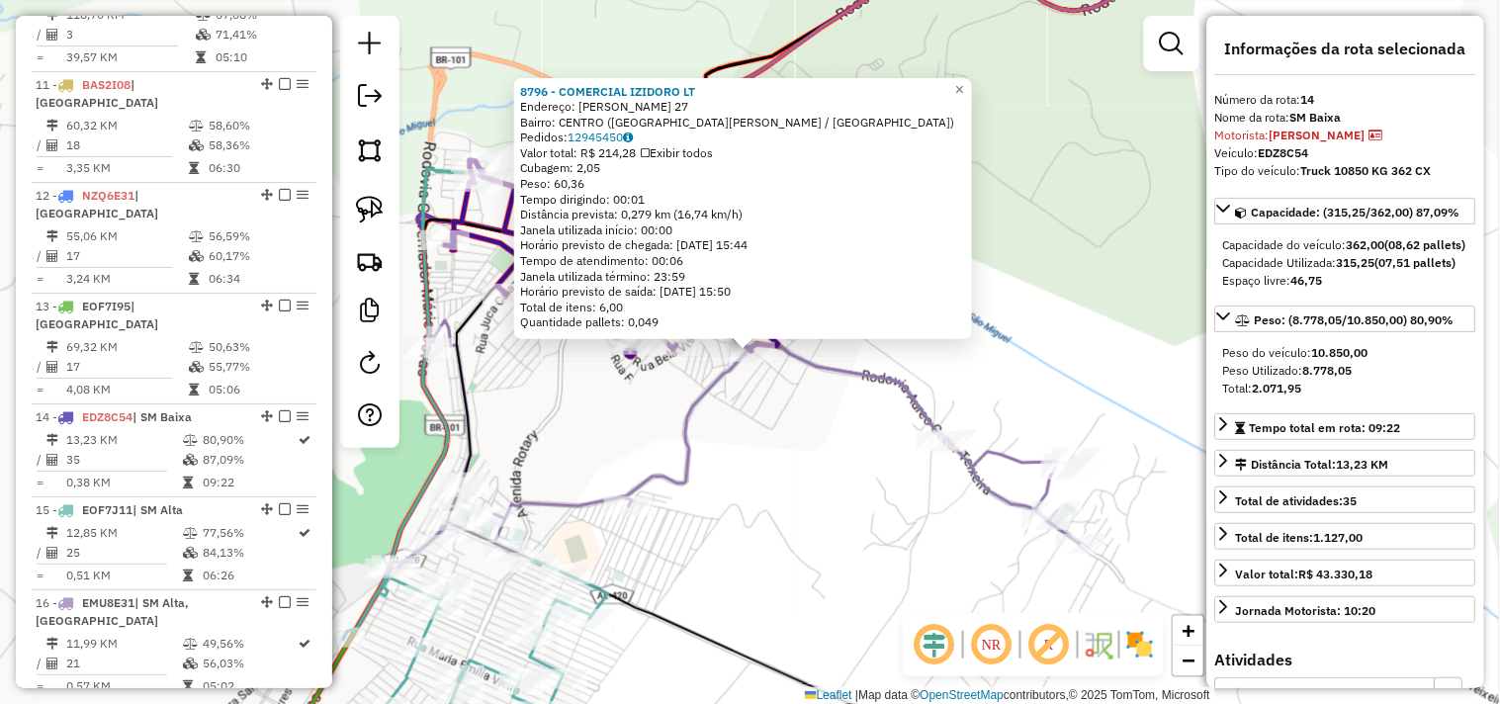
click at [864, 535] on div "8796 - COMERCIAL IZIDORO LT Endereço: FRANCA JUNIOR 27 Bairro: CENTRO (SAO MIGU…" at bounding box center [750, 352] width 1500 height 704
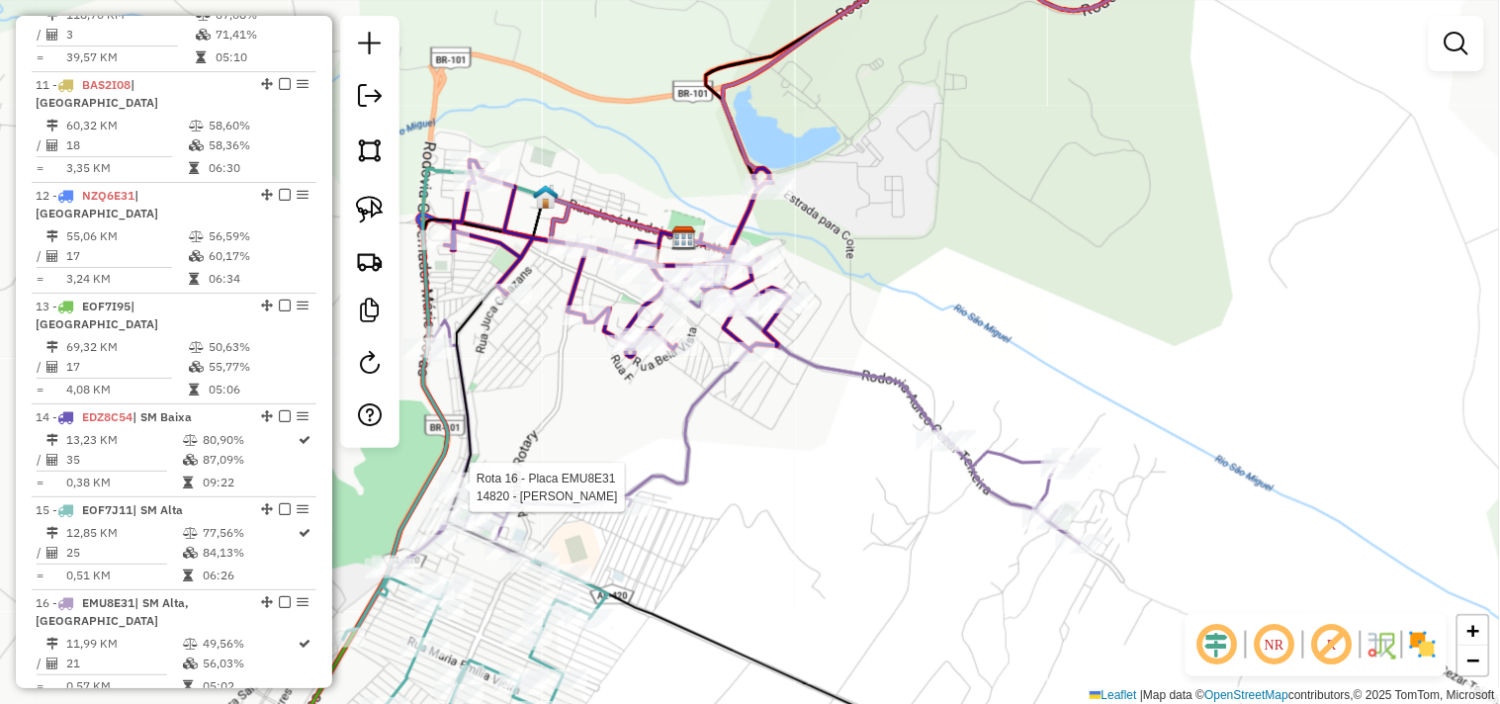
select select "*********"
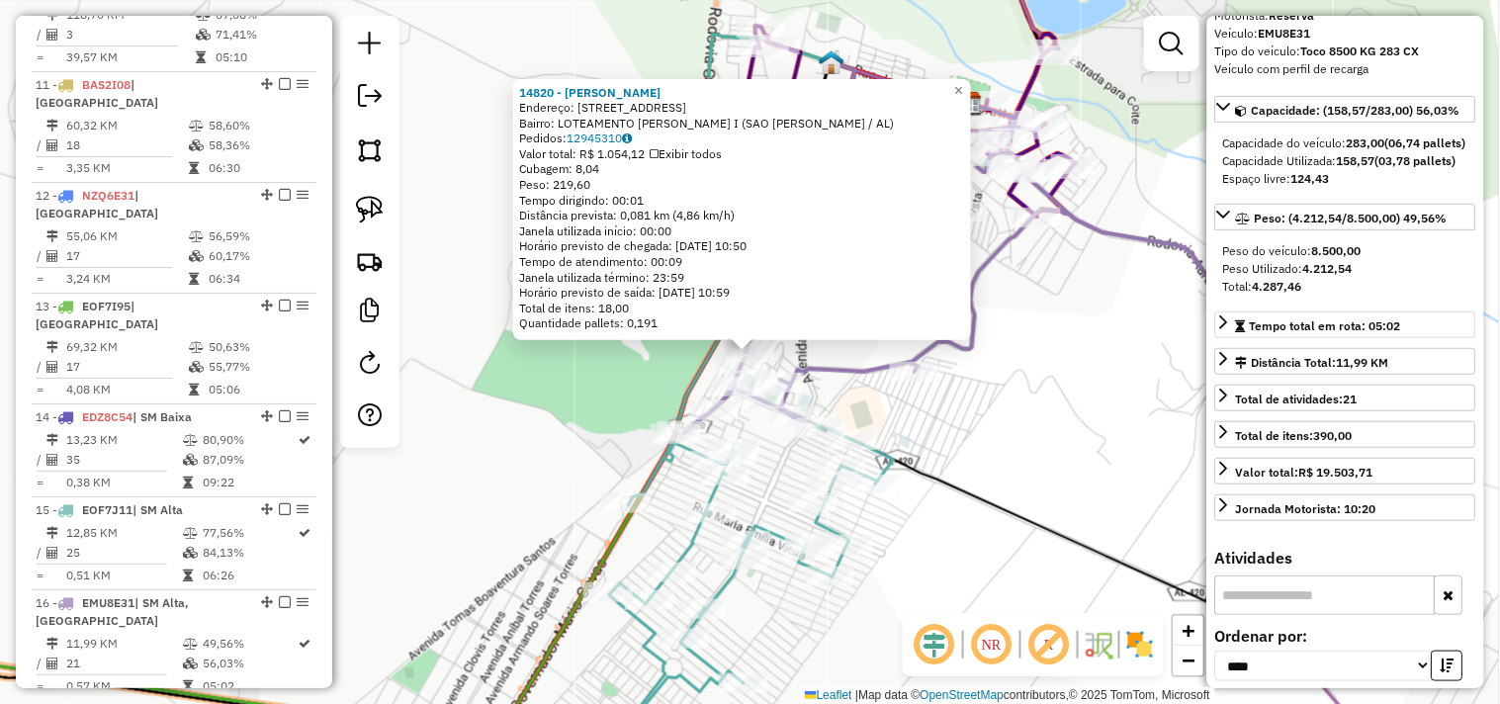
scroll to position [329, 0]
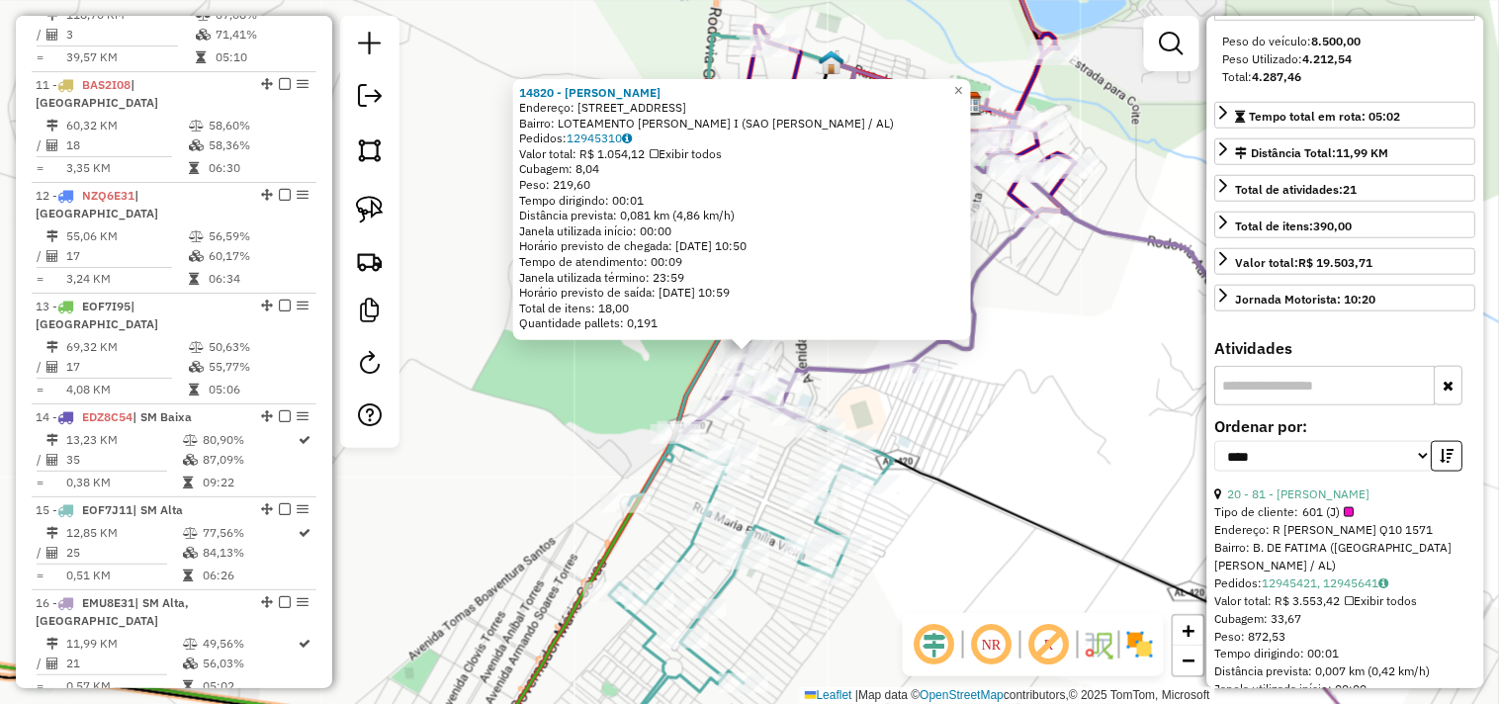
click at [1291, 405] on input "text" at bounding box center [1326, 386] width 221 height 40
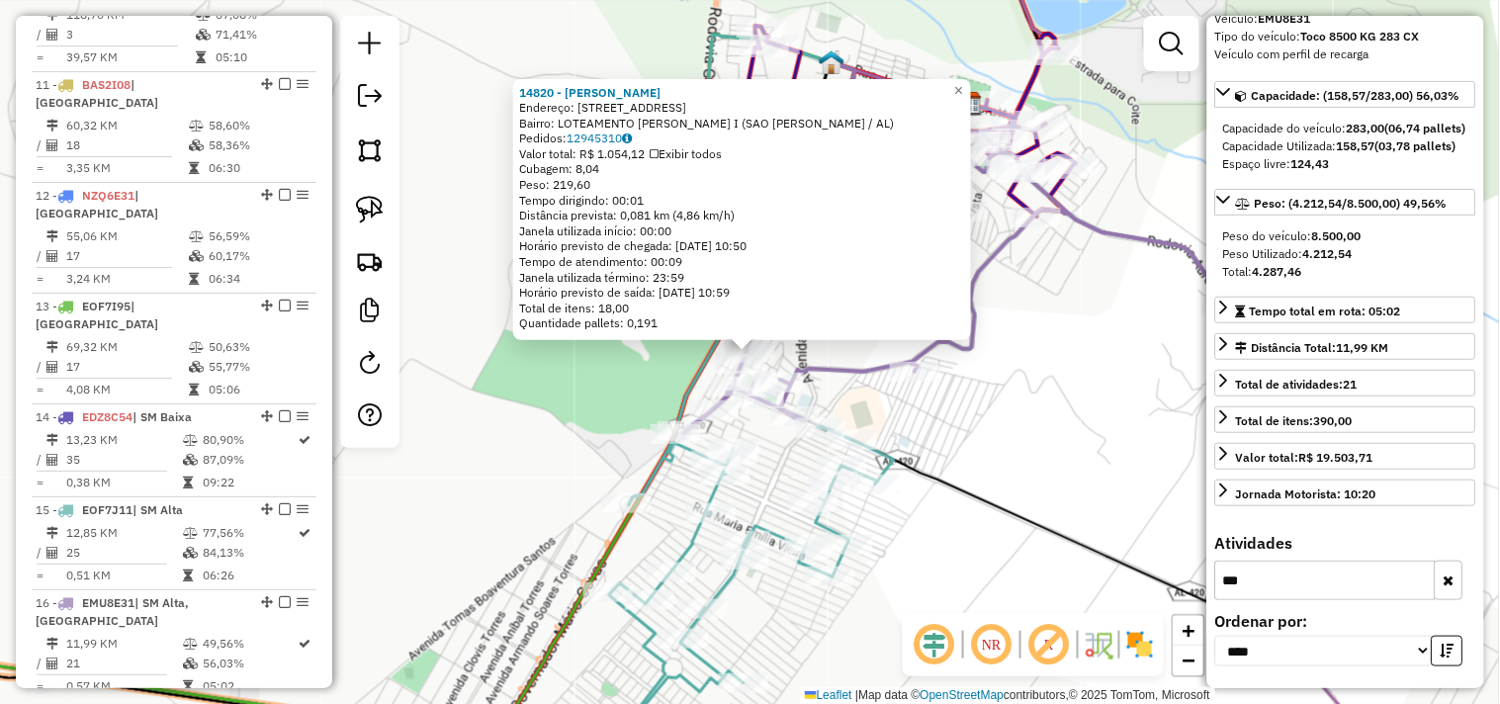
type input "****"
click at [1259, 577] on input "****" at bounding box center [1326, 581] width 221 height 40
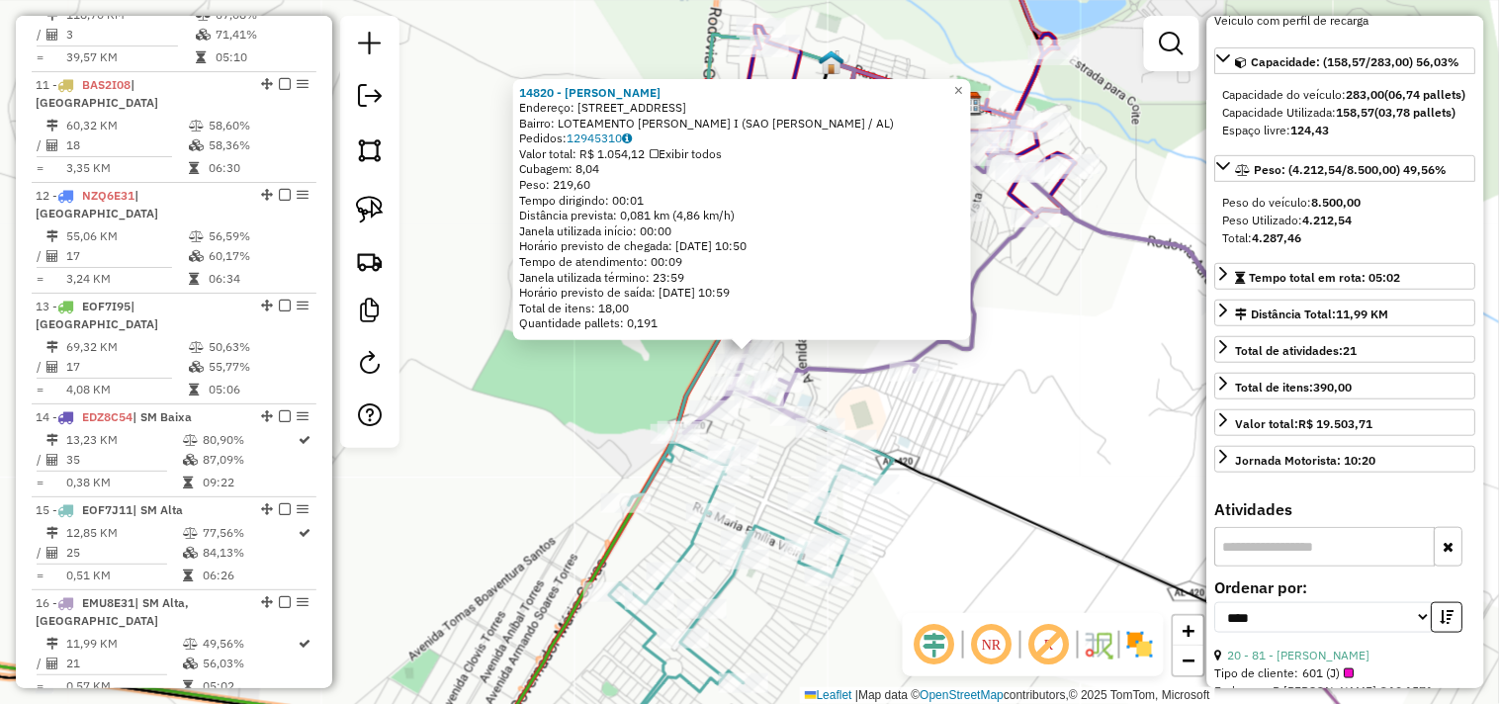
click at [1088, 320] on div "14820 - WEMERSON SANTOS Endereço: Rua Sao Jose 1571 Bairro: LOTEAMENTO ESTHER T…" at bounding box center [750, 352] width 1500 height 704
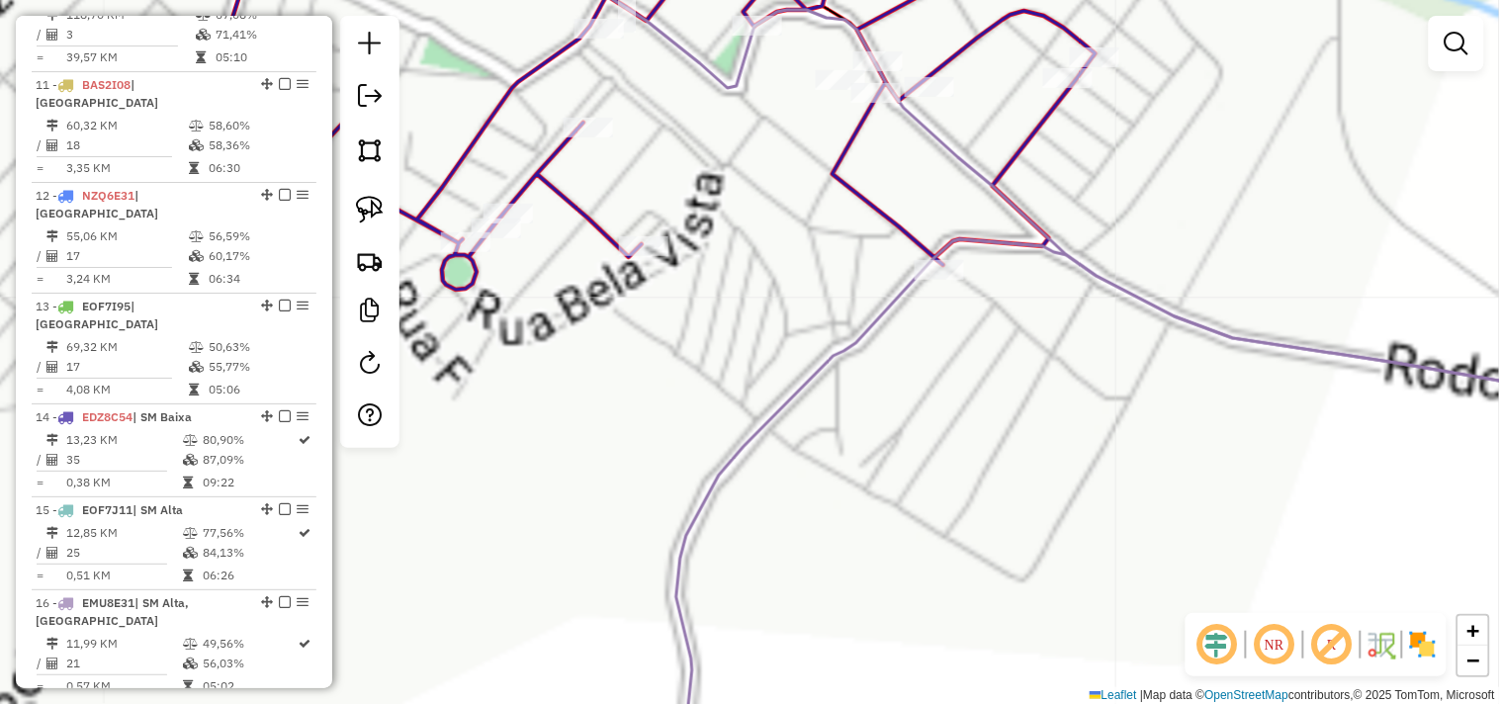
drag, startPoint x: 1062, startPoint y: 221, endPoint x: 920, endPoint y: 303, distance: 164.4
click at [930, 302] on div "Janela de atendimento Grade de atendimento Capacidade Transportadoras Veículos …" at bounding box center [750, 352] width 1500 height 704
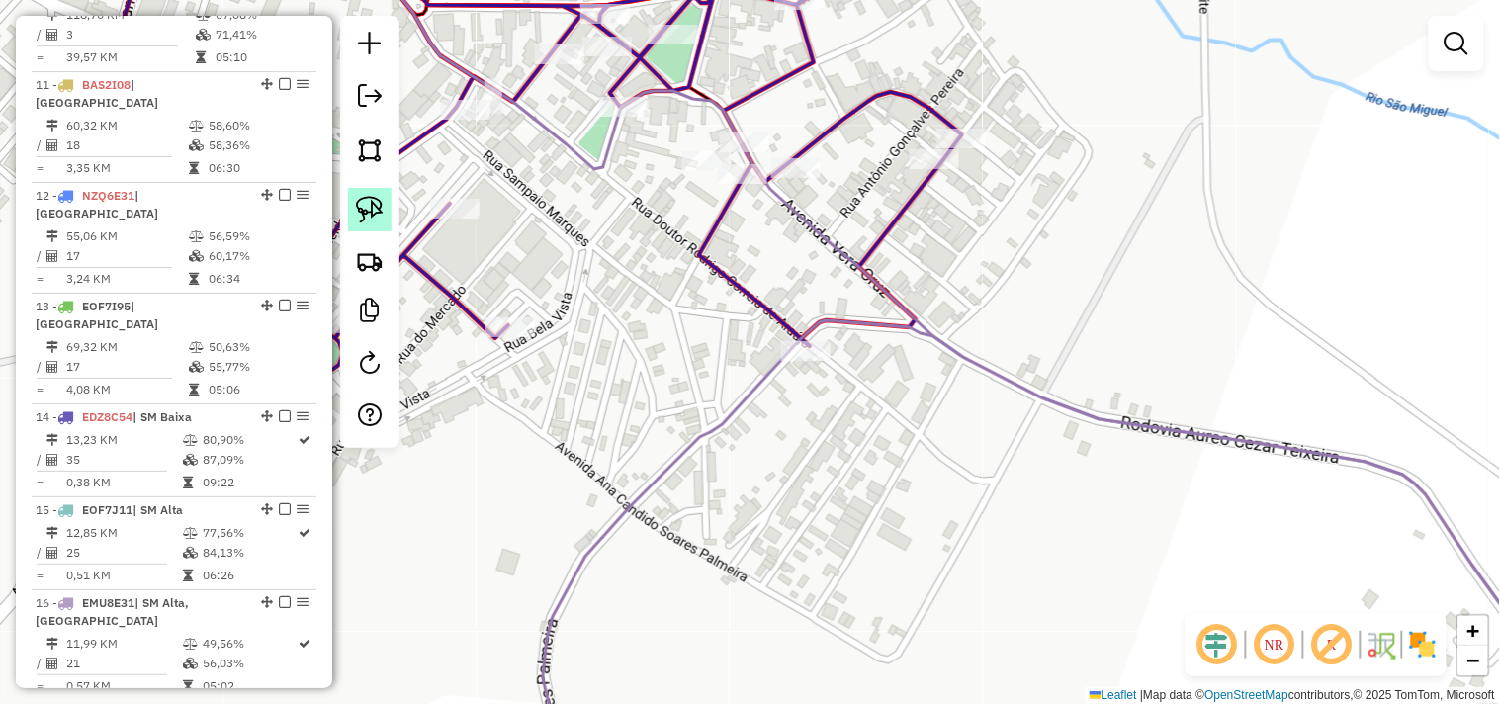
click at [371, 212] on img at bounding box center [370, 210] width 28 height 28
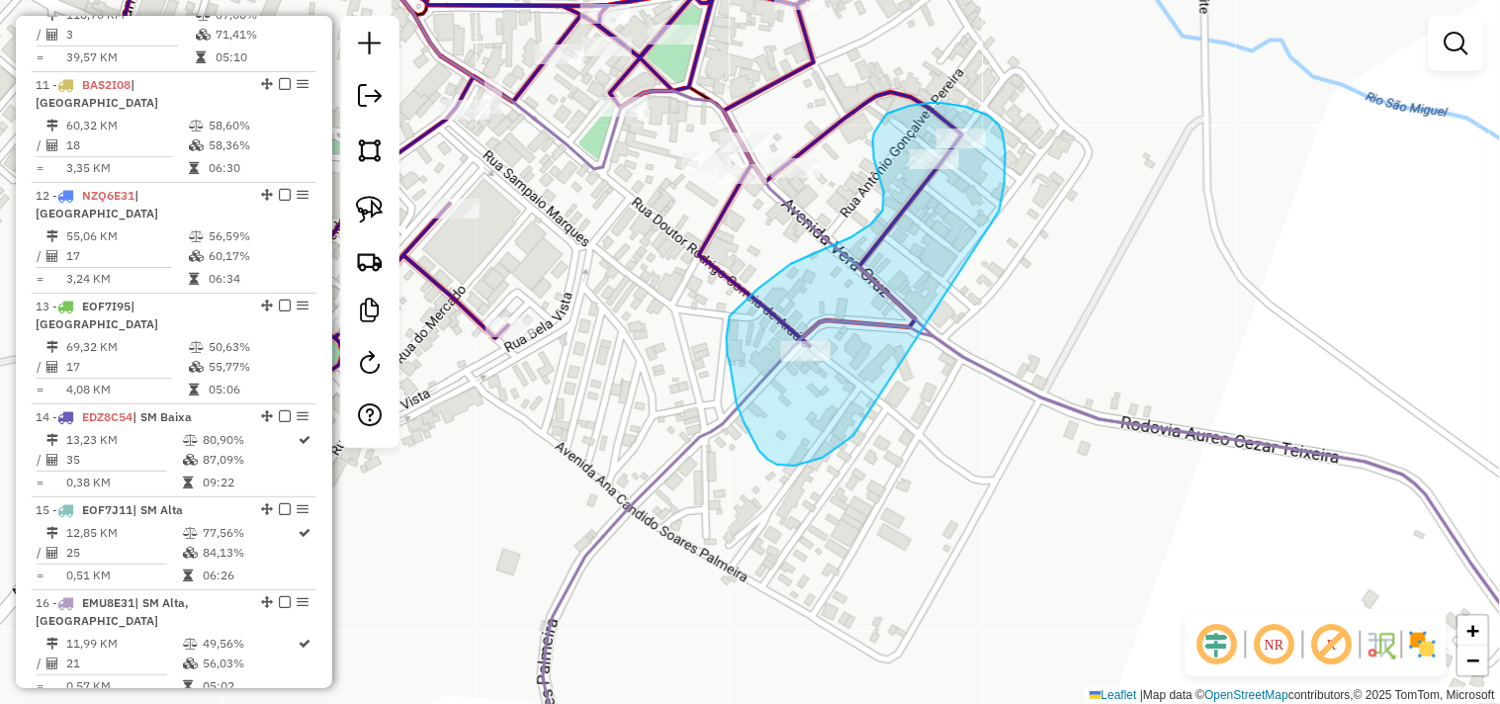
drag, startPoint x: 1006, startPoint y: 168, endPoint x: 856, endPoint y: 433, distance: 304.7
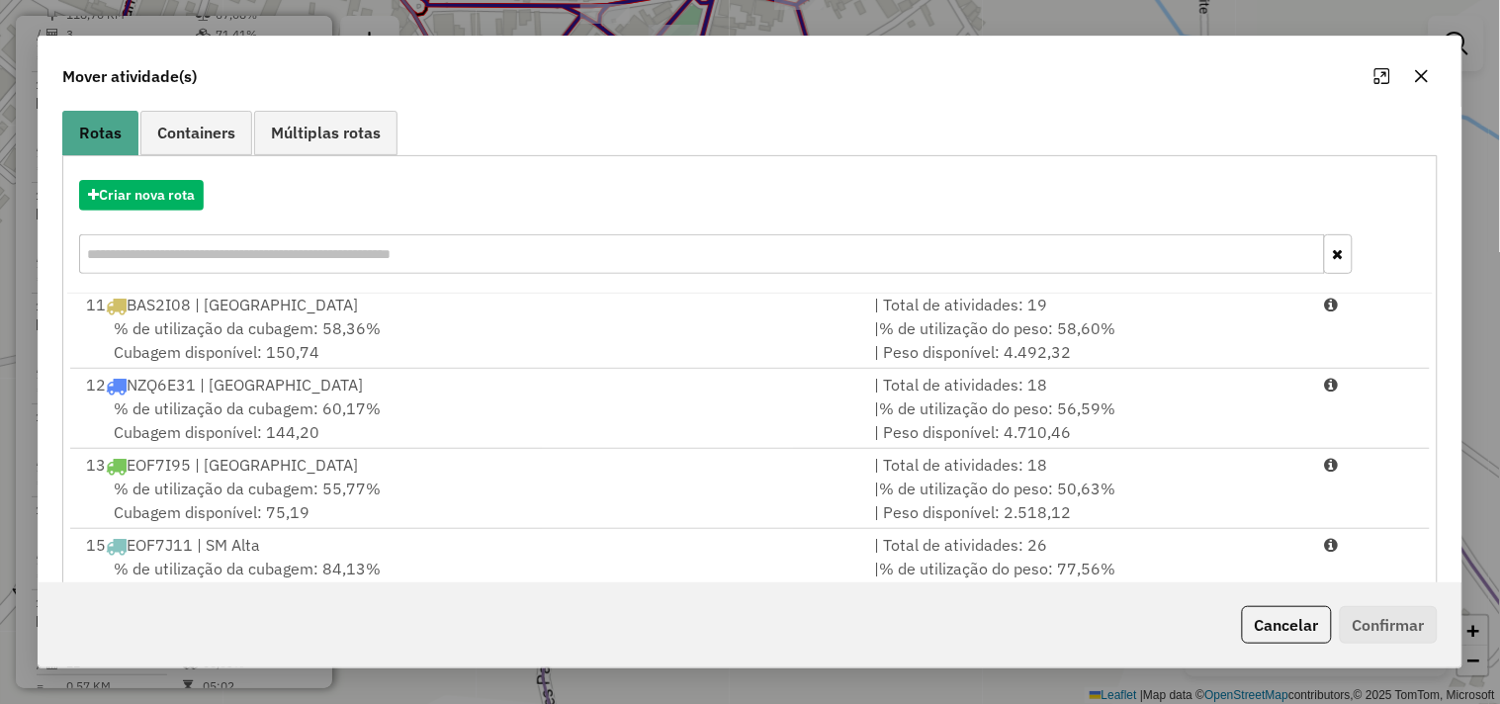
scroll to position [299, 0]
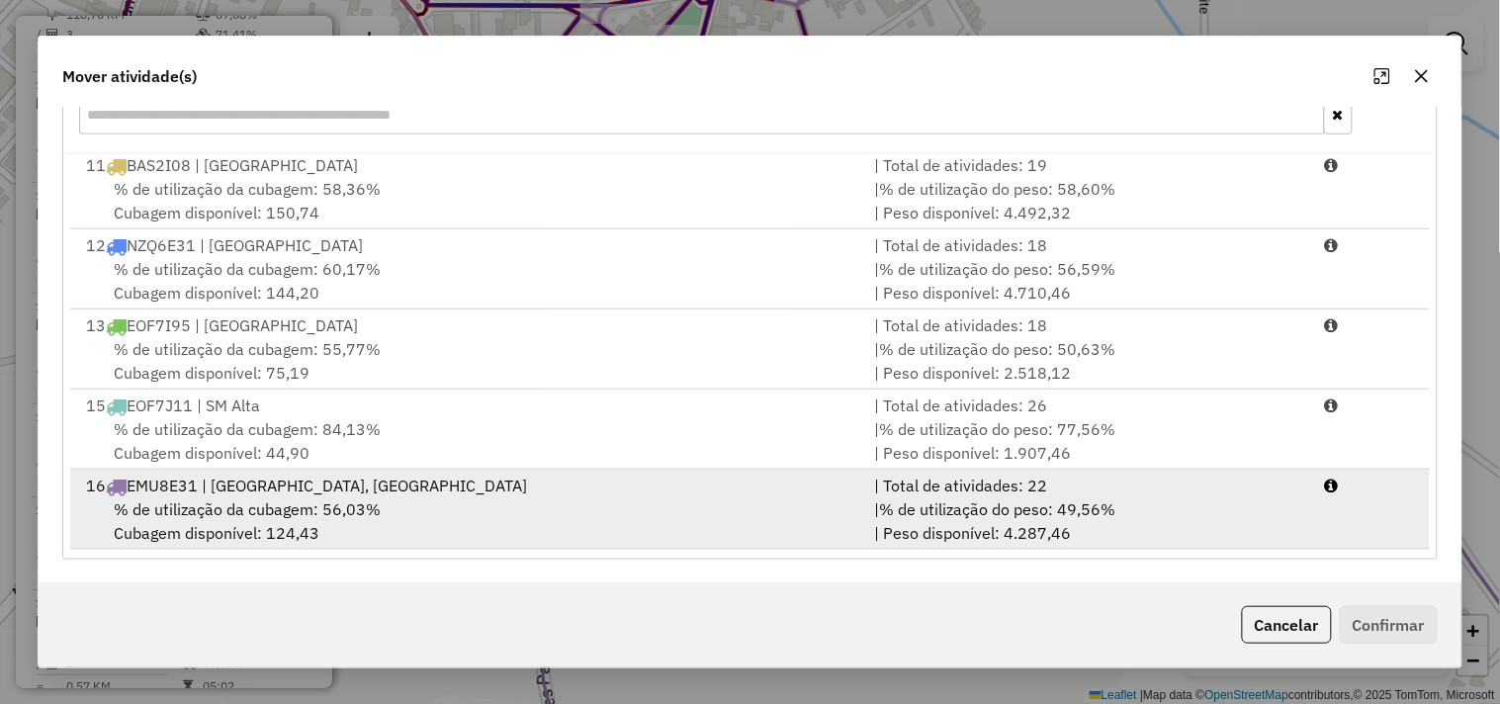
click at [316, 516] on span "% de utilização da cubagem: 56,03%" at bounding box center [247, 509] width 267 height 20
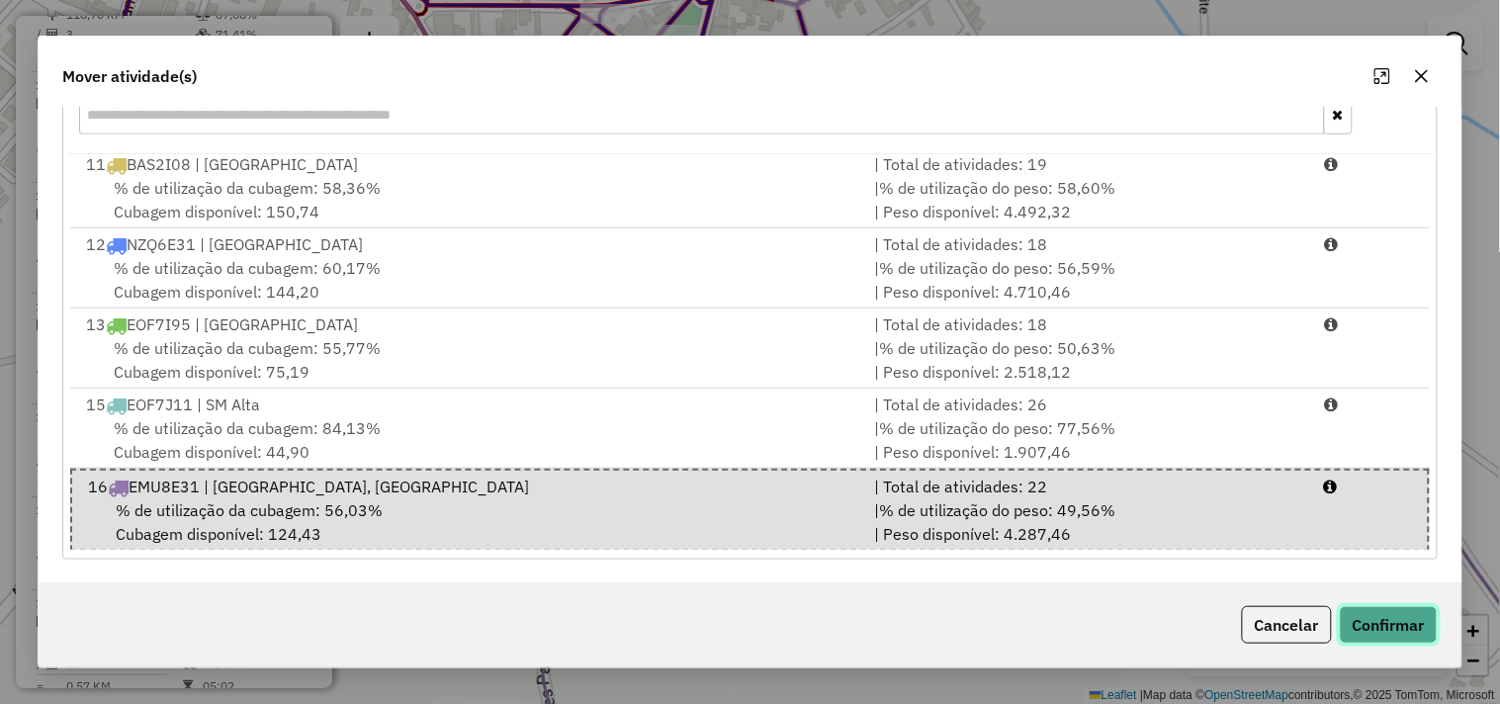
click at [1365, 608] on button "Confirmar" at bounding box center [1389, 625] width 98 height 38
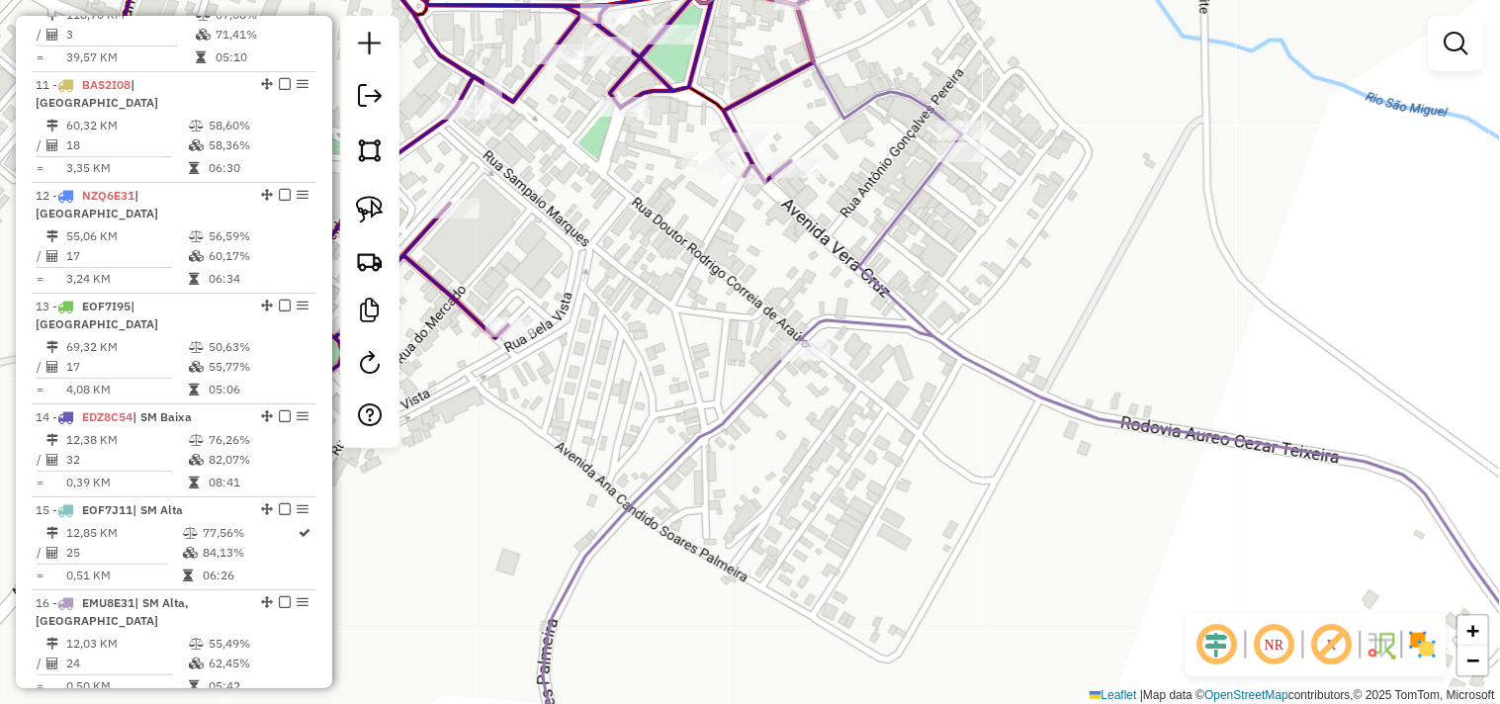
scroll to position [0, 0]
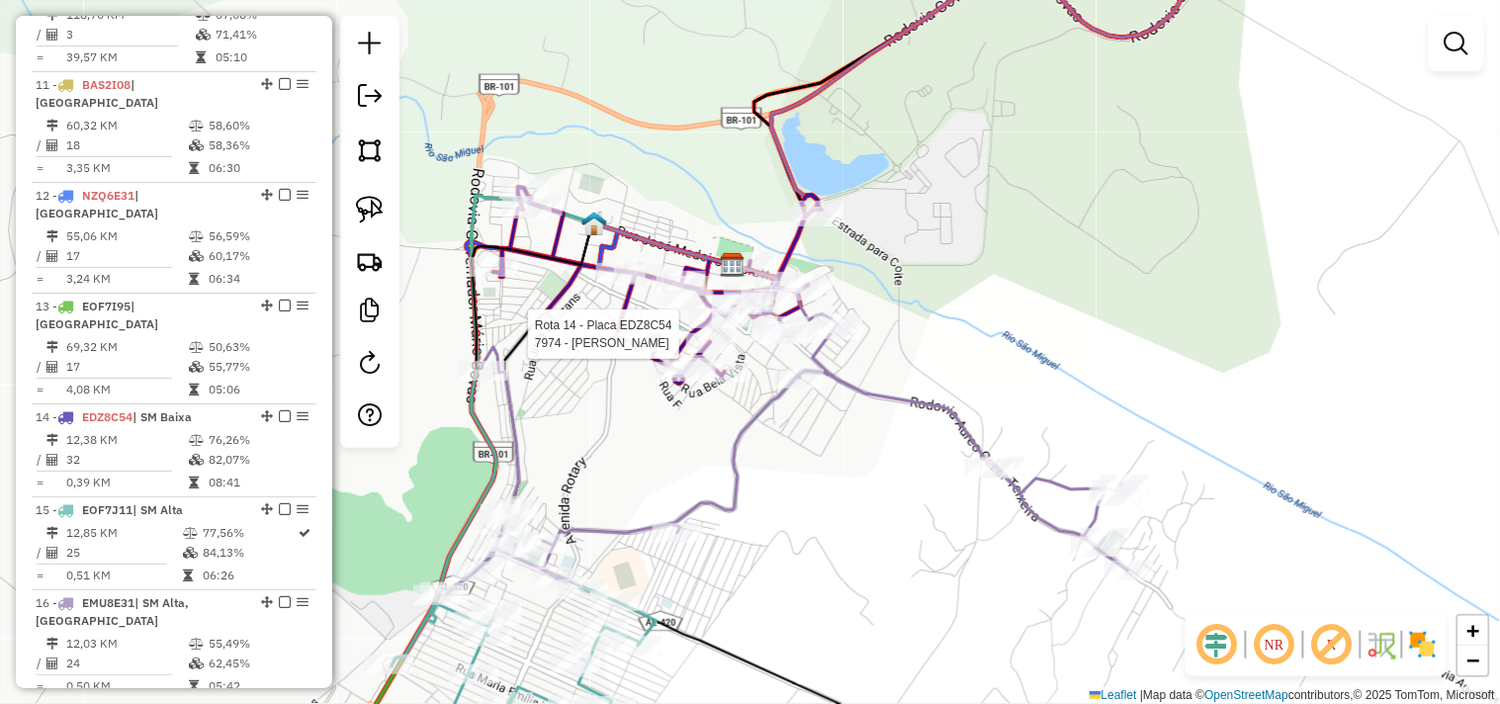
click at [766, 344] on div at bounding box center [783, 334] width 49 height 20
select select "*********"
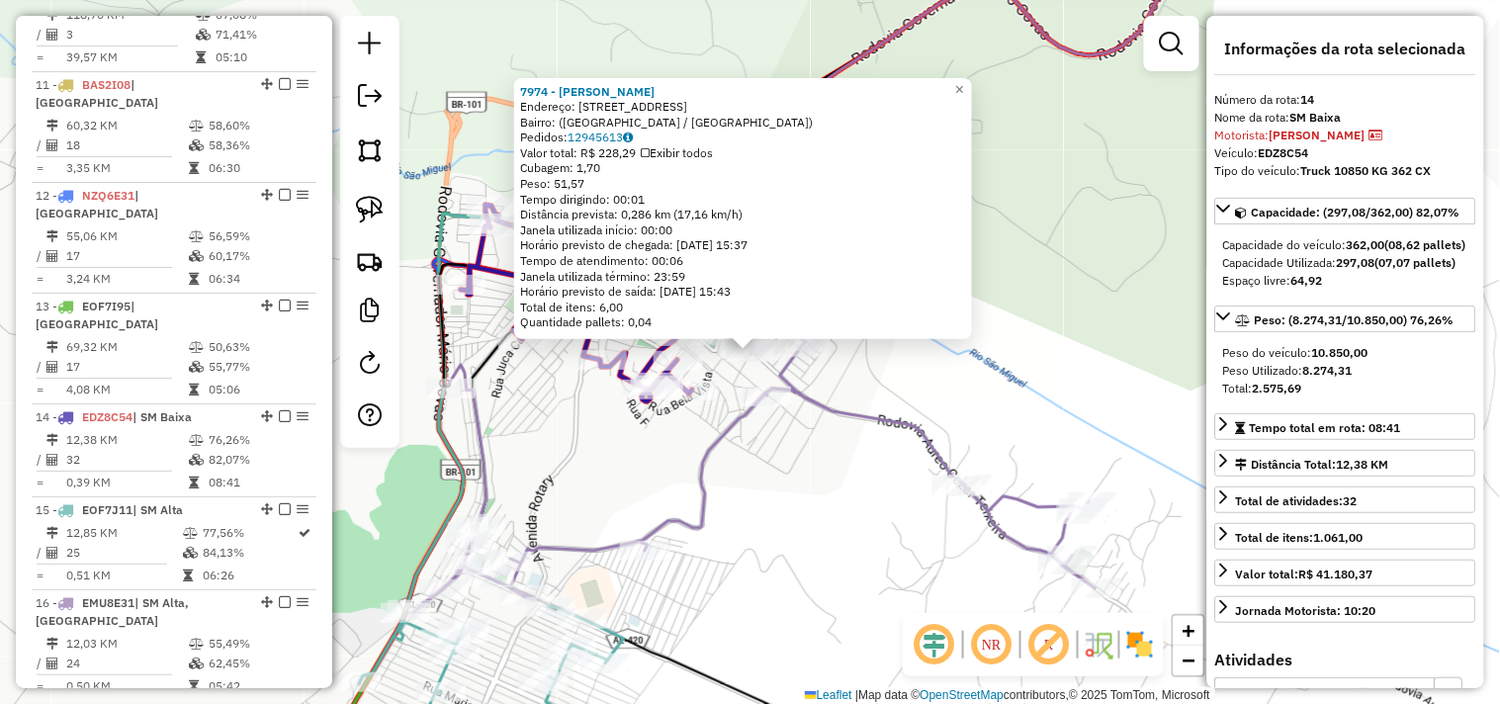
click at [760, 557] on div "7974 - JAILSON RAIMUNDO DOS SANTOS Endereço: Travessa Vinte e Nove de Setembro,…" at bounding box center [750, 352] width 1500 height 704
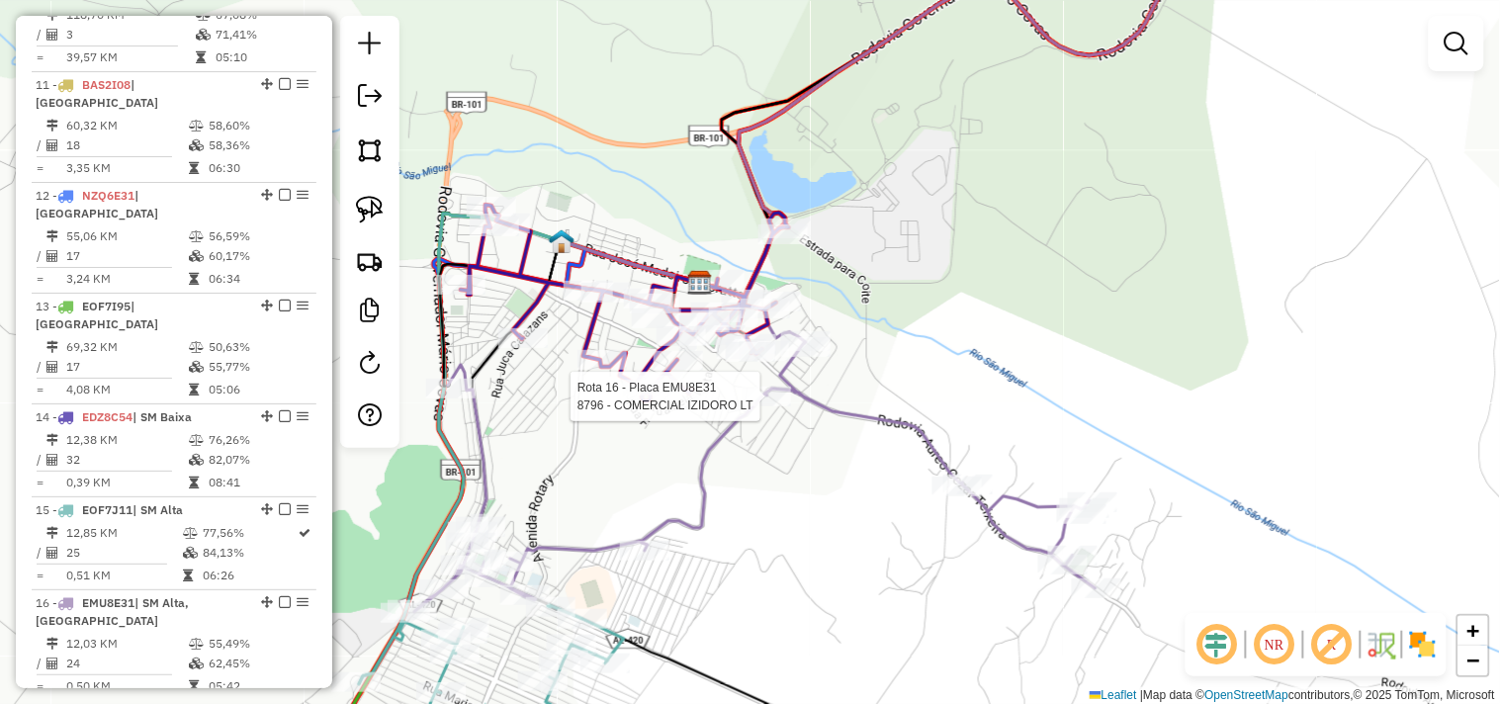
select select "*********"
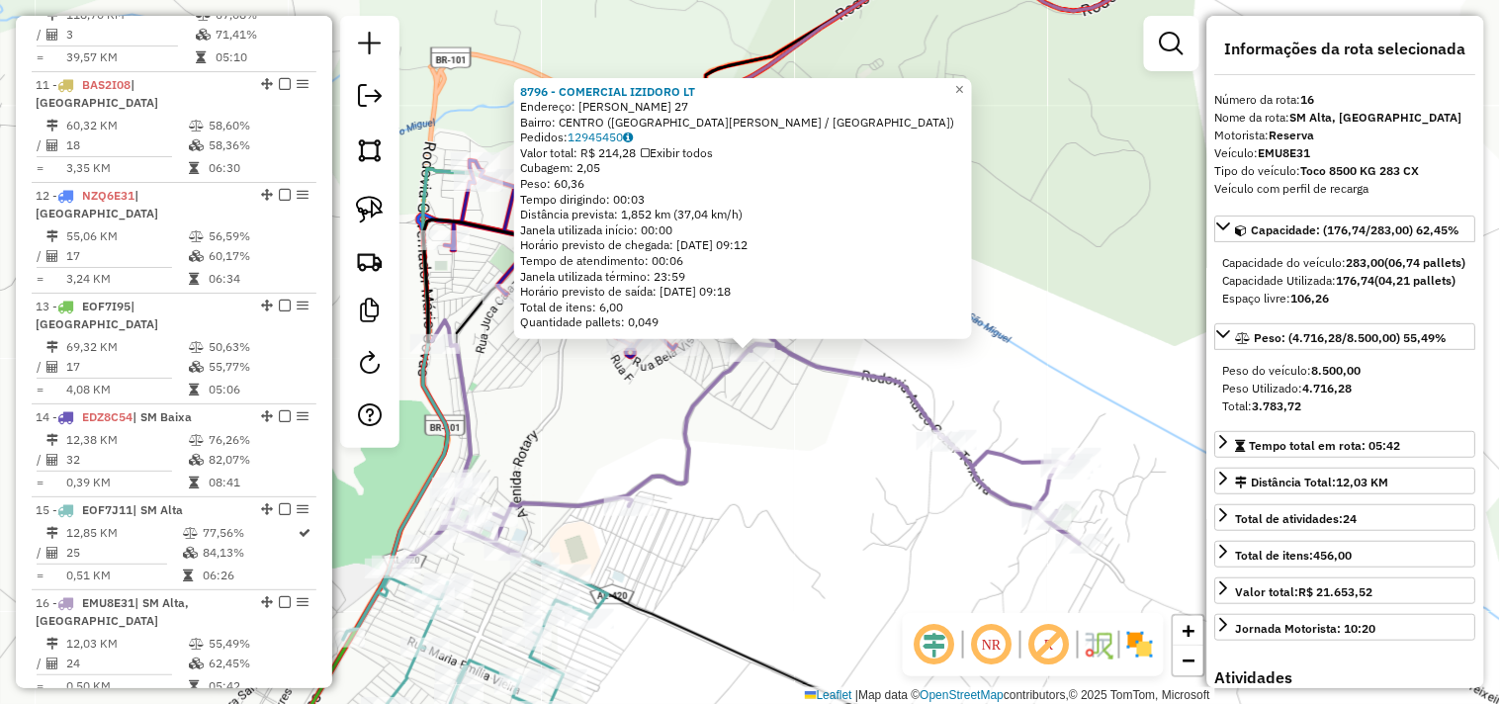
click at [769, 527] on div "8796 - COMERCIAL IZIDORO LT Endereço: FRANCA JUNIOR 27 Bairro: CENTRO (SAO MIGU…" at bounding box center [750, 352] width 1500 height 704
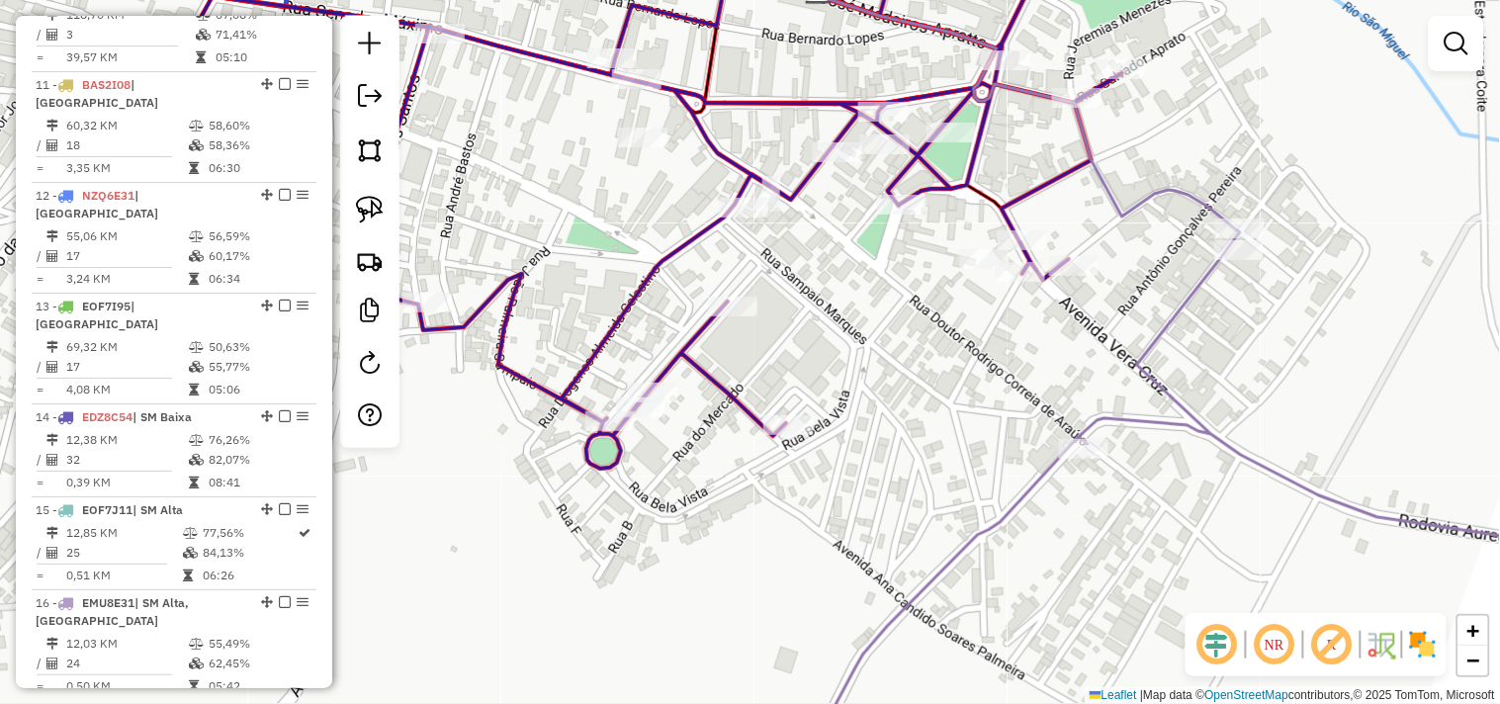
drag, startPoint x: 726, startPoint y: 403, endPoint x: 1021, endPoint y: 368, distance: 296.8
click at [1021, 368] on div "Janela de atendimento Grade de atendimento Capacidade Transportadoras Veículos …" at bounding box center [750, 352] width 1500 height 704
select select "*********"
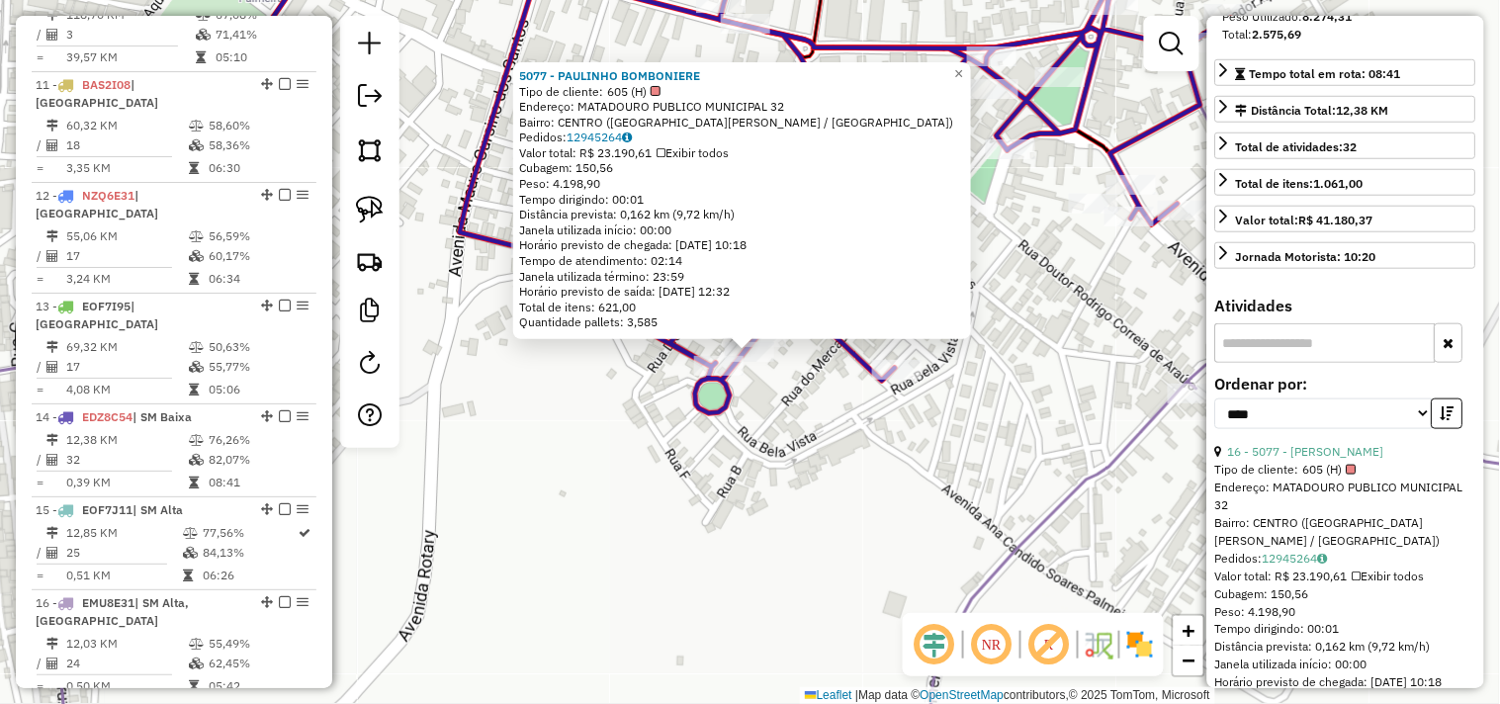
scroll to position [439, 0]
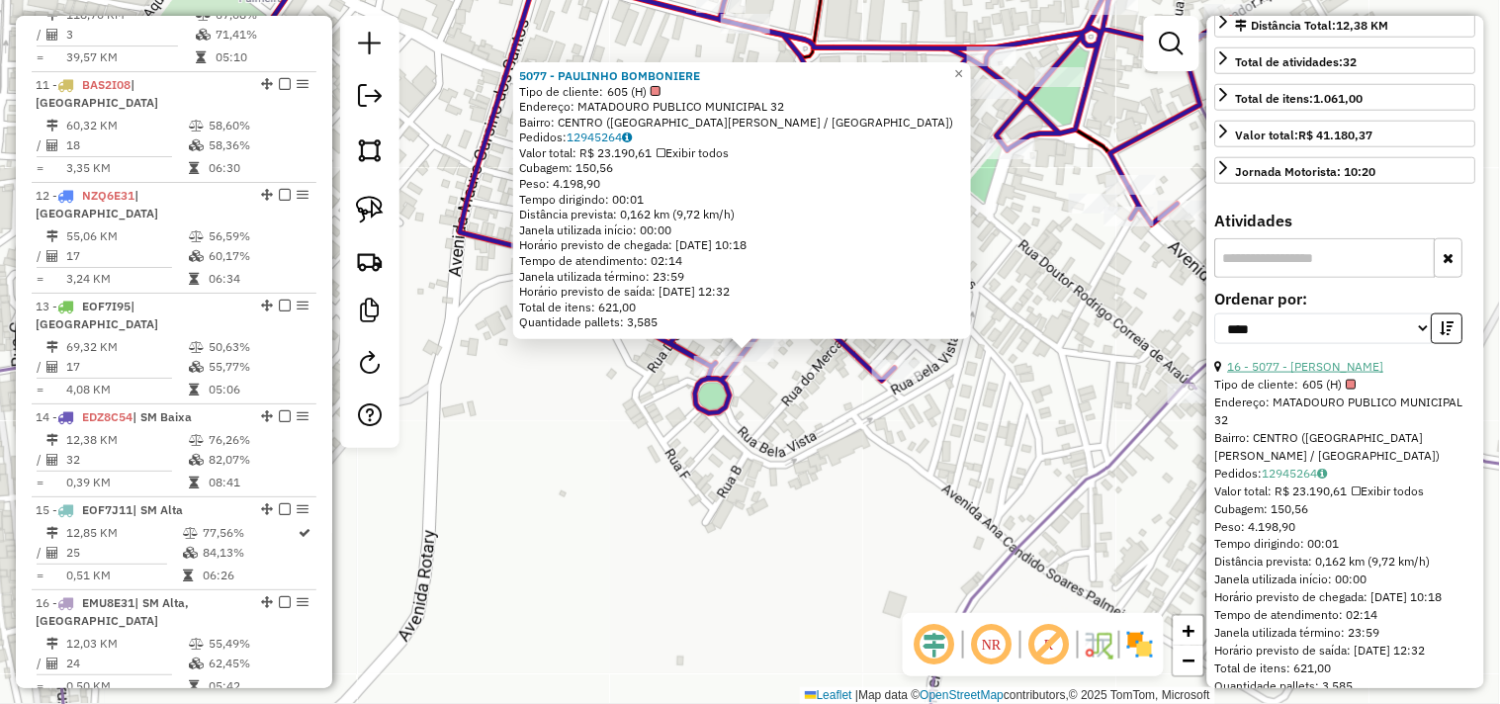
click at [1337, 374] on link "16 - 5077 - PAULINHO BOMBONIERE" at bounding box center [1306, 366] width 156 height 15
click at [867, 458] on div "5077 - PAULINHO BOMBONIERE Tipo de cliente: 605 (H) Endereço: MATADOURO PUBLICO…" at bounding box center [750, 352] width 1500 height 704
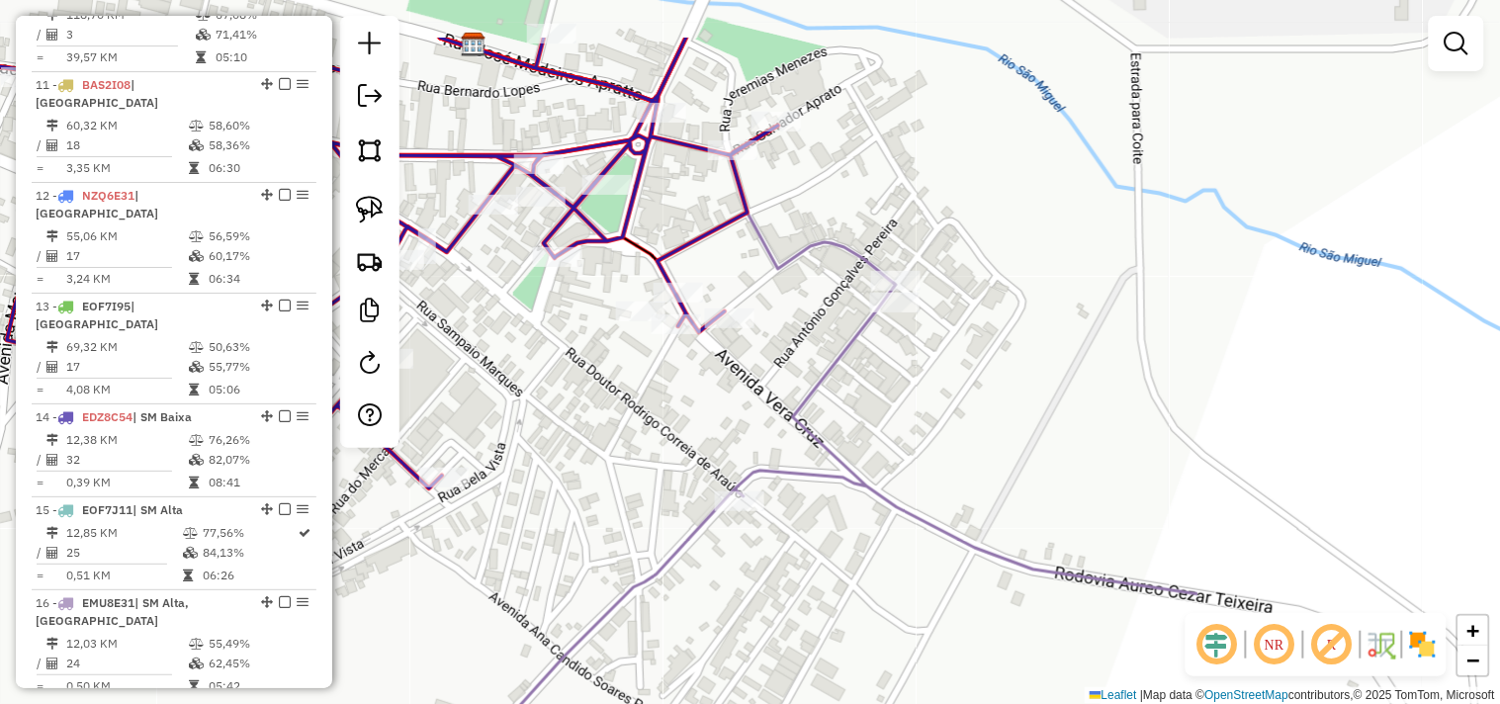
drag, startPoint x: 962, startPoint y: 400, endPoint x: 482, endPoint y: 505, distance: 492.2
click at [482, 505] on div "Janela de atendimento Grade de atendimento Capacidade Transportadoras Veículos …" at bounding box center [750, 352] width 1500 height 704
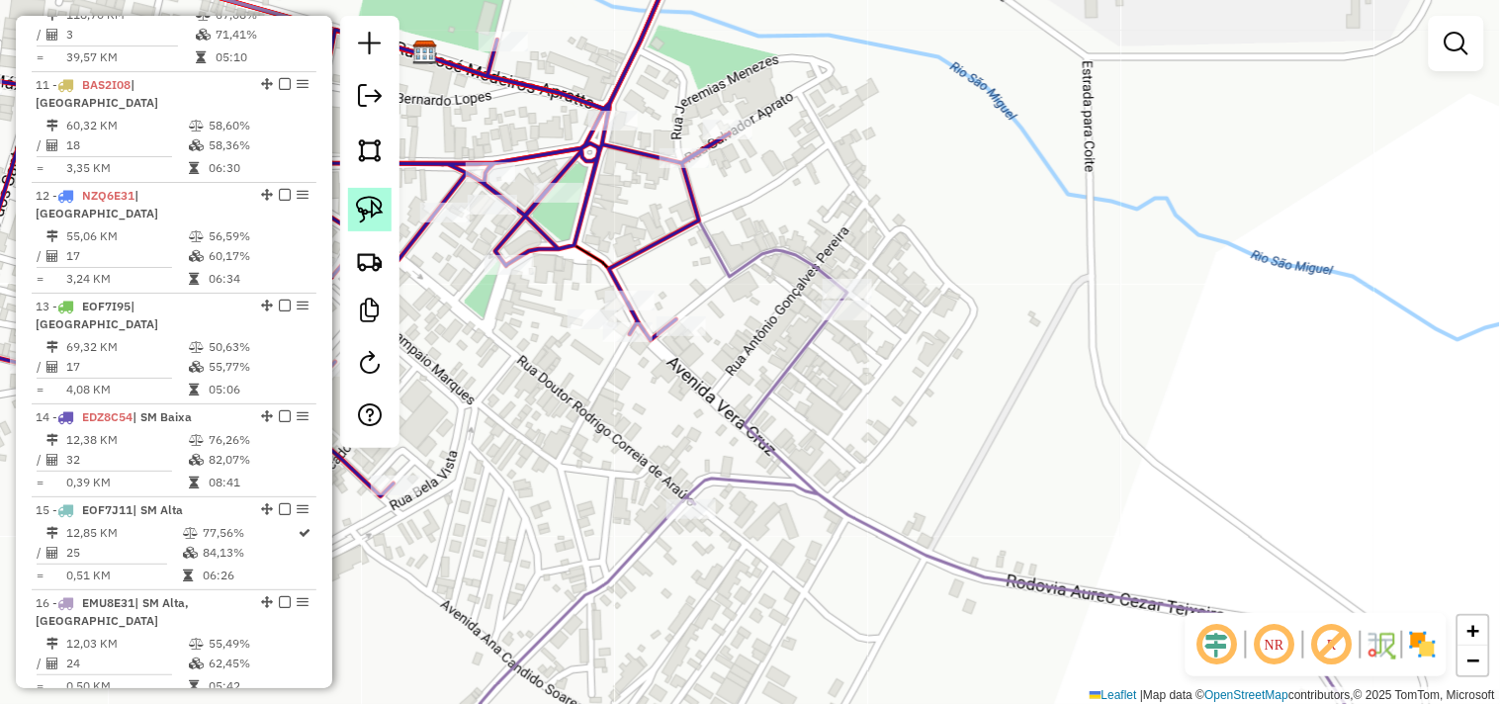
click at [371, 216] on img at bounding box center [370, 210] width 28 height 28
select select "*********"
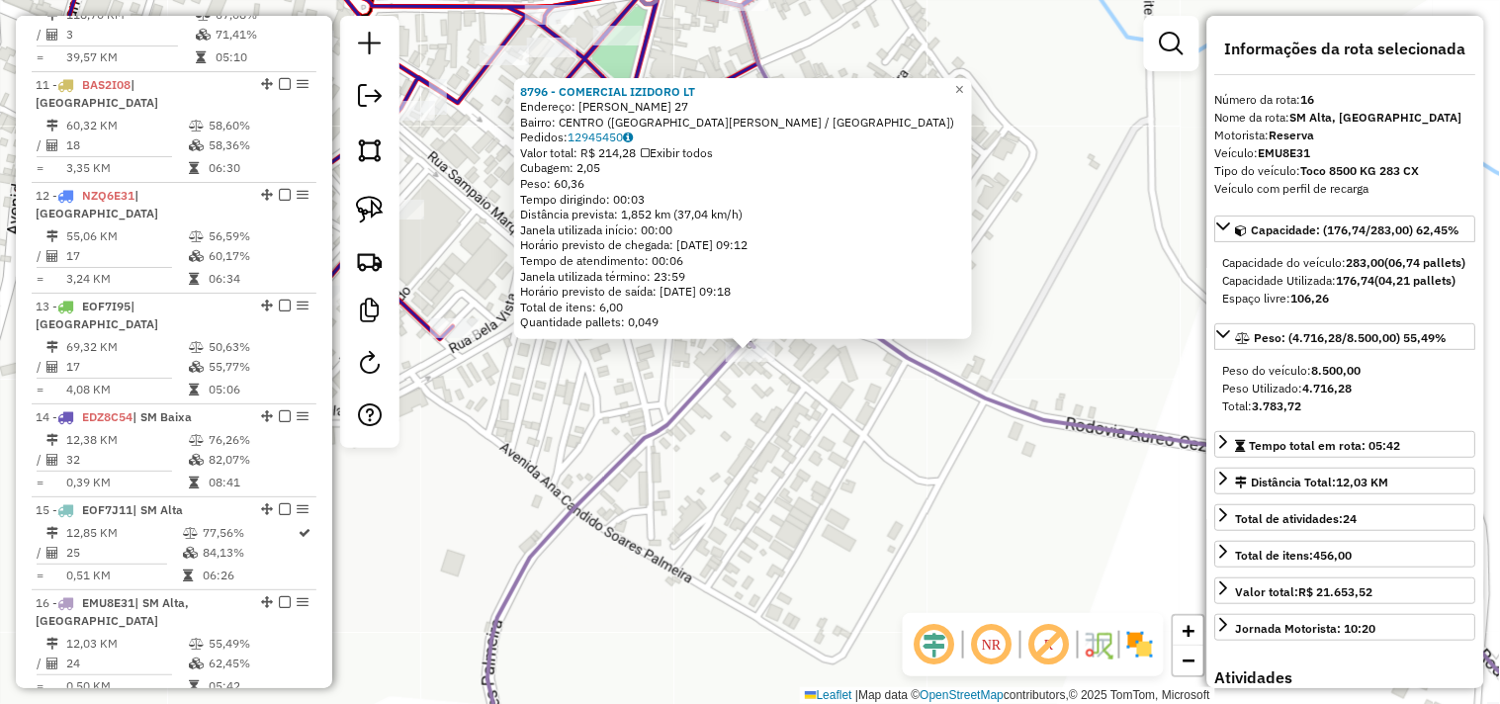
click at [737, 541] on div "8796 - COMERCIAL IZIDORO LT Endereço: FRANCA JUNIOR 27 Bairro: CENTRO (SAO MIGU…" at bounding box center [750, 352] width 1500 height 704
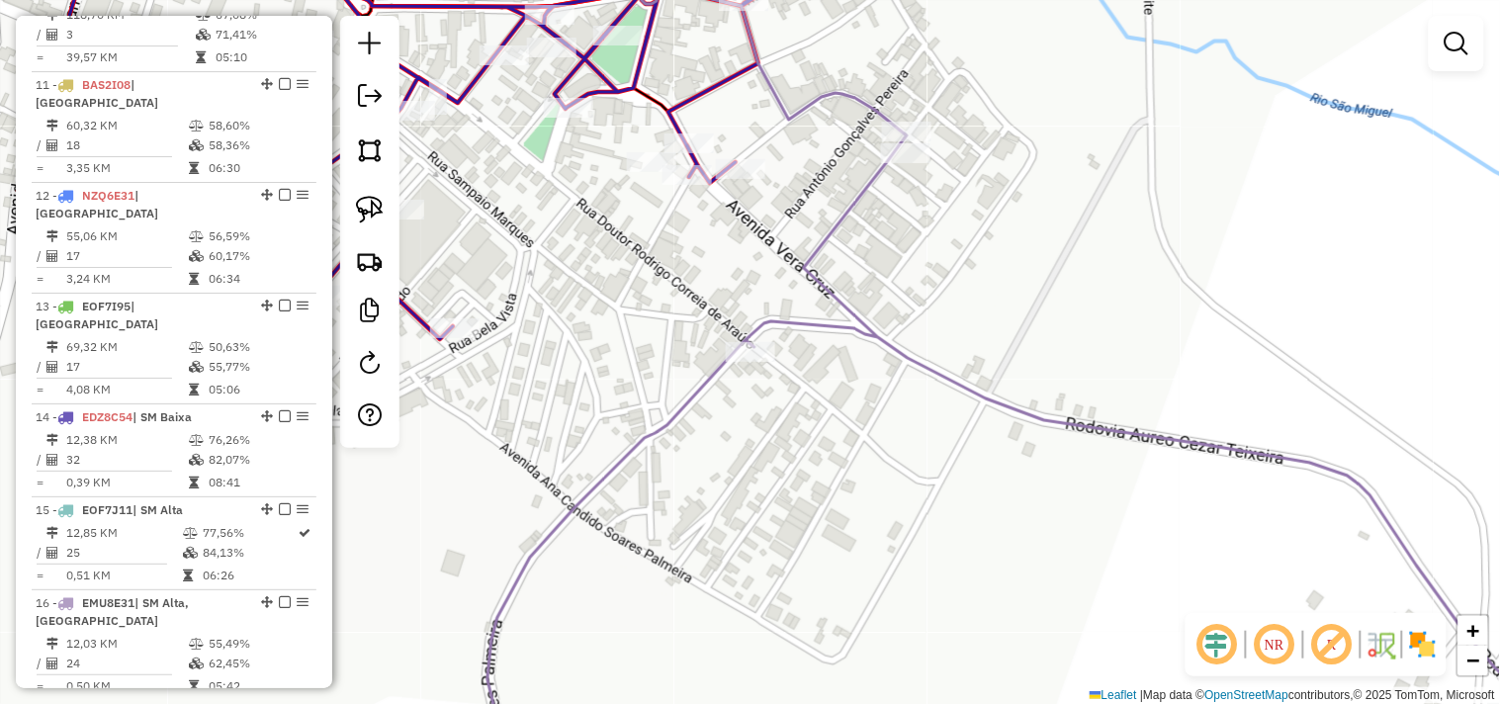
drag, startPoint x: 668, startPoint y: 261, endPoint x: 666, endPoint y: 445, distance: 184.0
click at [669, 443] on div "Janela de atendimento Grade de atendimento Capacidade Transportadoras Veículos …" at bounding box center [750, 352] width 1500 height 704
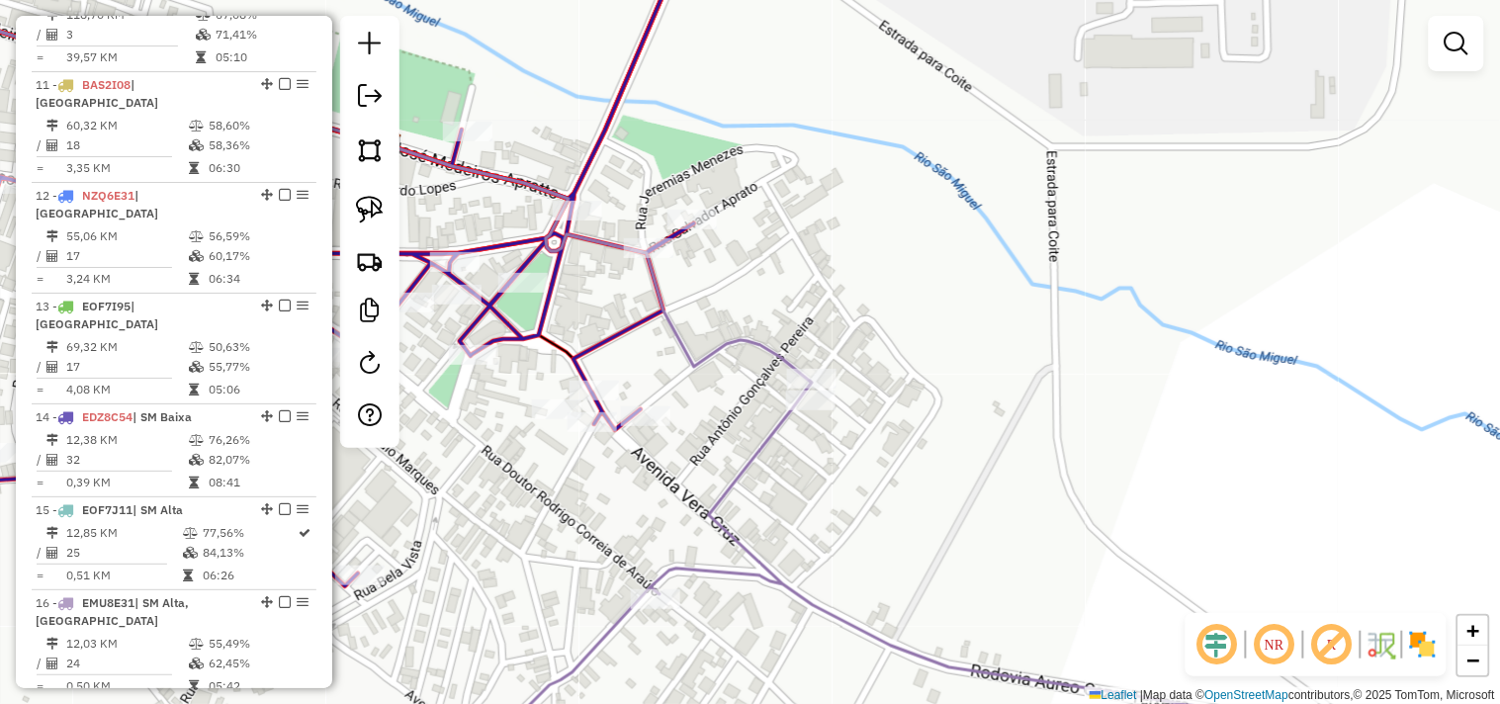
drag, startPoint x: 690, startPoint y: 298, endPoint x: 659, endPoint y: 343, distance: 55.4
click at [685, 354] on div "Janela de atendimento Grade de atendimento Capacidade Transportadoras Veículos …" at bounding box center [750, 352] width 1500 height 704
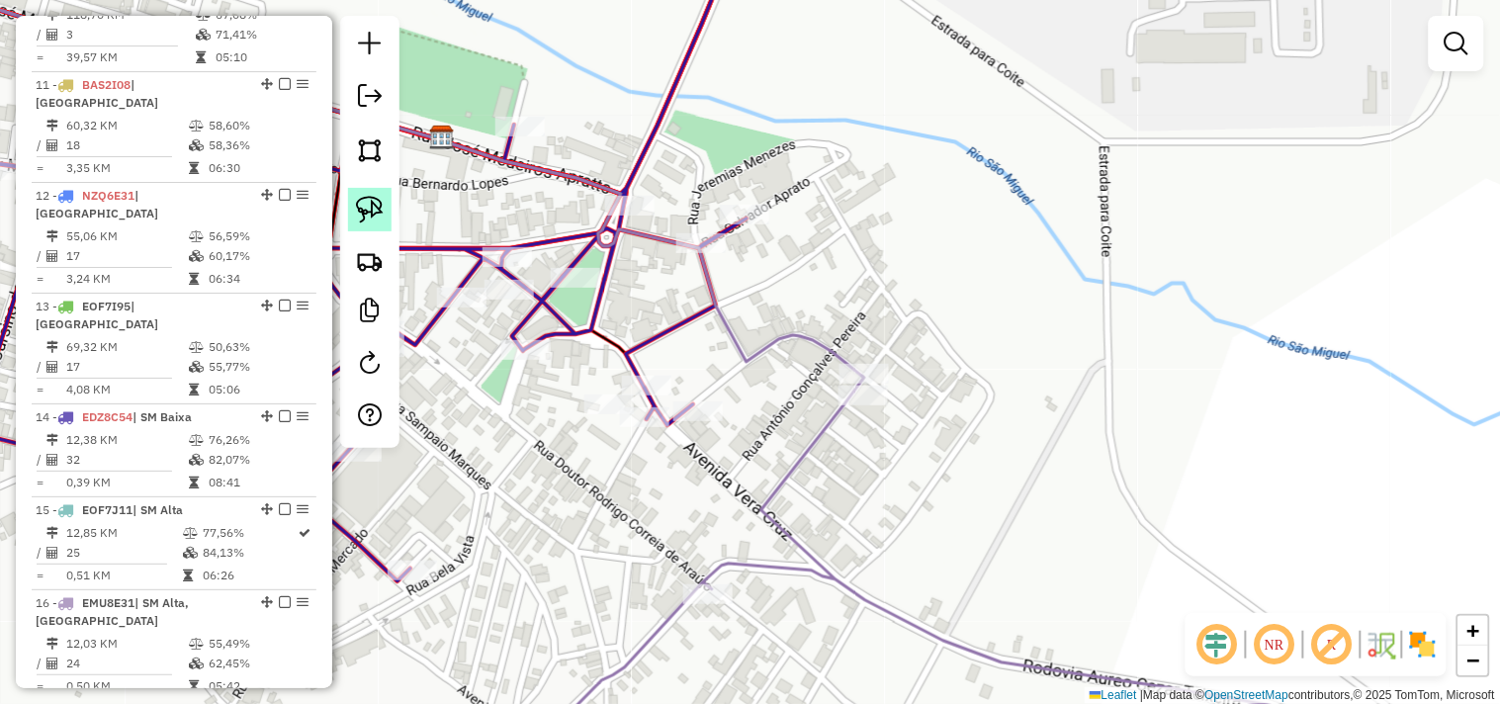
click at [363, 225] on link at bounding box center [370, 210] width 44 height 44
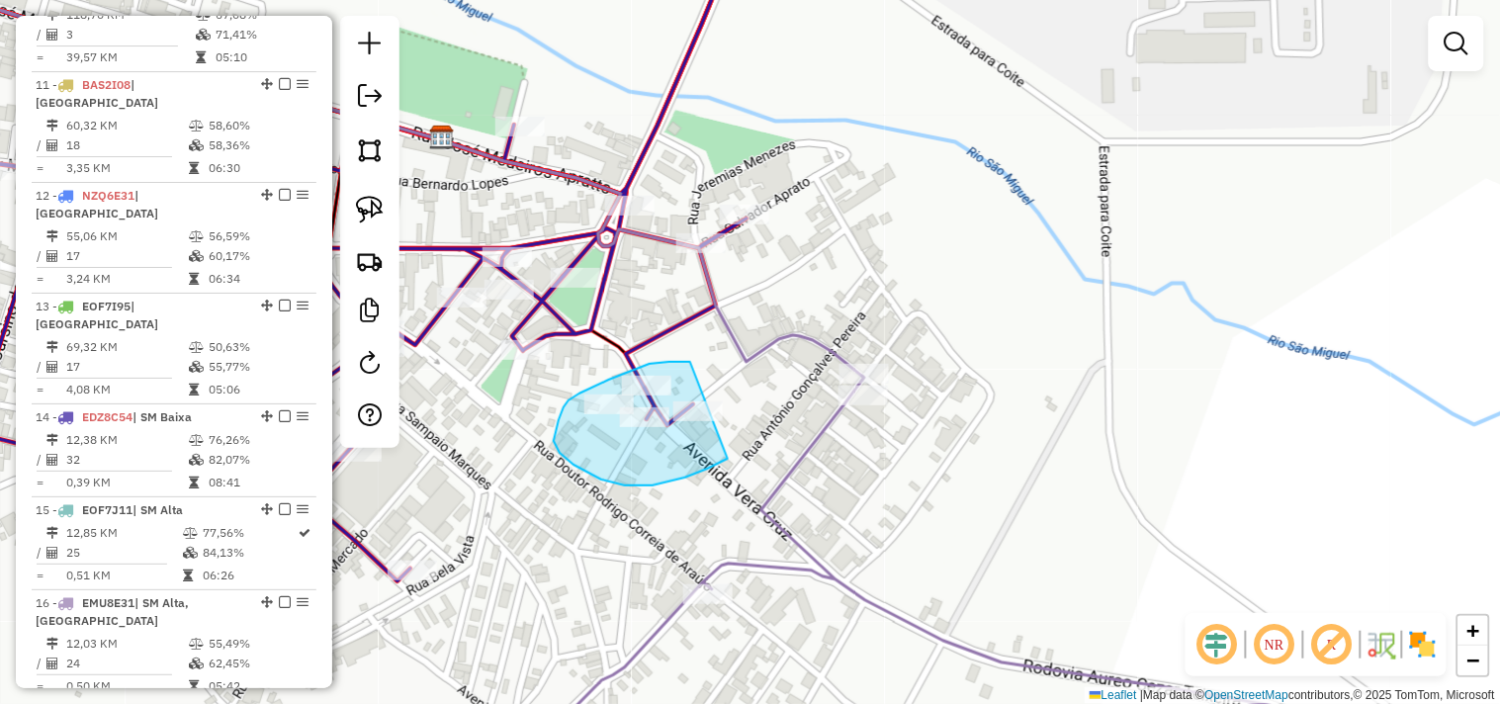
drag, startPoint x: 676, startPoint y: 362, endPoint x: 729, endPoint y: 442, distance: 95.7
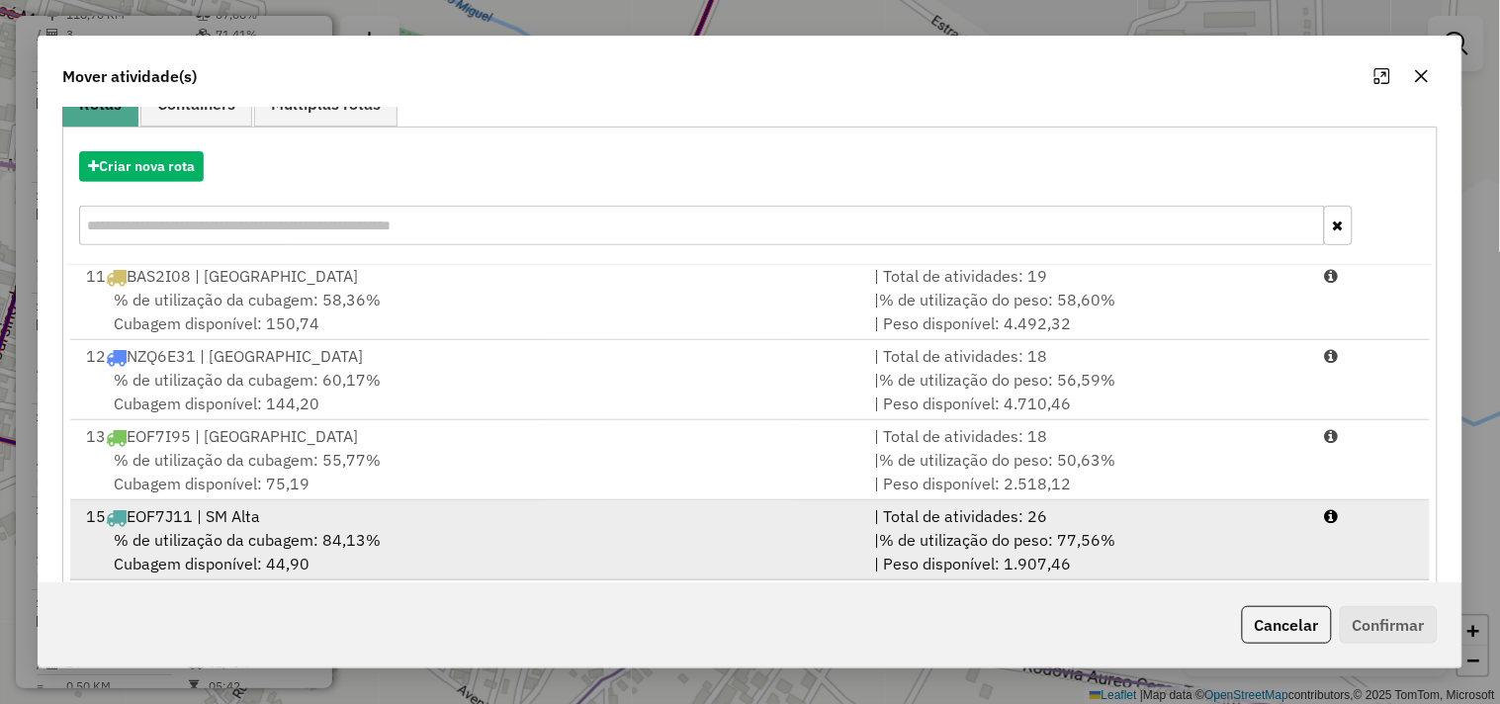
scroll to position [299, 0]
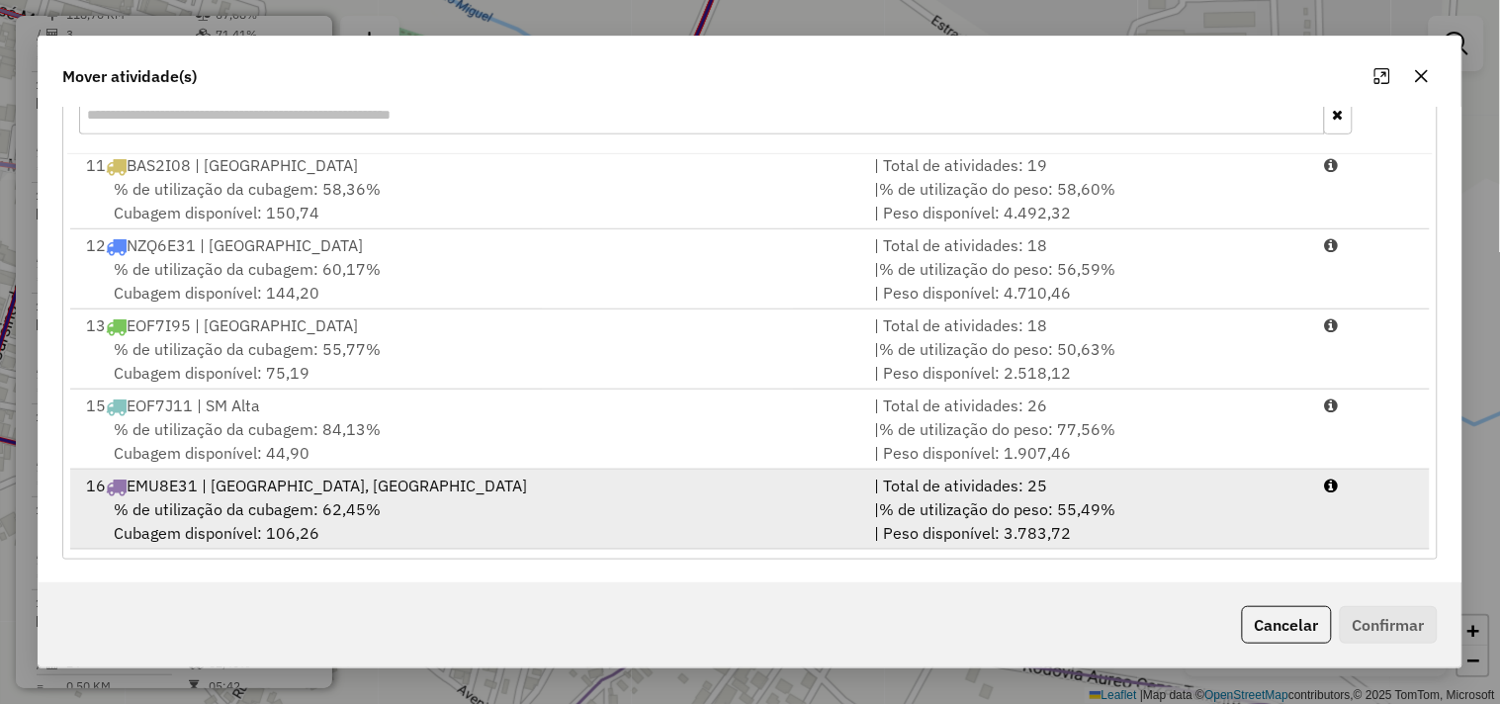
click at [441, 525] on div "% de utilização da cubagem: 62,45% Cubagem disponível: 106,26" at bounding box center [468, 520] width 788 height 47
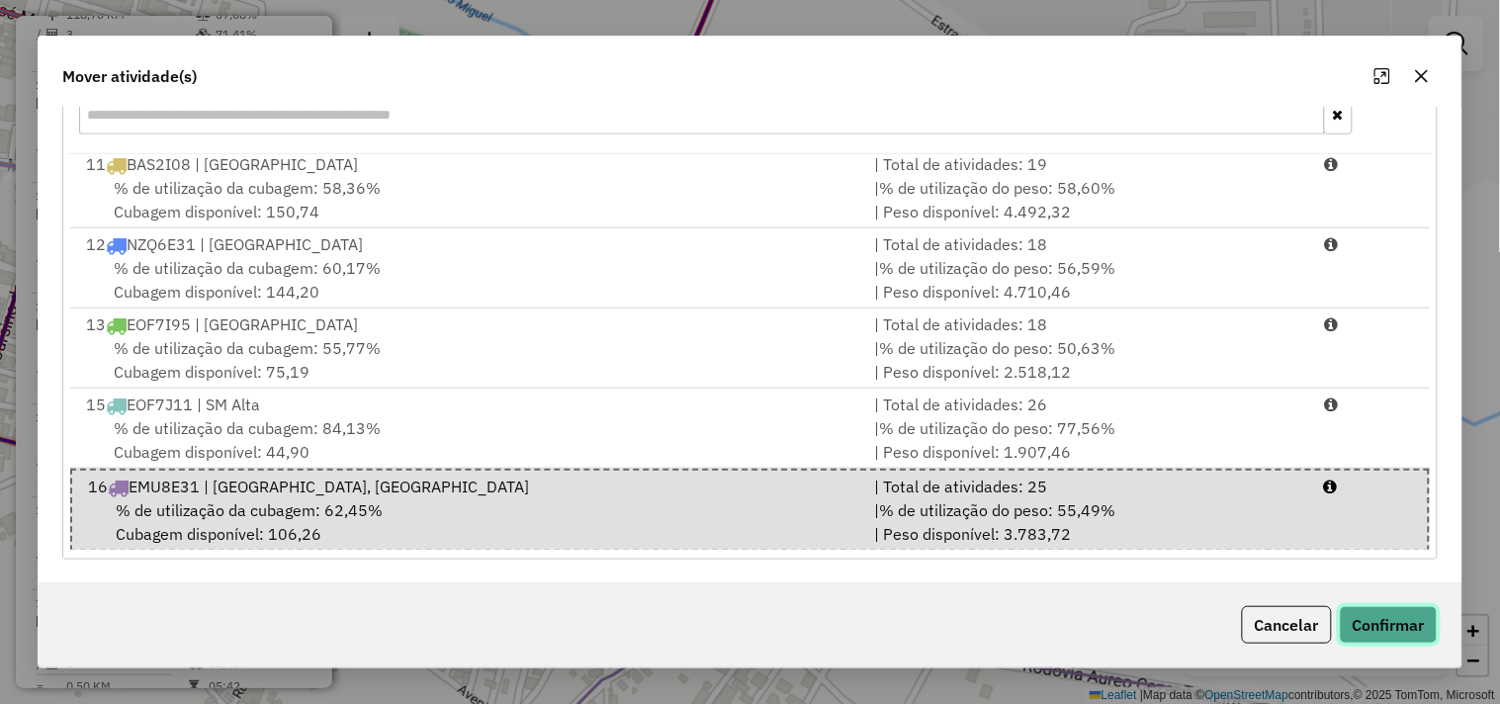
click at [1402, 620] on button "Confirmar" at bounding box center [1389, 625] width 98 height 38
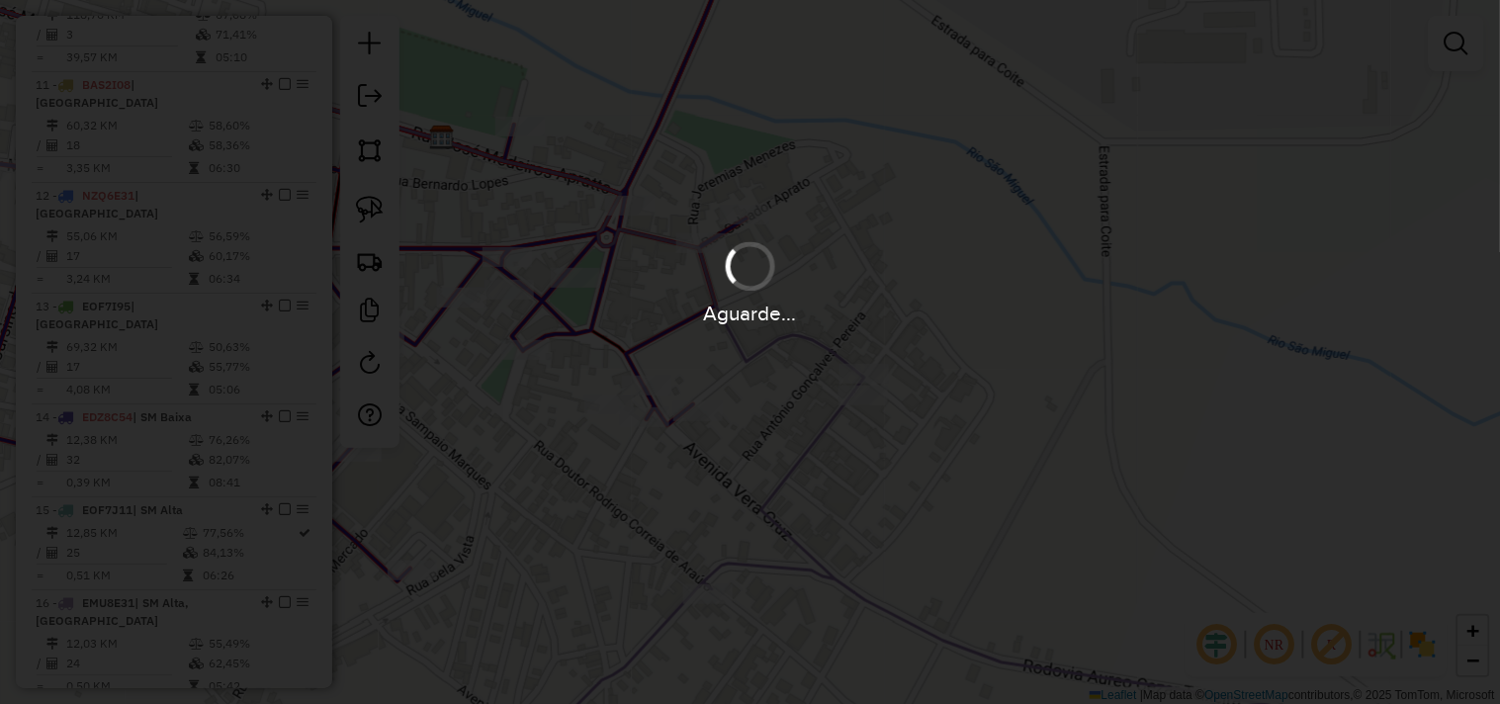
scroll to position [0, 0]
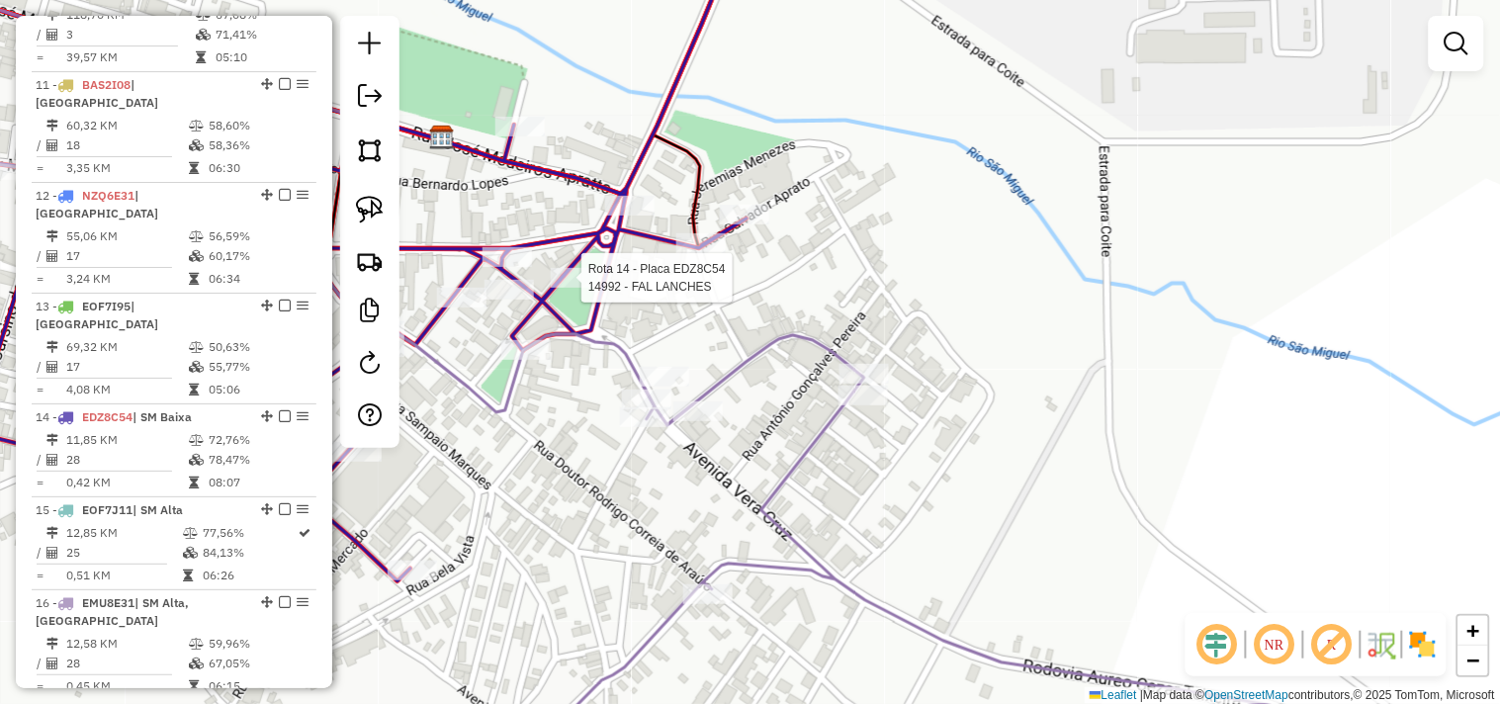
select select "*********"
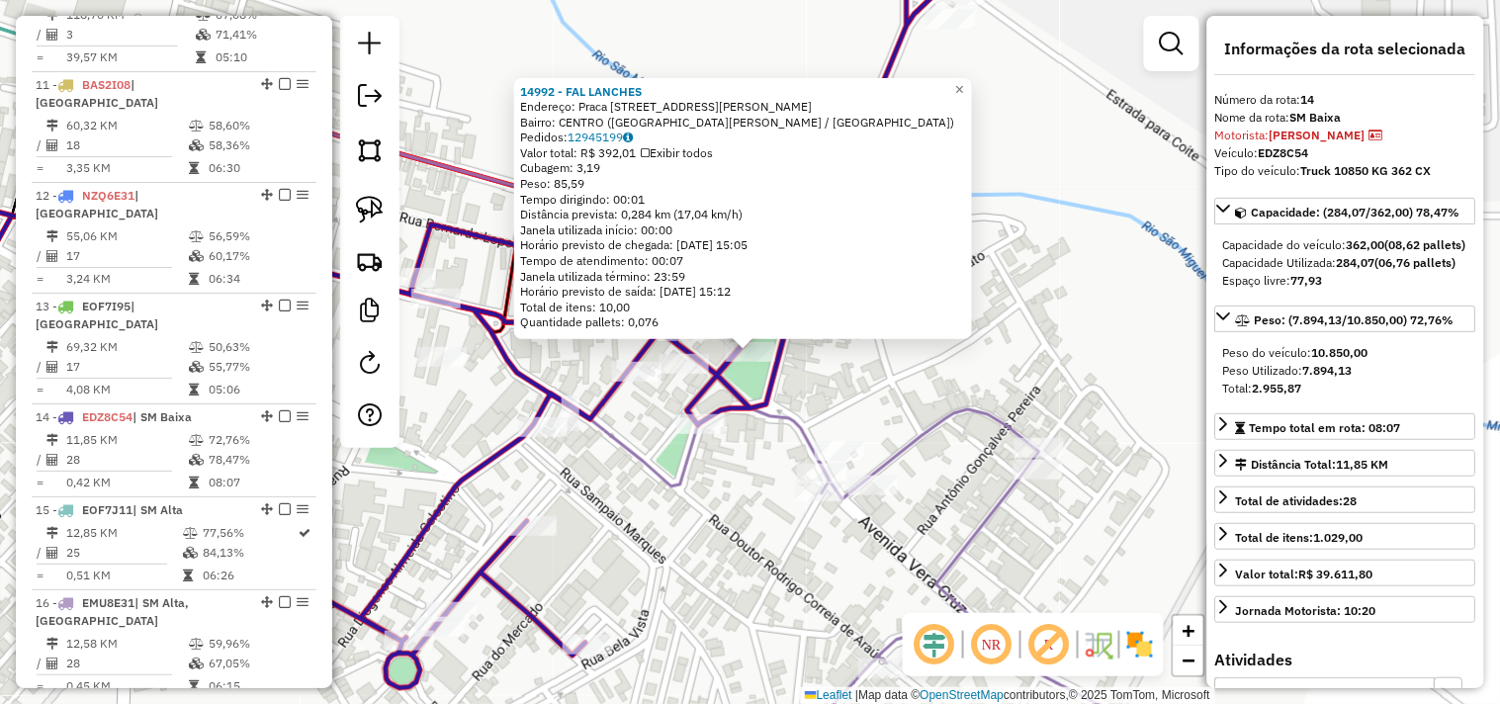
click at [771, 525] on div "14992 - FAL LANCHES Endereço: Praca Padre Julio de Albuquerq 7 Bairro: CENTRO (…" at bounding box center [750, 352] width 1500 height 704
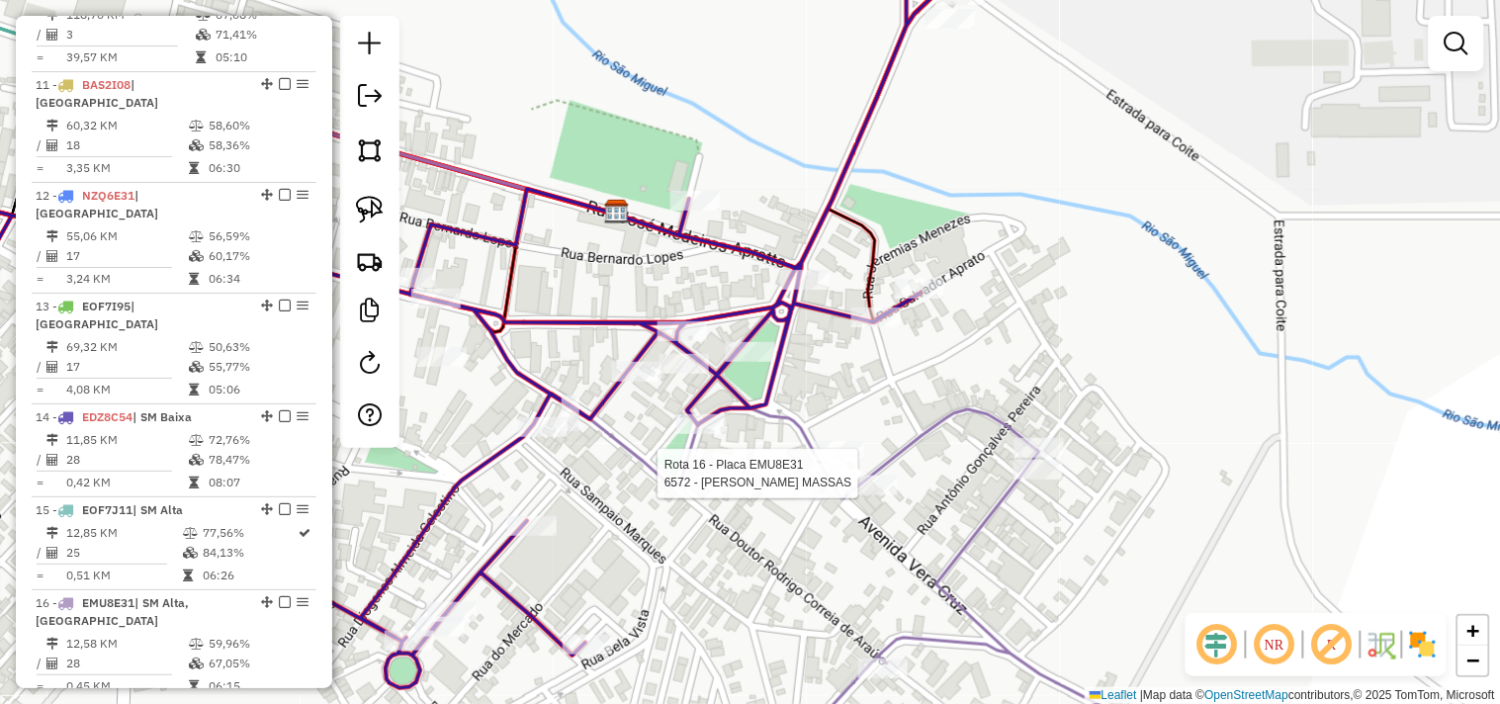
select select "*********"
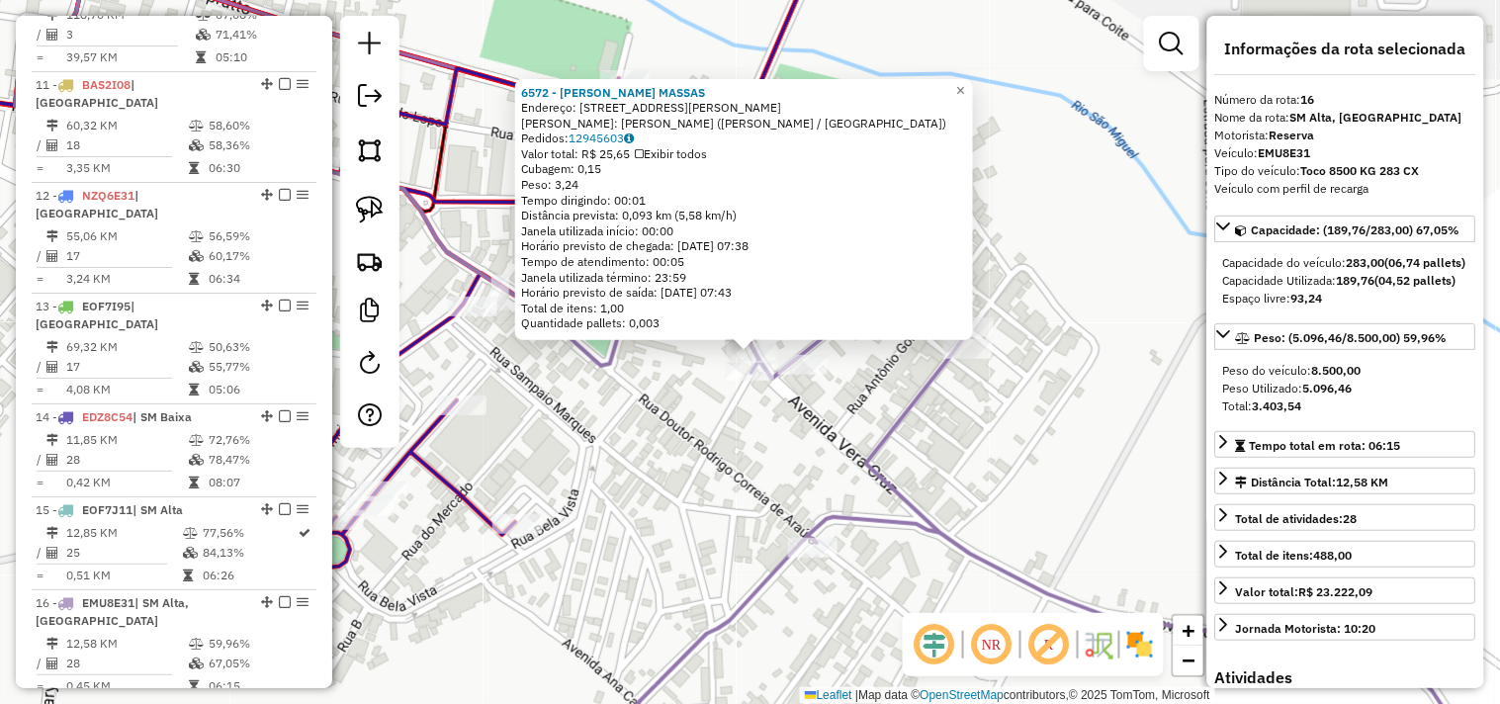
click at [712, 488] on div "6572 - GORDO'S MASSAS Endereço: RUA CEL JOSE ALEXANDRINO 08 Bairro: HUMBERTO AL…" at bounding box center [750, 352] width 1500 height 704
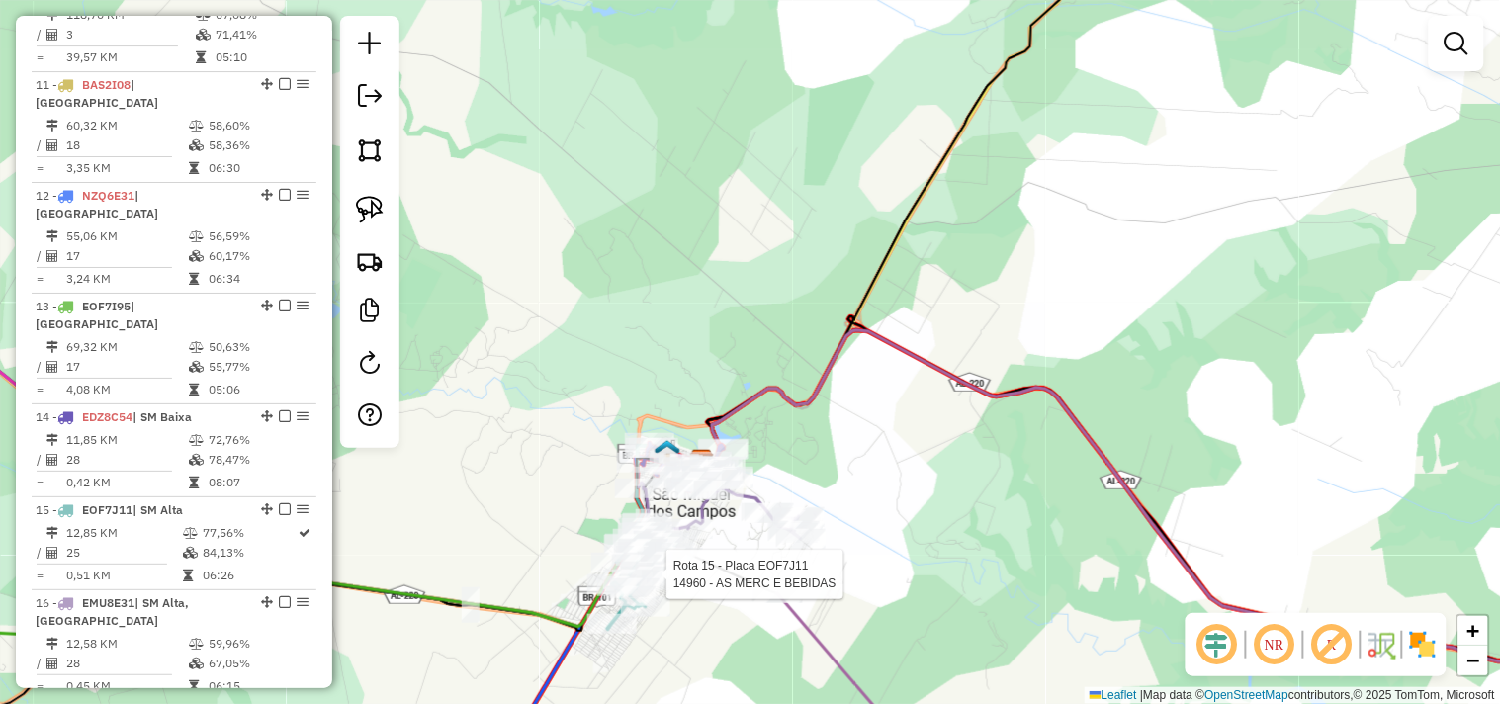
select select "*********"
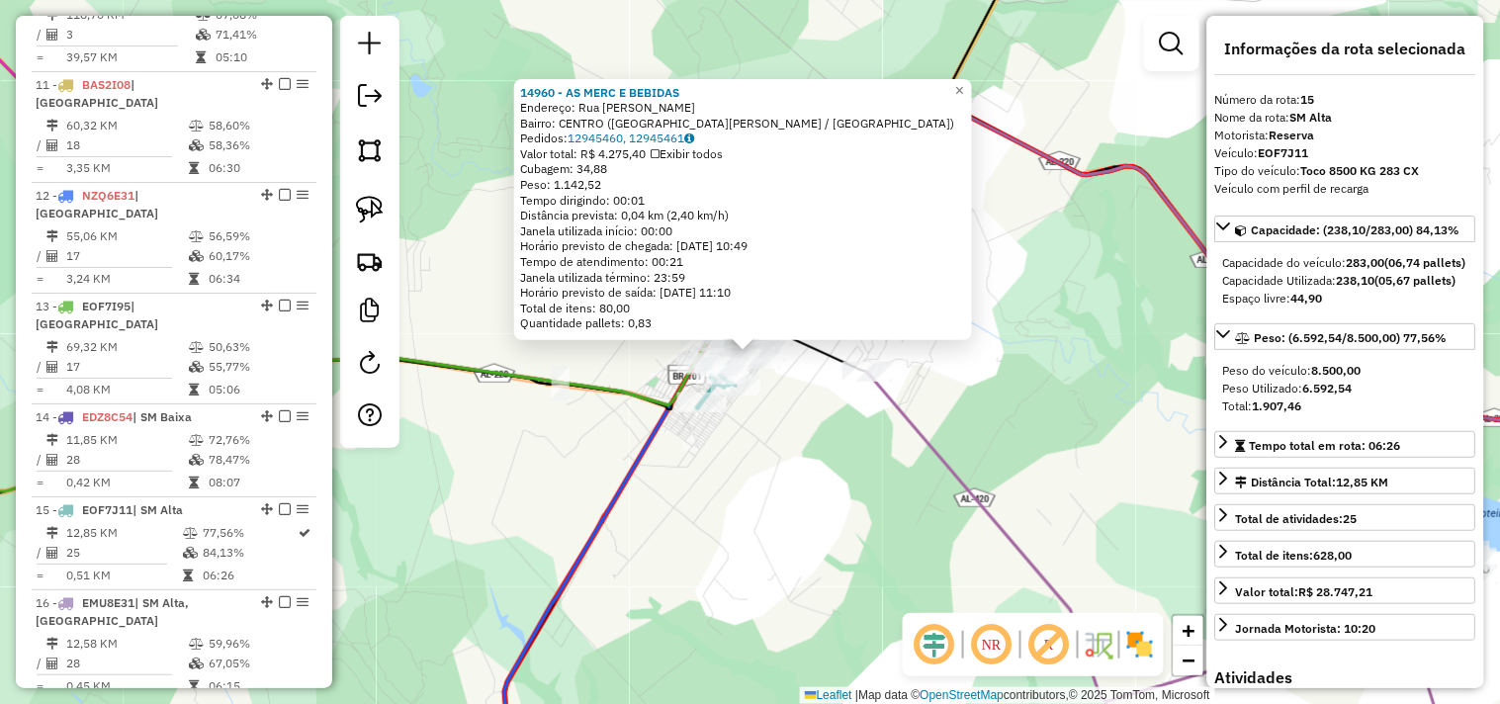
click at [808, 552] on div "14960 - AS MERC E BEBIDAS Endereço: Rua Alicia Vitoria Urbano SN Bairro: CENTRO…" at bounding box center [750, 352] width 1500 height 704
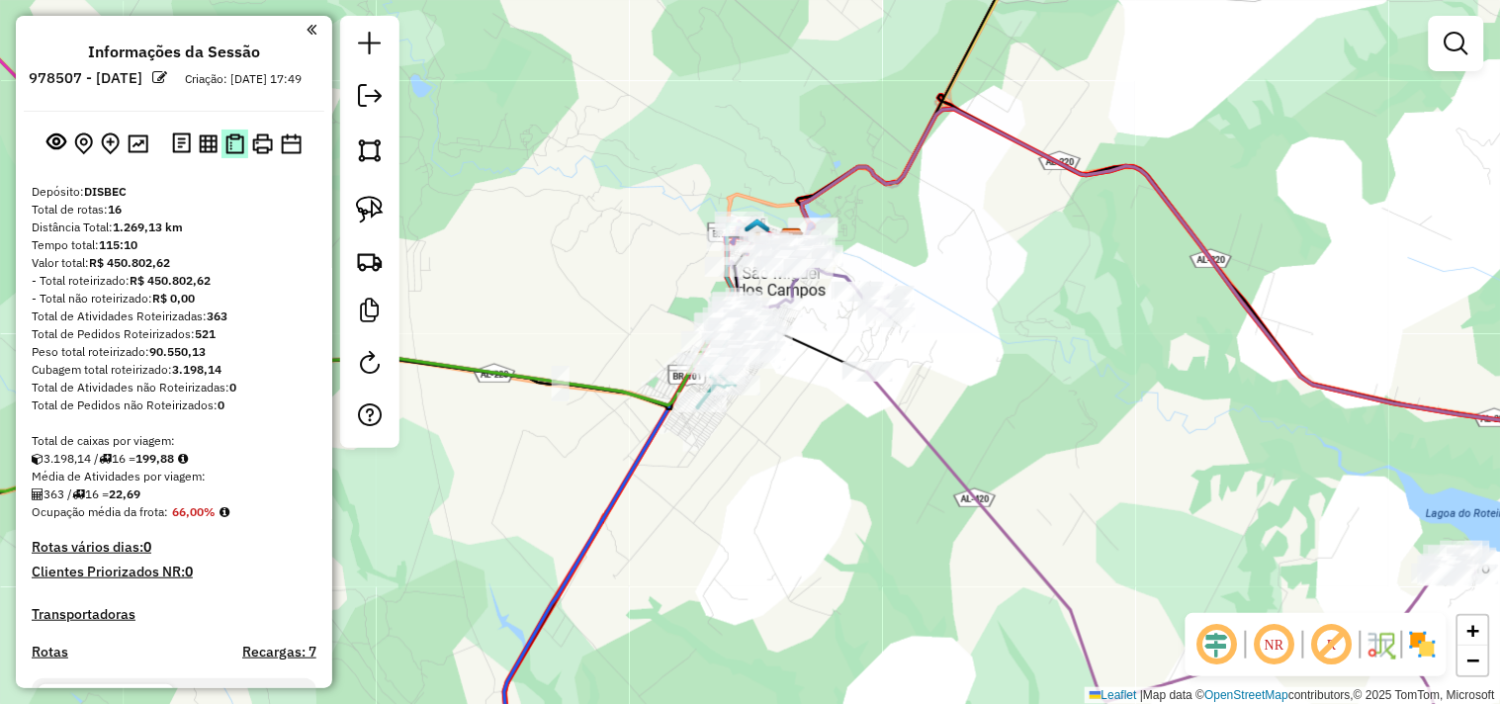
click at [231, 158] on button at bounding box center [235, 144] width 27 height 29
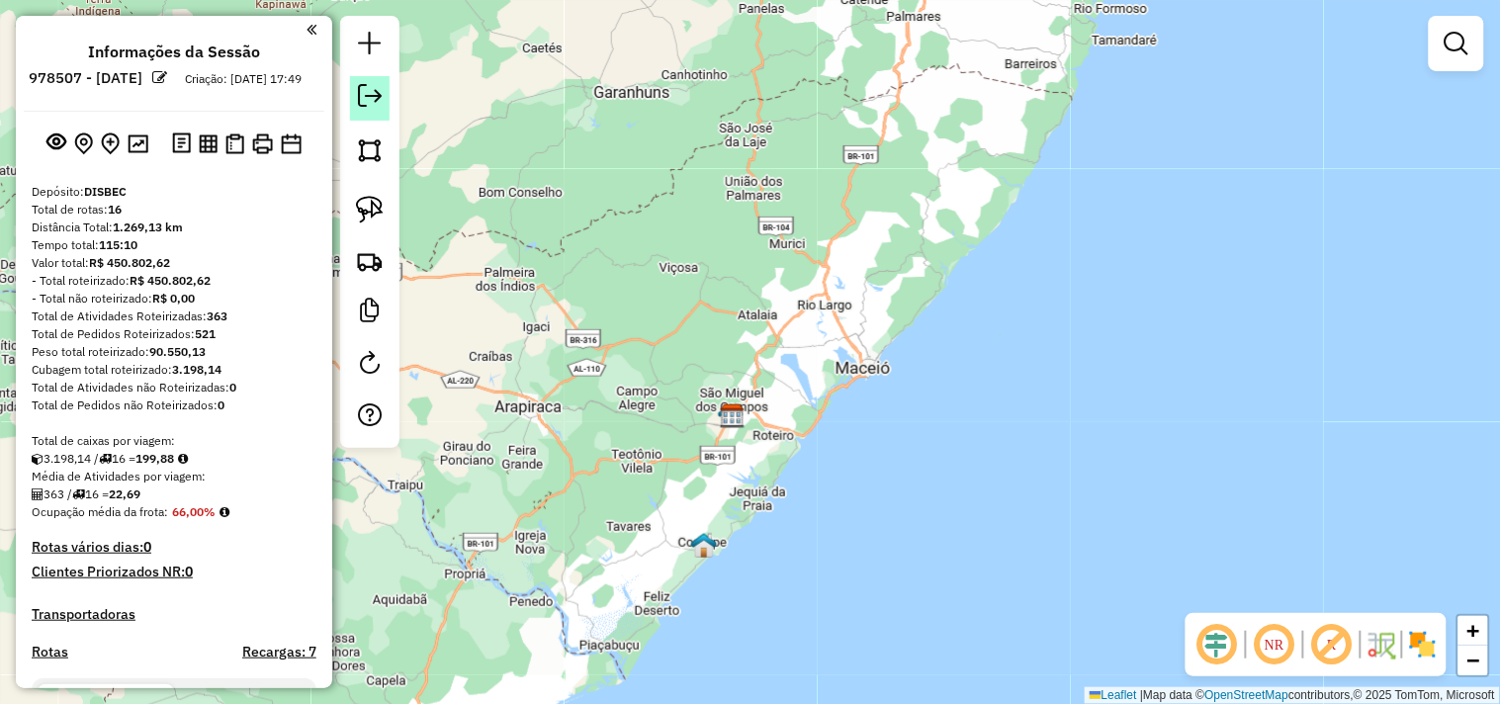
click at [371, 111] on link at bounding box center [370, 98] width 40 height 45
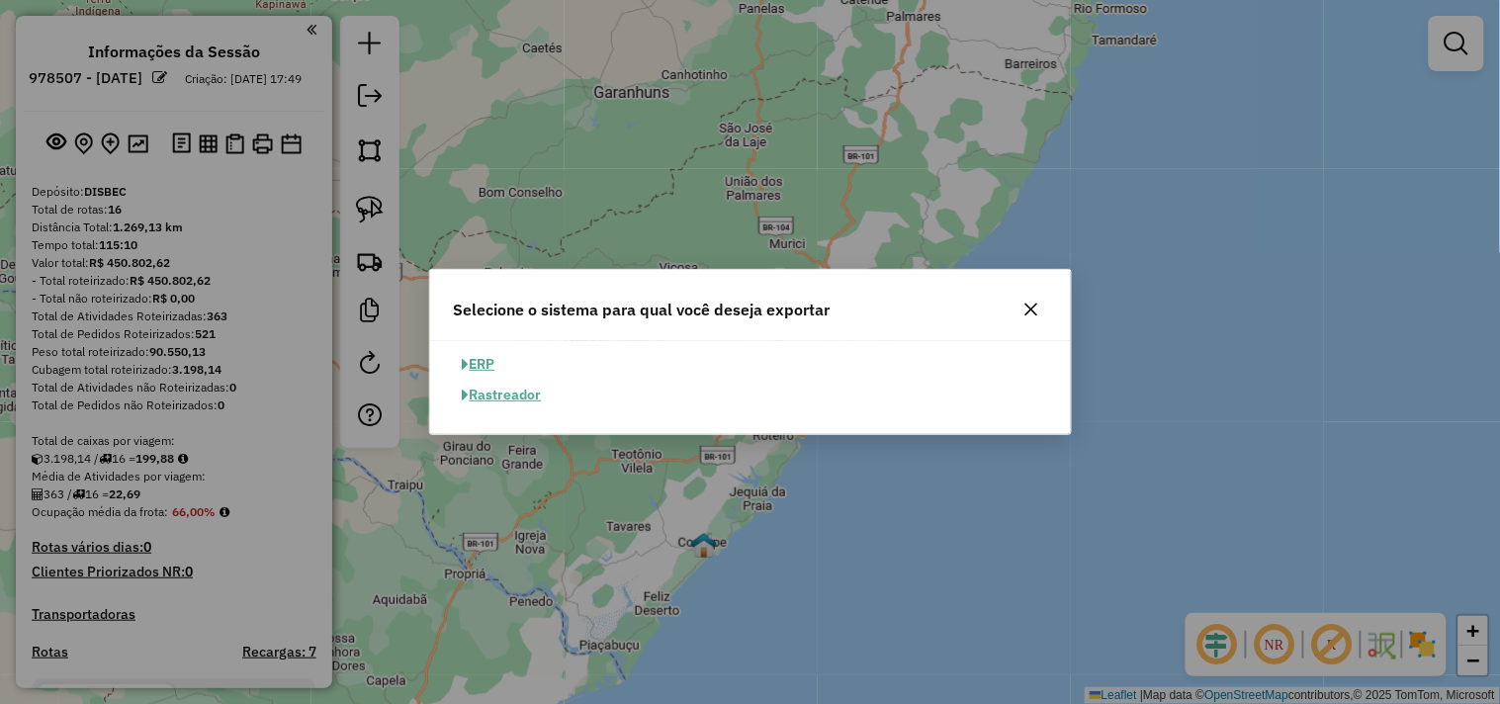
click at [501, 358] on button "ERP" at bounding box center [479, 364] width 50 height 31
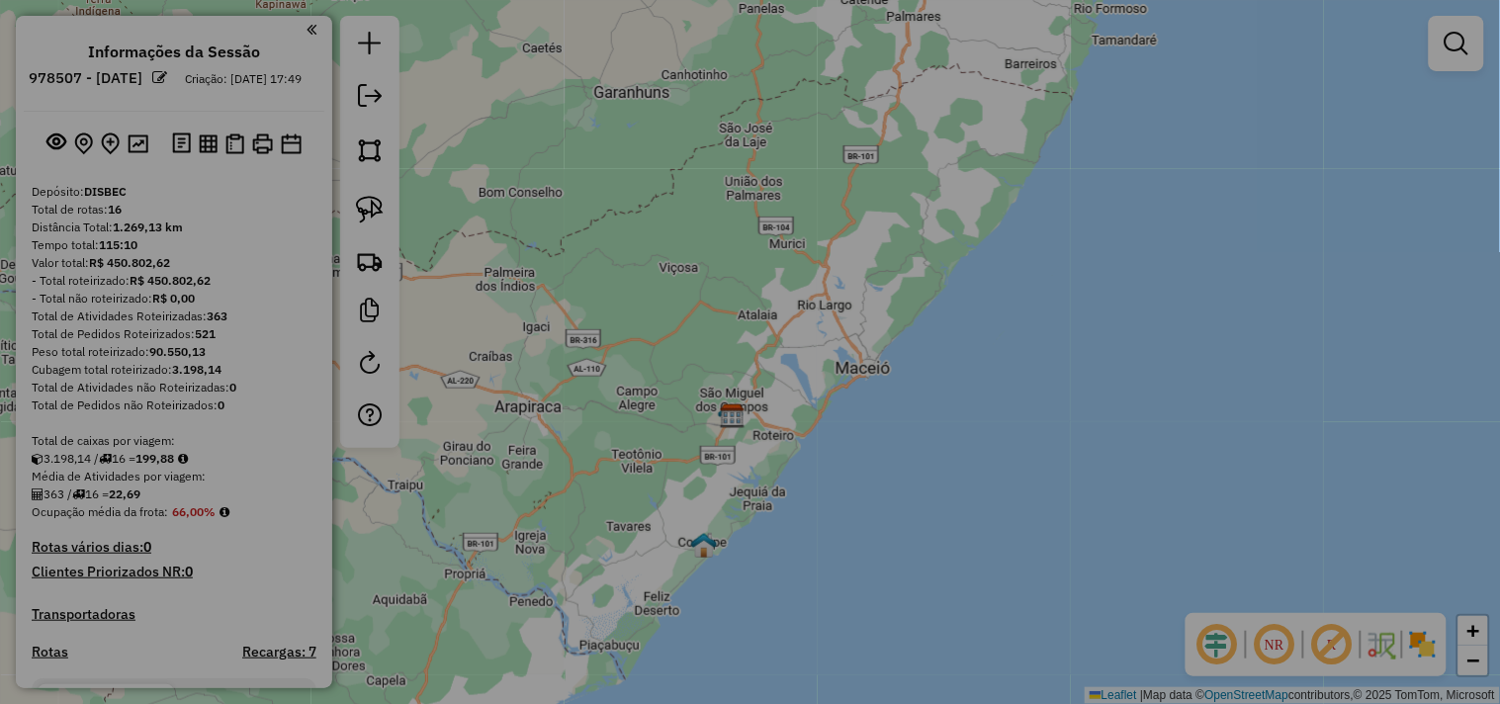
select select "**"
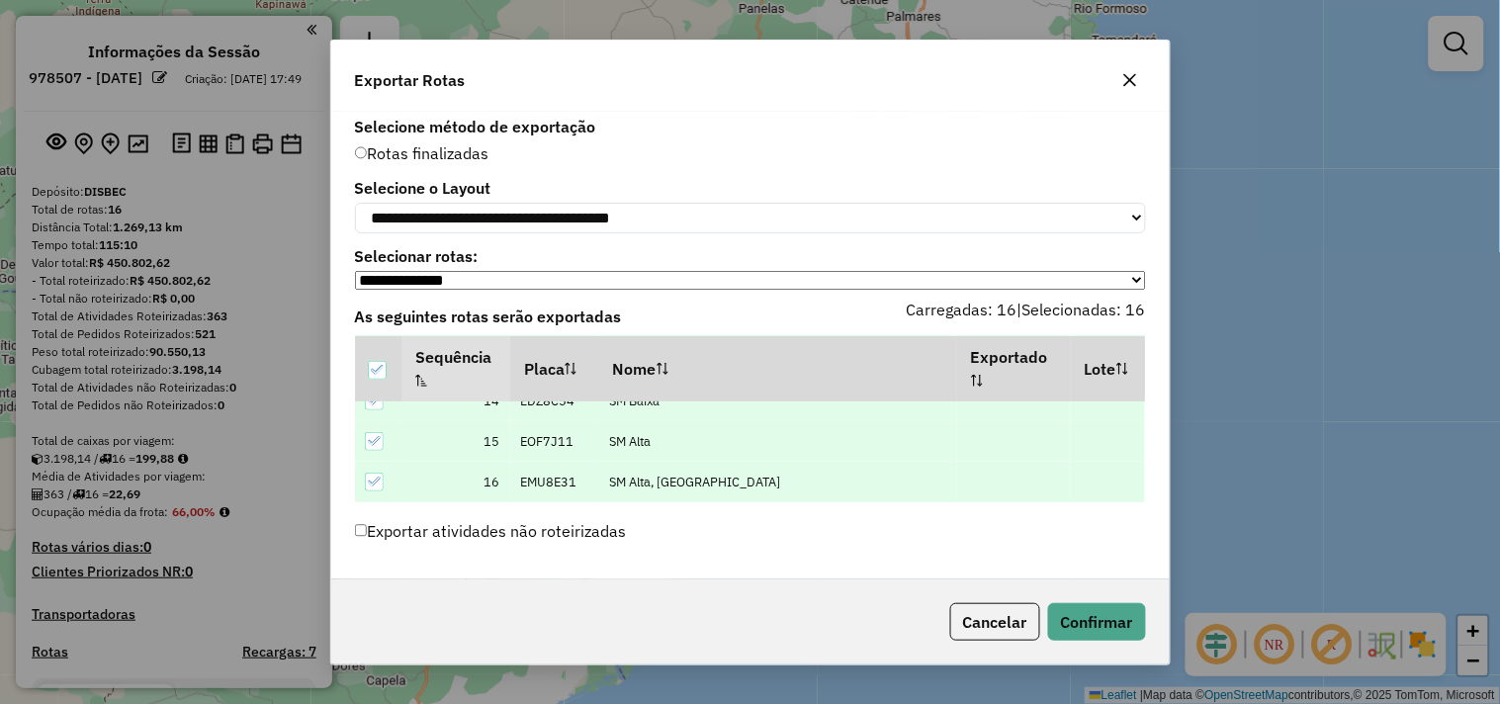
scroll to position [550, 0]
click at [1092, 617] on button "Confirmar" at bounding box center [1097, 622] width 98 height 38
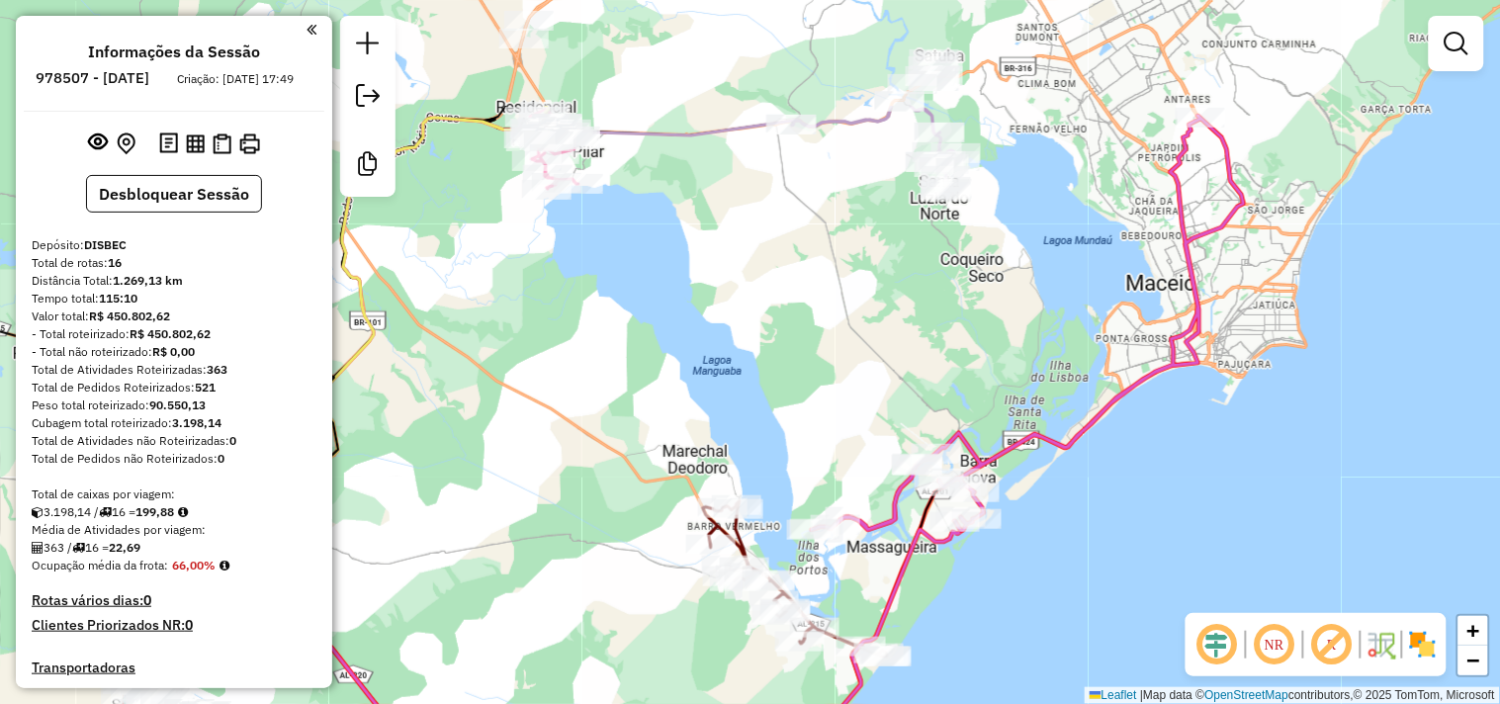
drag, startPoint x: 893, startPoint y: 136, endPoint x: 896, endPoint y: 281, distance: 144.4
click at [851, 341] on div "Janela de atendimento Grade de atendimento Capacidade Transportadoras Veículos …" at bounding box center [750, 352] width 1500 height 704
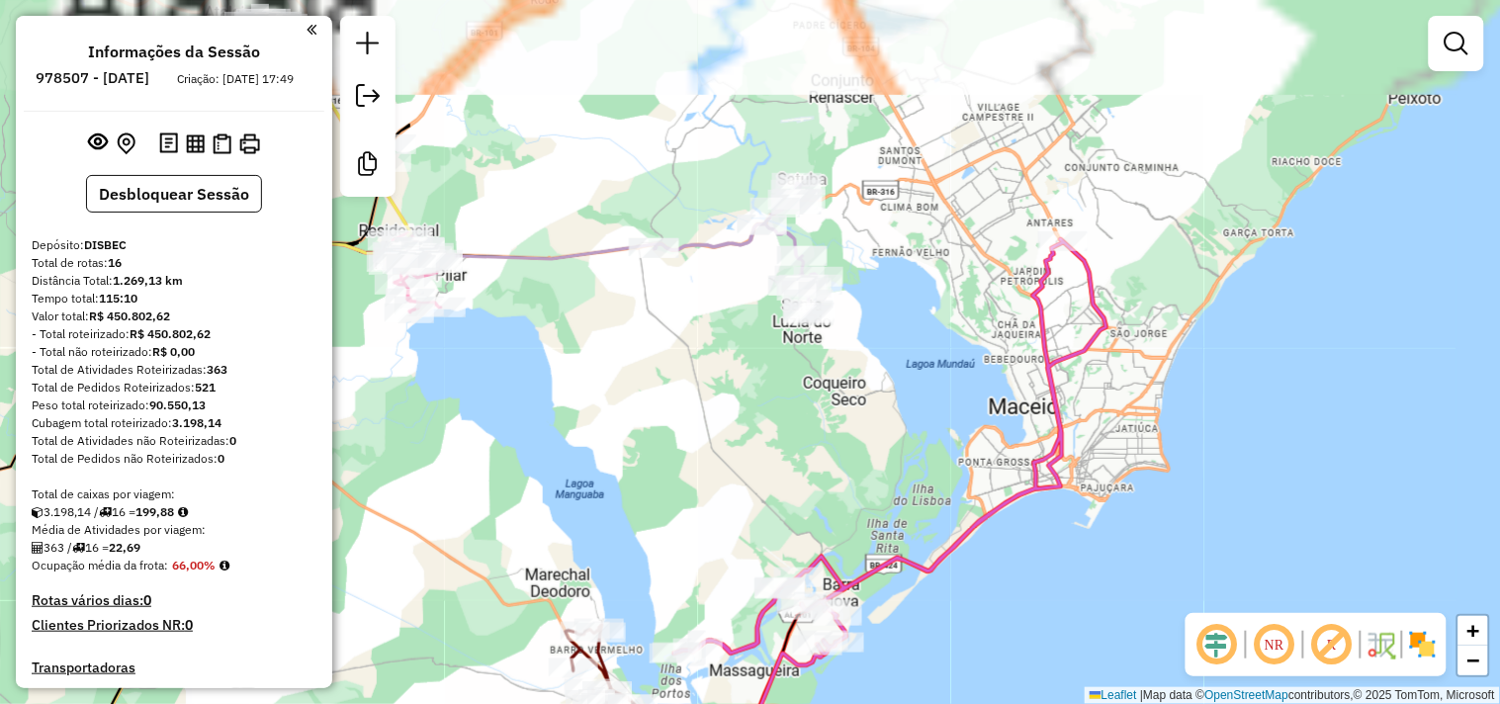
drag, startPoint x: 892, startPoint y: 353, endPoint x: 1062, endPoint y: 138, distance: 273.9
click at [1074, 130] on div "Janela de atendimento Grade de atendimento Capacidade Transportadoras Veículos …" at bounding box center [750, 352] width 1500 height 704
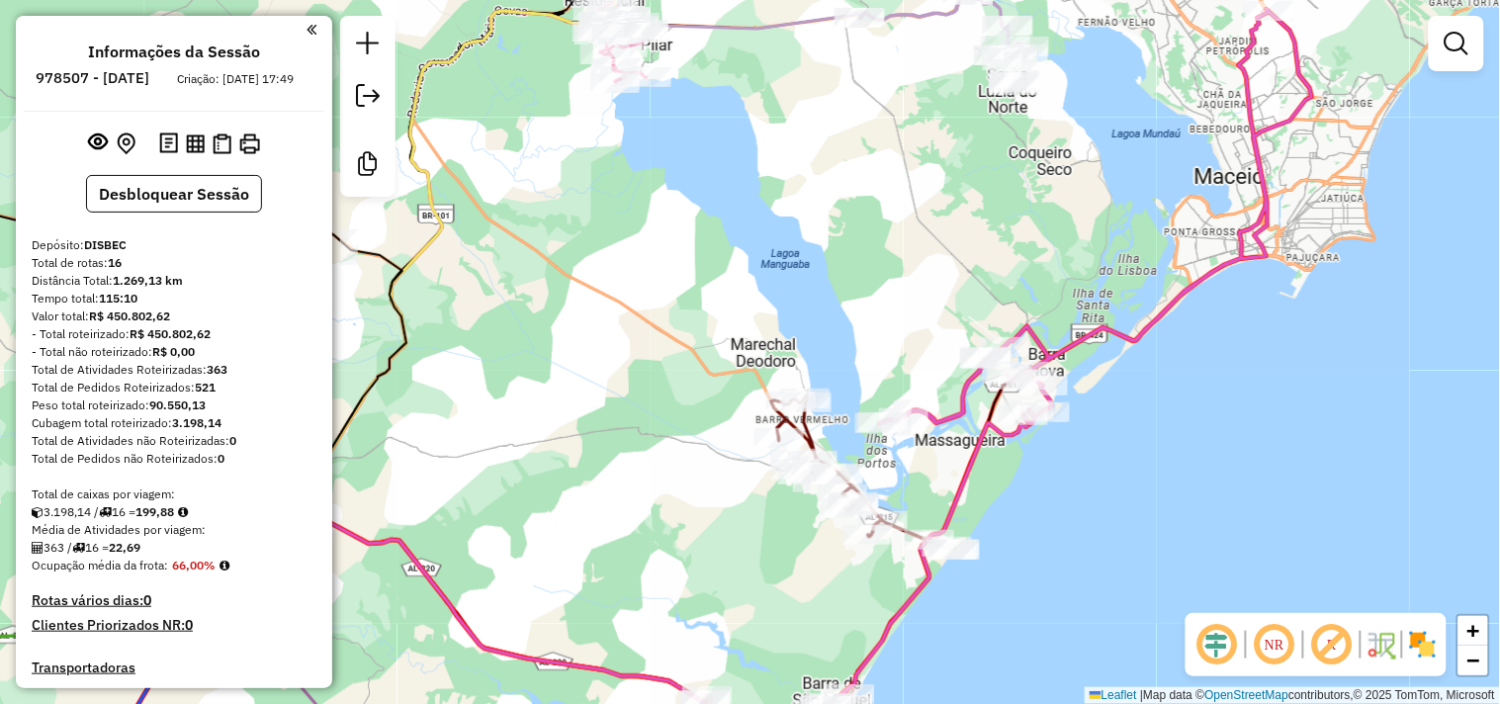
drag, startPoint x: 924, startPoint y: 155, endPoint x: 930, endPoint y: 140, distance: 16.0
click at [930, 140] on div "Rota 3 - Placa PFW9042 13289 - BAR E REST. DA EDY Janela de atendimento Grade d…" at bounding box center [750, 352] width 1500 height 704
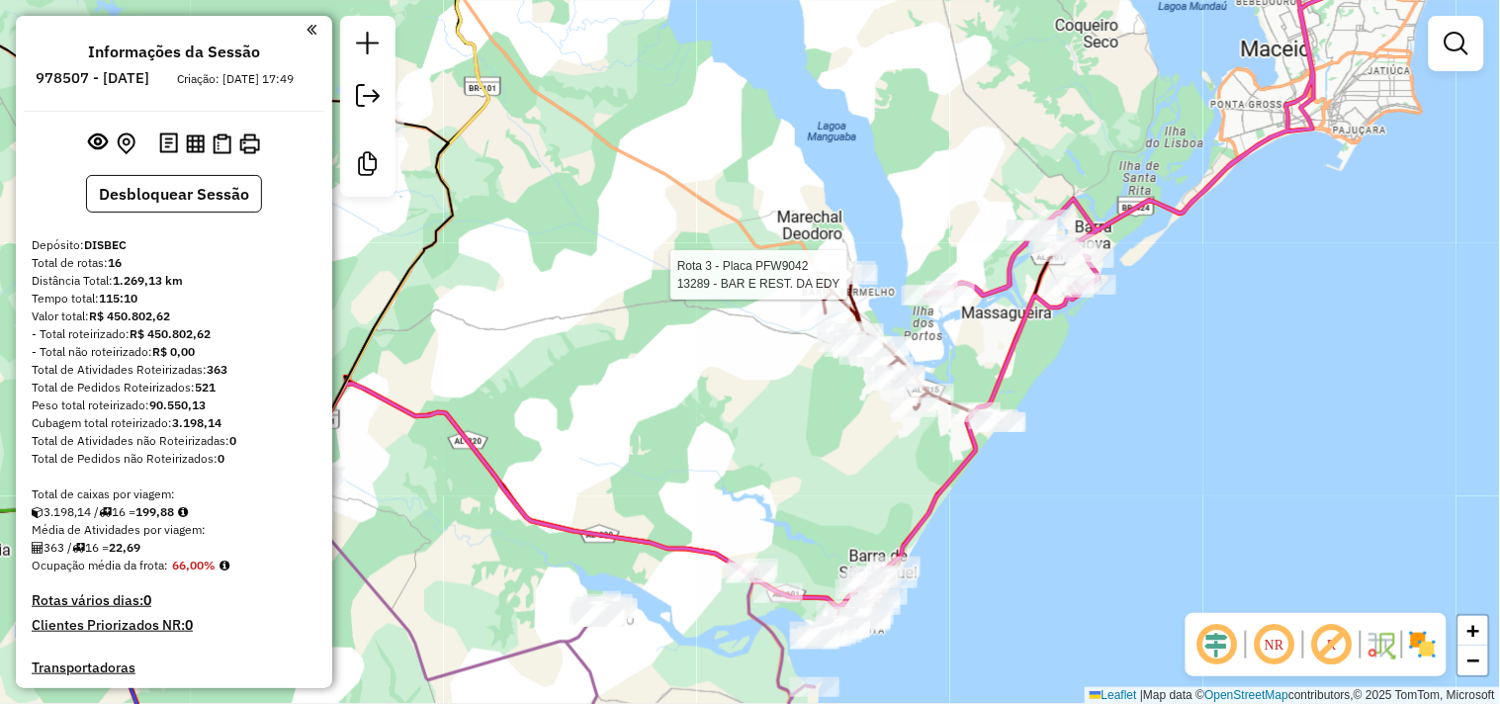
select select "*********"
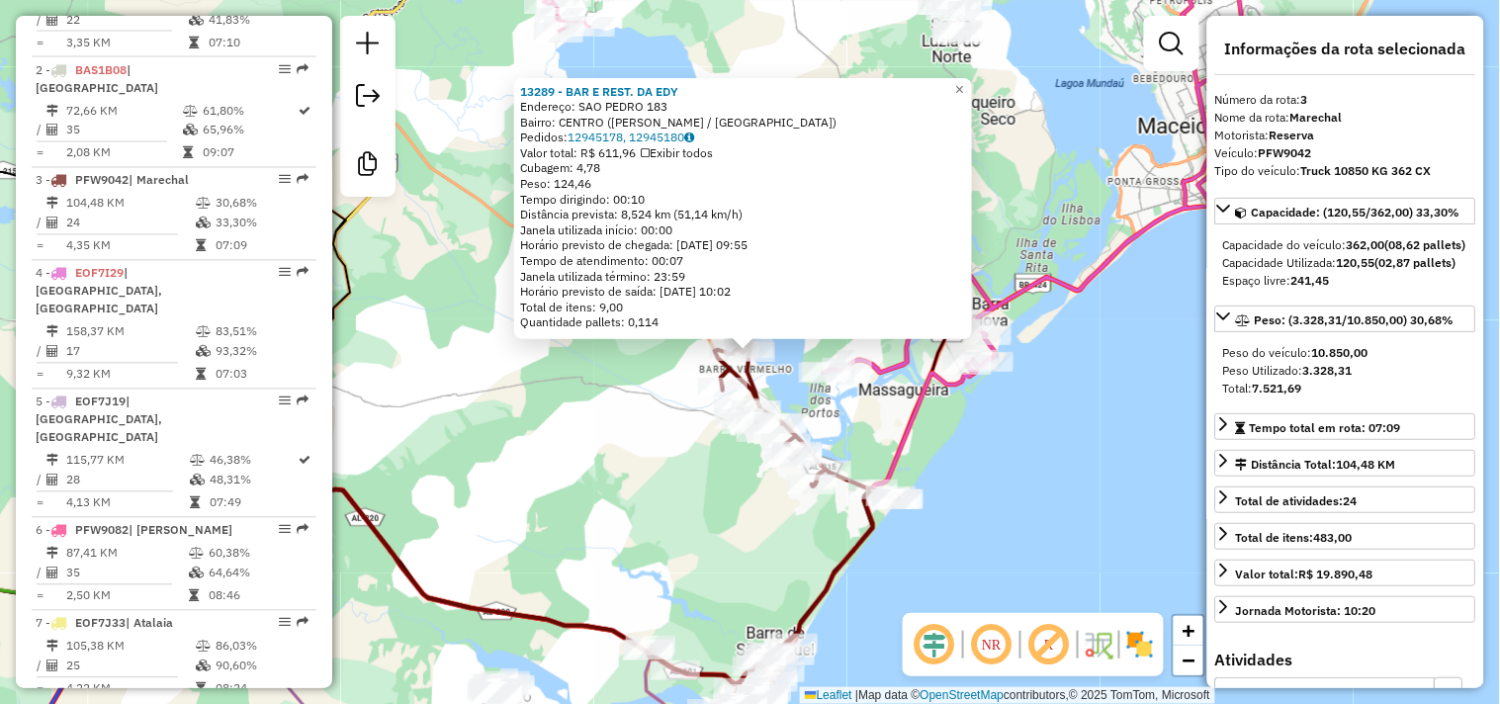
scroll to position [1000, 0]
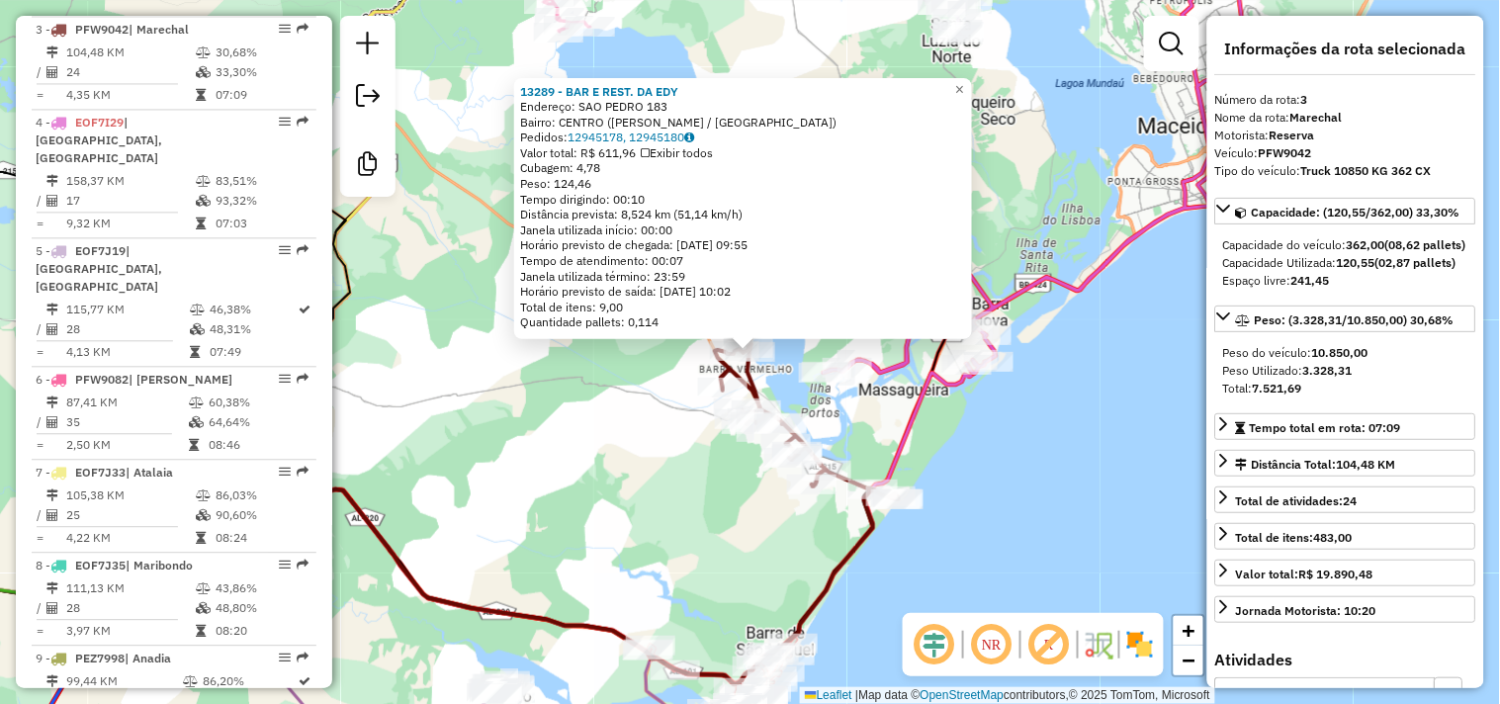
click at [875, 417] on div "13289 - BAR E REST. DA EDY Endereço: SAO PEDRO 183 Bairro: CENTRO (MARECHAL DEO…" at bounding box center [750, 352] width 1500 height 704
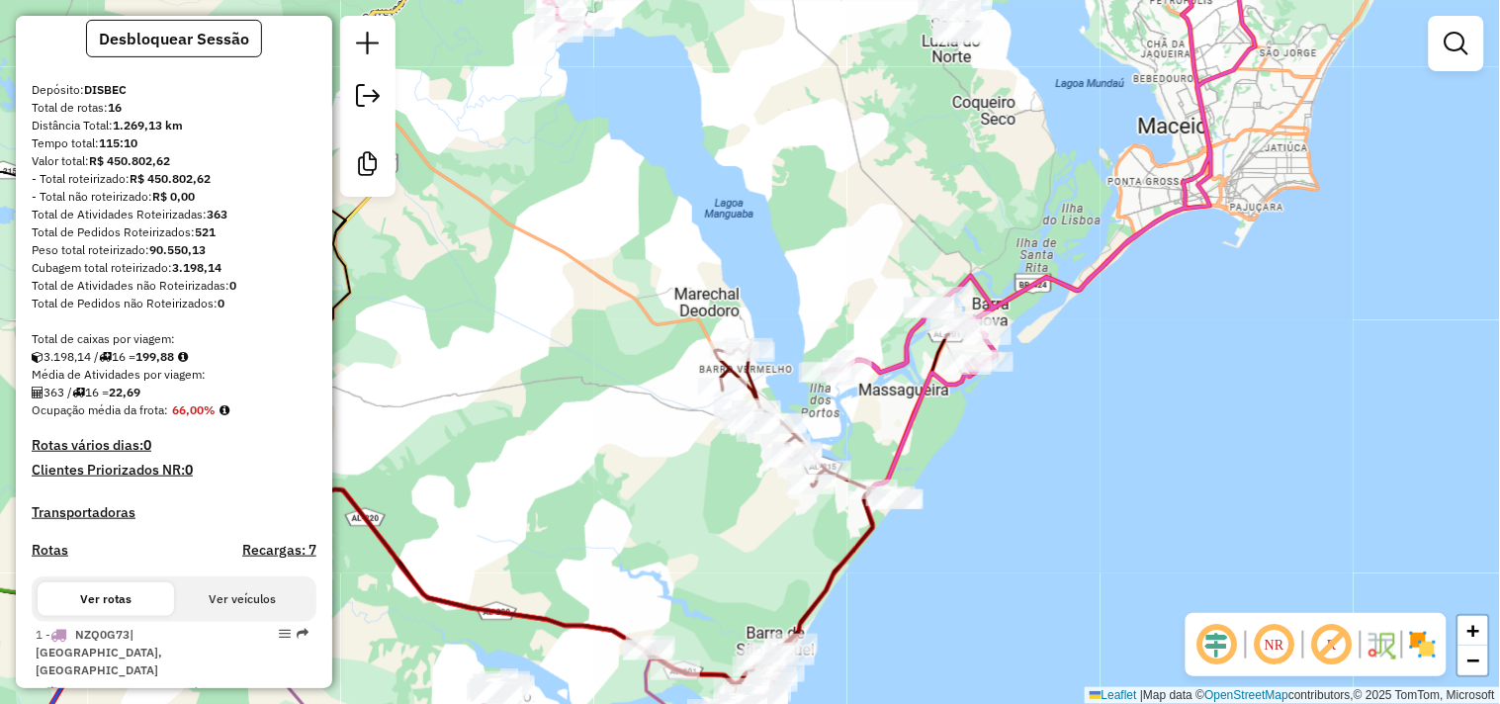
scroll to position [0, 0]
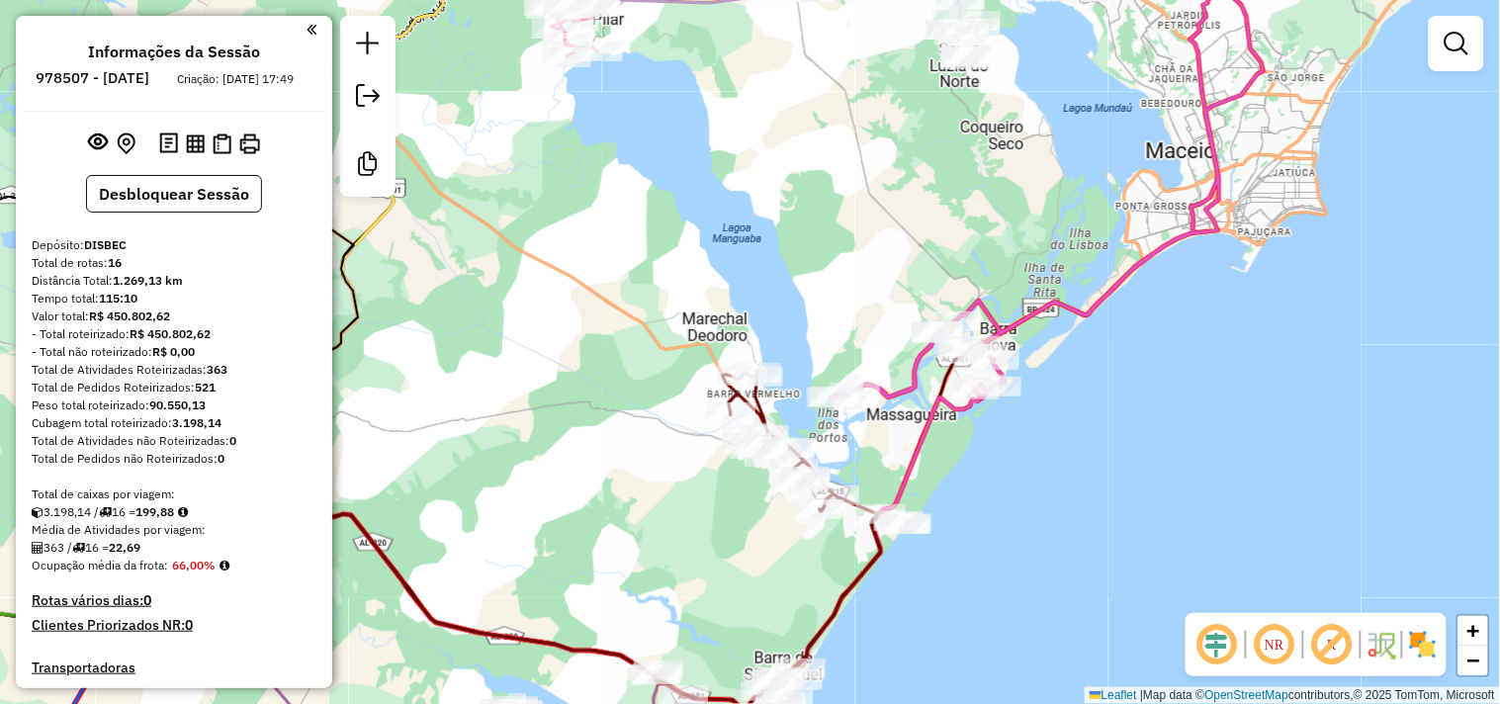
drag, startPoint x: 621, startPoint y: 440, endPoint x: 629, endPoint y: 467, distance: 27.9
click at [629, 467] on div "Janela de atendimento Grade de atendimento Capacidade Transportadoras Veículos …" at bounding box center [750, 352] width 1500 height 704
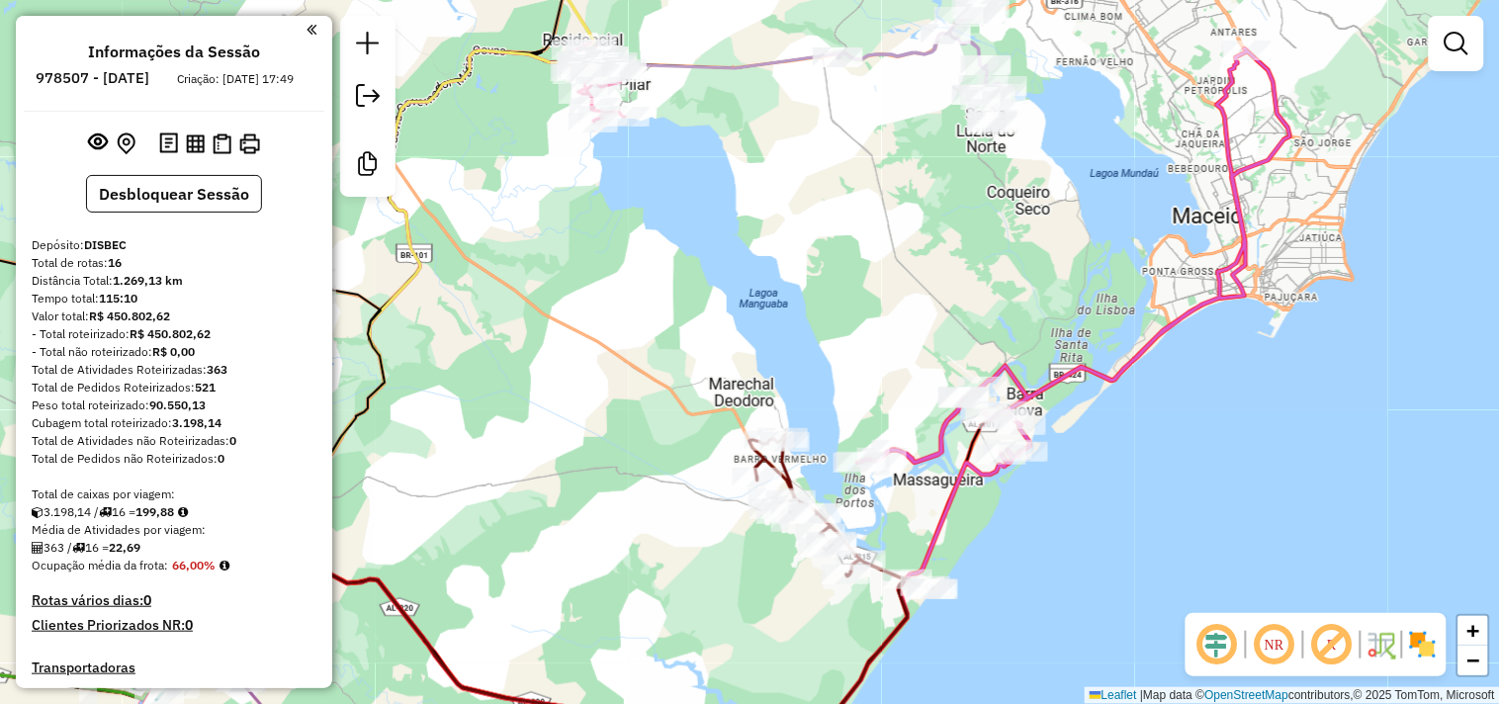
drag, startPoint x: 689, startPoint y: 273, endPoint x: 643, endPoint y: 265, distance: 47.2
click at [646, 269] on div "Janela de atendimento Grade de atendimento Capacidade Transportadoras Veículos …" at bounding box center [750, 352] width 1500 height 704
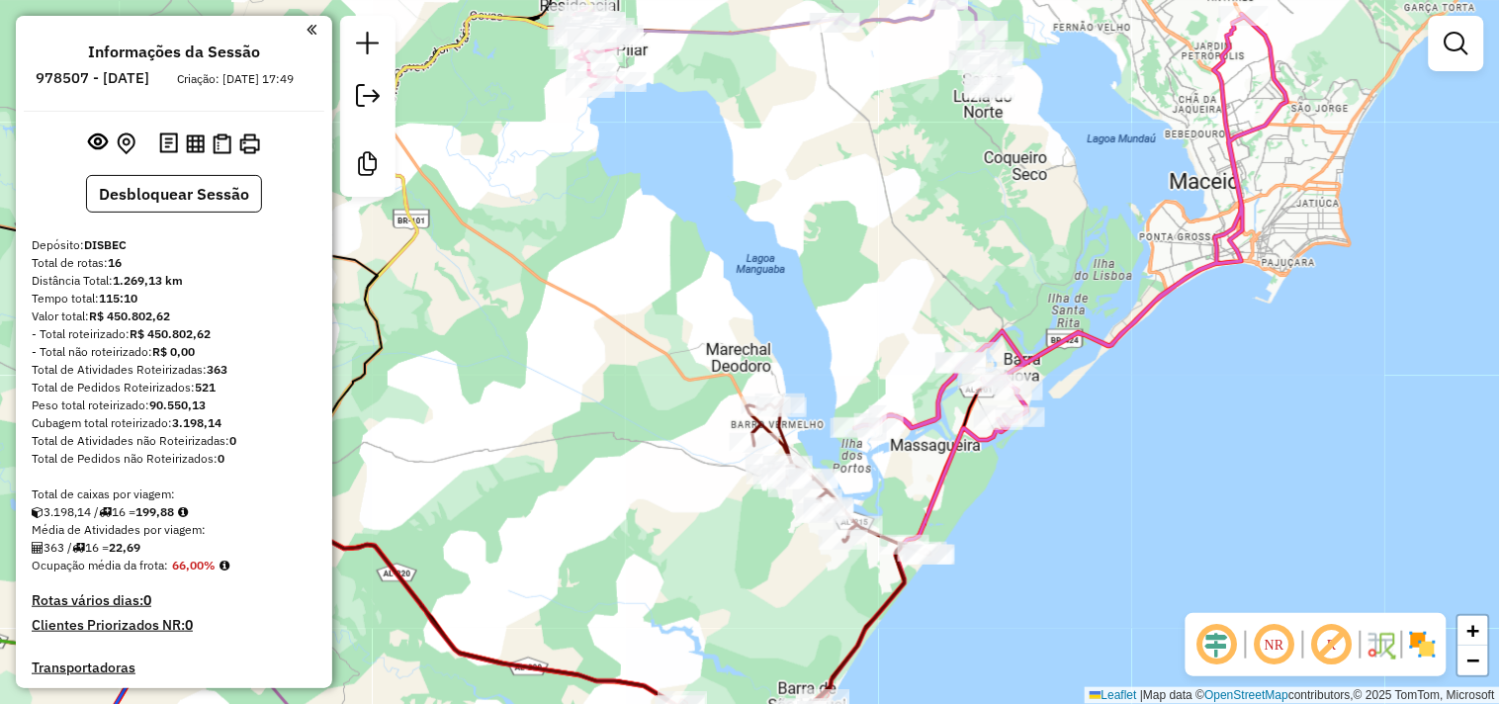
drag, startPoint x: 538, startPoint y: 243, endPoint x: 566, endPoint y: 221, distance: 35.8
click at [567, 214] on div "Janela de atendimento Grade de atendimento Capacidade Transportadoras Veículos …" at bounding box center [750, 352] width 1500 height 704
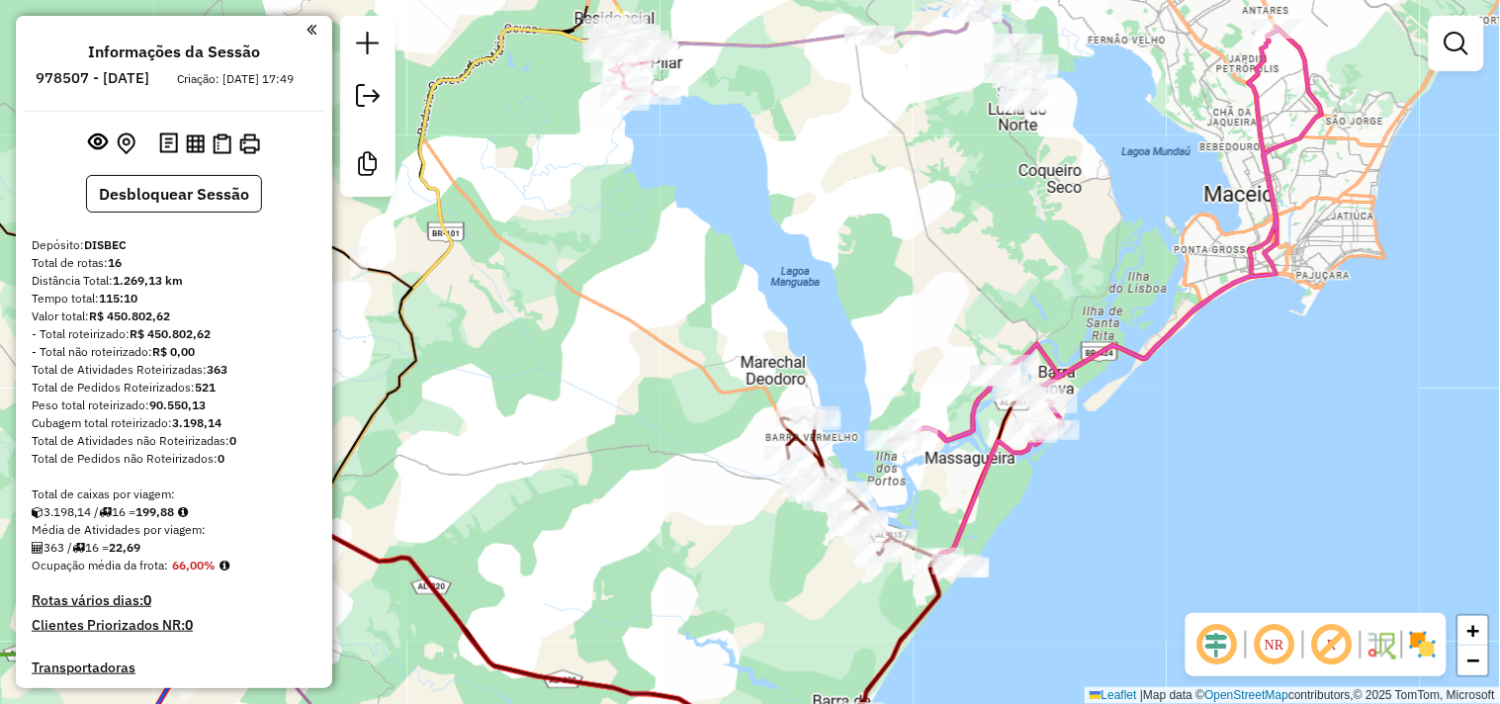
drag, startPoint x: 685, startPoint y: 267, endPoint x: 755, endPoint y: 339, distance: 100.0
click at [755, 339] on div "Janela de atendimento Grade de atendimento Capacidade Transportadoras Veículos …" at bounding box center [750, 352] width 1500 height 704
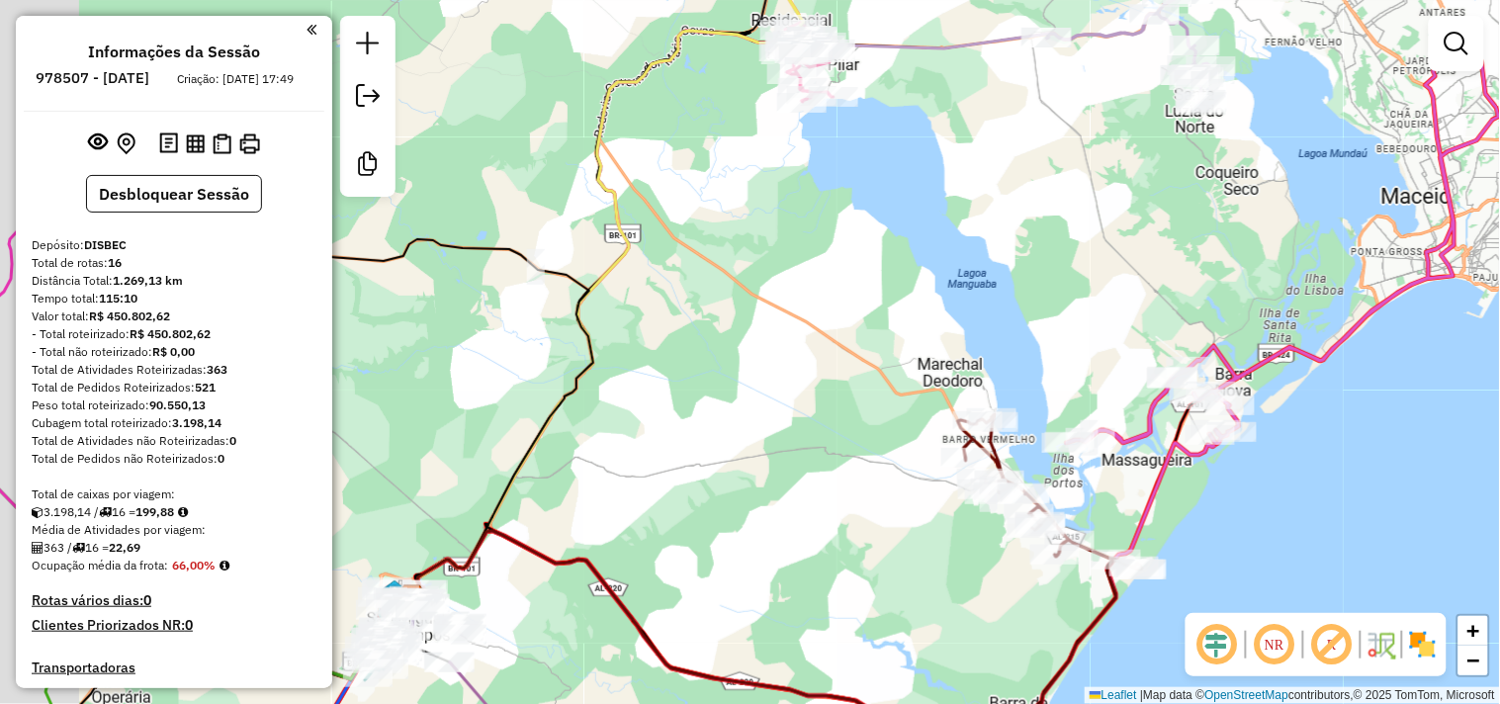
drag, startPoint x: 706, startPoint y: 252, endPoint x: 739, endPoint y: 245, distance: 33.4
click at [739, 245] on div "Janela de atendimento Grade de atendimento Capacidade Transportadoras Veículos …" at bounding box center [750, 352] width 1500 height 704
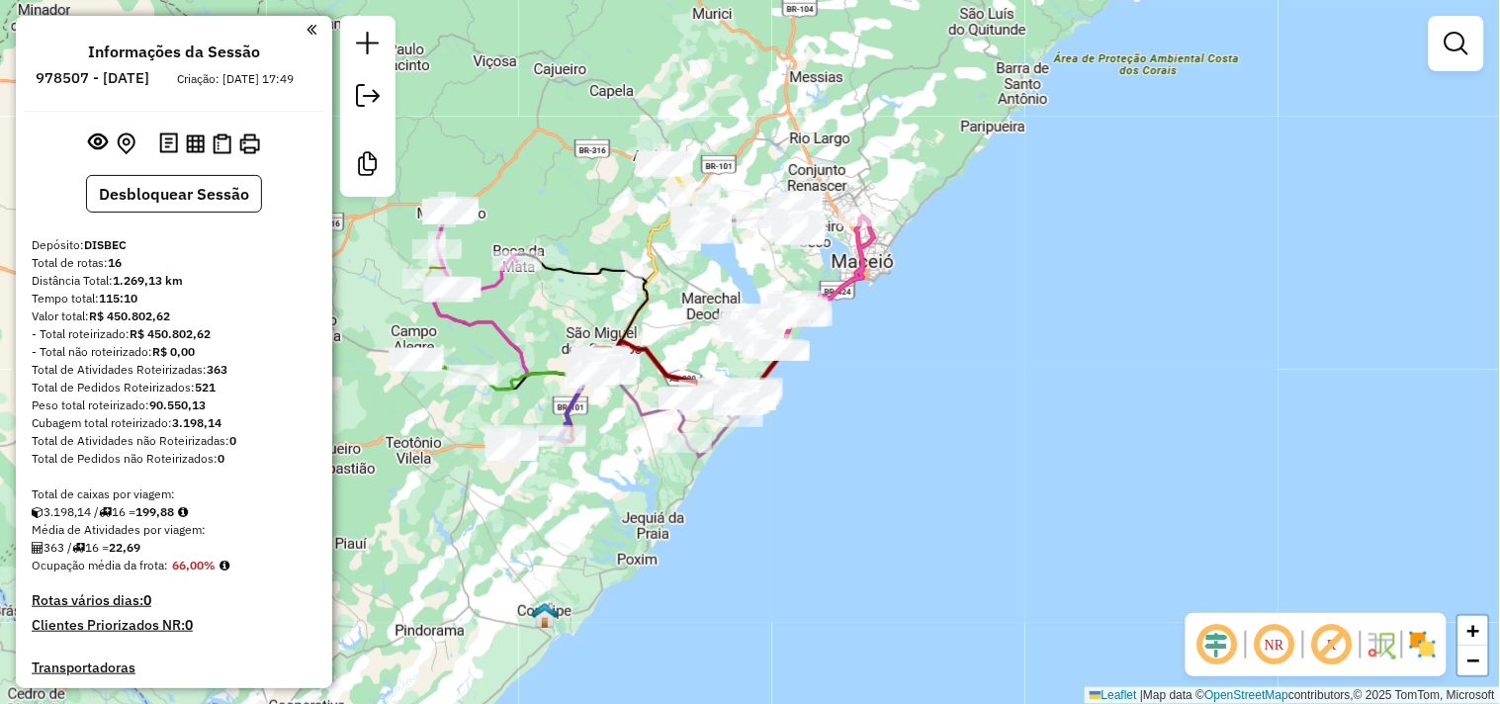
drag, startPoint x: 694, startPoint y: 384, endPoint x: 683, endPoint y: 322, distance: 62.3
click at [683, 322] on div "Janela de atendimento Grade de atendimento Capacidade Transportadoras Veículos …" at bounding box center [750, 352] width 1500 height 704
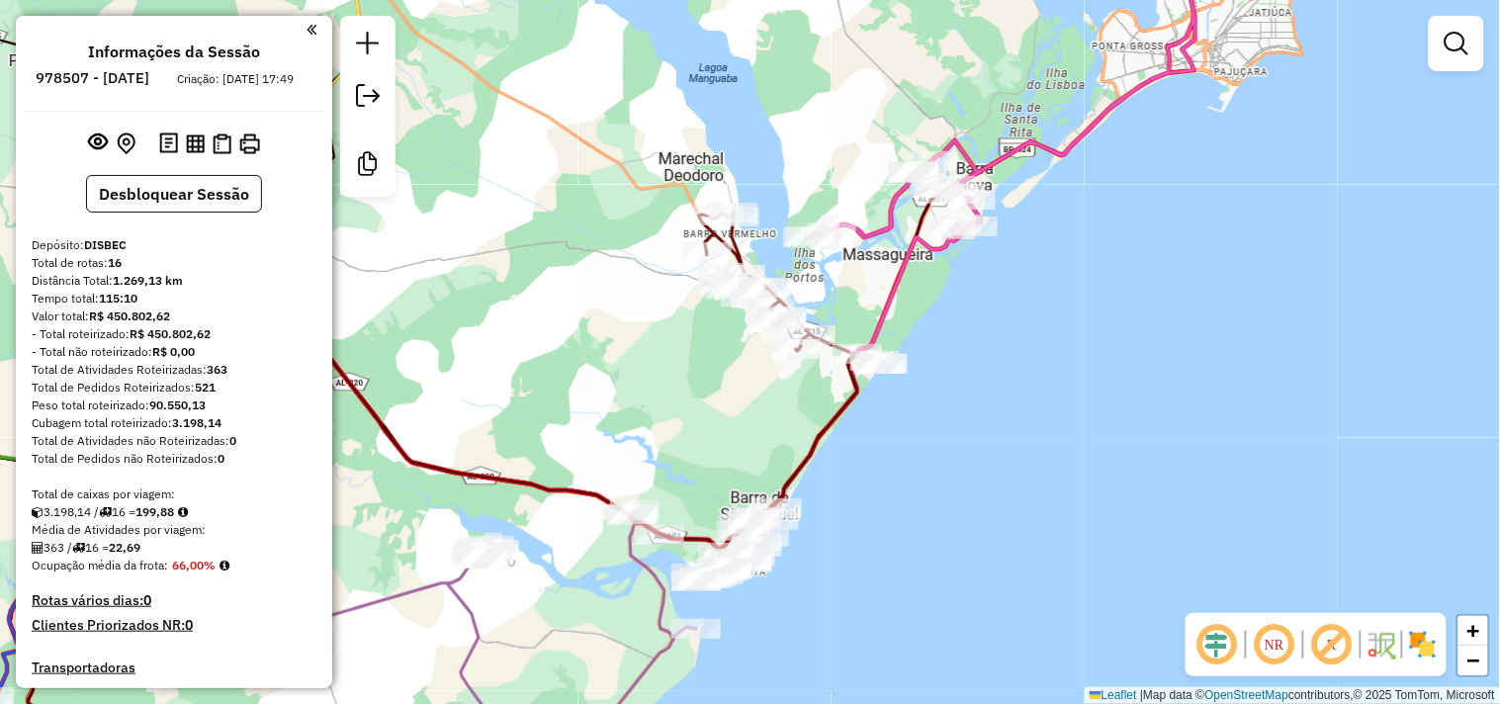
click at [1030, 449] on div "Janela de atendimento Grade de atendimento Capacidade Transportadoras Veículos …" at bounding box center [750, 352] width 1500 height 704
click at [965, 527] on div "Janela de atendimento Grade de atendimento Capacidade Transportadoras Veículos …" at bounding box center [750, 352] width 1500 height 704
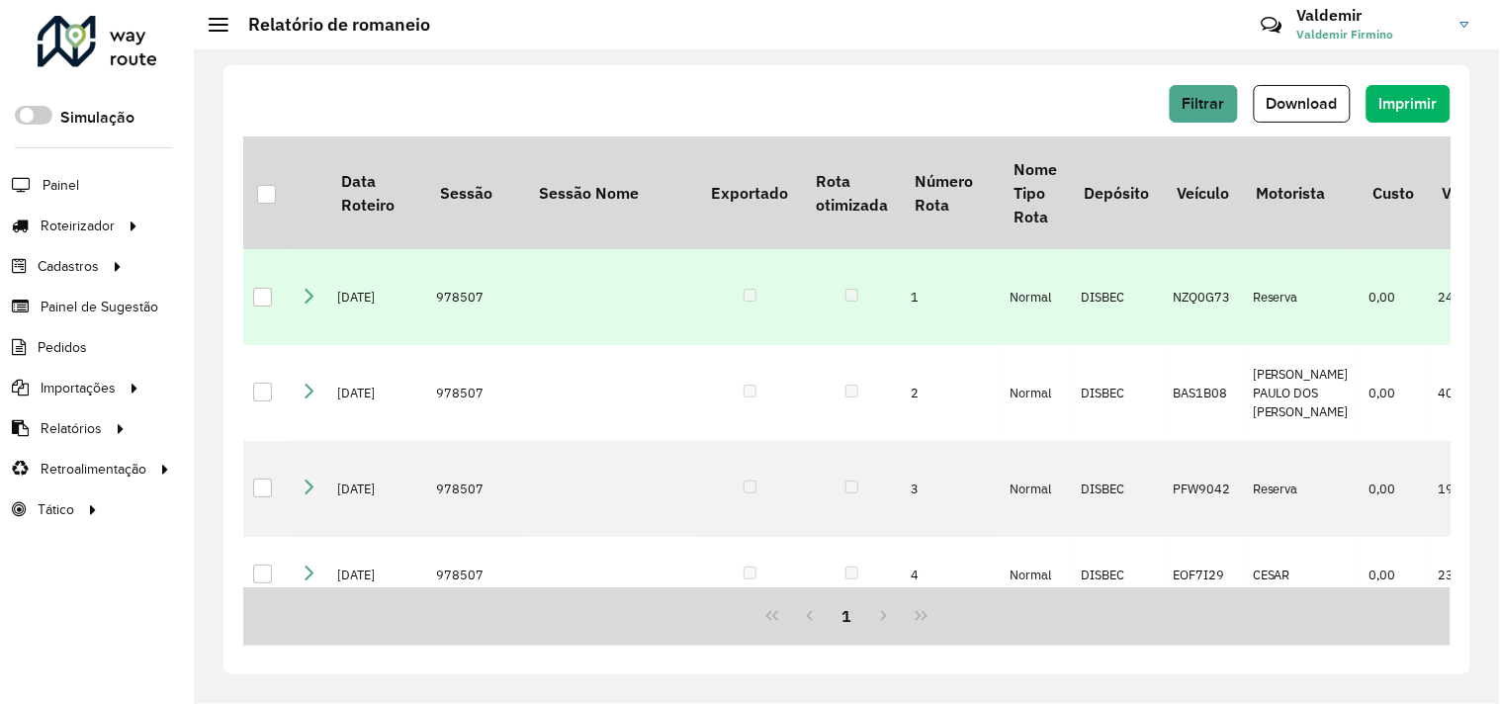
click at [303, 288] on icon at bounding box center [309, 296] width 16 height 16
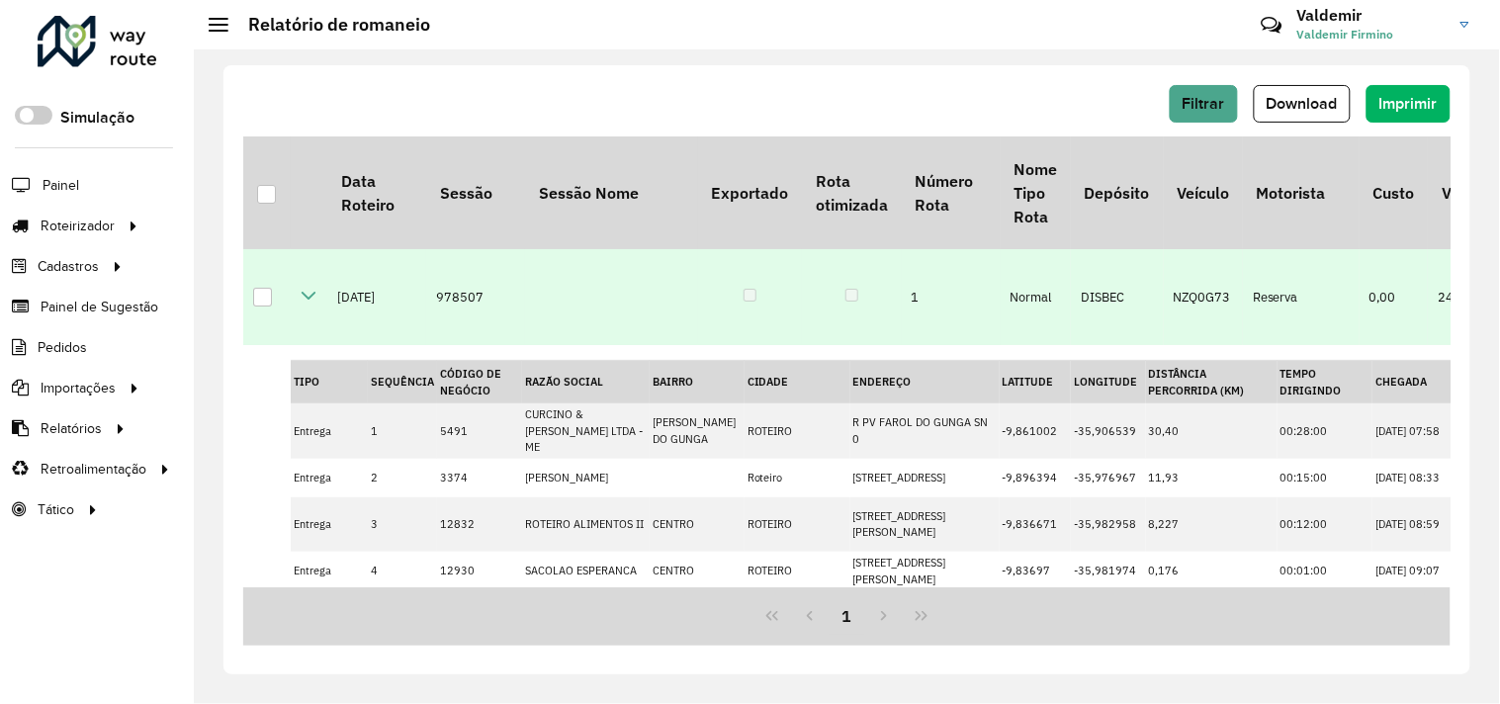
click at [307, 289] on icon at bounding box center [309, 296] width 16 height 16
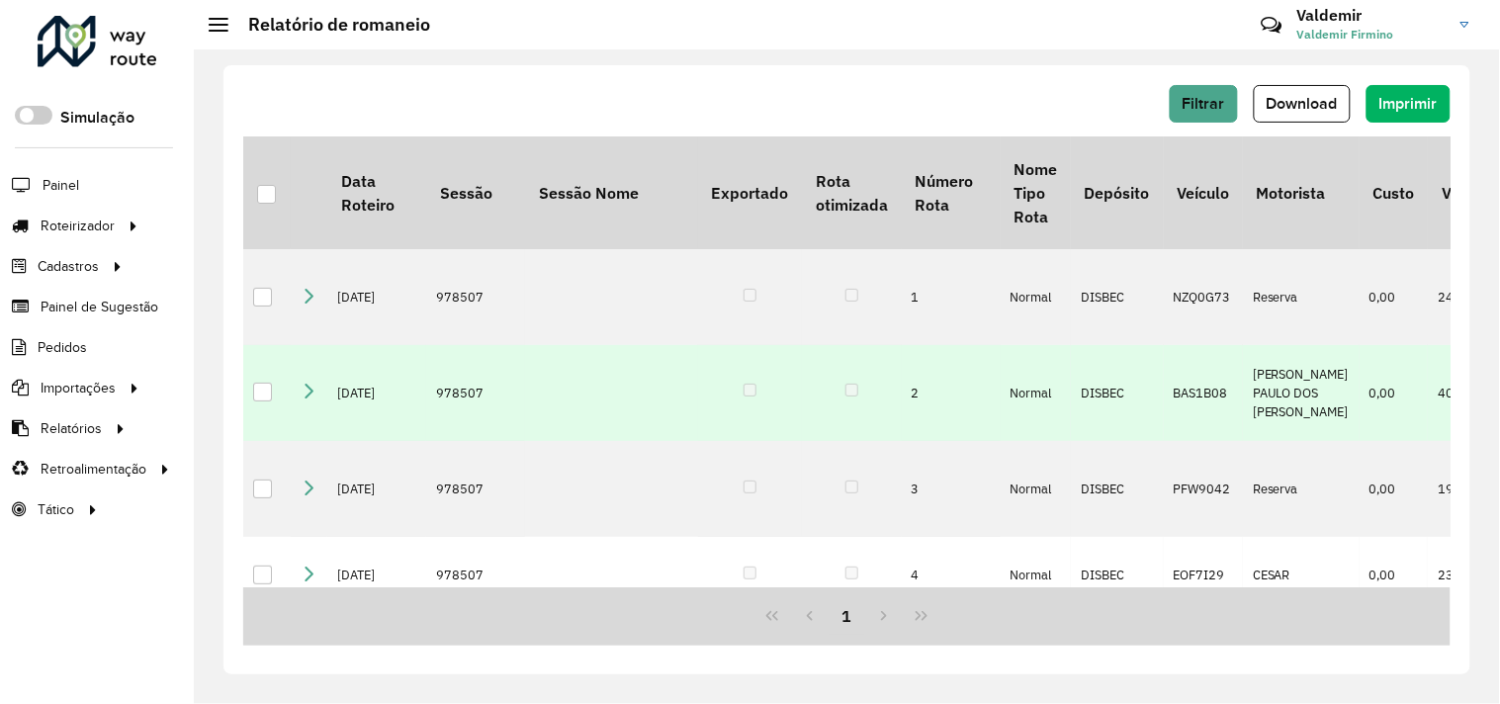
click at [305, 383] on icon at bounding box center [309, 391] width 16 height 16
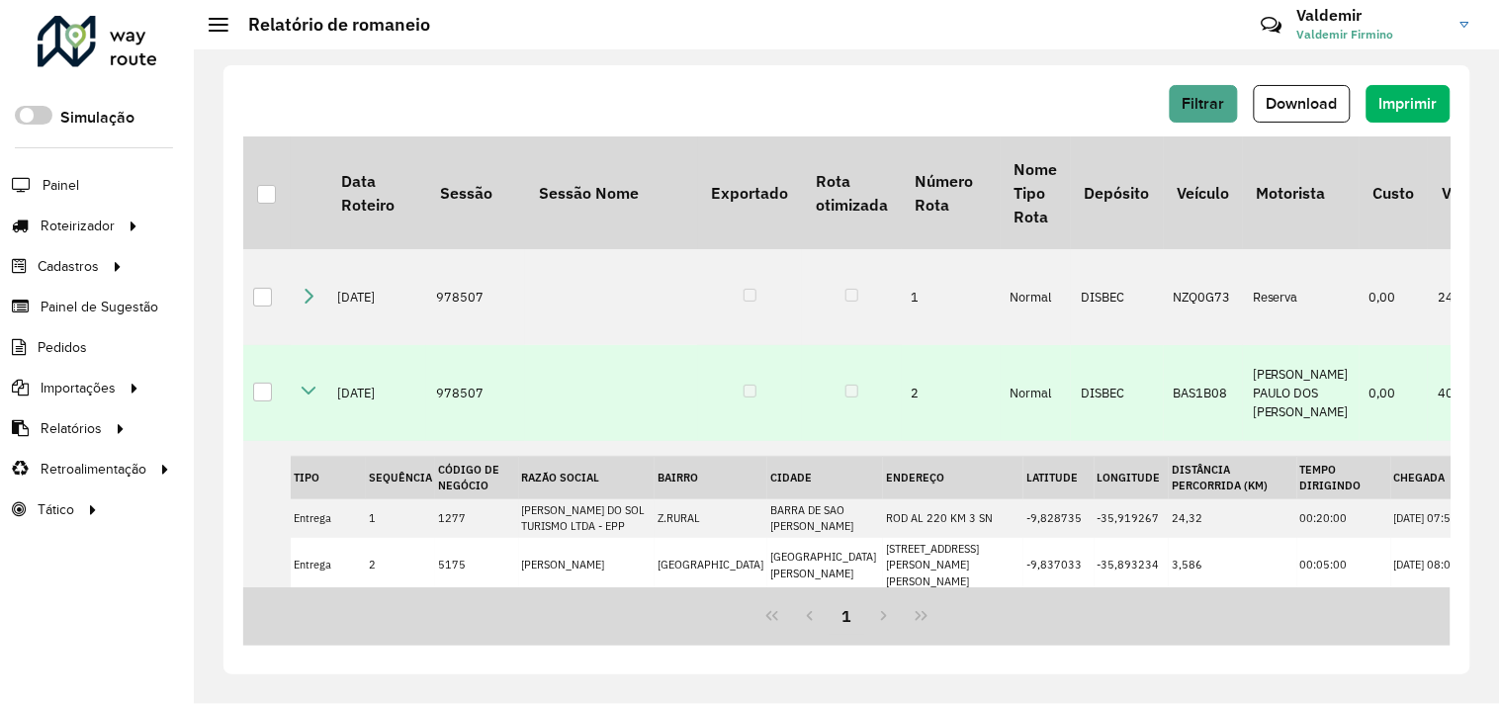
click at [312, 383] on icon at bounding box center [309, 391] width 16 height 16
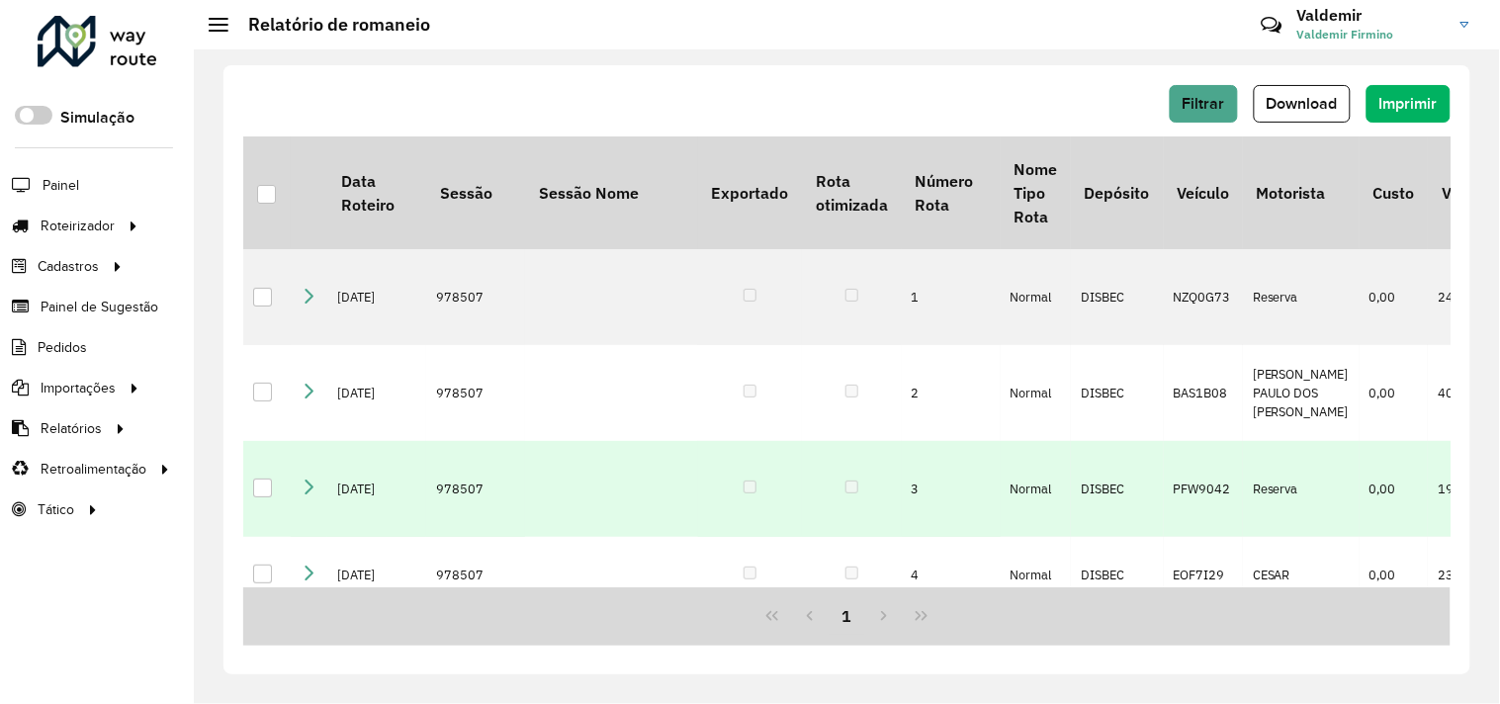
click at [303, 479] on icon at bounding box center [309, 487] width 16 height 16
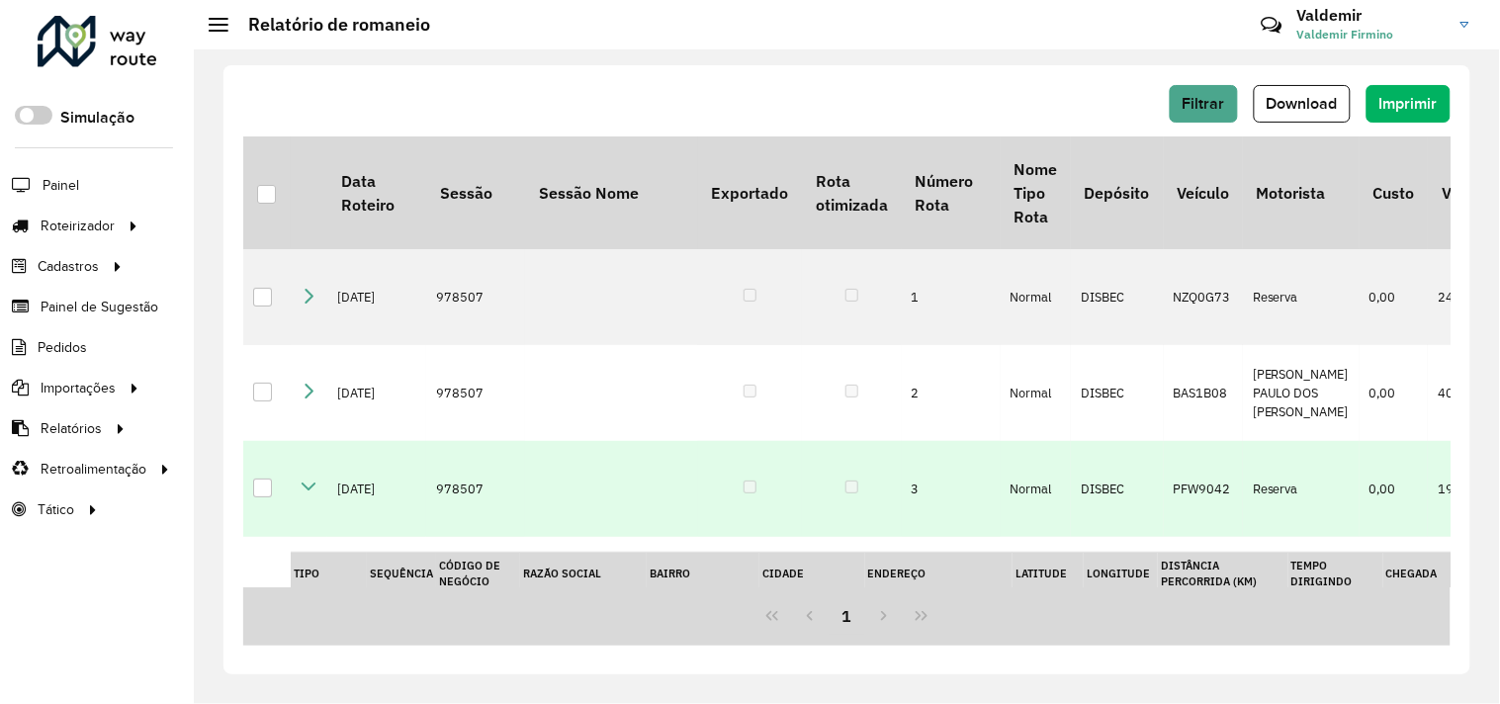
click at [311, 479] on icon at bounding box center [309, 487] width 16 height 16
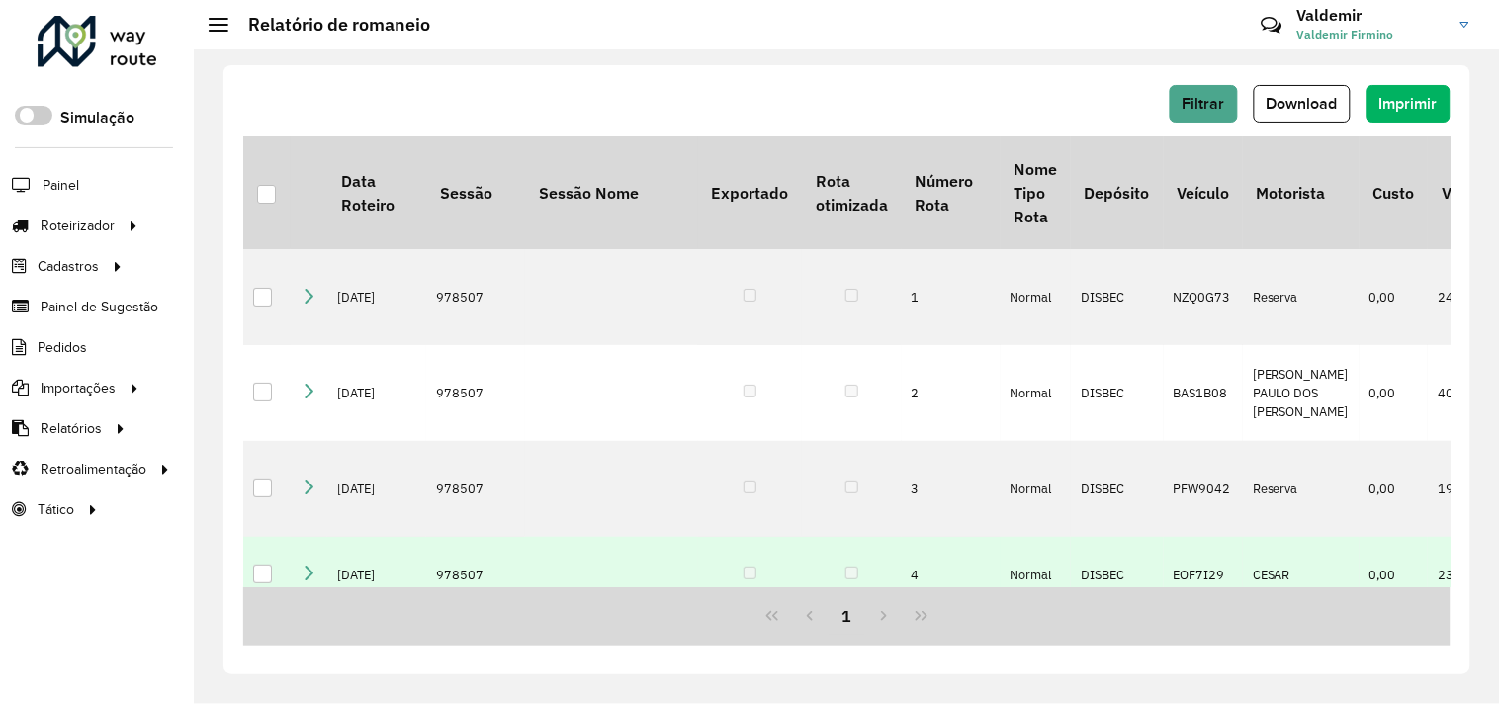
click at [301, 565] on icon at bounding box center [309, 573] width 16 height 16
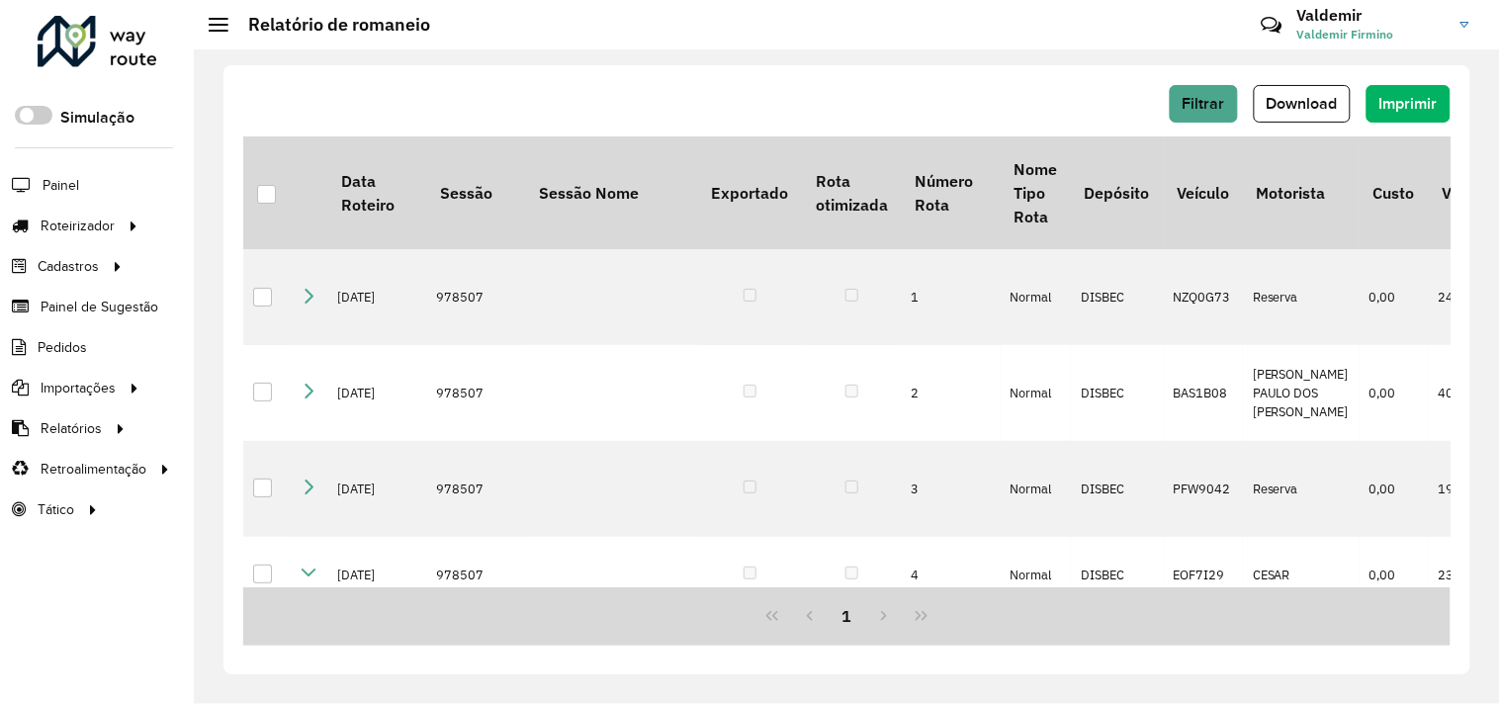
scroll to position [110, 0]
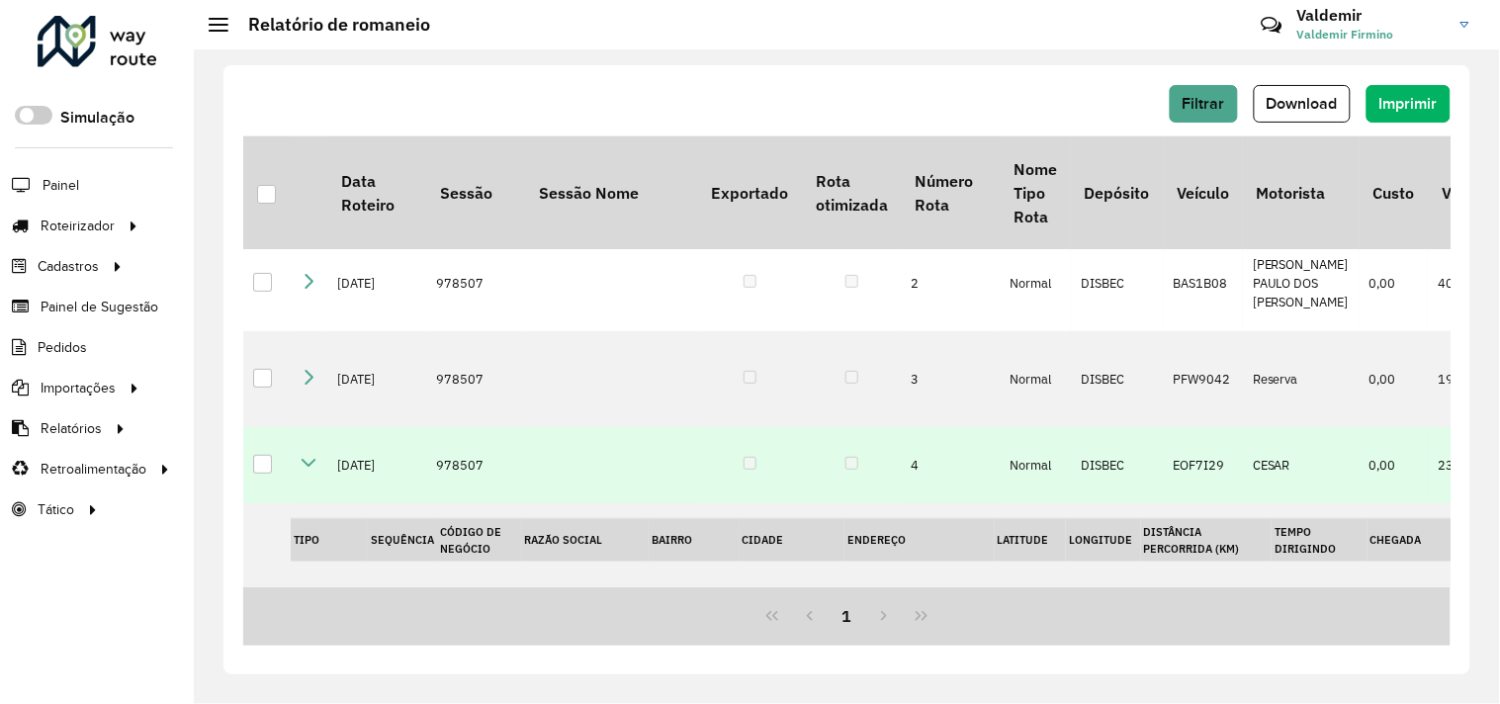
click at [308, 455] on icon at bounding box center [309, 463] width 16 height 16
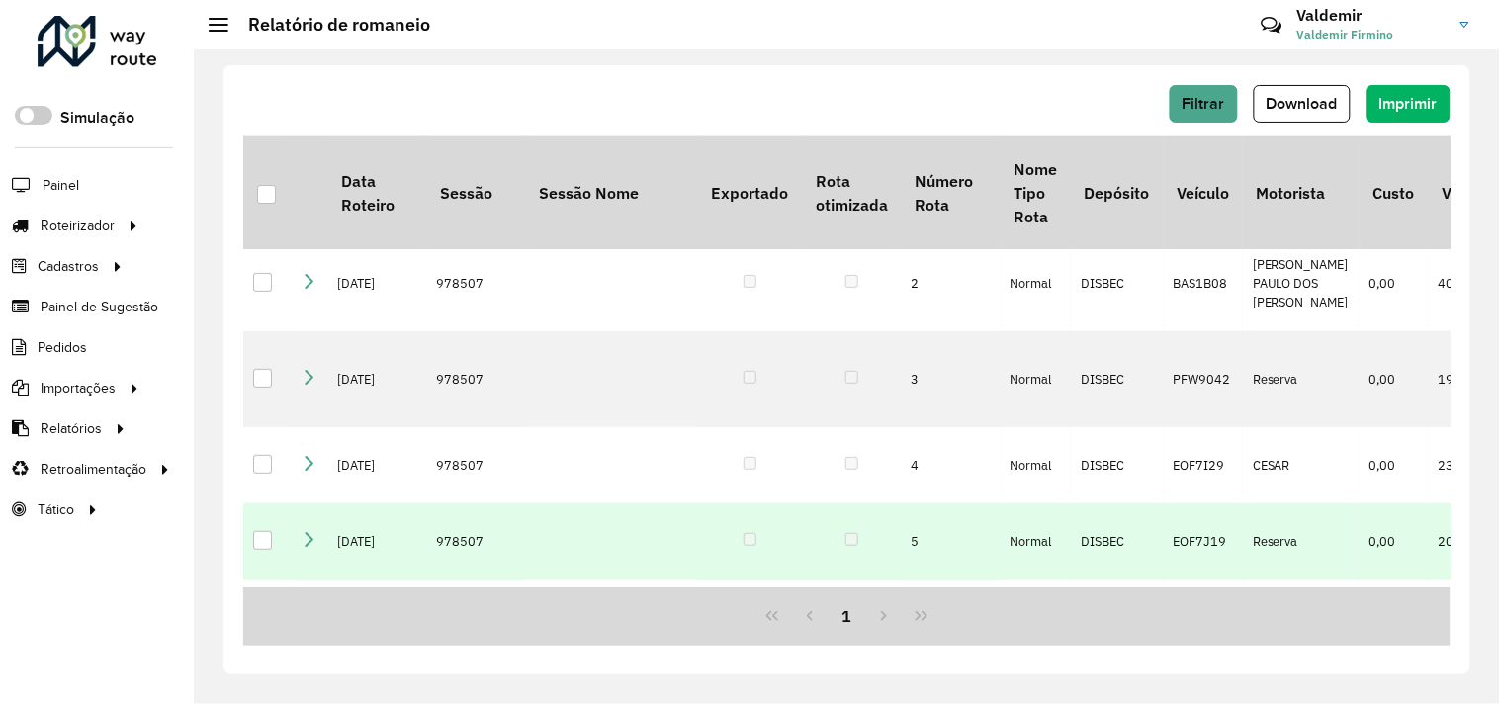
click at [304, 532] on icon at bounding box center [309, 540] width 16 height 16
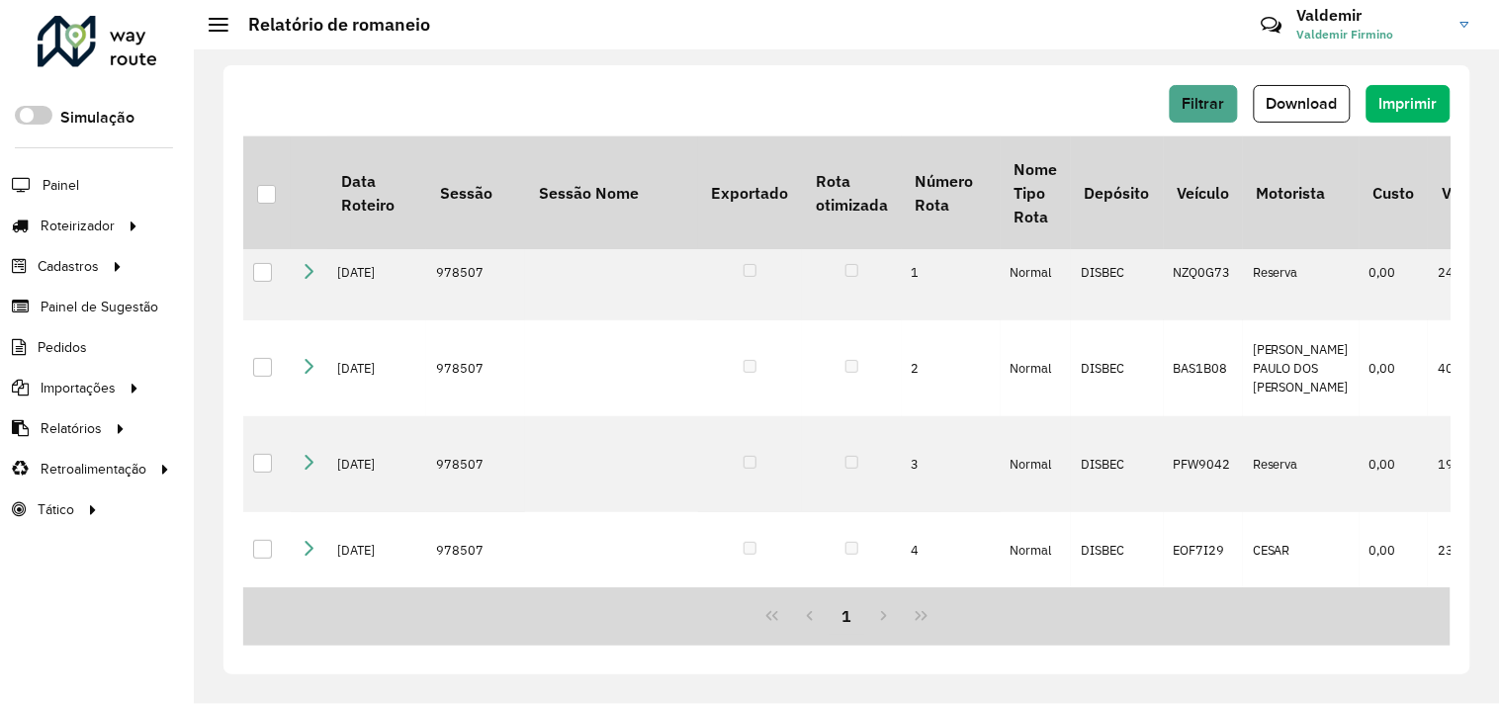
scroll to position [135, 0]
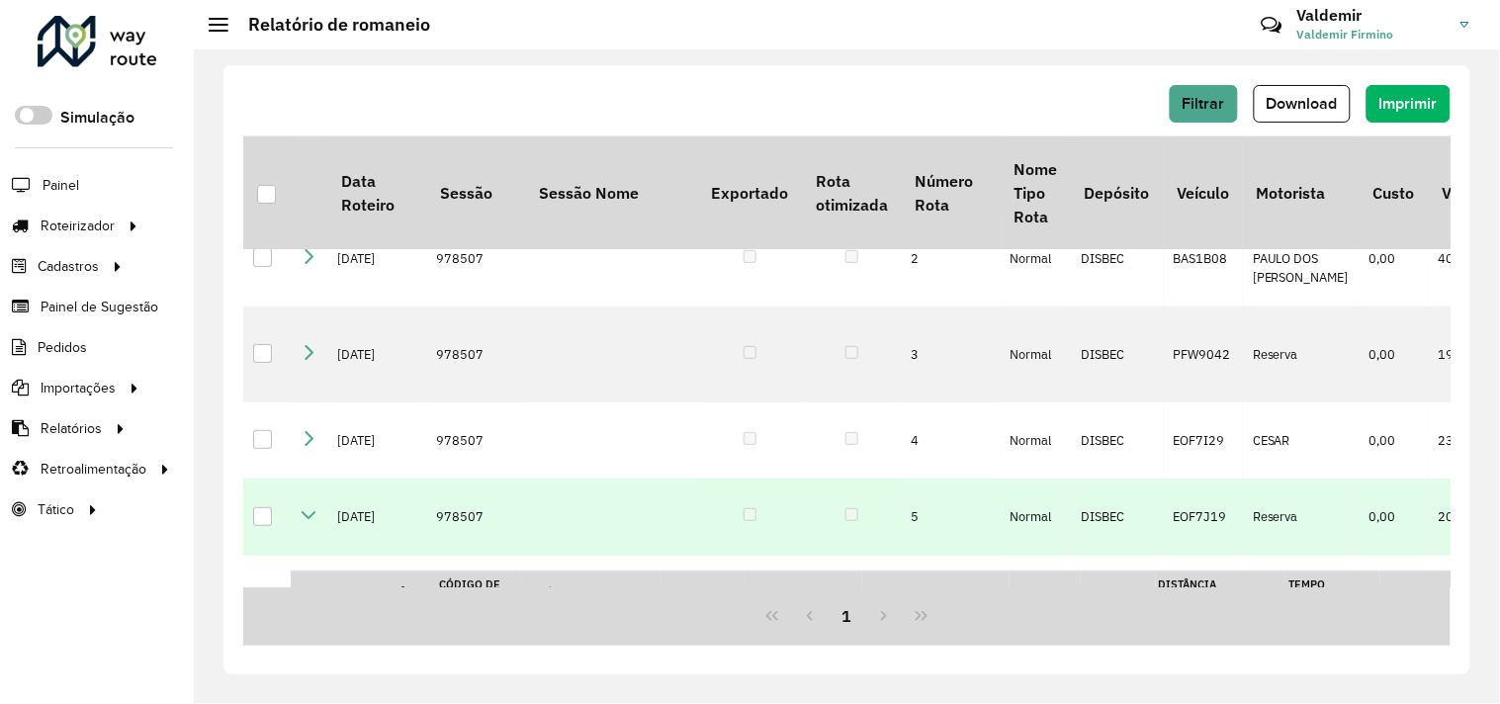
click at [301, 507] on icon at bounding box center [309, 515] width 16 height 16
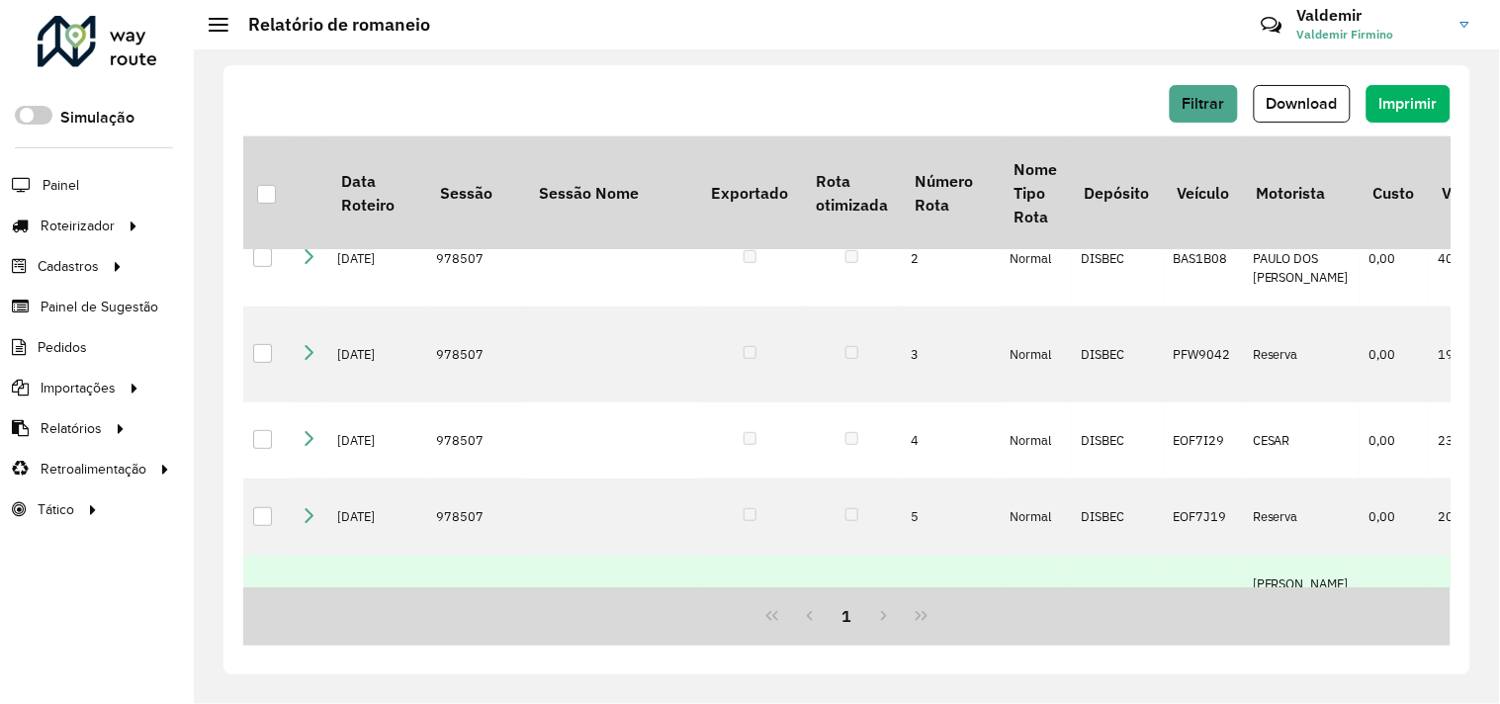
click at [310, 593] on icon at bounding box center [309, 601] width 16 height 16
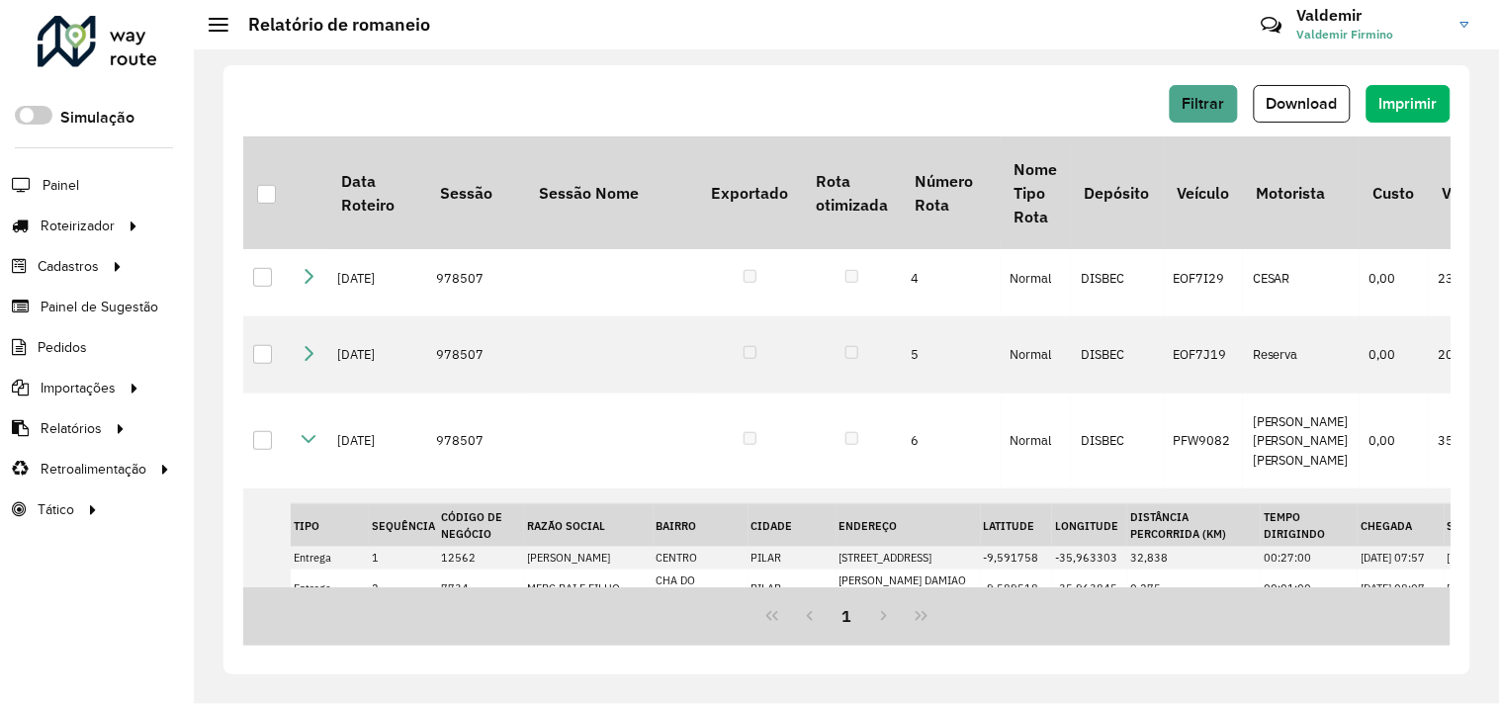
scroll to position [295, 0]
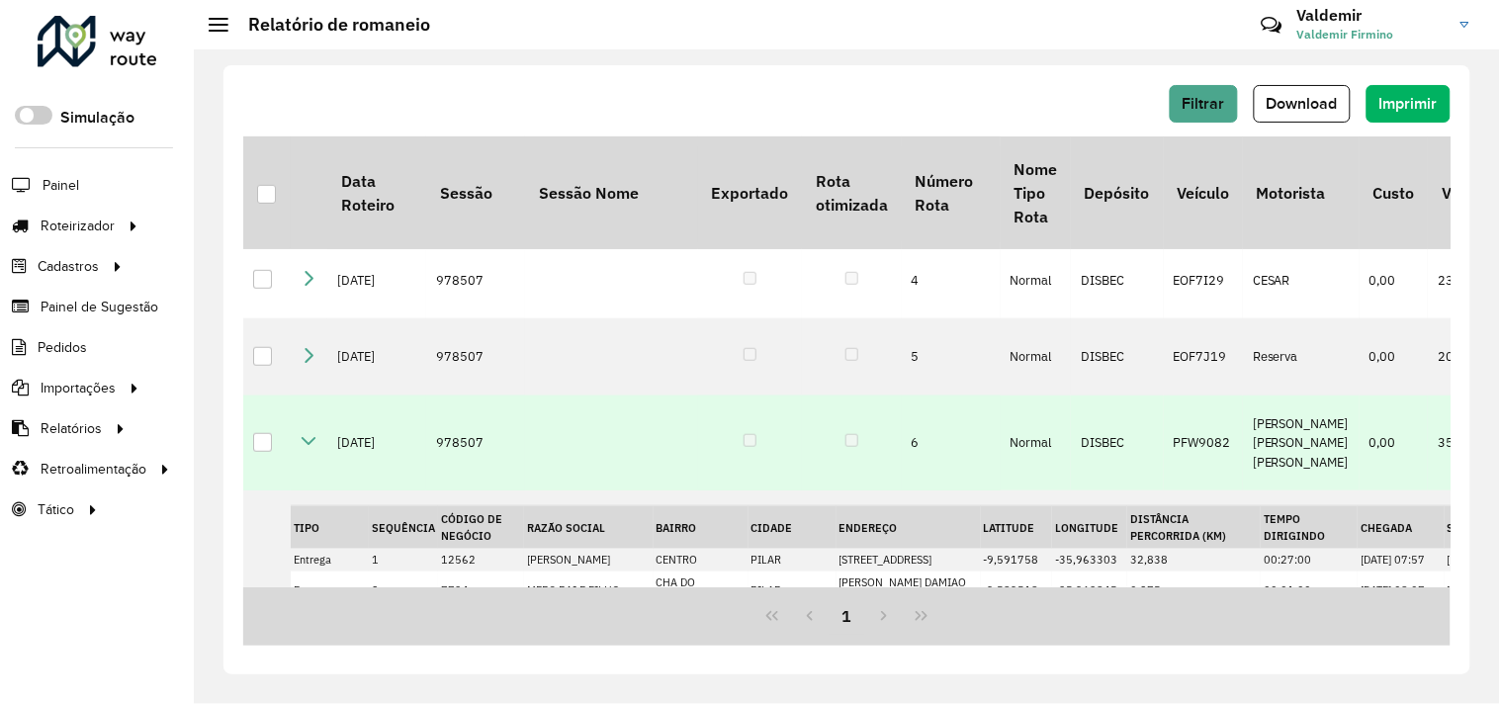
click at [303, 433] on icon at bounding box center [309, 441] width 16 height 16
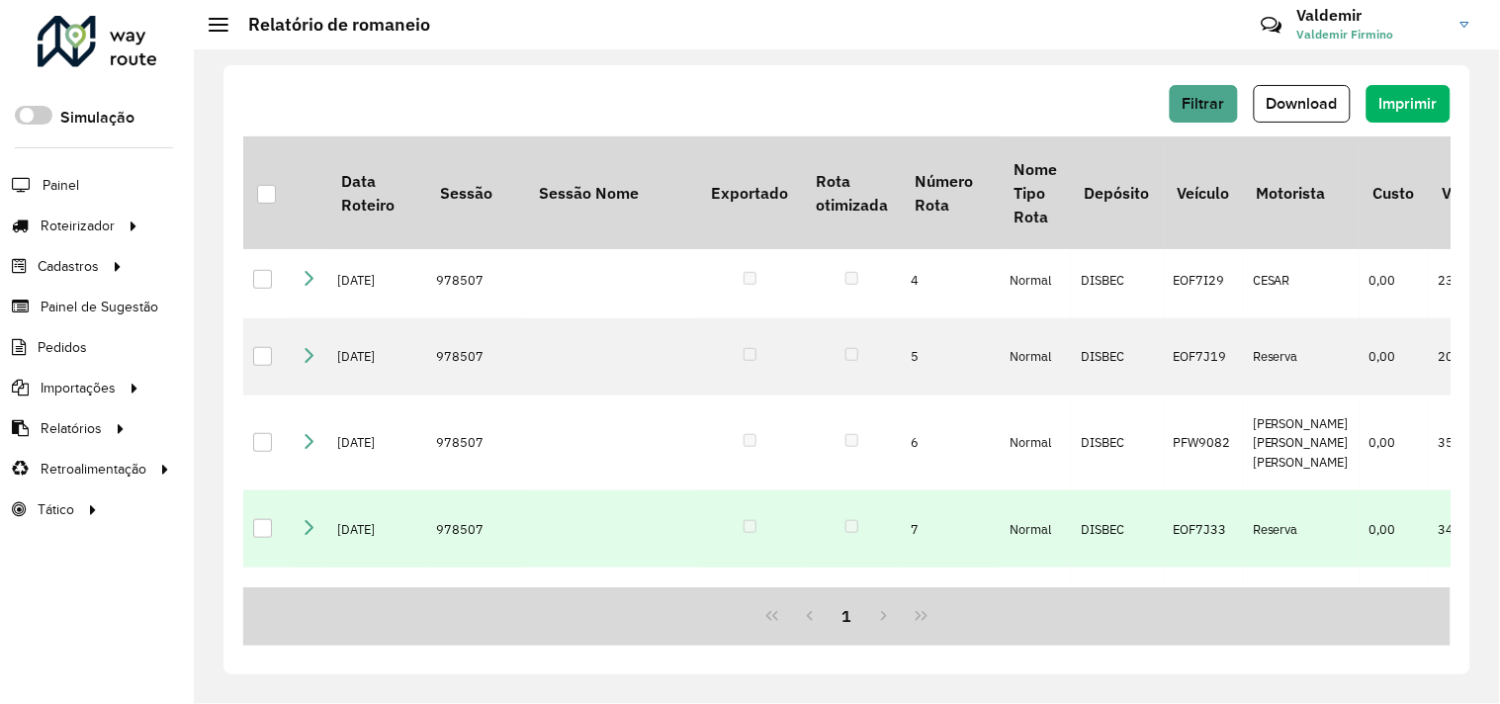
click at [308, 519] on icon at bounding box center [309, 527] width 16 height 16
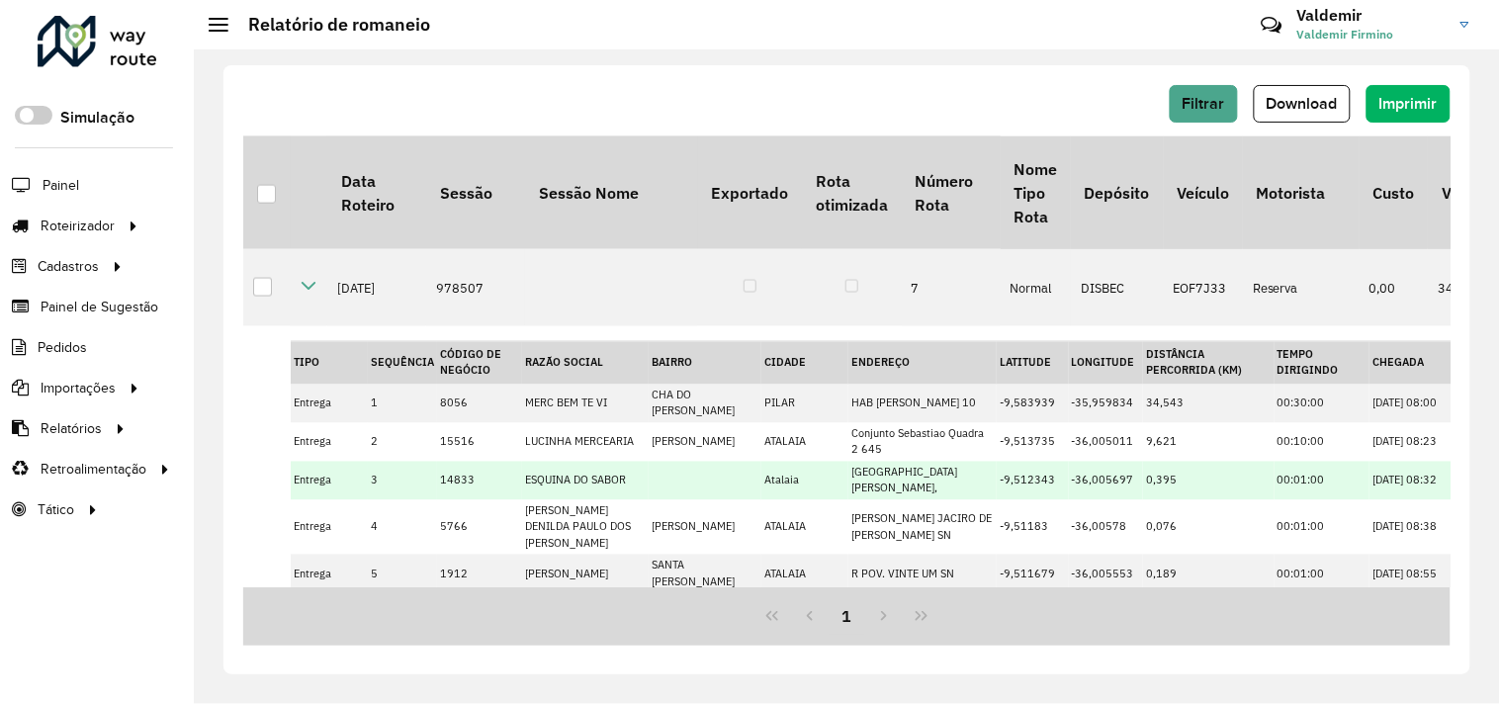
scroll to position [337, 0]
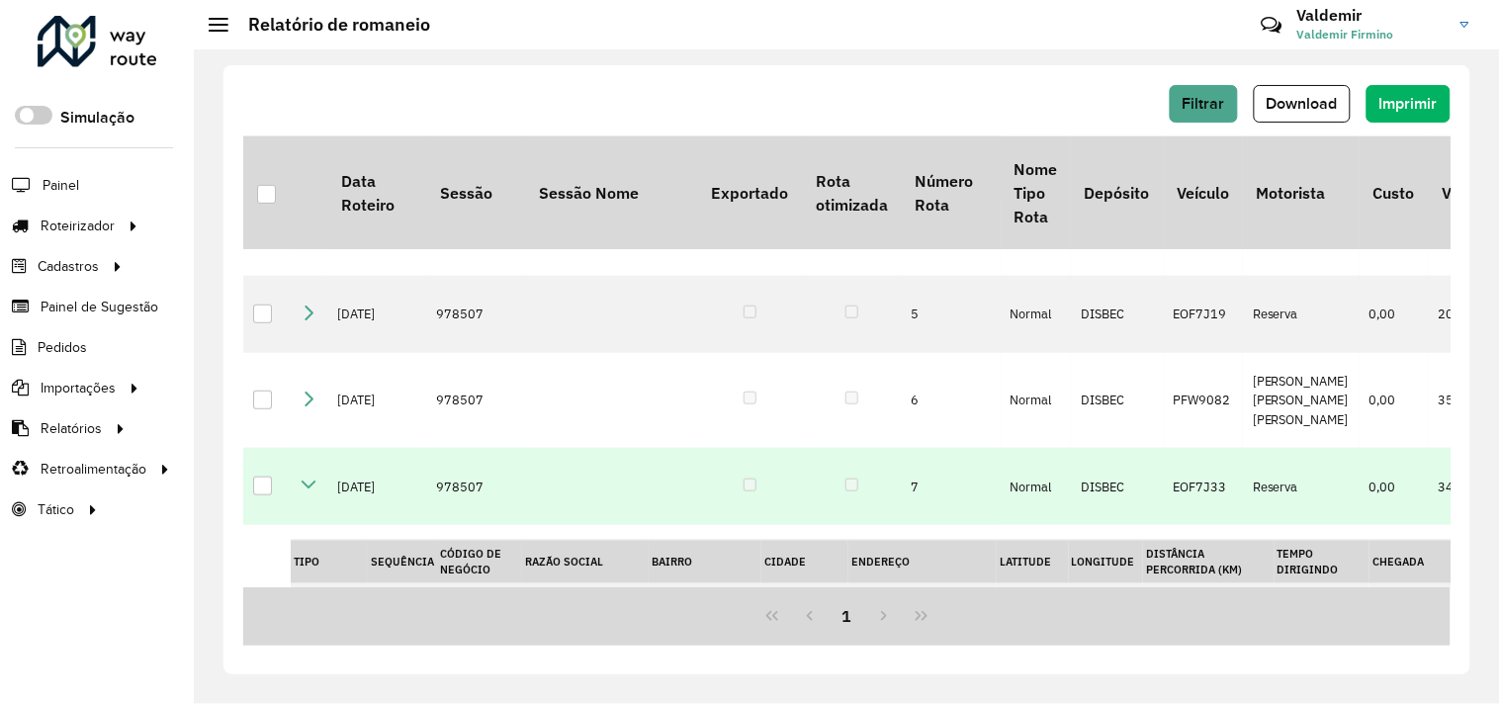
click at [309, 477] on icon at bounding box center [309, 485] width 16 height 16
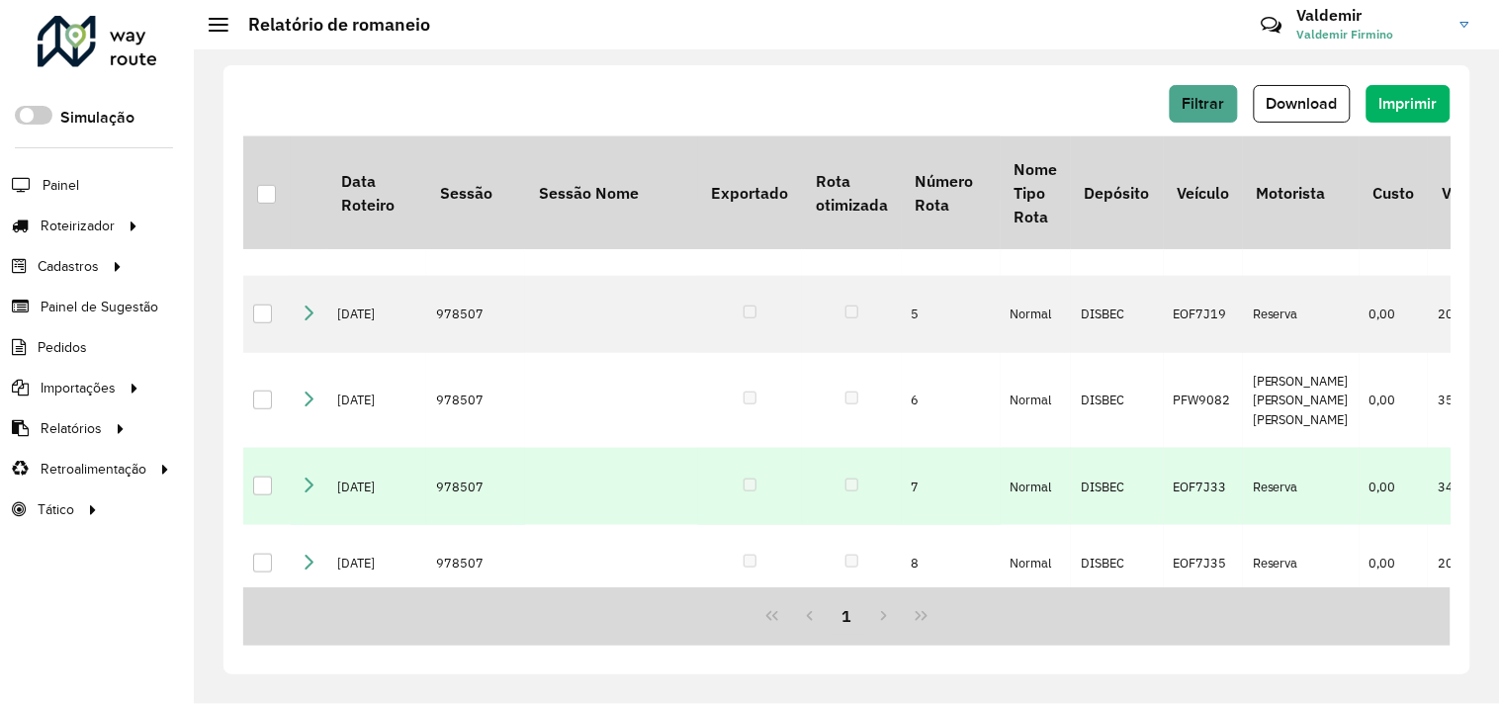
scroll to position [447, 0]
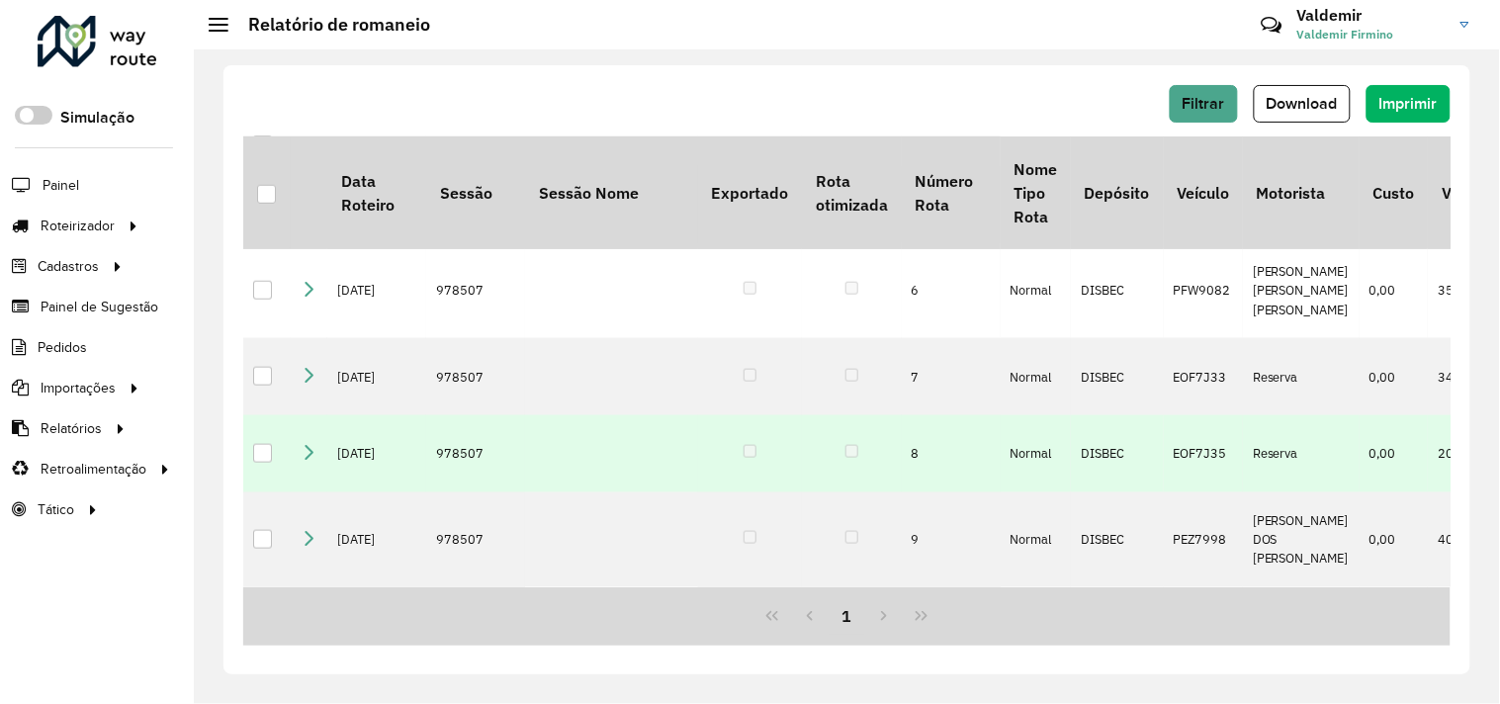
click at [305, 444] on icon at bounding box center [309, 452] width 16 height 16
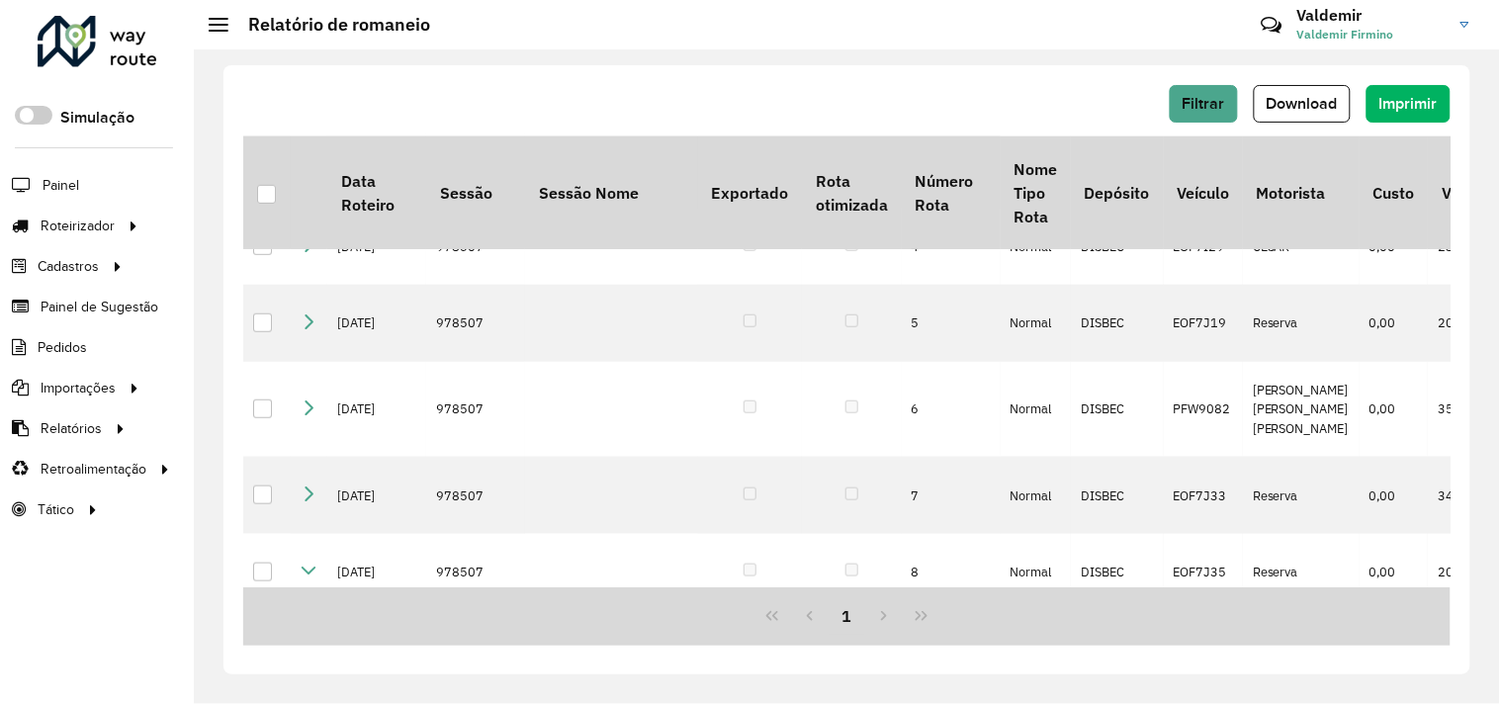
scroll to position [321, 0]
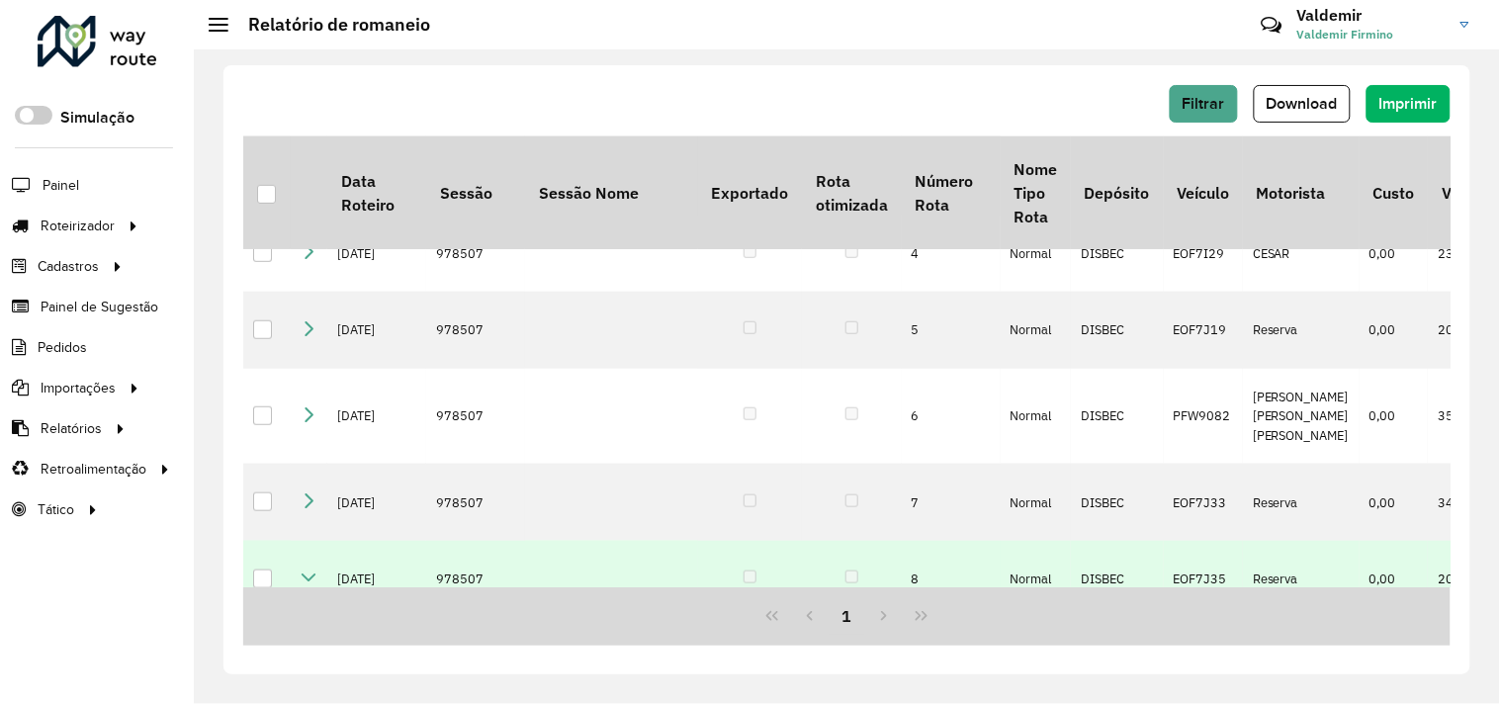
click at [309, 570] on icon at bounding box center [309, 578] width 16 height 16
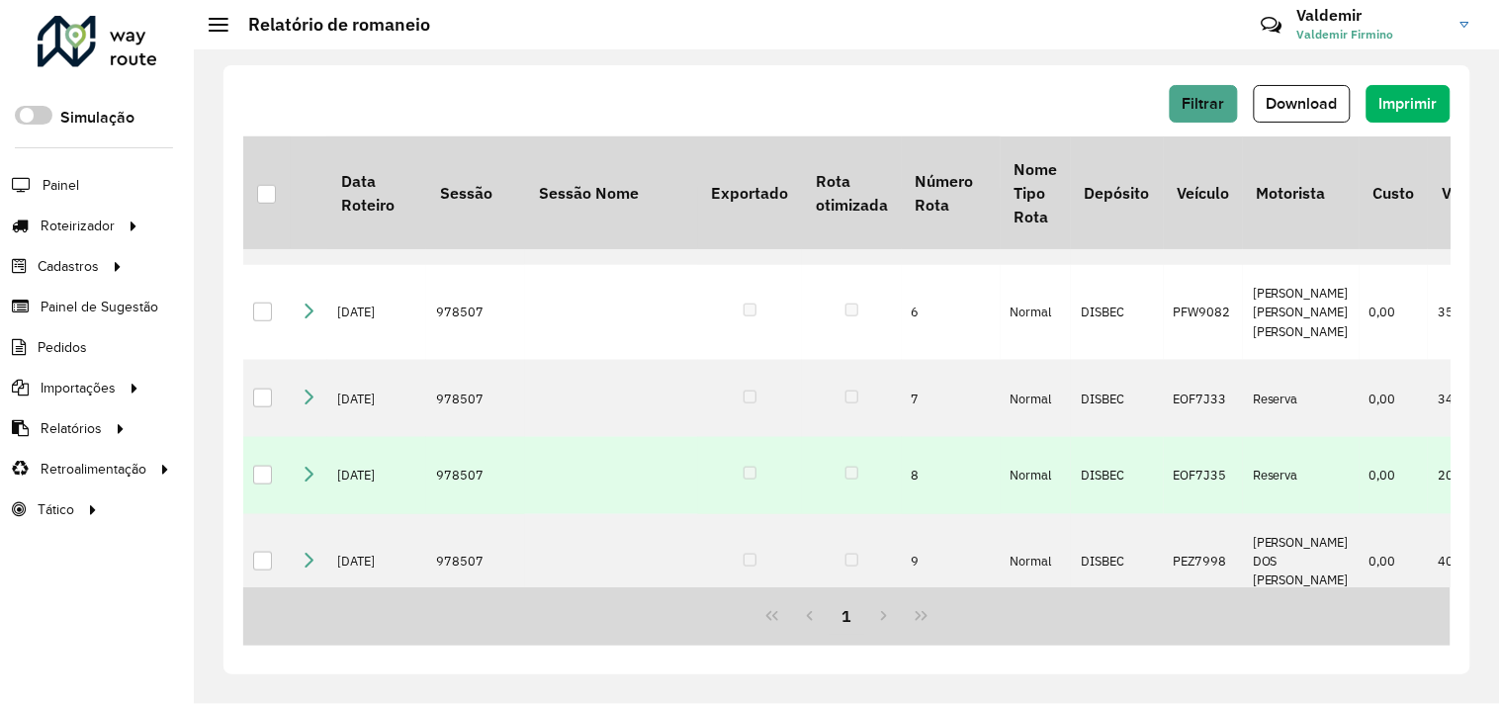
scroll to position [541, 0]
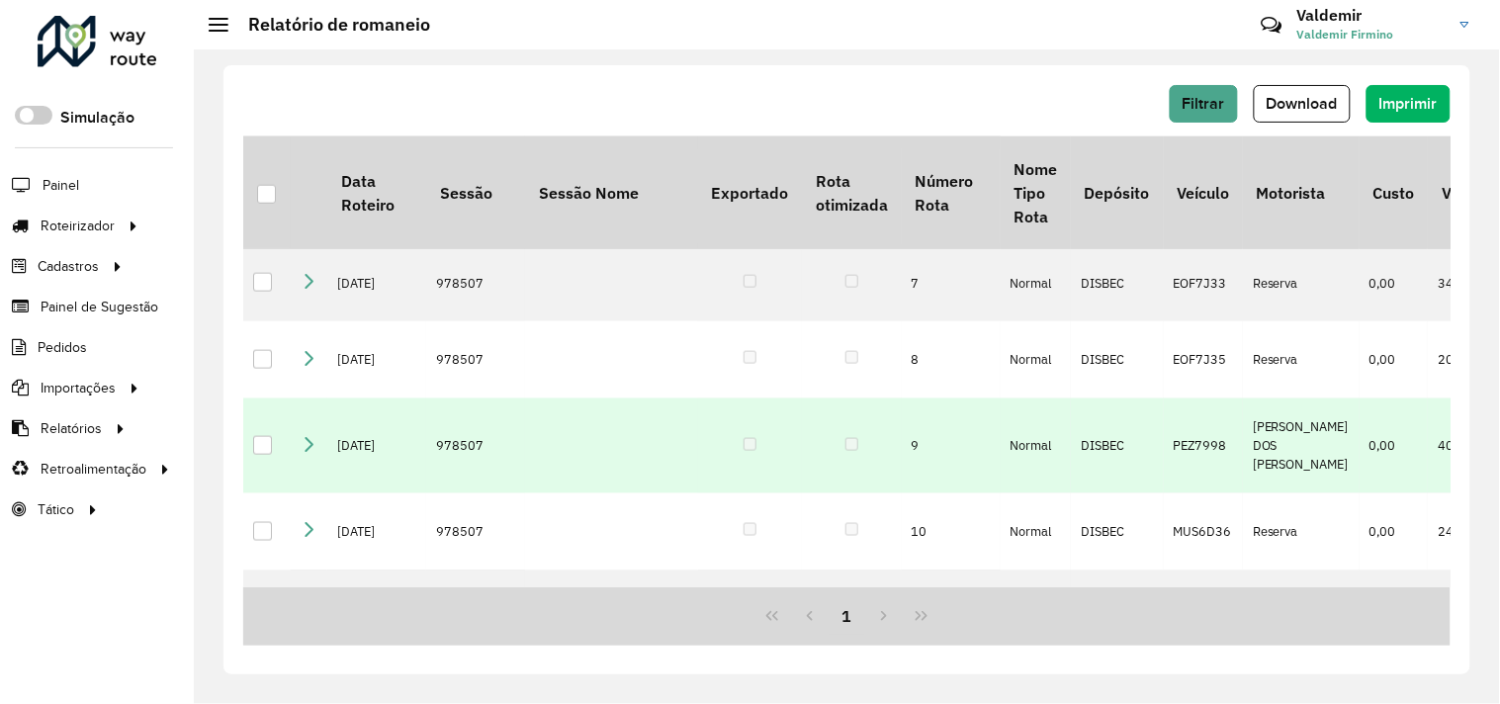
click at [307, 436] on icon at bounding box center [309, 444] width 16 height 16
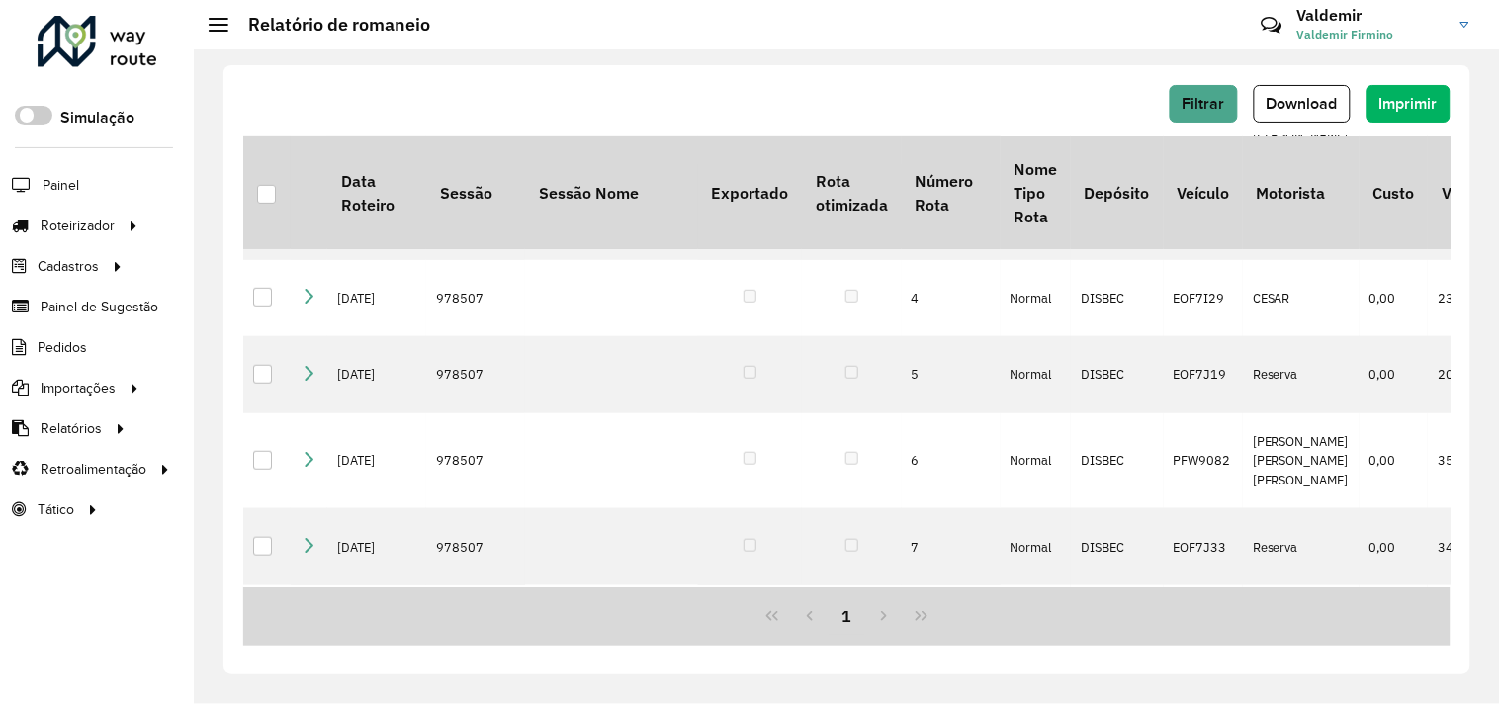
scroll to position [496, 0]
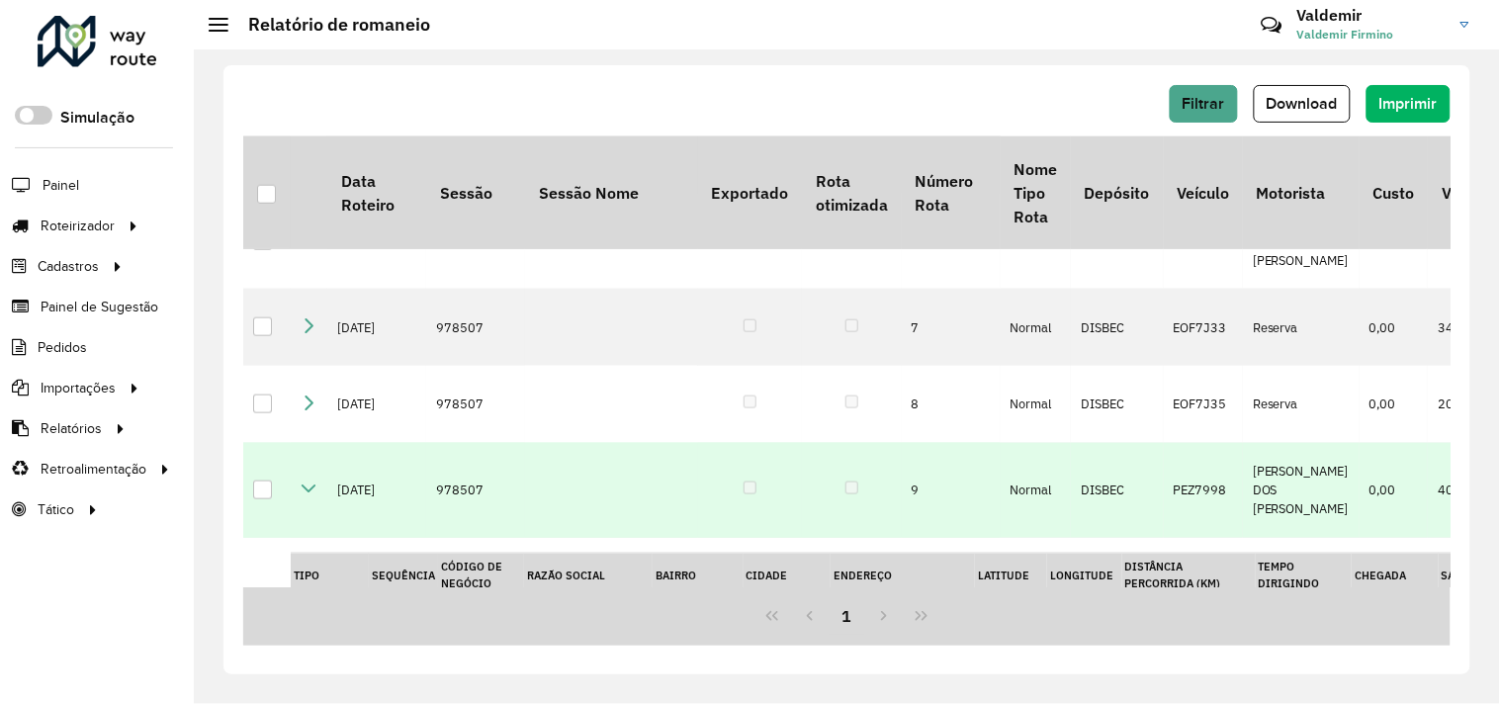
click at [309, 481] on icon at bounding box center [309, 489] width 16 height 16
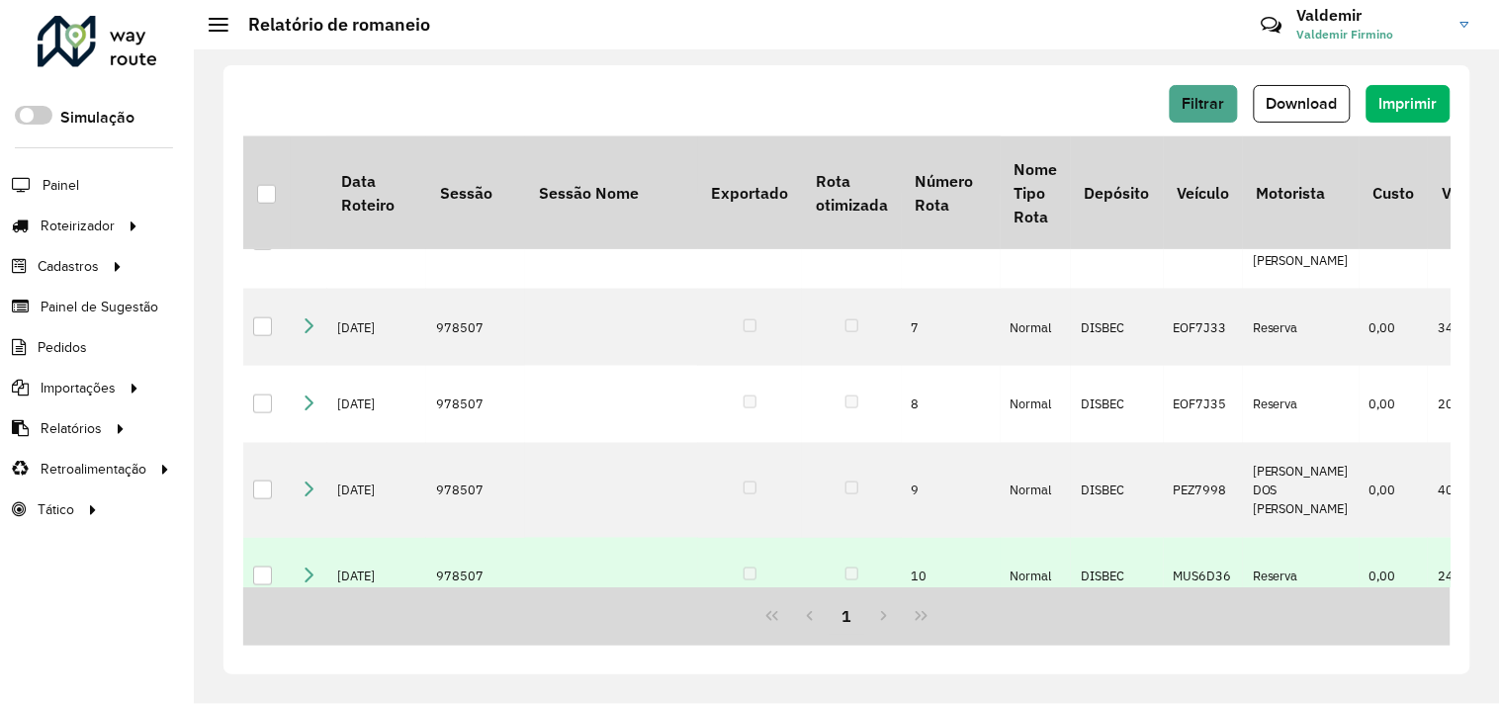
click at [305, 567] on icon at bounding box center [309, 575] width 16 height 16
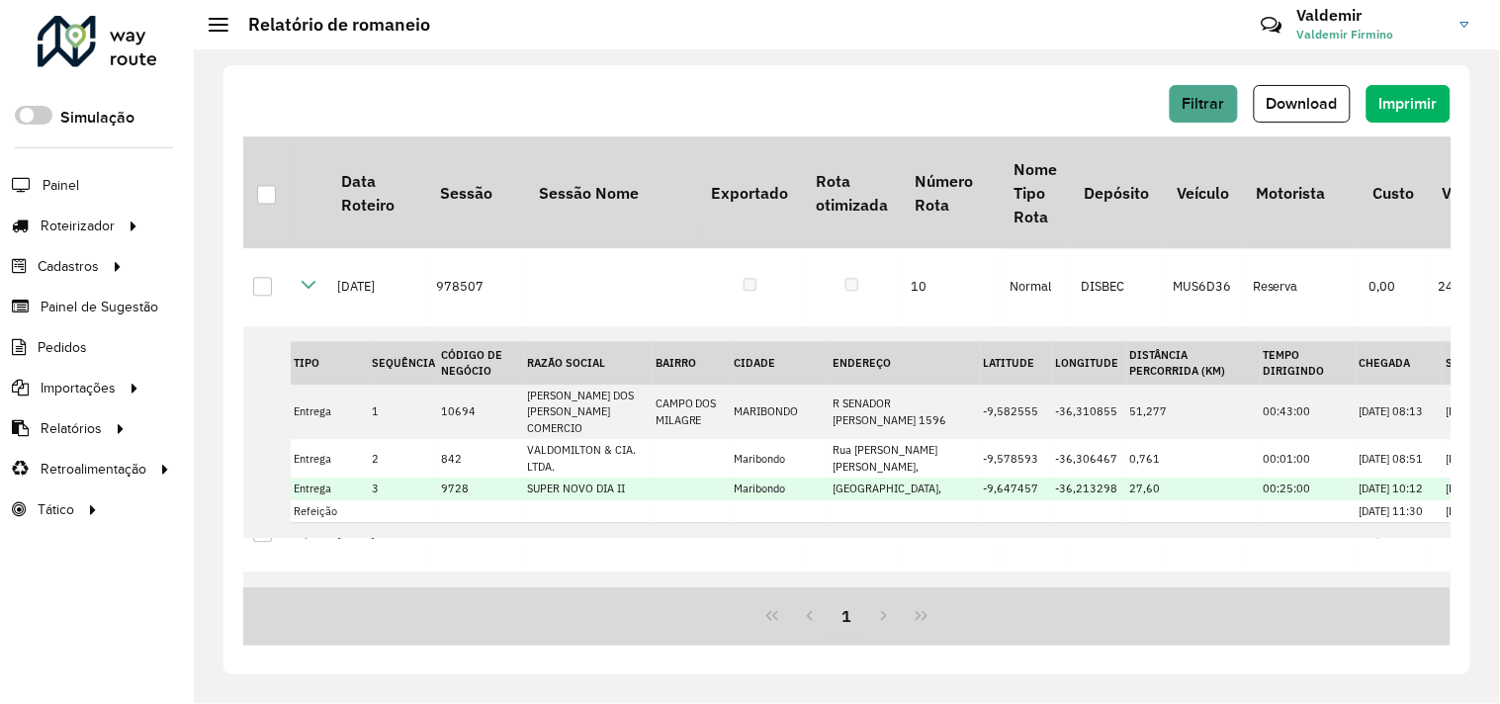
scroll to position [534, 0]
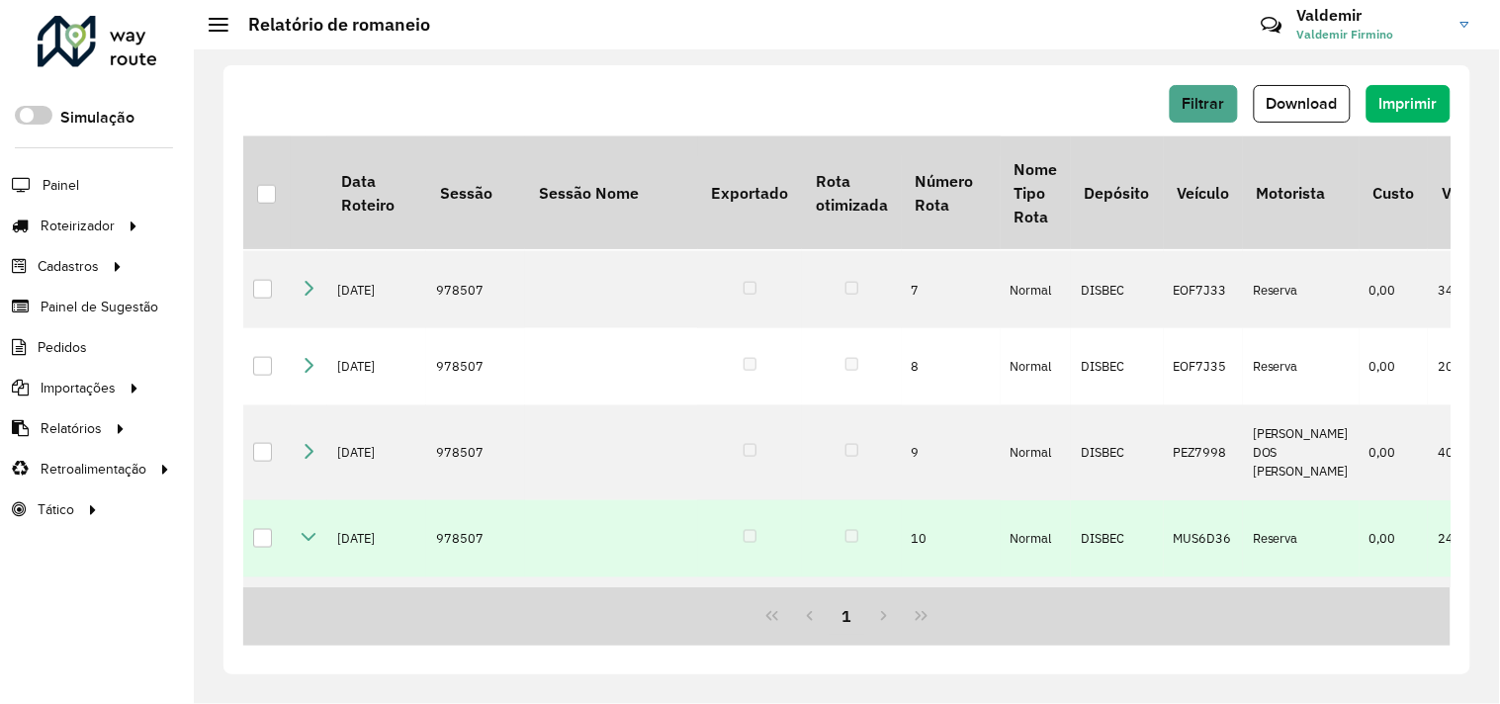
click at [314, 529] on icon at bounding box center [309, 537] width 16 height 16
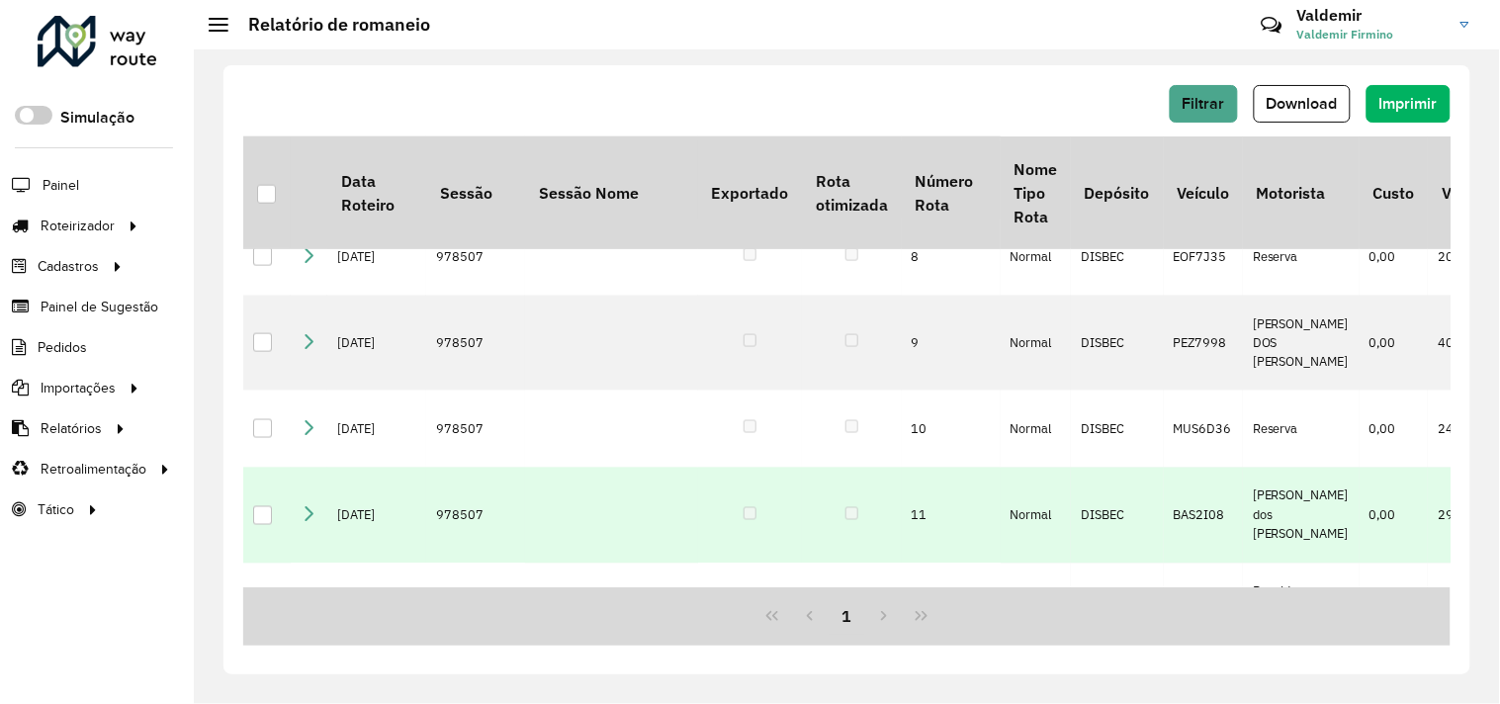
click at [307, 505] on icon at bounding box center [309, 513] width 16 height 16
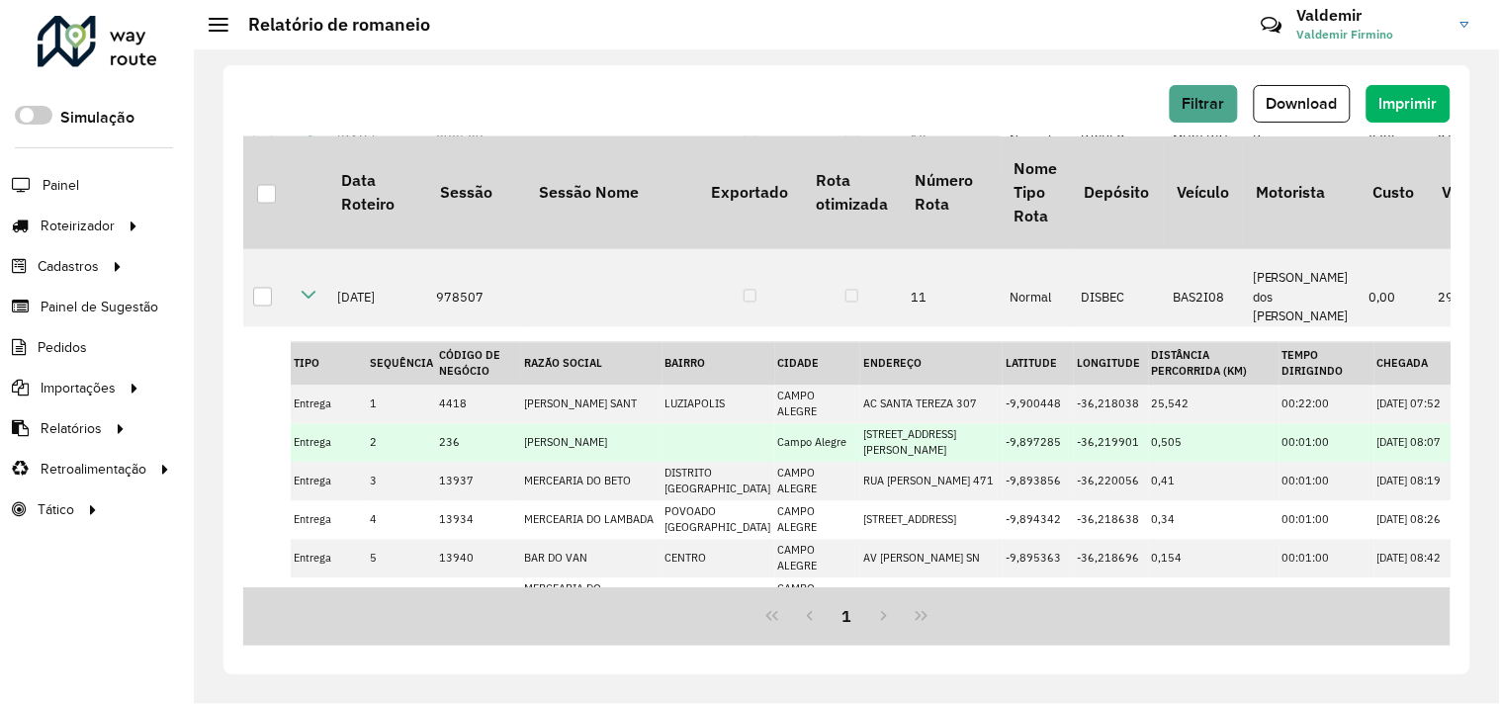
scroll to position [705, 0]
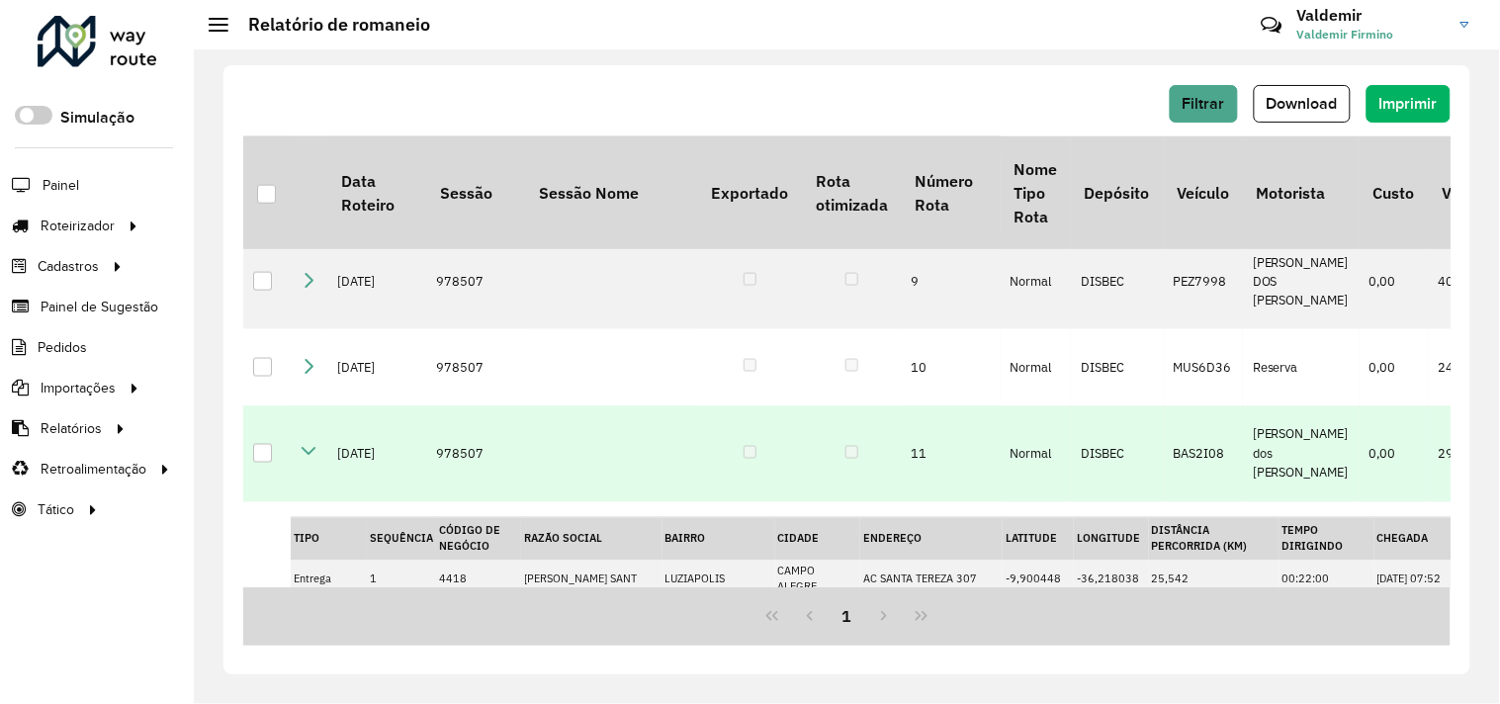
click at [312, 444] on icon at bounding box center [309, 452] width 16 height 16
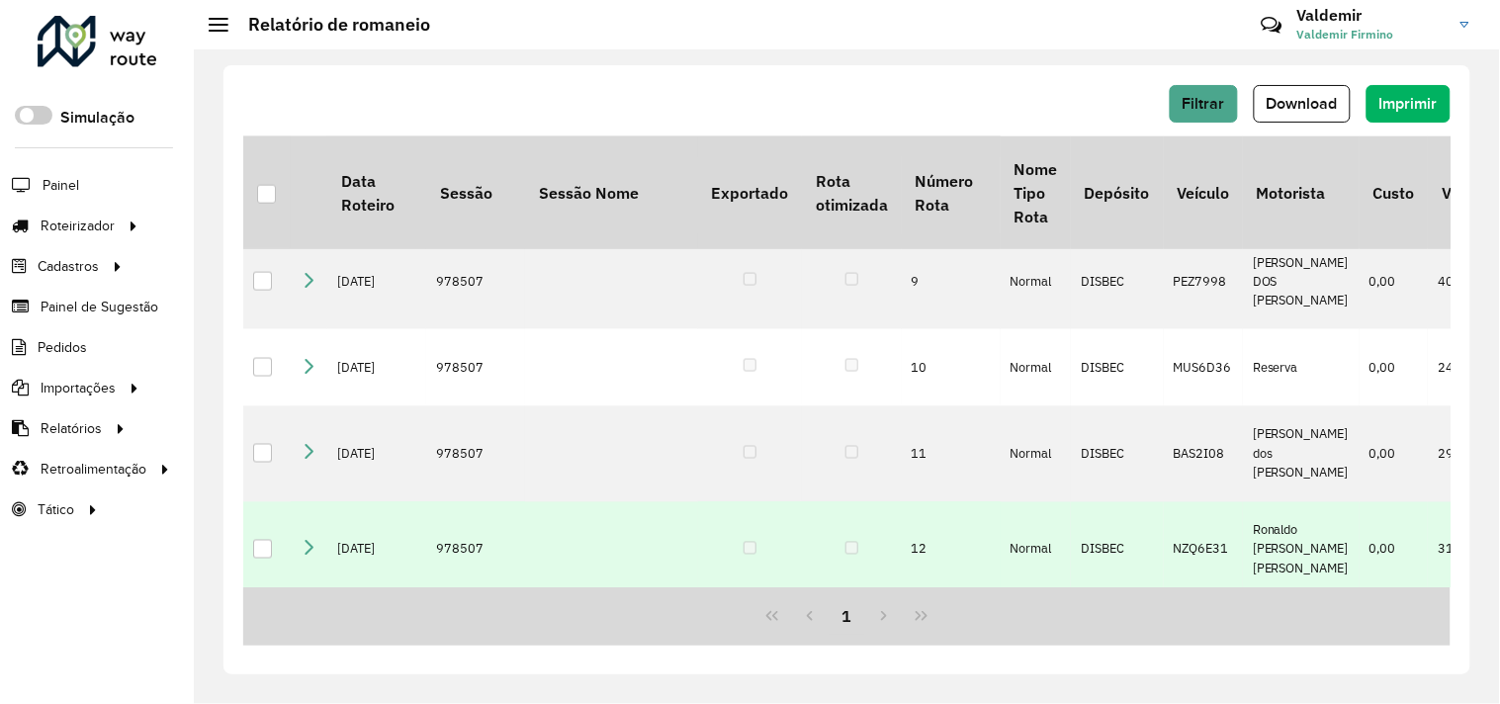
click at [294, 502] on td at bounding box center [309, 550] width 37 height 96
click at [309, 540] on icon at bounding box center [309, 548] width 16 height 16
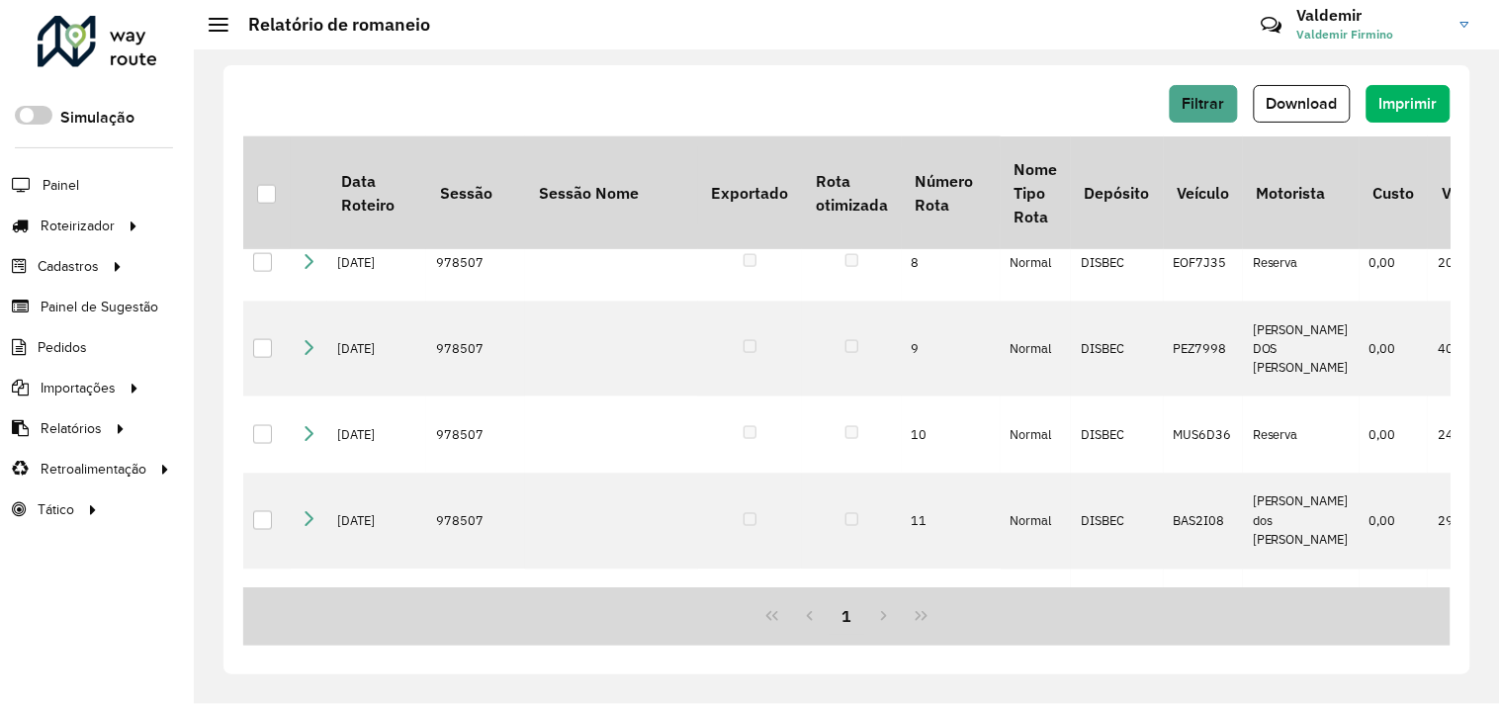
scroll to position [671, 0]
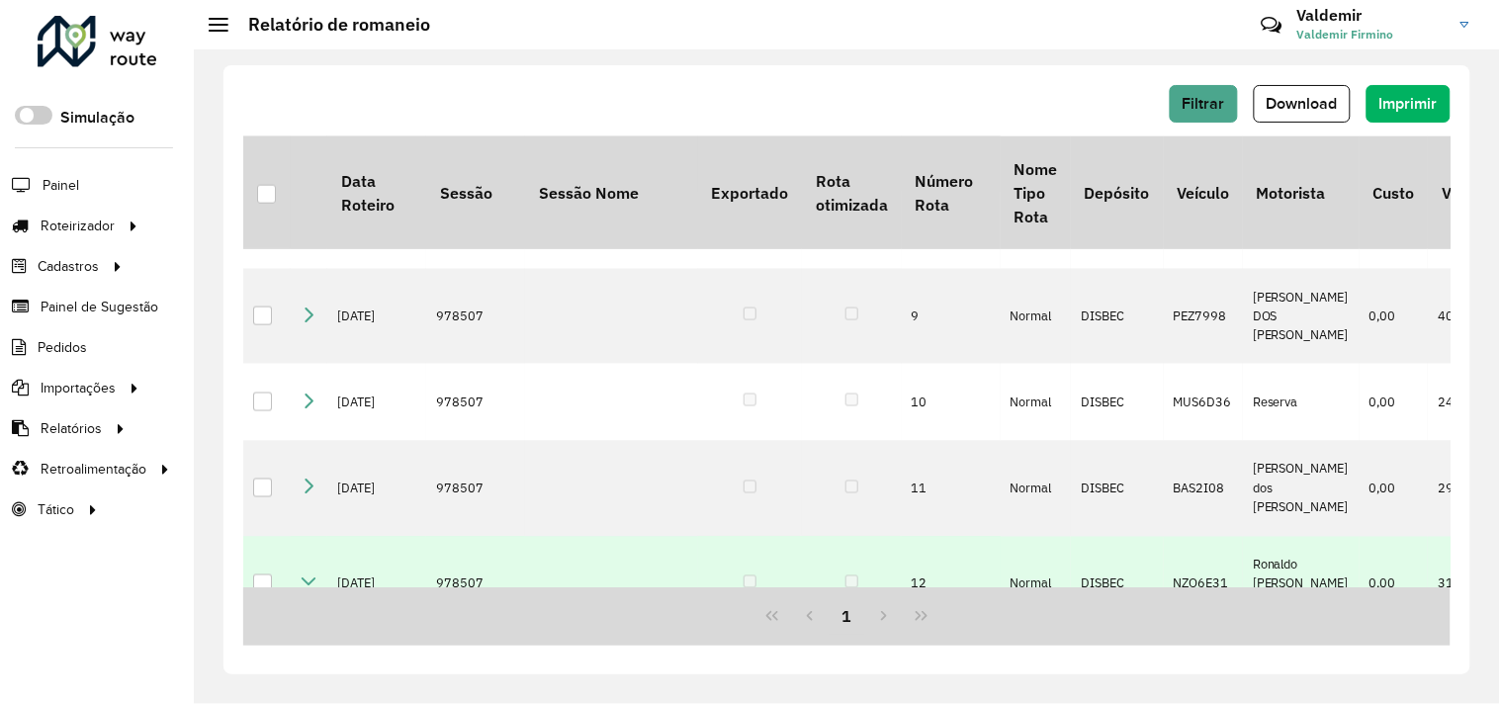
click at [305, 575] on icon at bounding box center [309, 583] width 16 height 16
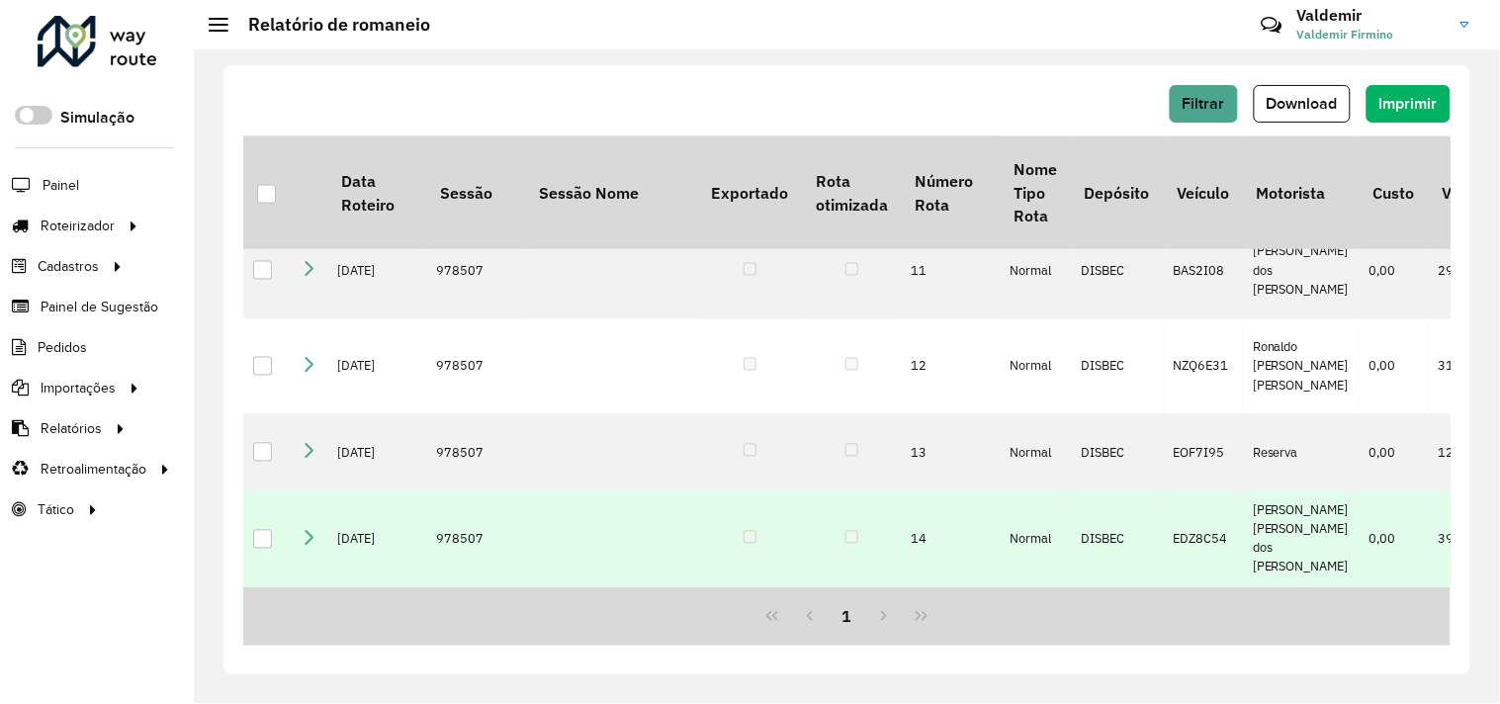
scroll to position [891, 0]
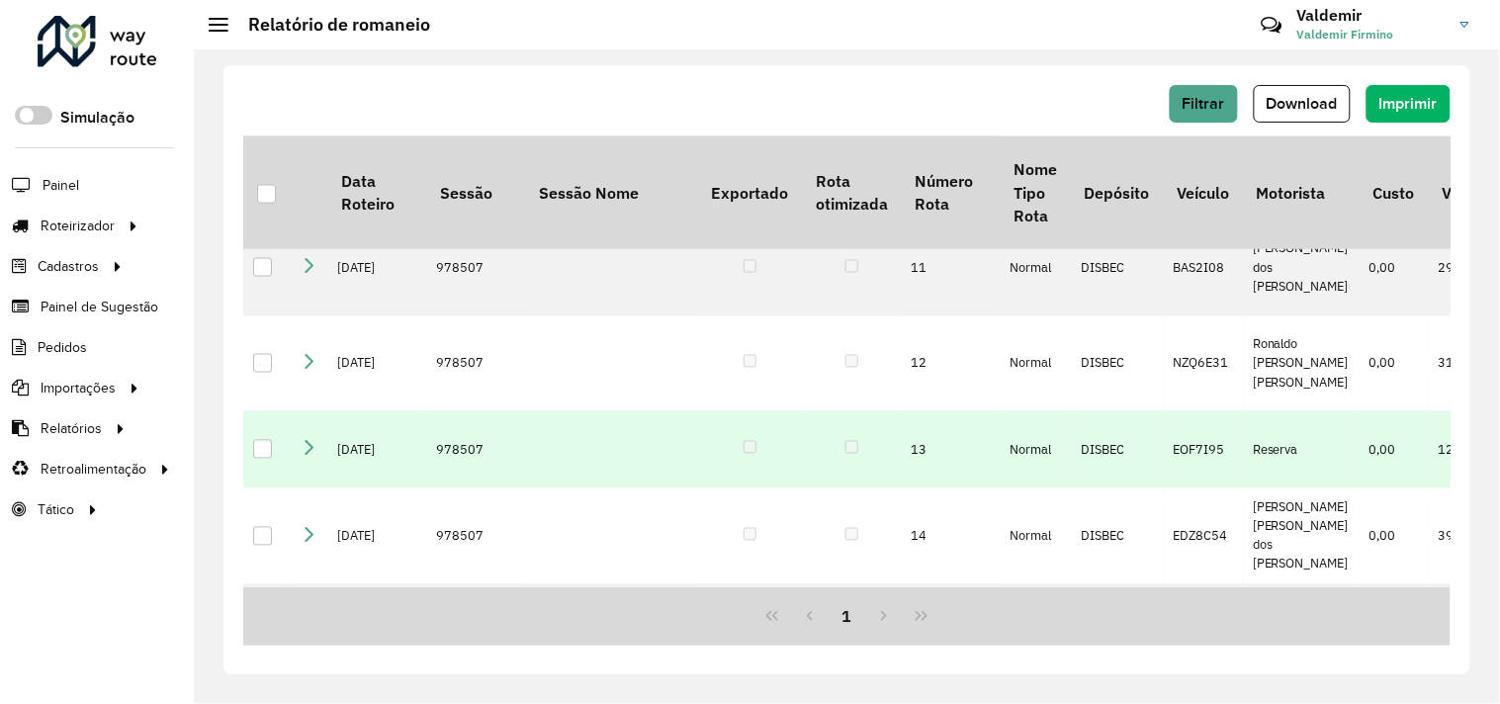
click at [304, 440] on icon at bounding box center [309, 448] width 16 height 16
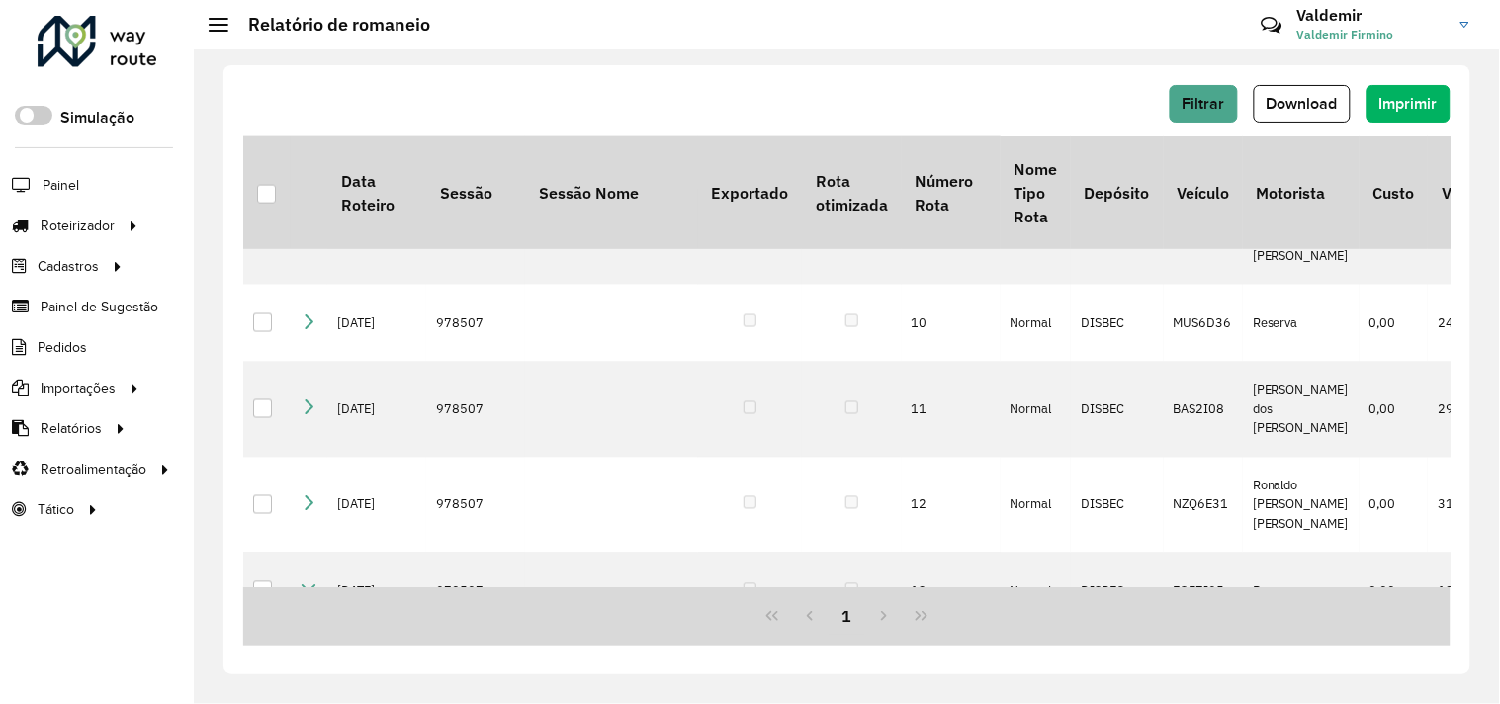
scroll to position [745, 0]
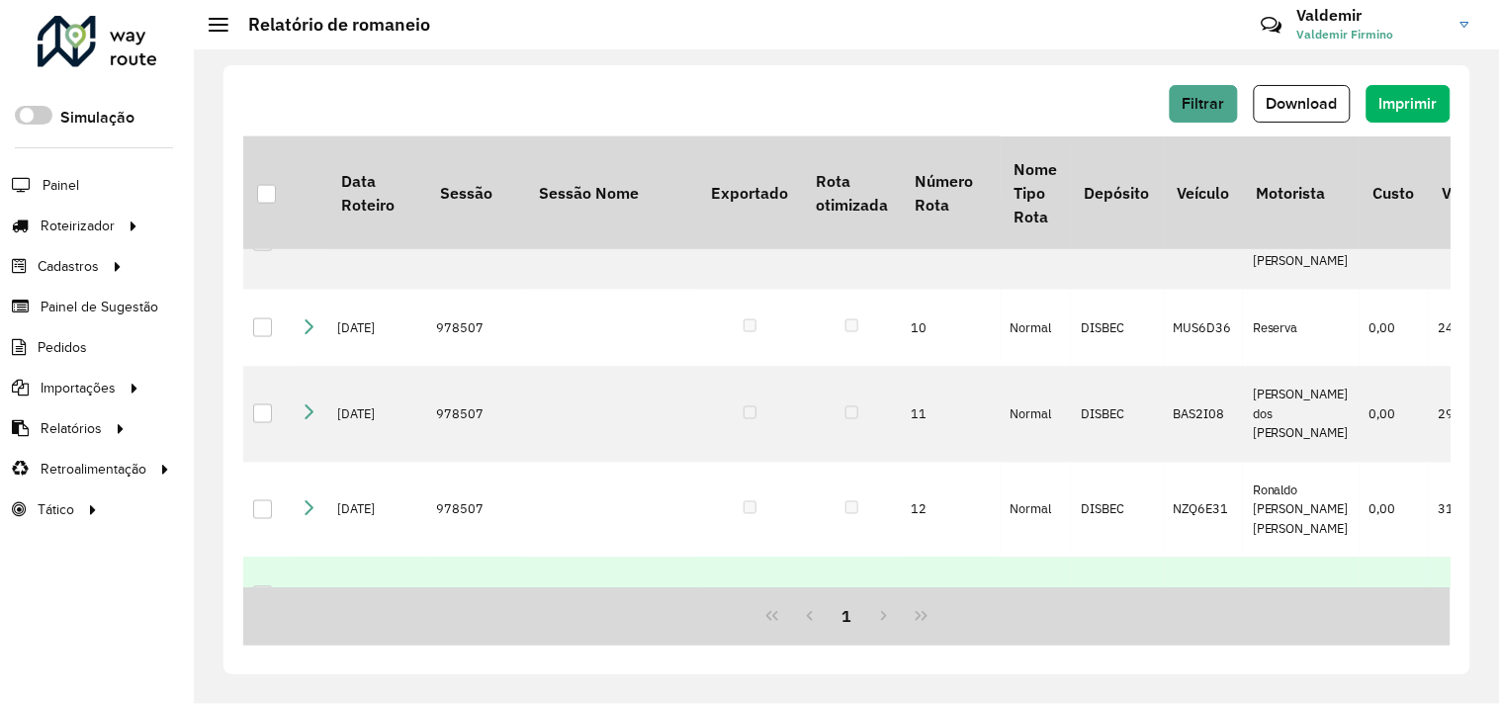
click at [303, 586] on icon at bounding box center [309, 594] width 16 height 16
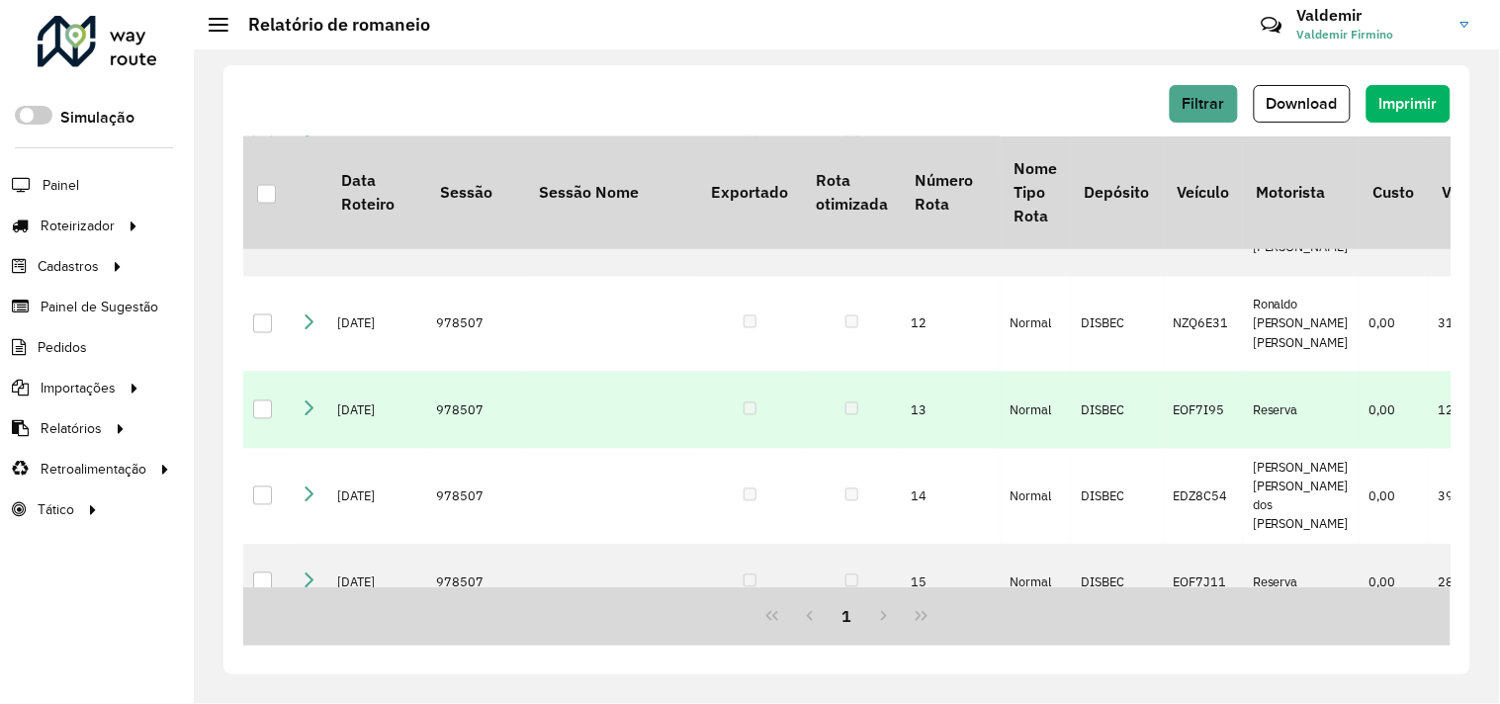
scroll to position [932, 0]
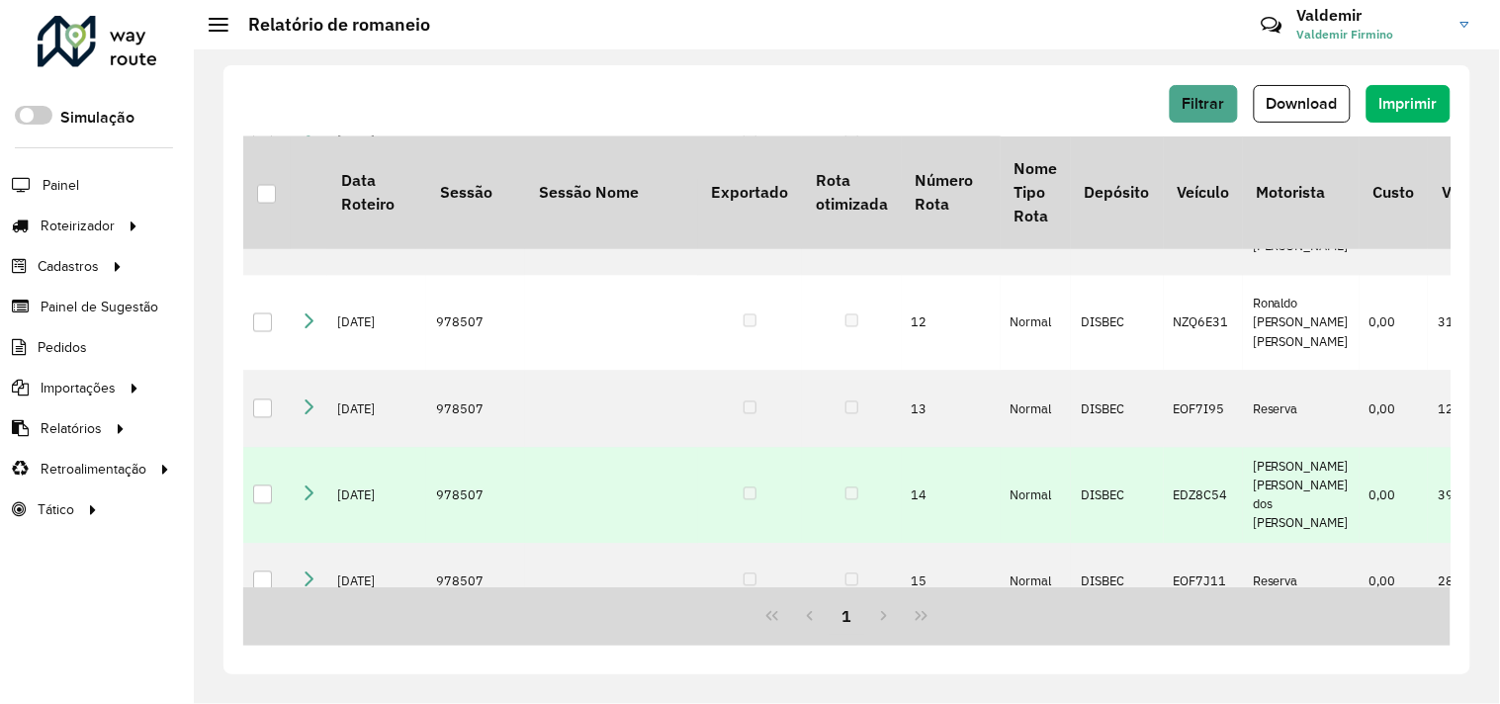
click at [305, 486] on icon at bounding box center [309, 494] width 16 height 16
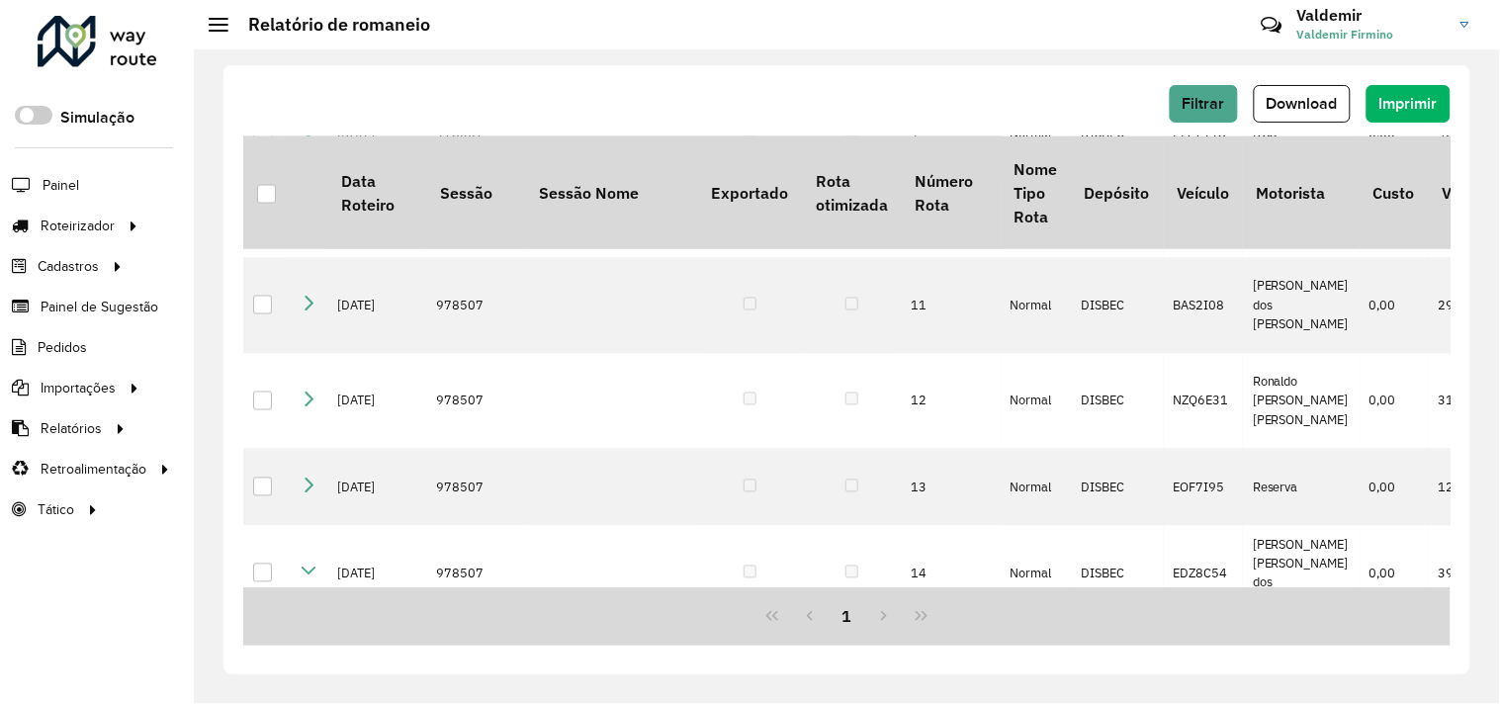
scroll to position [856, 0]
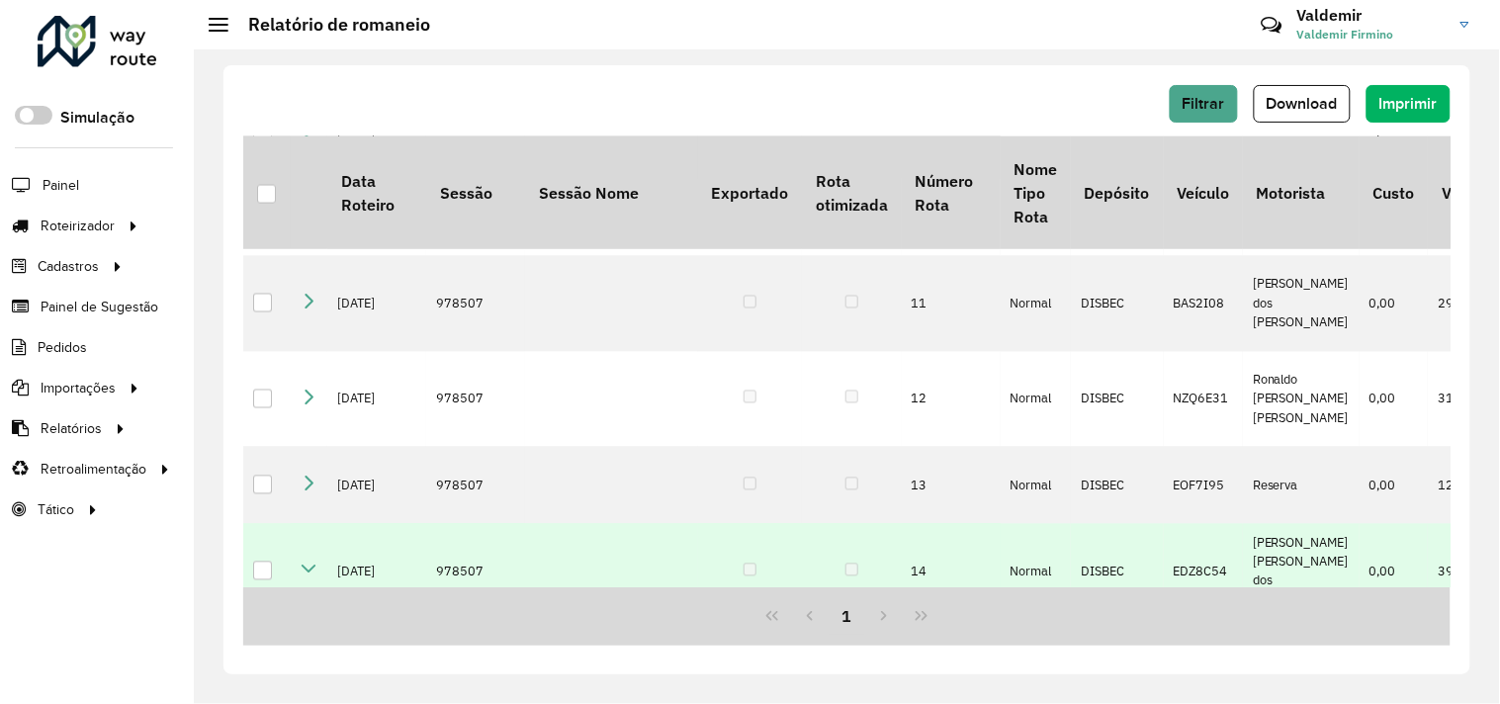
click at [311, 562] on icon at bounding box center [309, 570] width 16 height 16
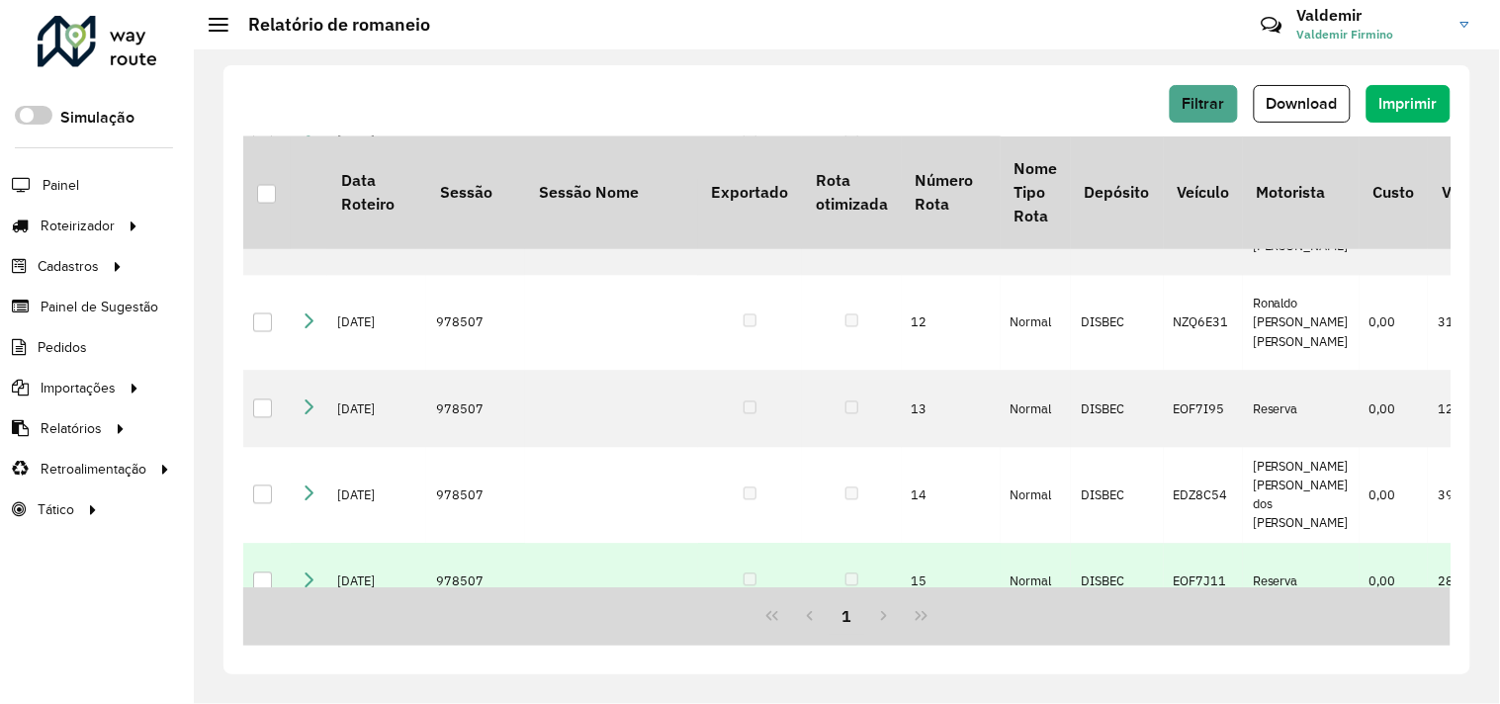
click at [301, 572] on icon at bounding box center [309, 580] width 16 height 16
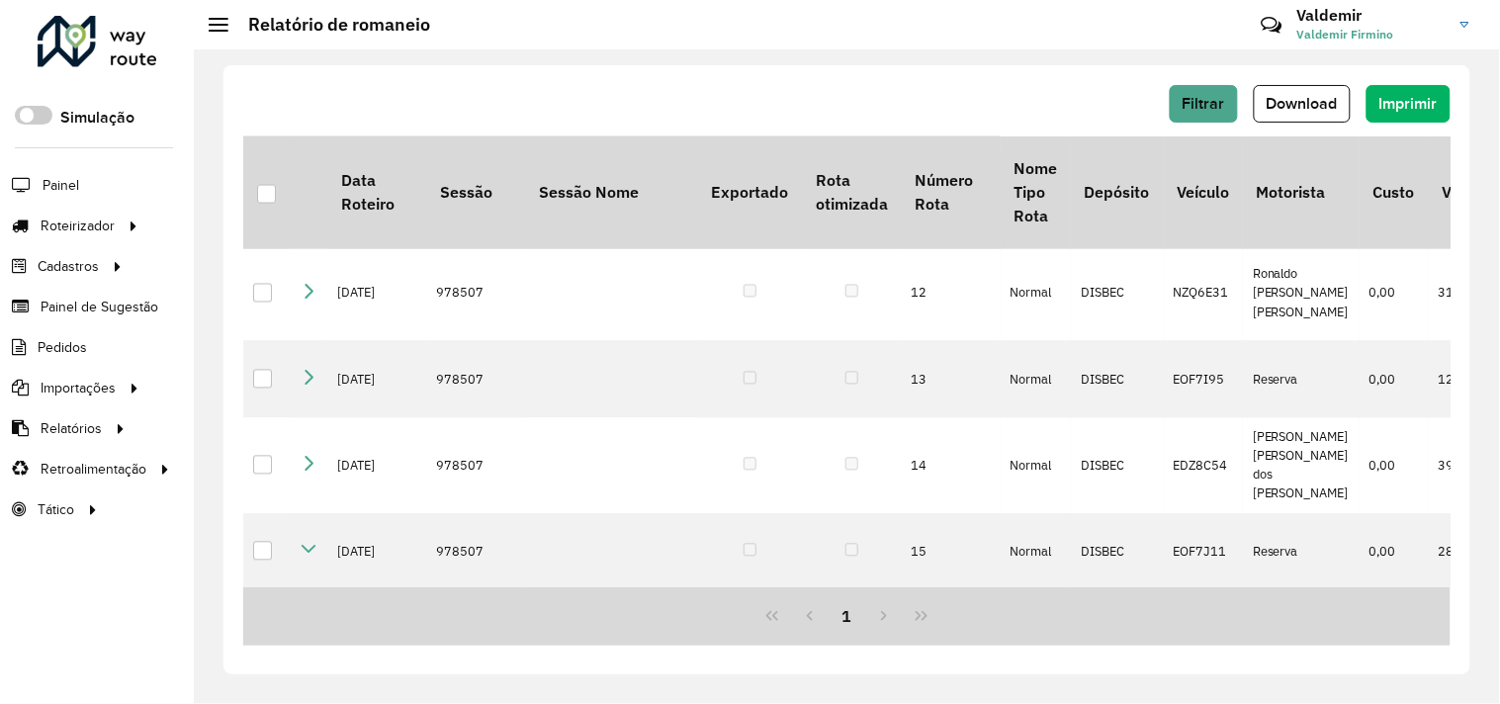
scroll to position [959, 0]
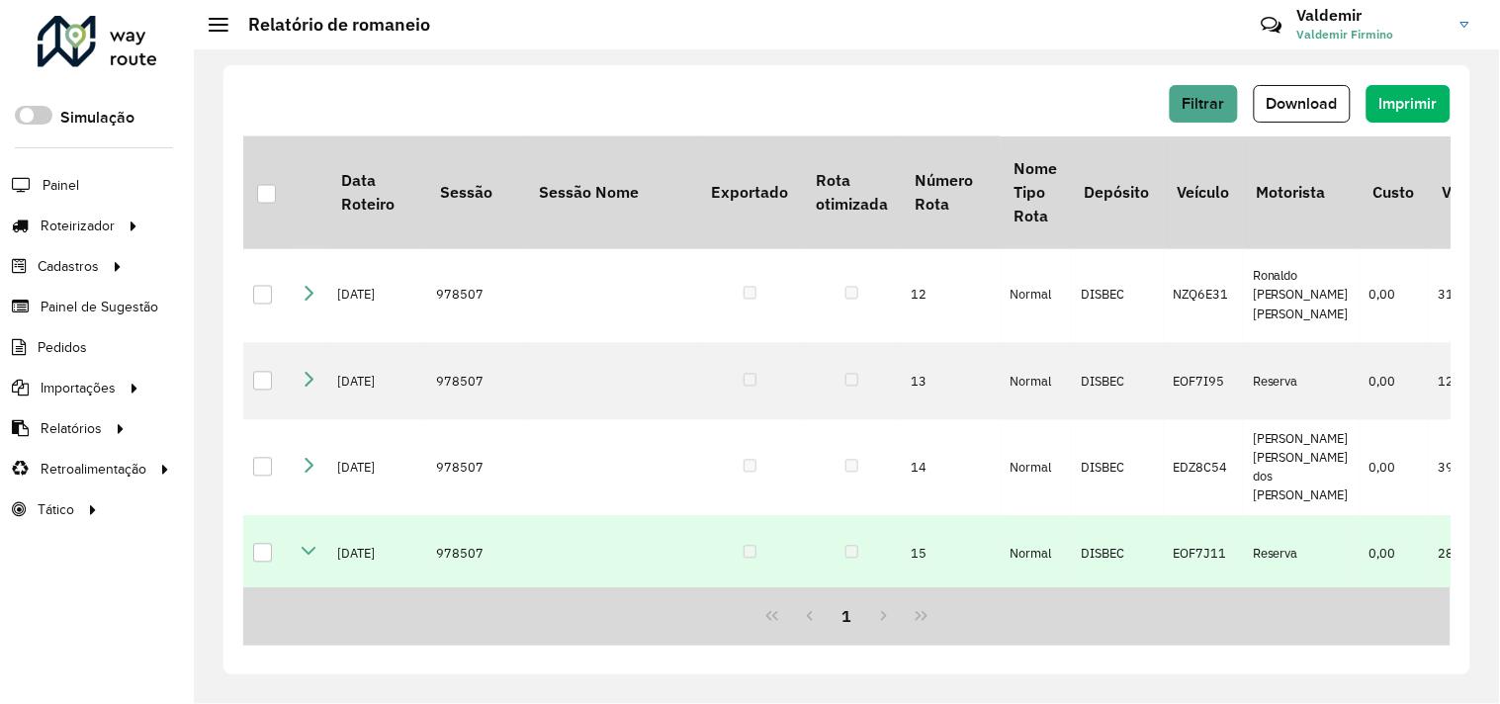
click at [308, 546] on link at bounding box center [309, 554] width 16 height 17
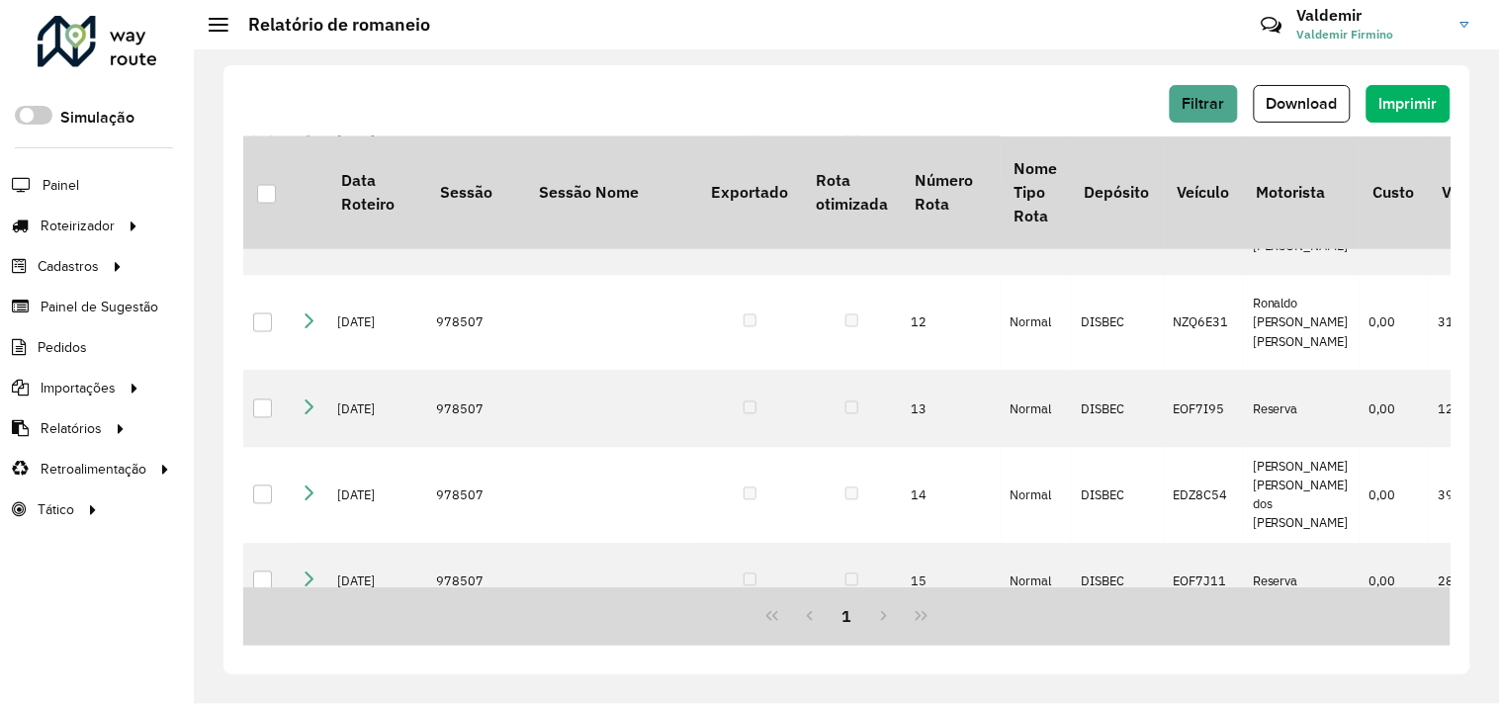
click at [308, 649] on icon at bounding box center [309, 657] width 16 height 16
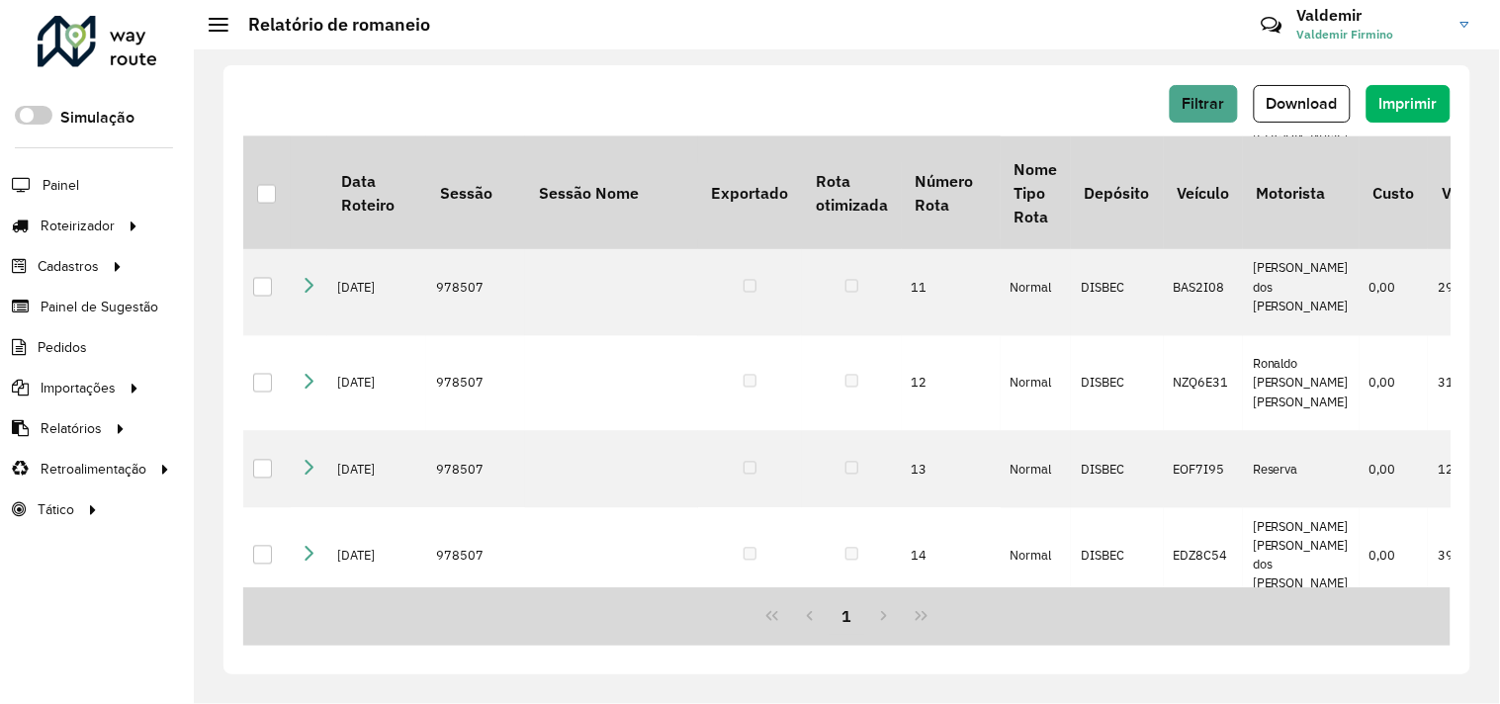
scroll to position [1091, 0]
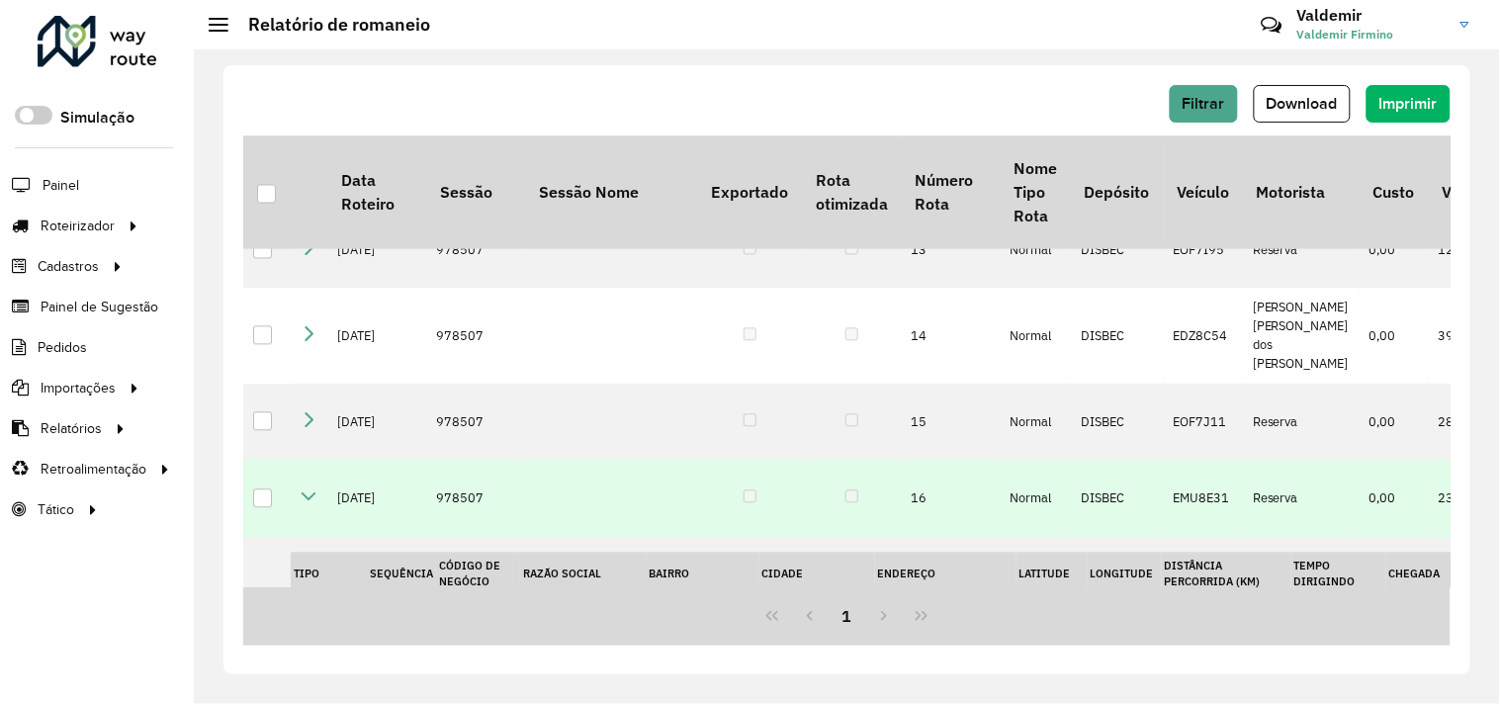
click at [310, 490] on icon at bounding box center [309, 498] width 16 height 16
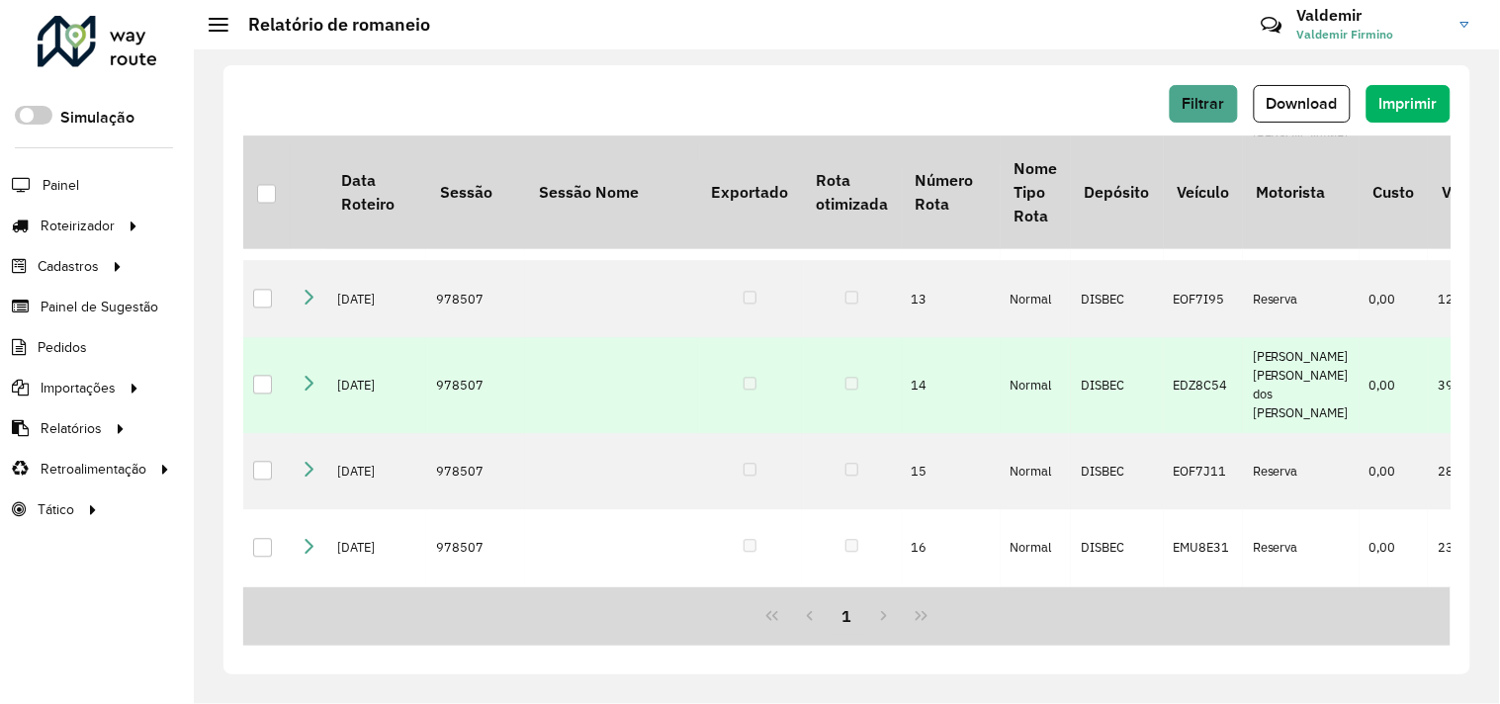
scroll to position [932, 0]
